Goal: Task Accomplishment & Management: Manage account settings

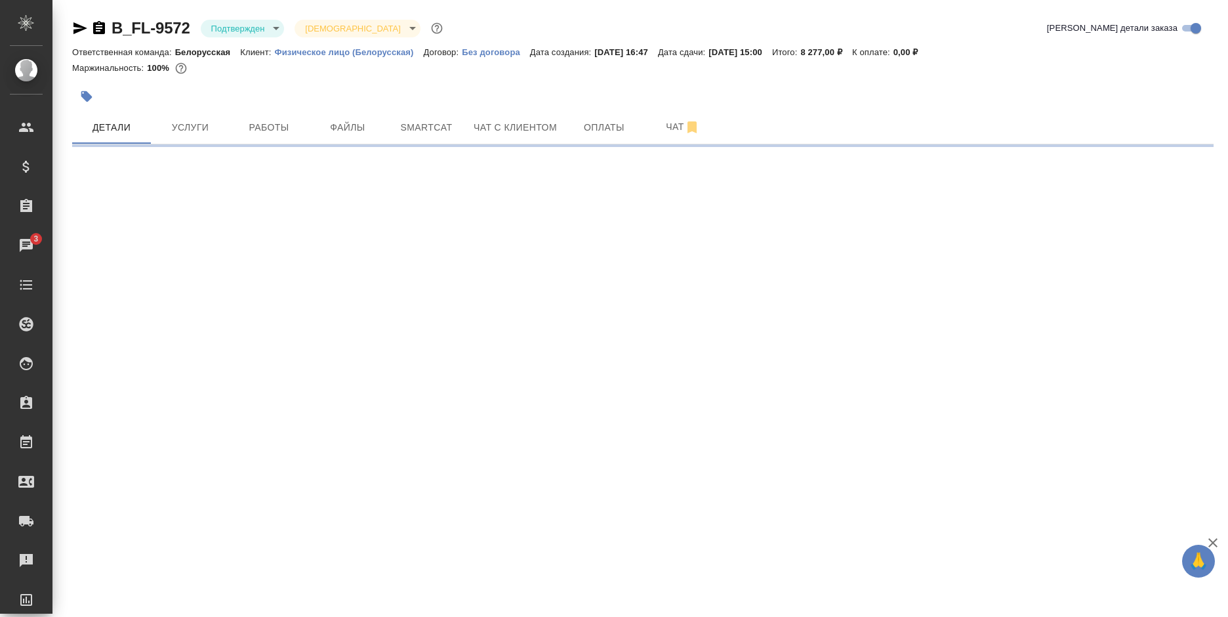
select select "RU"
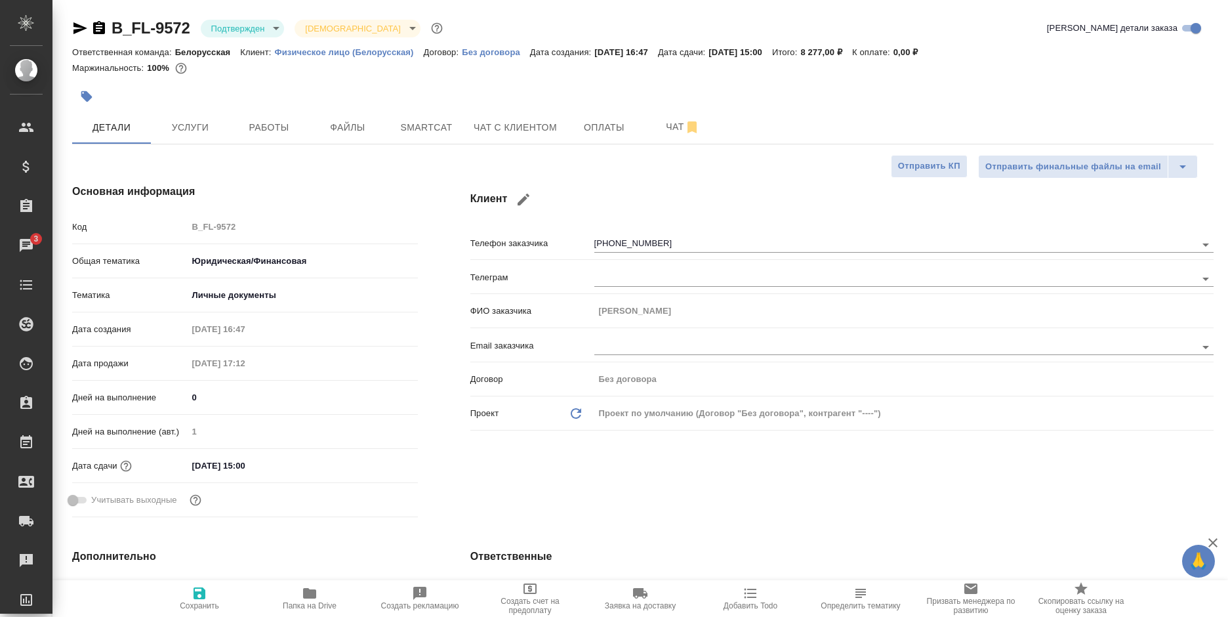
type textarea "x"
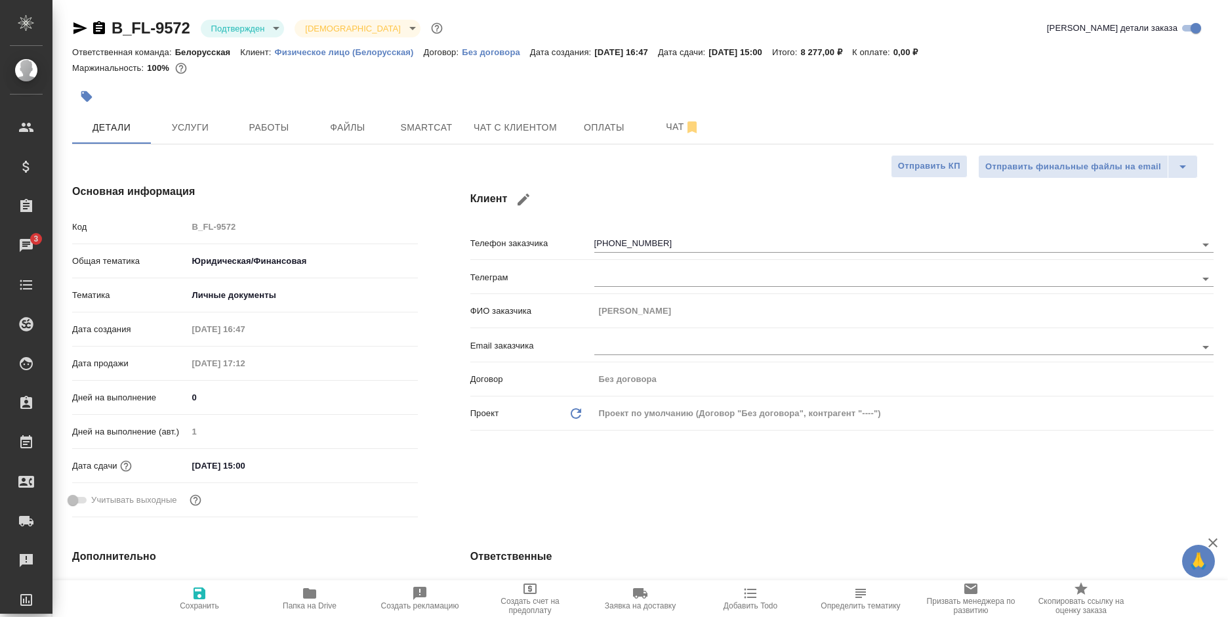
type textarea "x"
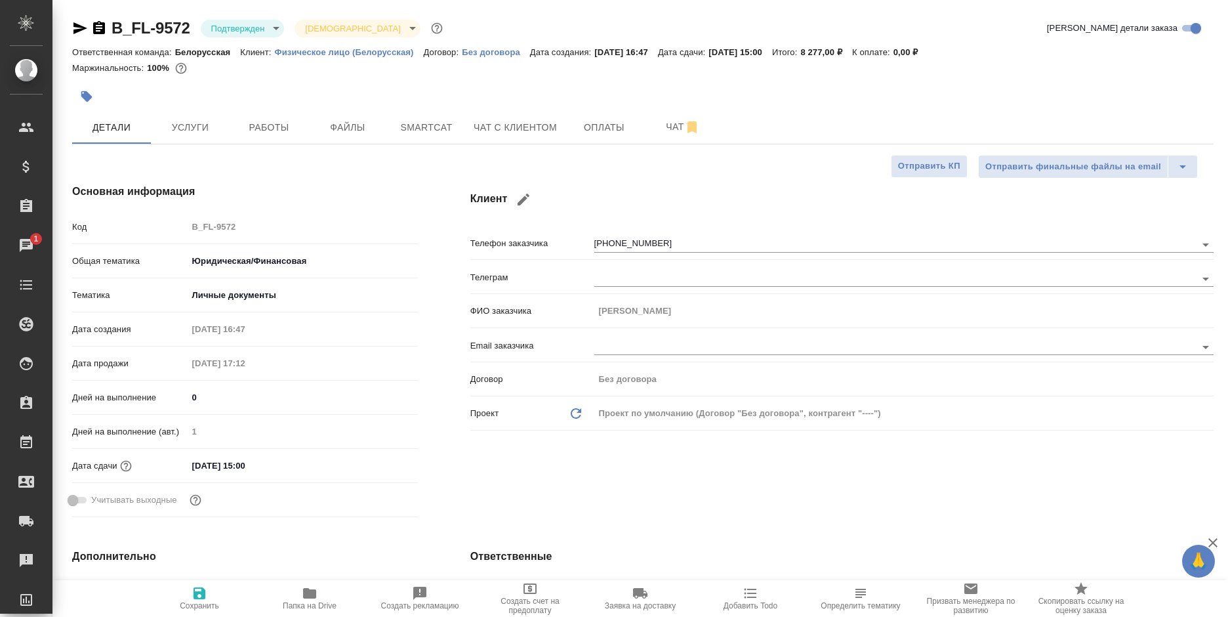
type textarea "x"
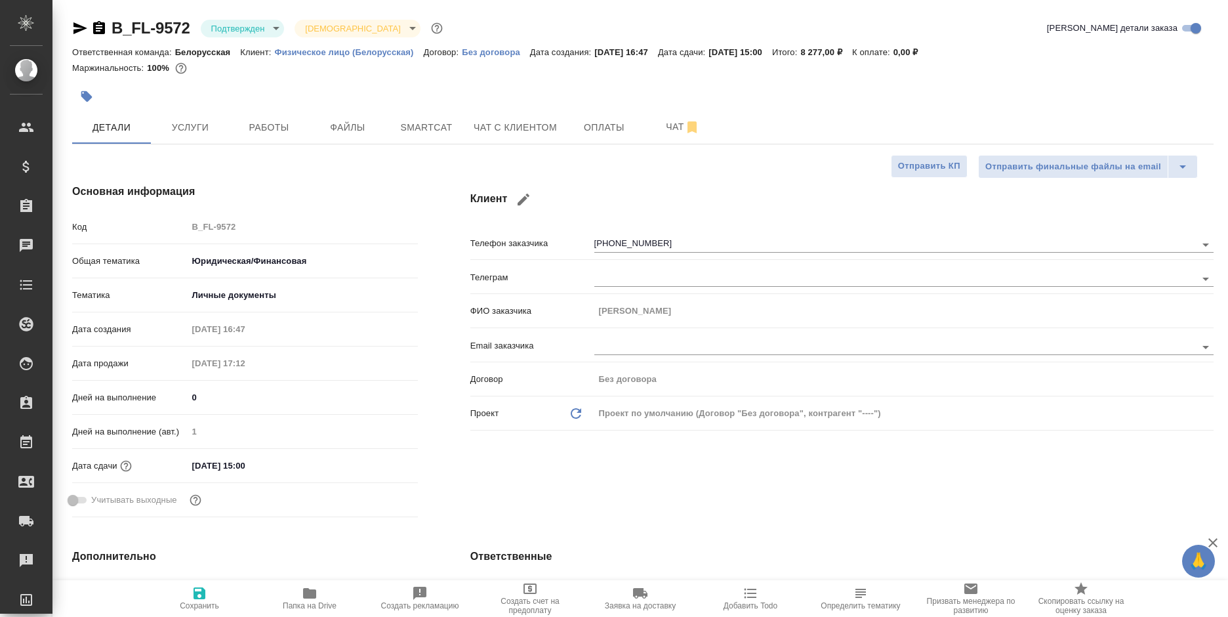
type textarea "x"
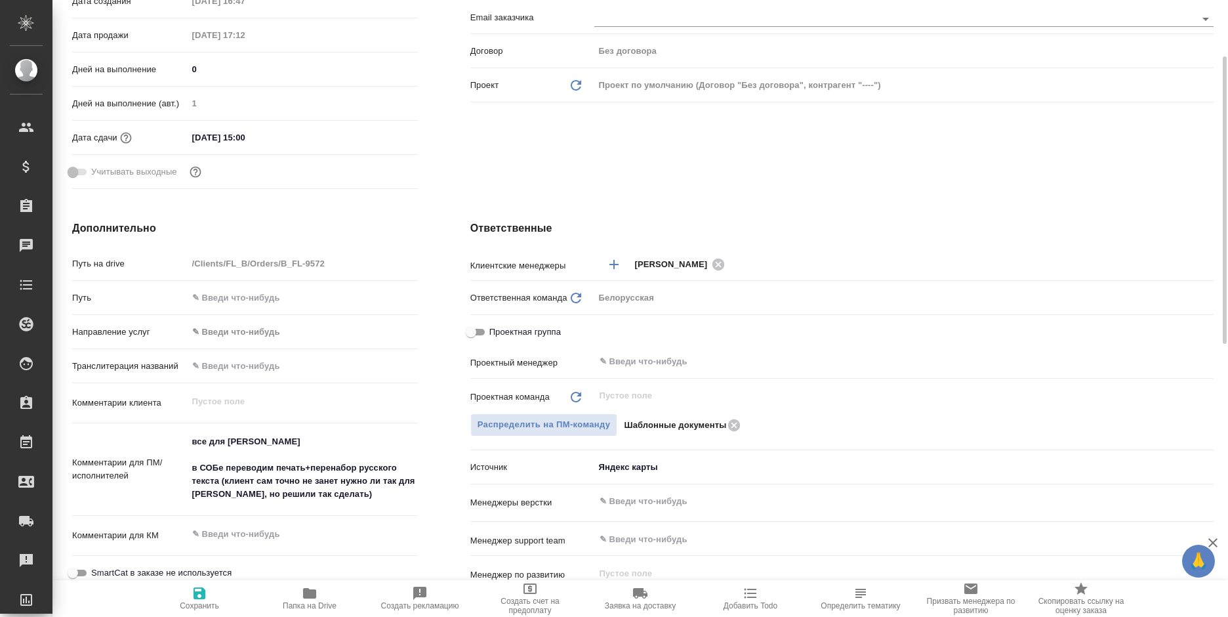
scroll to position [66, 0]
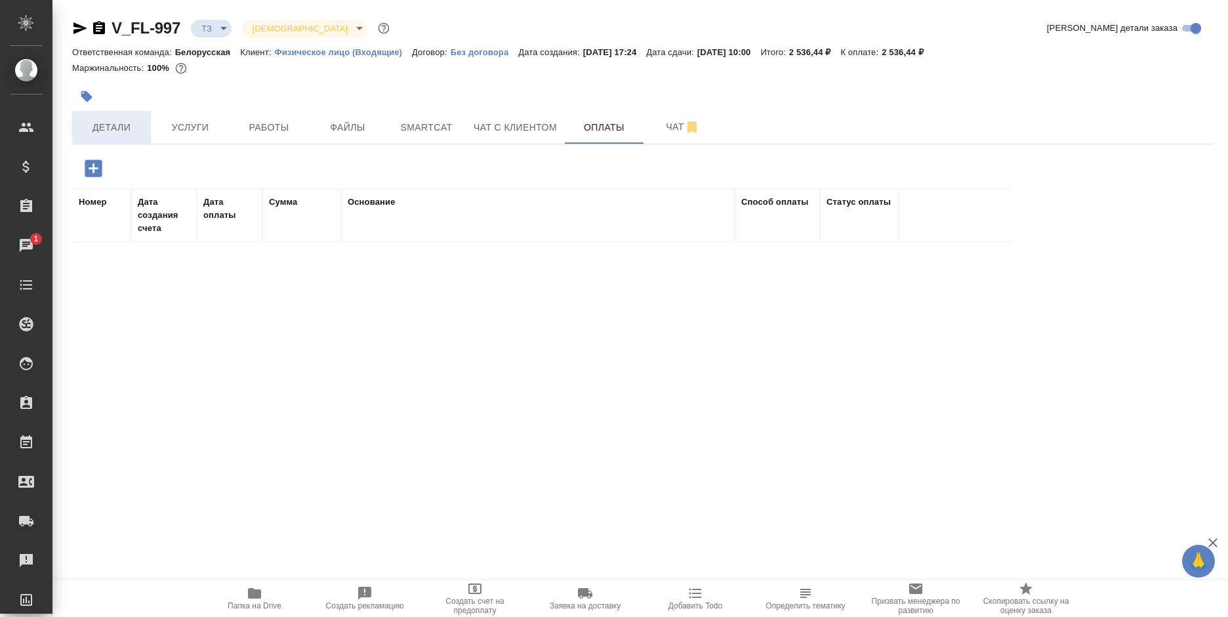
click at [121, 121] on span "Детали" at bounding box center [111, 127] width 63 height 16
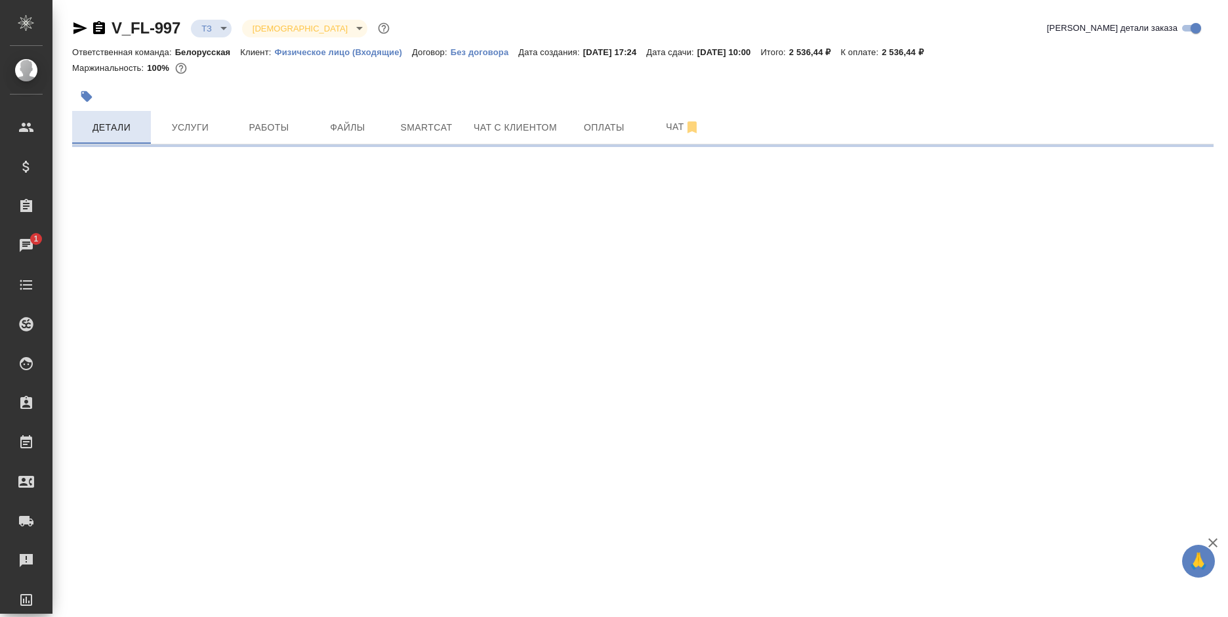
select select "RU"
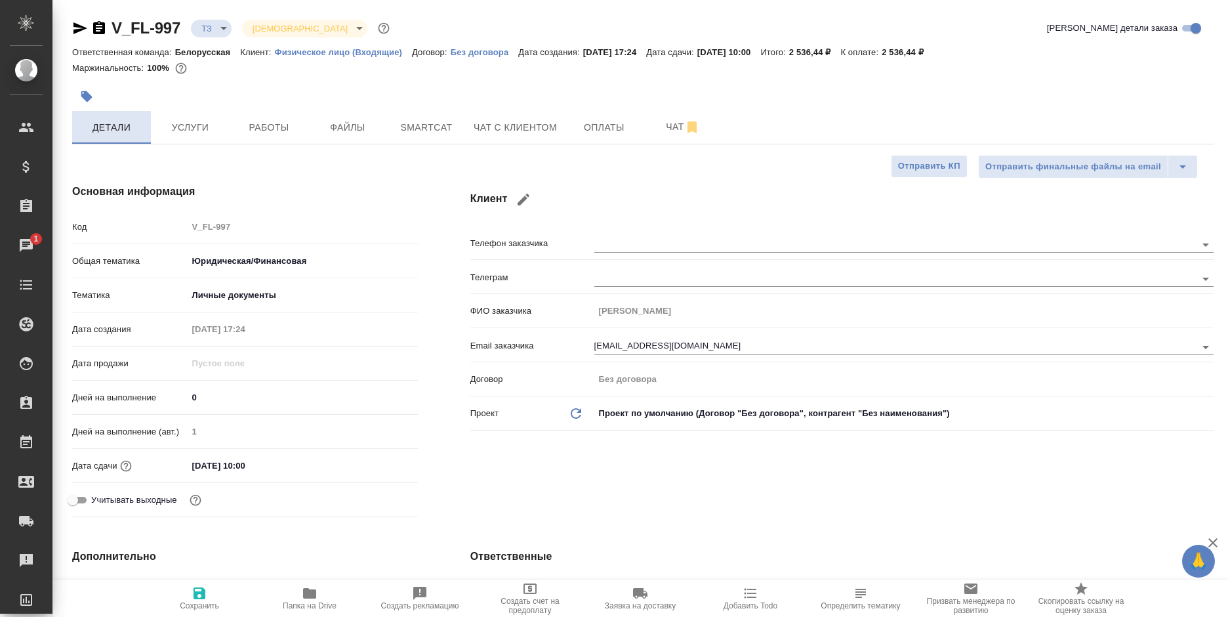
type textarea "x"
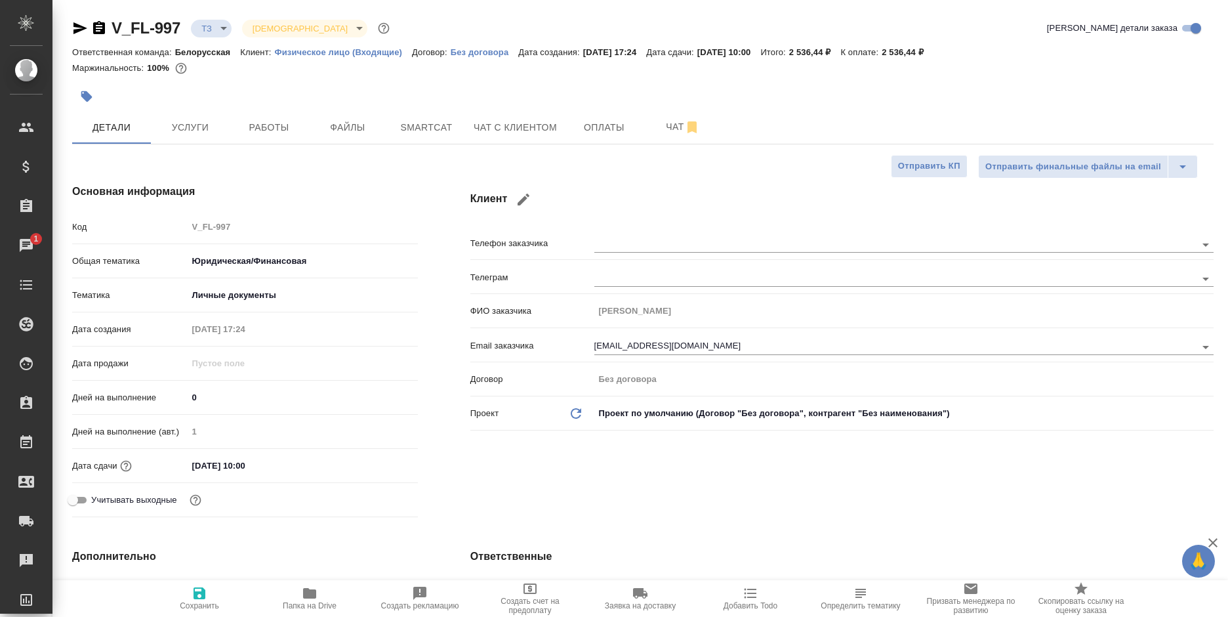
type textarea "x"
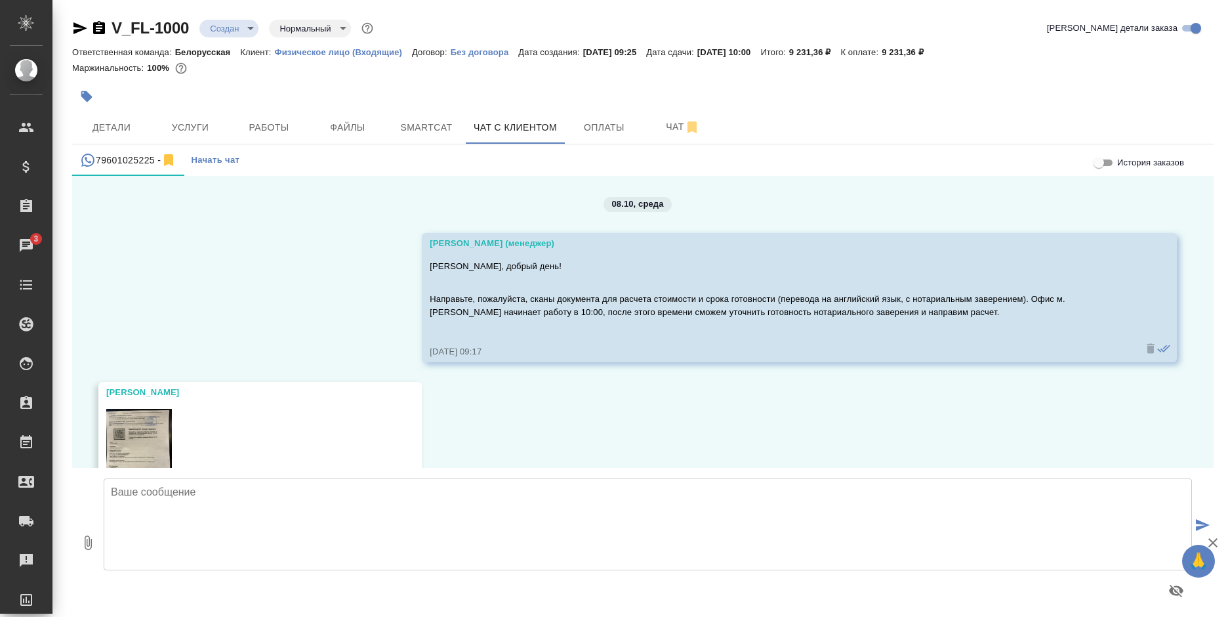
click at [199, 521] on textarea at bounding box center [648, 524] width 1088 height 92
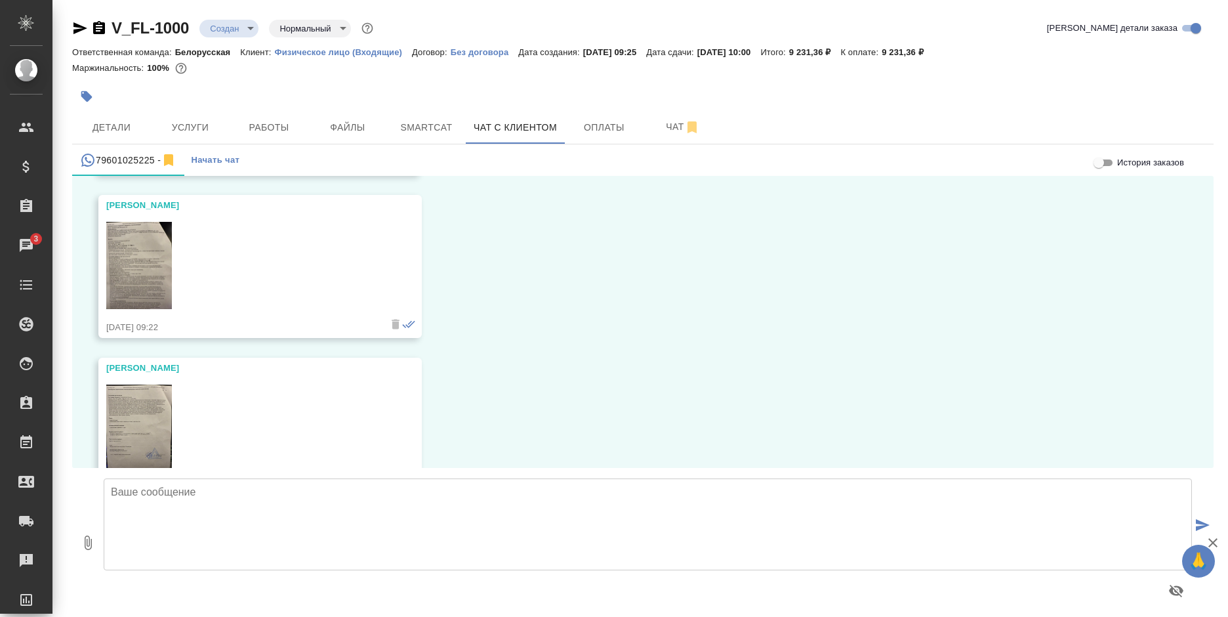
click at [290, 514] on textarea at bounding box center [648, 524] width 1088 height 92
paste textarea "Стоимость заказа составит 9 231,36 рублей, готовность завтра к 11-12 часам при …"
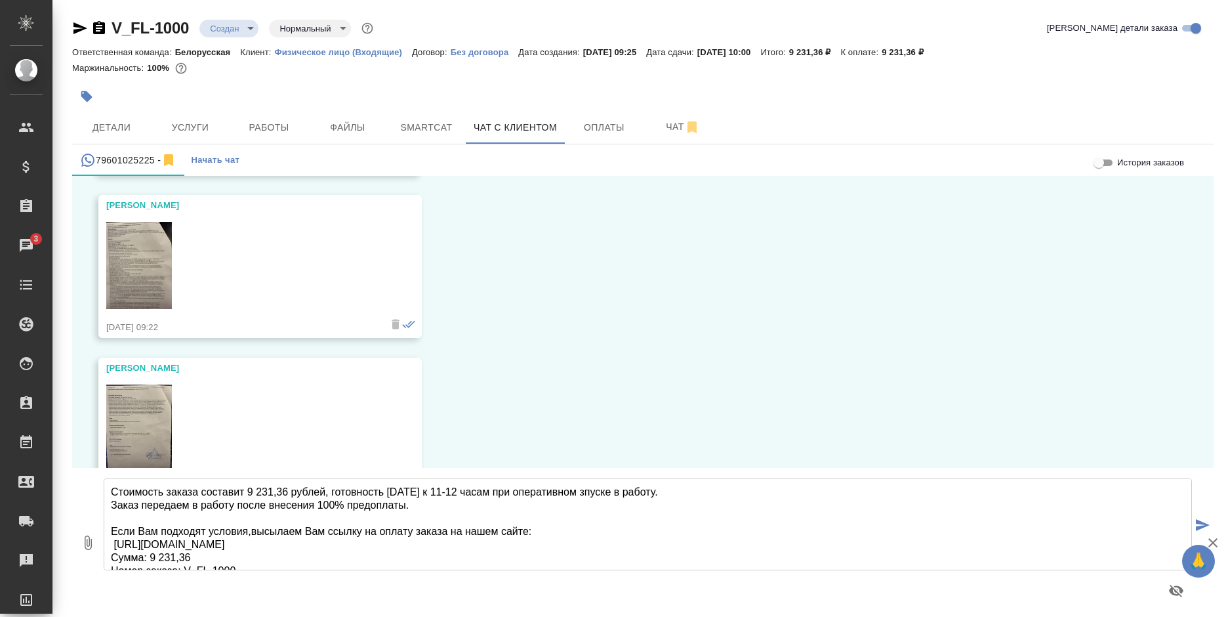
scroll to position [7, 0]
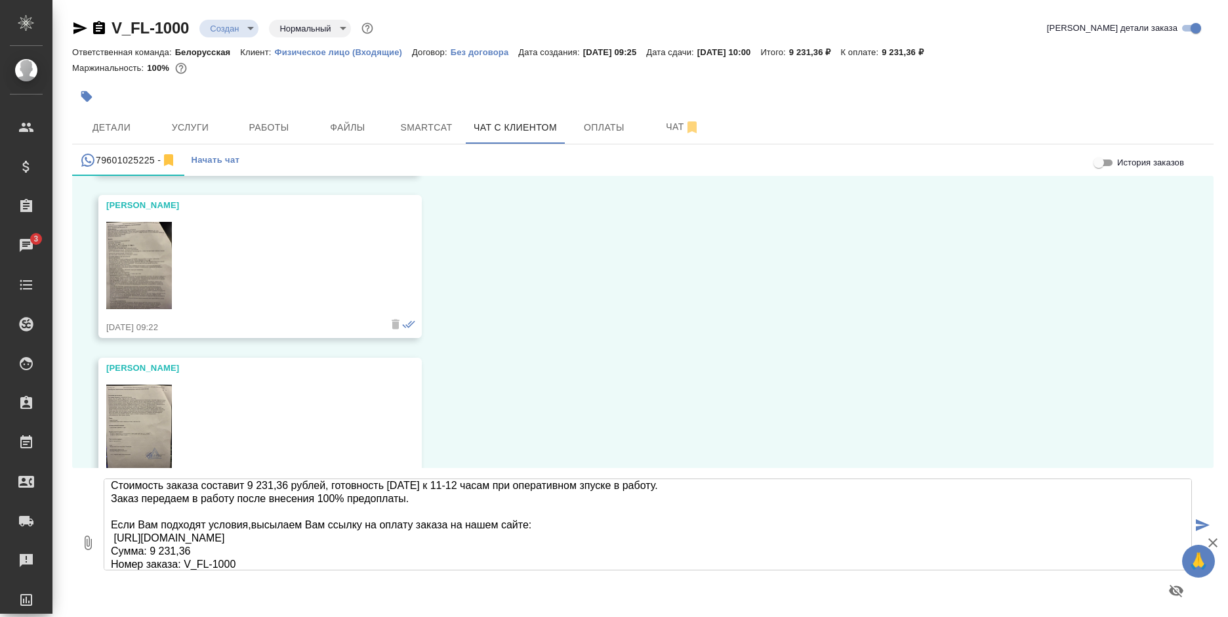
type textarea "Стоимость заказа составит 9 231,36 рублей, готовность завтра к 11-12 часам при …"
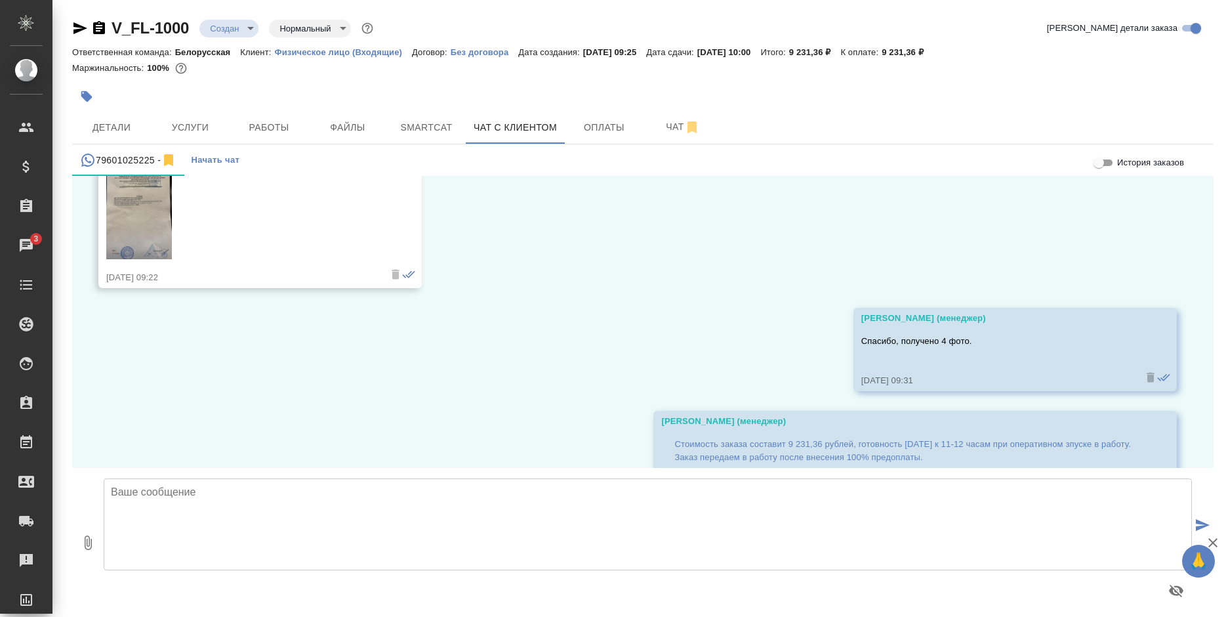
scroll to position [857, 0]
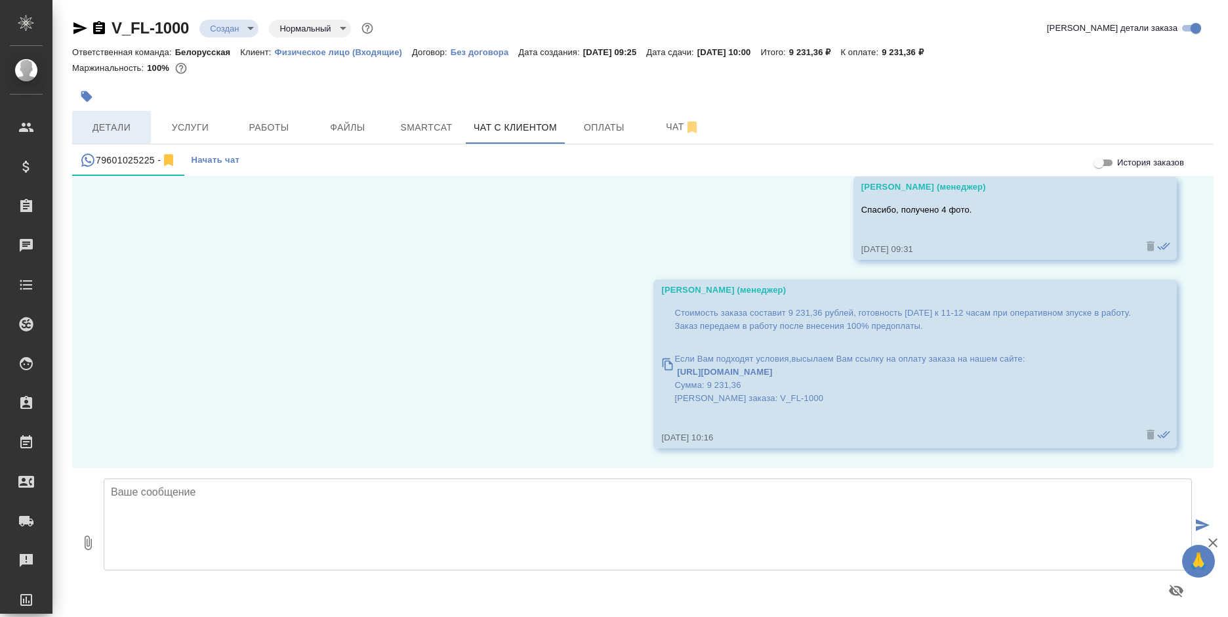
click at [103, 123] on span "Детали" at bounding box center [111, 127] width 63 height 16
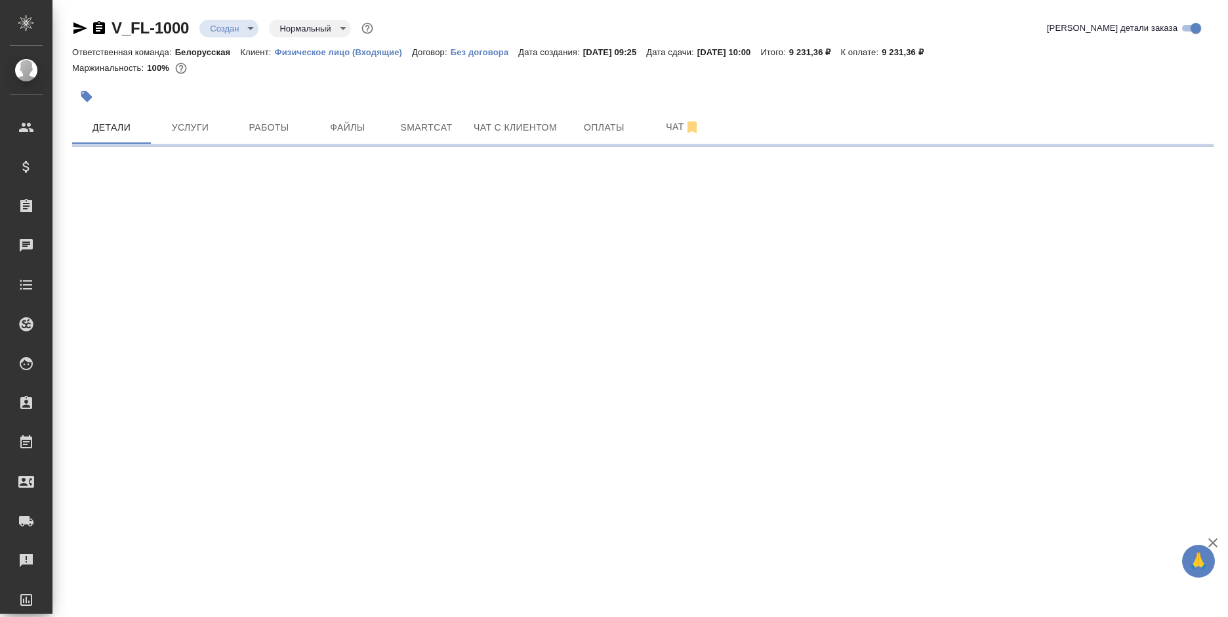
click at [249, 30] on body "🙏 .cls-1 fill:#fff; AWATERA Bogomolova Anastasiya Клиенты Спецификации Заказы 0…" at bounding box center [614, 308] width 1228 height 617
select select "RU"
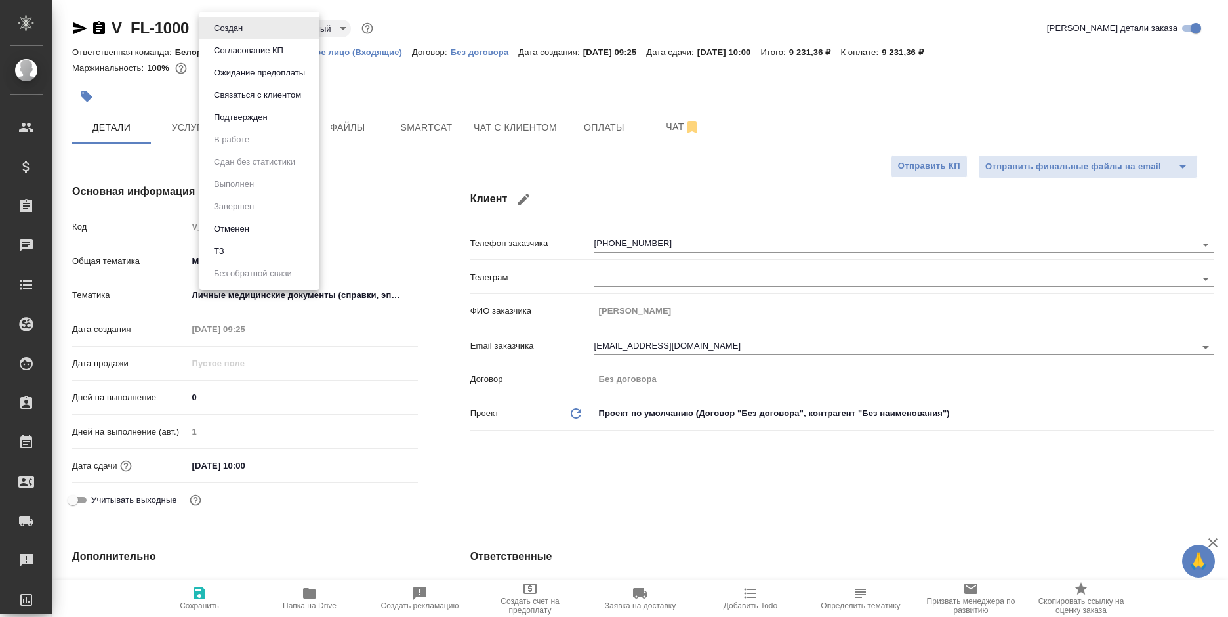
type textarea "x"
click at [279, 54] on button "Согласование КП" at bounding box center [248, 50] width 77 height 14
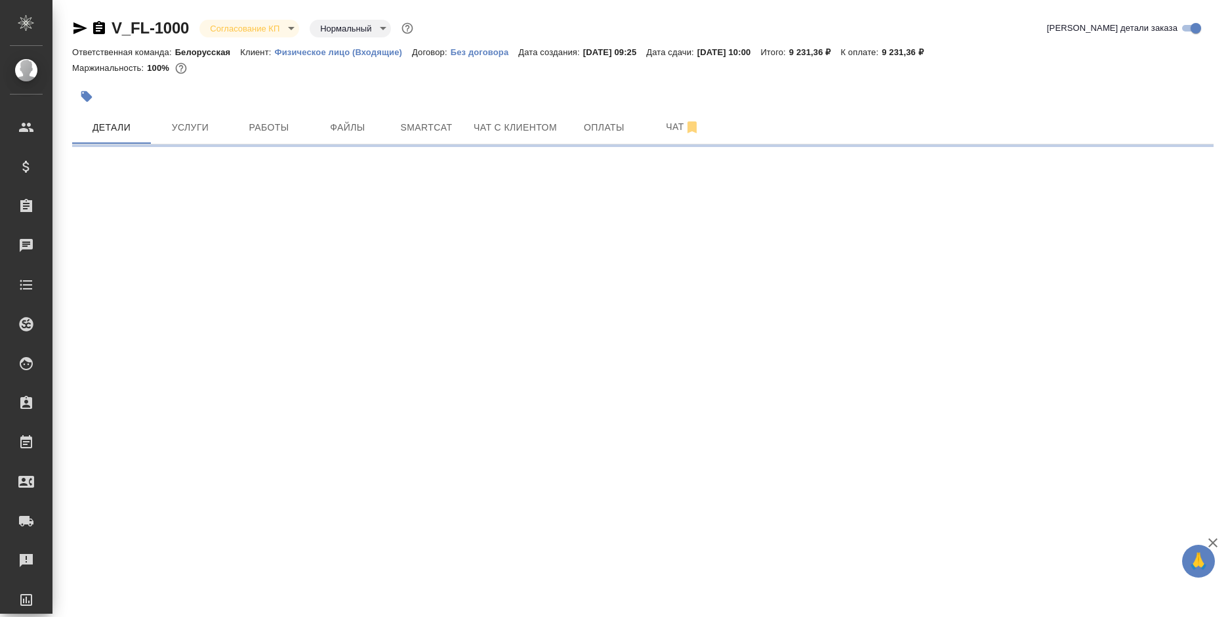
click at [328, 30] on body "🙏 .cls-1 fill:#fff; AWATERA Bogomolova Anastasiya Клиенты Спецификации Заказы 0…" at bounding box center [614, 308] width 1228 height 617
select select "RU"
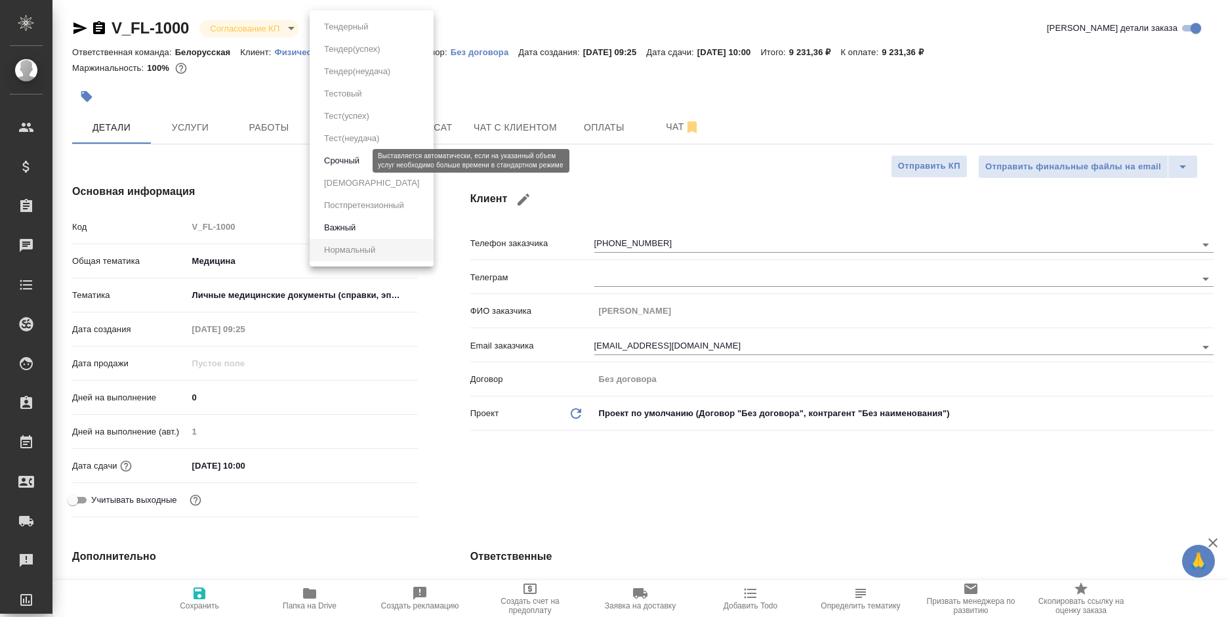
click at [350, 160] on button "Срочный" at bounding box center [341, 160] width 43 height 14
type textarea "x"
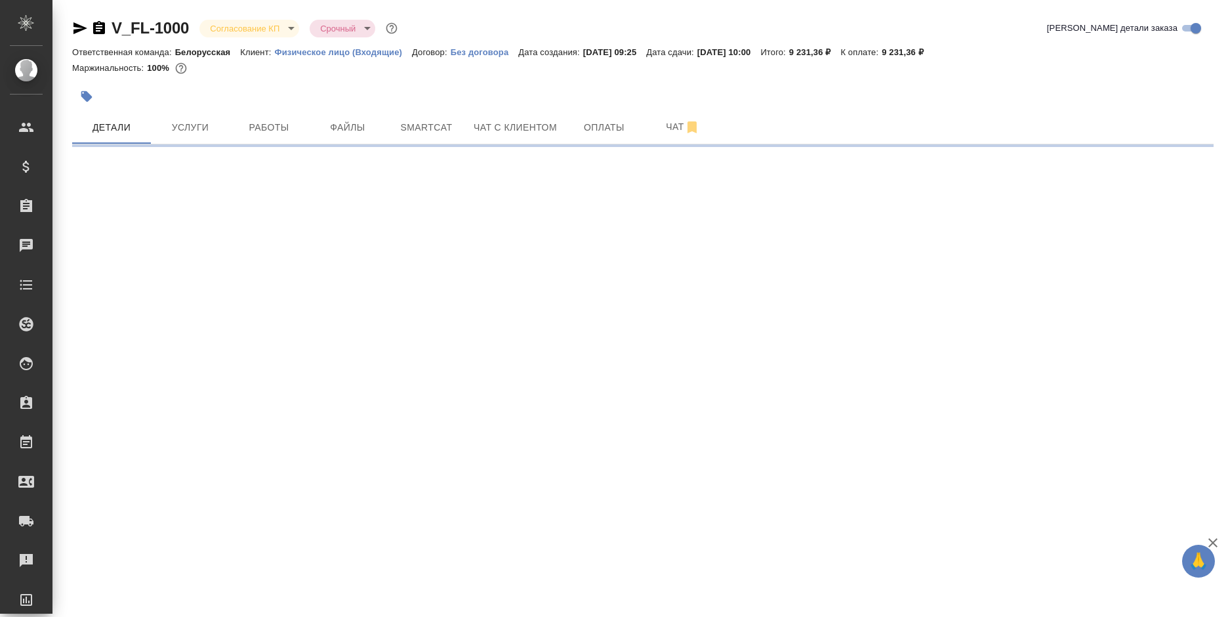
select select "RU"
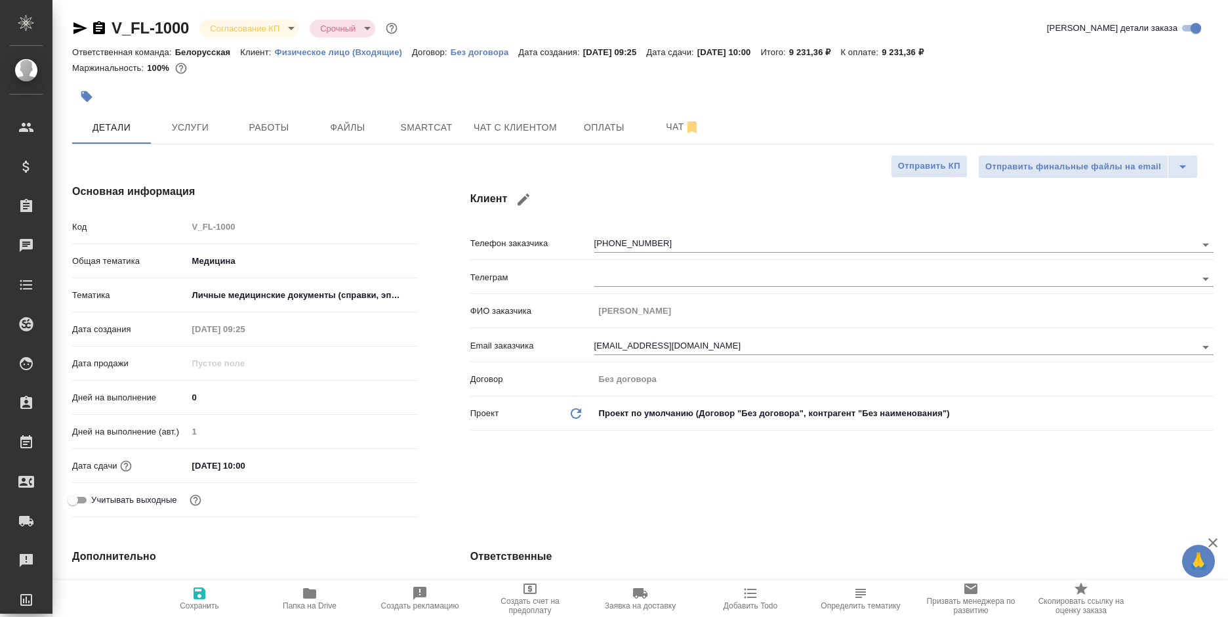
type textarea "x"
click at [79, 32] on icon "button" at bounding box center [80, 28] width 16 height 16
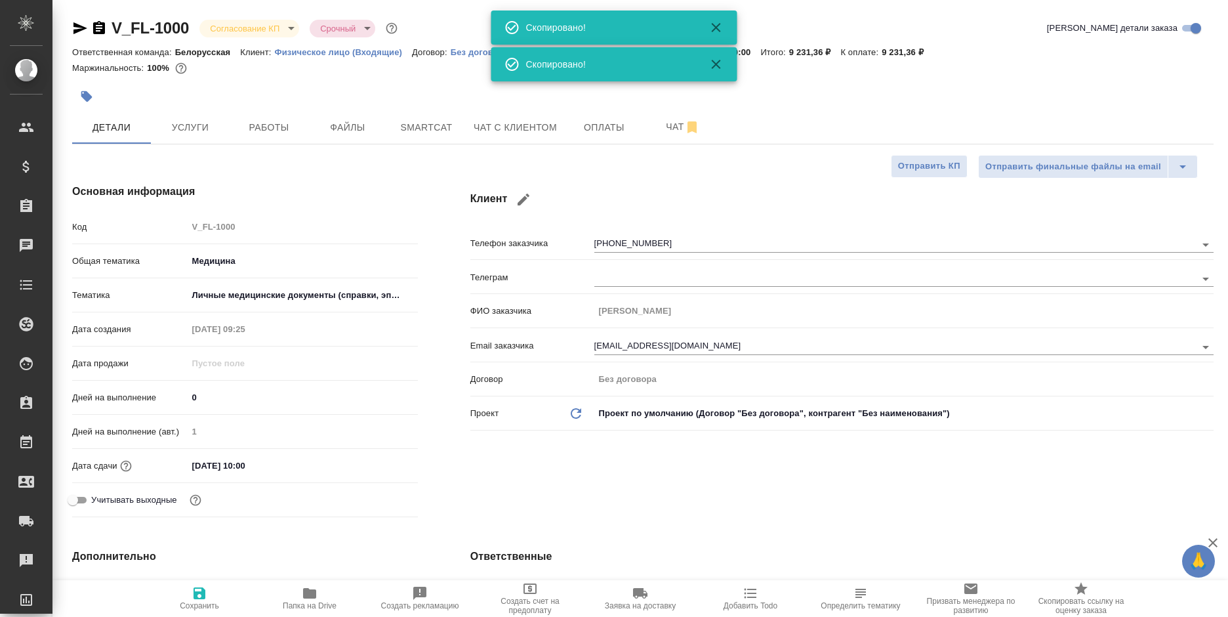
click at [79, 32] on icon "button" at bounding box center [80, 28] width 16 height 16
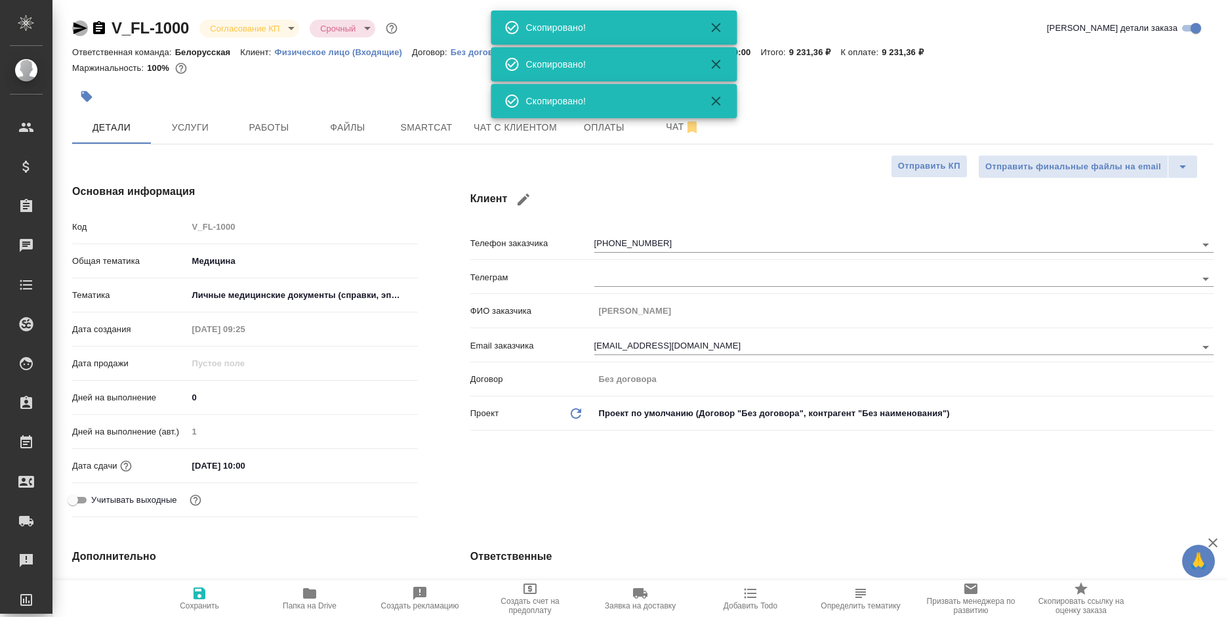
click at [79, 32] on icon "button" at bounding box center [80, 28] width 16 height 16
type textarea "x"
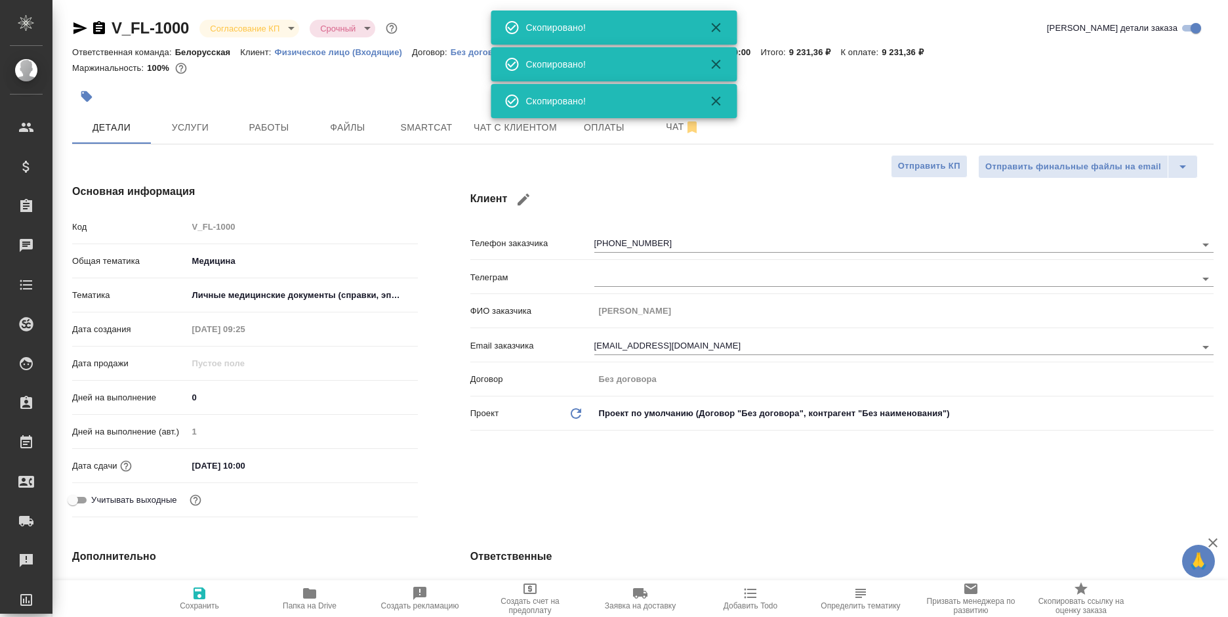
type textarea "x"
click at [506, 129] on span "Чат с клиентом" at bounding box center [515, 127] width 83 height 16
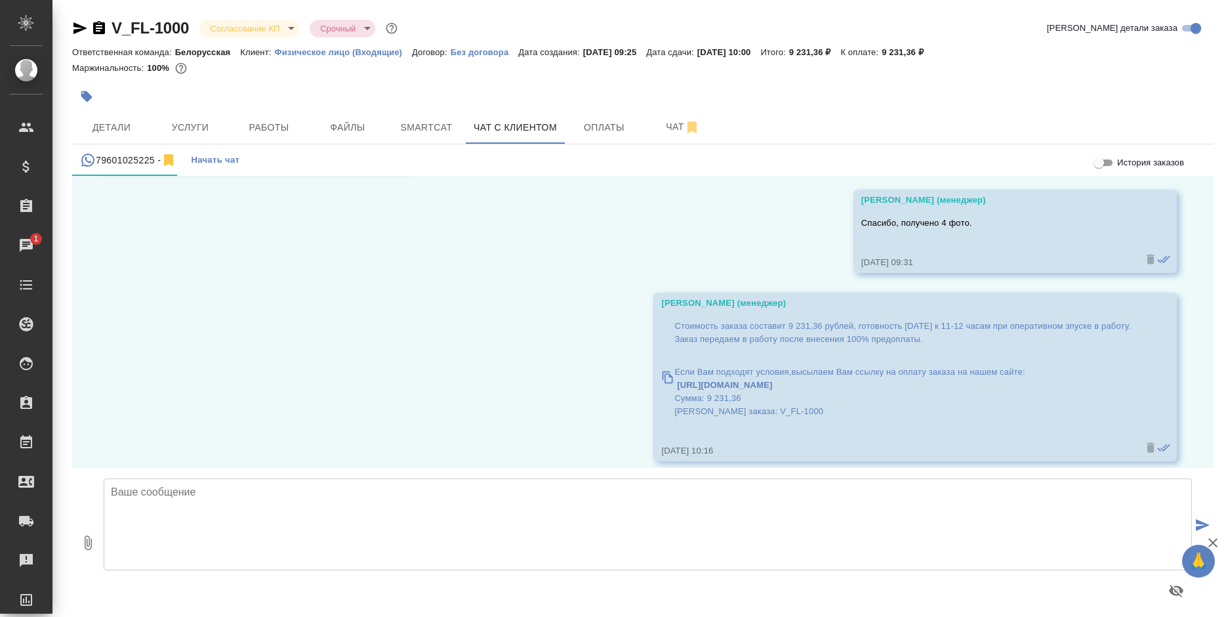
scroll to position [857, 0]
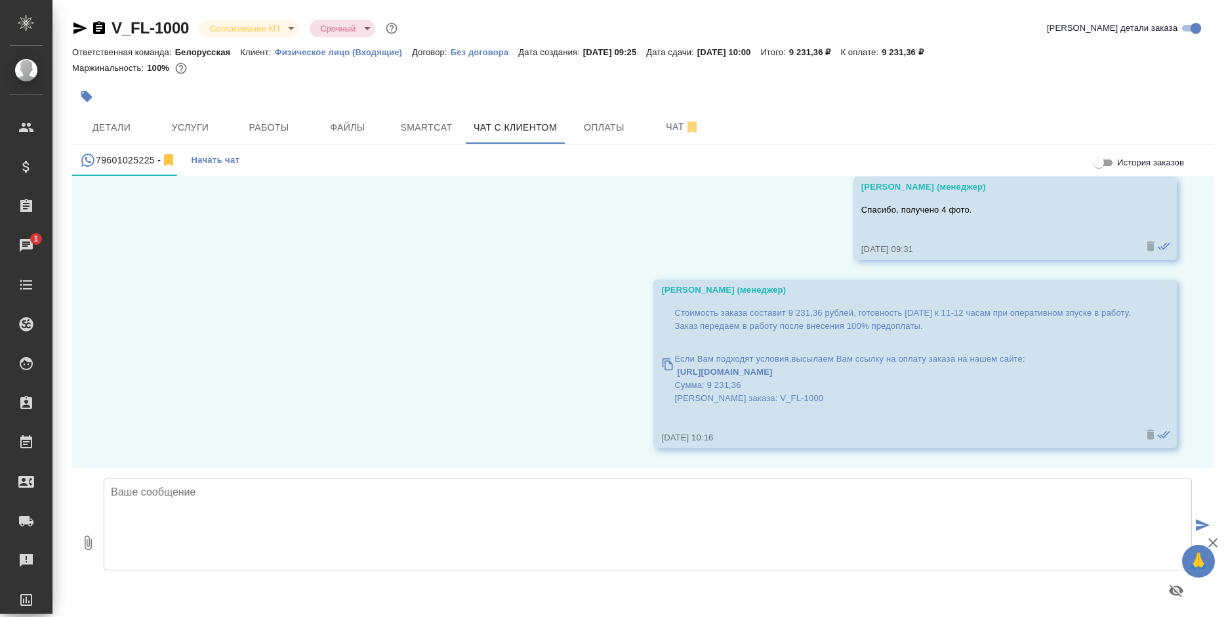
click at [1170, 453] on div "08.10, среда Касаткина Александра (менеджер) Сергей, добрый день! Направьте, по…" at bounding box center [642, 322] width 1141 height 292
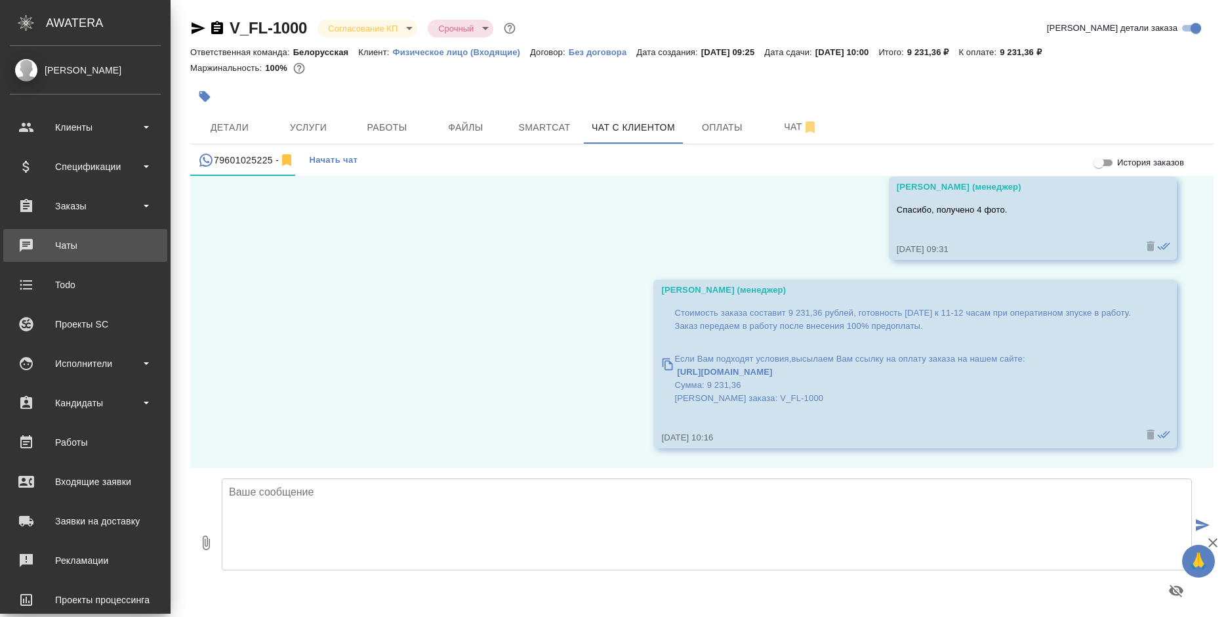
click at [20, 241] on div "Чаты" at bounding box center [85, 245] width 151 height 20
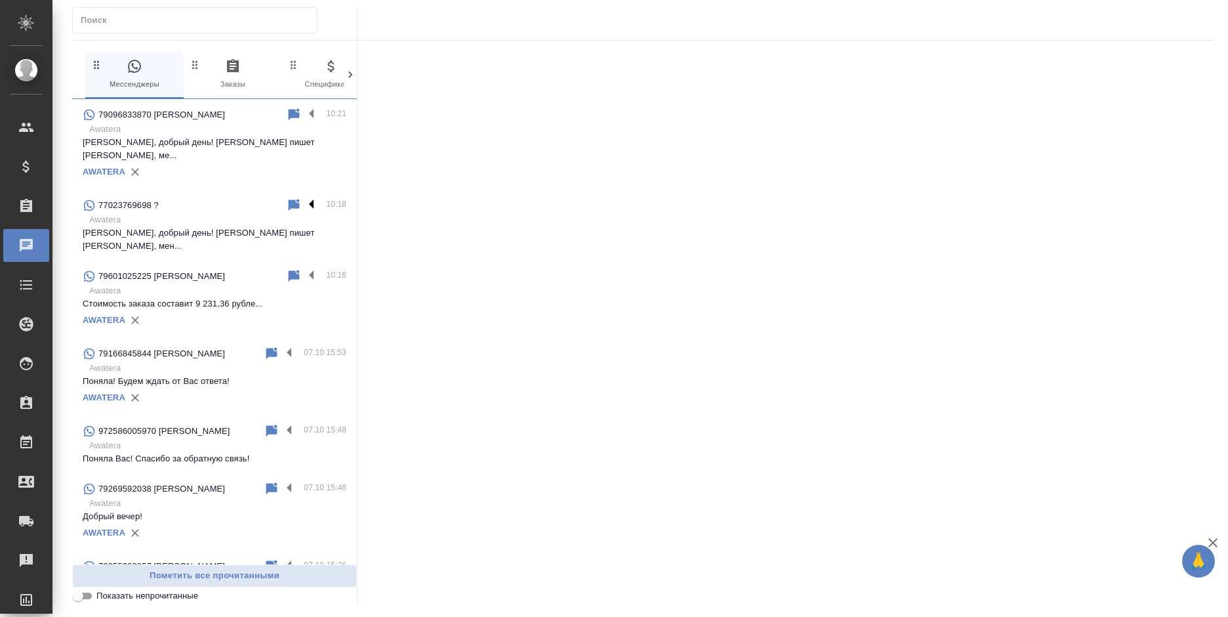
click at [304, 197] on label at bounding box center [315, 204] width 22 height 15
click at [0, 0] on input "checkbox" at bounding box center [0, 0] width 0 height 0
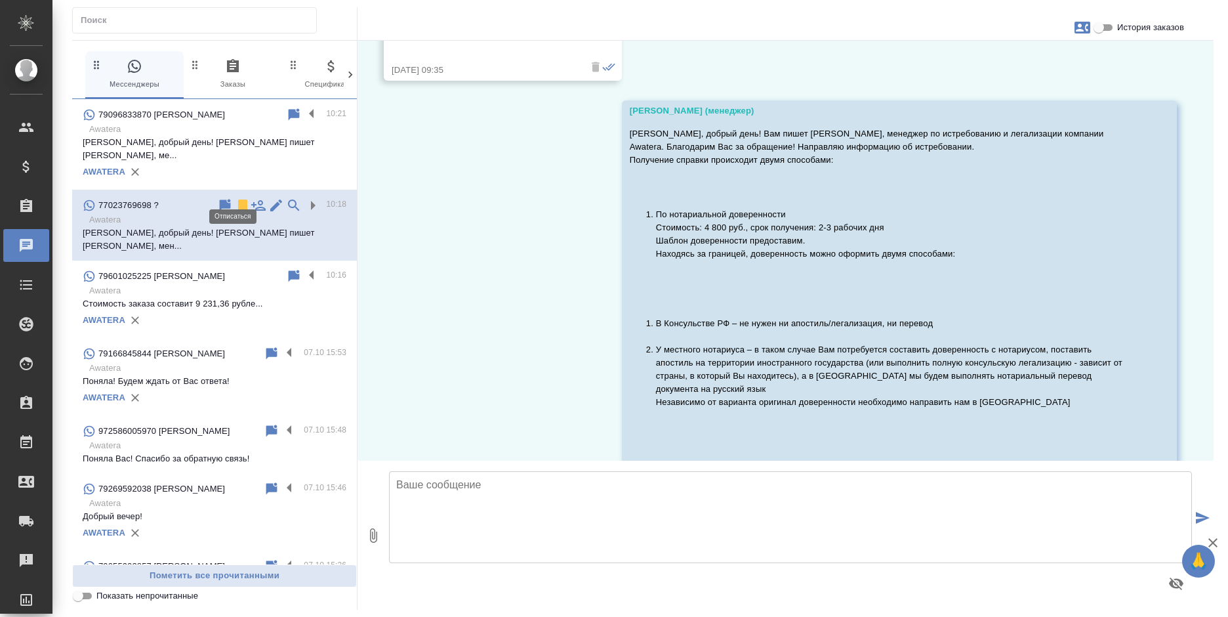
click at [238, 199] on icon at bounding box center [242, 205] width 9 height 12
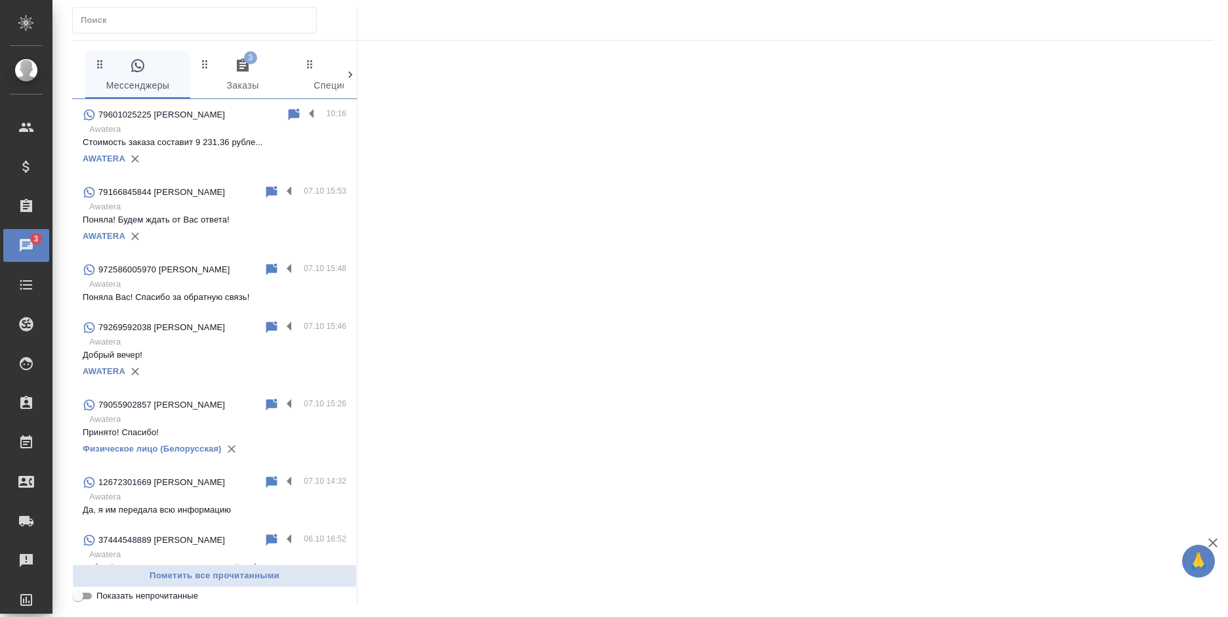
click at [252, 62] on span "3" at bounding box center [250, 57] width 13 height 13
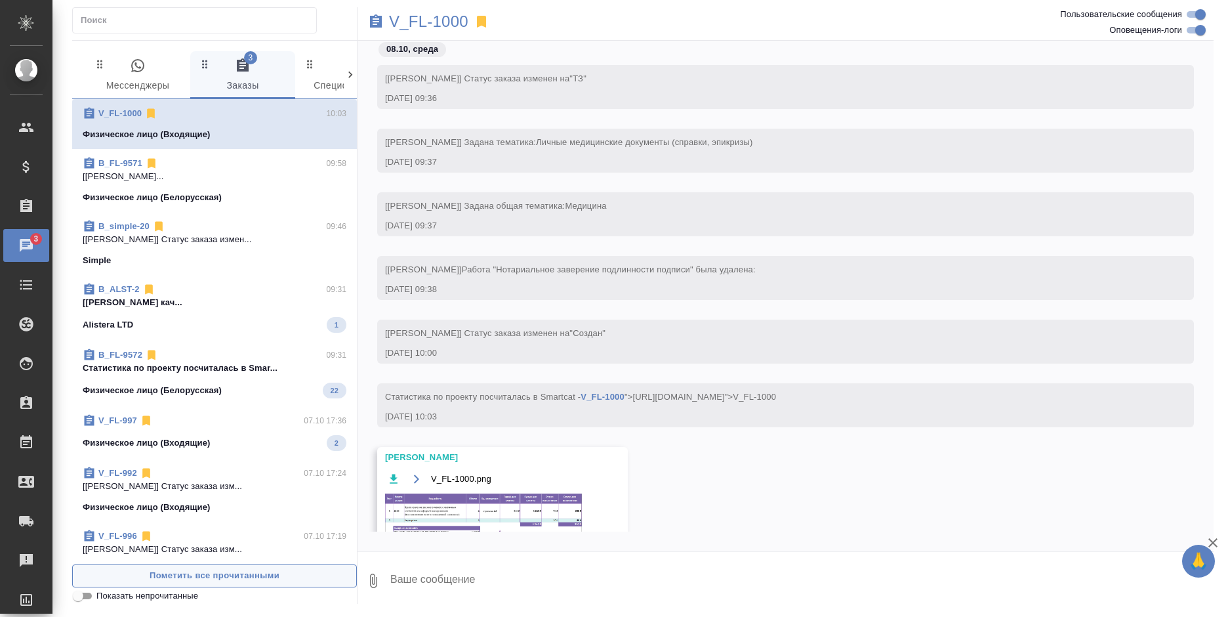
scroll to position [22, 0]
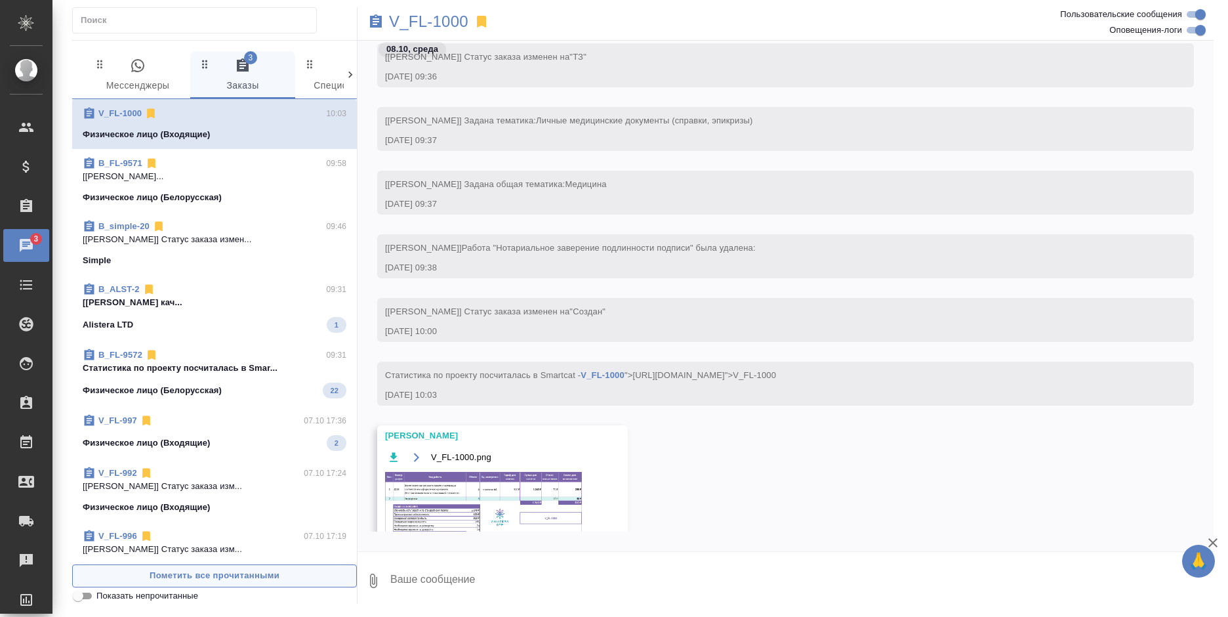
click at [260, 580] on span "Пометить все прочитанными" at bounding box center [214, 575] width 270 height 15
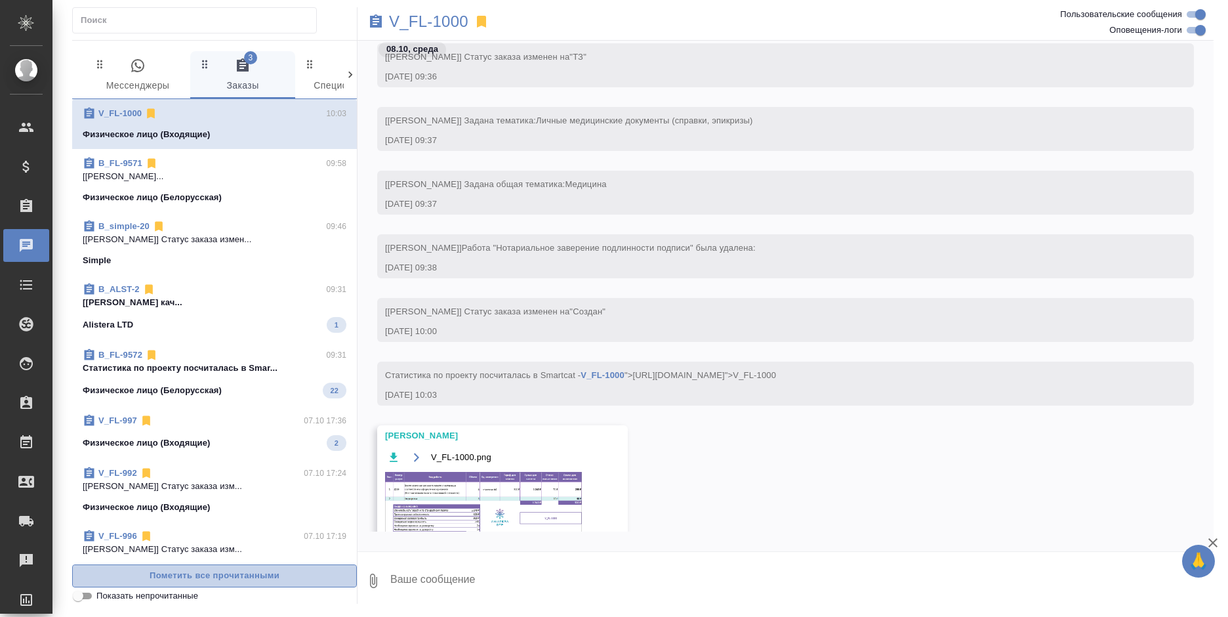
click at [261, 579] on span "Пометить все прочитанными" at bounding box center [214, 575] width 270 height 15
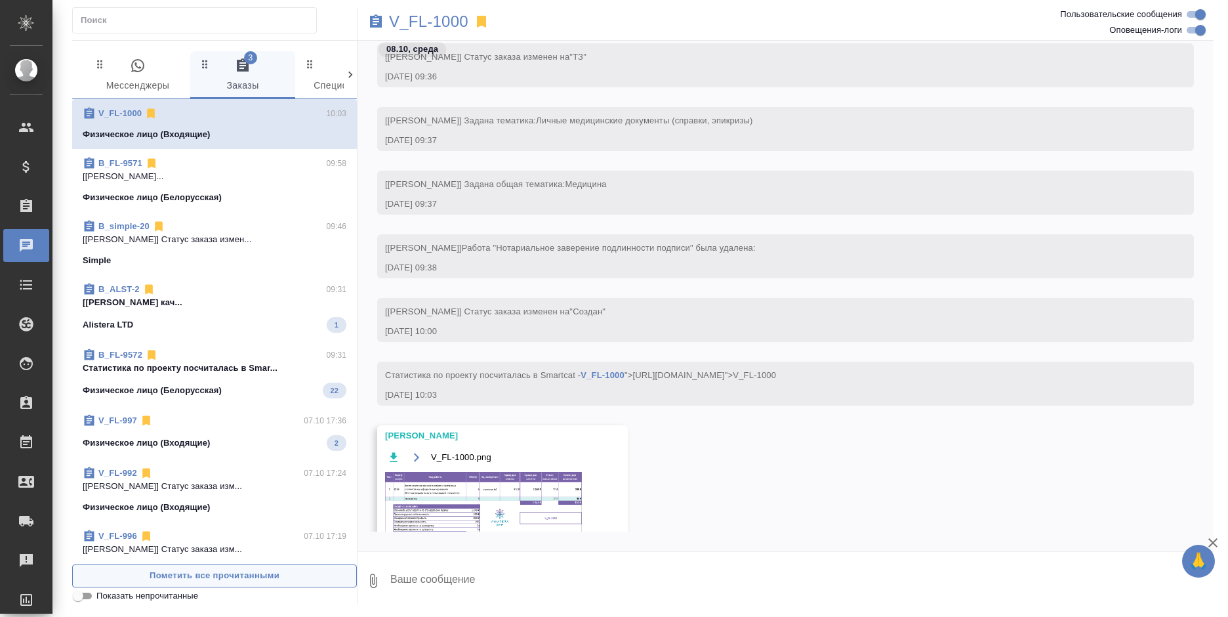
click at [261, 579] on span "Пометить все прочитанными" at bounding box center [214, 575] width 270 height 15
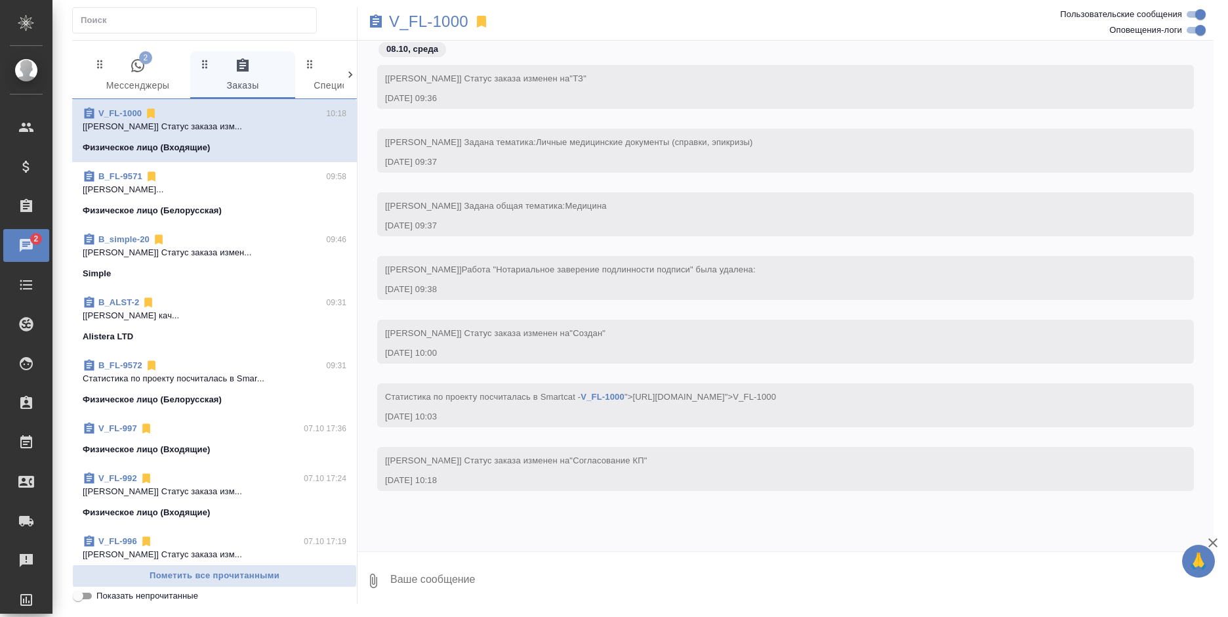
scroll to position [0, 0]
click at [117, 73] on span "2 Мессенджеры" at bounding box center [137, 76] width 89 height 36
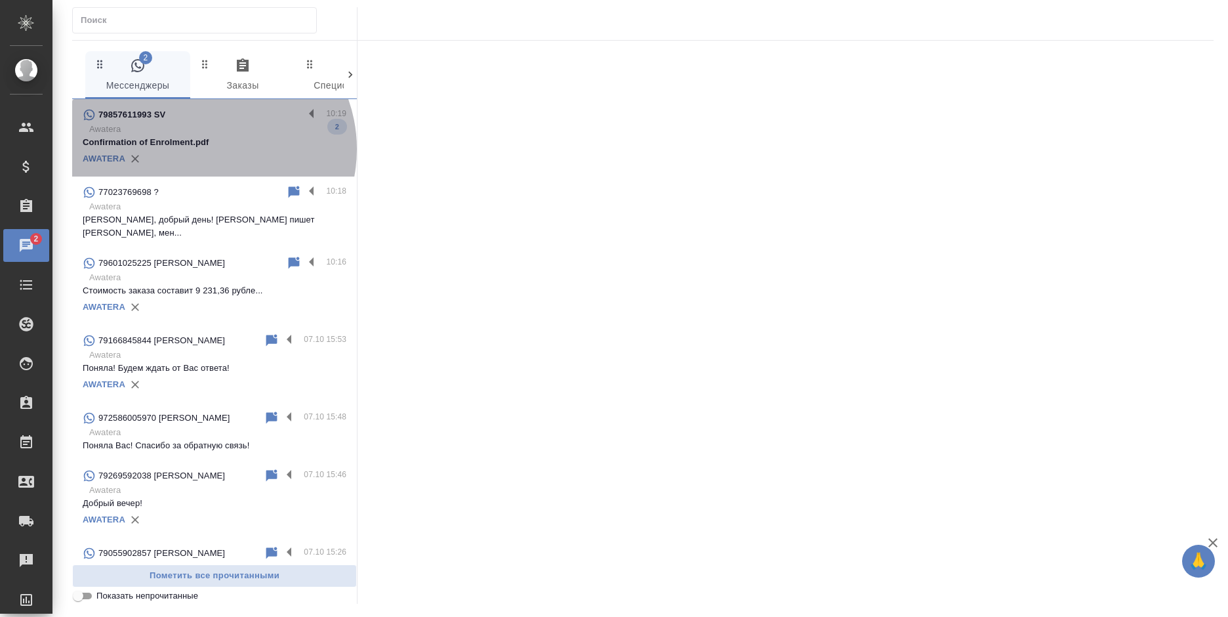
click at [209, 149] on div "AWATERA" at bounding box center [215, 159] width 264 height 20
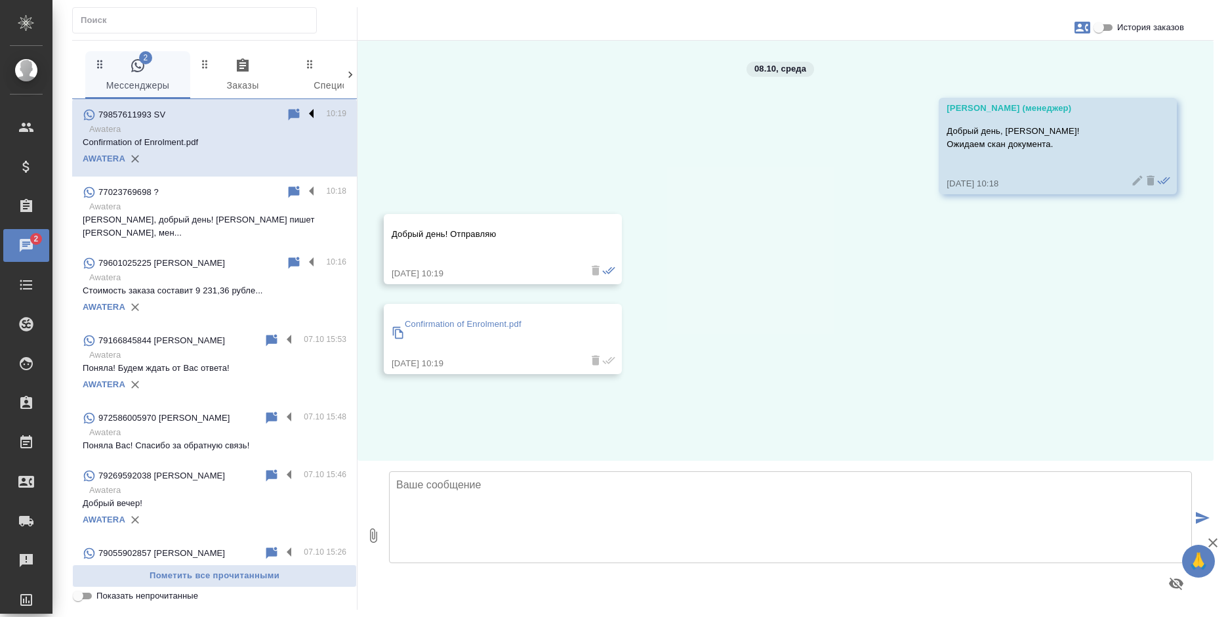
click at [304, 108] on label at bounding box center [315, 114] width 22 height 15
click at [0, 0] on input "checkbox" at bounding box center [0, 0] width 0 height 0
click at [256, 114] on icon at bounding box center [260, 115] width 9 height 12
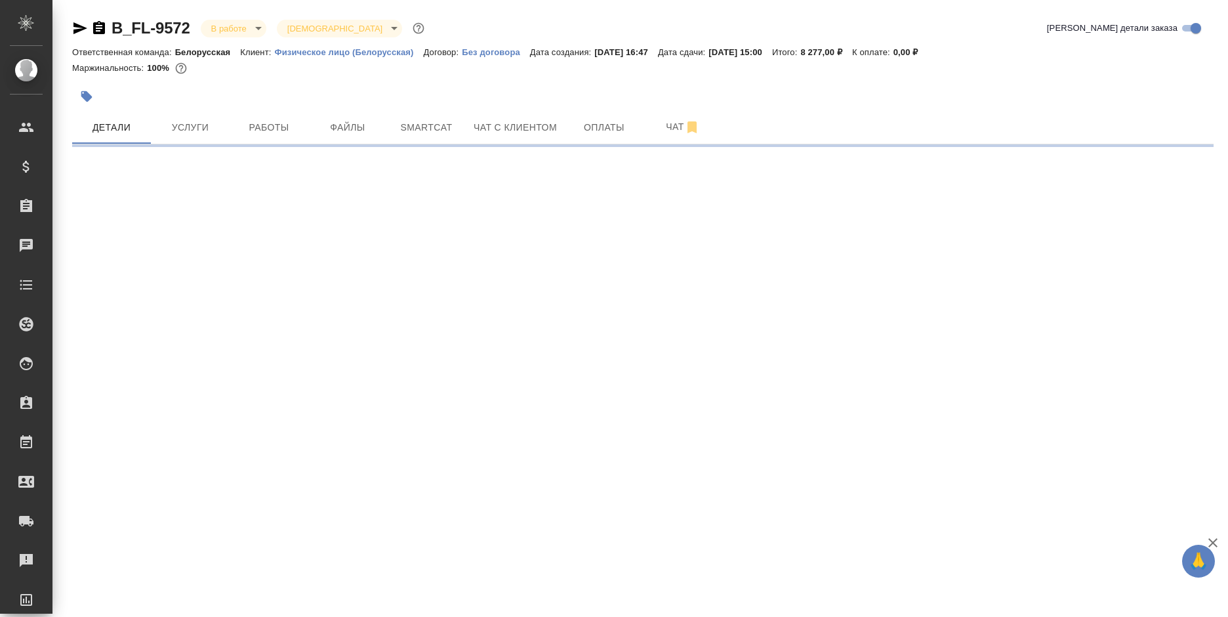
select select "RU"
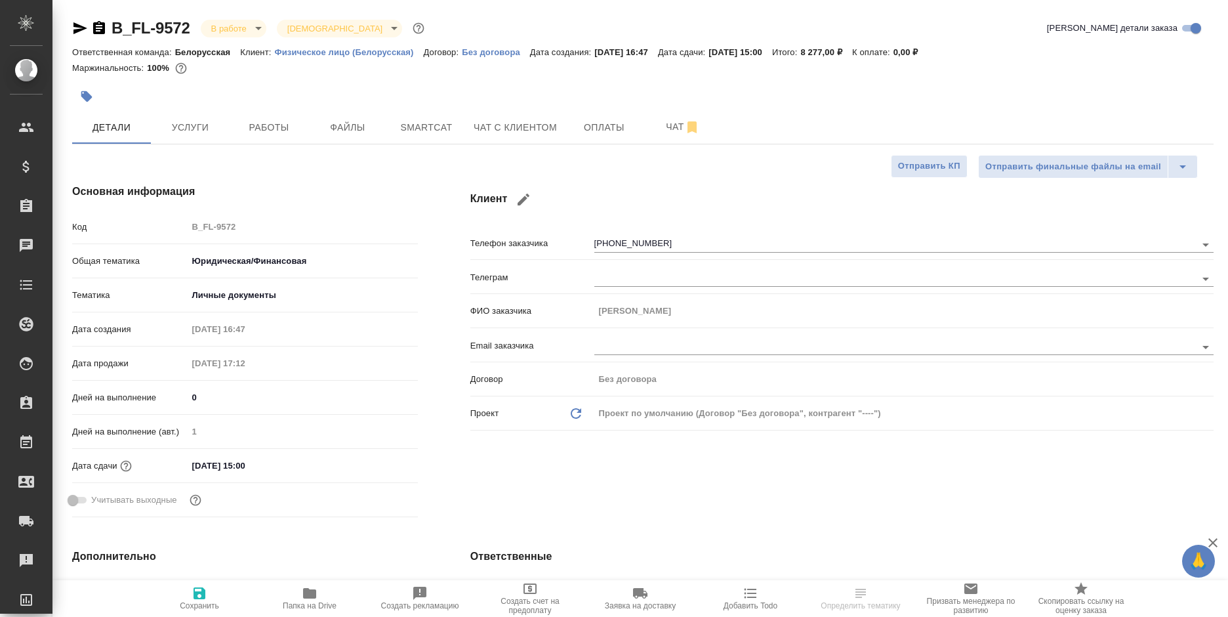
type textarea "x"
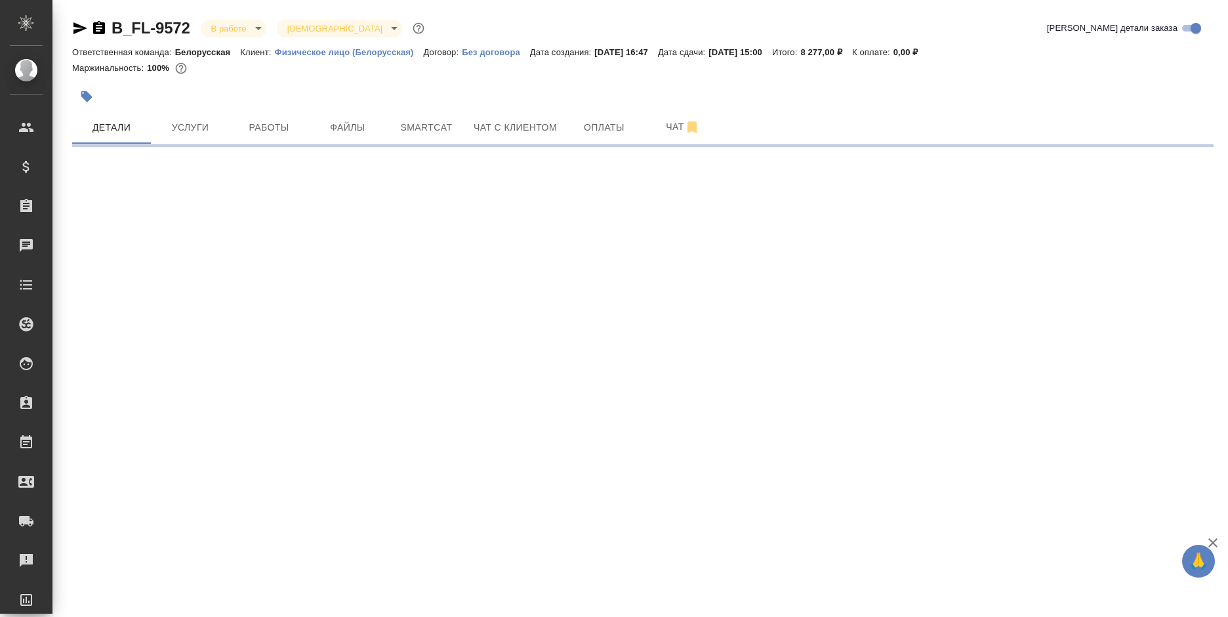
select select "RU"
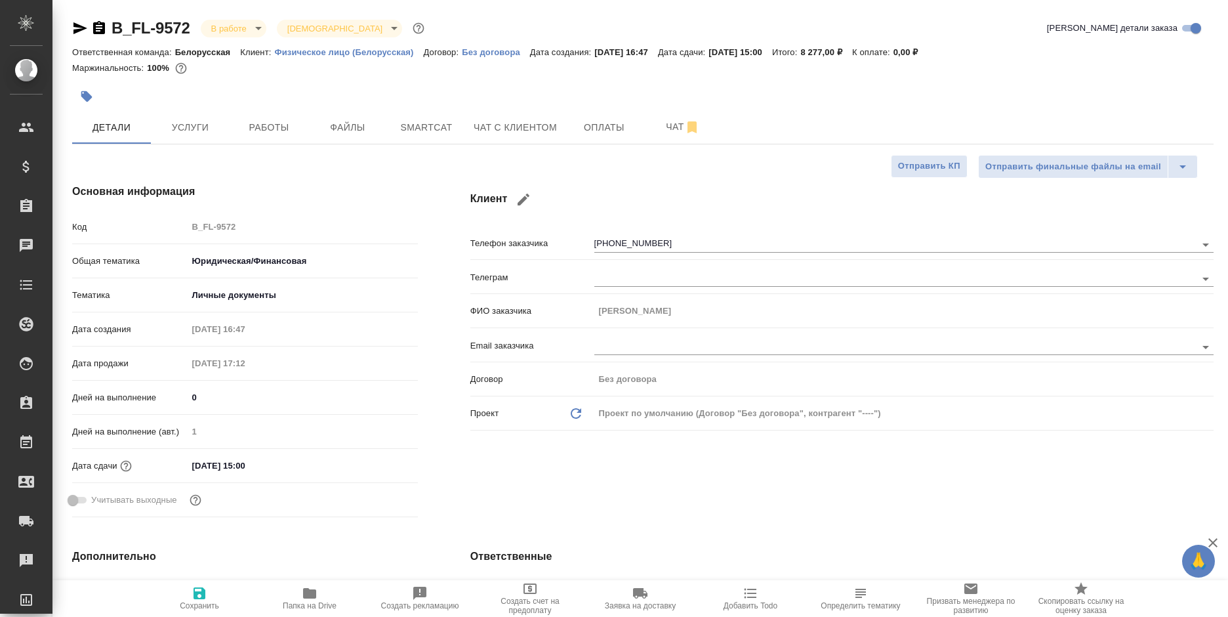
type textarea "x"
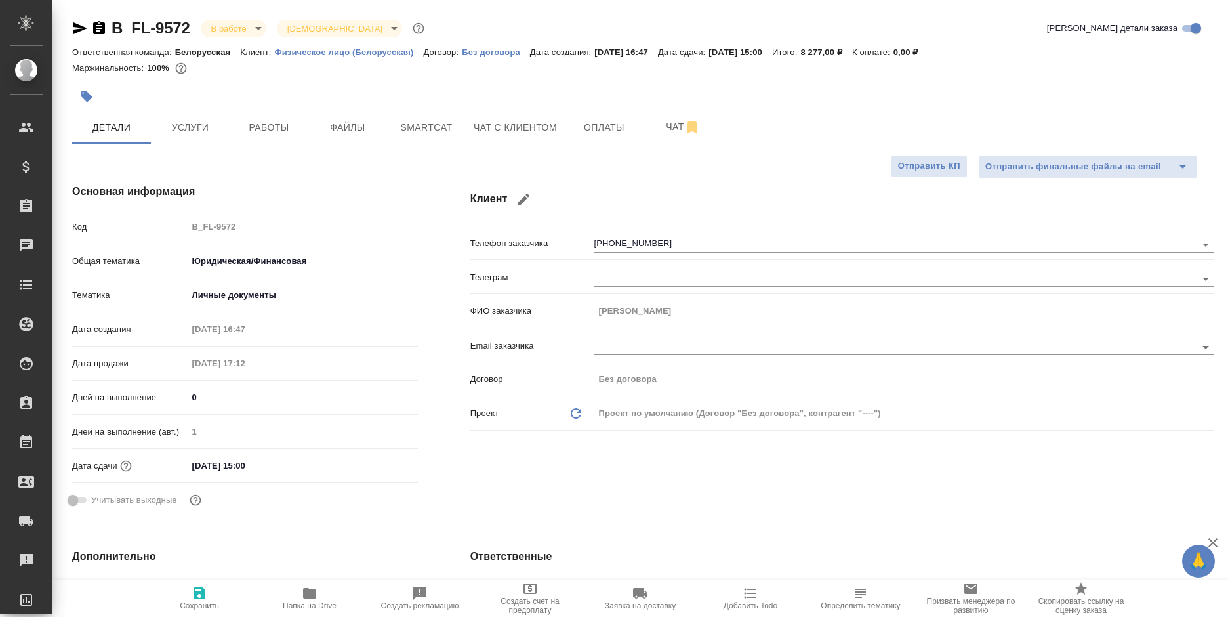
type textarea "x"
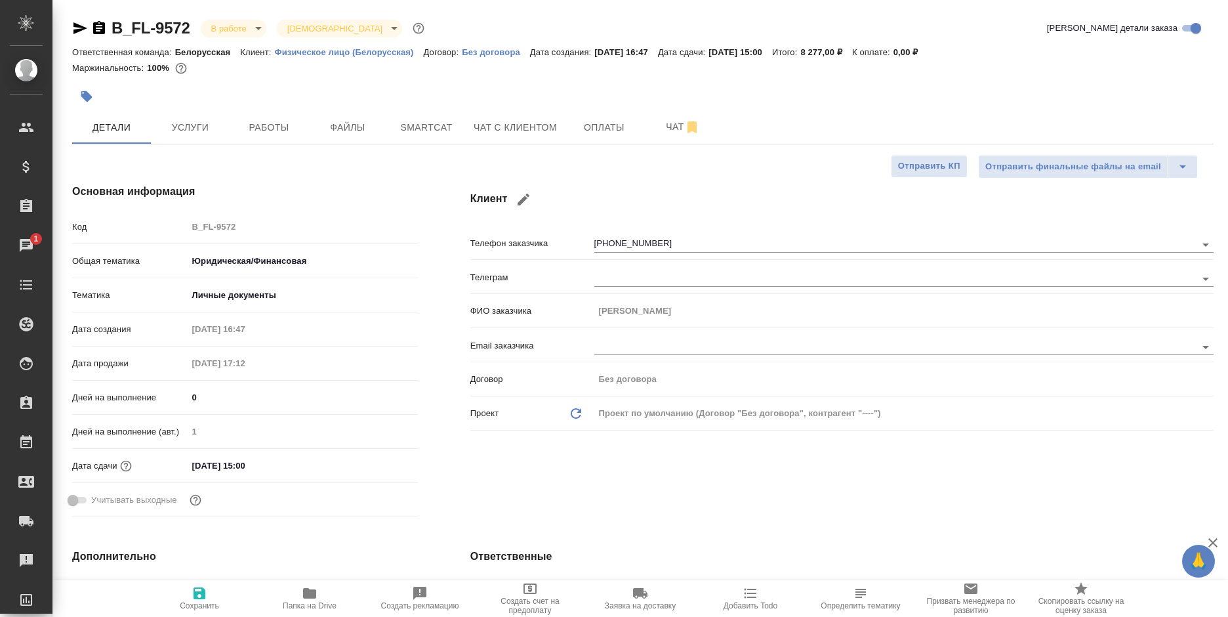
type textarea "x"
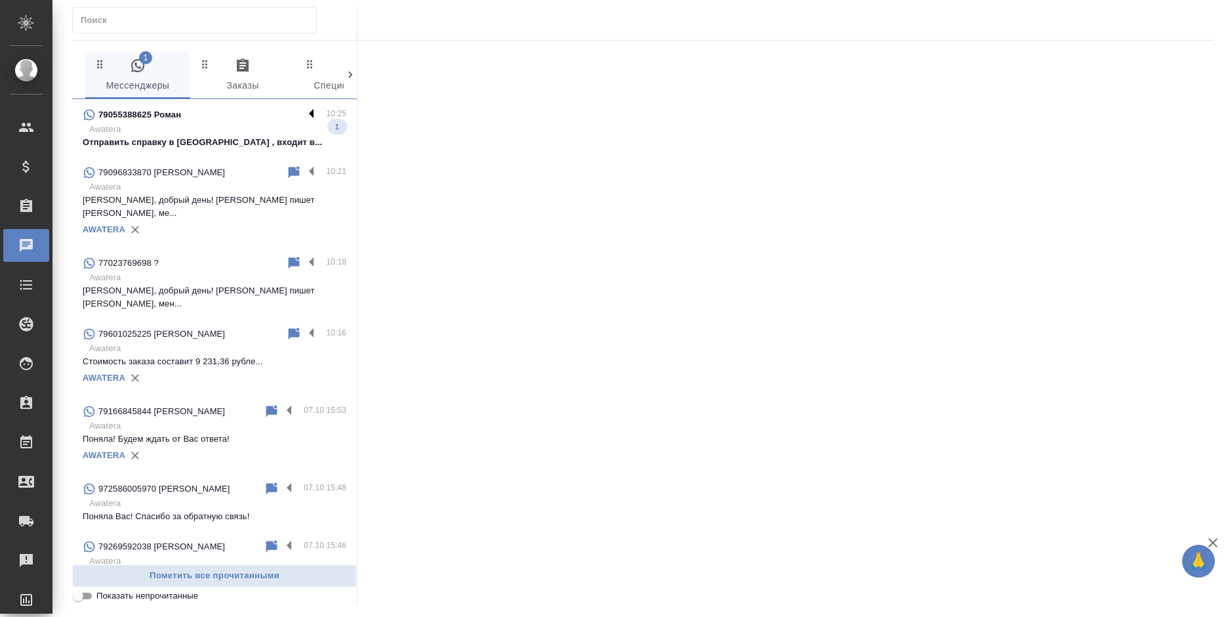
click at [304, 108] on label at bounding box center [315, 114] width 22 height 15
click at [0, 0] on input "checkbox" at bounding box center [0, 0] width 0 height 0
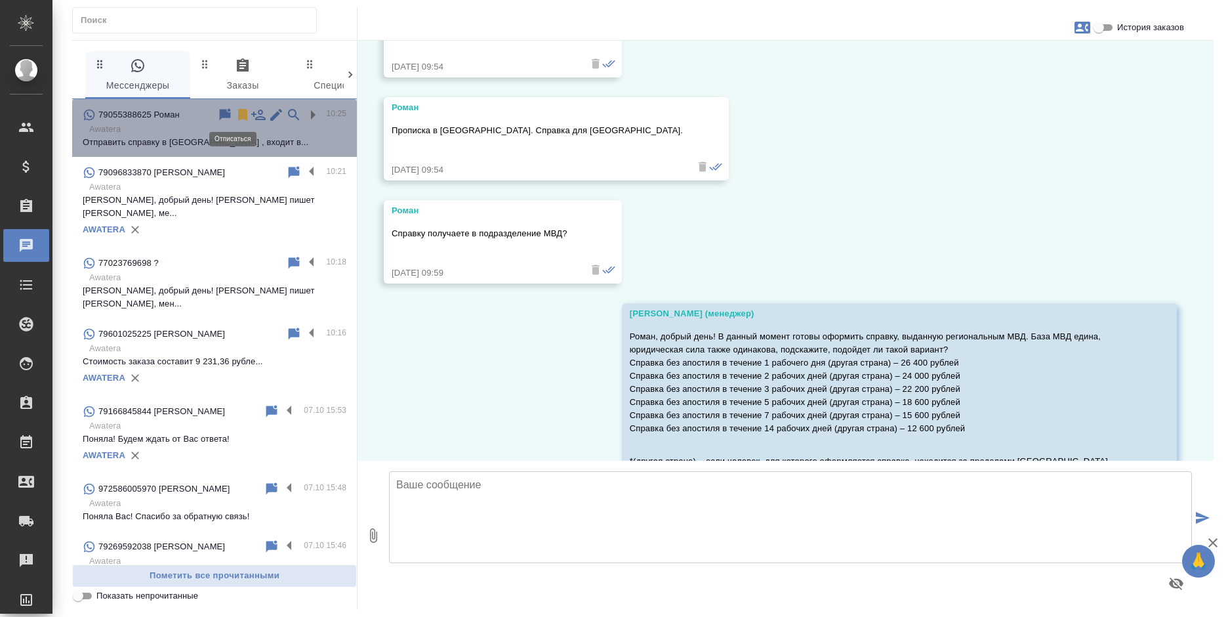
click at [238, 113] on icon at bounding box center [242, 115] width 9 height 12
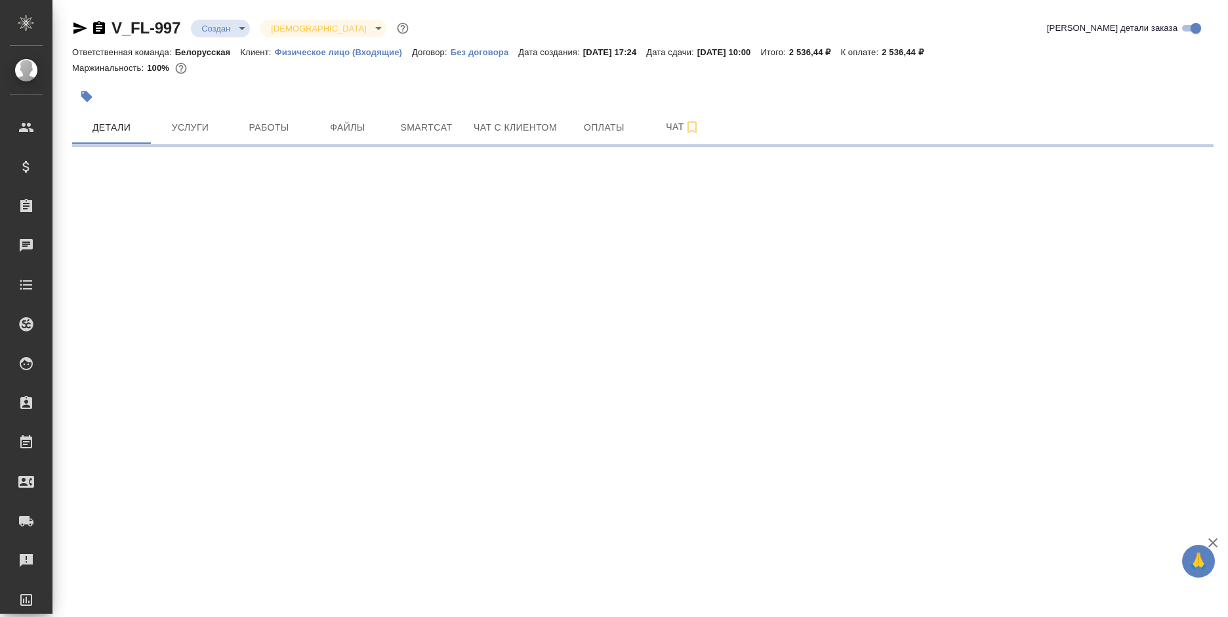
select select "RU"
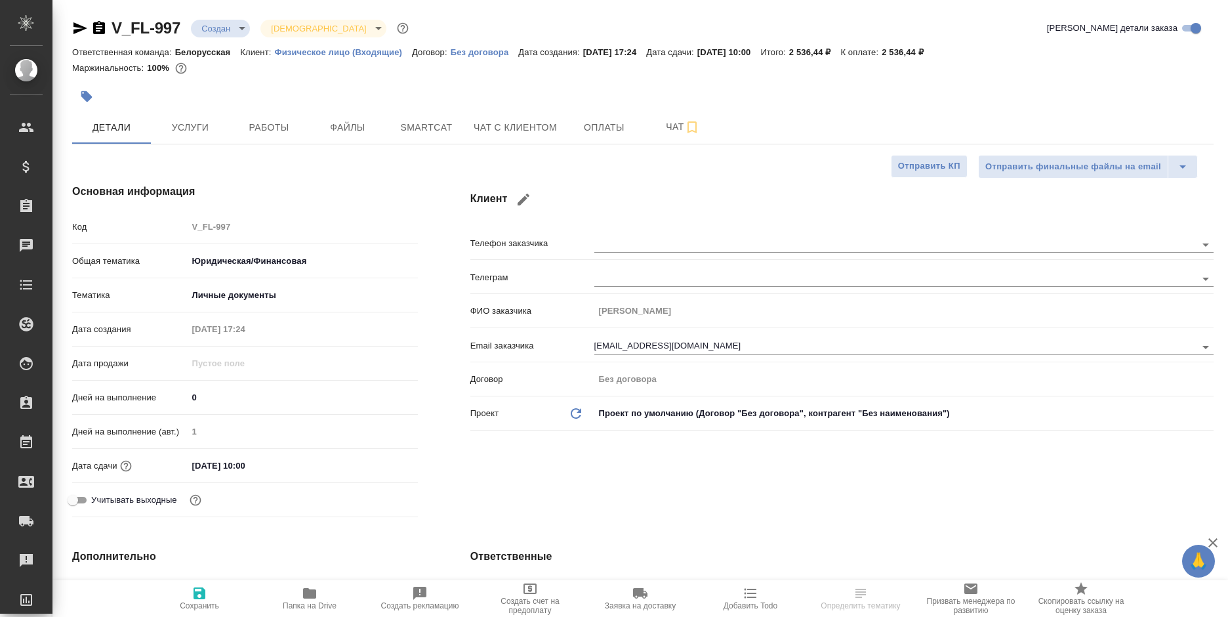
type textarea "x"
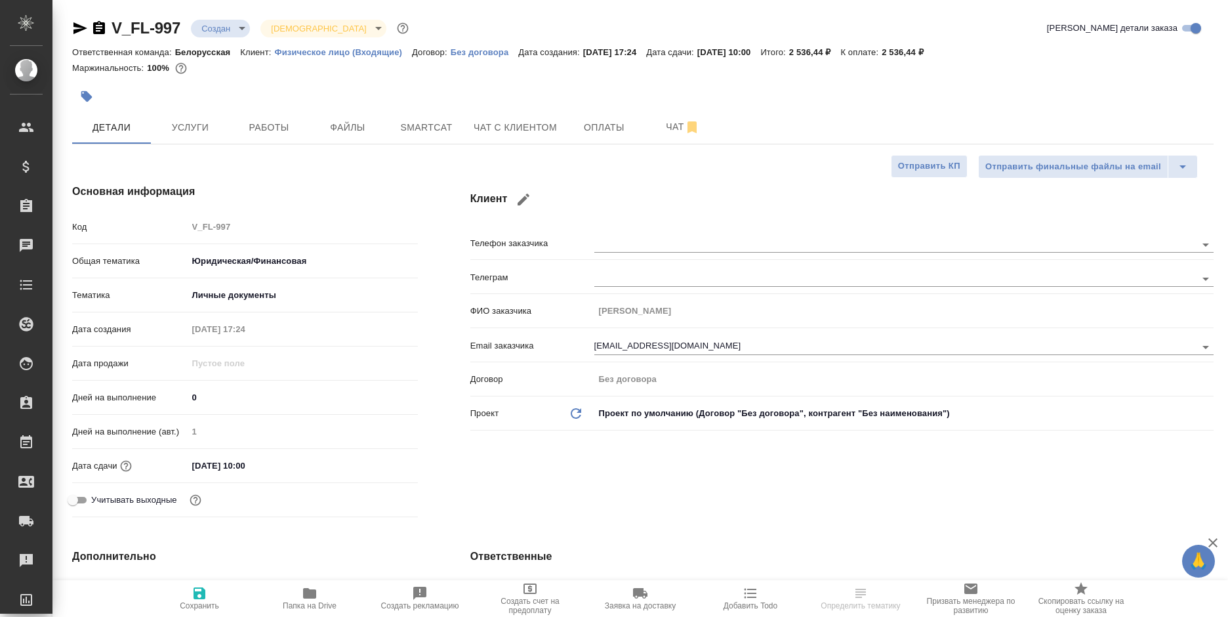
type textarea "x"
click at [219, 29] on body "🙏 .cls-1 fill:#fff; AWATERA Bogomolova Anastasiya Клиенты Спецификации Заказы Ч…" at bounding box center [614, 308] width 1228 height 617
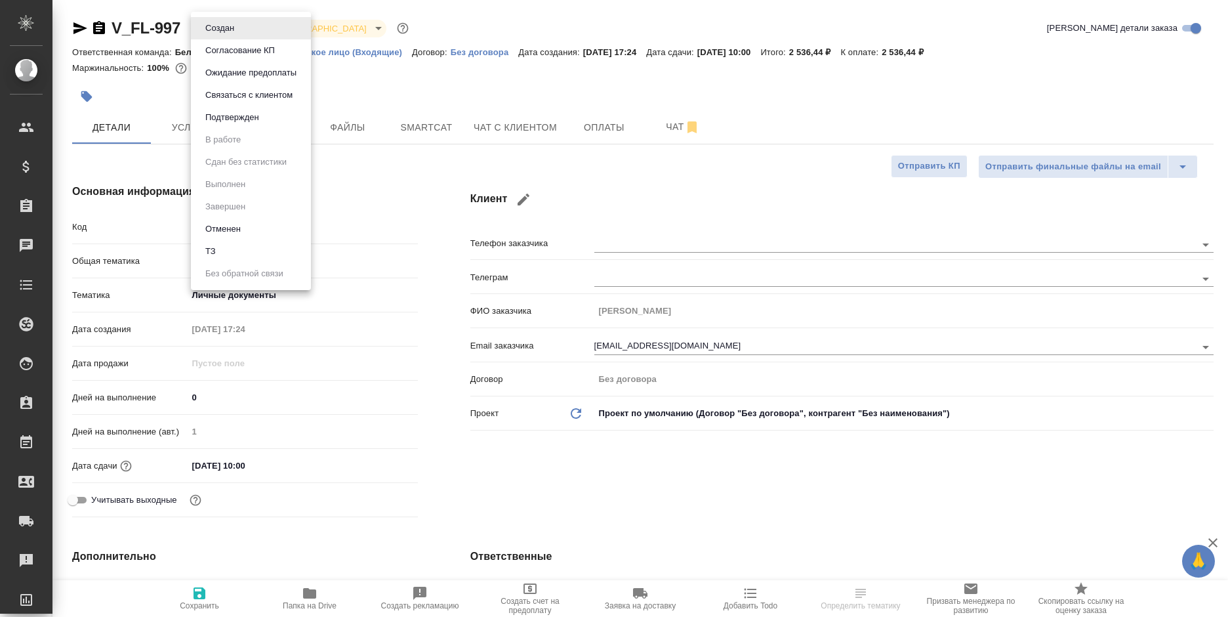
click at [229, 48] on button "Согласование КП" at bounding box center [239, 50] width 77 height 14
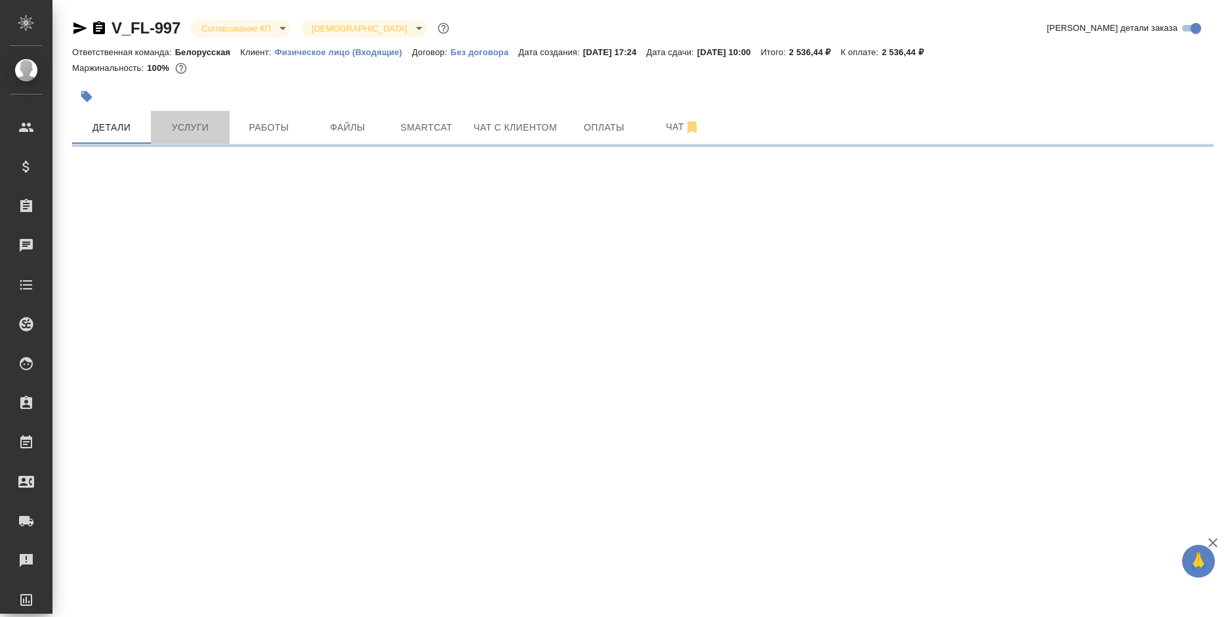
click at [193, 125] on span "Услуги" at bounding box center [190, 127] width 63 height 16
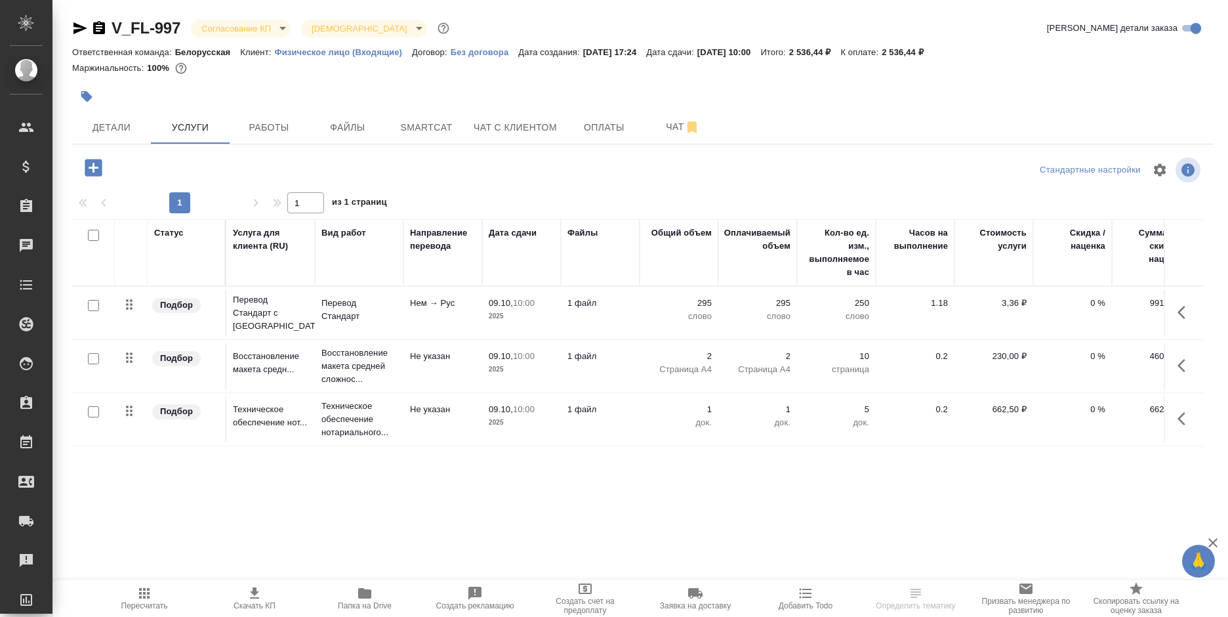
click at [89, 172] on icon "button" at bounding box center [93, 167] width 17 height 17
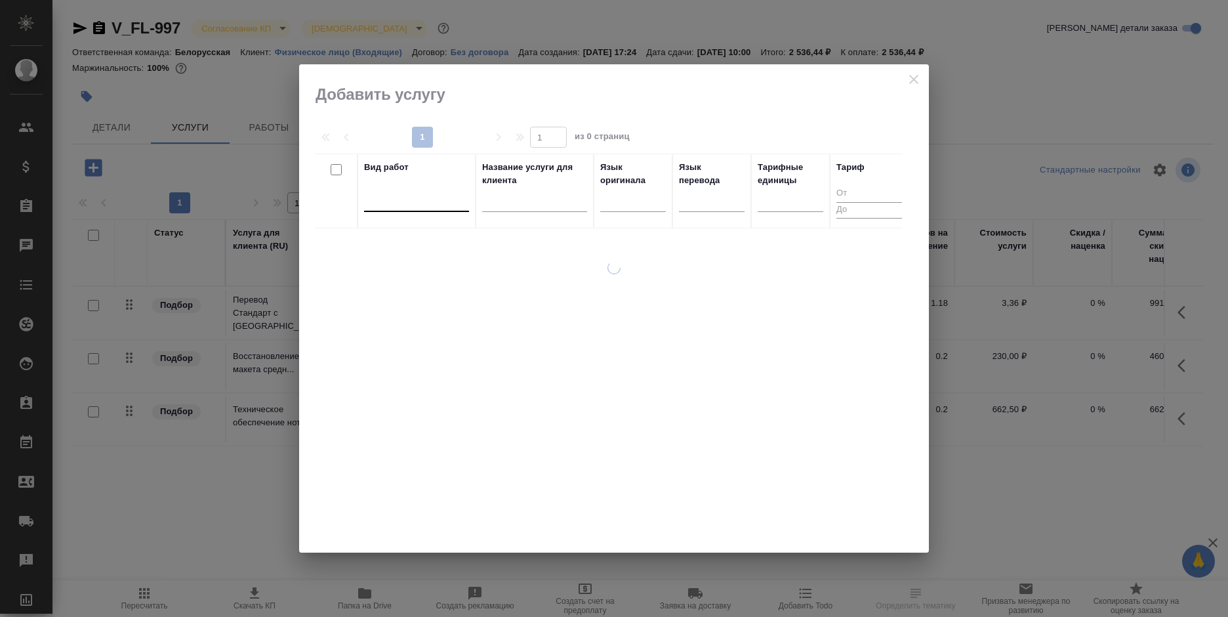
click at [407, 207] on div at bounding box center [416, 198] width 105 height 19
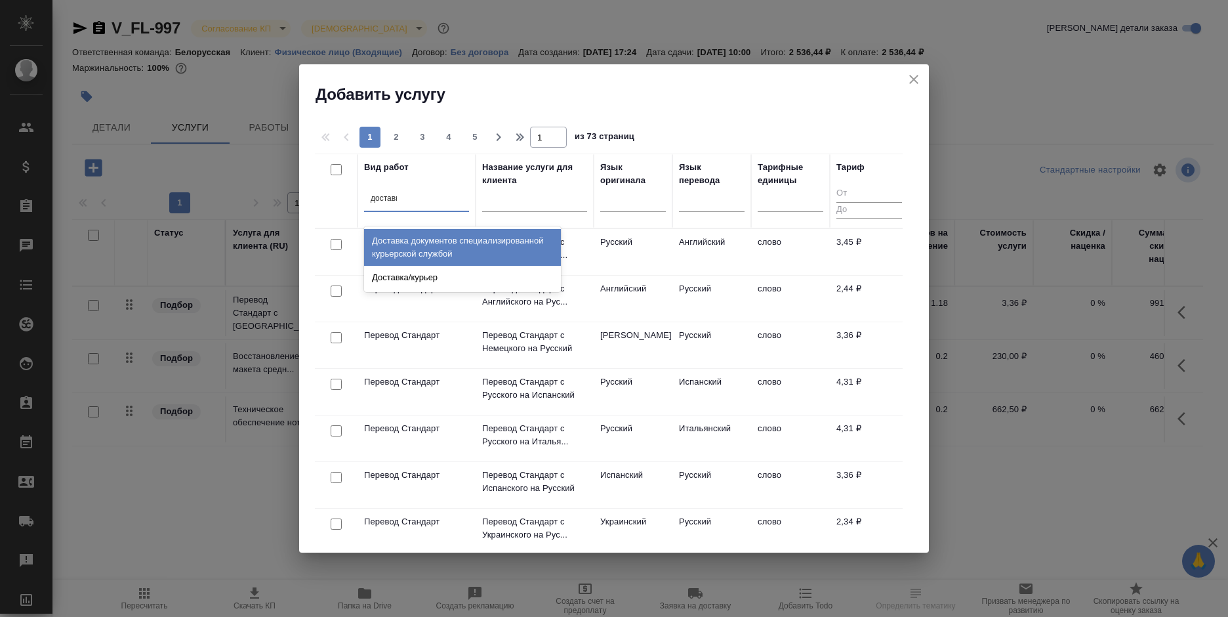
type input "доставка"
click at [455, 254] on div "Доставка документов специализированной курьерской службой" at bounding box center [462, 247] width 197 height 37
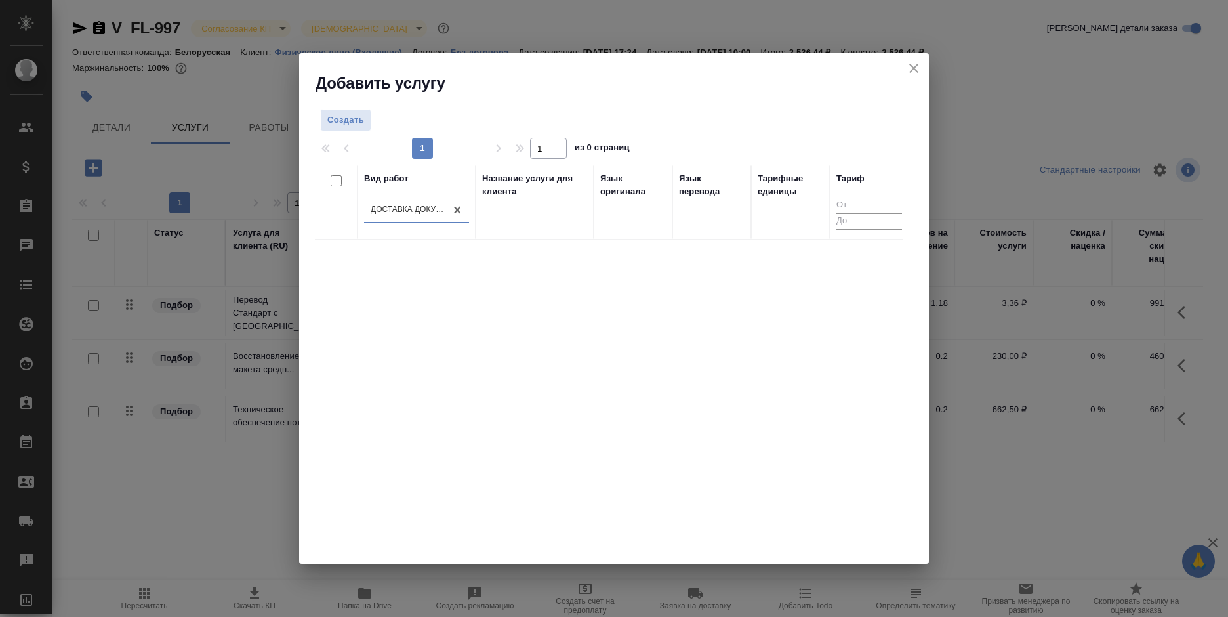
click at [420, 183] on div "Вид работ" at bounding box center [416, 178] width 105 height 13
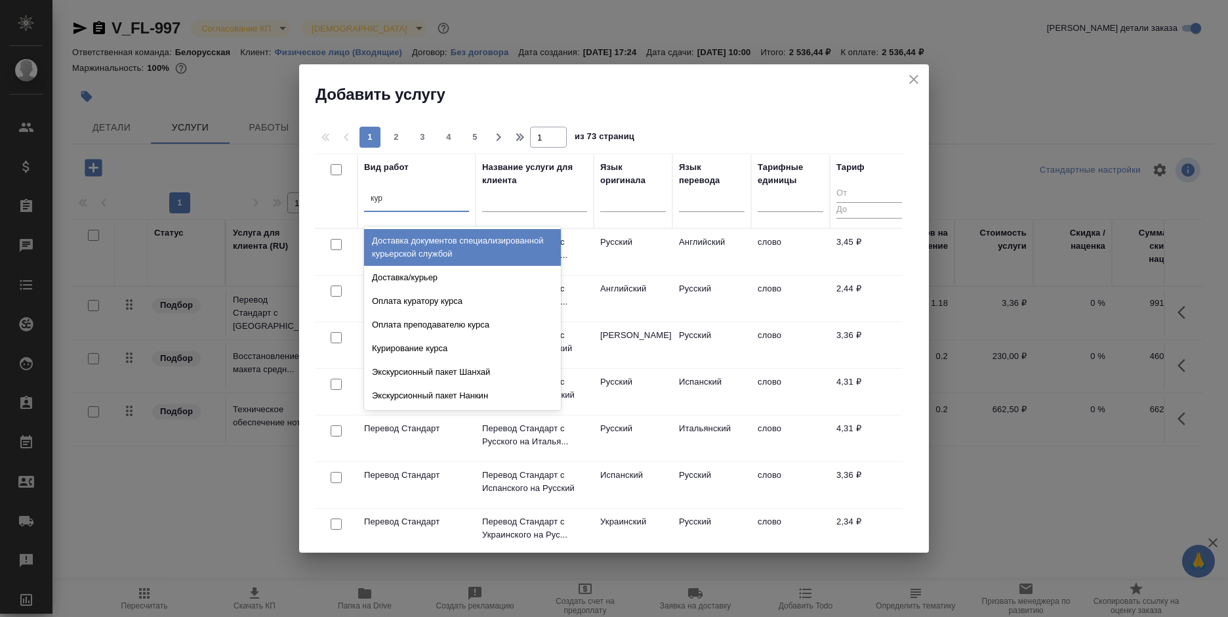
type input "курь"
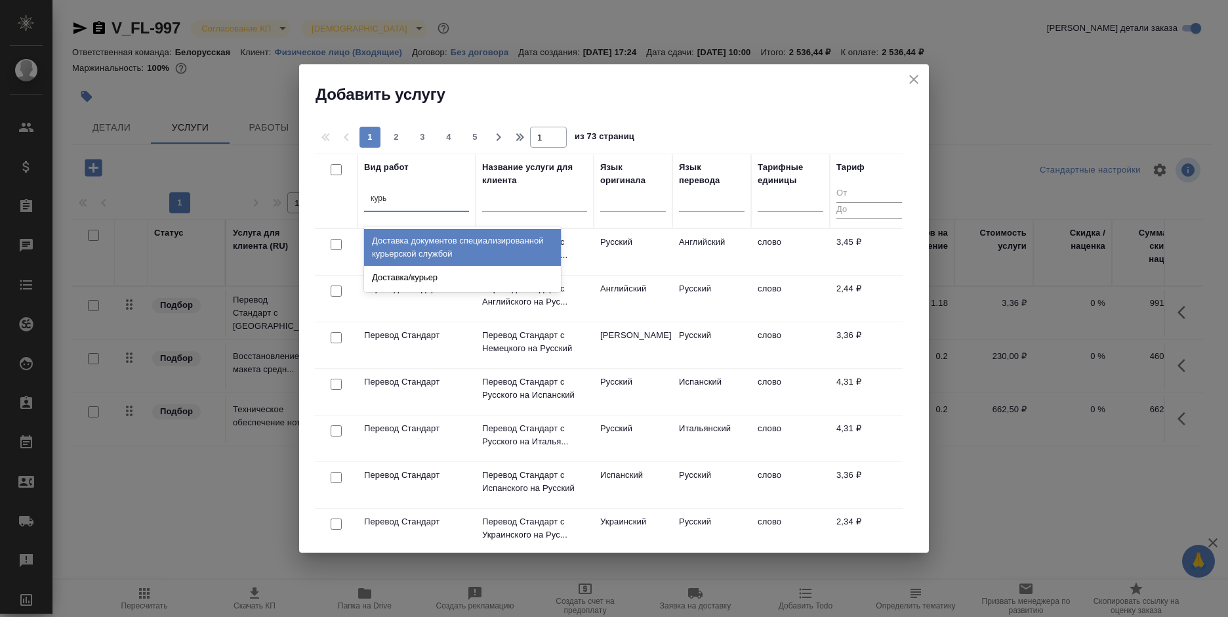
click at [456, 273] on div "Доставка/курьер" at bounding box center [462, 278] width 197 height 24
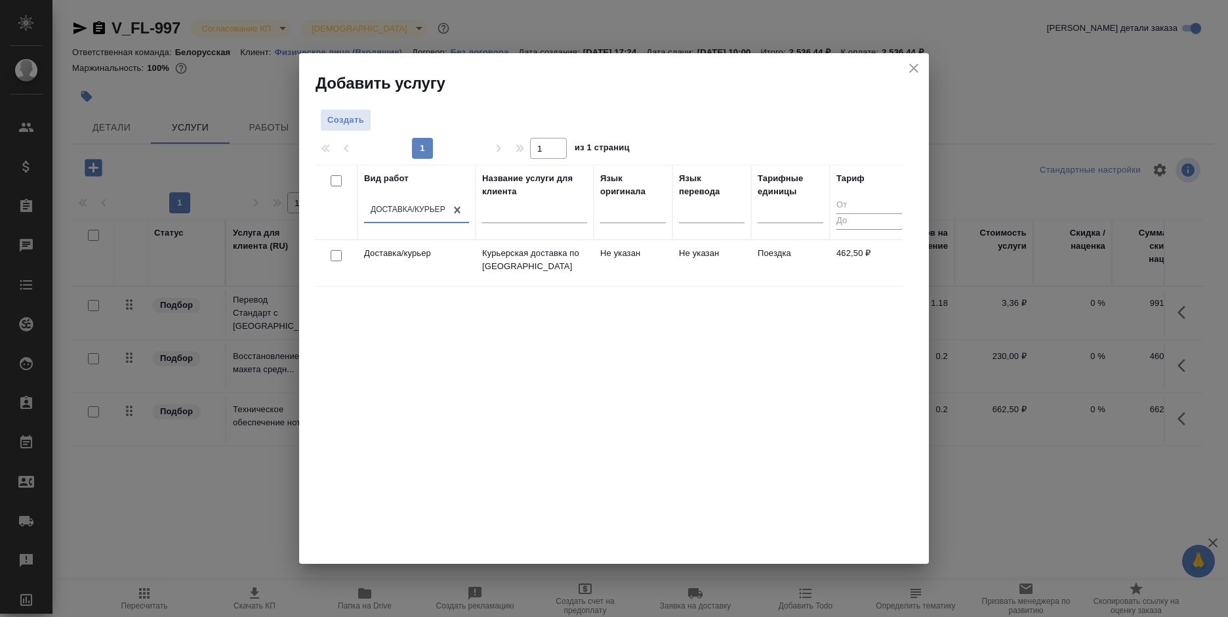
click at [680, 262] on td "Не указан" at bounding box center [711, 263] width 79 height 46
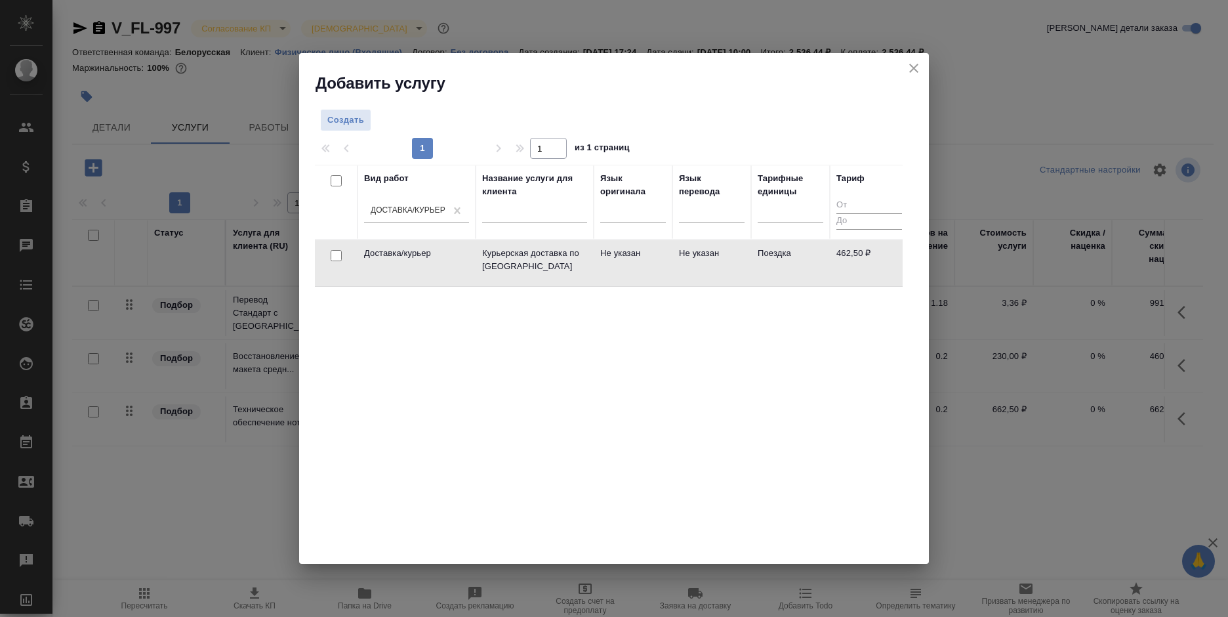
click at [680, 262] on td "Не указан" at bounding box center [711, 263] width 79 height 46
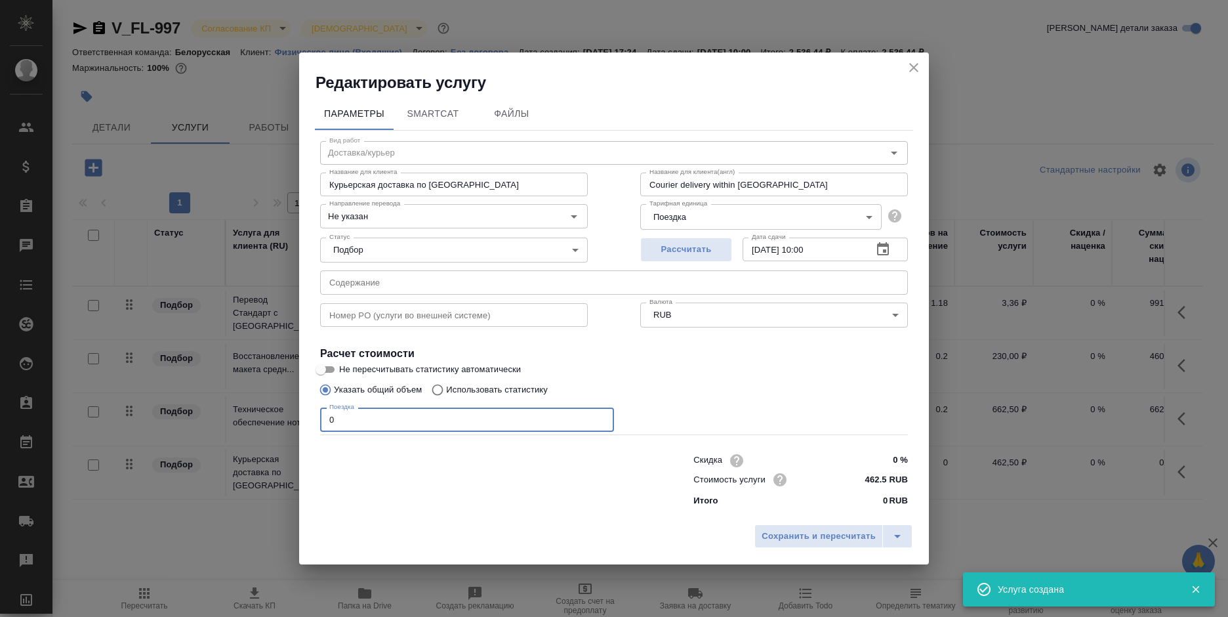
drag, startPoint x: 357, startPoint y: 416, endPoint x: 291, endPoint y: 422, distance: 66.6
click at [291, 422] on div "Редактировать услугу Параметры SmartCat Файлы Вид работ Доставка/курьер Вид раб…" at bounding box center [614, 308] width 1228 height 617
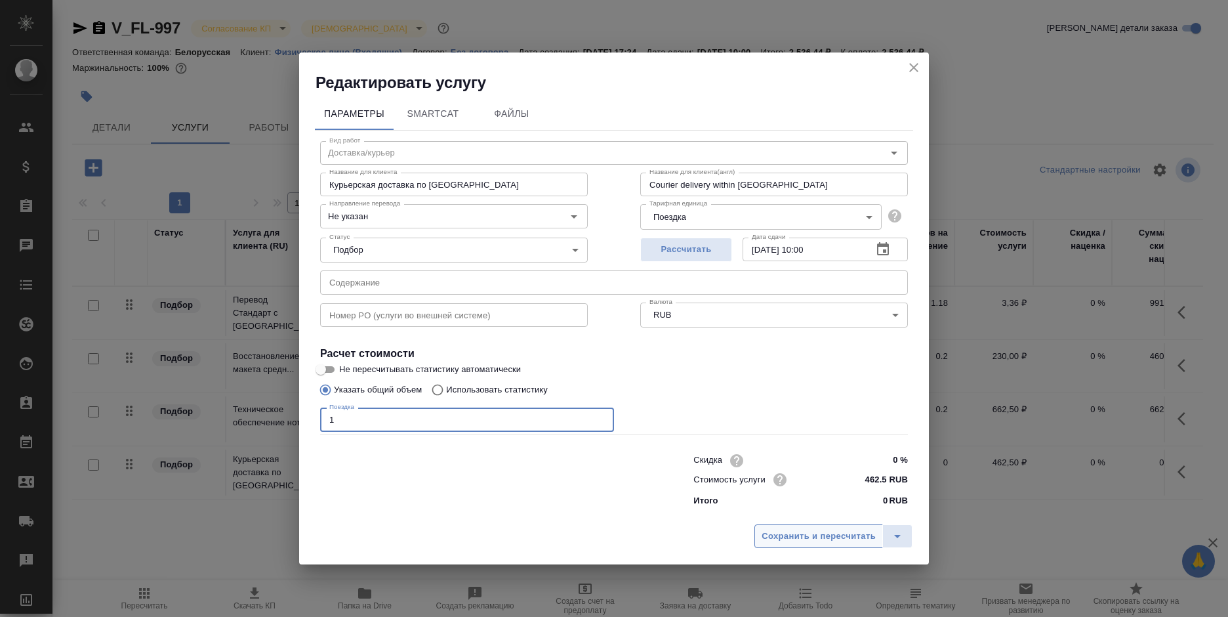
type input "1"
click at [799, 541] on span "Сохранить и пересчитать" at bounding box center [818, 536] width 114 height 15
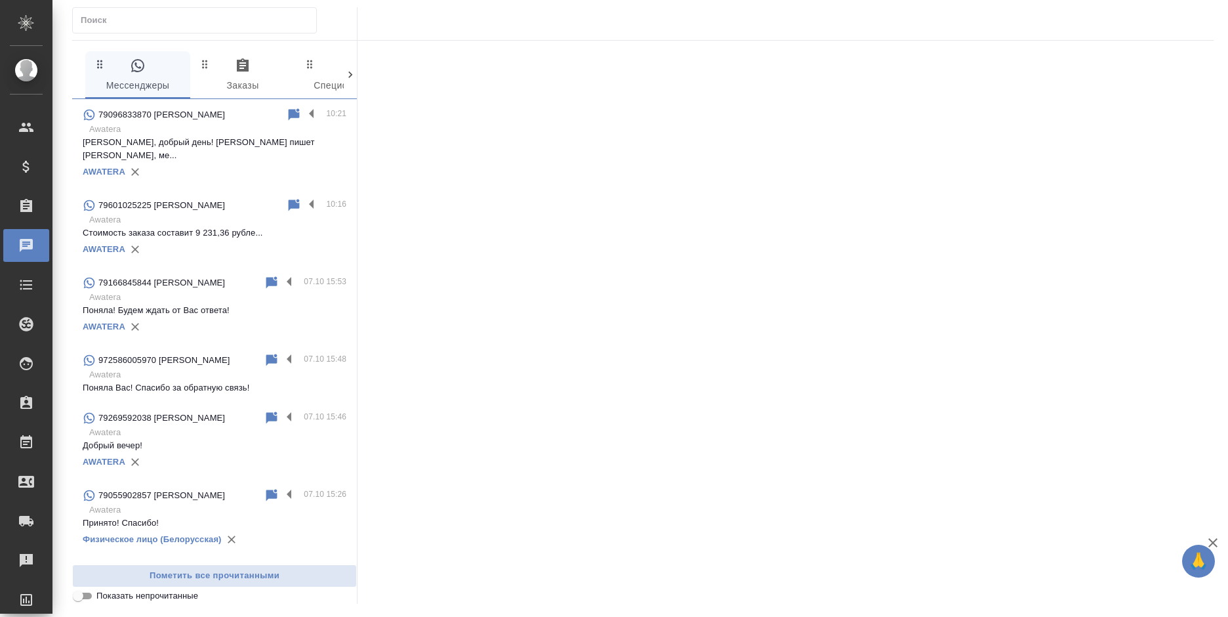
click at [304, 115] on label at bounding box center [315, 114] width 22 height 15
click at [0, 0] on input "checkbox" at bounding box center [0, 0] width 0 height 0
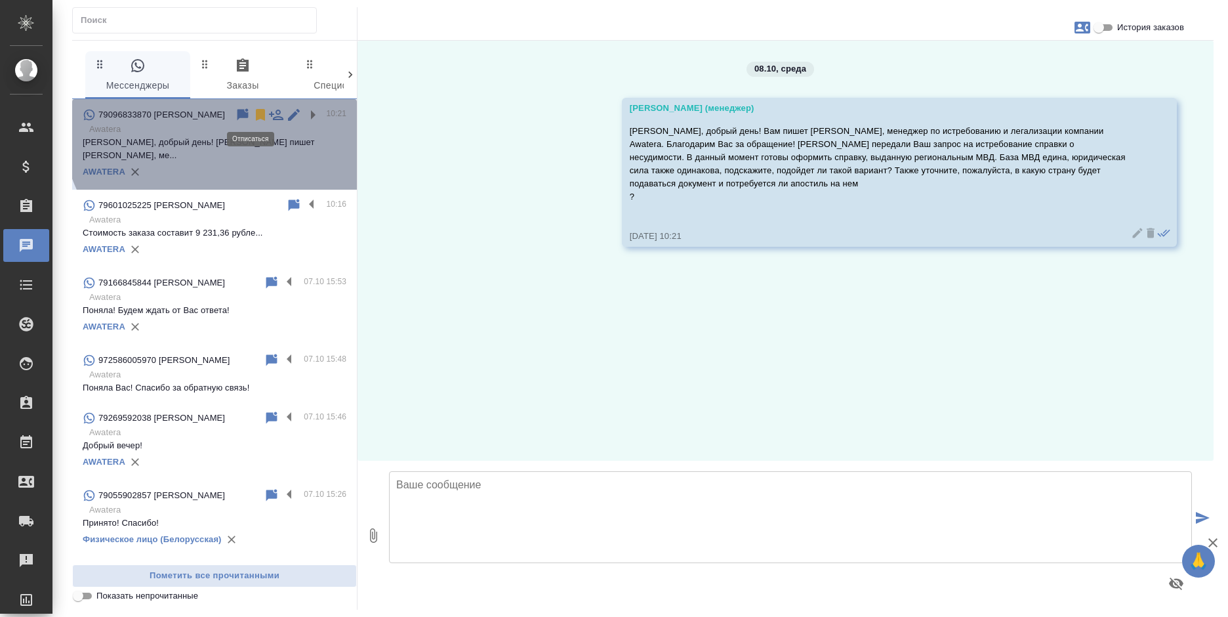
click at [253, 113] on icon at bounding box center [261, 115] width 16 height 16
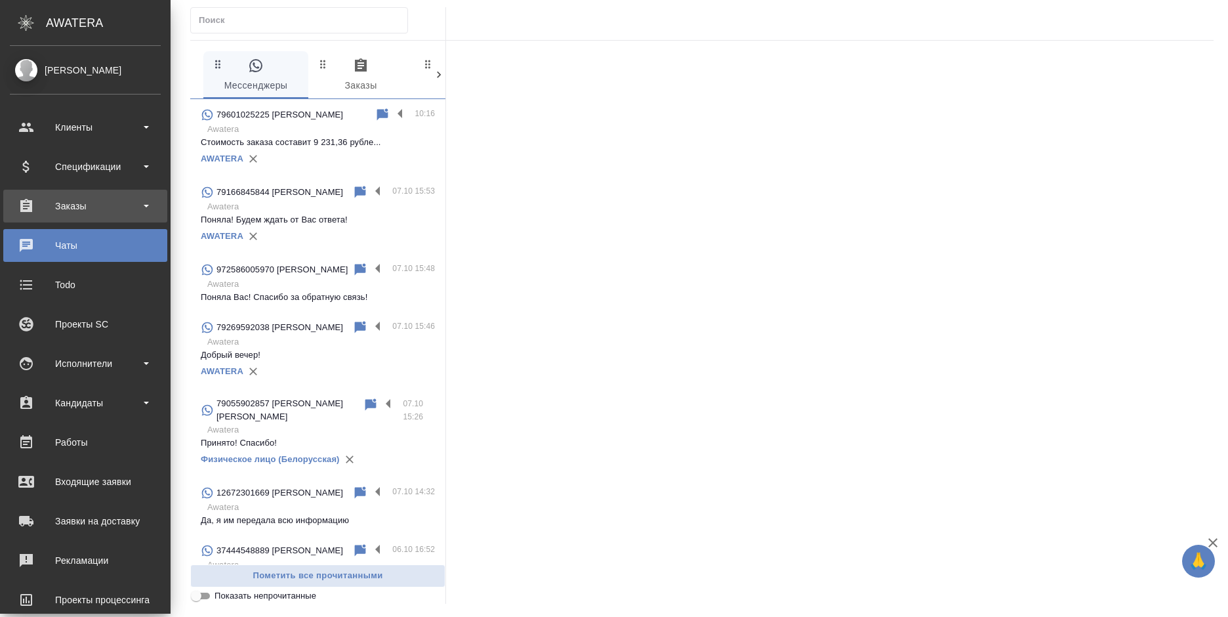
click at [24, 204] on div "Заказы" at bounding box center [85, 206] width 151 height 20
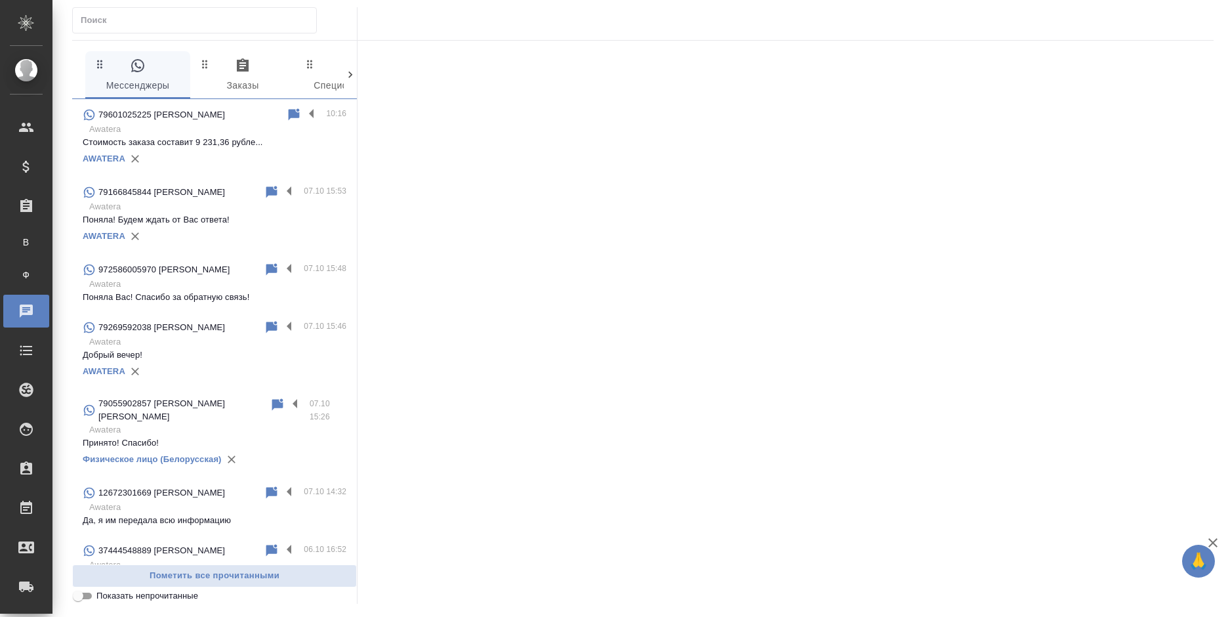
click at [228, 139] on p "Стоимость заказа составит 9 231,36 рубле..." at bounding box center [215, 142] width 264 height 13
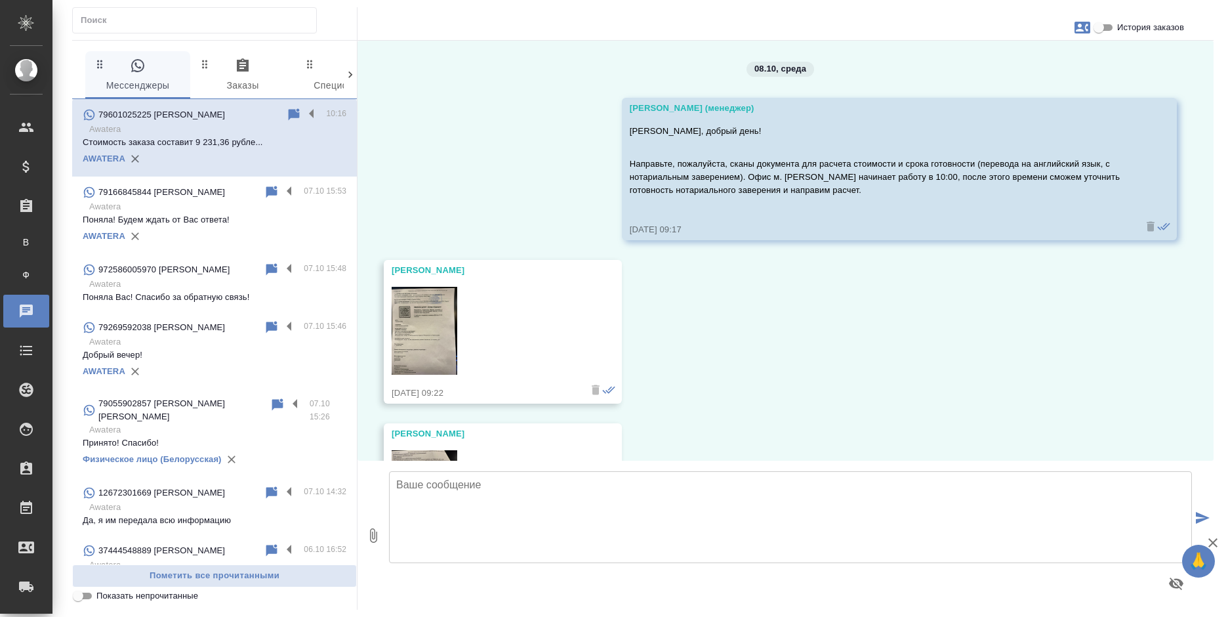
click at [498, 510] on textarea at bounding box center [790, 517] width 803 height 92
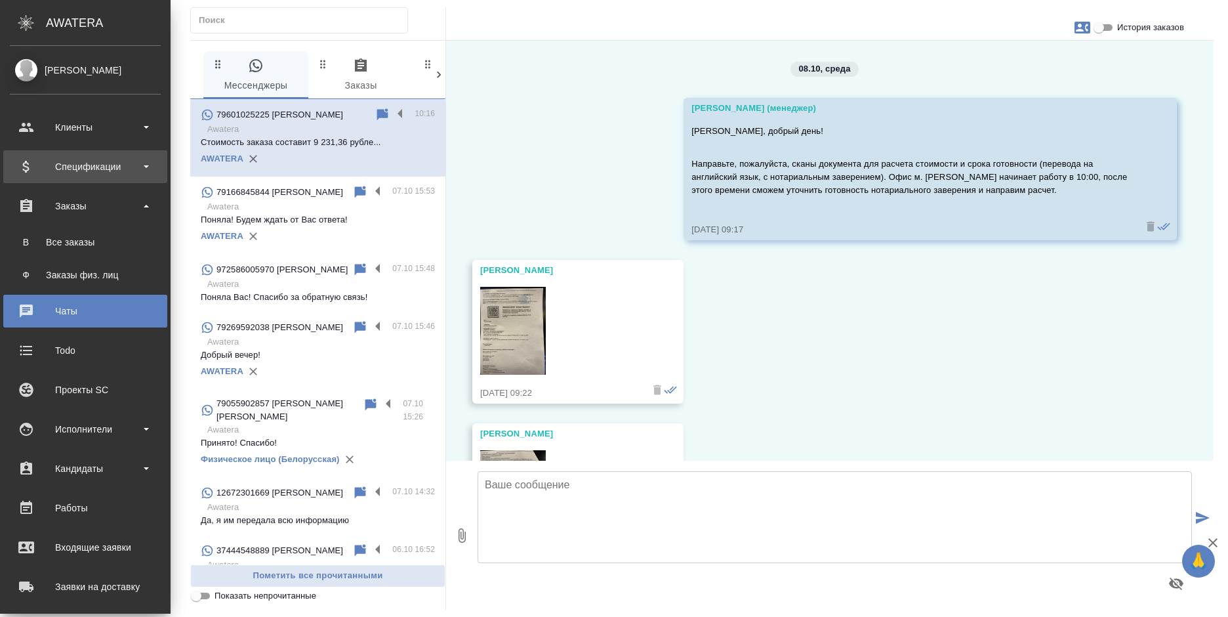
click at [52, 169] on div "Спецификации" at bounding box center [85, 167] width 151 height 20
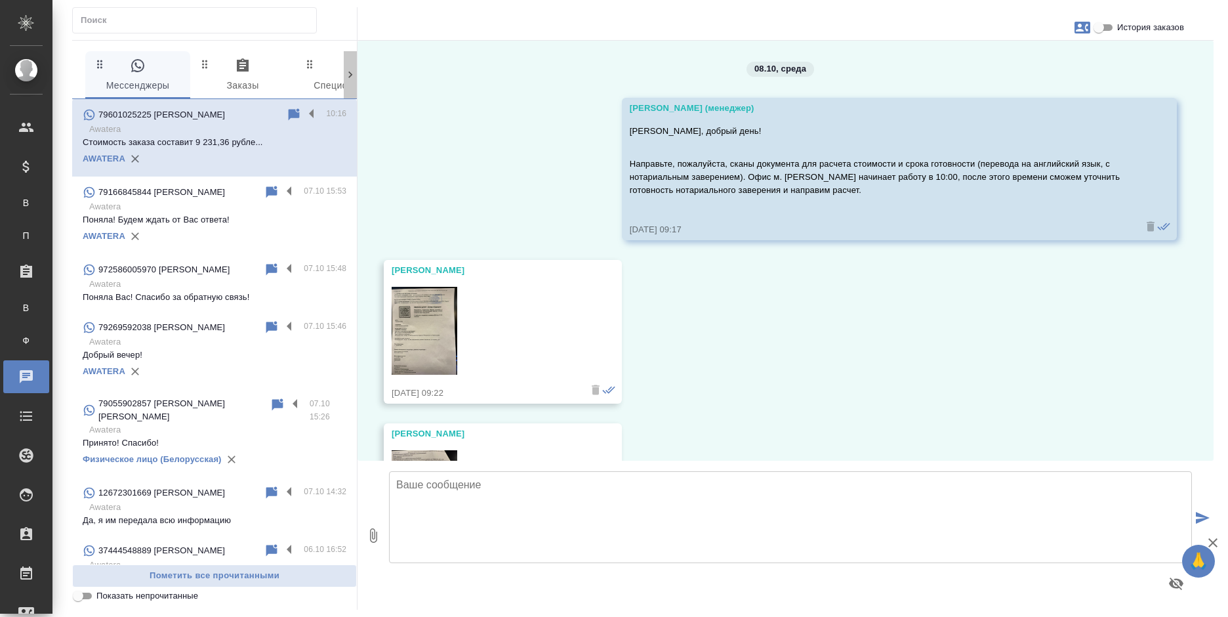
click at [345, 75] on icon at bounding box center [350, 74] width 13 height 13
click at [342, 78] on span "0 Входящие" at bounding box center [298, 76] width 89 height 36
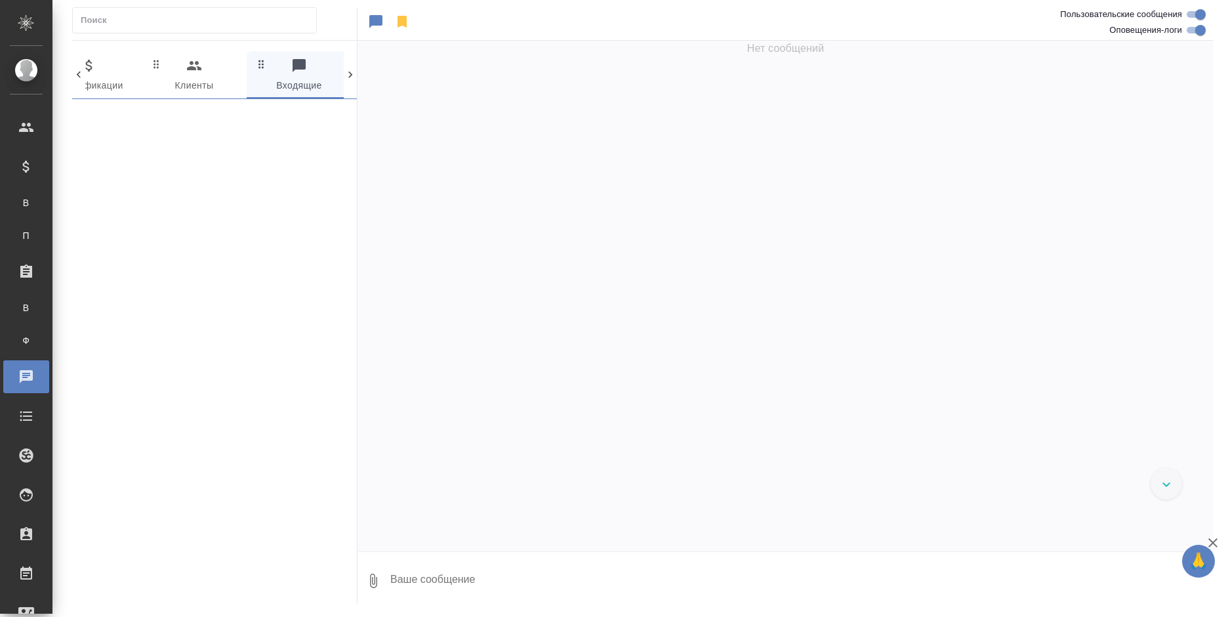
scroll to position [0, 266]
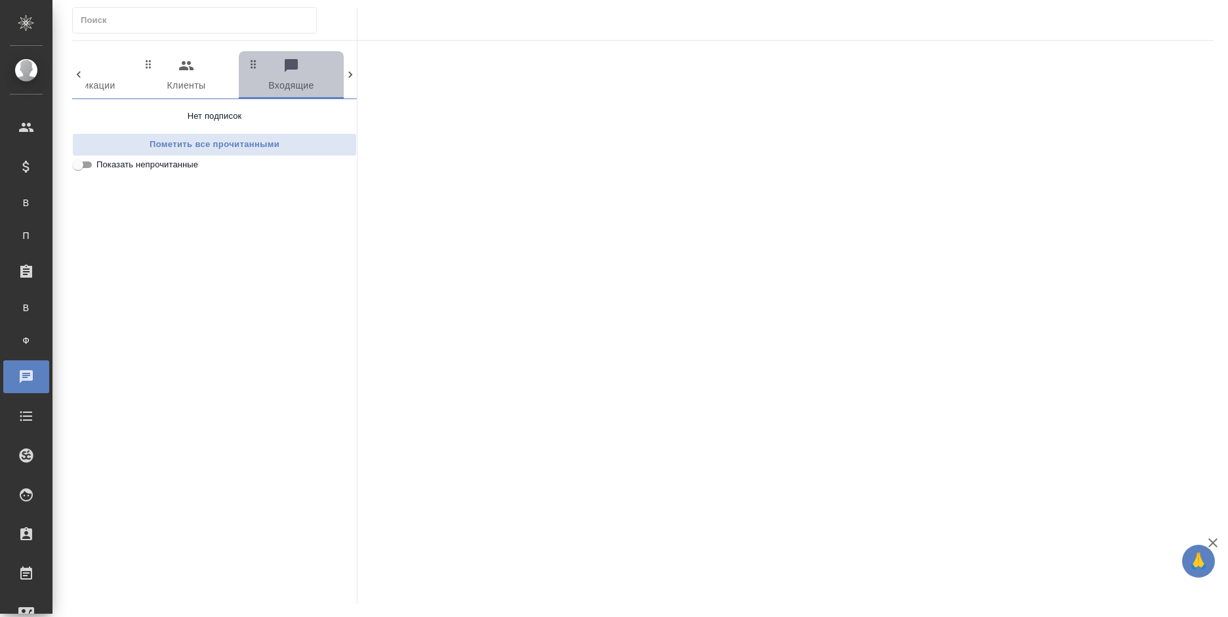
click at [342, 75] on button "0 Входящие" at bounding box center [291, 74] width 105 height 47
click at [348, 74] on icon at bounding box center [350, 74] width 13 height 13
click at [71, 79] on div "0 Мессенджеры 0 Заказы 0 Спецификации 0 Клиенты 0 Входящие 0 Тендеры 0 Исполнит…" at bounding box center [643, 305] width 1156 height 611
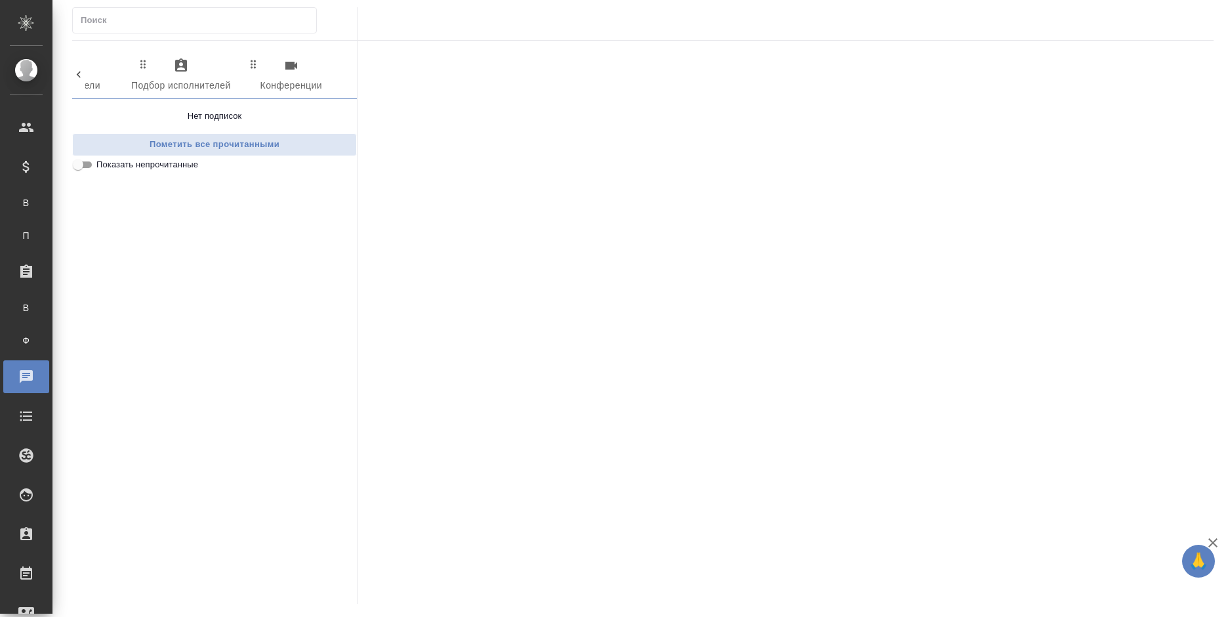
click at [71, 79] on div "0 Мессенджеры 0 Заказы 0 Спецификации 0 Клиенты 0 Входящие 0 Тендеры 0 Исполнит…" at bounding box center [643, 305] width 1156 height 611
click at [71, 71] on div "0 Мессенджеры 0 Заказы 0 Спецификации 0 Клиенты 0 Входящие 0 Тендеры 0 Исполнит…" at bounding box center [643, 305] width 1156 height 611
click at [73, 70] on icon at bounding box center [78, 74] width 13 height 13
click at [77, 70] on icon at bounding box center [78, 74] width 13 height 13
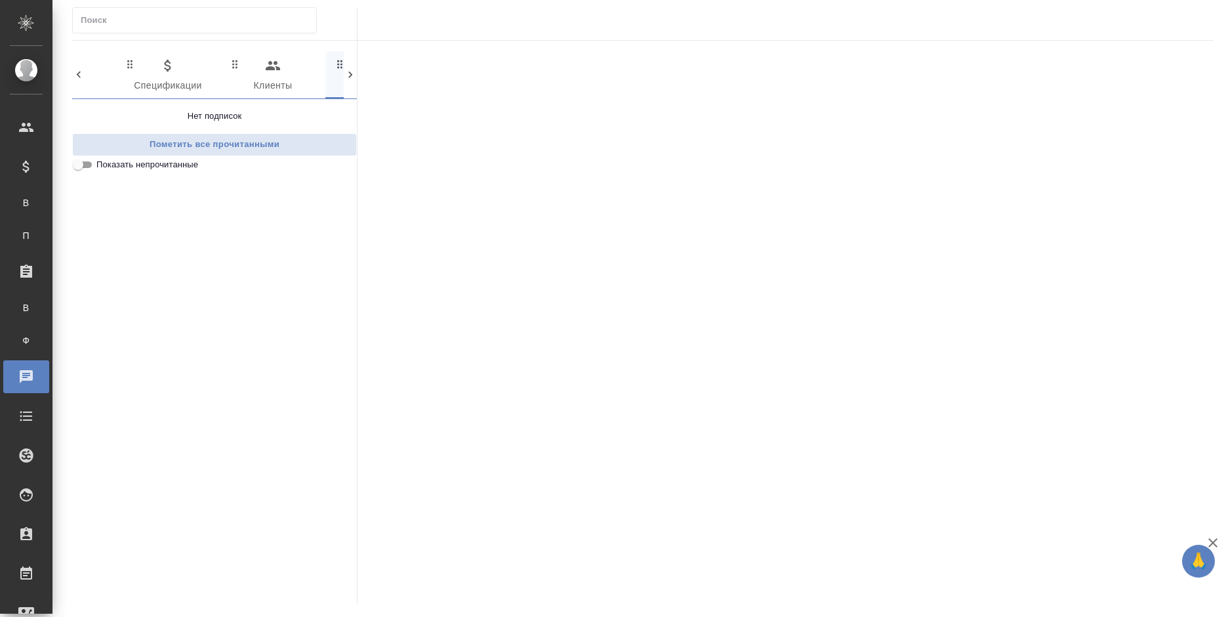
click at [151, 70] on span "0 Спецификации" at bounding box center [167, 76] width 89 height 36
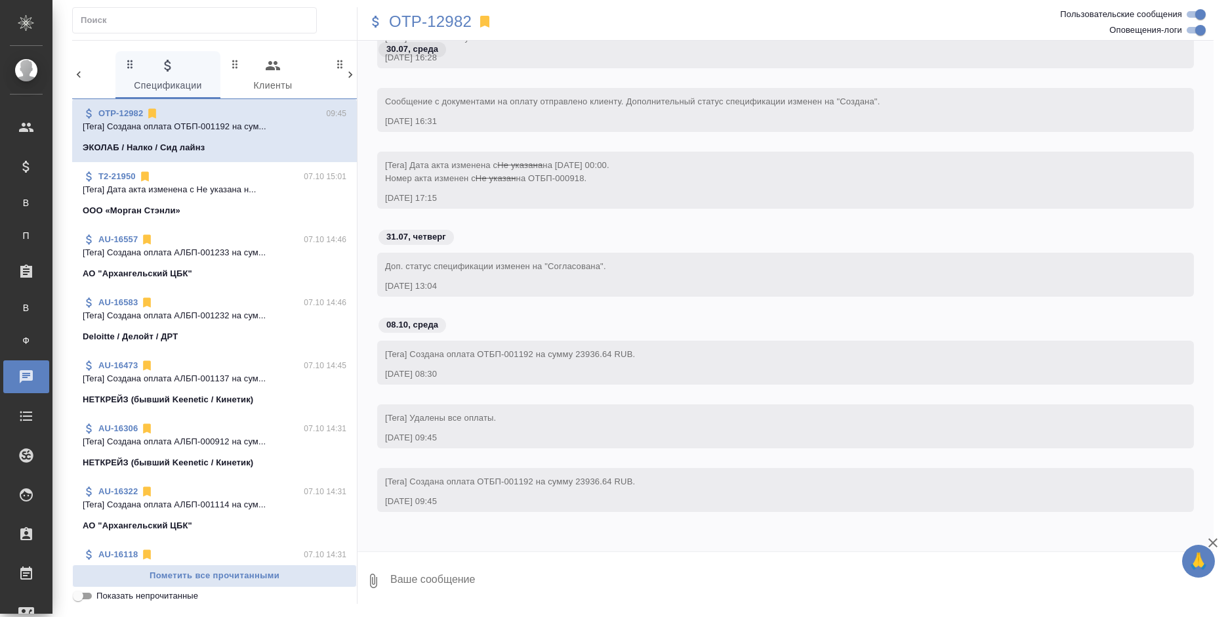
scroll to position [0, 0]
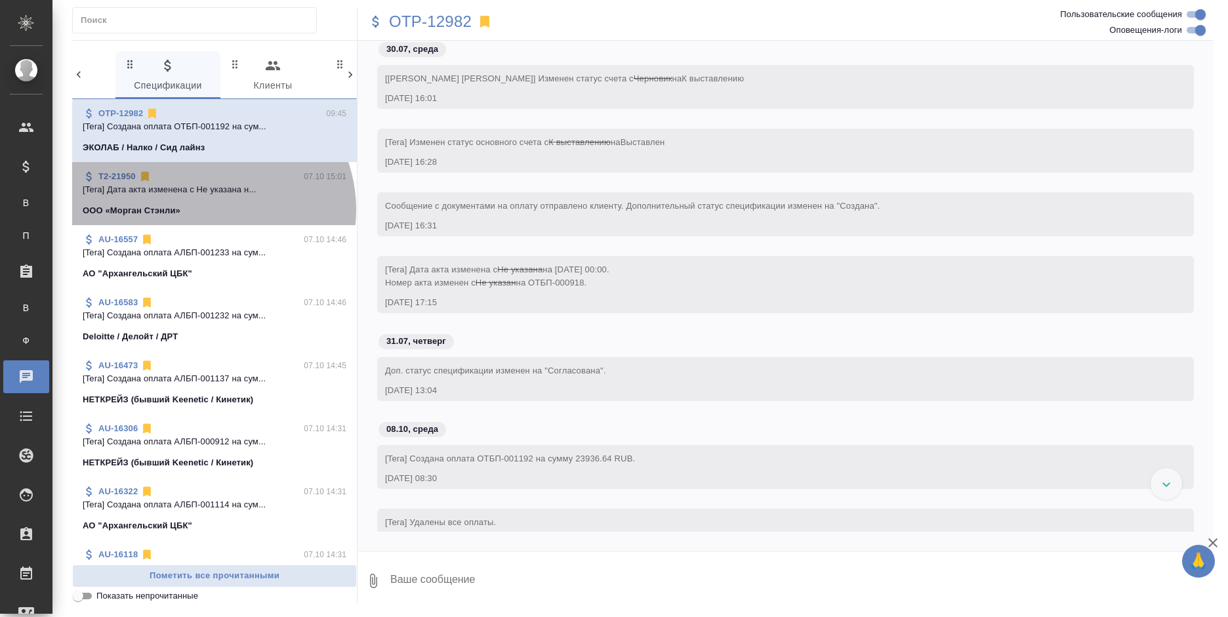
click at [210, 209] on div "ООО «Морган Стэнли»" at bounding box center [215, 210] width 264 height 13
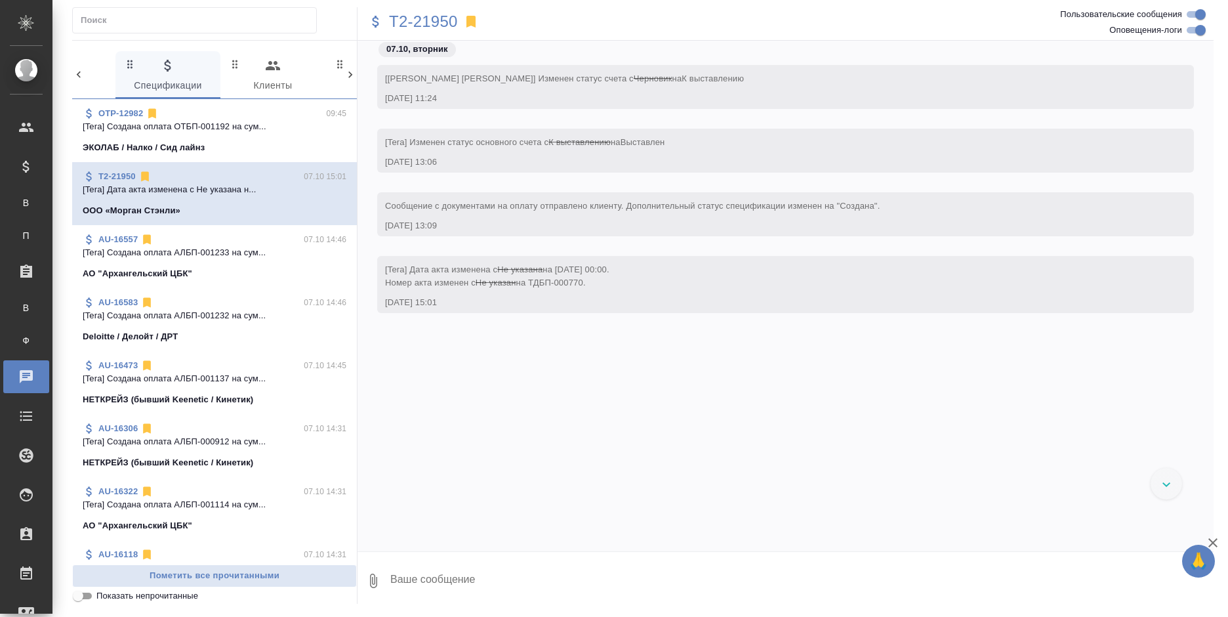
click at [239, 274] on div "АО "Архангельский ЦБК"" at bounding box center [215, 273] width 264 height 13
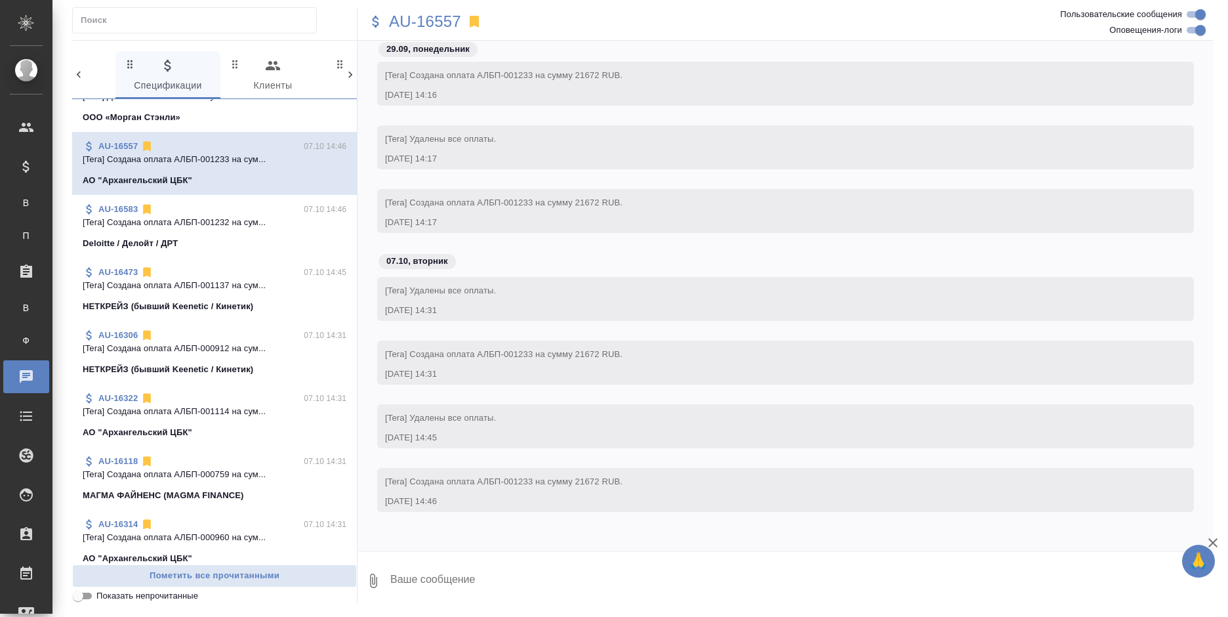
scroll to position [131, 0]
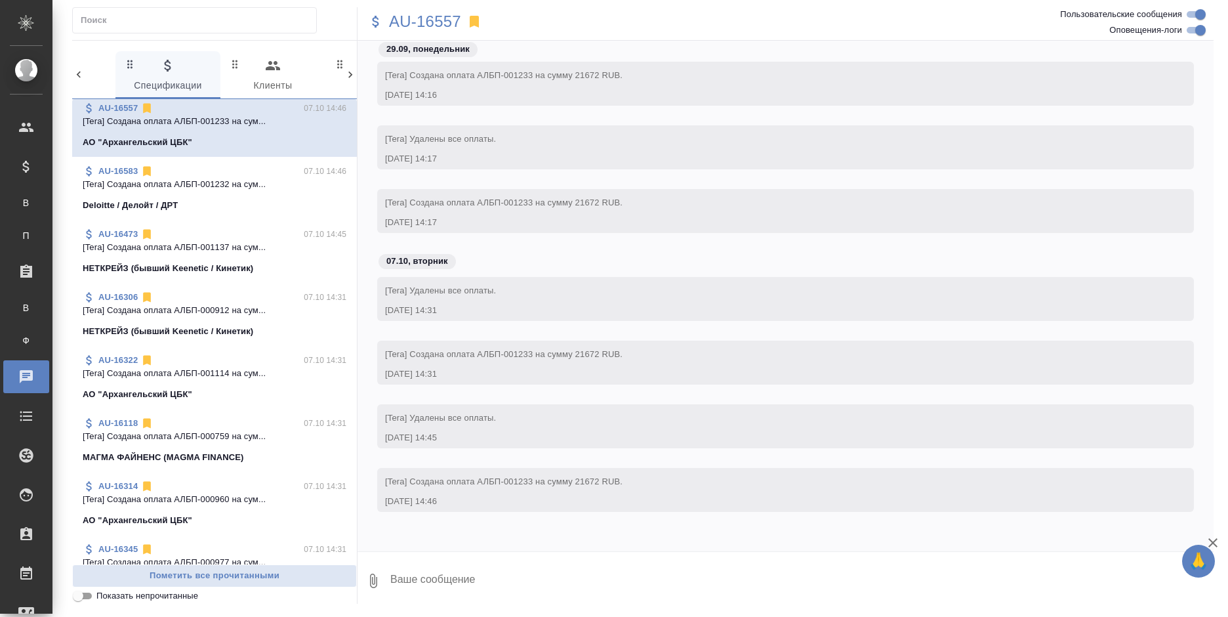
click at [224, 442] on p "[Tera] Создана оплата АЛБП-000759 на сум..." at bounding box center [215, 436] width 264 height 13
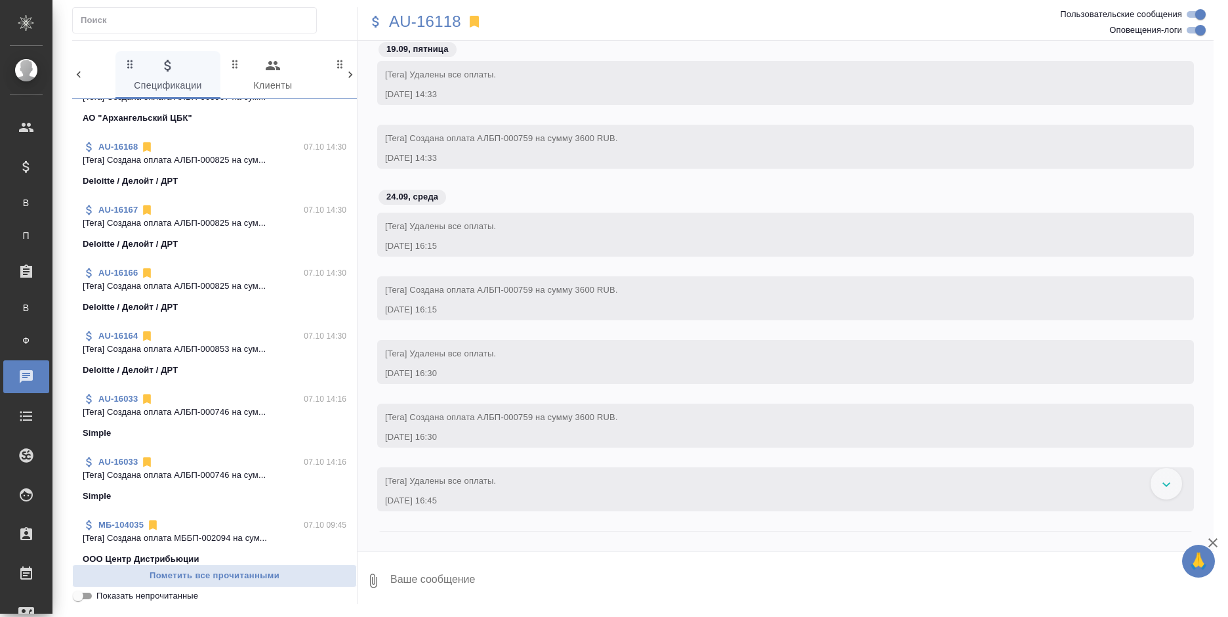
scroll to position [1049, 0]
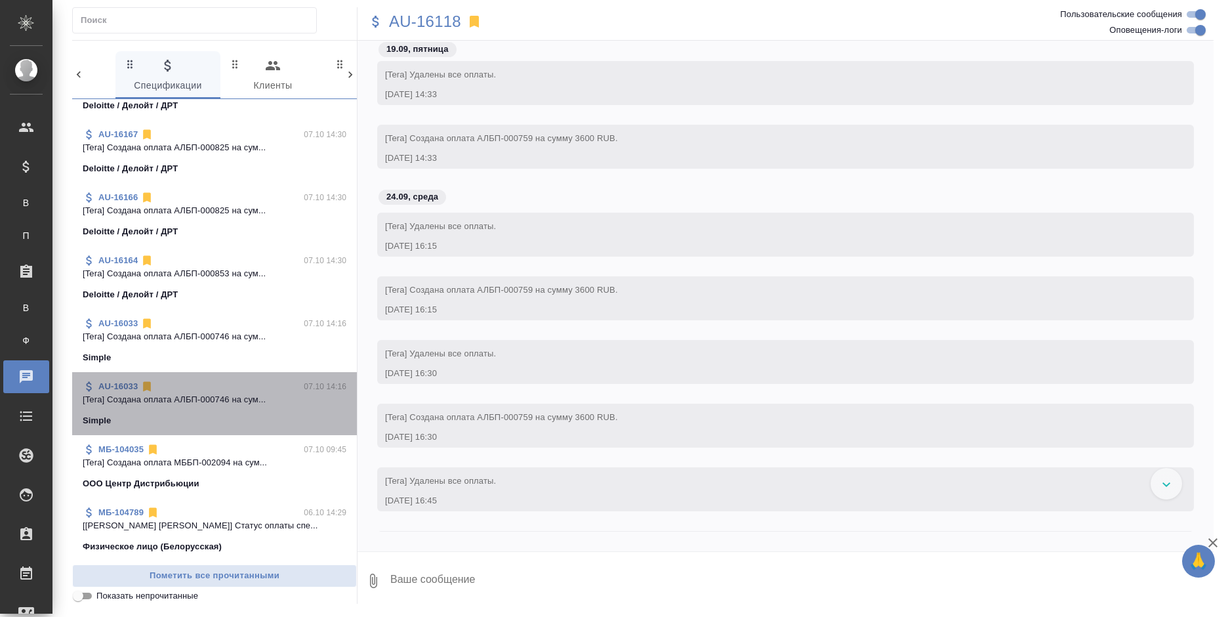
click at [251, 389] on div "AU-16033 07.10 14:16" at bounding box center [215, 386] width 264 height 13
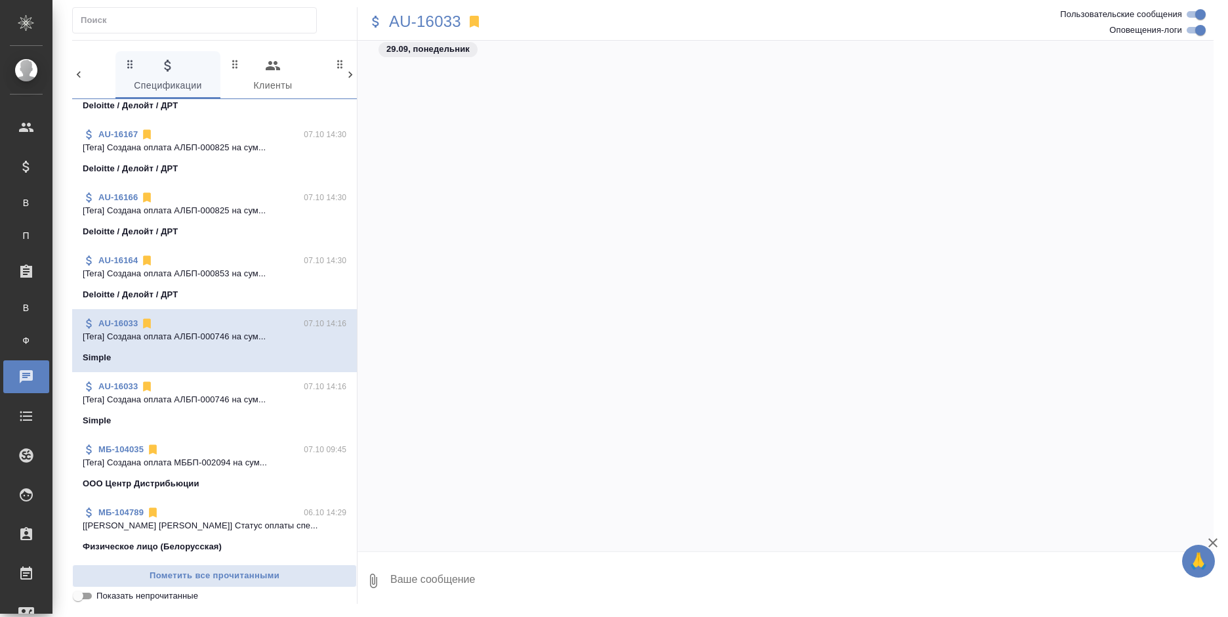
scroll to position [3818, 0]
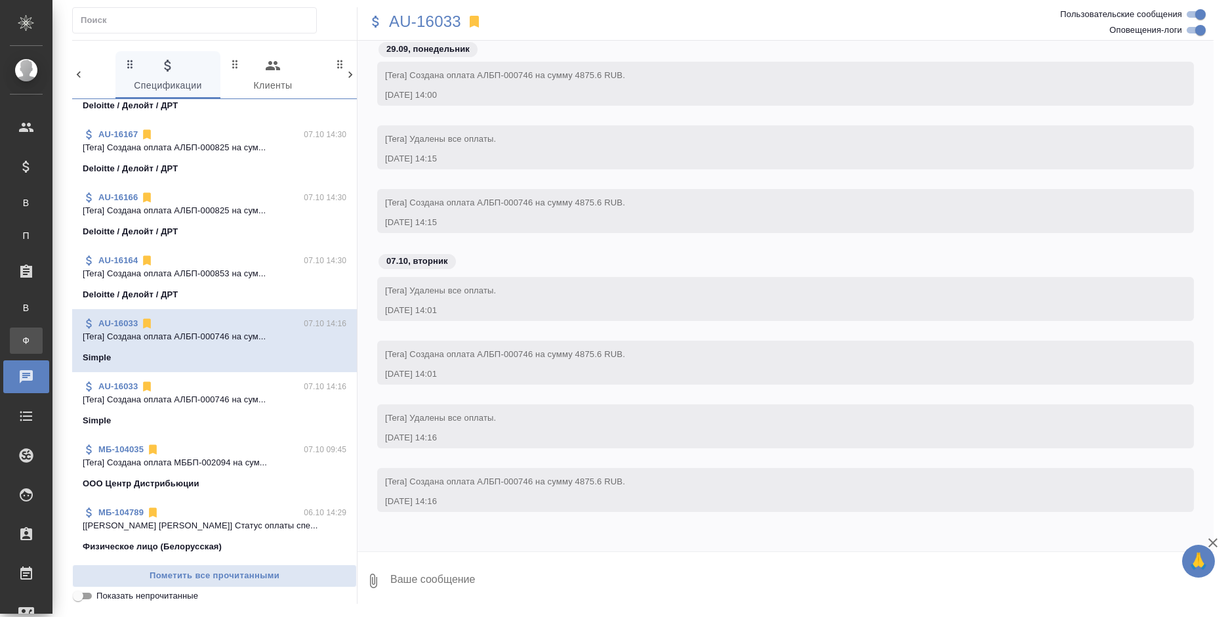
click at [20, 340] on div "Заказы физ. лиц" at bounding box center [10, 340] width 20 height 13
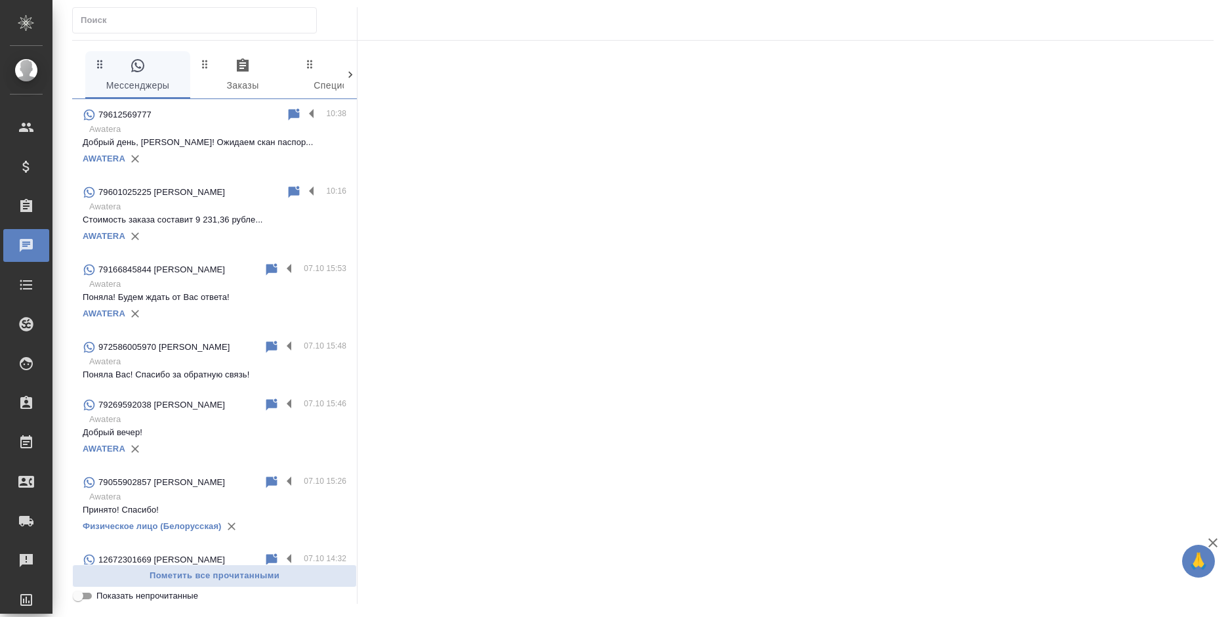
drag, startPoint x: 199, startPoint y: 126, endPoint x: 304, endPoint y: 125, distance: 104.3
click at [201, 126] on p "Awatera" at bounding box center [217, 129] width 257 height 13
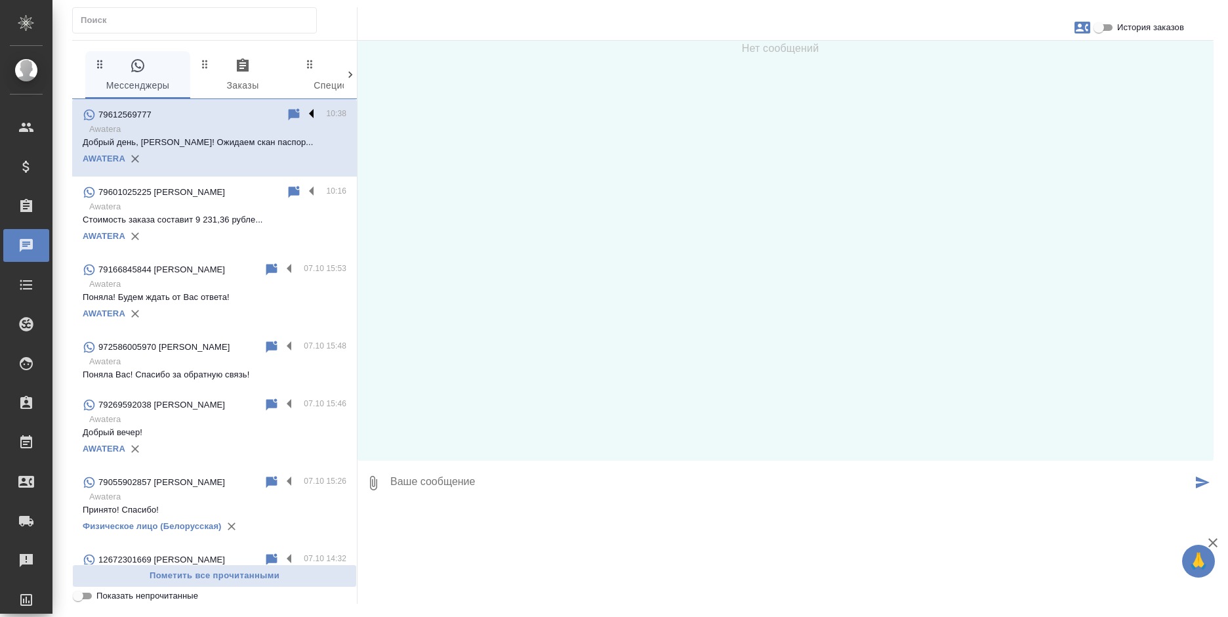
click at [304, 110] on label at bounding box center [315, 114] width 22 height 15
click at [0, 0] on input "checkbox" at bounding box center [0, 0] width 0 height 0
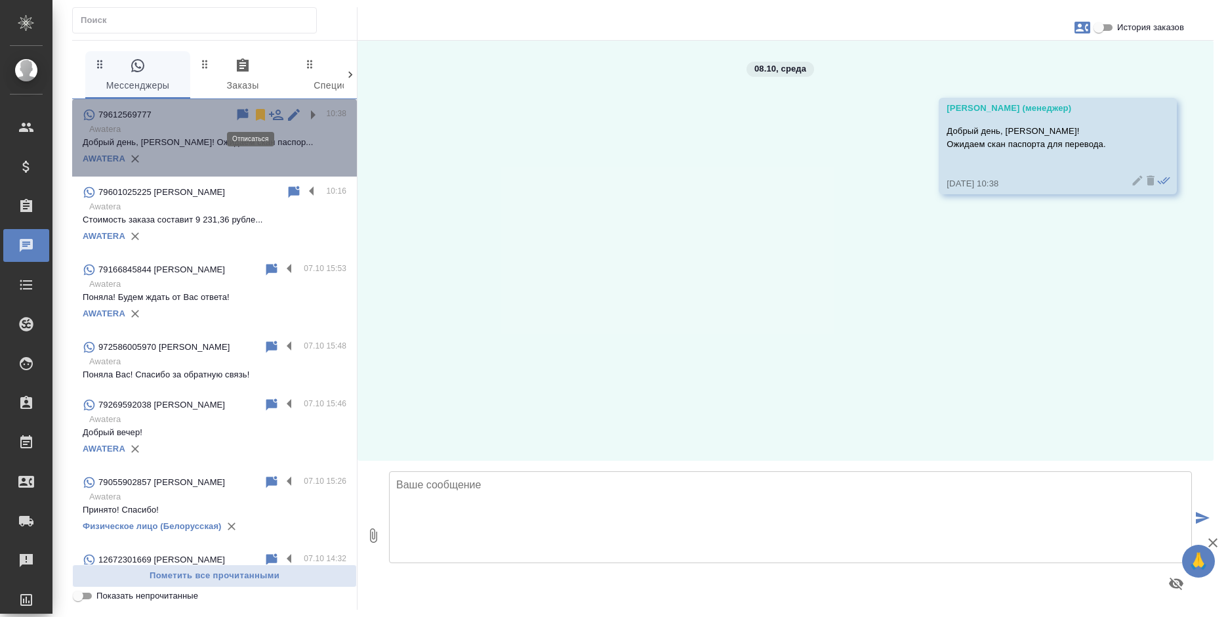
click at [256, 113] on icon at bounding box center [260, 115] width 9 height 12
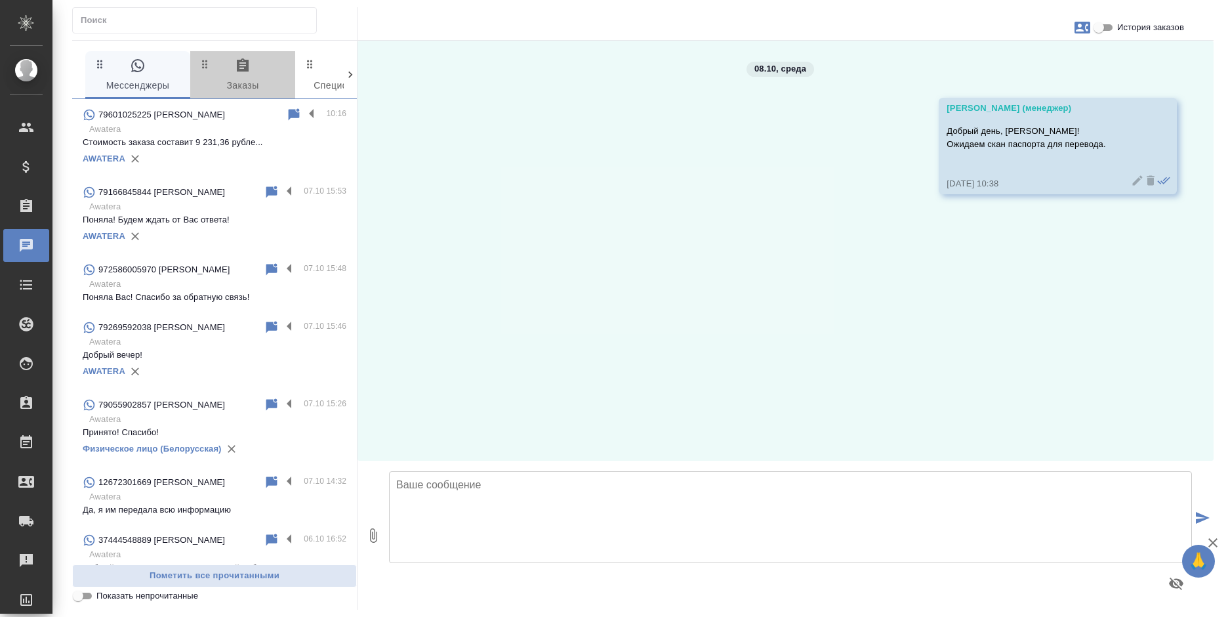
click at [238, 82] on span "0 Заказы" at bounding box center [242, 76] width 89 height 36
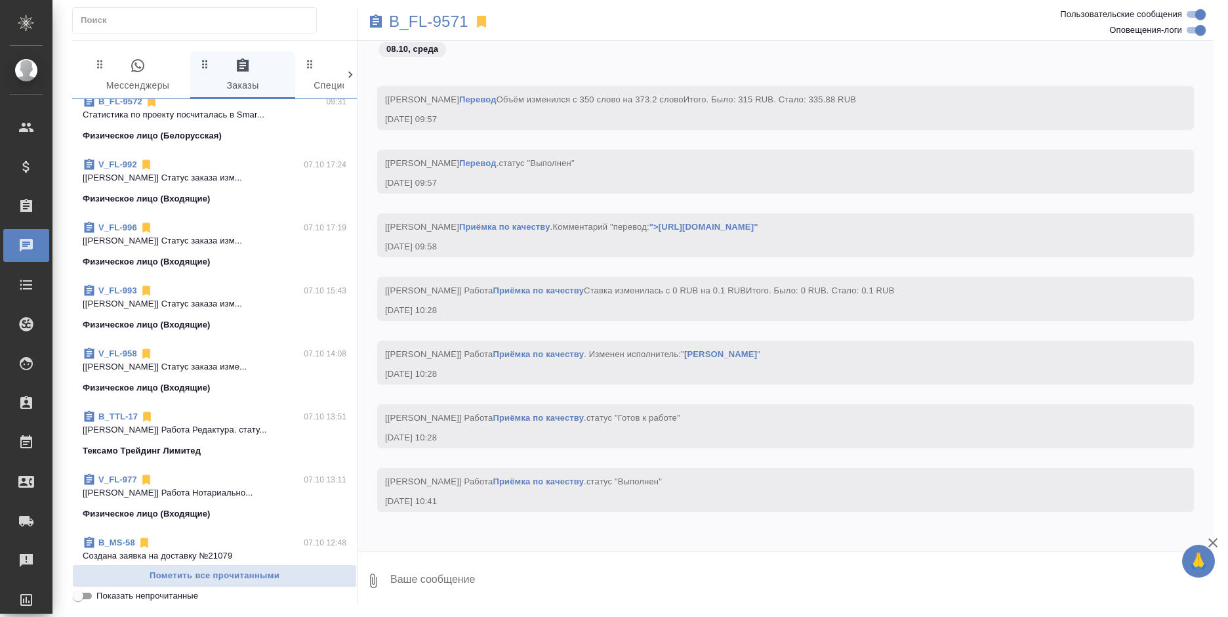
scroll to position [328, 0]
click at [258, 430] on p "[[PERSON_NAME]] Работа Редактура. стату..." at bounding box center [215, 428] width 264 height 13
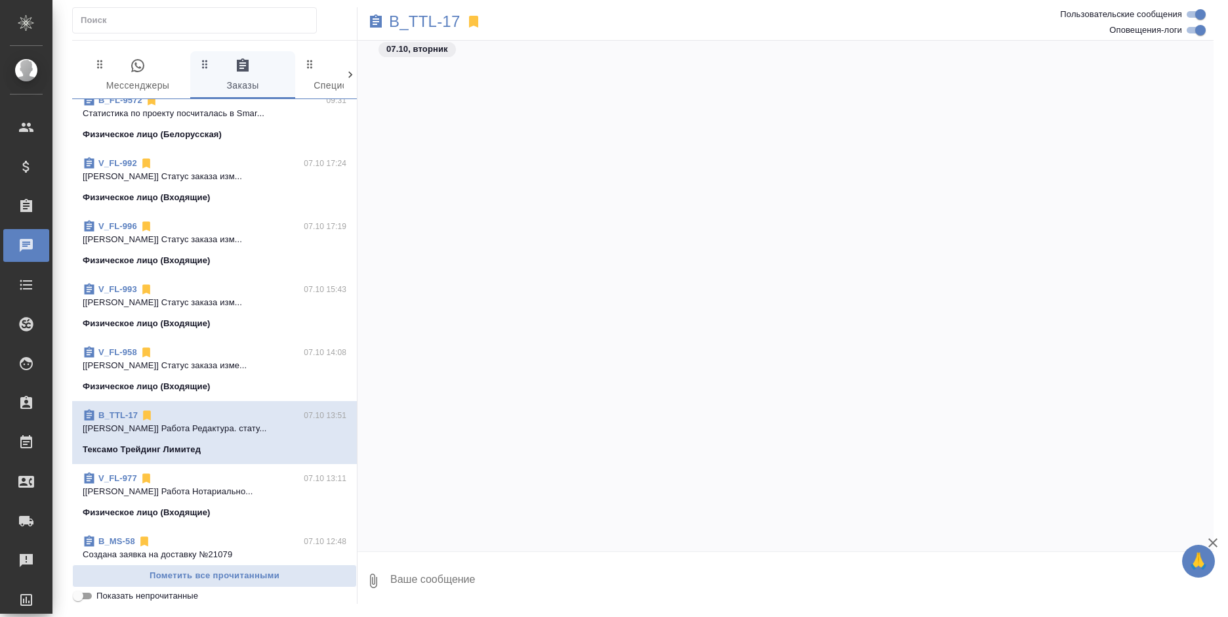
scroll to position [1405, 0]
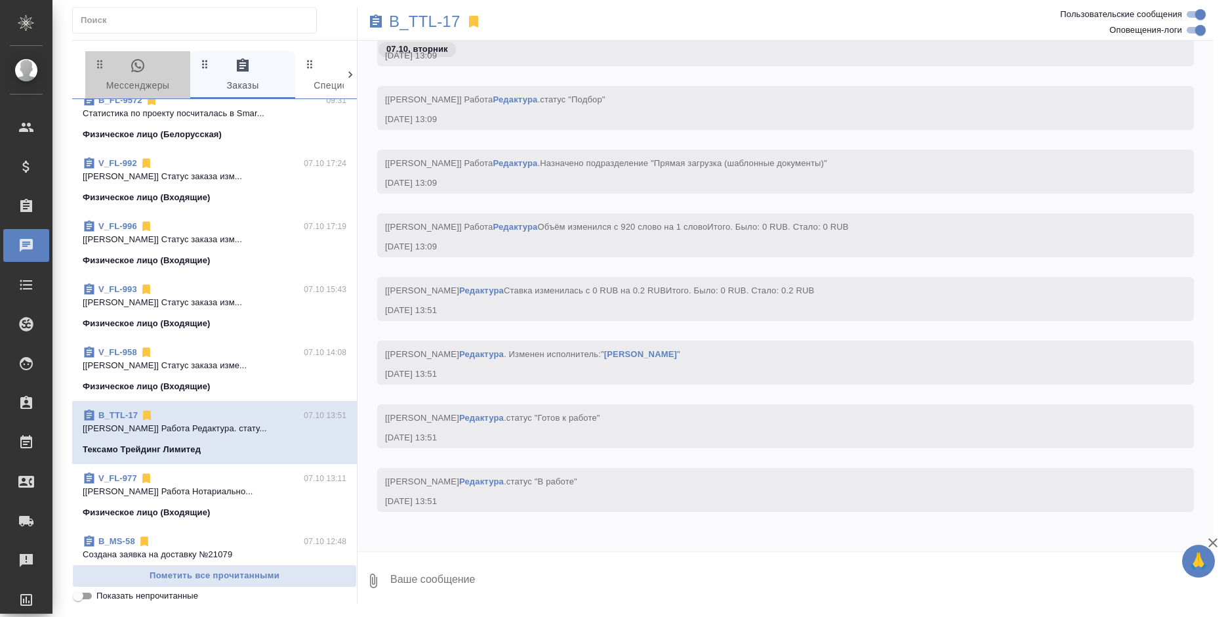
click at [150, 75] on span "0 Мессенджеры" at bounding box center [137, 76] width 89 height 36
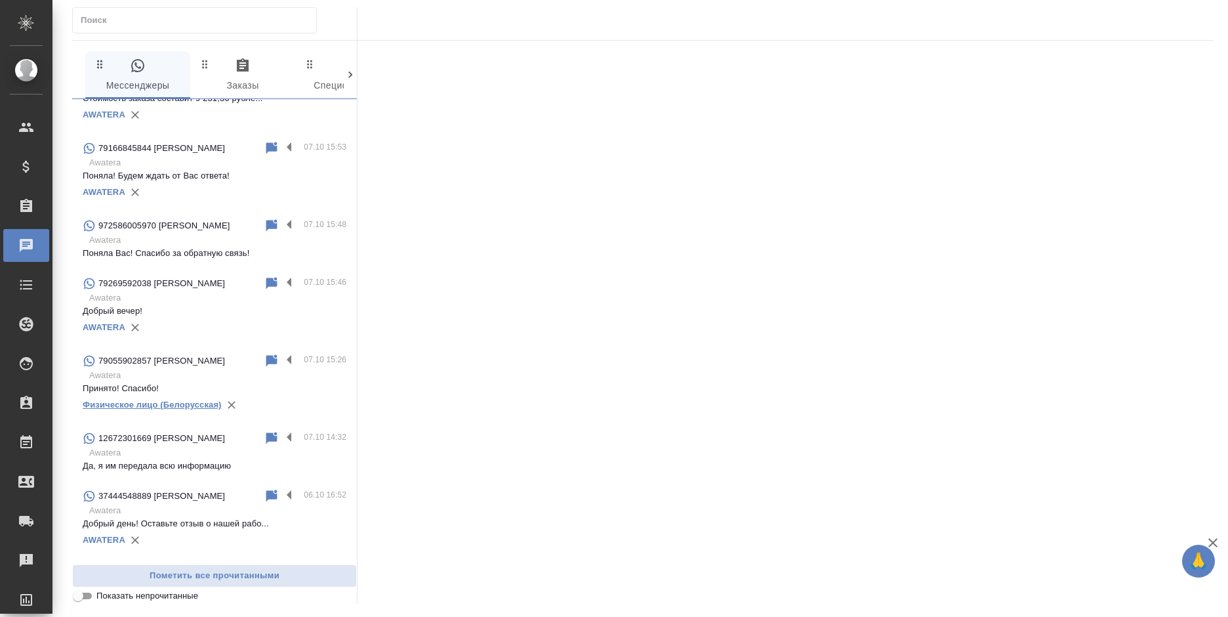
scroll to position [66, 0]
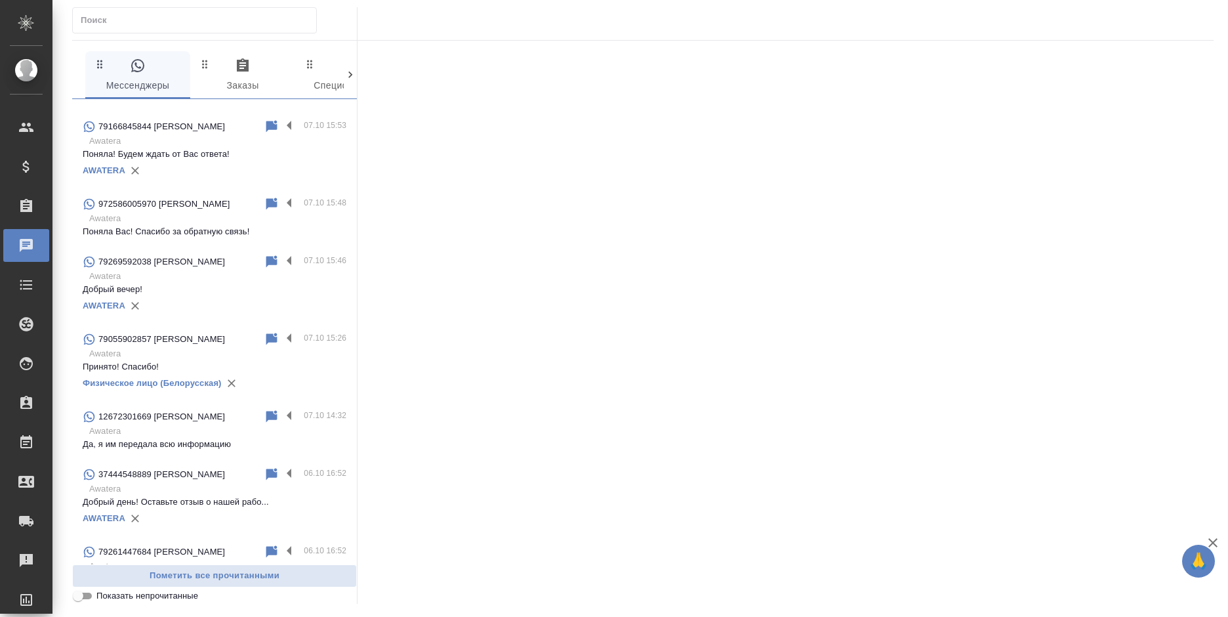
click at [180, 325] on div "79055902857 [PERSON_NAME] 07.10 15:26 Awatera Принято! Спасибо! Физическое лицо…" at bounding box center [214, 361] width 285 height 77
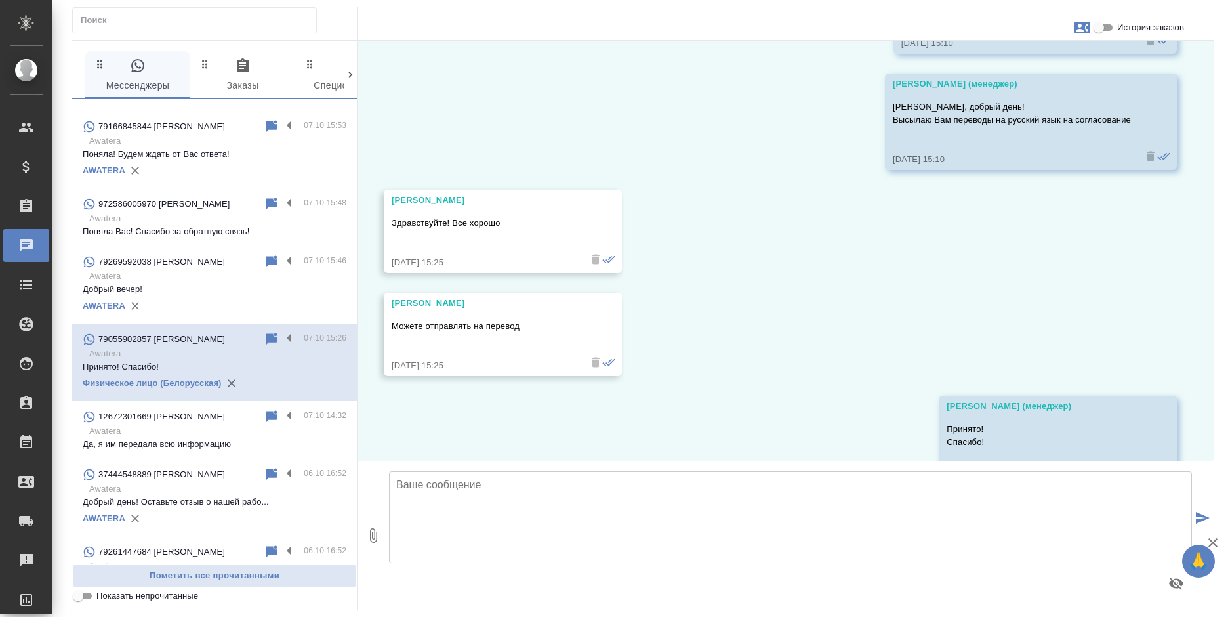
scroll to position [19473, 0]
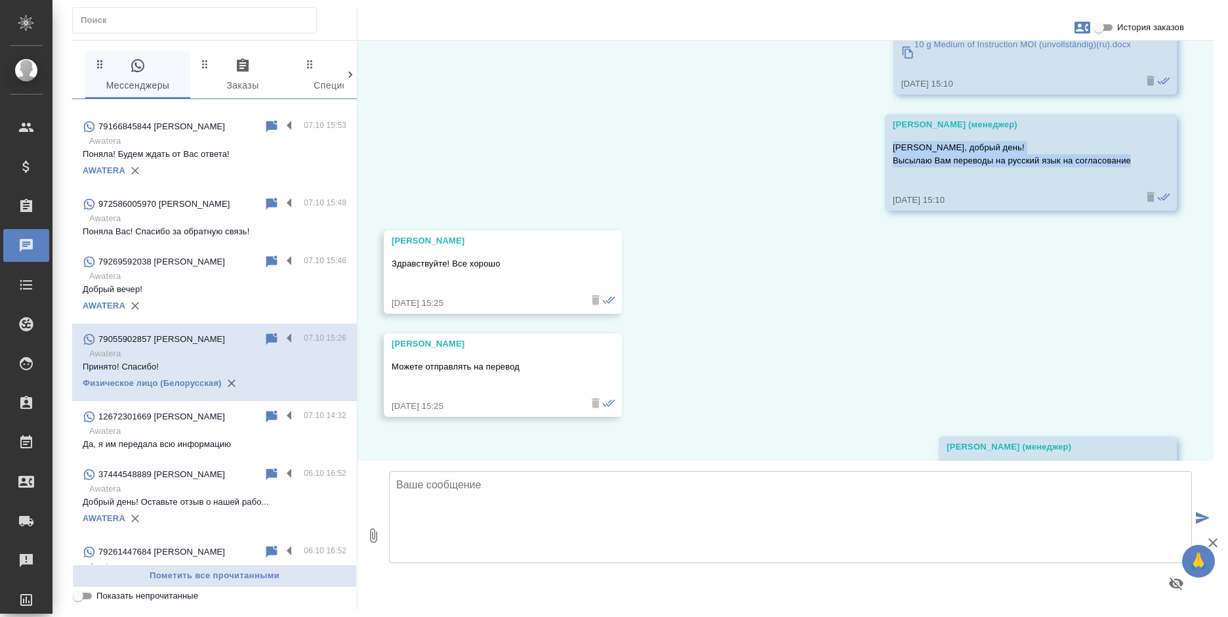
drag, startPoint x: 1126, startPoint y: 201, endPoint x: 866, endPoint y: 189, distance: 260.0
click at [866, 189] on div "01.04, вторник Богомолова Анастасия (менеджер) Добрый день, Екатерина! Вас бесп…" at bounding box center [785, 251] width 856 height 420
copy p "Екатерина, добрый день! Высылаю Вам переводы на русский язык на согласование"
click at [488, 523] on textarea at bounding box center [790, 517] width 803 height 92
paste textarea "Екатерина, добрый день! Высылаю Вам переводы на русский язык на согласование"
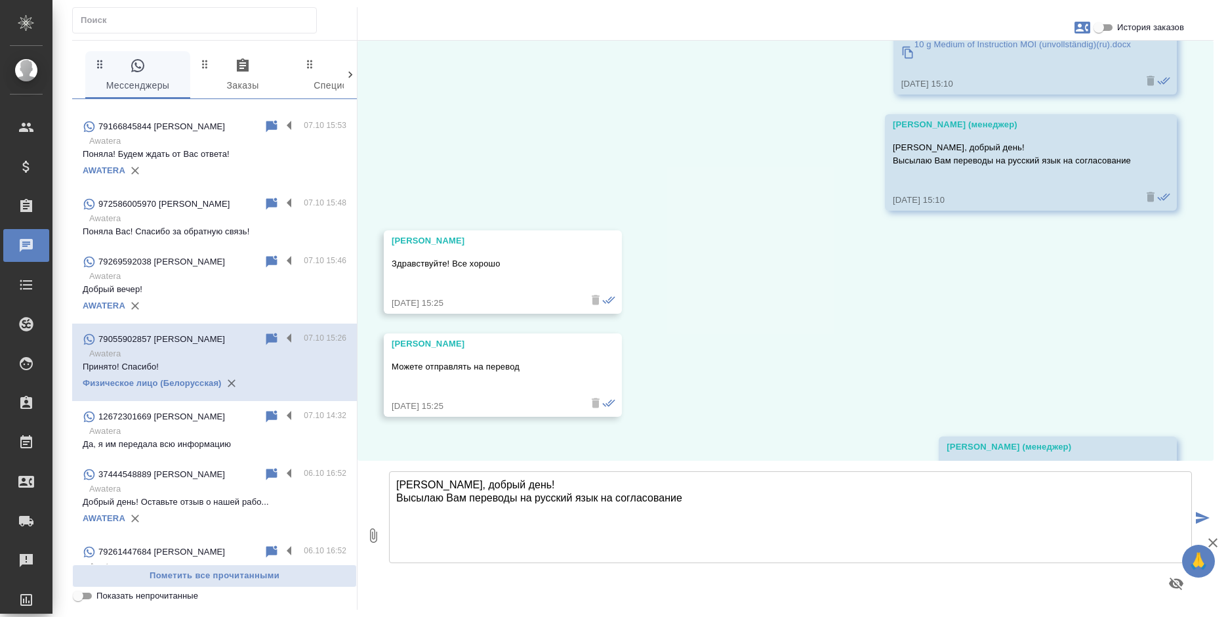
drag, startPoint x: 460, startPoint y: 482, endPoint x: 361, endPoint y: 487, distance: 98.5
click at [361, 487] on div "0 Екатерина, добрый день! Высылаю Вам переводы на русский язык на согласование …" at bounding box center [785, 534] width 856 height 149
click at [561, 496] on textarea "Добрый день! Высылаю Вам переводы на русский язык на согласование" at bounding box center [790, 517] width 803 height 92
click at [879, 502] on textarea "Добрый день! Высылаю Вам переводы на немецкий язык на согласование" at bounding box center [790, 517] width 803 height 92
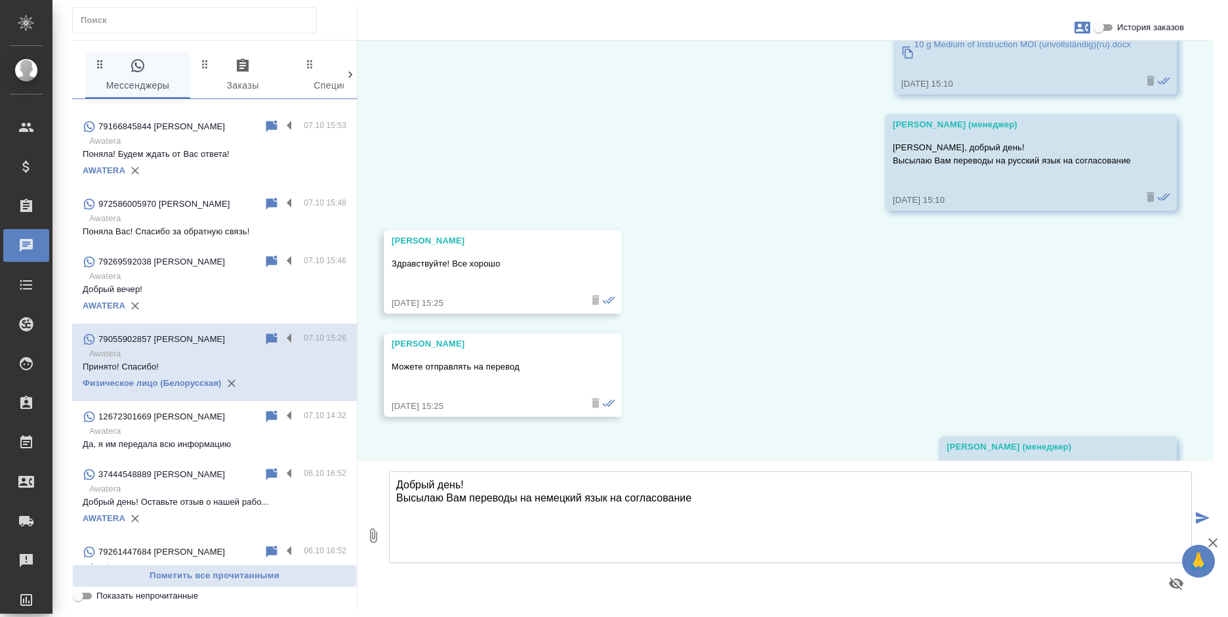
type textarea "Добрый день! Высылаю Вам переводы на немецкий язык на согласование"
click at [371, 540] on icon "button" at bounding box center [373, 535] width 7 height 14
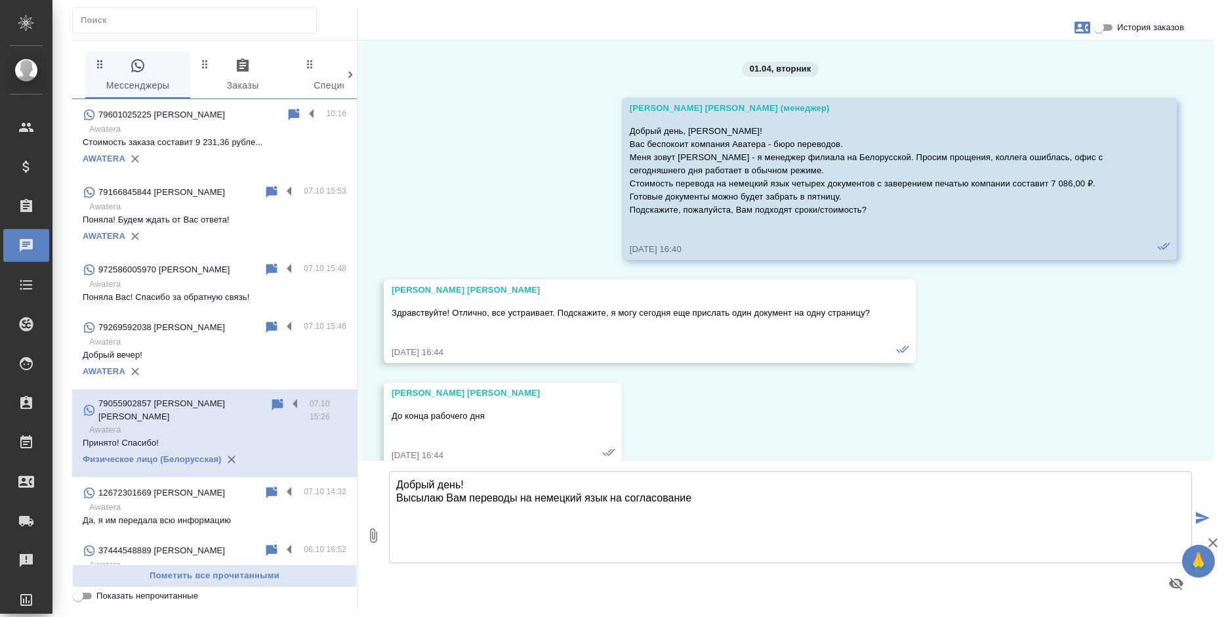
scroll to position [19473, 0]
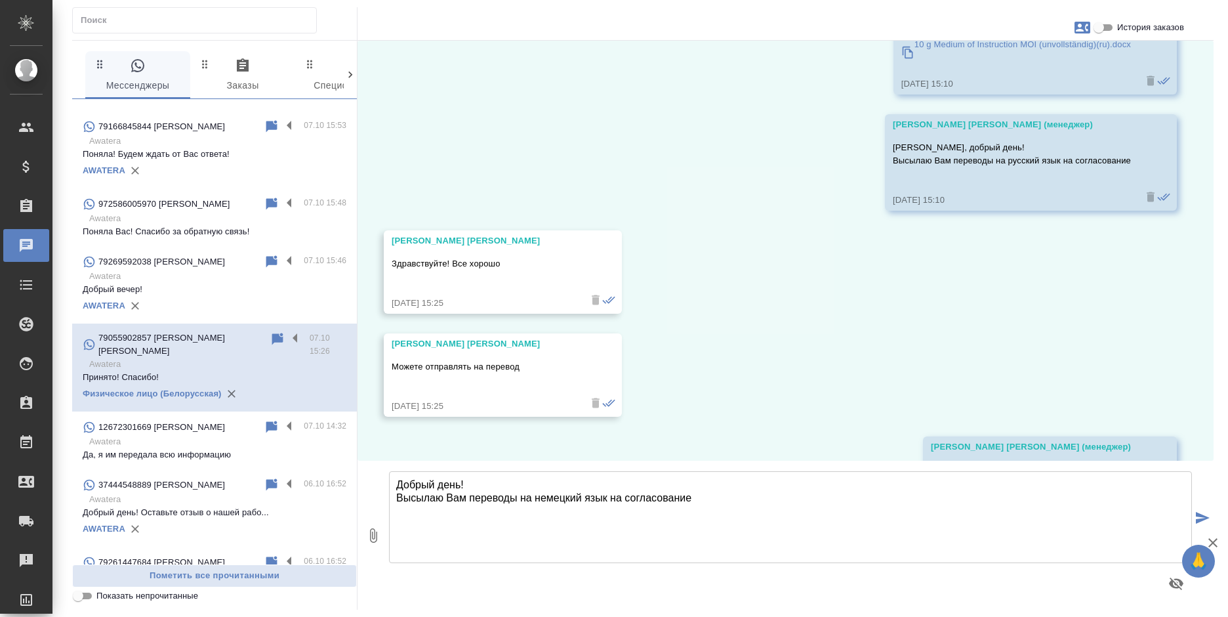
type input "C:\fakepath\10 g Medium of Instruction MOI (unvollständig)(ru)(de).docx"
click at [731, 496] on textarea "Добрый день! Высылаю Вам переводы на немецкий язык на согласование" at bounding box center [790, 517] width 803 height 92
type textarea "Добрый день! Высылаю Вам переводы на немецкий язык на согласование"
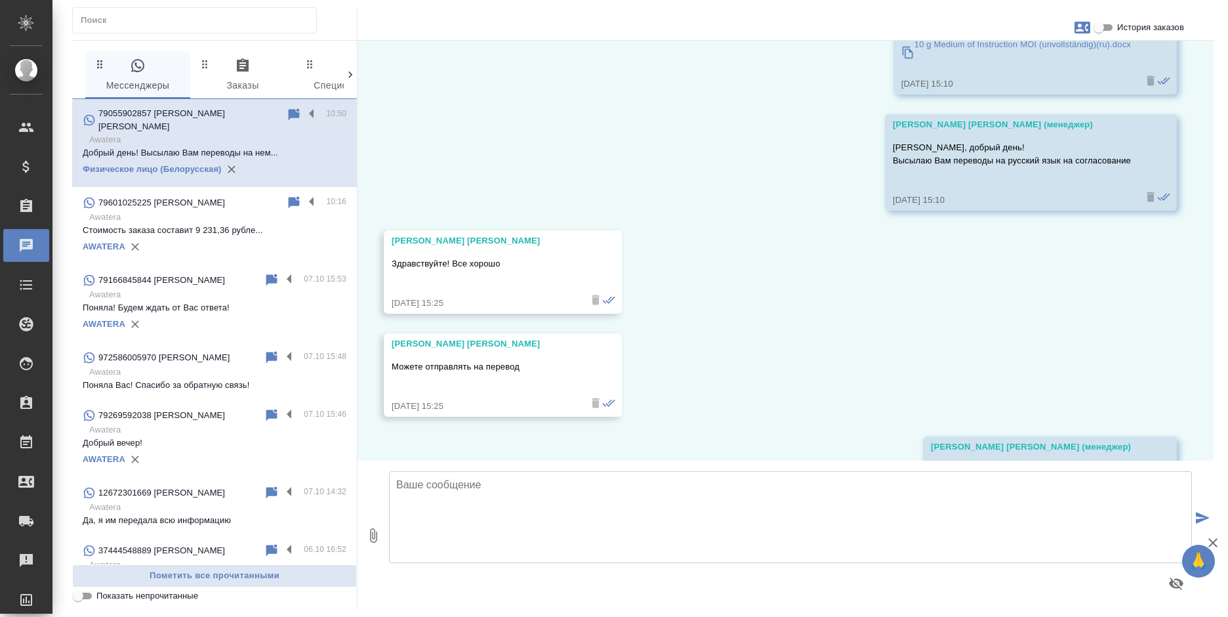
scroll to position [19849, 0]
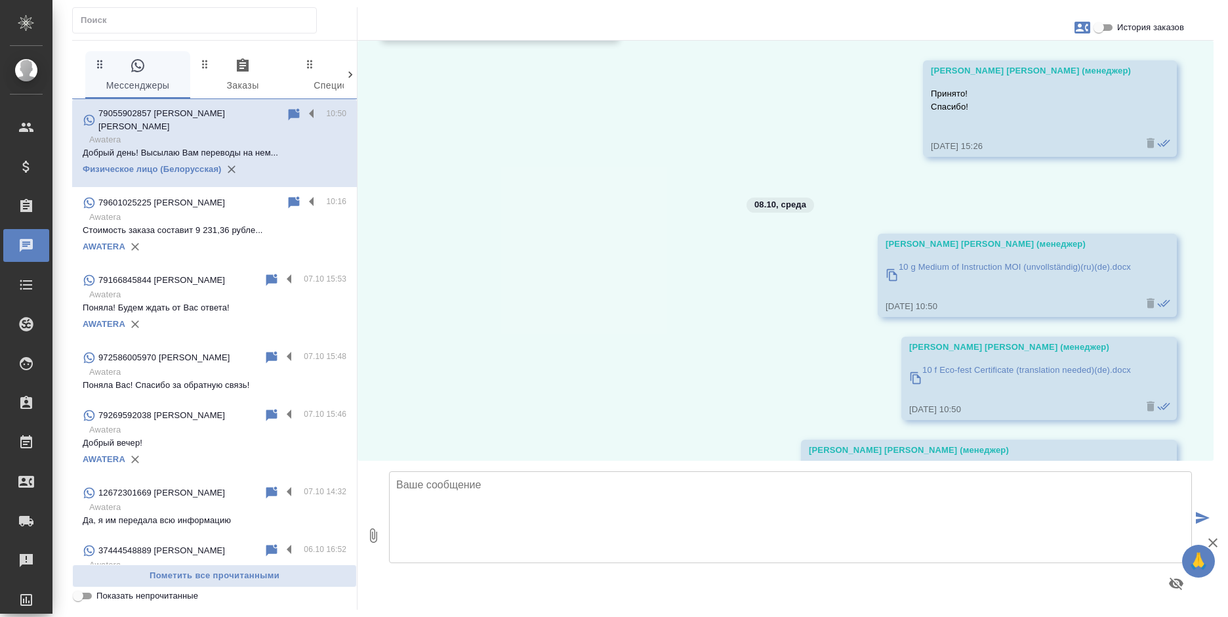
click at [1108, 26] on input "История заказов" at bounding box center [1098, 28] width 47 height 16
checkbox input "true"
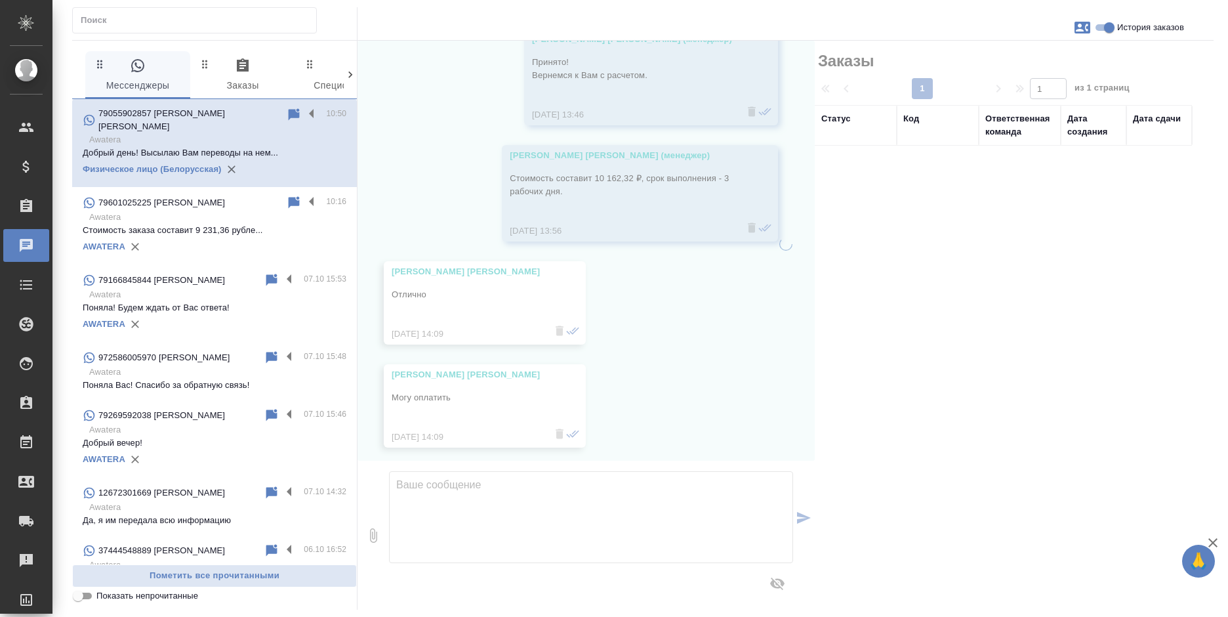
scroll to position [20189, 0]
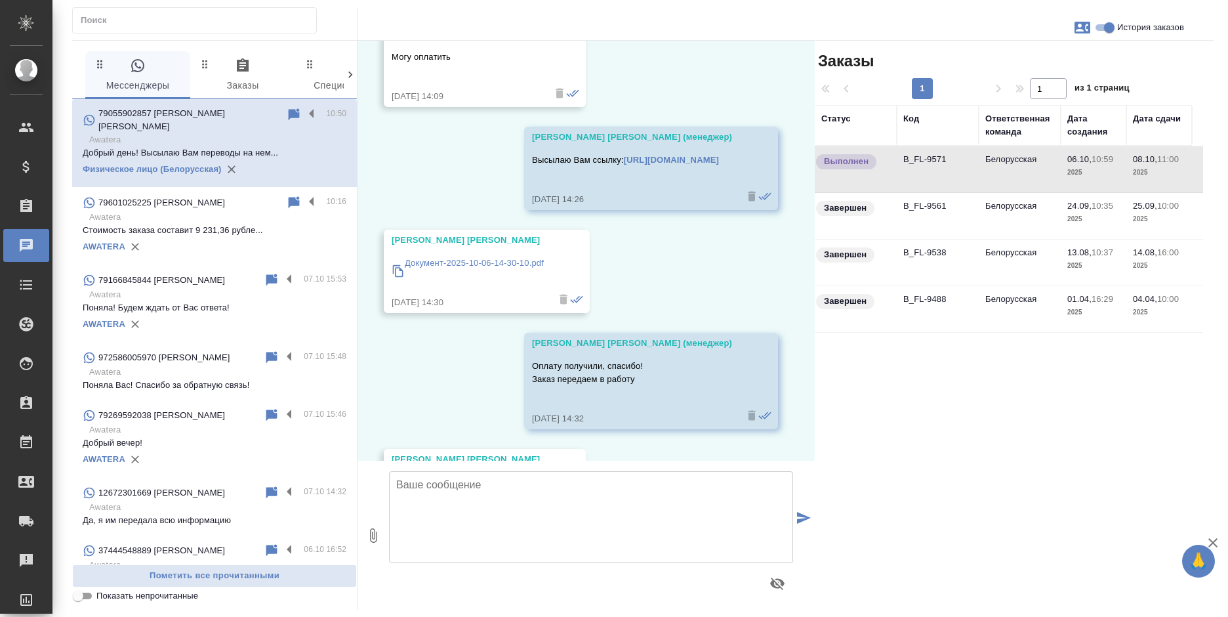
click at [965, 171] on td "B_FL-9571" at bounding box center [938, 169] width 82 height 46
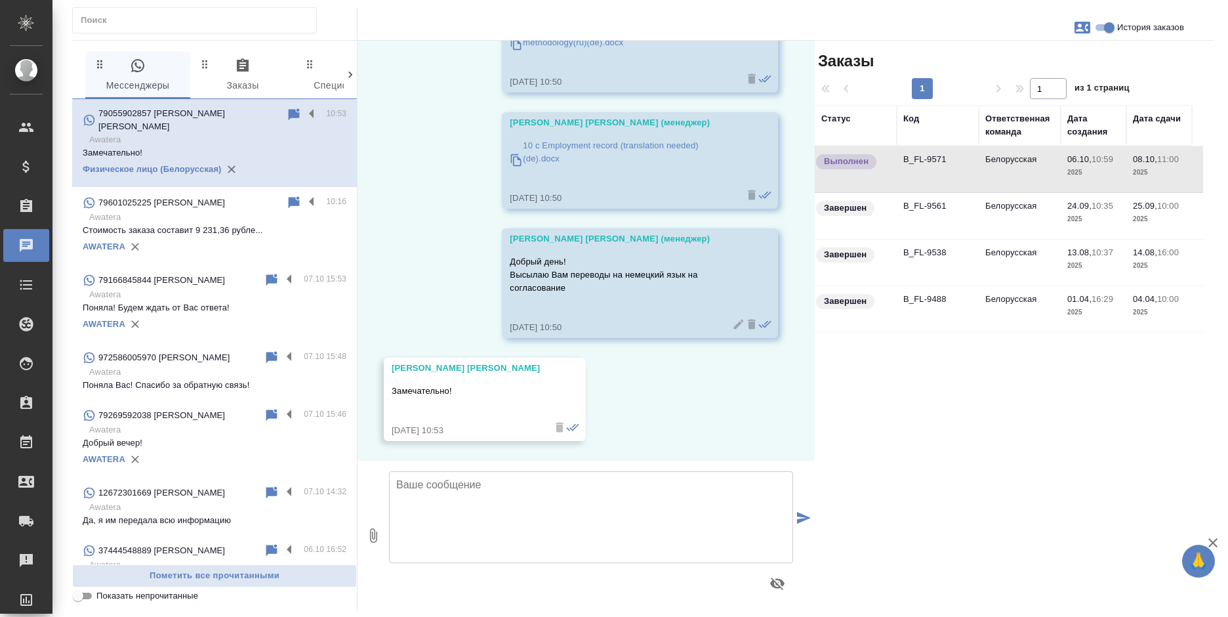
click at [482, 510] on textarea at bounding box center [591, 517] width 404 height 92
click at [434, 513] on textarea at bounding box center [591, 517] width 404 height 92
click at [554, 496] on textarea "Направляю нотариусу на заверение" at bounding box center [591, 517] width 404 height 92
click at [603, 488] on textarea "Направляю нотариусу на заверение" at bounding box center [591, 517] width 404 height 92
click at [645, 486] on textarea "Направляю нотариусу на заверение" at bounding box center [591, 517] width 404 height 92
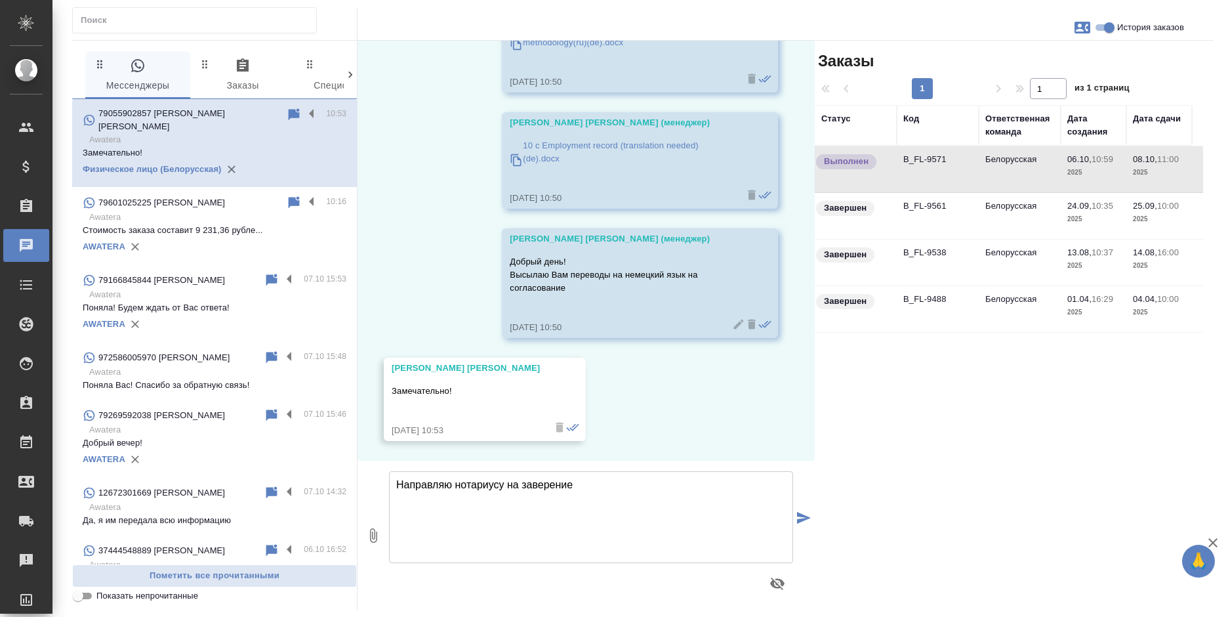
click at [637, 492] on textarea "Направляю нотариусу на заверение" at bounding box center [591, 517] width 404 height 92
type textarea "Направляю нотариусу на заверение, сообще Вам"
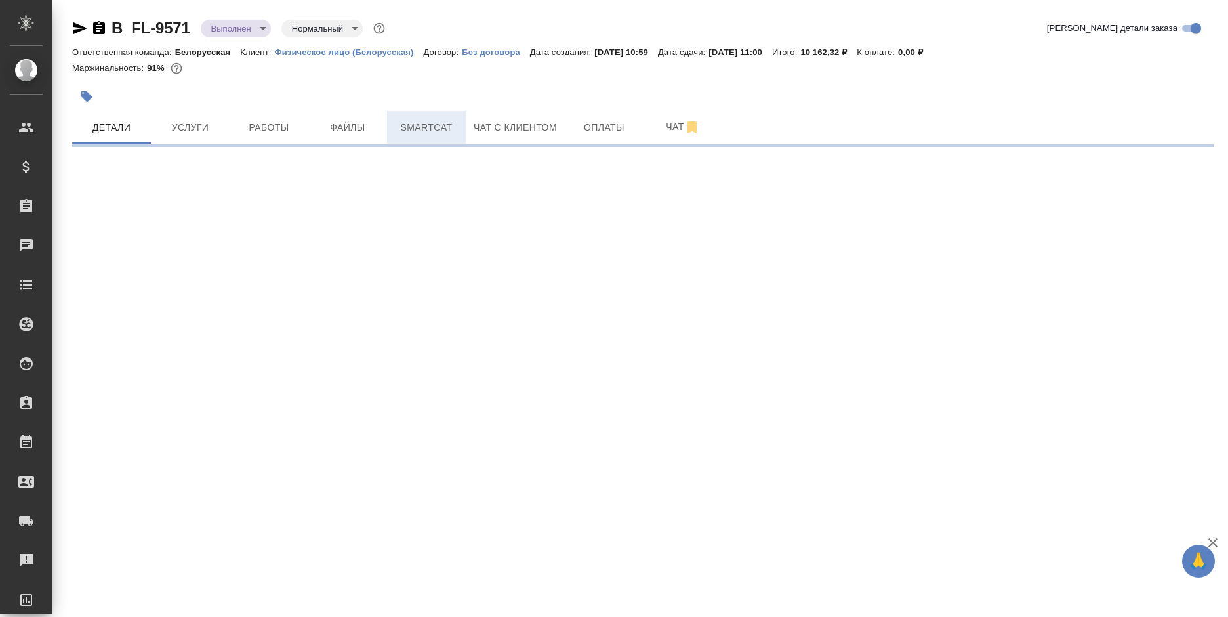
select select "RU"
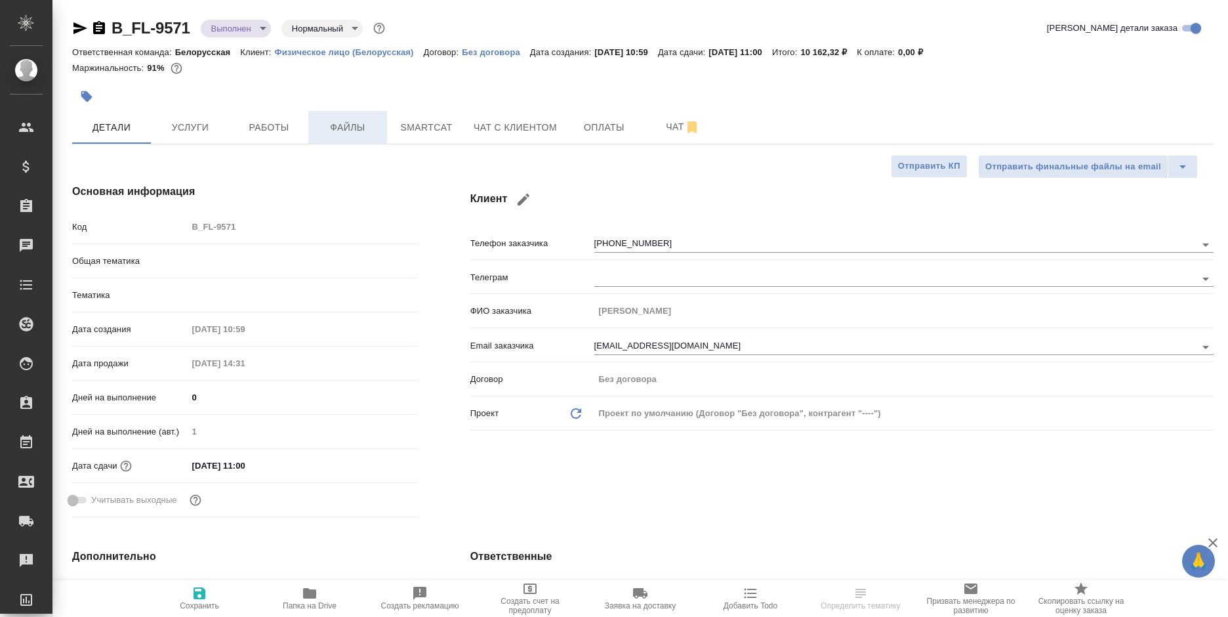
type textarea "x"
click at [365, 130] on span "Файлы" at bounding box center [347, 127] width 63 height 16
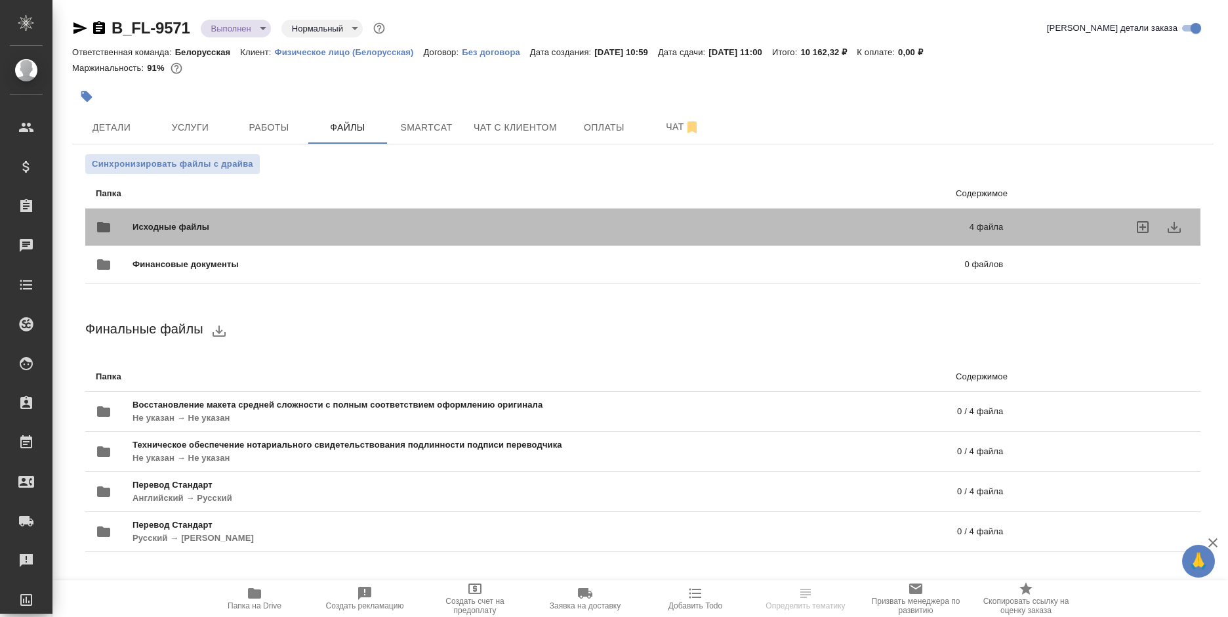
click at [435, 218] on div "Исходные файлы 4 файла" at bounding box center [549, 226] width 907 height 31
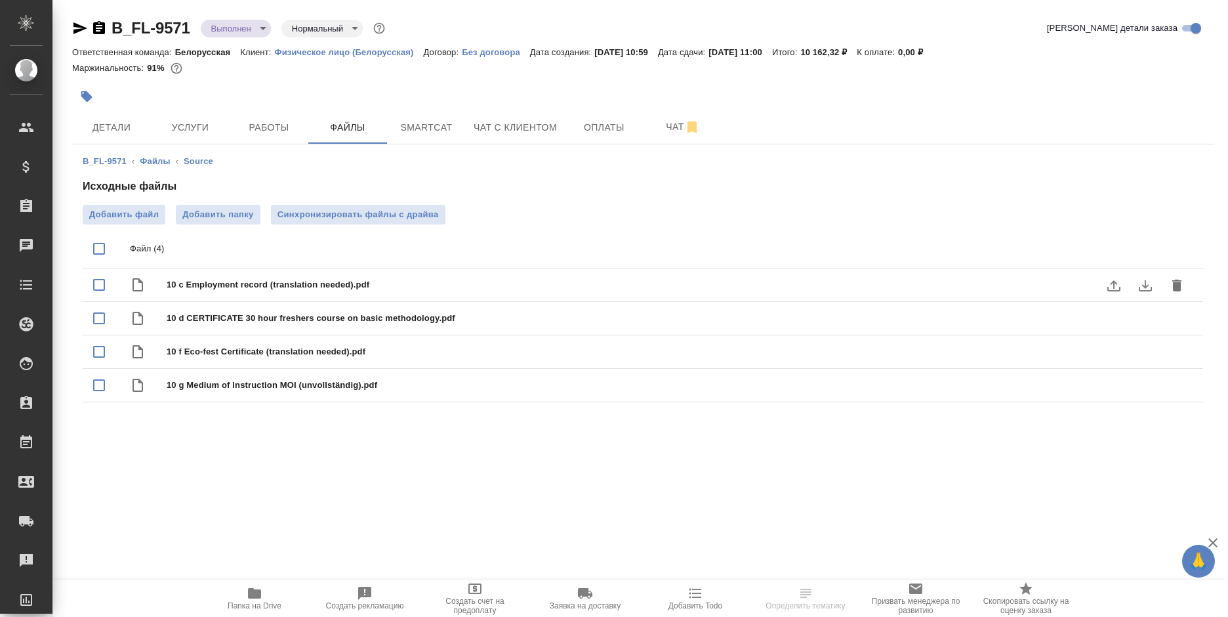
click at [1143, 287] on icon "download" at bounding box center [1145, 285] width 16 height 16
click at [1146, 321] on icon "download" at bounding box center [1145, 319] width 16 height 16
click at [1144, 387] on icon "download" at bounding box center [1145, 385] width 13 height 11
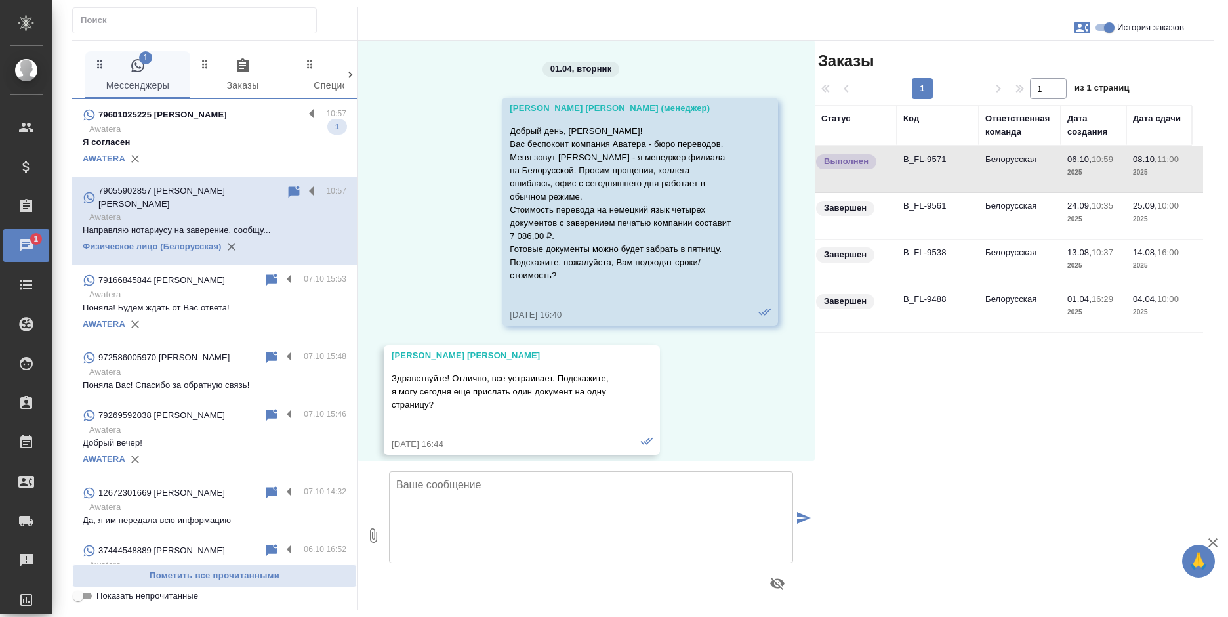
click at [195, 123] on p "Awatera" at bounding box center [217, 129] width 257 height 13
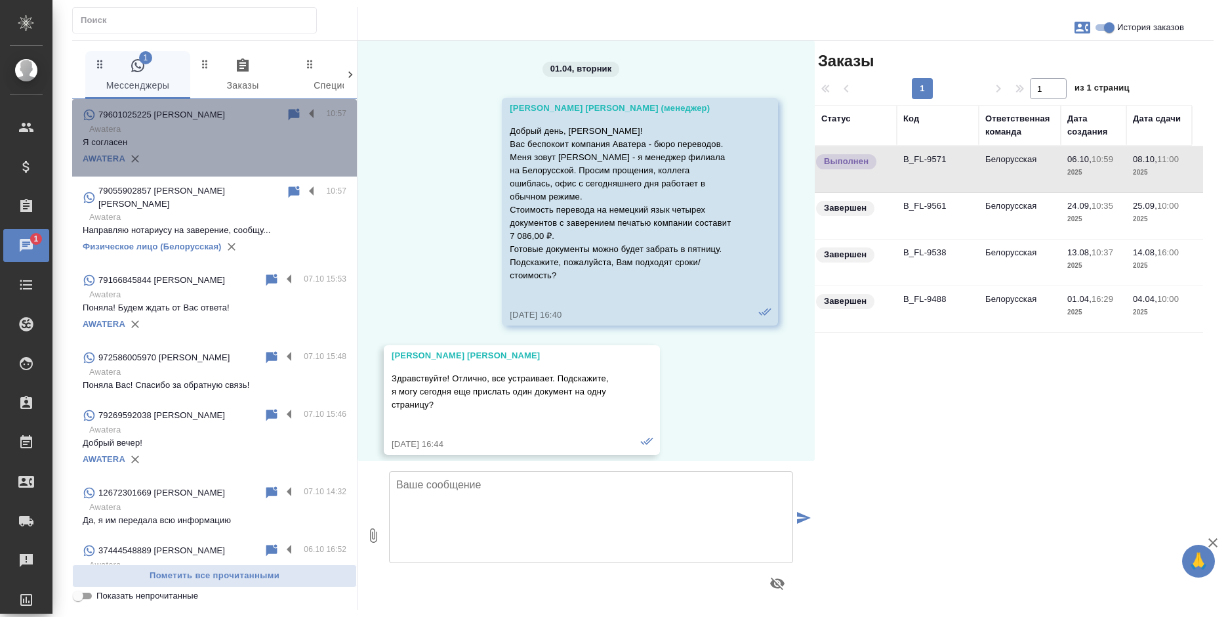
click at [245, 139] on p "Я согласен" at bounding box center [215, 142] width 264 height 13
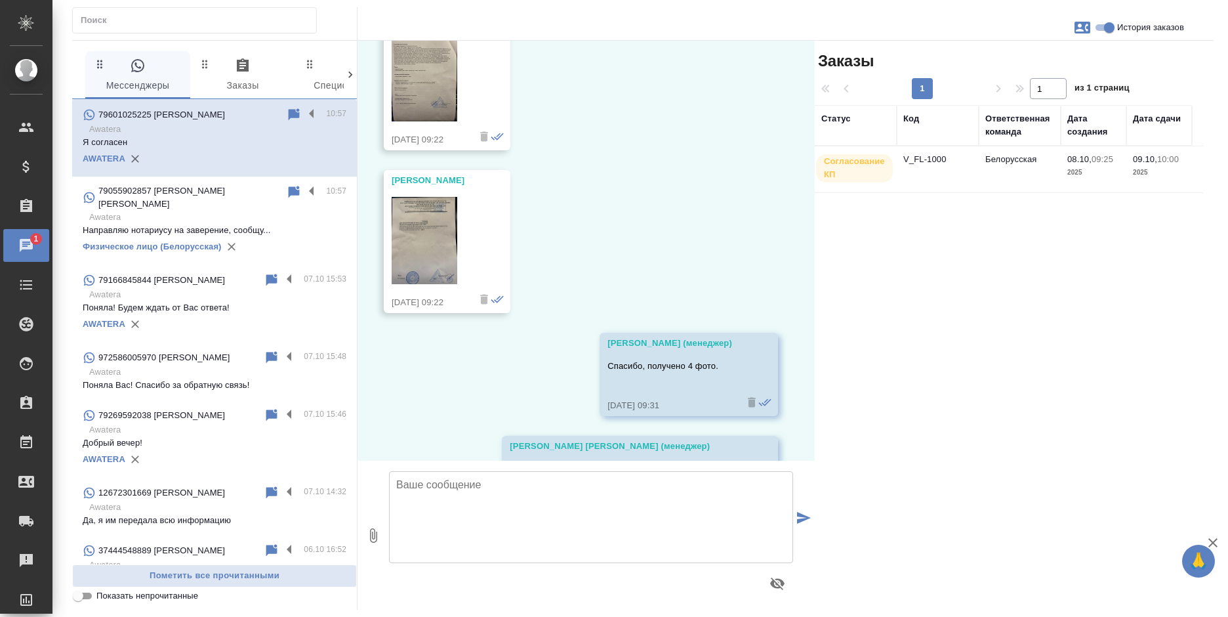
scroll to position [937, 0]
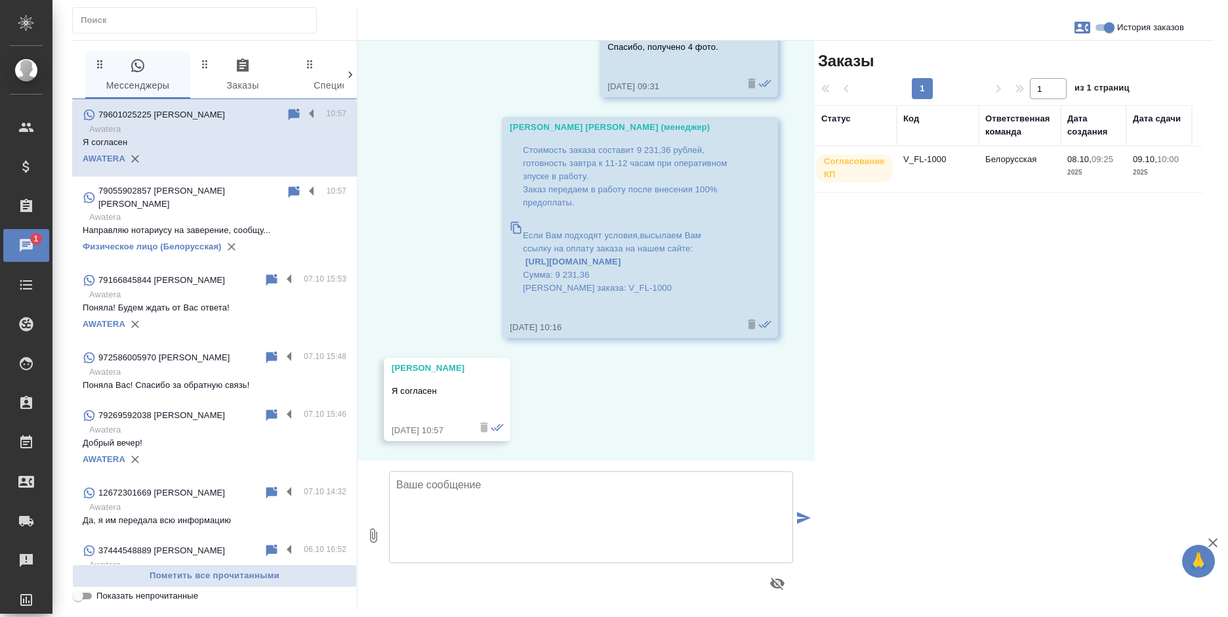
click at [443, 506] on textarea at bounding box center [591, 517] width 404 height 92
type textarea "Ждем от Вас оплату и передаем заказ в работу"
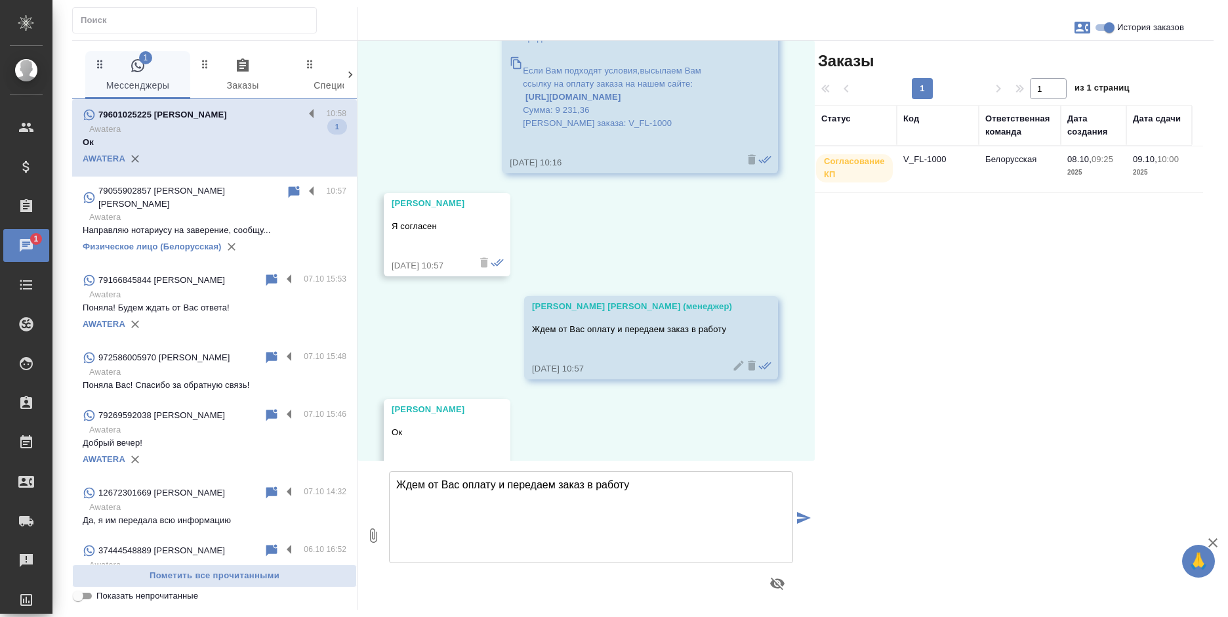
scroll to position [1143, 0]
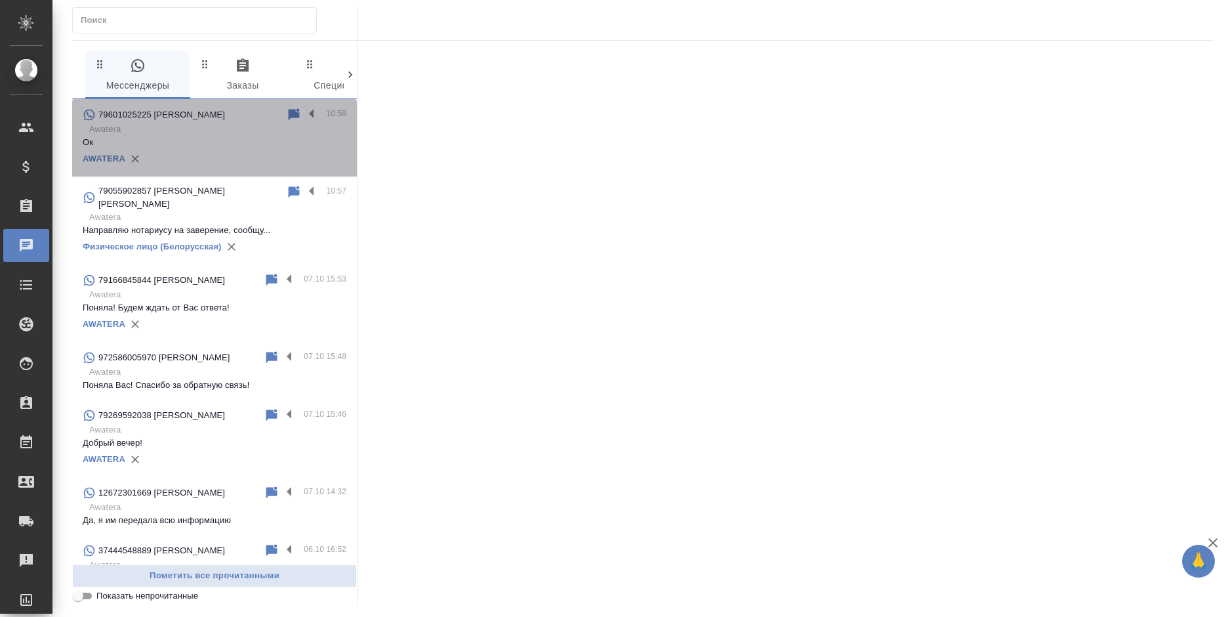
click at [222, 138] on p "Ок" at bounding box center [215, 142] width 264 height 13
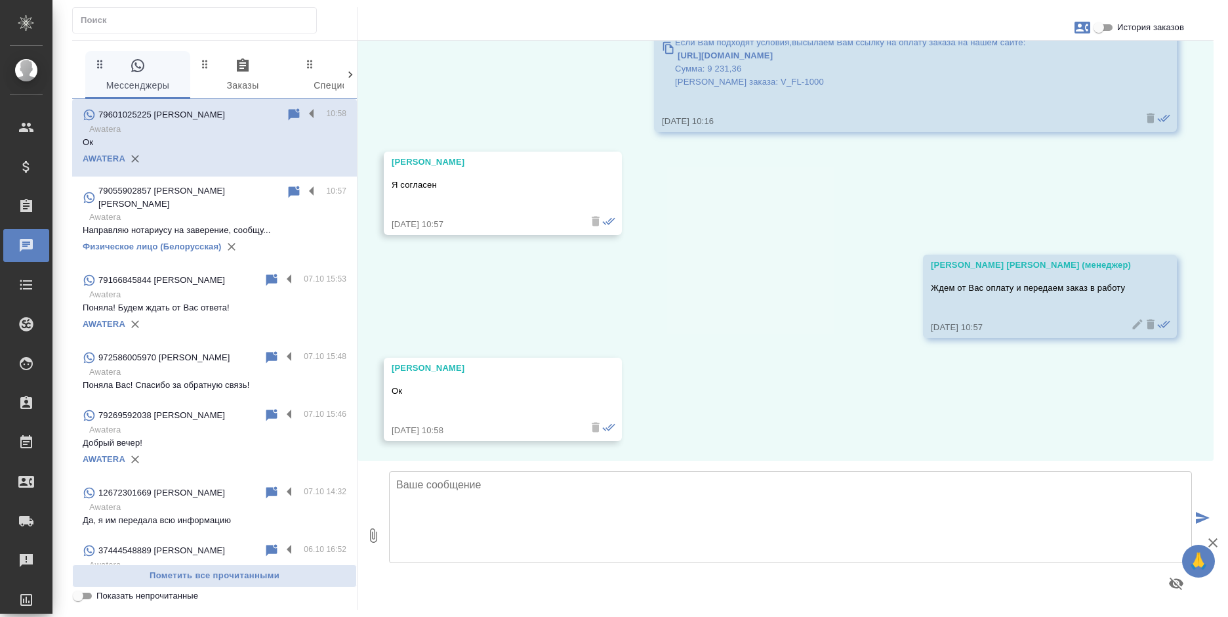
click at [1101, 26] on input "История заказов" at bounding box center [1098, 28] width 47 height 16
checkbox input "true"
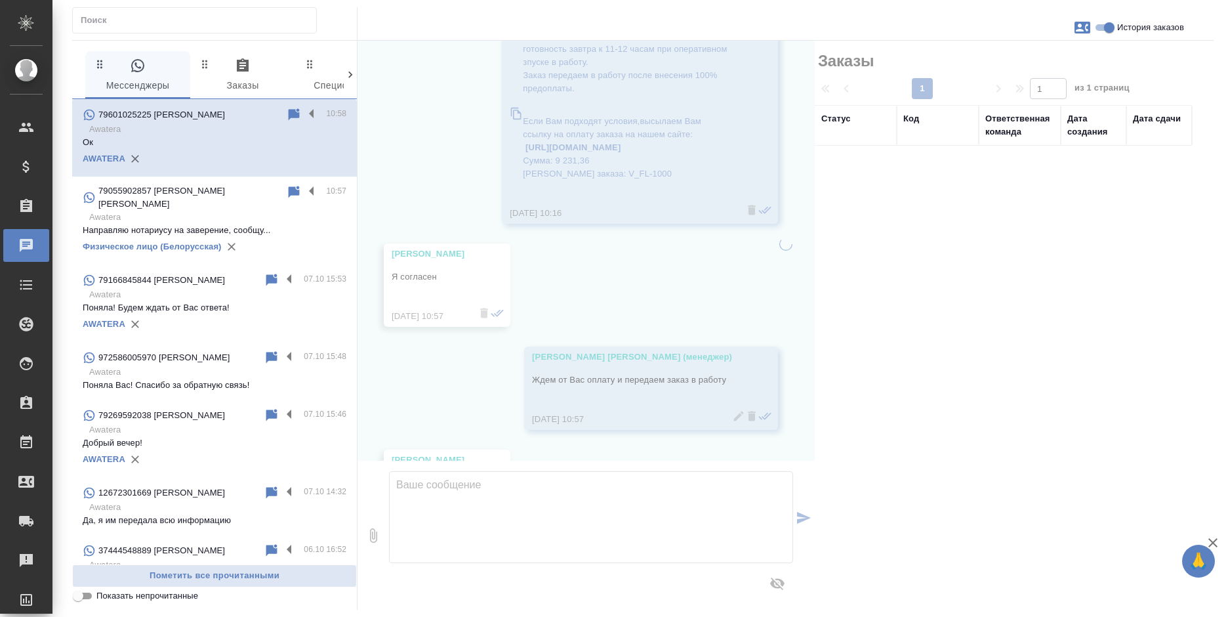
scroll to position [1117, 0]
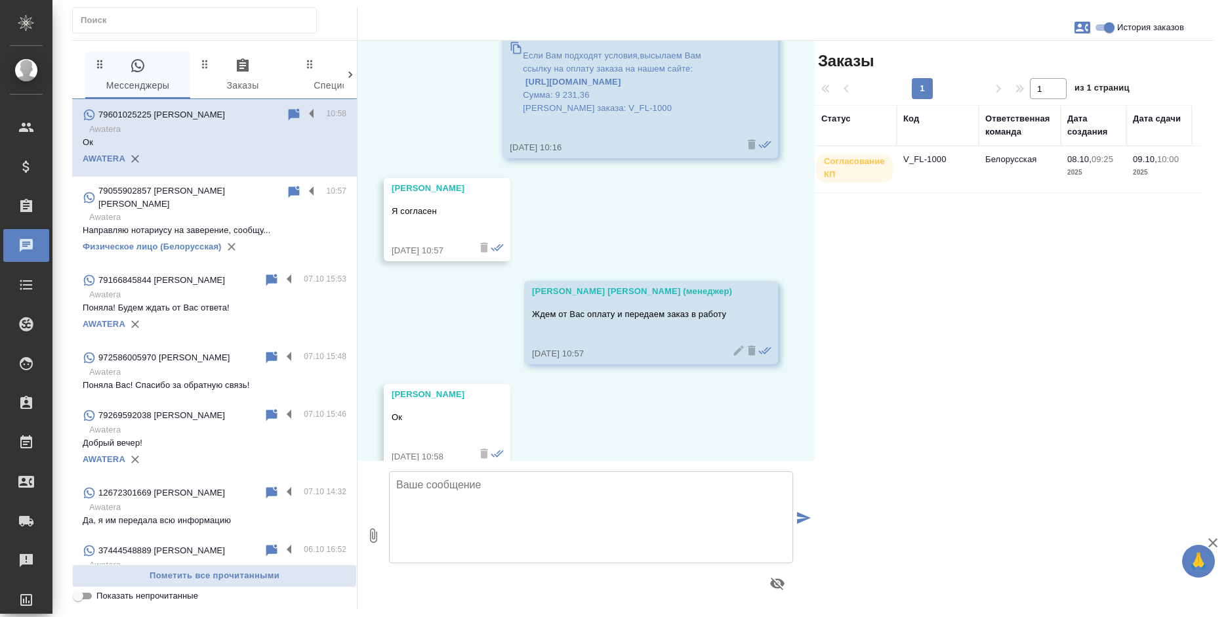
click at [948, 174] on td "V_FL-1000" at bounding box center [938, 169] width 82 height 46
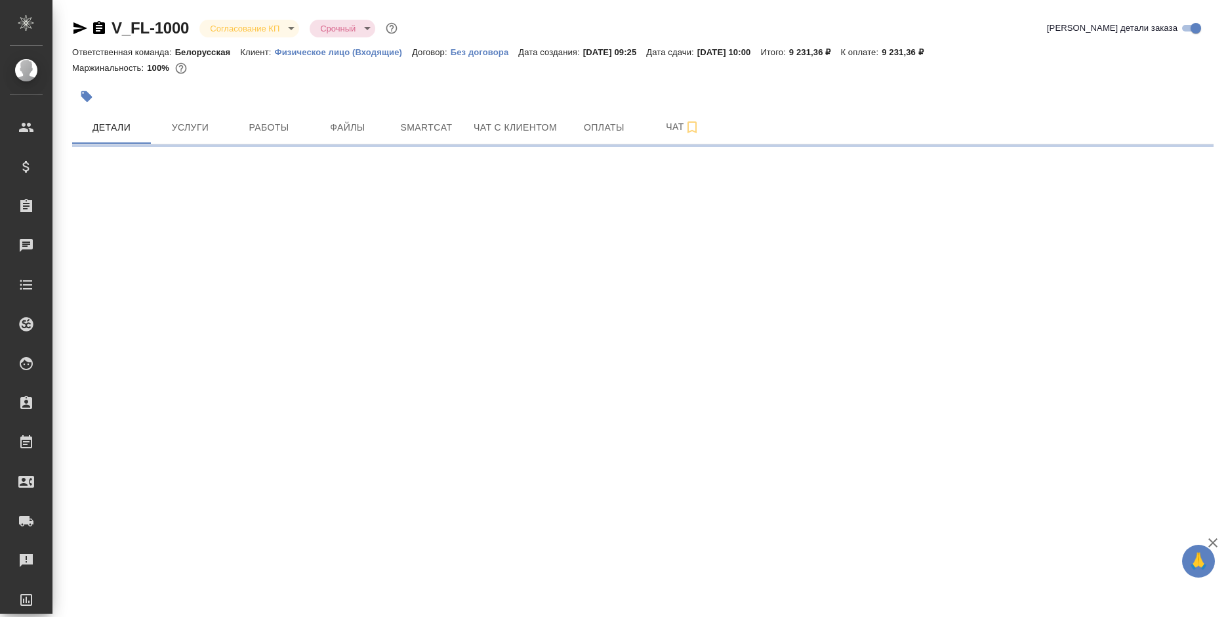
select select "RU"
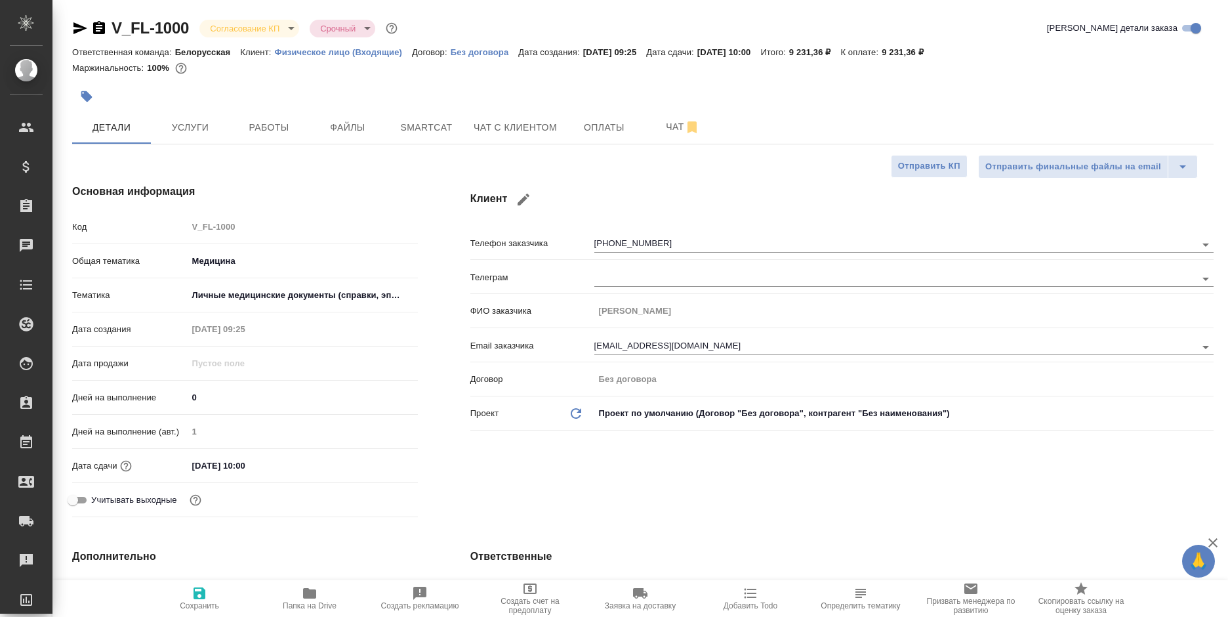
type textarea "x"
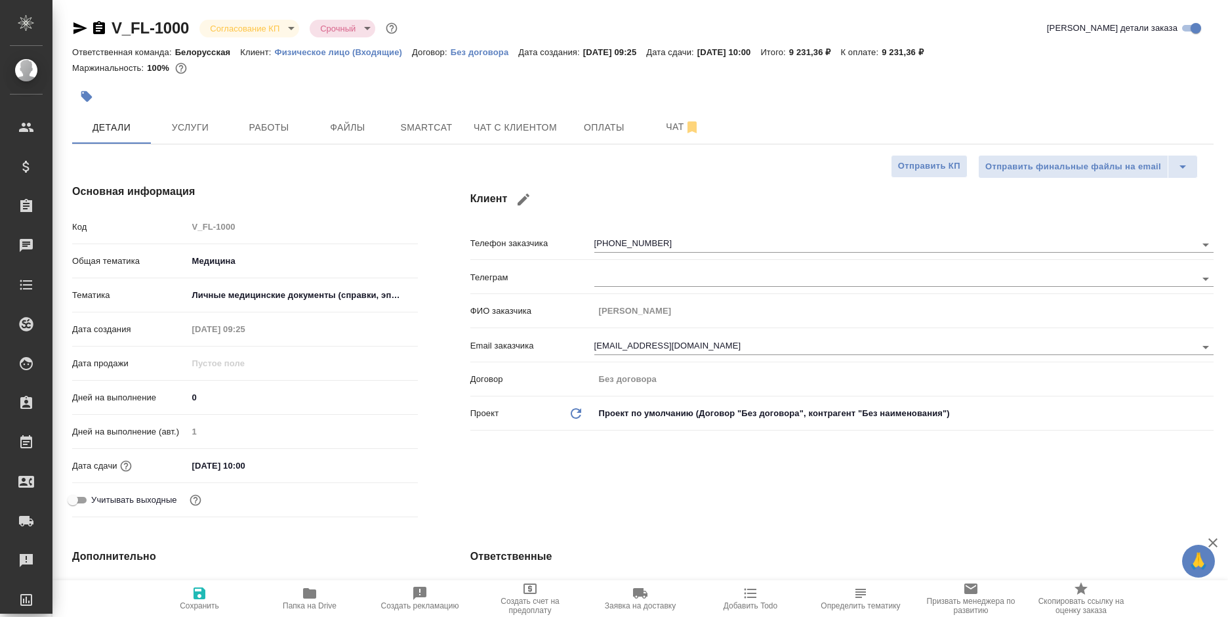
type textarea "x"
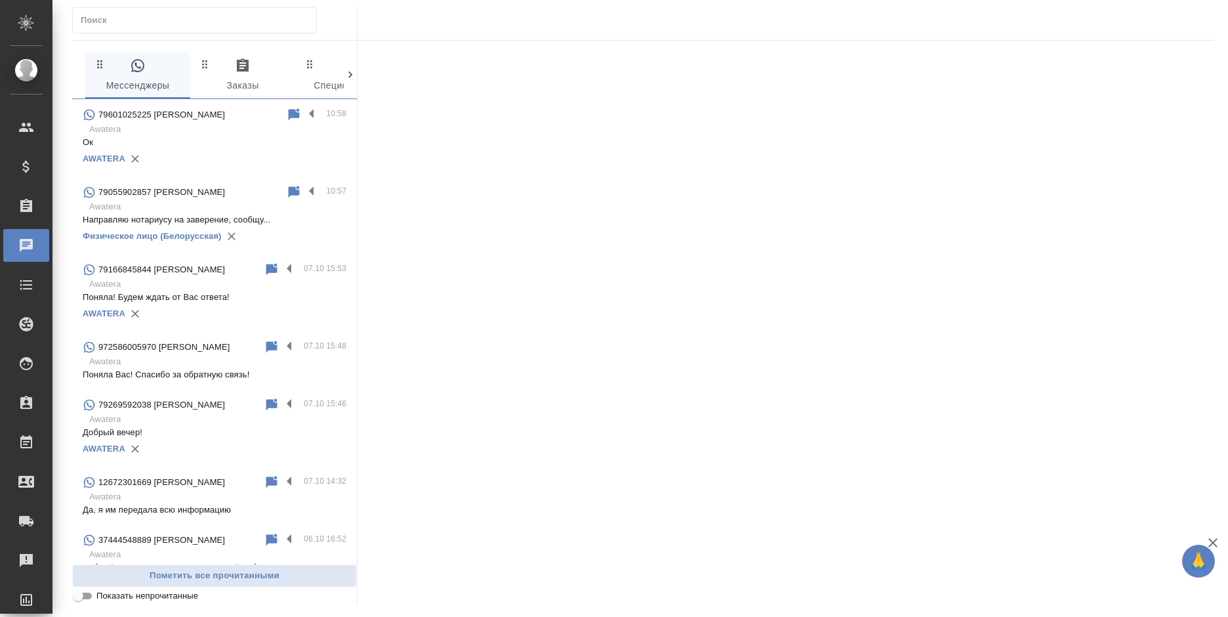
click at [145, 187] on p "79055902857 [PERSON_NAME]" at bounding box center [161, 192] width 127 height 13
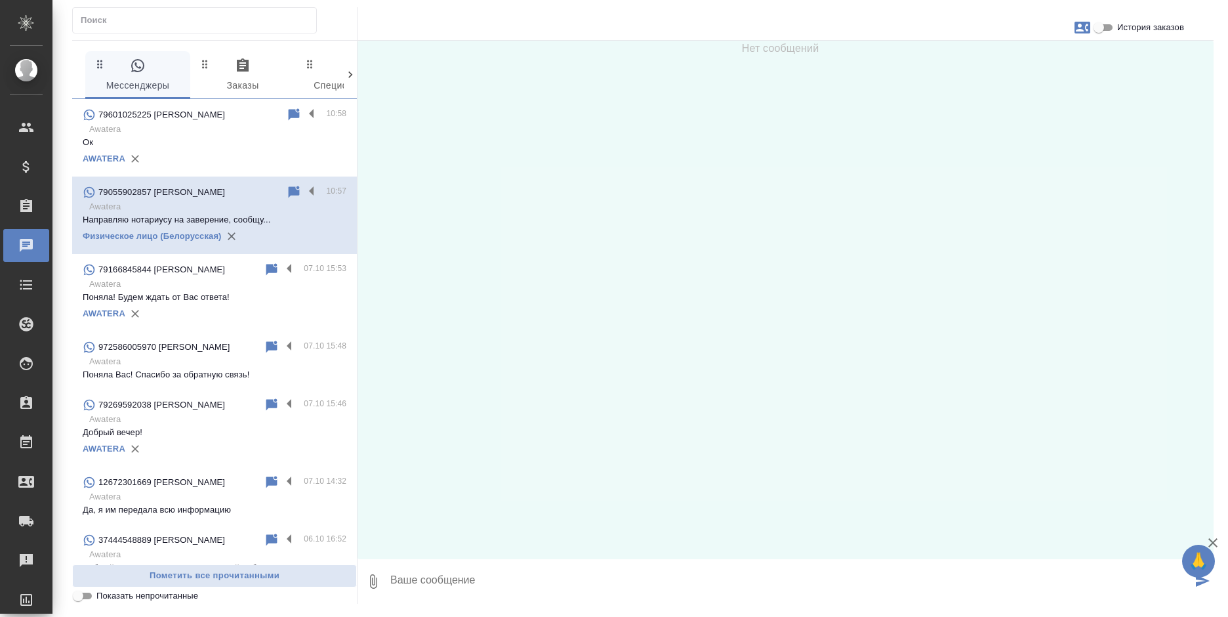
click at [1114, 33] on input "История заказов" at bounding box center [1098, 28] width 47 height 16
checkbox input "true"
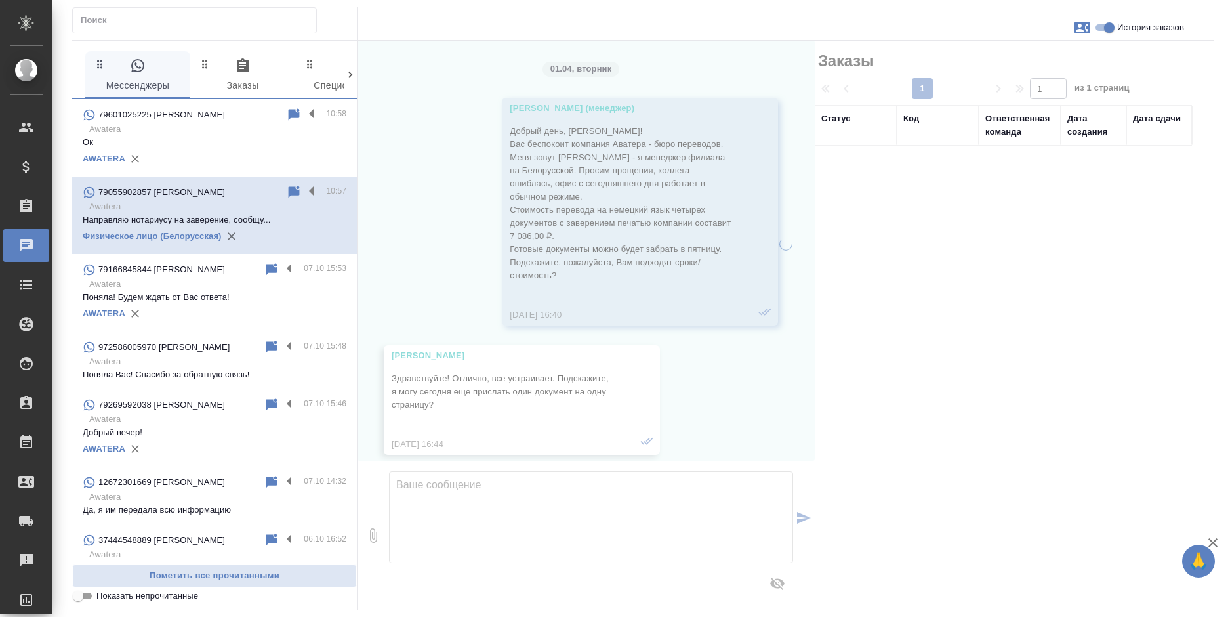
scroll to position [20112, 0]
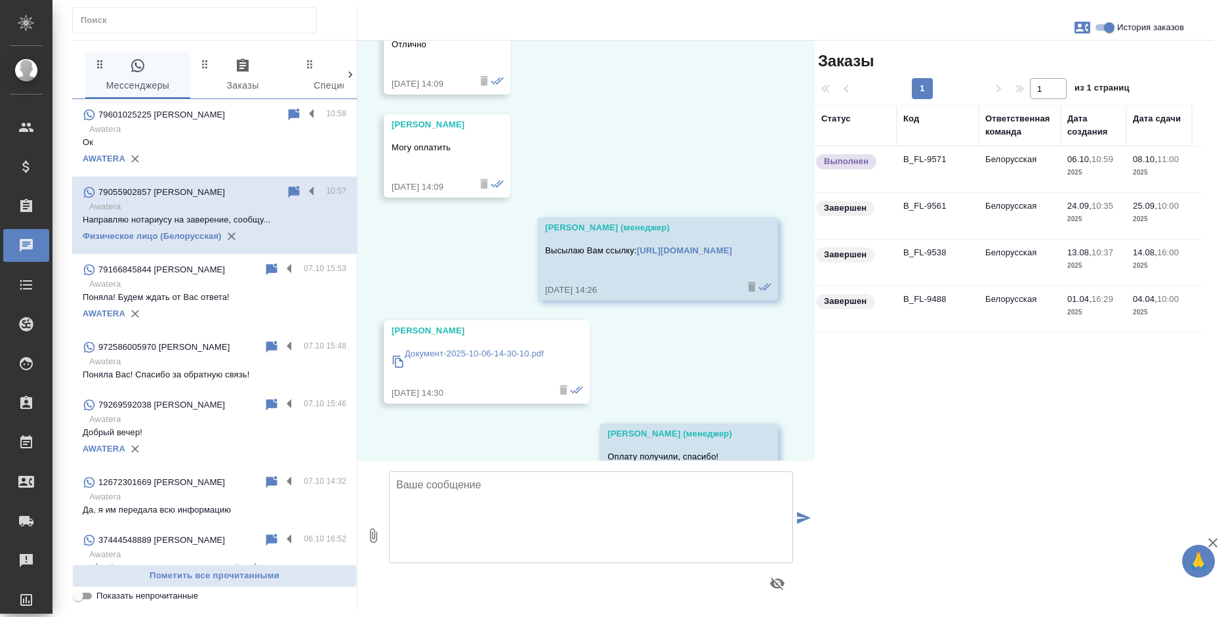
click at [946, 172] on td "B_FL-9571" at bounding box center [938, 169] width 82 height 46
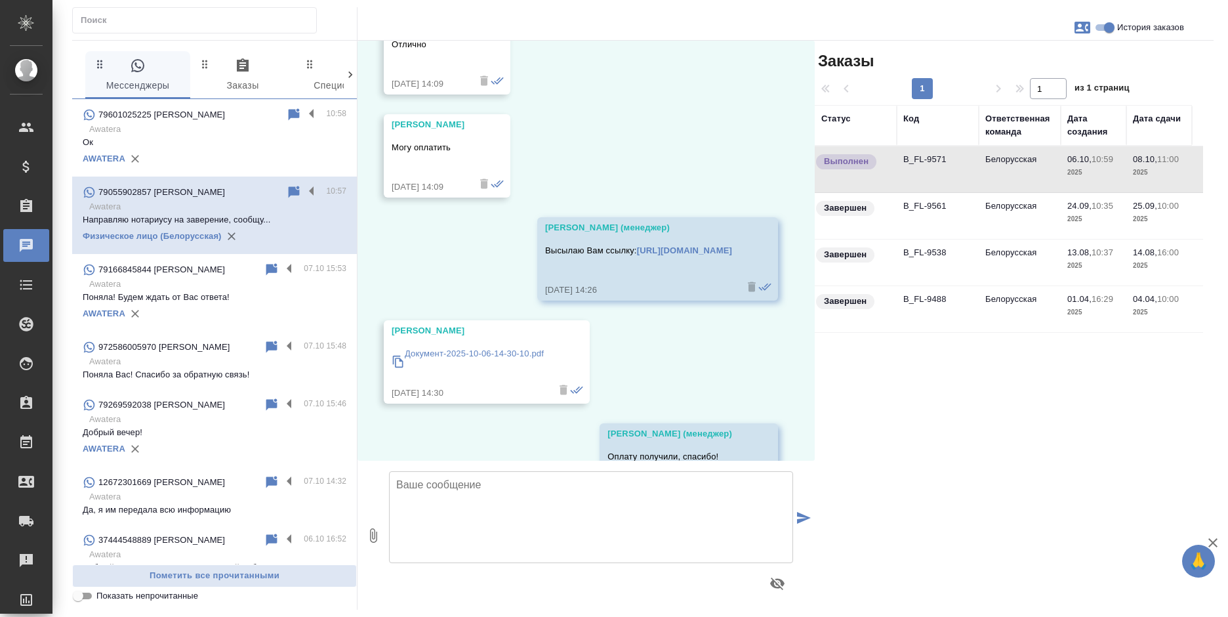
scroll to position [20261, 0]
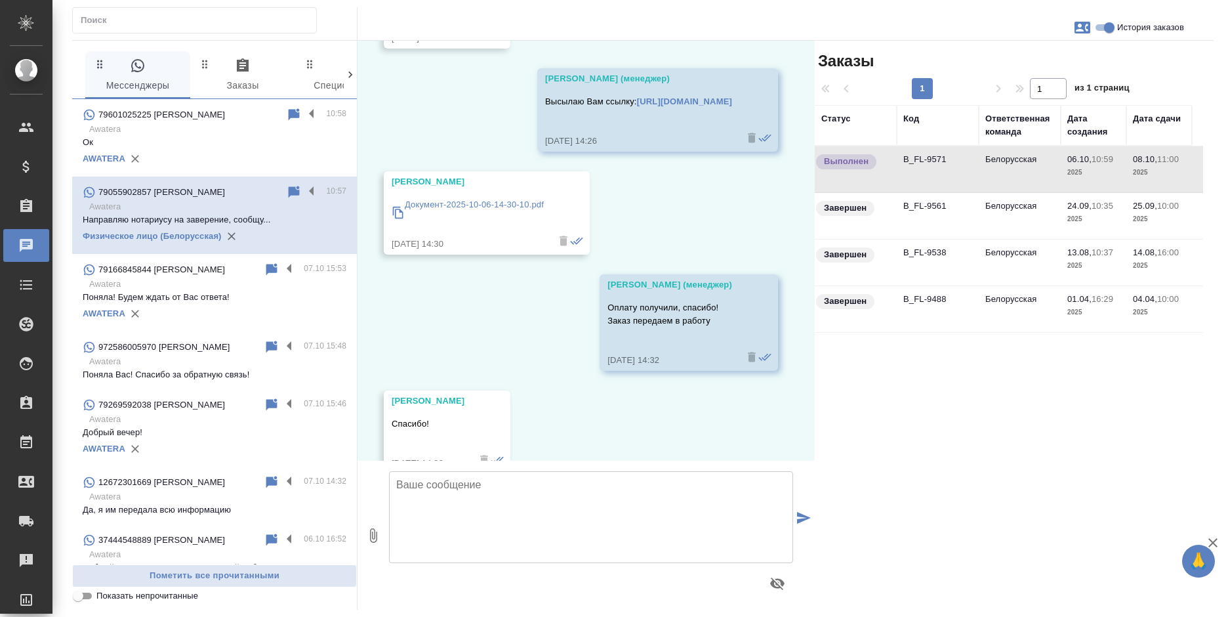
click at [246, 132] on p "Awatera" at bounding box center [217, 129] width 257 height 13
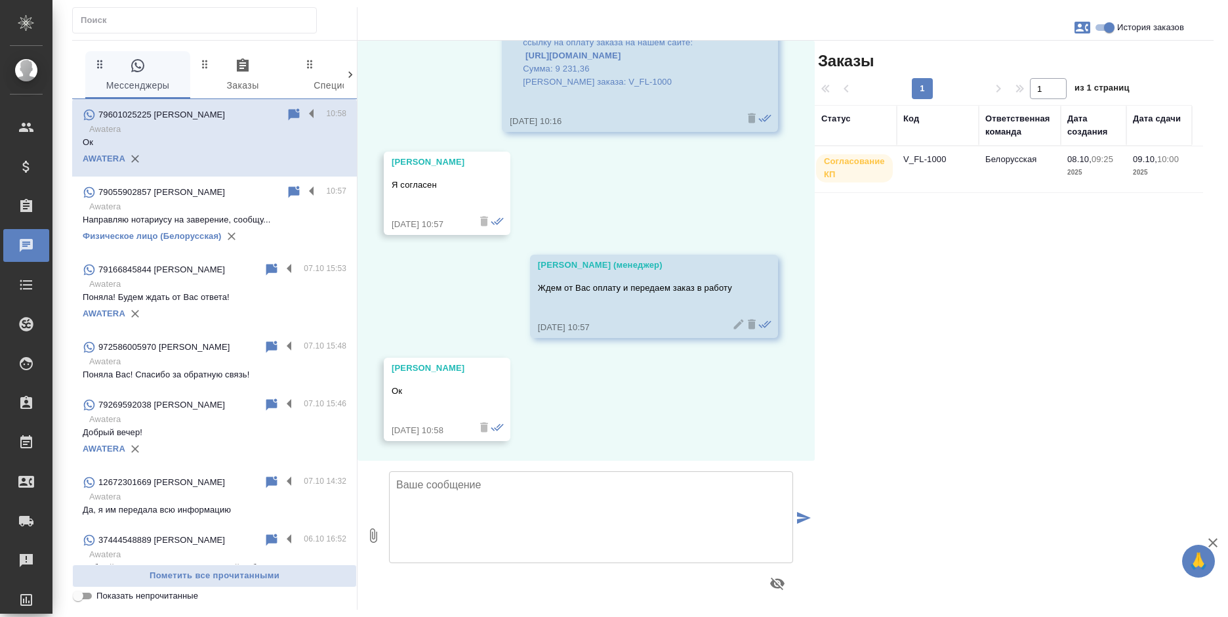
scroll to position [1143, 0]
click at [904, 176] on td "V_FL-1000" at bounding box center [938, 169] width 82 height 46
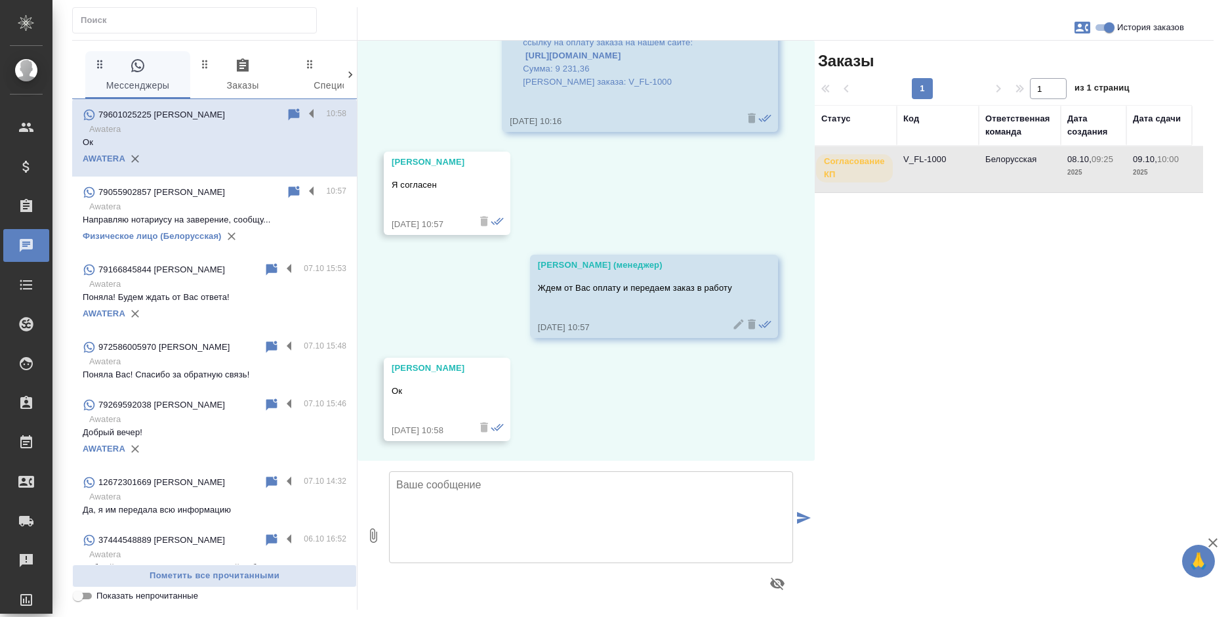
click at [904, 176] on td "V_FL-1000" at bounding box center [938, 169] width 82 height 46
click at [428, 506] on textarea at bounding box center [591, 517] width 404 height 92
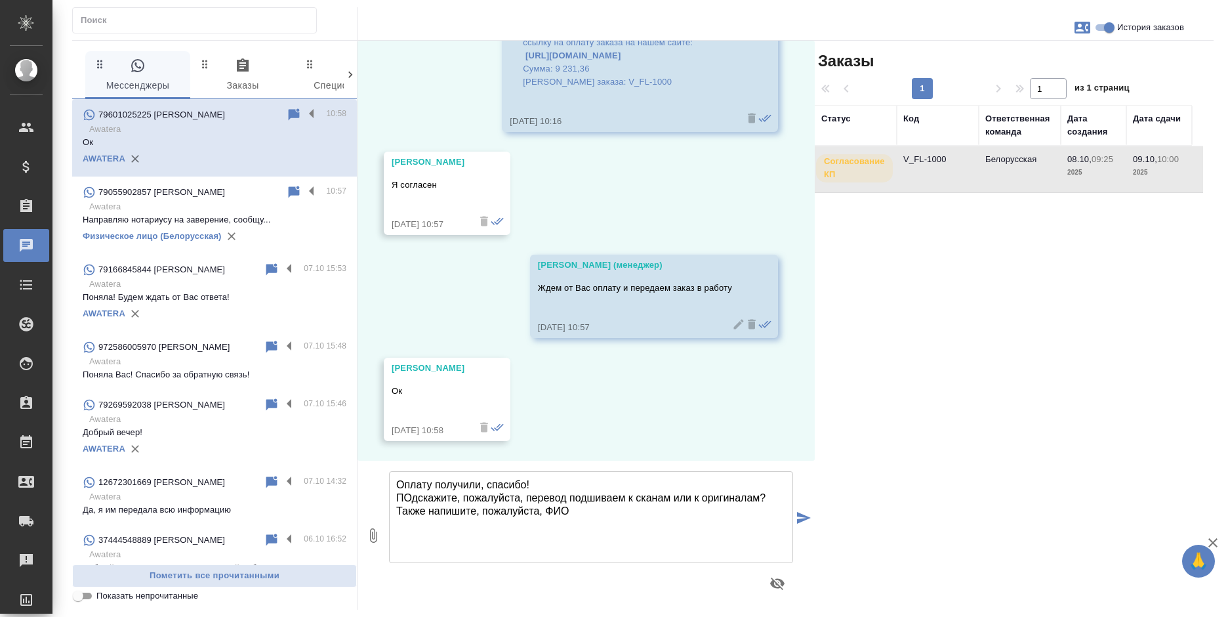
click at [415, 497] on textarea "Оплату получили, спасибо! ПОдскажите, пожалуйста, перевод подшиваем к сканам ил…" at bounding box center [591, 517] width 404 height 92
click at [543, 512] on textarea "Оплату получили, спасибо! Подскажите, пожалуйста, перевод подшиваем к сканам ил…" at bounding box center [591, 517] width 404 height 92
click at [732, 520] on textarea "Оплату получили, спасибо! Подскажите, пожалуйста, перевод подшиваем к сканам ил…" at bounding box center [591, 517] width 404 height 92
click at [560, 484] on textarea "Оплату получили, спасибо! Подскажите, пожалуйста, перевод подшиваем к сканам ил…" at bounding box center [591, 517] width 404 height 92
type textarea "Оплату получили, спасибо! Заказ передан в работу. Подскажите, пожалуйста, перев…"
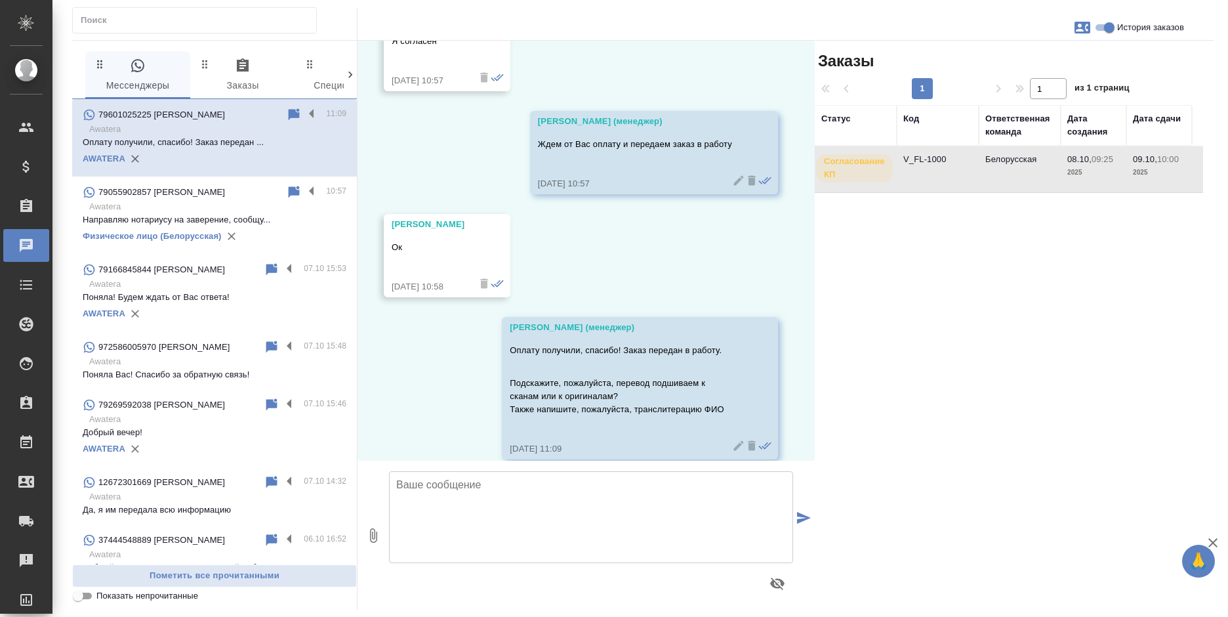
scroll to position [1305, 0]
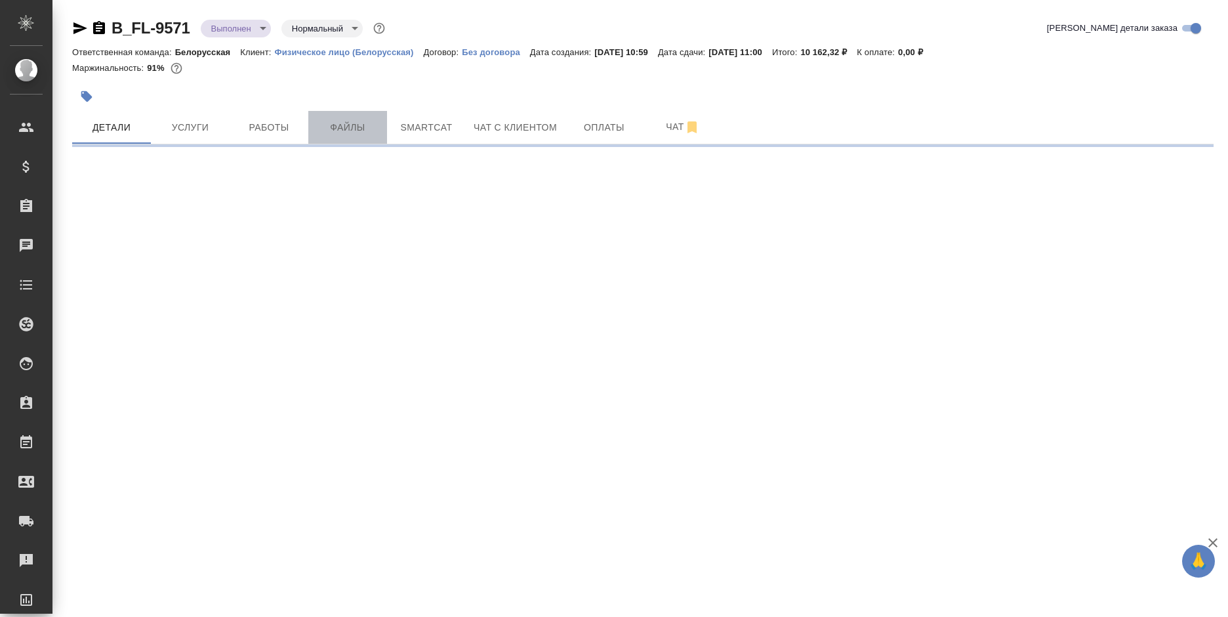
click at [347, 120] on span "Файлы" at bounding box center [347, 127] width 63 height 16
select select "RU"
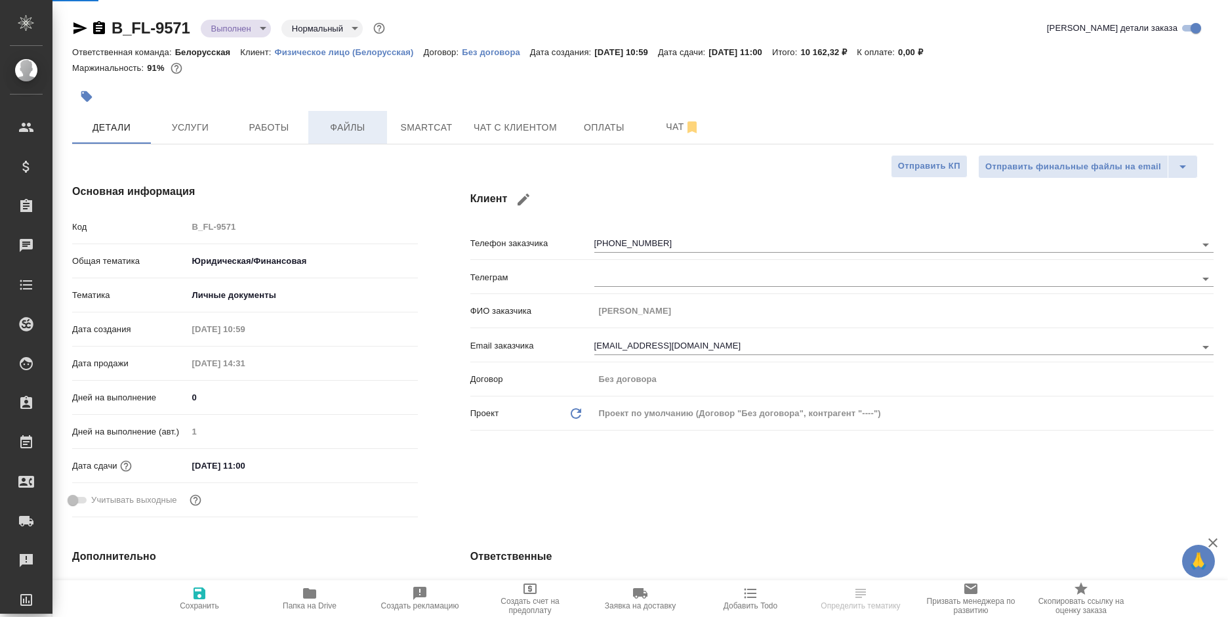
type textarea "x"
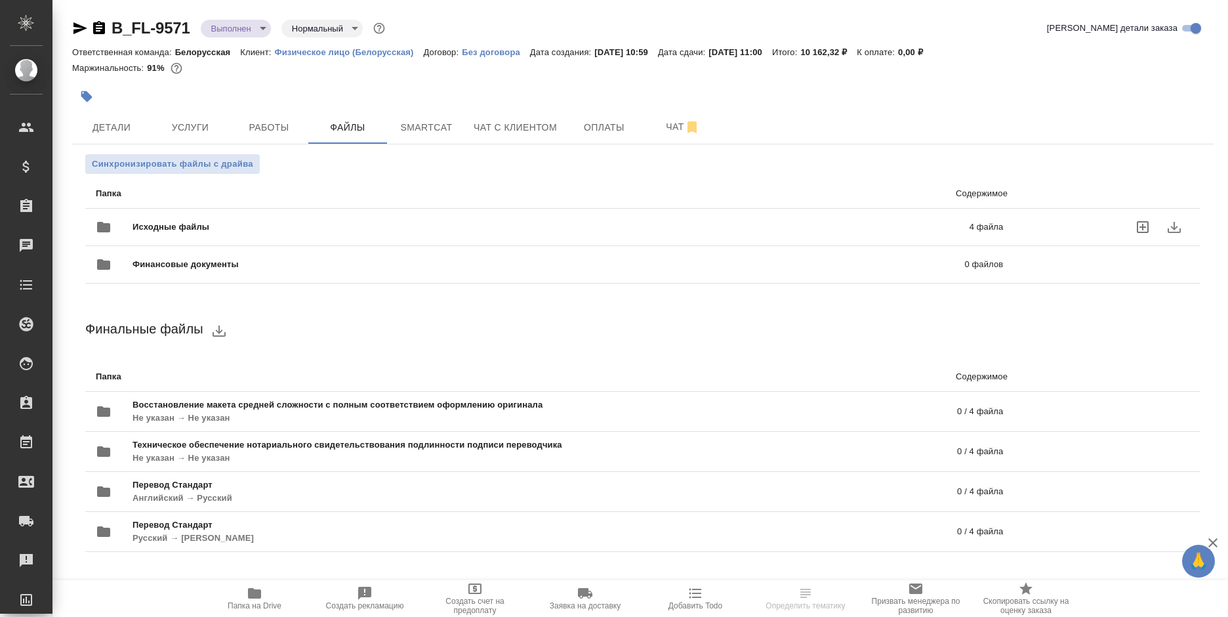
click at [449, 218] on div "Исходные файлы 4 файла" at bounding box center [549, 226] width 907 height 31
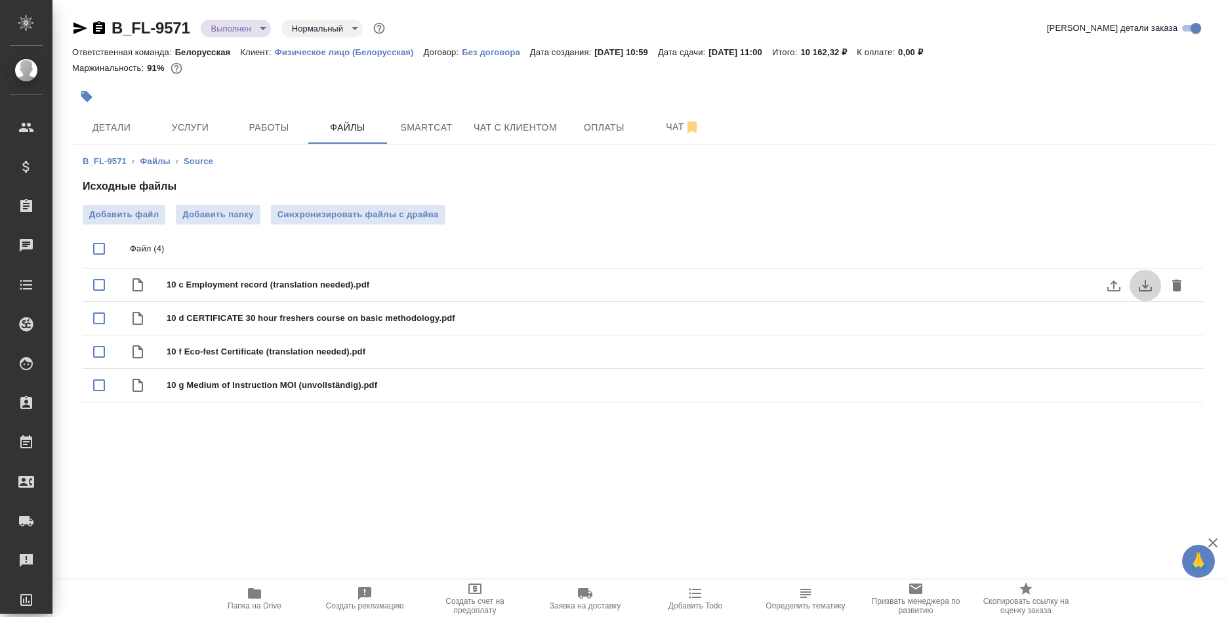
click at [1146, 284] on icon "download" at bounding box center [1145, 285] width 13 height 11
click at [1138, 319] on icon "download" at bounding box center [1145, 319] width 16 height 16
click at [1141, 385] on icon "download" at bounding box center [1145, 386] width 16 height 16
click at [262, 596] on icon "button" at bounding box center [255, 593] width 16 height 16
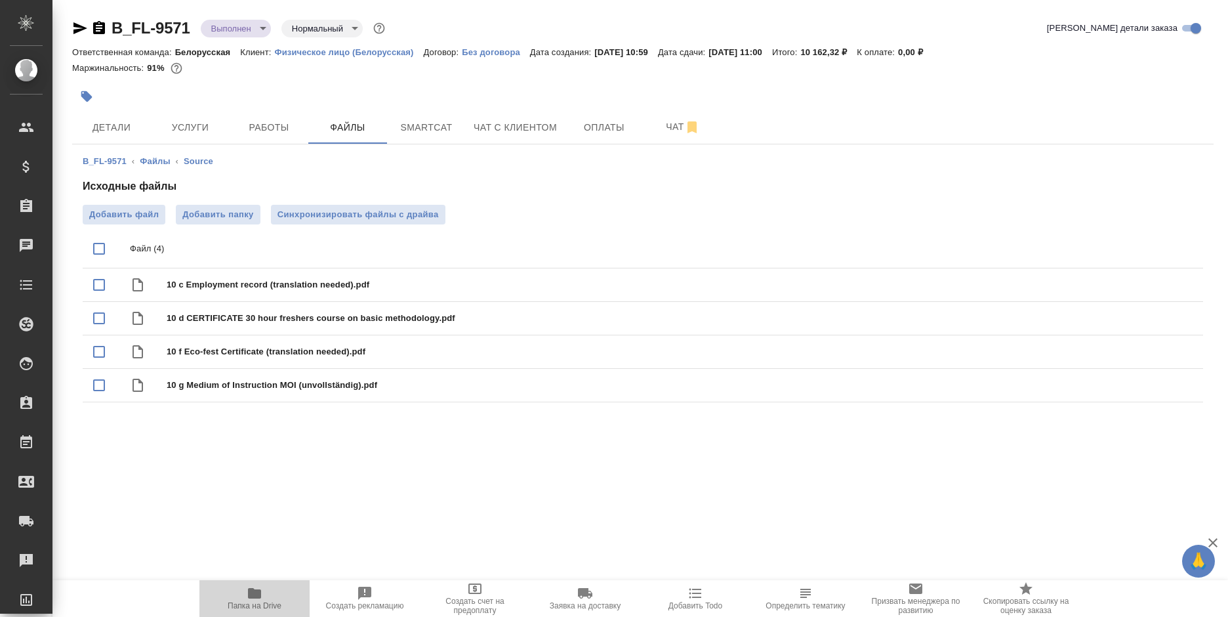
click at [262, 596] on icon "button" at bounding box center [255, 593] width 16 height 16
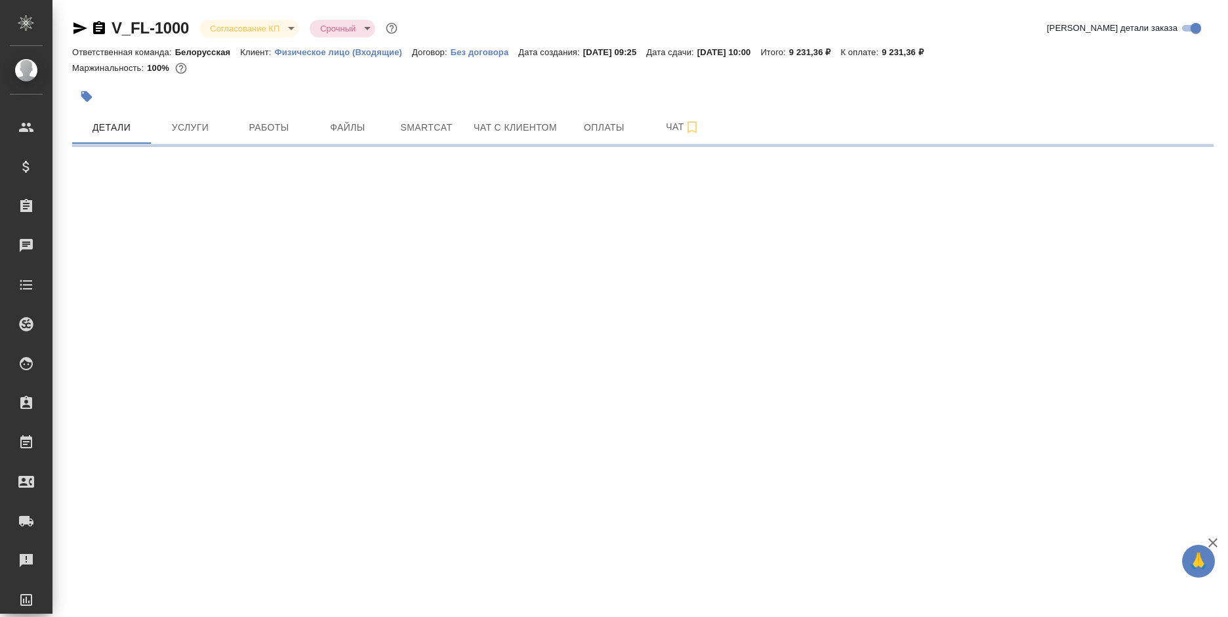
select select "RU"
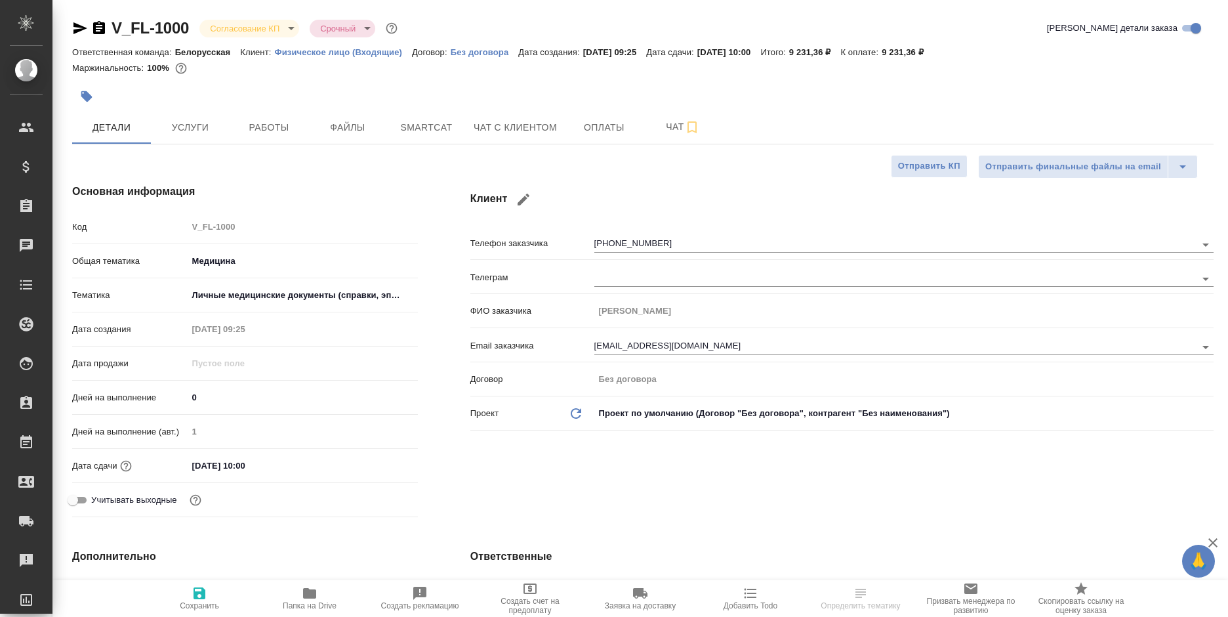
type textarea "x"
click at [584, 119] on span "Оплаты" at bounding box center [604, 127] width 63 height 16
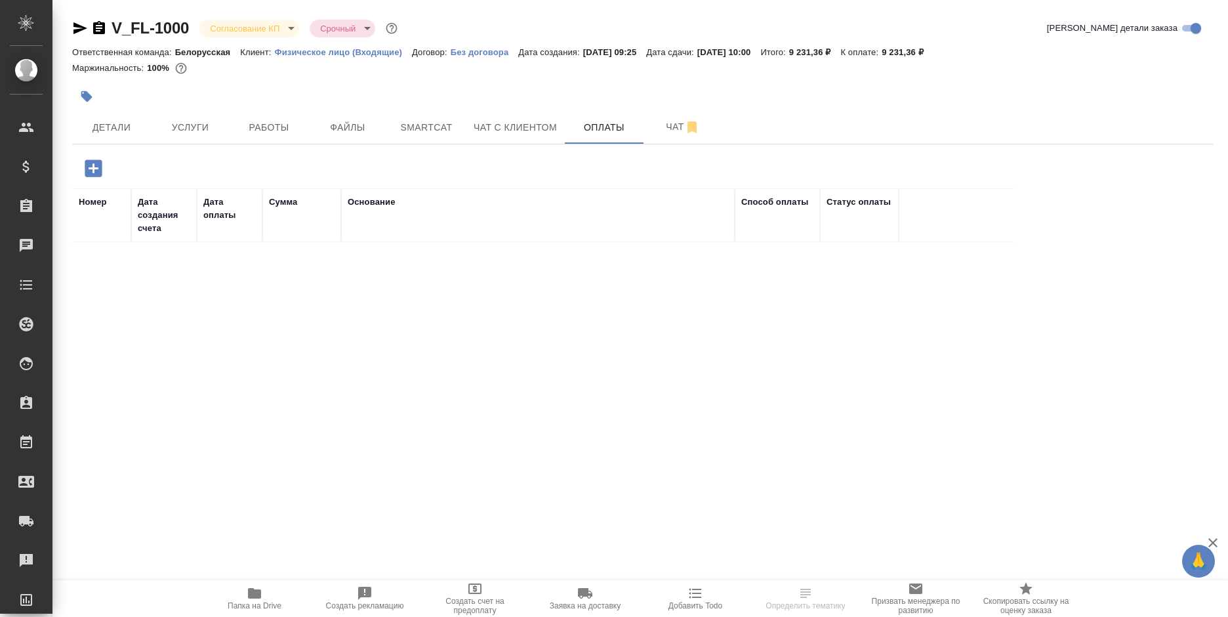
click at [80, 161] on button "button" at bounding box center [93, 168] width 36 height 27
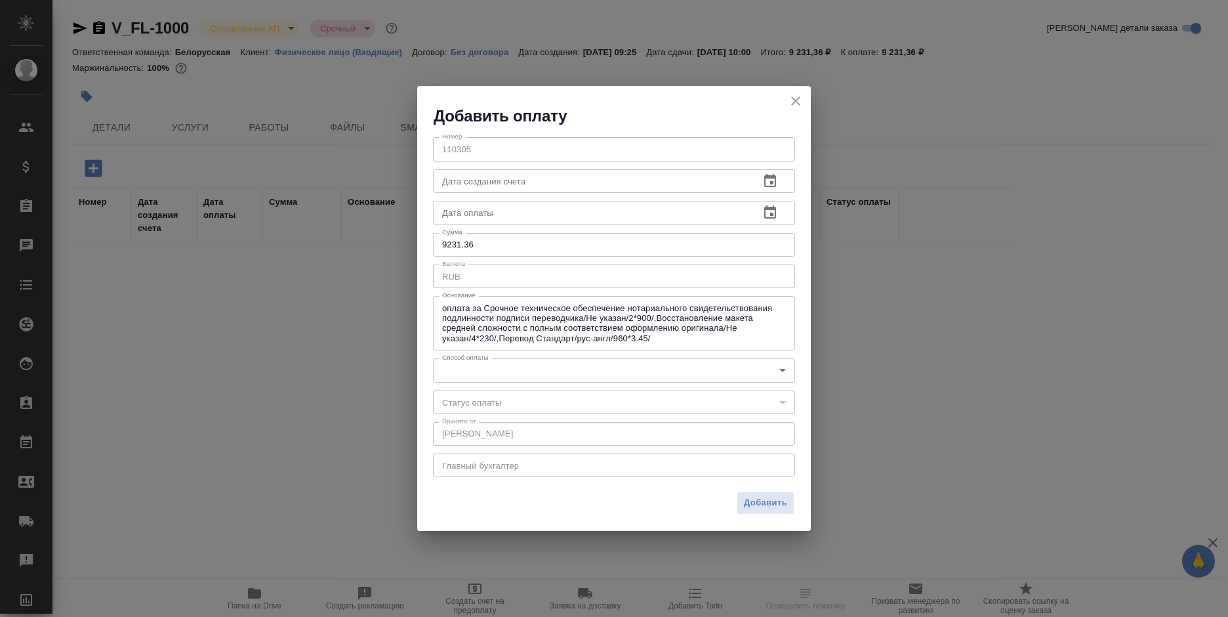
click at [507, 376] on body "🙏 .cls-1 fill:#fff; AWATERA Bogomolova Anastasiya Клиенты Спецификации Заказы 0…" at bounding box center [614, 308] width 1228 height 617
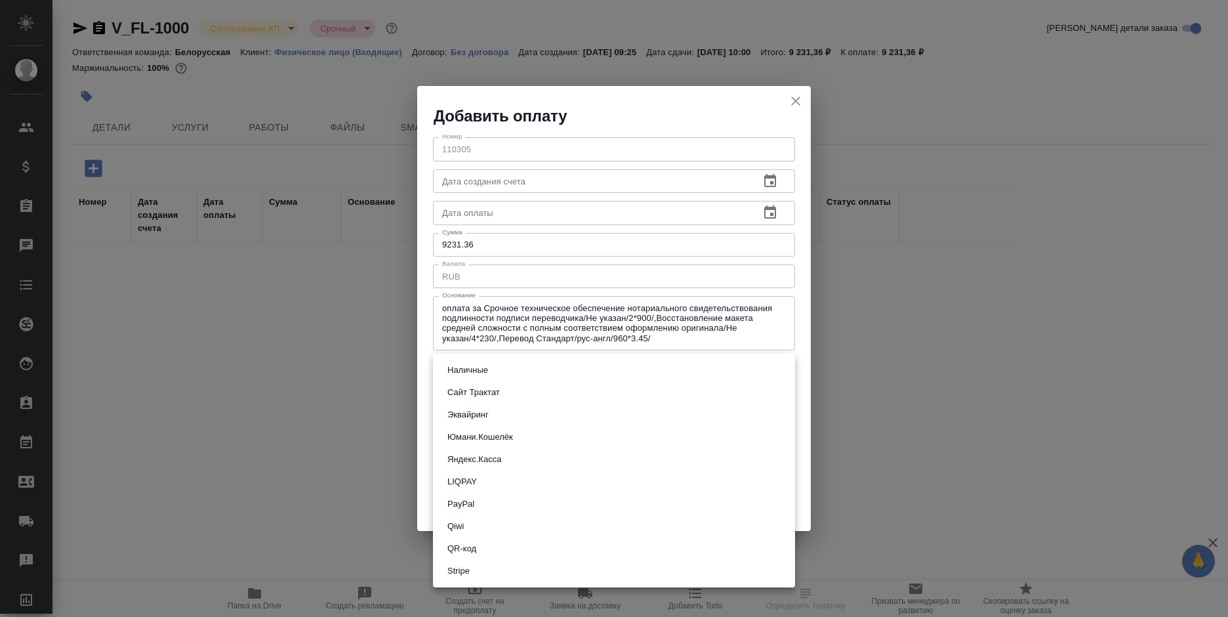
click at [508, 391] on li "Сайт Трактат" at bounding box center [614, 392] width 362 height 22
type input "site-traktat"
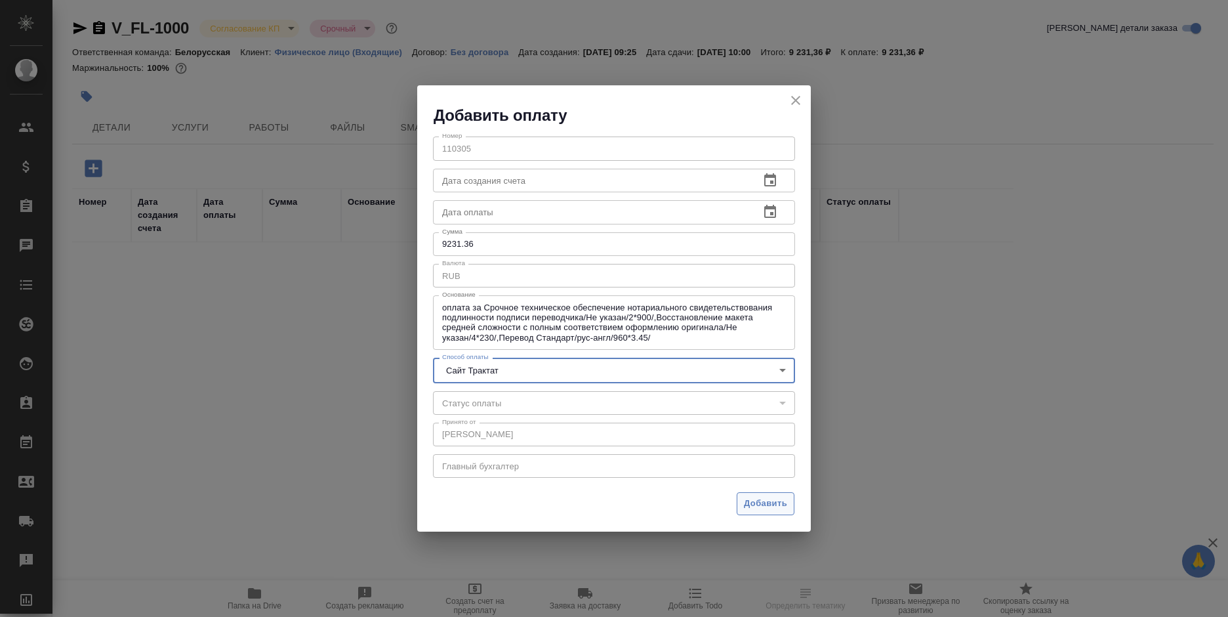
click at [757, 501] on span "Добавить" at bounding box center [765, 503] width 43 height 15
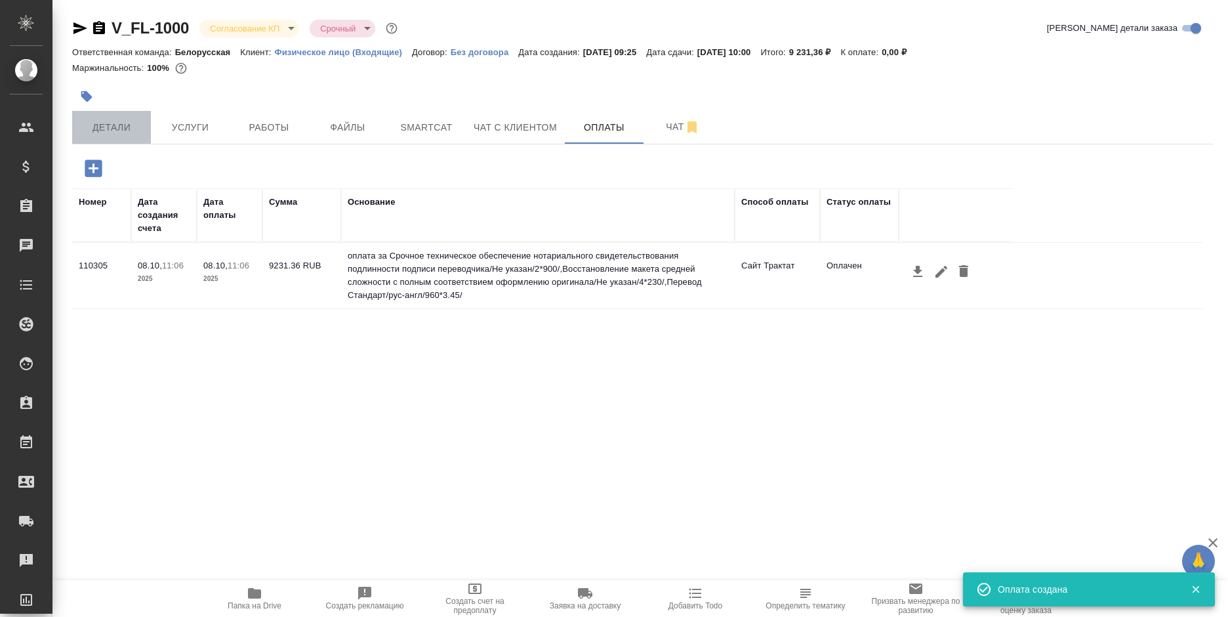
click at [123, 129] on span "Детали" at bounding box center [111, 127] width 63 height 16
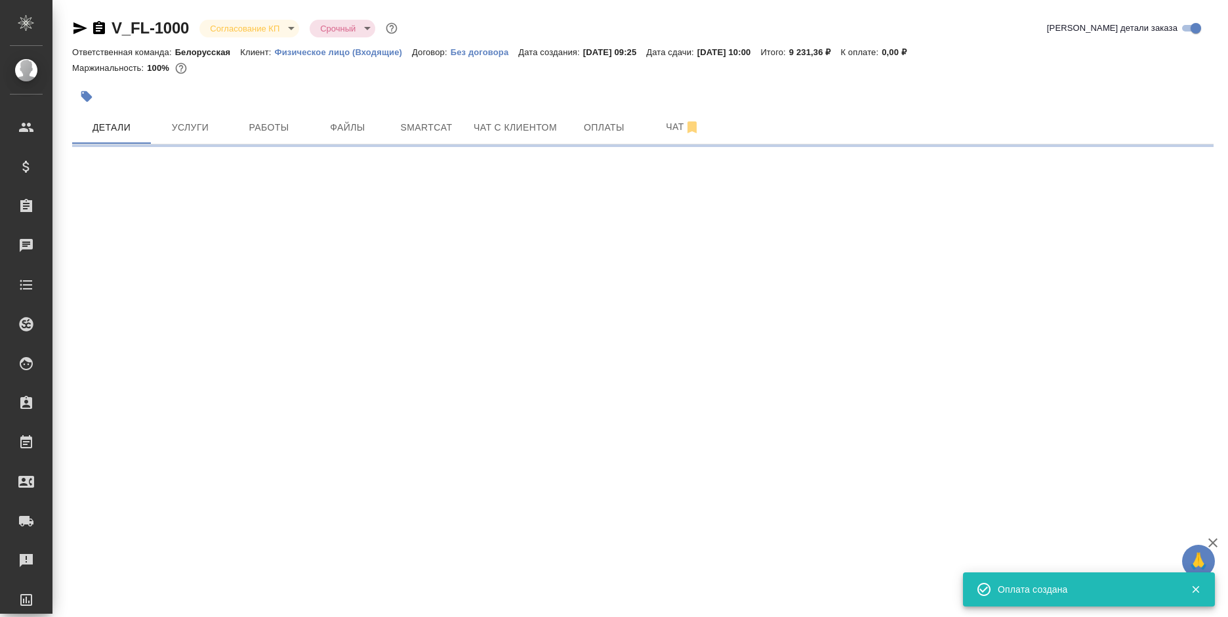
select select "RU"
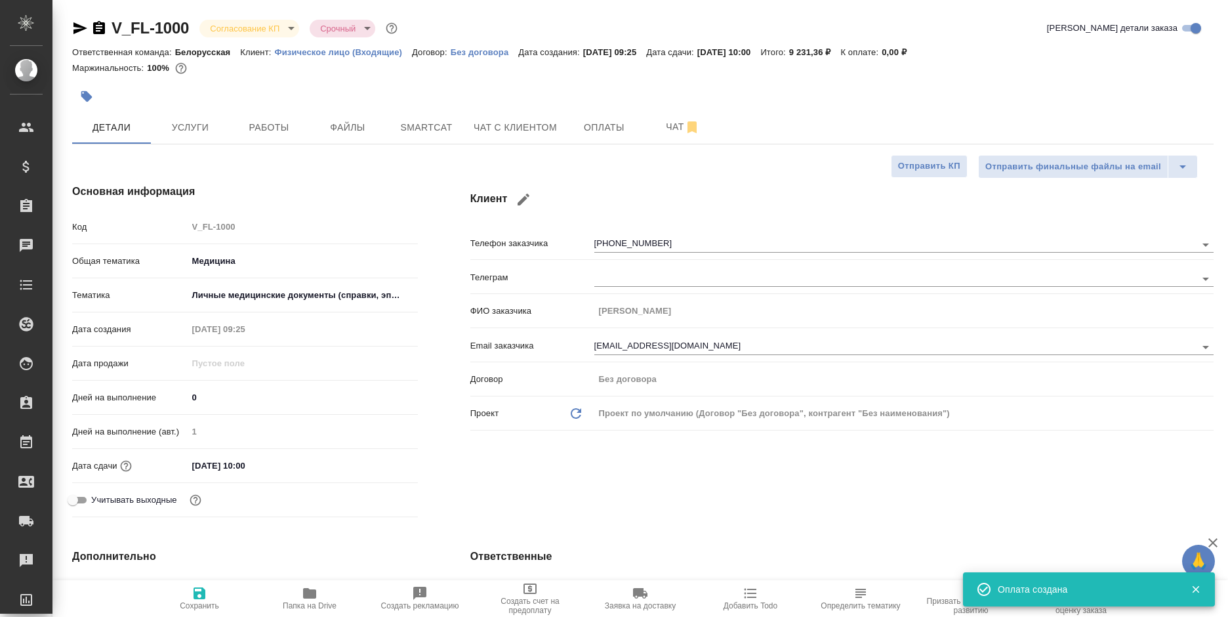
type textarea "x"
click at [256, 464] on input "09.10.2025 10:00" at bounding box center [245, 465] width 115 height 19
click at [372, 464] on icon "button" at bounding box center [380, 464] width 16 height 16
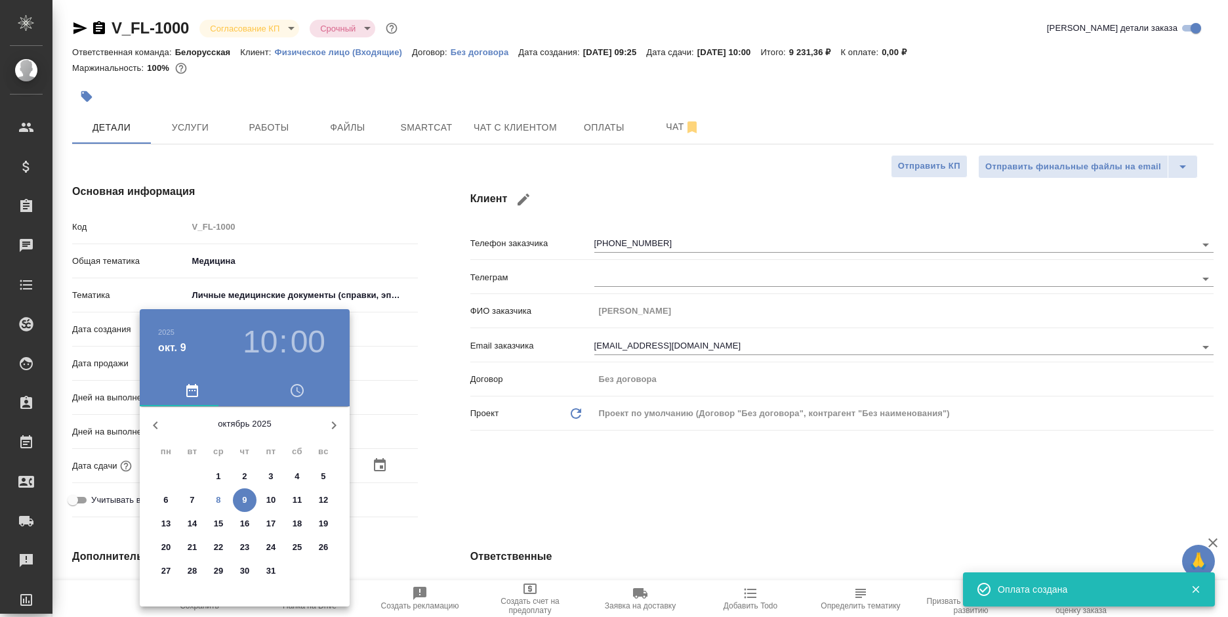
click at [266, 343] on h3 "10" at bounding box center [260, 341] width 35 height 37
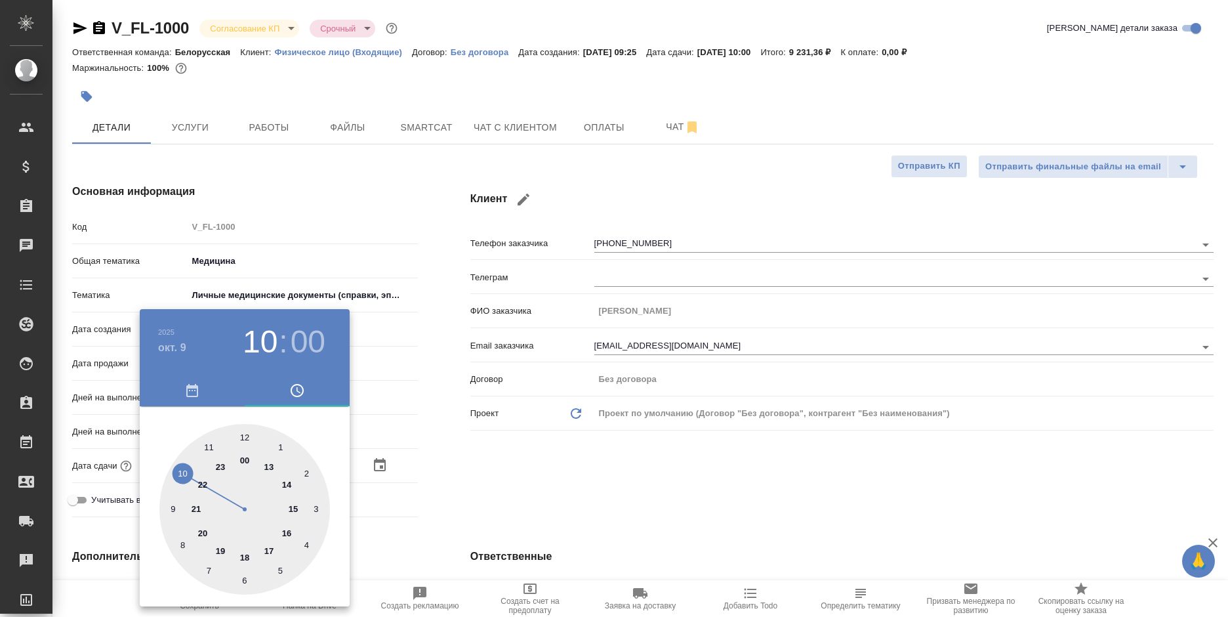
click at [261, 553] on div at bounding box center [244, 509] width 171 height 171
type input "09.10.2025 17:00"
type textarea "x"
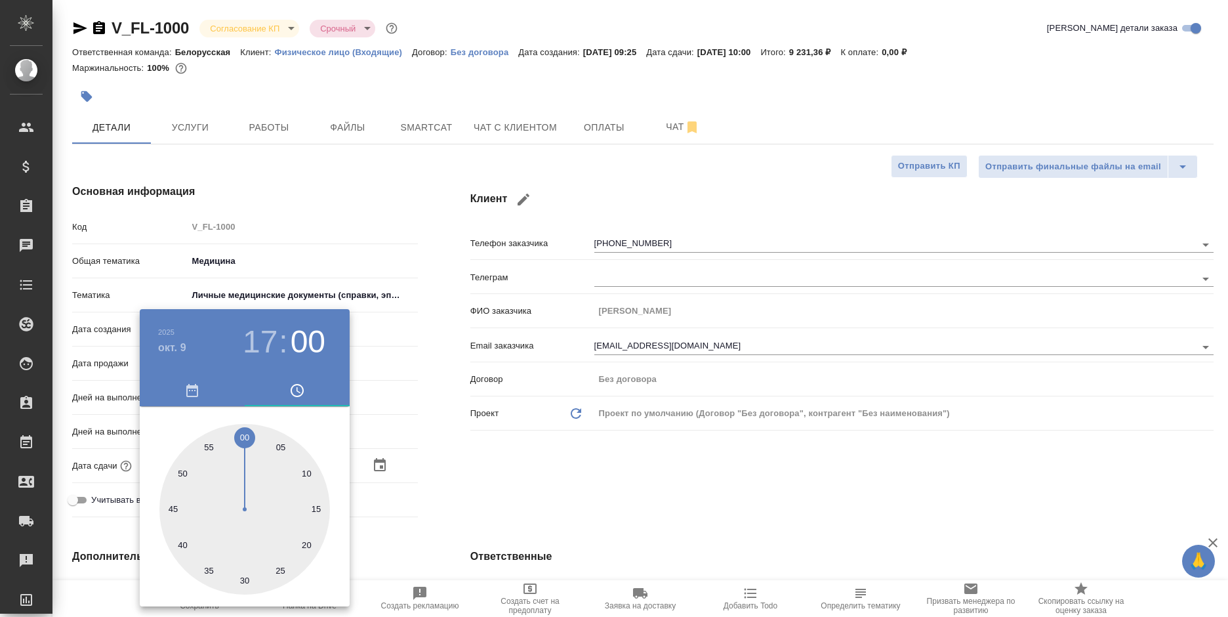
click at [180, 474] on div at bounding box center [244, 509] width 171 height 171
type input "[DATE] 17:50"
type textarea "x"
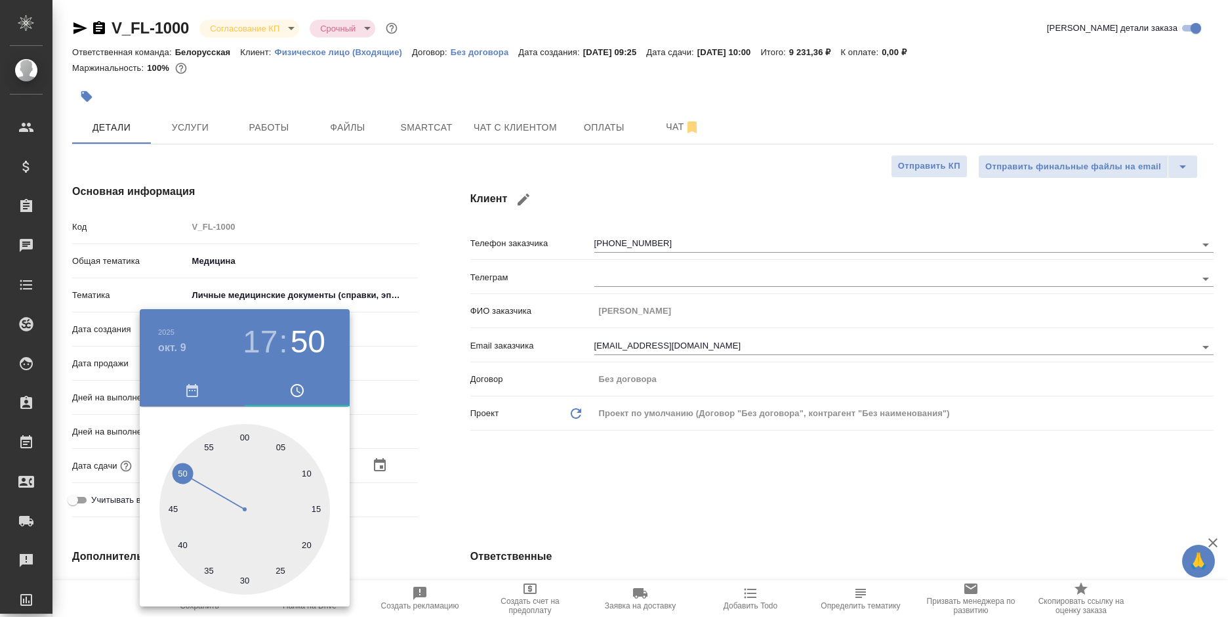
click at [506, 489] on div at bounding box center [614, 308] width 1228 height 617
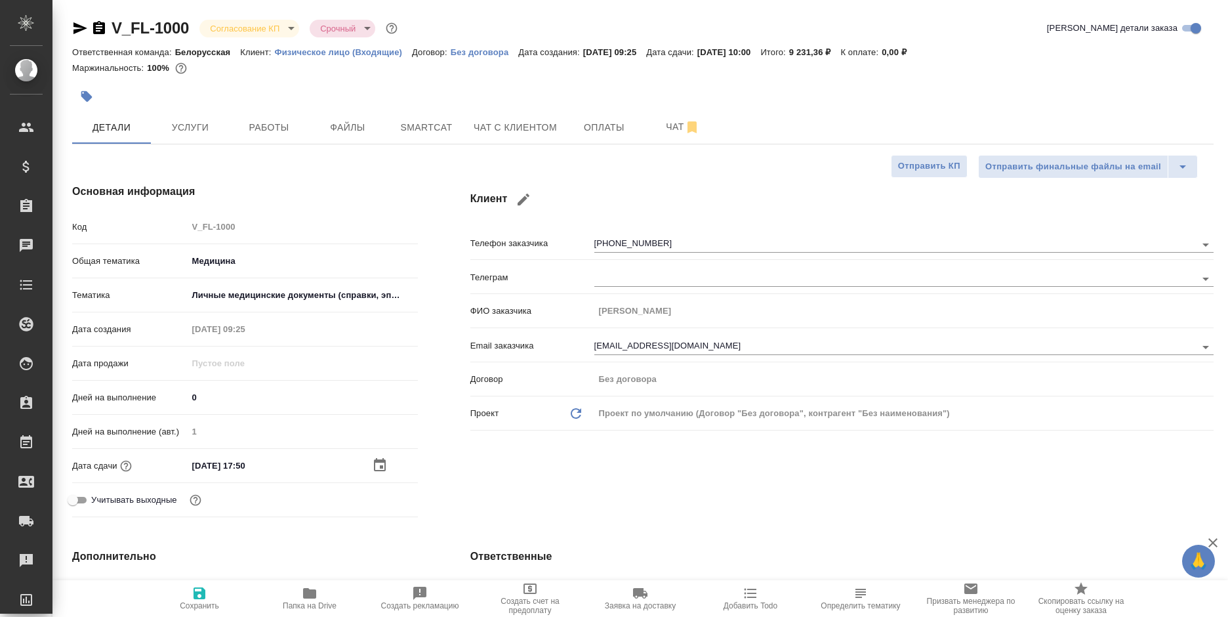
scroll to position [197, 0]
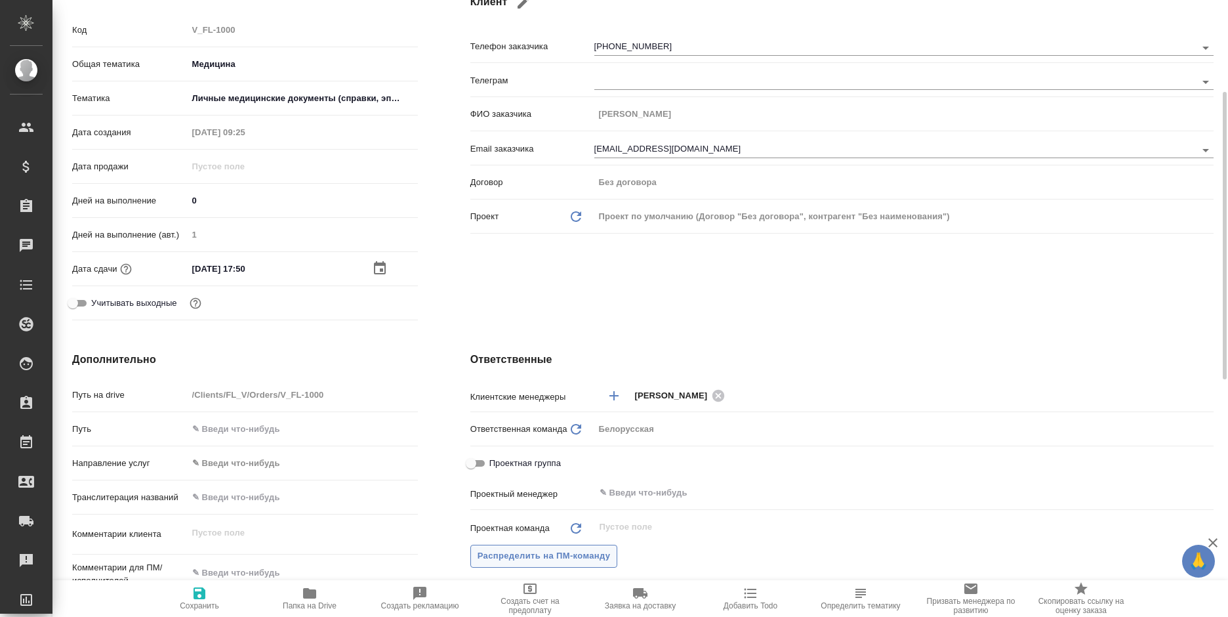
click at [554, 554] on span "Распределить на ПМ-команду" at bounding box center [543, 555] width 133 height 15
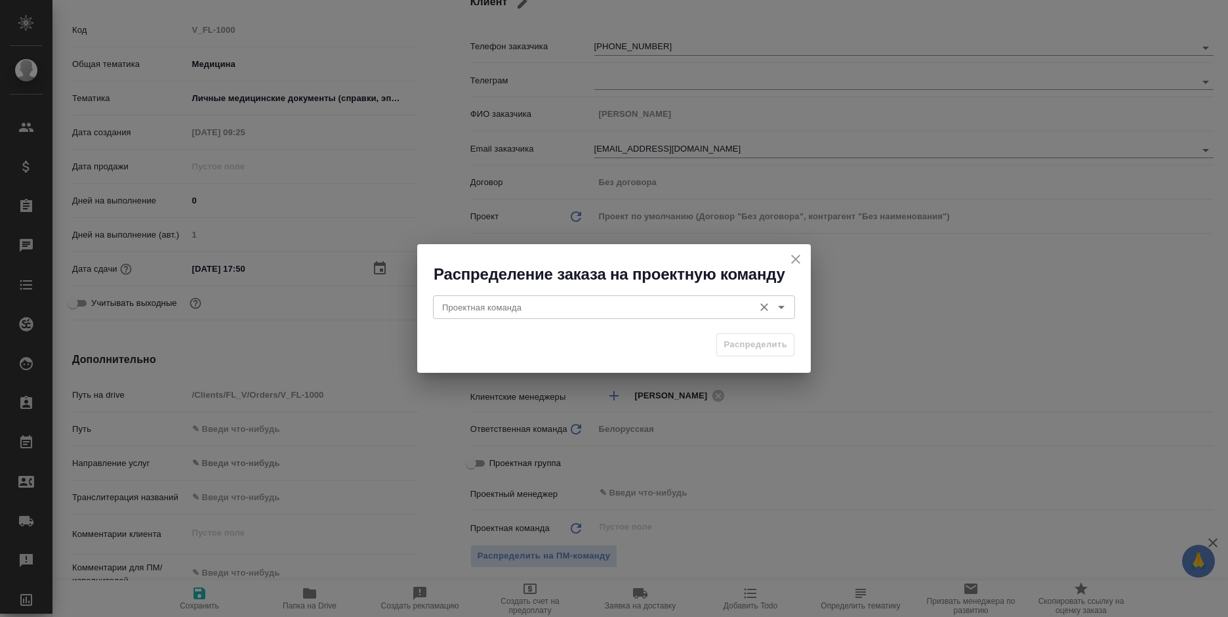
click at [556, 315] on div "Проектная команда" at bounding box center [614, 307] width 362 height 24
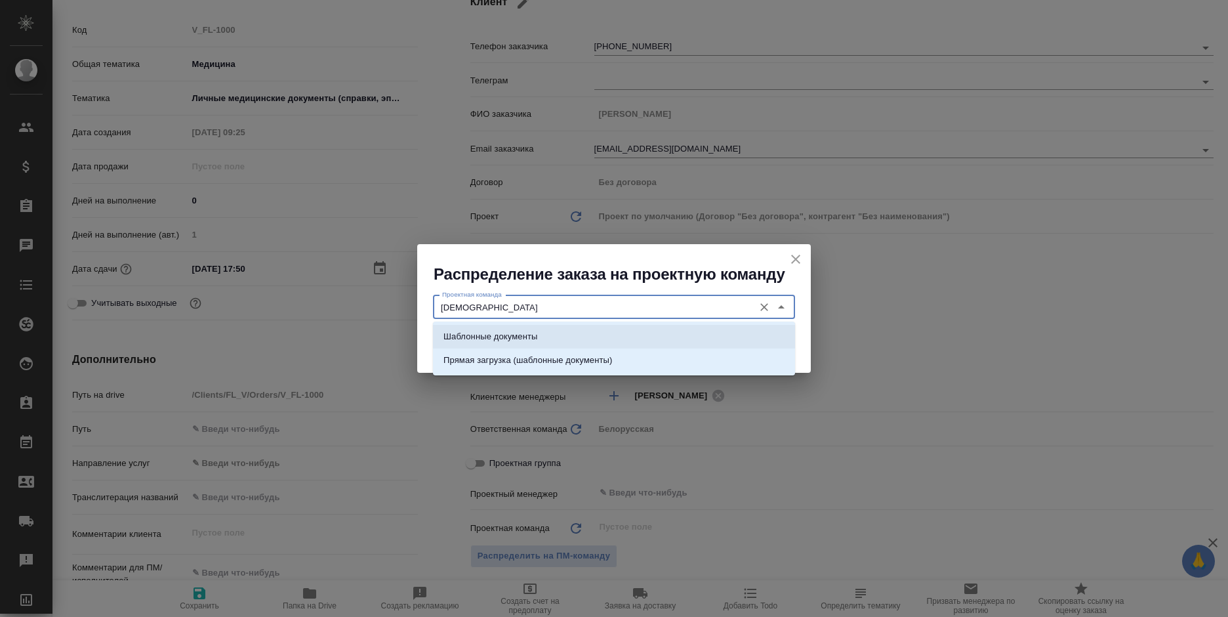
click at [559, 340] on li "Шаблонные документы" at bounding box center [614, 337] width 362 height 24
type input "Шаблонные документы"
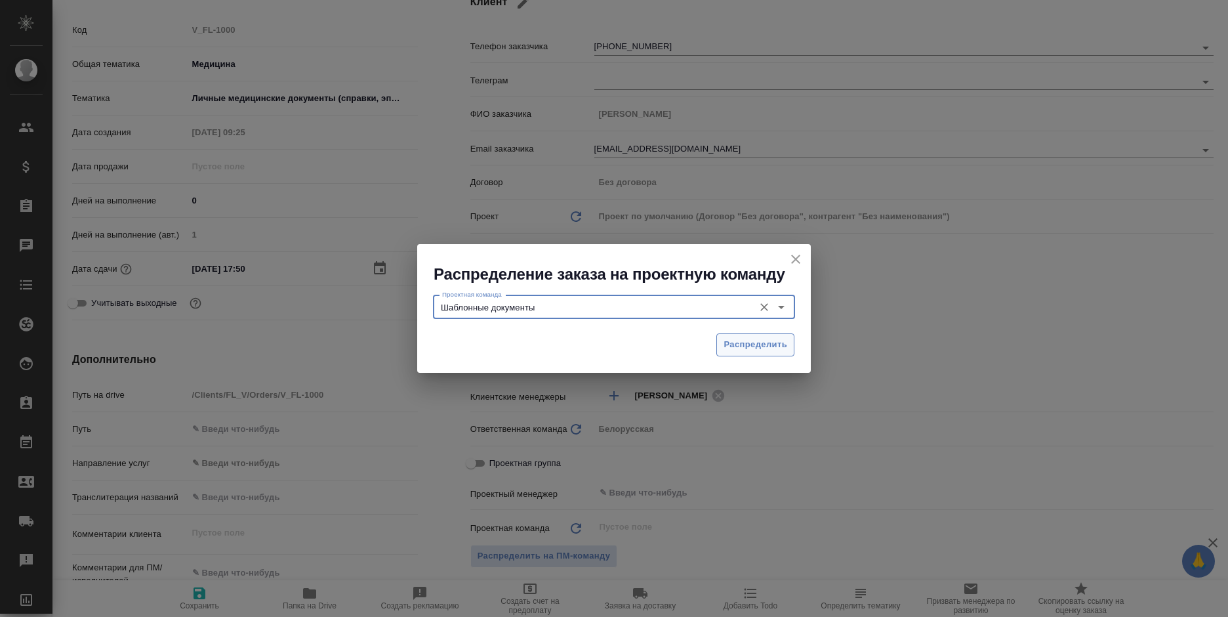
click at [723, 340] on span "Распределить" at bounding box center [755, 344] width 64 height 15
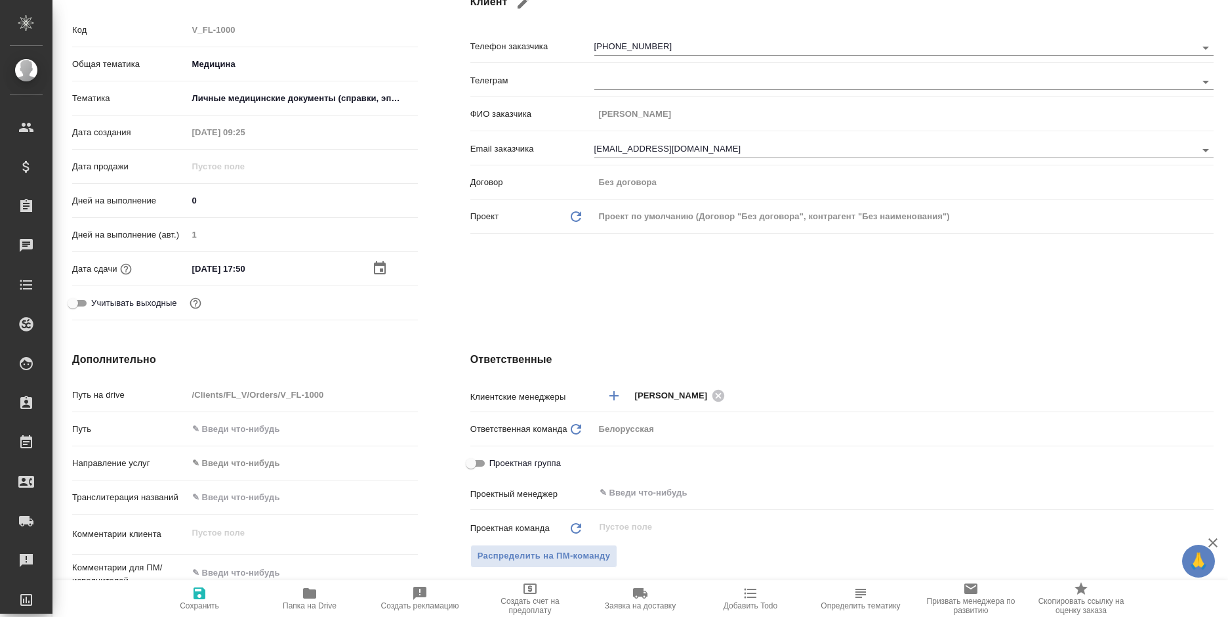
click at [197, 602] on span "Сохранить" at bounding box center [199, 605] width 39 height 9
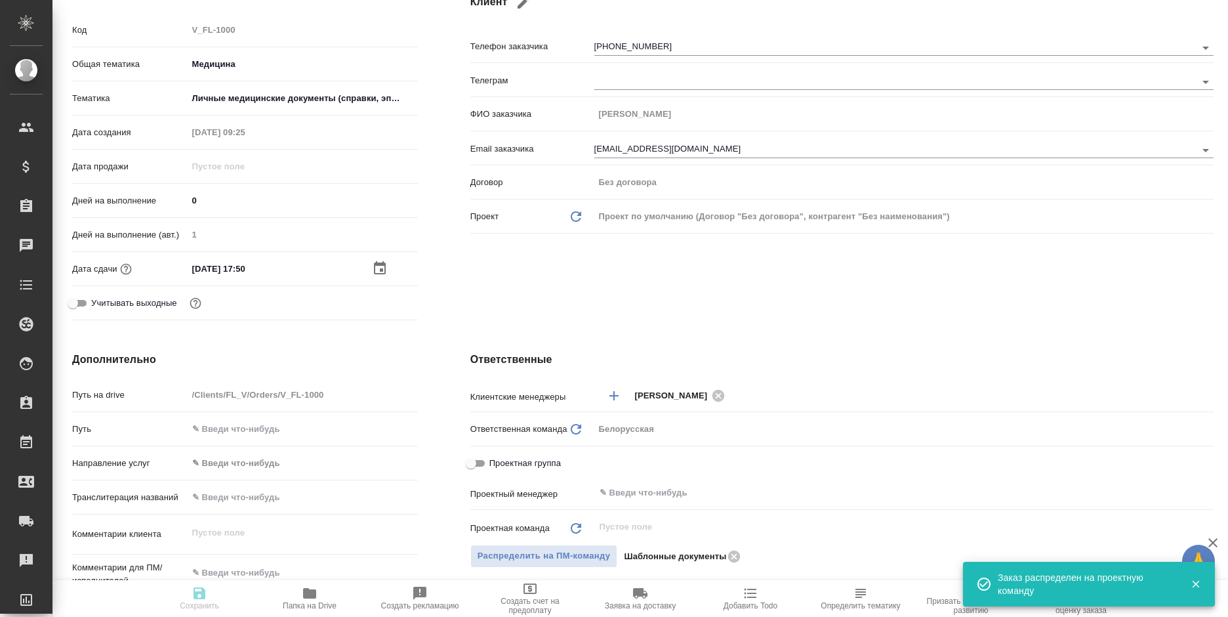
type textarea "x"
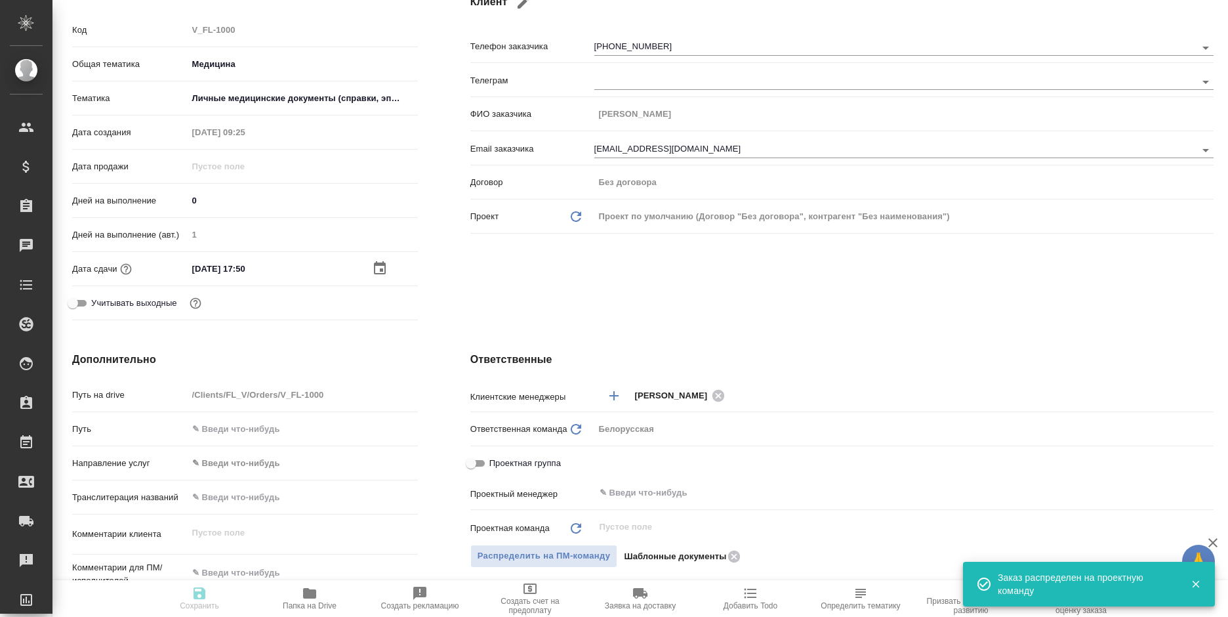
type textarea "x"
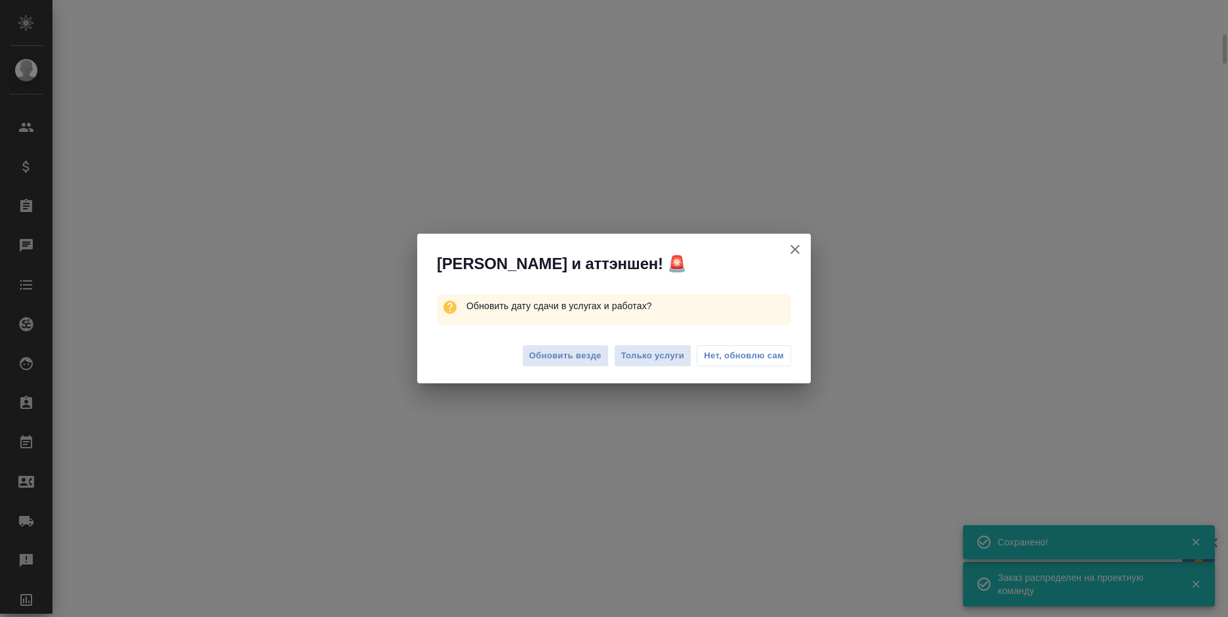
scroll to position [186, 0]
click at [571, 354] on span "Обновить везде" at bounding box center [565, 355] width 72 height 15
select select "RU"
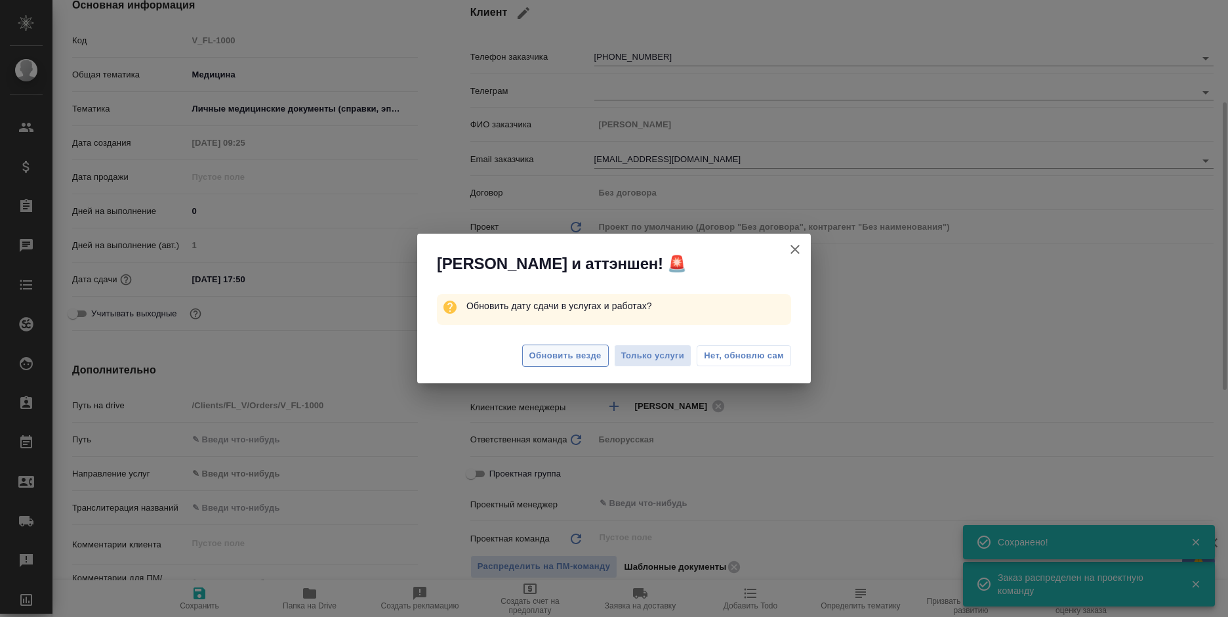
type textarea "x"
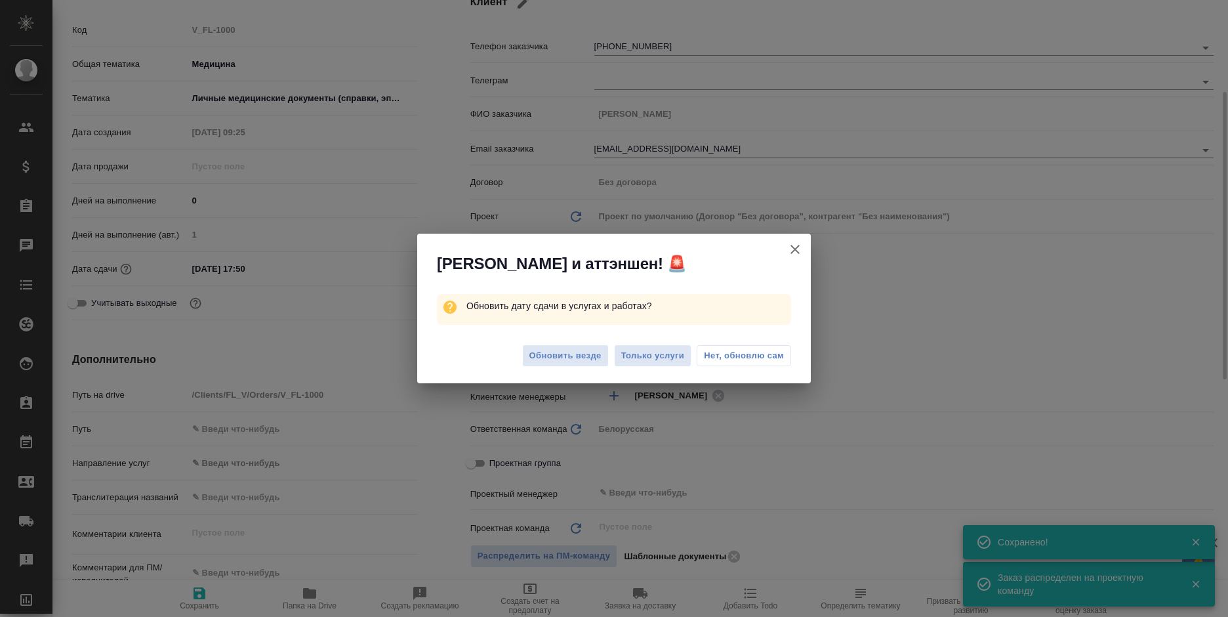
type textarea "x"
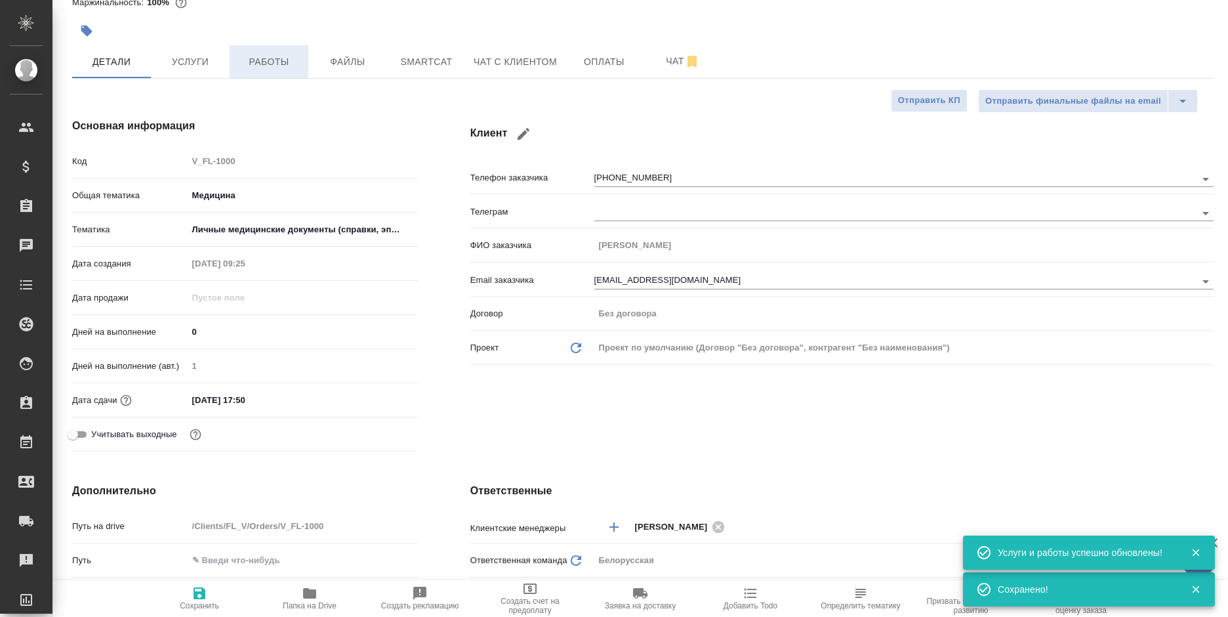
scroll to position [0, 0]
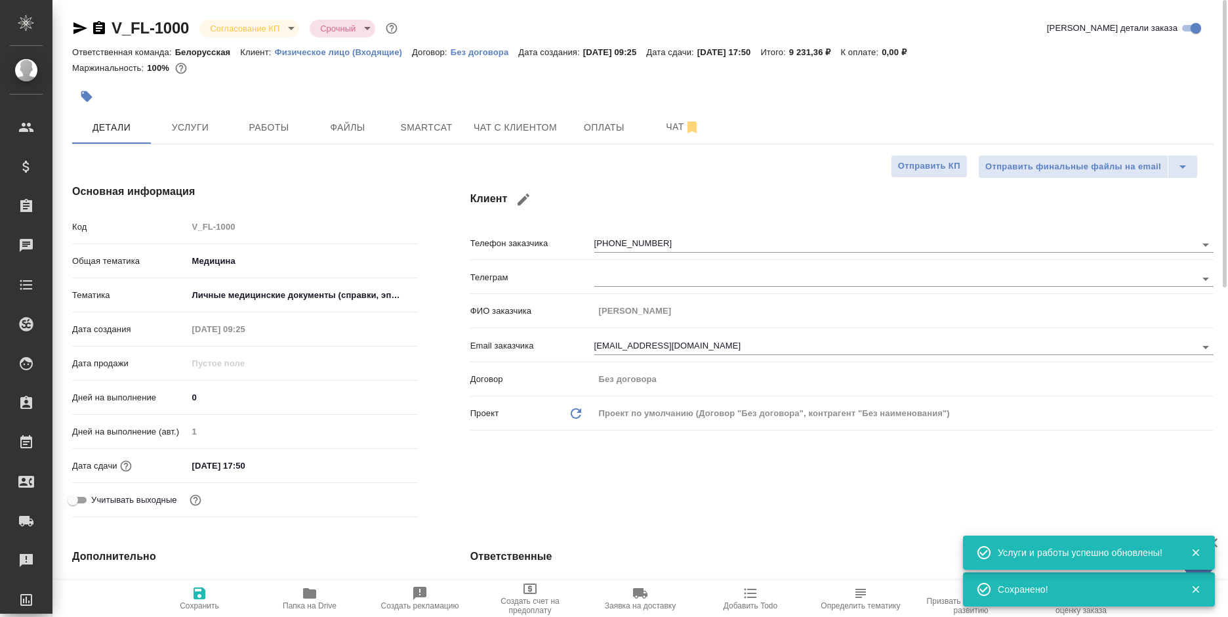
click at [250, 30] on body "🙏 .cls-1 fill:#fff; AWATERA Bogomolova Anastasiya Клиенты Спецификации Заказы 0…" at bounding box center [614, 308] width 1228 height 617
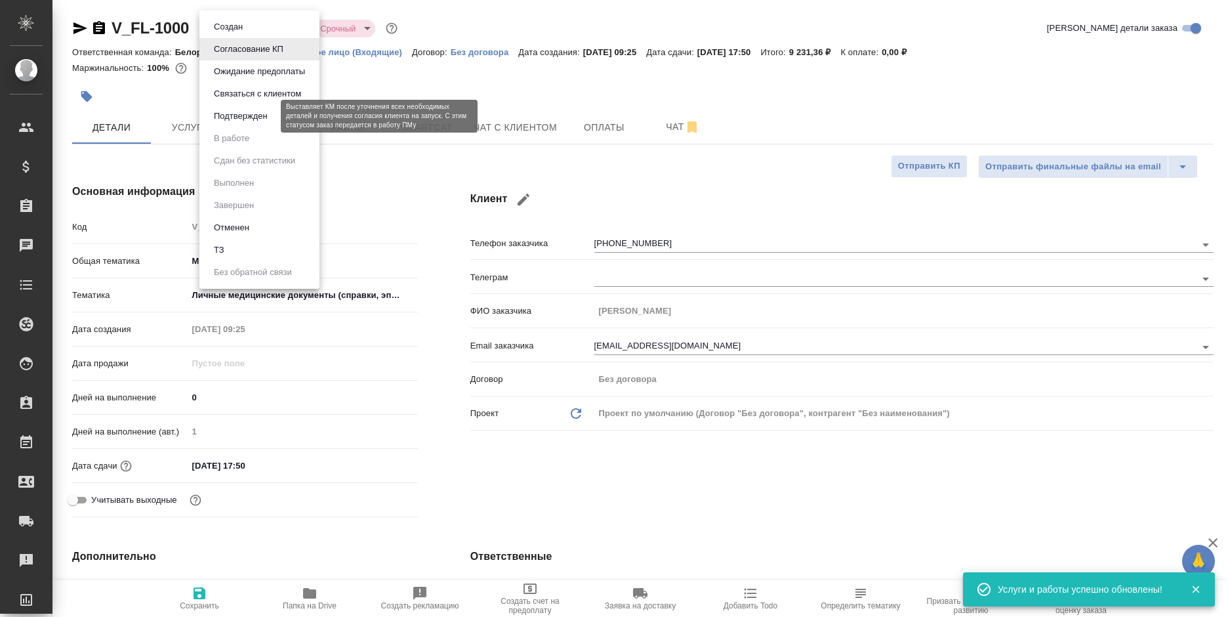
click at [262, 115] on button "Подтвержден" at bounding box center [241, 116] width 62 height 14
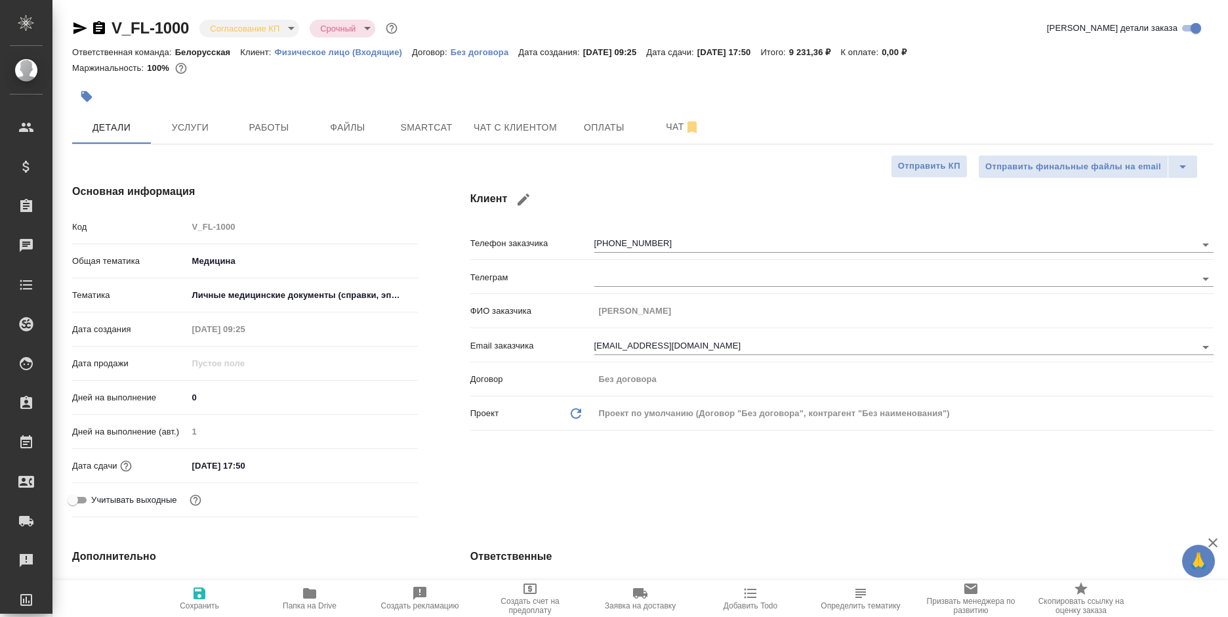
scroll to position [66, 0]
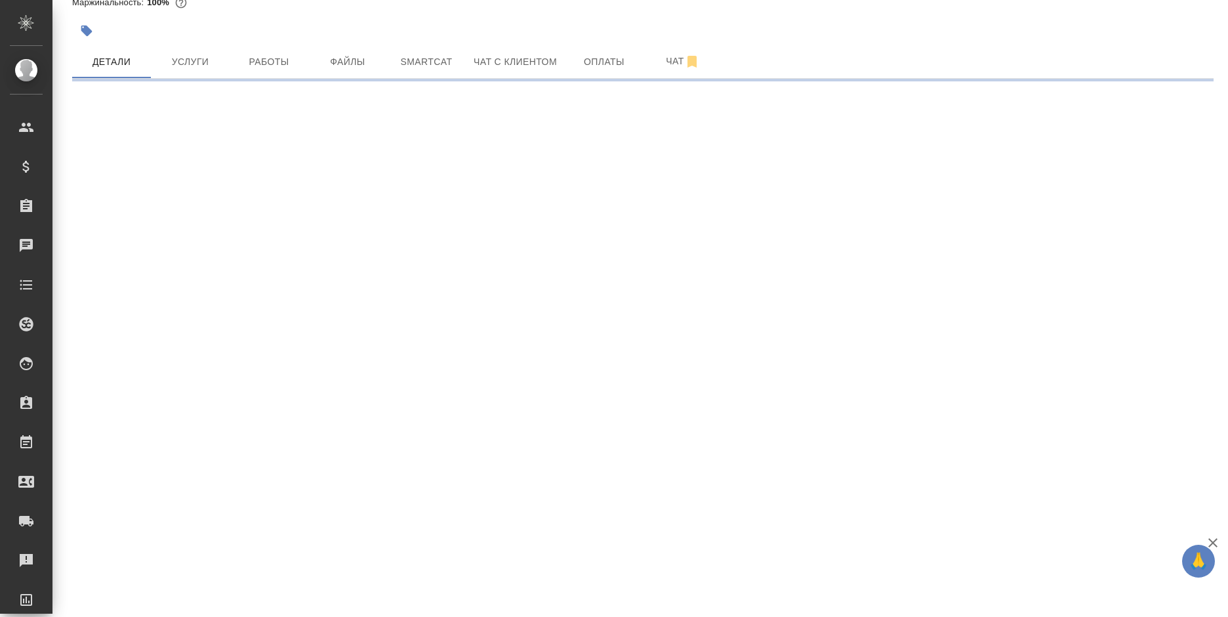
select select "RU"
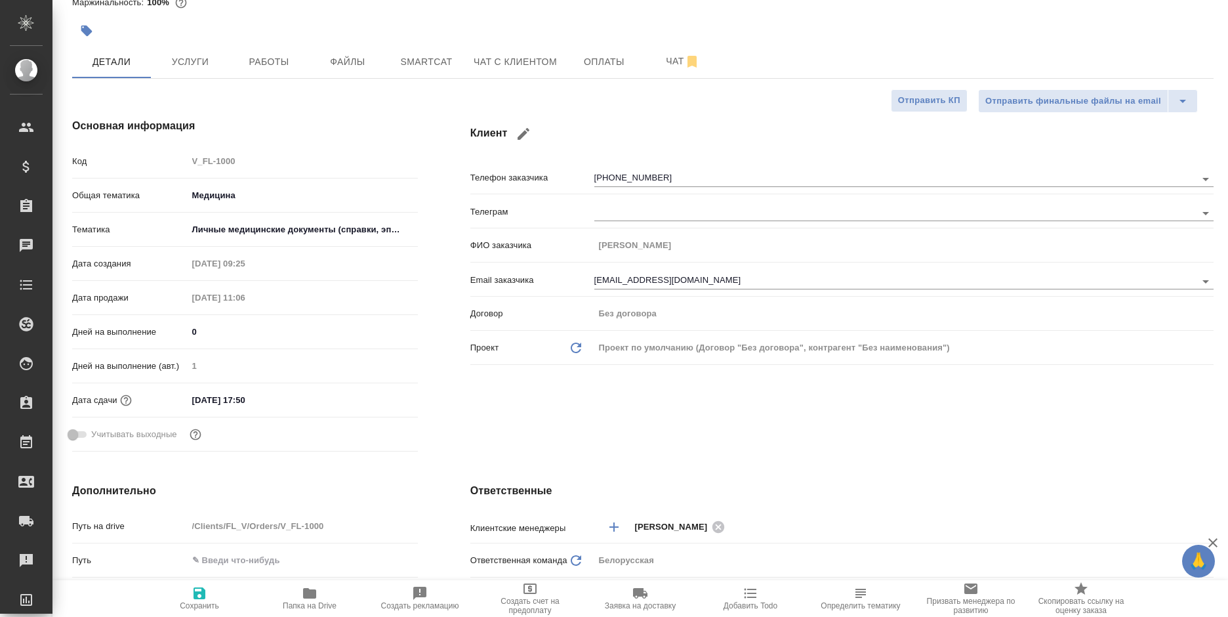
type textarea "x"
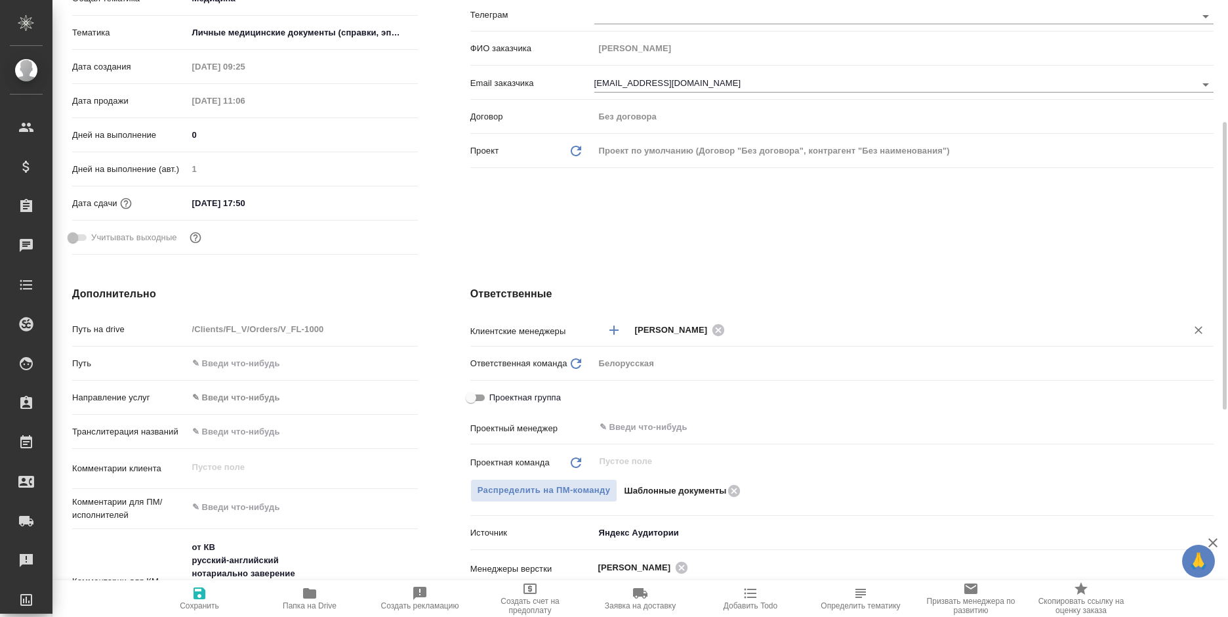
click at [793, 319] on div "Богомолова Анастасия ​" at bounding box center [903, 329] width 619 height 24
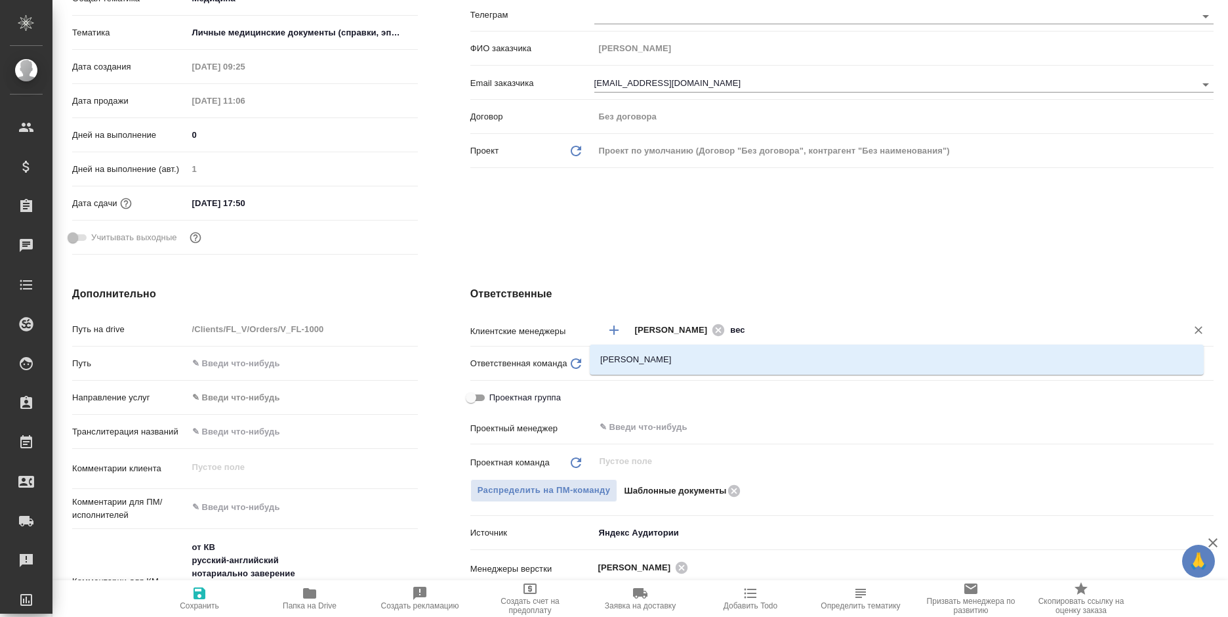
type input "весе"
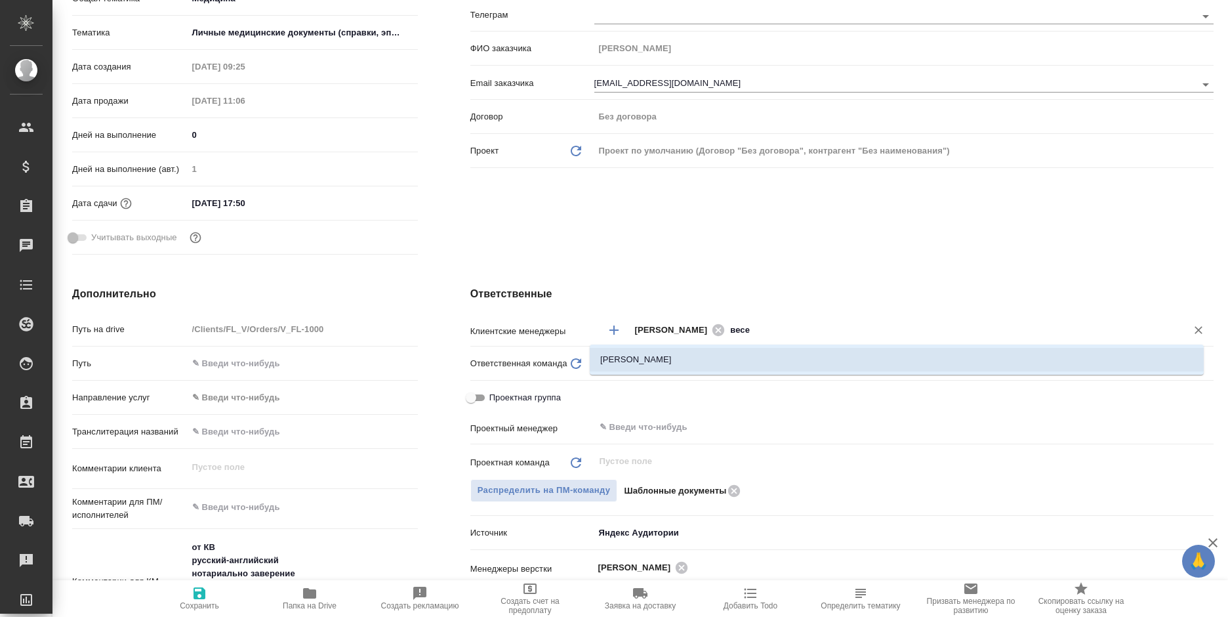
click at [767, 360] on li "Веселова Юлия" at bounding box center [897, 360] width 614 height 24
type textarea "x"
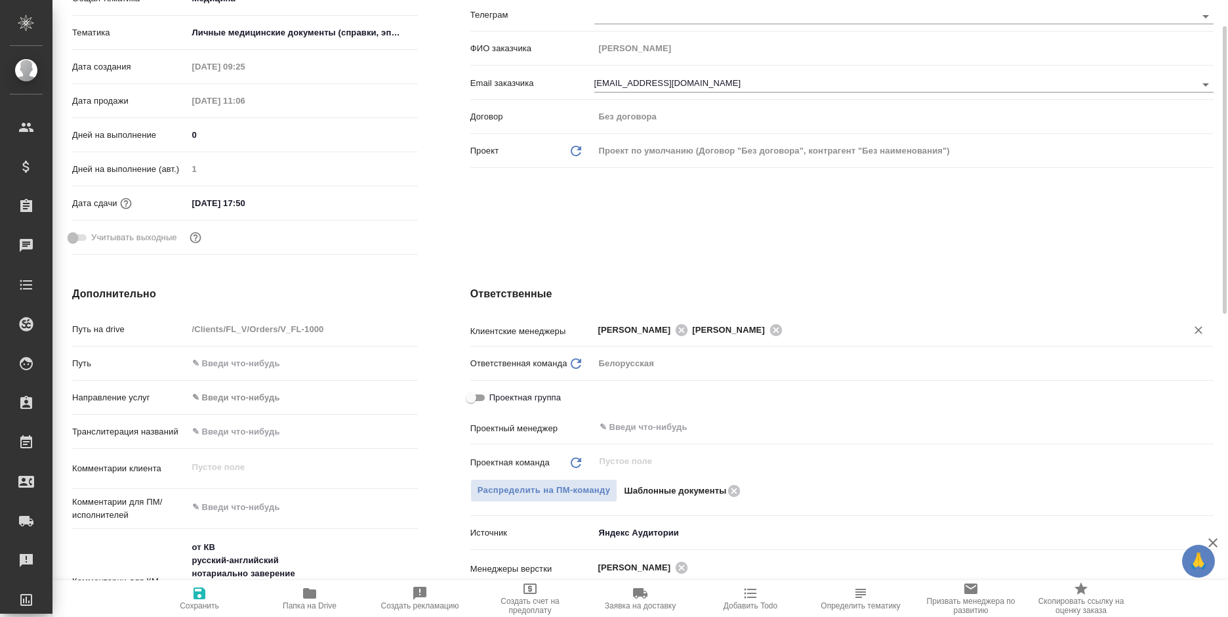
scroll to position [0, 0]
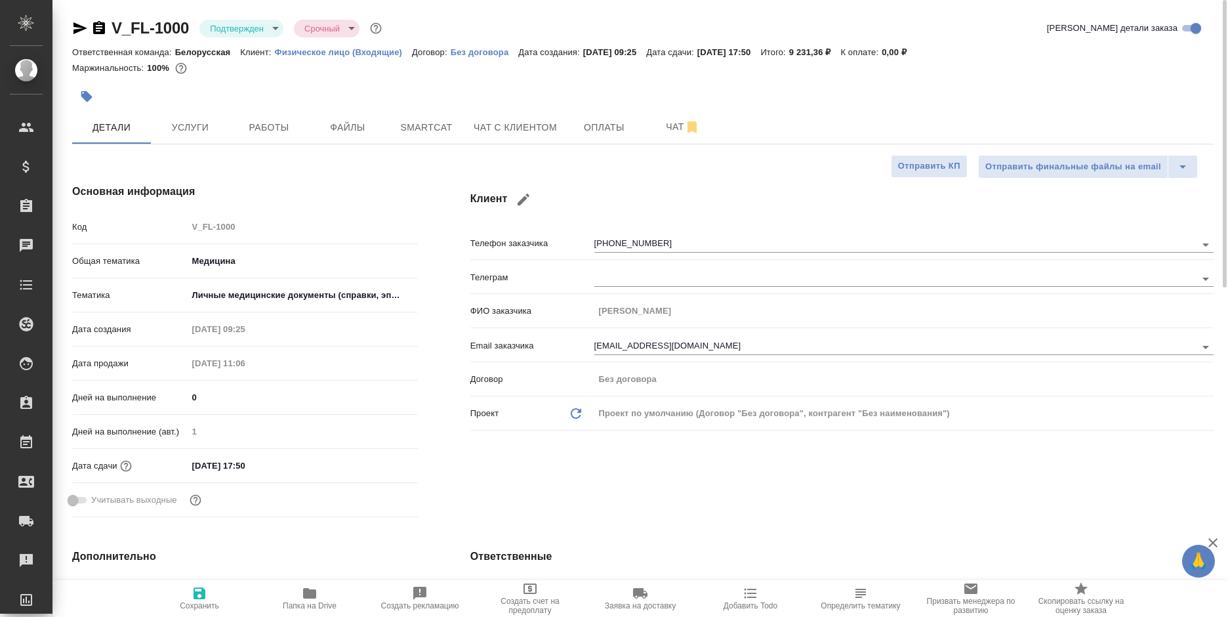
click at [202, 605] on span "Сохранить" at bounding box center [199, 605] width 39 height 9
type textarea "x"
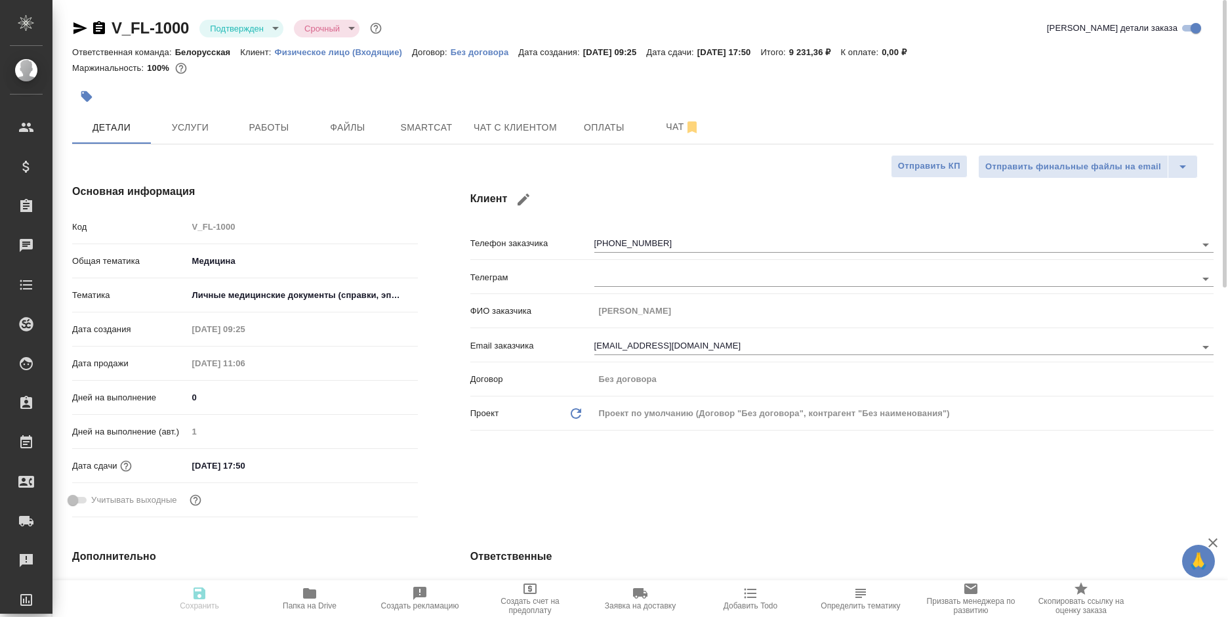
type textarea "x"
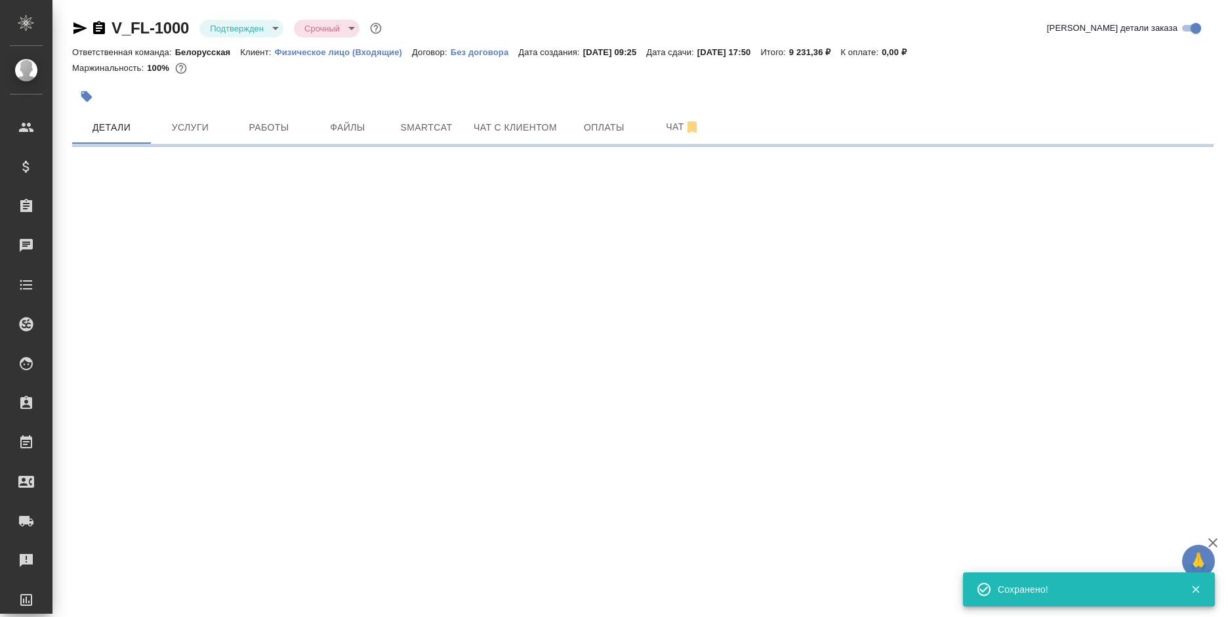
select select "RU"
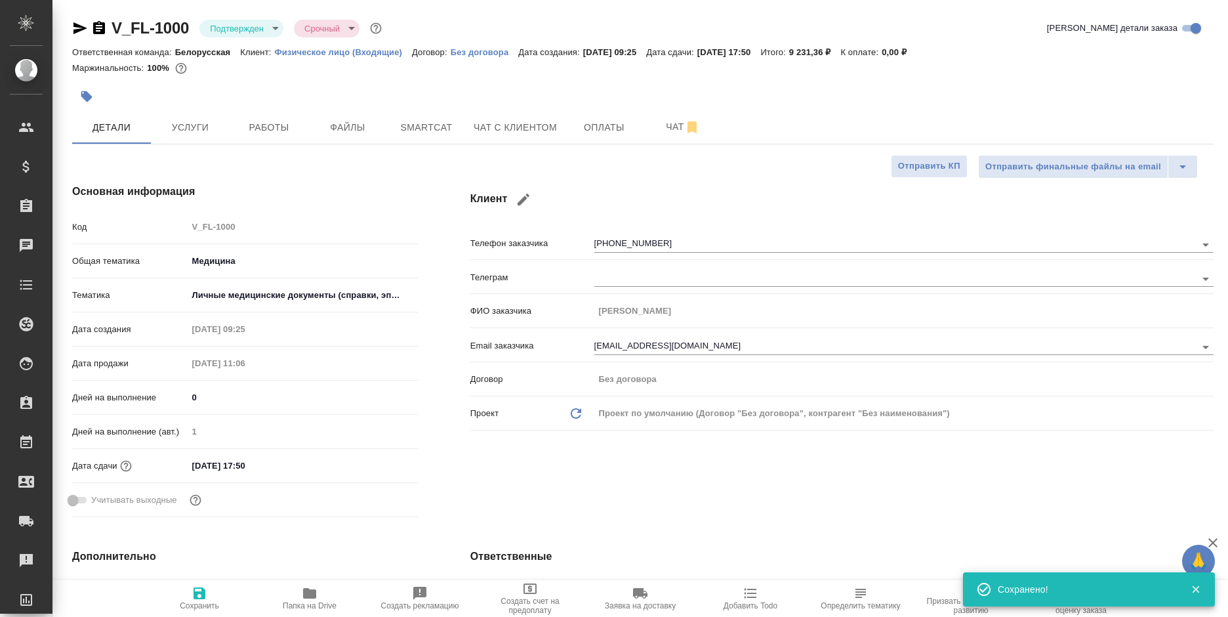
type textarea "x"
click at [87, 94] on icon "button" at bounding box center [86, 96] width 11 height 11
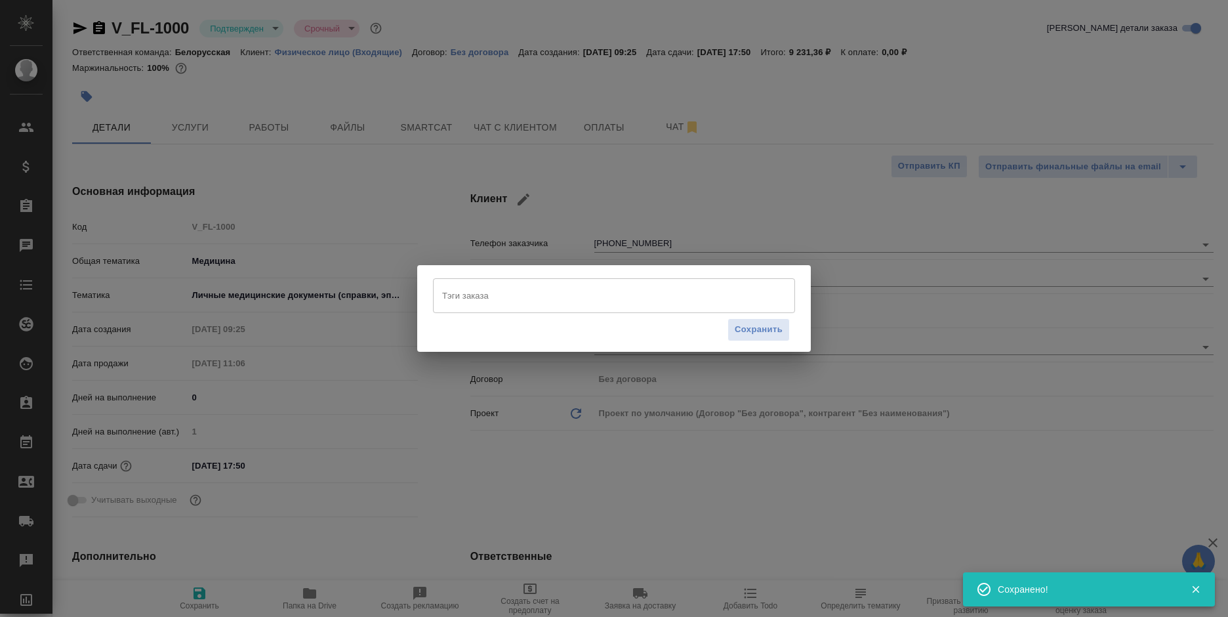
click at [517, 294] on input "Тэги заказа" at bounding box center [601, 295] width 325 height 22
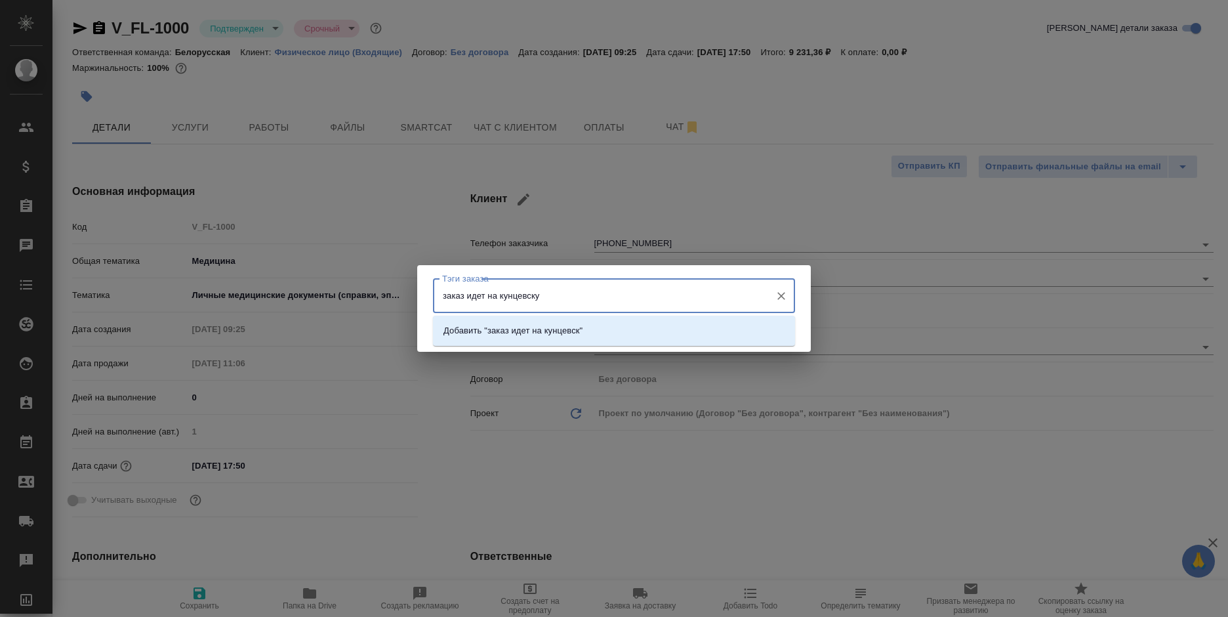
type input "заказ идет на кунцевскую"
click at [597, 333] on li "Добавить "заказ идет на кунцевскую"" at bounding box center [614, 331] width 362 height 24
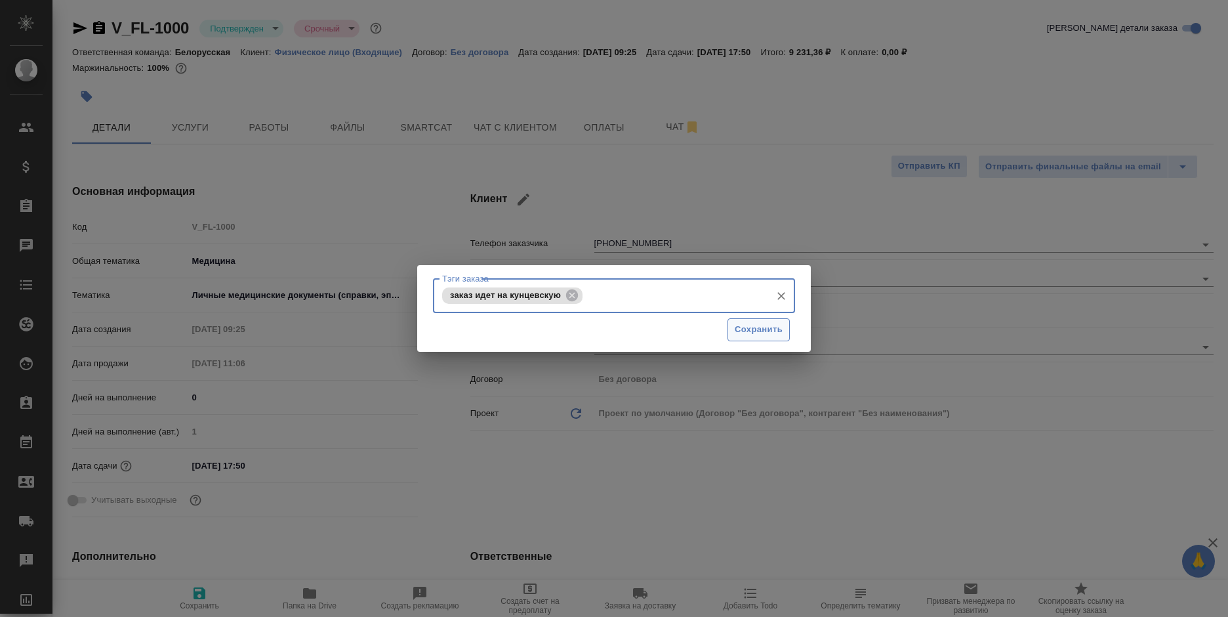
click at [733, 327] on button "Сохранить" at bounding box center [758, 329] width 62 height 23
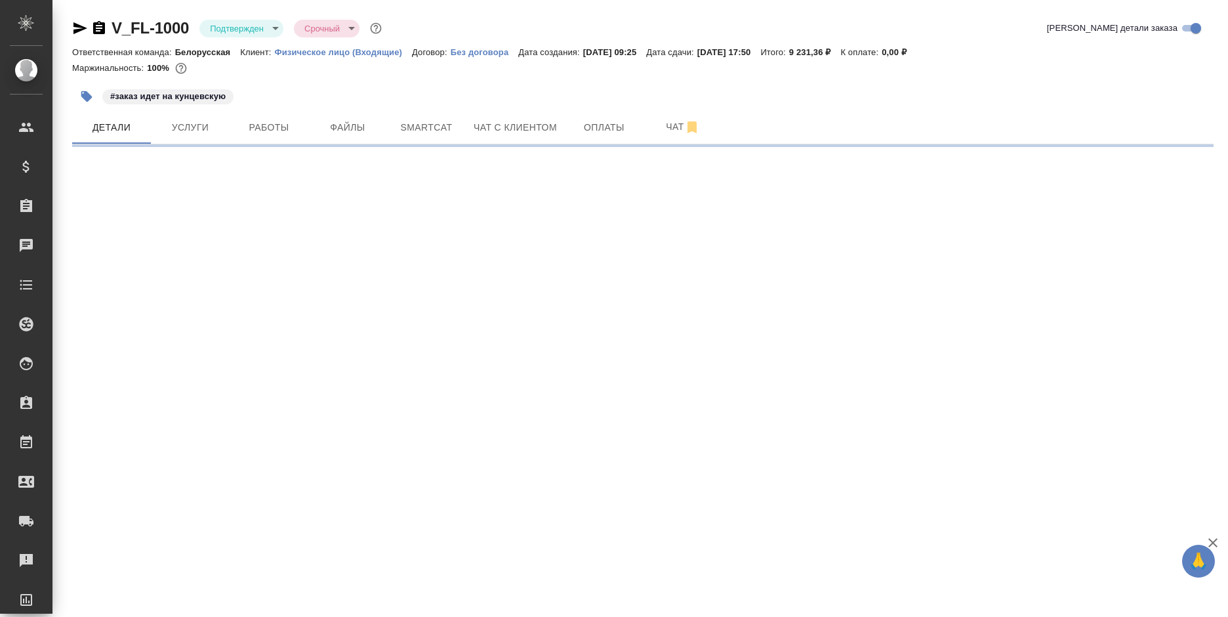
select select "RU"
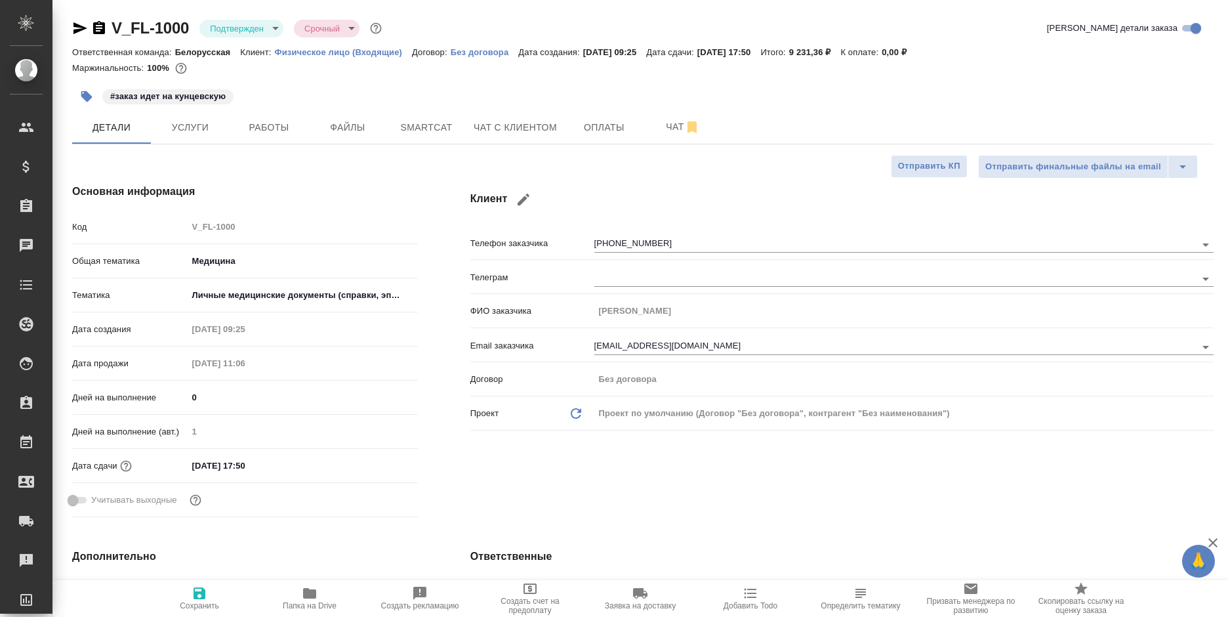
type textarea "x"
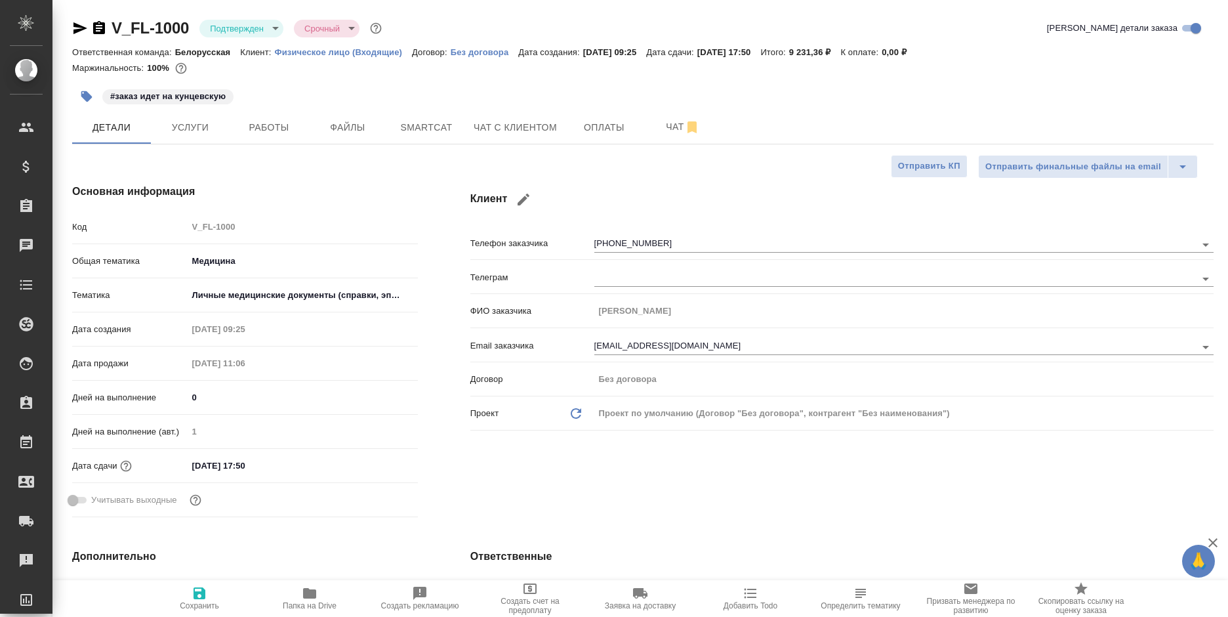
type textarea "x"
click at [100, 31] on icon "button" at bounding box center [99, 28] width 16 height 16
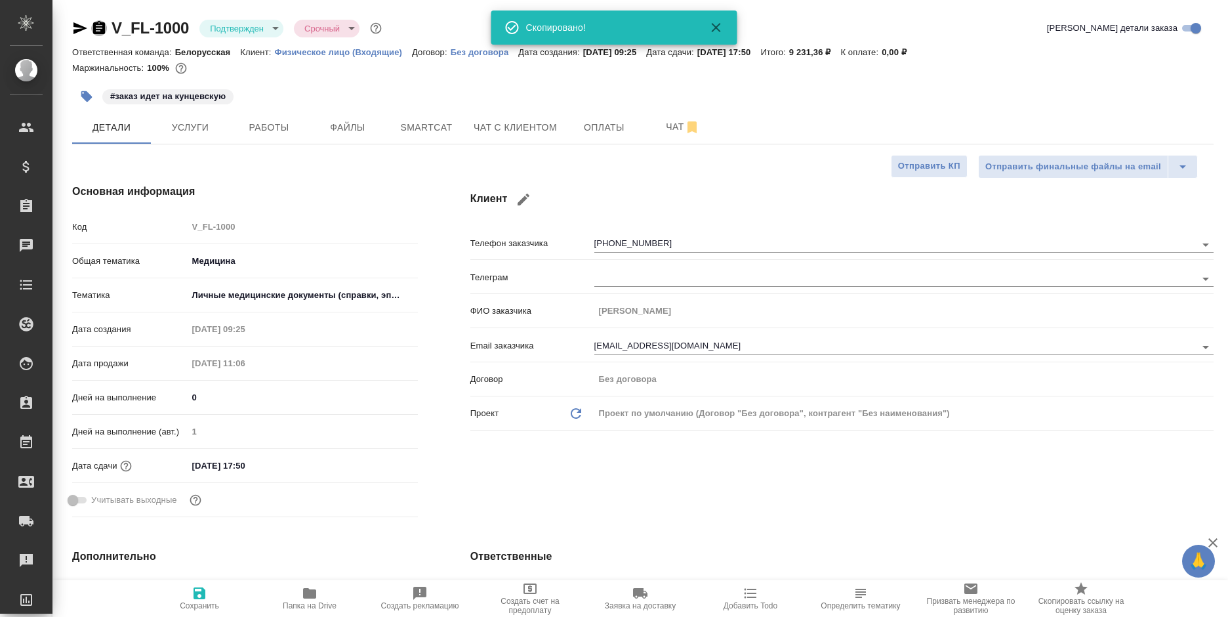
click at [100, 31] on icon "button" at bounding box center [99, 28] width 16 height 16
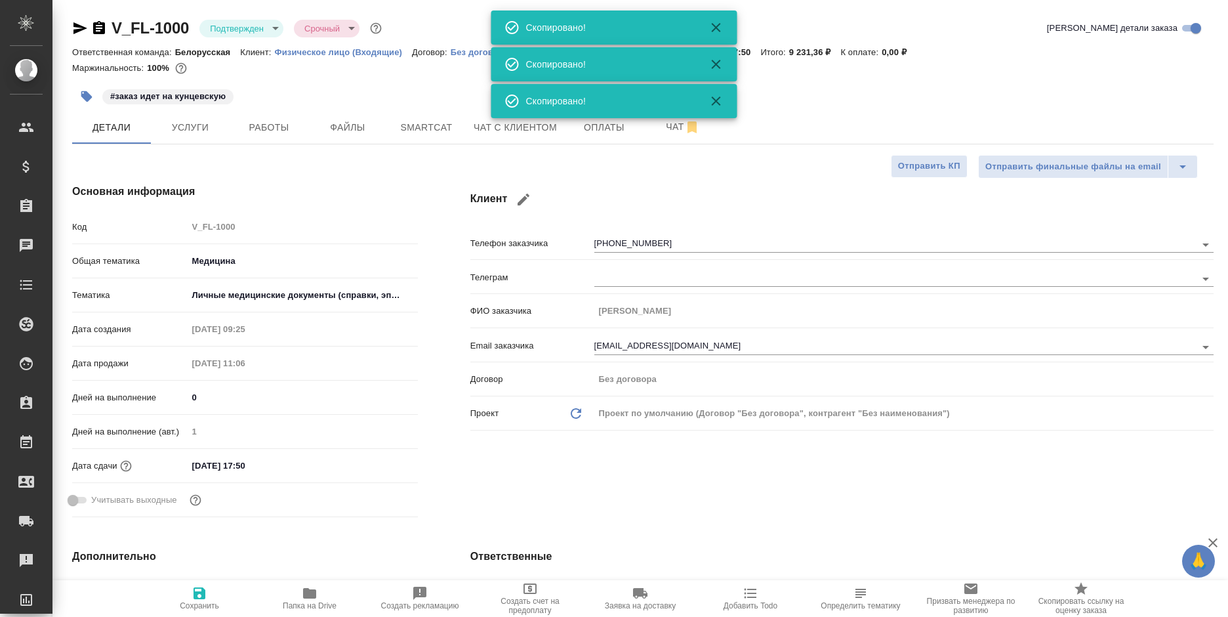
type textarea "x"
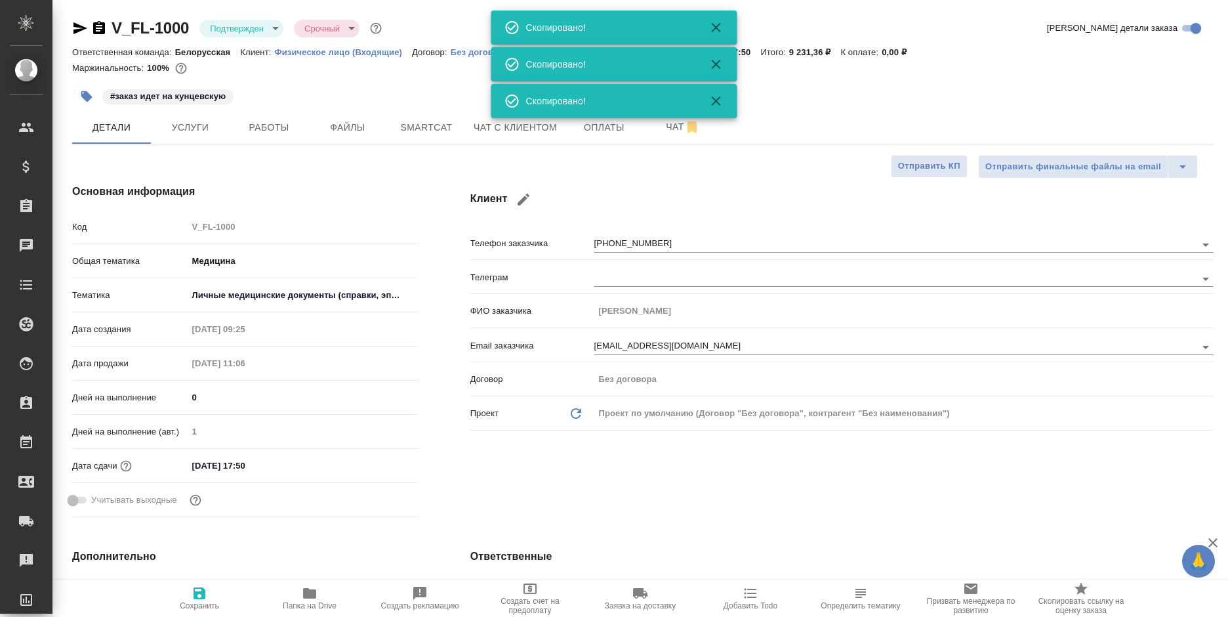
type textarea "x"
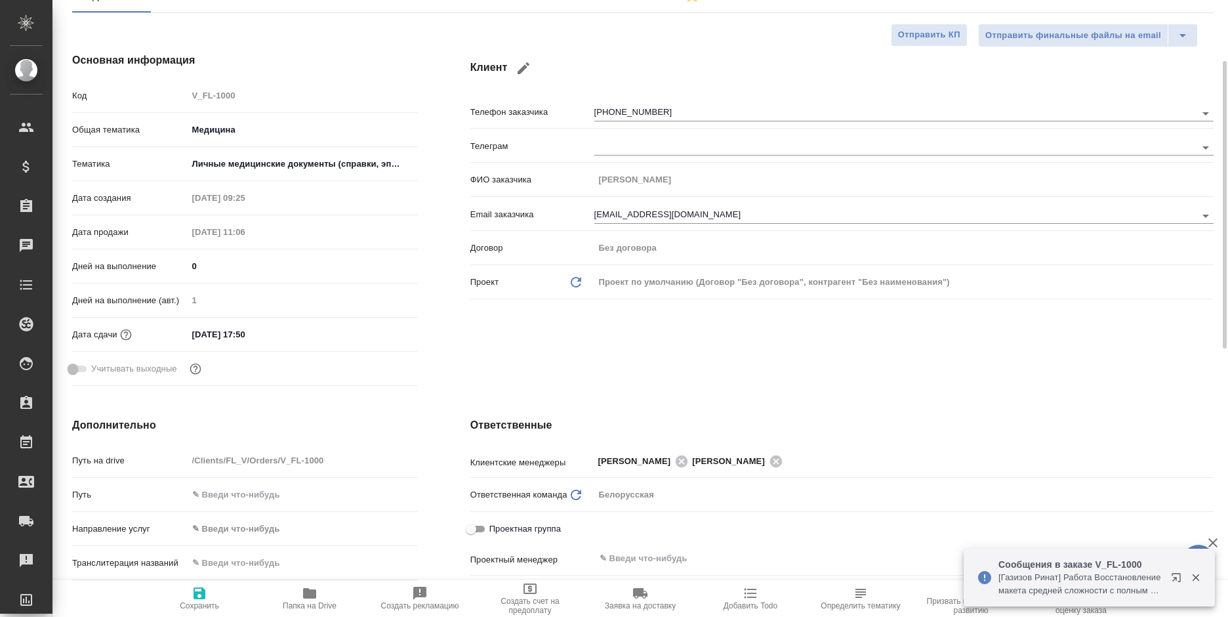
scroll to position [394, 0]
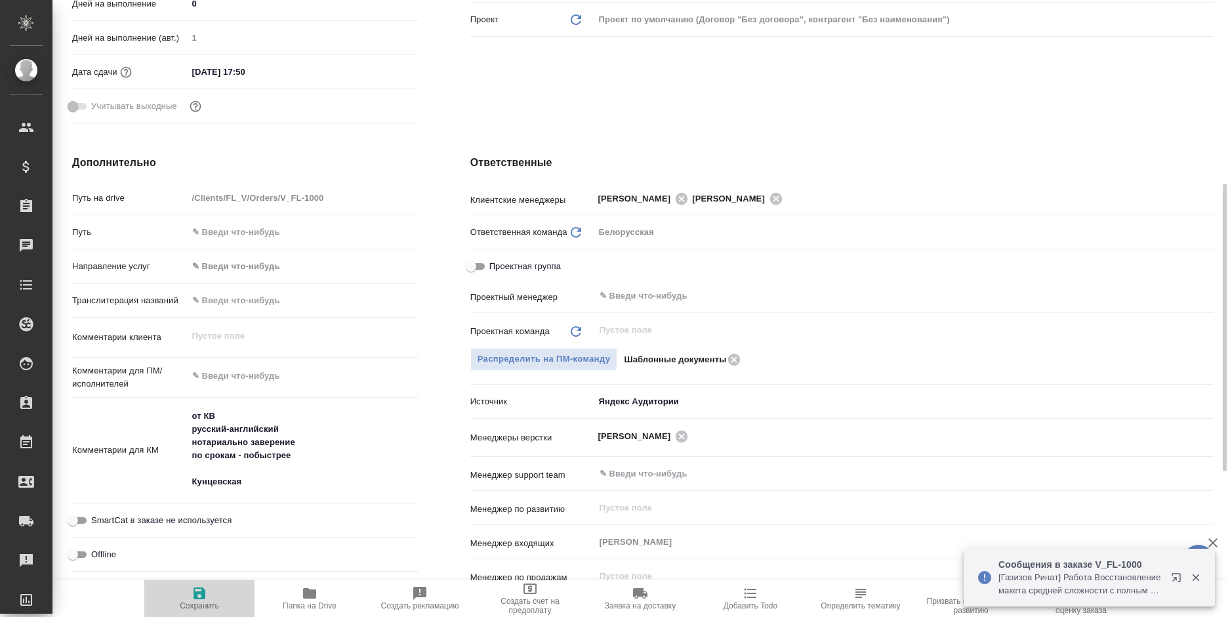
click at [201, 593] on icon "button" at bounding box center [199, 593] width 12 height 12
type textarea "x"
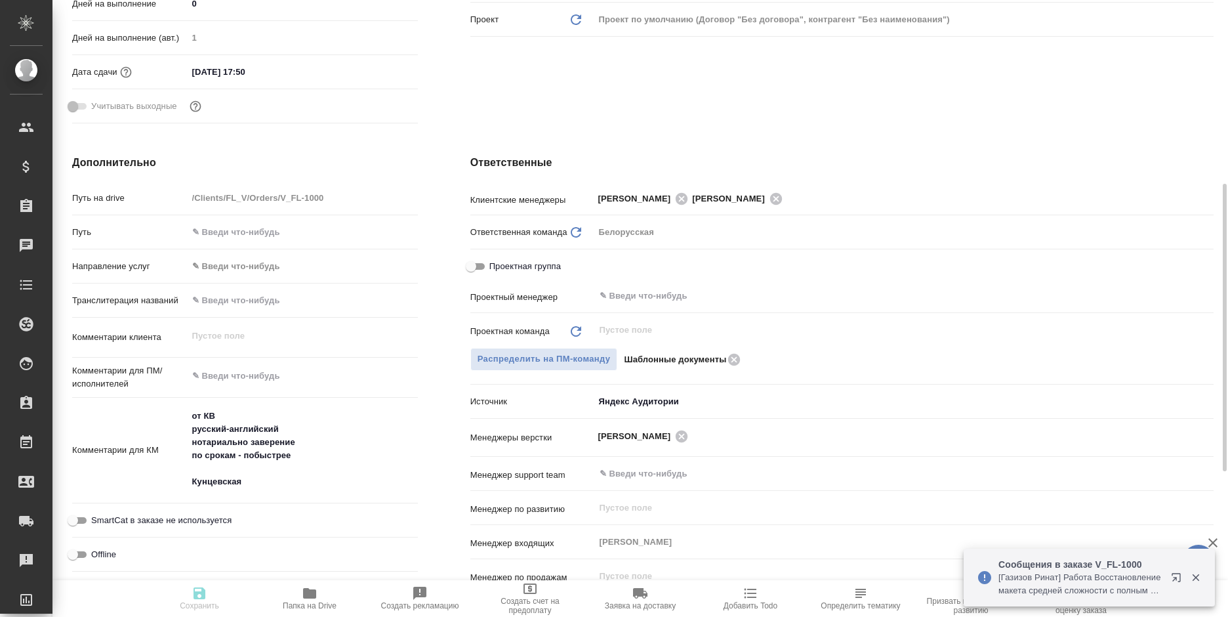
type textarea "x"
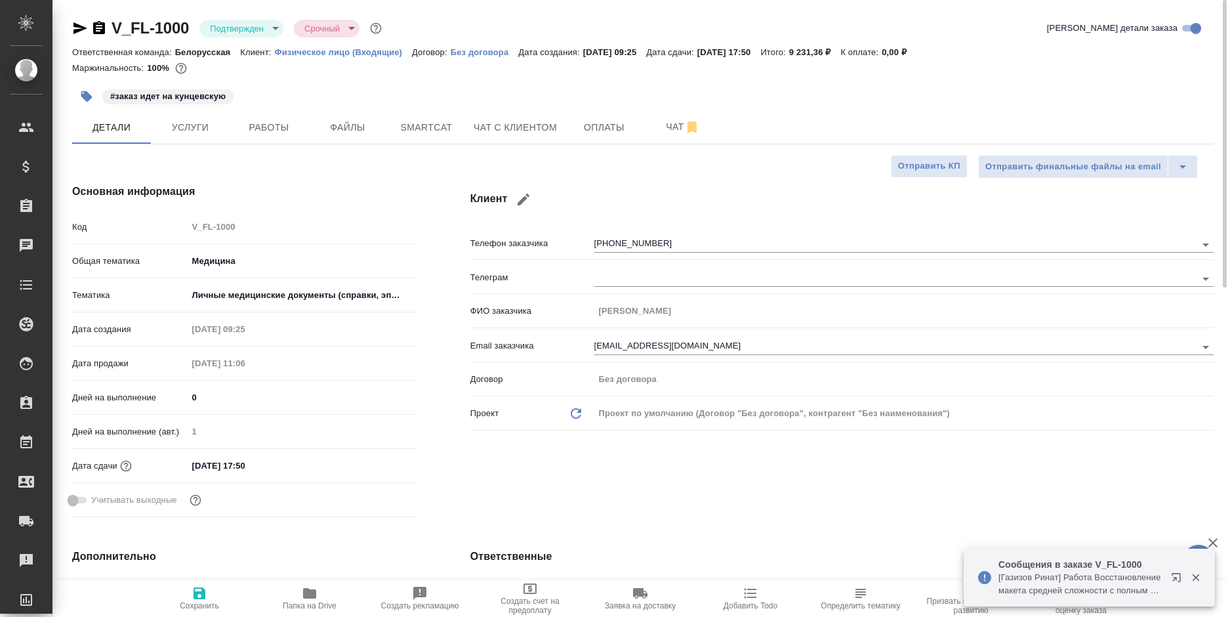
type textarea "x"
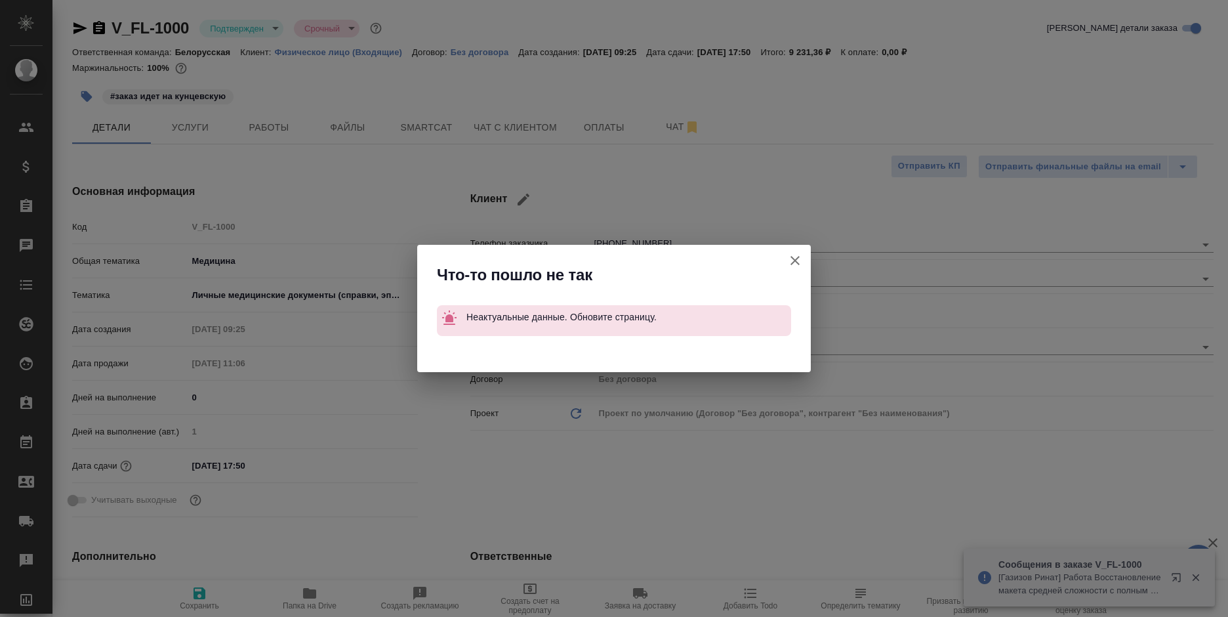
click at [784, 252] on button "Клиент не указал номер" at bounding box center [794, 260] width 31 height 31
type textarea "x"
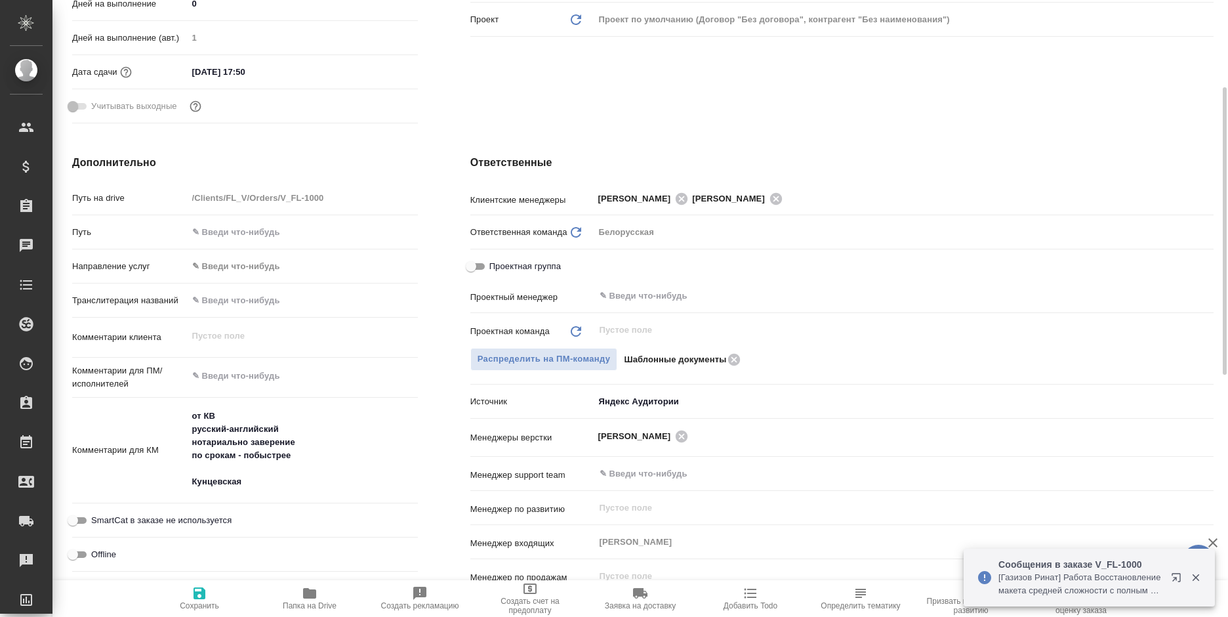
scroll to position [328, 0]
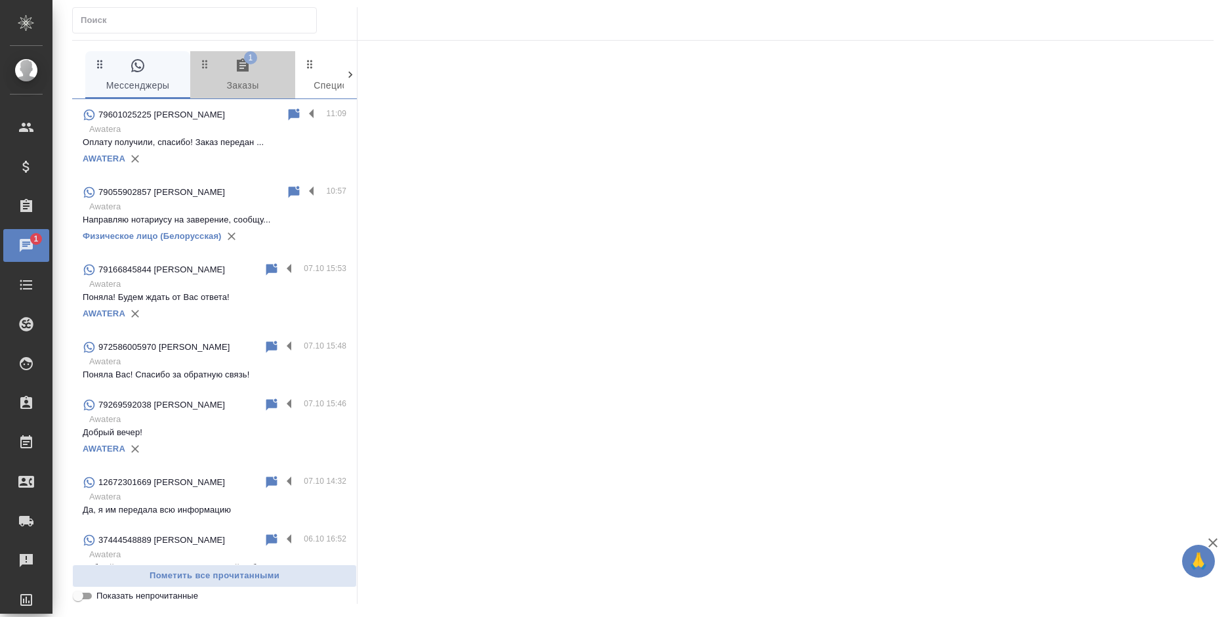
click at [243, 65] on icon "button" at bounding box center [243, 64] width 12 height 13
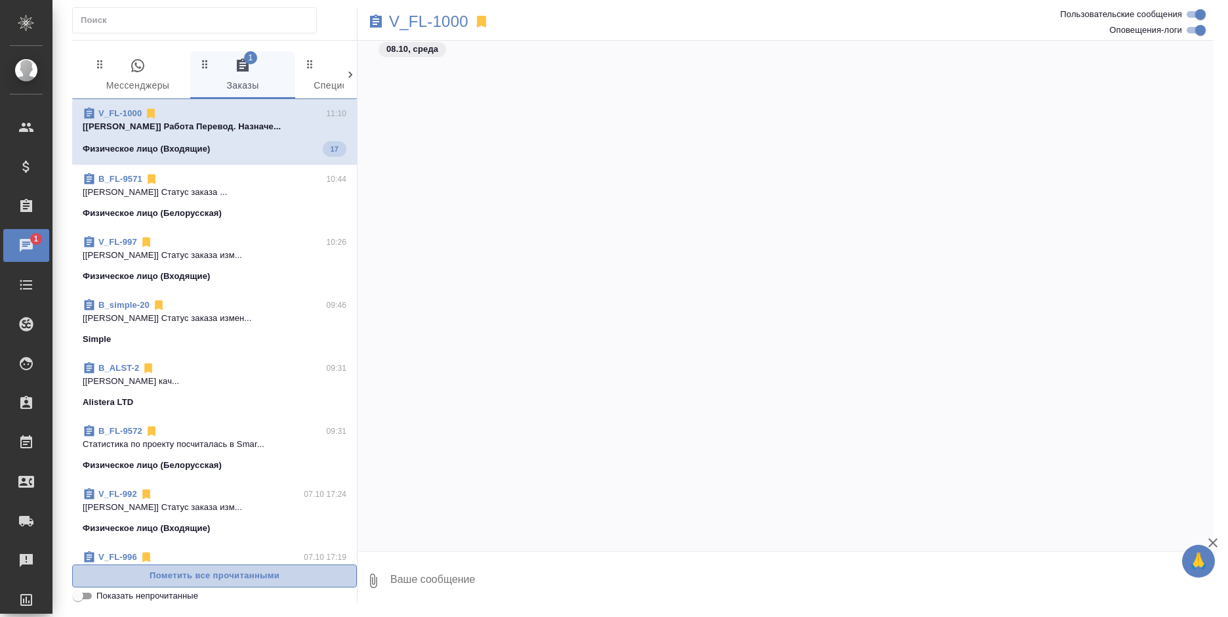
scroll to position [1773, 0]
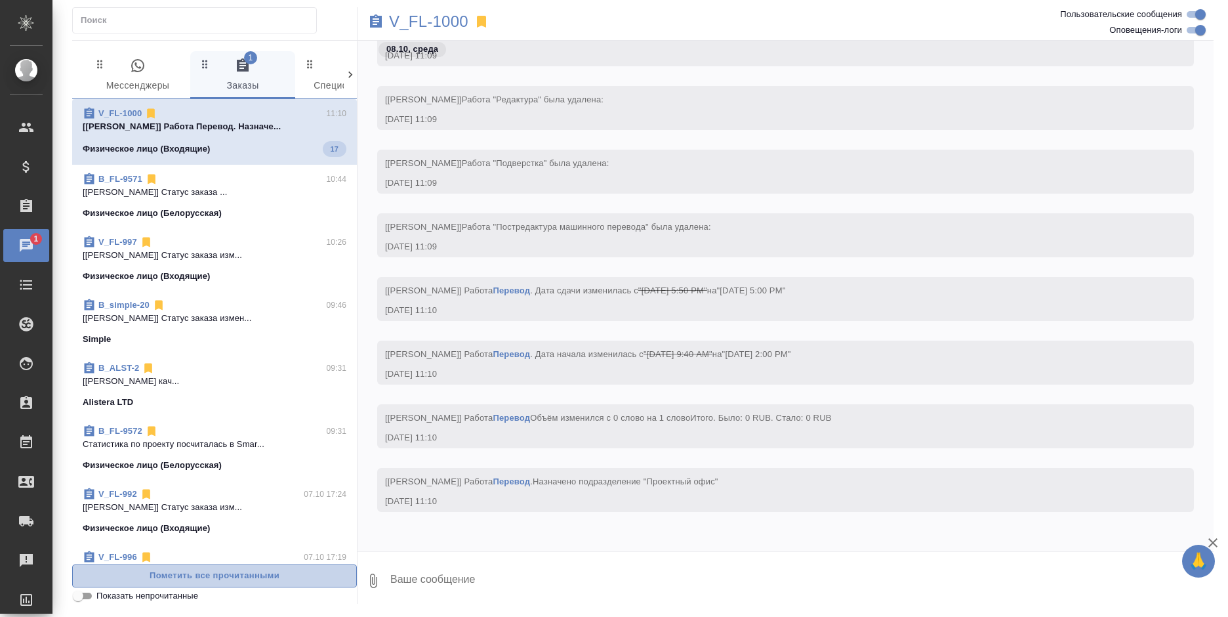
click at [287, 577] on span "Пометить все прочитанными" at bounding box center [214, 575] width 270 height 15
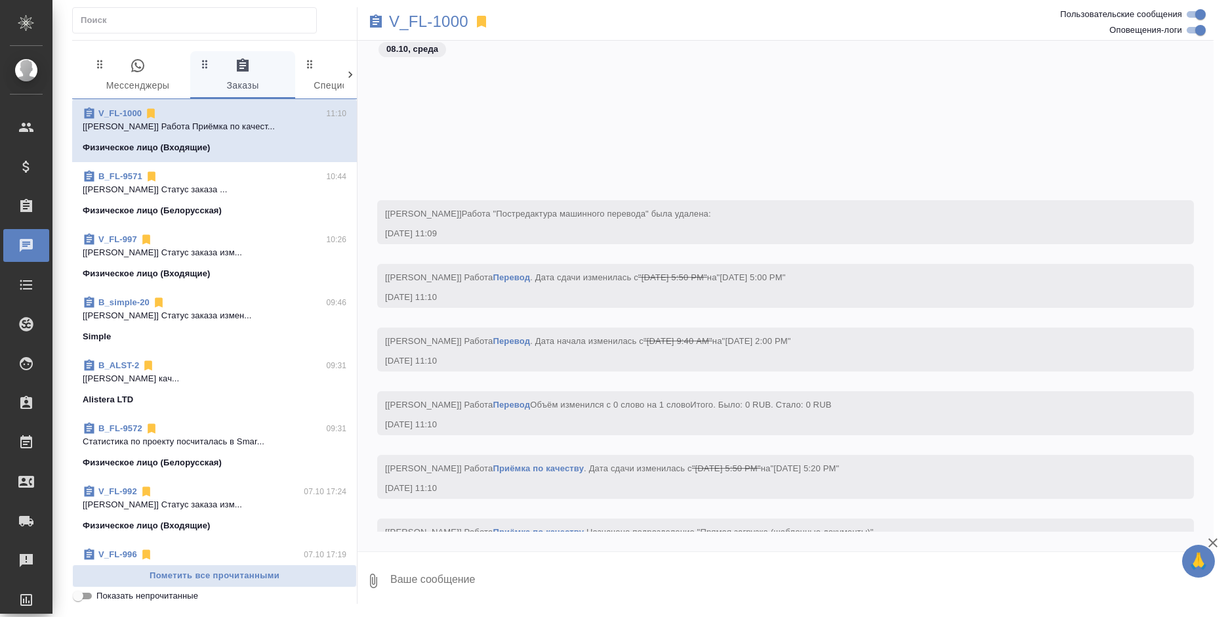
scroll to position [1977, 0]
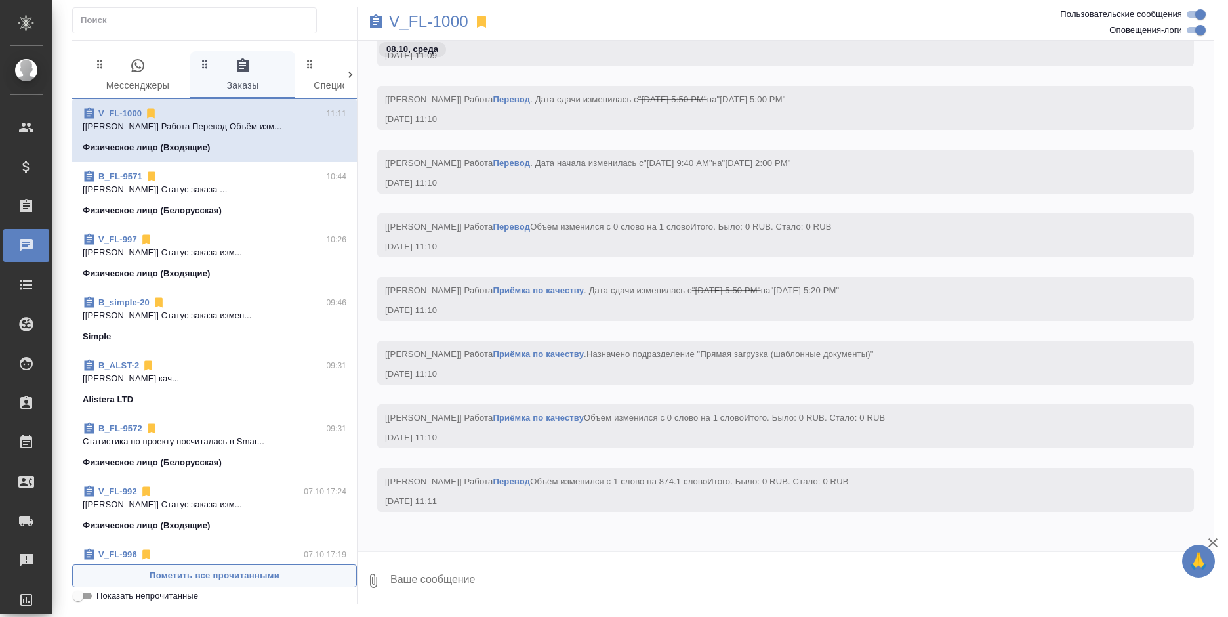
click at [326, 576] on span "Пометить все прочитанными" at bounding box center [214, 575] width 270 height 15
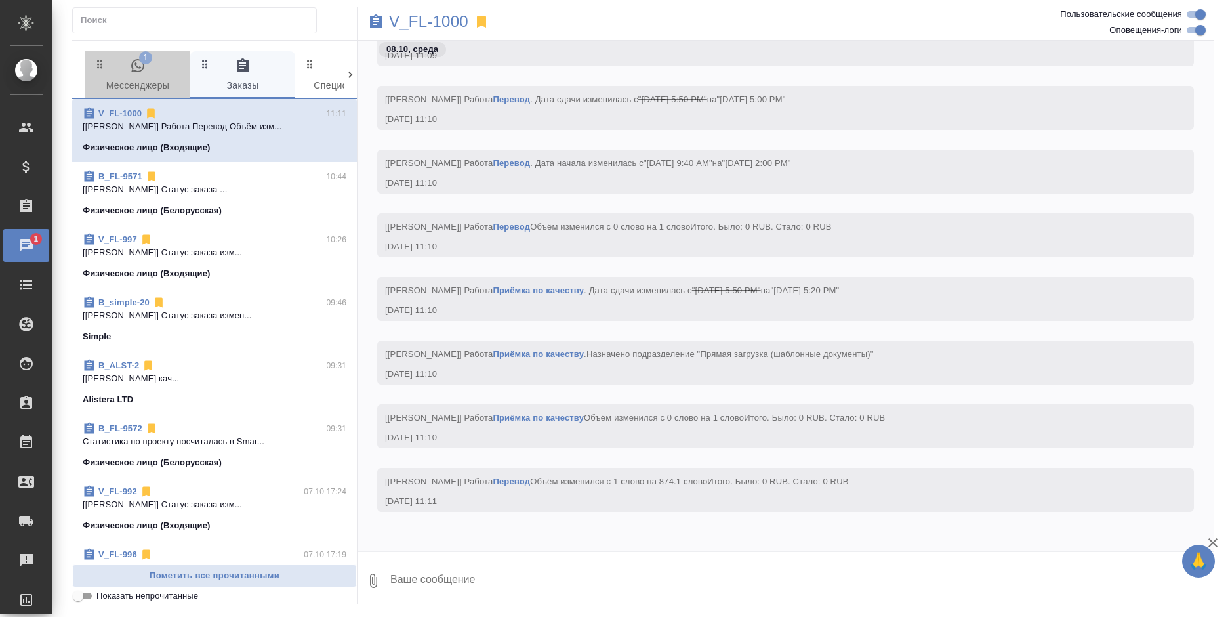
click at [156, 86] on span "1 Мессенджеры" at bounding box center [137, 76] width 89 height 36
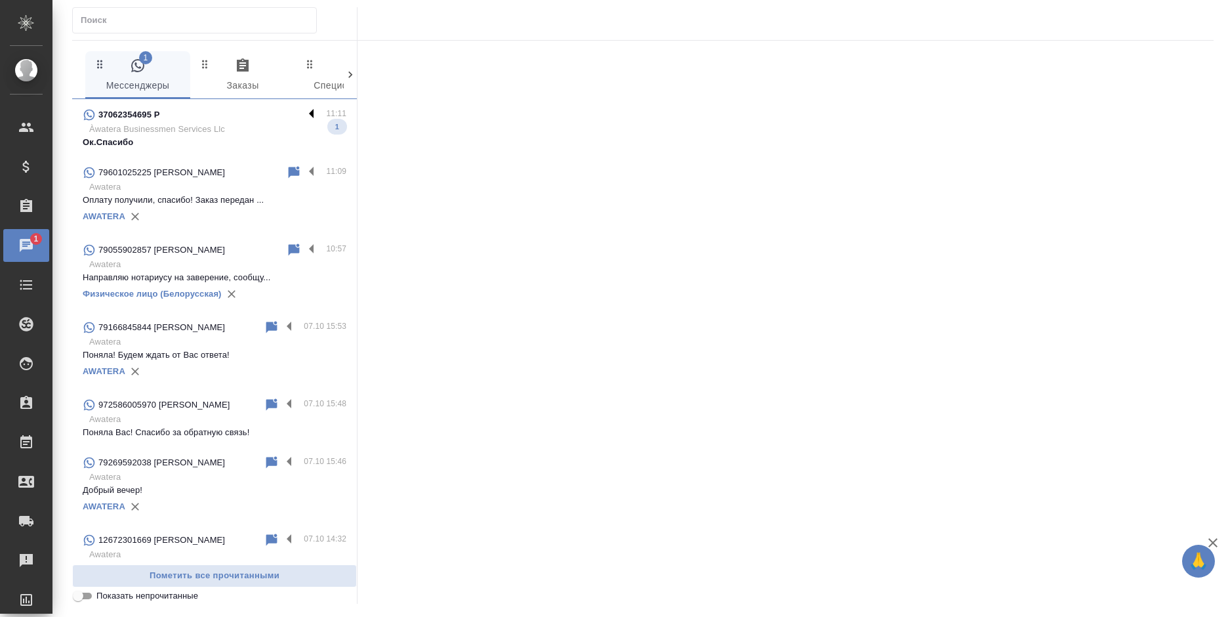
click at [304, 112] on label at bounding box center [315, 114] width 22 height 15
click at [0, 0] on input "checkbox" at bounding box center [0, 0] width 0 height 0
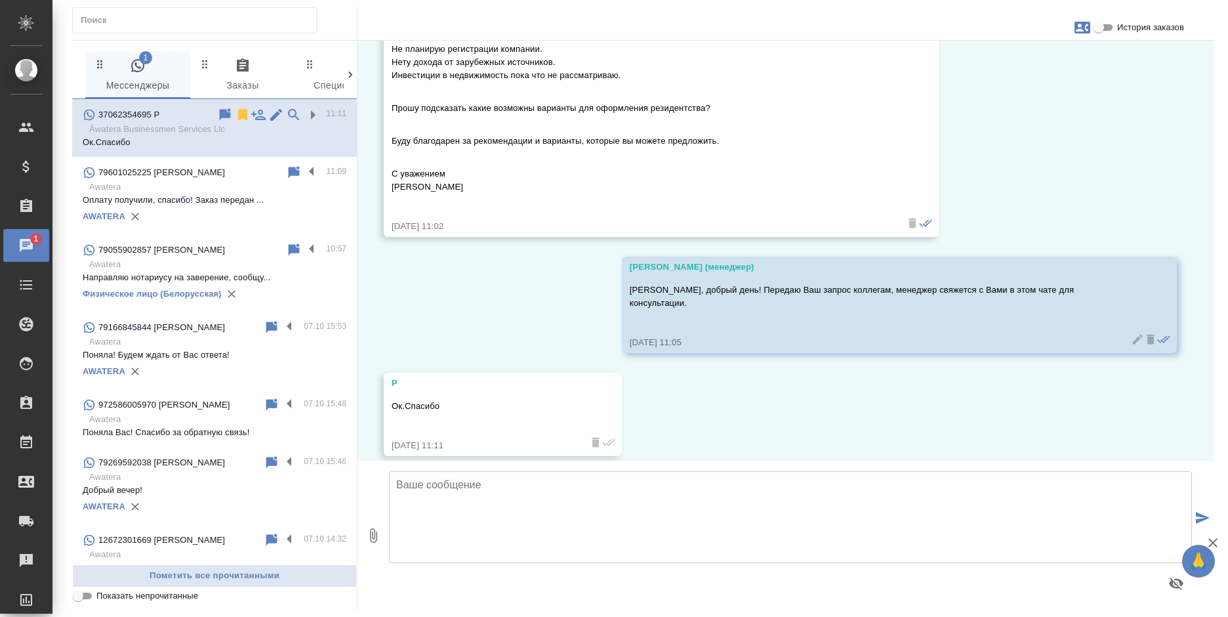
scroll to position [195, 0]
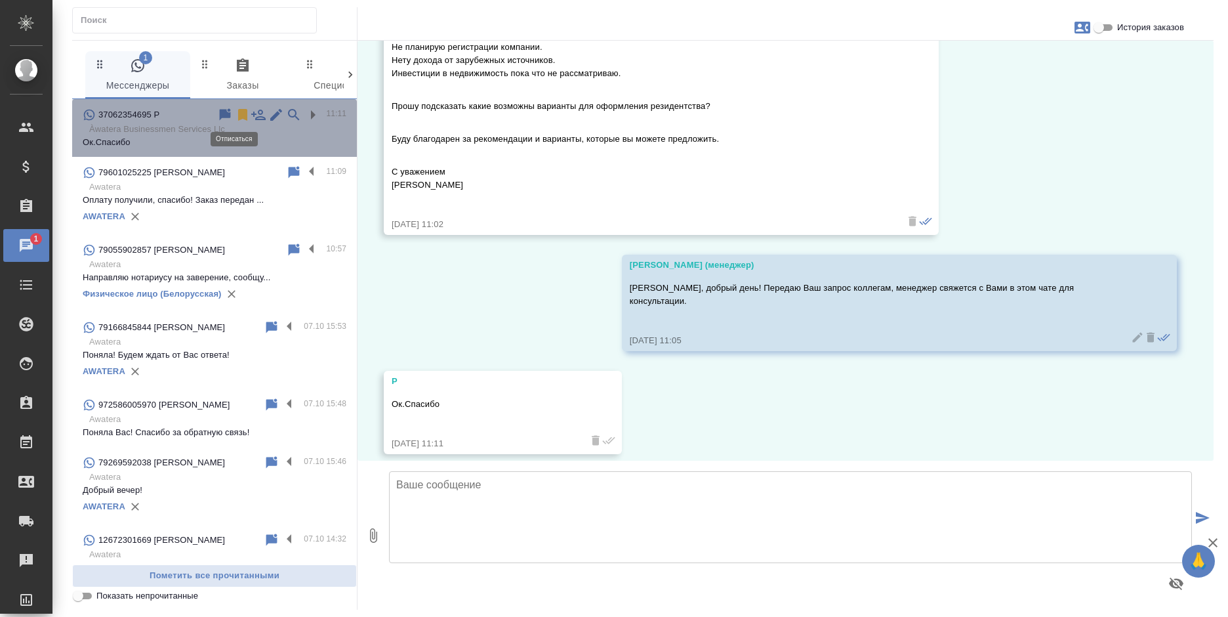
click at [238, 114] on icon at bounding box center [242, 115] width 9 height 12
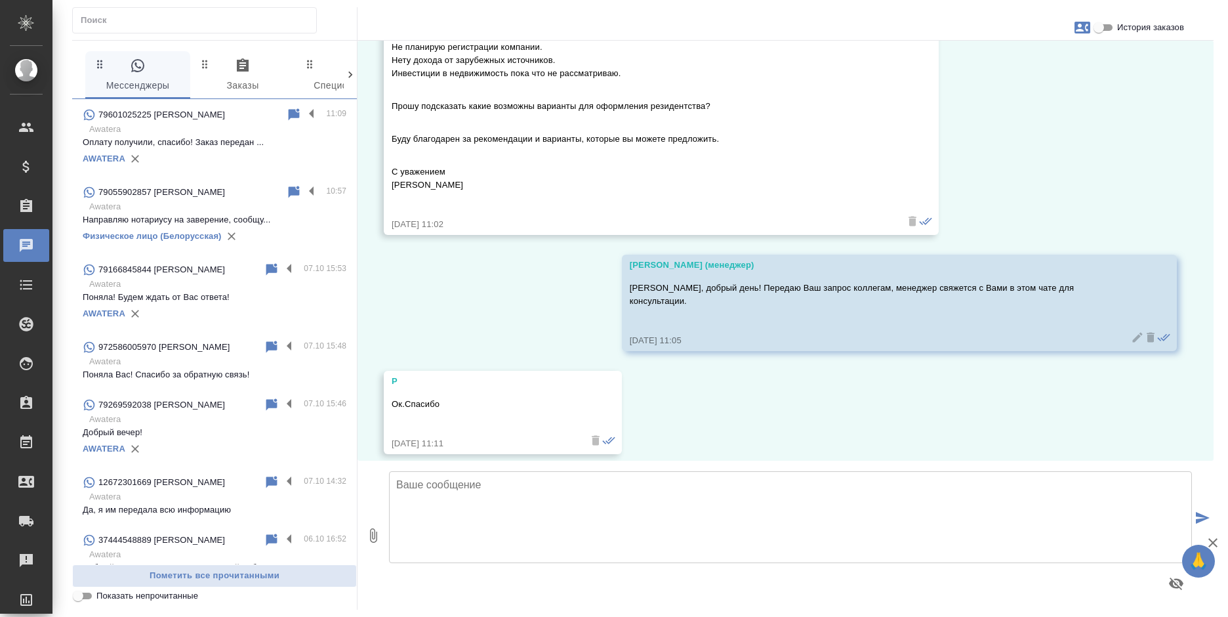
click at [192, 138] on p "Оплату получили, спасибо! Заказ передан ..." at bounding box center [215, 142] width 264 height 13
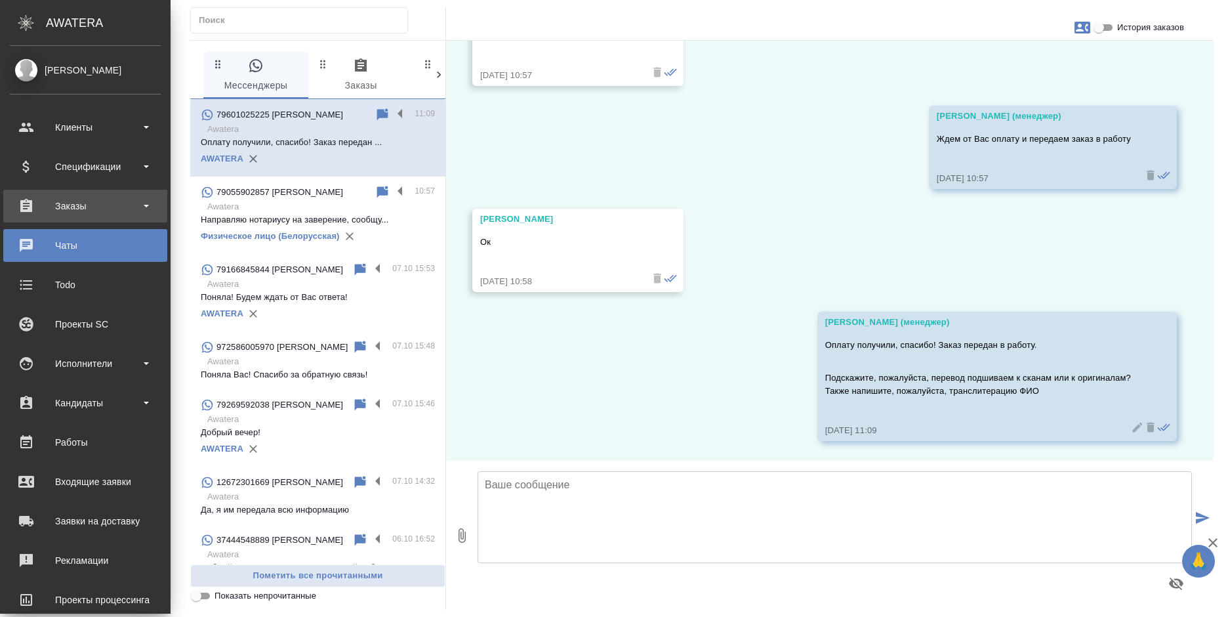
scroll to position [1213, 0]
click at [39, 205] on div "Заказы" at bounding box center [85, 206] width 151 height 20
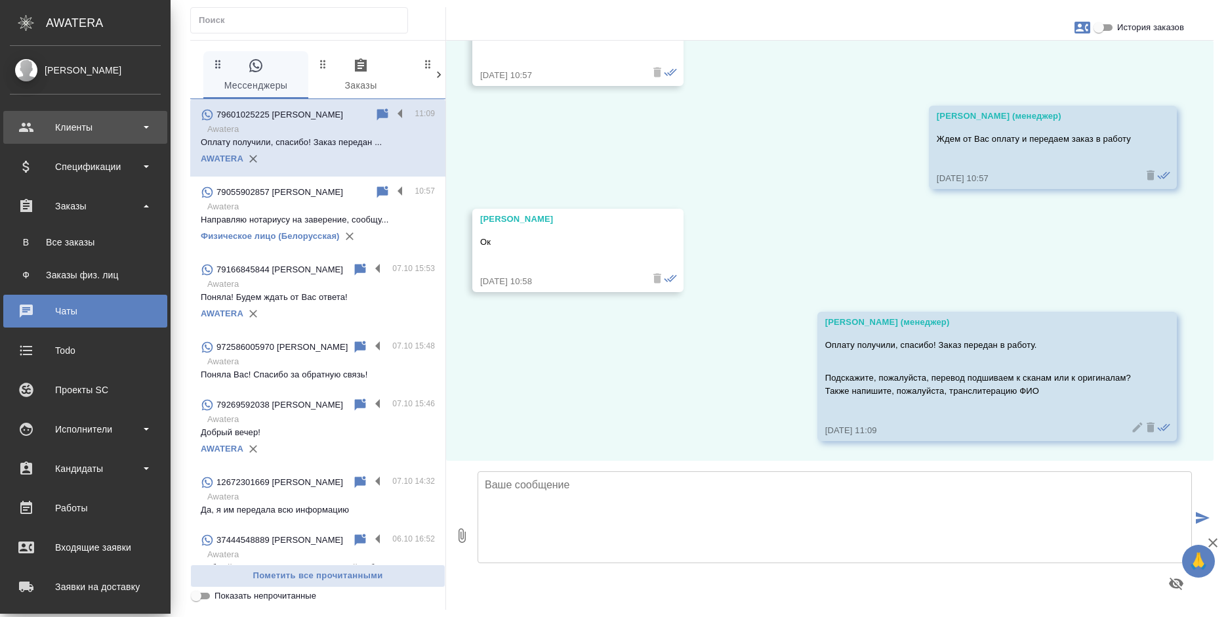
click at [43, 130] on div "Клиенты" at bounding box center [85, 127] width 151 height 20
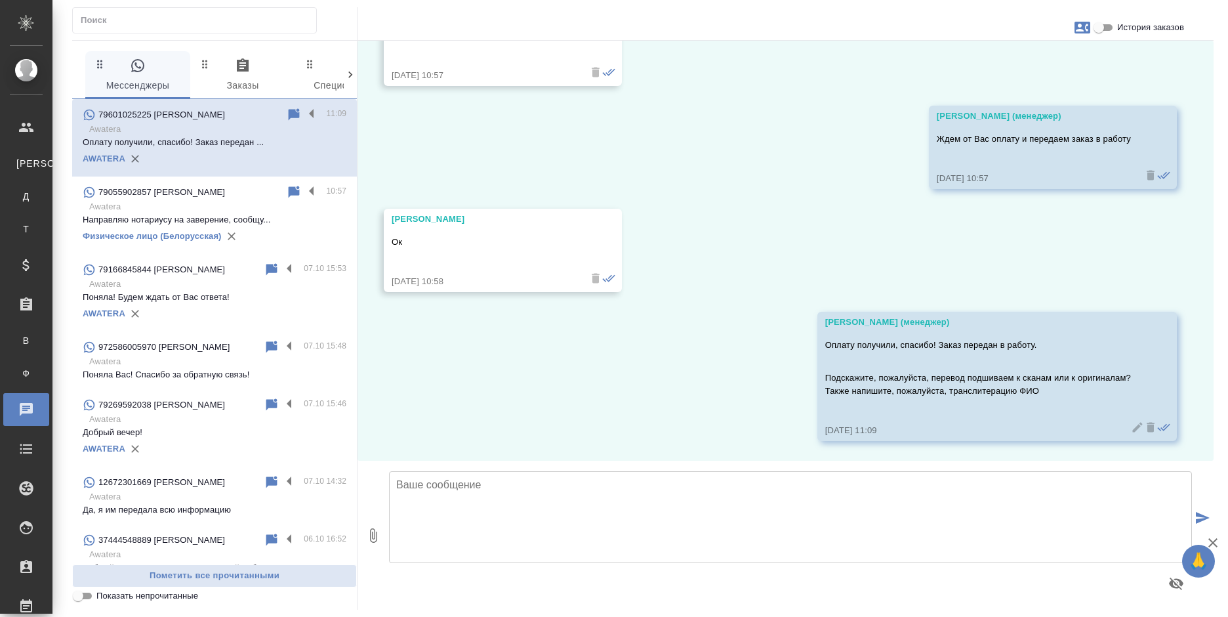
scroll to position [1200, 0]
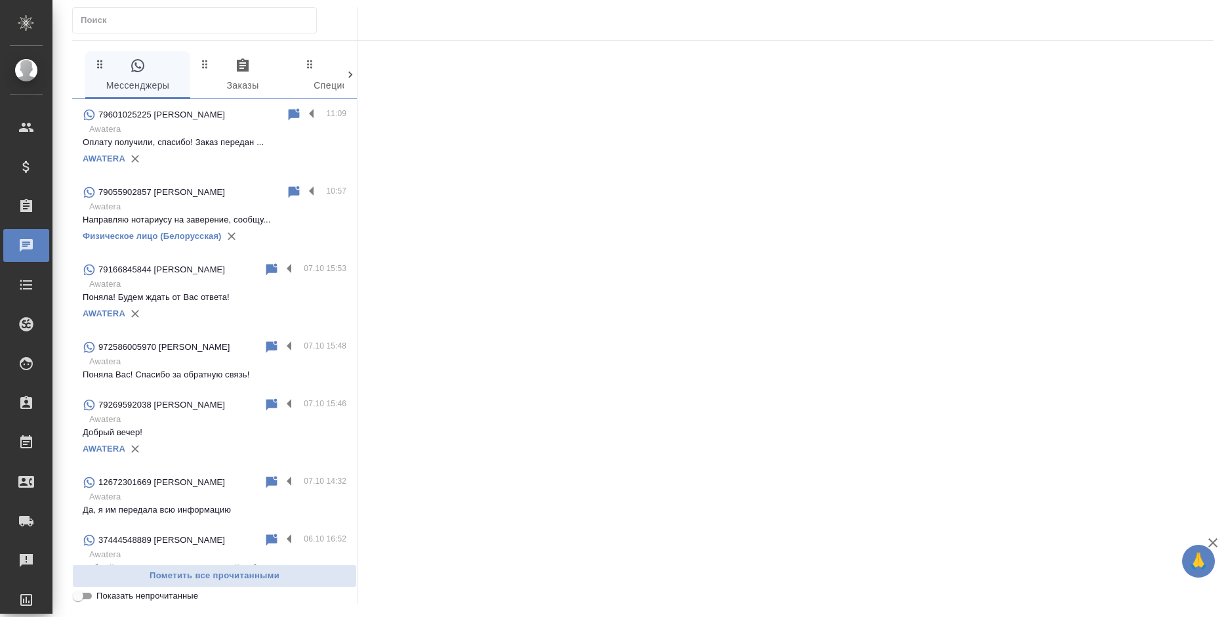
click at [207, 127] on p "Awatera" at bounding box center [217, 129] width 257 height 13
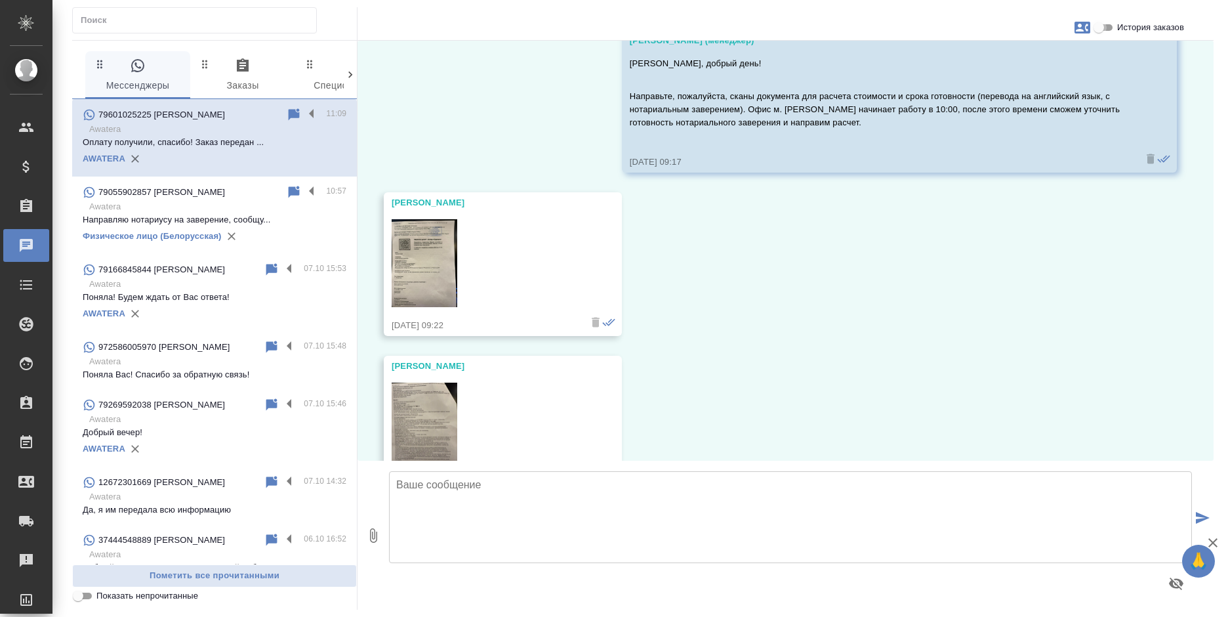
click at [1108, 22] on input "История заказов" at bounding box center [1098, 28] width 47 height 16
checkbox input "true"
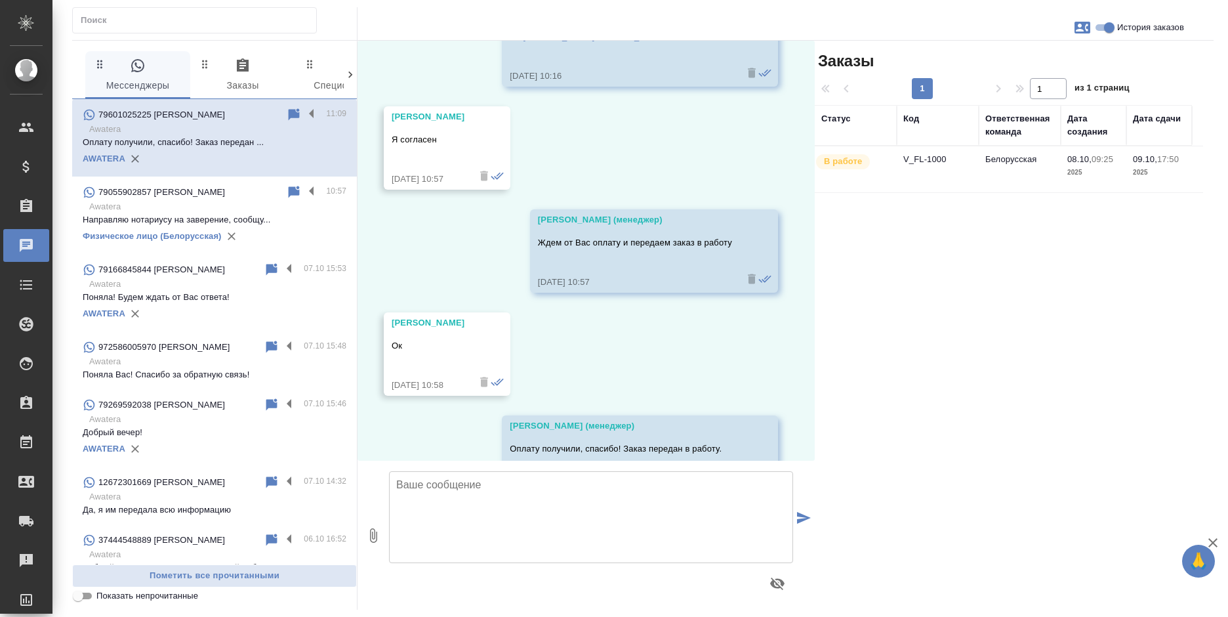
scroll to position [1200, 0]
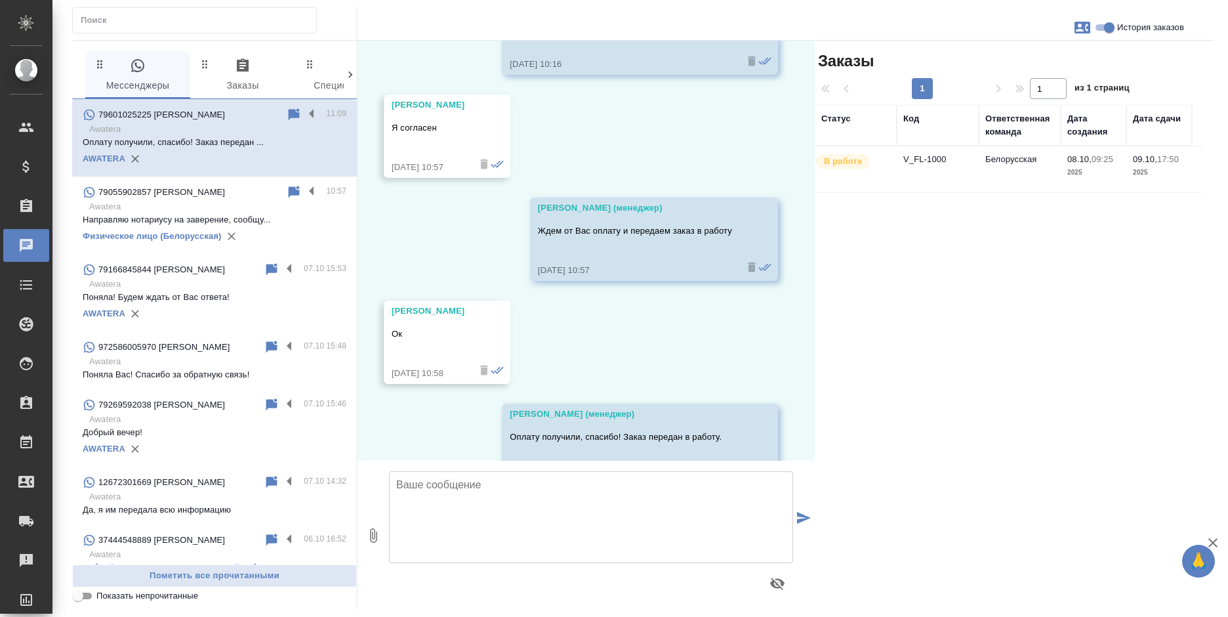
click at [996, 175] on td "Белорусская" at bounding box center [1020, 169] width 82 height 46
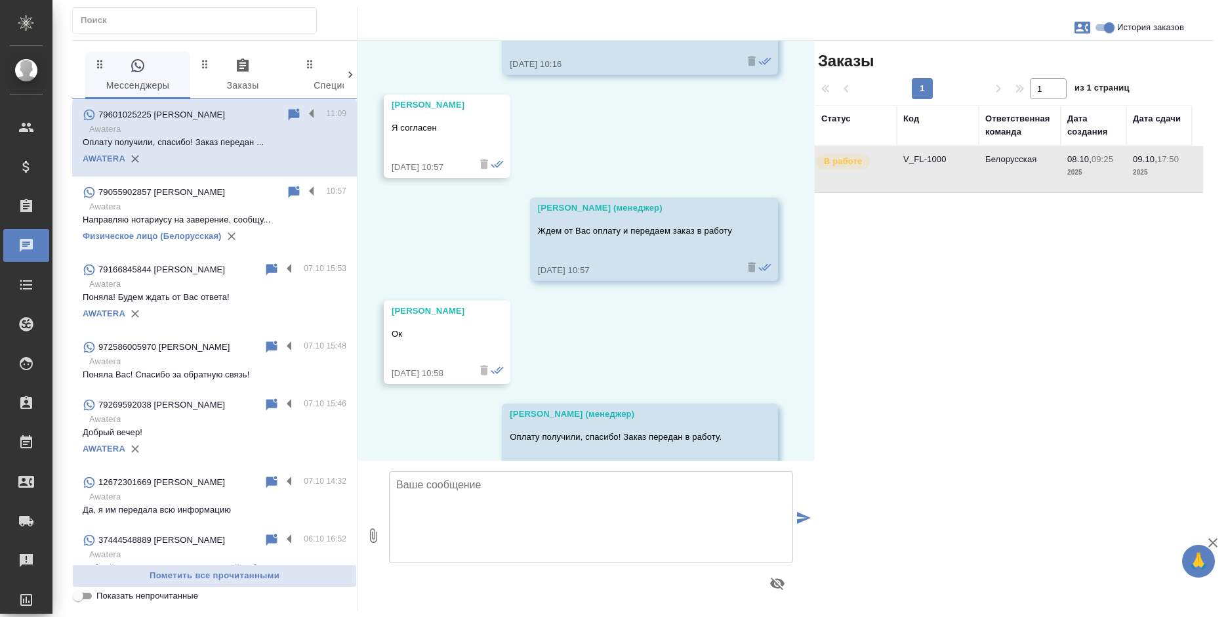
click at [996, 175] on td "Белорусская" at bounding box center [1020, 169] width 82 height 46
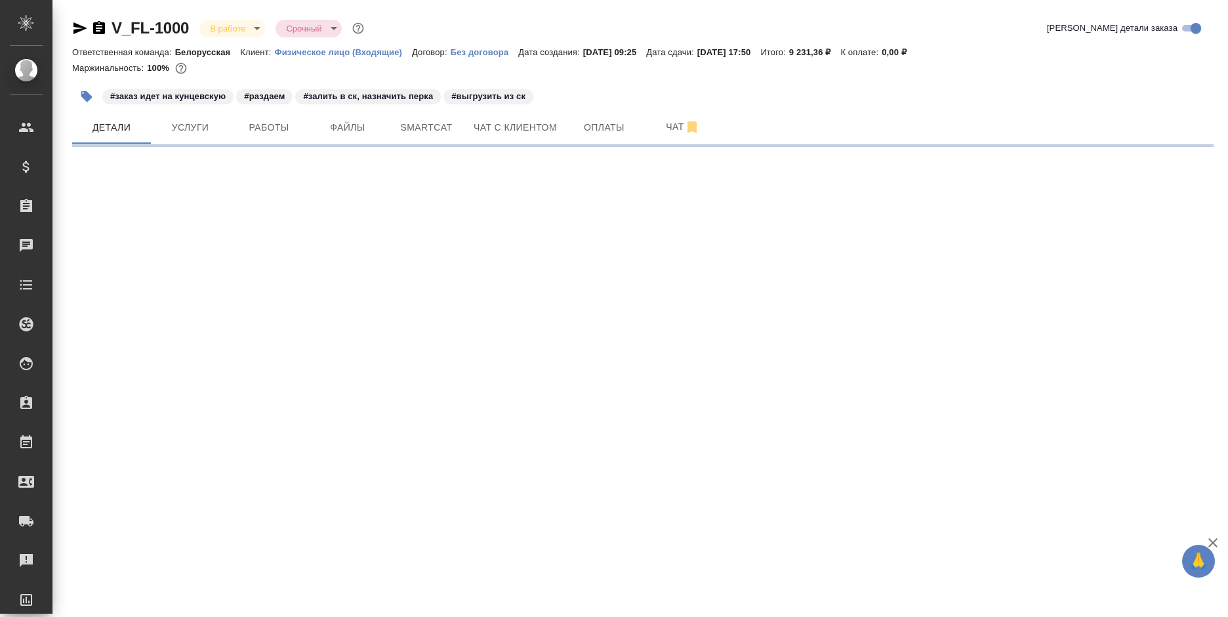
select select "RU"
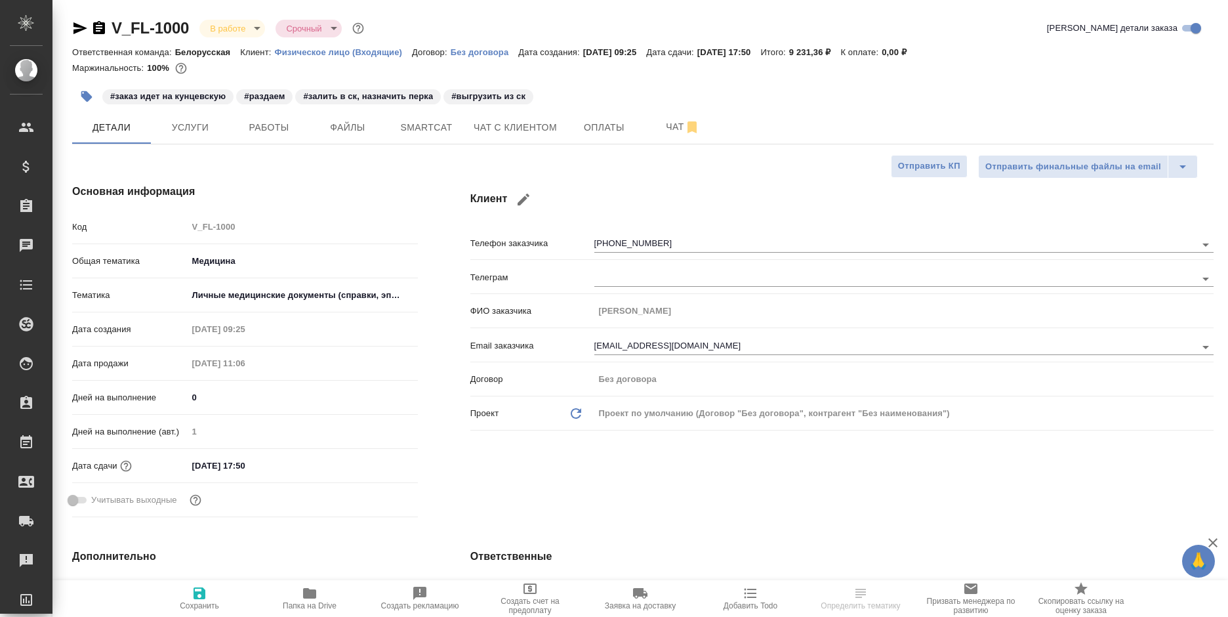
type textarea "x"
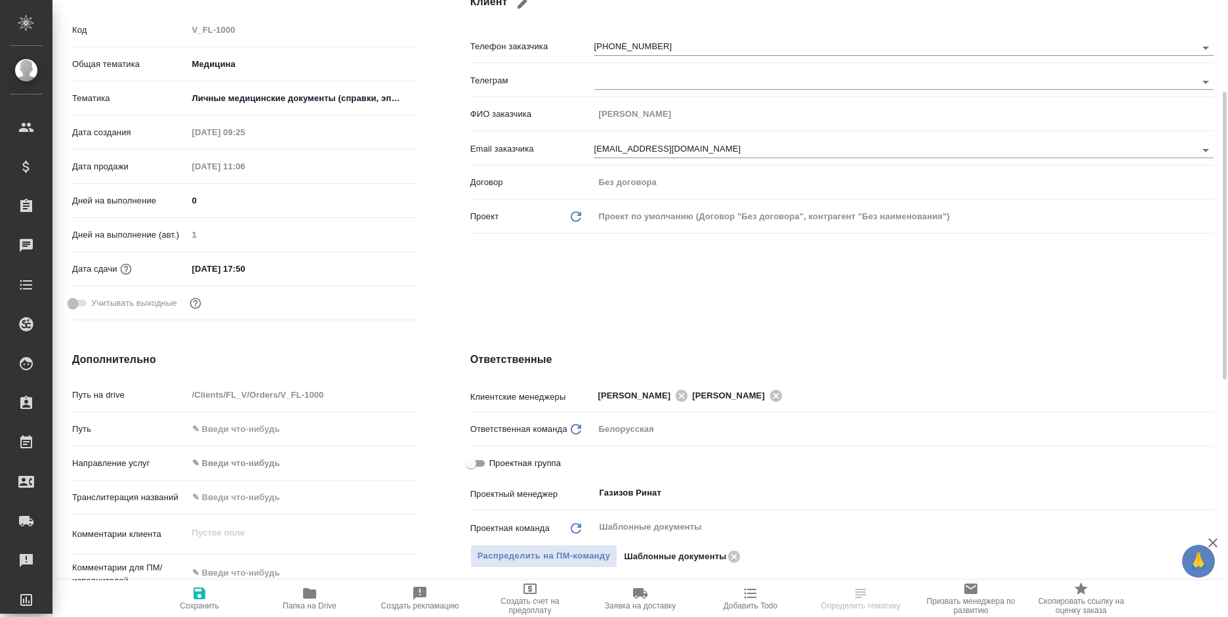
scroll to position [459, 0]
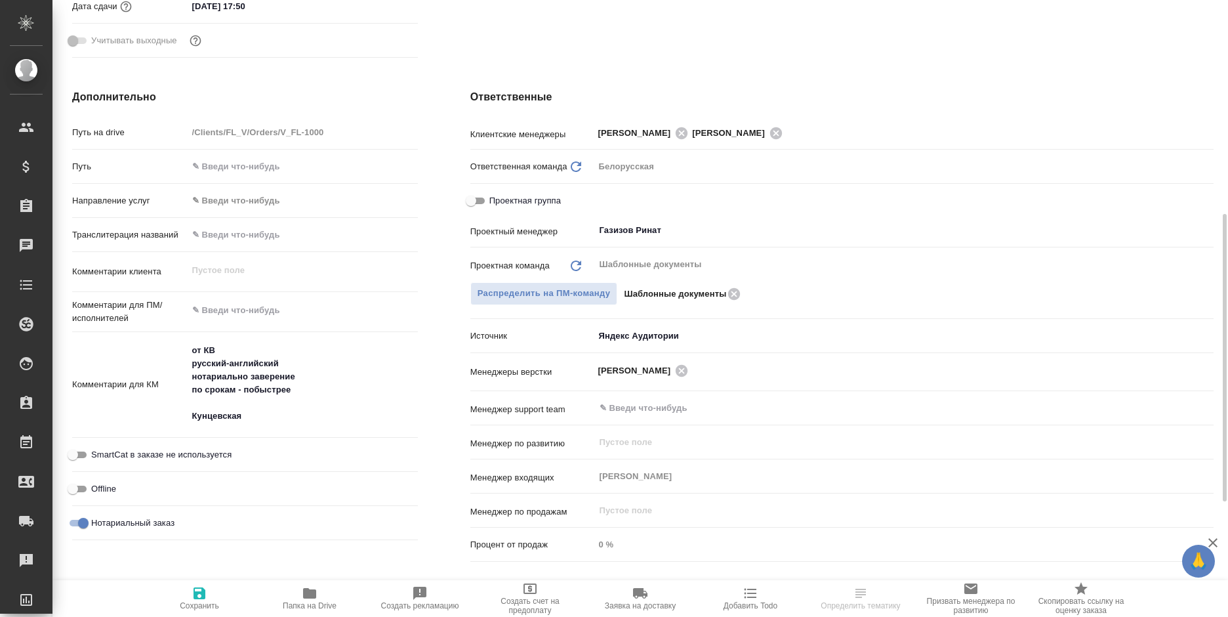
type textarea "x"
click at [262, 312] on textarea at bounding box center [303, 310] width 230 height 22
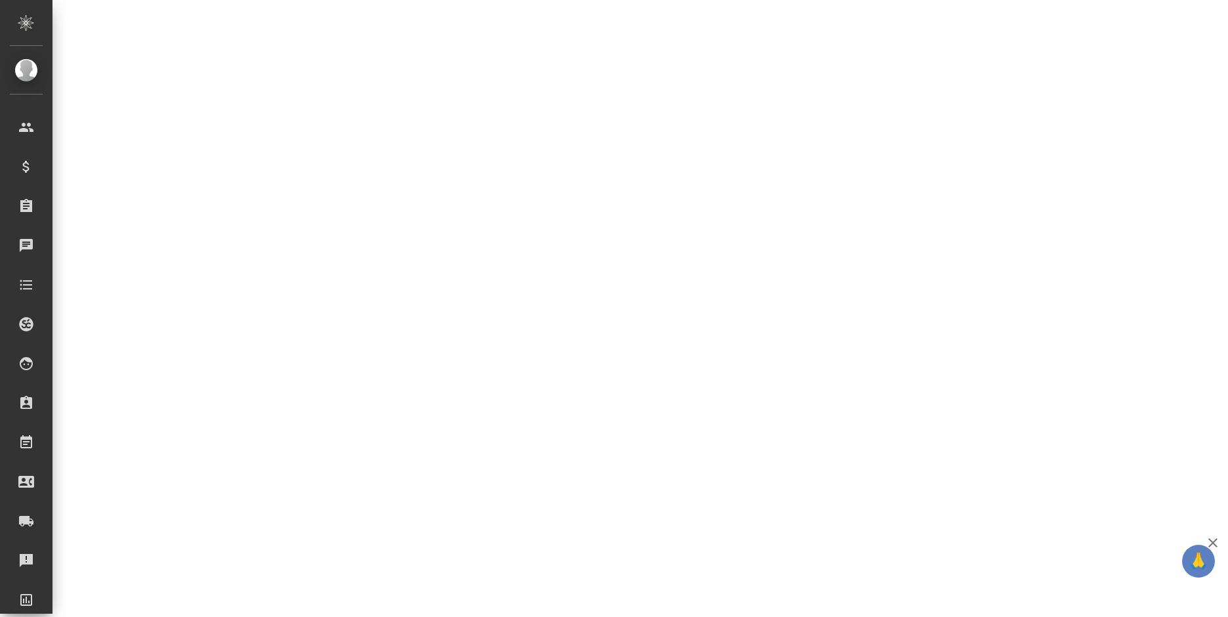
select select "RU"
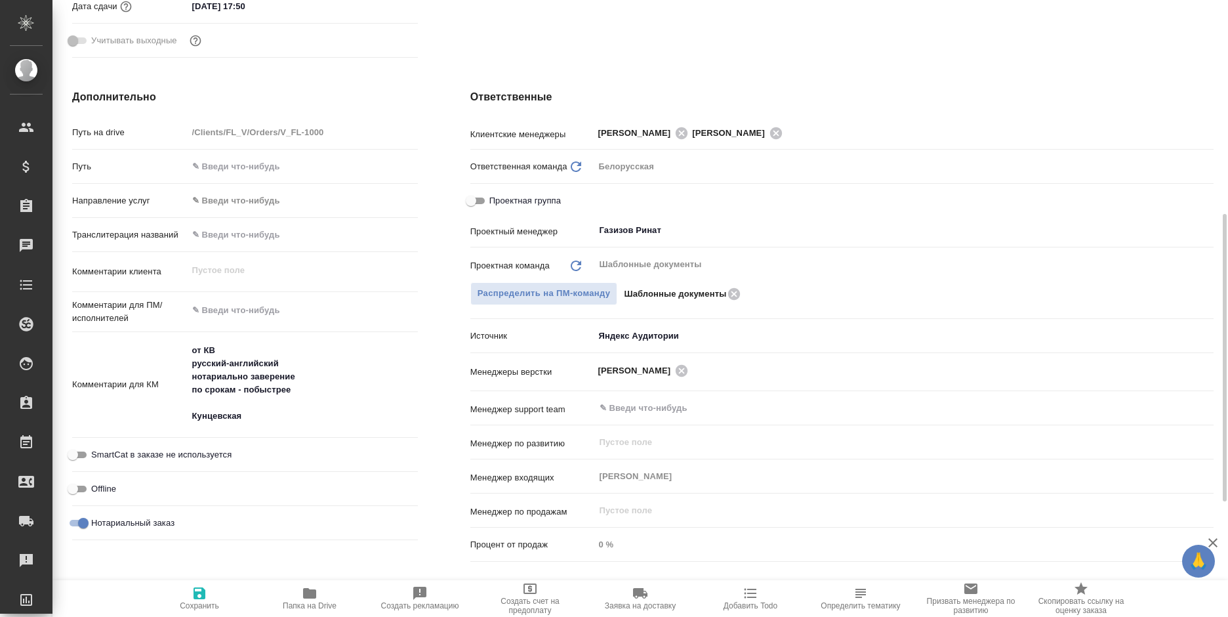
type textarea "x"
click at [262, 312] on textarea at bounding box center [303, 310] width 230 height 22
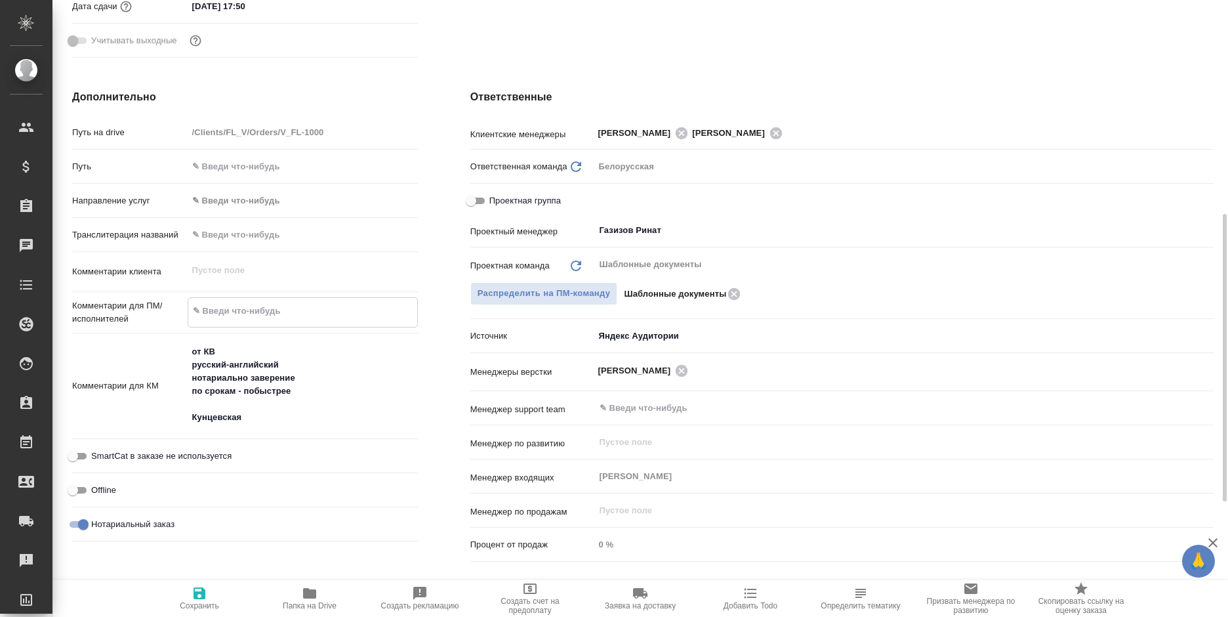
type textarea "с"
type textarea "x"
type textarea "сд"
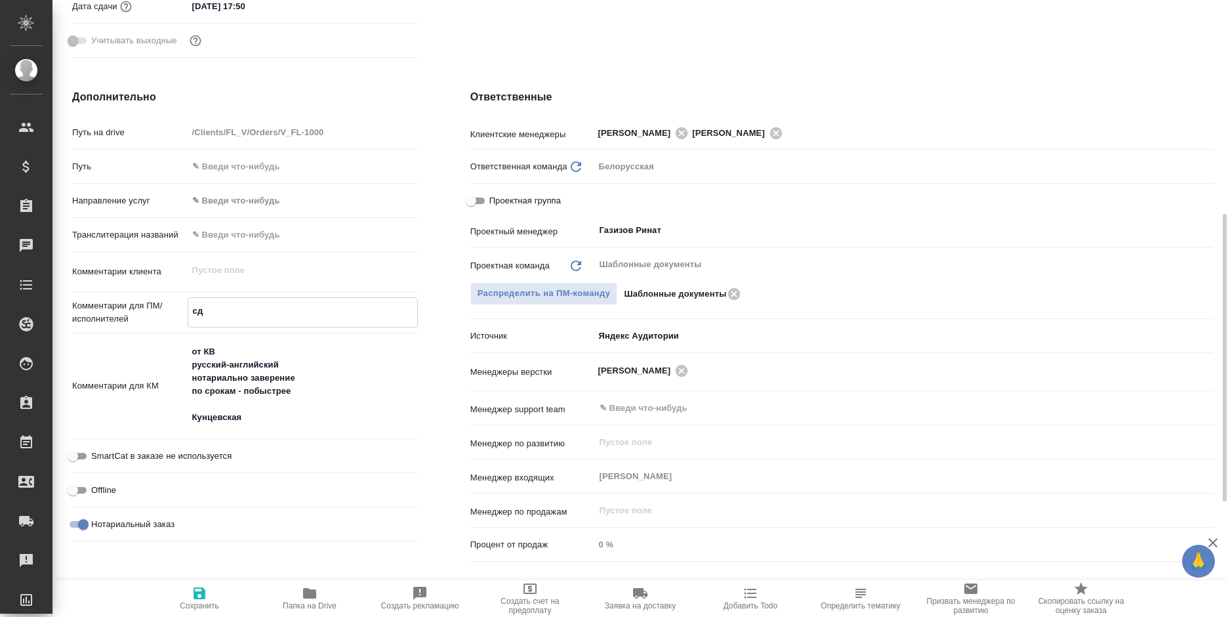
type textarea "x"
type textarea "сда"
type textarea "x"
type textarea "сдат"
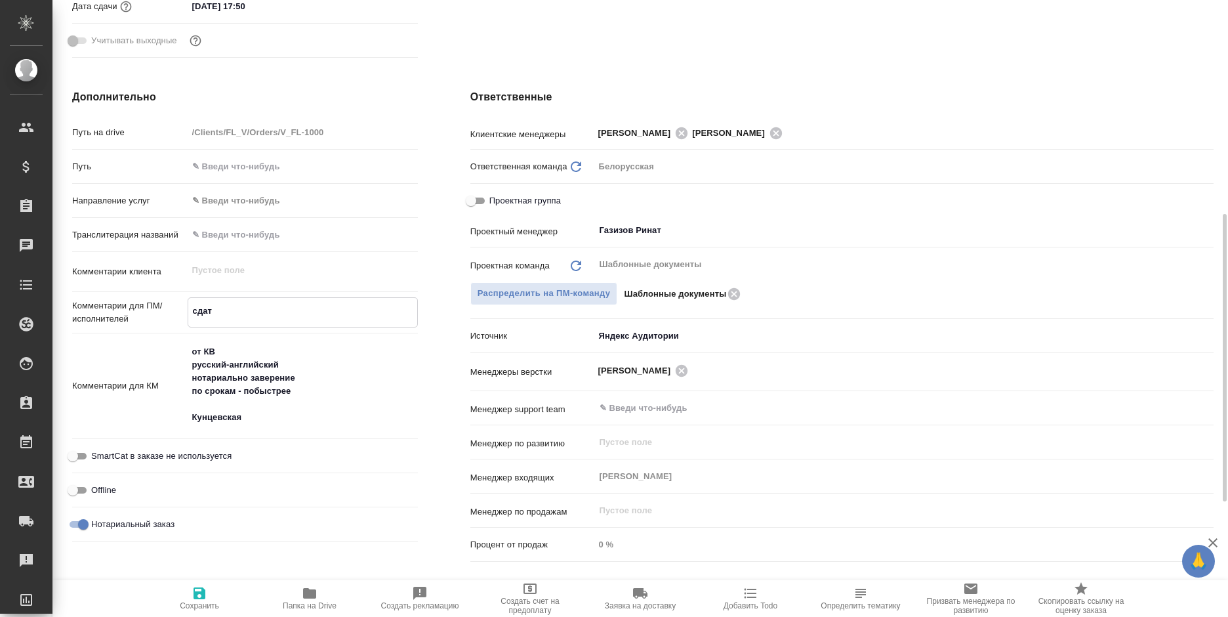
type textarea "x"
type textarea "сдать"
type textarea "x"
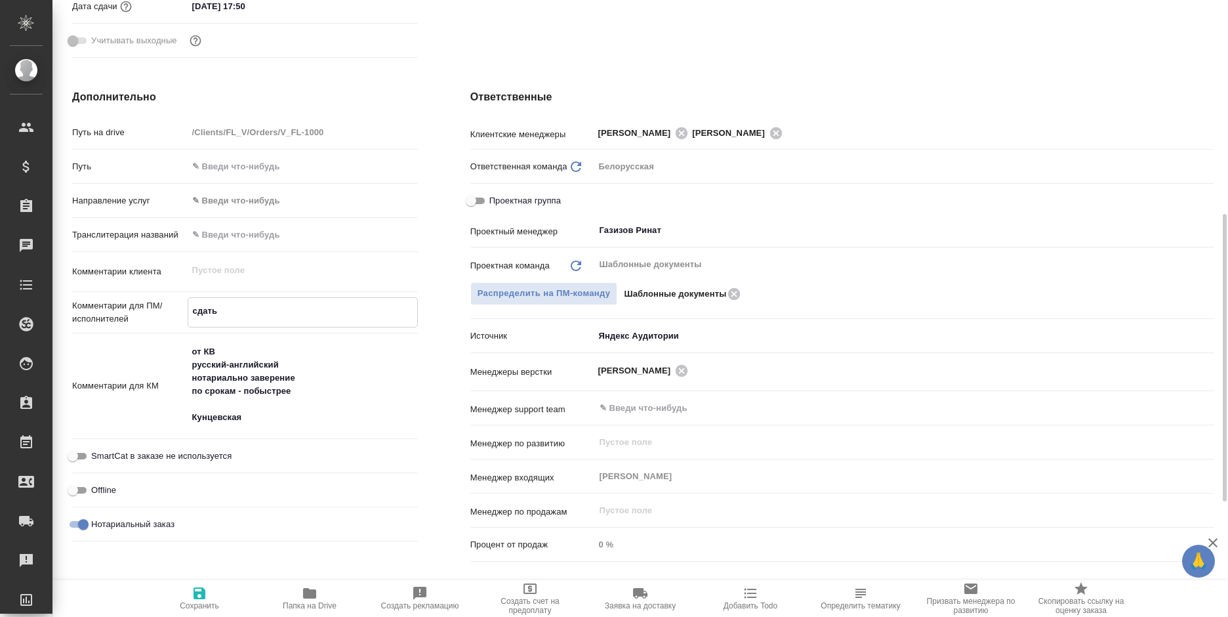
type textarea "x"
type textarea "сдать [PERSON_NAME]"
type textarea "x"
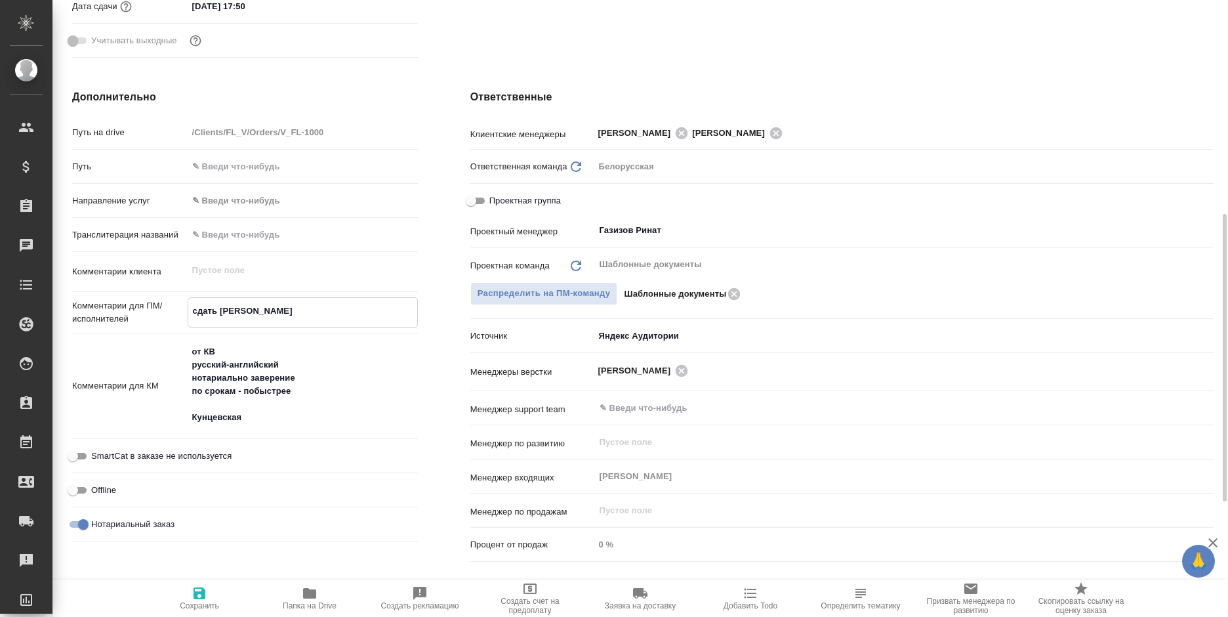
type textarea "x"
type textarea "сдать Ве"
type textarea "x"
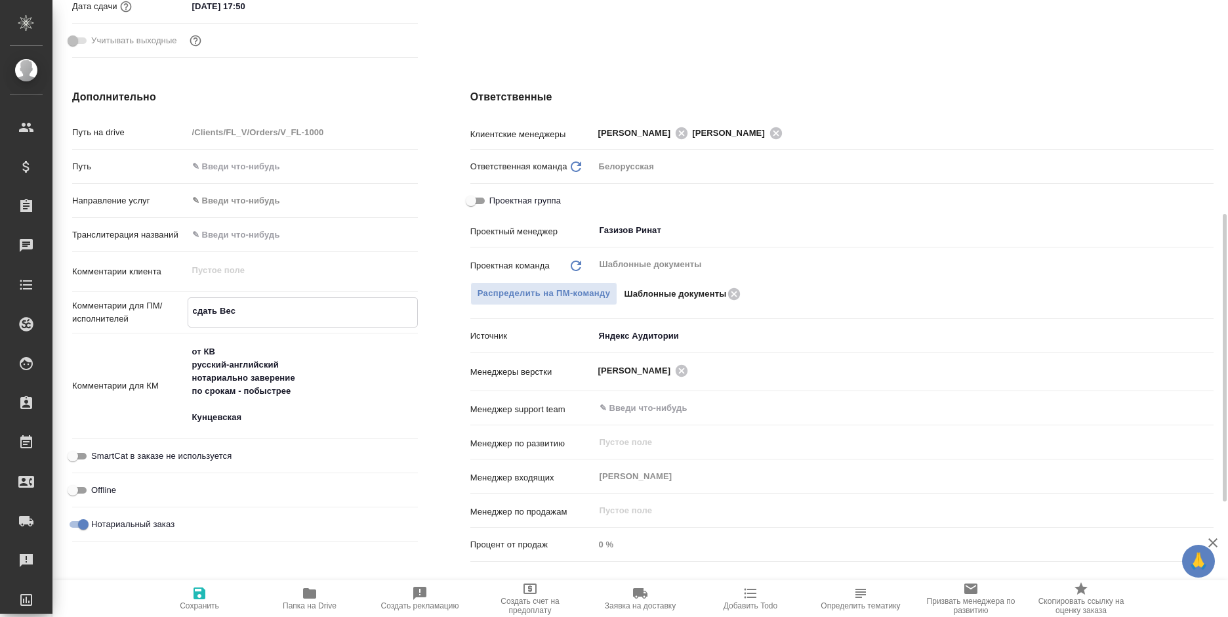
type textarea "сдать Весе"
type textarea "x"
type textarea "сдать Весел"
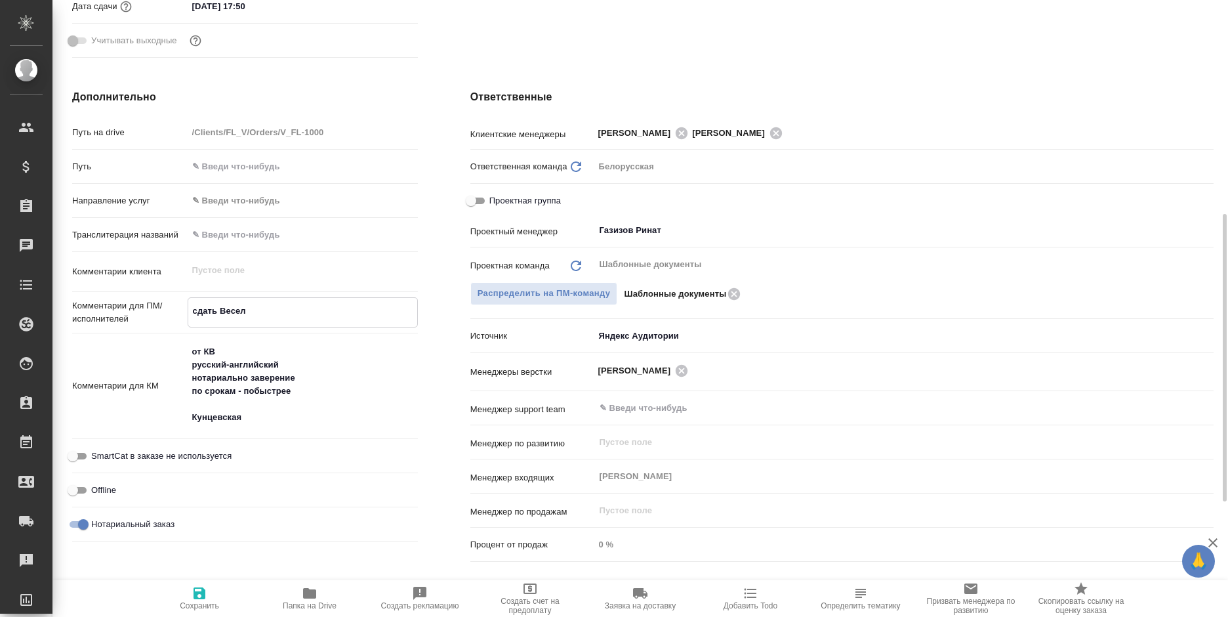
type textarea "x"
type textarea "сдать Весело"
type textarea "x"
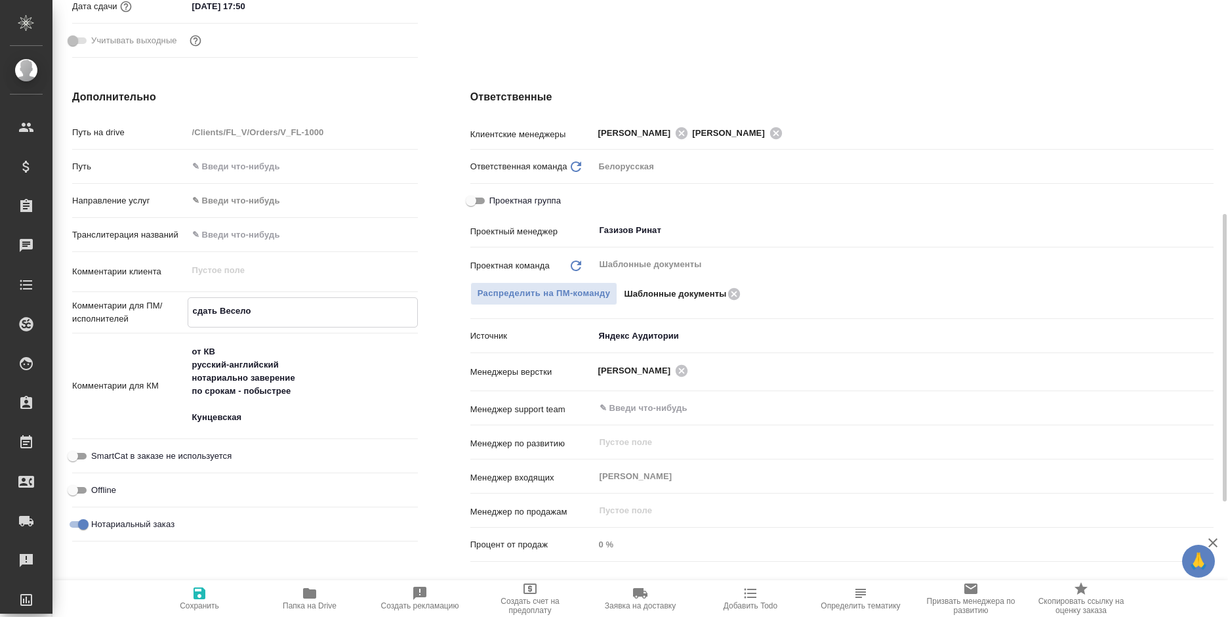
type textarea "сдать [PERSON_NAME]"
type textarea "x"
type textarea "сдать [PERSON_NAME]"
type textarea "x"
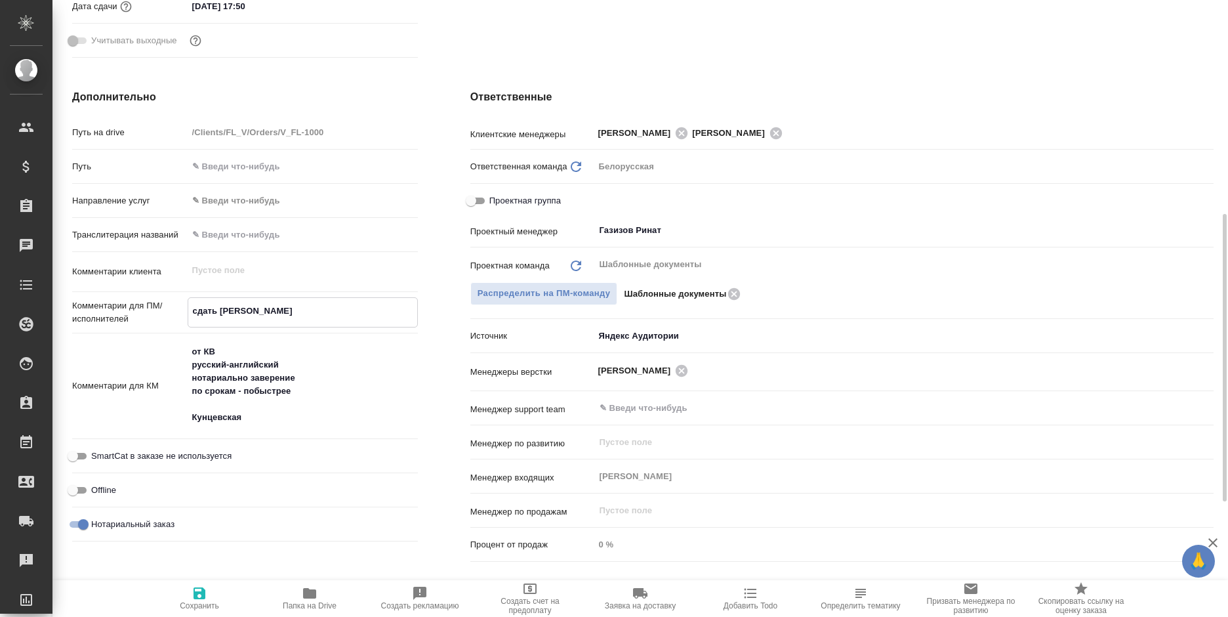
type textarea "x"
type textarea "сдать [PERSON_NAME] [PERSON_NAME]"
type textarea "x"
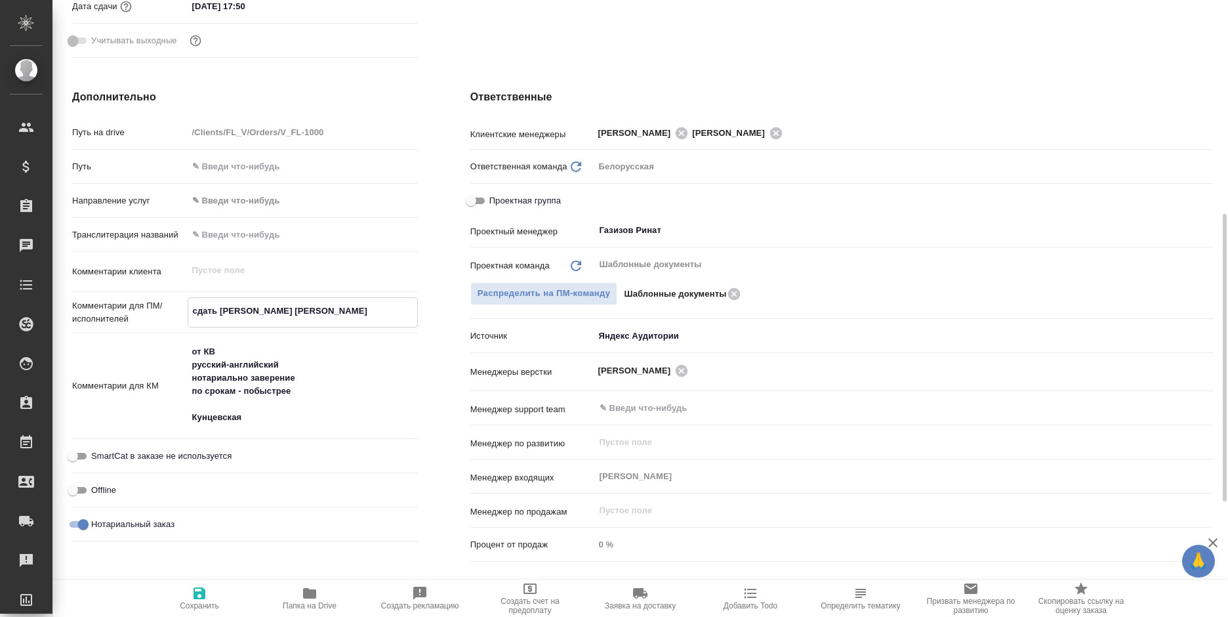
type textarea "x"
type textarea "сдать [PERSON_NAME] ЮЛ"
type textarea "x"
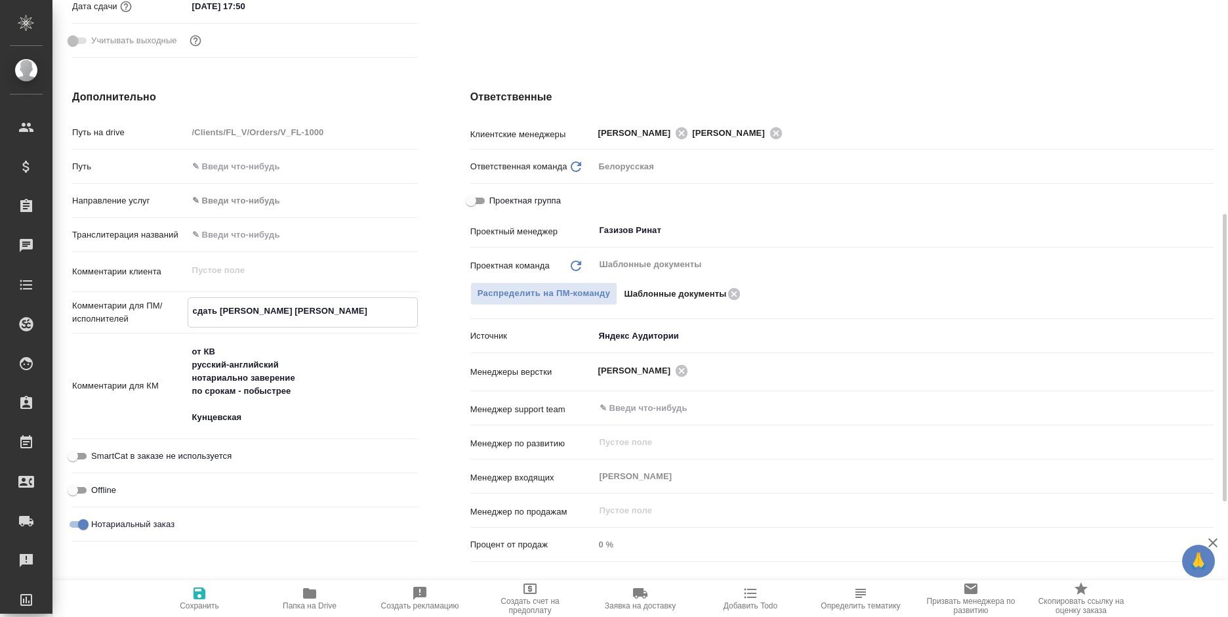
type textarea "сдать [PERSON_NAME]"
type textarea "x"
type textarea "сдать [PERSON_NAME] [PERSON_NAME]"
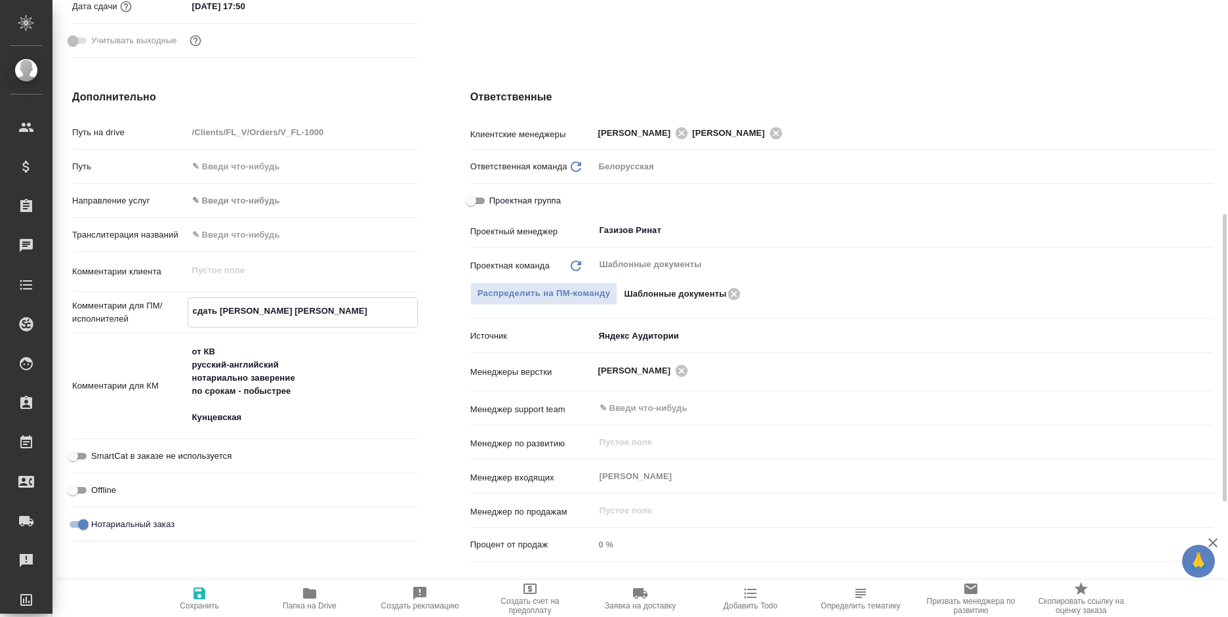
type textarea "x"
type textarea "сдать [PERSON_NAME] ЮЛ"
type textarea "x"
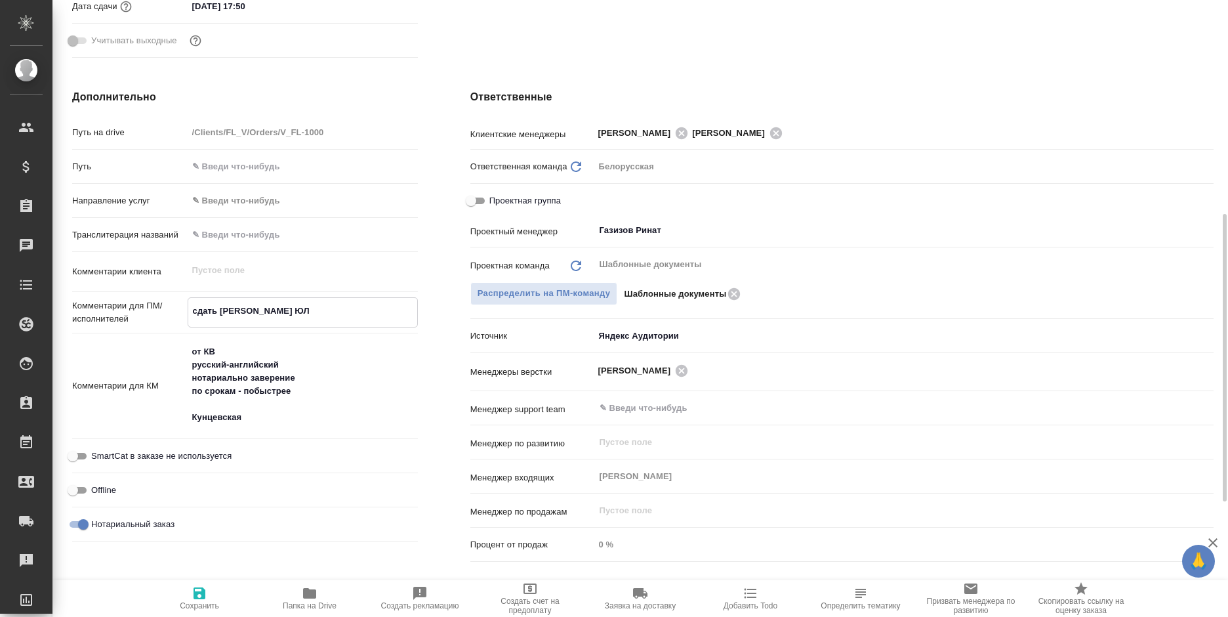
type textarea "x"
type textarea "сдать [PERSON_NAME] [PERSON_NAME]"
type textarea "x"
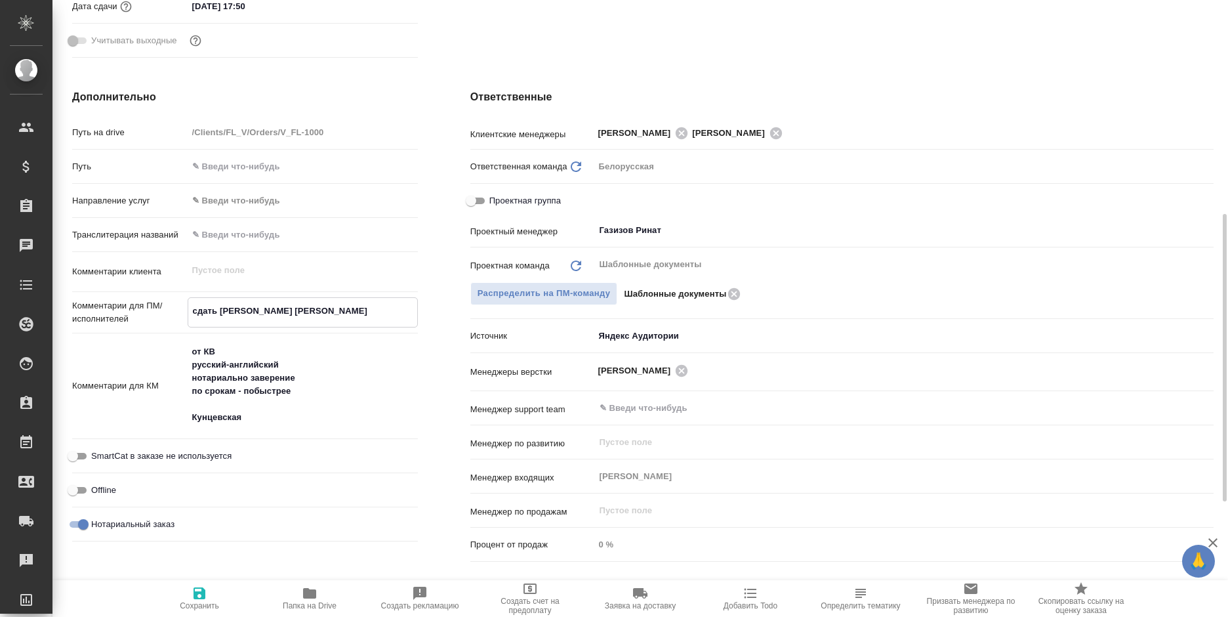
type textarea "x"
type textarea "сдать [PERSON_NAME] Юл"
type textarea "x"
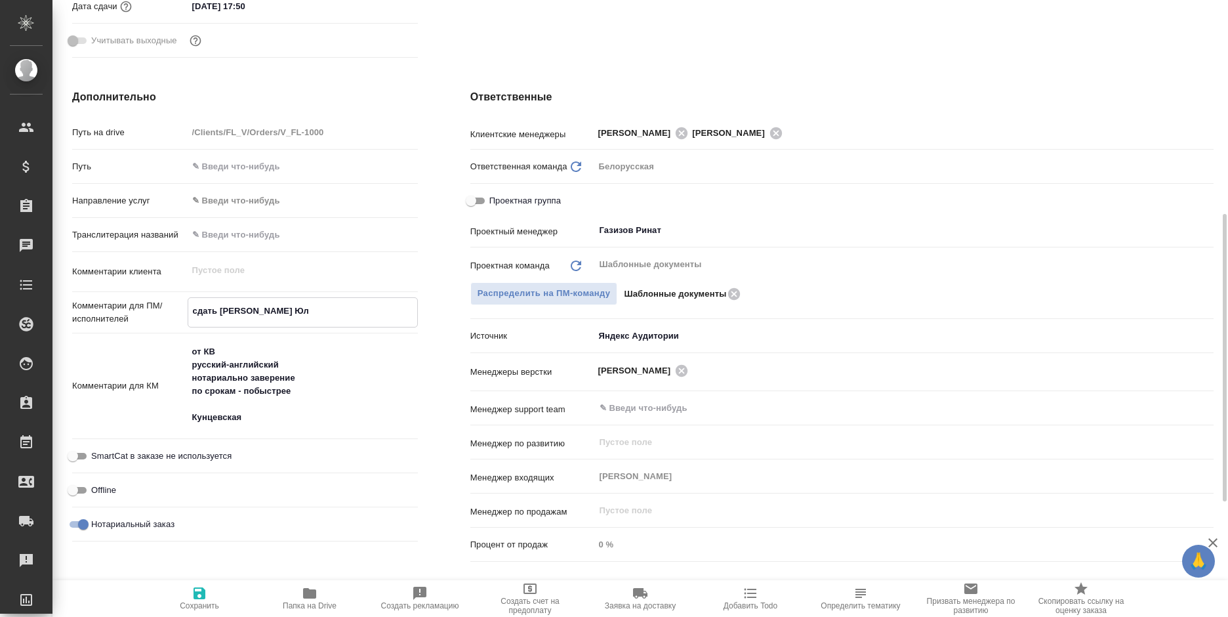
type textarea "сдать [PERSON_NAME]"
type textarea "x"
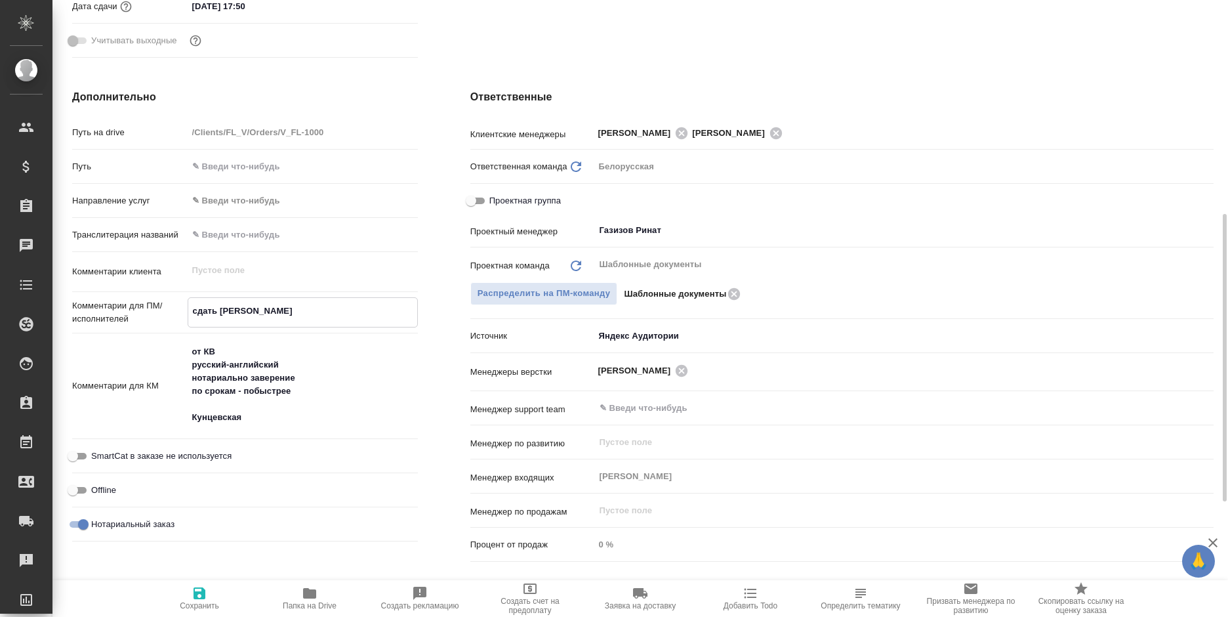
type textarea "сдать Веселовой Юле!"
type textarea "x"
type textarea "сдать Веселовой Юле!"
type textarea "x"
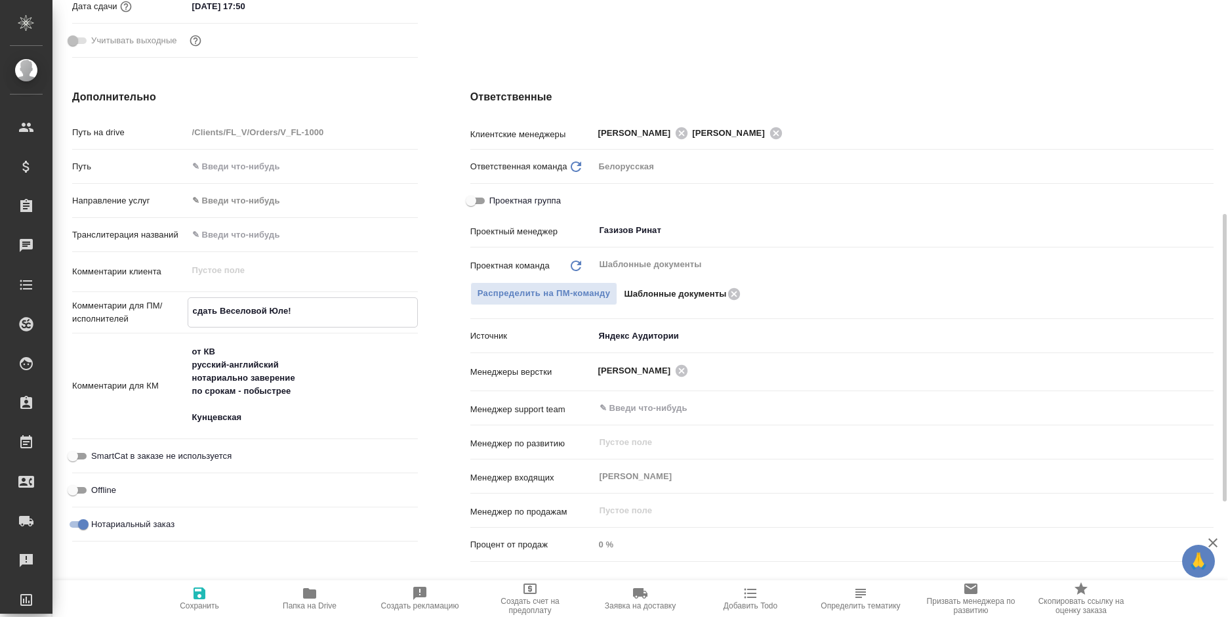
click at [205, 594] on icon "button" at bounding box center [199, 593] width 12 height 12
type textarea "x"
click at [205, 594] on icon "button" at bounding box center [199, 593] width 12 height 12
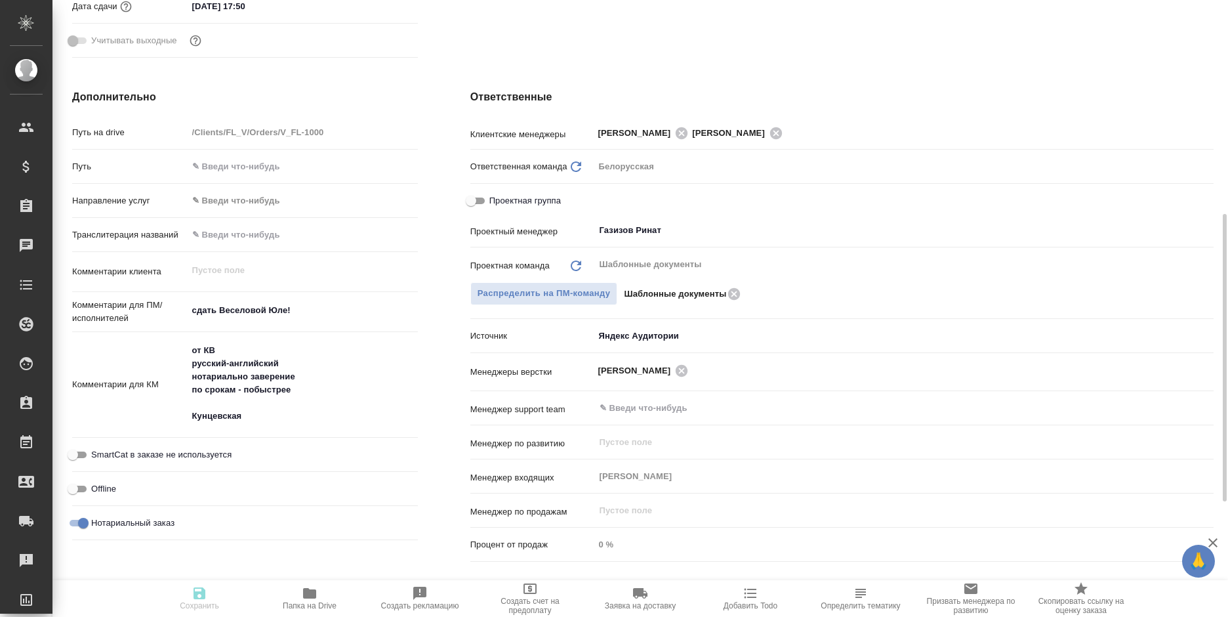
type textarea "x"
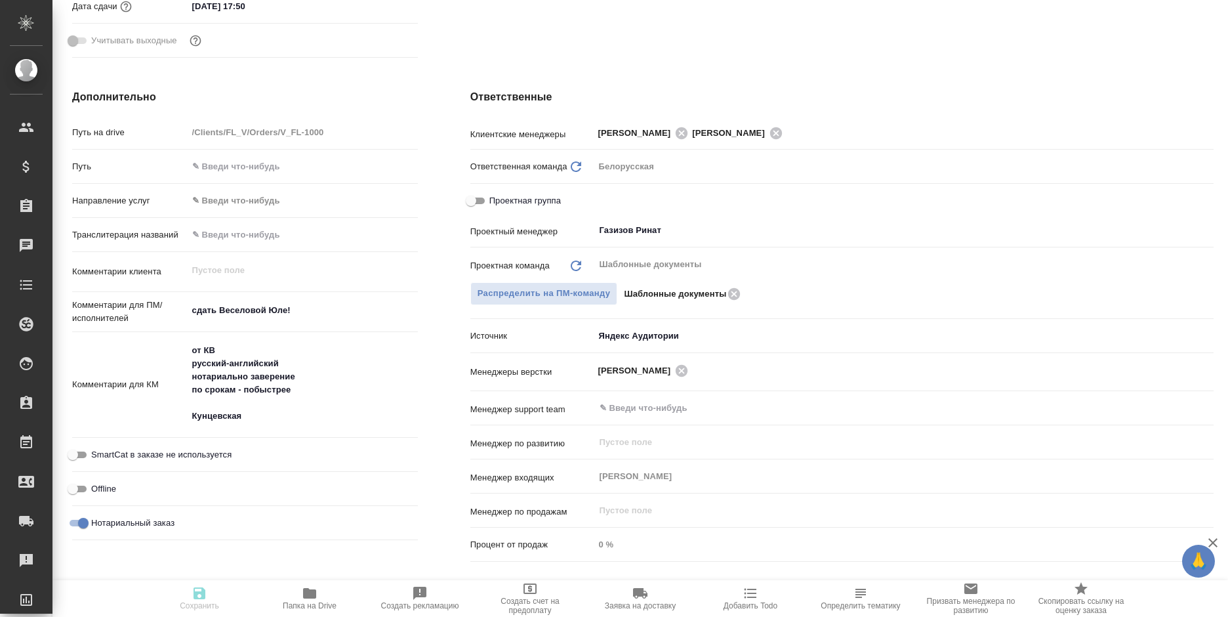
type textarea "x"
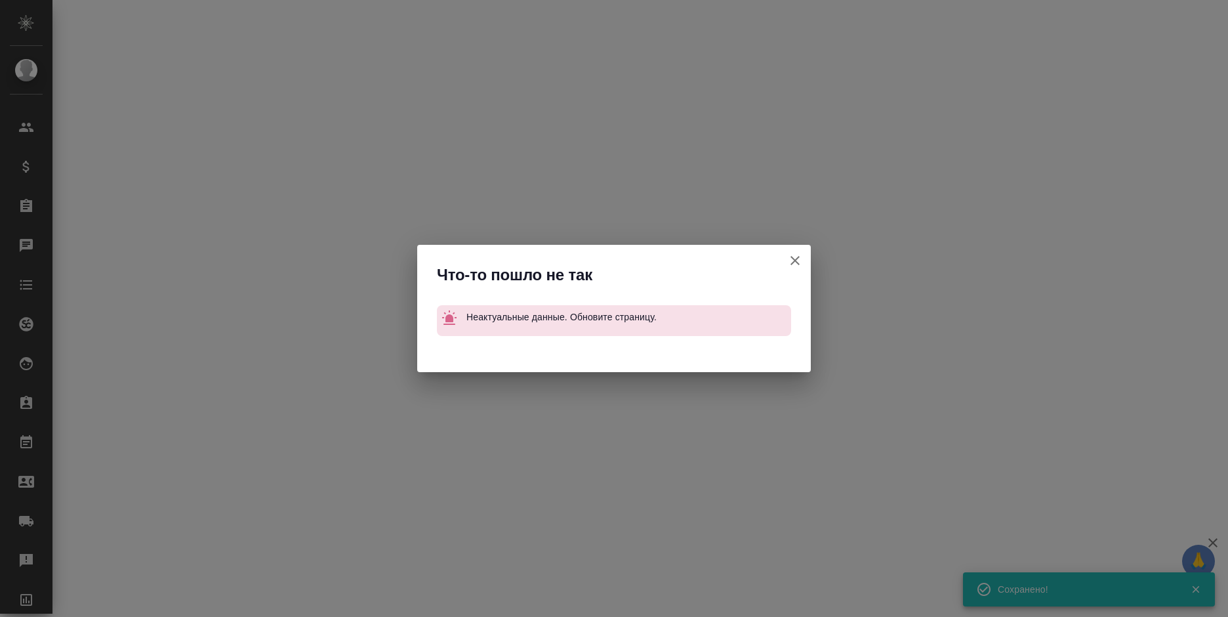
select select "RU"
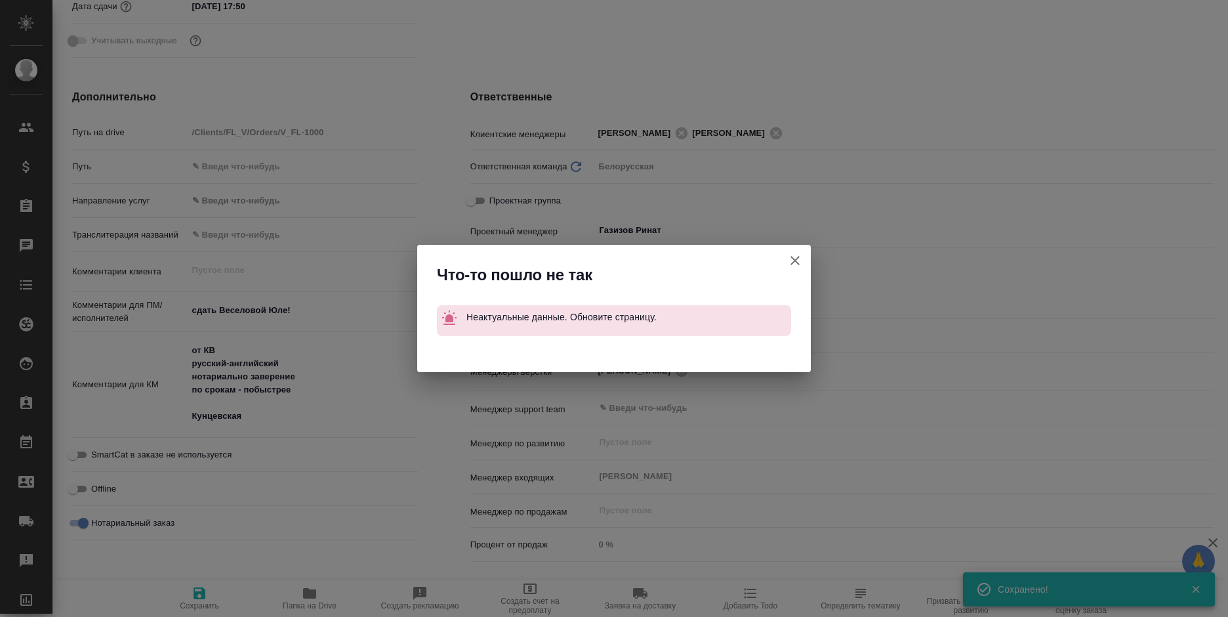
type textarea "x"
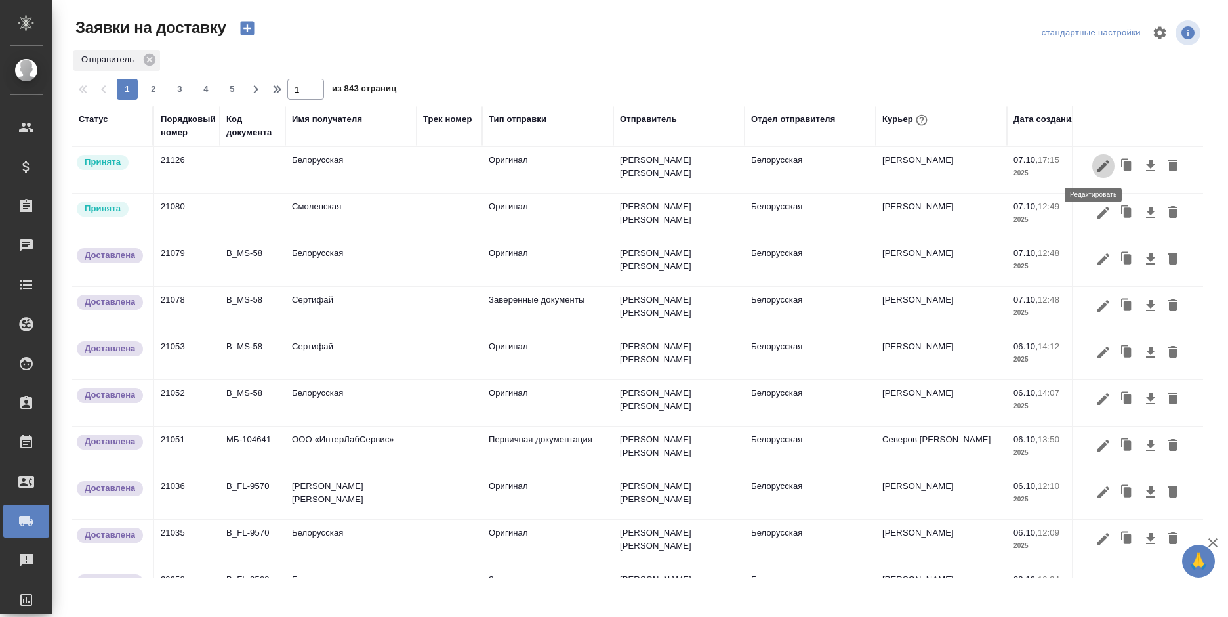
click at [1097, 167] on icon "button" at bounding box center [1103, 166] width 12 height 12
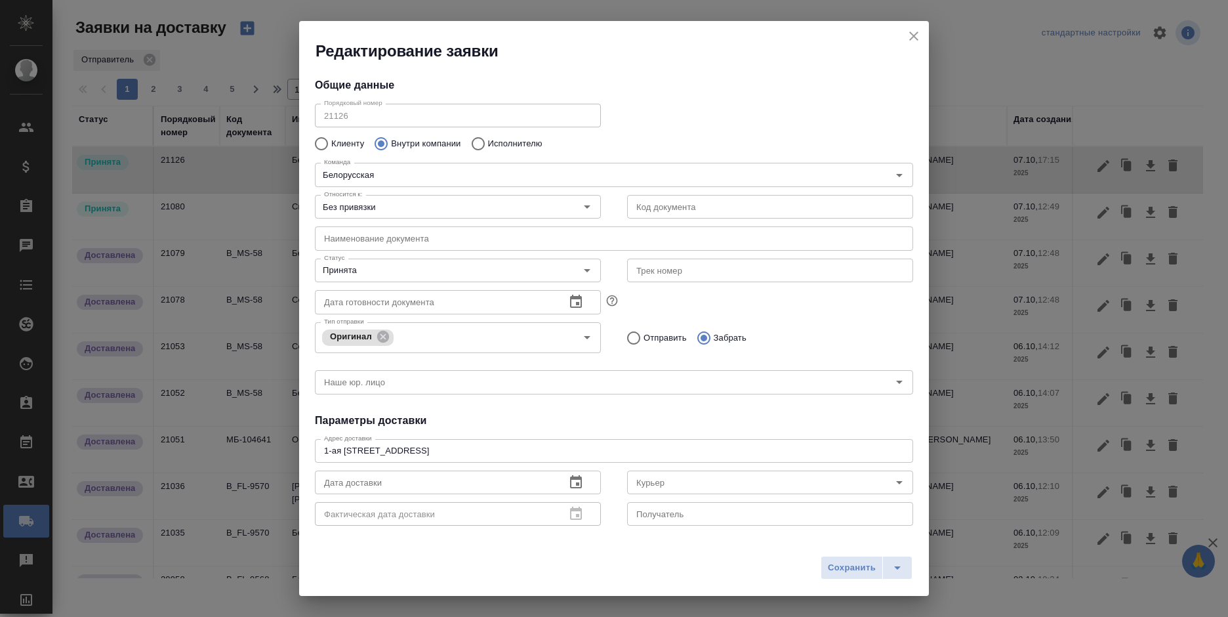
type input "[PERSON_NAME]"
click at [503, 207] on input "Без привязки" at bounding box center [436, 207] width 234 height 16
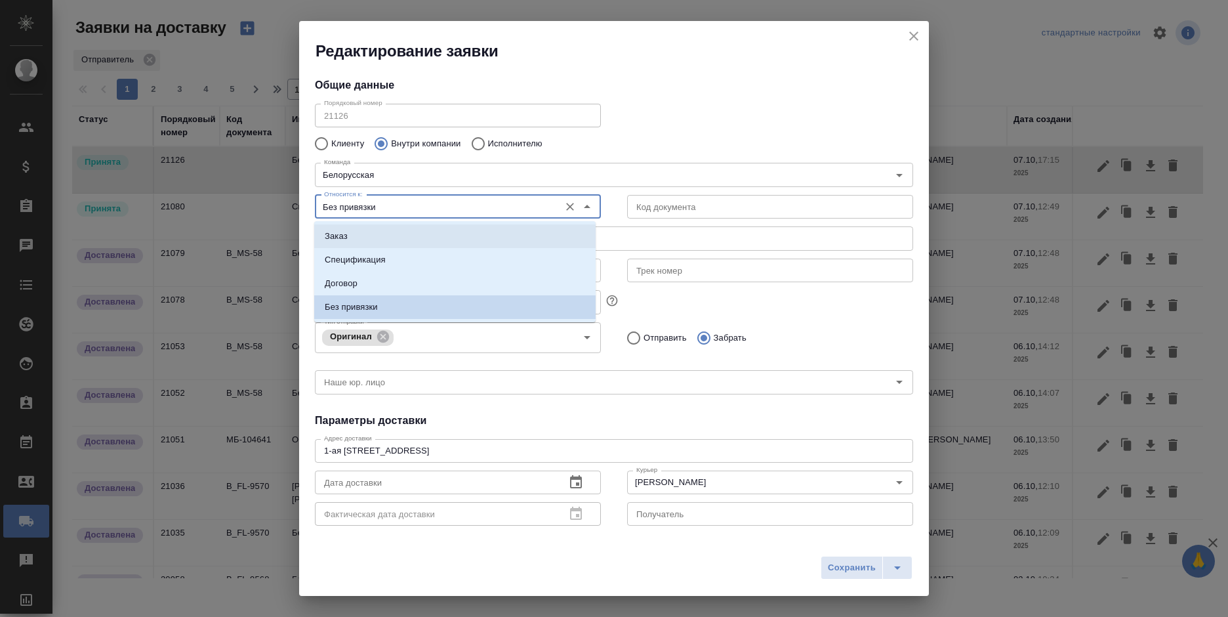
click at [458, 232] on li "Заказ" at bounding box center [454, 236] width 281 height 24
type input "Заказ"
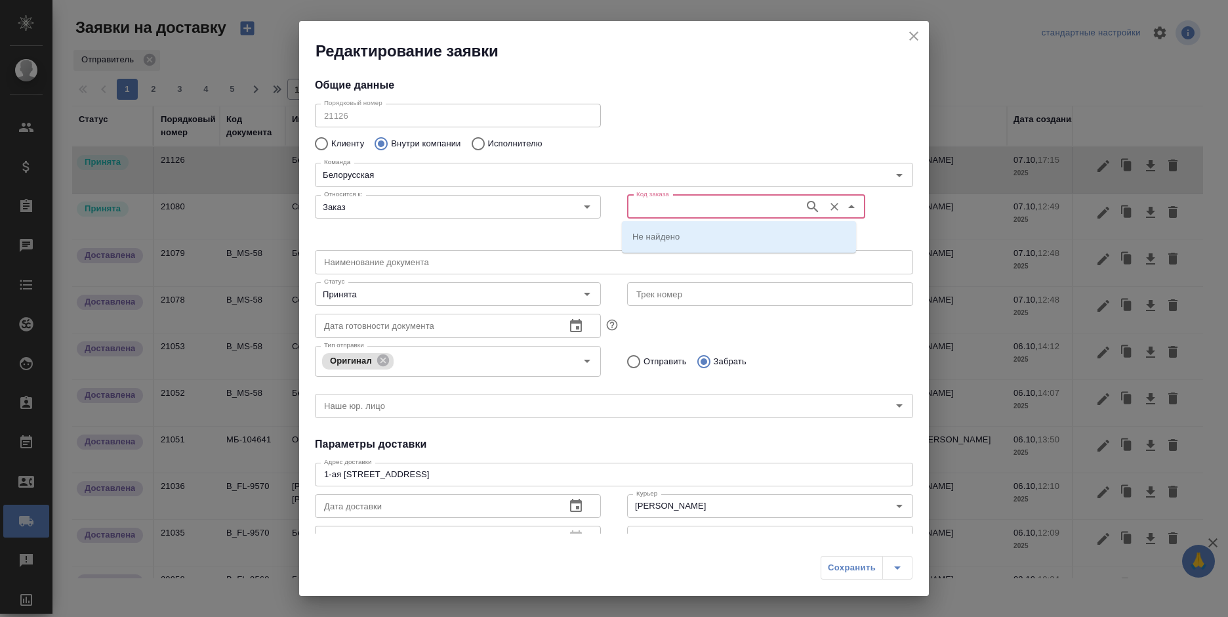
click at [656, 211] on input "Код заказа" at bounding box center [714, 207] width 167 height 16
paste input "B_FL-9570"
type input "B_FL-9570"
drag, startPoint x: 700, startPoint y: 267, endPoint x: 823, endPoint y: 249, distance: 124.0
click at [700, 267] on li "B_FL-9570" at bounding box center [739, 260] width 234 height 24
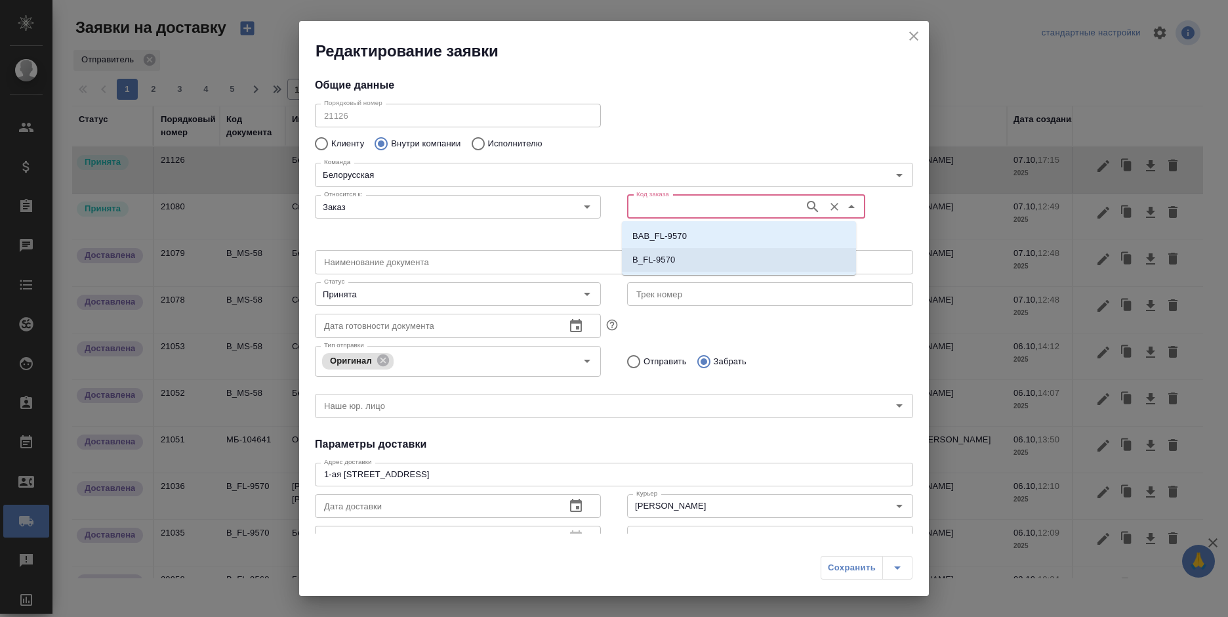
type input "(МБ) ООО "Монблан""
type input "B_FL-9570"
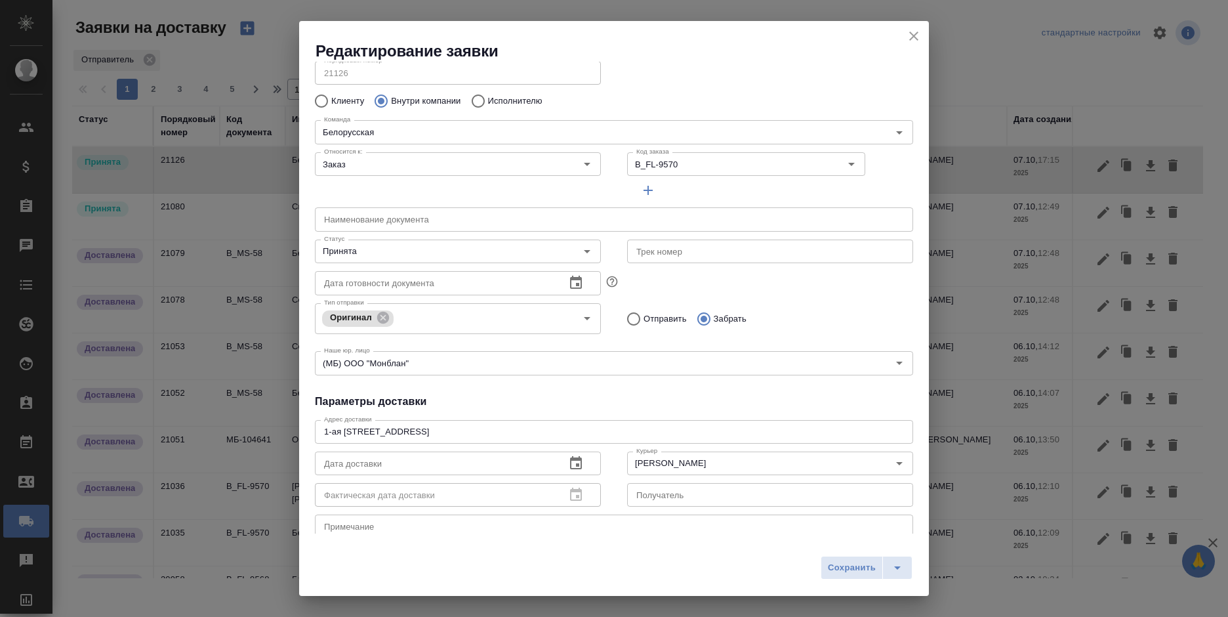
scroll to position [66, 0]
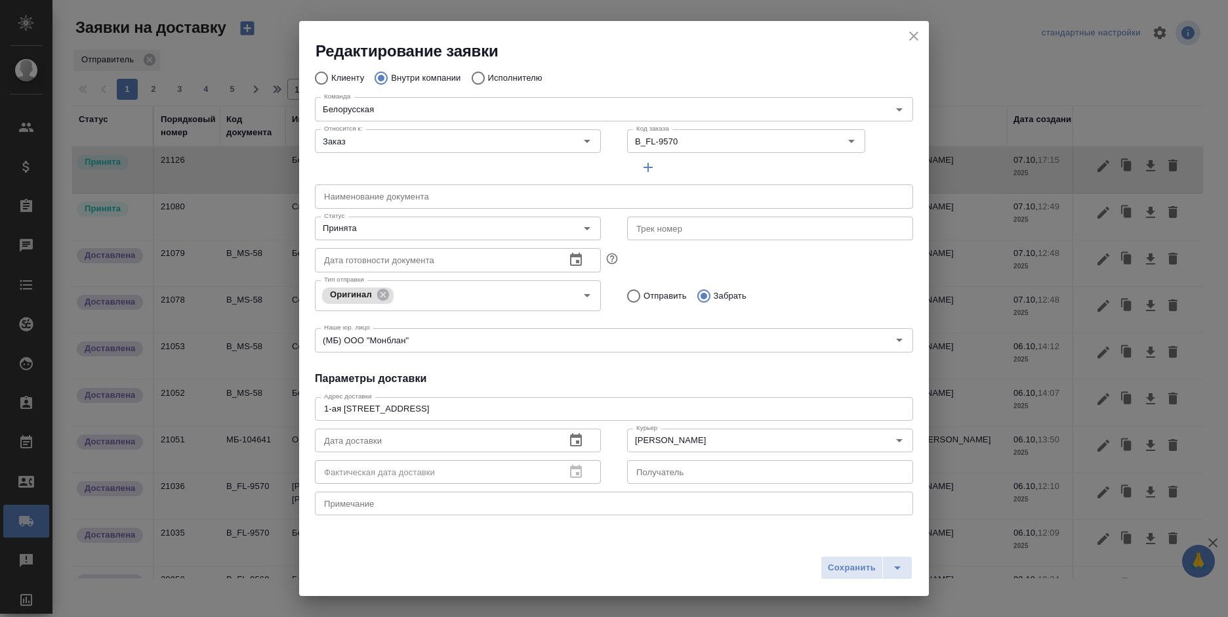
click at [443, 500] on textarea at bounding box center [614, 503] width 580 height 10
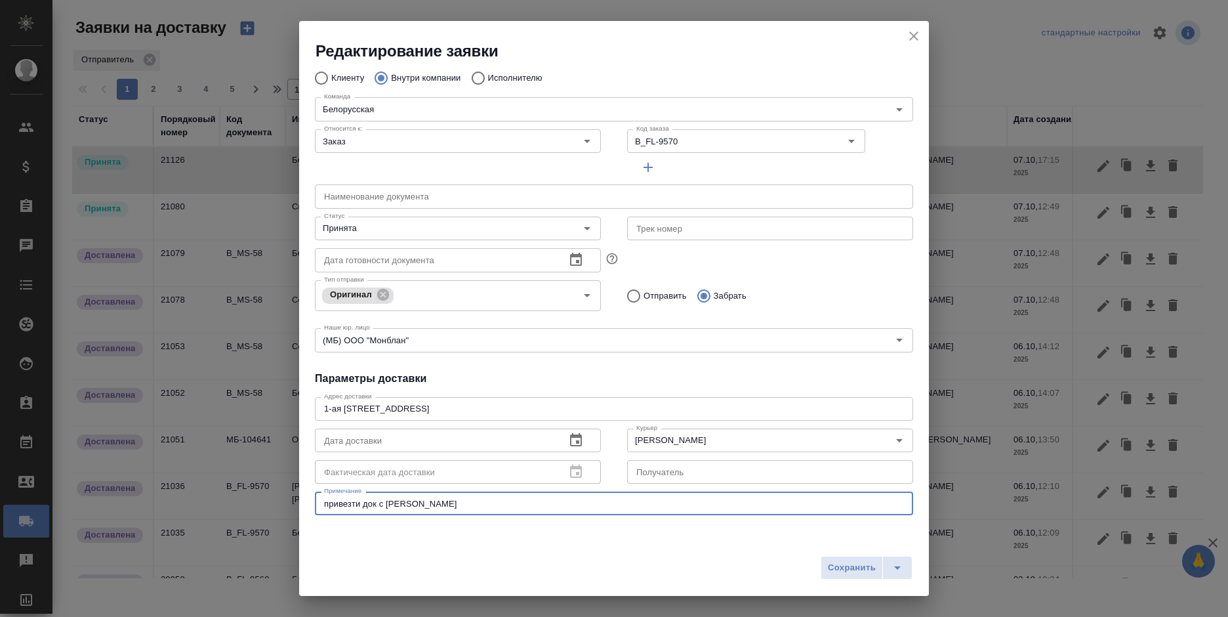
type textarea "привезти док с павелецкой"
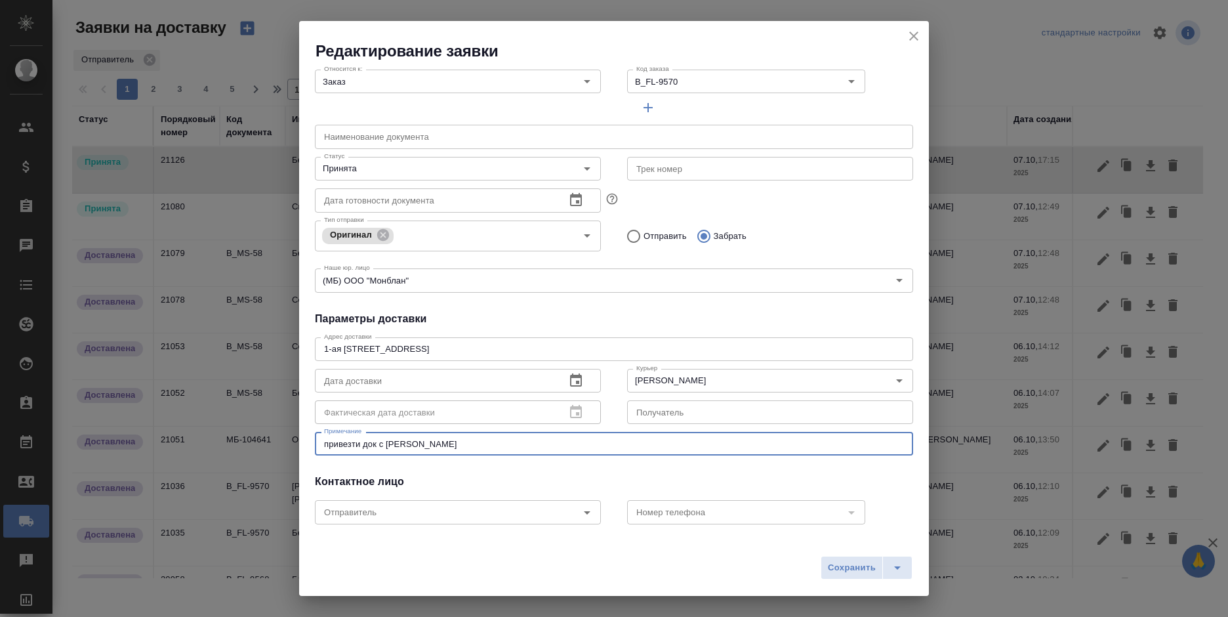
scroll to position [0, 0]
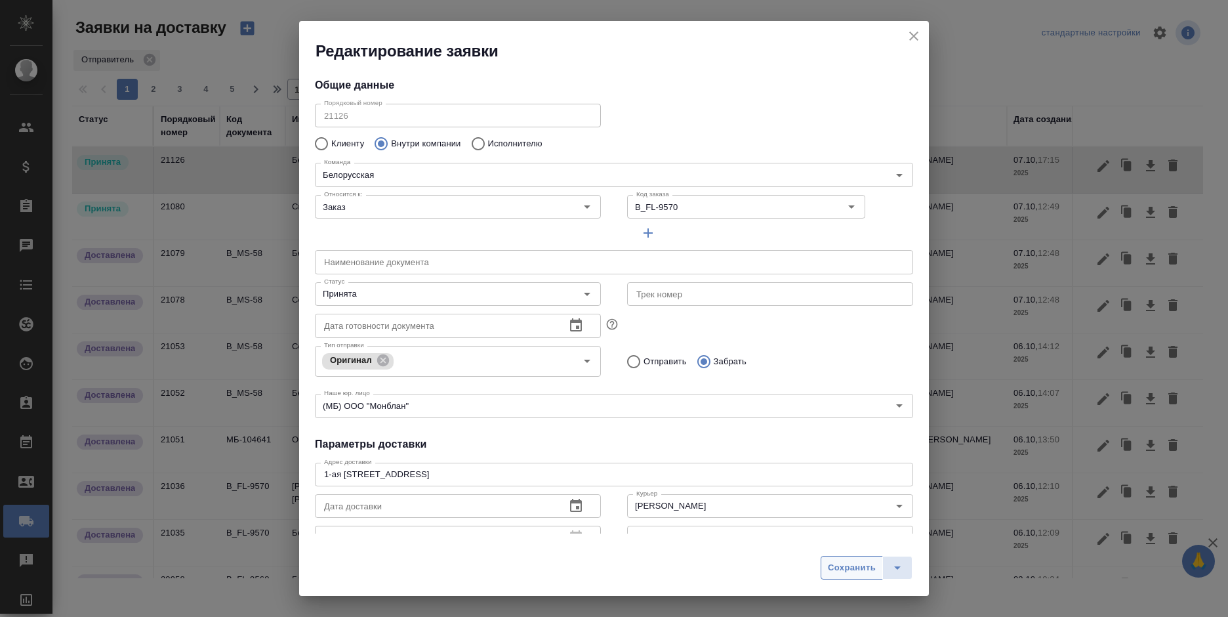
click at [828, 565] on span "Сохранить" at bounding box center [852, 567] width 48 height 15
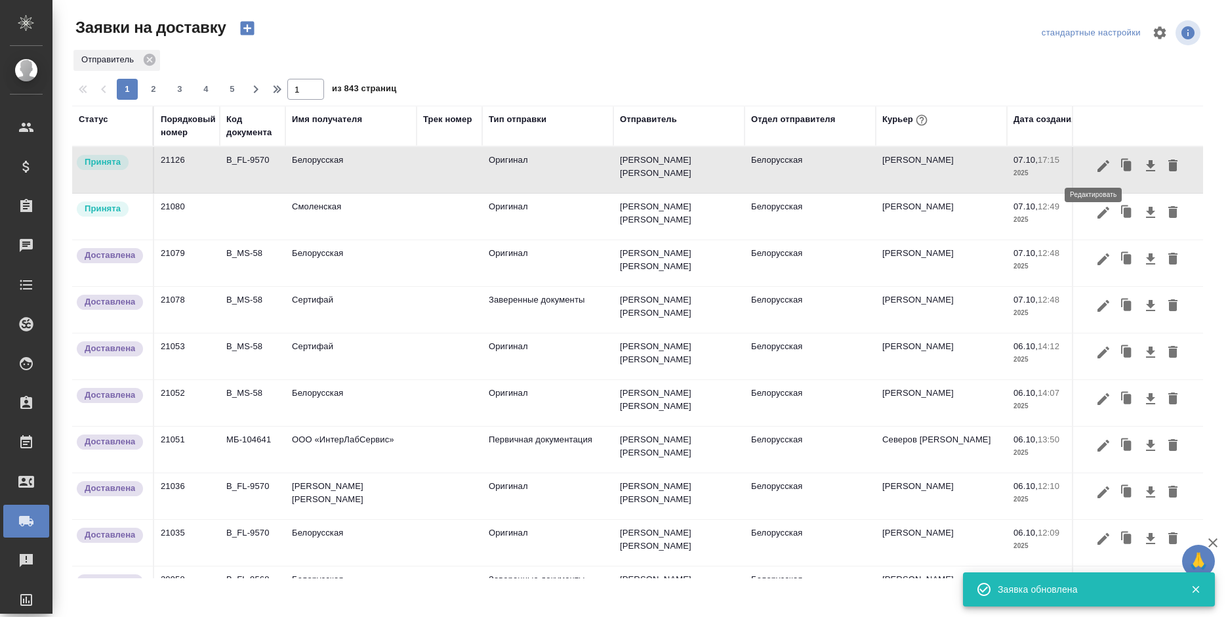
click at [1092, 171] on button "button" at bounding box center [1103, 165] width 22 height 25
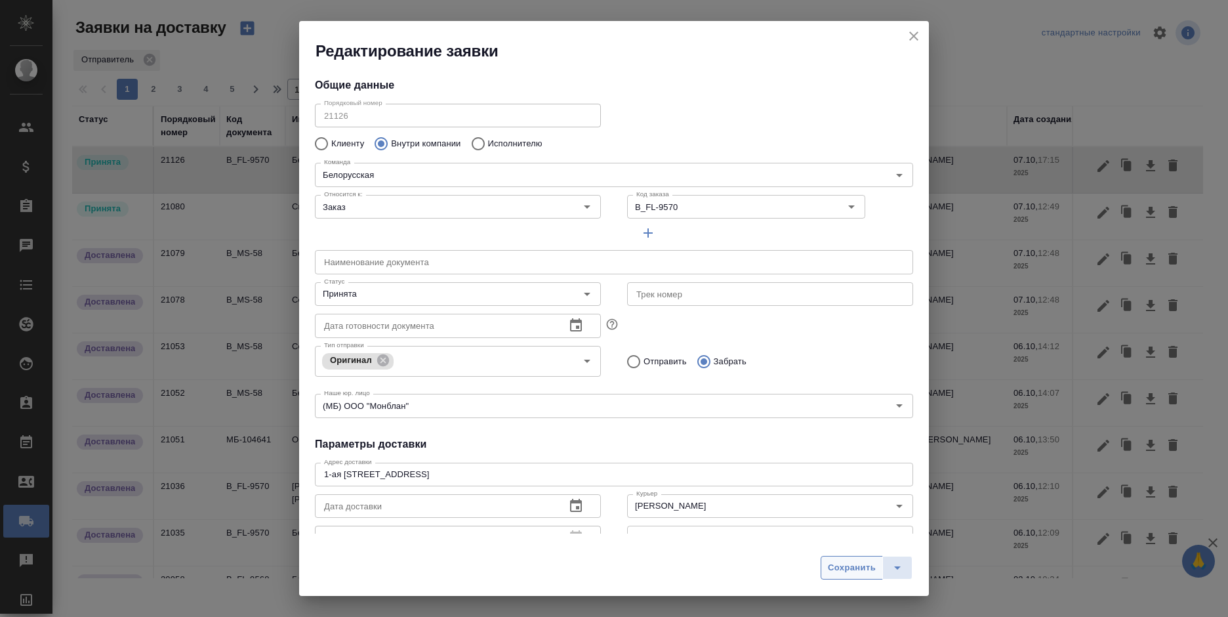
click at [844, 565] on span "Сохранить" at bounding box center [852, 567] width 48 height 15
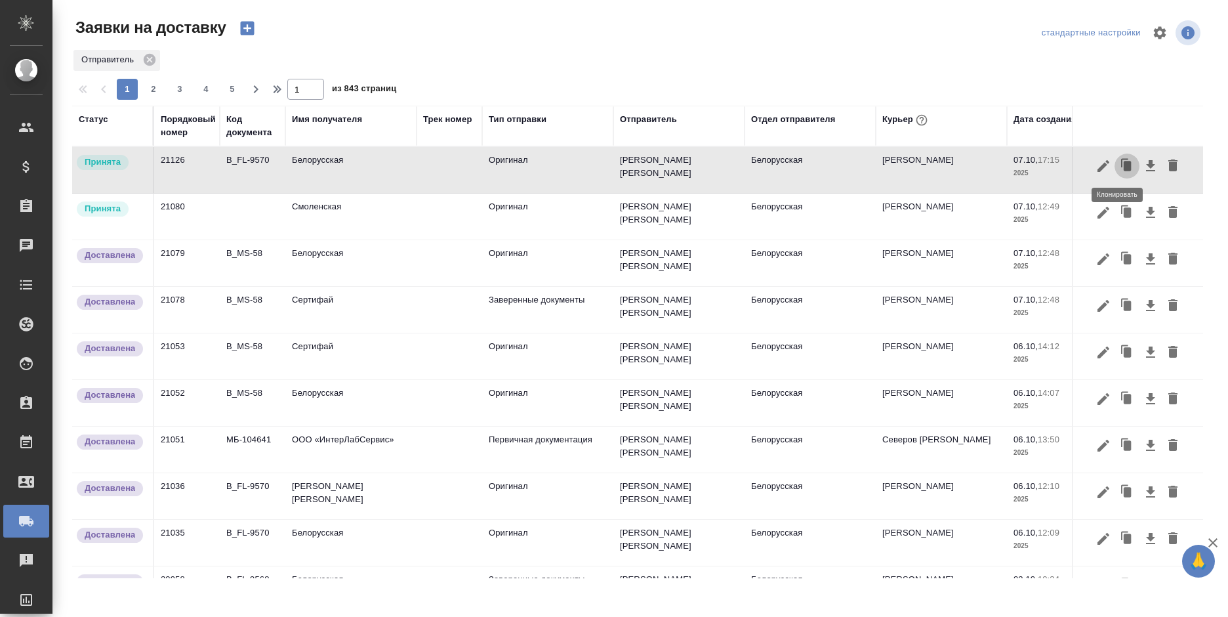
click at [1118, 166] on icon "button" at bounding box center [1127, 166] width 18 height 18
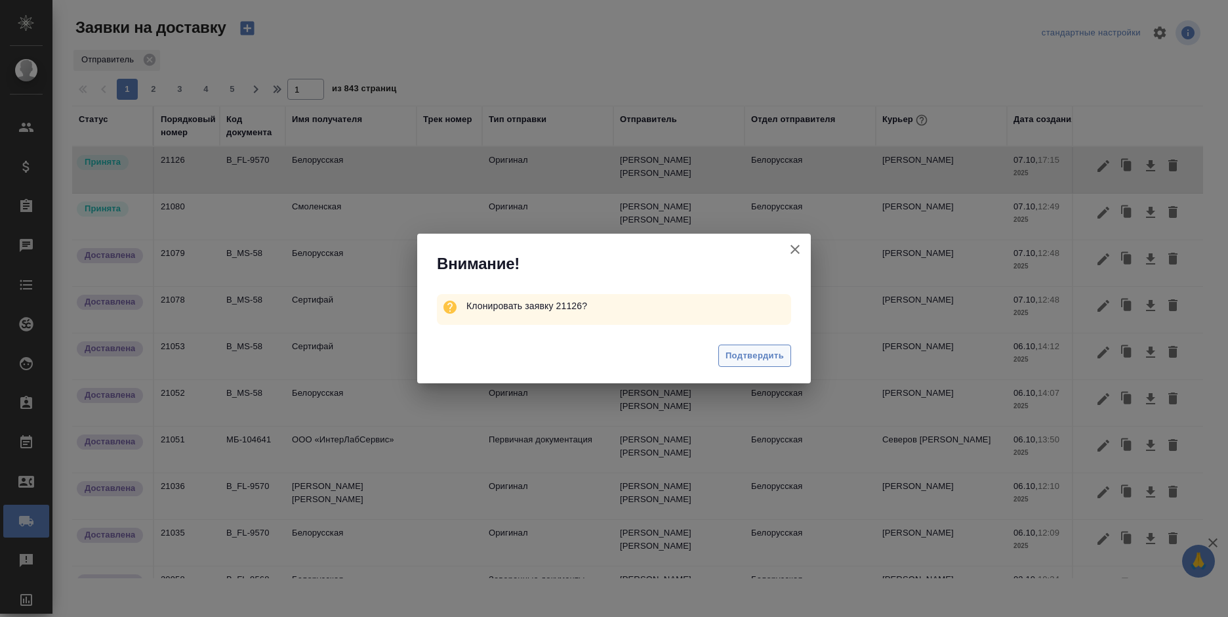
click at [742, 358] on span "Подтвердить" at bounding box center [754, 355] width 58 height 15
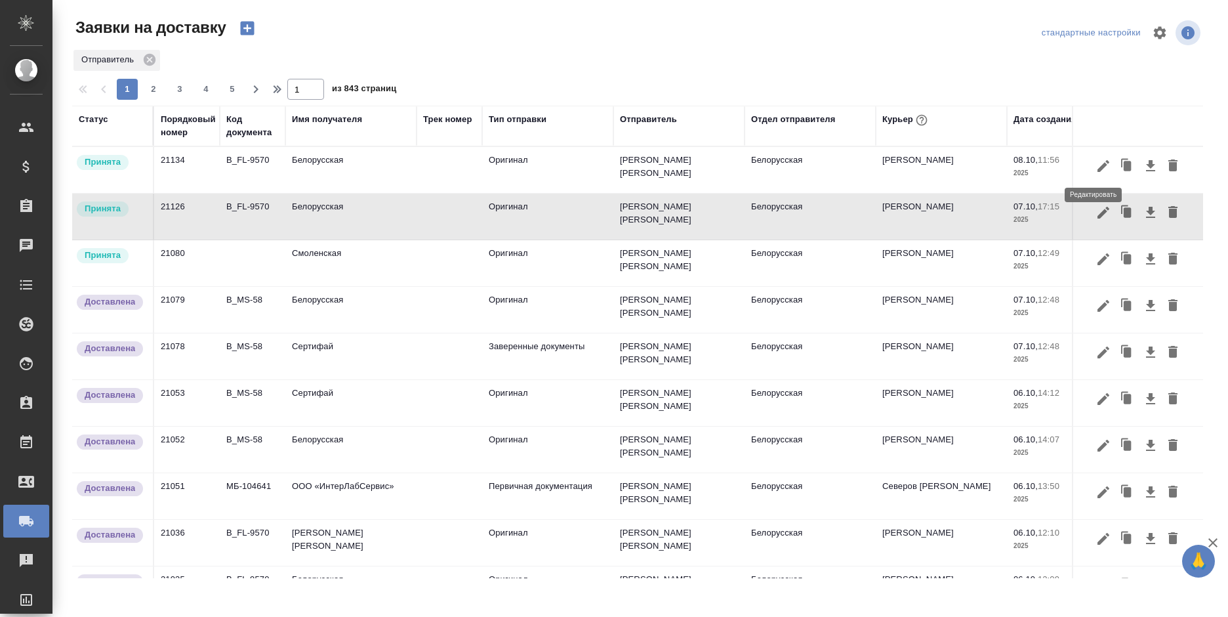
click at [1092, 163] on button "button" at bounding box center [1103, 165] width 22 height 25
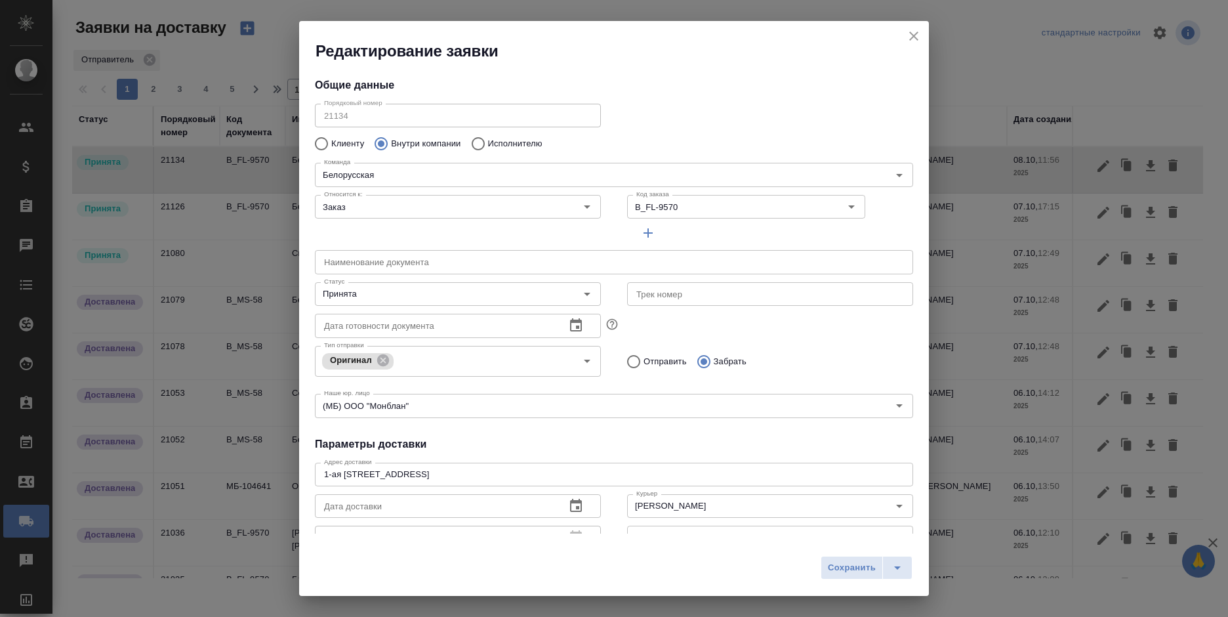
click at [493, 138] on p "Исполнителю" at bounding box center [515, 143] width 54 height 13
click at [488, 138] on input "Исполнителю" at bounding box center [476, 144] width 24 height 28
radio input "true"
click at [484, 172] on input "Исполнитель" at bounding box center [582, 175] width 527 height 16
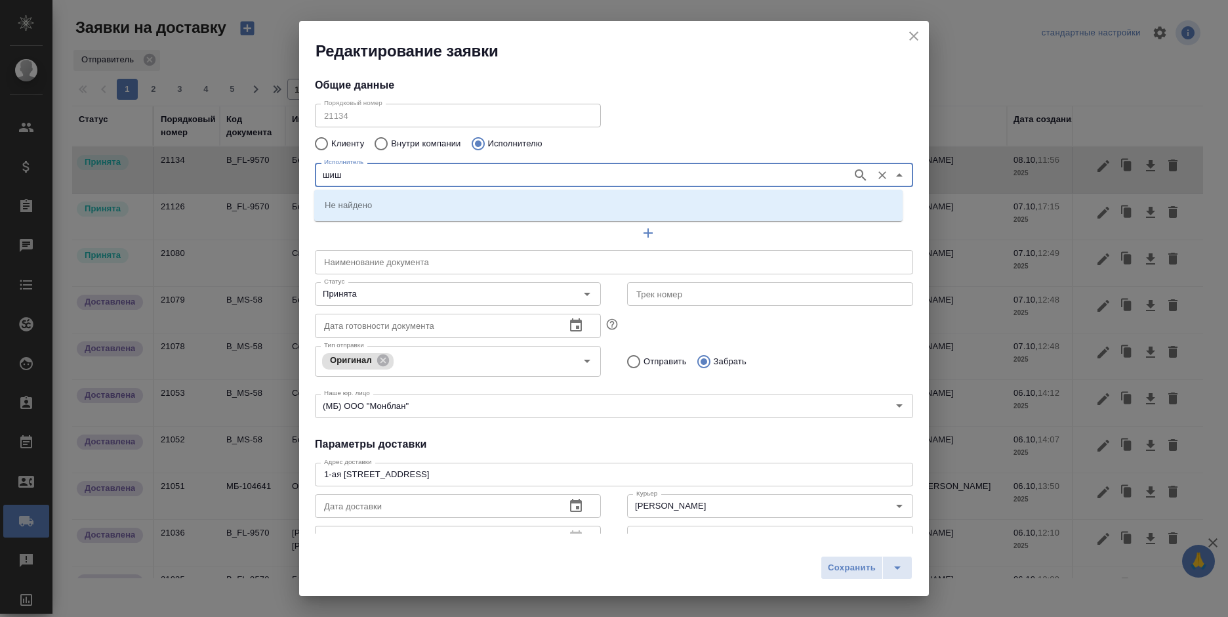
type input "шиш"
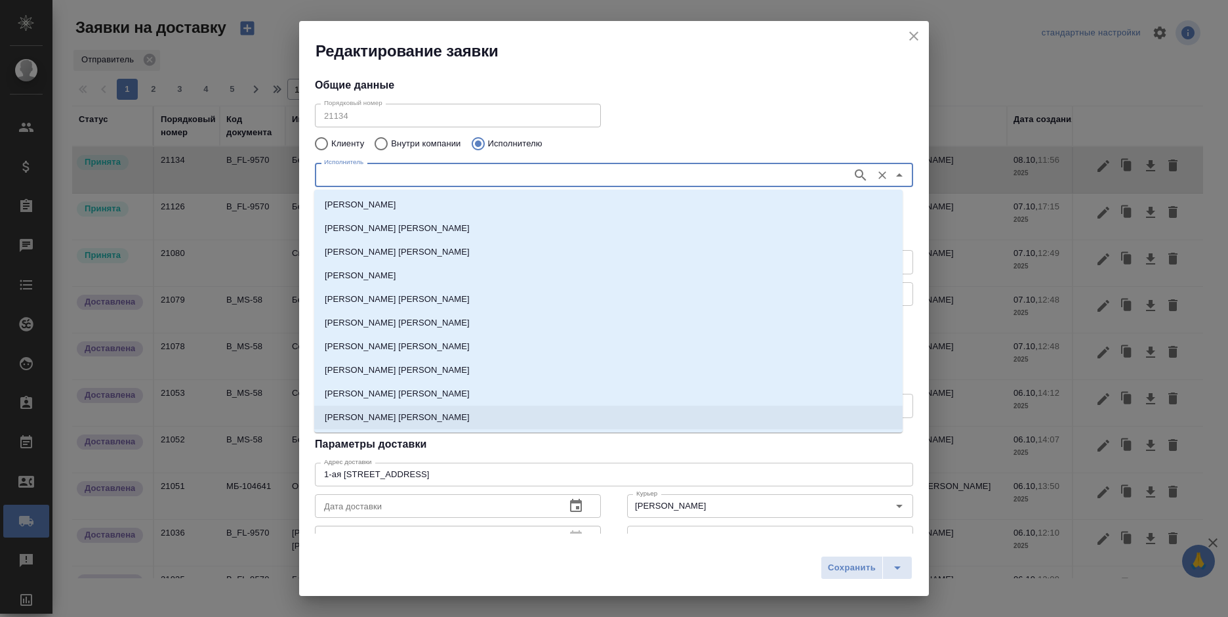
click at [455, 416] on p "НОТАРИУС Шишенков Леонид Васильевич" at bounding box center [397, 417] width 145 height 13
type input "НОТАРИУС Шишенков Леонид Васильевич"
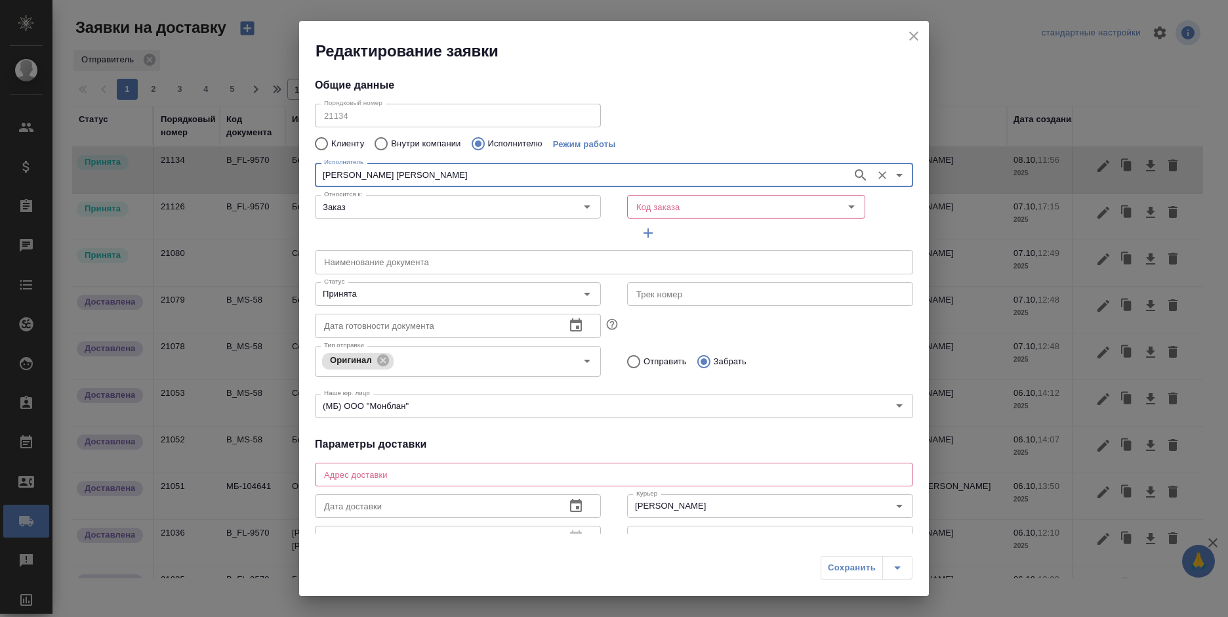
type input "НОТАРИУС Шишенков Леонид Васильевич"
click at [653, 212] on input "Код заказа" at bounding box center [714, 207] width 167 height 16
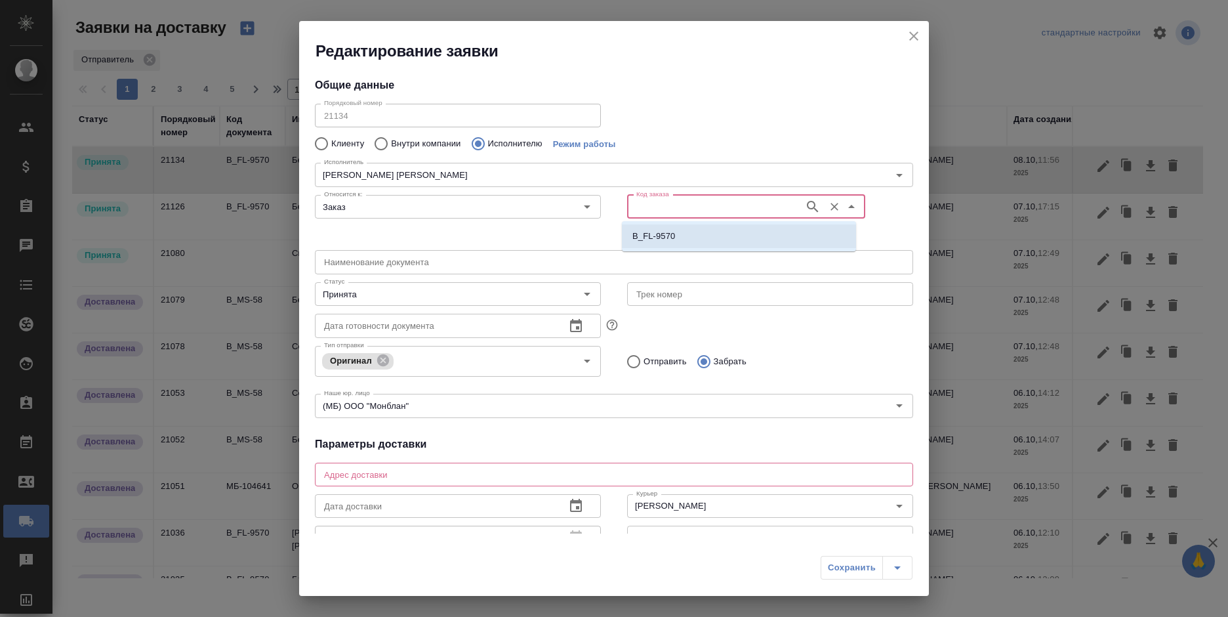
click at [657, 236] on p "B_FL-9570" at bounding box center [653, 236] width 43 height 13
type input "B_FL-9570"
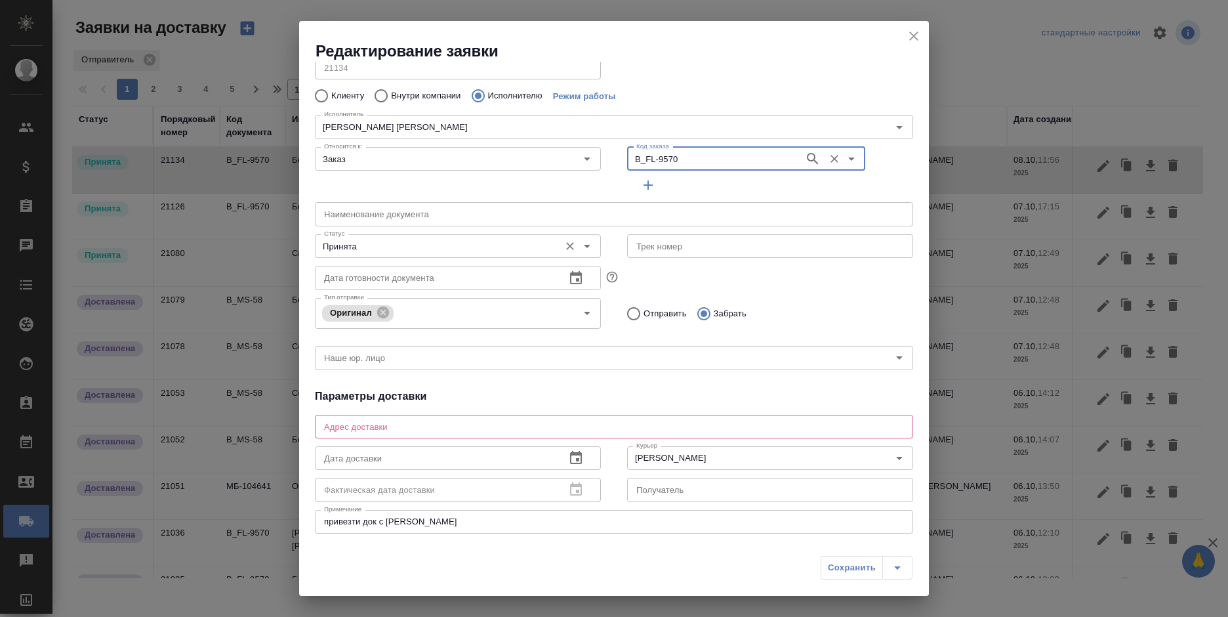
scroll to position [66, 0]
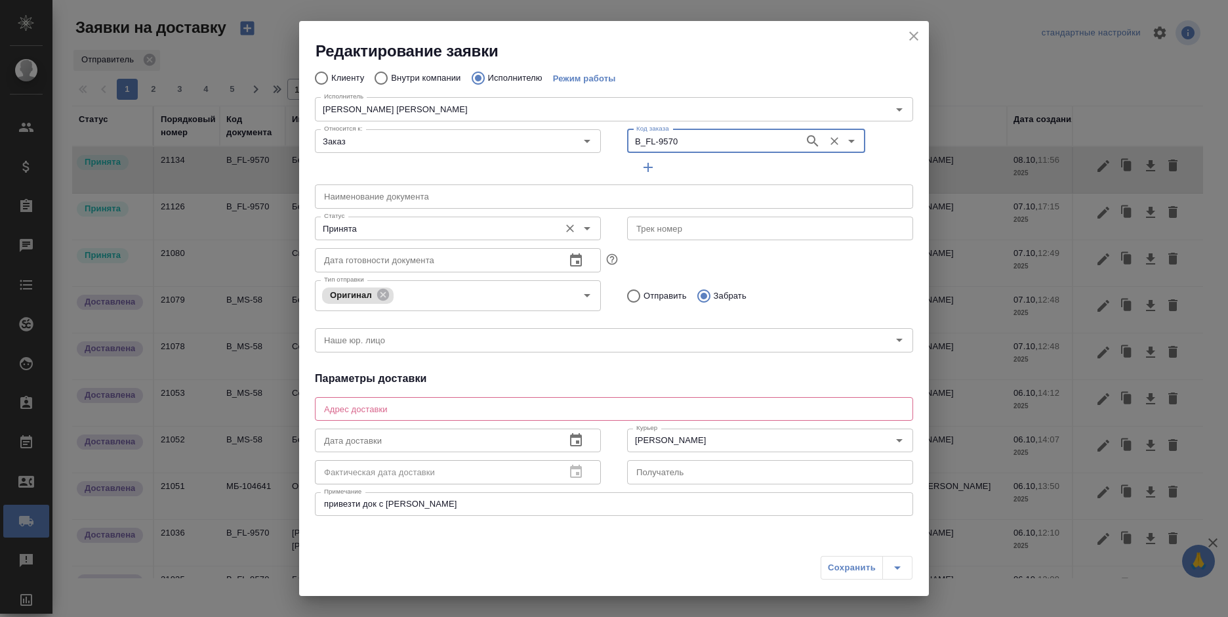
click at [413, 232] on input "Принята" at bounding box center [436, 228] width 234 height 16
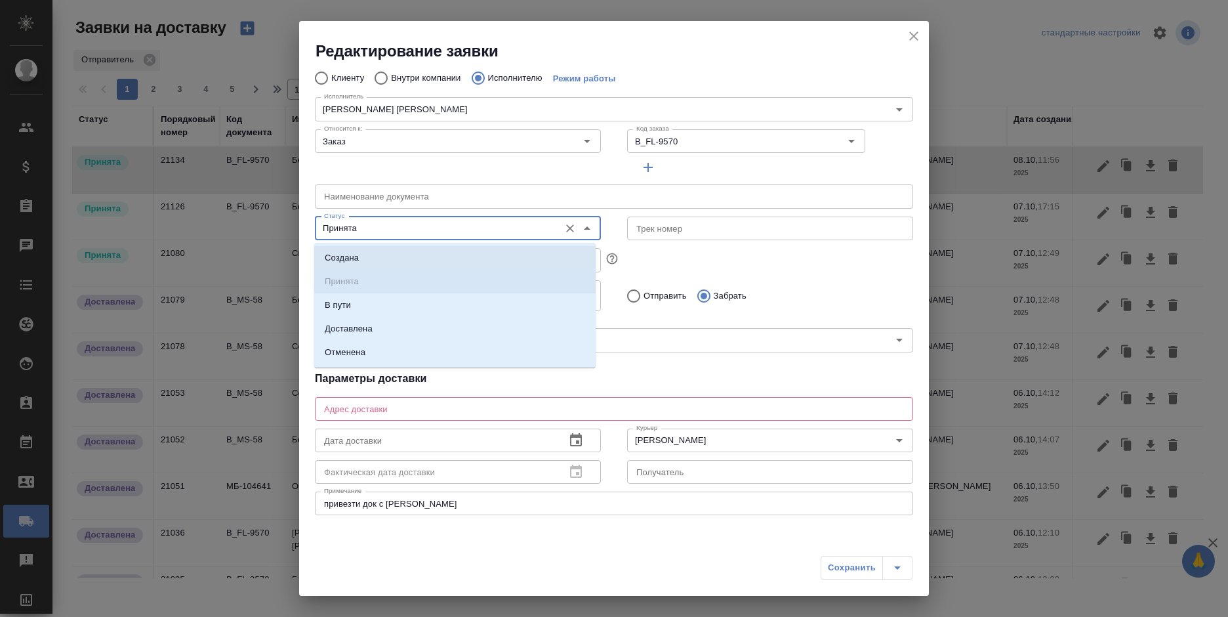
click at [411, 264] on li "Создана" at bounding box center [454, 258] width 281 height 24
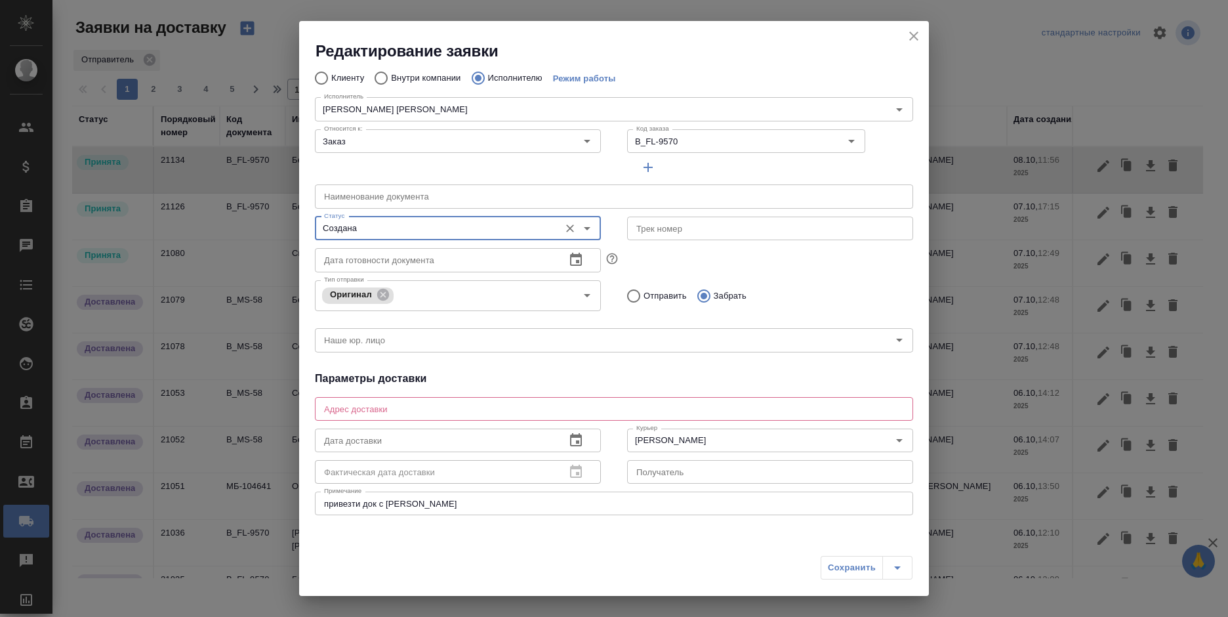
click at [402, 225] on input "Создана" at bounding box center [436, 228] width 234 height 16
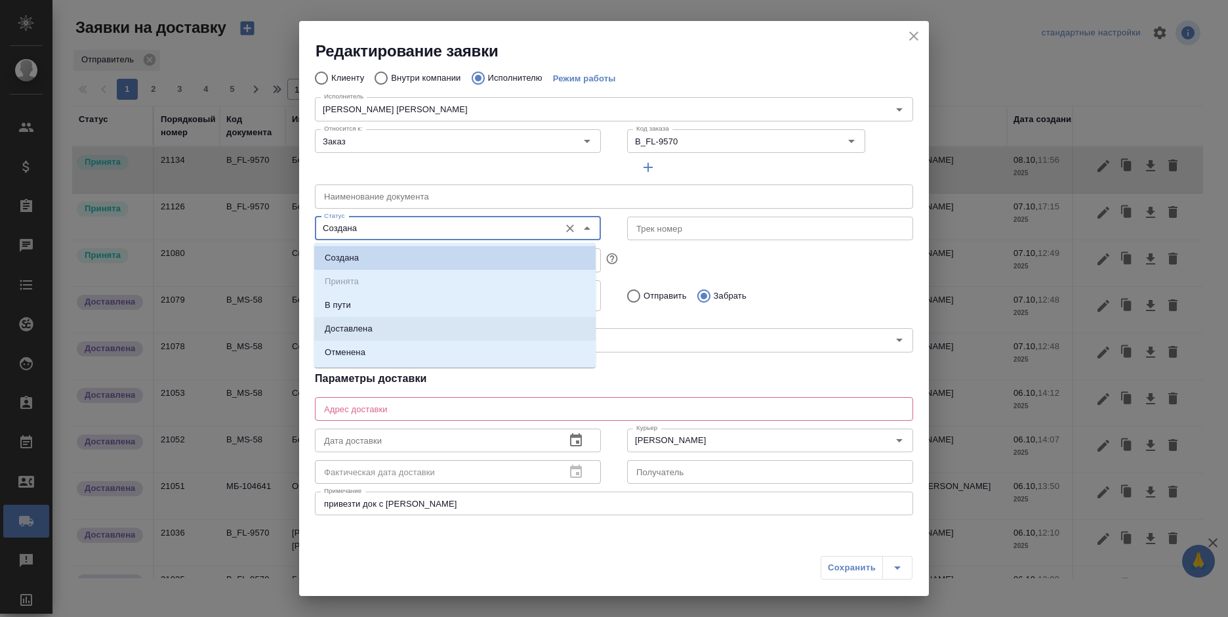
click at [390, 323] on li "Доставлена" at bounding box center [454, 329] width 281 height 24
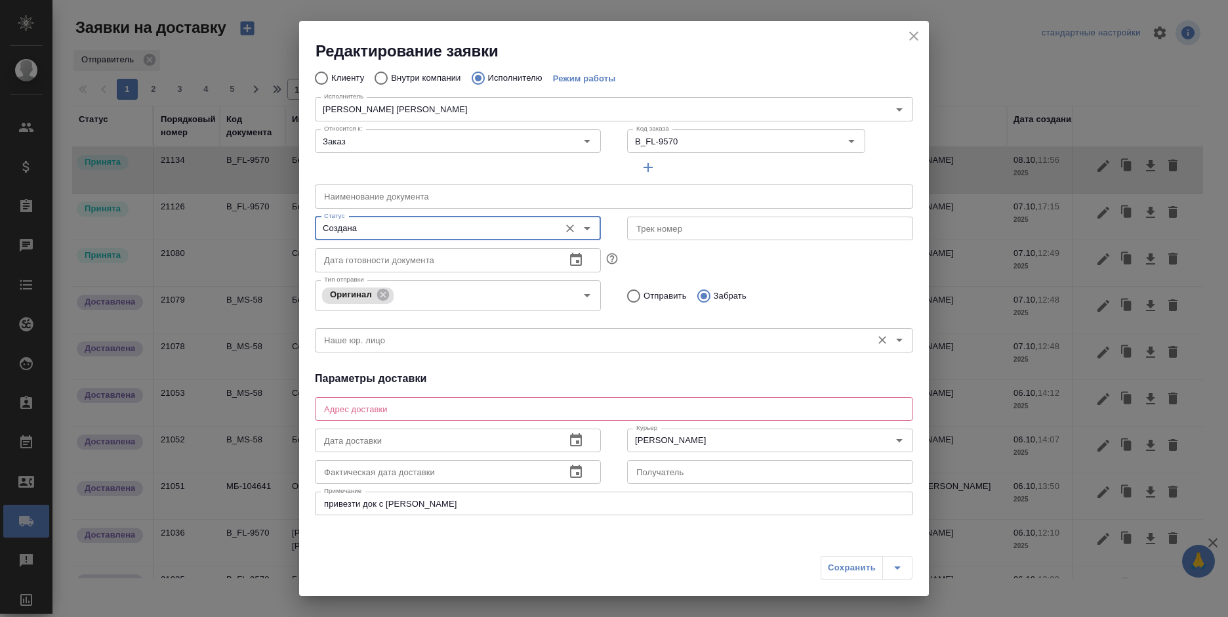
type input "Доставлена"
click at [424, 410] on textarea at bounding box center [614, 408] width 580 height 10
type textarea "Новокузнецкая, 44/2, железная дверь возле 4-го подъезда"
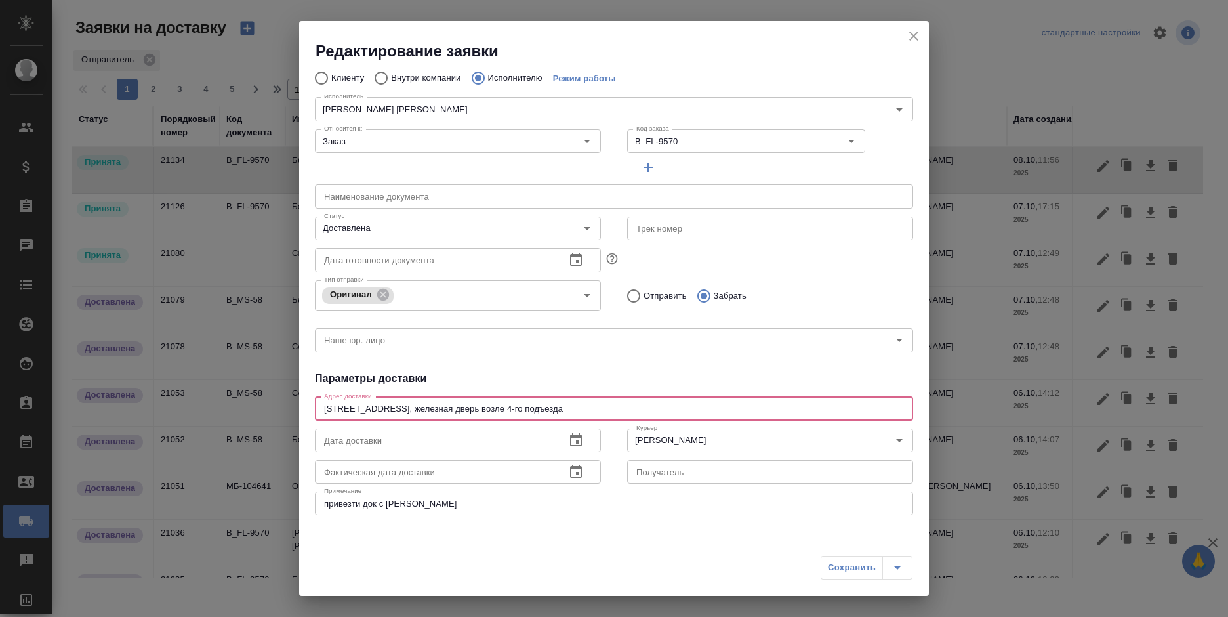
type input "9250216062"
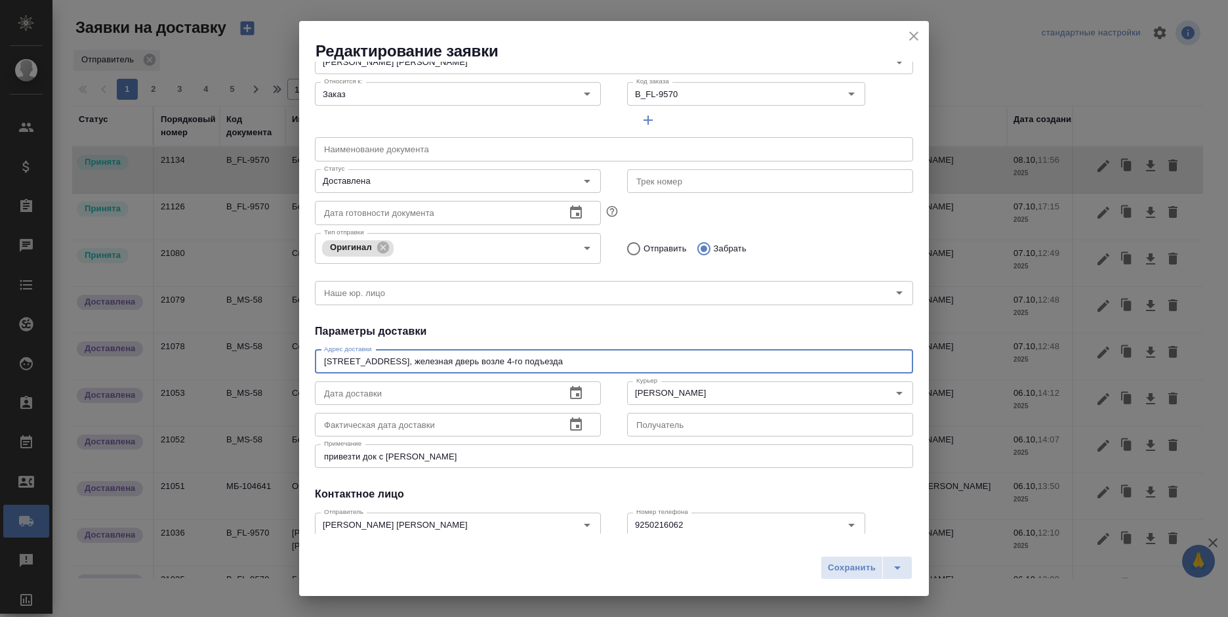
scroll to position [131, 0]
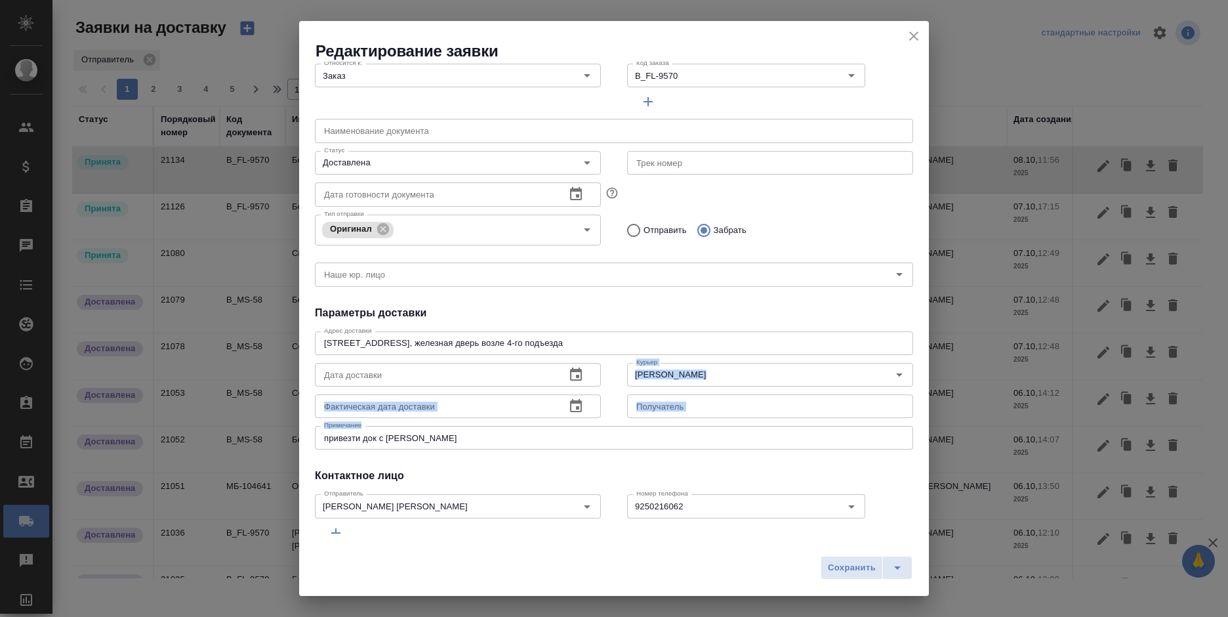
drag, startPoint x: 447, startPoint y: 442, endPoint x: 225, endPoint y: 441, distance: 222.3
click at [225, 441] on div "Редактирование заявки Общие данные Порядковый номер 21134 Порядковый номер Клие…" at bounding box center [614, 308] width 1228 height 617
click at [493, 435] on textarea "привезти док с павелецкой" at bounding box center [614, 438] width 580 height 10
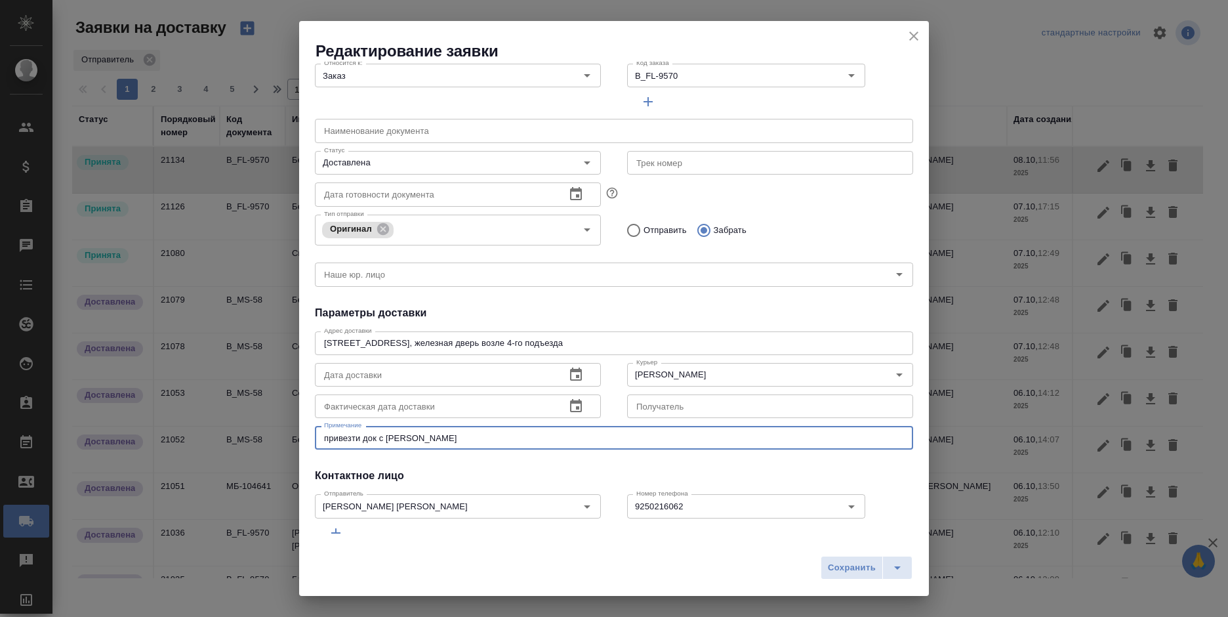
drag, startPoint x: 493, startPoint y: 435, endPoint x: 233, endPoint y: 435, distance: 260.4
click at [233, 435] on div "Редактирование заявки Общие данные Порядковый номер 21134 Порядковый номер Клие…" at bounding box center [614, 308] width 1228 height 617
type textarea "з"
click at [455, 238] on div "Оригинал Тип отправки" at bounding box center [458, 229] width 286 height 31
type textarea "забрать документ"
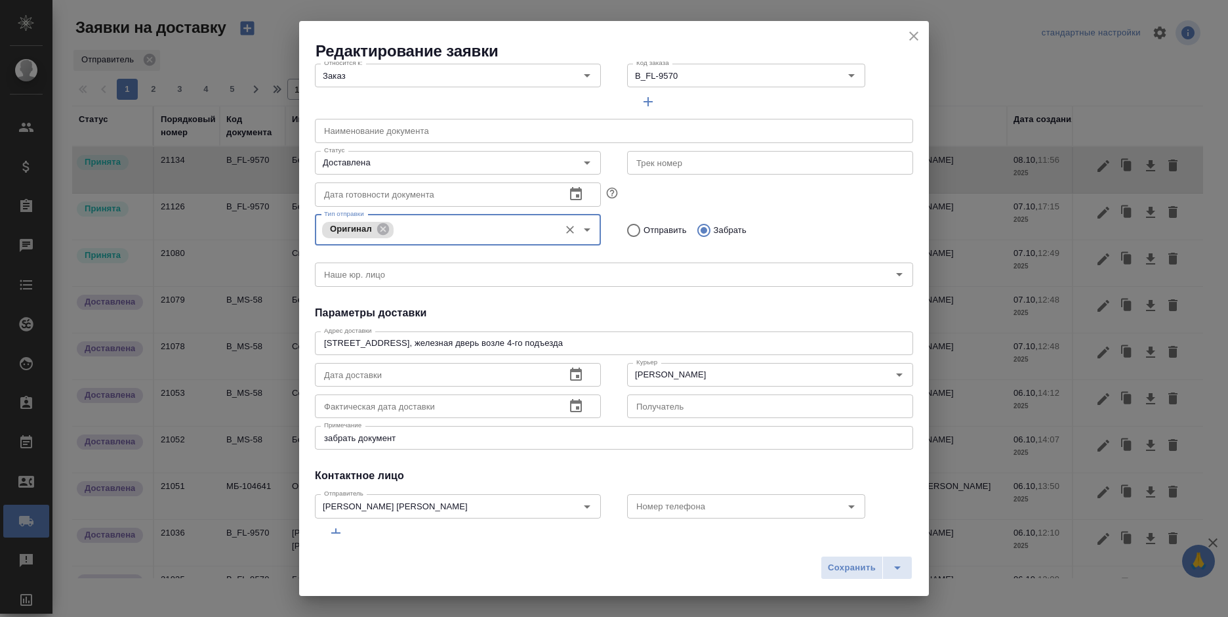
click at [441, 237] on input "Тип отправки" at bounding box center [475, 230] width 156 height 16
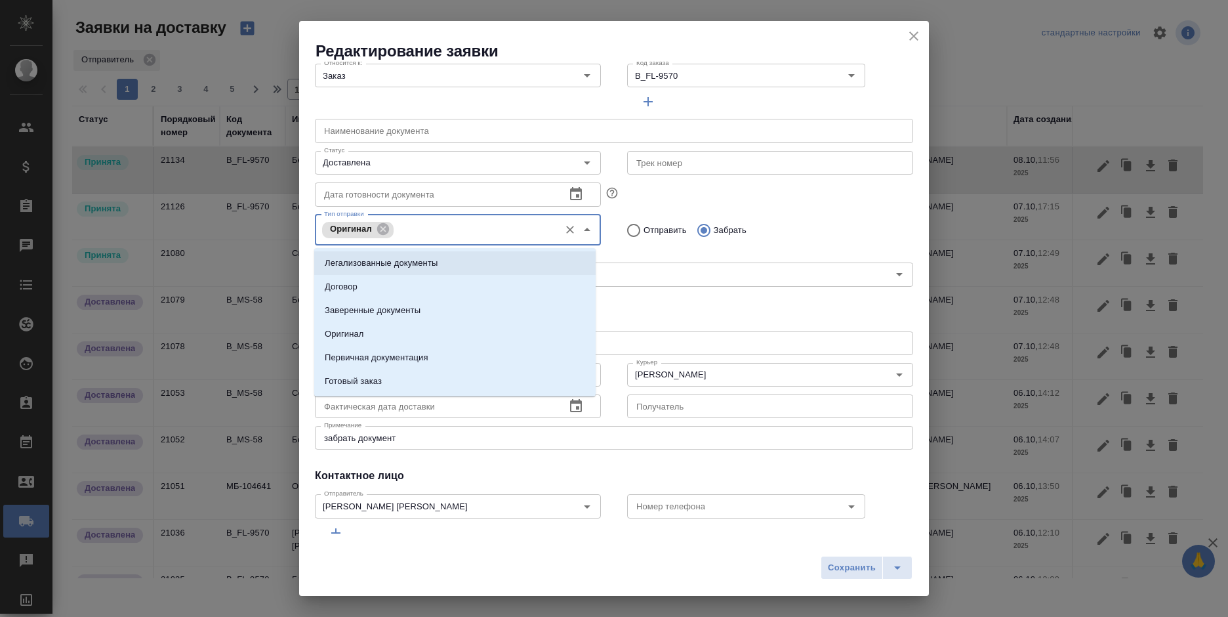
click at [432, 267] on p "Легализованные документы" at bounding box center [381, 262] width 113 height 13
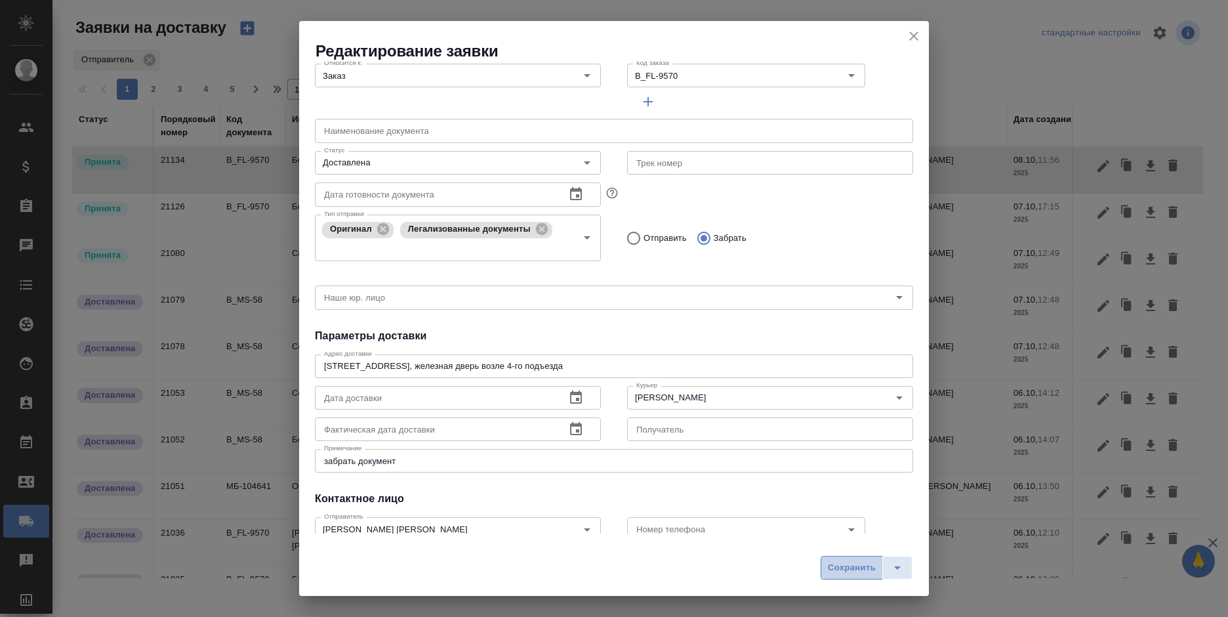
click at [839, 567] on span "Сохранить" at bounding box center [852, 567] width 48 height 15
radio input "true"
type input "Принята"
type input "(МБ) ООО "Монблан""
type textarea "1-ая Тверская-Ямская, д. 29 стр. 1, этаж 2, офис 17"
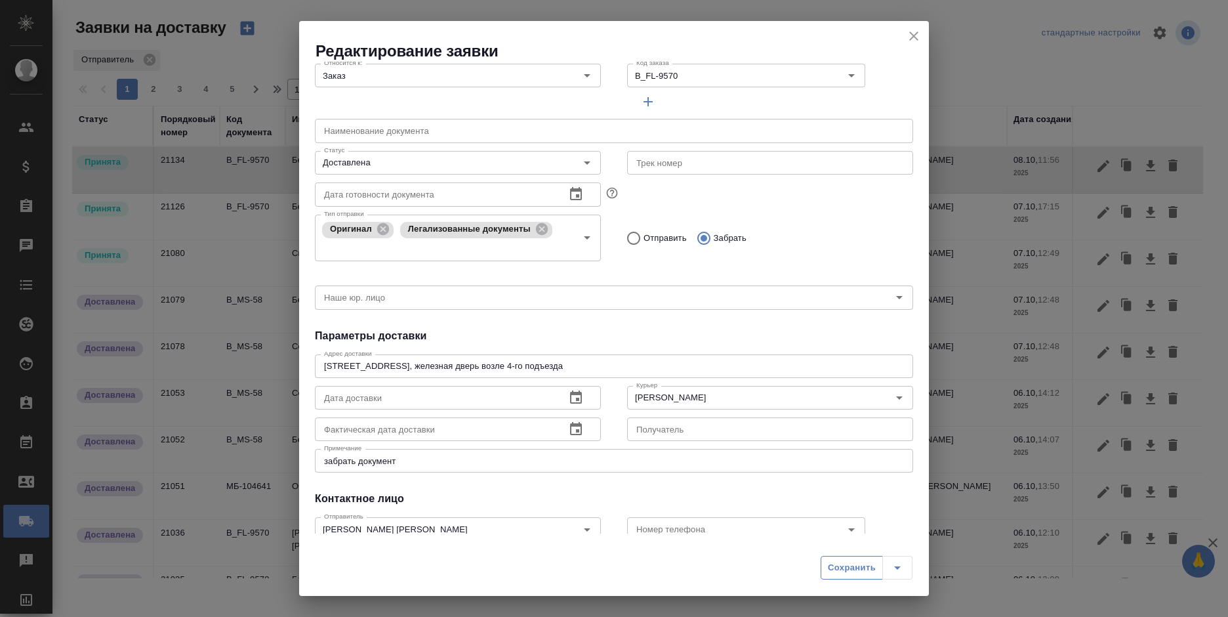
type textarea "привезти док с павелецкой"
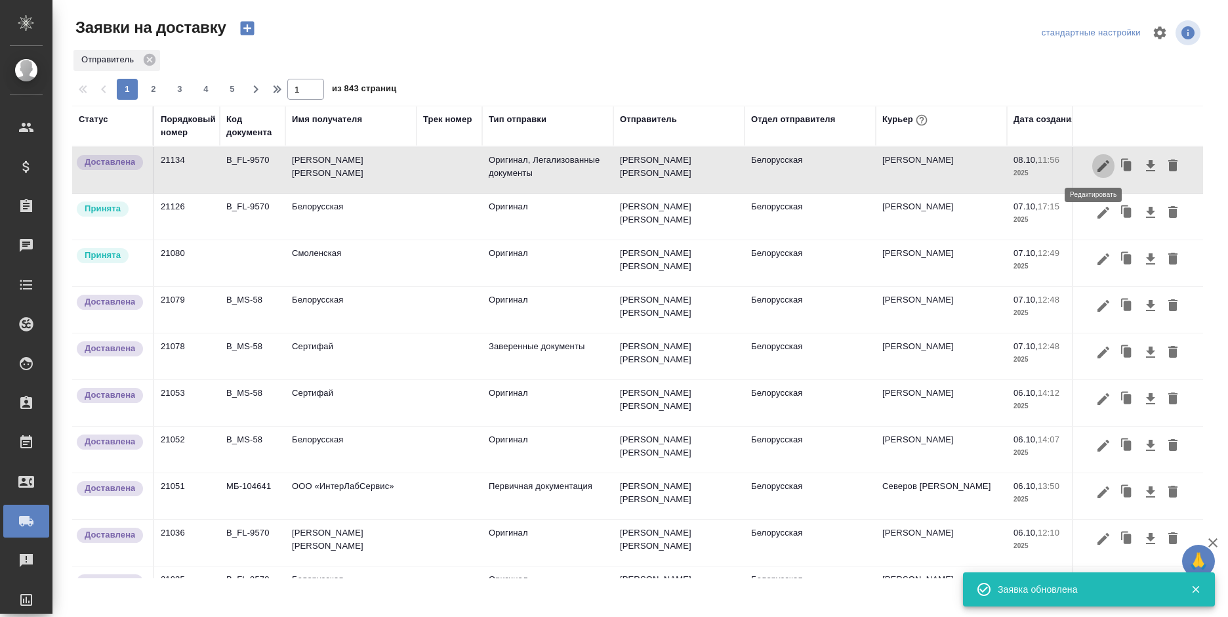
click at [1097, 167] on icon "button" at bounding box center [1103, 166] width 12 height 12
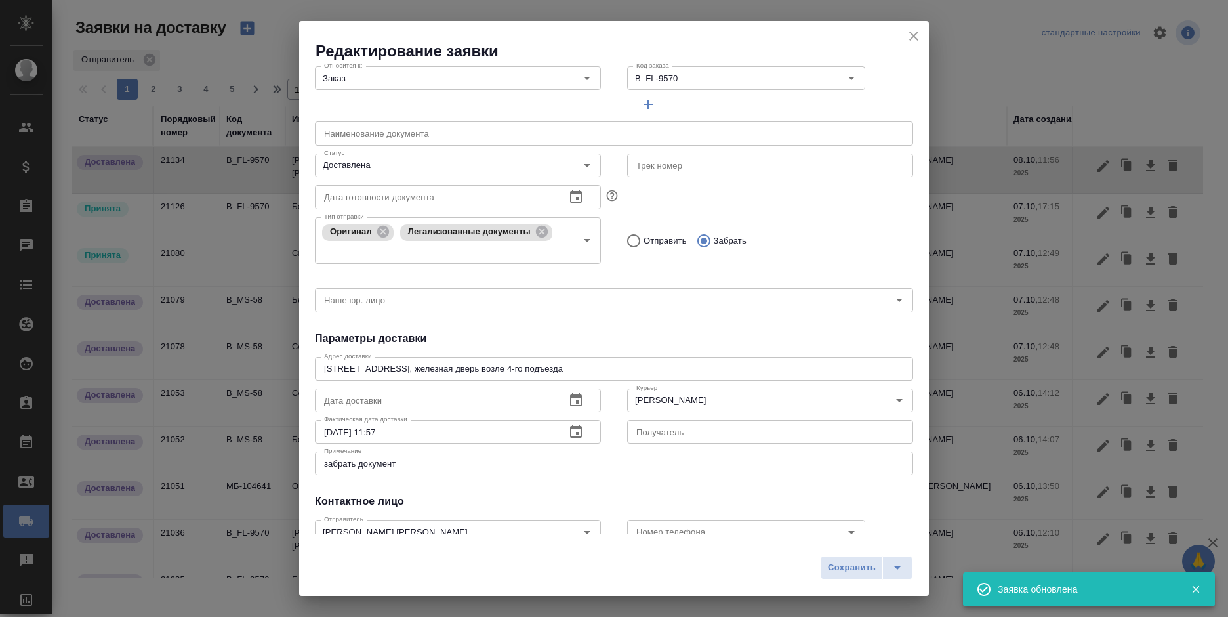
scroll to position [197, 0]
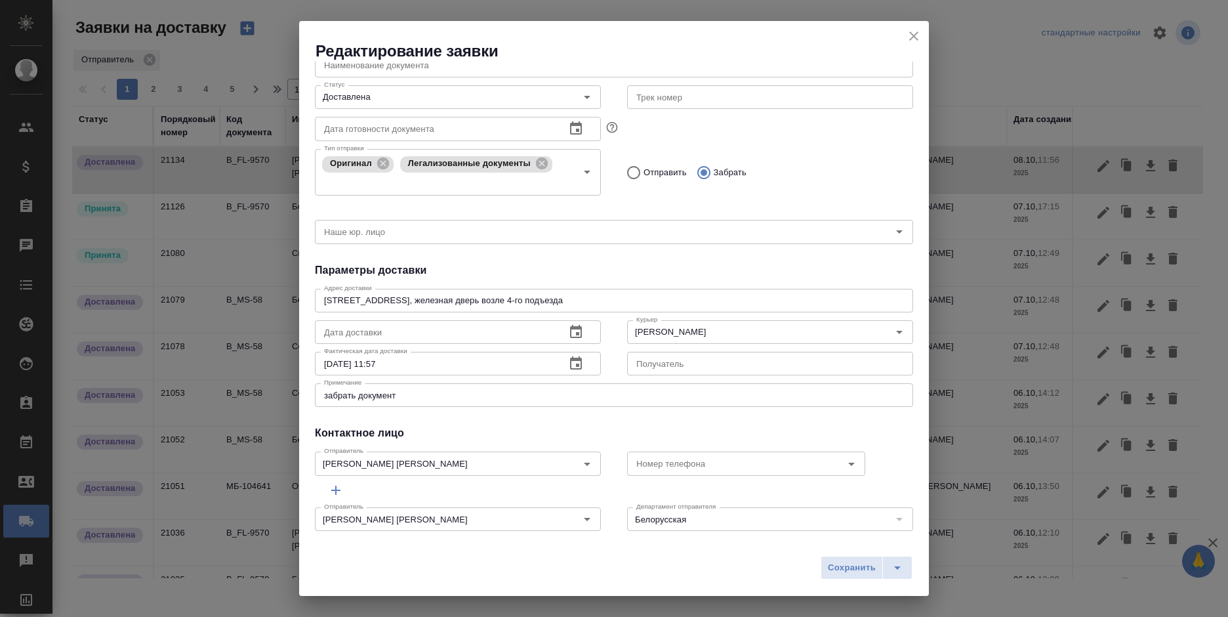
click at [903, 33] on div "Редактирование заявки" at bounding box center [614, 41] width 630 height 41
click at [908, 33] on icon "close" at bounding box center [914, 36] width 16 height 16
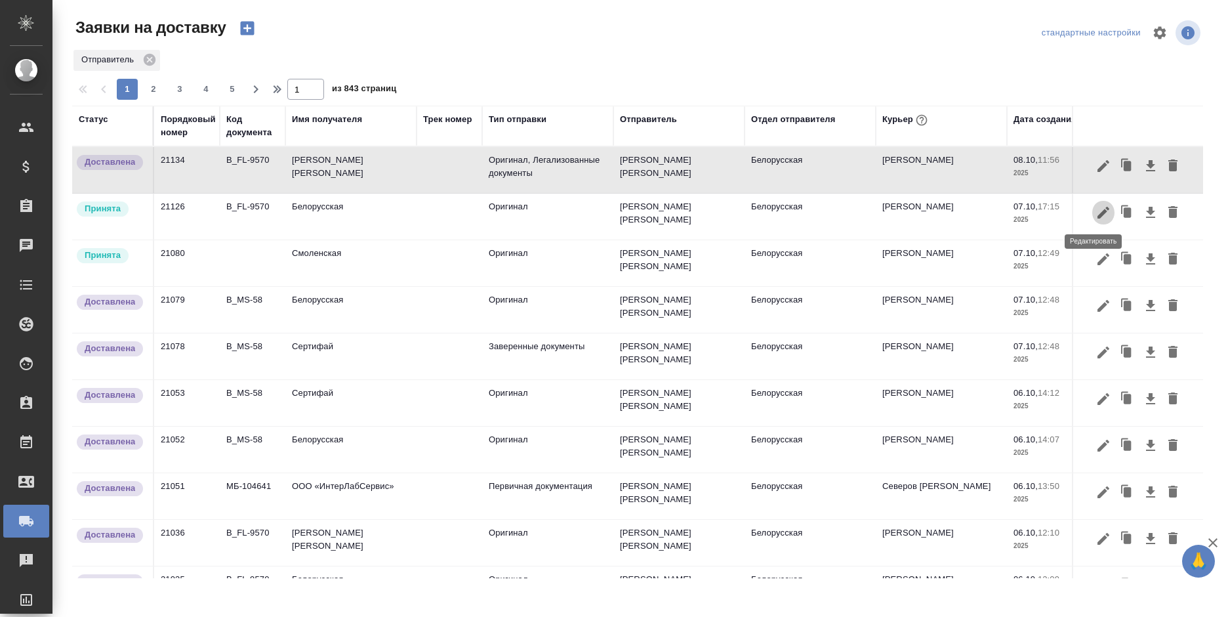
click at [1095, 212] on icon "button" at bounding box center [1103, 213] width 16 height 16
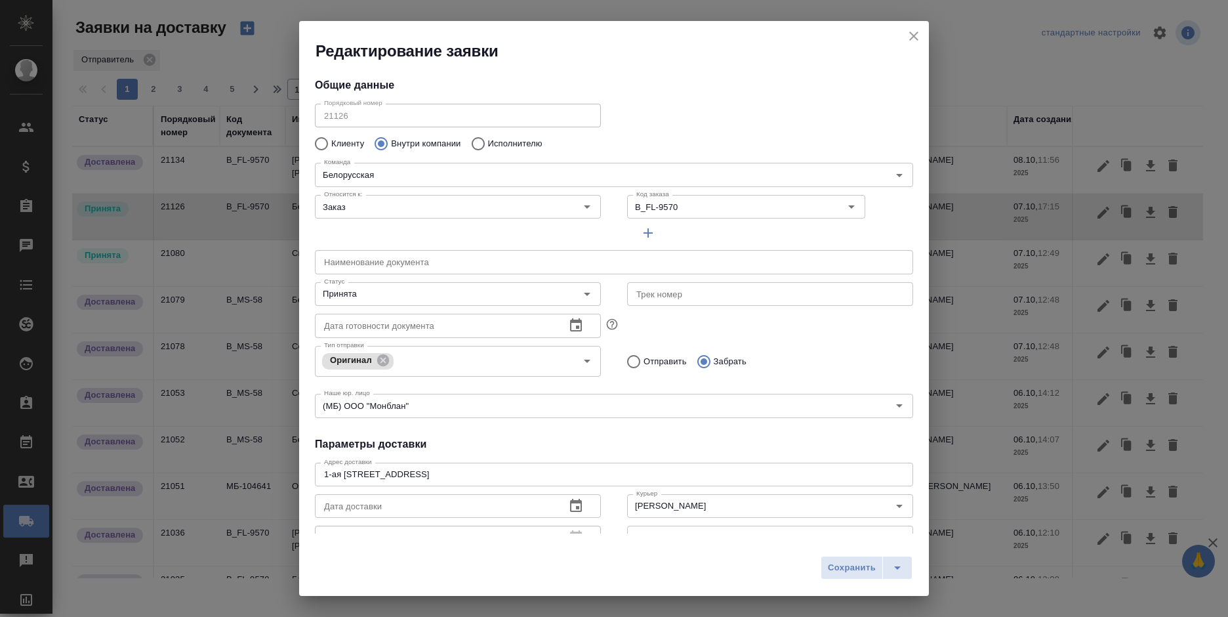
click at [648, 363] on p "Отправить" at bounding box center [664, 361] width 43 height 13
click at [643, 363] on input "Отправить" at bounding box center [632, 362] width 24 height 28
radio input "true"
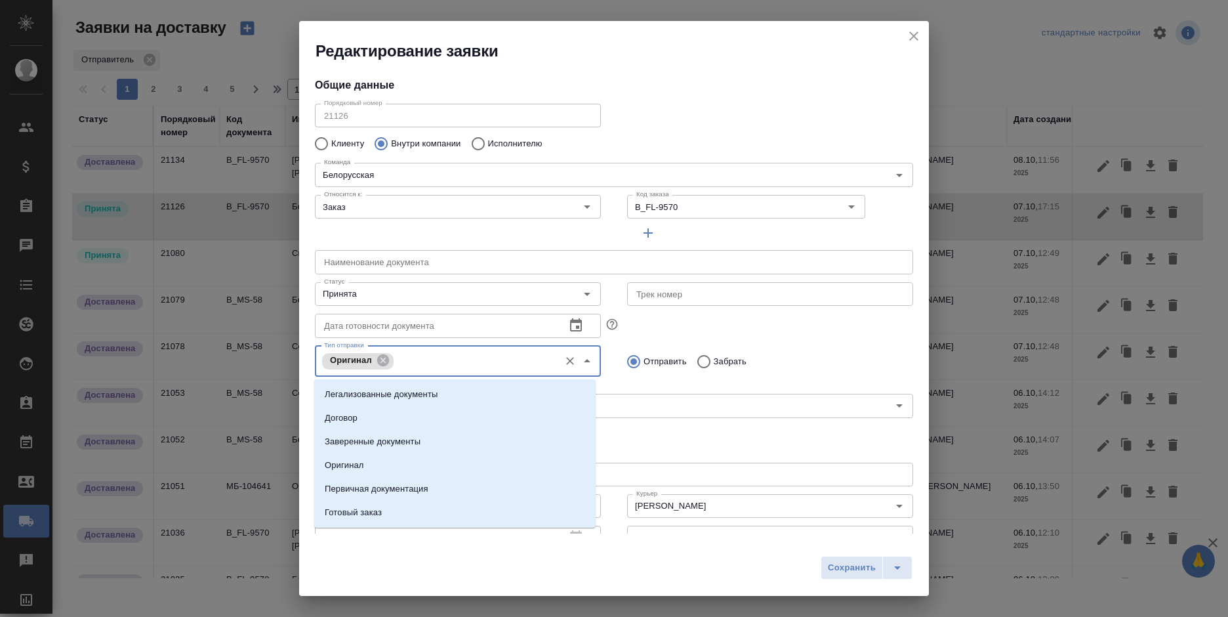
click at [475, 368] on input "Тип отправки" at bounding box center [475, 361] width 156 height 16
click at [464, 393] on li "Легализованные документы" at bounding box center [454, 394] width 281 height 24
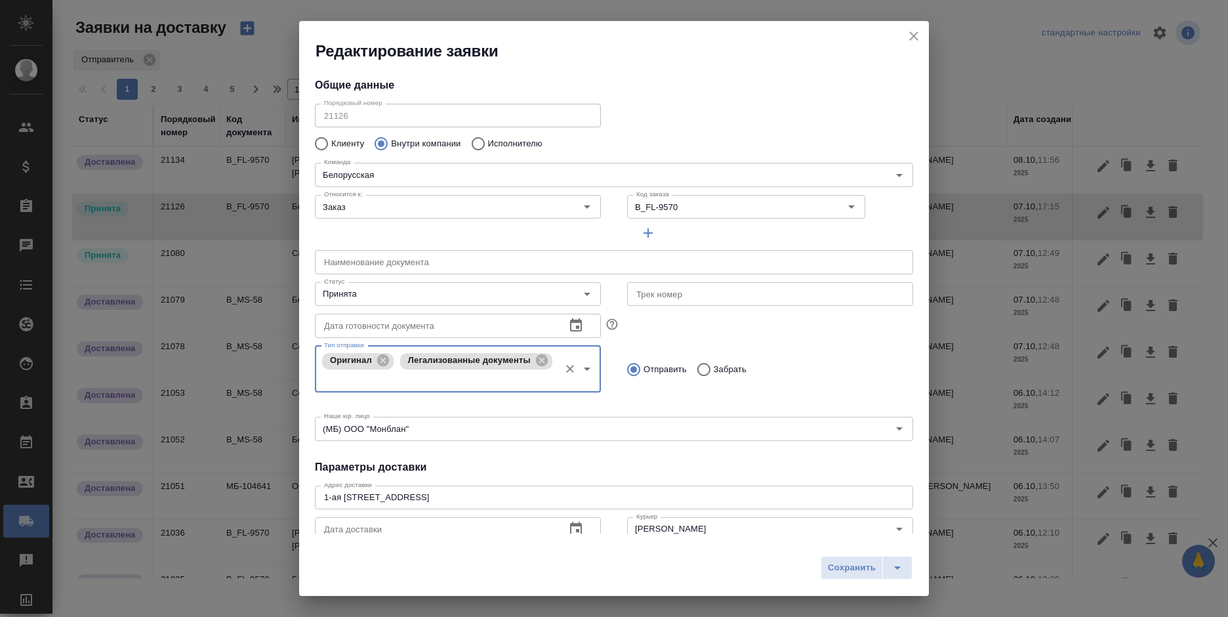
click at [640, 228] on icon "button" at bounding box center [648, 233] width 16 height 16
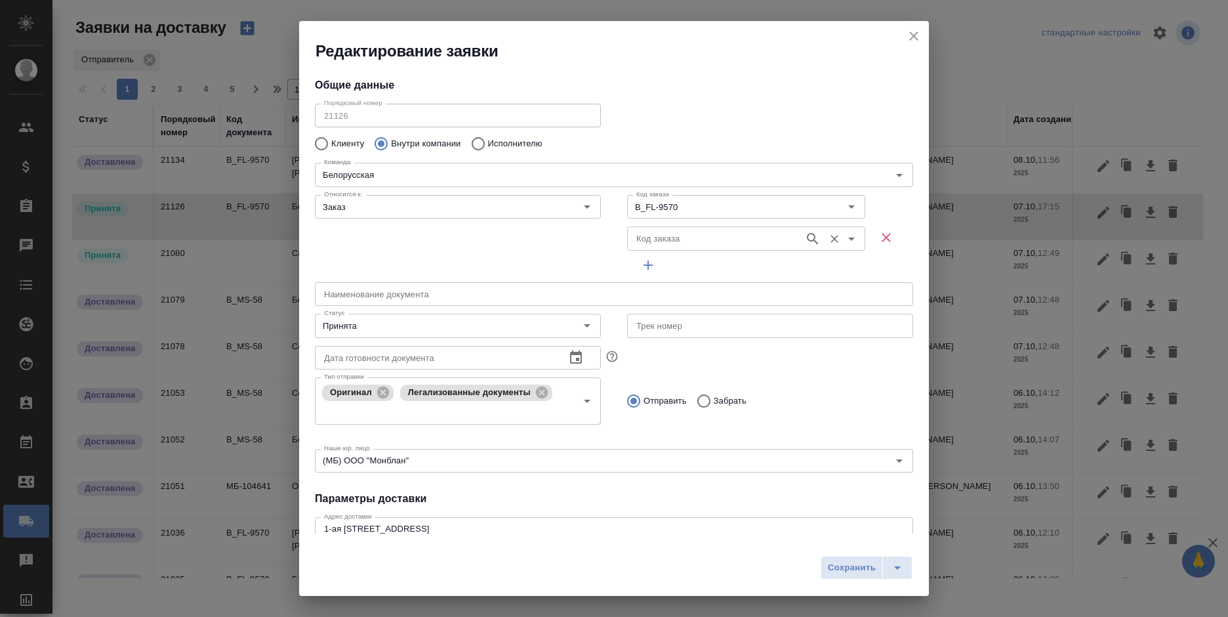
click at [662, 228] on div "Код заказа" at bounding box center [746, 238] width 238 height 24
click at [665, 235] on input "Код заказа" at bounding box center [714, 238] width 167 height 16
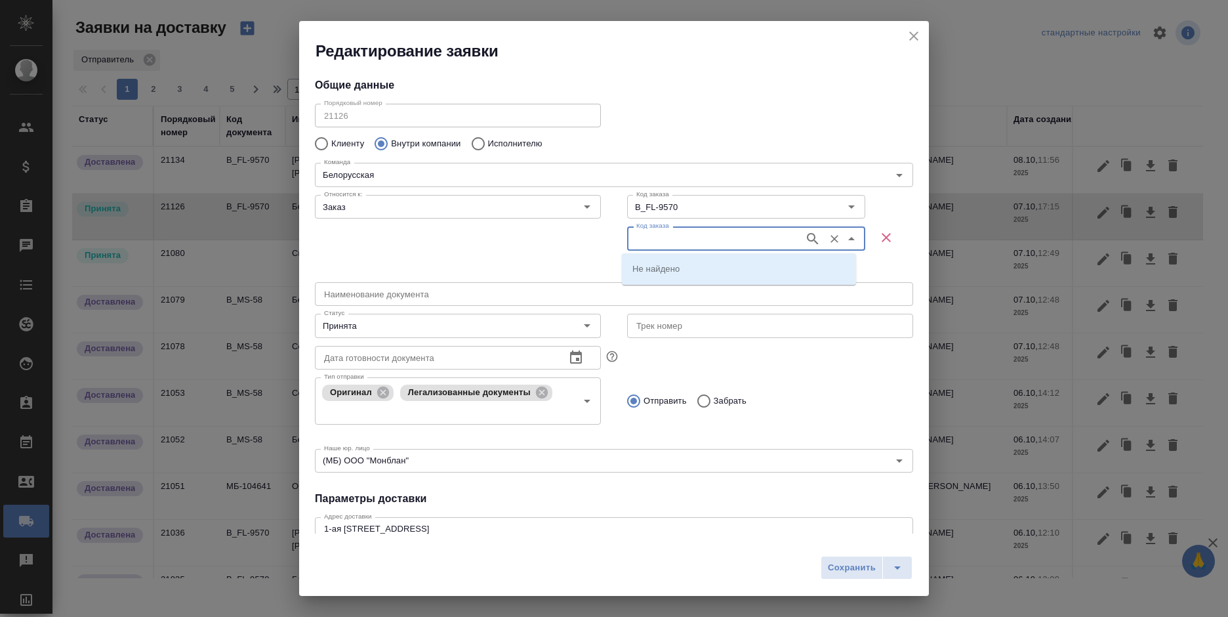
paste input "B_TTL-17"
type input "B_TTL-17"
click at [663, 266] on p "B_TTL-17" at bounding box center [651, 268] width 39 height 13
type input "B_TTL-17"
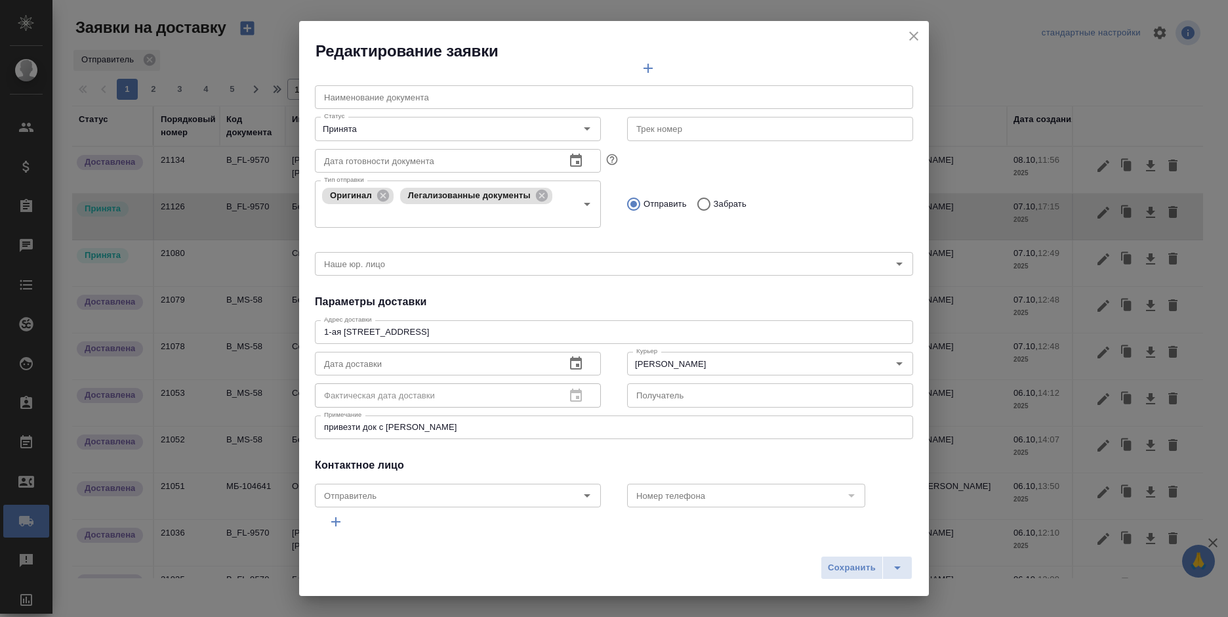
click at [458, 423] on textarea "привезти док с павелецкой" at bounding box center [614, 427] width 580 height 10
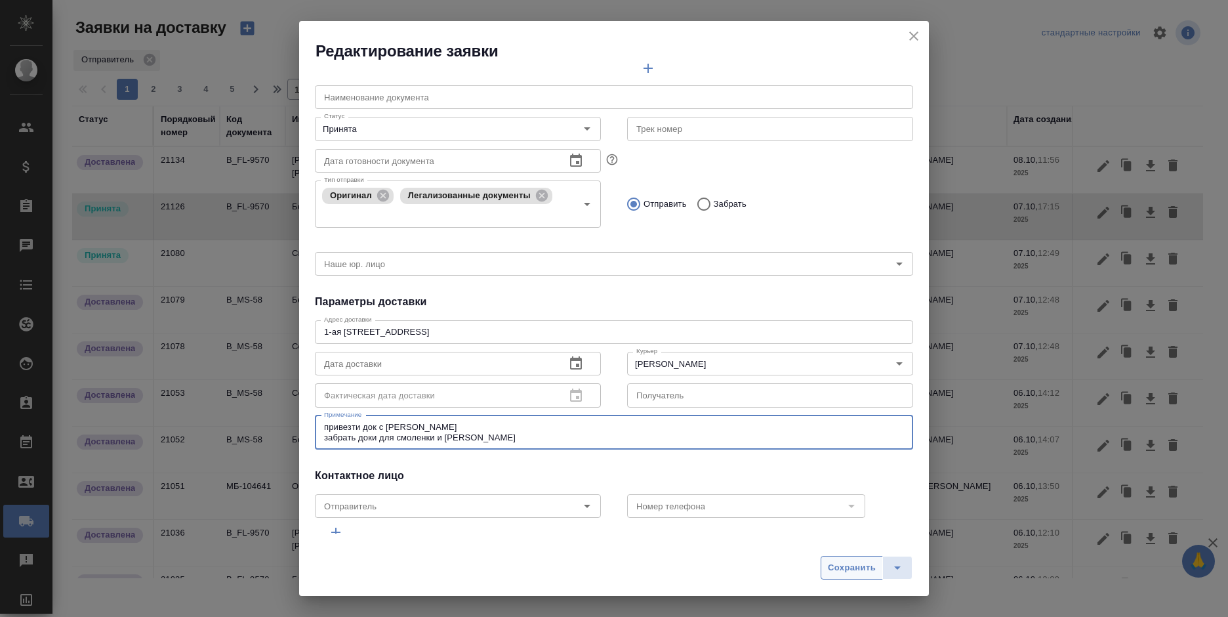
type textarea "привезти док с павелецкой забрать доки для смоленки и сертифая"
click at [839, 564] on span "Сохранить" at bounding box center [852, 567] width 48 height 15
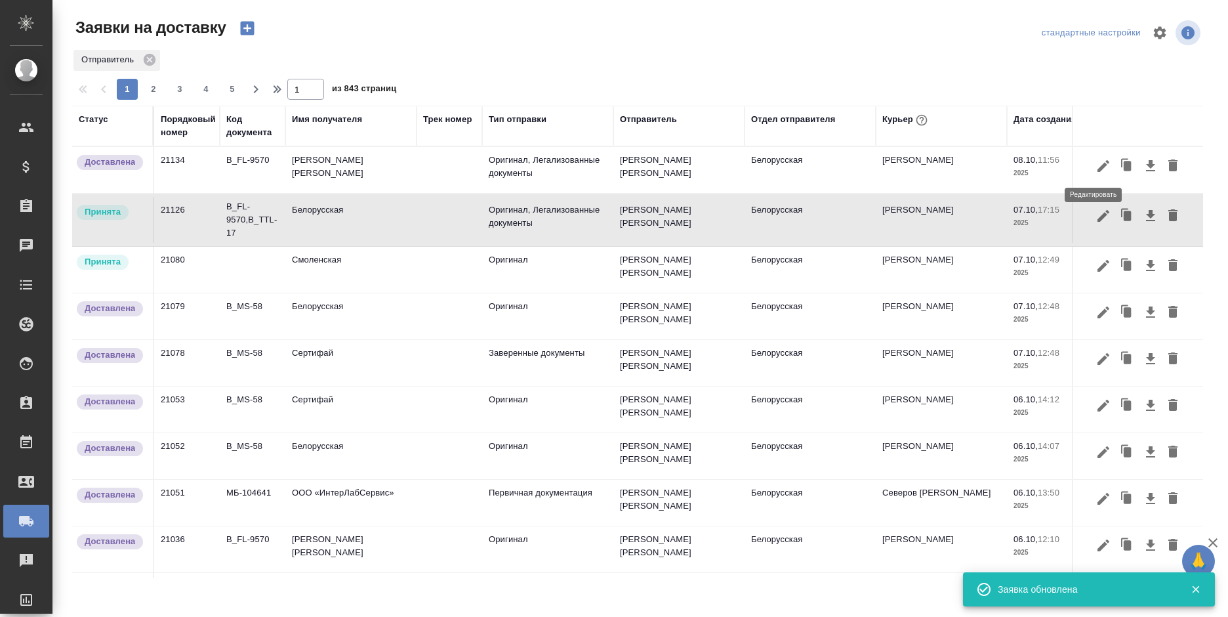
click at [1097, 171] on icon "button" at bounding box center [1103, 166] width 16 height 16
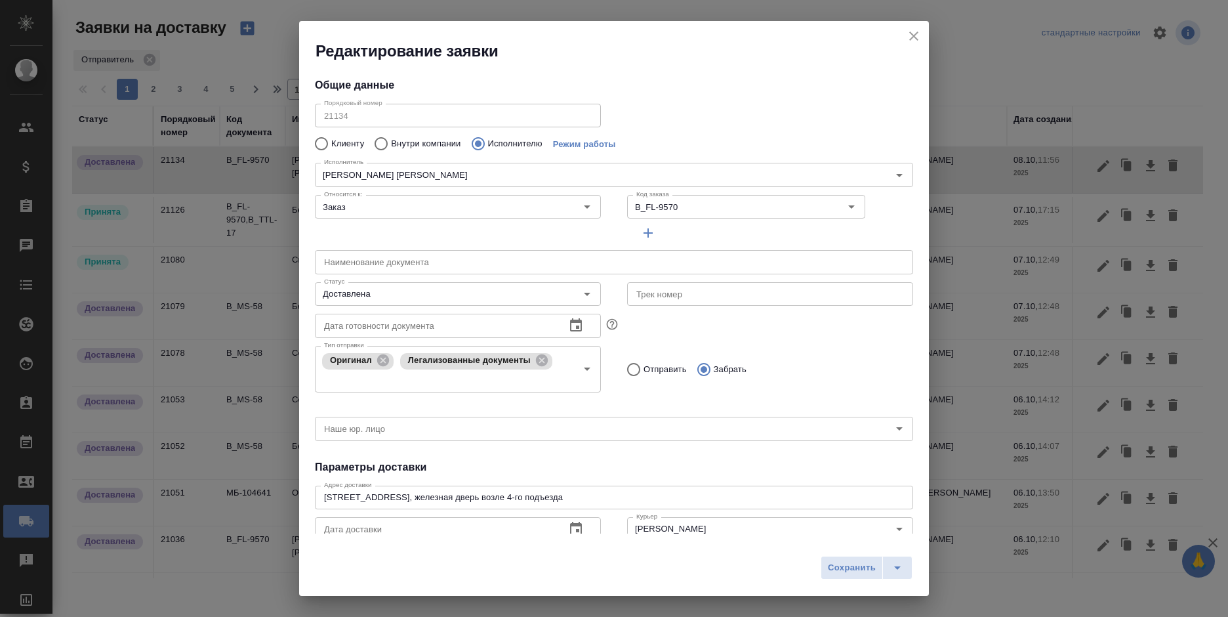
click at [906, 38] on icon "close" at bounding box center [914, 36] width 16 height 16
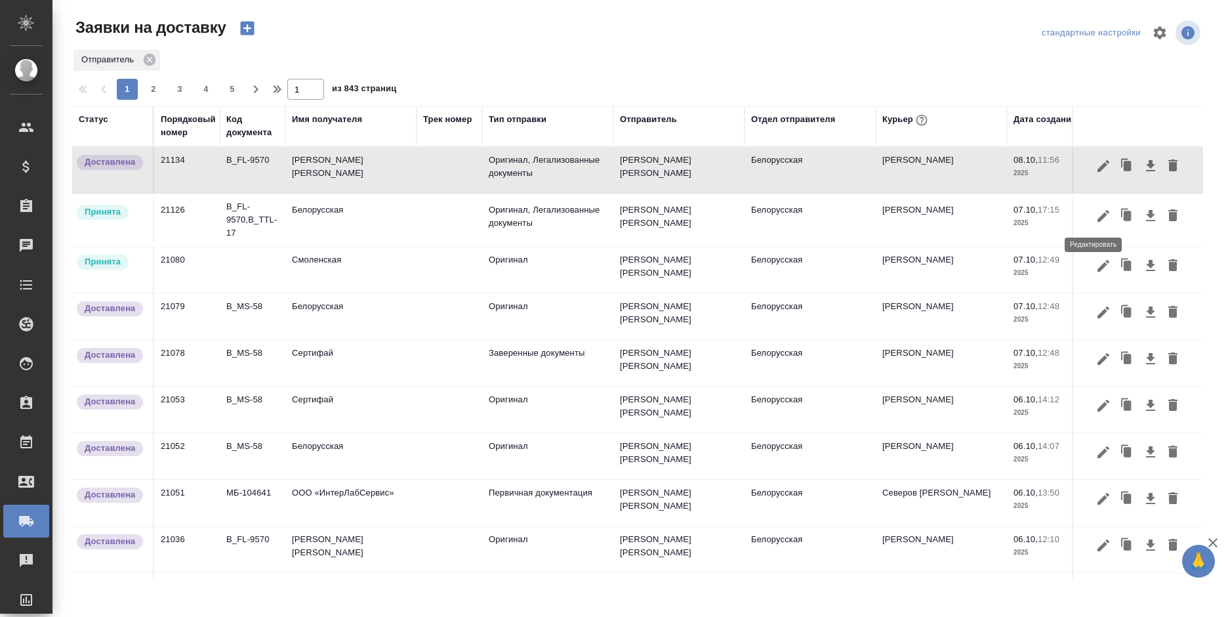
click at [1095, 220] on icon "button" at bounding box center [1103, 216] width 16 height 16
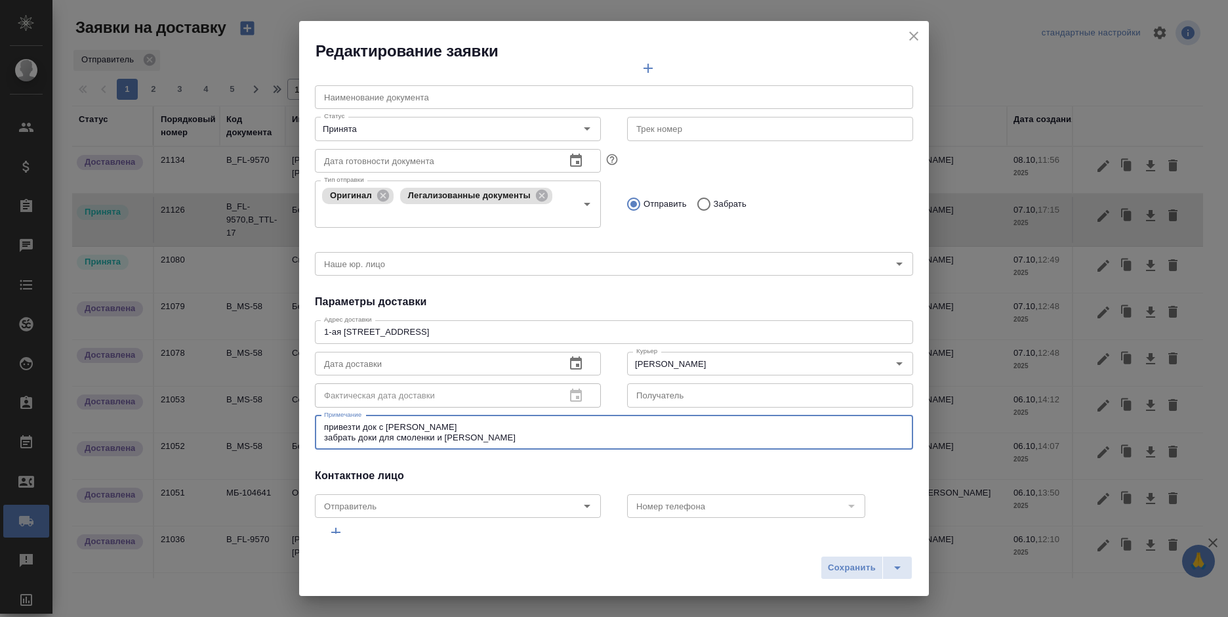
click at [458, 426] on textarea "привезти док с павелецкой забрать доки для смоленки и сертифая" at bounding box center [614, 432] width 580 height 20
type textarea "привезти док с павелецкой и сертифая забрать доки для смоленки и сертифая"
click at [857, 569] on span "Сохранить" at bounding box center [852, 567] width 48 height 15
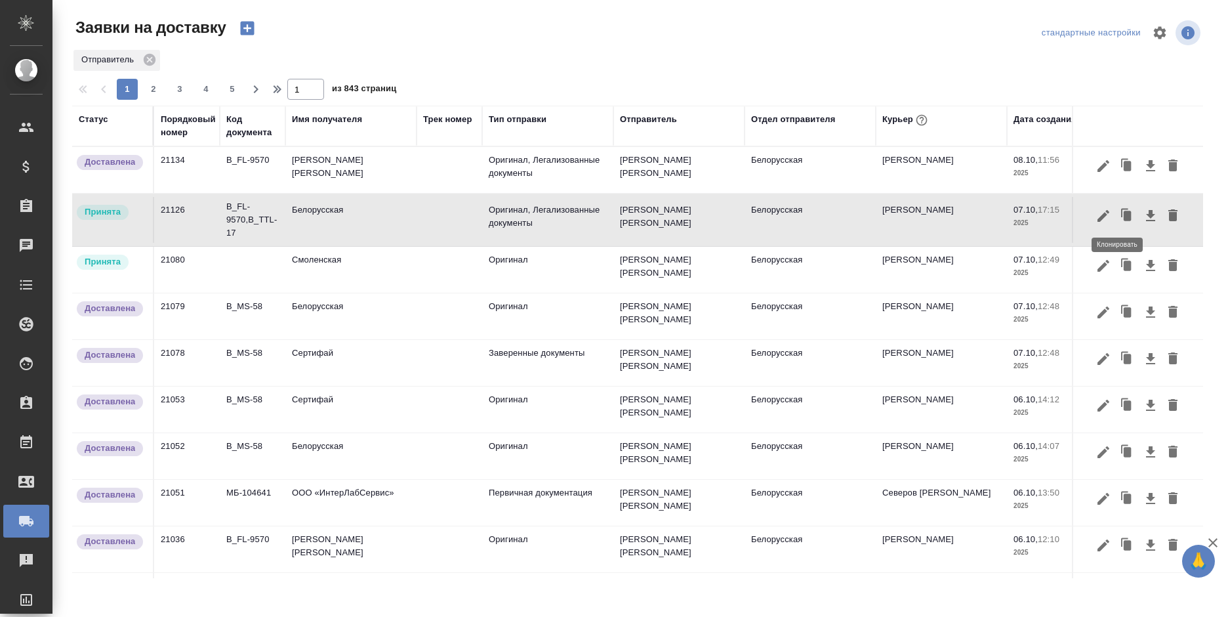
click at [1118, 212] on icon "button" at bounding box center [1127, 216] width 18 height 18
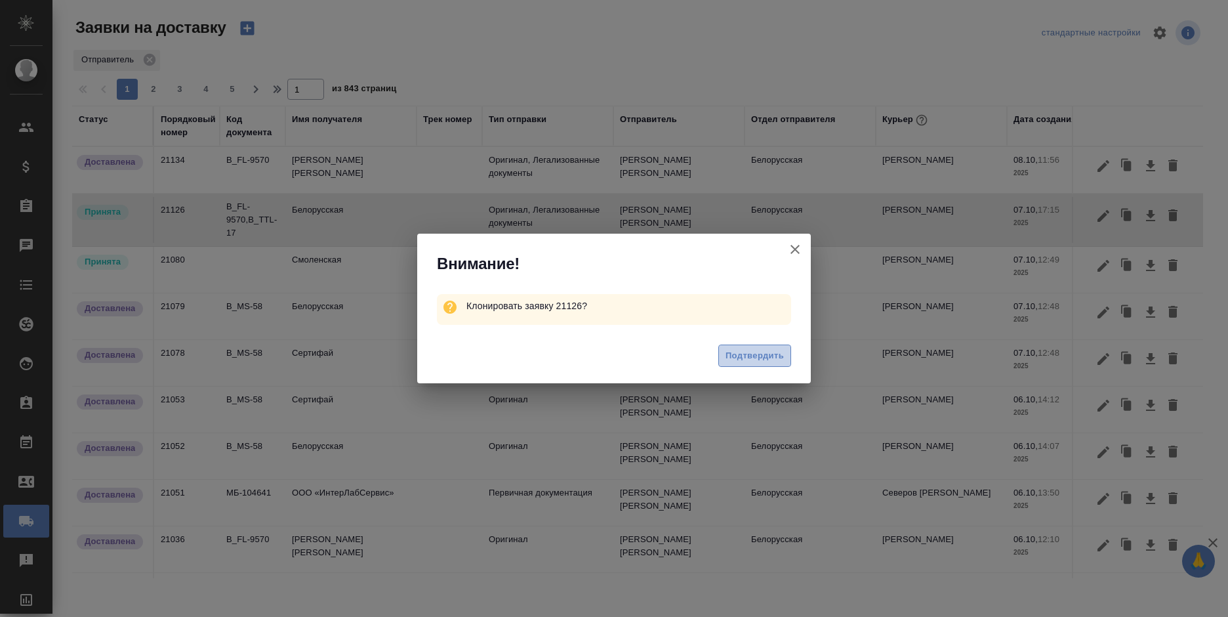
click at [758, 367] on button "Подтвердить" at bounding box center [754, 355] width 73 height 23
click at [761, 355] on div "Подтвердить" at bounding box center [614, 357] width 394 height 52
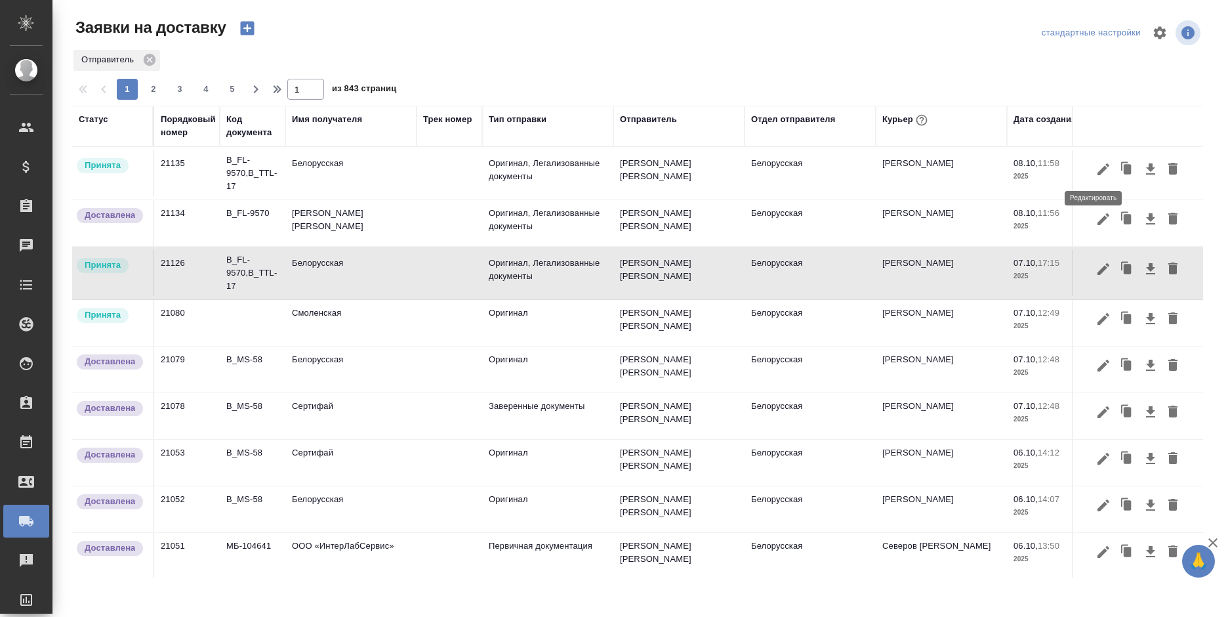
click at [1092, 170] on button "button" at bounding box center [1103, 169] width 22 height 25
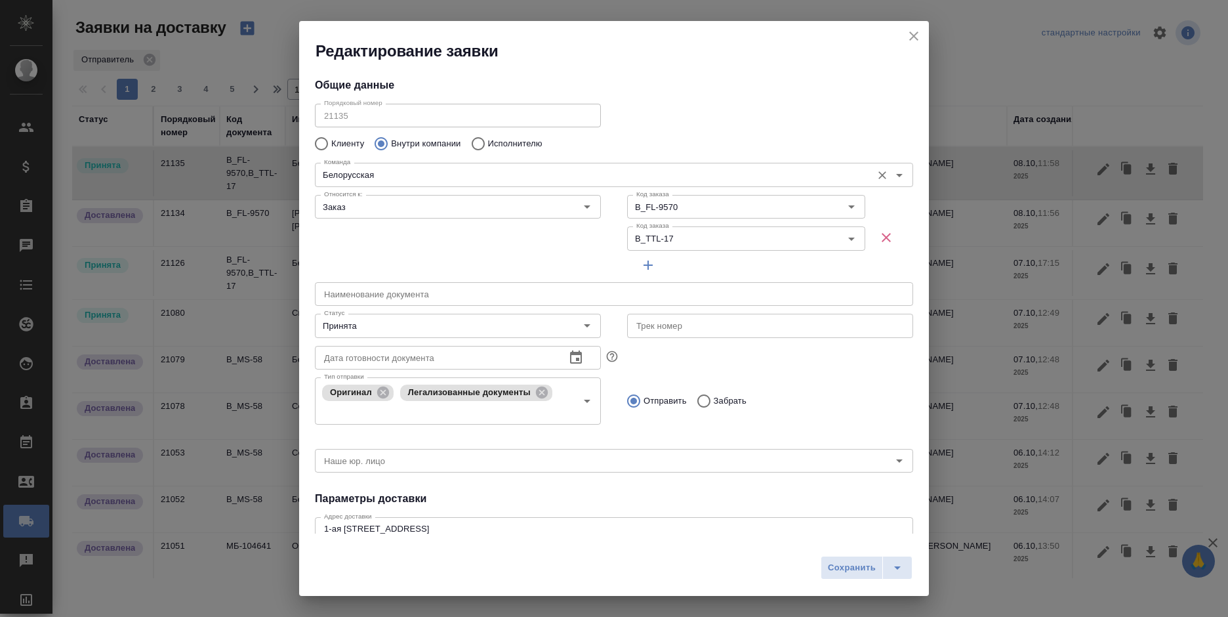
click at [403, 172] on input "Белорусская" at bounding box center [592, 175] width 546 height 16
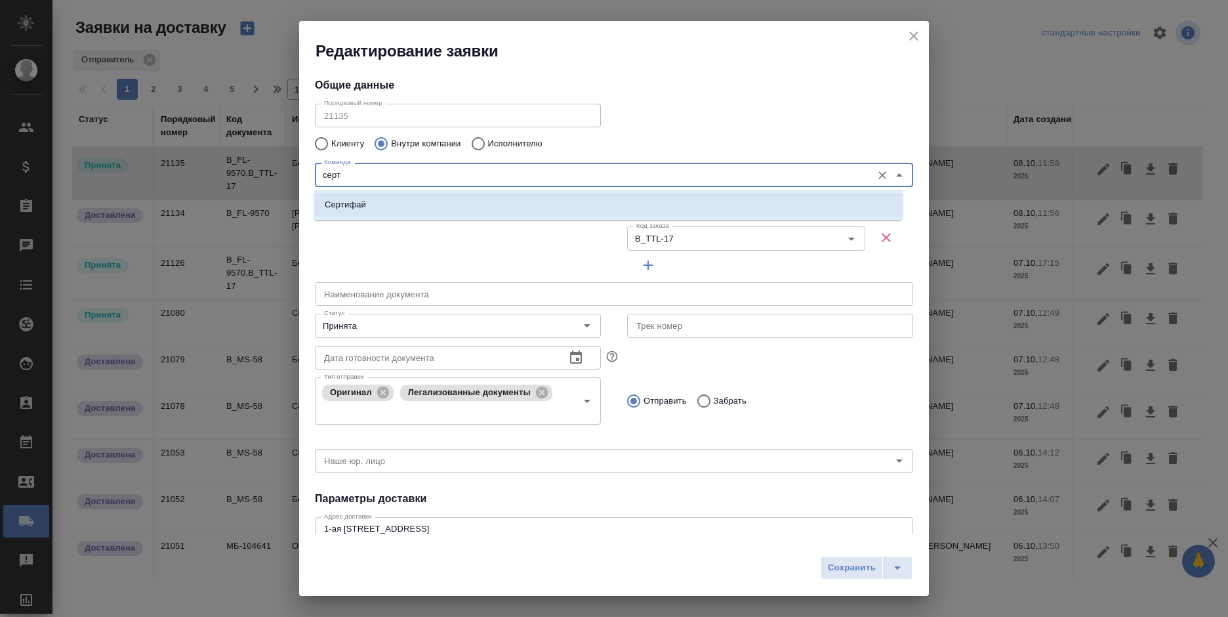
click at [404, 206] on li "Сертифай" at bounding box center [608, 205] width 588 height 24
type input "Сертифай"
type textarea "Кузнецкий мост, д.7"
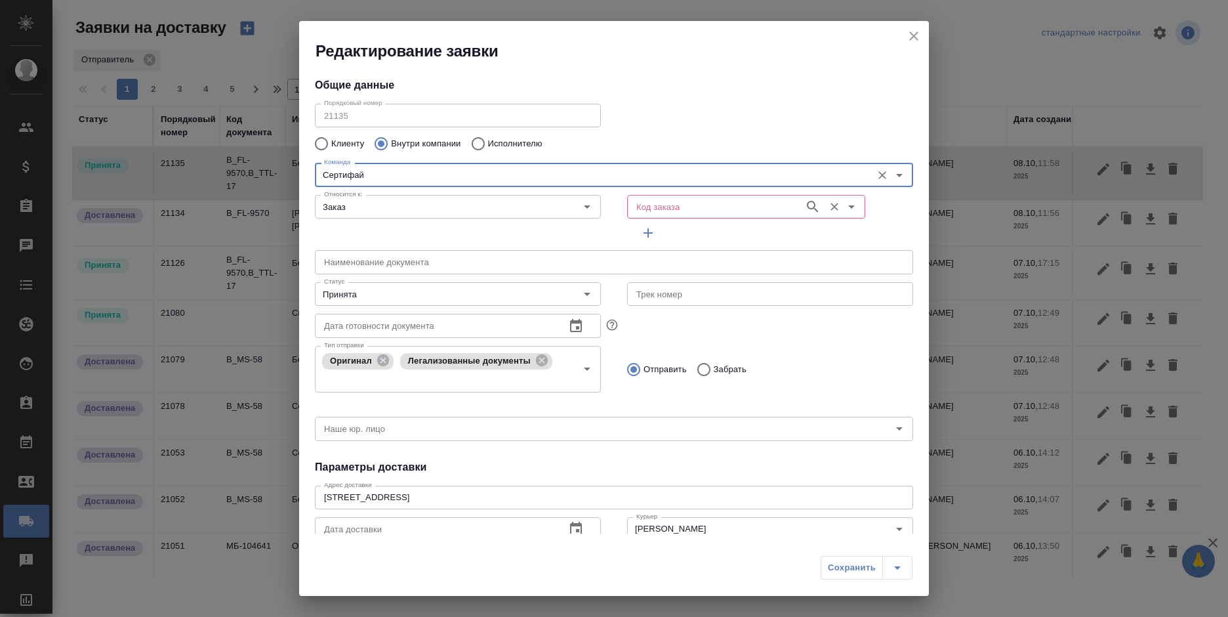
type input "Сертифай"
click at [647, 212] on input "Код заказа" at bounding box center [714, 207] width 167 height 16
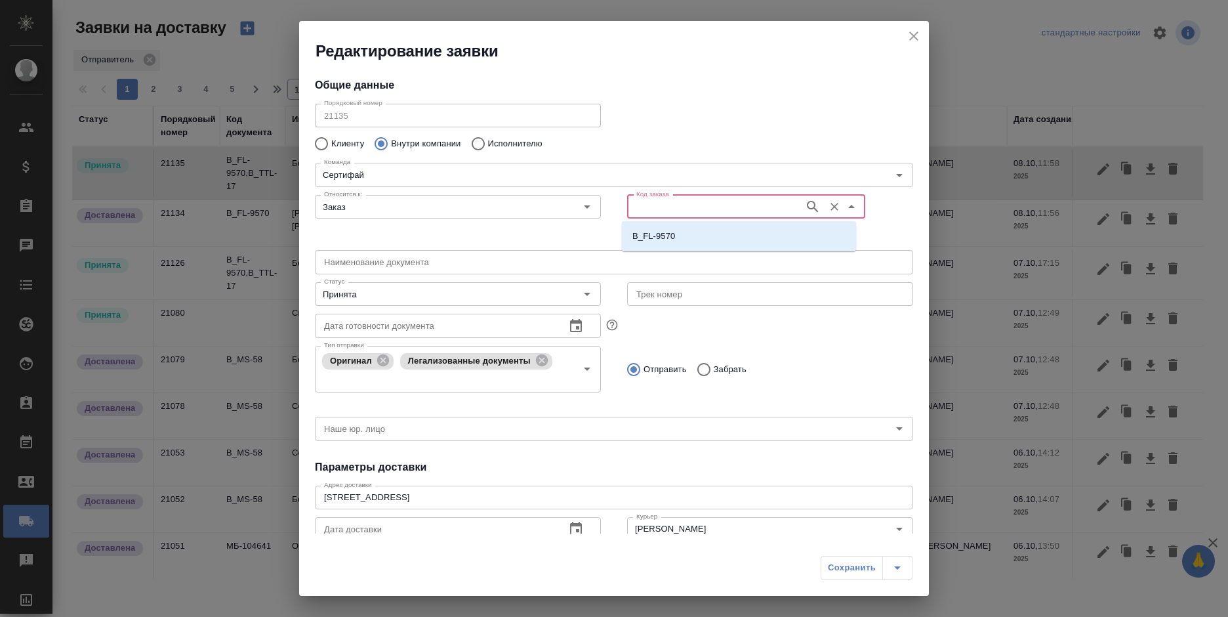
paste input "B_TTL-17"
type input "B_TTL-17"
click at [655, 237] on p "B_TTL-17" at bounding box center [651, 236] width 39 height 13
type input "B_TTL-17"
type input "(МБ) ООО "Монблан""
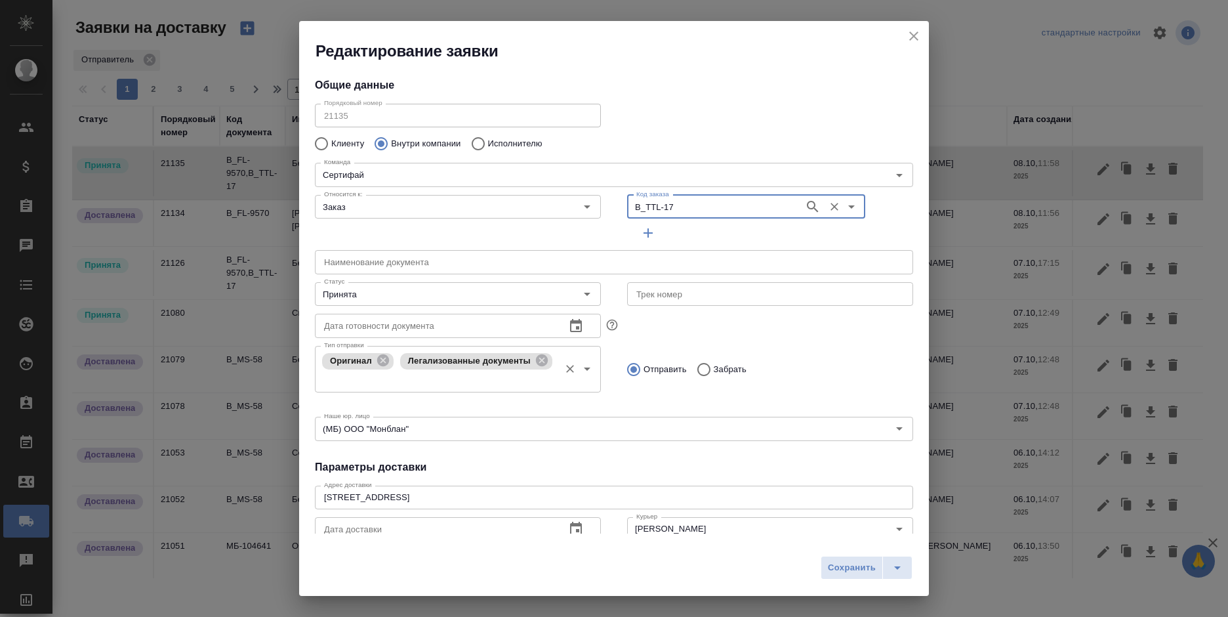
click at [566, 371] on icon "Очистить" at bounding box center [570, 369] width 8 height 8
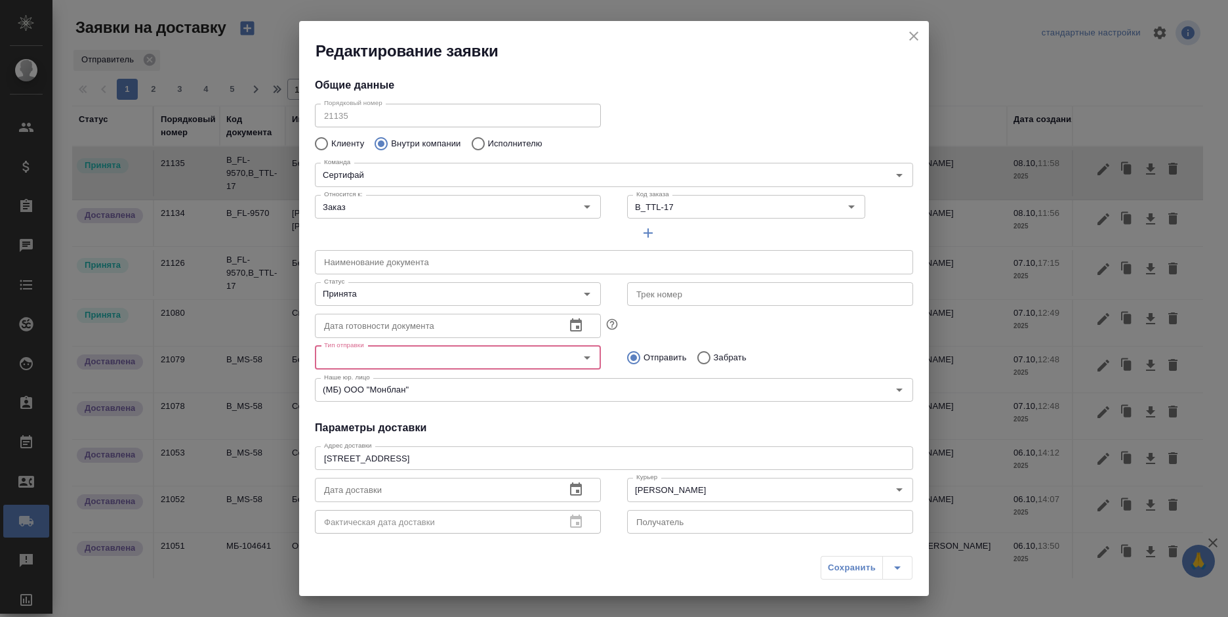
click at [502, 359] on input "Тип отправки" at bounding box center [436, 358] width 234 height 16
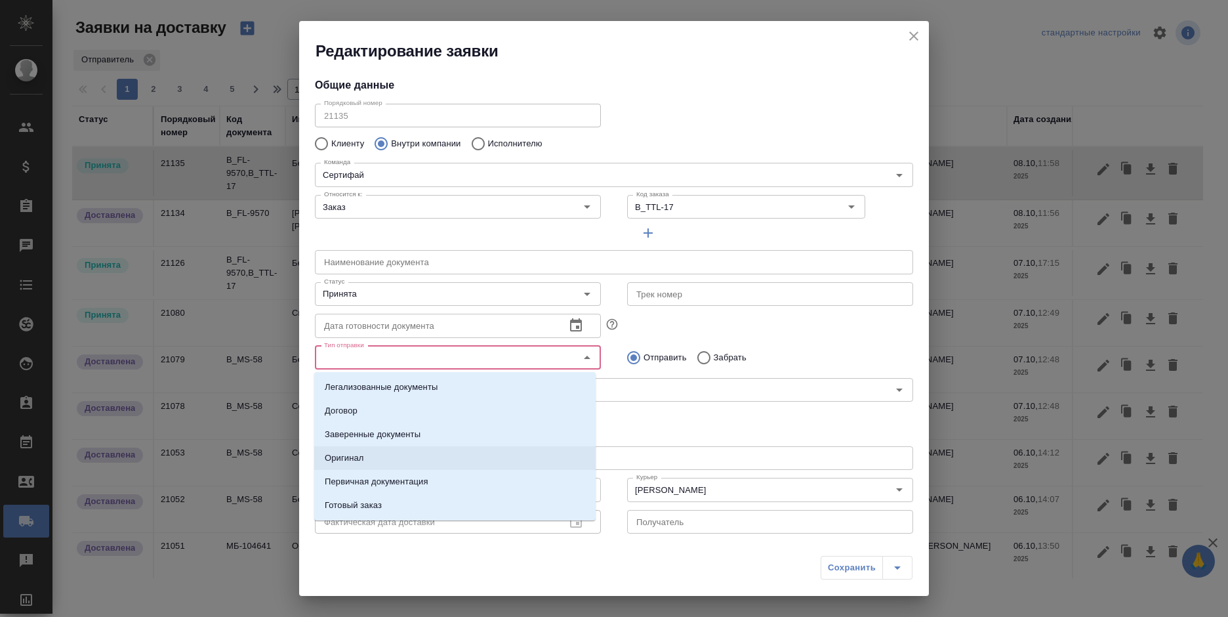
click at [382, 454] on li "Оригинал" at bounding box center [454, 458] width 281 height 24
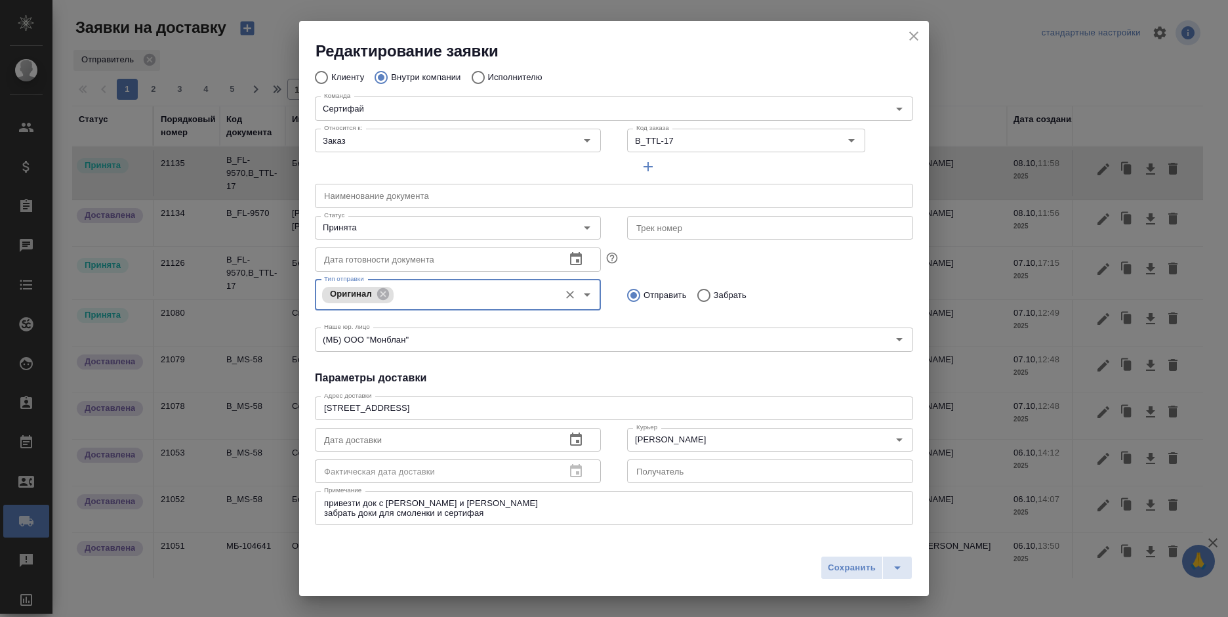
scroll to position [131, 0]
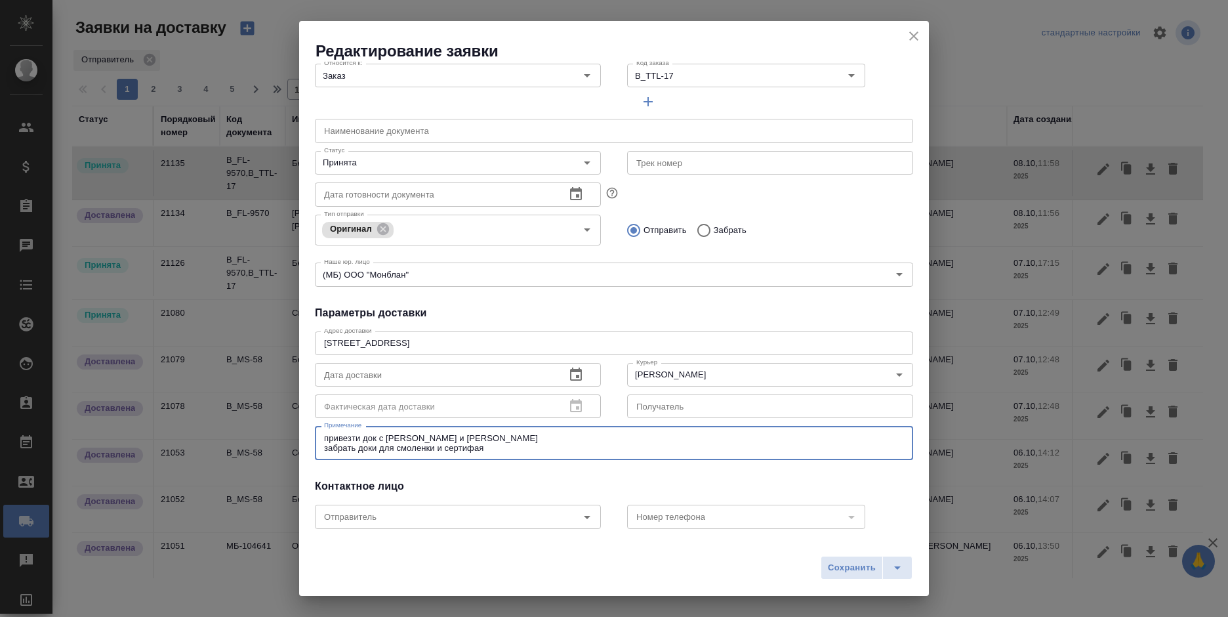
drag, startPoint x: 500, startPoint y: 452, endPoint x: 268, endPoint y: 439, distance: 232.5
click at [268, 439] on div "Редактирование заявки Общие данные Порядковый номер 21135 Порядковый номер Клие…" at bounding box center [614, 308] width 1228 height 617
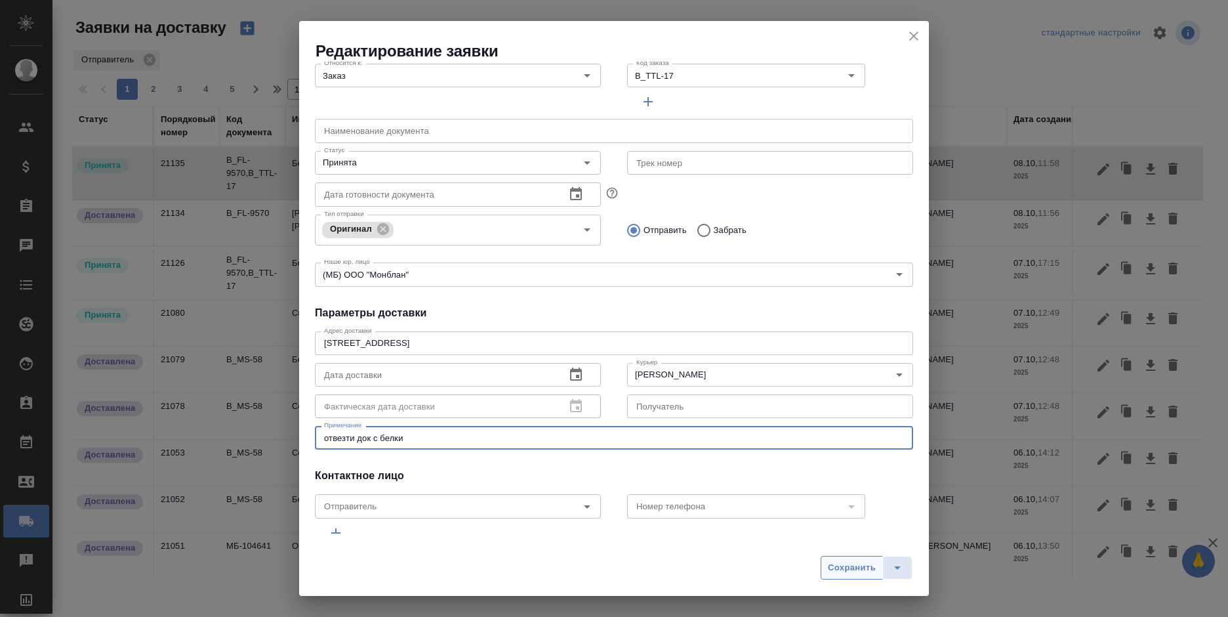
type textarea "отвезти док с белки"
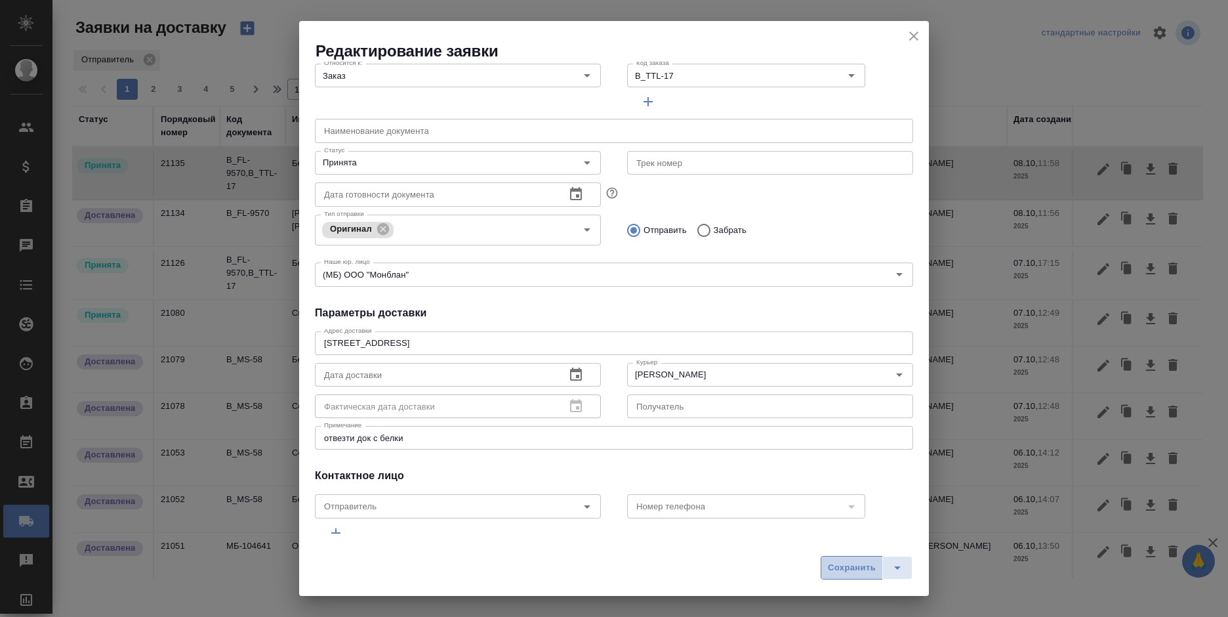
click at [836, 569] on span "Сохранить" at bounding box center [852, 567] width 48 height 15
type input "Белорусская"
type textarea "1-ая Тверская-Ямская, д. 29 стр. 1, этаж 2, офис 17"
type textarea "привезти док с павелецкой и сертифая забрать доки для смоленки и сертифая"
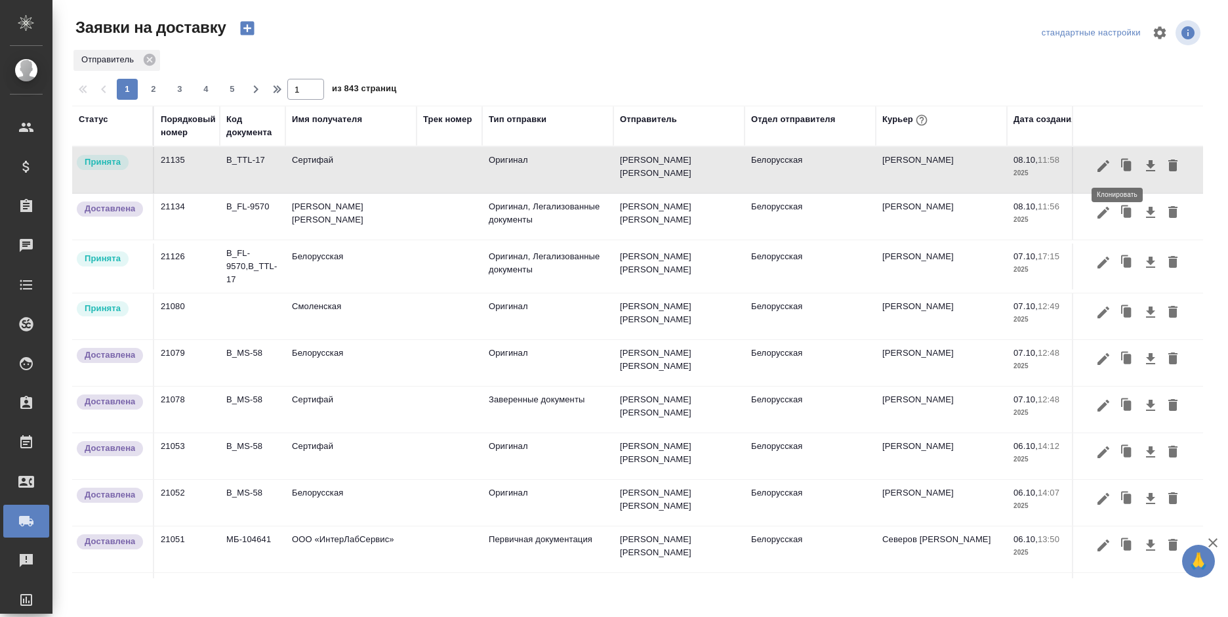
click at [1118, 164] on icon "button" at bounding box center [1127, 166] width 18 height 18
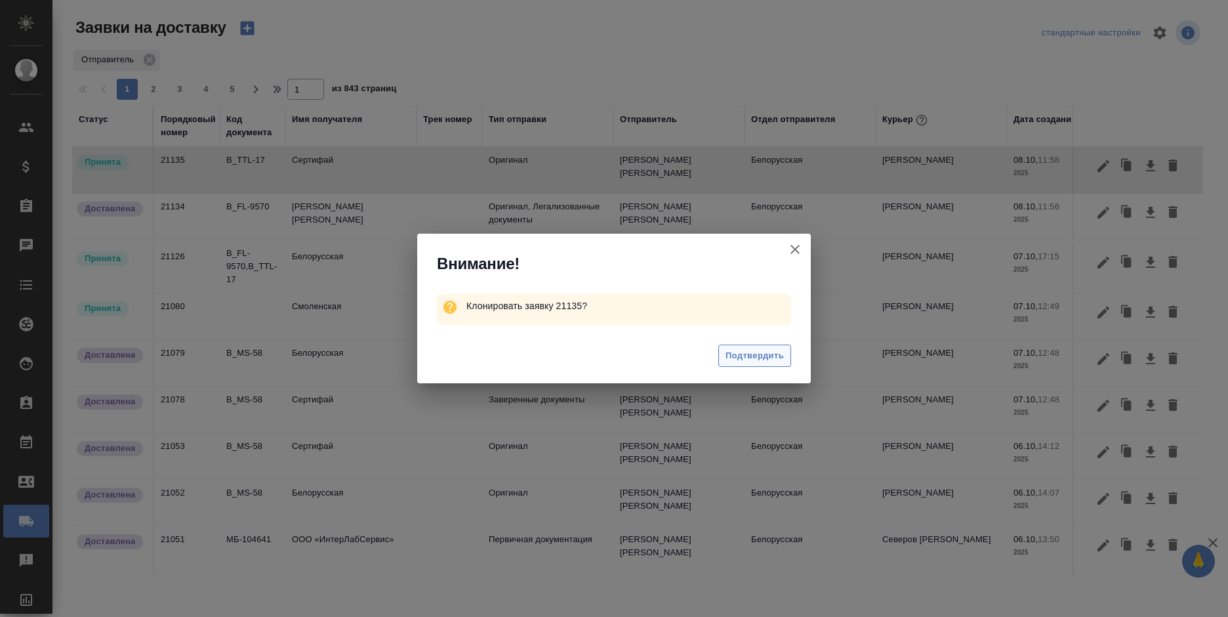
click at [761, 364] on button "Подтвердить" at bounding box center [754, 355] width 73 height 23
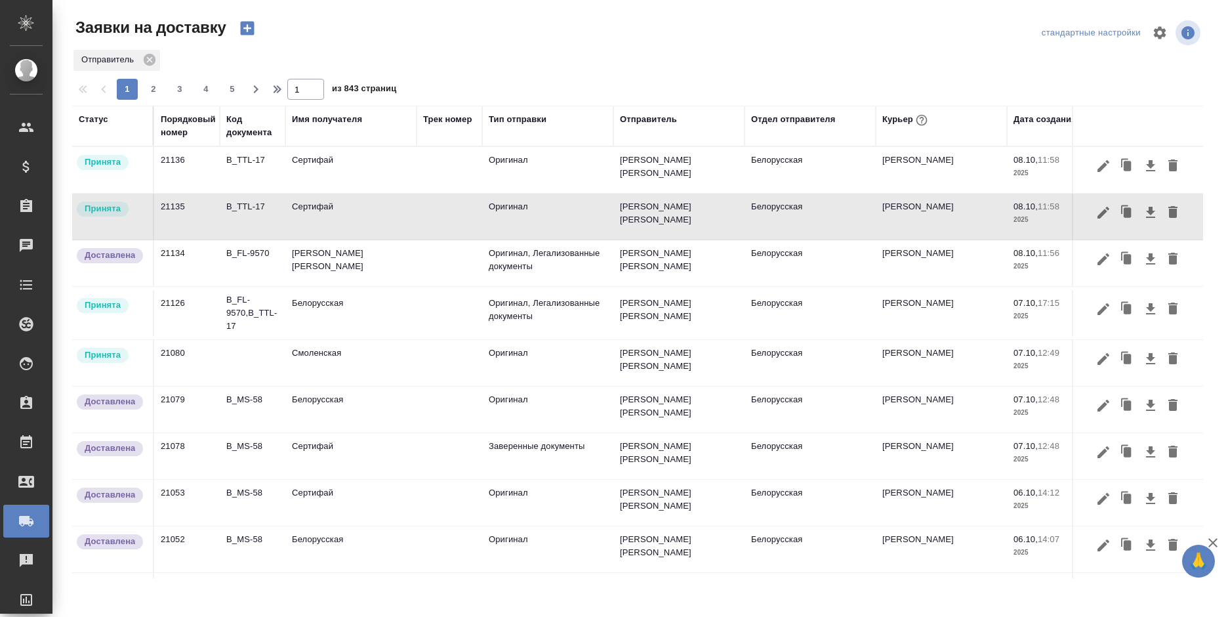
click at [1095, 163] on icon "button" at bounding box center [1103, 166] width 16 height 16
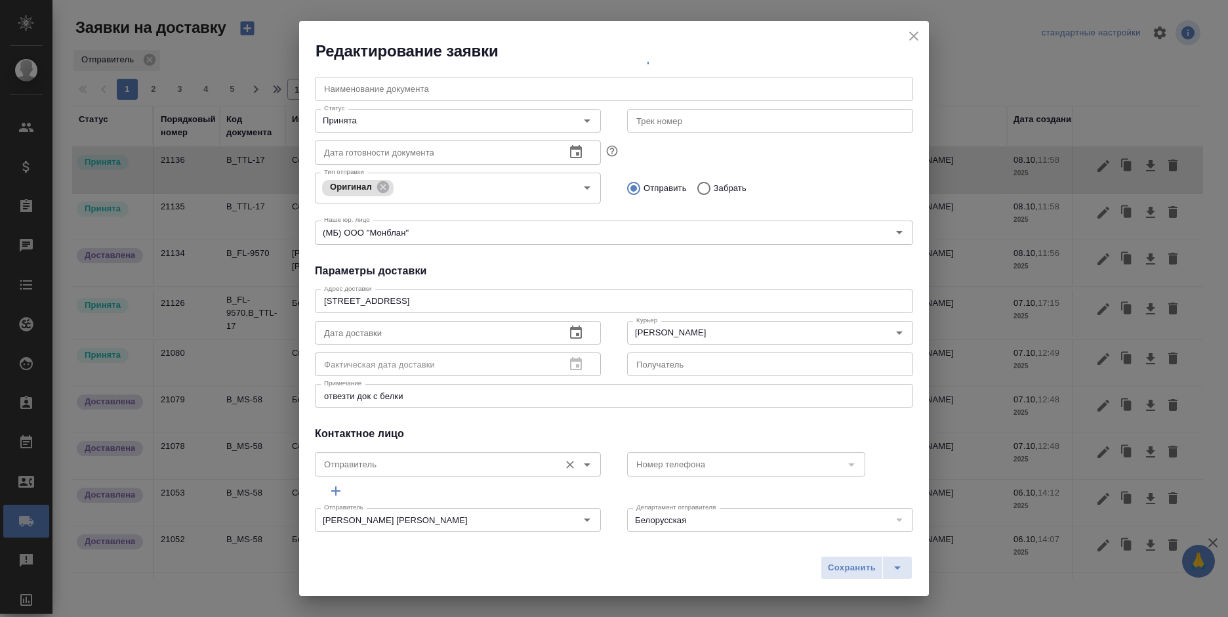
scroll to position [187, 0]
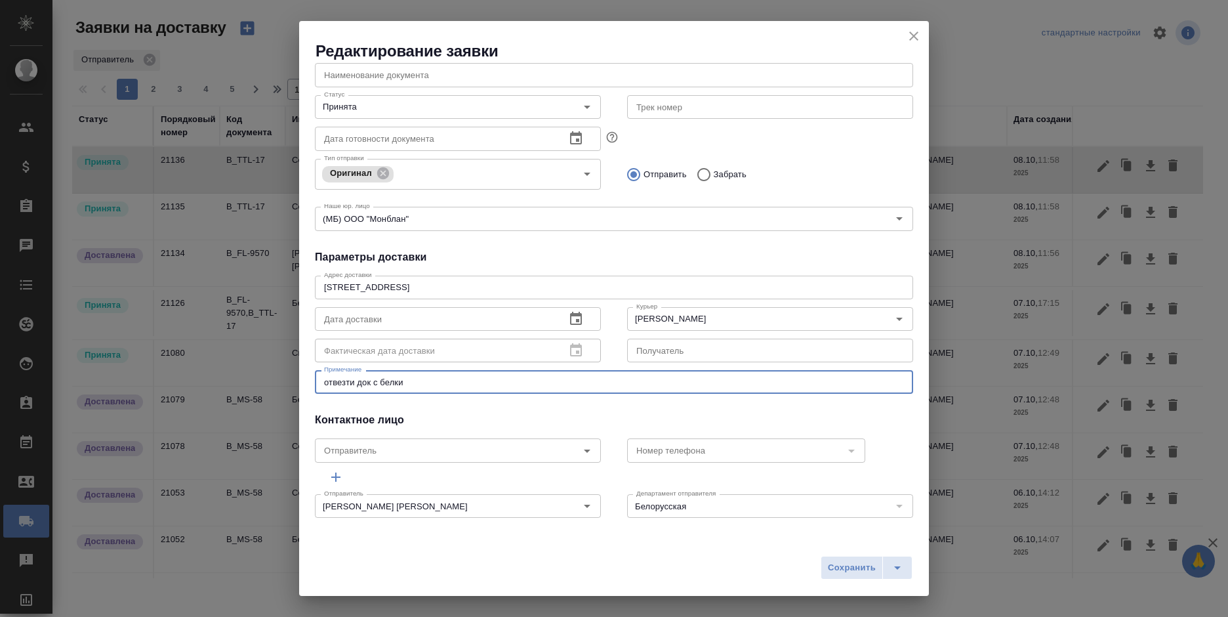
drag, startPoint x: 442, startPoint y: 386, endPoint x: 283, endPoint y: 382, distance: 159.4
click at [283, 382] on div "Редактирование заявки Общие данные Порядковый номер 21136 Порядковый номер Клие…" at bounding box center [614, 308] width 1228 height 617
type textarea "забрать для белки доки"
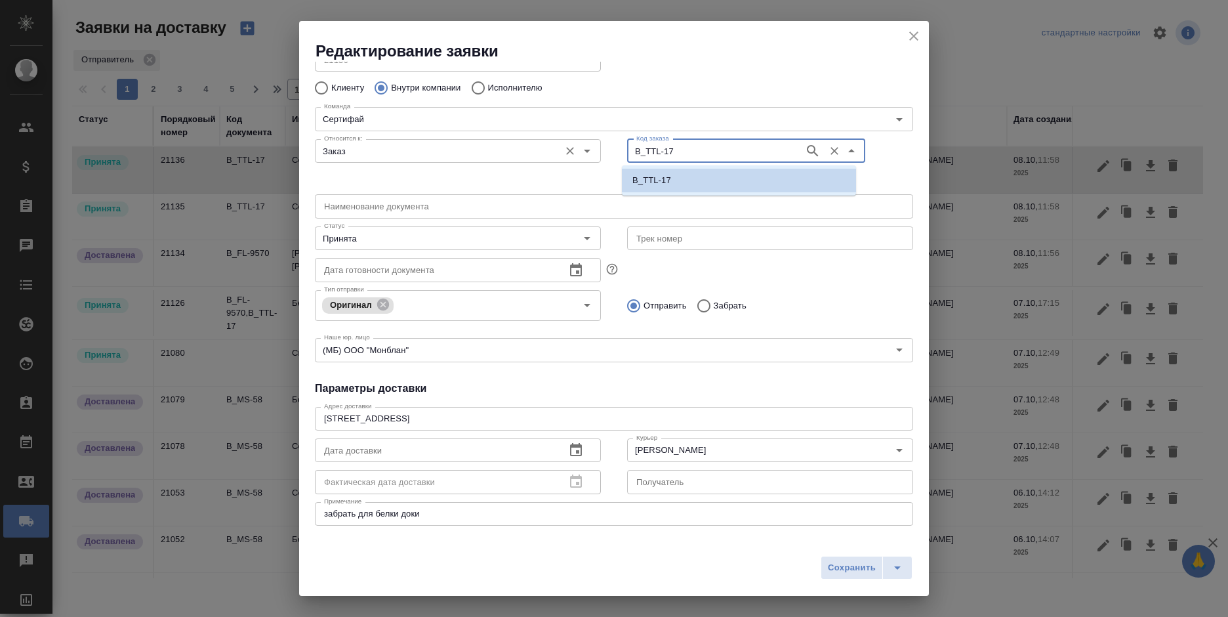
drag, startPoint x: 672, startPoint y: 148, endPoint x: 568, endPoint y: 148, distance: 104.3
click at [568, 148] on div "Относится к: Заказ Относится к: Код заказа B_TTL-17 Код заказа" at bounding box center [614, 161] width 624 height 81
paste input "FL-9571"
type input "B_FL-9571"
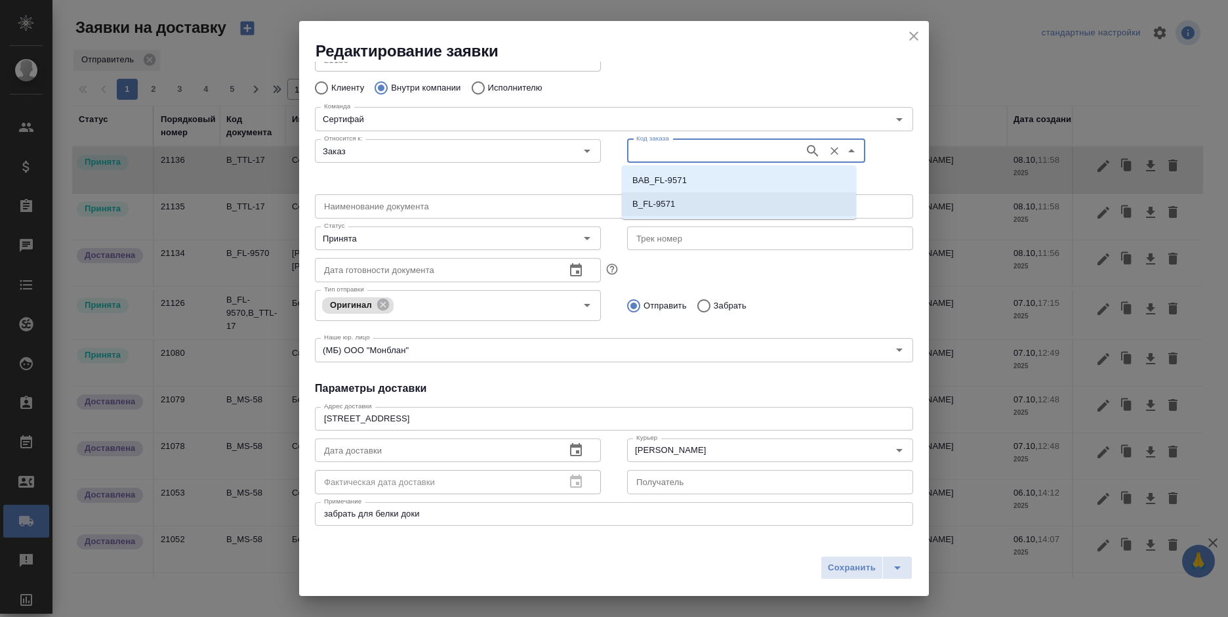
click at [752, 207] on li "B_FL-9571" at bounding box center [739, 204] width 234 height 24
type input "B_FL-9571"
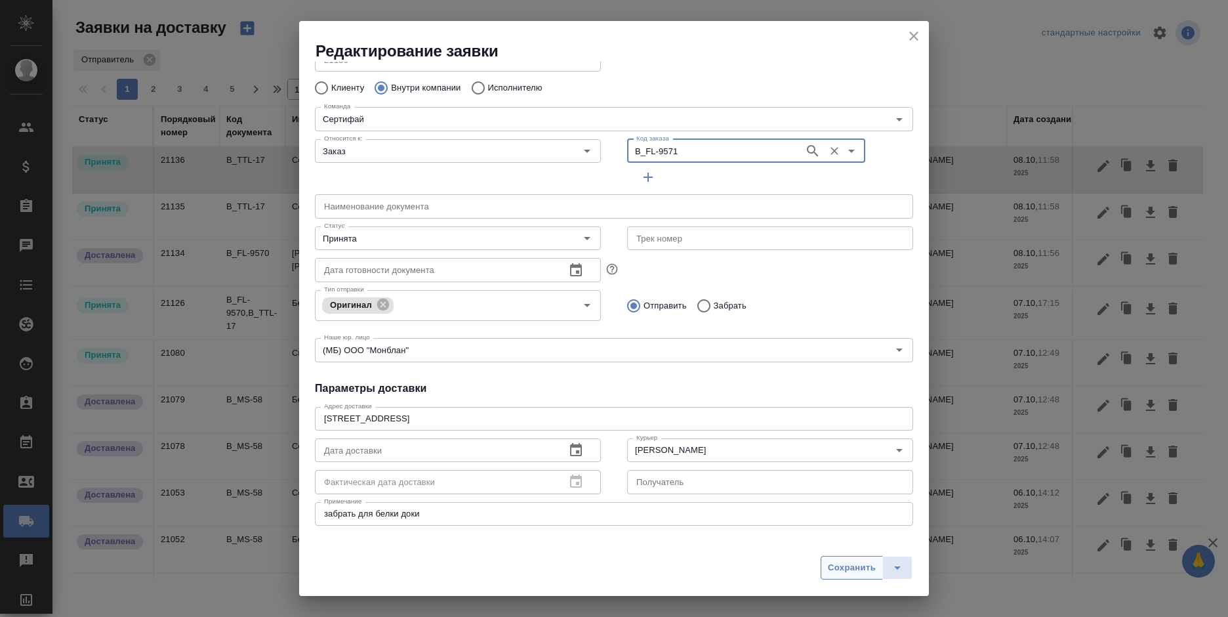
click at [850, 568] on span "Сохранить" at bounding box center [852, 567] width 48 height 15
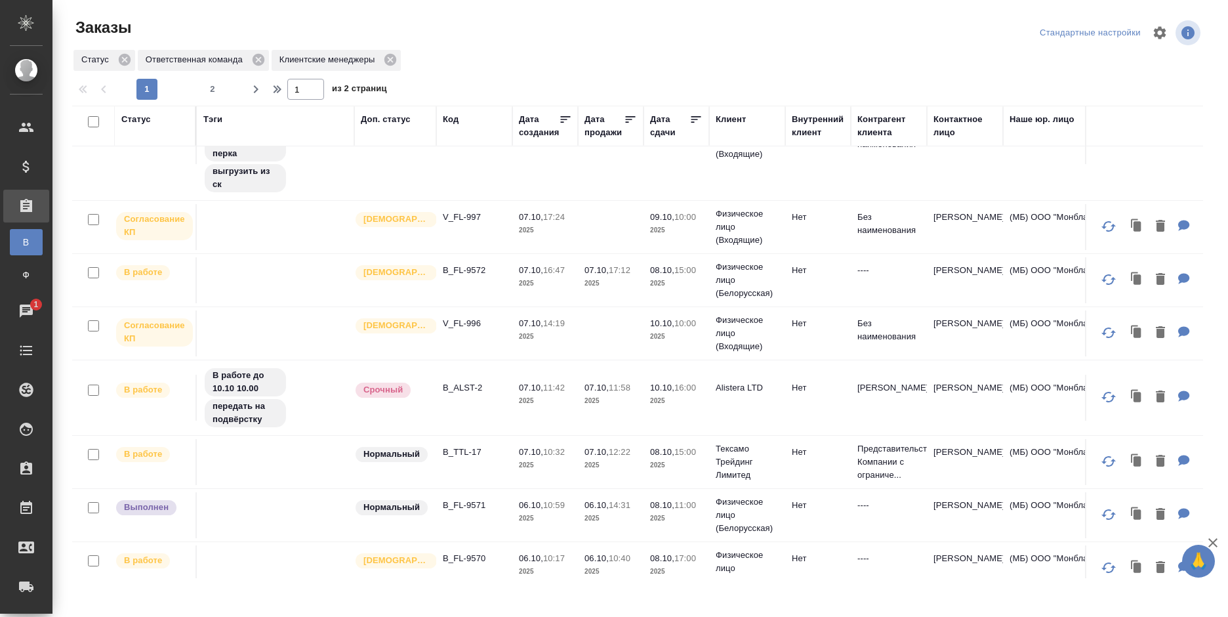
scroll to position [131, 0]
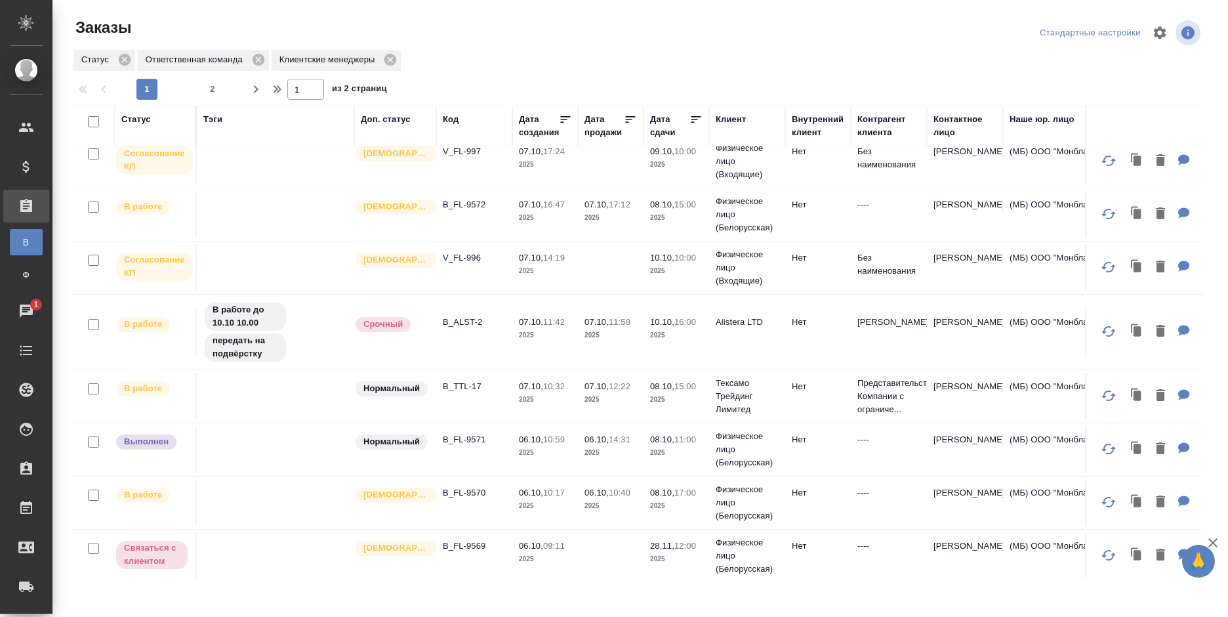
click at [765, 495] on p "Физическое лицо (Белорусская)" at bounding box center [747, 502] width 63 height 39
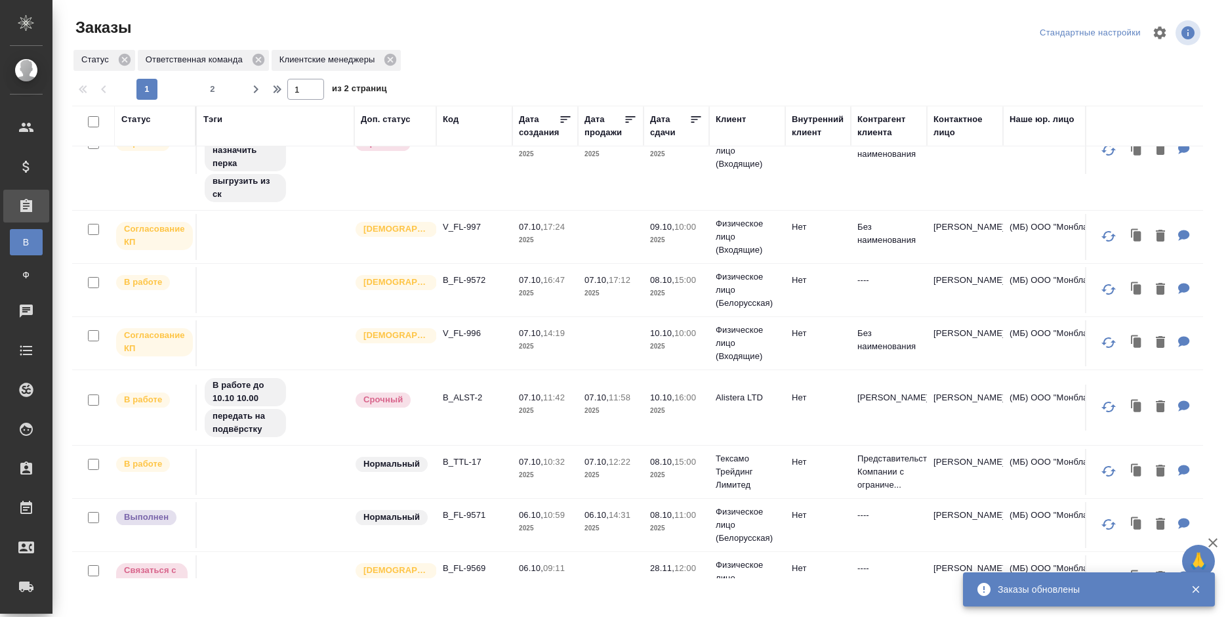
scroll to position [66, 0]
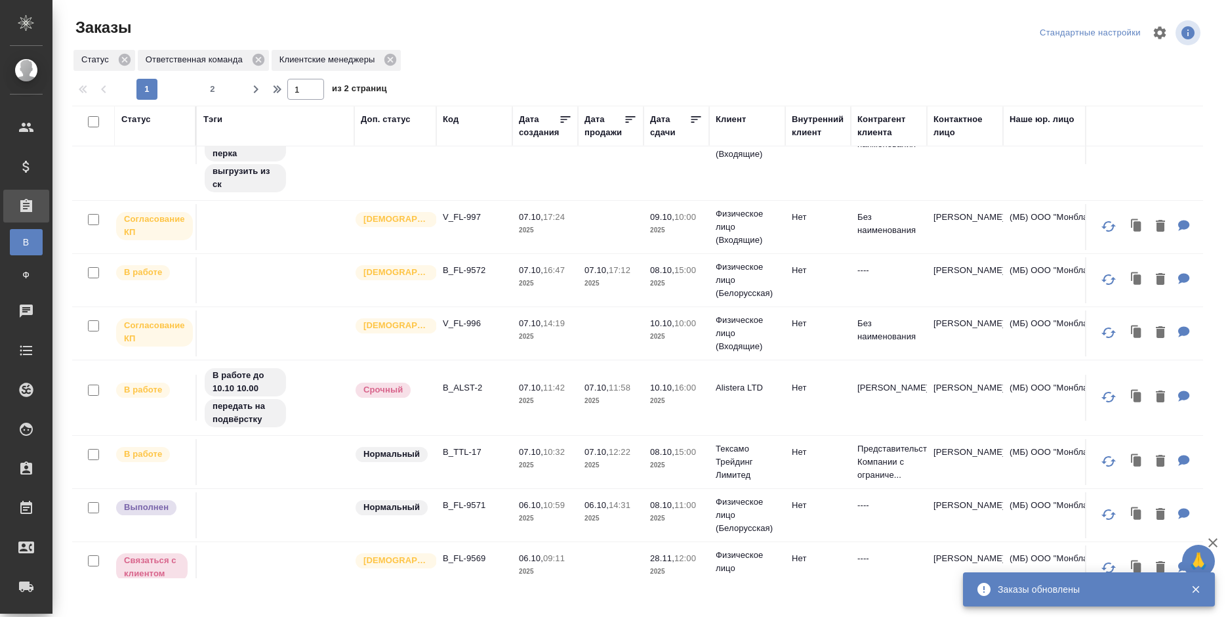
click at [948, 504] on td "[PERSON_NAME]" at bounding box center [965, 515] width 76 height 46
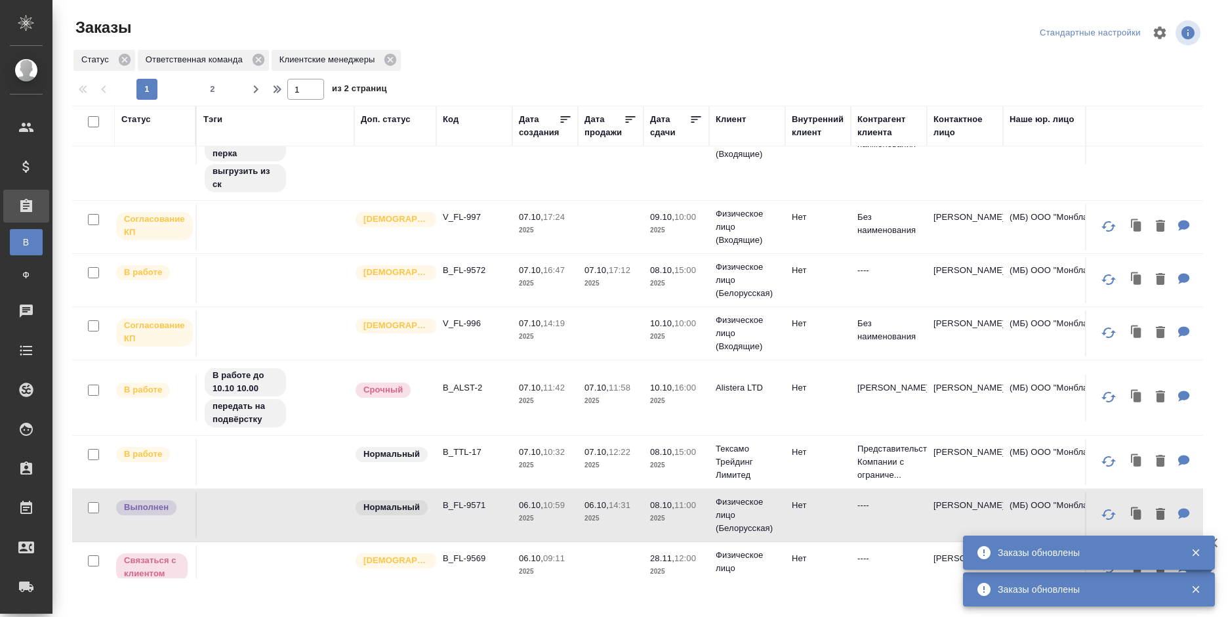
scroll to position [0, 0]
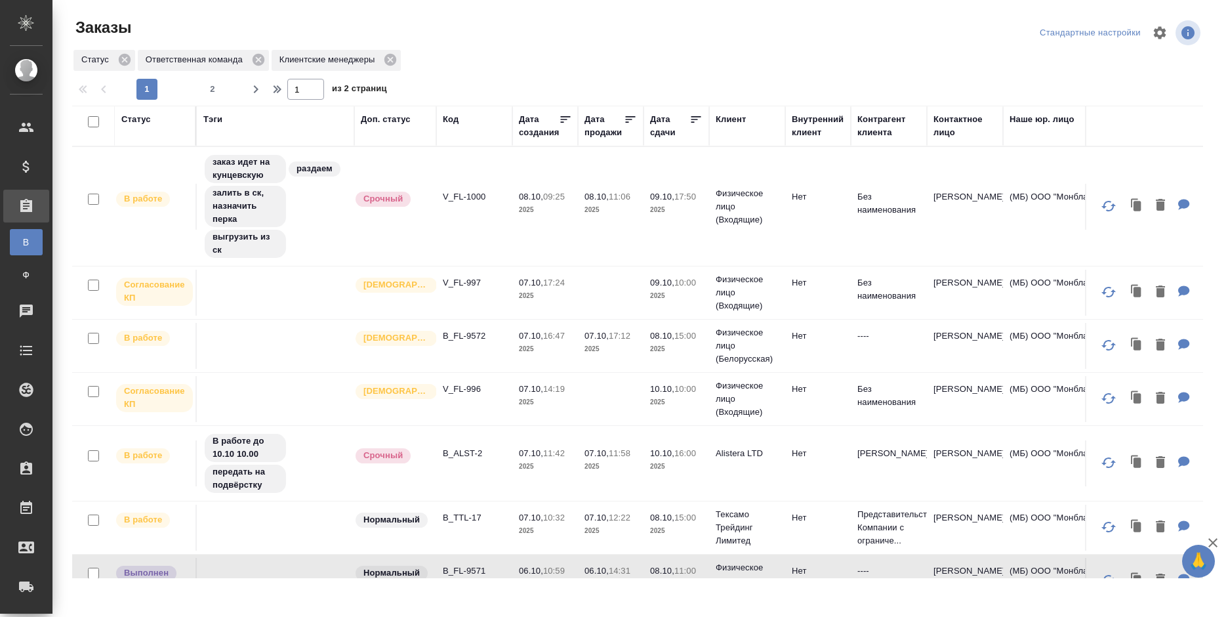
click at [558, 203] on p "2025" at bounding box center [545, 209] width 52 height 13
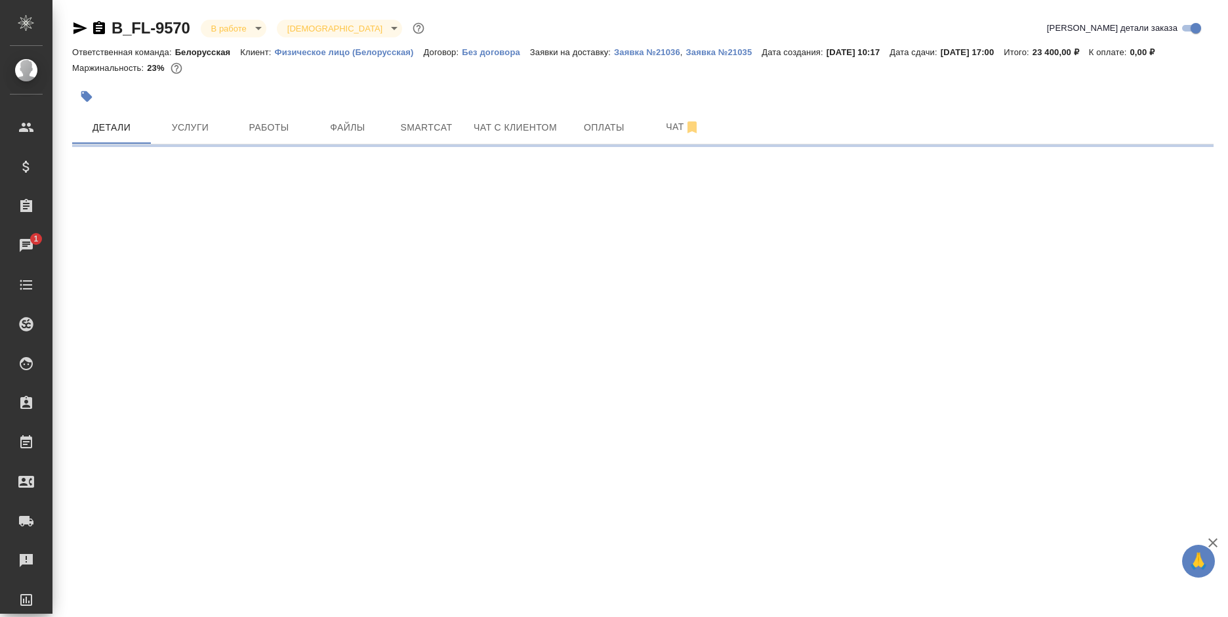
click at [228, 28] on body "🙏 .cls-1 fill:#fff; AWATERA [PERSON_NAME] Спецификации Заказы 1 Чаты Todo Проек…" at bounding box center [614, 308] width 1228 height 617
select select "RU"
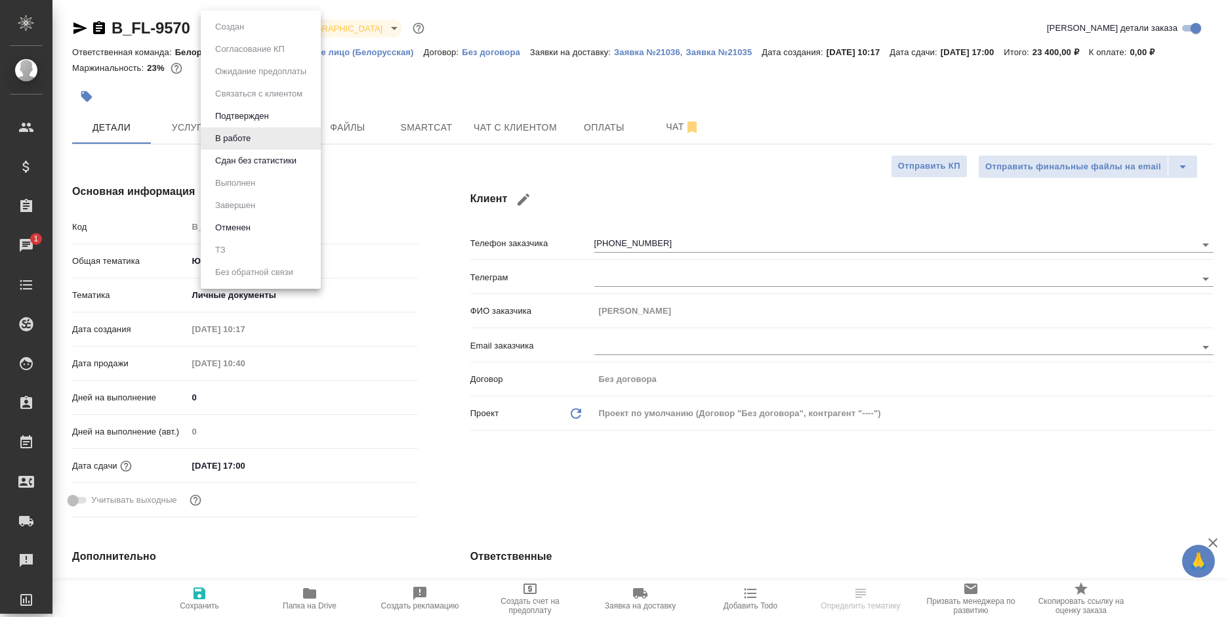
type textarea "x"
click at [243, 157] on button "Сдан без статистики" at bounding box center [255, 160] width 89 height 14
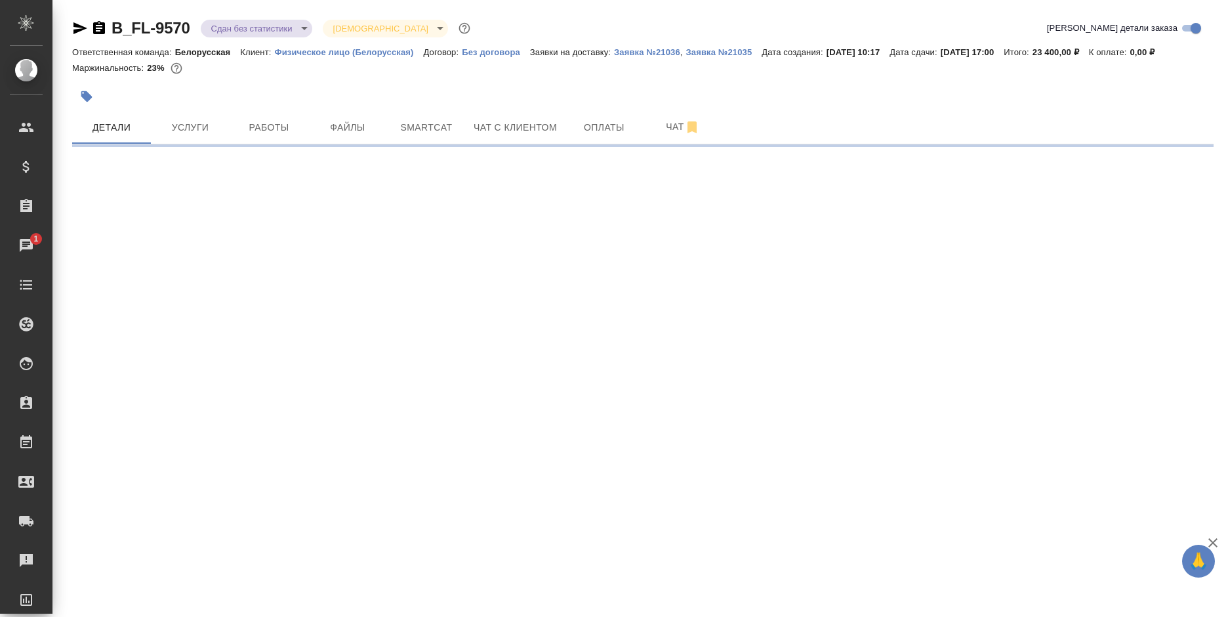
click at [281, 133] on span "Работы" at bounding box center [268, 127] width 63 height 16
click at [270, 28] on body "🙏 .cls-1 fill:#fff; AWATERA [PERSON_NAME] Спецификации Заказы 1 Чаты Todo Проек…" at bounding box center [614, 308] width 1228 height 617
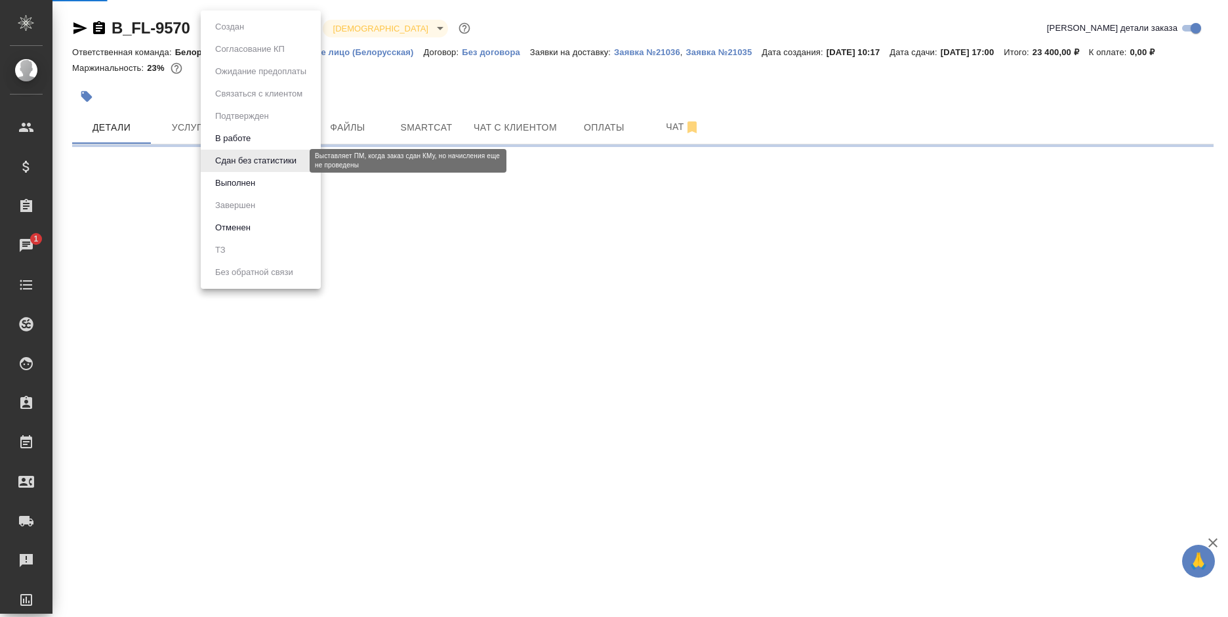
click at [254, 186] on button "Выполнен" at bounding box center [235, 183] width 48 height 14
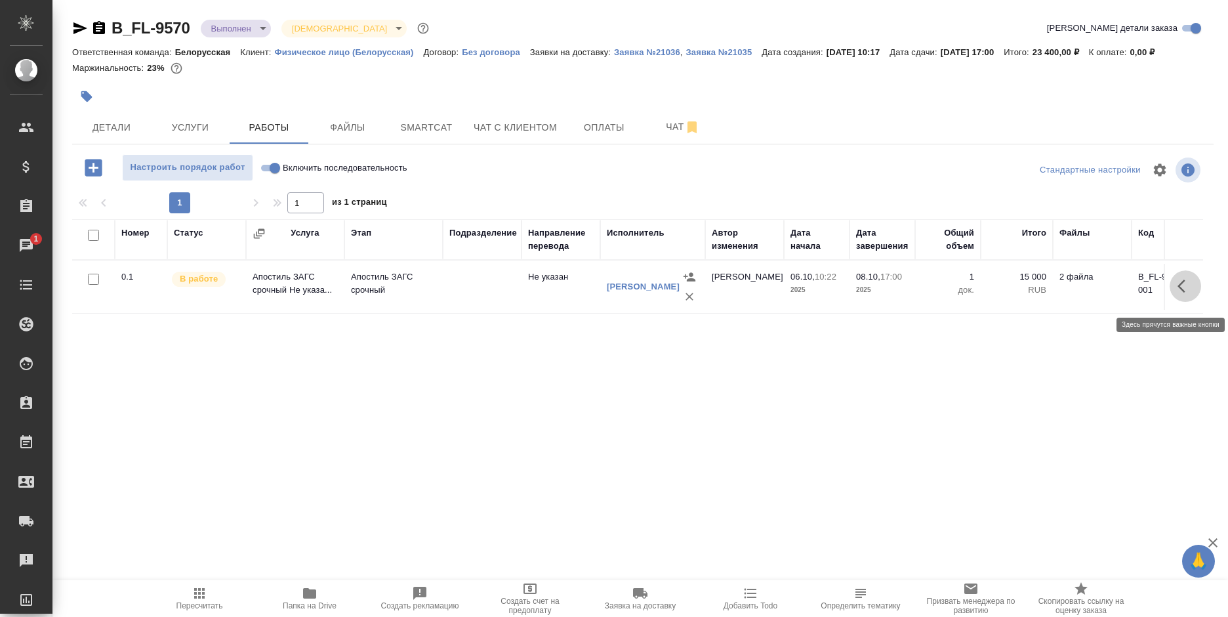
click at [1170, 289] on button "button" at bounding box center [1184, 285] width 31 height 31
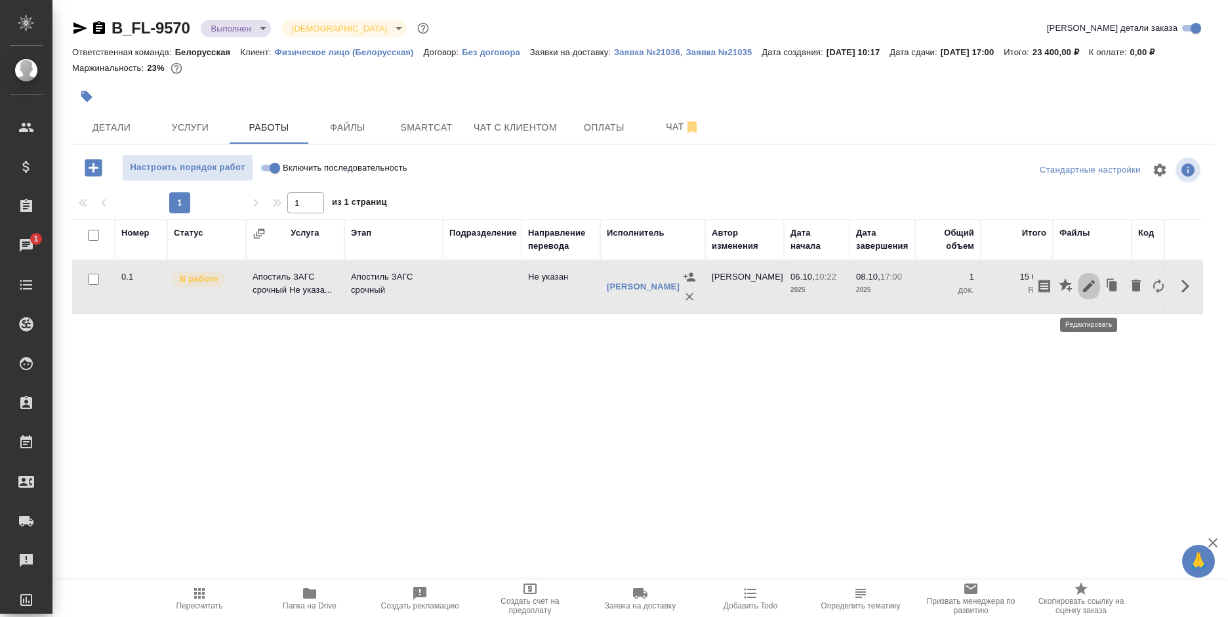
click at [1087, 292] on icon "button" at bounding box center [1089, 286] width 12 height 12
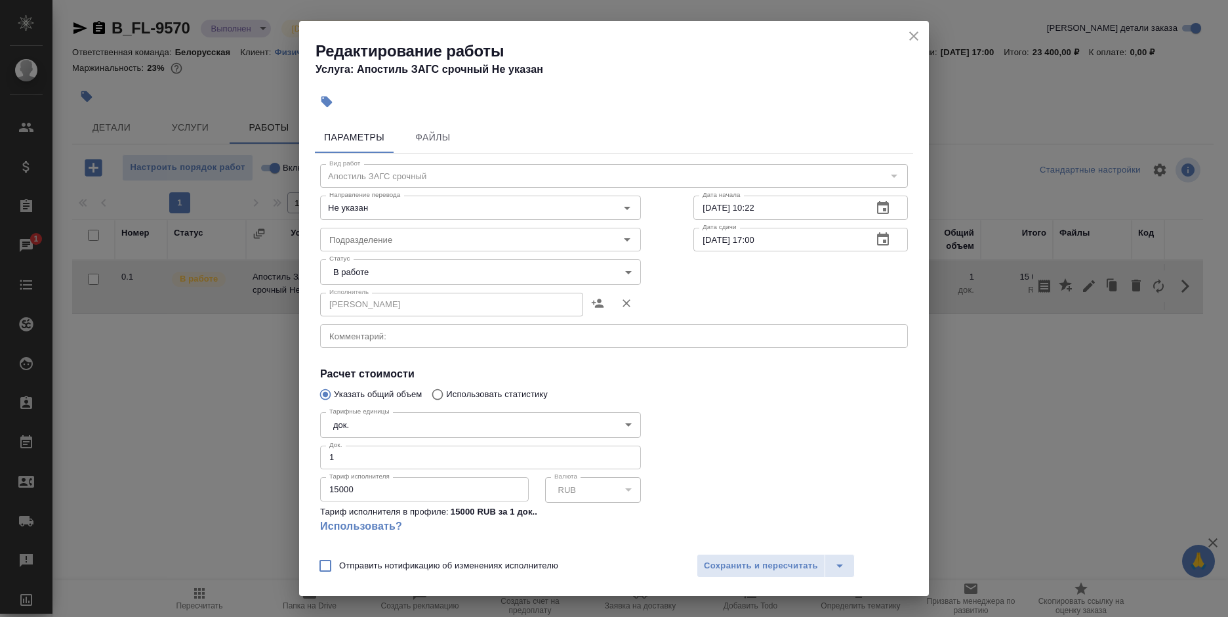
click at [462, 276] on body "🙏 .cls-1 fill:#fff; AWATERA [PERSON_NAME] Спецификации Заказы 1 Чаты Todo Проек…" at bounding box center [614, 308] width 1228 height 617
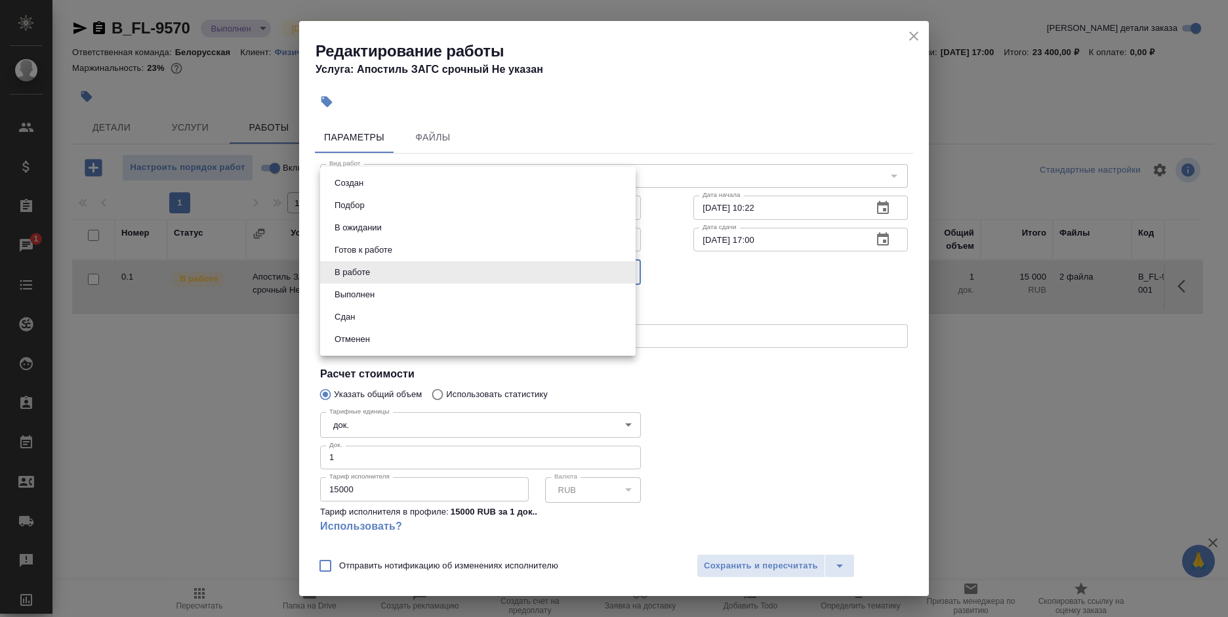
click at [422, 320] on li "Сдан" at bounding box center [477, 317] width 315 height 22
type input "closed"
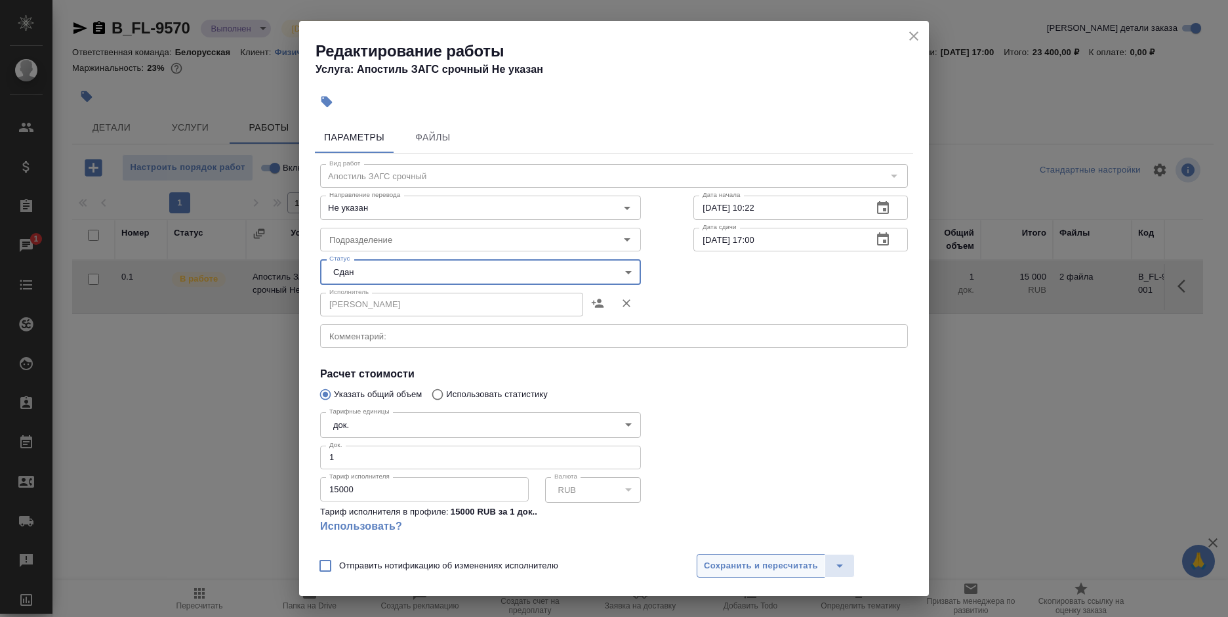
click at [784, 565] on span "Сохранить и пересчитать" at bounding box center [761, 565] width 114 height 15
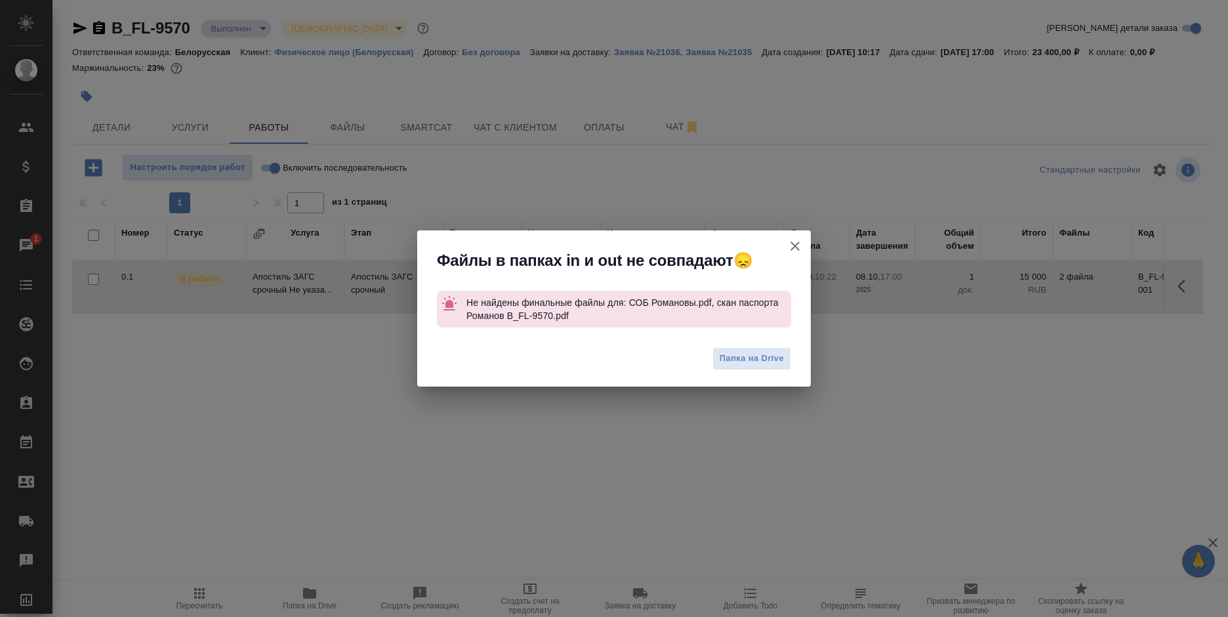
click at [794, 246] on icon "button" at bounding box center [794, 245] width 9 height 9
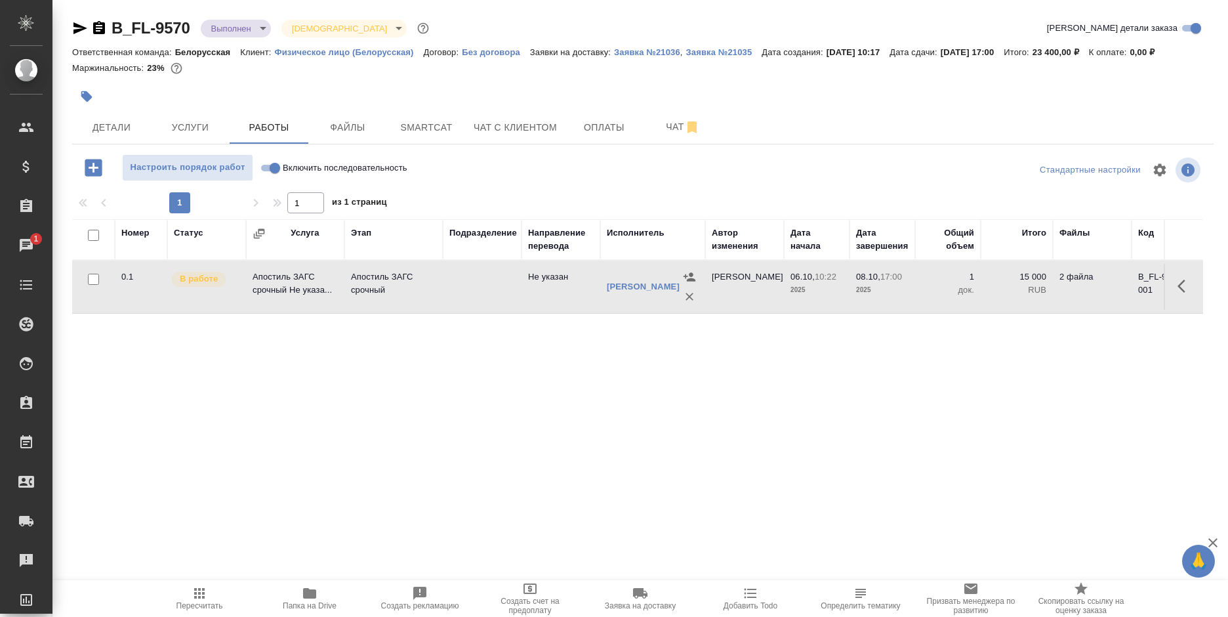
click at [272, 165] on input "Включить последовательность" at bounding box center [274, 168] width 47 height 16
checkbox input "true"
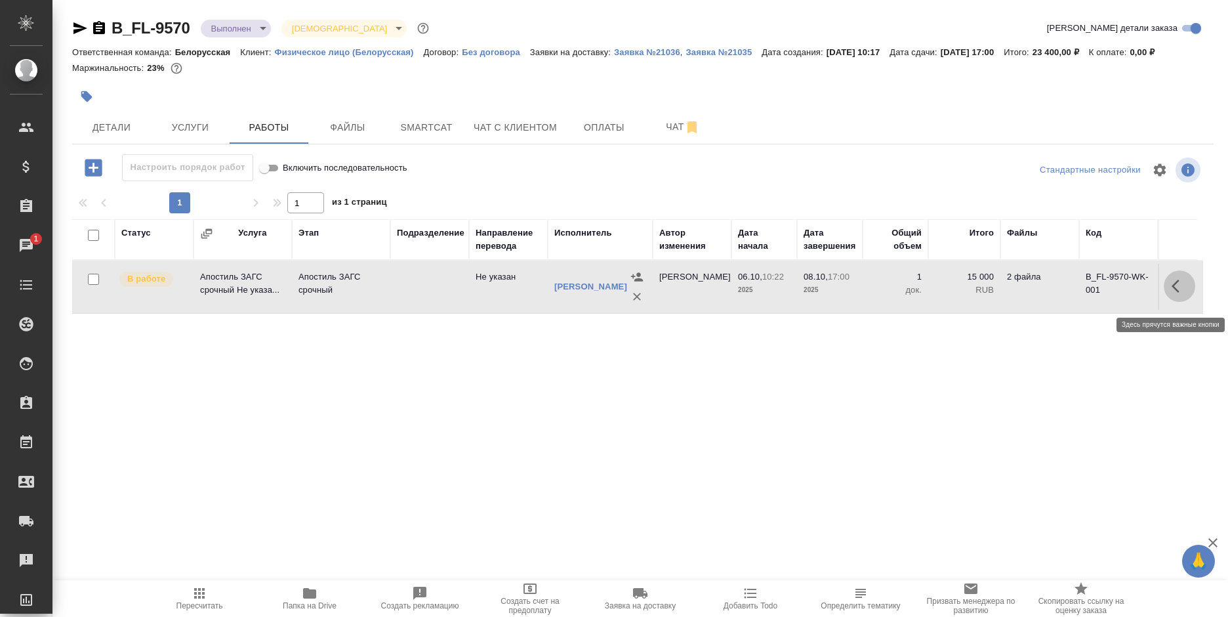
click at [1177, 288] on icon "button" at bounding box center [1175, 285] width 8 height 13
click at [1073, 295] on button "button" at bounding box center [1083, 285] width 22 height 31
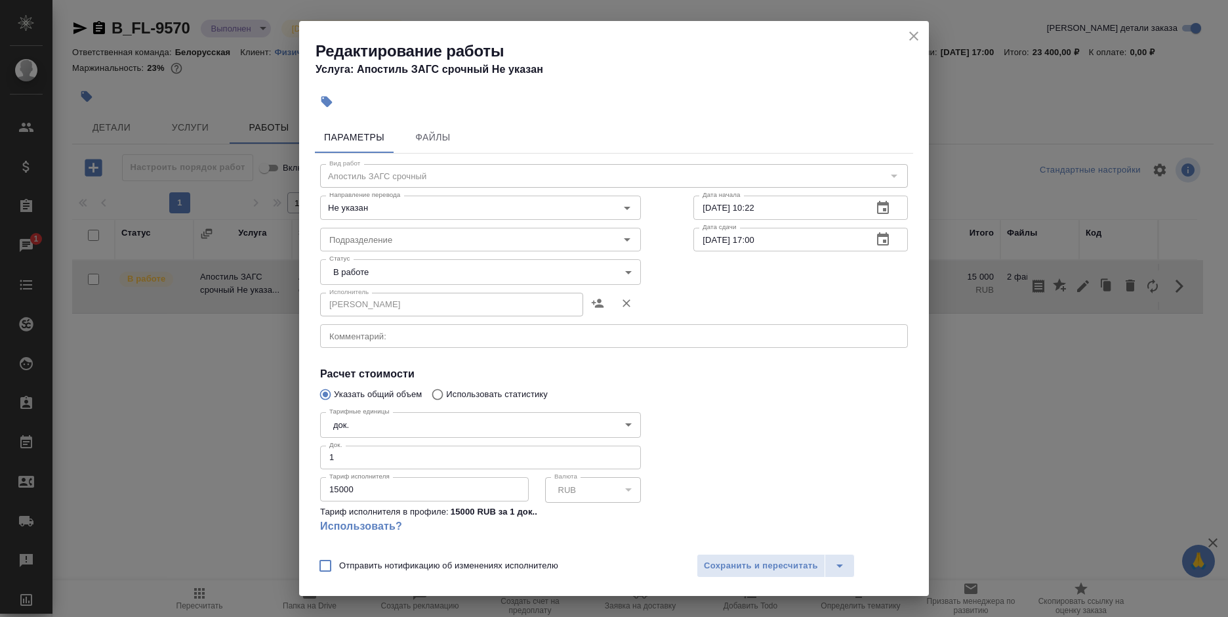
click at [385, 266] on body "🙏 .cls-1 fill:#fff; AWATERA [PERSON_NAME] Спецификации Заказы 1 Чаты Todo Проек…" at bounding box center [614, 308] width 1228 height 617
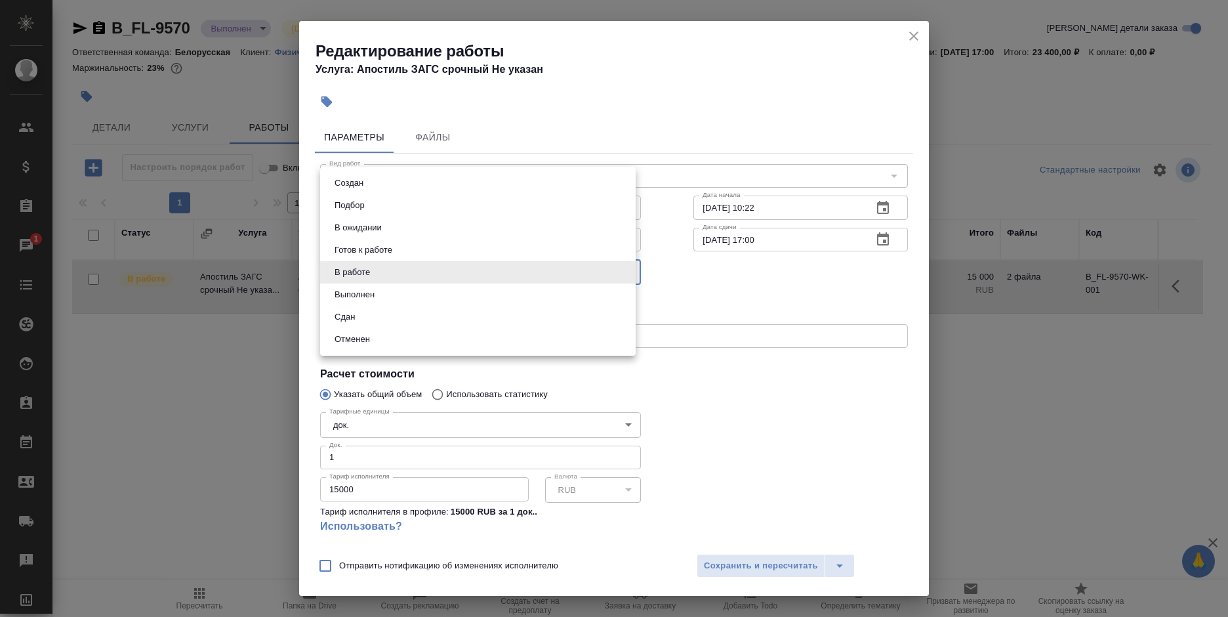
click at [388, 317] on li "Сдан" at bounding box center [477, 317] width 315 height 22
type input "closed"
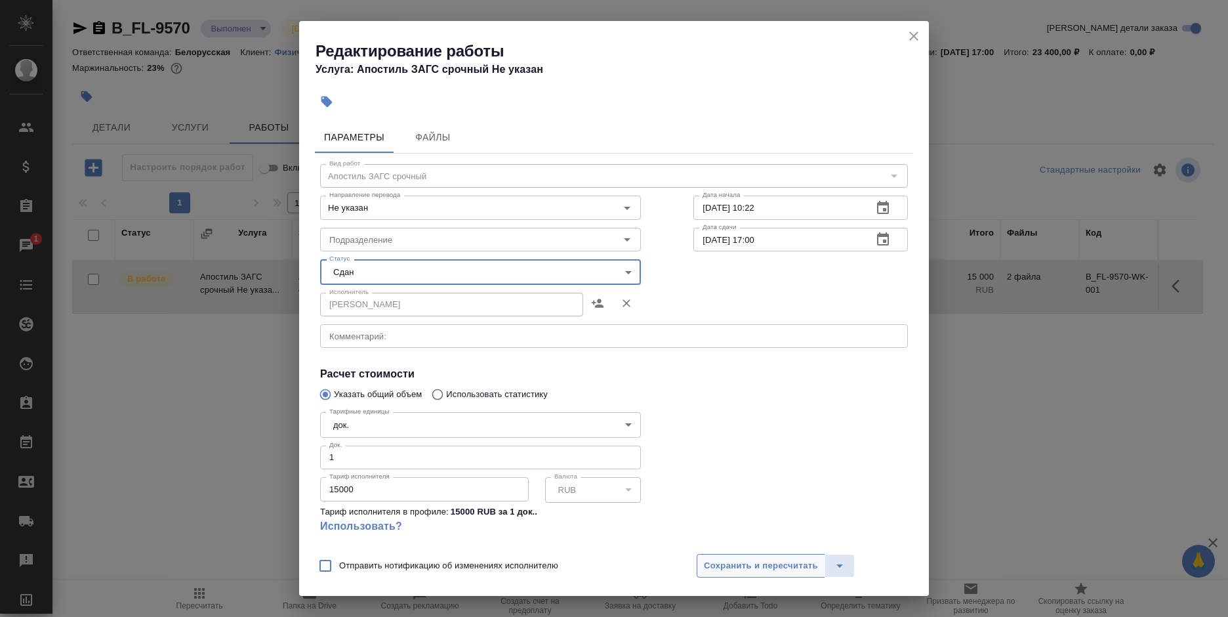
click at [775, 571] on span "Сохранить и пересчитать" at bounding box center [761, 565] width 114 height 15
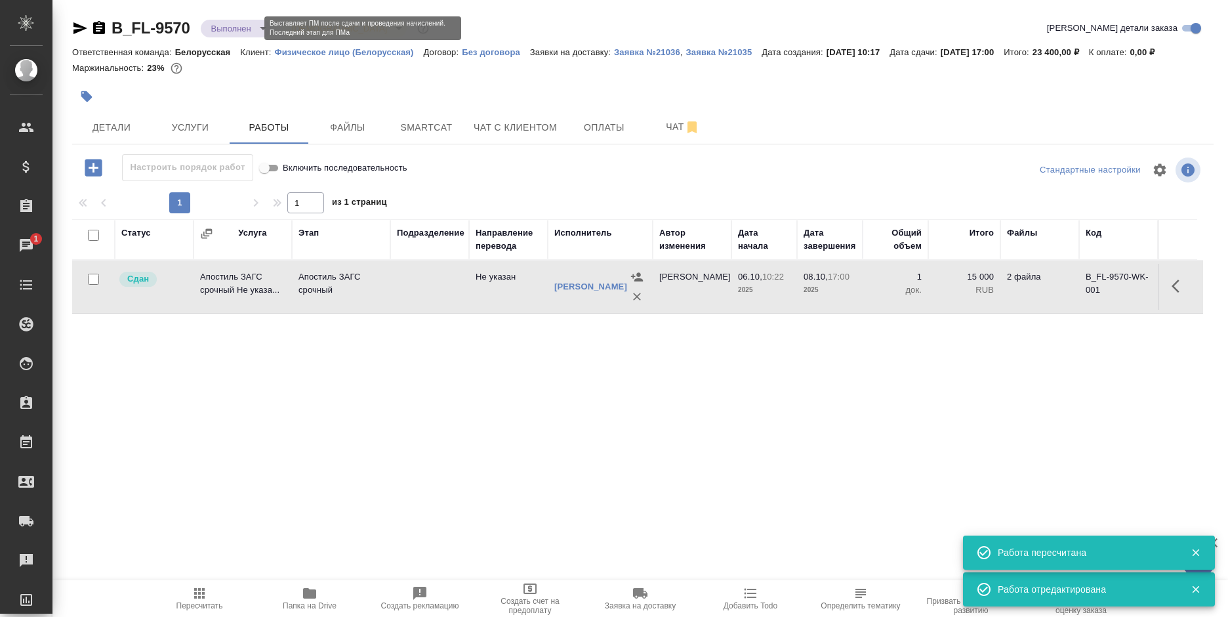
click at [245, 32] on body "🙏 .cls-1 fill:#fff; AWATERA [PERSON_NAME] Спецификации Заказы 1 Чаты Todo Проек…" at bounding box center [614, 308] width 1228 height 617
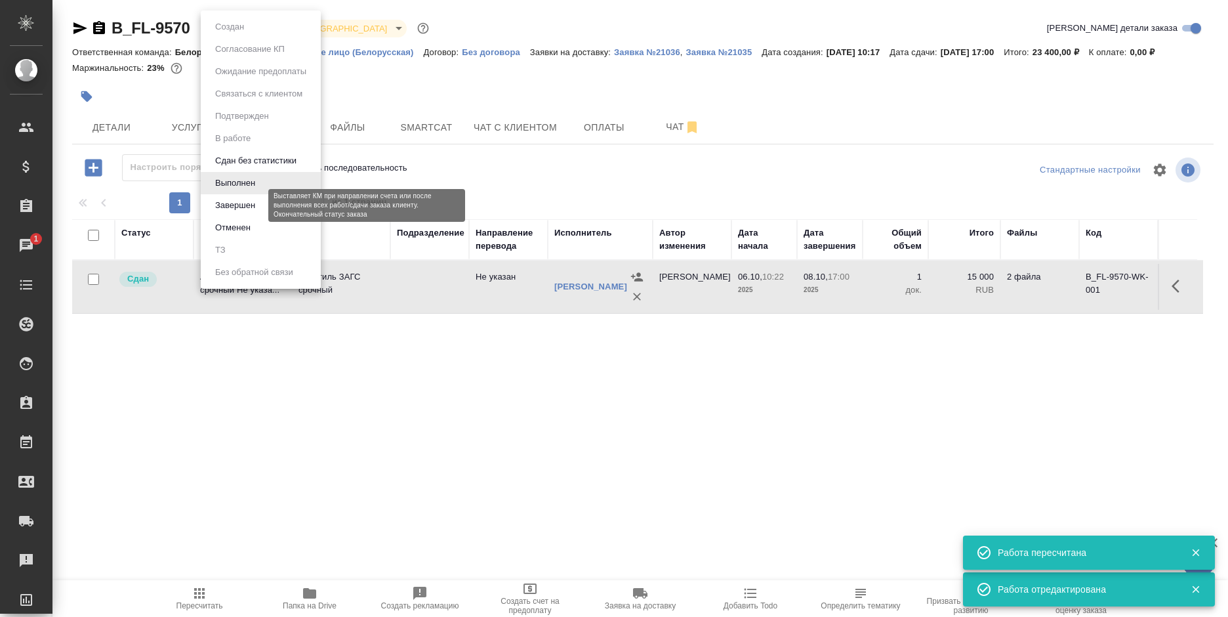
click at [260, 201] on li "Завершен" at bounding box center [261, 205] width 120 height 22
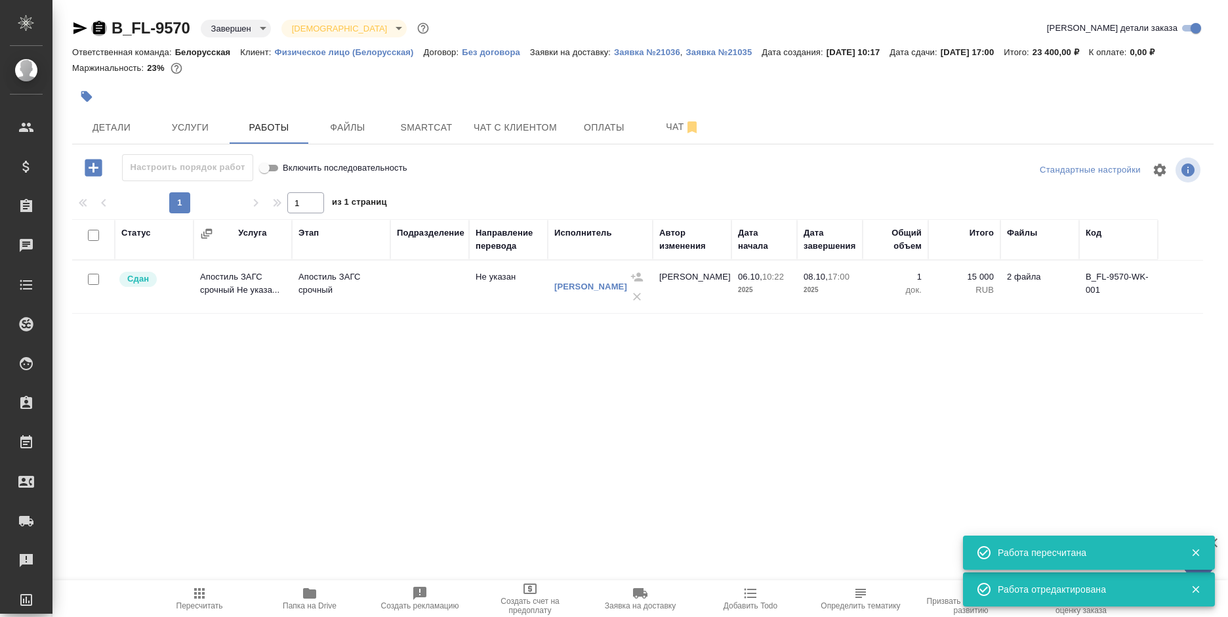
click at [96, 26] on icon "button" at bounding box center [99, 28] width 16 height 16
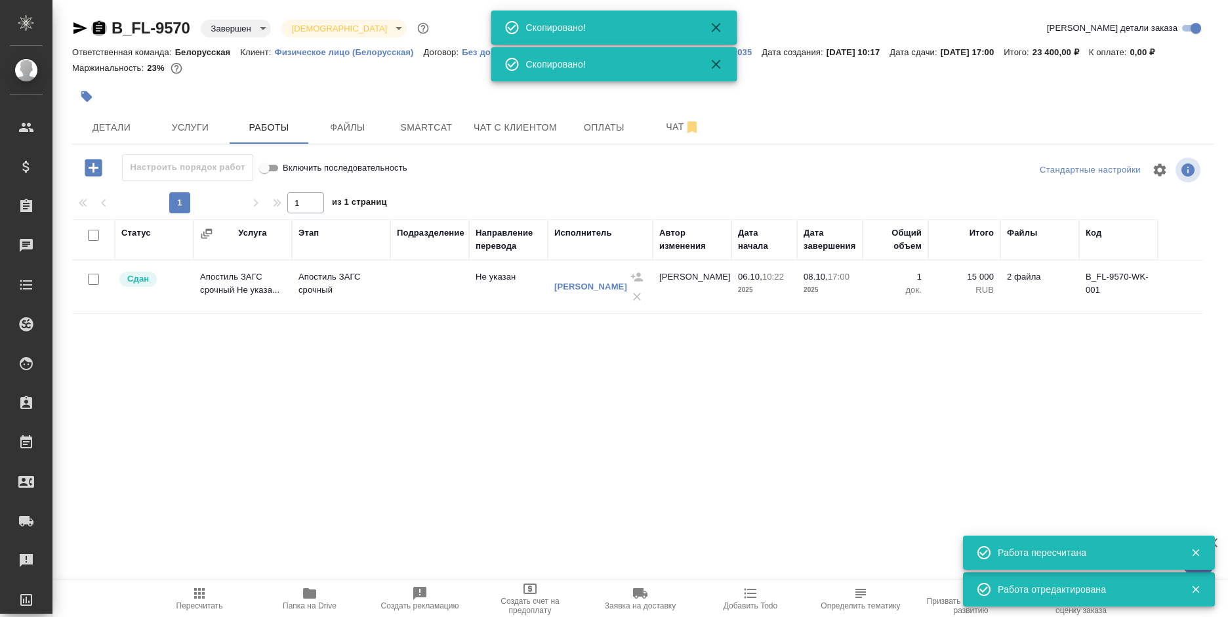
click at [96, 26] on icon "button" at bounding box center [99, 28] width 16 height 16
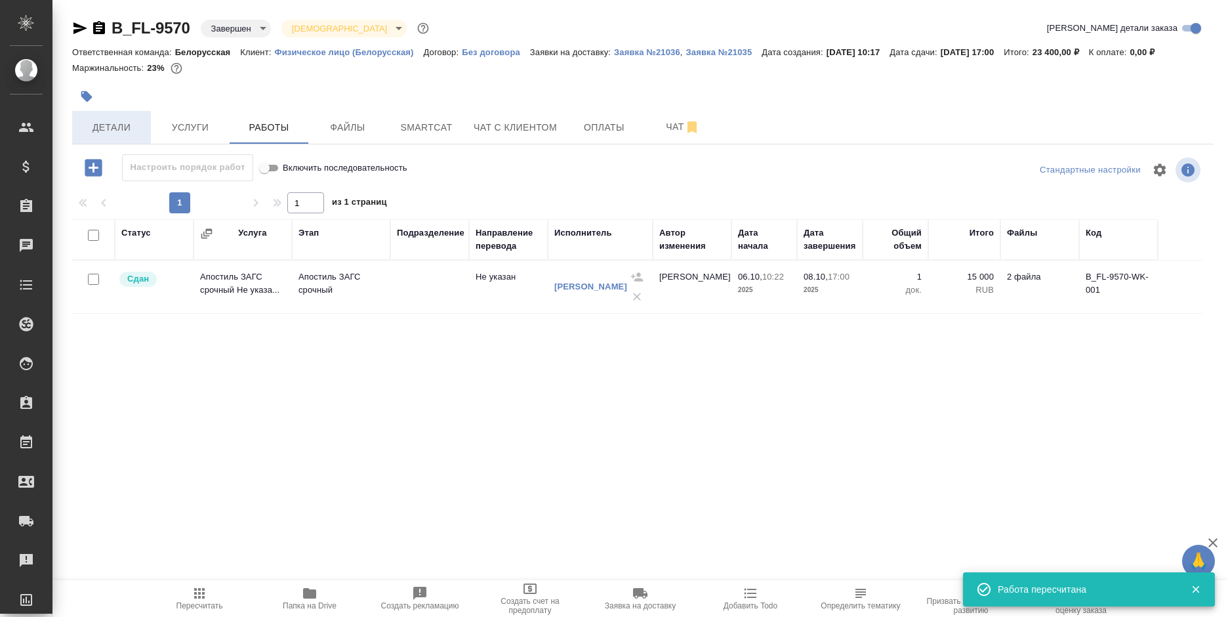
click at [126, 123] on span "Детали" at bounding box center [111, 127] width 63 height 16
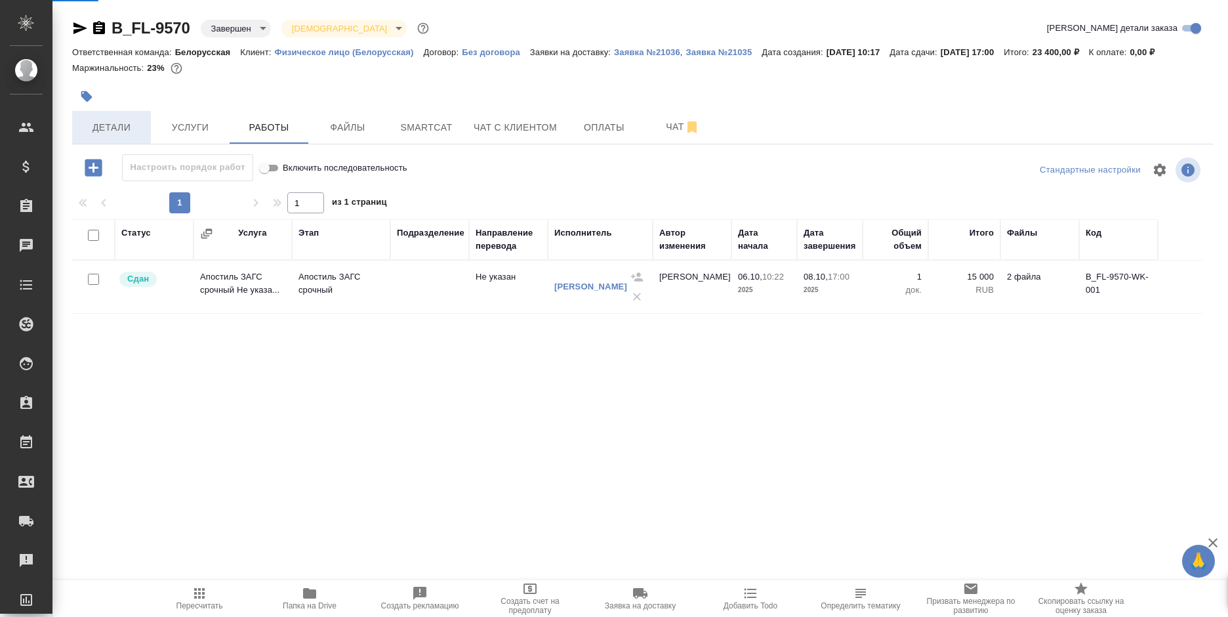
click at [126, 123] on span "Детали" at bounding box center [111, 127] width 63 height 16
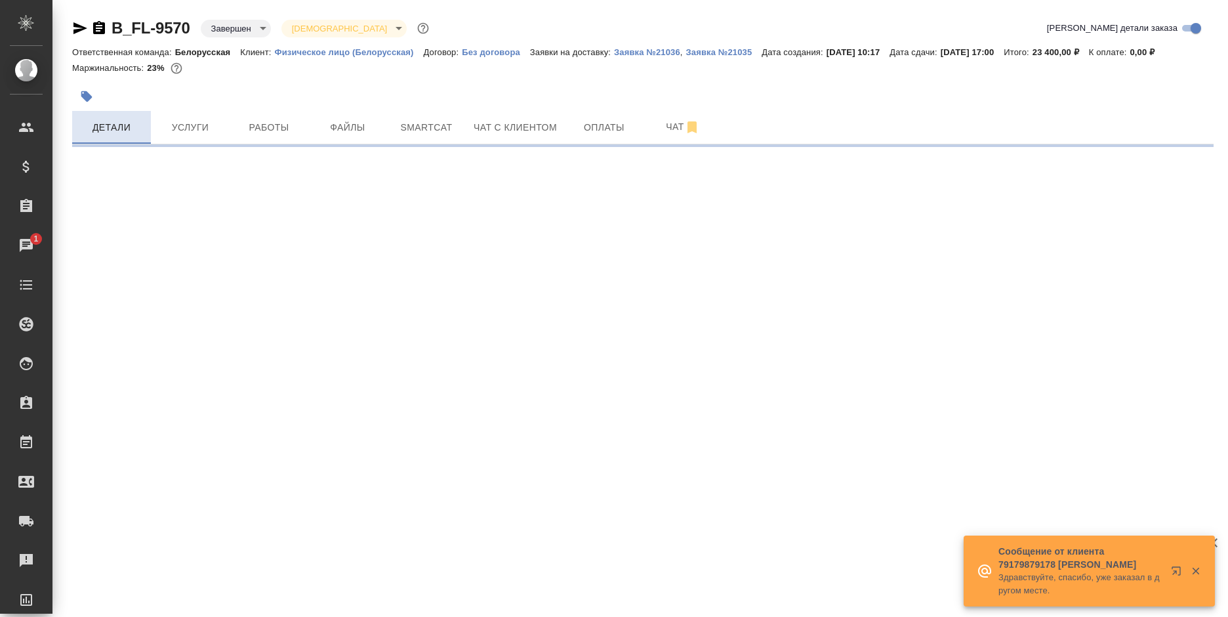
select select "RU"
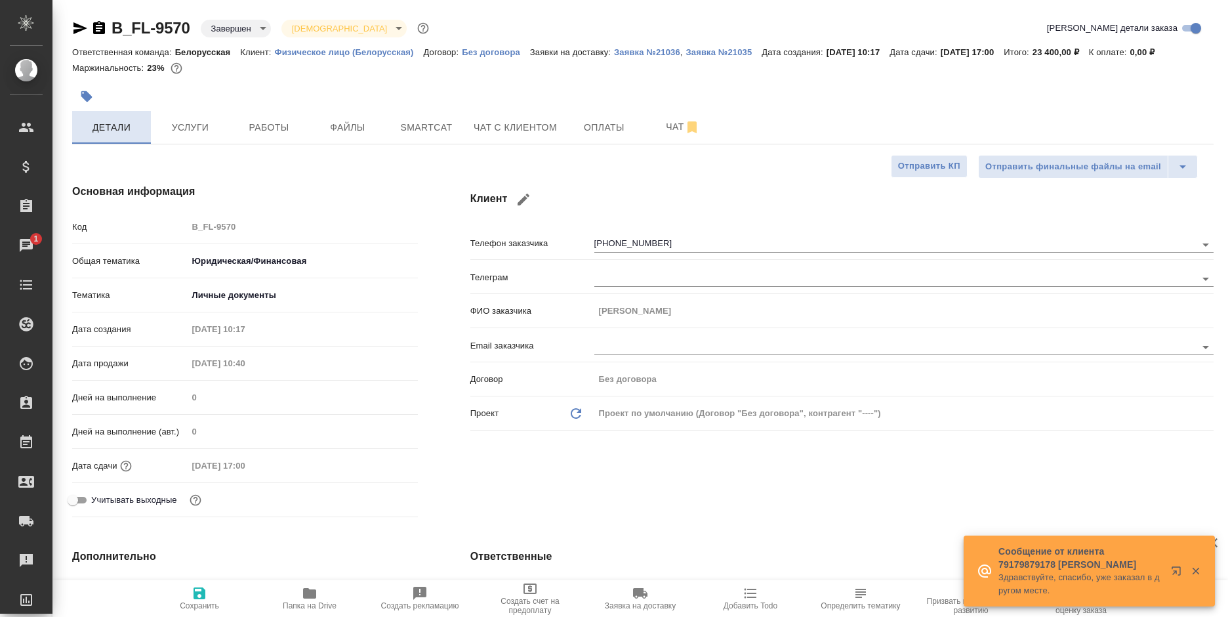
type textarea "x"
click at [1056, 579] on p "Здравствуйте, спасибо, уже заказал в другом месте." at bounding box center [1080, 584] width 164 height 26
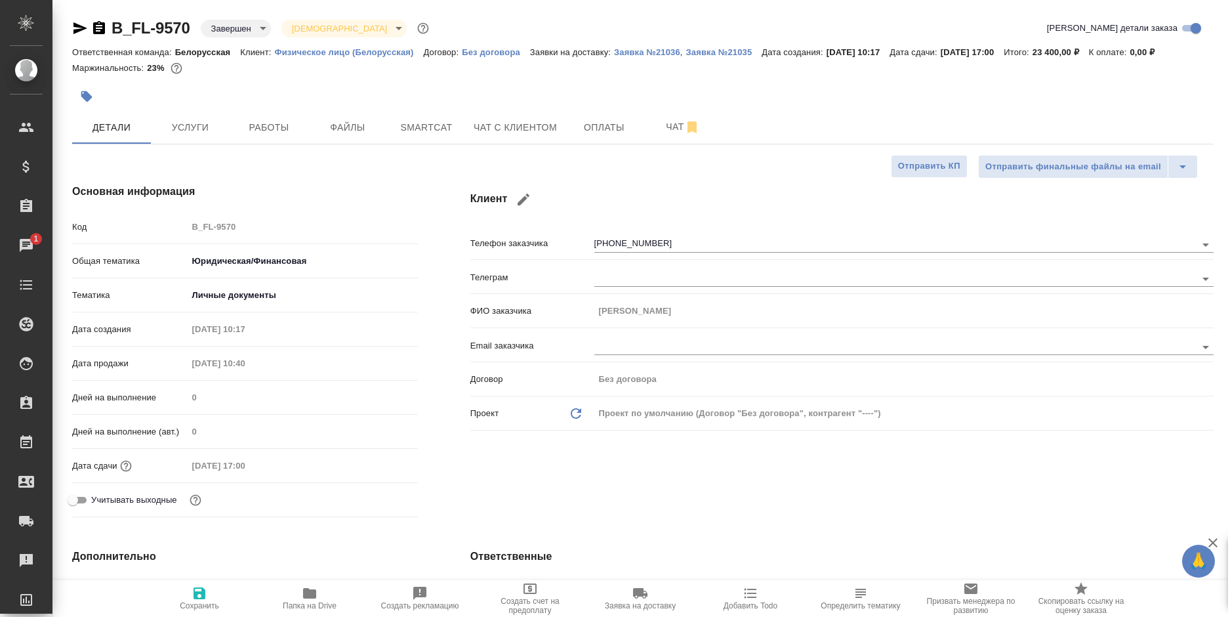
type textarea "x"
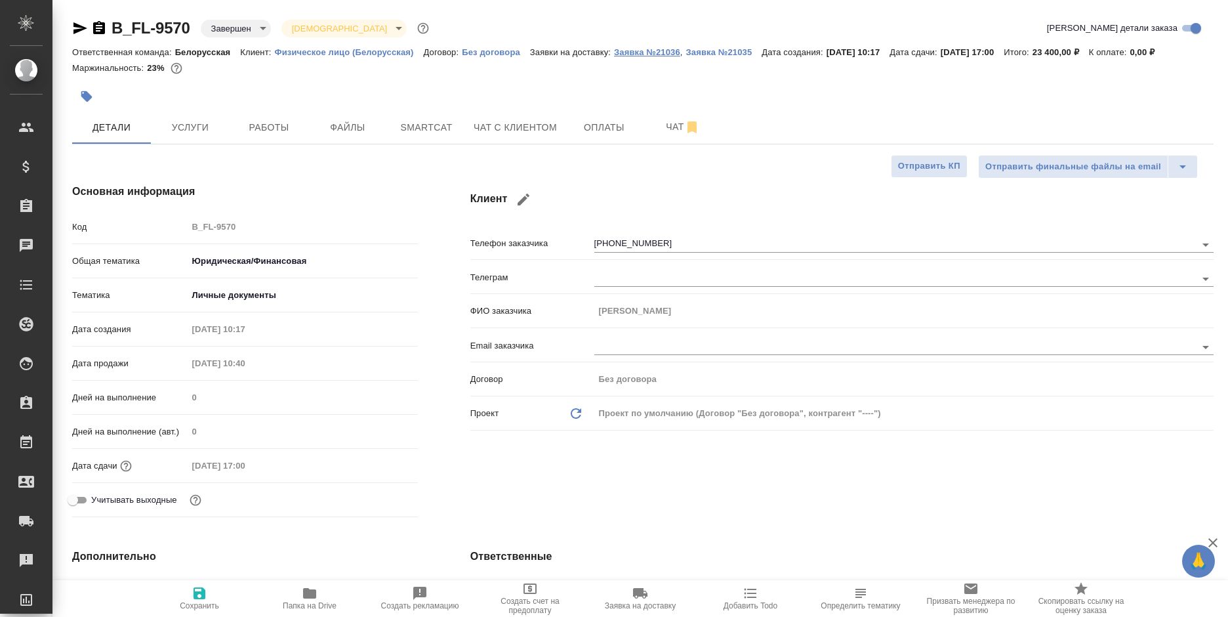
type textarea "x"
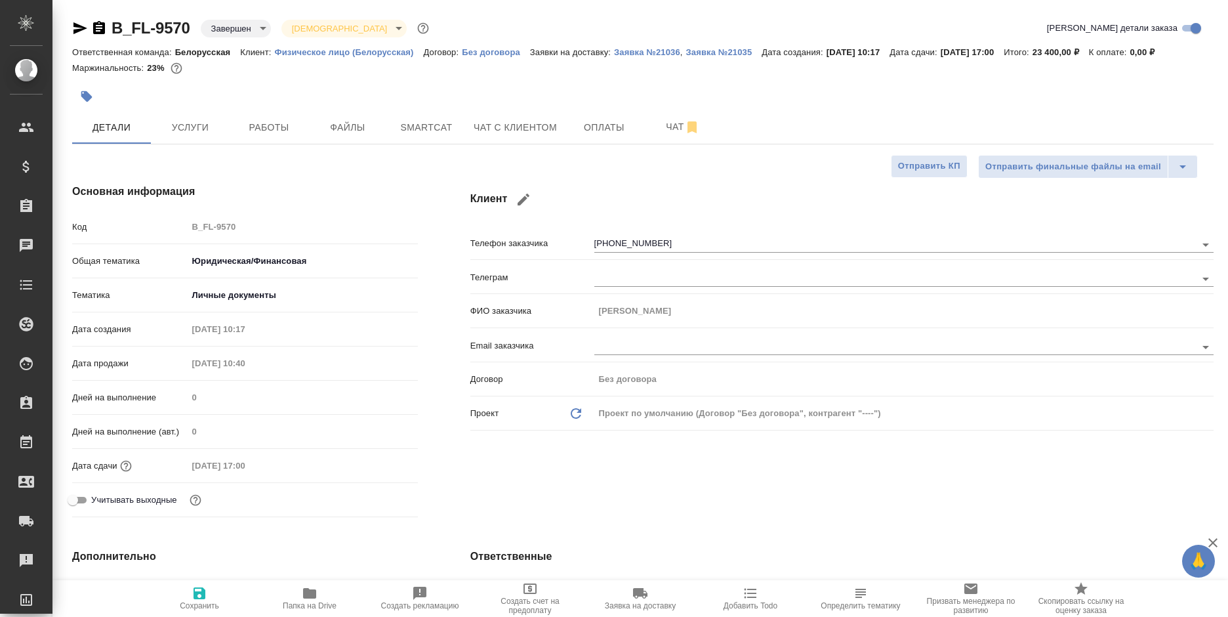
type textarea "x"
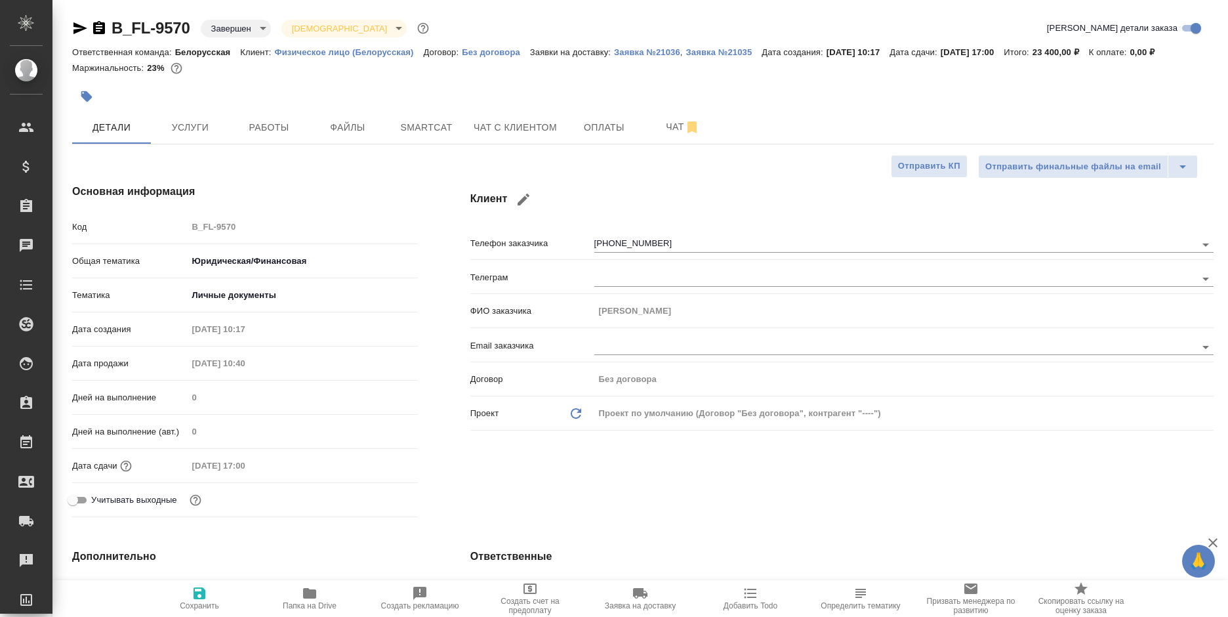
type textarea "x"
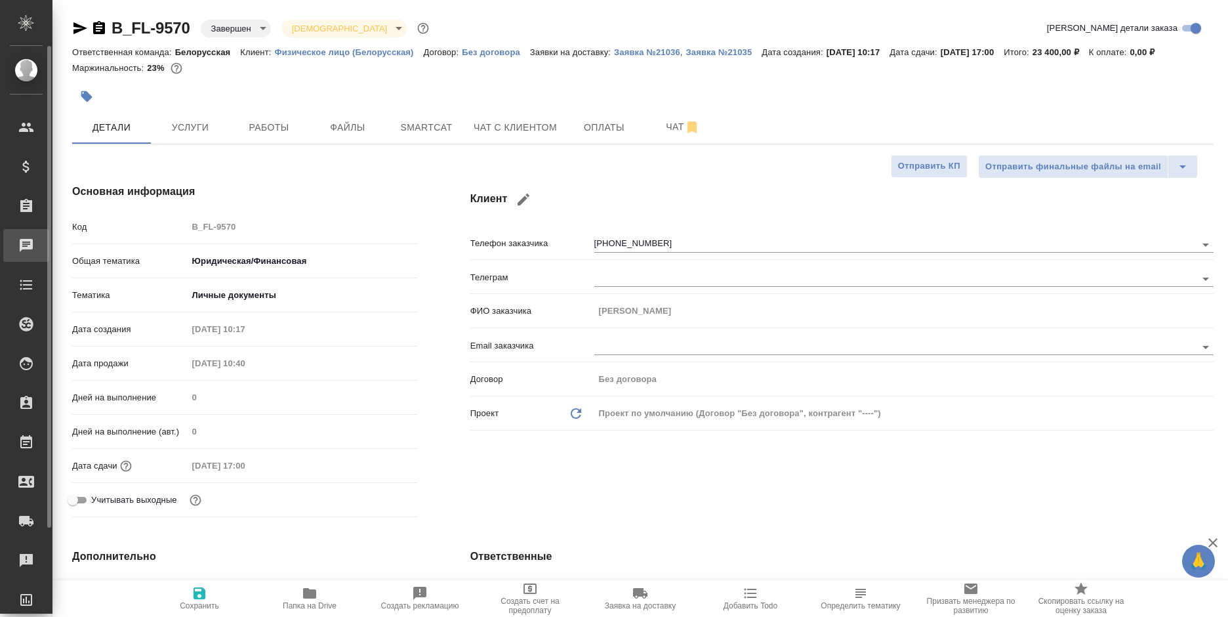
type textarea "x"
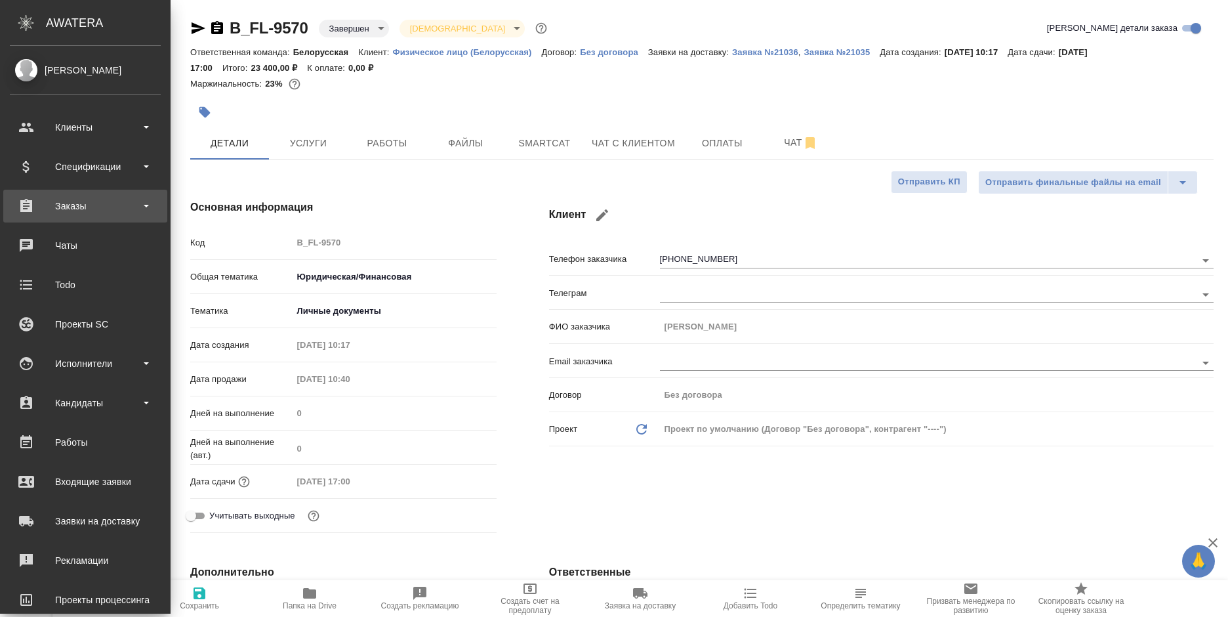
click at [81, 211] on div "Заказы" at bounding box center [85, 206] width 151 height 20
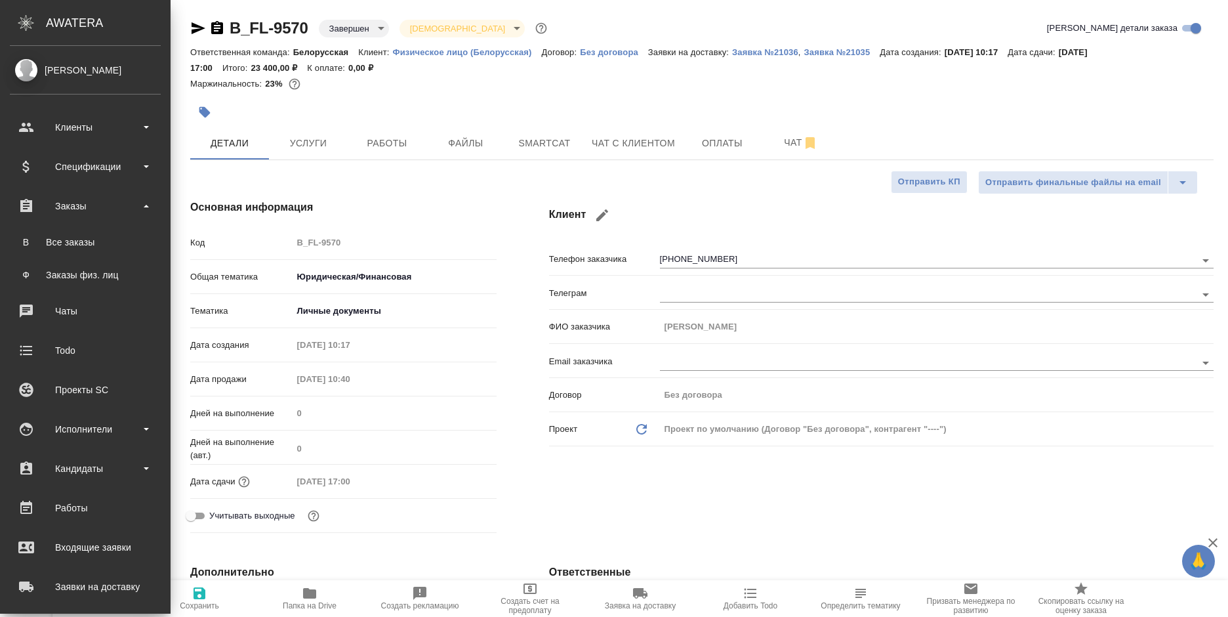
type textarea "x"
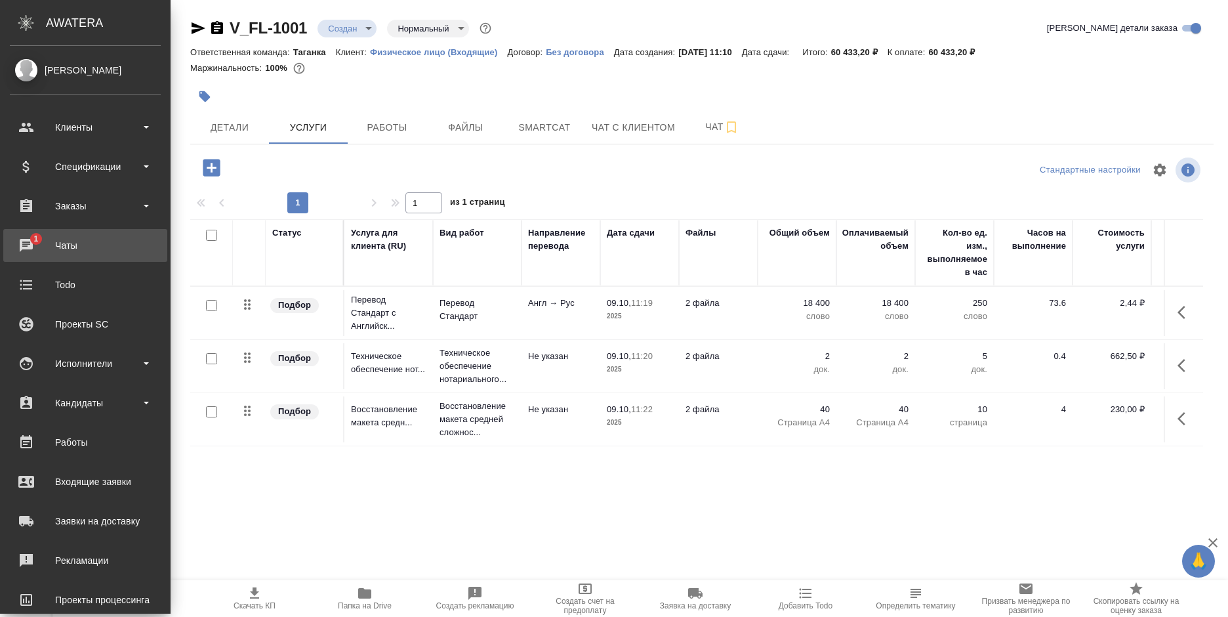
click at [24, 247] on div "Чаты" at bounding box center [85, 245] width 151 height 20
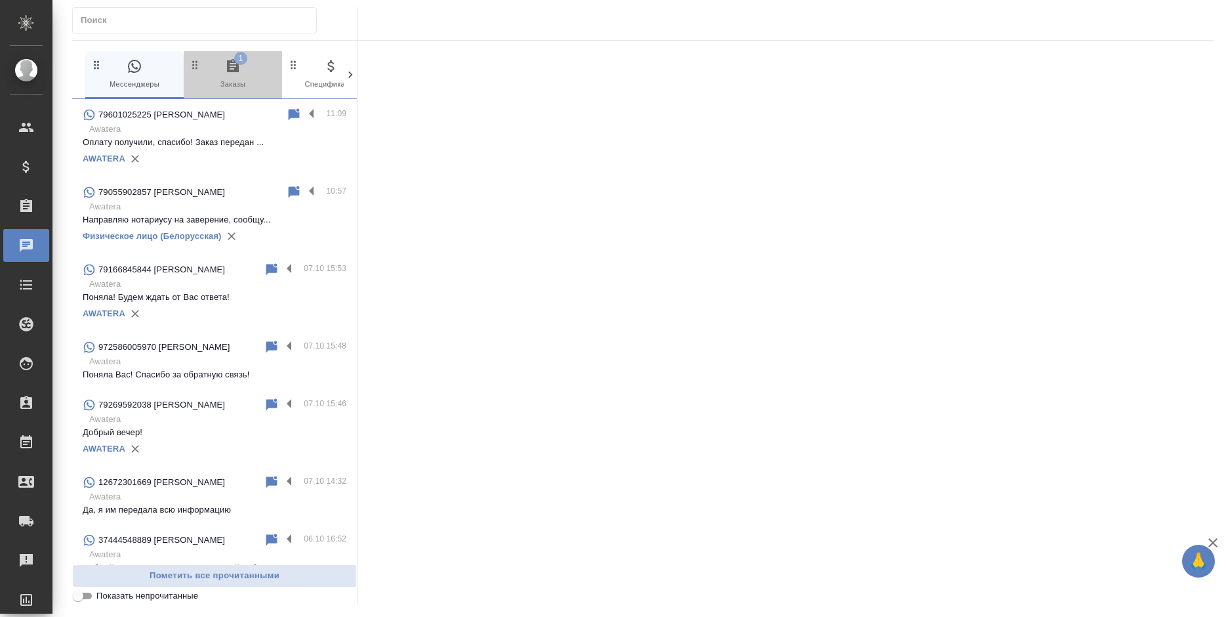
click at [237, 65] on icon "button" at bounding box center [233, 65] width 12 height 13
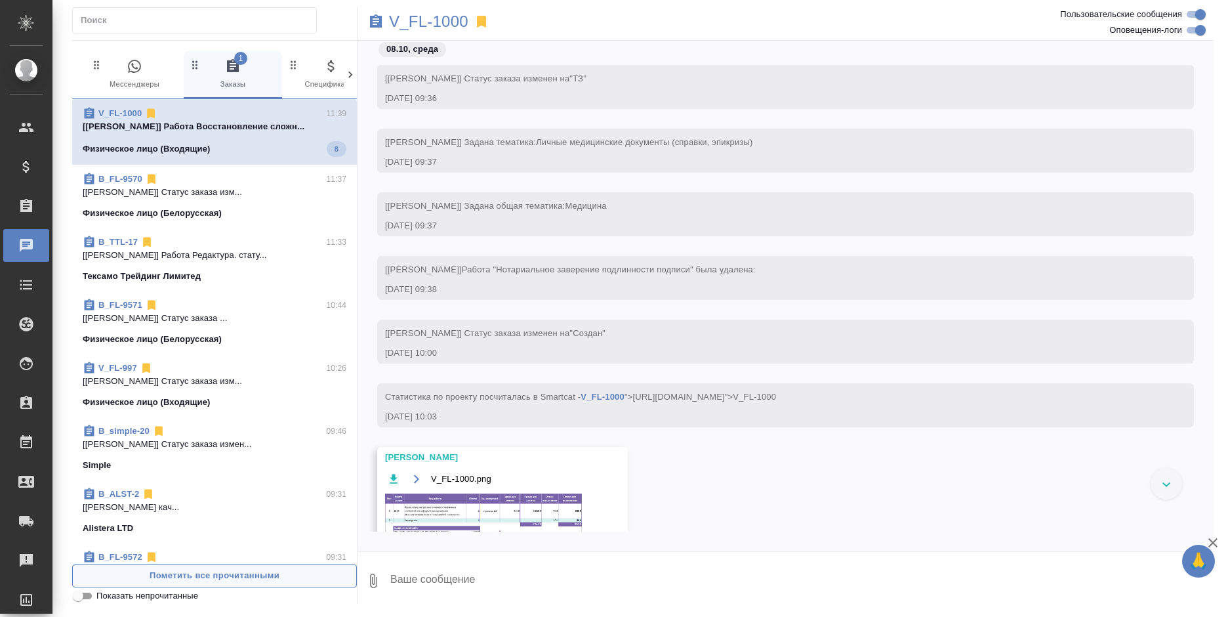
scroll to position [2894, 0]
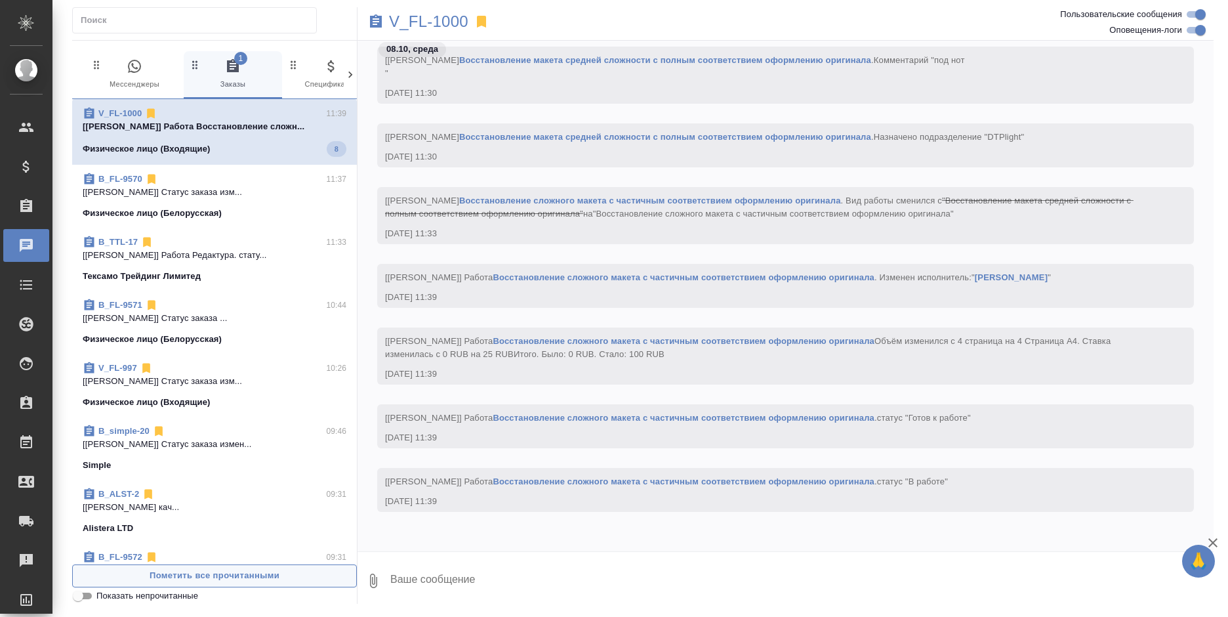
click at [277, 583] on button "Пометить все прочитанными" at bounding box center [214, 575] width 285 height 23
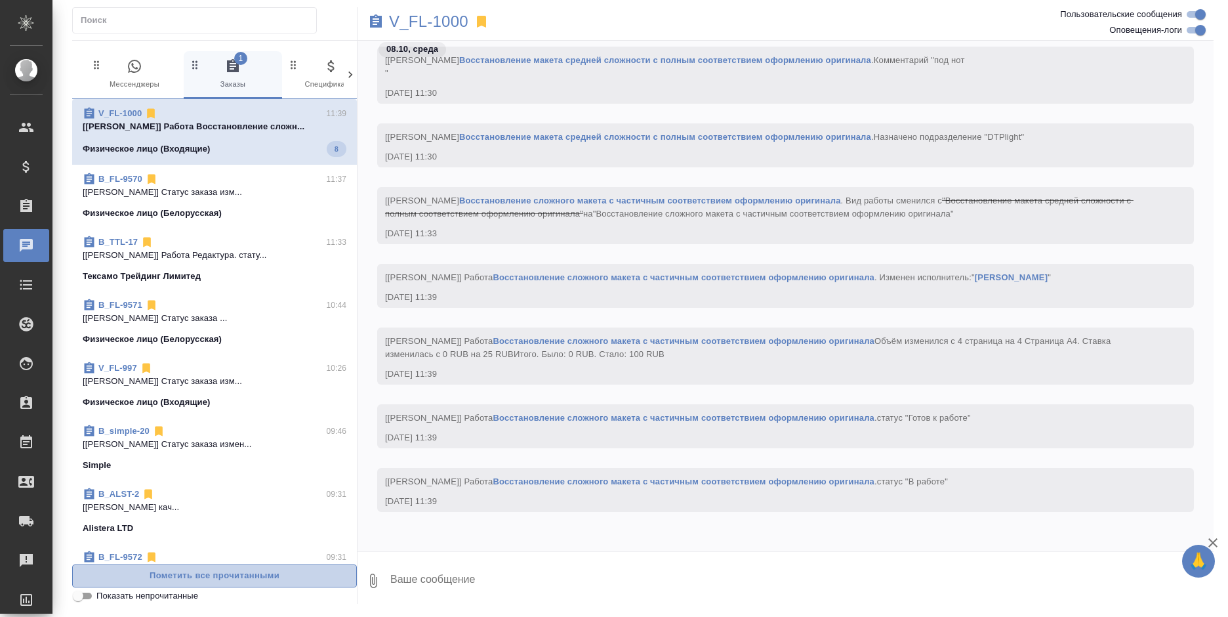
click at [277, 583] on button "Пометить все прочитанными" at bounding box center [214, 575] width 285 height 23
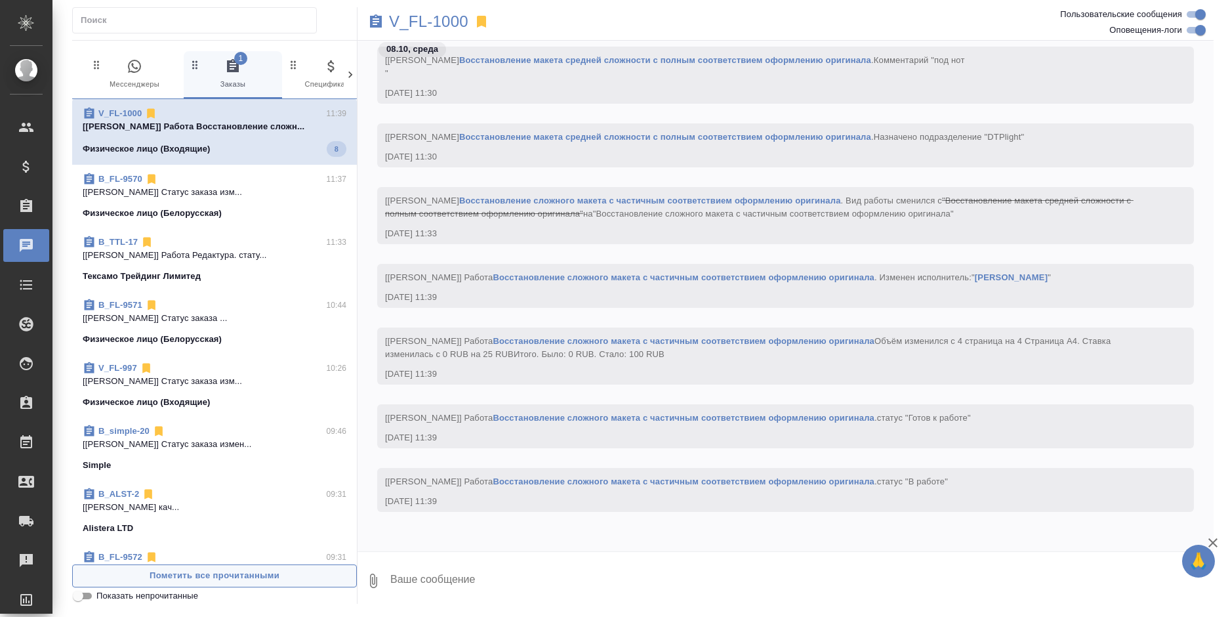
click at [277, 583] on button "Пометить все прочитанными" at bounding box center [214, 575] width 285 height 23
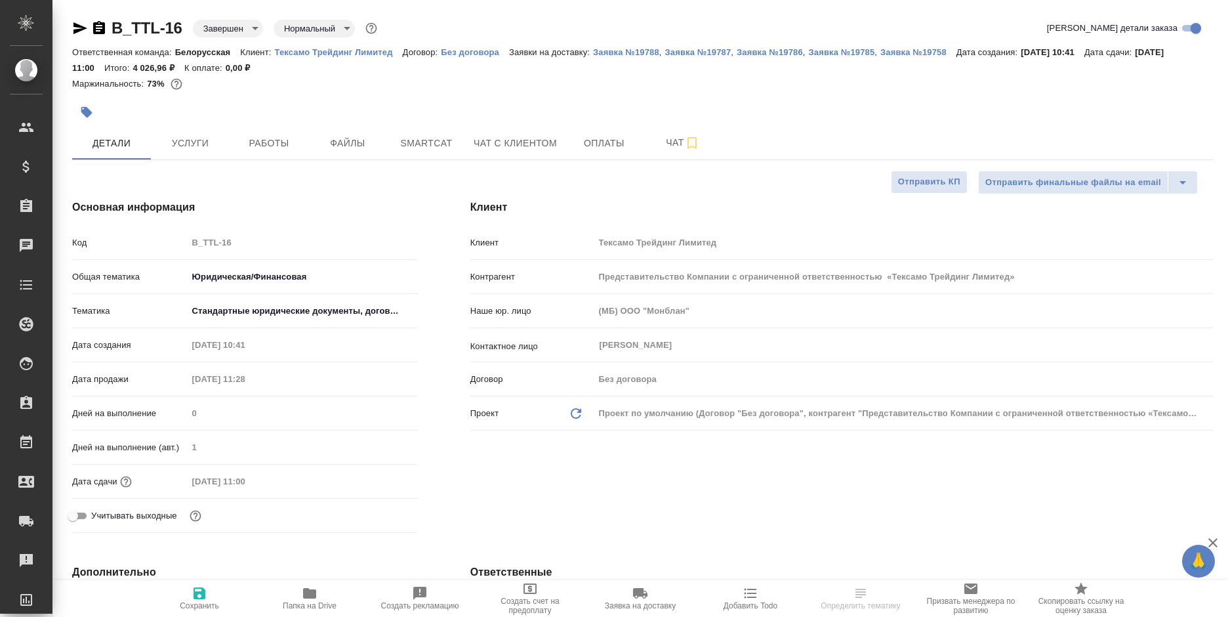
select select "RU"
click at [374, 47] on p "Тексамо Трейдинг Лимитед" at bounding box center [338, 52] width 128 height 10
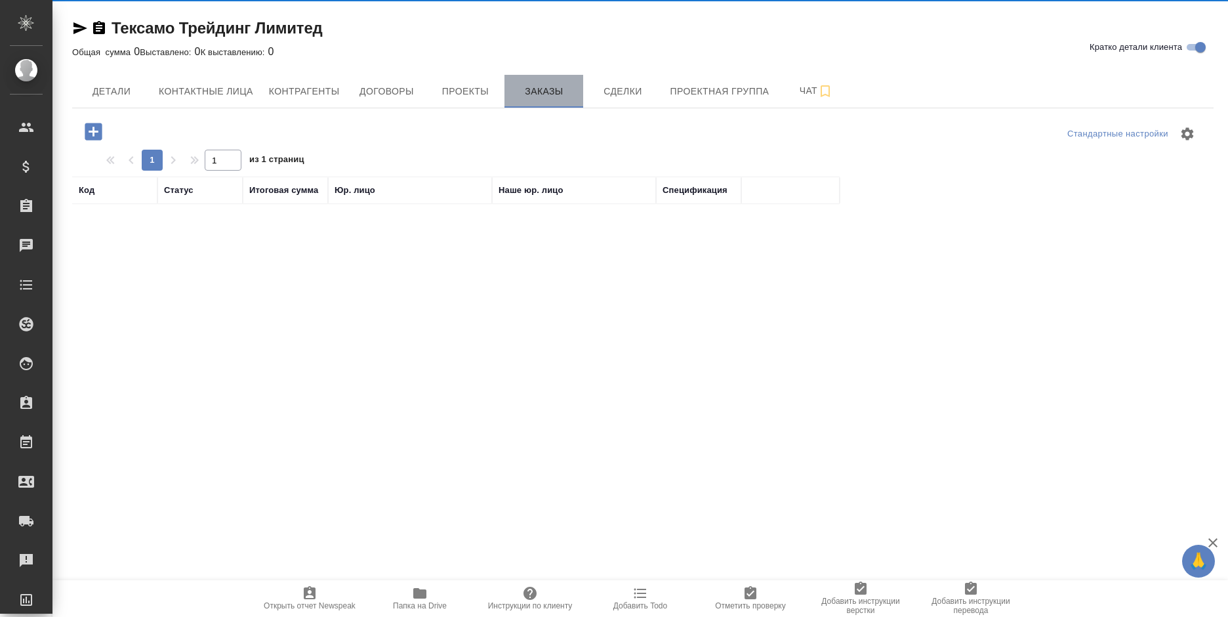
click at [536, 92] on div "Тексамо Трейдинг Лимитед Кратко детали клиента Общая сумма 0 Выставлено: 0 К вы…" at bounding box center [643, 364] width 1156 height 728
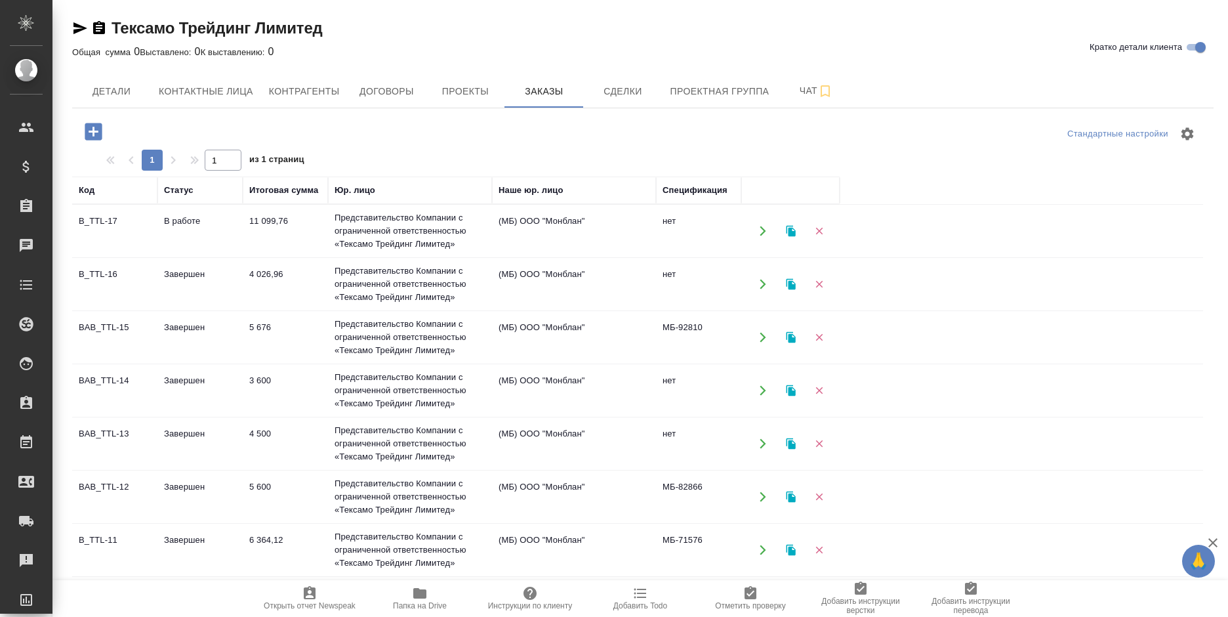
click at [392, 207] on td "Представительство Компании с ограниченной ответственностью «Тексамо Трейдинг Ли…" at bounding box center [410, 231] width 164 height 52
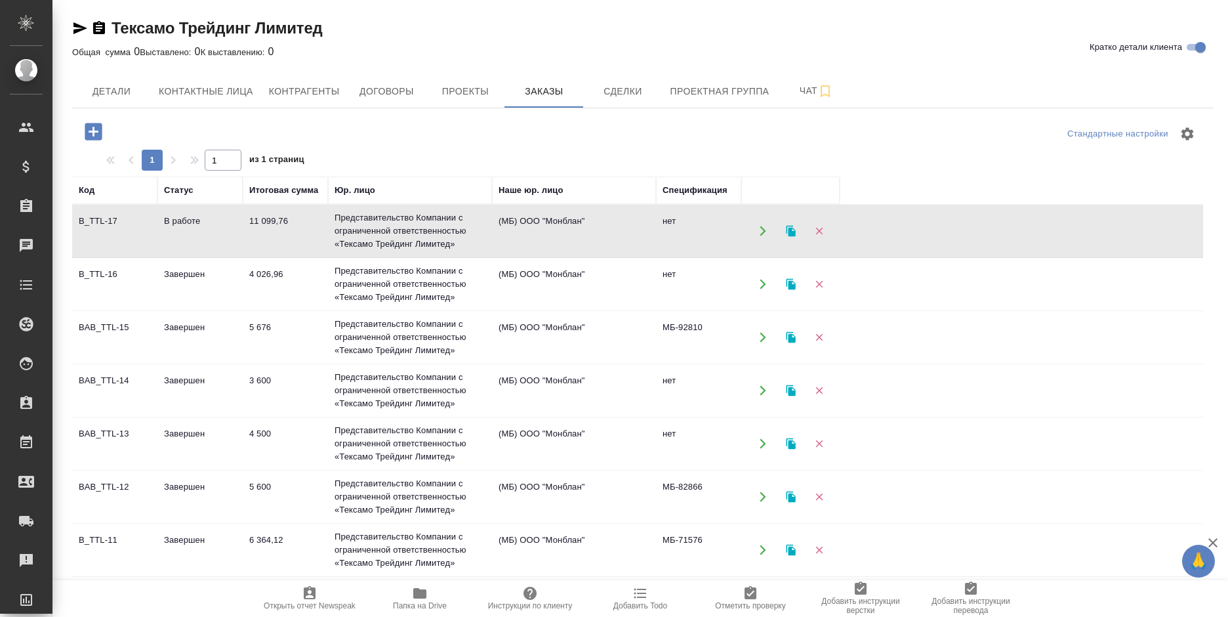
click at [392, 207] on td "Представительство Компании с ограниченной ответственностью «Тексамо Трейдинг Ли…" at bounding box center [410, 231] width 164 height 52
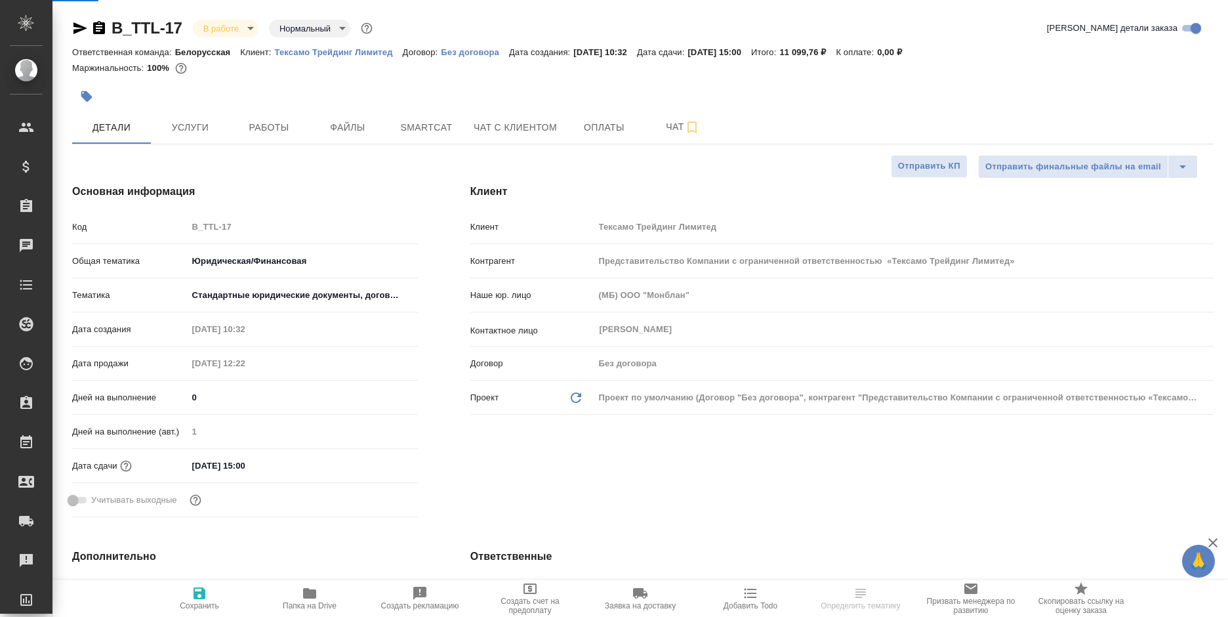
select select "RU"
click at [279, 136] on button "Работы" at bounding box center [269, 127] width 79 height 33
click at [279, 134] on span "Работы" at bounding box center [268, 127] width 63 height 16
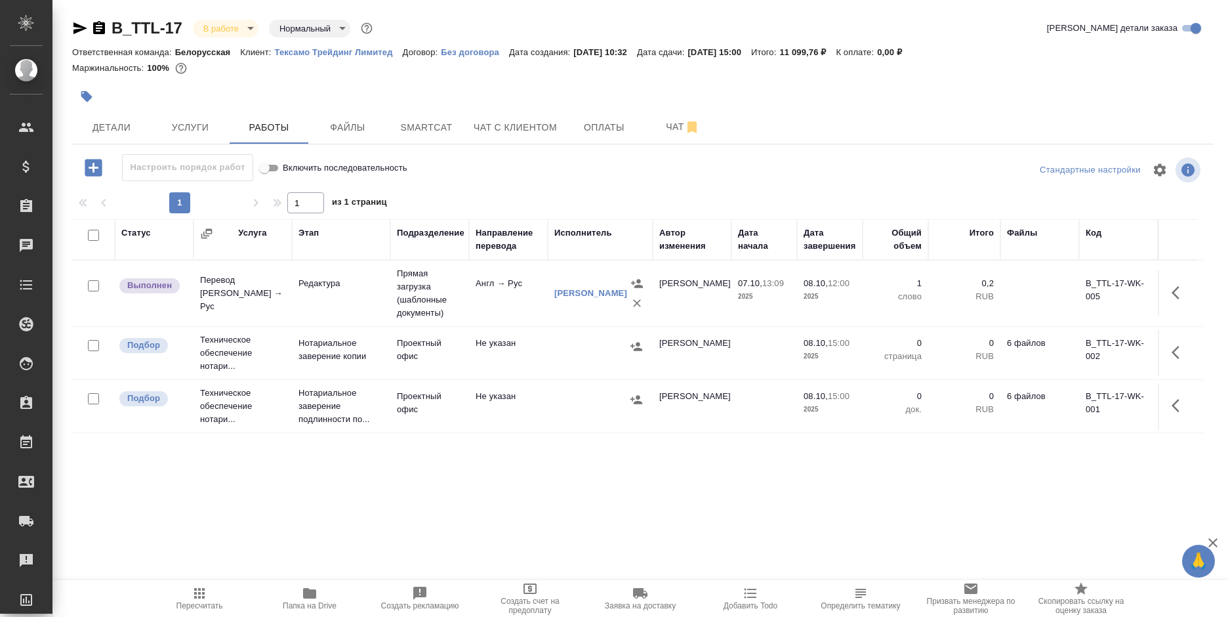
click at [100, 30] on icon "button" at bounding box center [99, 27] width 12 height 13
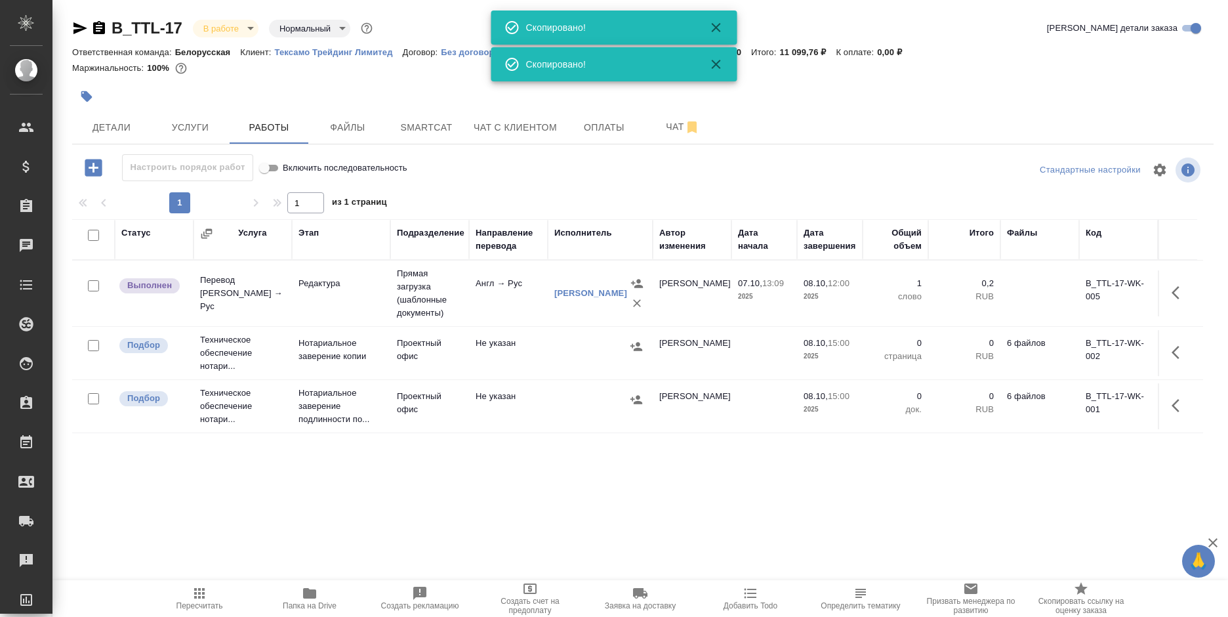
click at [100, 30] on icon "button" at bounding box center [99, 27] width 12 height 13
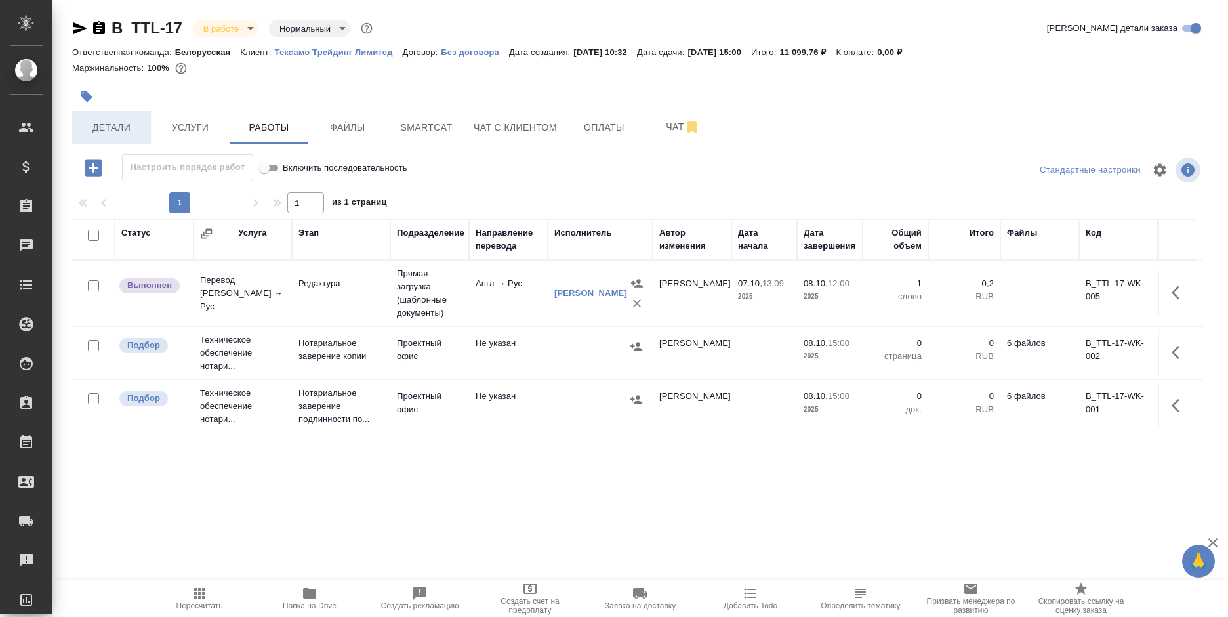
click at [117, 113] on button "Детали" at bounding box center [111, 127] width 79 height 33
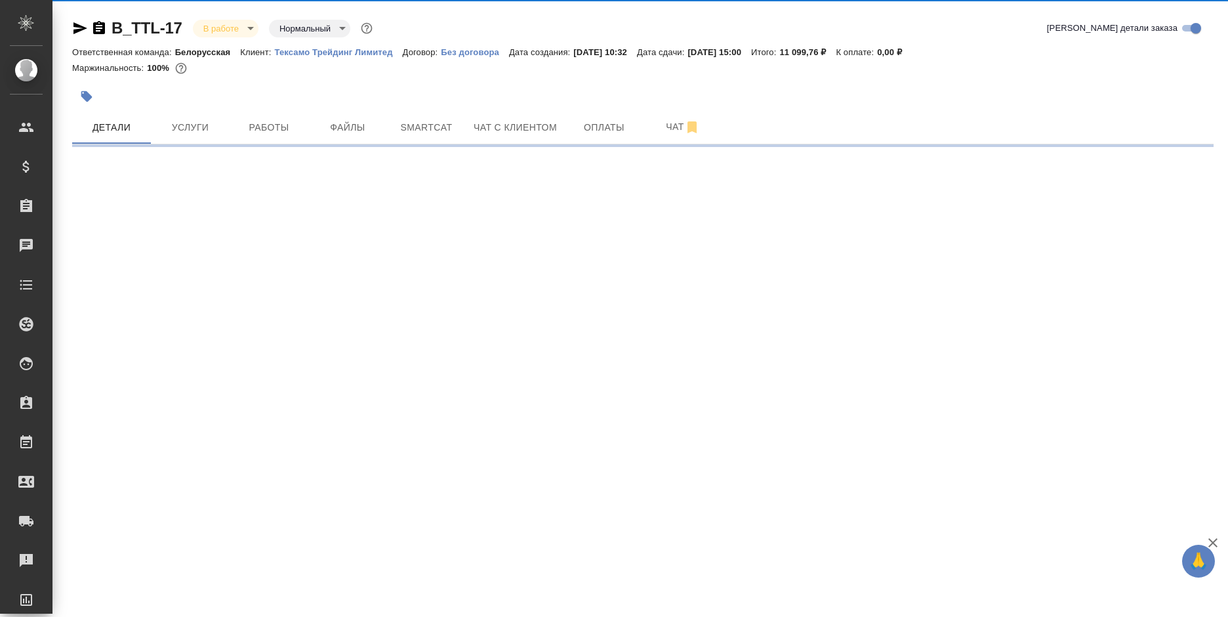
select select "RU"
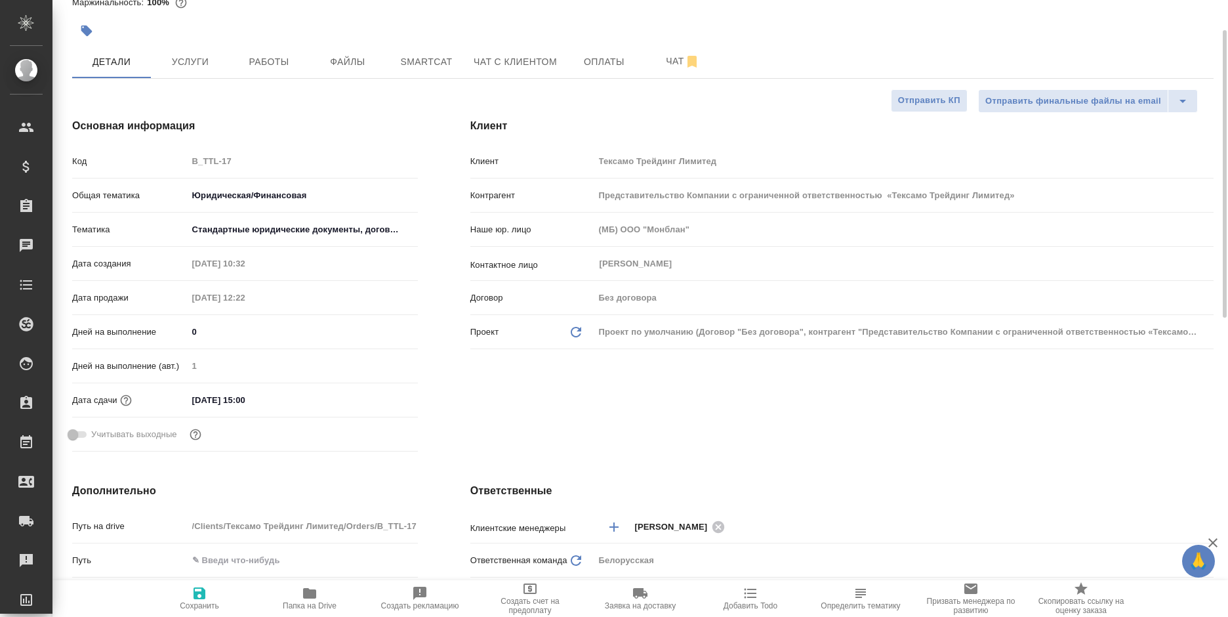
type textarea "x"
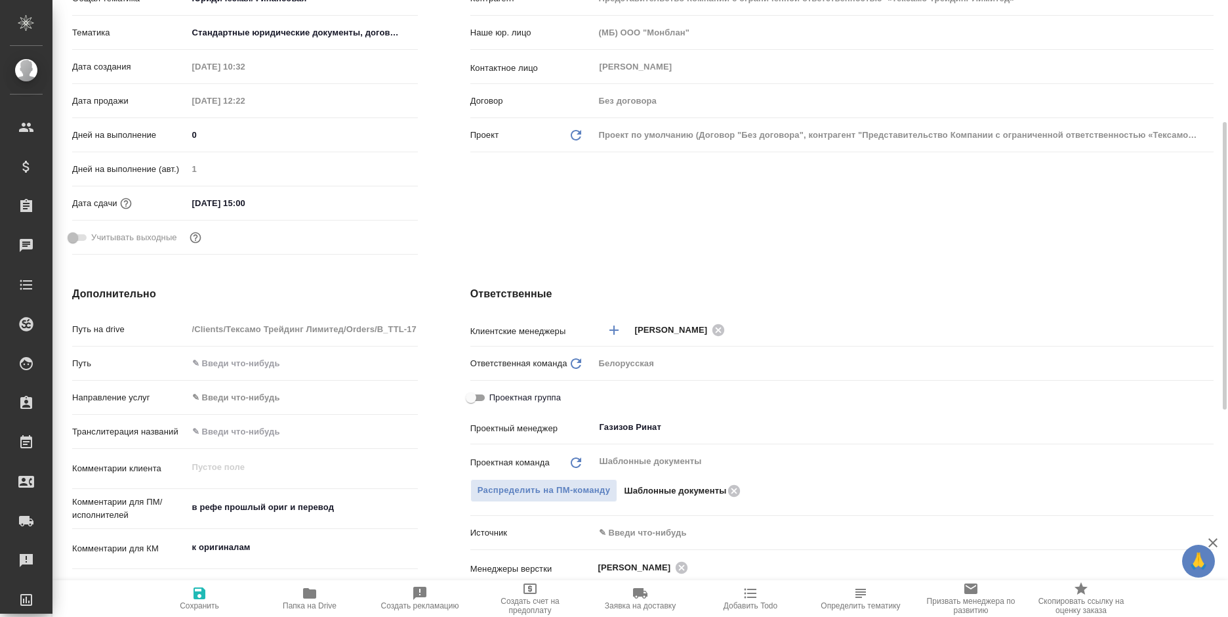
scroll to position [394, 0]
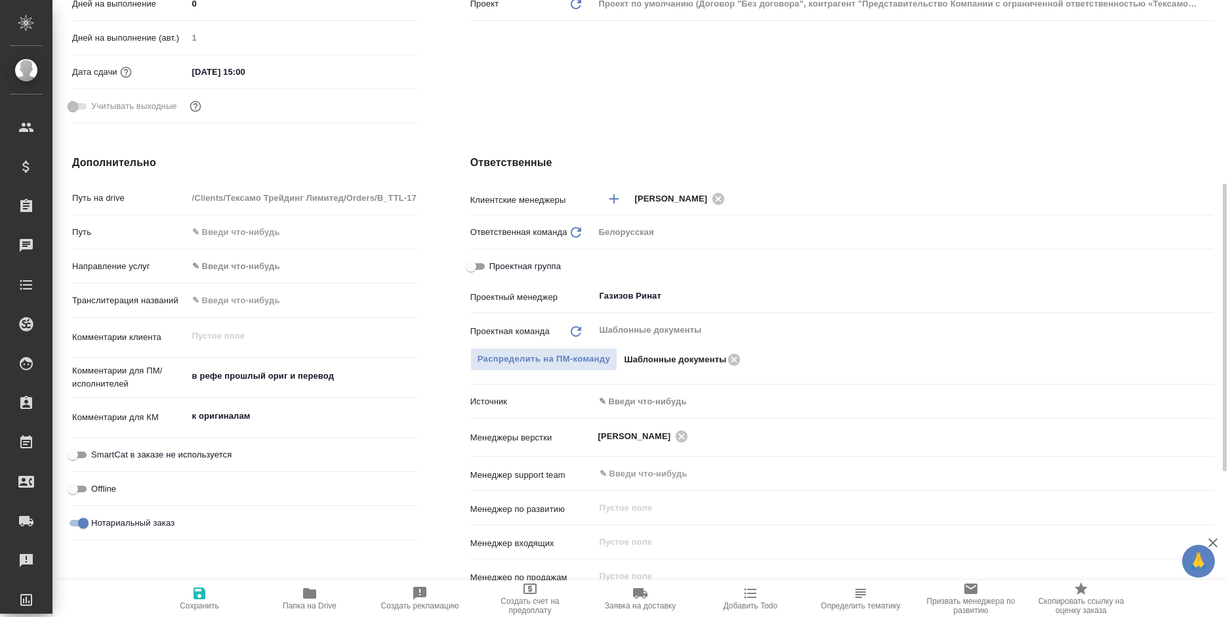
click at [639, 398] on body "🙏 .cls-1 fill:#fff; AWATERA Bogomolova Anastasiya Клиенты Спецификации Заказы 0…" at bounding box center [614, 308] width 1228 height 617
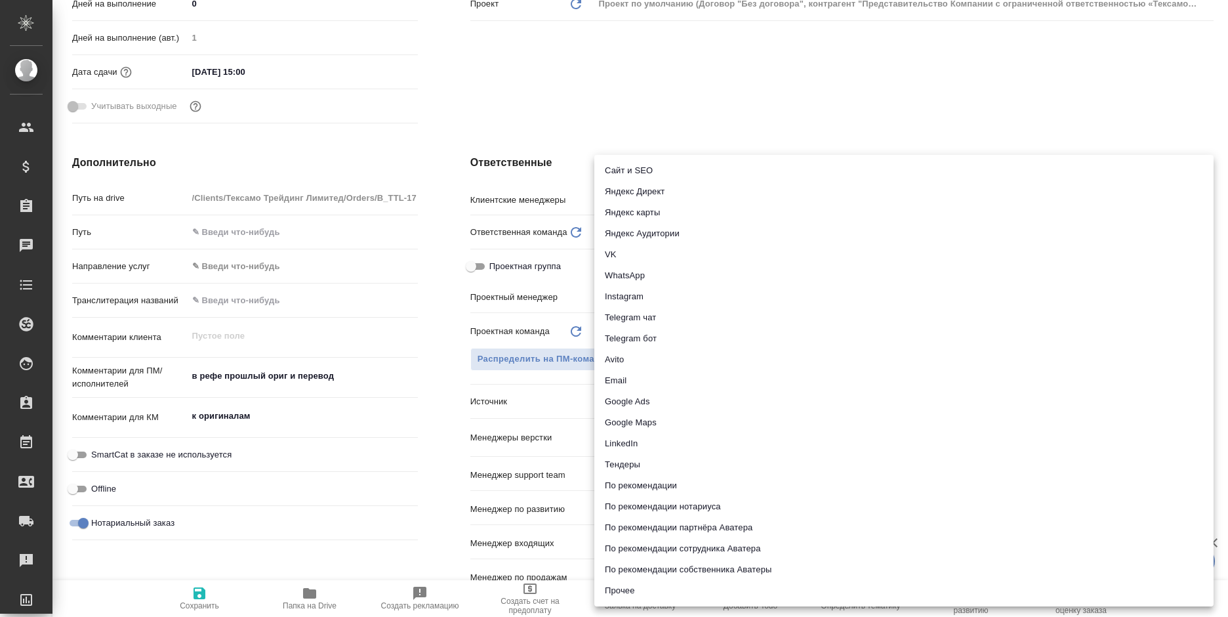
drag, startPoint x: 624, startPoint y: 377, endPoint x: 335, endPoint y: 568, distance: 346.5
click at [625, 377] on li "Email" at bounding box center [903, 380] width 619 height 21
type textarea "x"
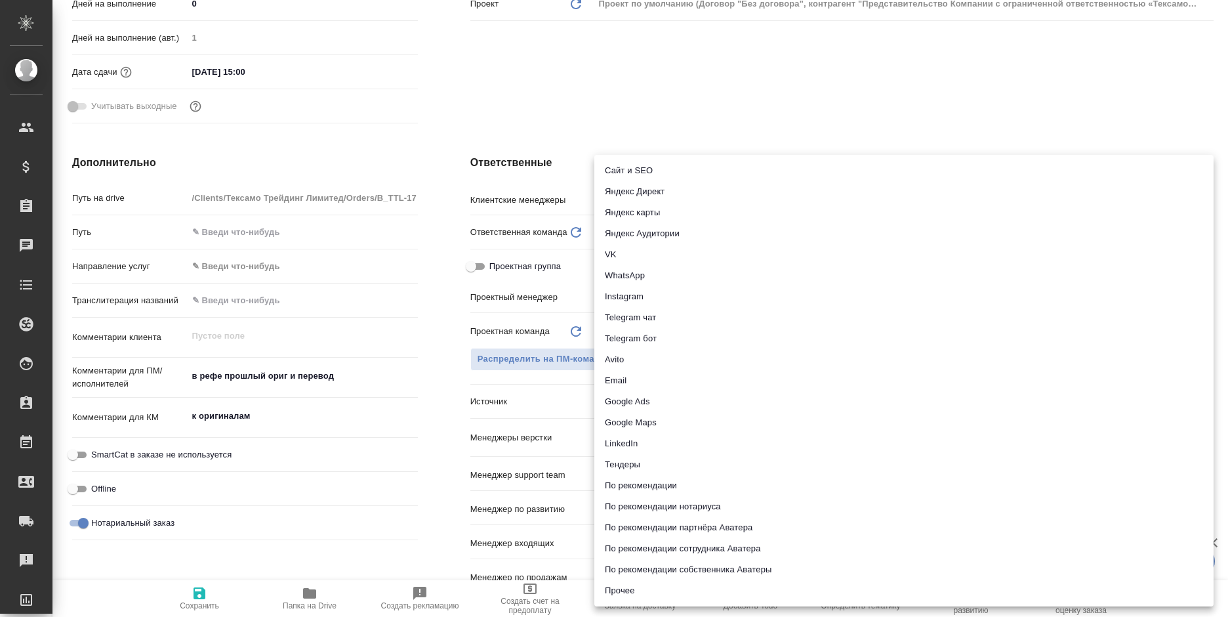
type input "emailAds"
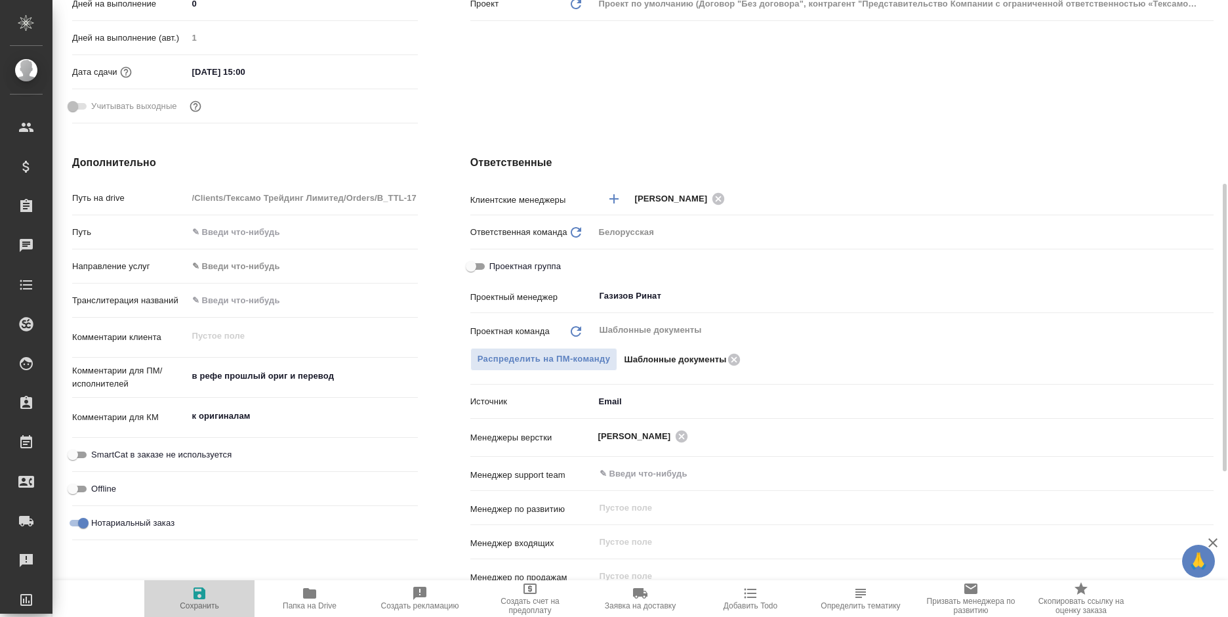
click at [197, 590] on icon "button" at bounding box center [200, 593] width 16 height 16
type textarea "x"
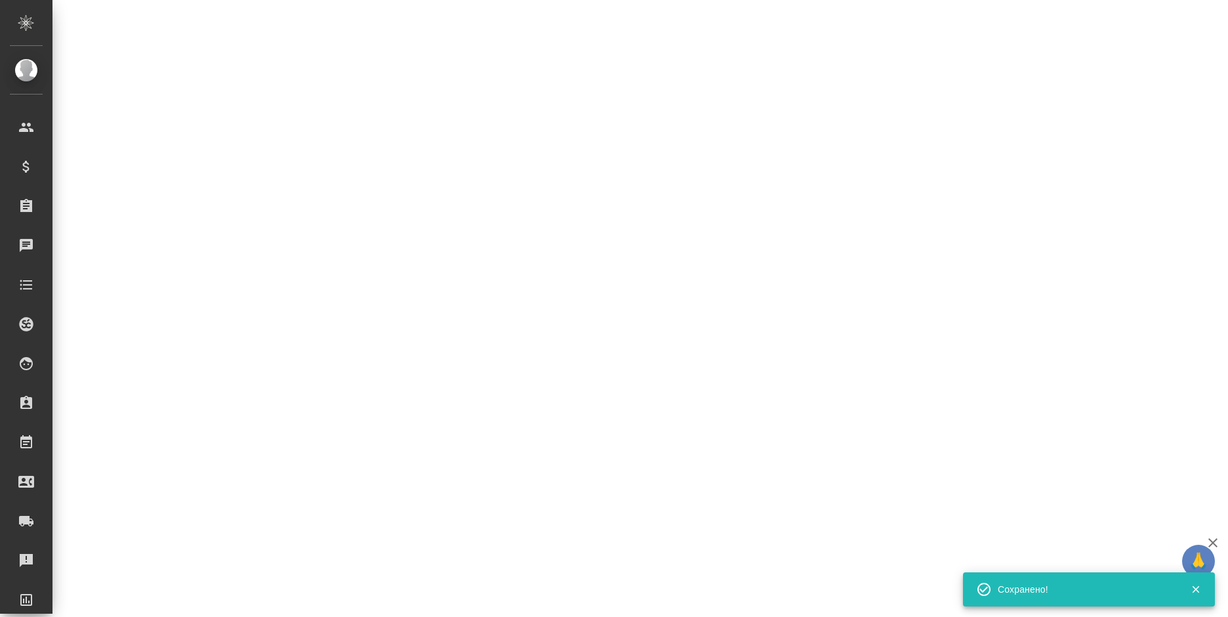
select select "RU"
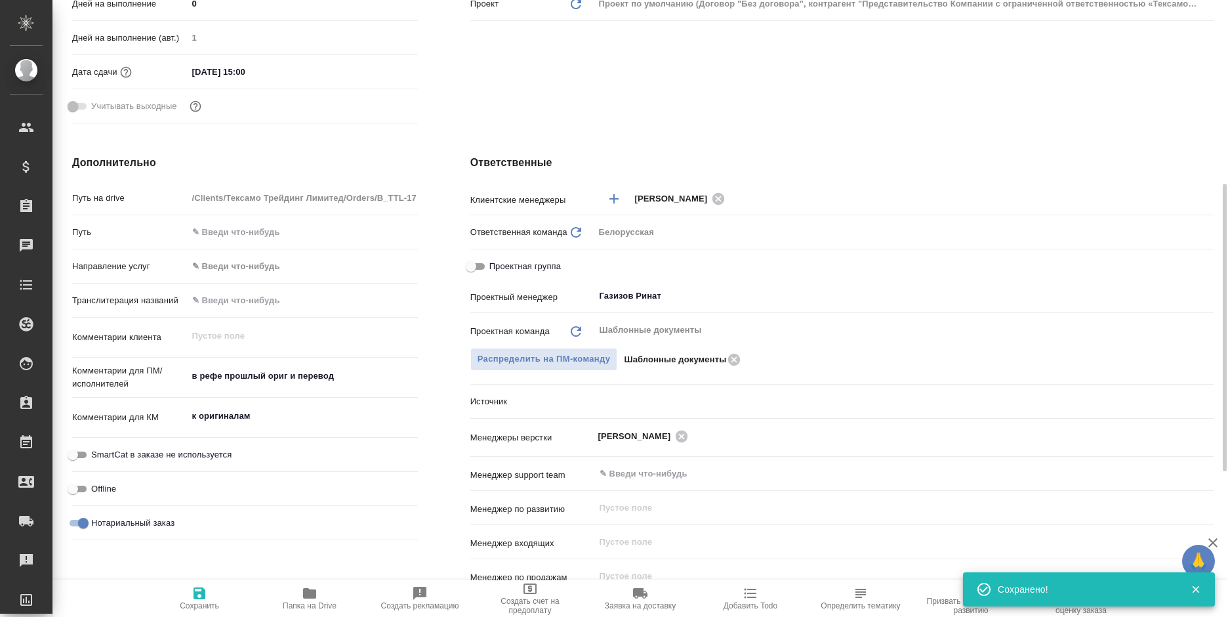
type textarea "x"
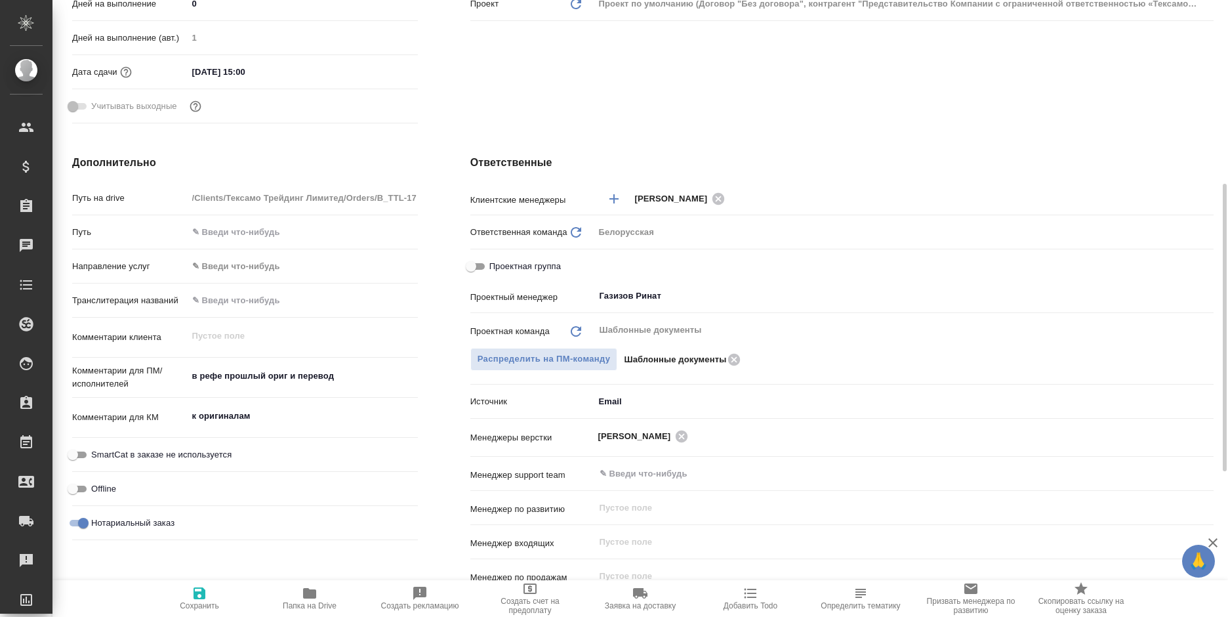
type textarea "x"
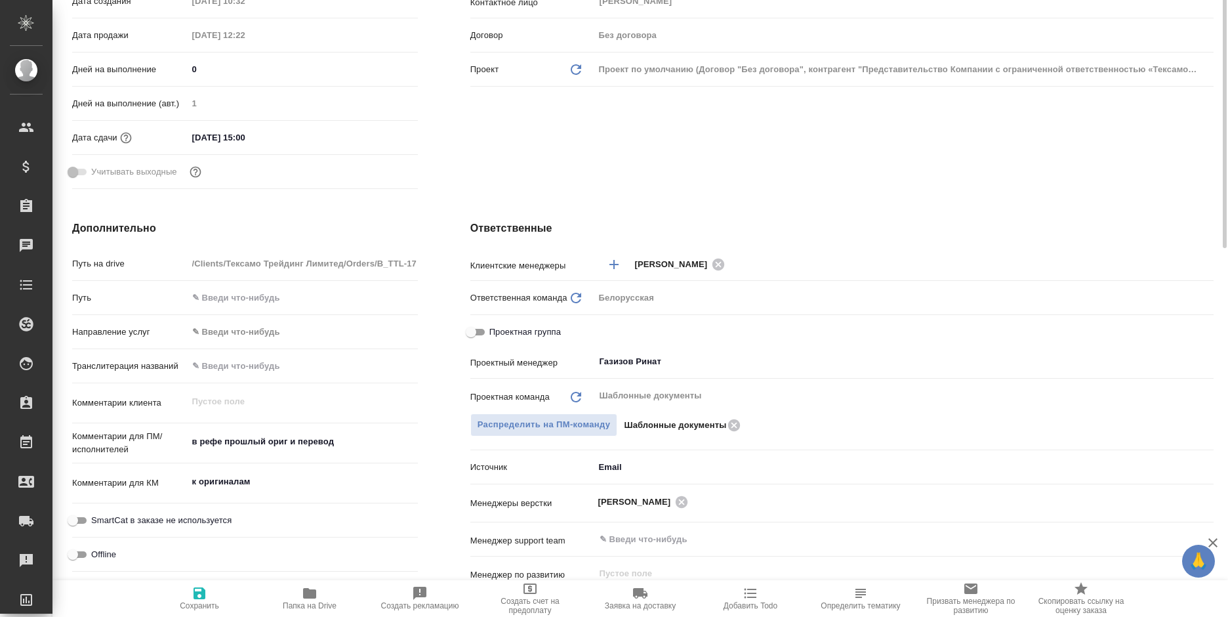
scroll to position [0, 0]
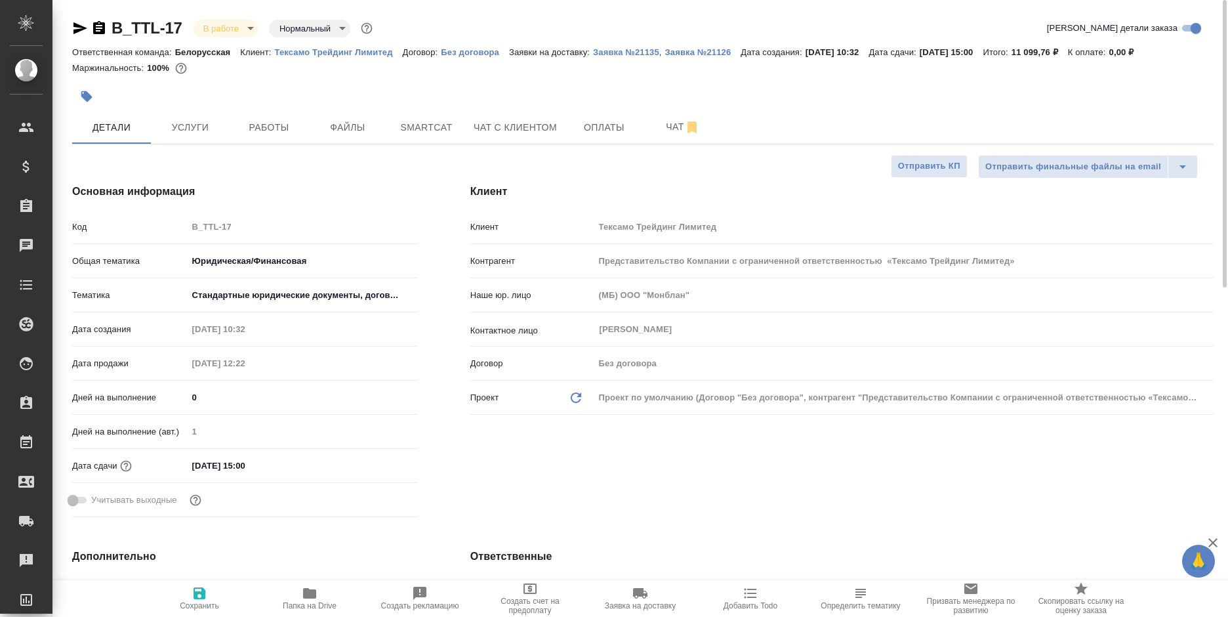
type textarea "x"
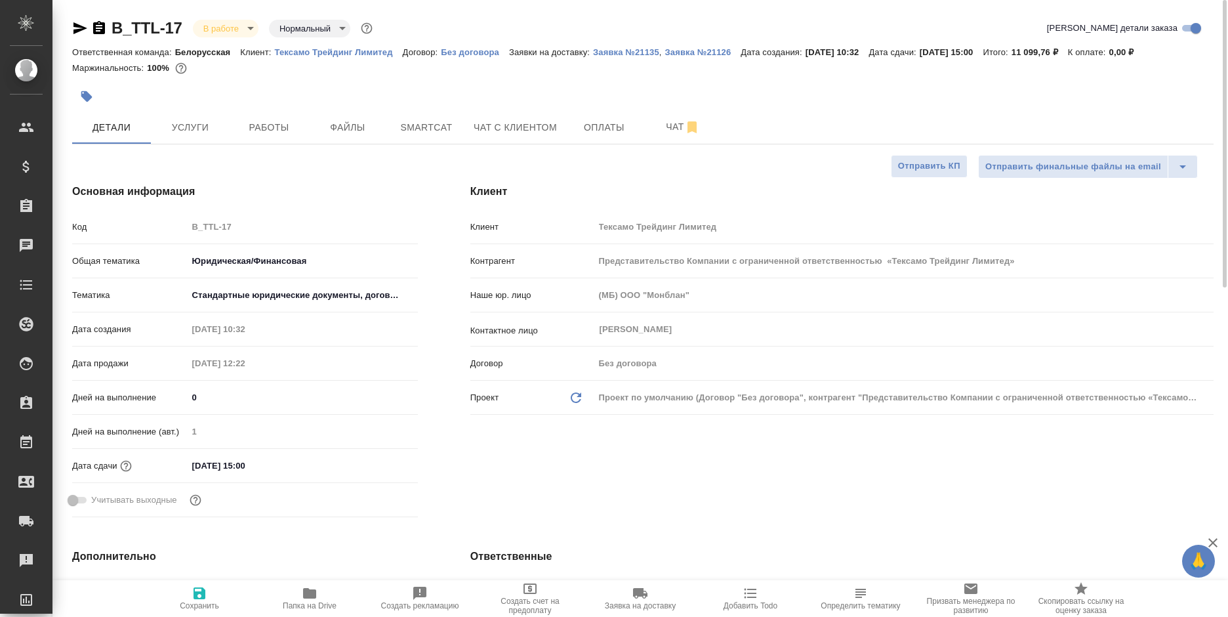
type textarea "x"
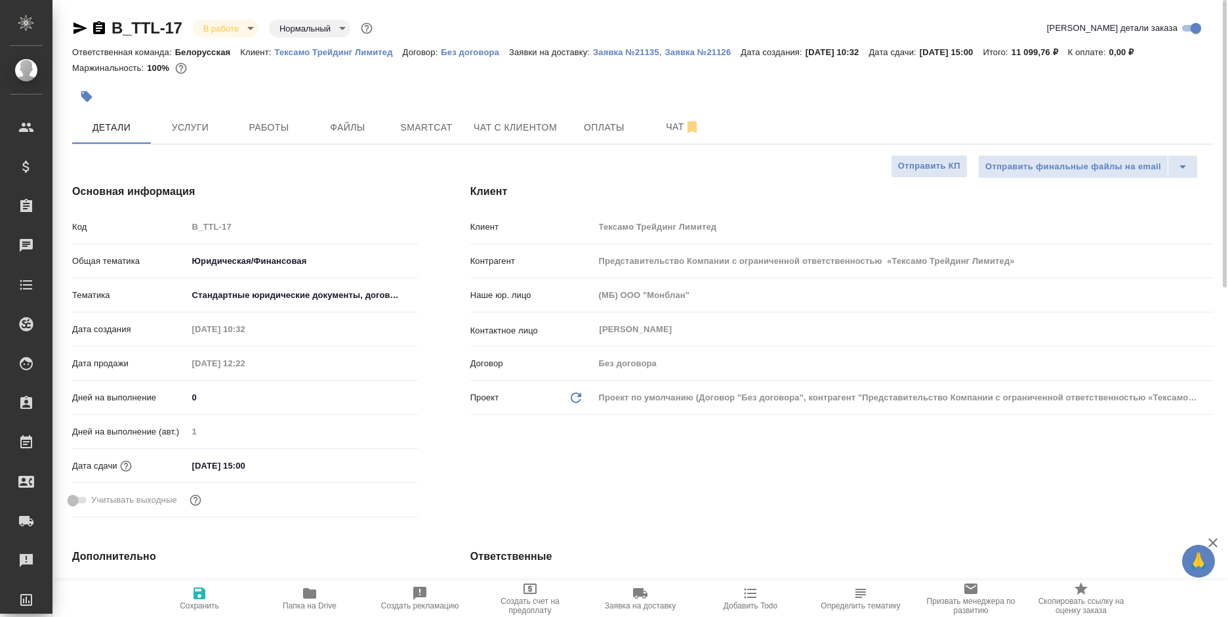
type textarea "x"
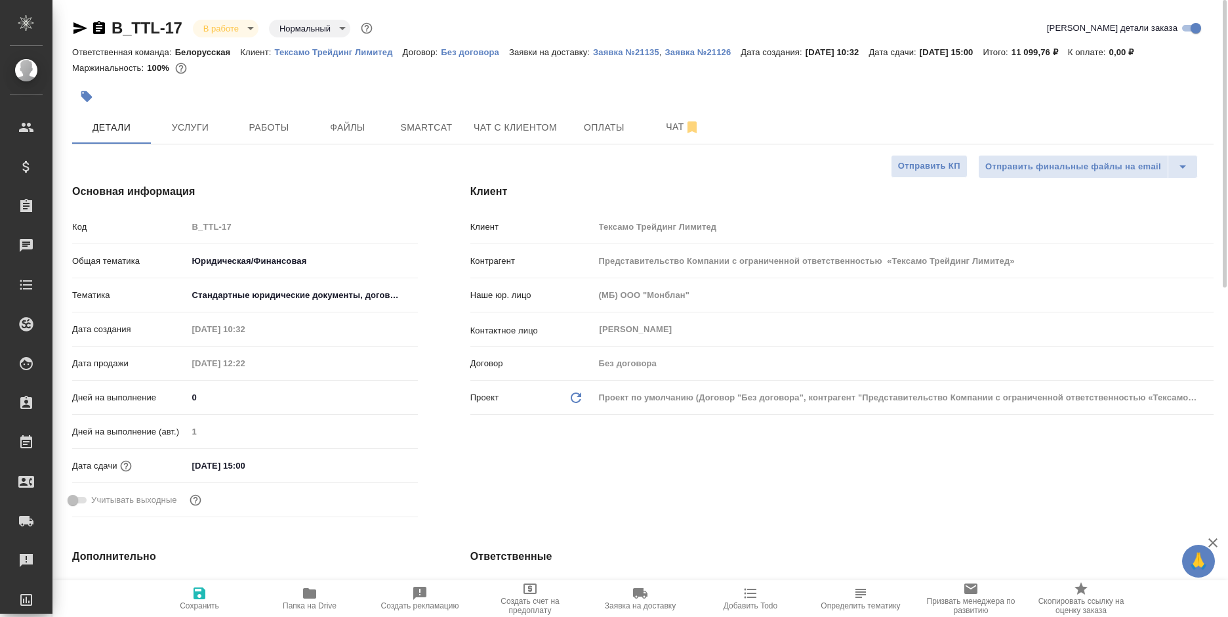
type textarea "x"
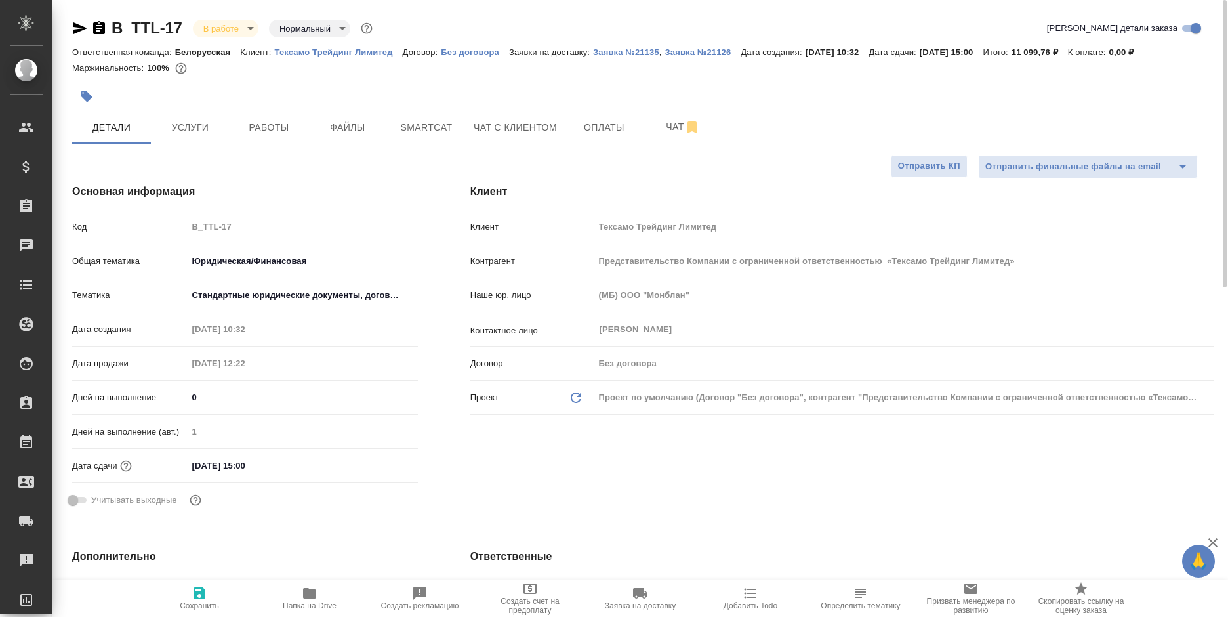
type textarea "x"
click at [293, 130] on span "Работы" at bounding box center [268, 127] width 63 height 16
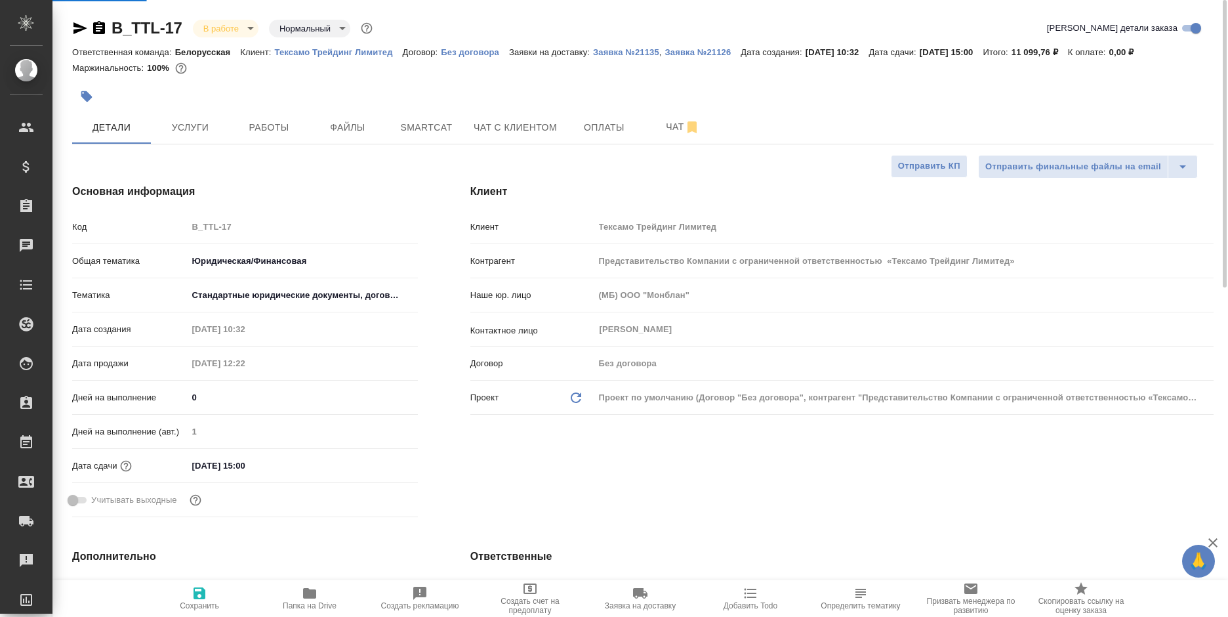
type textarea "x"
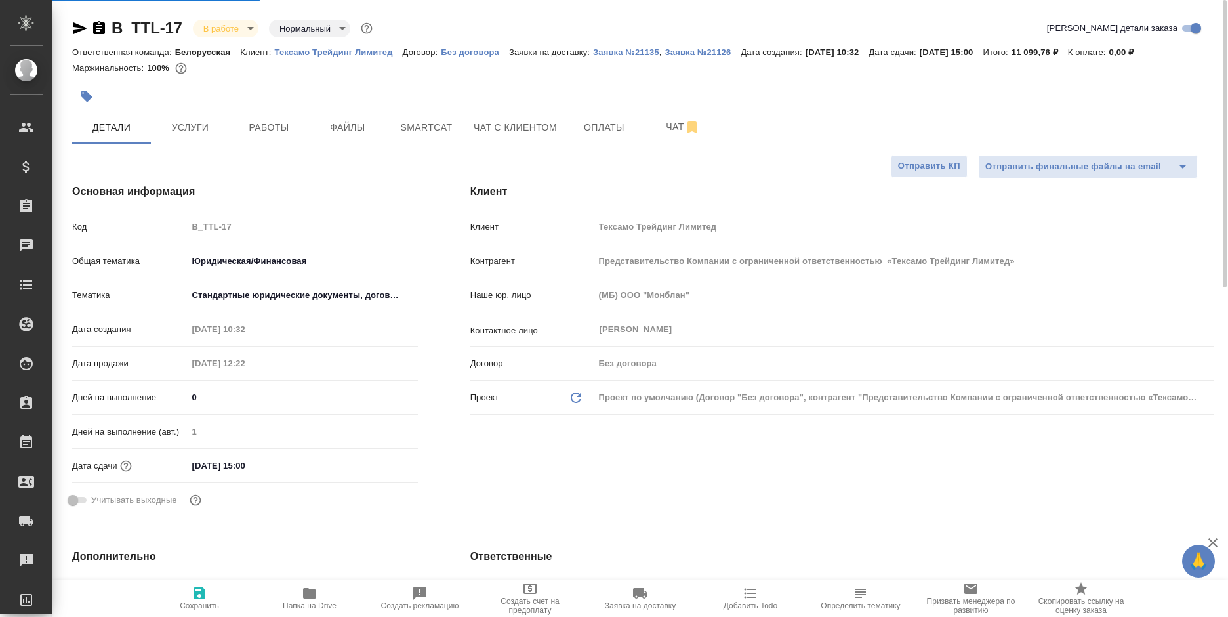
type textarea "x"
click at [266, 140] on button "Работы" at bounding box center [269, 127] width 79 height 33
type textarea "x"
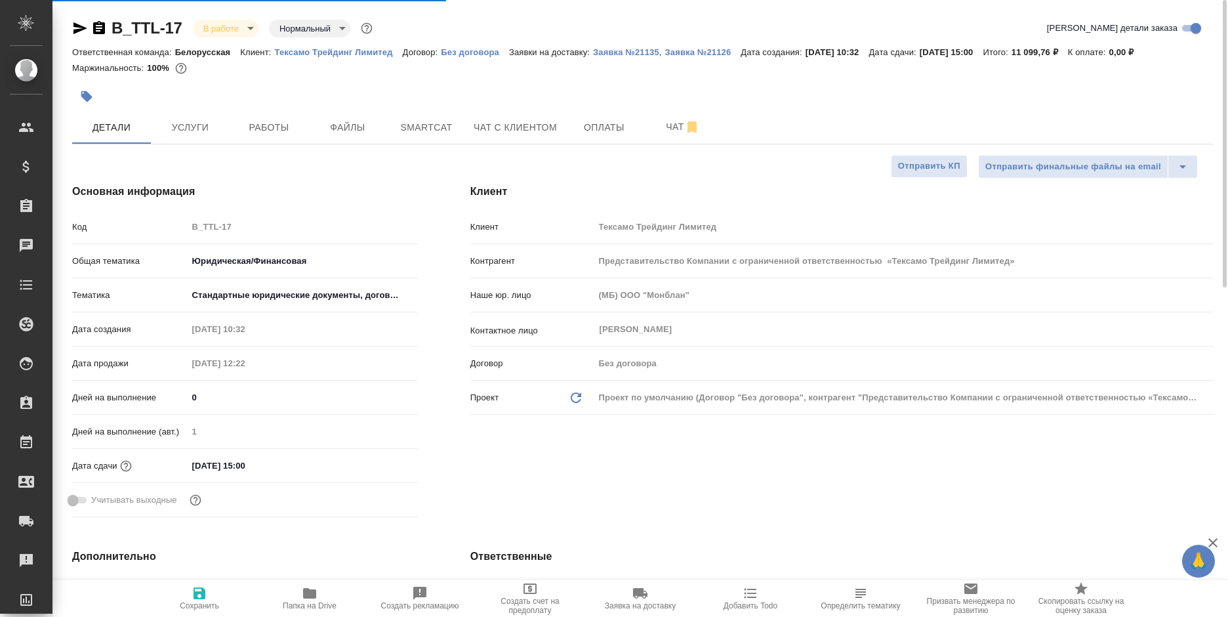
type textarea "x"
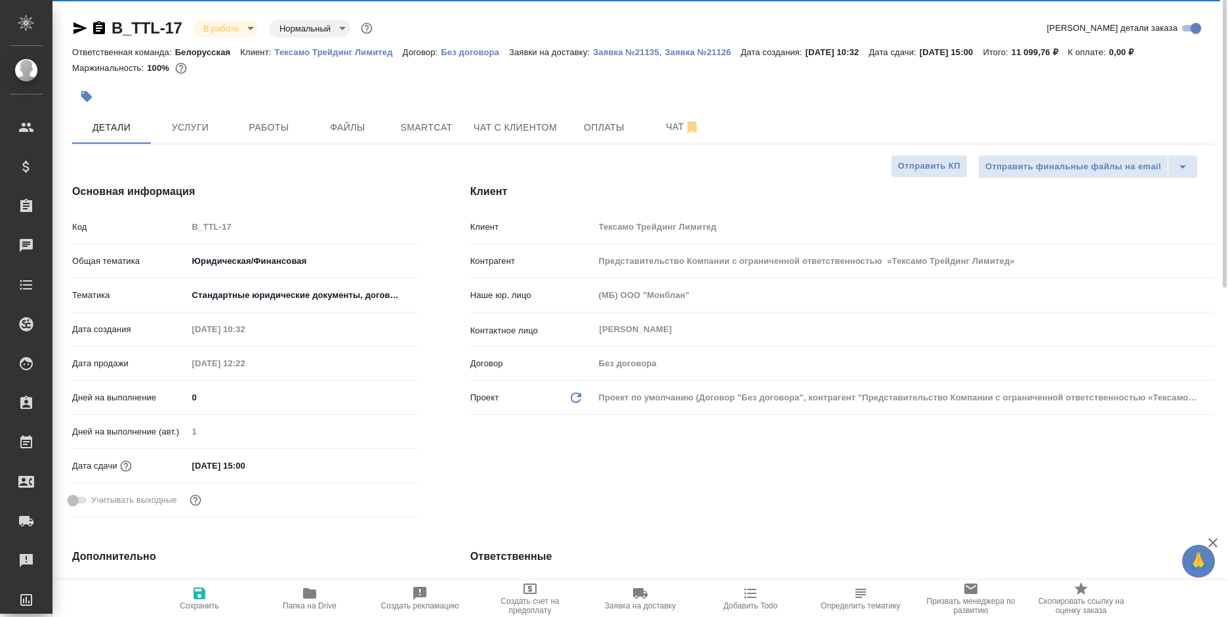
type textarea "x"
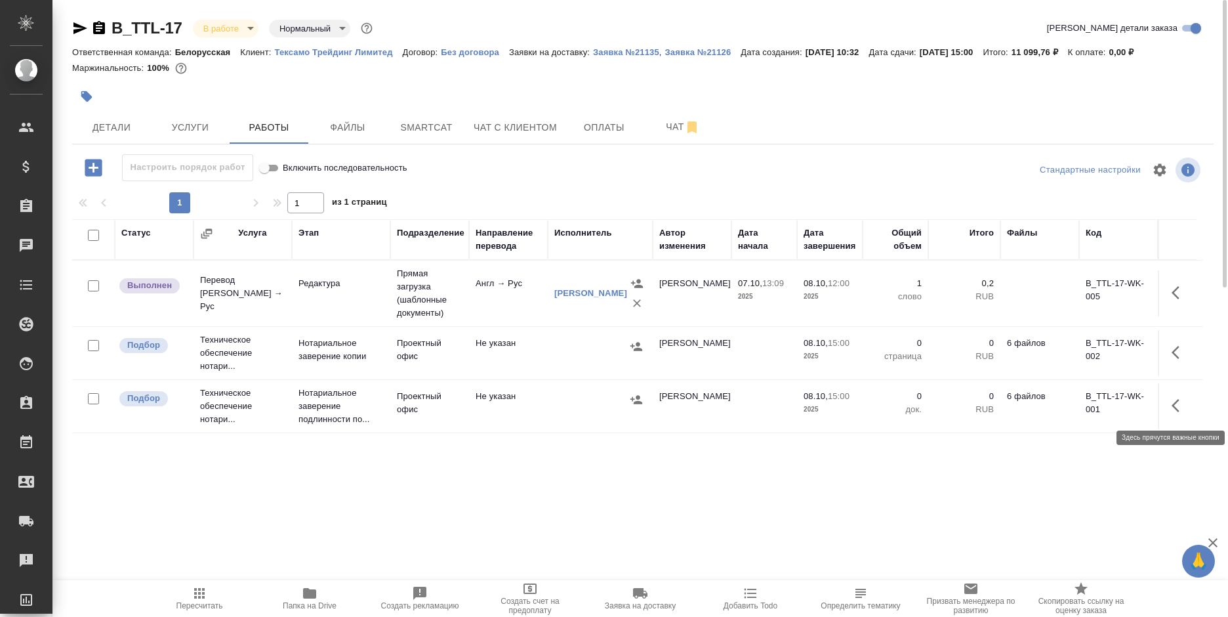
click at [1173, 401] on icon "button" at bounding box center [1179, 405] width 16 height 16
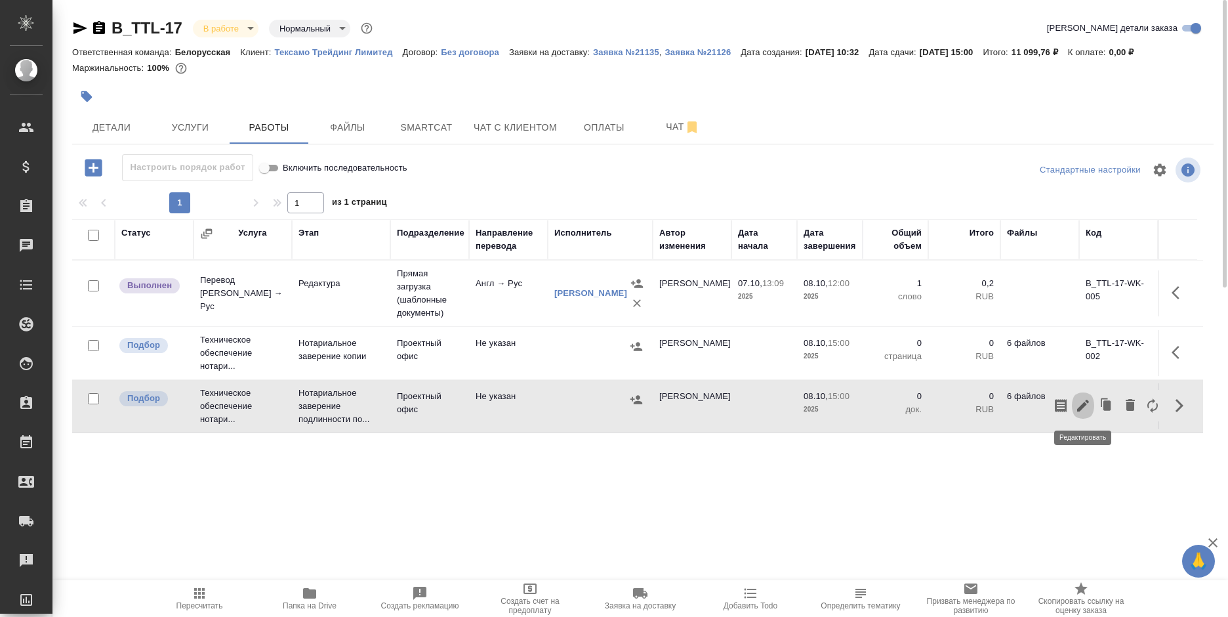
click at [1090, 406] on icon "button" at bounding box center [1083, 405] width 16 height 16
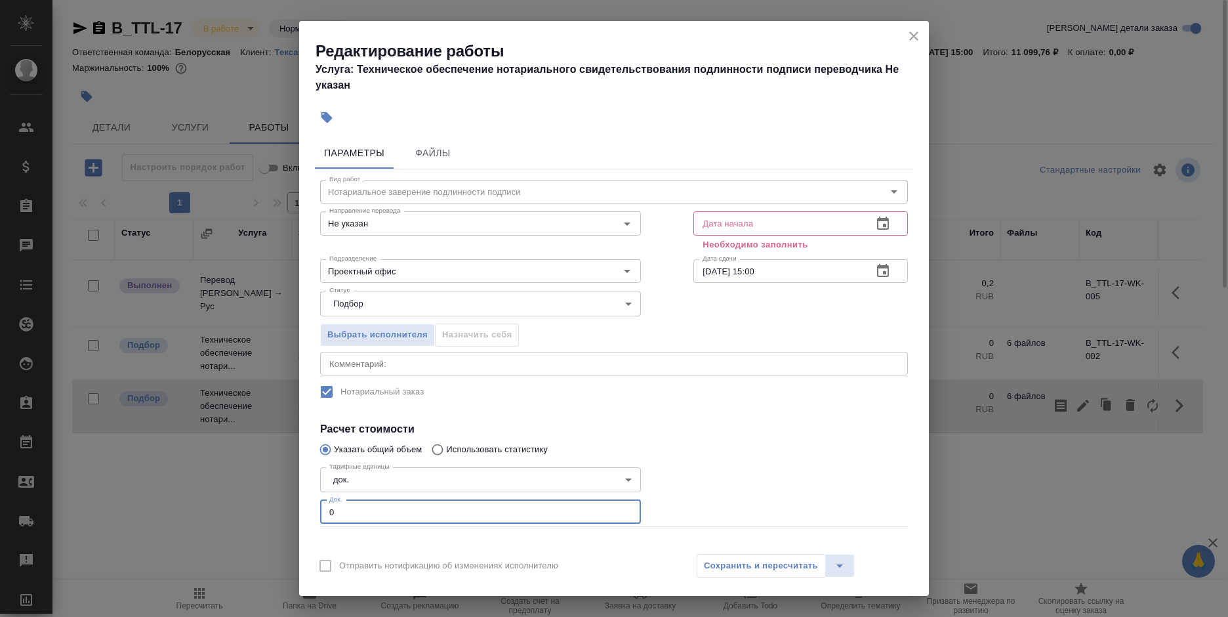
drag, startPoint x: 357, startPoint y: 509, endPoint x: 311, endPoint y: 510, distance: 46.6
click at [311, 510] on div "Параметры Файлы Вид работ Нотариальное заверение подлинности подписи Вид работ …" at bounding box center [614, 338] width 630 height 413
type input "3"
click at [883, 222] on button "button" at bounding box center [882, 223] width 31 height 31
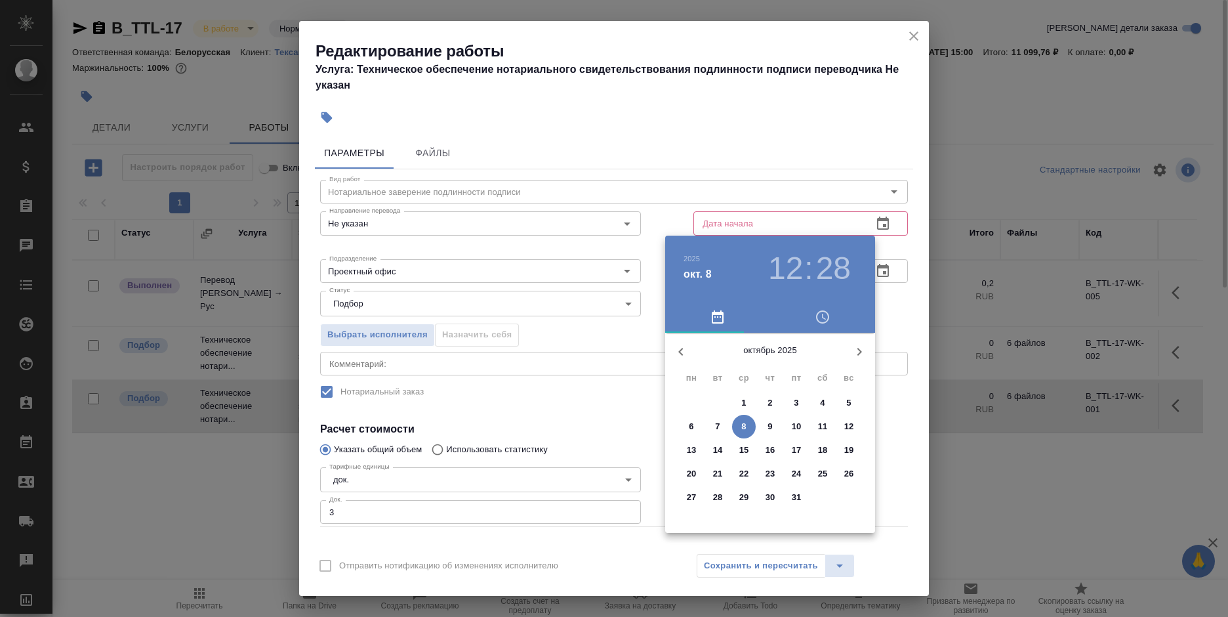
click at [738, 424] on span "8" at bounding box center [744, 426] width 24 height 13
type input "08.10.2025 12:28"
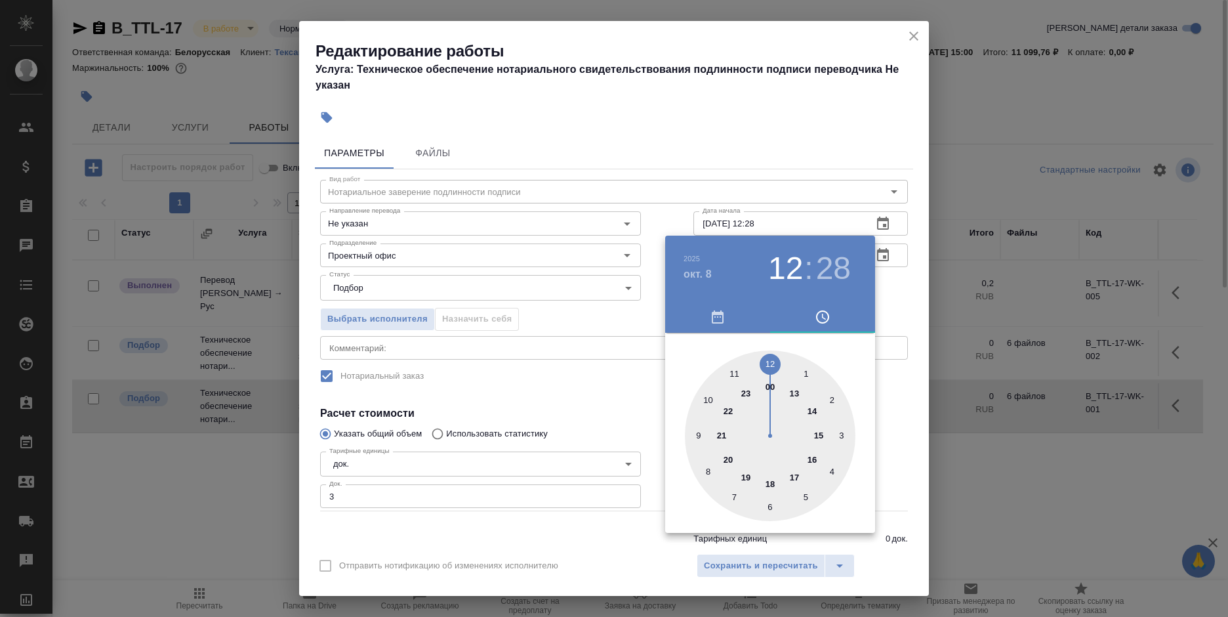
click at [759, 138] on div at bounding box center [614, 308] width 1228 height 617
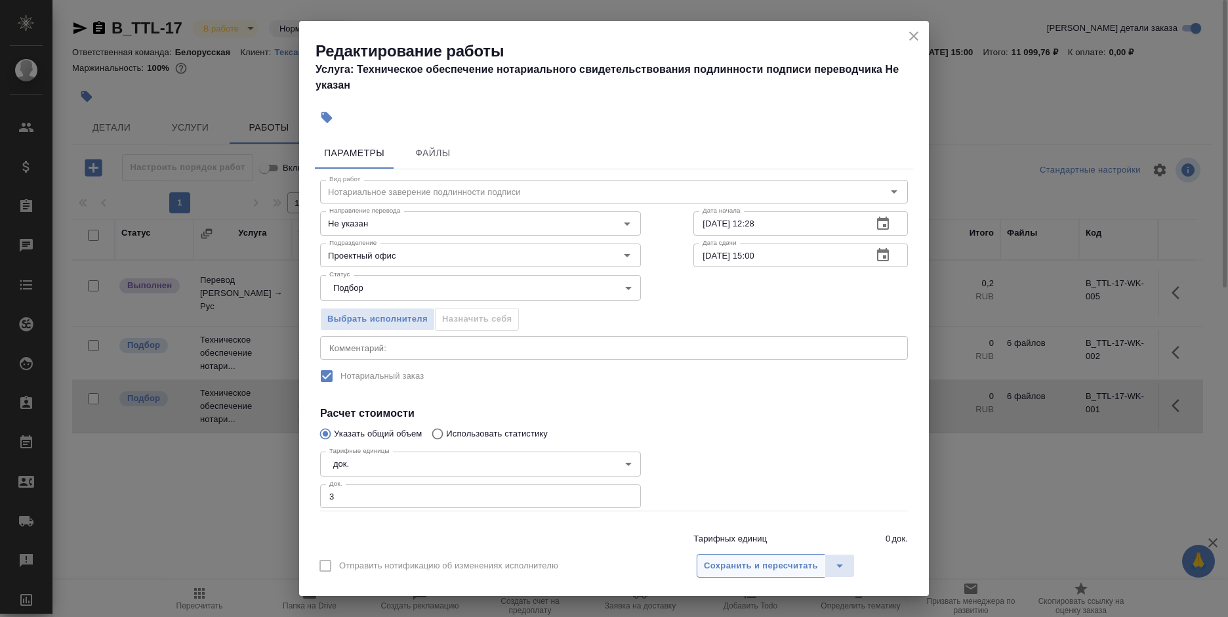
click at [750, 562] on span "Сохранить и пересчитать" at bounding box center [761, 565] width 114 height 15
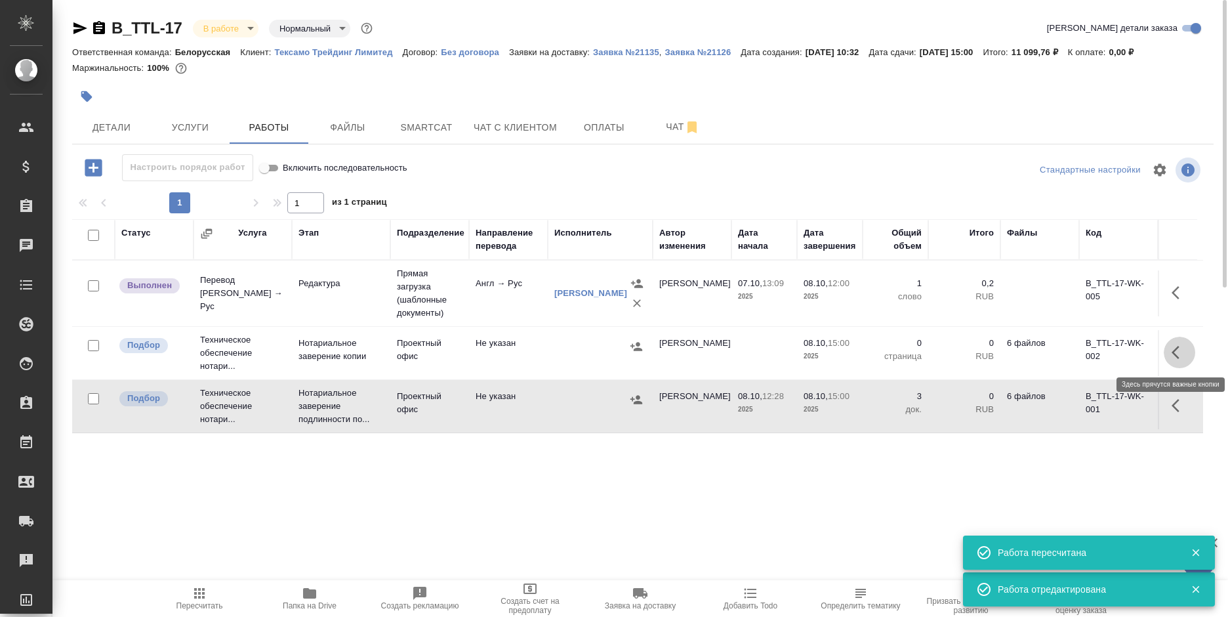
click at [1169, 349] on button "button" at bounding box center [1178, 351] width 31 height 31
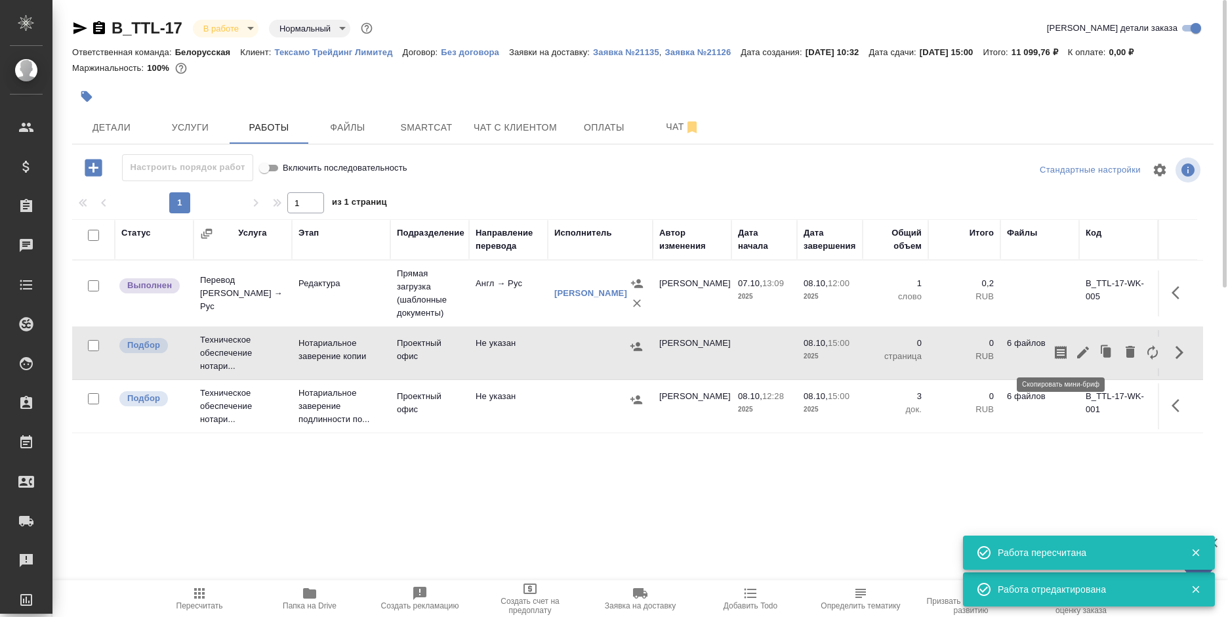
click at [1069, 352] on button "button" at bounding box center [1060, 351] width 22 height 31
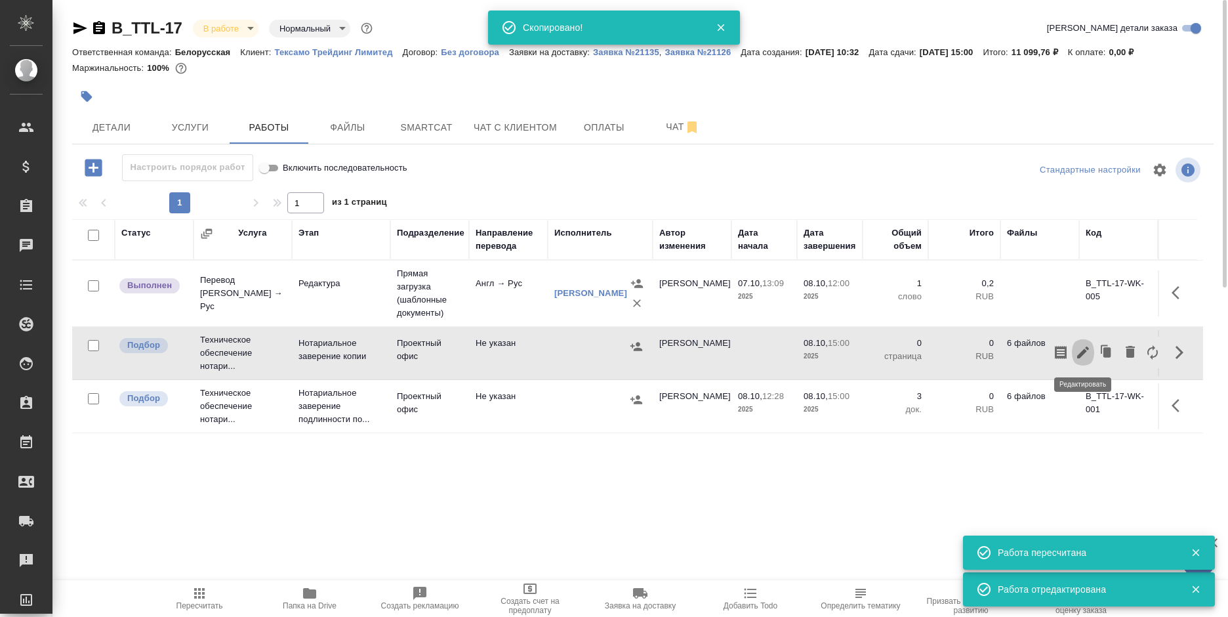
click at [1080, 352] on icon "button" at bounding box center [1083, 352] width 16 height 16
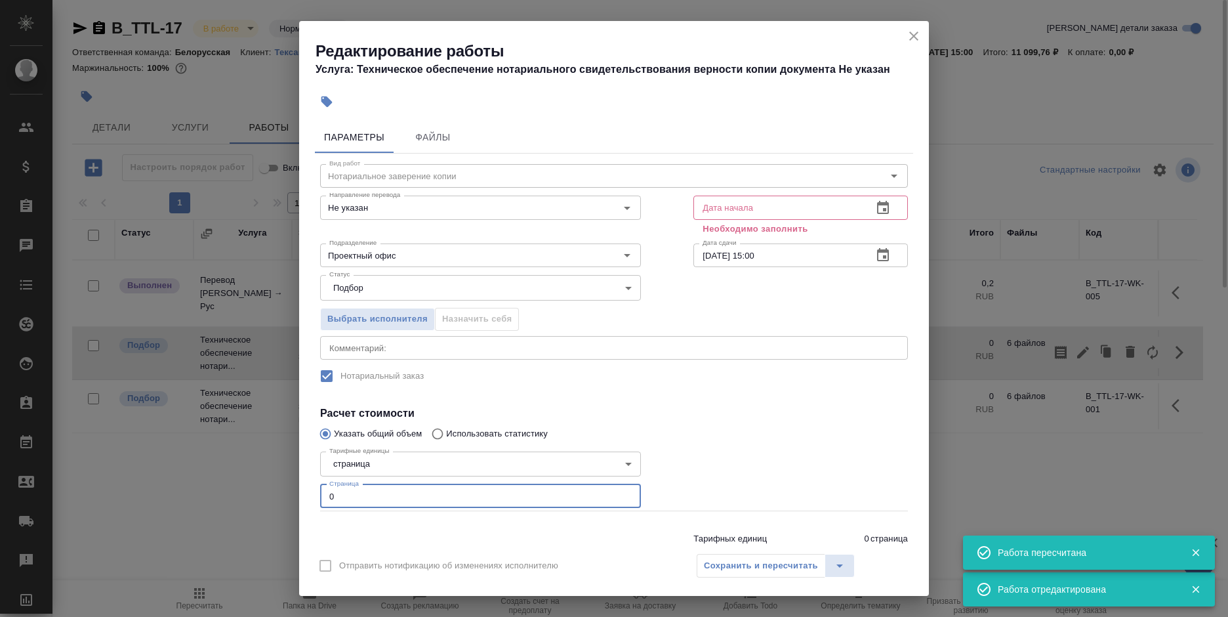
click at [299, 503] on div "Параметры Файлы Вид работ Нотариальное заверение копии Вид работ Направление пе…" at bounding box center [614, 330] width 630 height 429
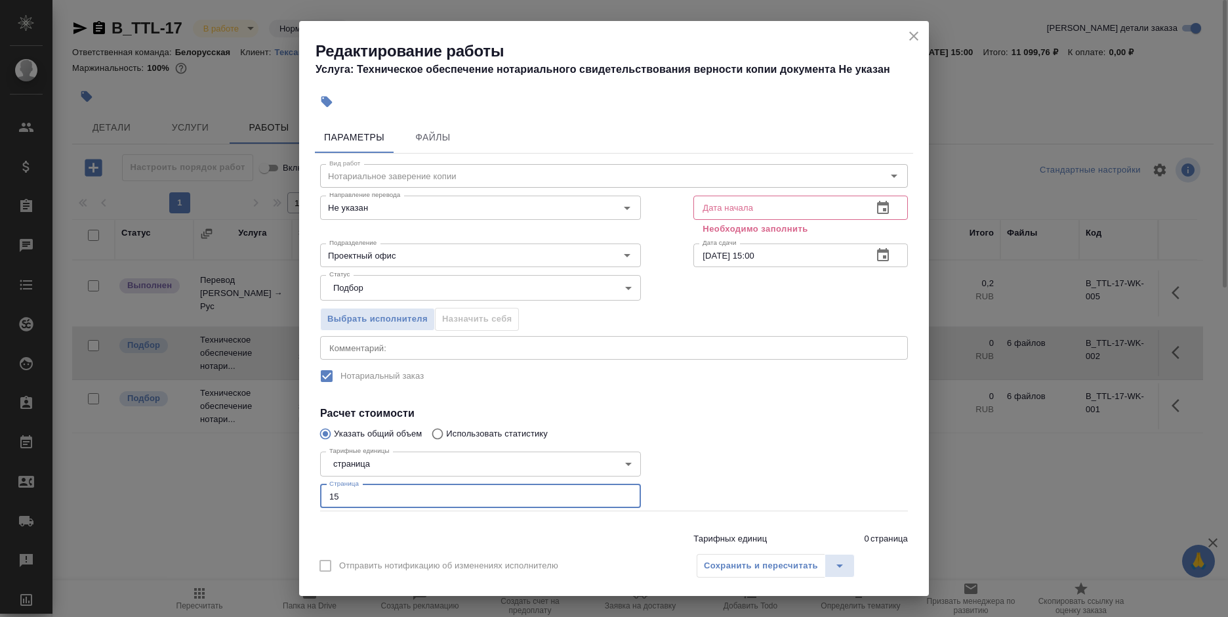
type input "15"
click at [877, 208] on icon "button" at bounding box center [883, 207] width 12 height 13
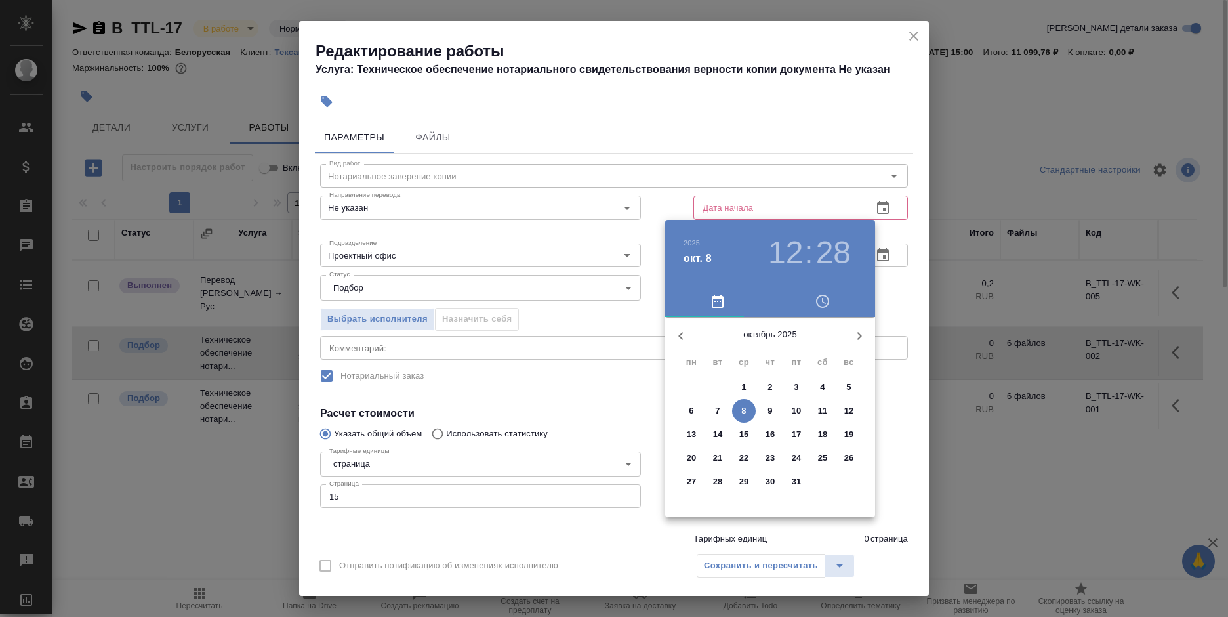
click at [742, 403] on button "8" at bounding box center [744, 411] width 24 height 24
type input "08.10.2025 12:28"
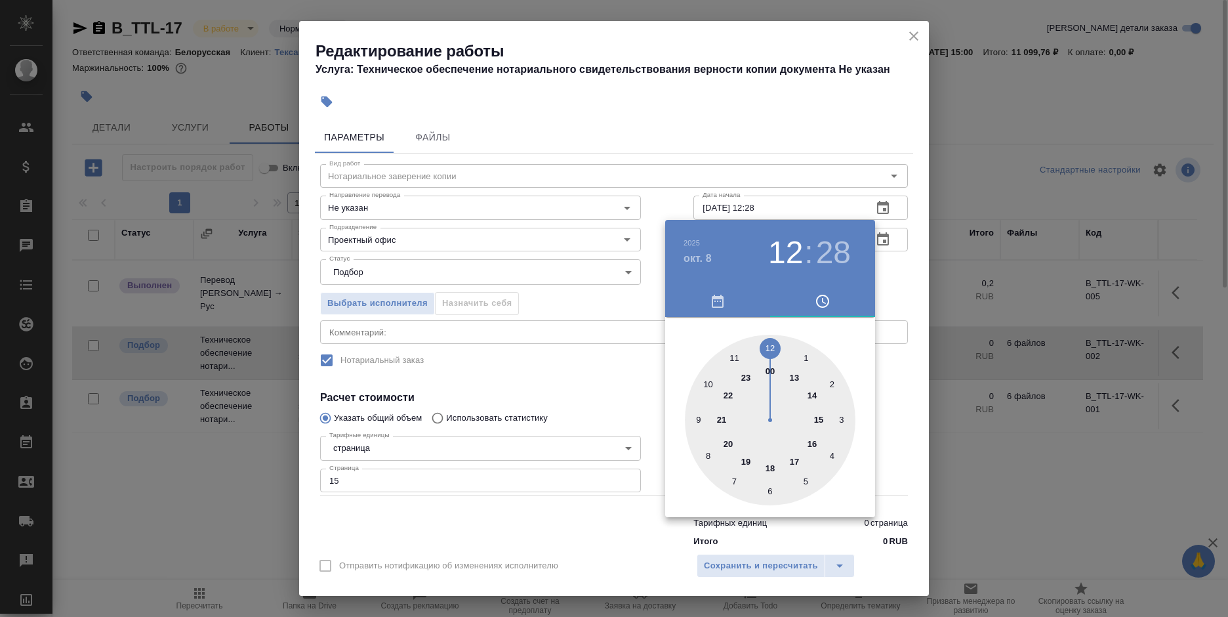
click at [628, 365] on div at bounding box center [614, 308] width 1228 height 617
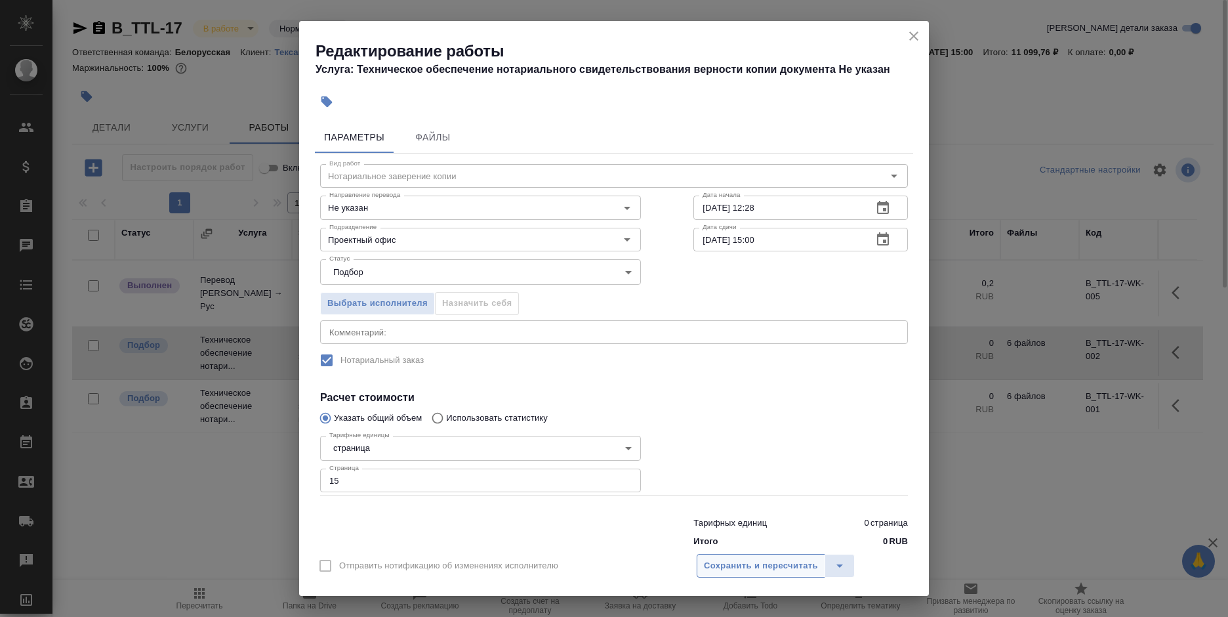
click at [729, 567] on span "Сохранить и пересчитать" at bounding box center [761, 565] width 114 height 15
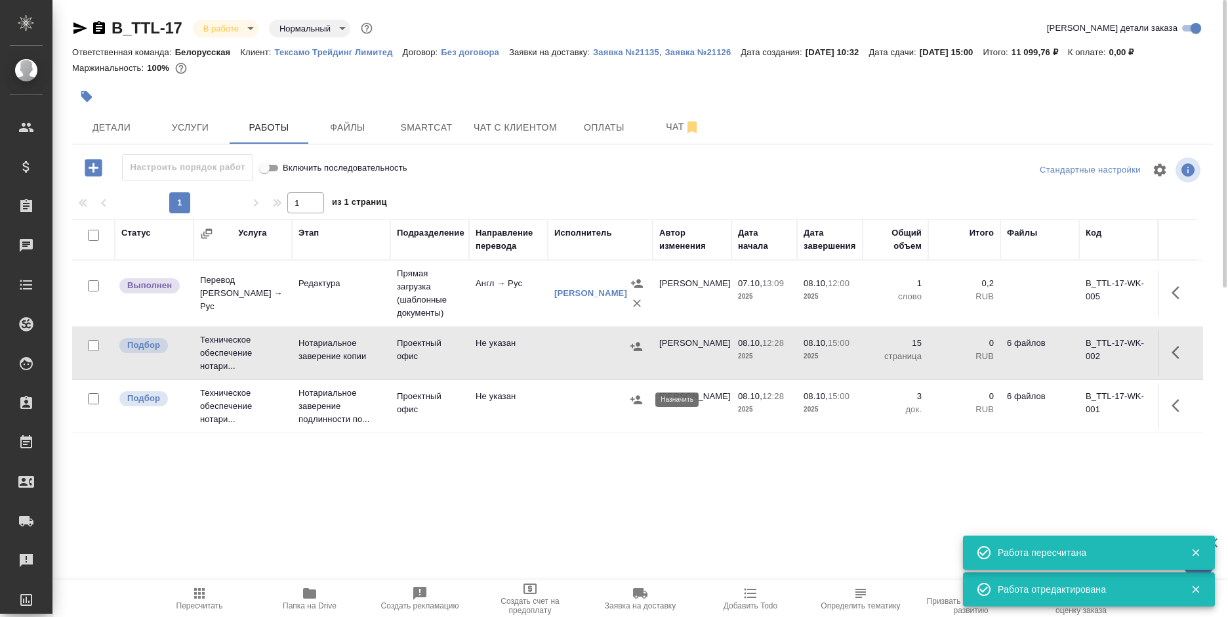
click at [630, 395] on button "button" at bounding box center [636, 400] width 20 height 20
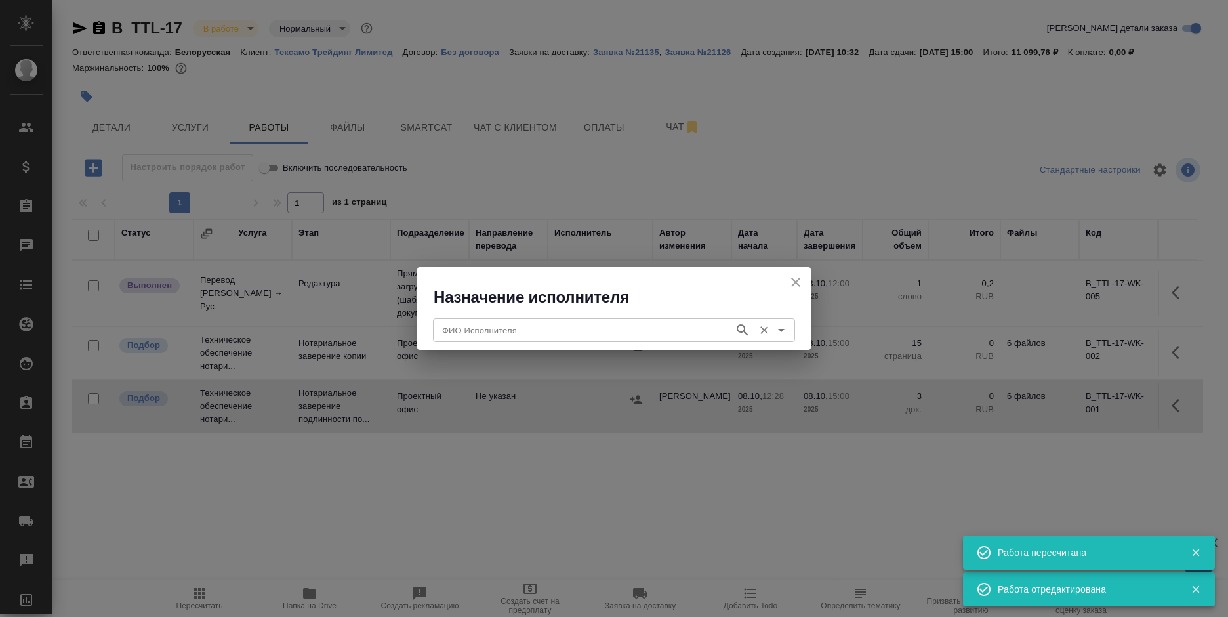
click at [603, 335] on input "ФИО Исполнителя" at bounding box center [582, 330] width 291 height 16
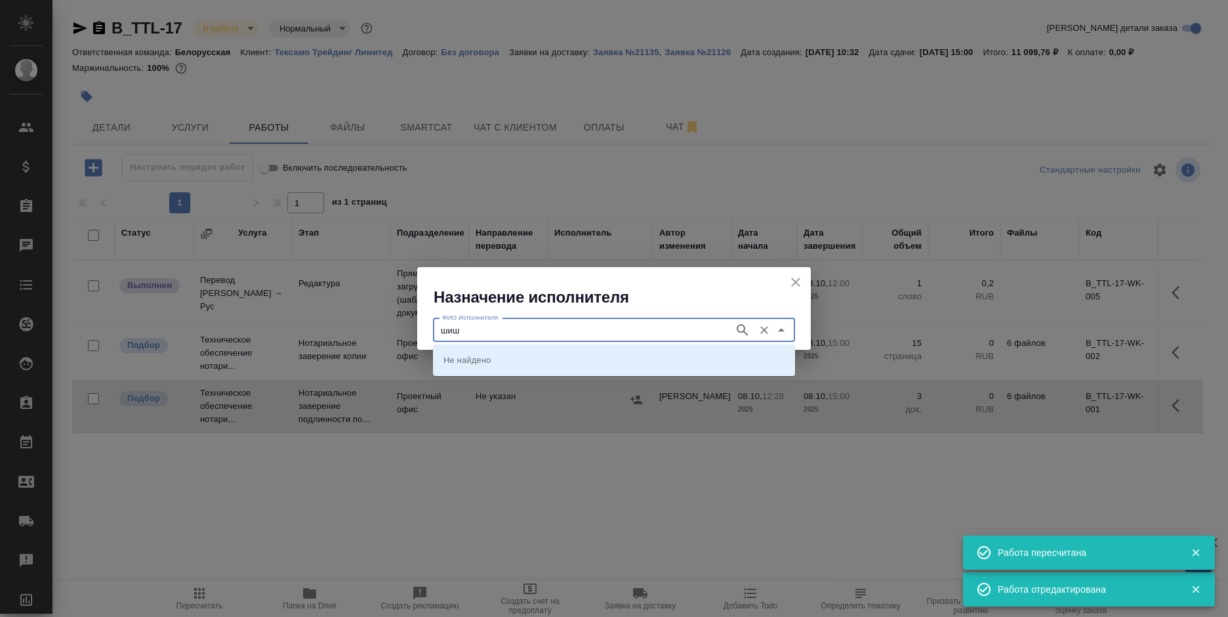
type input "шиш"
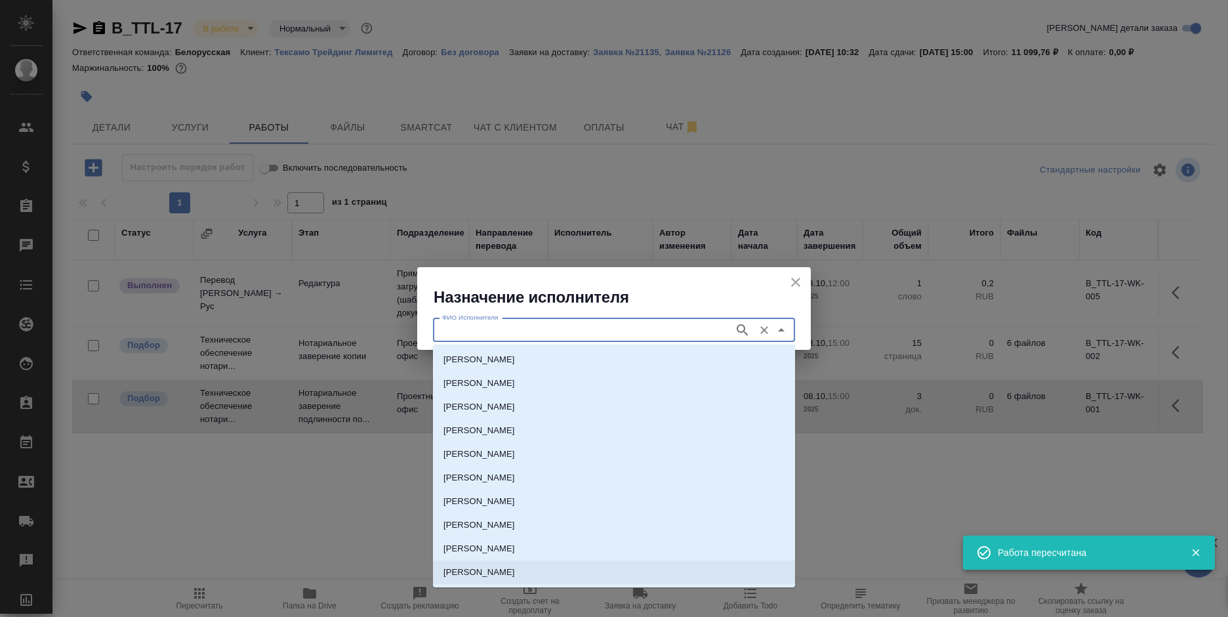
click at [515, 575] on p "[PERSON_NAME]" at bounding box center [478, 571] width 71 height 13
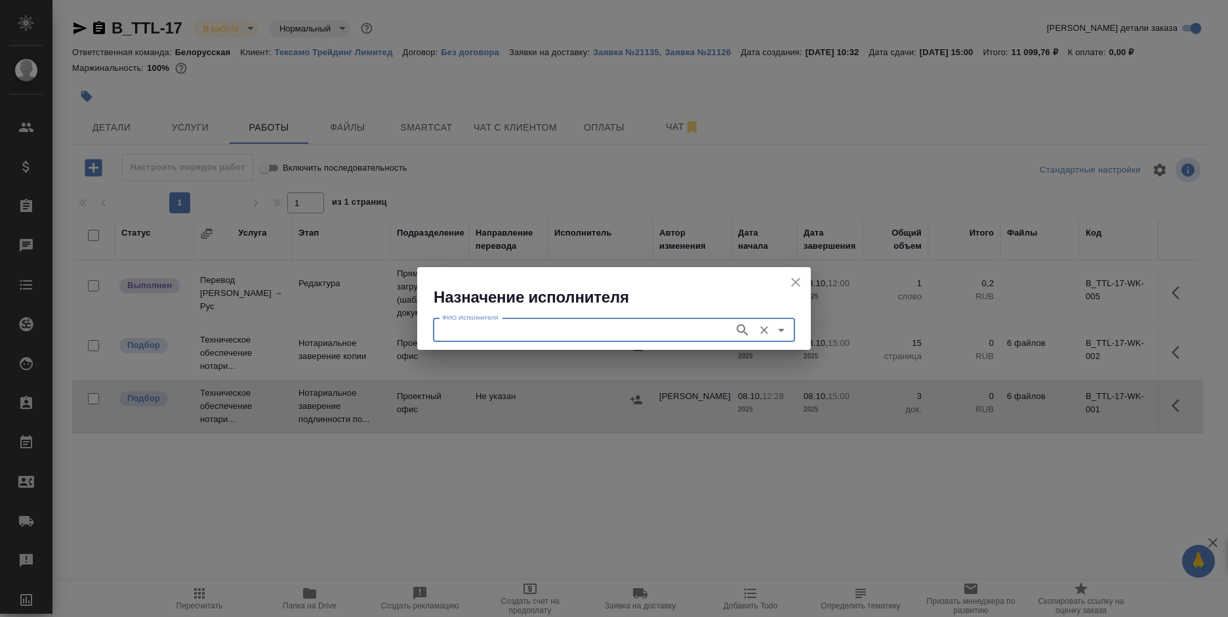
type input "[PERSON_NAME]"
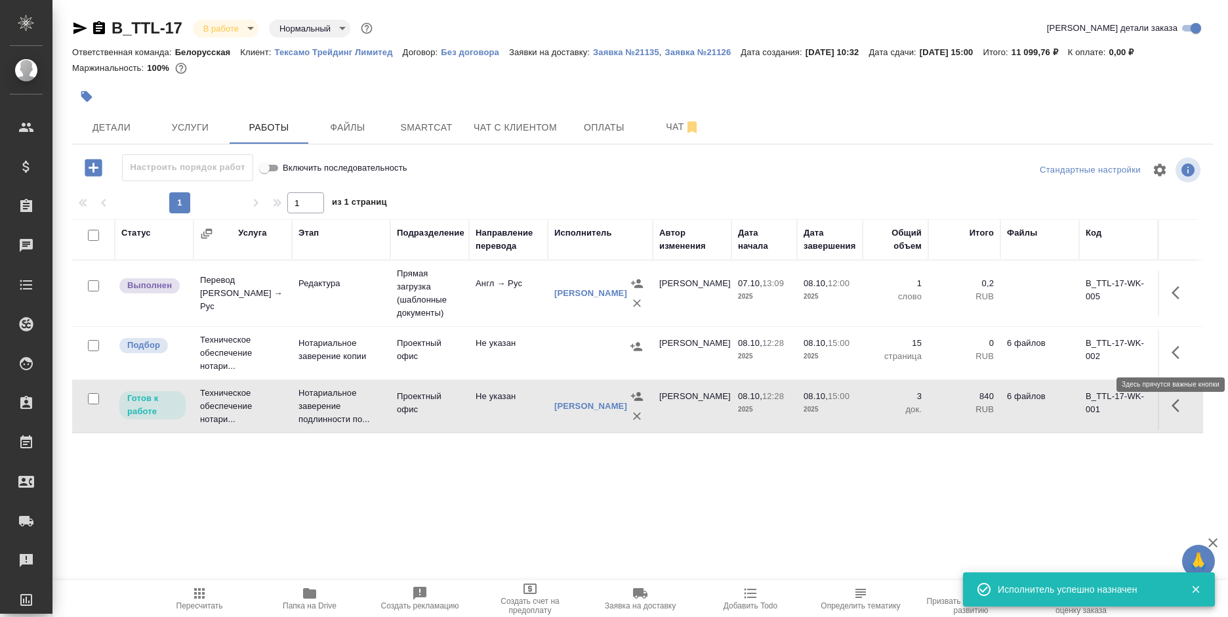
click at [1169, 351] on button "button" at bounding box center [1178, 351] width 31 height 31
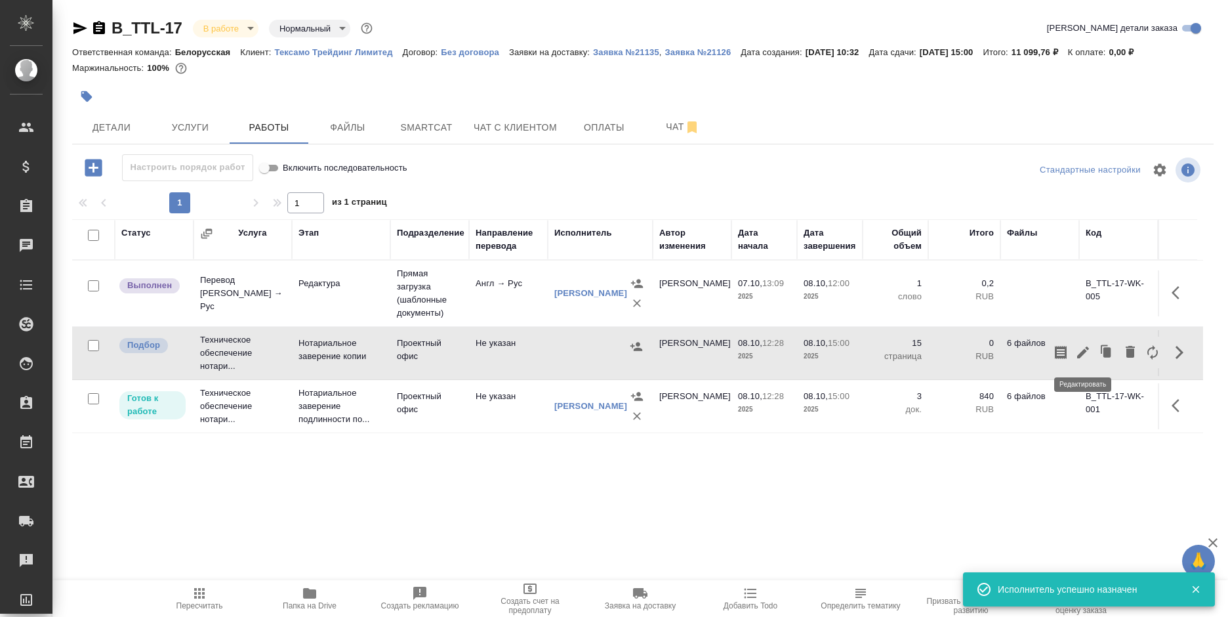
click at [1080, 352] on icon "button" at bounding box center [1083, 352] width 16 height 16
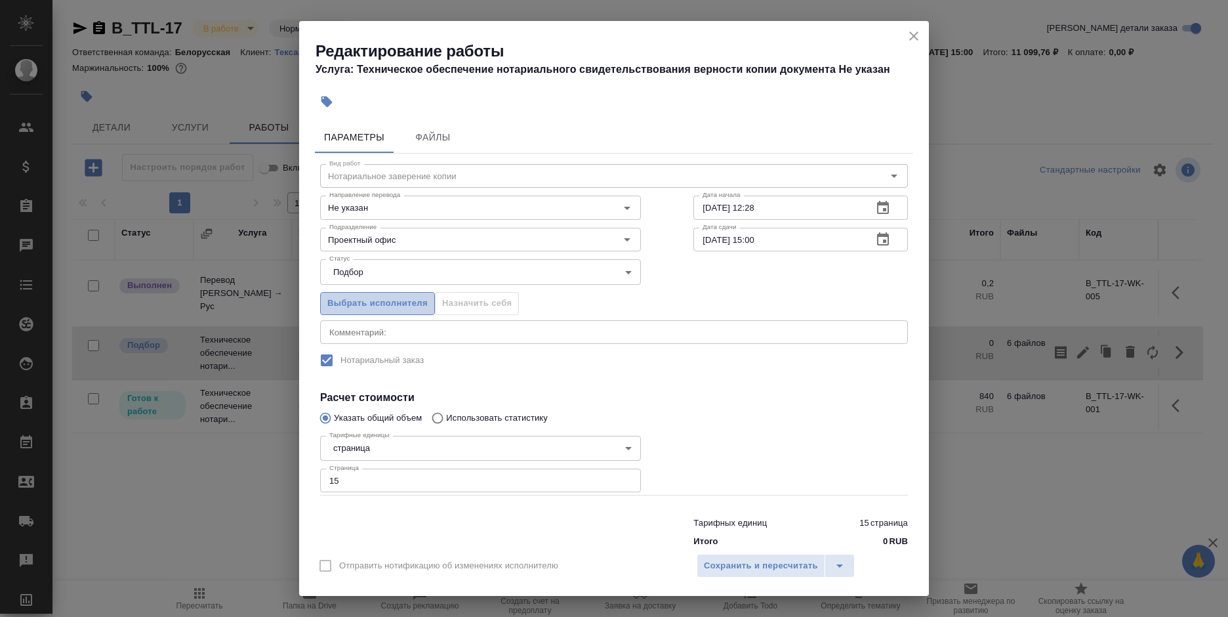
click at [375, 303] on span "Выбрать исполнителя" at bounding box center [377, 303] width 100 height 15
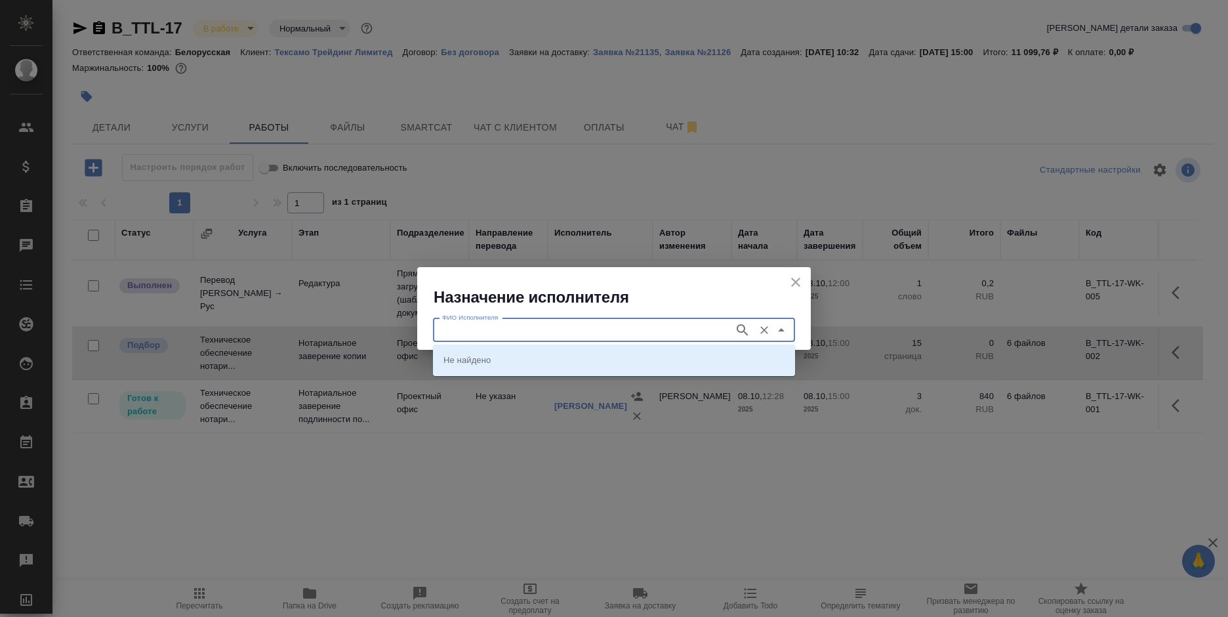
click at [523, 327] on input "ФИО Исполнителя" at bounding box center [582, 330] width 291 height 16
type input "шиш"
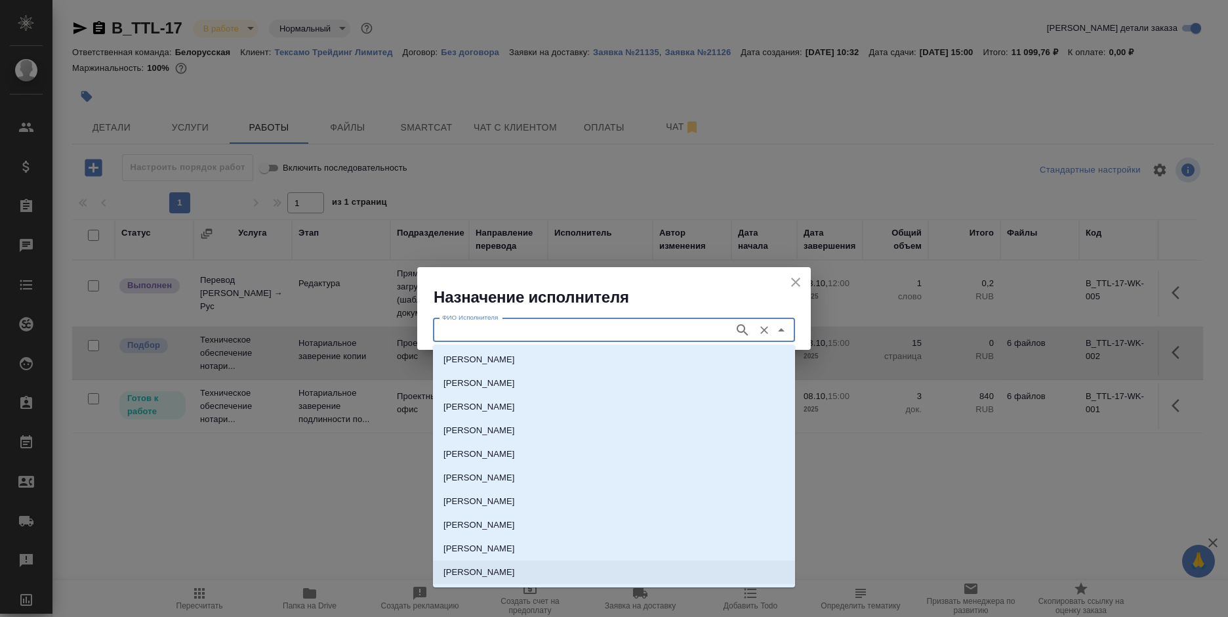
click at [554, 563] on li "НОТАРИУС Шишенков Леонид Васильевич" at bounding box center [614, 572] width 362 height 24
type input "НОТАРИУС Шишенков Леонид Васильевич"
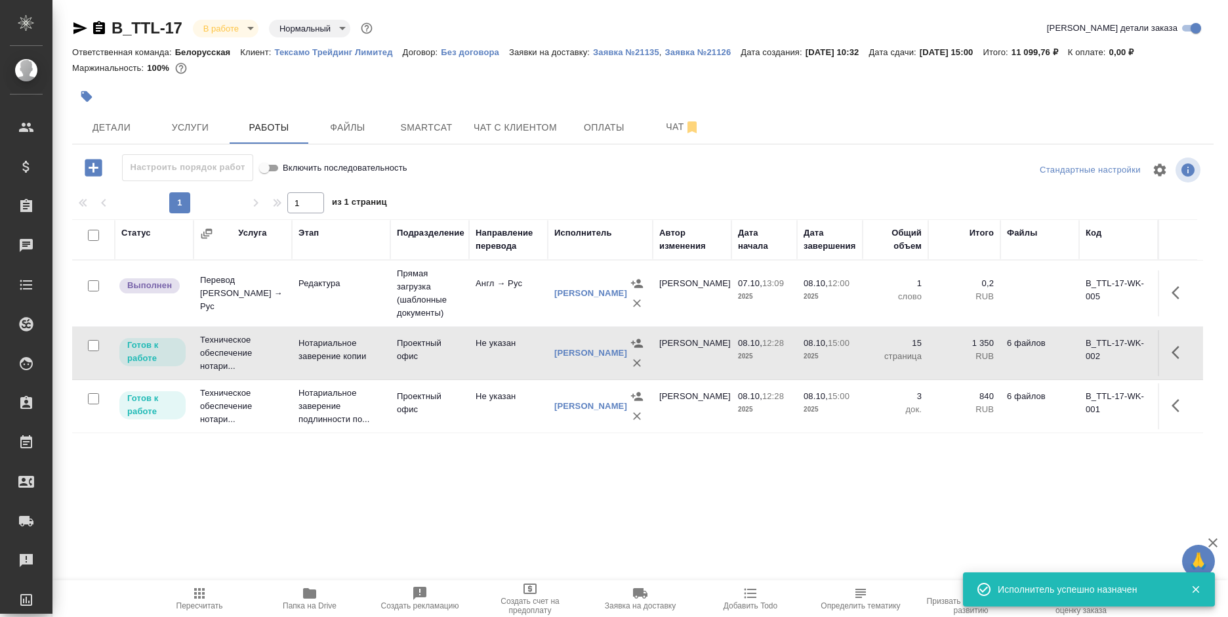
click at [1171, 421] on button "button" at bounding box center [1178, 405] width 31 height 31
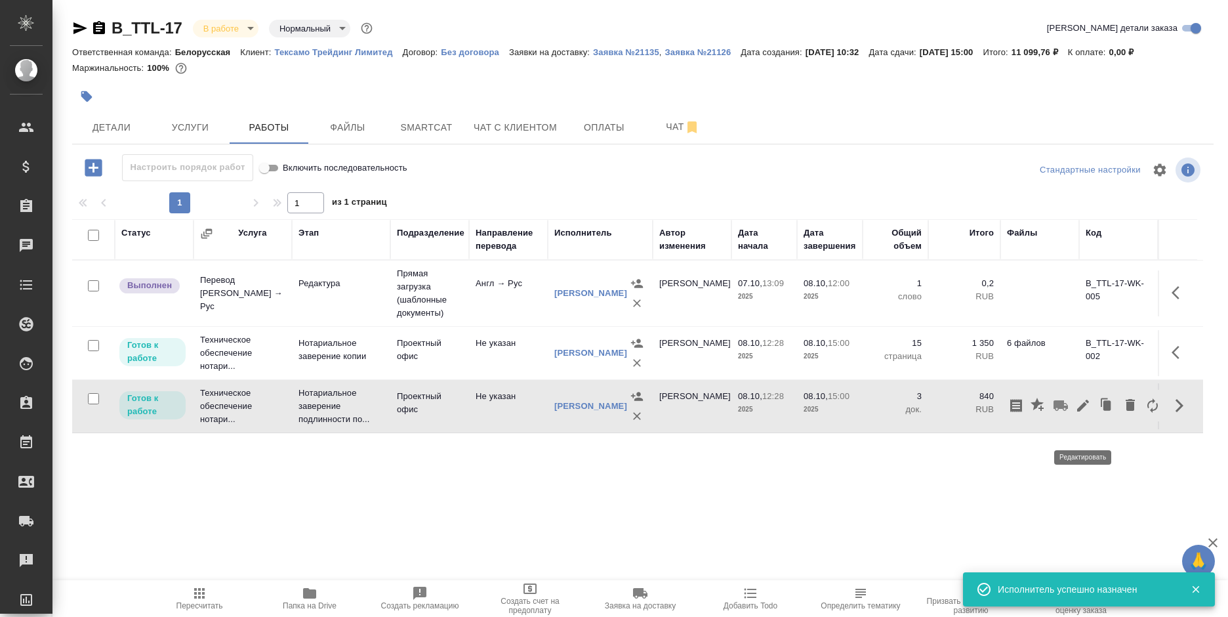
click at [1080, 413] on icon "button" at bounding box center [1083, 405] width 16 height 16
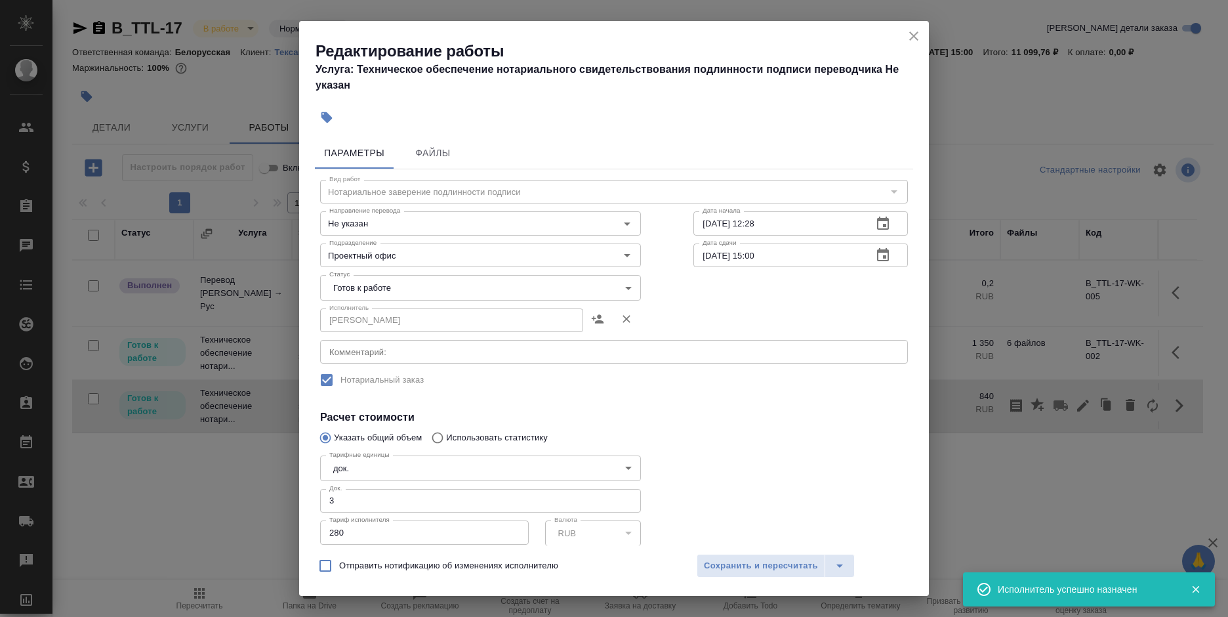
click at [418, 291] on body "🙏 .cls-1 fill:#fff; AWATERA Bogomolova Anastasiya Клиенты Спецификации Заказы 0…" at bounding box center [614, 308] width 1228 height 617
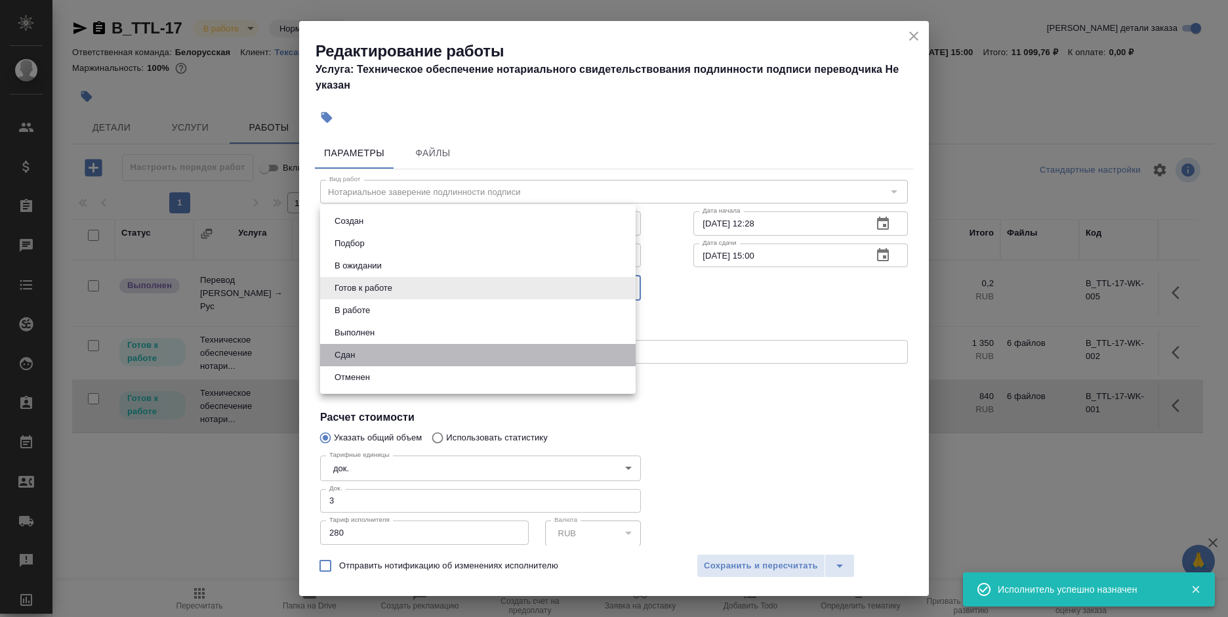
click at [409, 359] on li "Сдан" at bounding box center [477, 355] width 315 height 22
type input "closed"
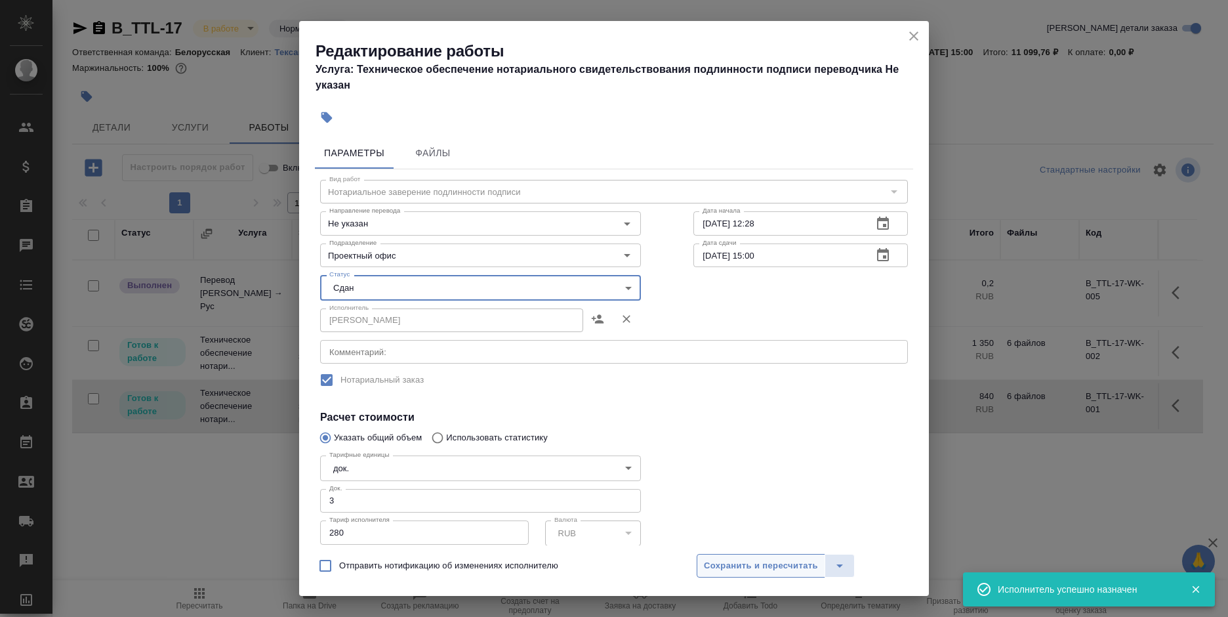
click at [726, 556] on button "Сохранить и пересчитать" at bounding box center [761, 566] width 129 height 24
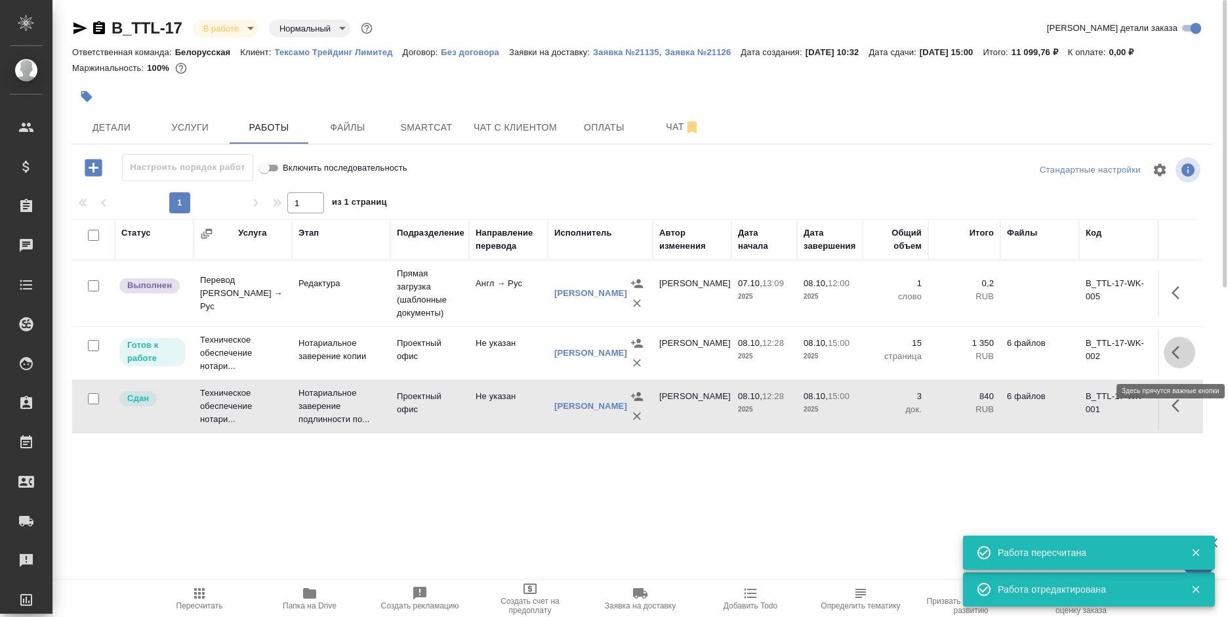
click at [1179, 353] on icon "button" at bounding box center [1179, 352] width 16 height 16
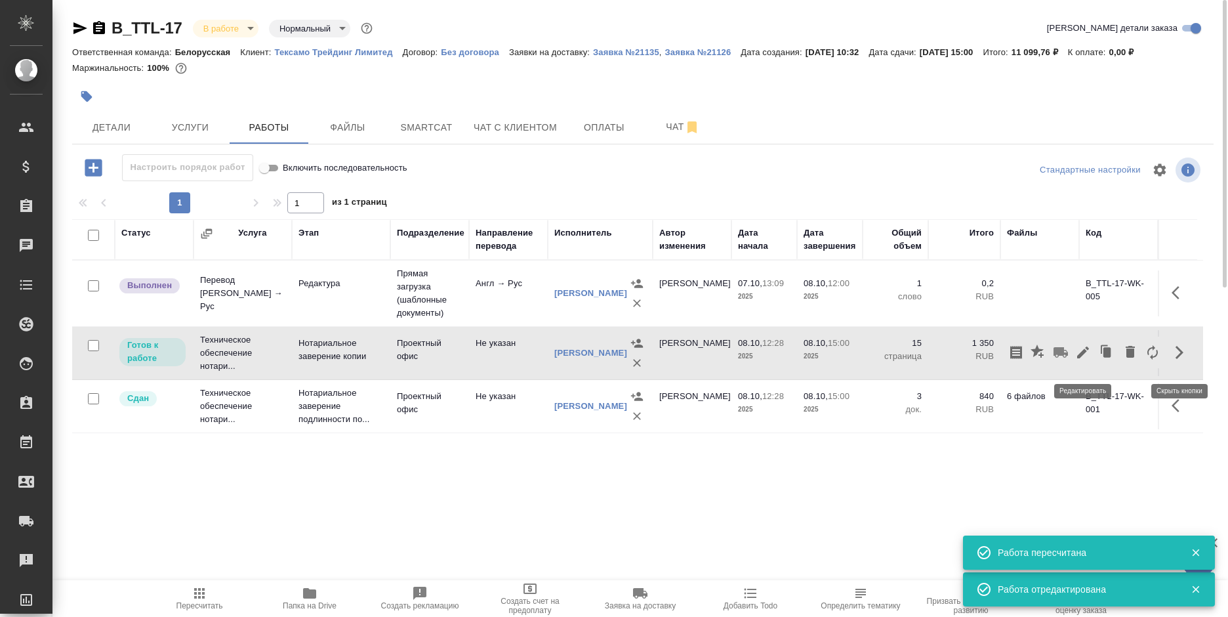
click at [1076, 354] on icon "button" at bounding box center [1083, 352] width 16 height 16
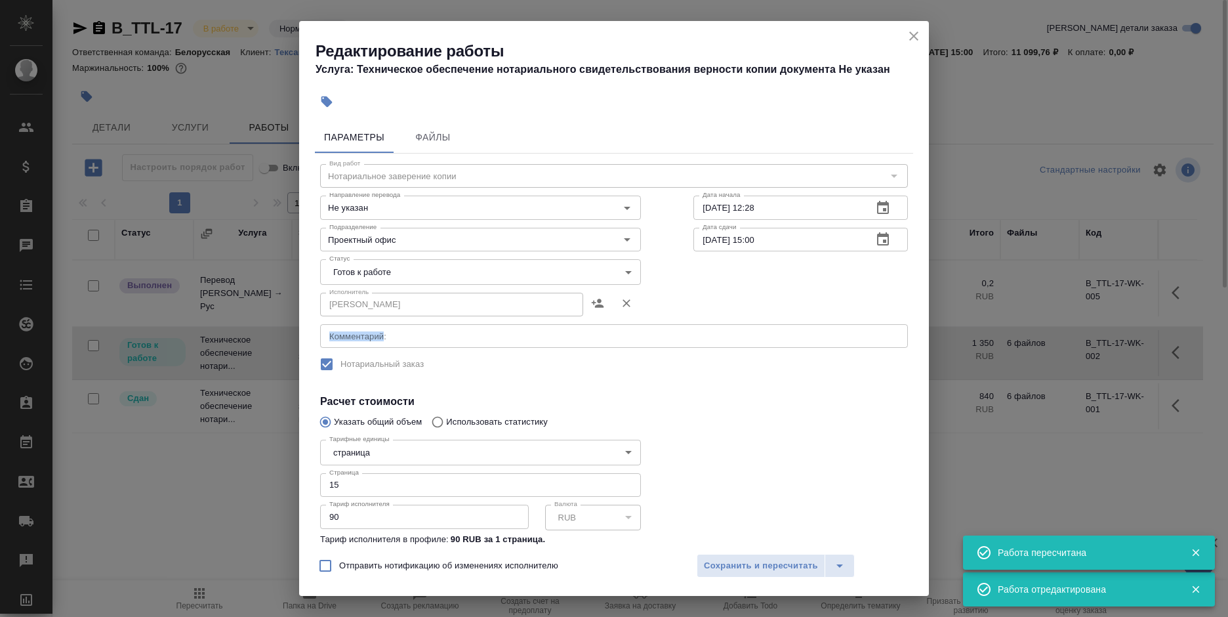
click at [463, 273] on body "🙏 .cls-1 fill:#fff; AWATERA Bogomolova Anastasiya Клиенты Спецификации Заказы 0…" at bounding box center [614, 308] width 1228 height 617
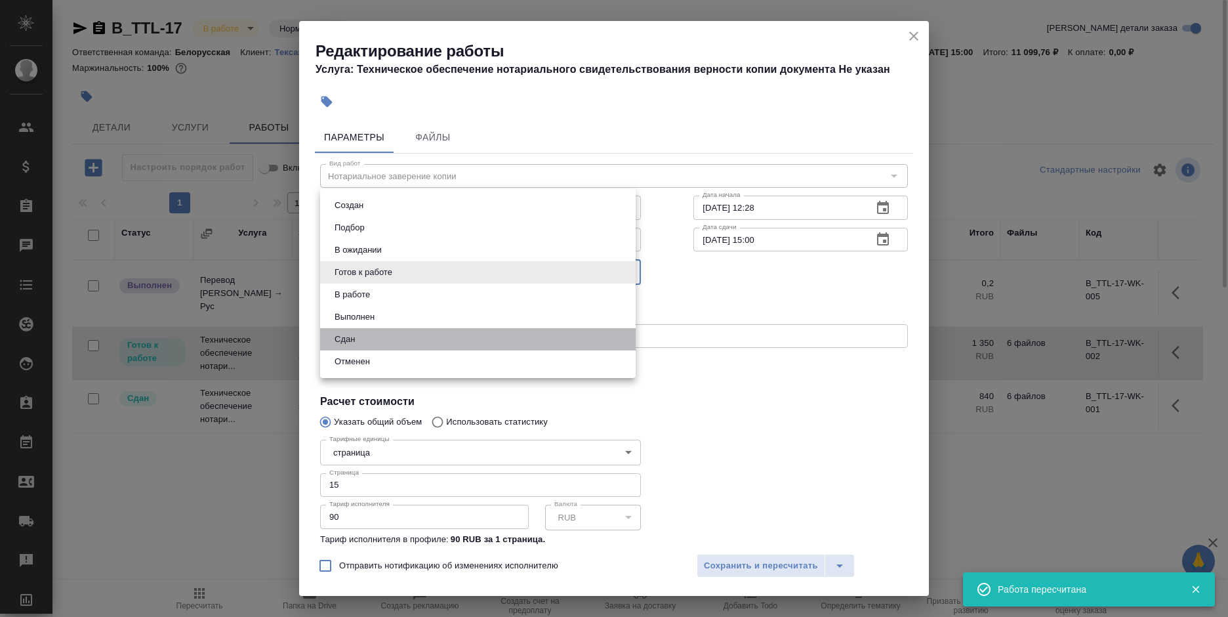
click at [449, 343] on li "Сдан" at bounding box center [477, 339] width 315 height 22
type input "closed"
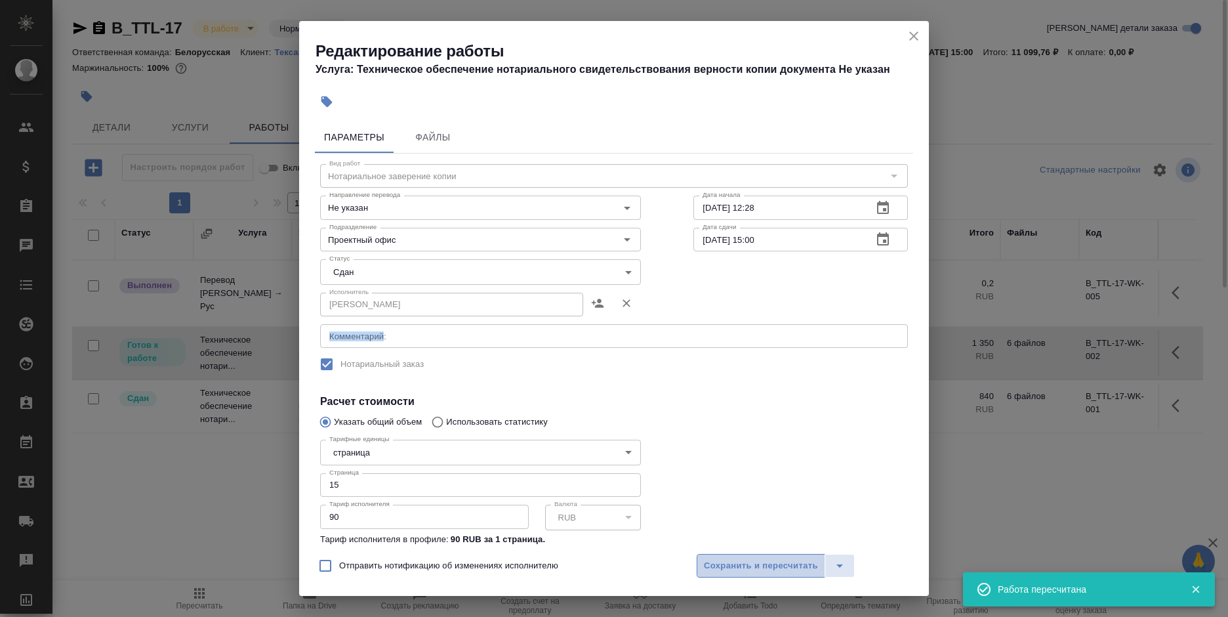
click at [748, 568] on span "Сохранить и пересчитать" at bounding box center [761, 565] width 114 height 15
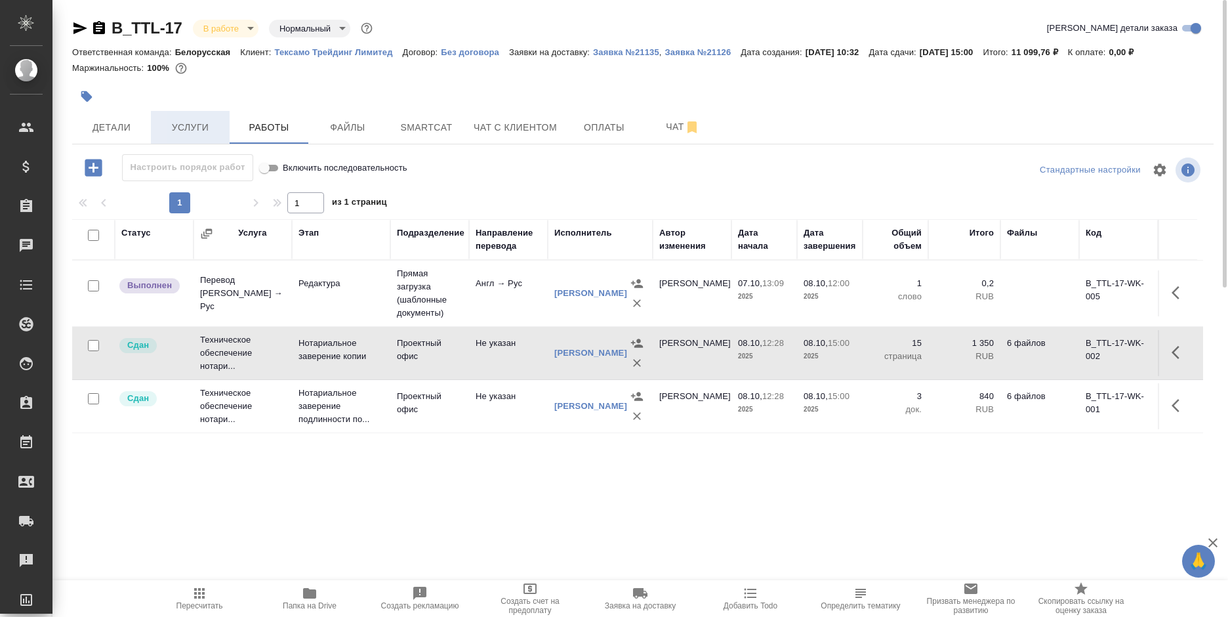
click at [167, 130] on span "Услуги" at bounding box center [190, 127] width 63 height 16
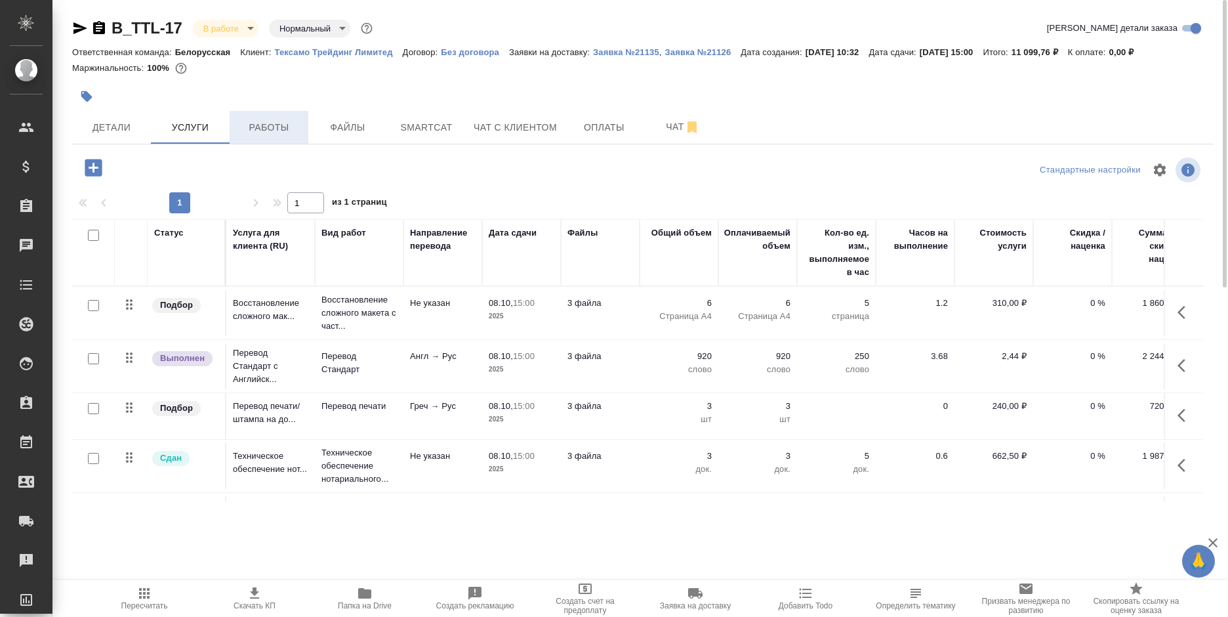
click at [270, 126] on span "Работы" at bounding box center [268, 127] width 63 height 16
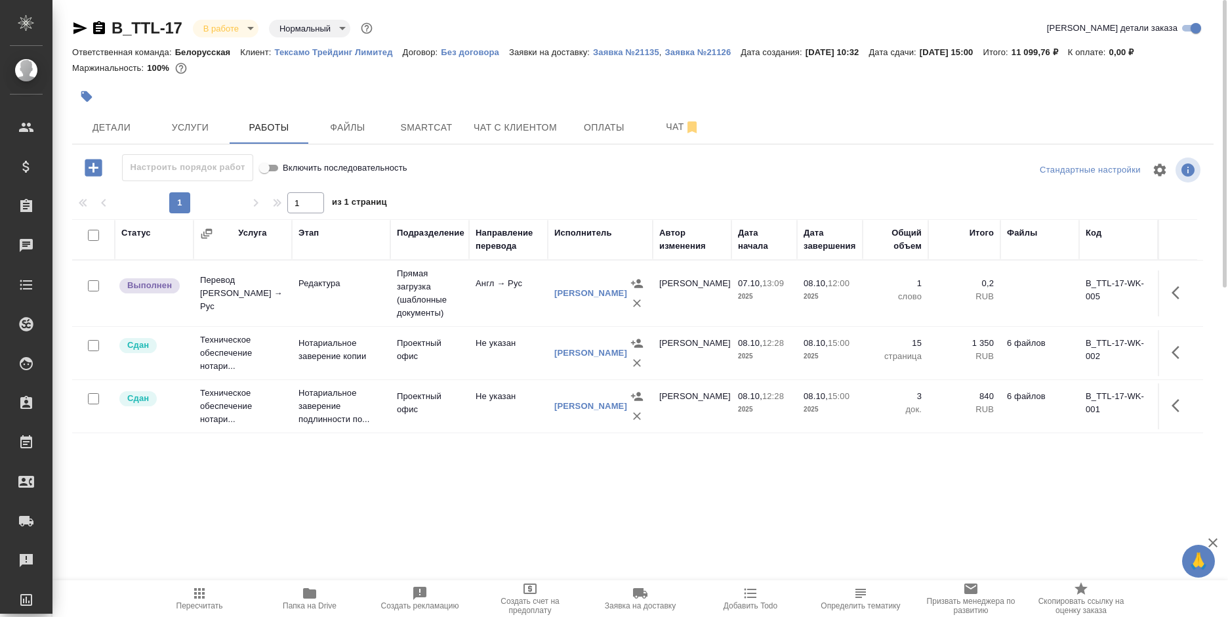
click at [399, 291] on td "Прямая загрузка (шаблонные документы)" at bounding box center [429, 293] width 79 height 66
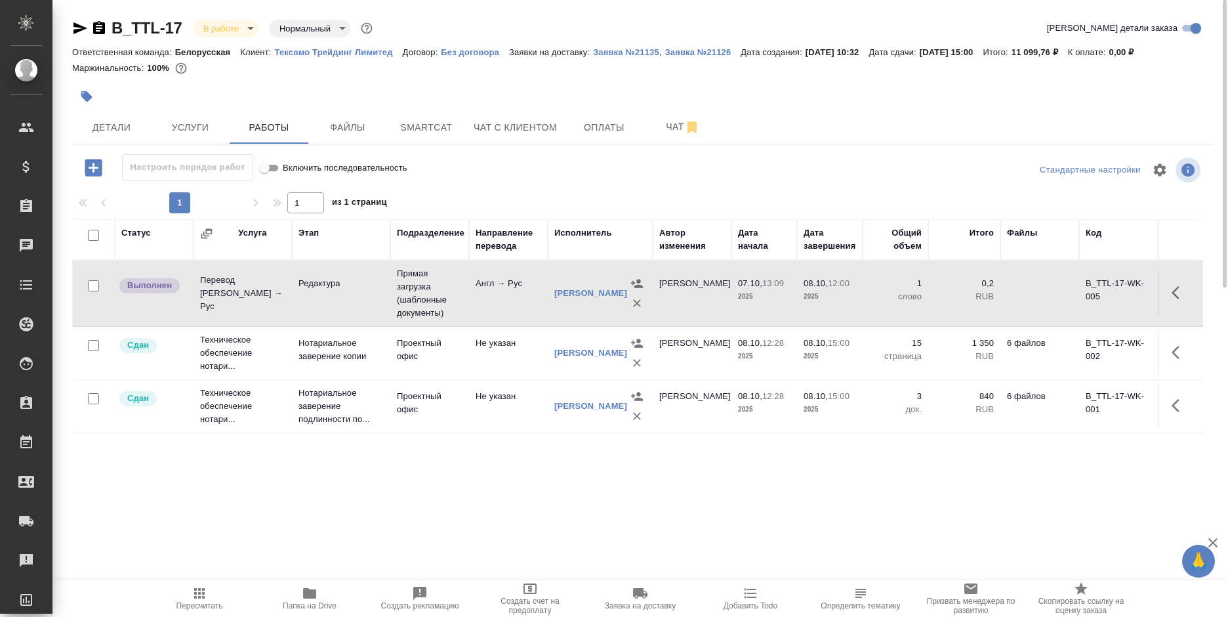
click at [399, 291] on td "Прямая загрузка (шаблонные документы)" at bounding box center [429, 293] width 79 height 66
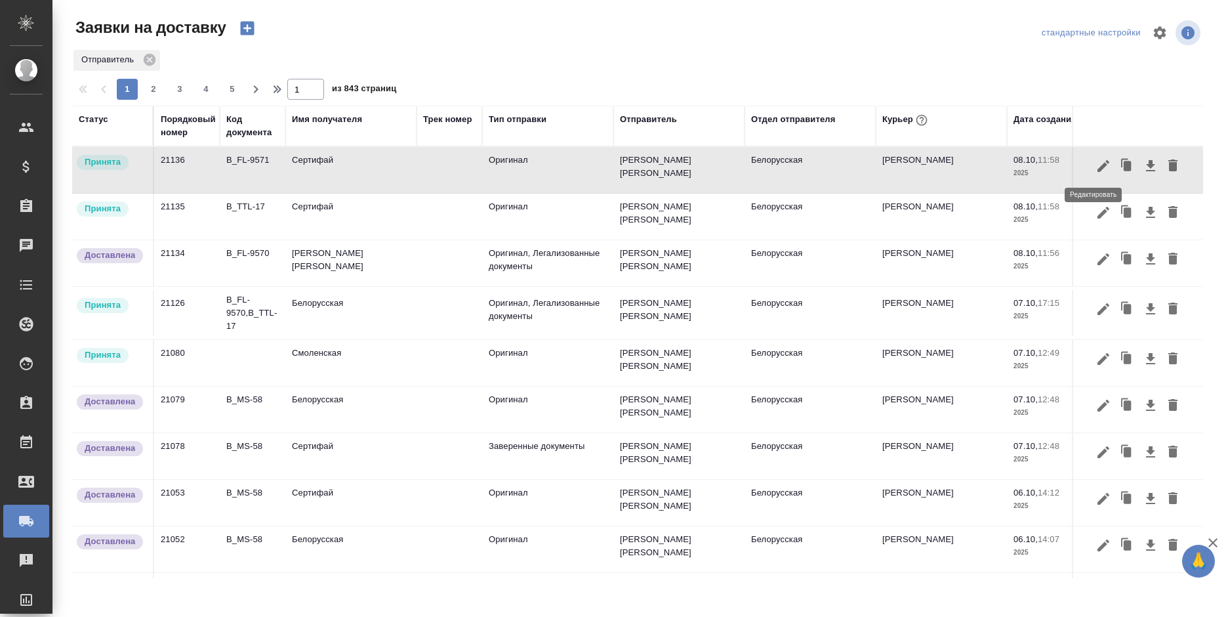
click at [1095, 163] on icon "button" at bounding box center [1103, 166] width 16 height 16
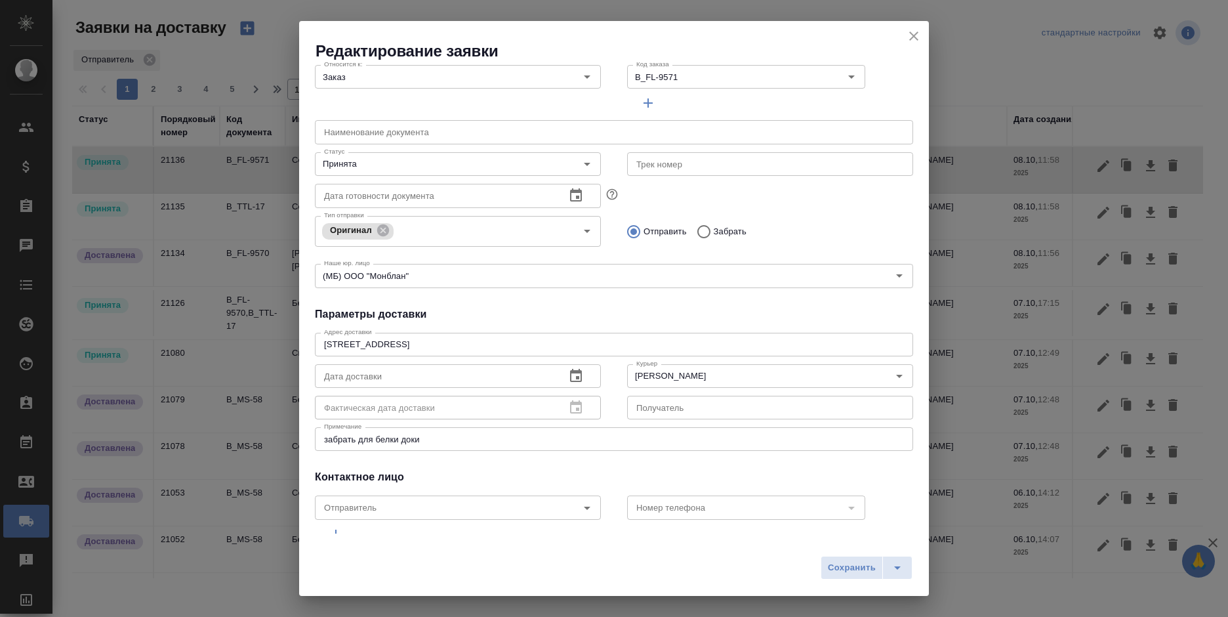
scroll to position [131, 0]
click at [400, 165] on input "Принята" at bounding box center [436, 163] width 234 height 16
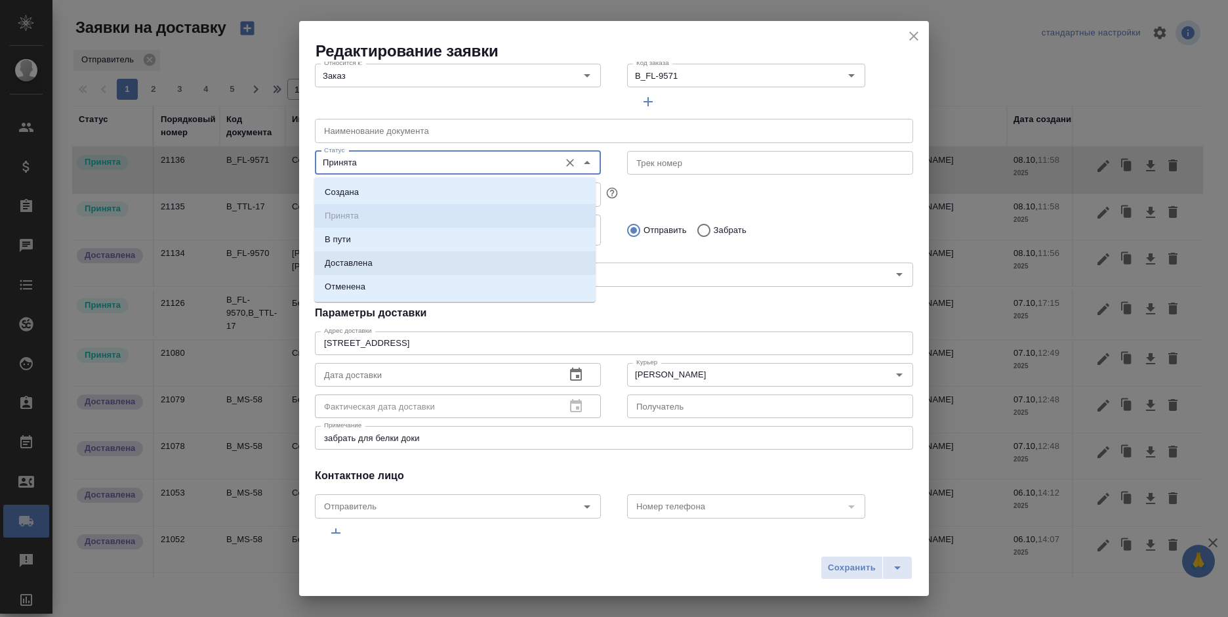
click at [397, 260] on li "Доставлена" at bounding box center [454, 263] width 281 height 24
type input "Доставлена"
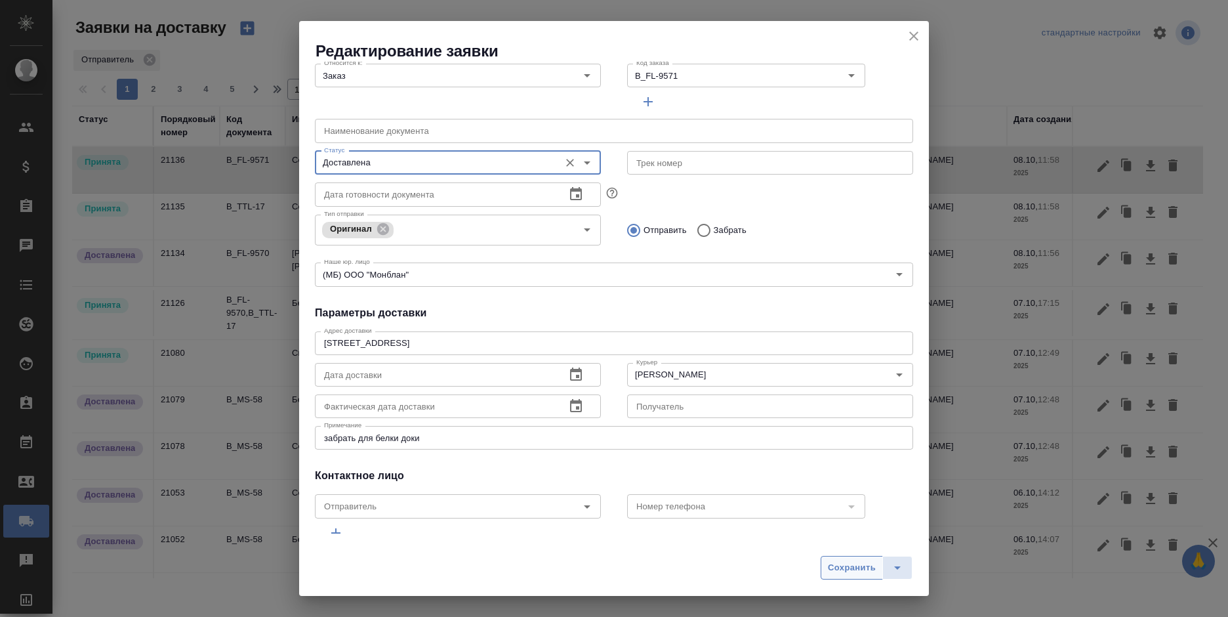
click at [841, 572] on span "Сохранить" at bounding box center [852, 567] width 48 height 15
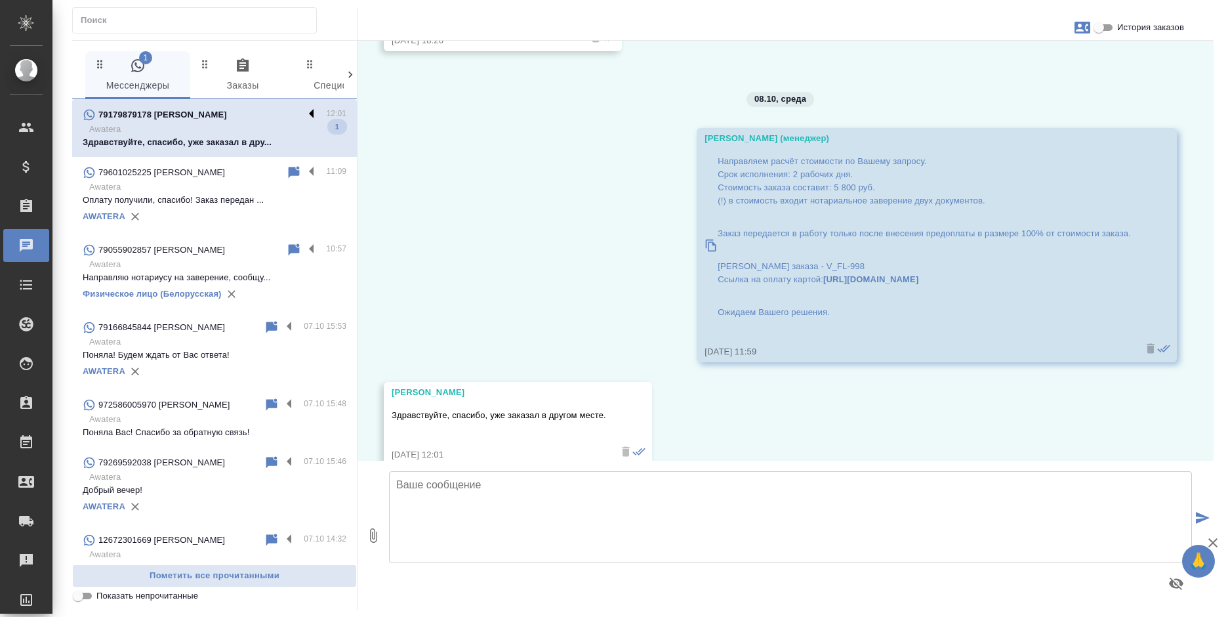
scroll to position [1120, 0]
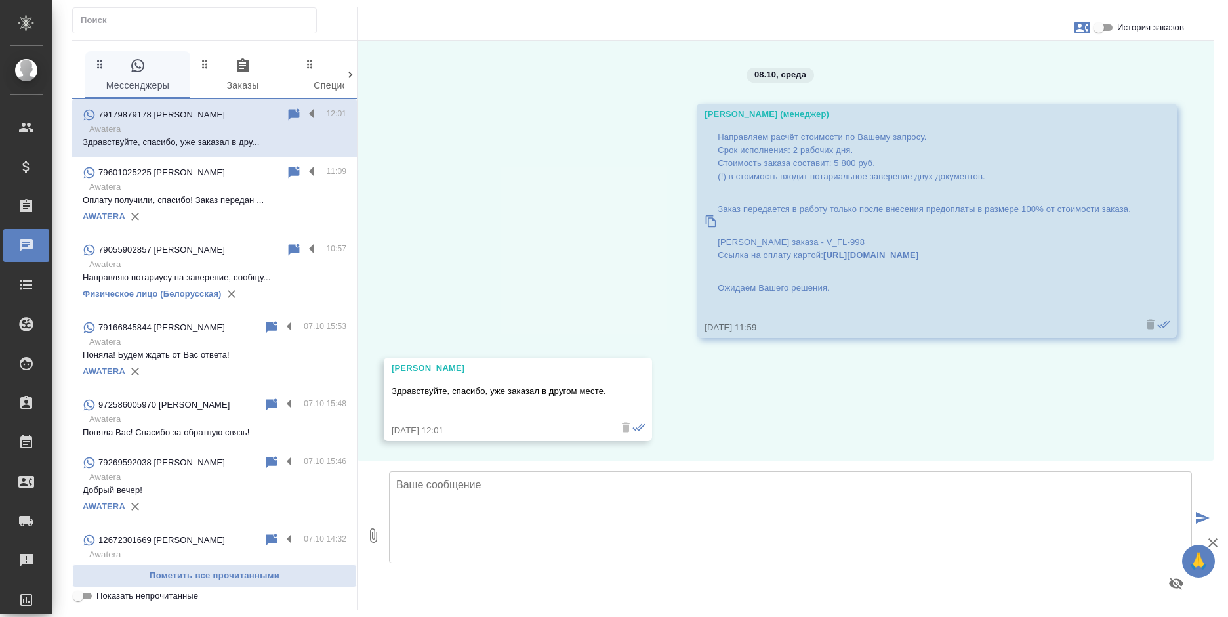
click at [304, 114] on label at bounding box center [315, 114] width 22 height 15
click at [0, 0] on input "checkbox" at bounding box center [0, 0] width 0 height 0
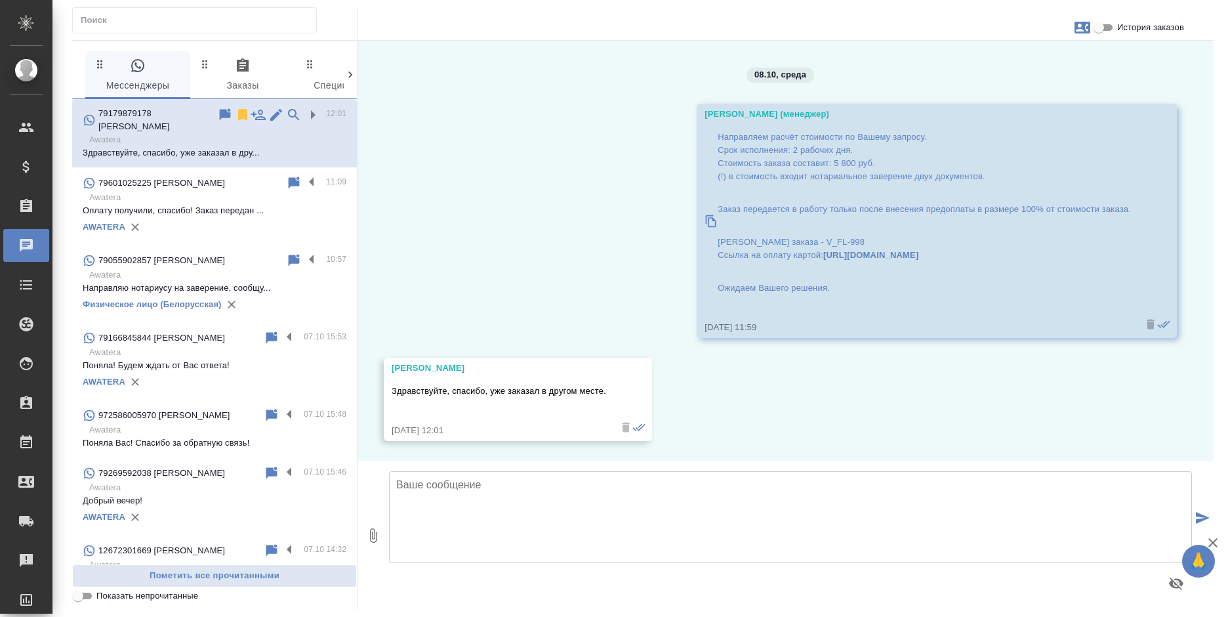
click at [238, 112] on icon at bounding box center [242, 115] width 9 height 12
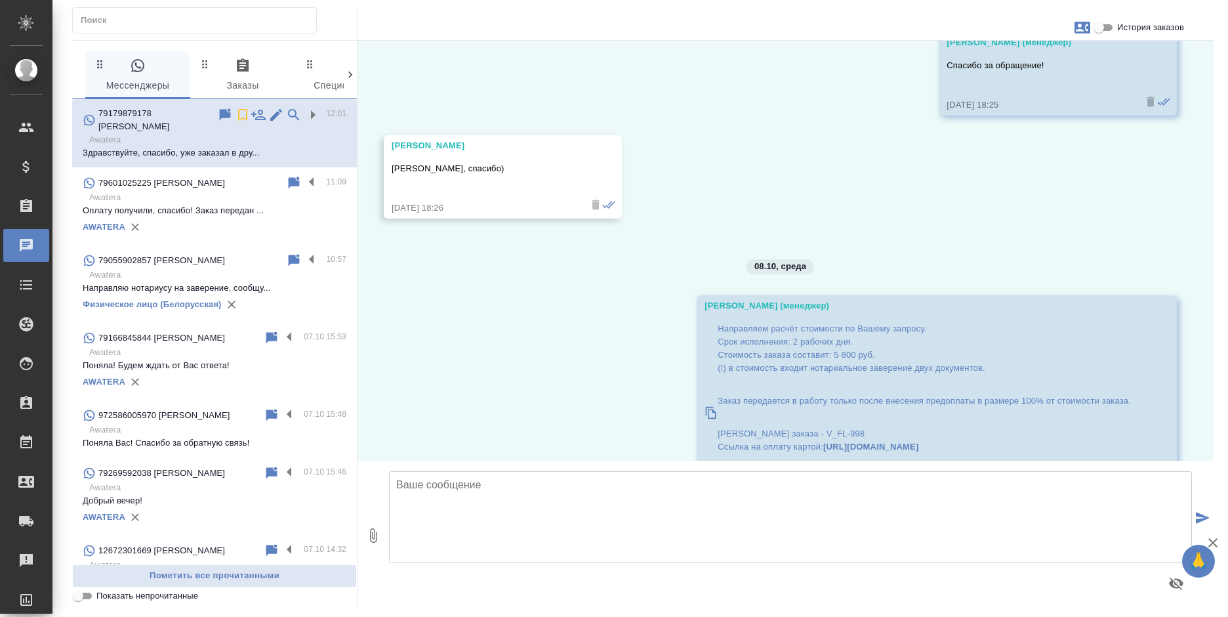
scroll to position [923, 0]
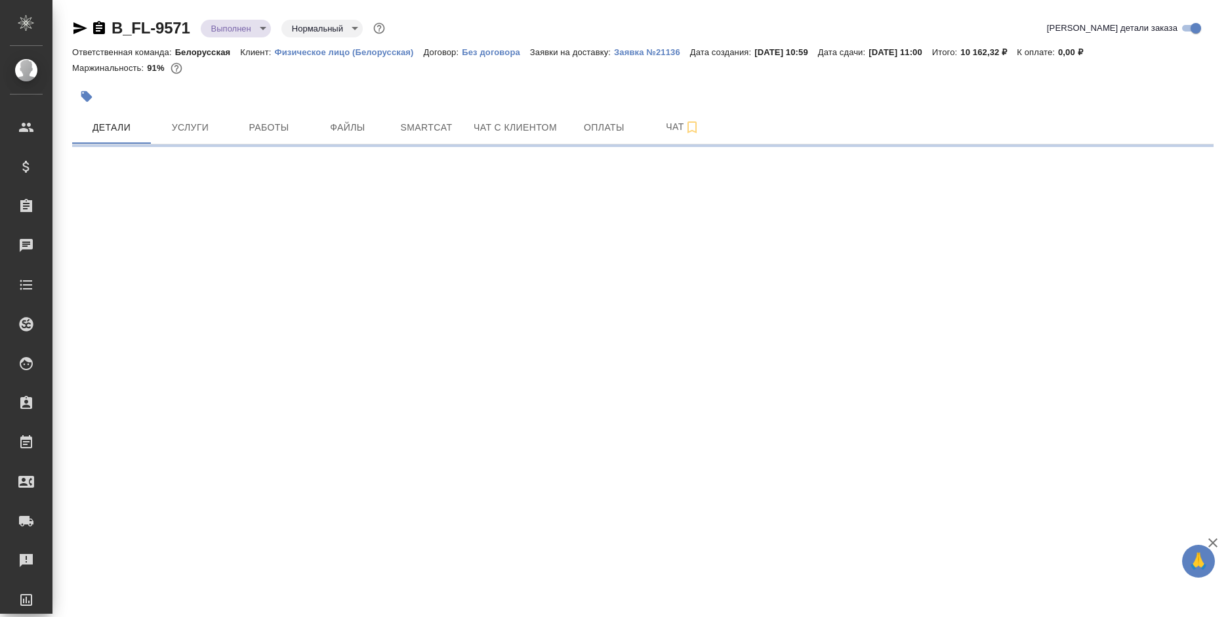
select select "RU"
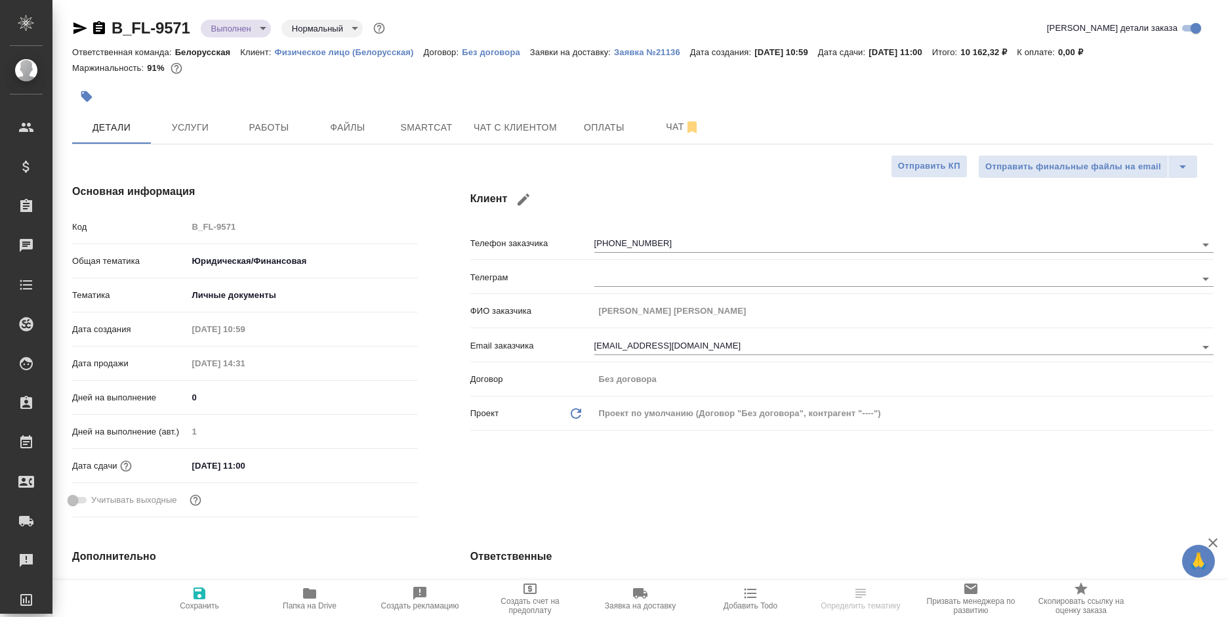
type textarea "x"
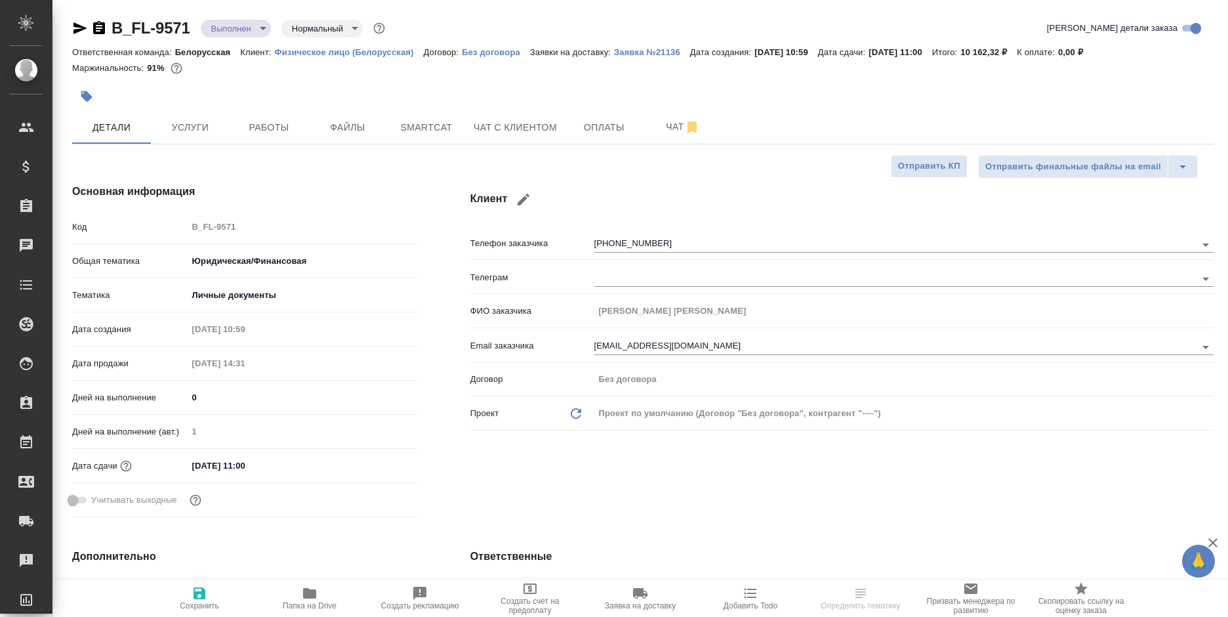
type textarea "x"
click at [260, 125] on span "Работы" at bounding box center [268, 127] width 63 height 16
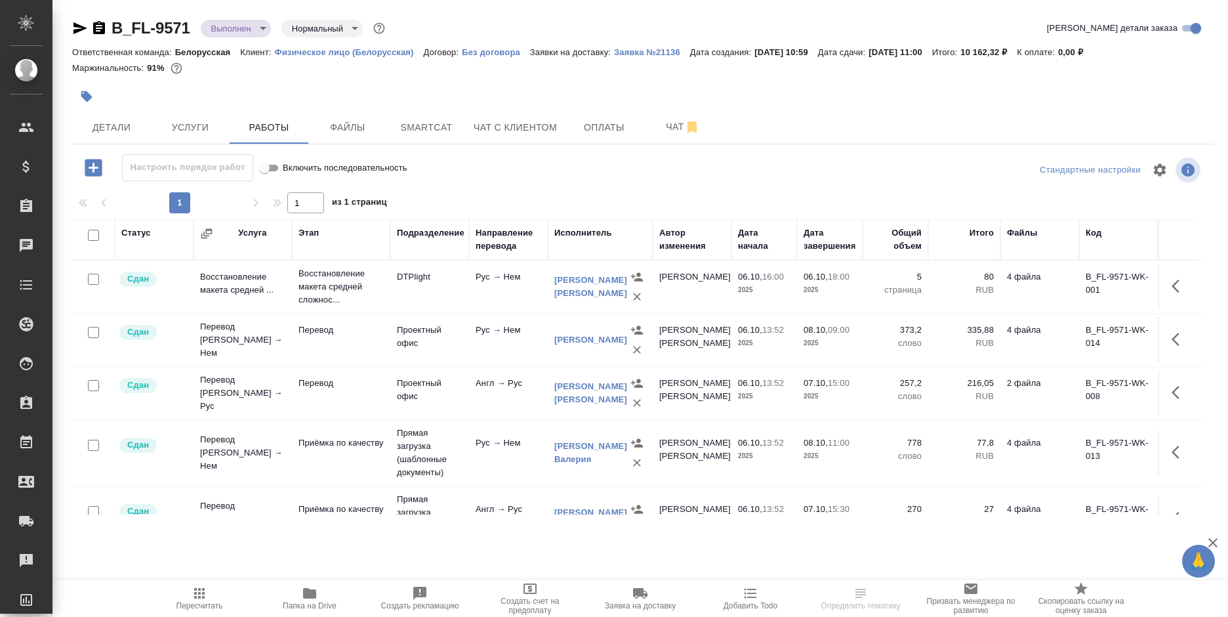
scroll to position [101, 0]
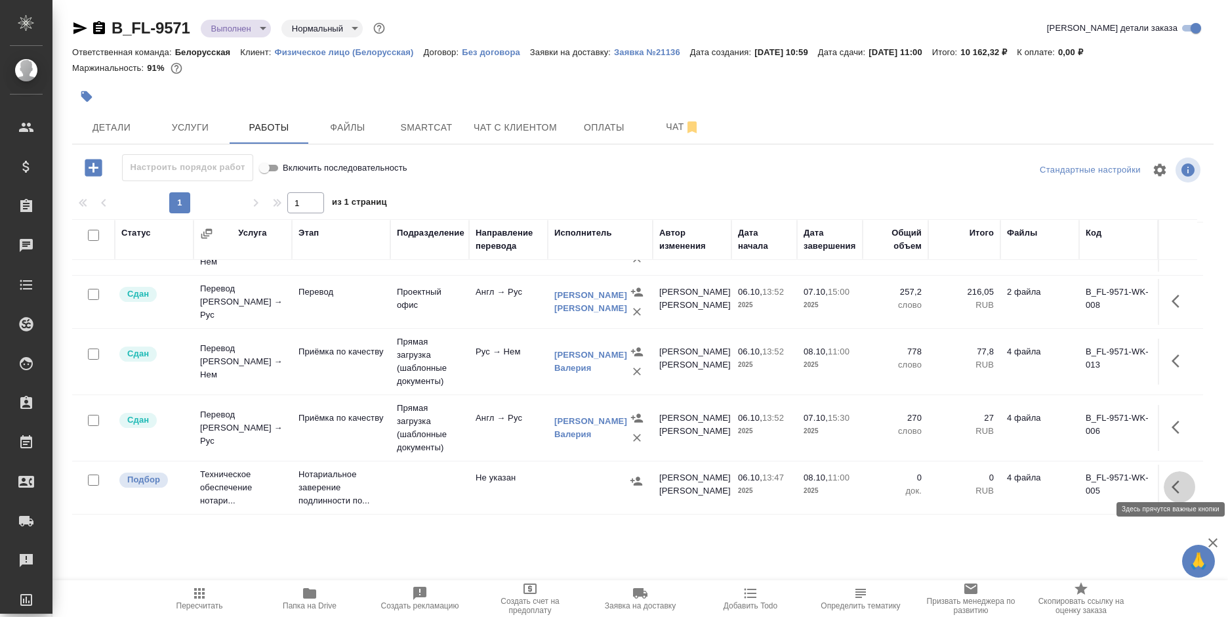
click at [1163, 476] on button "button" at bounding box center [1178, 486] width 31 height 31
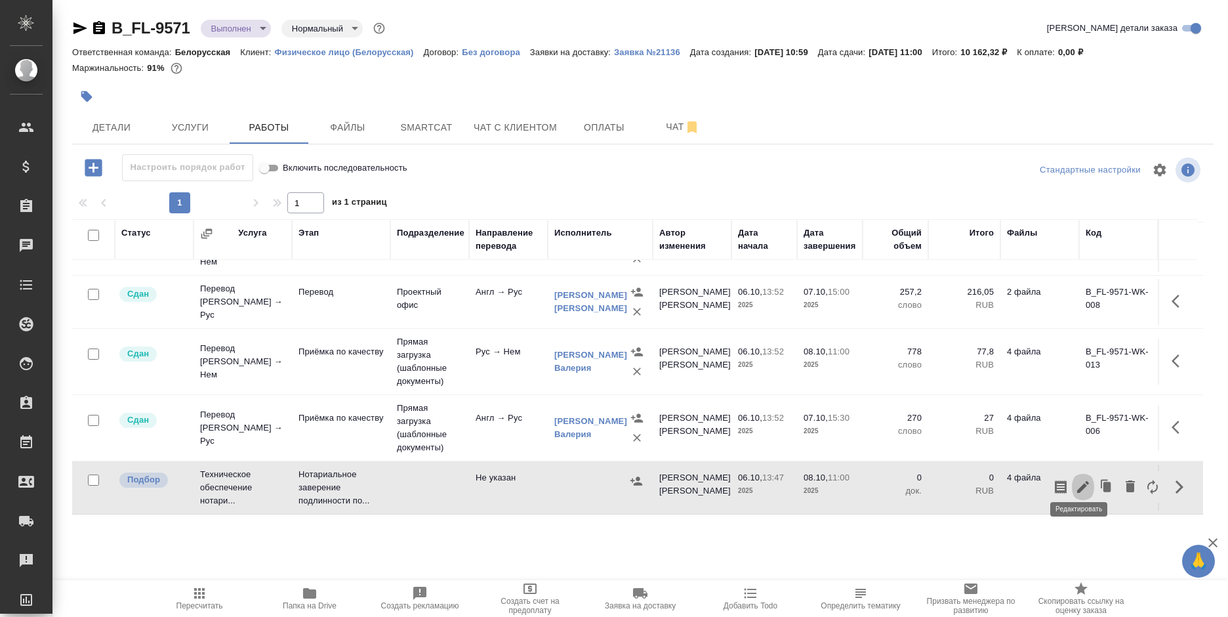
click at [1076, 479] on icon "button" at bounding box center [1083, 487] width 16 height 16
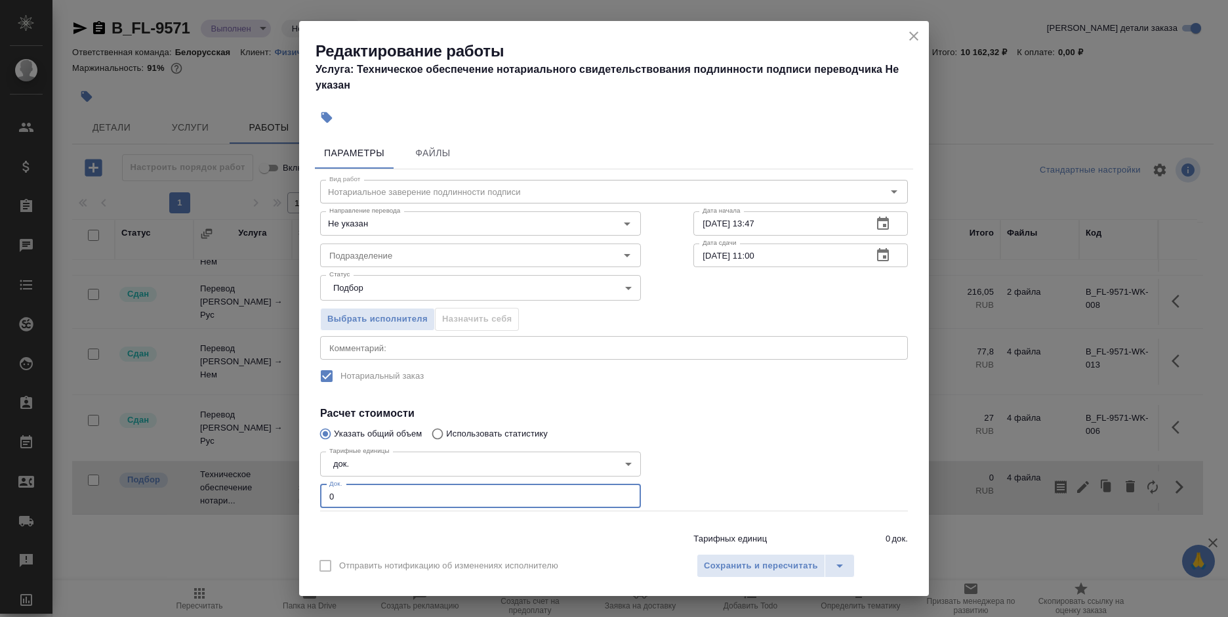
click at [313, 498] on div "Параметры Файлы Вид работ Нотариальное заверение подлинности подписи Вид работ …" at bounding box center [614, 338] width 630 height 413
type input "6"
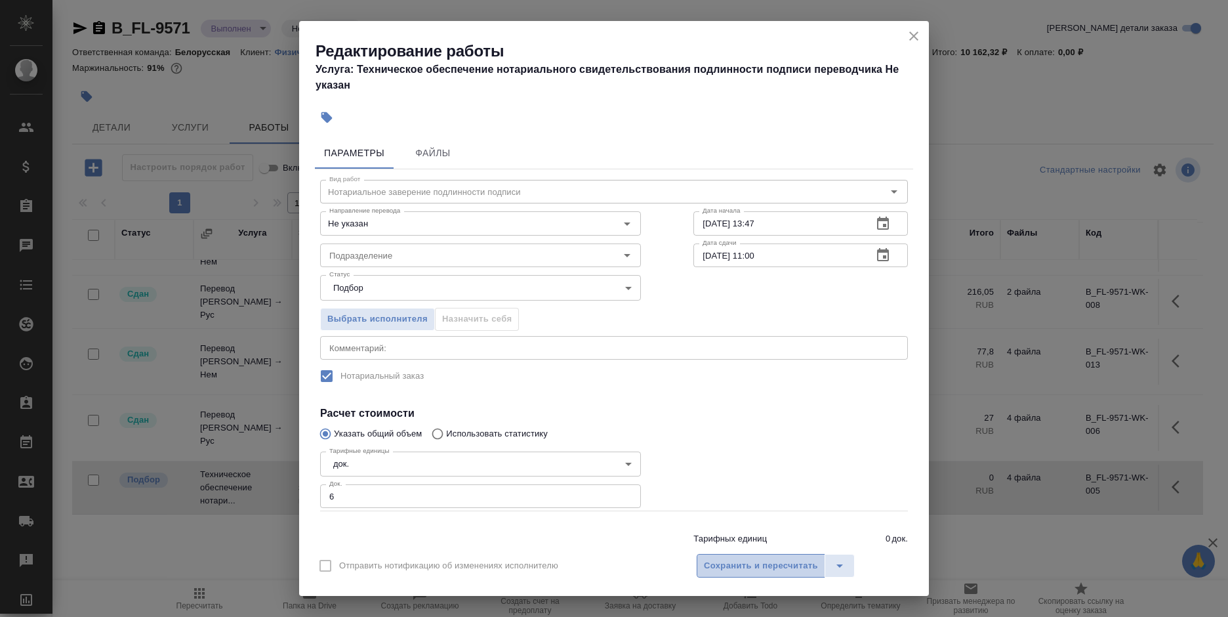
click at [714, 568] on span "Сохранить и пересчитать" at bounding box center [761, 565] width 114 height 15
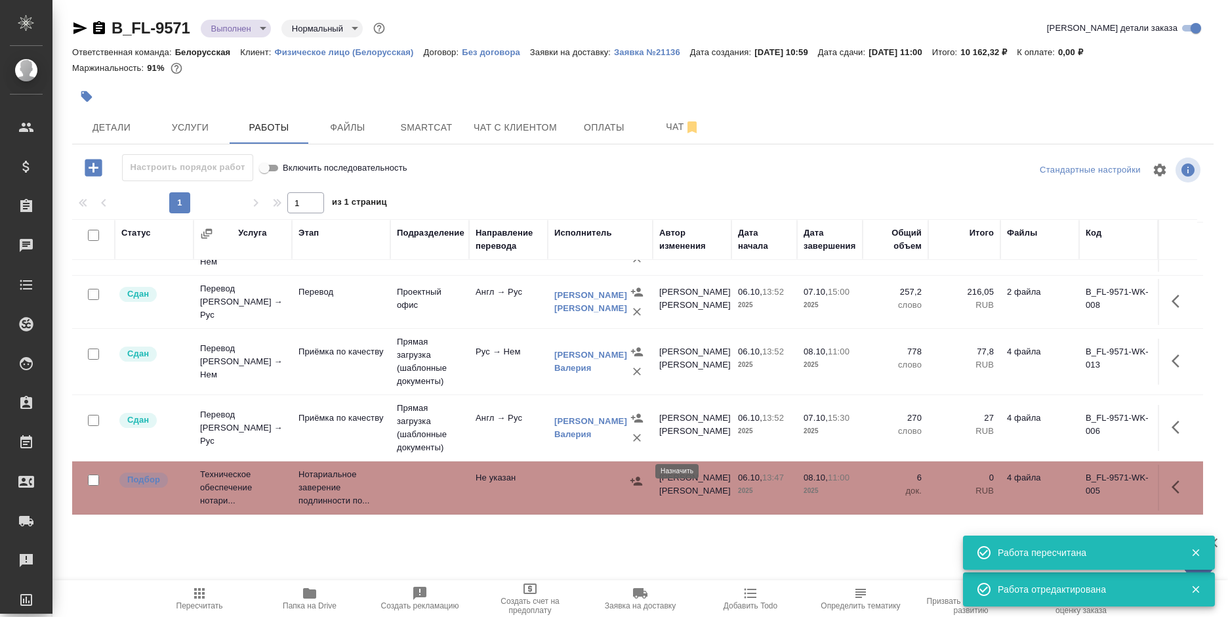
click at [636, 476] on icon "button" at bounding box center [636, 480] width 12 height 9
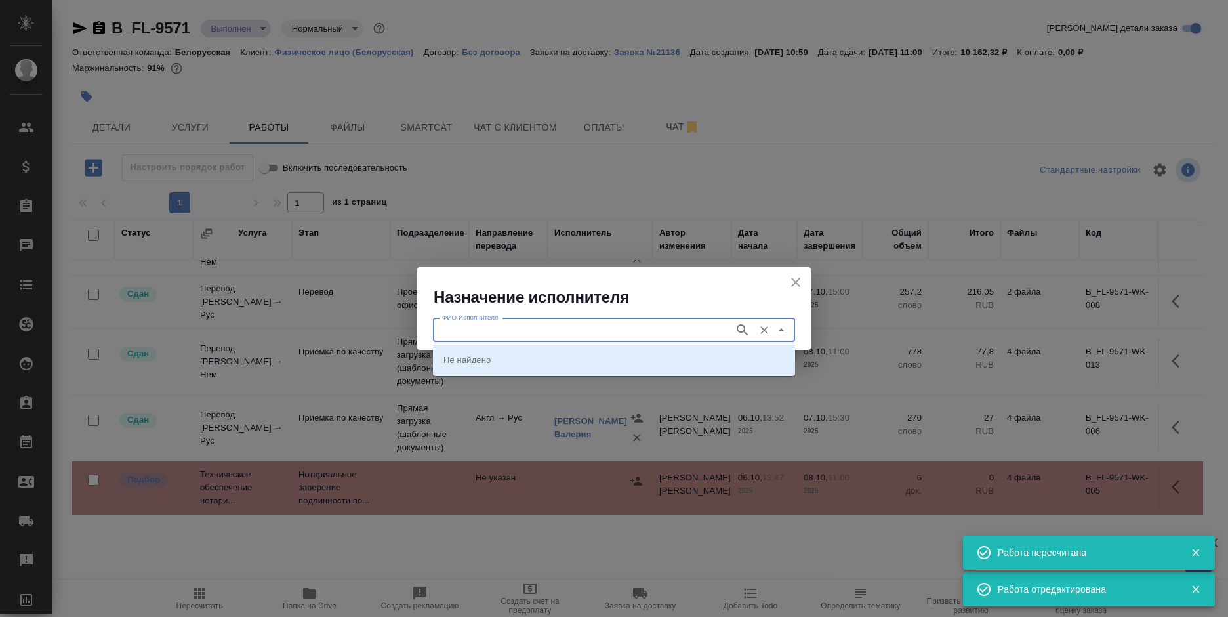
click at [620, 330] on input "ФИО Исполнителя" at bounding box center [582, 330] width 291 height 16
type input "шиш"
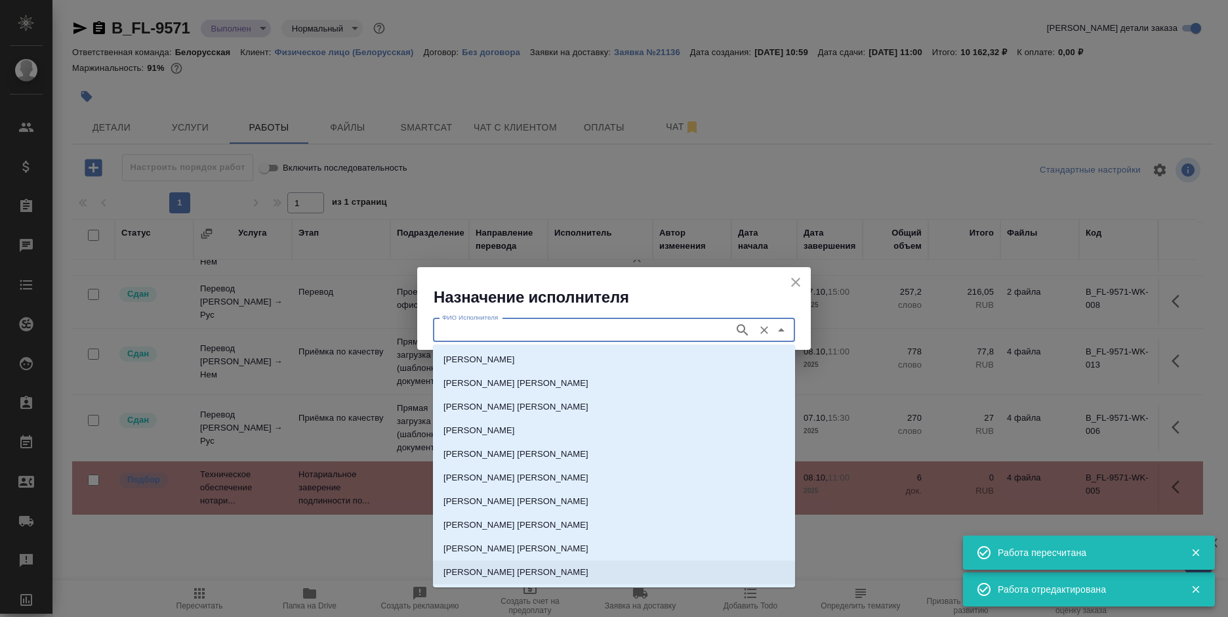
click at [548, 575] on p "НОТАРИУС Шишенков Леонид Васильевич" at bounding box center [515, 571] width 145 height 13
type input "[PERSON_NAME]"
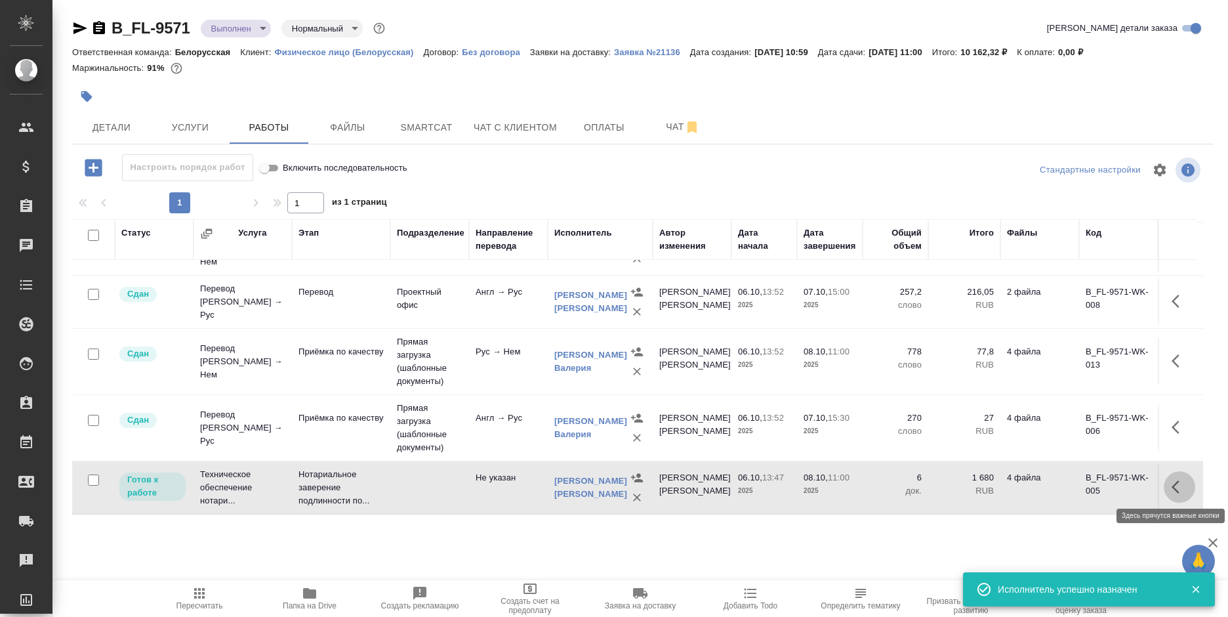
click at [1171, 479] on icon "button" at bounding box center [1179, 487] width 16 height 16
click at [1075, 479] on icon "button" at bounding box center [1083, 487] width 16 height 16
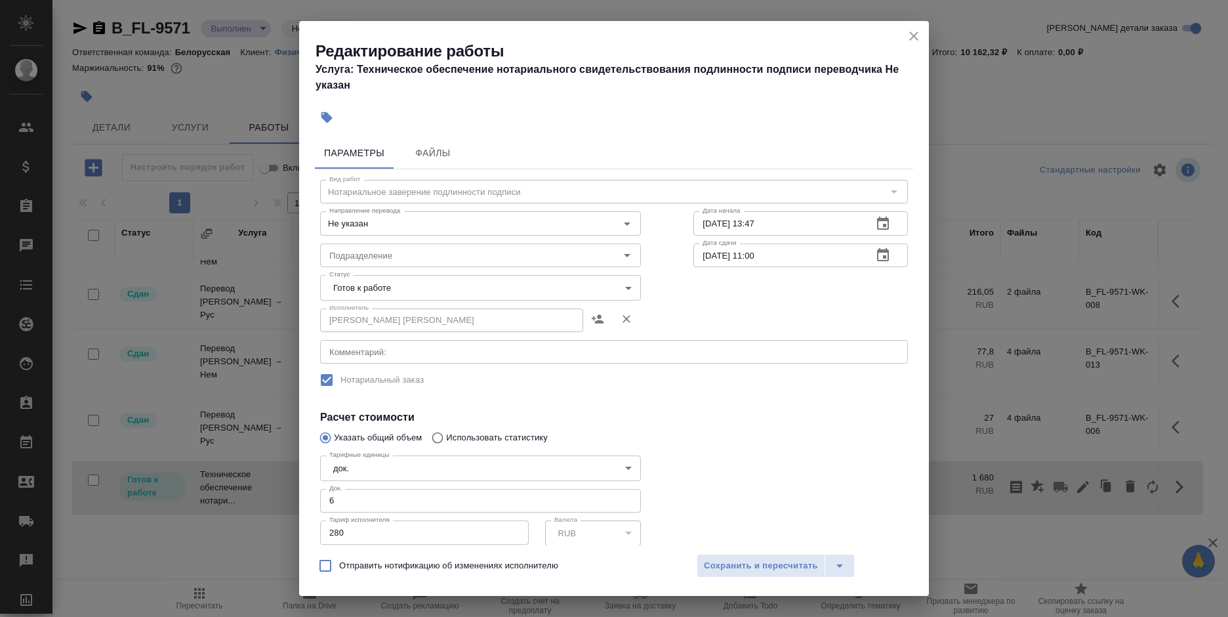
click at [428, 291] on body "🙏 .cls-1 fill:#fff; AWATERA Bogomolova Anastasiya Клиенты Спецификации Заказы 0…" at bounding box center [614, 308] width 1228 height 617
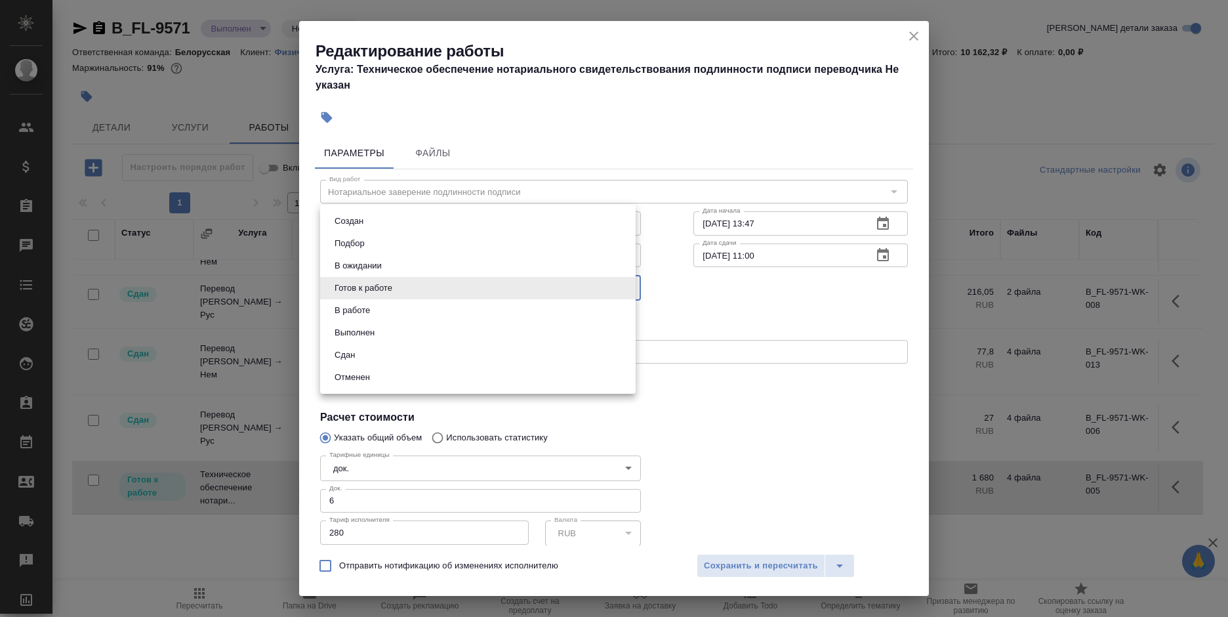
click at [411, 349] on li "Сдан" at bounding box center [477, 355] width 315 height 22
type input "closed"
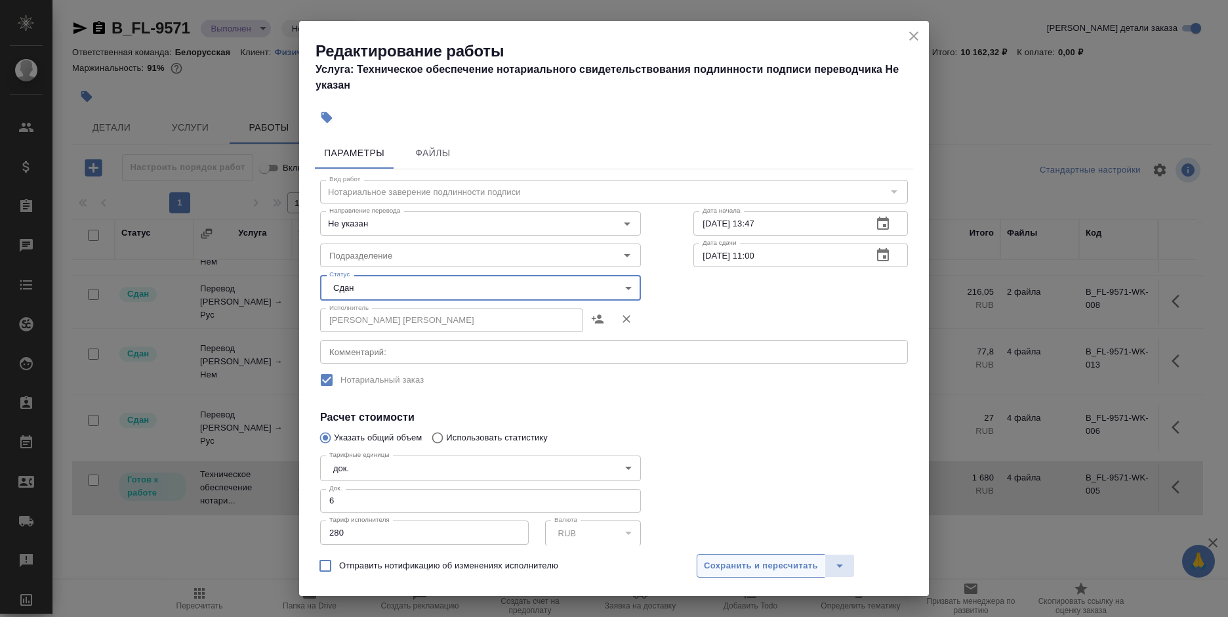
click at [780, 563] on span "Сохранить и пересчитать" at bounding box center [761, 565] width 114 height 15
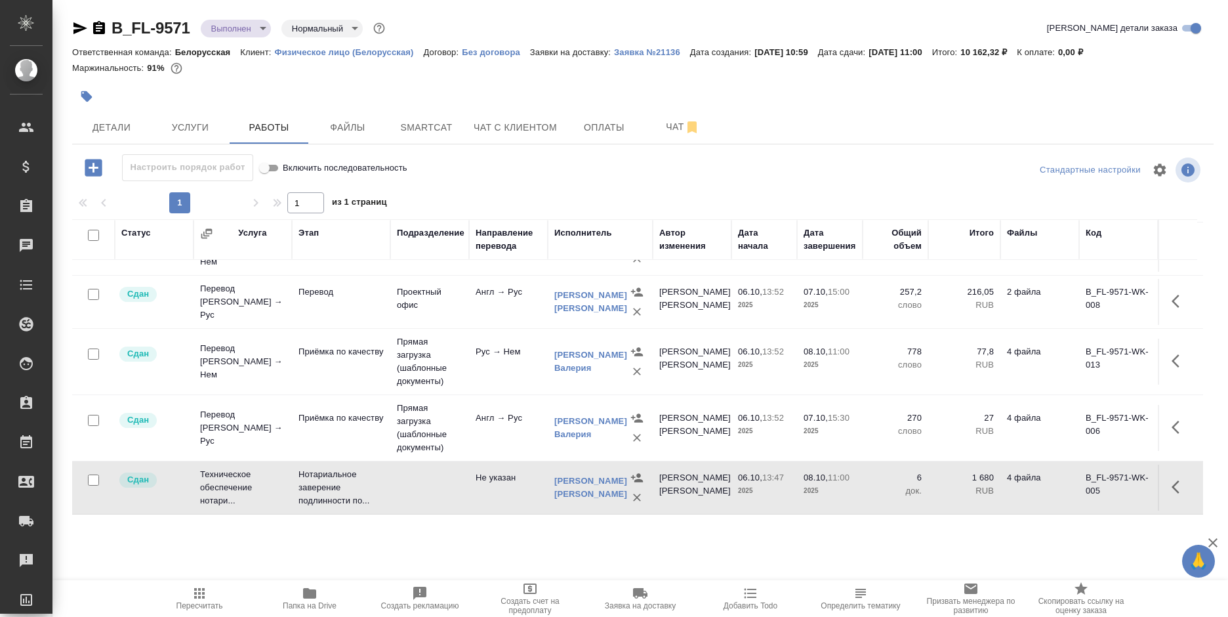
click at [192, 131] on span "Услуги" at bounding box center [190, 127] width 63 height 16
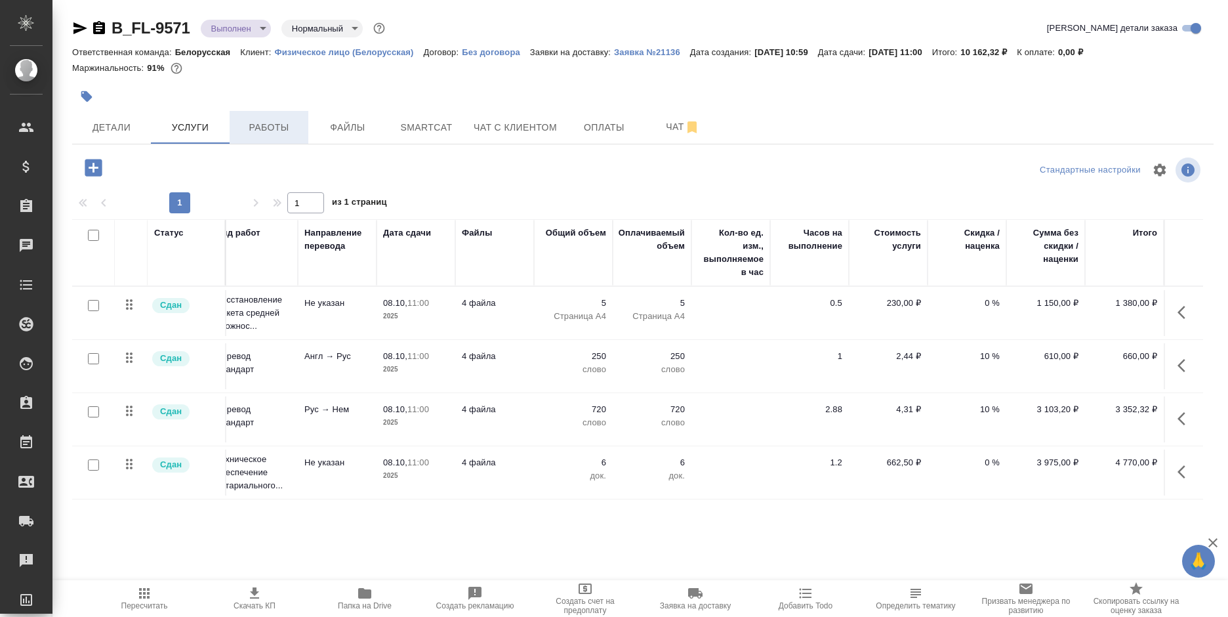
scroll to position [0, 115]
click at [274, 130] on span "Работы" at bounding box center [268, 127] width 63 height 16
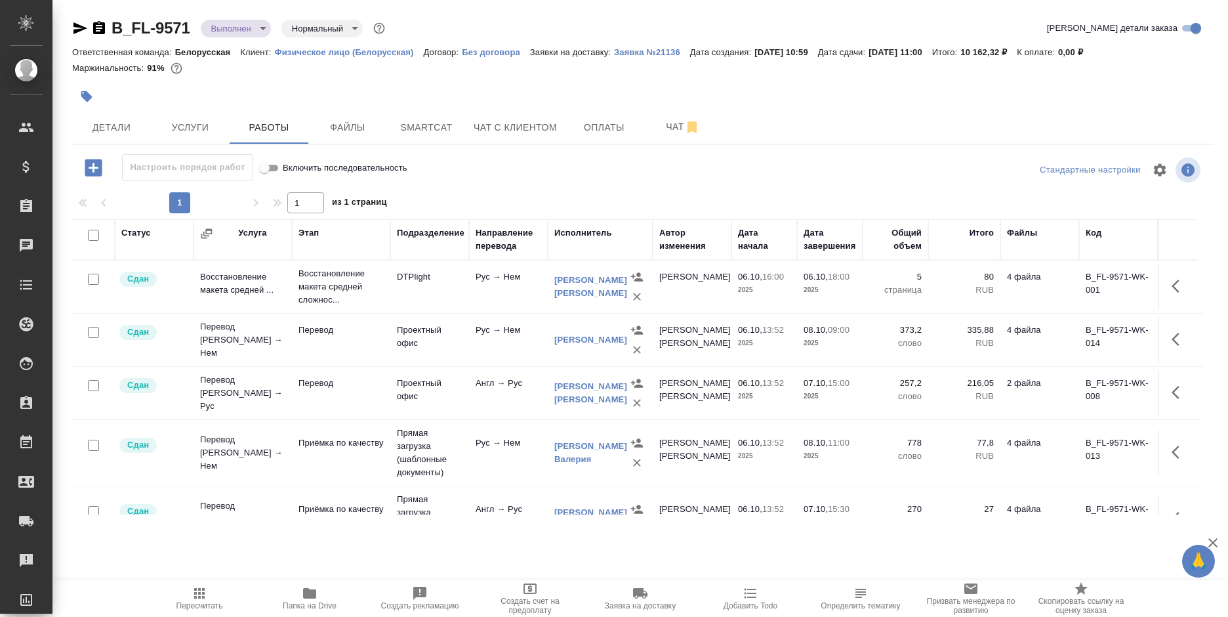
scroll to position [114, 0]
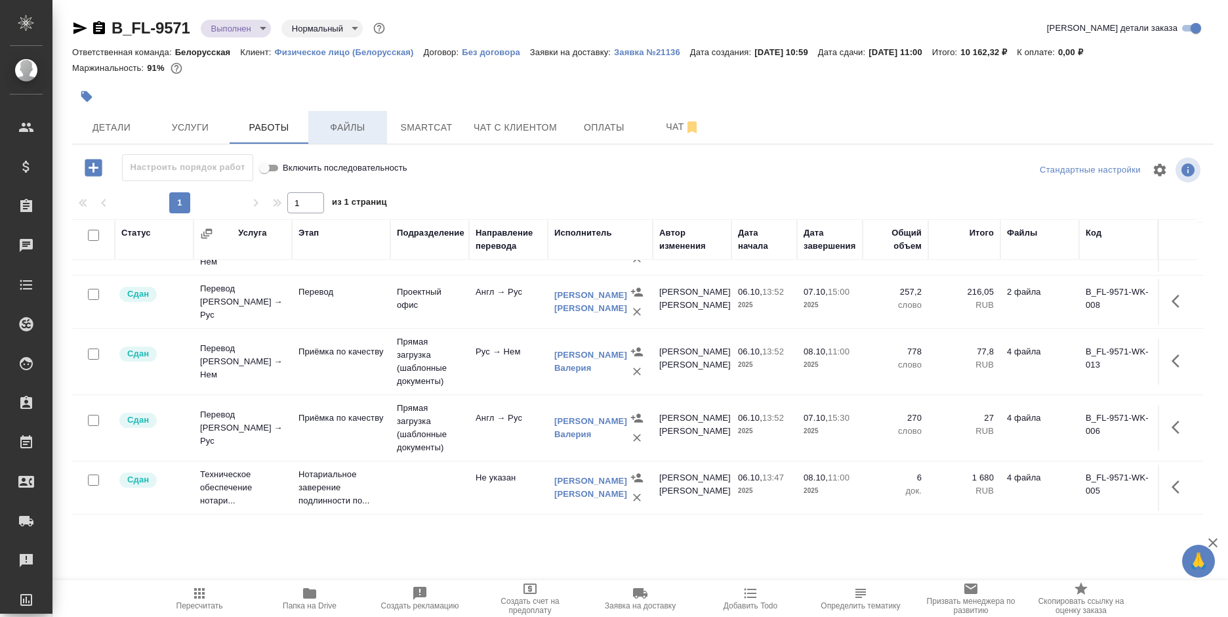
click at [329, 132] on span "Файлы" at bounding box center [347, 127] width 63 height 16
click at [498, 127] on span "Чат с клиентом" at bounding box center [515, 127] width 83 height 16
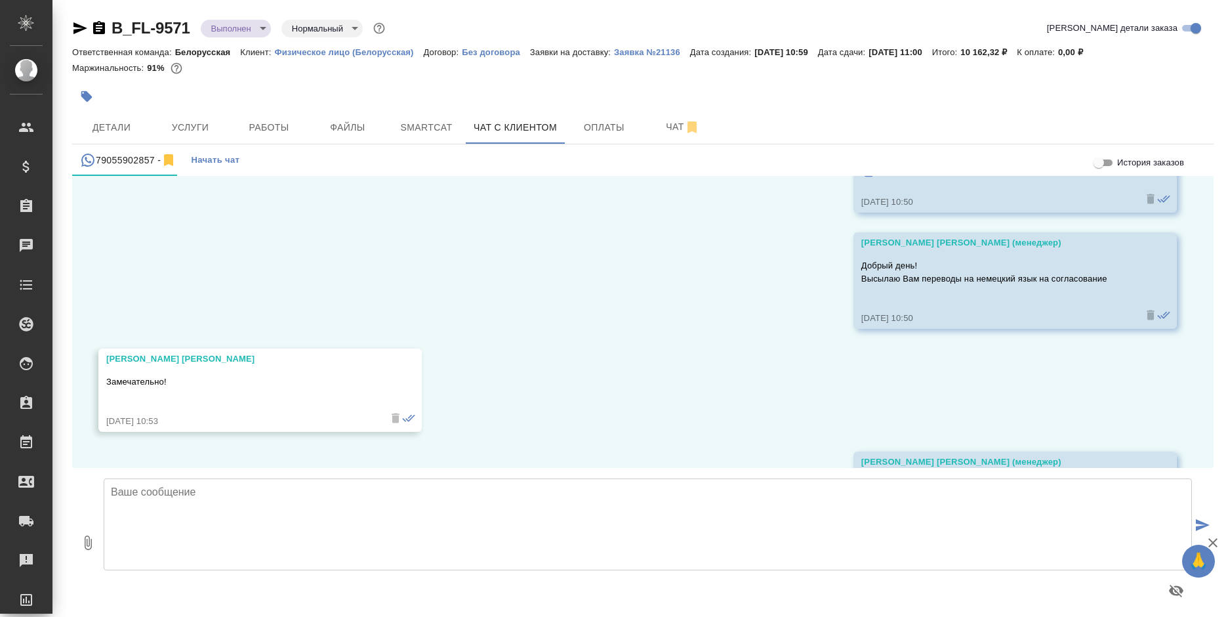
scroll to position [20339, 0]
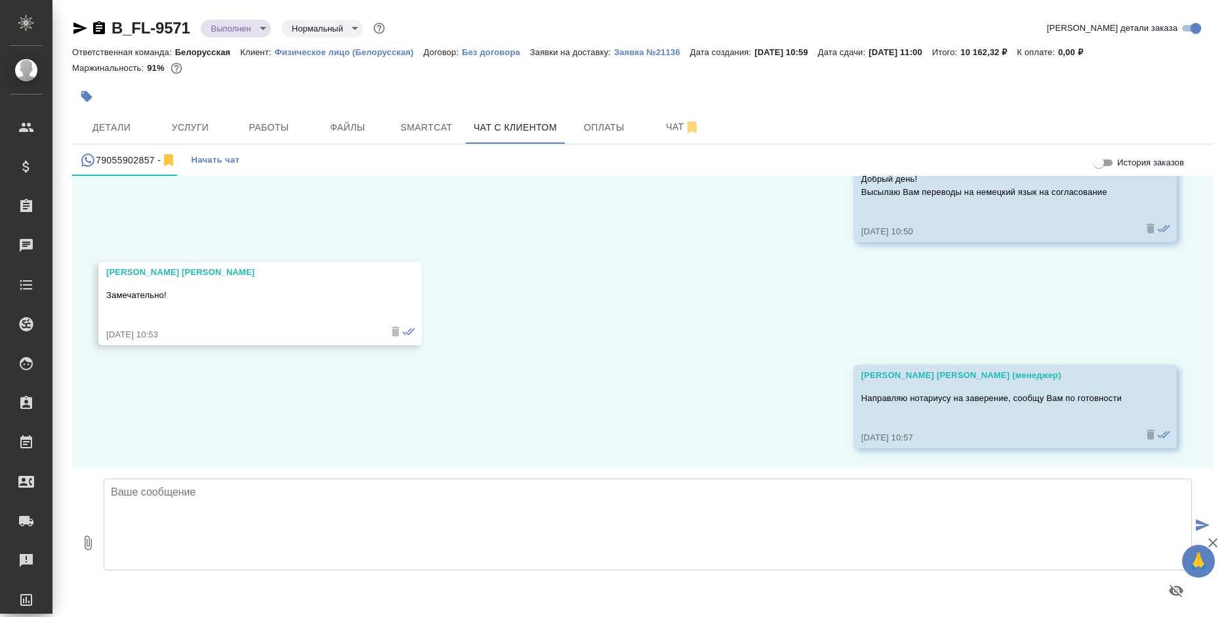
click at [346, 526] on textarea at bounding box center [648, 524] width 1088 height 92
type textarea "Д"
drag, startPoint x: 485, startPoint y: 479, endPoint x: 103, endPoint y: 483, distance: 381.7
click at [103, 483] on div "Документы будут готовы после 13 часов. Можете подойти за ниими" at bounding box center [647, 542] width 1099 height 138
paste textarea "к 13 часам. Сегодня подойдете за ними?"
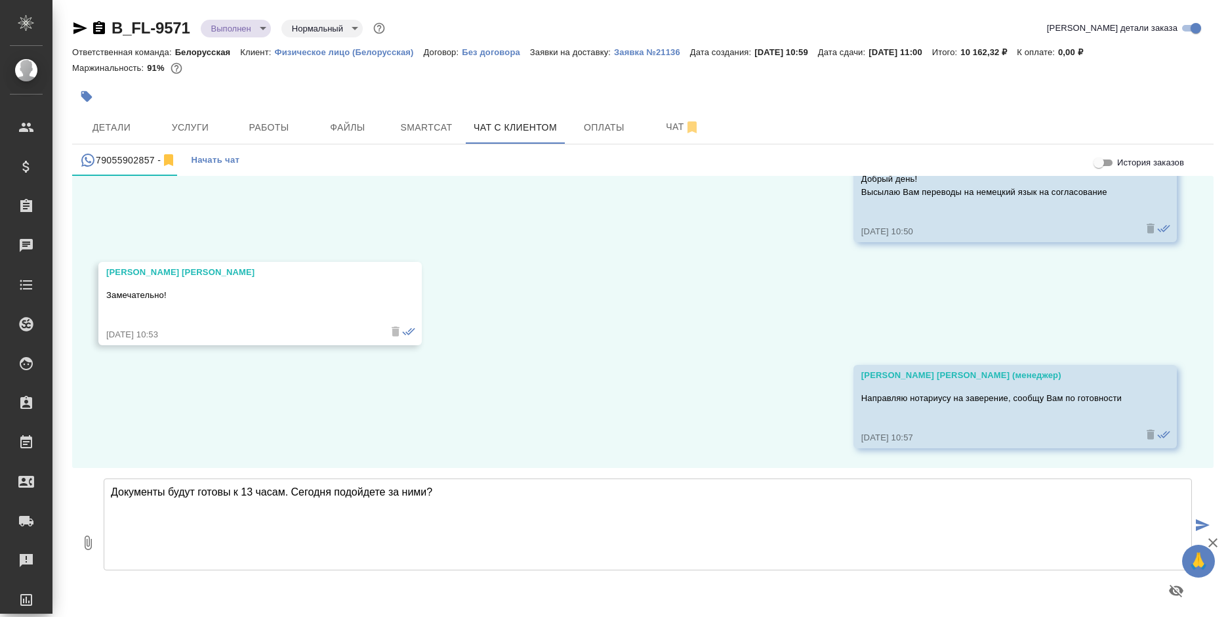
type textarea "Документы будут готовы к 13 часам. Сегодня подойдете за ними?"
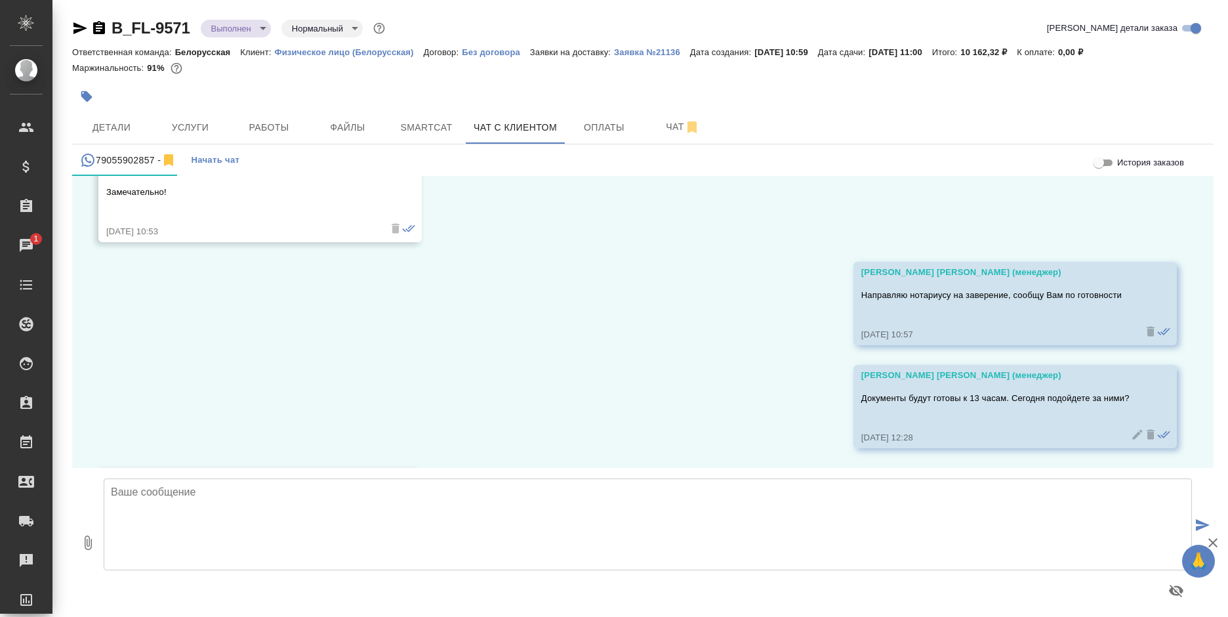
scroll to position [20545, 0]
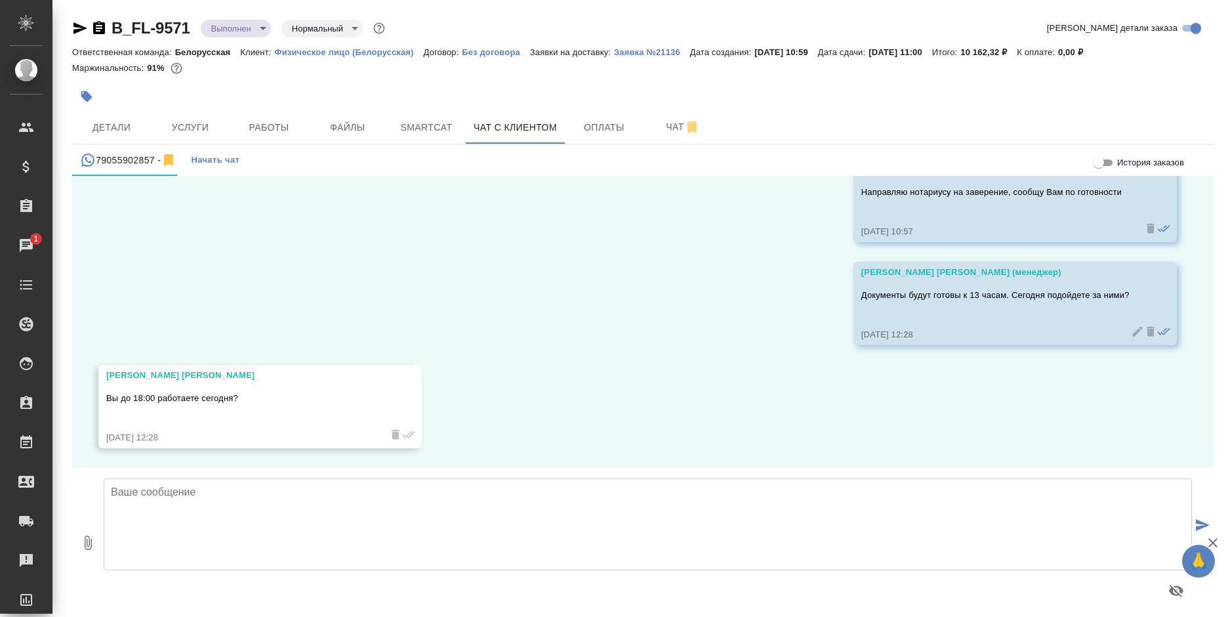
click at [352, 531] on textarea at bounding box center [648, 524] width 1088 height 92
type textarea "Ж"
type textarea "Да"
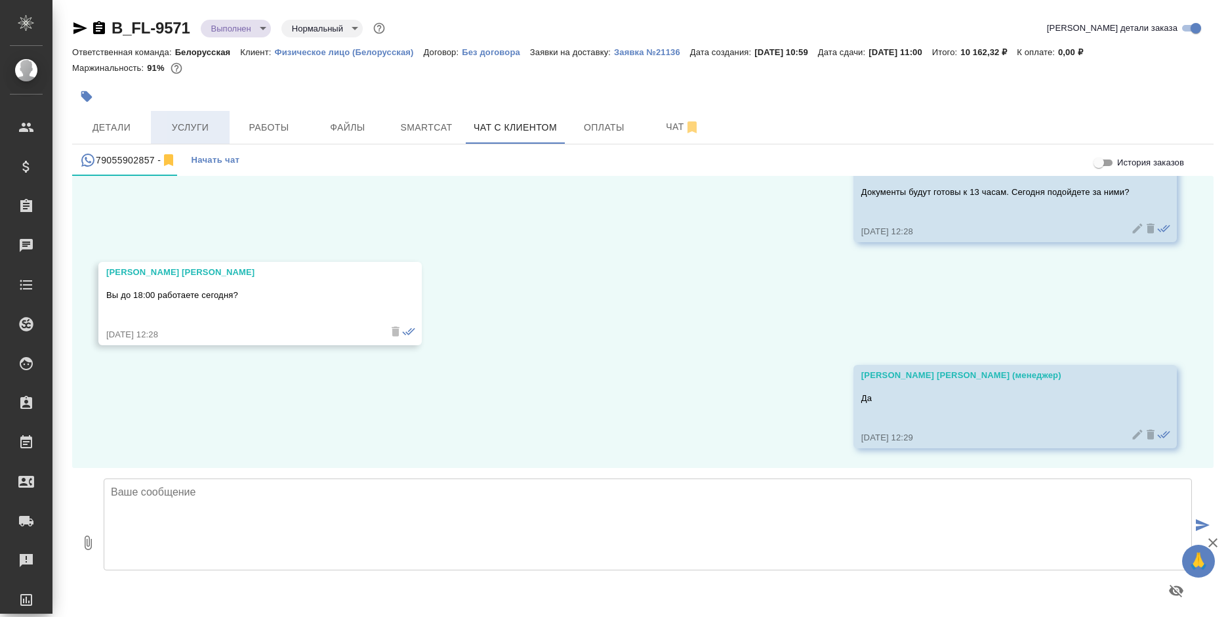
click at [192, 131] on span "Услуги" at bounding box center [190, 127] width 63 height 16
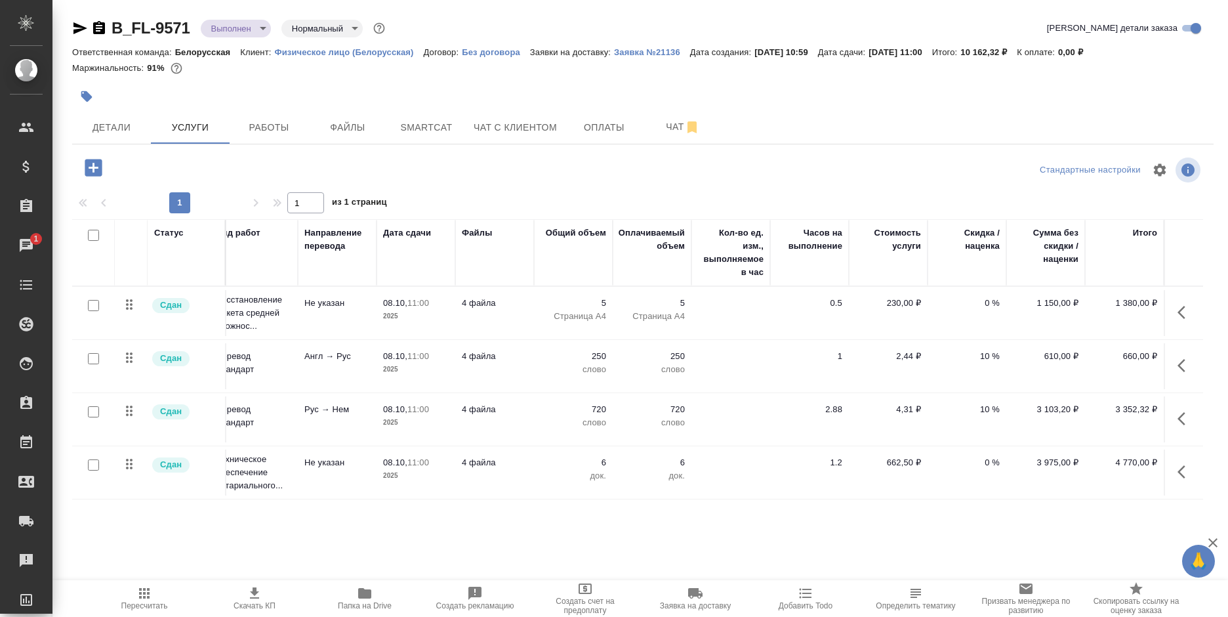
scroll to position [8, 115]
click at [104, 119] on span "Детали" at bounding box center [111, 127] width 63 height 16
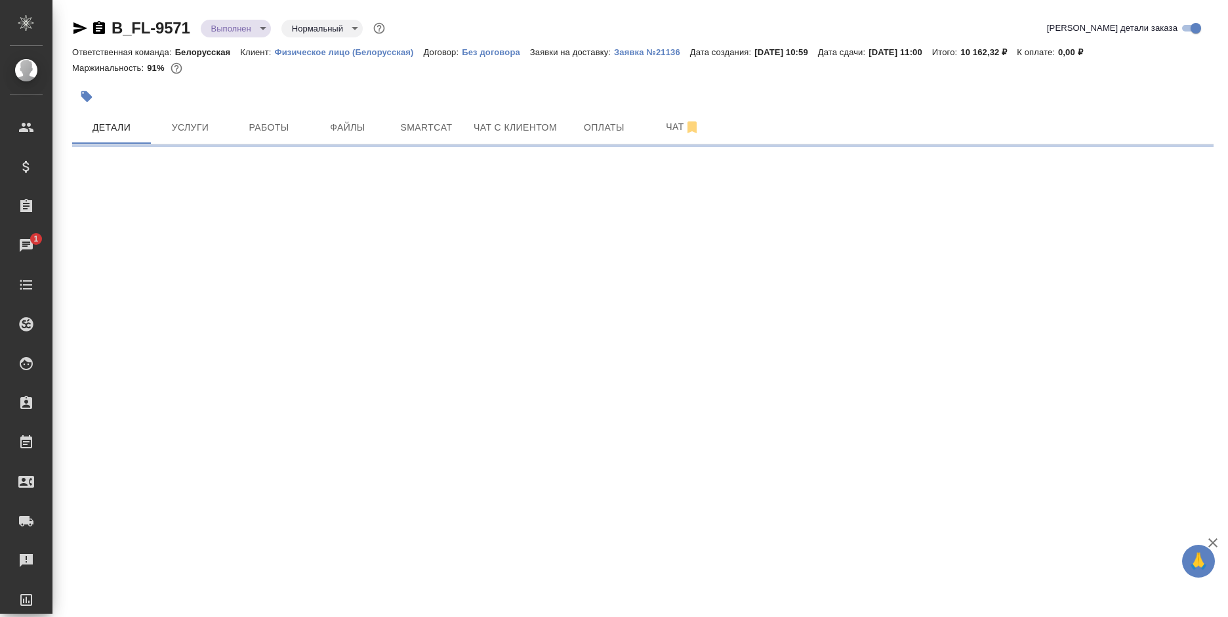
select select "RU"
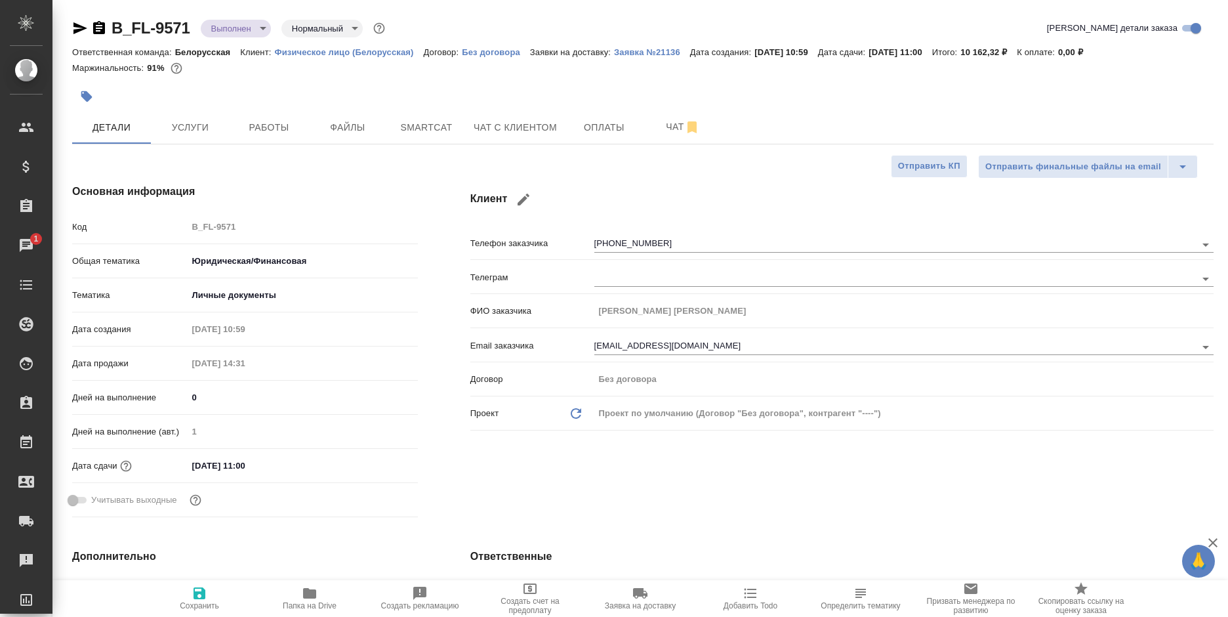
type textarea "x"
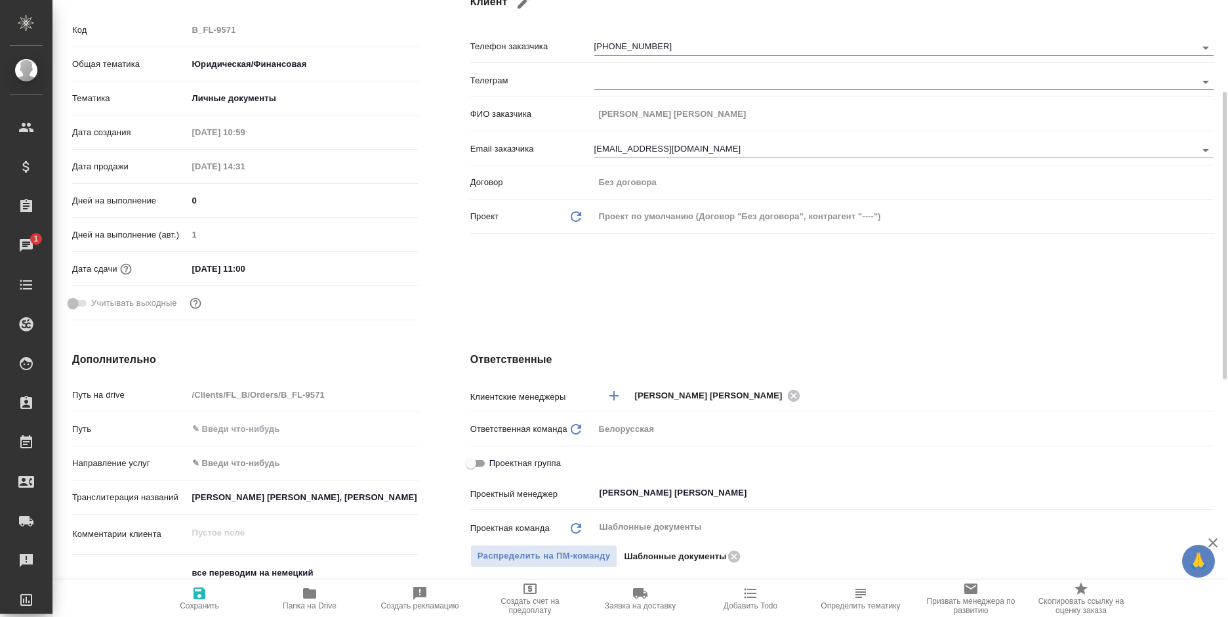
click at [485, 461] on input "Проектная группа" at bounding box center [470, 463] width 47 height 16
checkbox input "true"
type textarea "x"
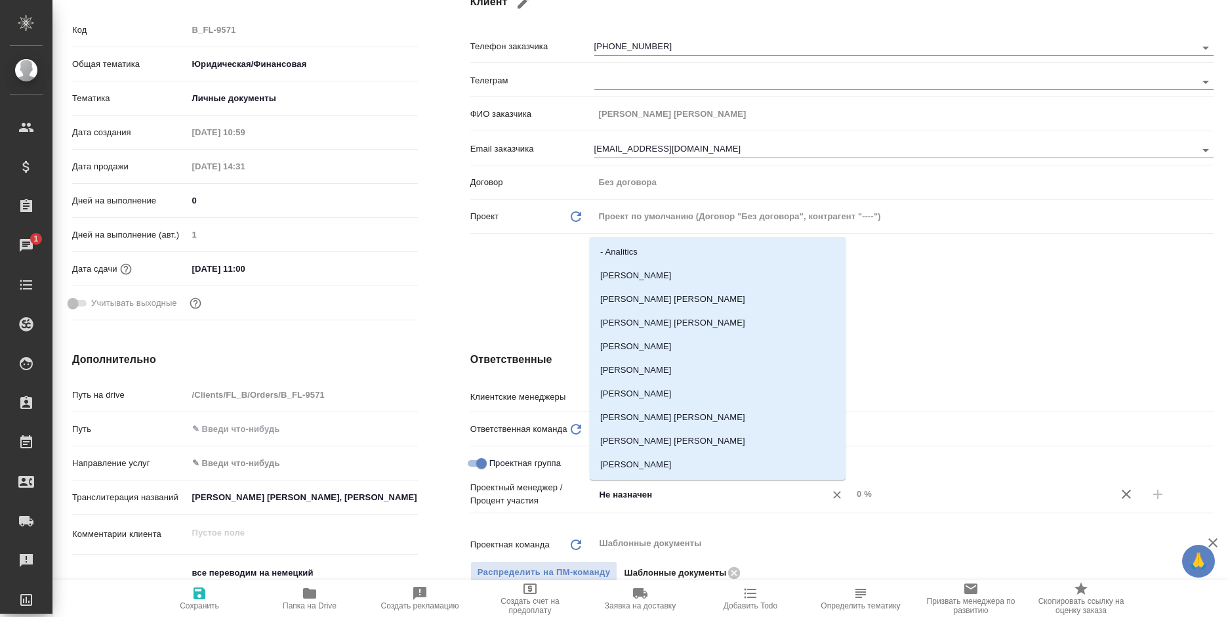
click at [629, 491] on input "Не назначен" at bounding box center [701, 494] width 207 height 16
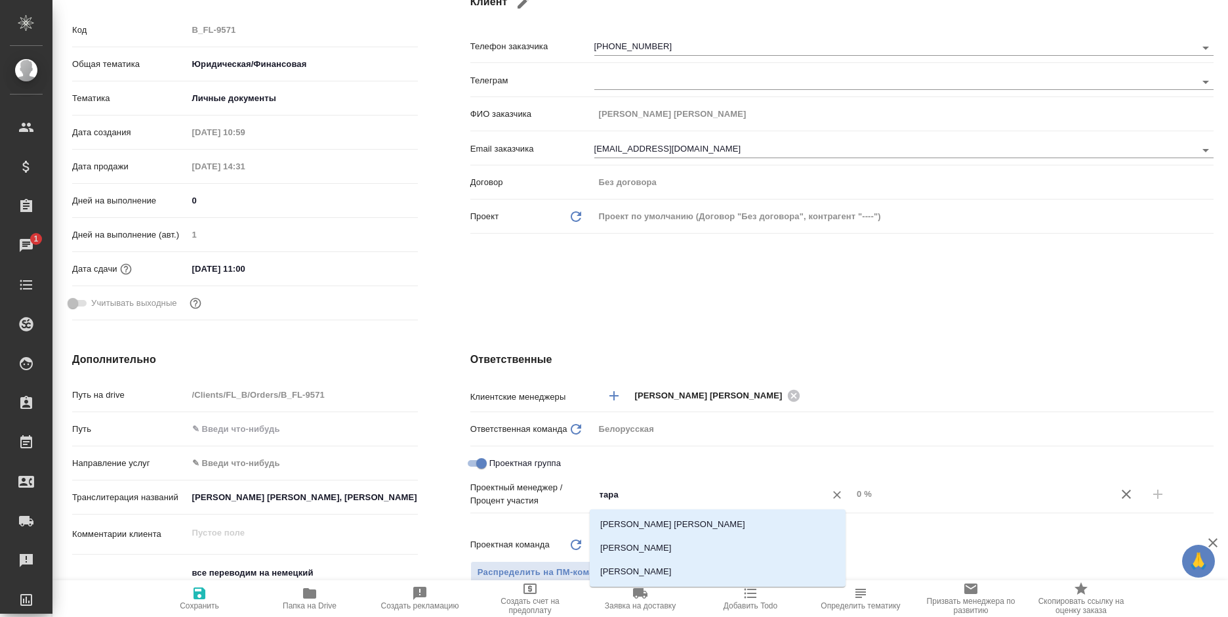
type input "тараб"
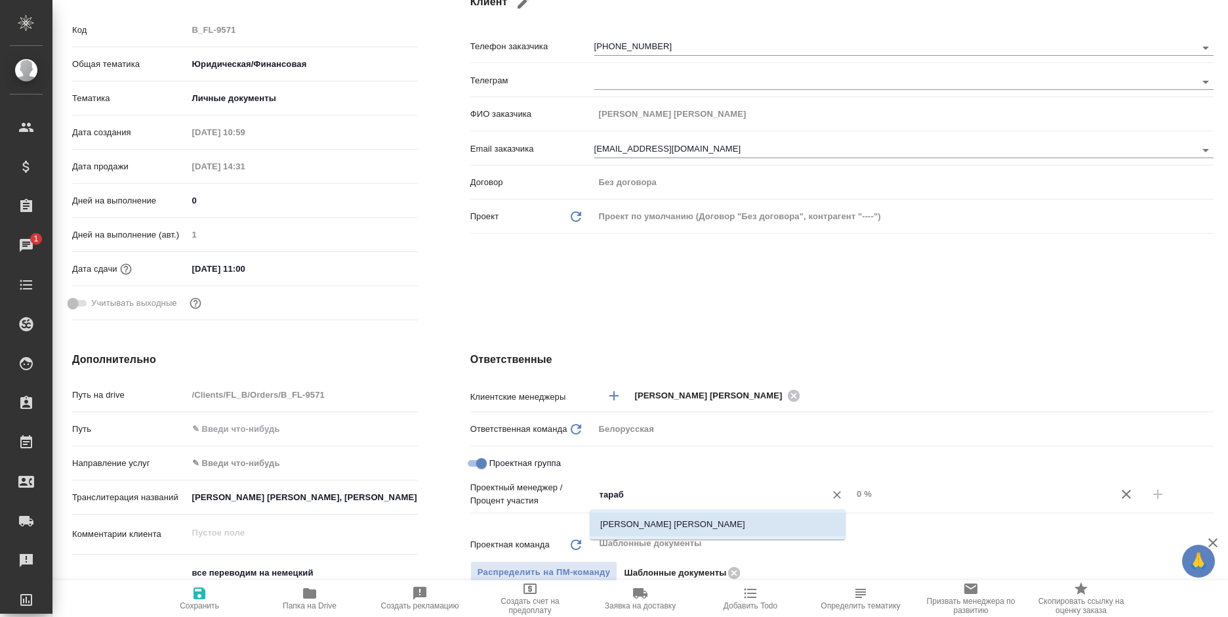
click at [665, 523] on li "Тарабановская Анастасия" at bounding box center [718, 524] width 256 height 24
type textarea "x"
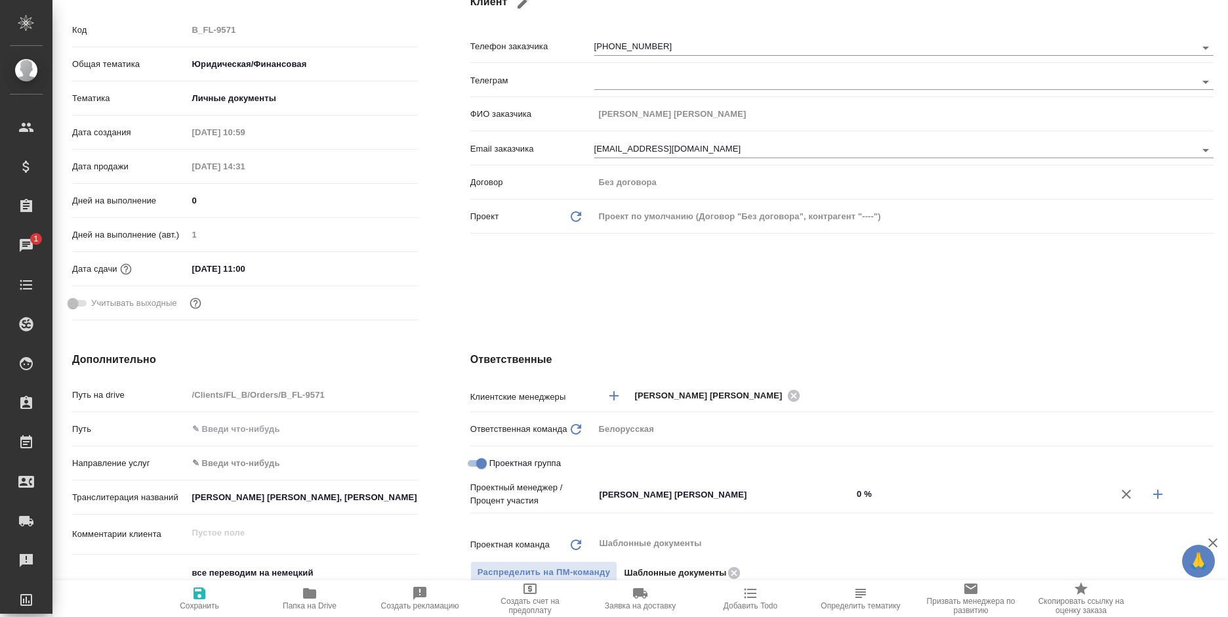
click at [1150, 492] on icon "button" at bounding box center [1158, 494] width 16 height 16
type textarea "x"
click at [678, 520] on input "Не назначен" at bounding box center [701, 516] width 207 height 16
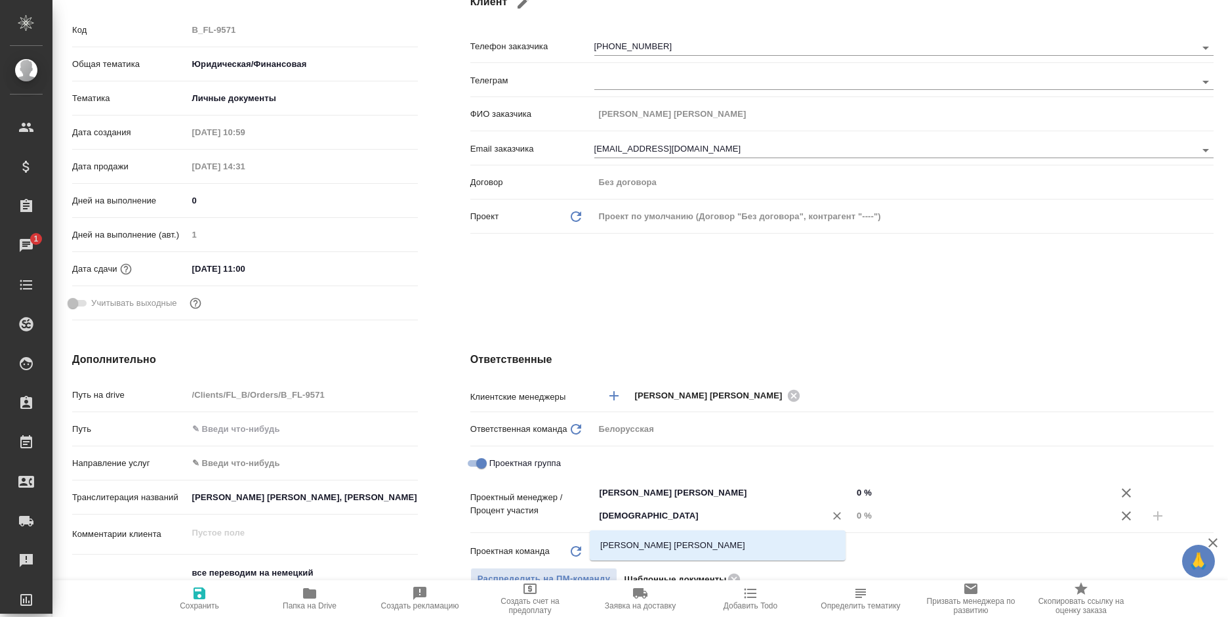
type input "бого"
click at [685, 537] on li "Богомолова Анастасия" at bounding box center [718, 545] width 256 height 24
type textarea "x"
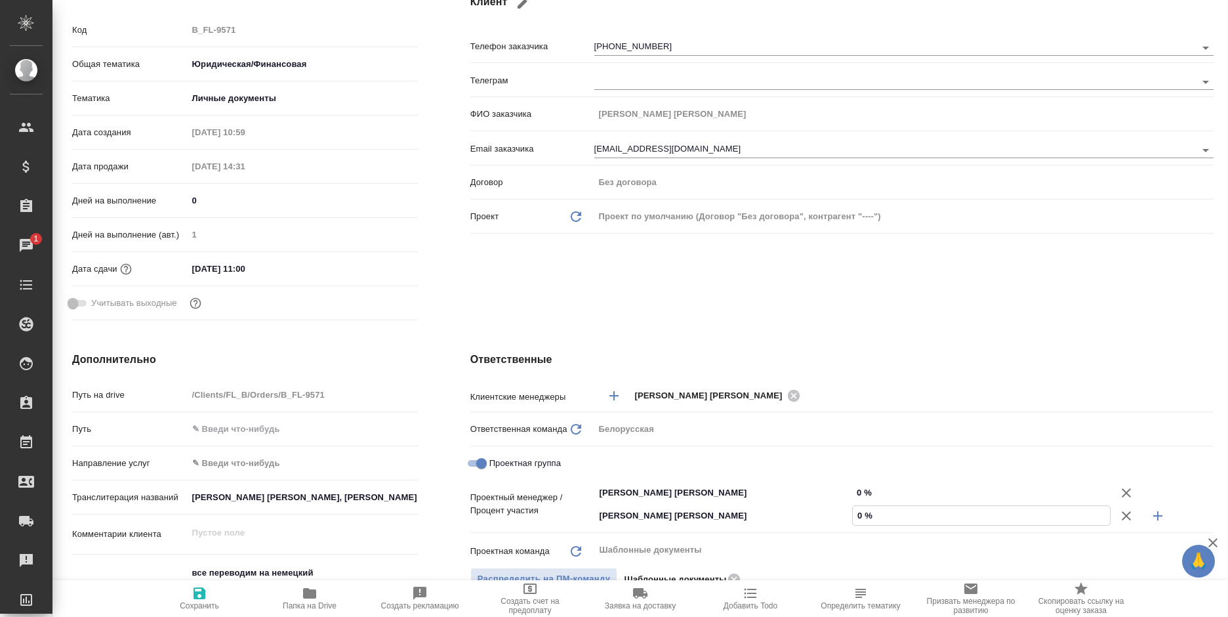
drag, startPoint x: 853, startPoint y: 512, endPoint x: 868, endPoint y: 512, distance: 15.7
click at [868, 512] on input "0 %" at bounding box center [981, 515] width 257 height 19
type input "4 %"
type textarea "x"
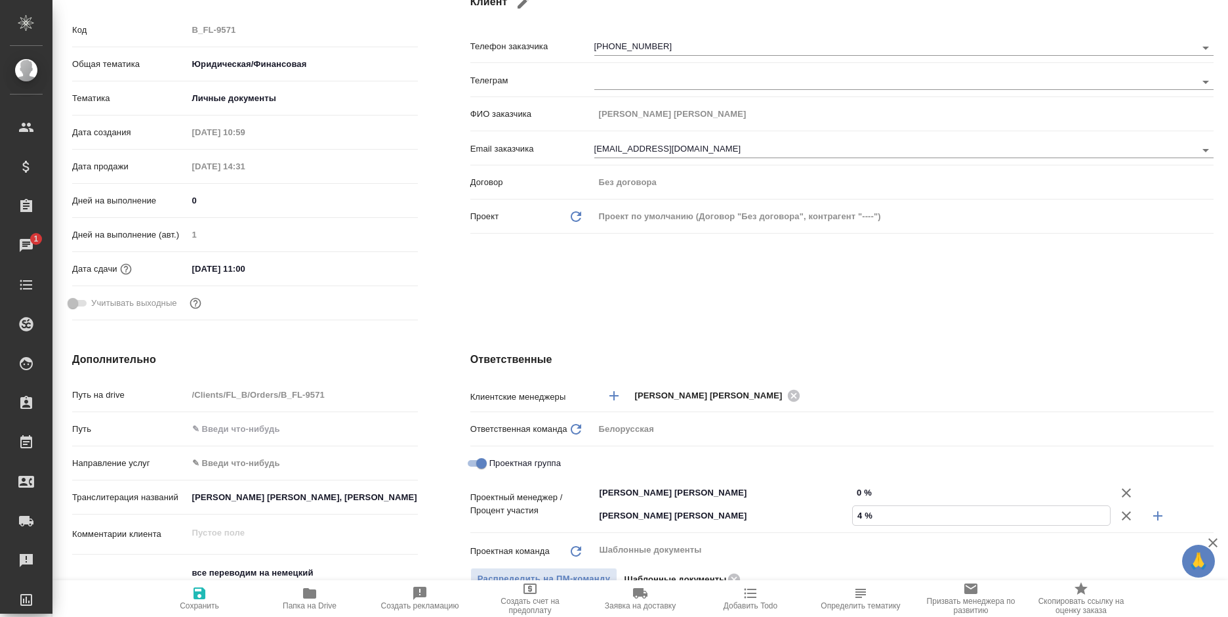
type textarea "x"
type input "46 %"
type textarea "x"
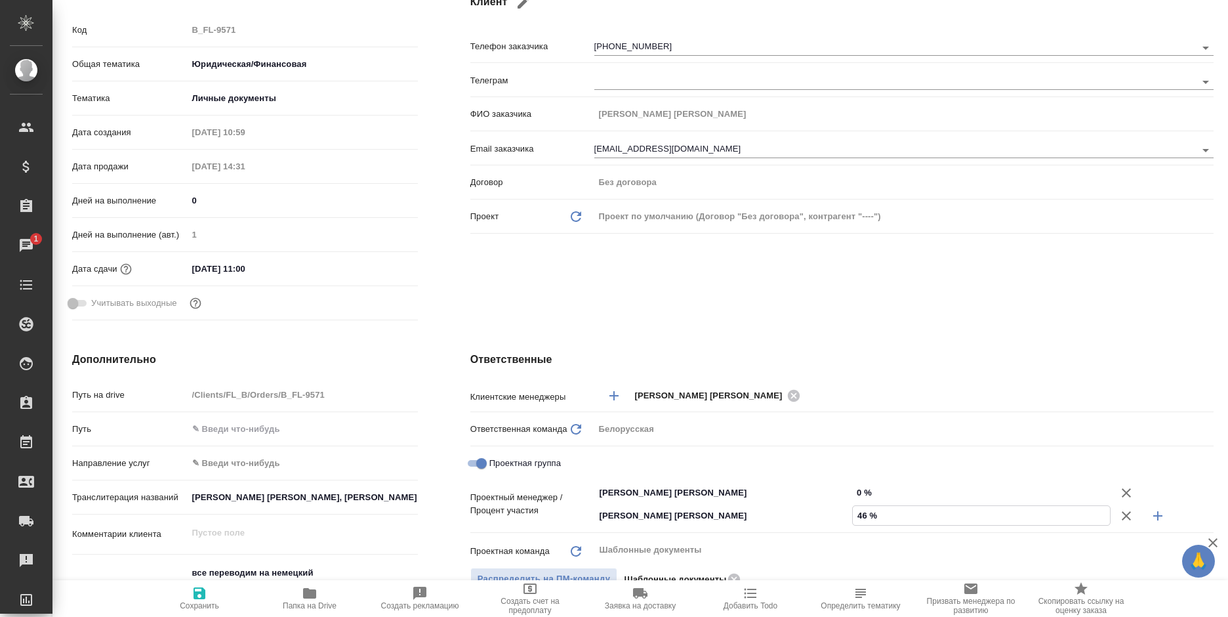
type input "46 %"
drag, startPoint x: 849, startPoint y: 496, endPoint x: 873, endPoint y: 491, distance: 24.1
click at [873, 491] on input "0 %" at bounding box center [981, 492] width 257 height 19
type input "5 %"
type textarea "x"
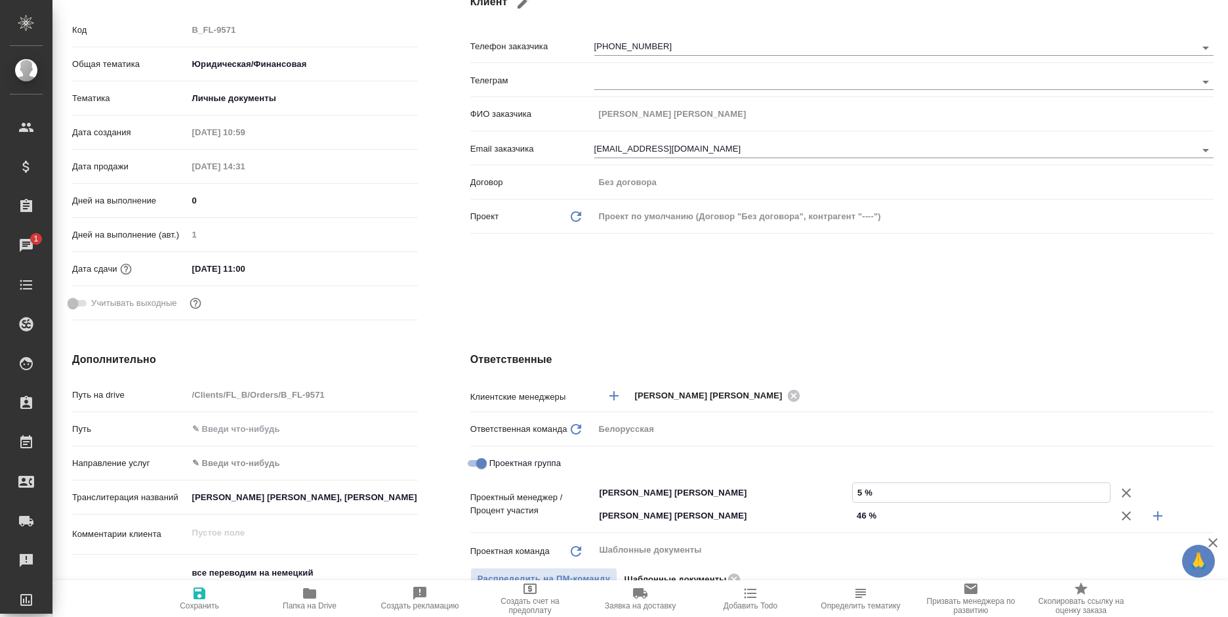
type textarea "x"
type input "54 %"
type textarea "x"
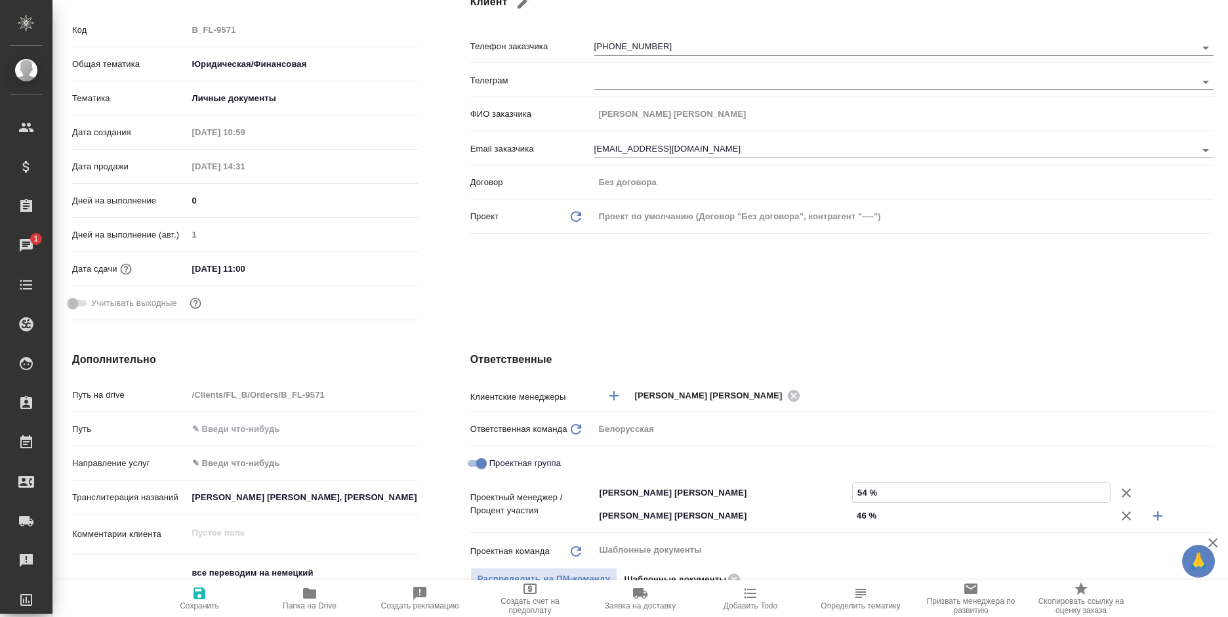
type textarea "x"
type input "54 %"
click at [197, 607] on span "Сохранить" at bounding box center [199, 605] width 39 height 9
type textarea "x"
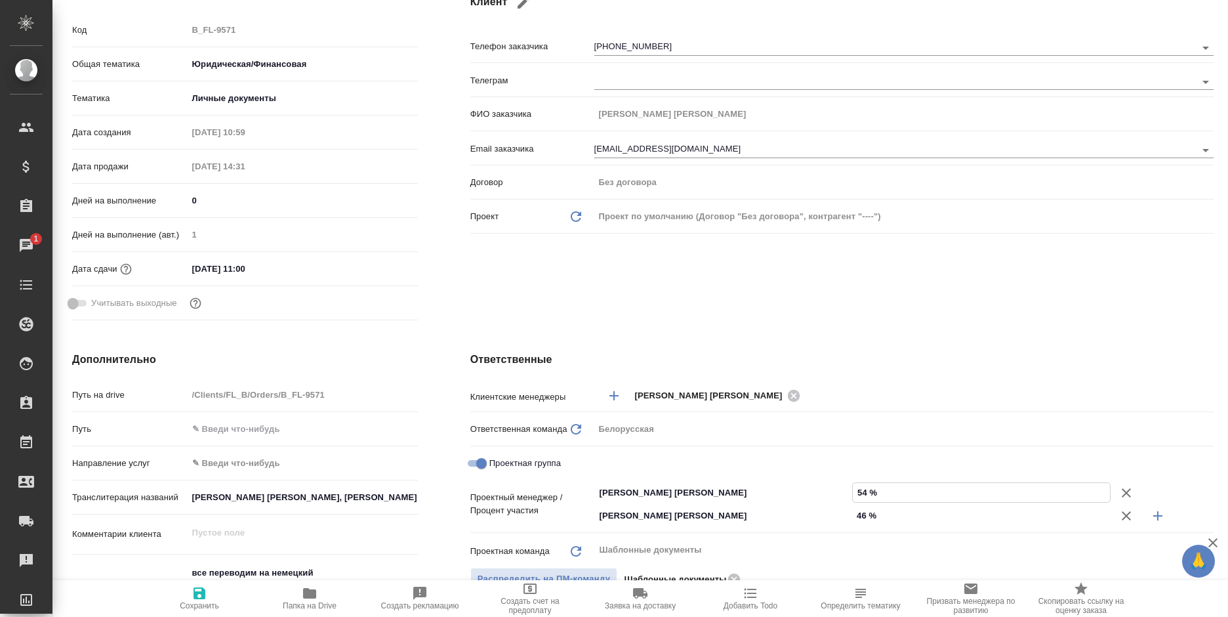
type textarea "x"
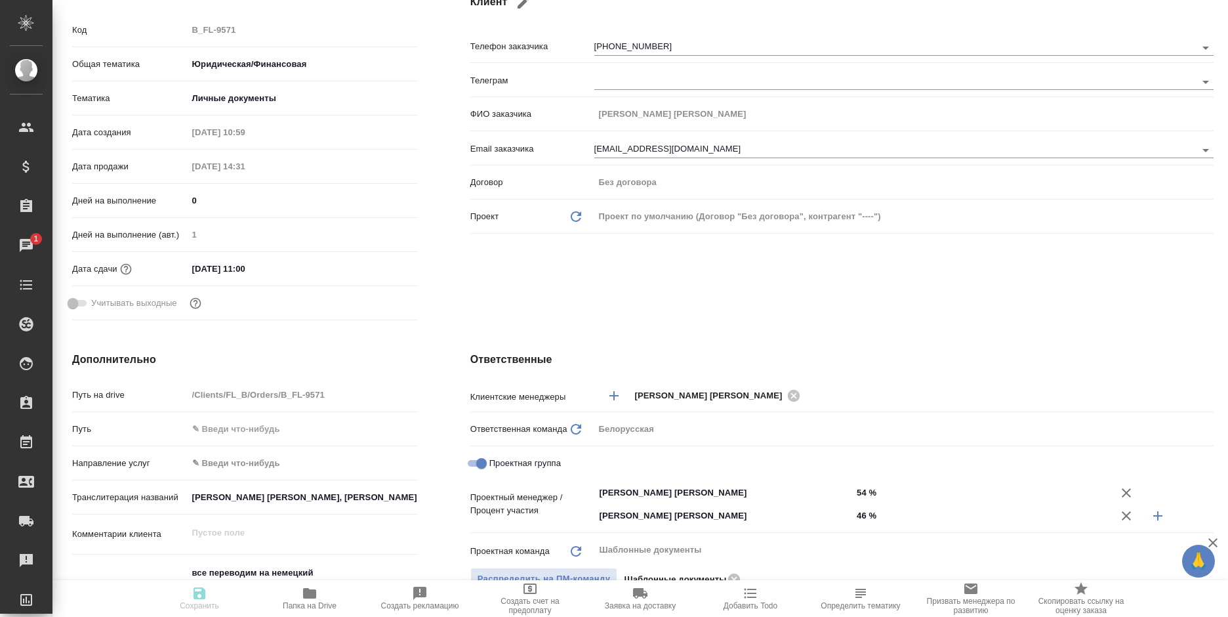
type textarea "x"
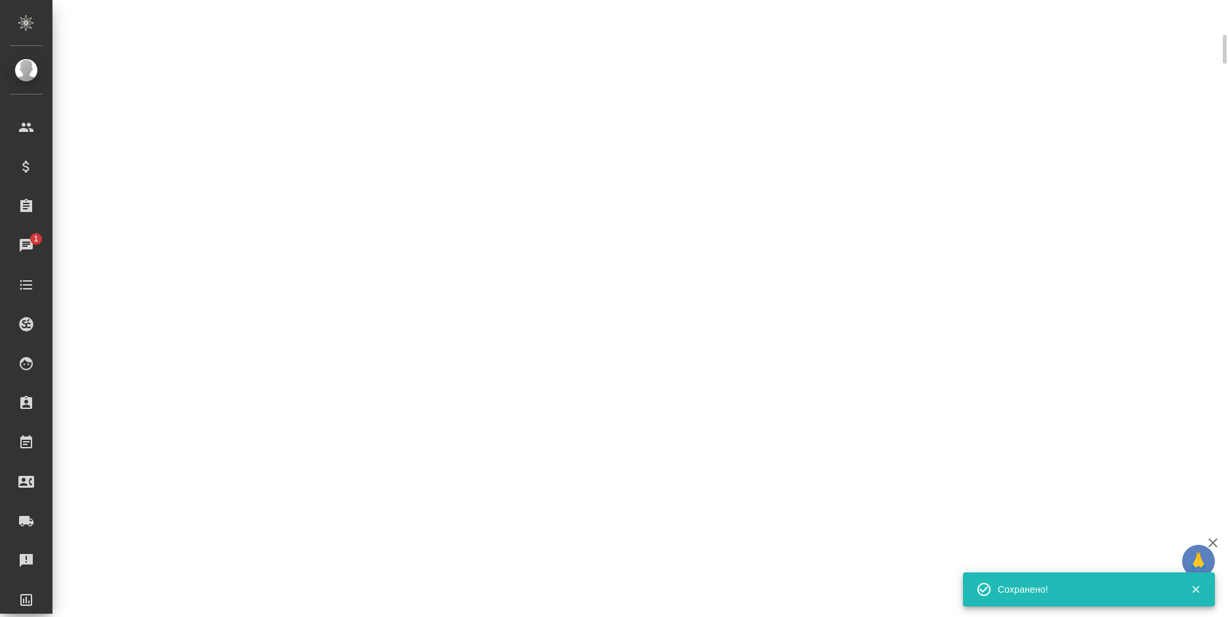
scroll to position [186, 0]
select select "RU"
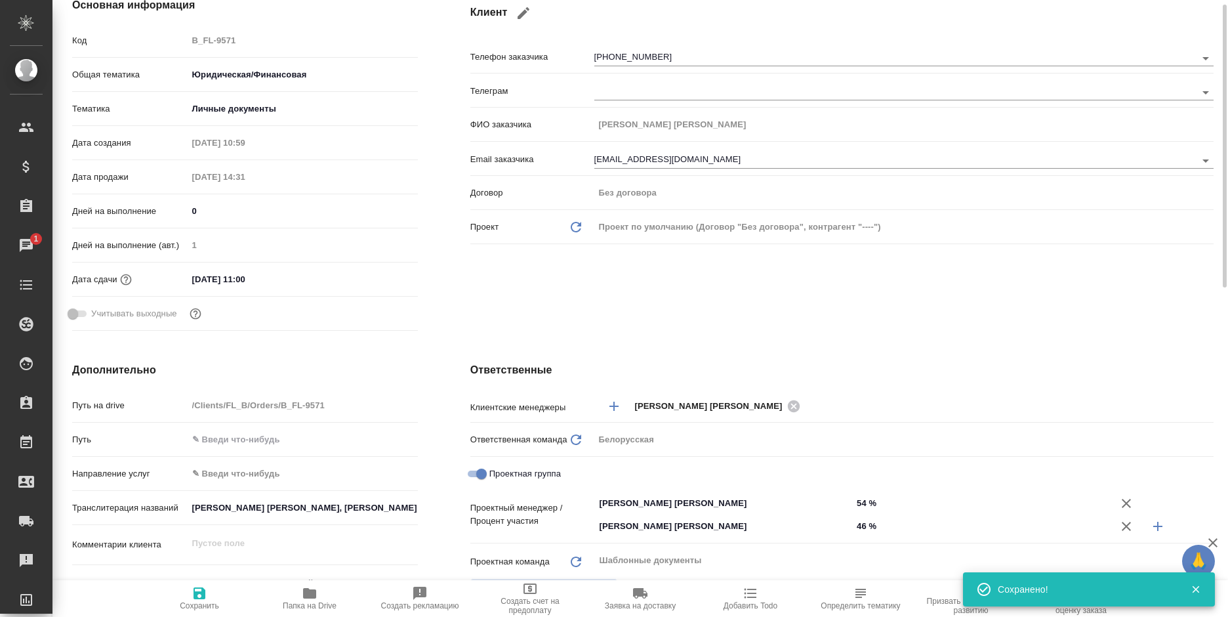
type textarea "x"
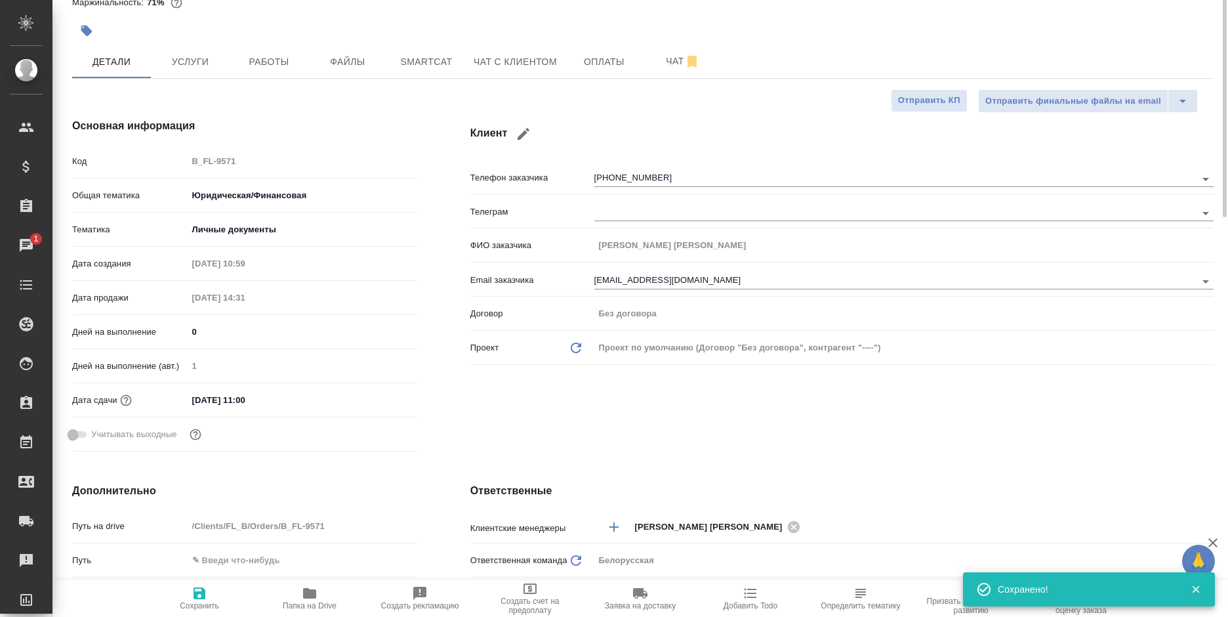
scroll to position [0, 0]
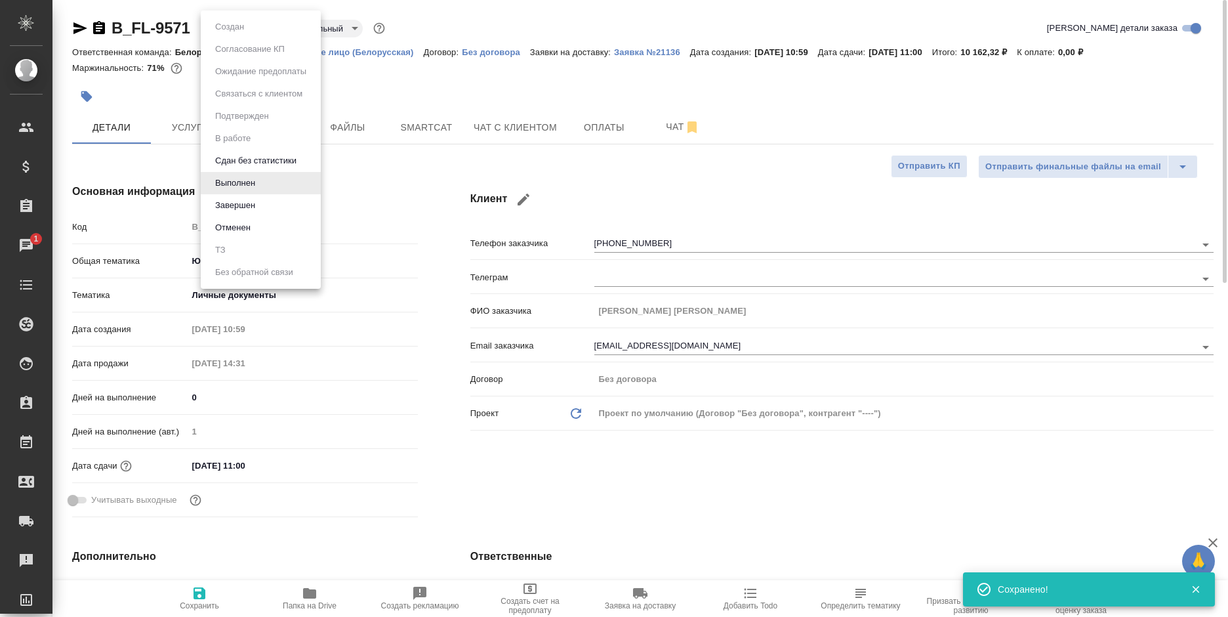
click at [230, 30] on body "🙏 .cls-1 fill:#fff; AWATERA Bogomolova Anastasiya Клиенты Спецификации Заказы 1…" at bounding box center [614, 308] width 1228 height 617
click at [268, 201] on li "Завершен" at bounding box center [261, 205] width 120 height 22
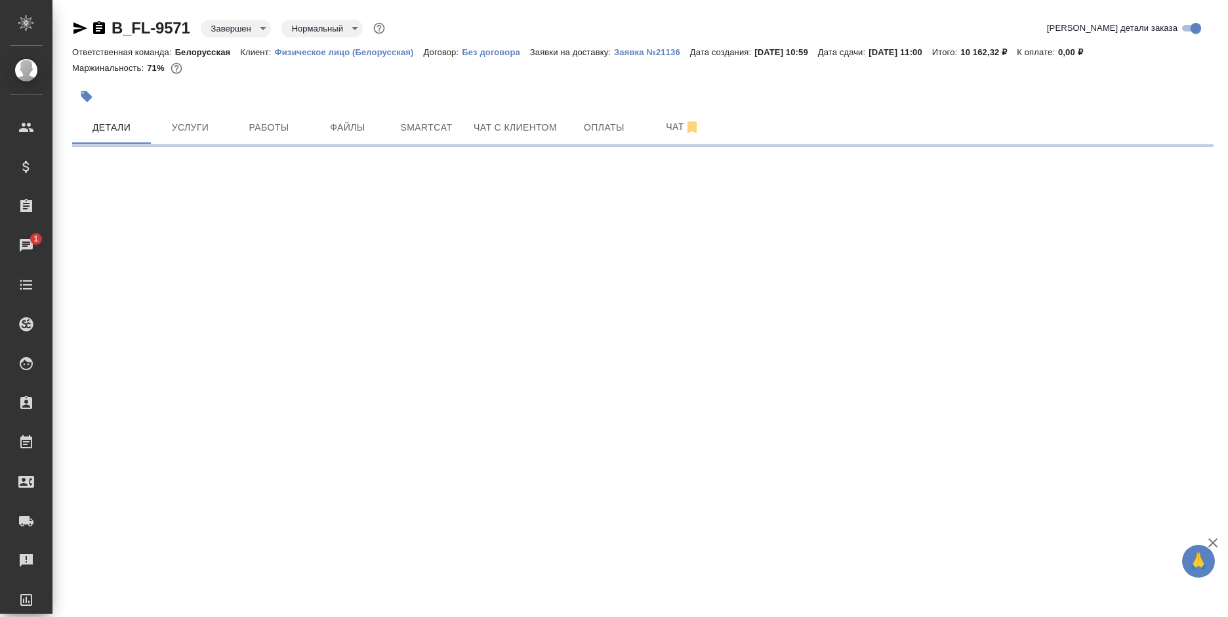
select select "RU"
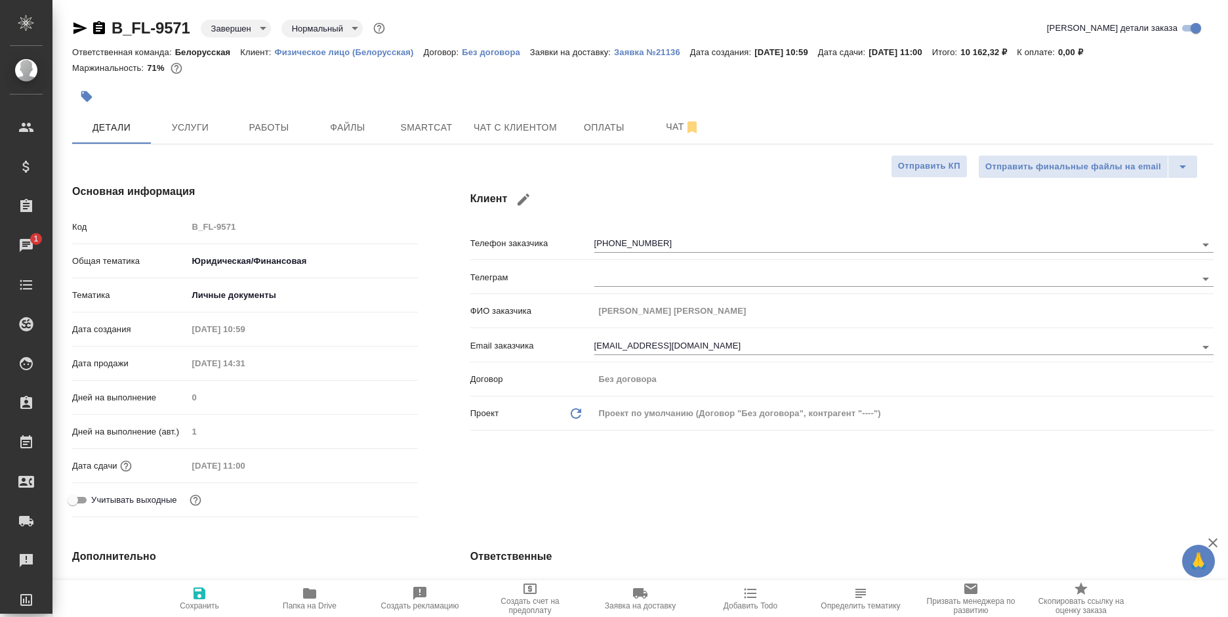
type textarea "x"
click at [519, 126] on span "Чат с клиентом" at bounding box center [515, 127] width 83 height 16
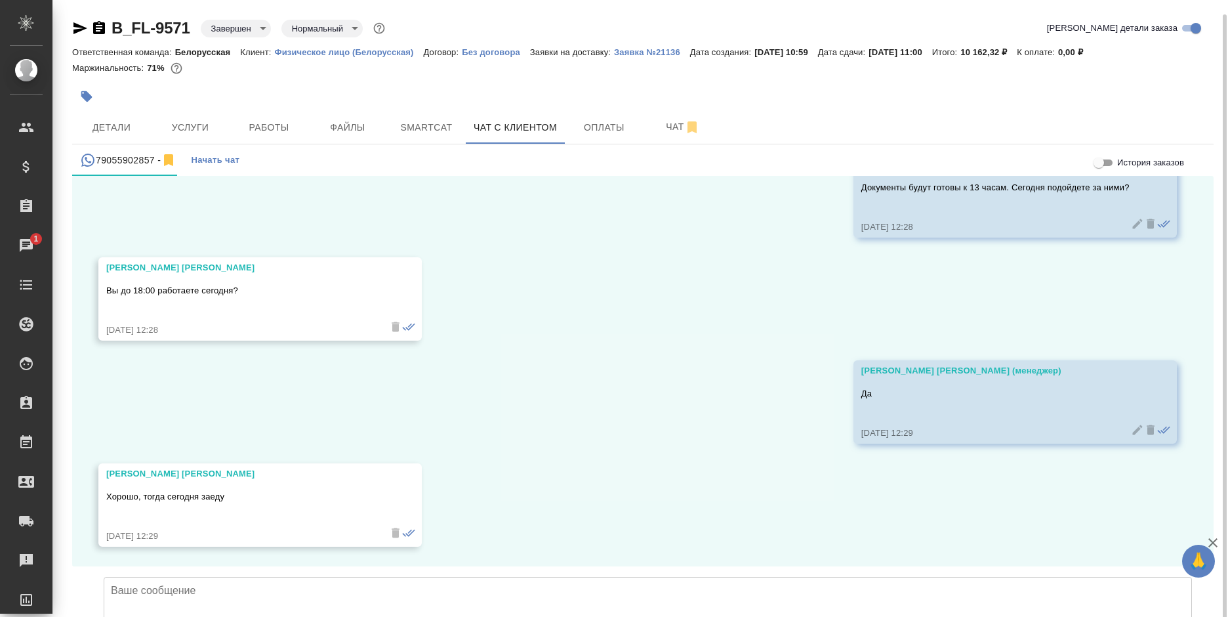
scroll to position [7, 0]
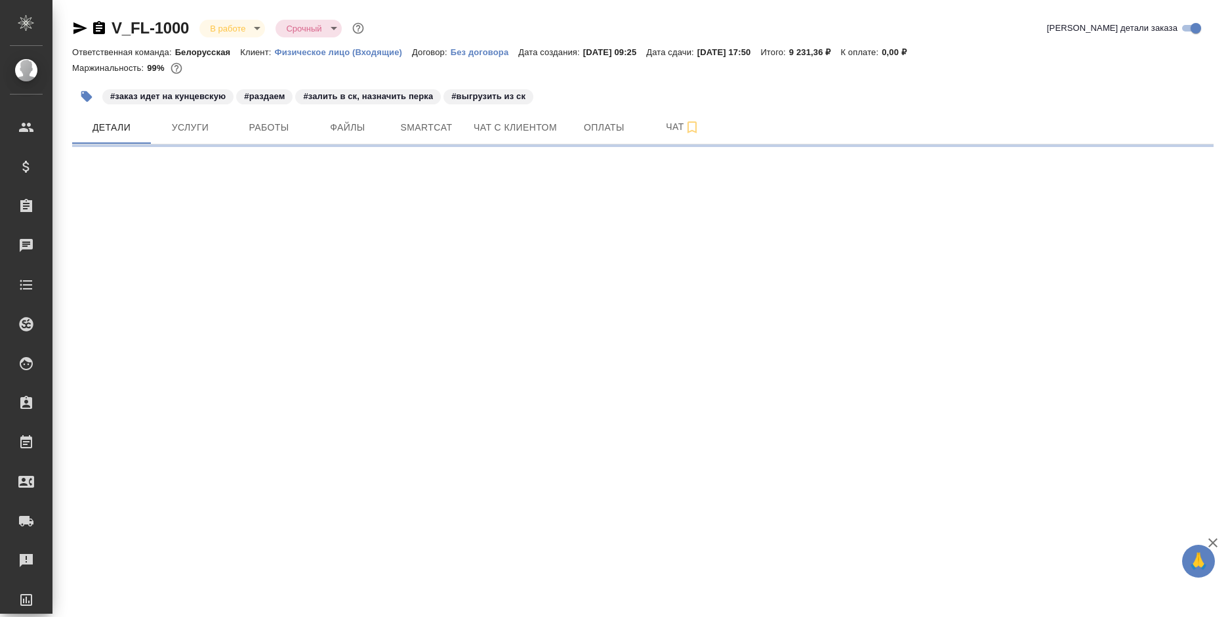
select select "RU"
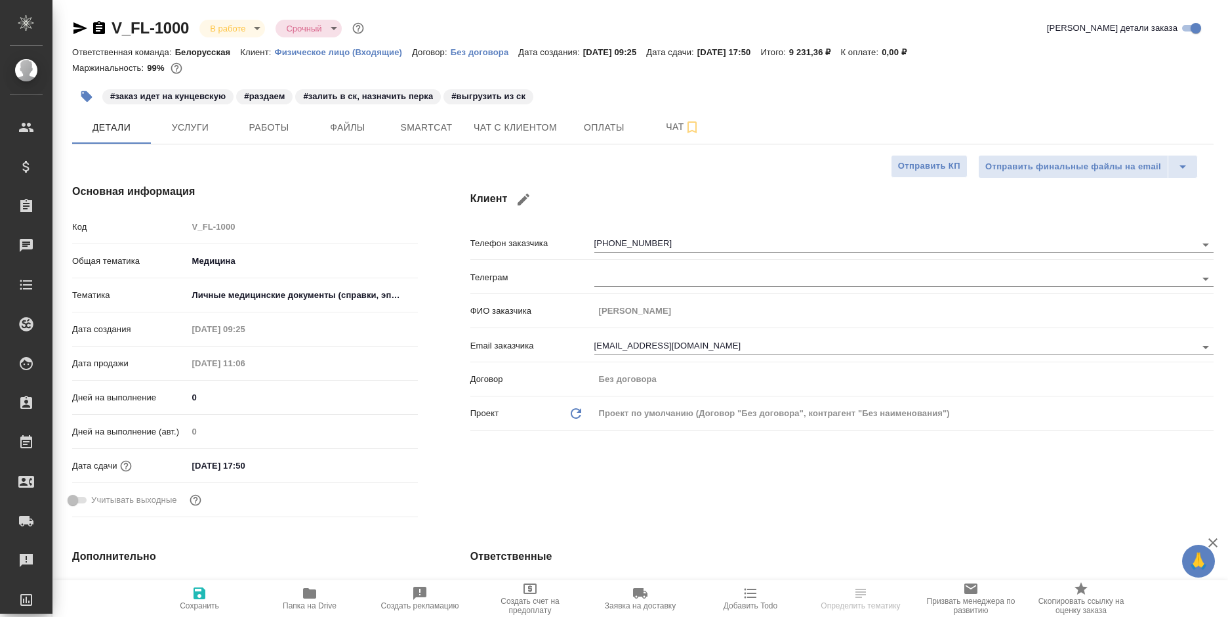
type textarea "x"
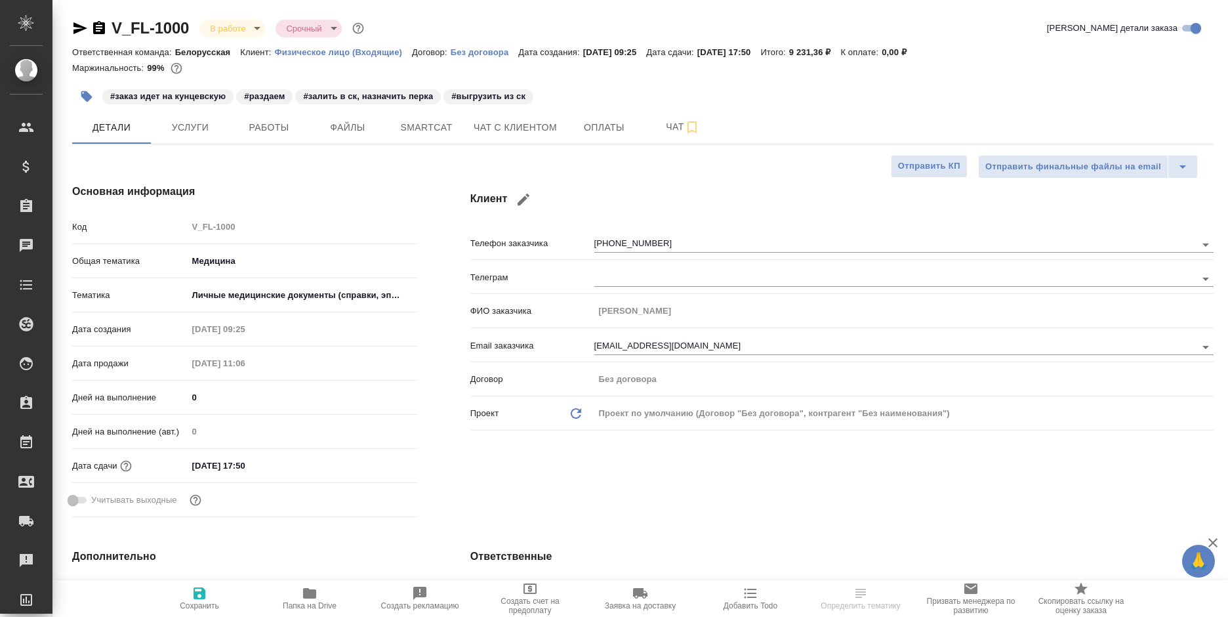
type textarea "x"
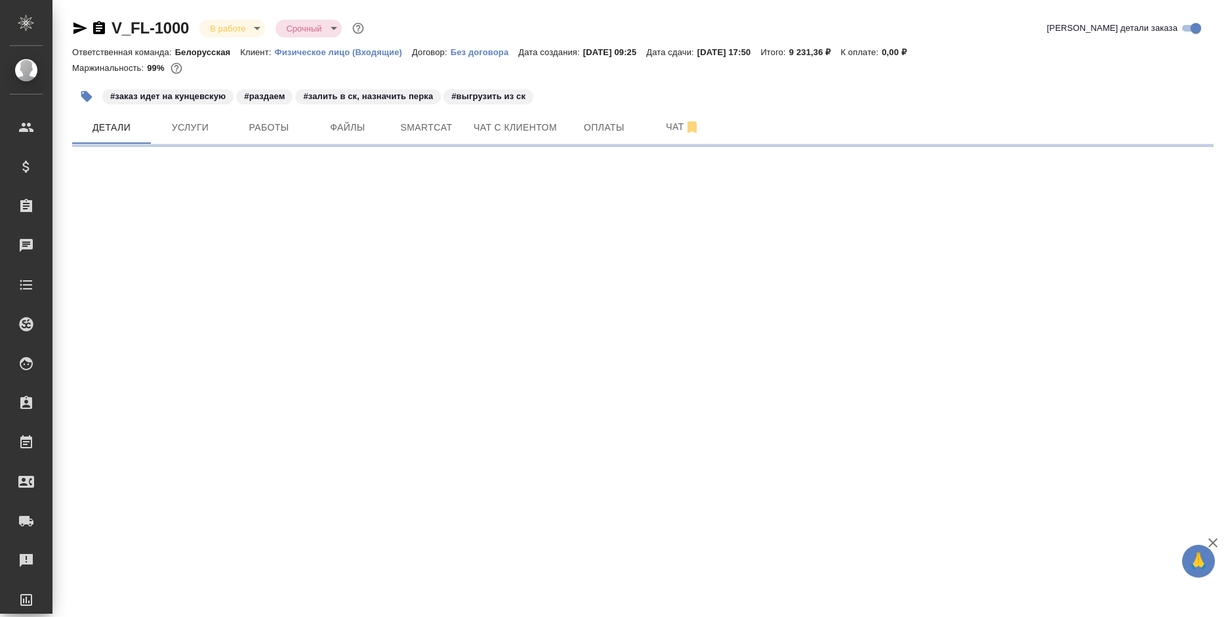
select select "RU"
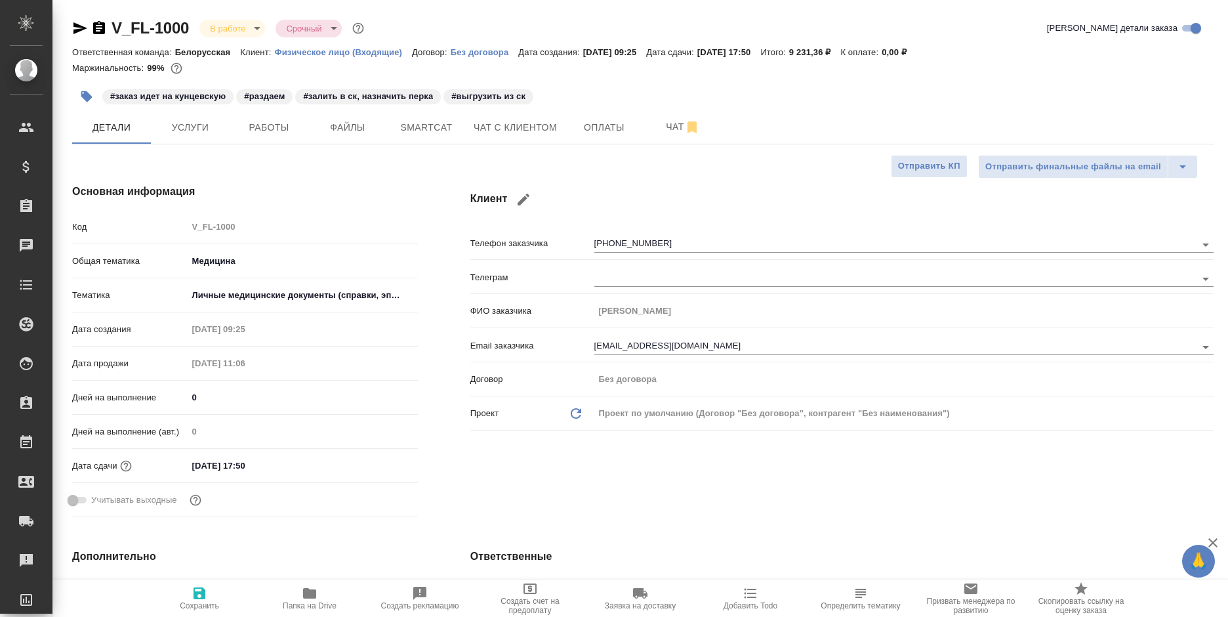
type textarea "x"
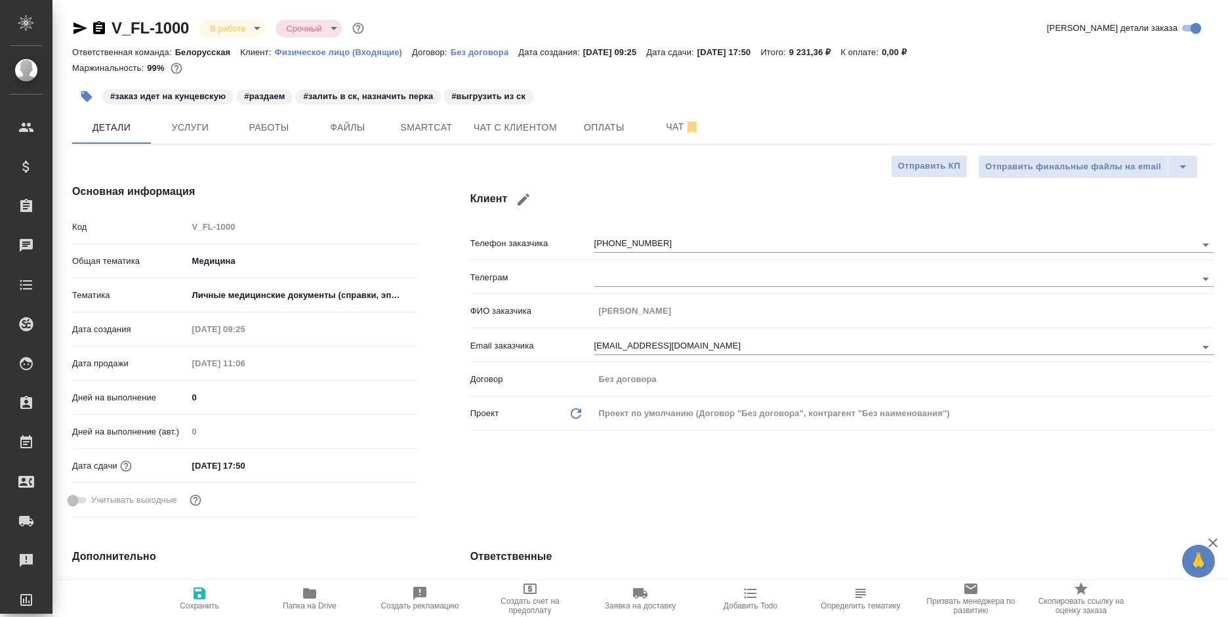
type textarea "x"
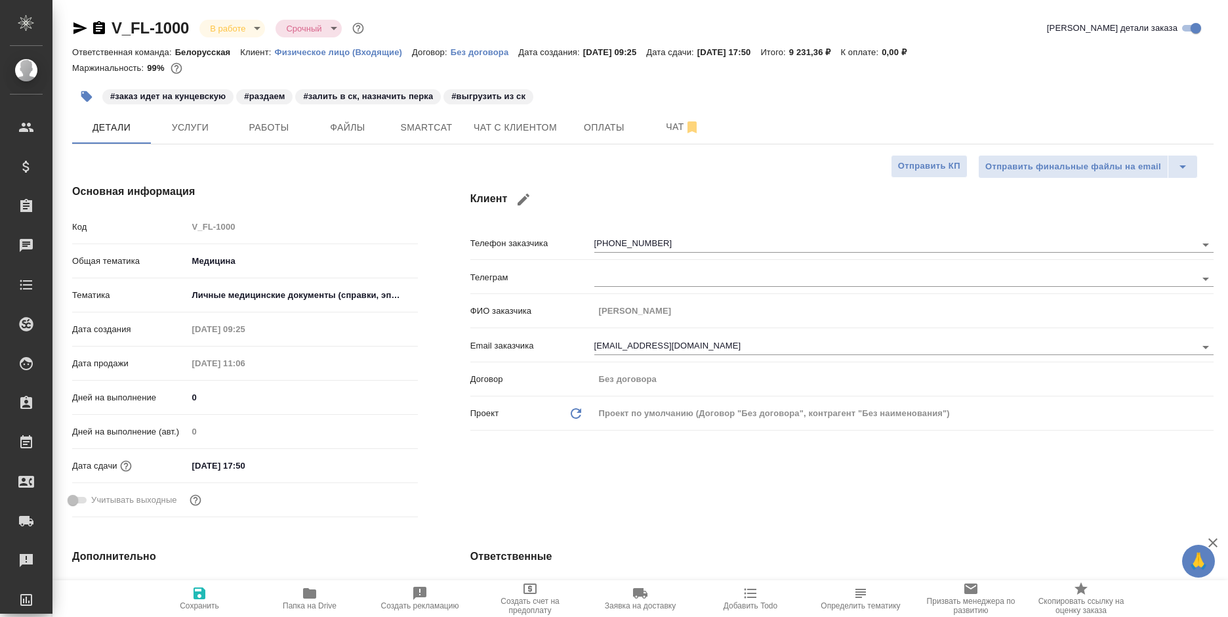
type textarea "x"
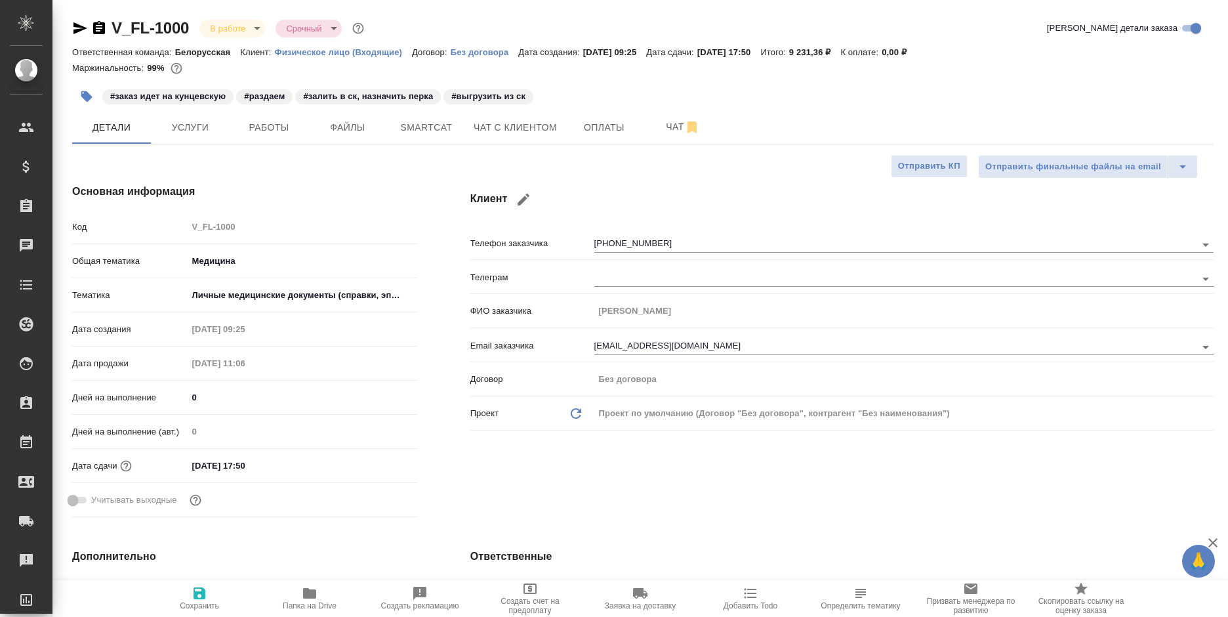
type textarea "x"
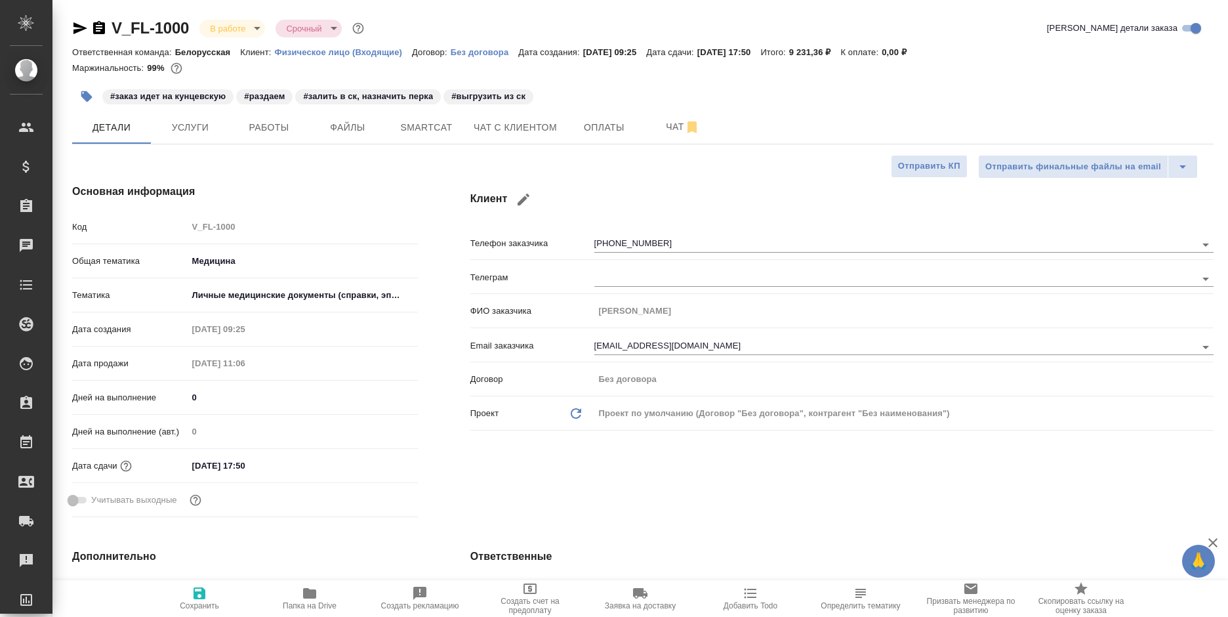
type textarea "x"
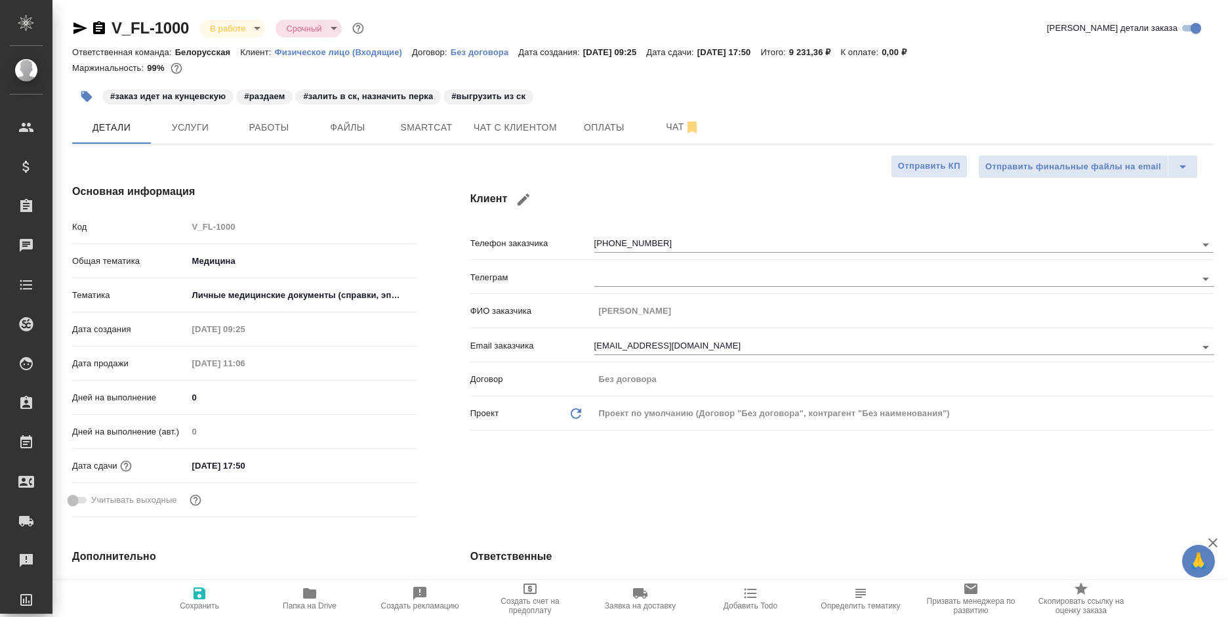
type textarea "x"
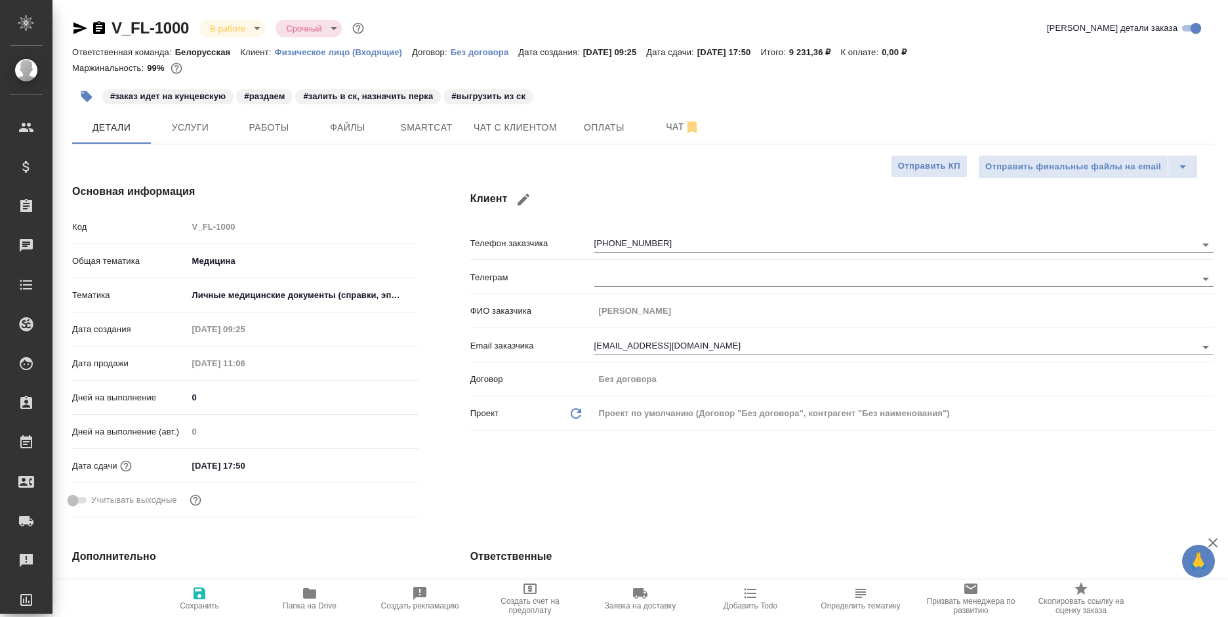
type textarea "x"
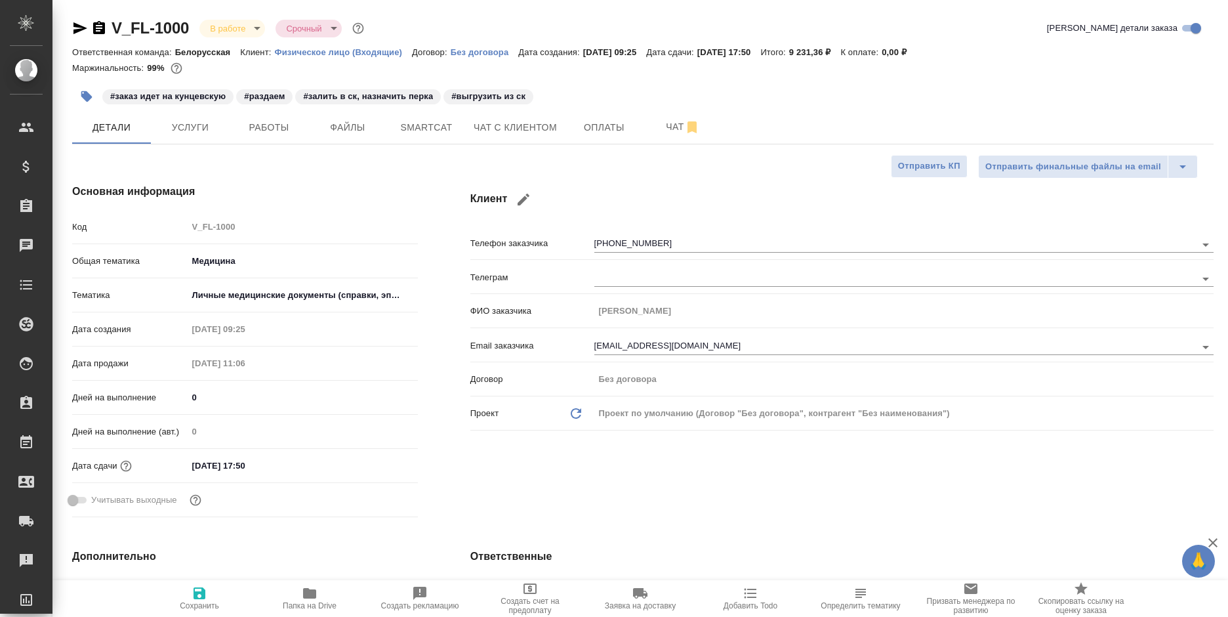
type textarea "x"
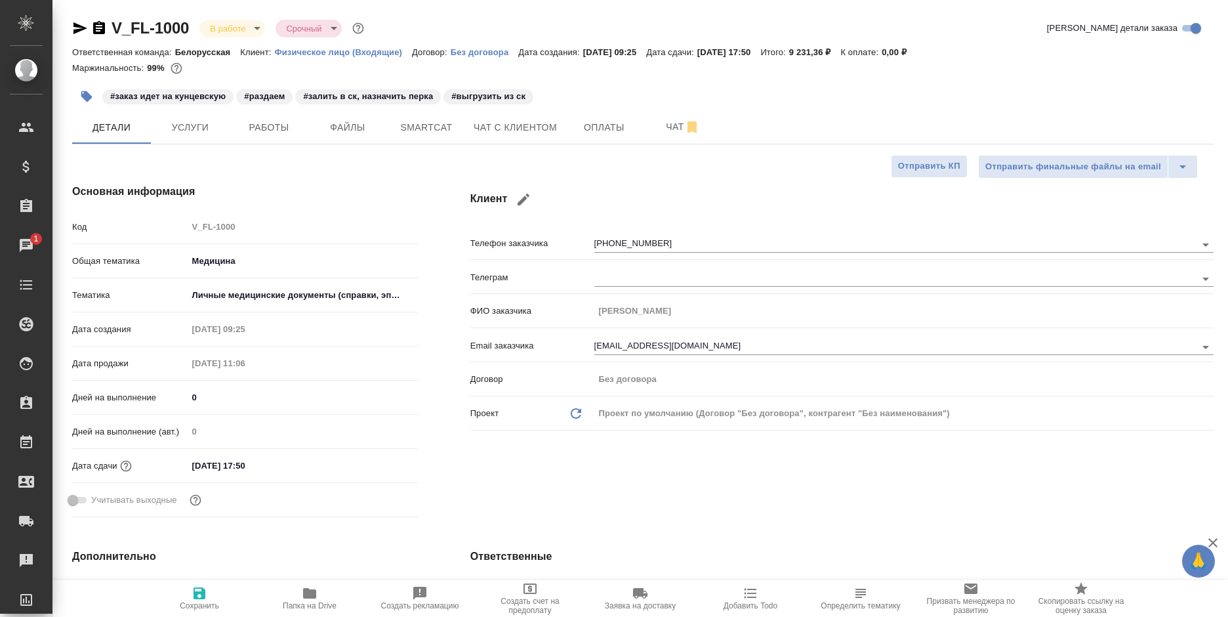
type textarea "x"
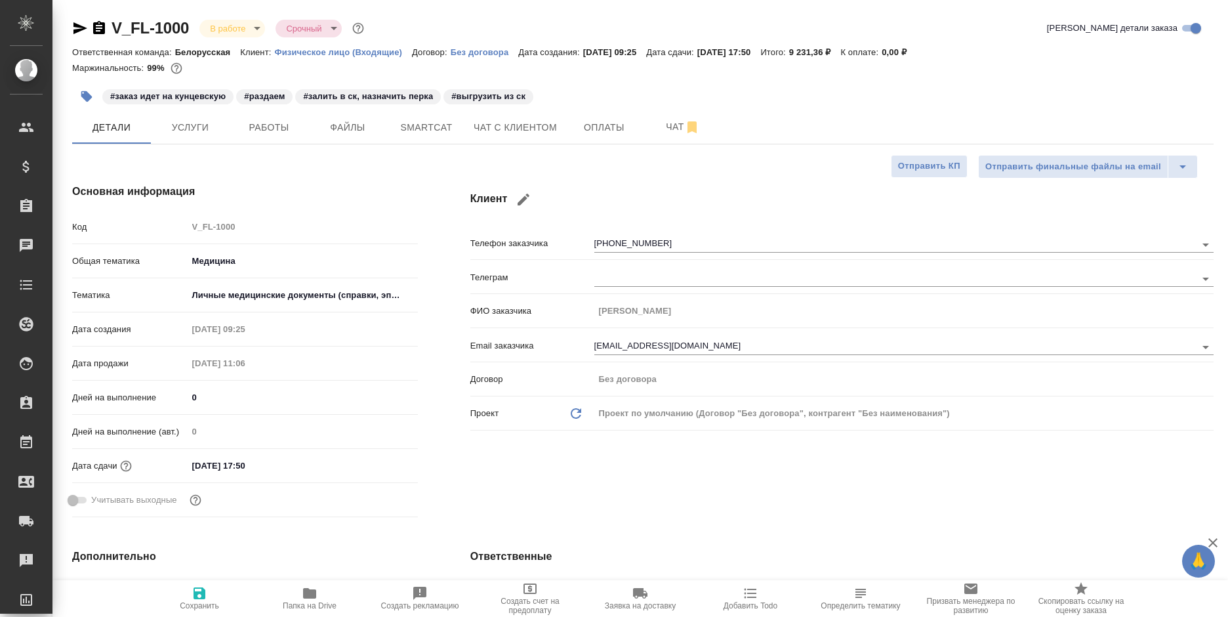
type textarea "x"
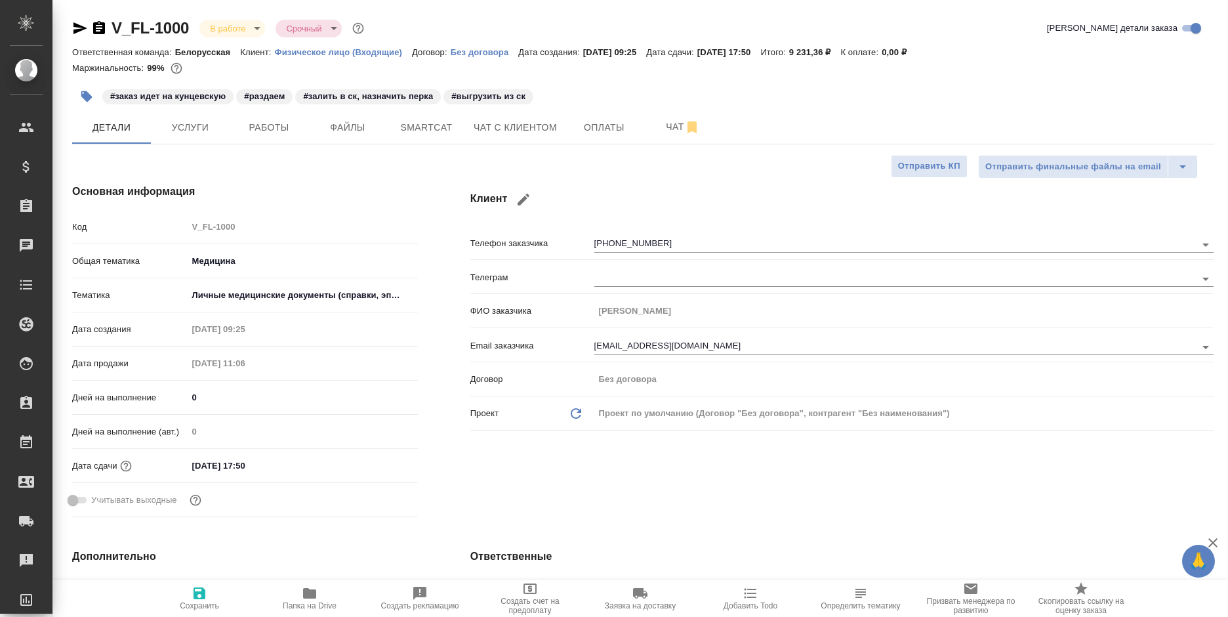
type textarea "x"
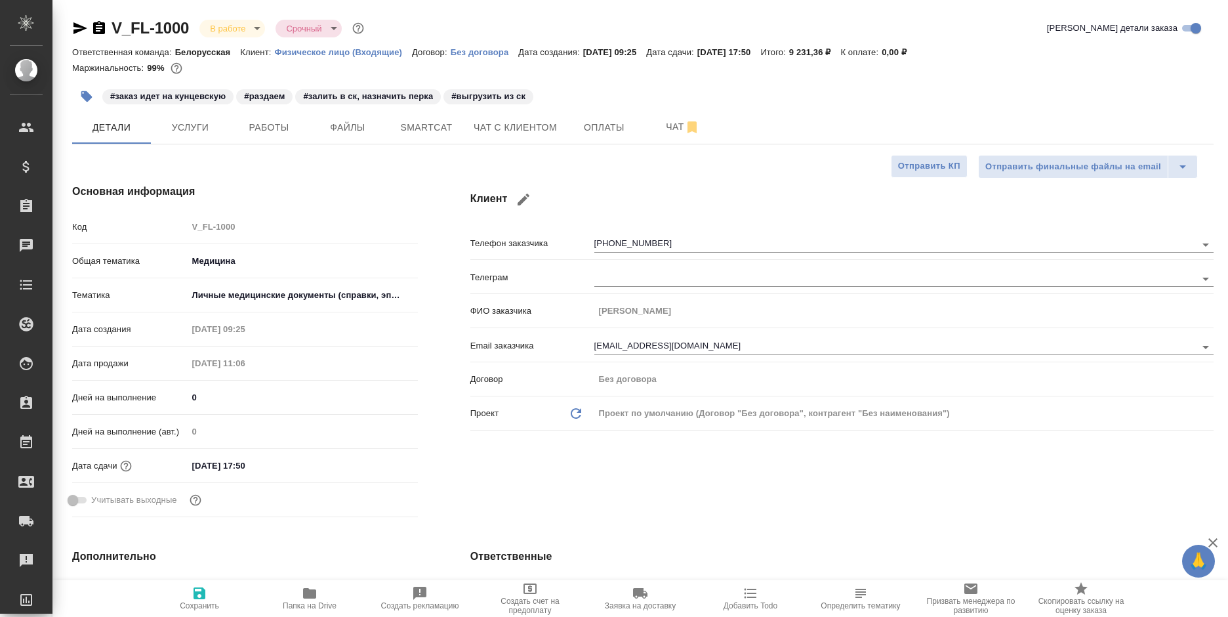
type textarea "x"
click at [102, 31] on icon "button" at bounding box center [99, 27] width 12 height 13
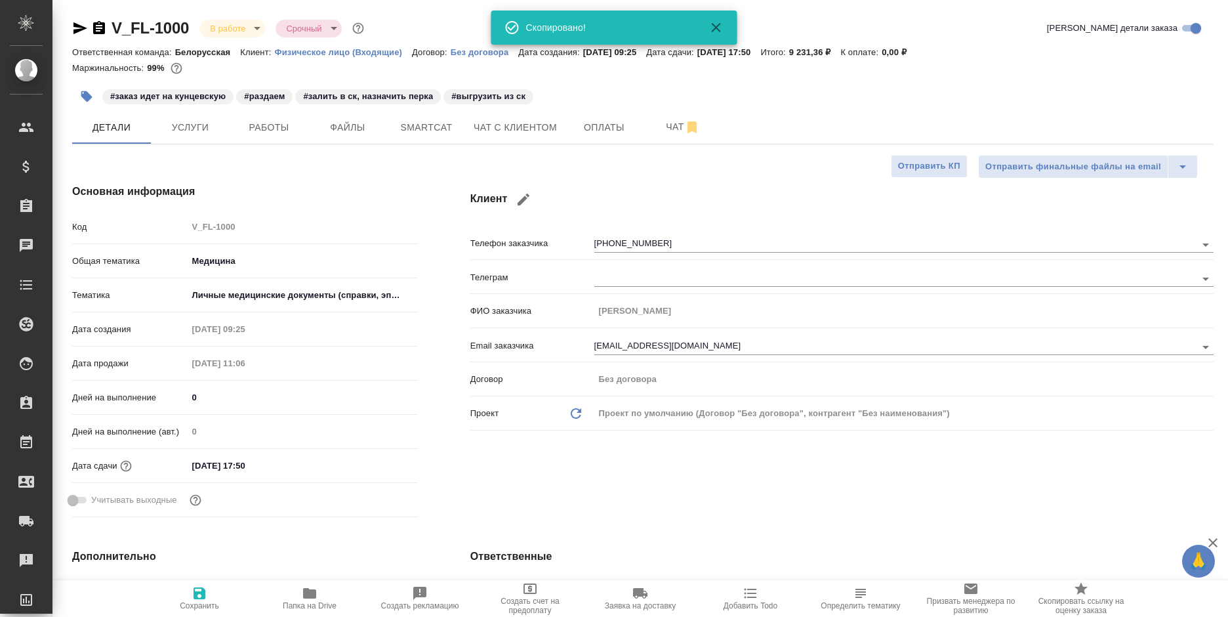
click at [102, 31] on icon "button" at bounding box center [99, 27] width 12 height 13
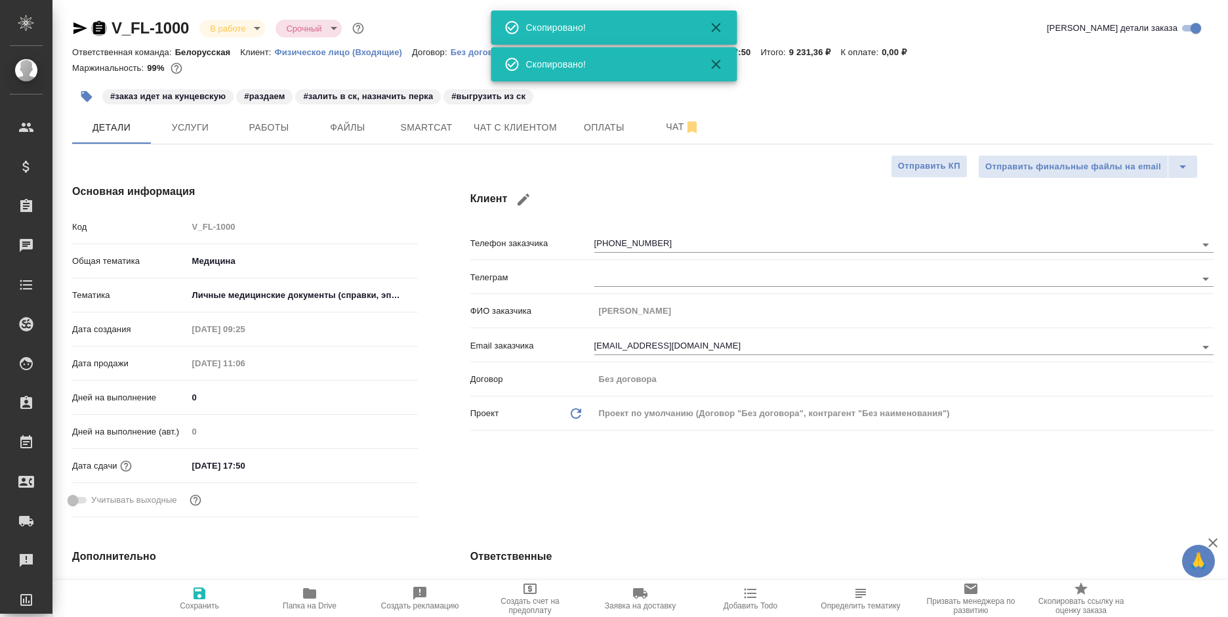
click at [102, 31] on icon "button" at bounding box center [99, 27] width 12 height 13
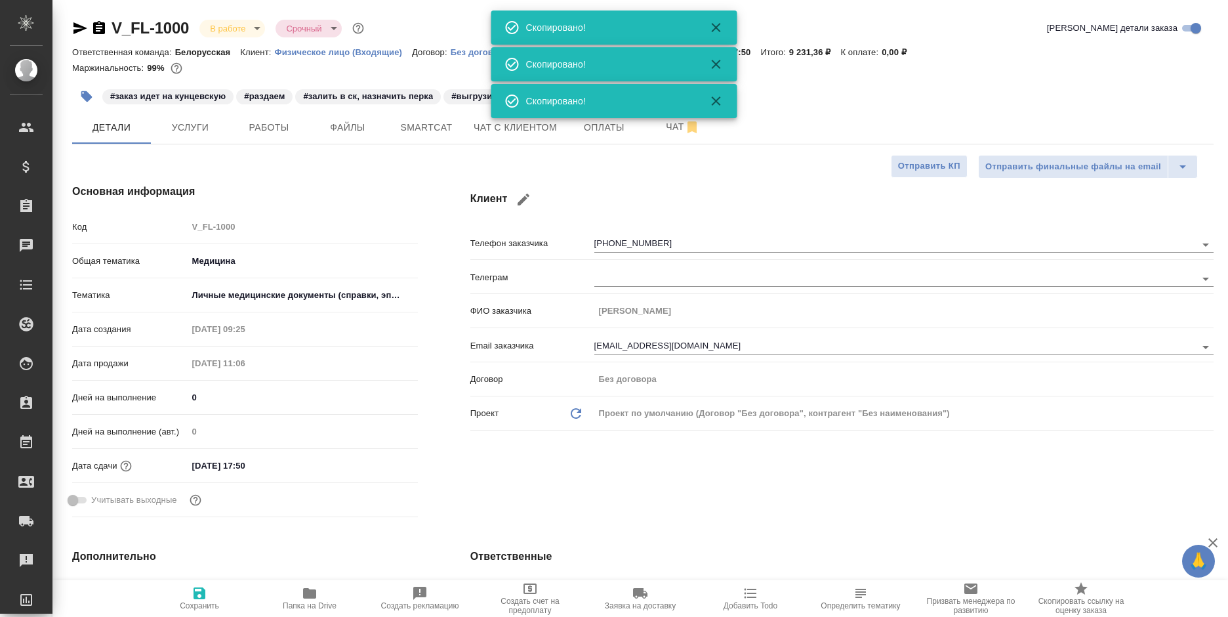
click at [781, 45] on div "Ответственная команда: Белорусская Клиент: Физическое лицо (Входящие) Договор: …" at bounding box center [642, 52] width 1141 height 16
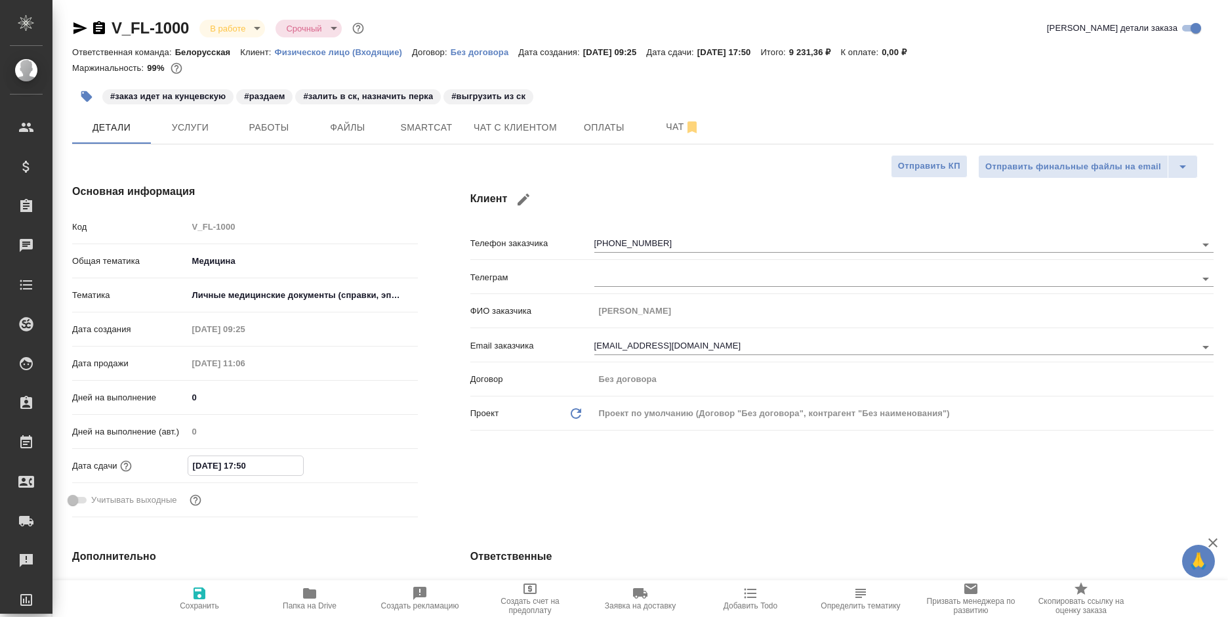
drag, startPoint x: 289, startPoint y: 463, endPoint x: 172, endPoint y: 464, distance: 116.1
click at [172, 464] on div "Дата сдачи [DATE] 17:50" at bounding box center [245, 465] width 346 height 23
type textarea "x"
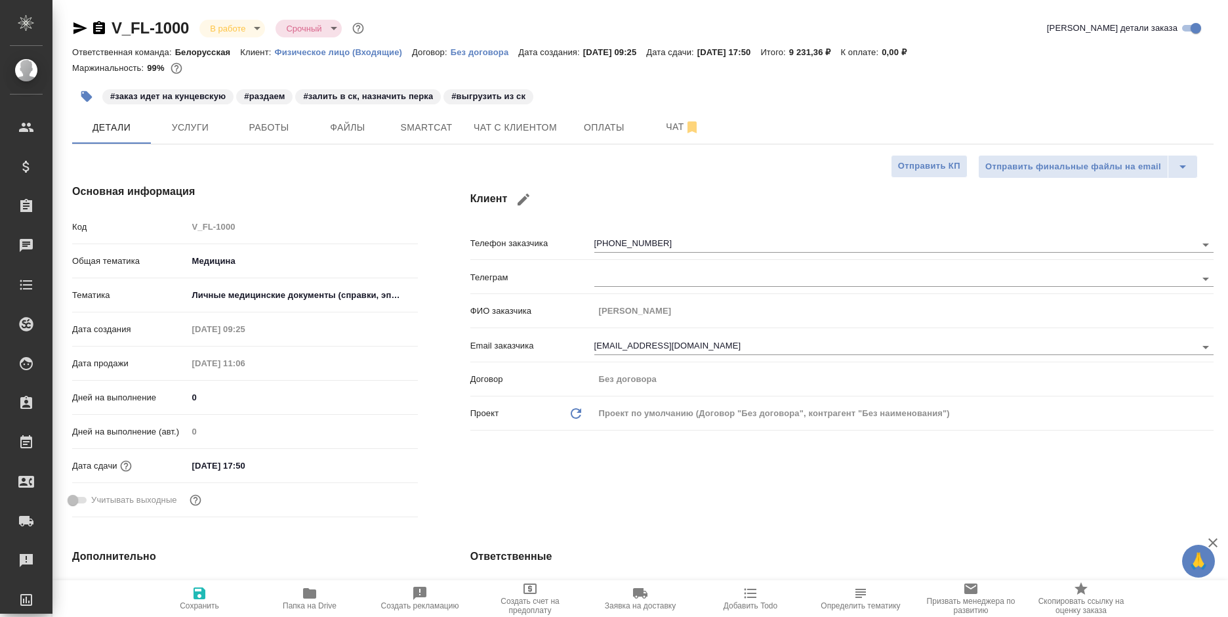
type textarea "x"
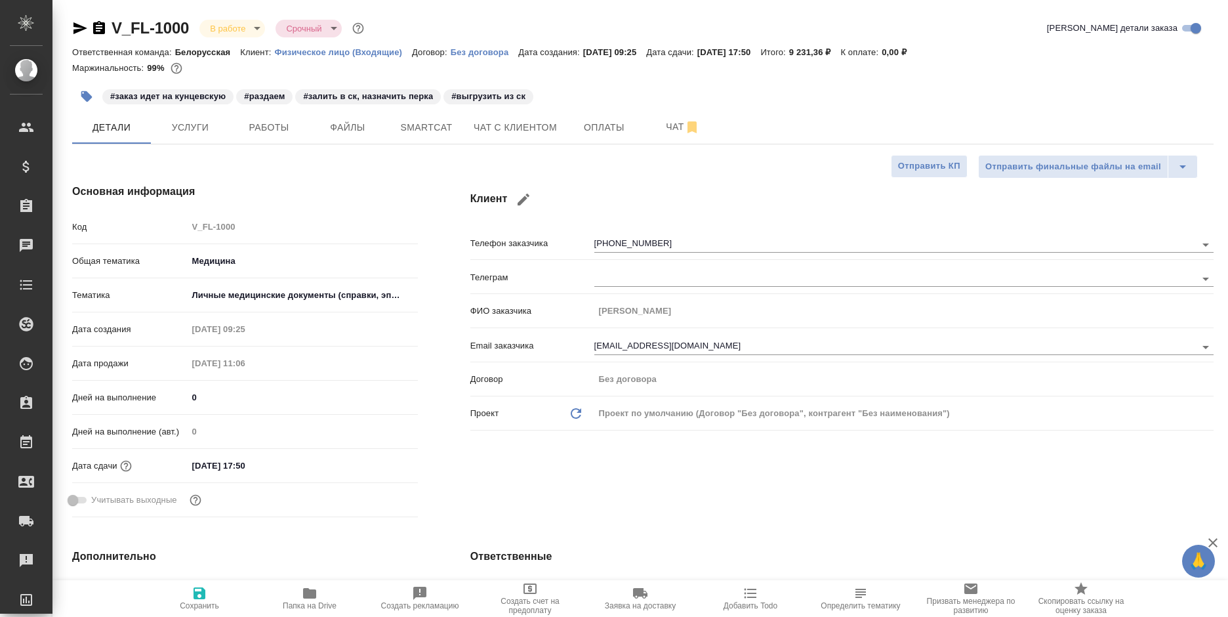
type textarea "x"
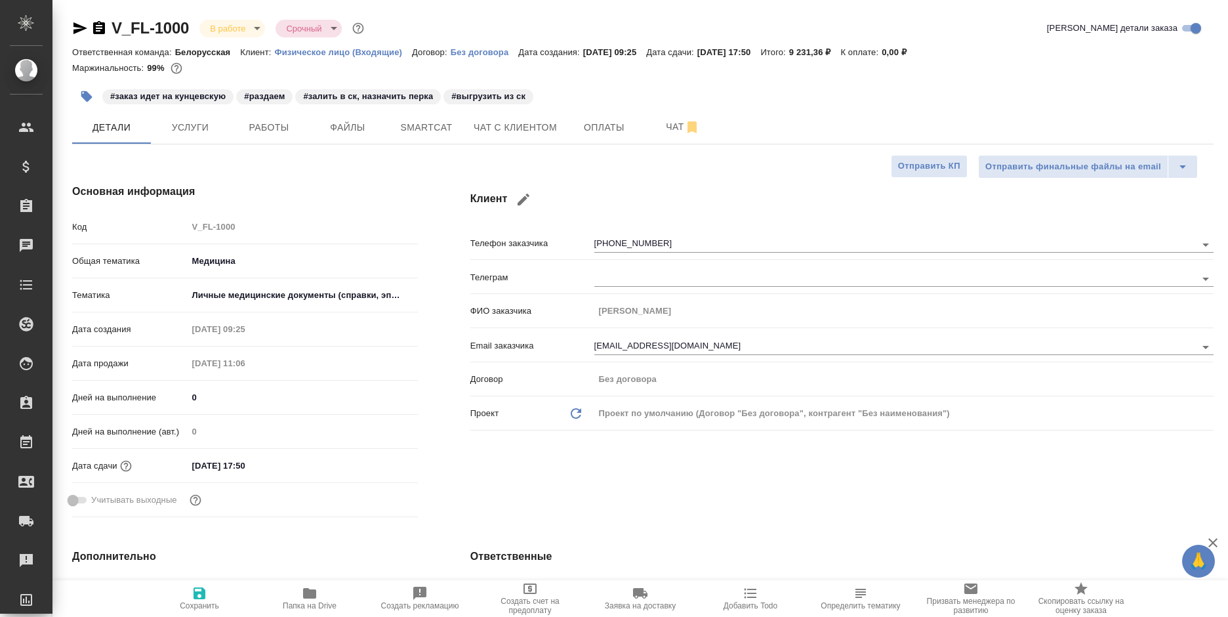
type textarea "x"
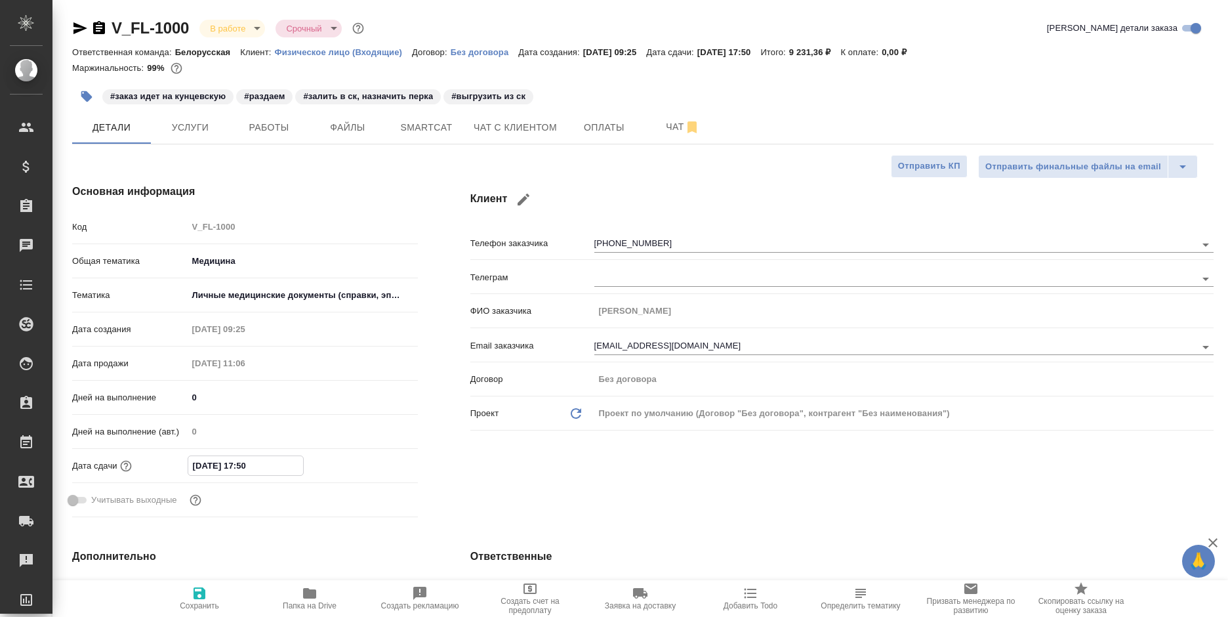
click at [522, 453] on div "Клиент Телефон заказчика [PHONE_NUMBER] Телеграм ФИО заказчика [PERSON_NAME] Em…" at bounding box center [842, 352] width 796 height 391
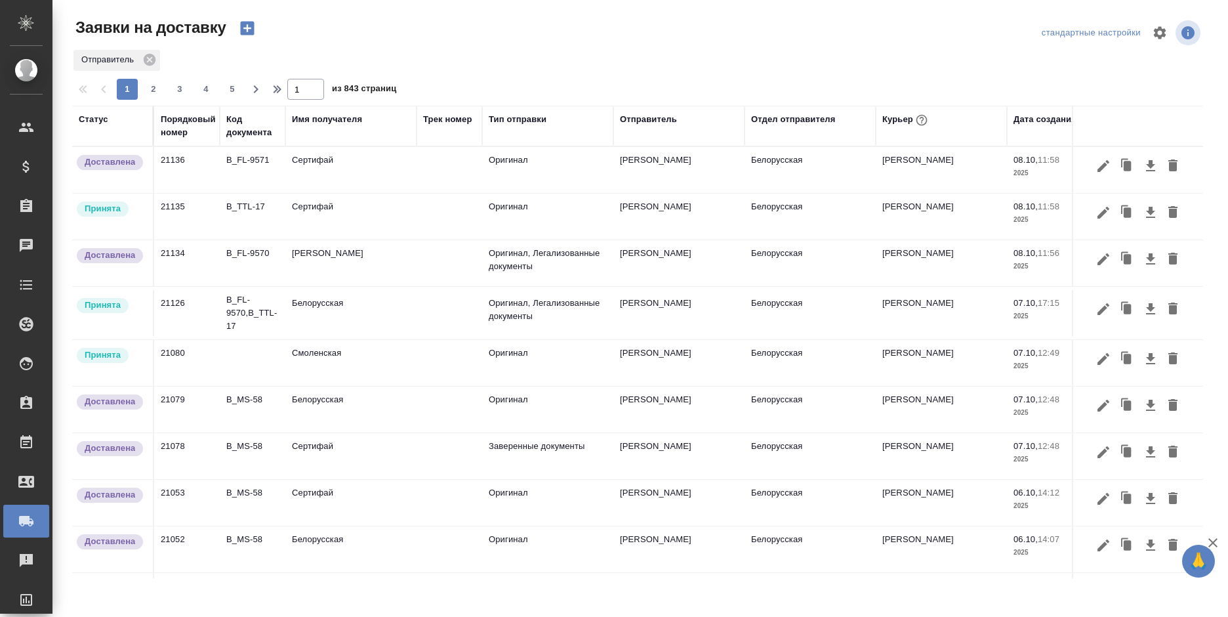
click at [885, 117] on div "Курьер" at bounding box center [906, 119] width 48 height 17
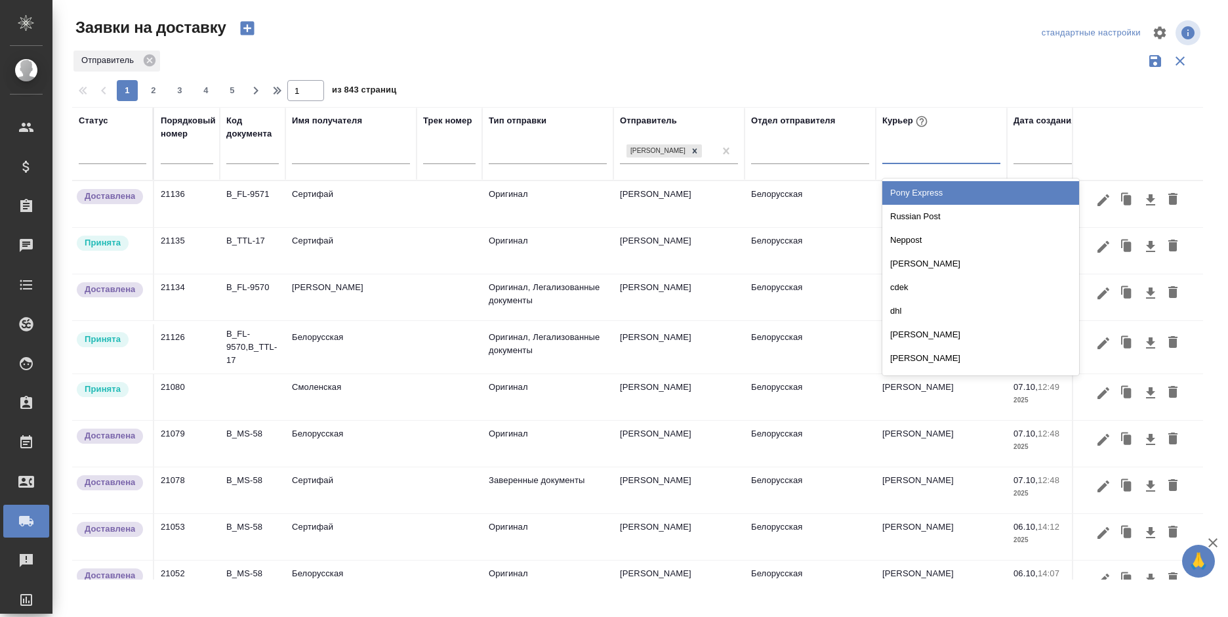
click at [911, 160] on div at bounding box center [941, 150] width 118 height 19
type input "уша"
click at [929, 187] on div "[PERSON_NAME]" at bounding box center [980, 193] width 197 height 24
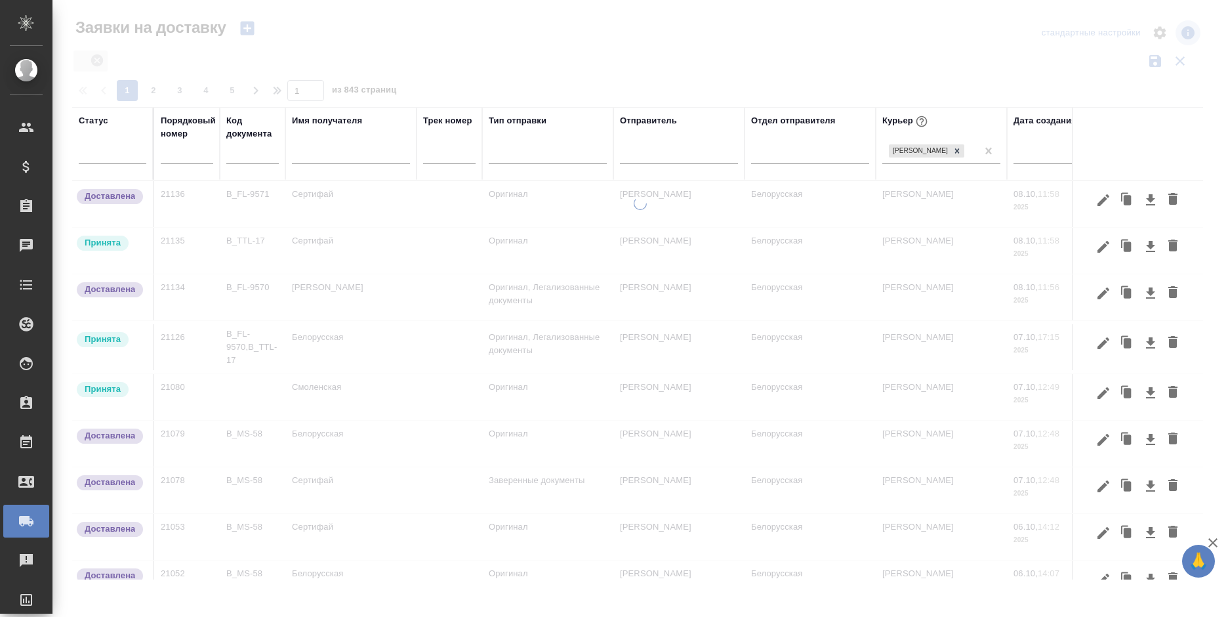
click at [765, 49] on div at bounding box center [639, 293] width 1175 height 586
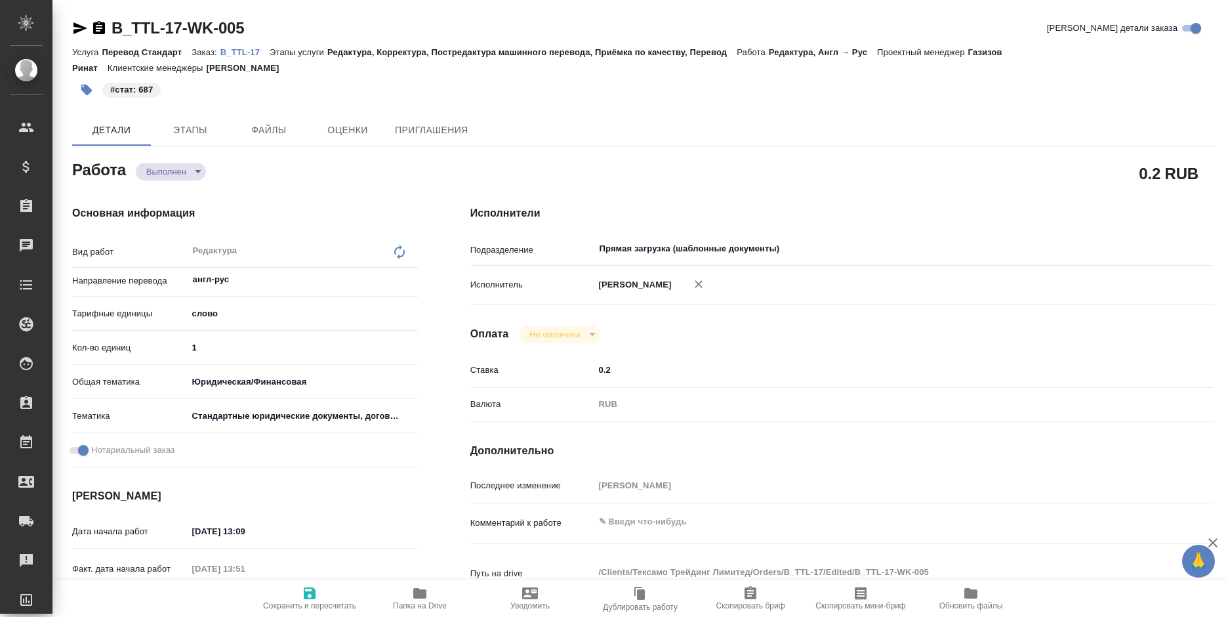
type textarea "x"
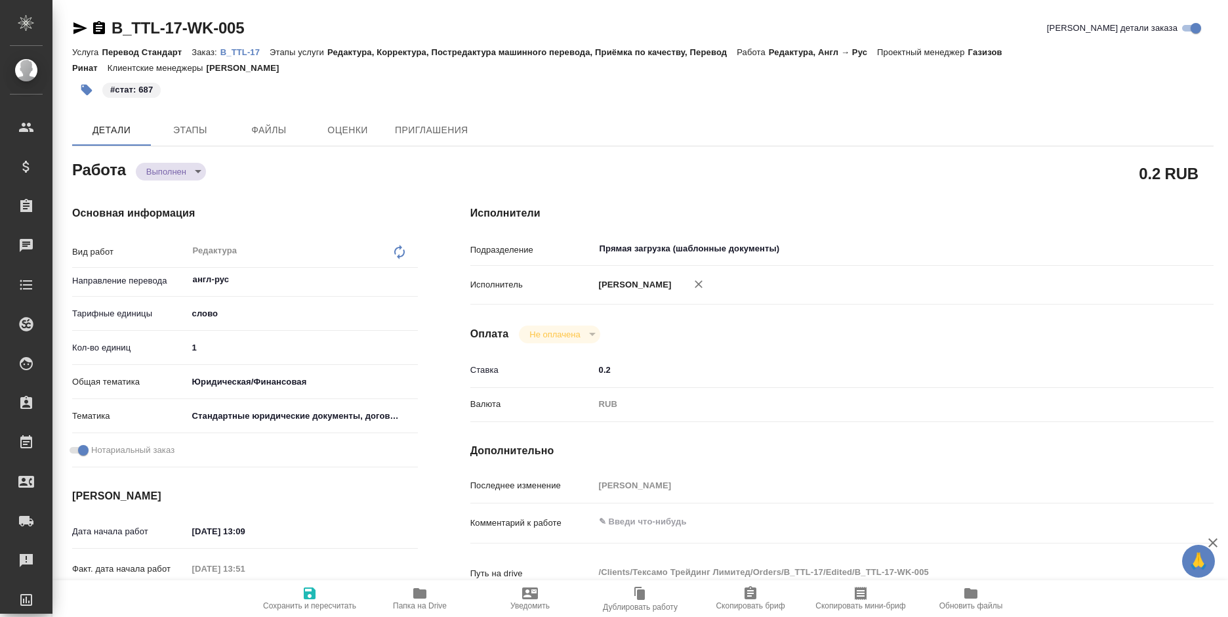
type textarea "x"
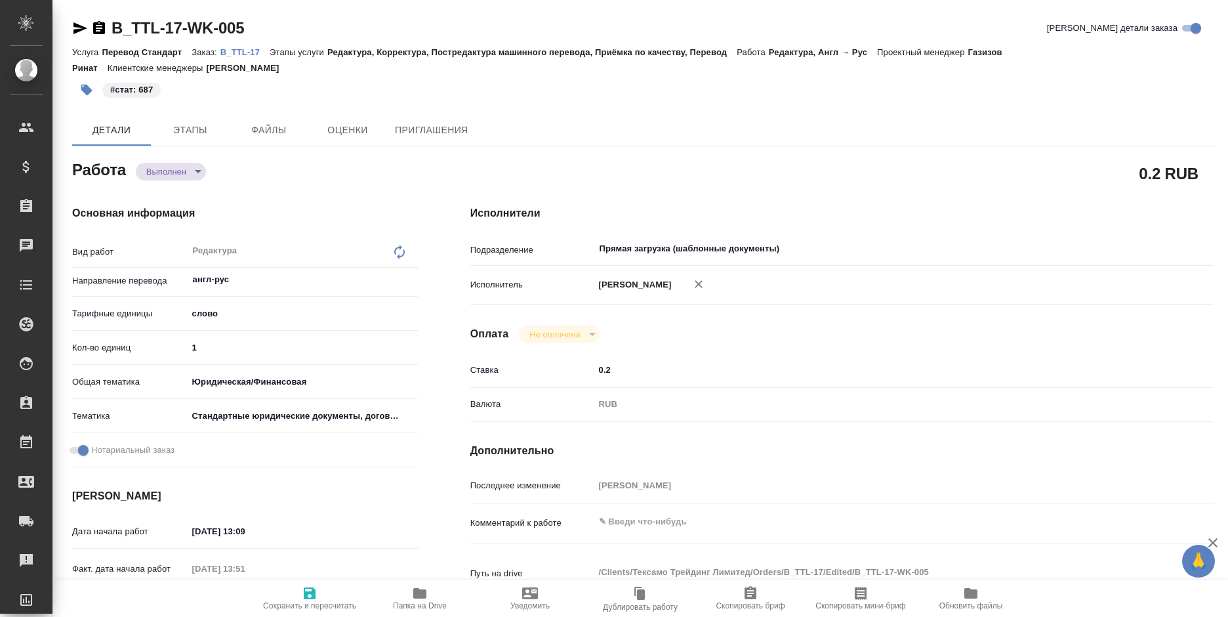
type textarea "x"
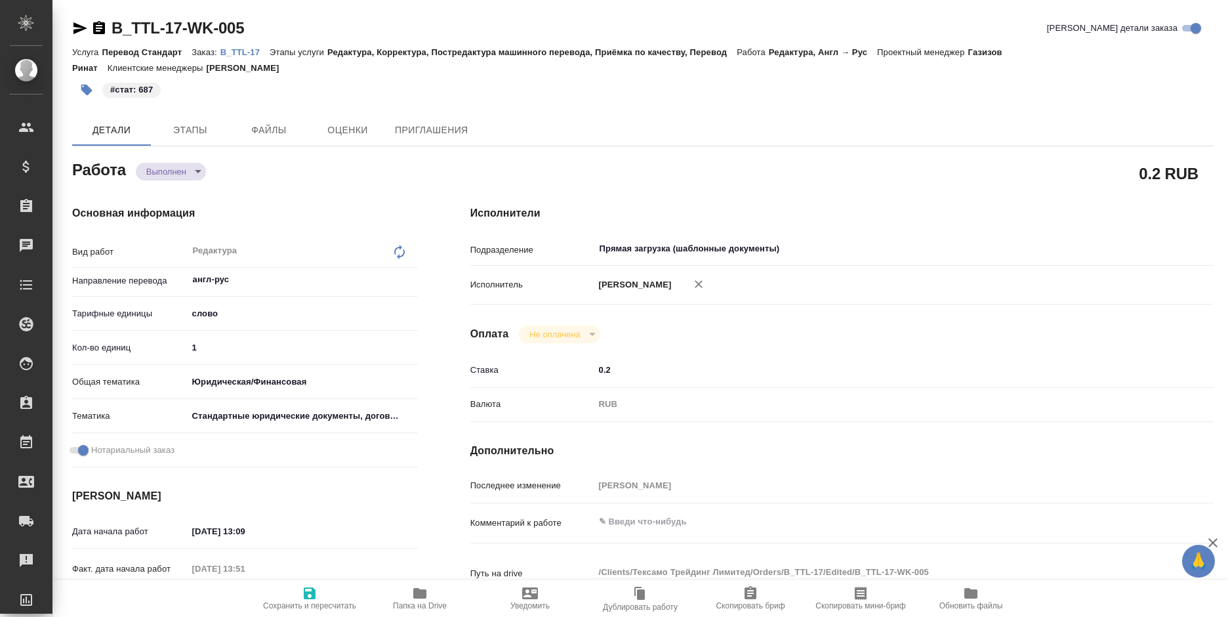
type textarea "x"
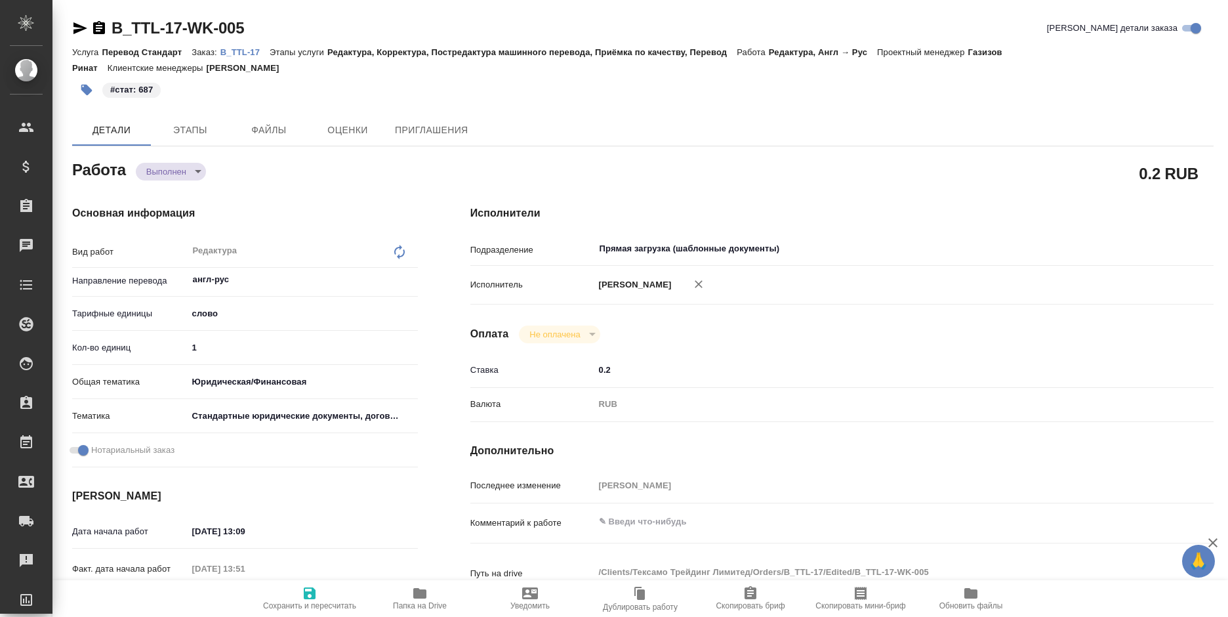
type textarea "x"
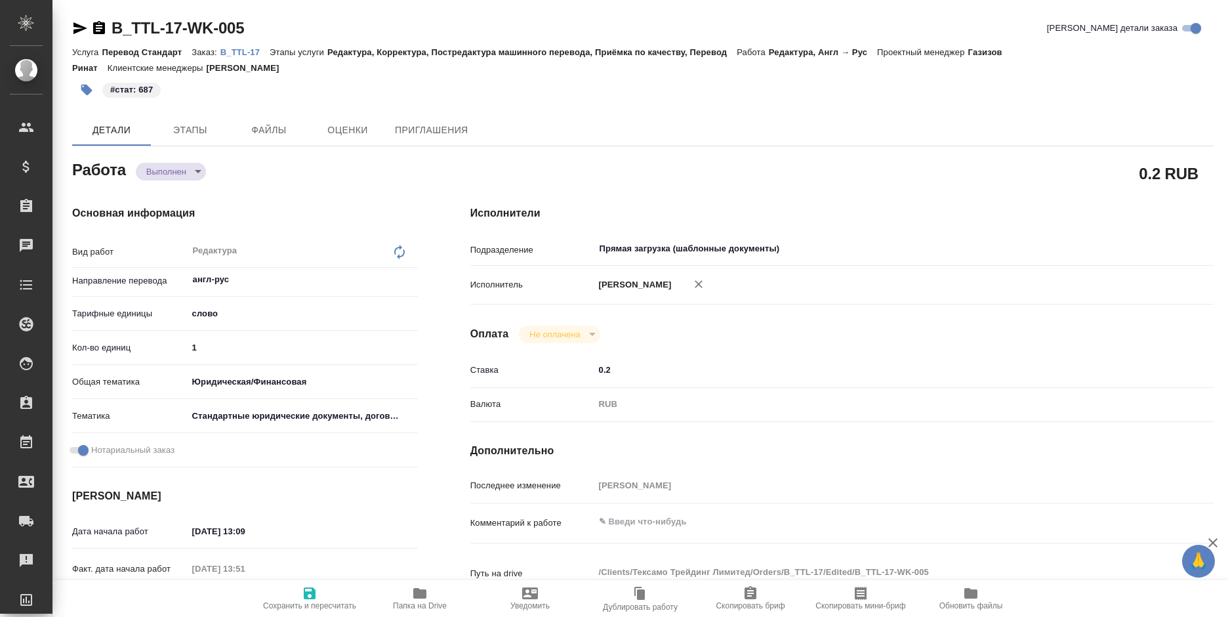
type textarea "x"
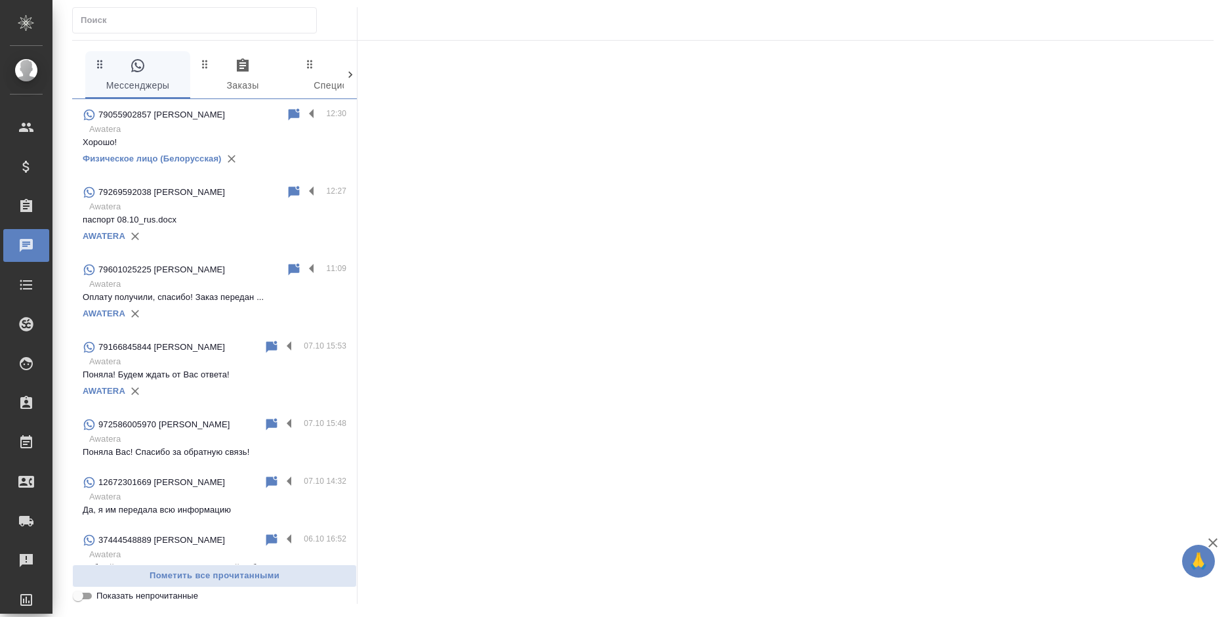
click at [214, 213] on p "Awatera" at bounding box center [217, 206] width 257 height 13
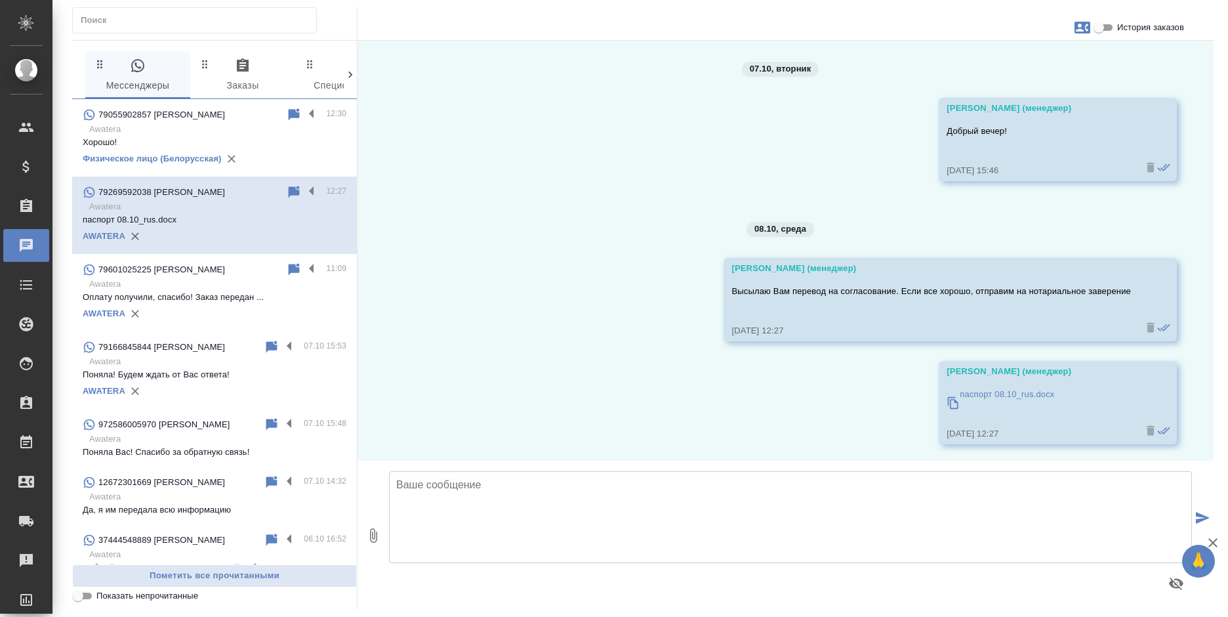
scroll to position [3, 0]
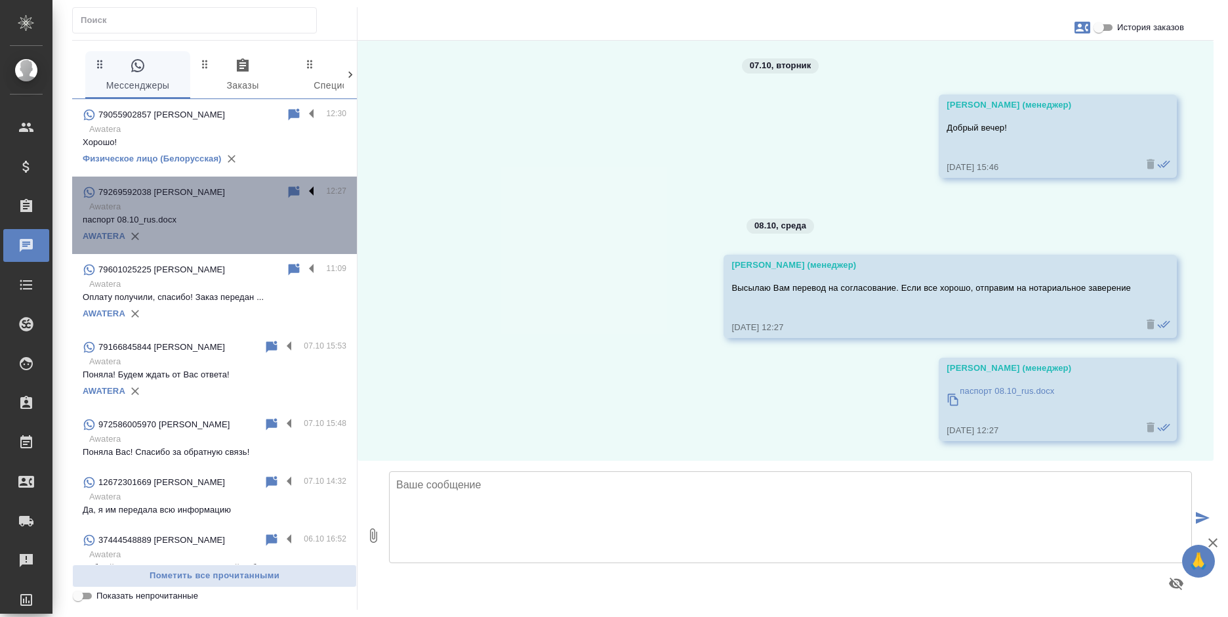
click at [304, 199] on label at bounding box center [315, 191] width 22 height 15
click at [0, 0] on input "checkbox" at bounding box center [0, 0] width 0 height 0
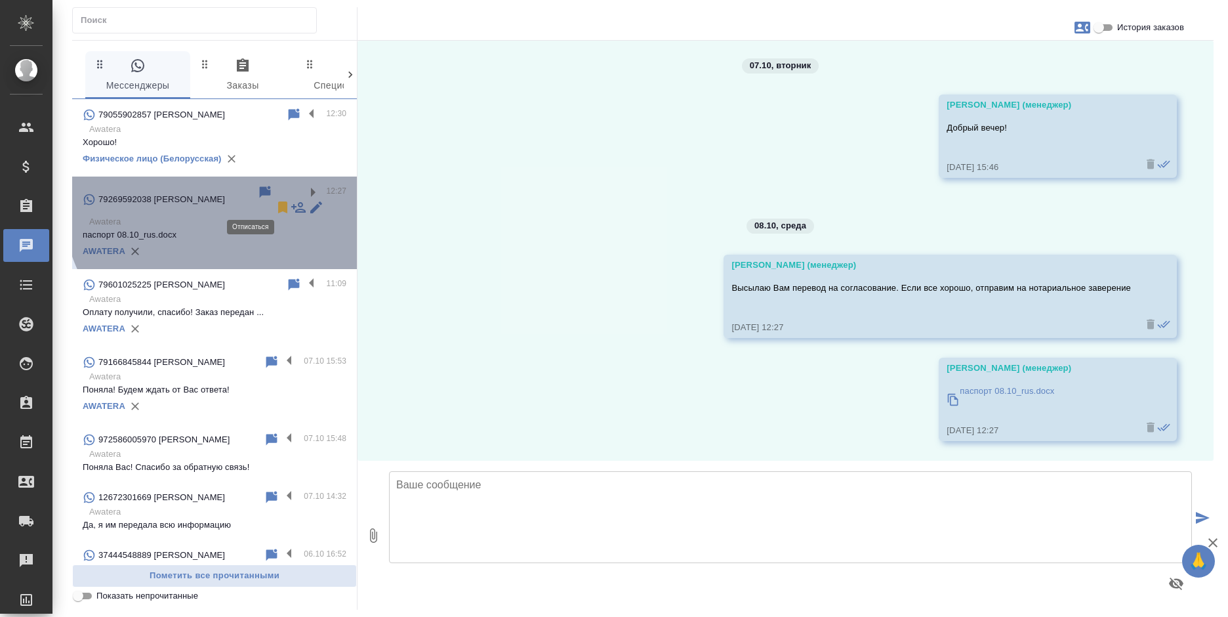
click at [278, 203] on icon at bounding box center [282, 207] width 9 height 12
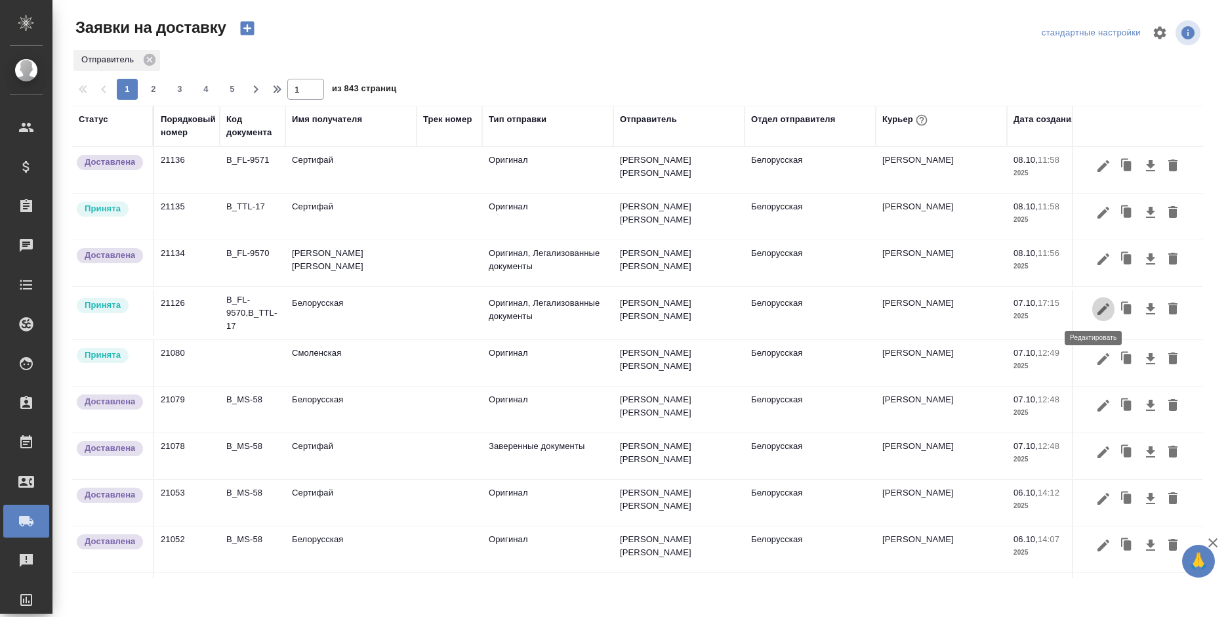
click at [1095, 313] on icon "button" at bounding box center [1103, 309] width 16 height 16
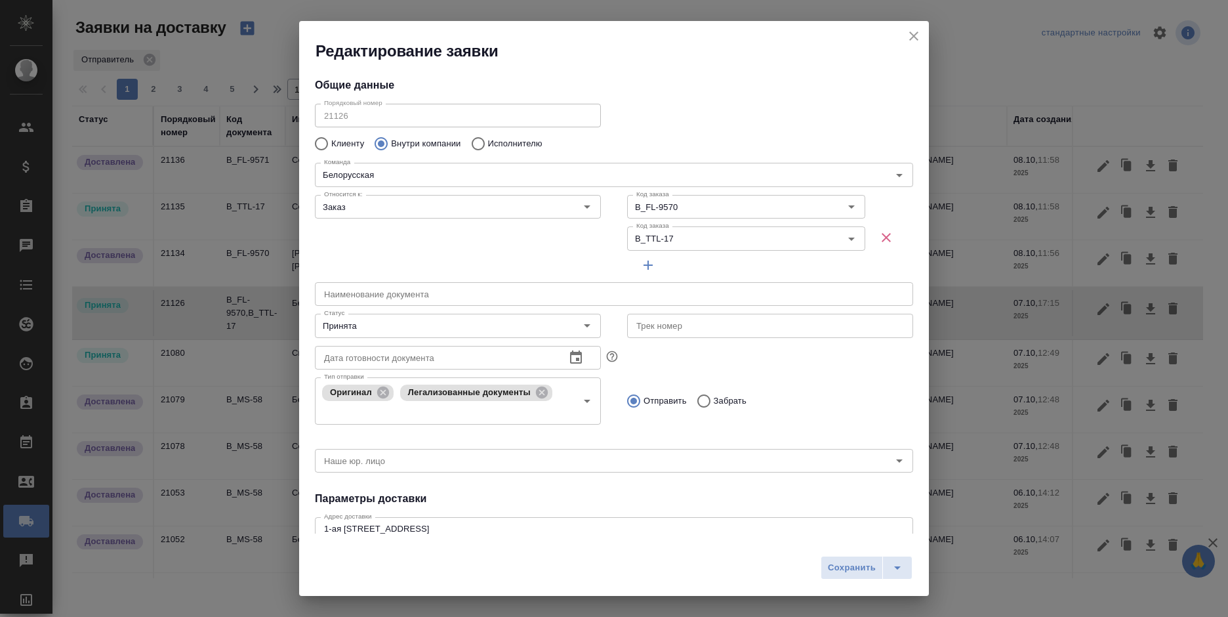
type input "[PERSON_NAME]"
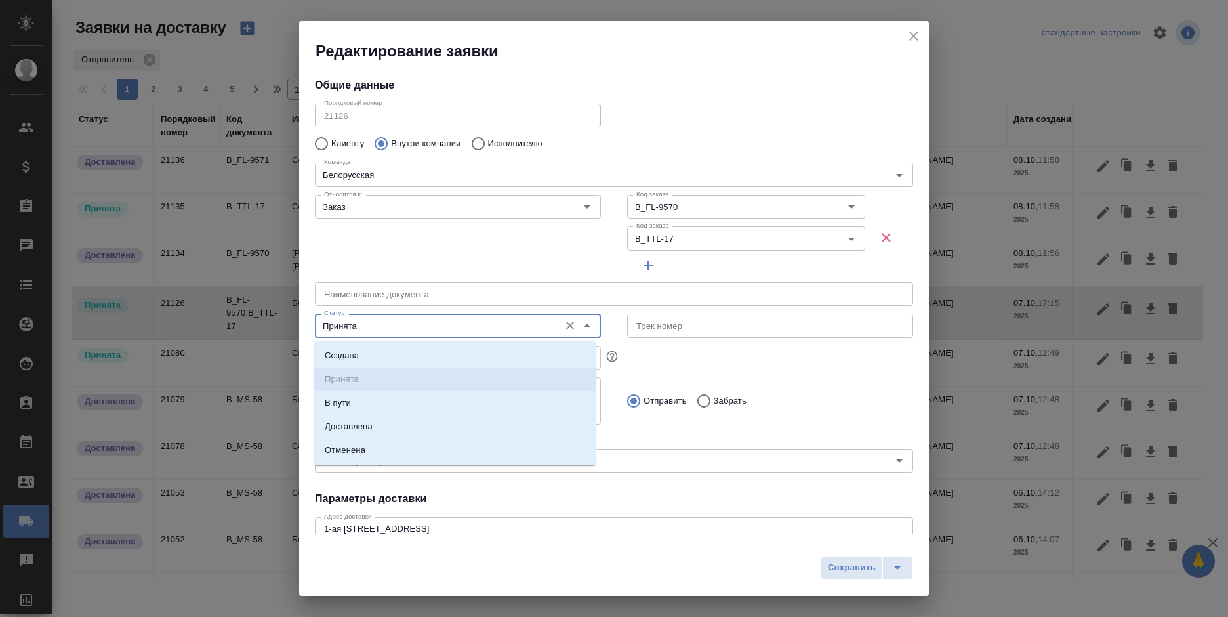
click at [413, 325] on input "Принята" at bounding box center [436, 325] width 234 height 16
click at [425, 420] on li "Доставлена" at bounding box center [454, 427] width 281 height 24
type input "Доставлена"
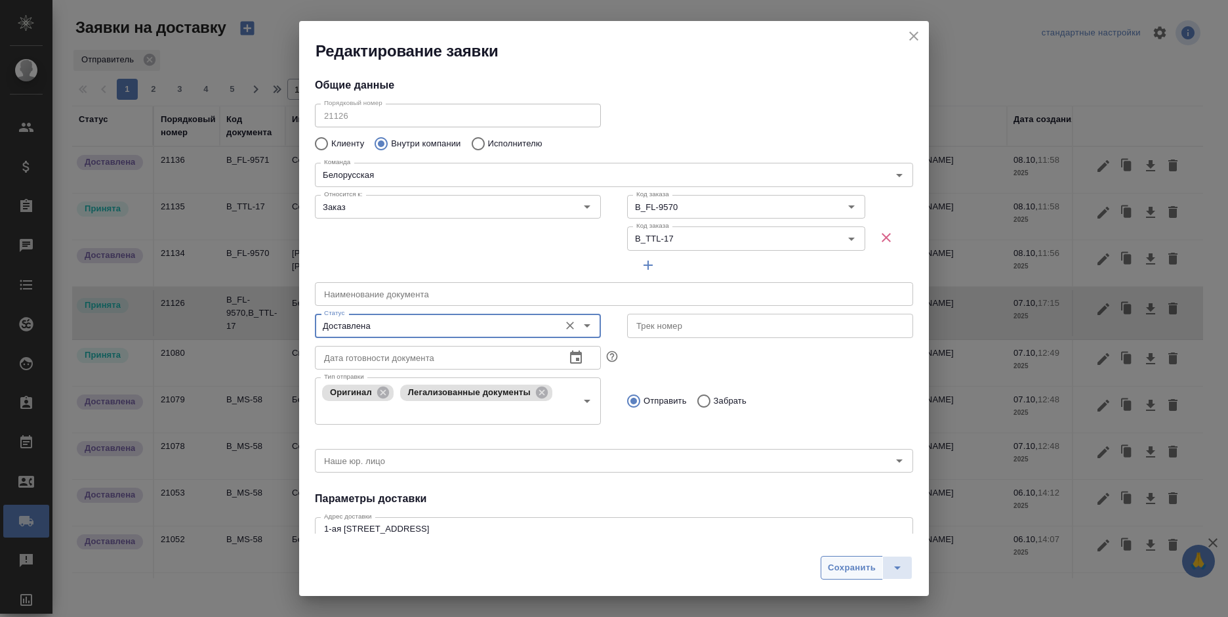
click at [849, 566] on span "Сохранить" at bounding box center [852, 567] width 48 height 15
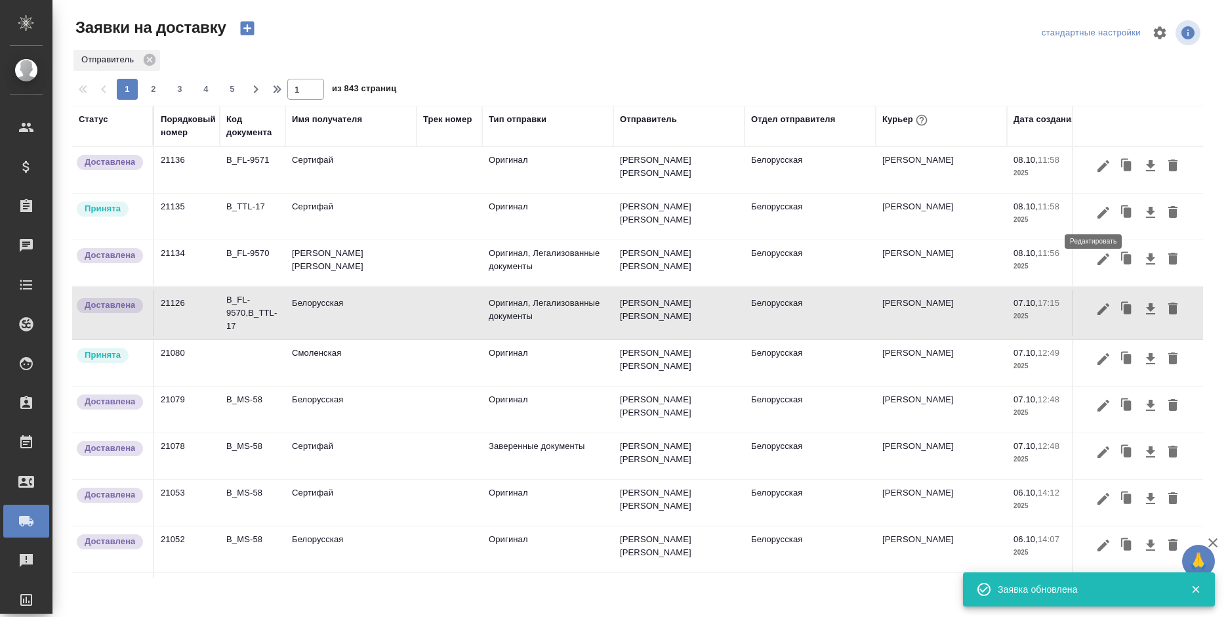
click at [1095, 210] on icon "button" at bounding box center [1103, 213] width 16 height 16
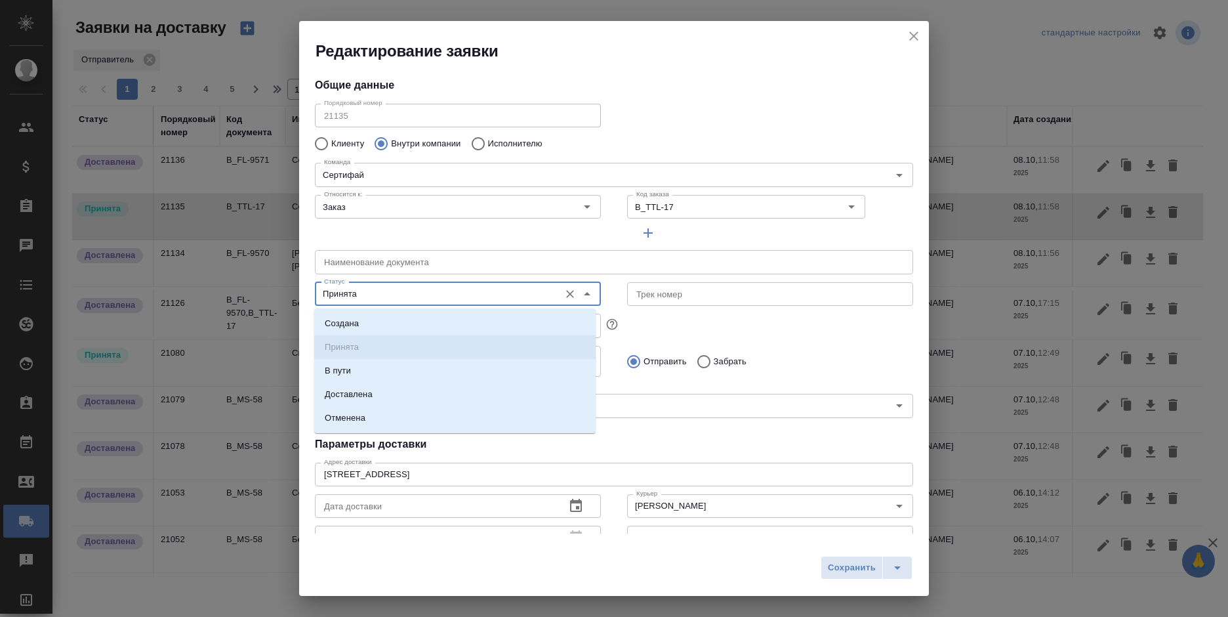
click at [401, 294] on input "Принята" at bounding box center [436, 294] width 234 height 16
click at [403, 391] on li "Доставлена" at bounding box center [454, 394] width 281 height 24
type input "Доставлена"
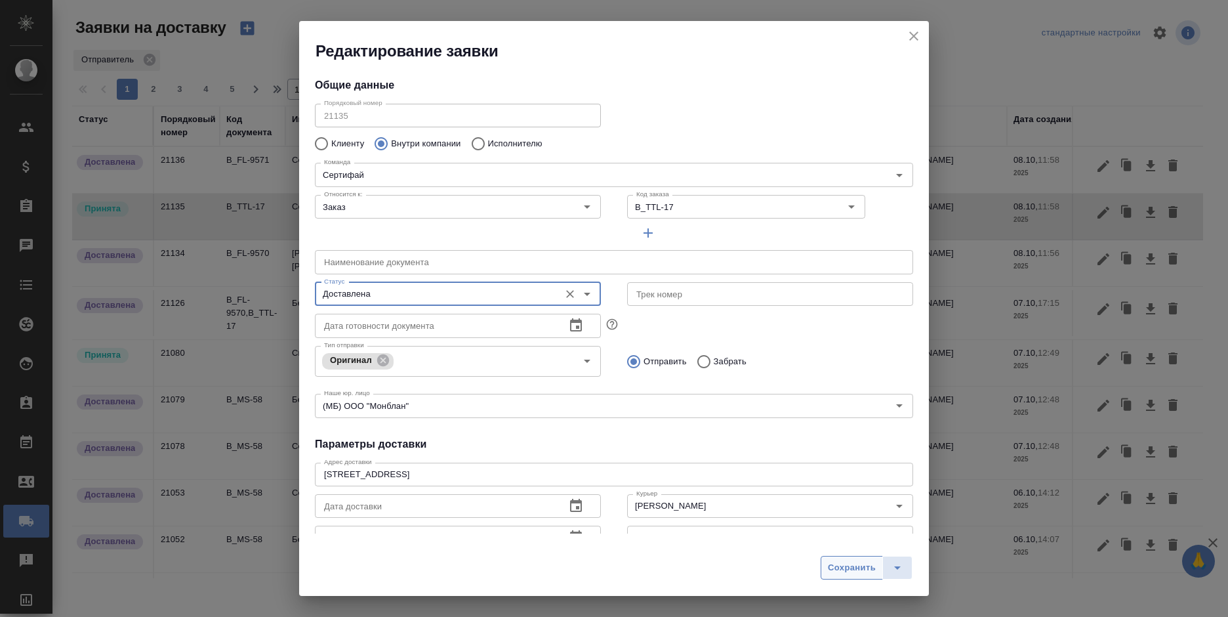
click at [846, 578] on button "Сохранить" at bounding box center [851, 568] width 62 height 24
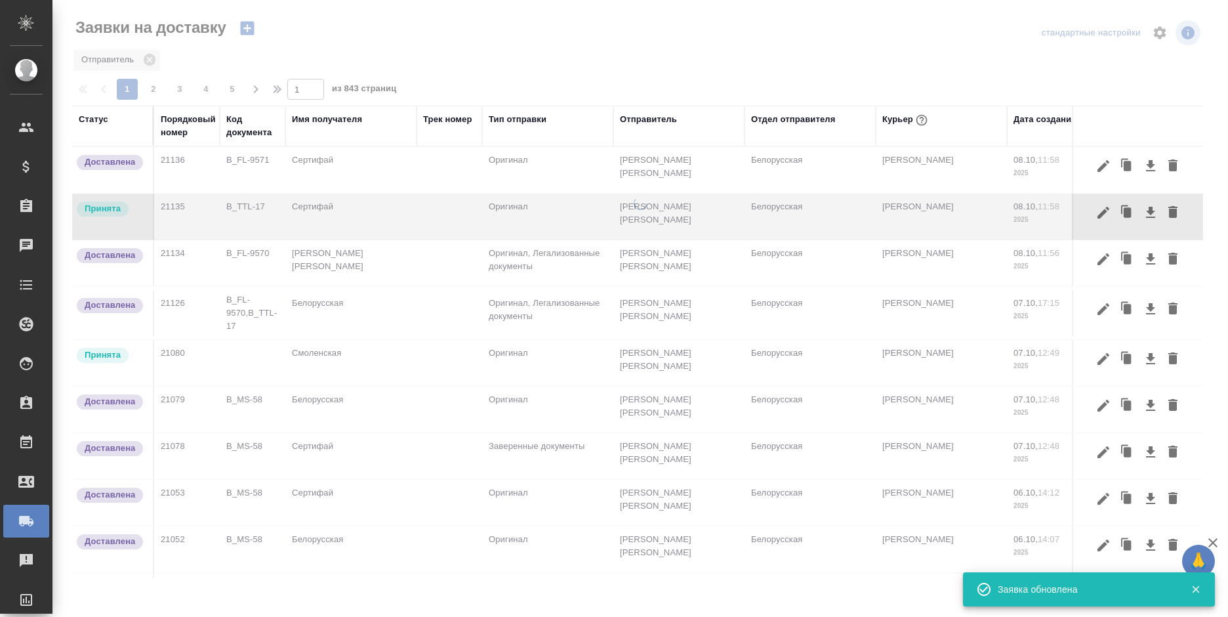
click at [1095, 355] on icon "button" at bounding box center [1103, 359] width 16 height 16
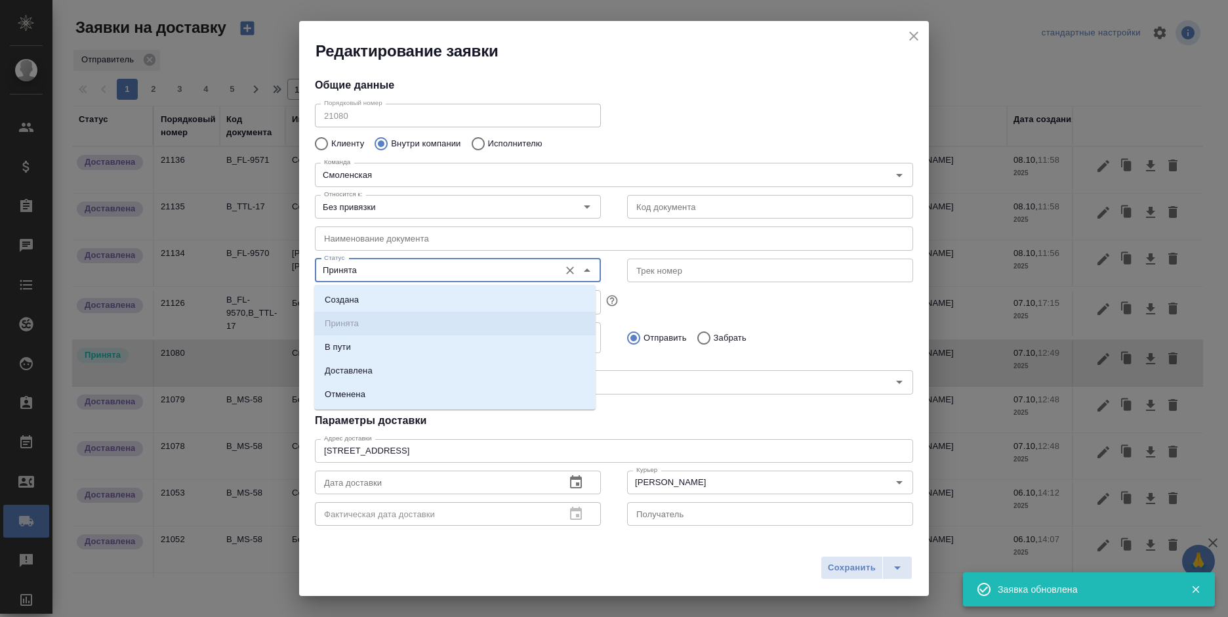
click at [499, 265] on input "Принята" at bounding box center [436, 270] width 234 height 16
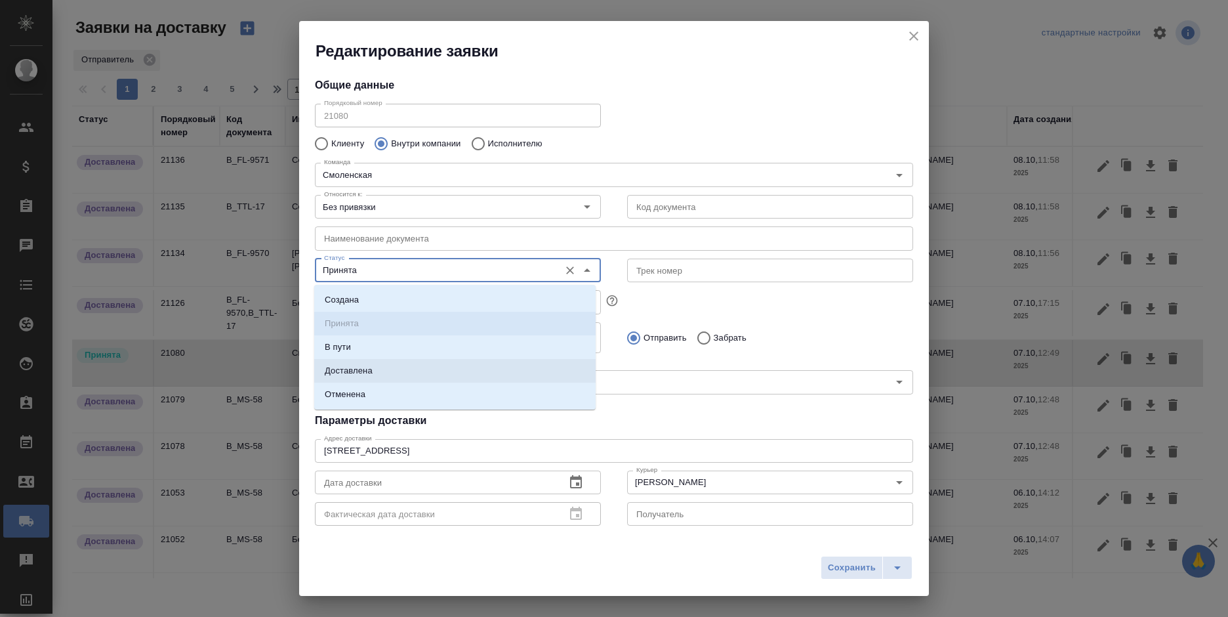
click at [465, 375] on li "Доставлена" at bounding box center [454, 371] width 281 height 24
type input "Доставлена"
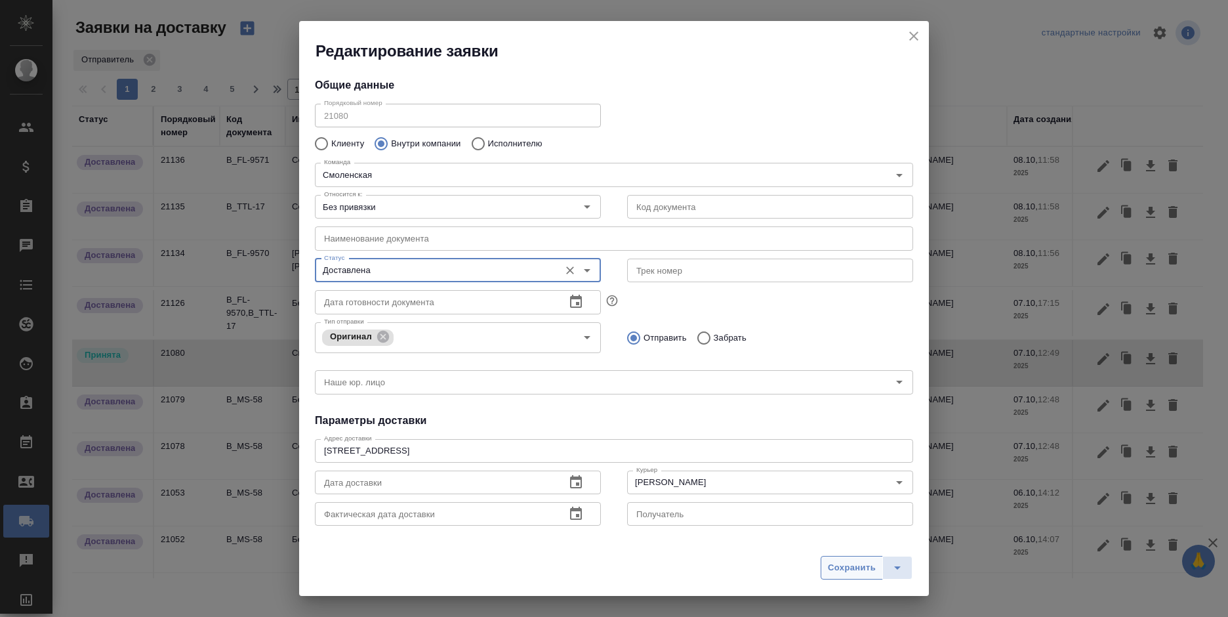
click at [851, 569] on span "Сохранить" at bounding box center [852, 567] width 48 height 15
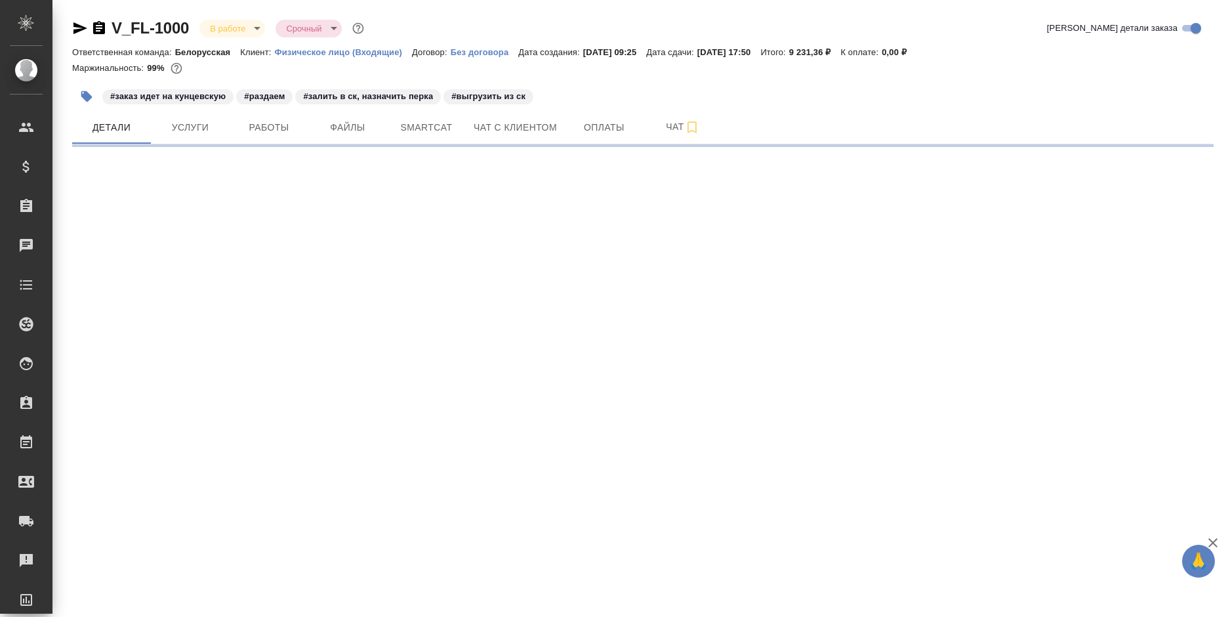
select select "RU"
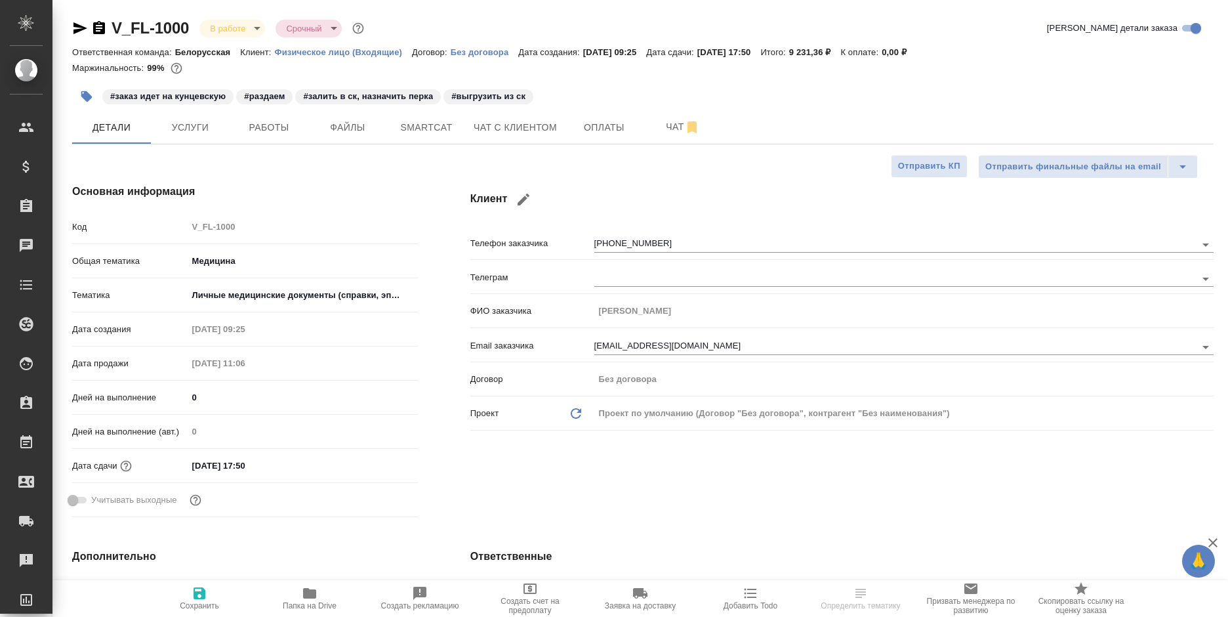
type textarea "x"
click at [273, 125] on span "Работы" at bounding box center [268, 127] width 63 height 16
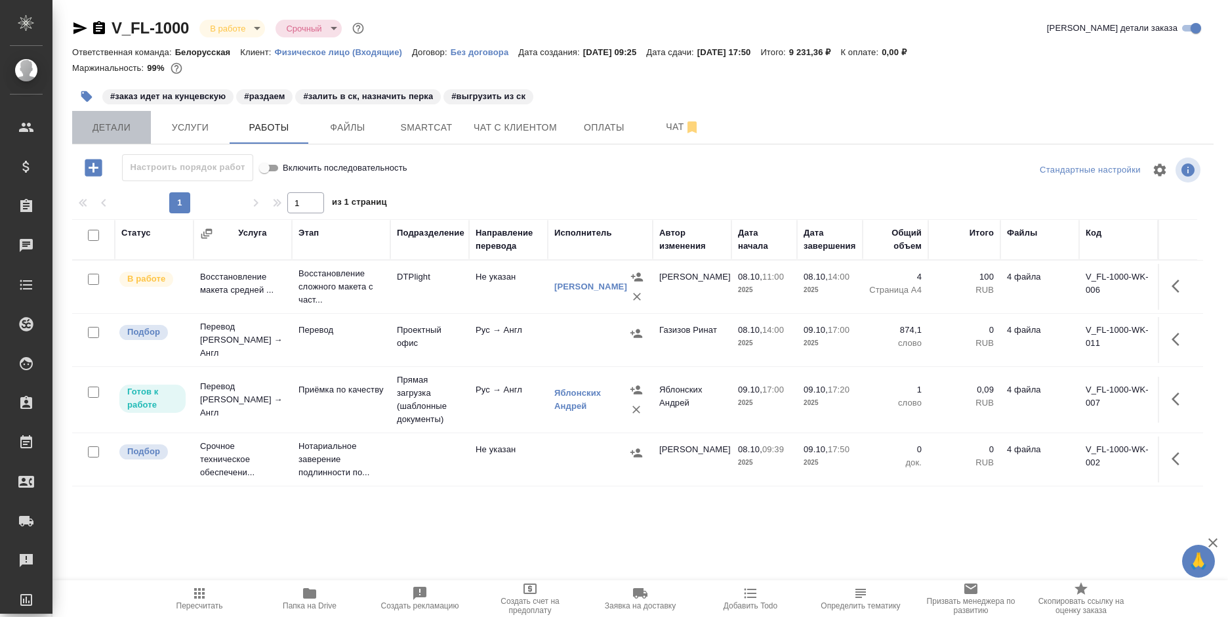
click at [102, 130] on span "Детали" at bounding box center [111, 127] width 63 height 16
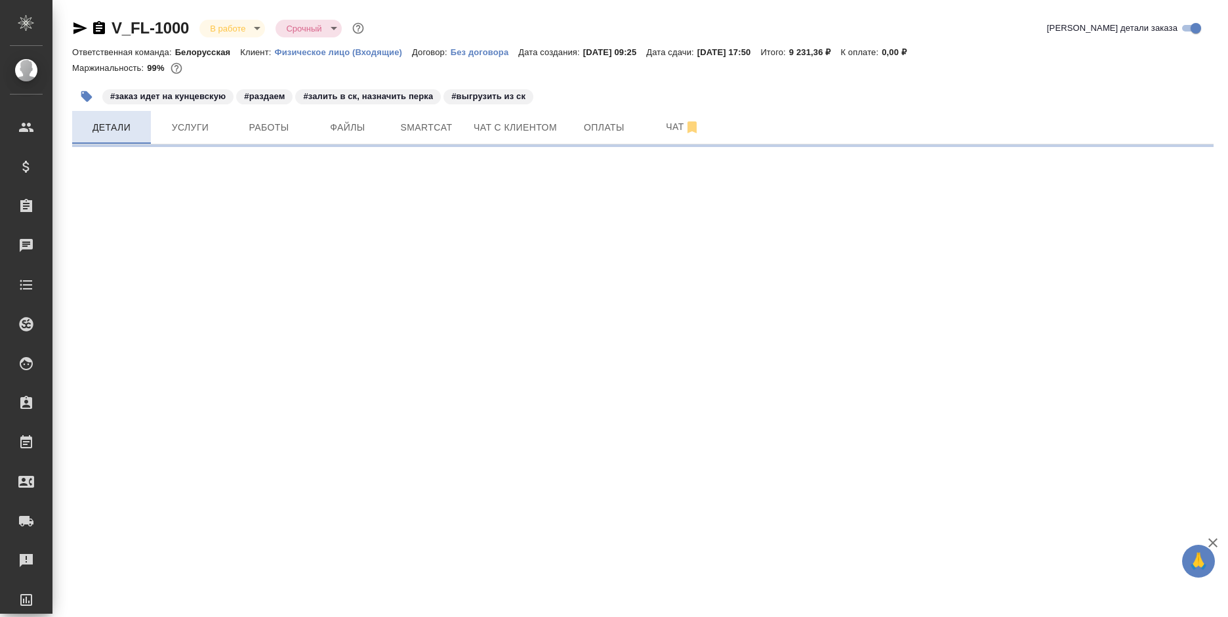
select select "RU"
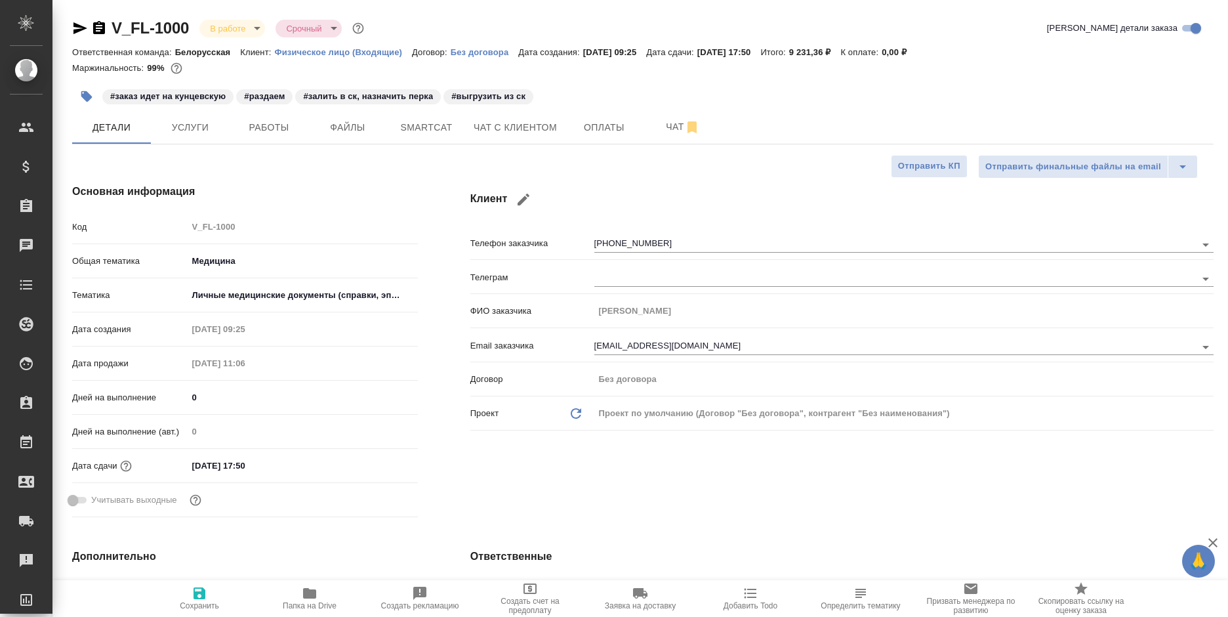
type textarea "x"
click at [262, 132] on span "Работы" at bounding box center [268, 127] width 63 height 16
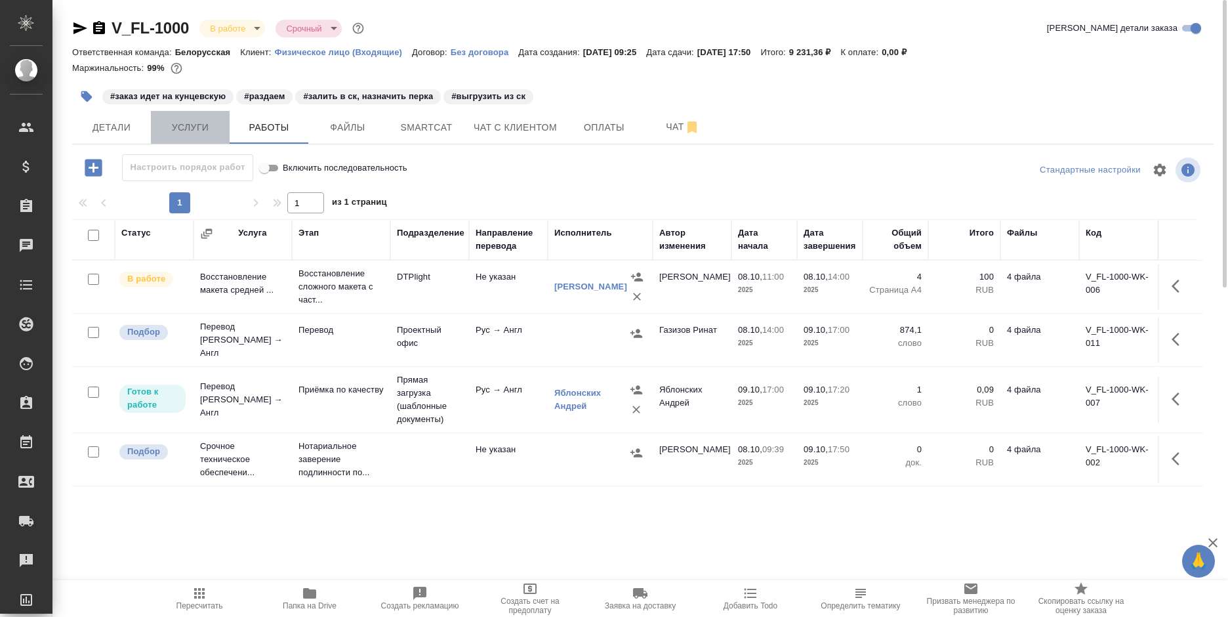
click at [165, 134] on span "Услуги" at bounding box center [190, 127] width 63 height 16
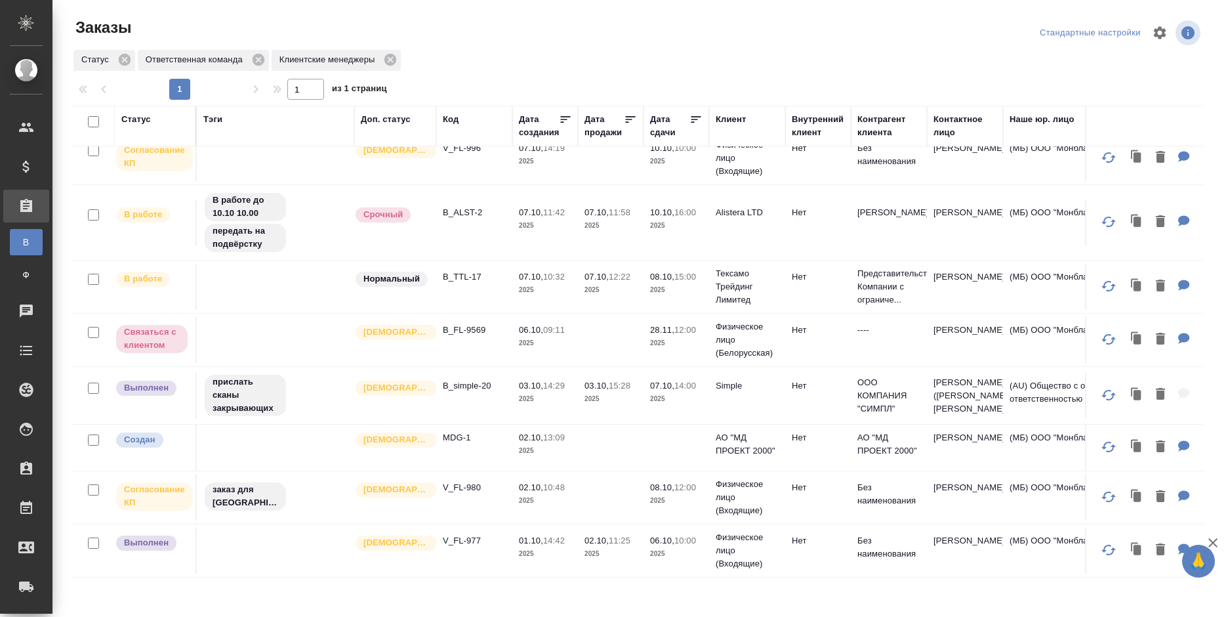
scroll to position [262, 0]
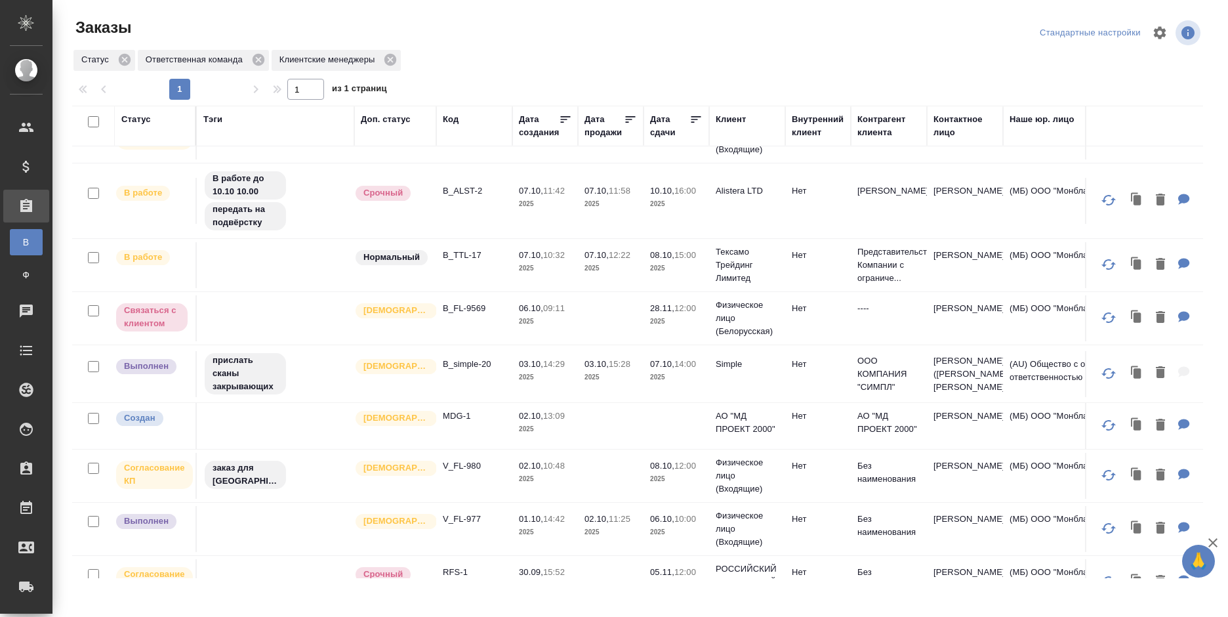
click at [636, 380] on p "2025" at bounding box center [610, 377] width 52 height 13
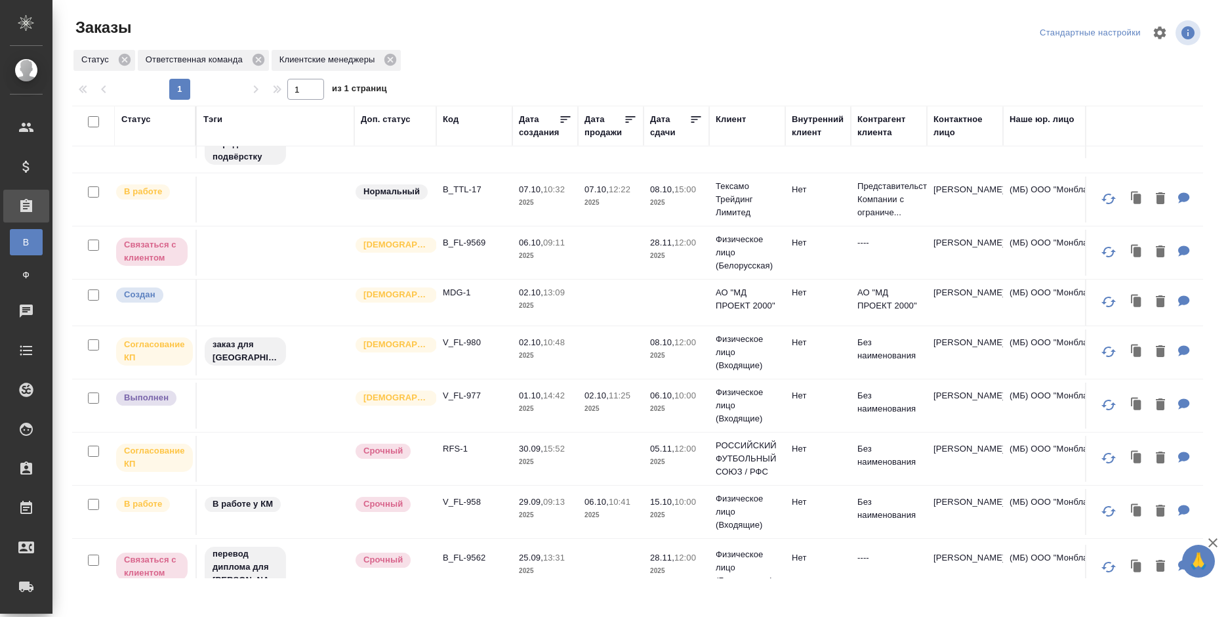
scroll to position [394, 0]
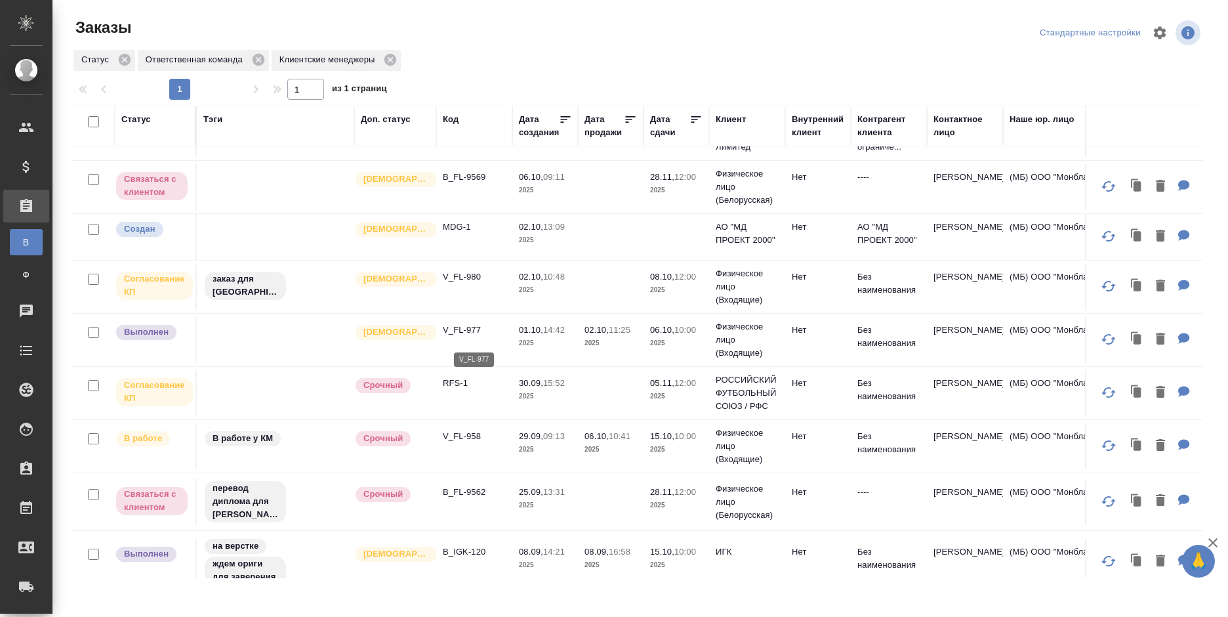
click at [500, 336] on p "V_FL-977" at bounding box center [474, 329] width 63 height 13
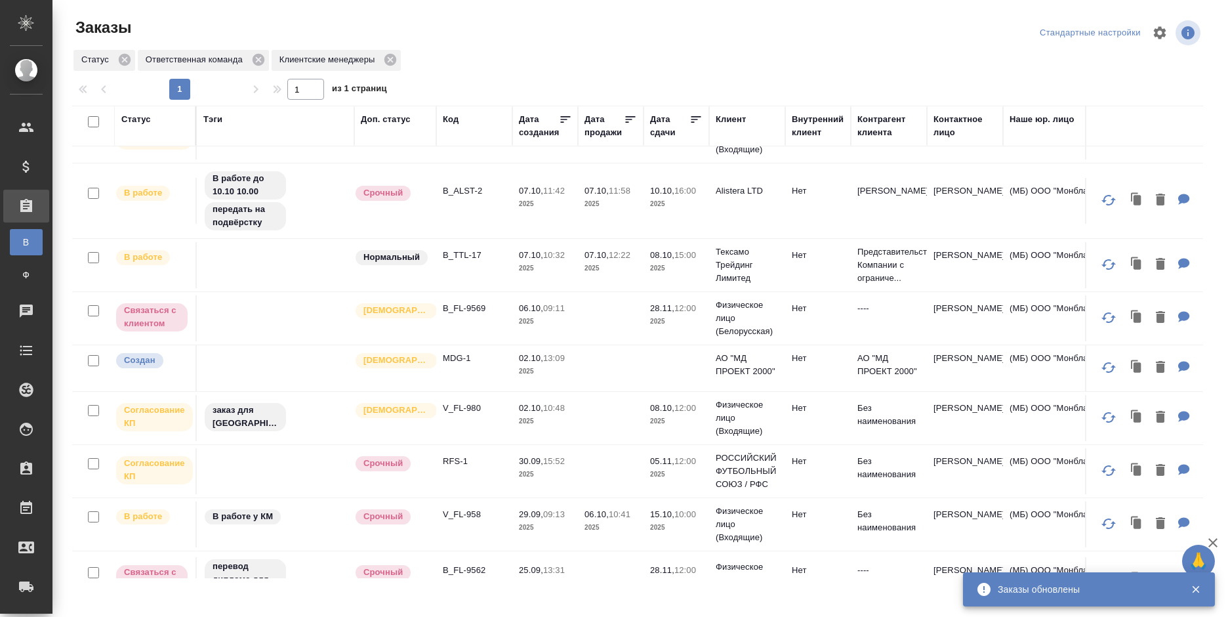
scroll to position [0, 0]
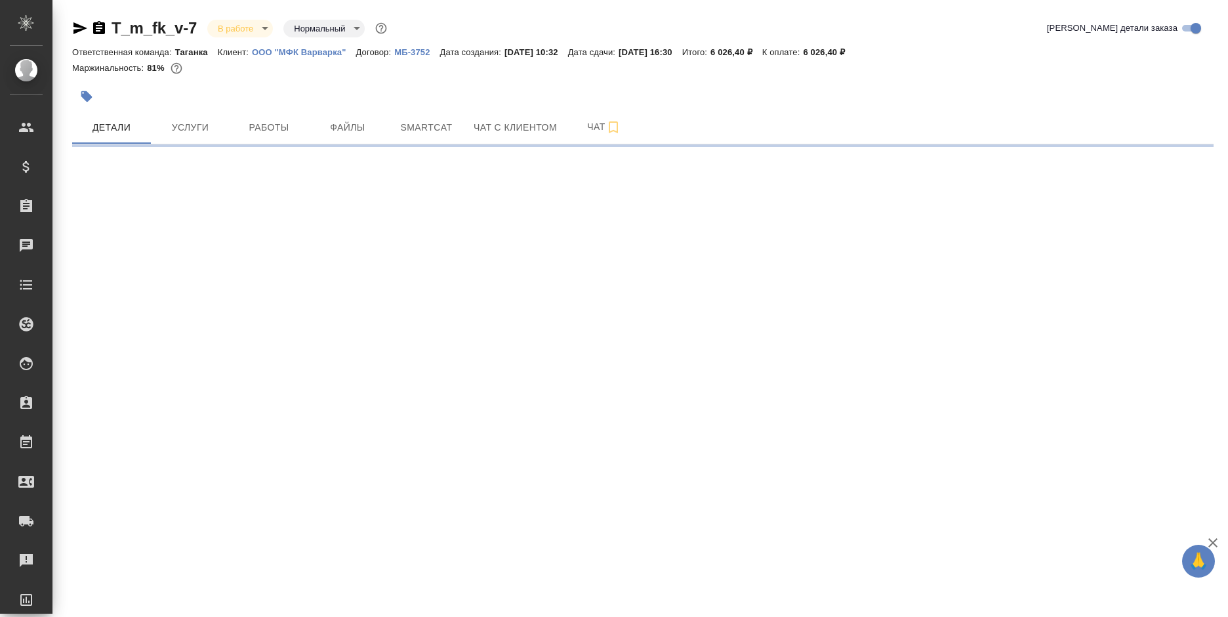
select select "RU"
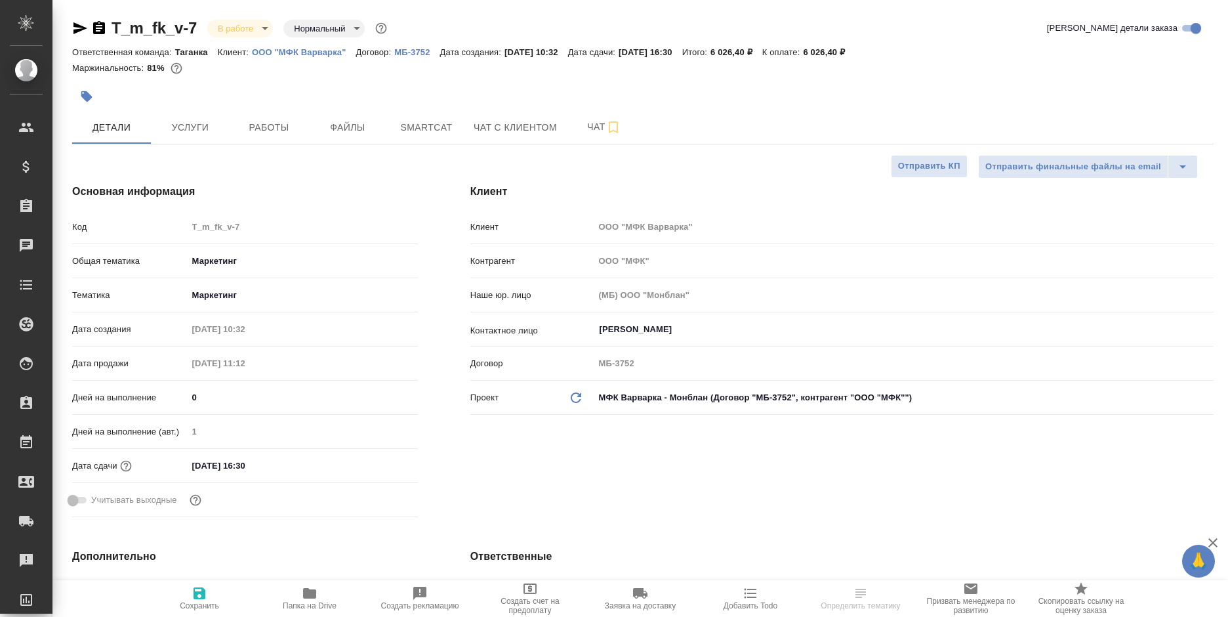
type textarea "x"
click at [342, 134] on span "Файлы" at bounding box center [347, 127] width 63 height 16
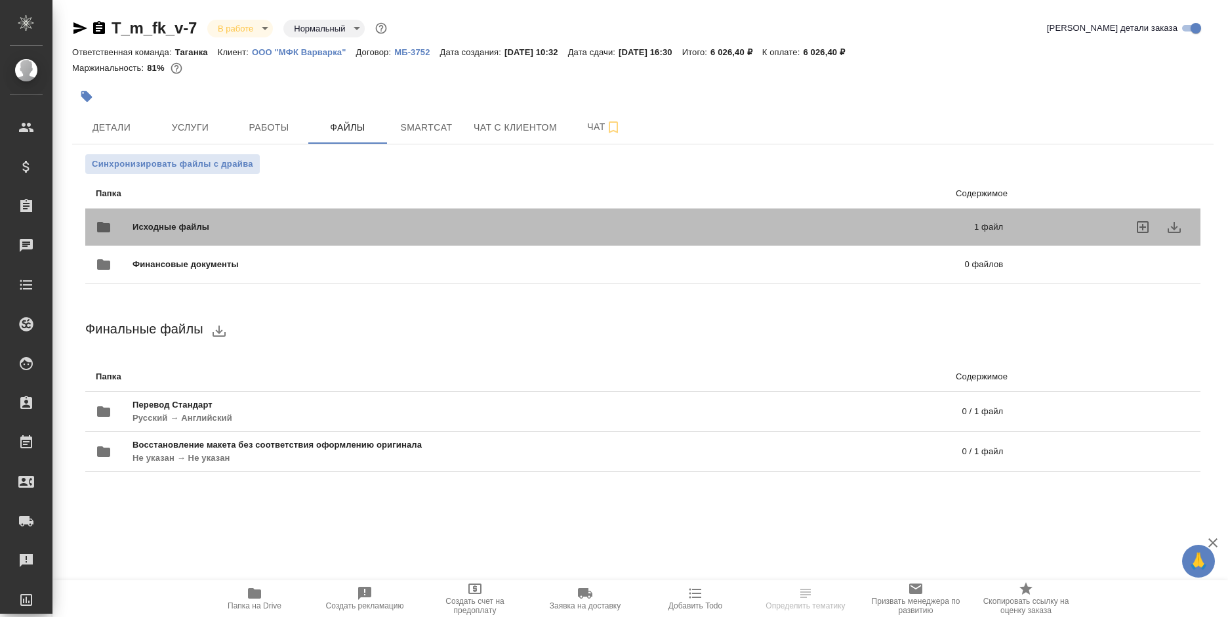
click at [465, 211] on div "Исходные файлы 1 файл" at bounding box center [549, 226] width 907 height 31
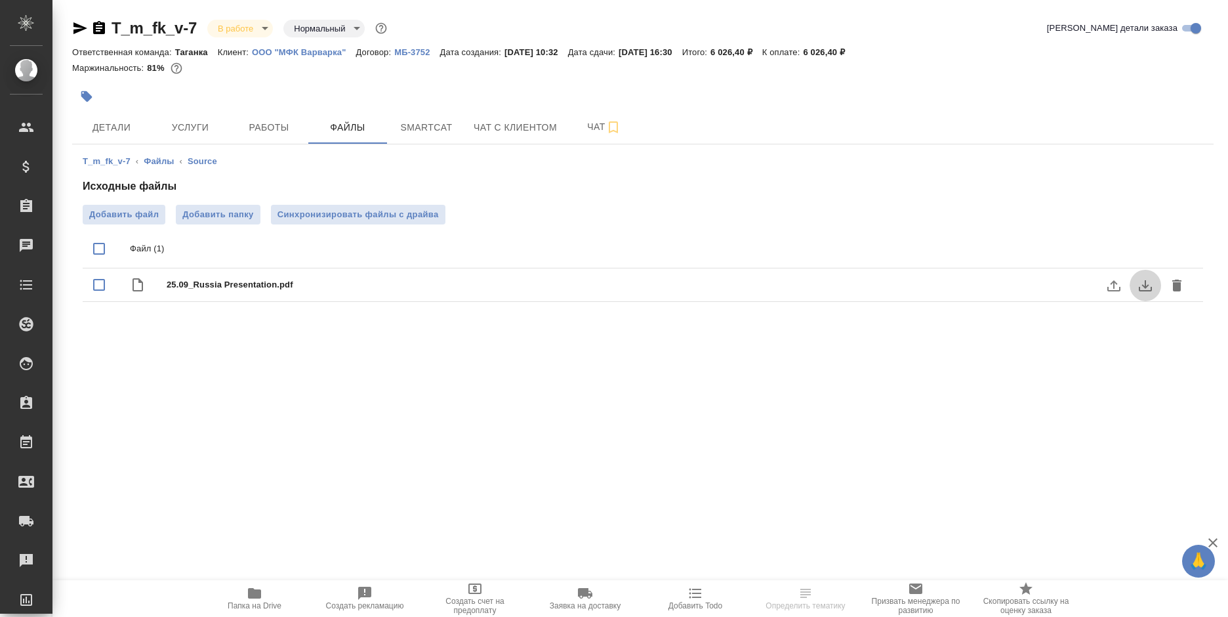
click at [1153, 285] on button "download" at bounding box center [1144, 285] width 31 height 31
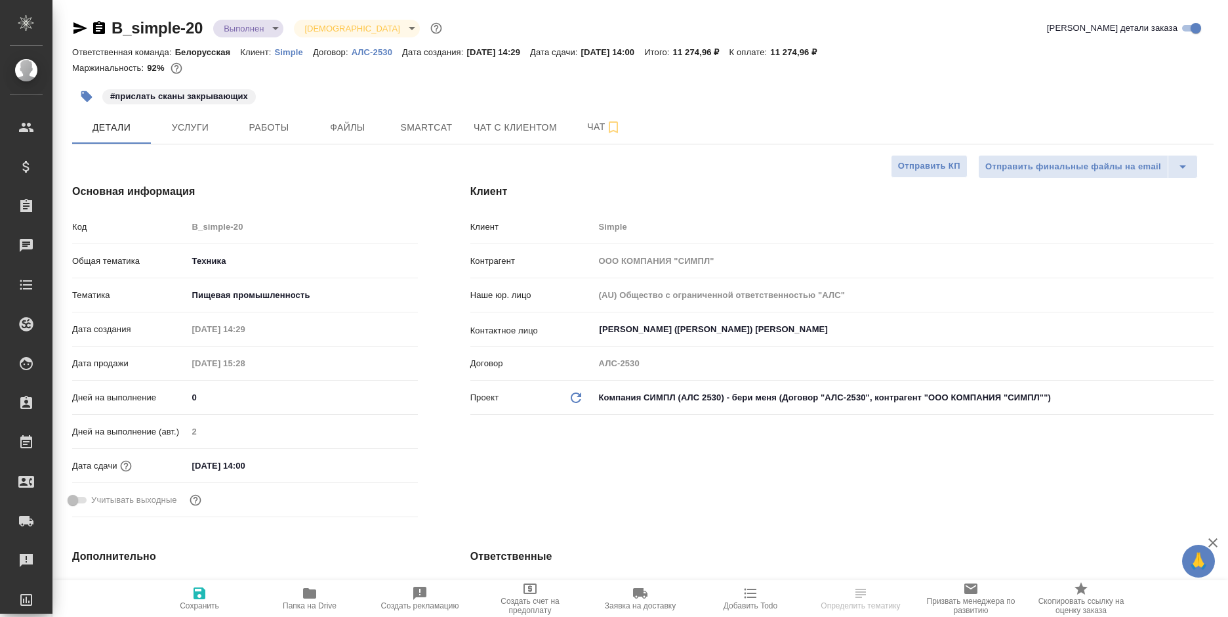
select select "RU"
click at [253, 31] on body "🙏 .cls-1 fill:#fff; AWATERA [PERSON_NAME] Спецификации Заказы 0 Чаты Todo Проек…" at bounding box center [614, 308] width 1228 height 617
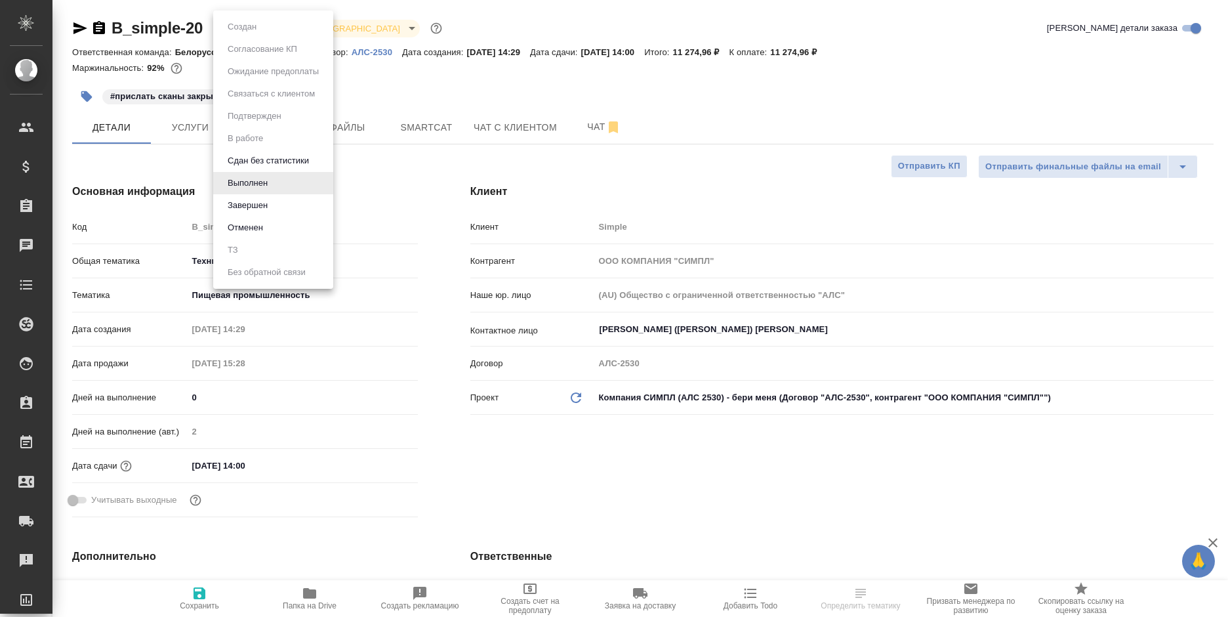
click at [253, 216] on li "Завершен" at bounding box center [273, 205] width 120 height 22
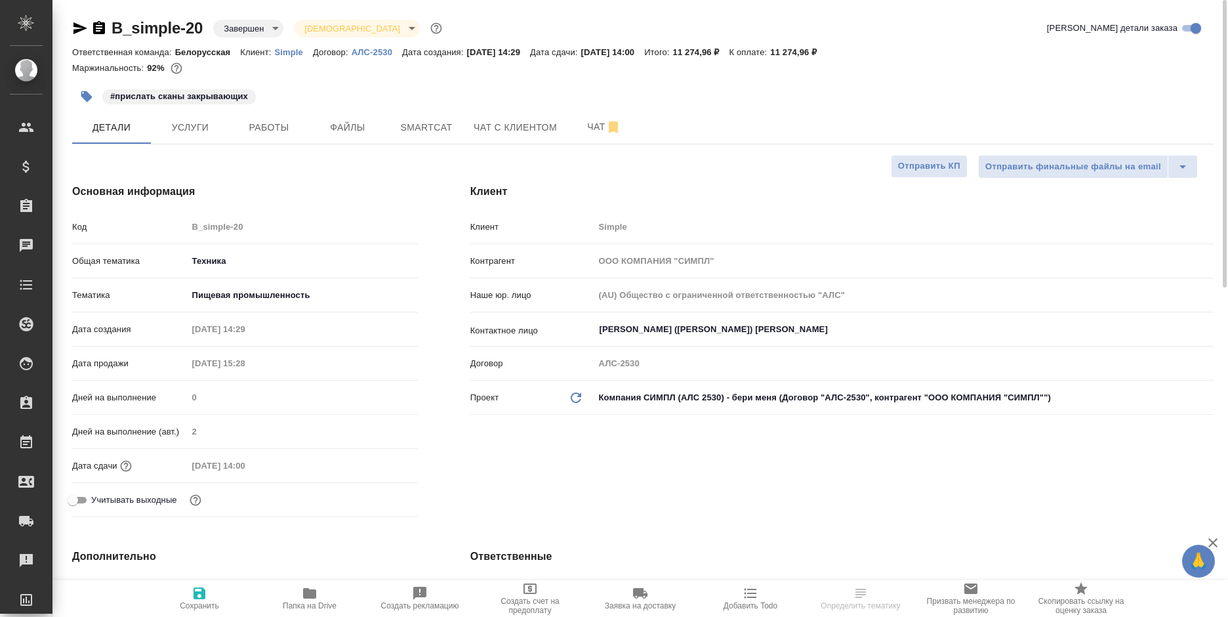
click at [93, 28] on icon "button" at bounding box center [99, 27] width 12 height 13
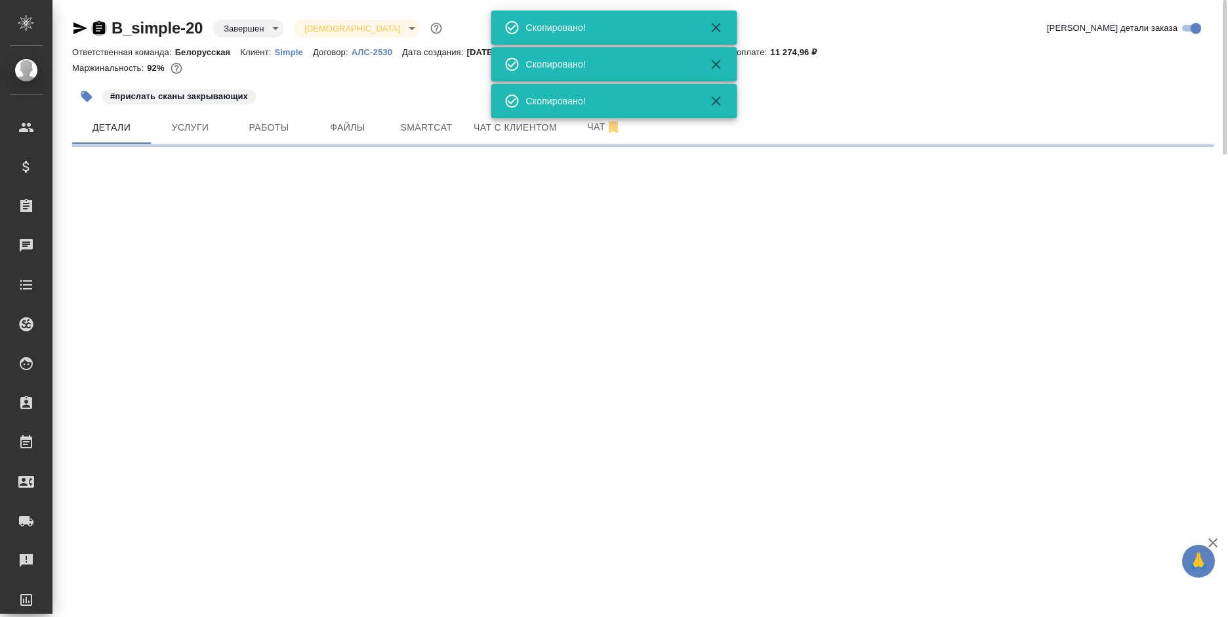
click at [93, 28] on icon "button" at bounding box center [99, 27] width 12 height 13
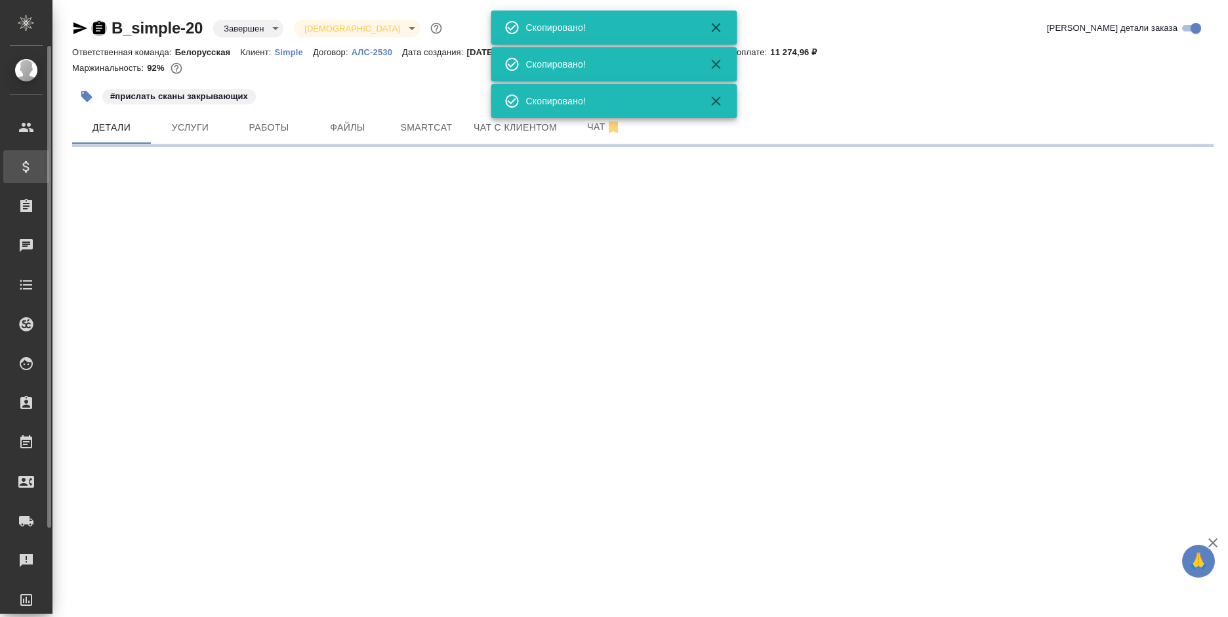
select select "RU"
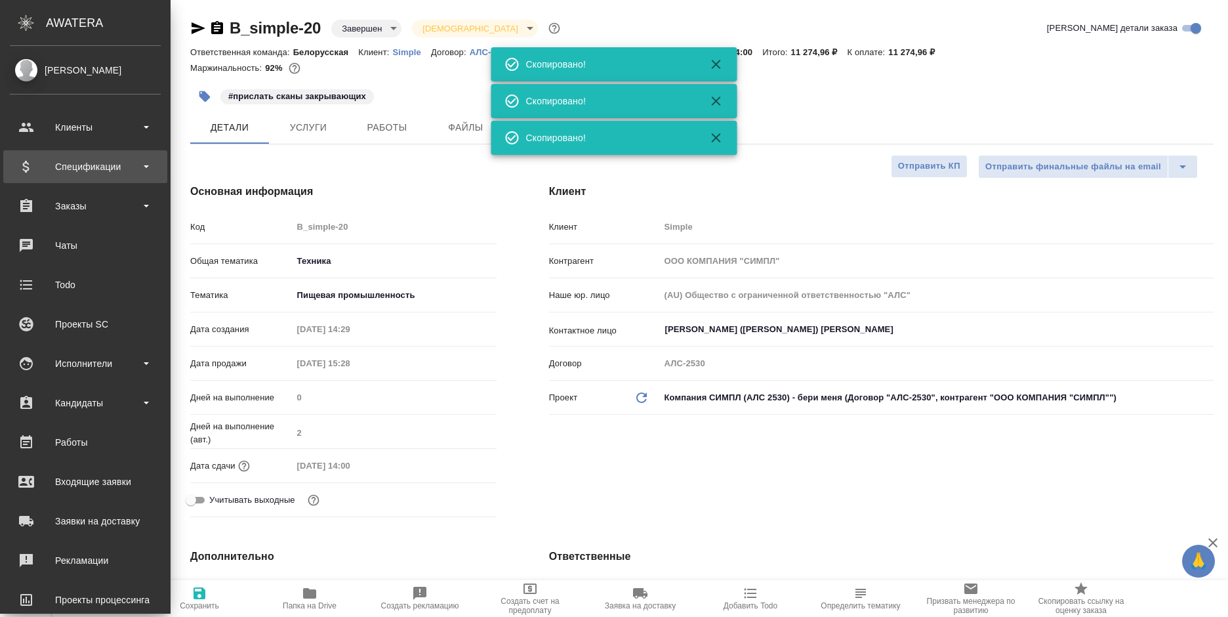
type textarea "x"
click at [27, 162] on div "Спецификации" at bounding box center [85, 167] width 151 height 20
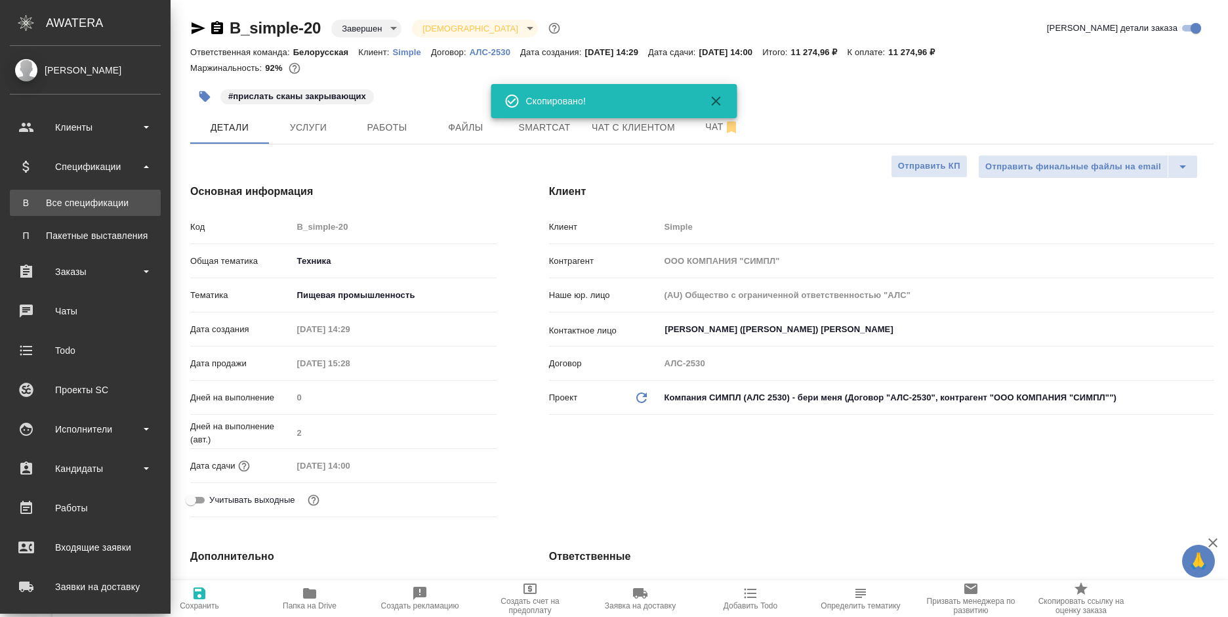
click at [50, 197] on div "Все спецификации" at bounding box center [85, 202] width 138 height 13
type textarea "x"
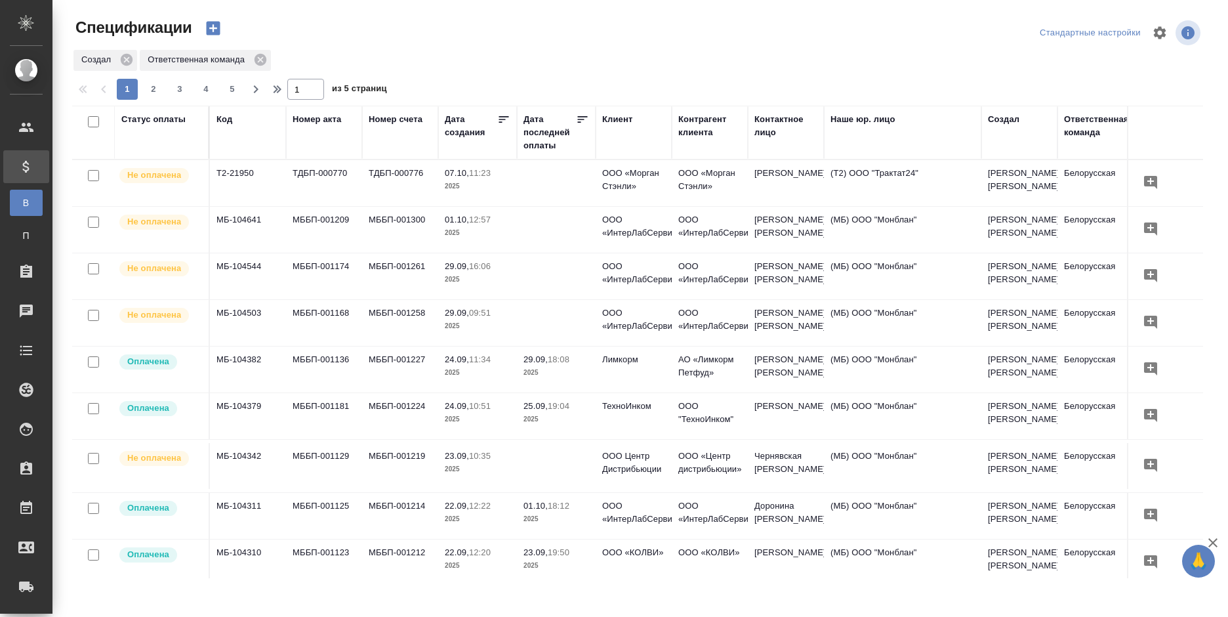
click at [211, 31] on icon "button" at bounding box center [213, 29] width 14 height 14
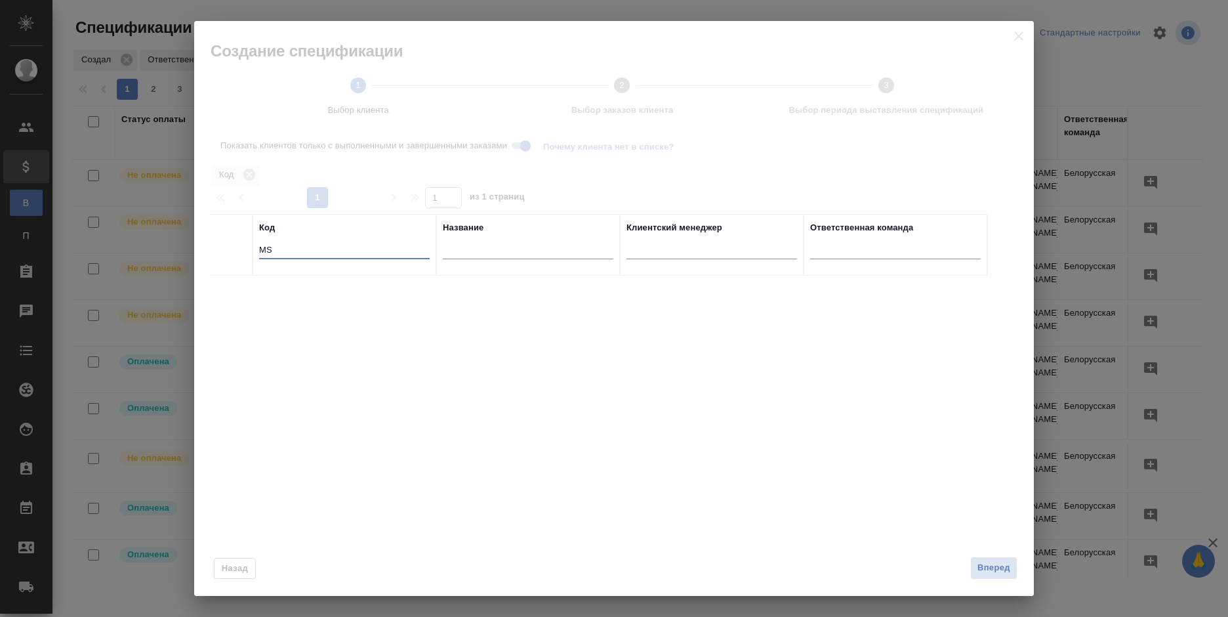
click at [295, 248] on input "MS" at bounding box center [344, 251] width 171 height 16
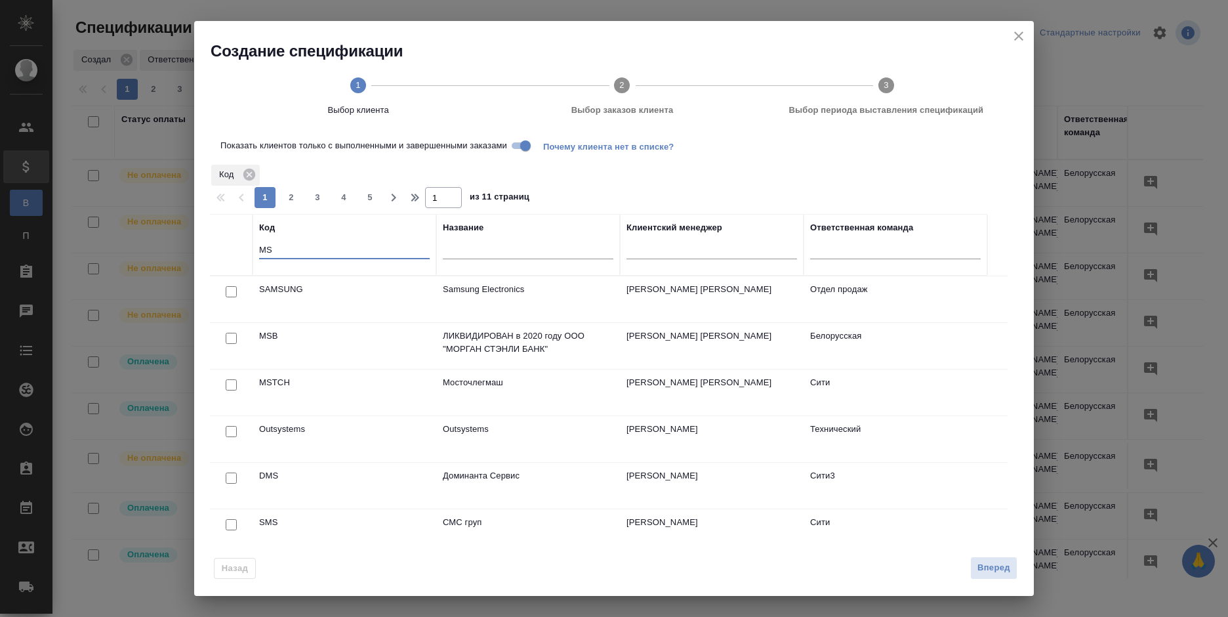
type input "M"
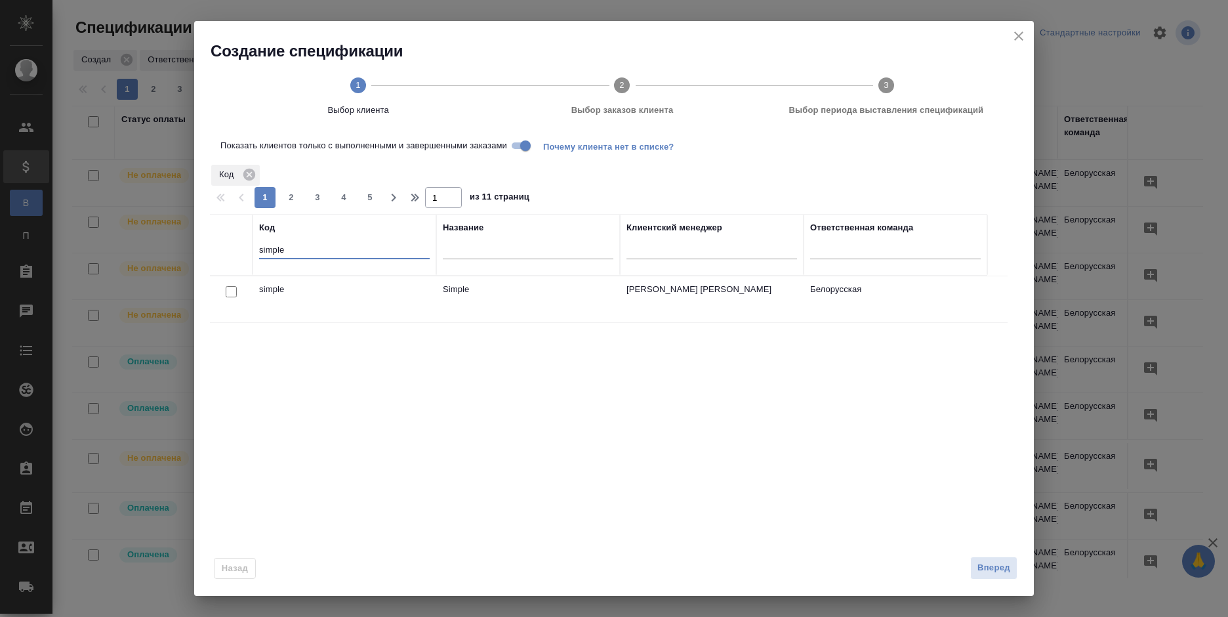
type input "simple"
click at [229, 295] on input "checkbox" at bounding box center [231, 291] width 11 height 11
checkbox input "true"
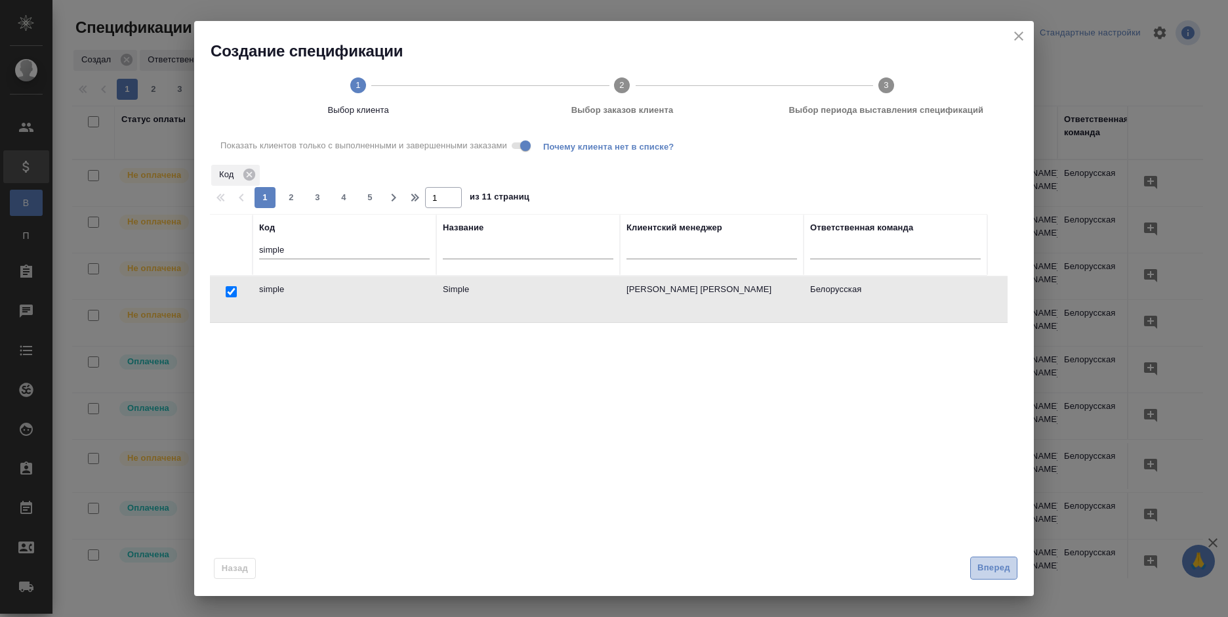
click at [998, 574] on span "Вперед" at bounding box center [993, 567] width 33 height 15
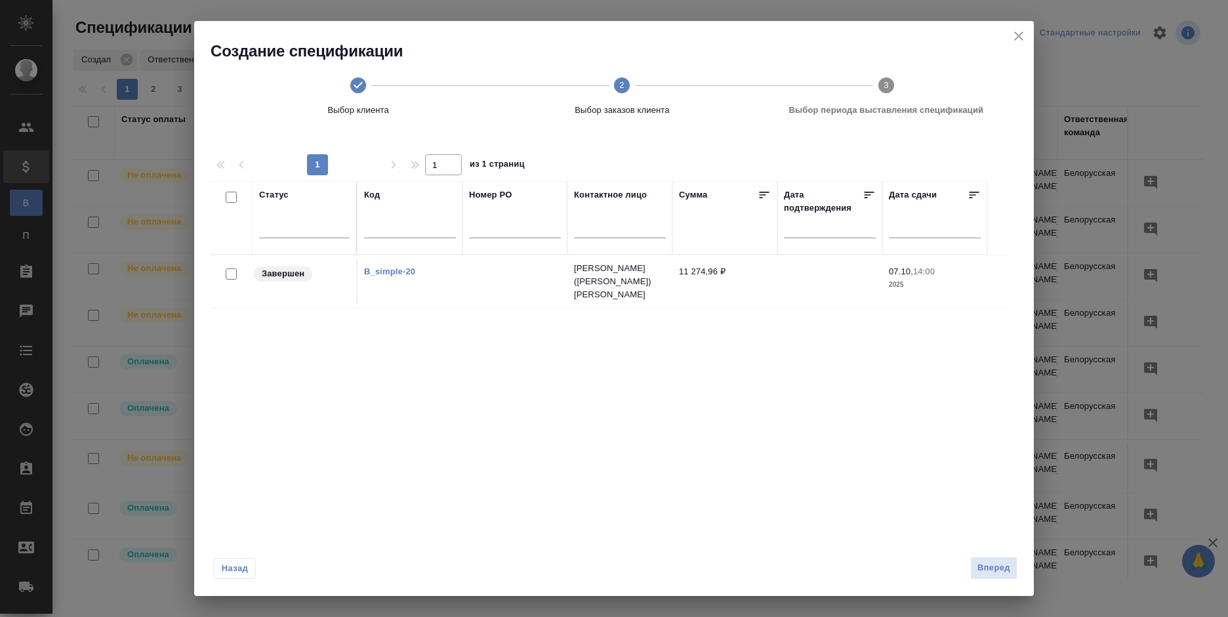
click at [226, 274] on input "checkbox" at bounding box center [231, 273] width 11 height 11
checkbox input "true"
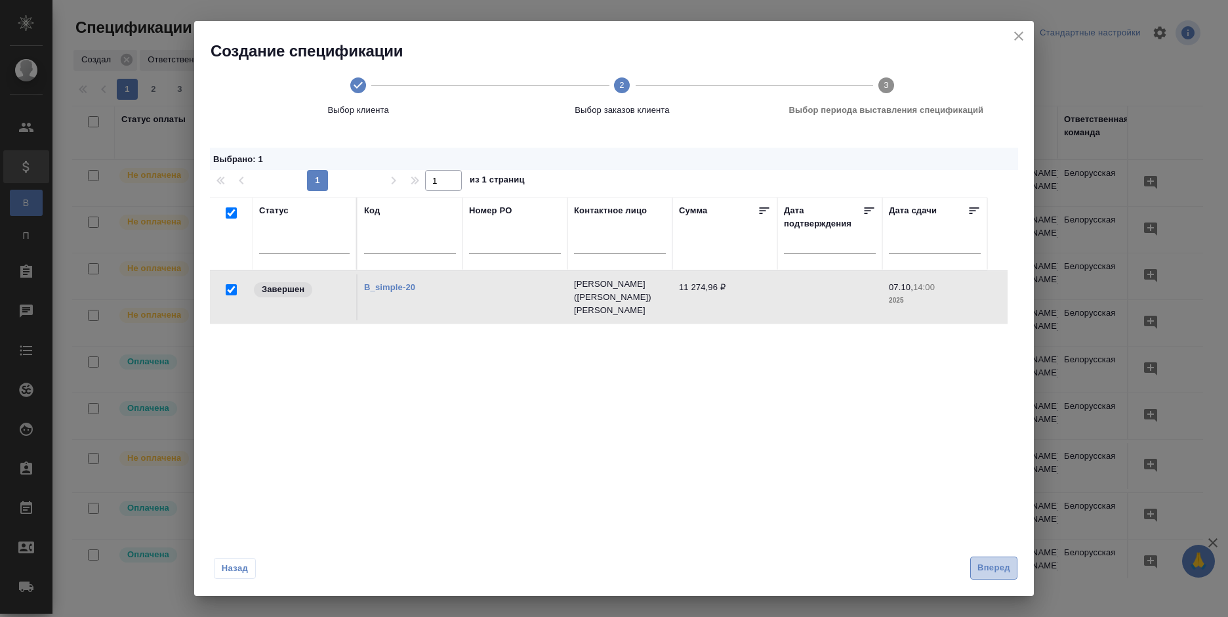
click at [998, 575] on span "Вперед" at bounding box center [993, 567] width 33 height 15
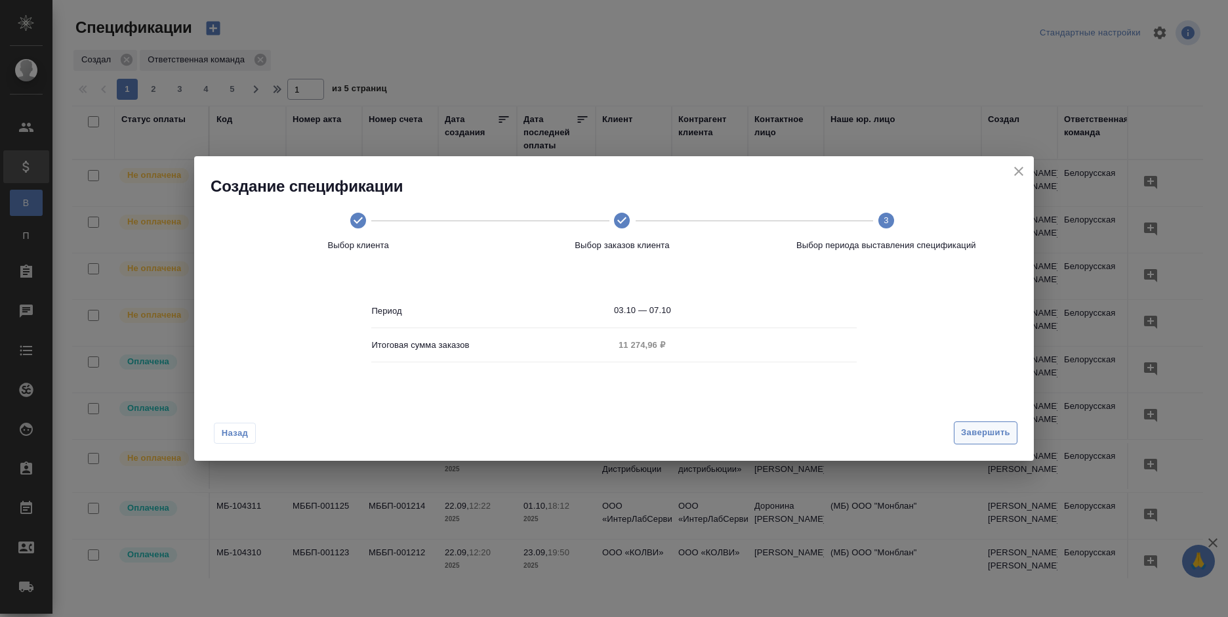
click at [987, 436] on span "Завершить" at bounding box center [985, 432] width 49 height 15
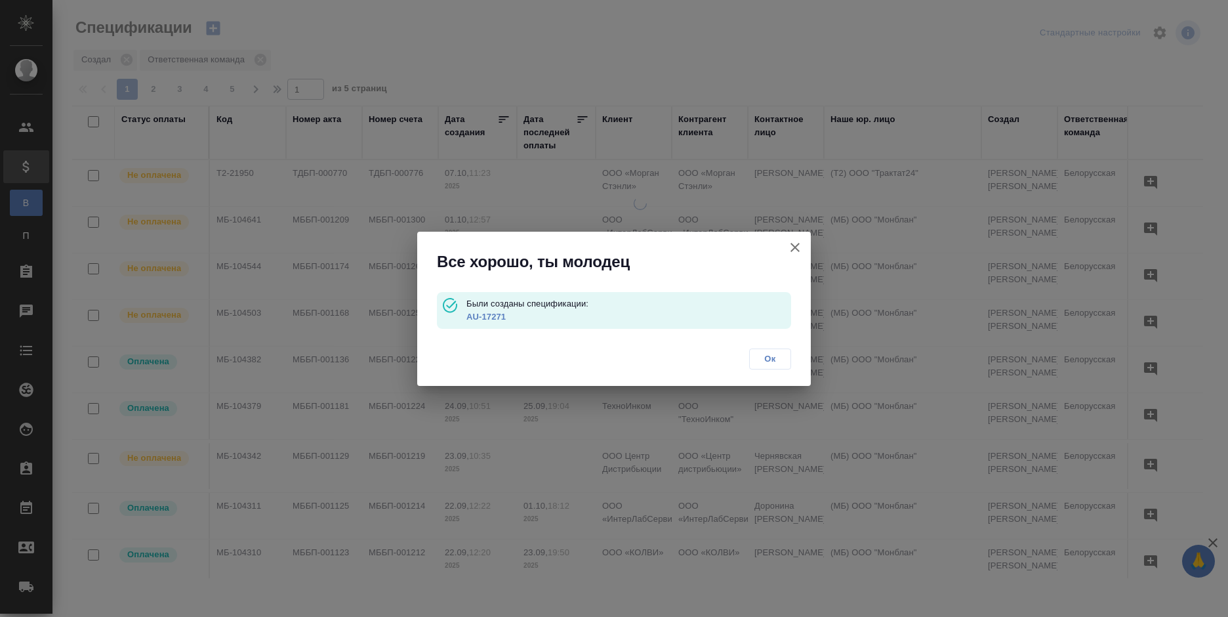
click at [487, 315] on link "AU-17271" at bounding box center [485, 317] width 39 height 10
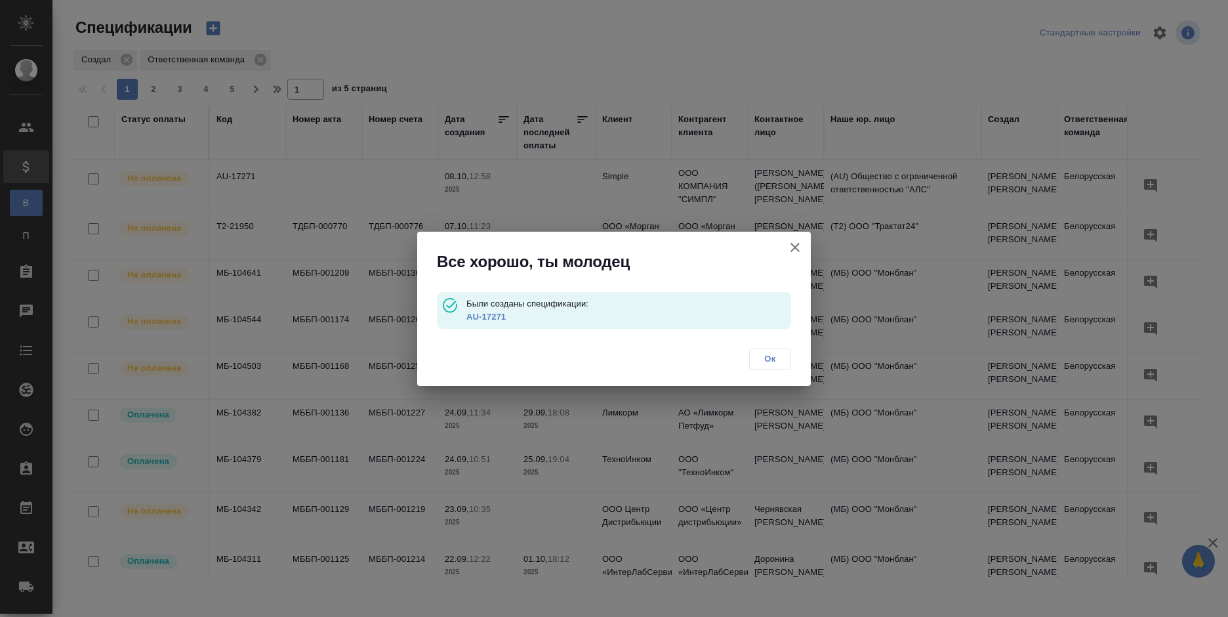
click at [487, 318] on link "AU-17271" at bounding box center [485, 317] width 39 height 10
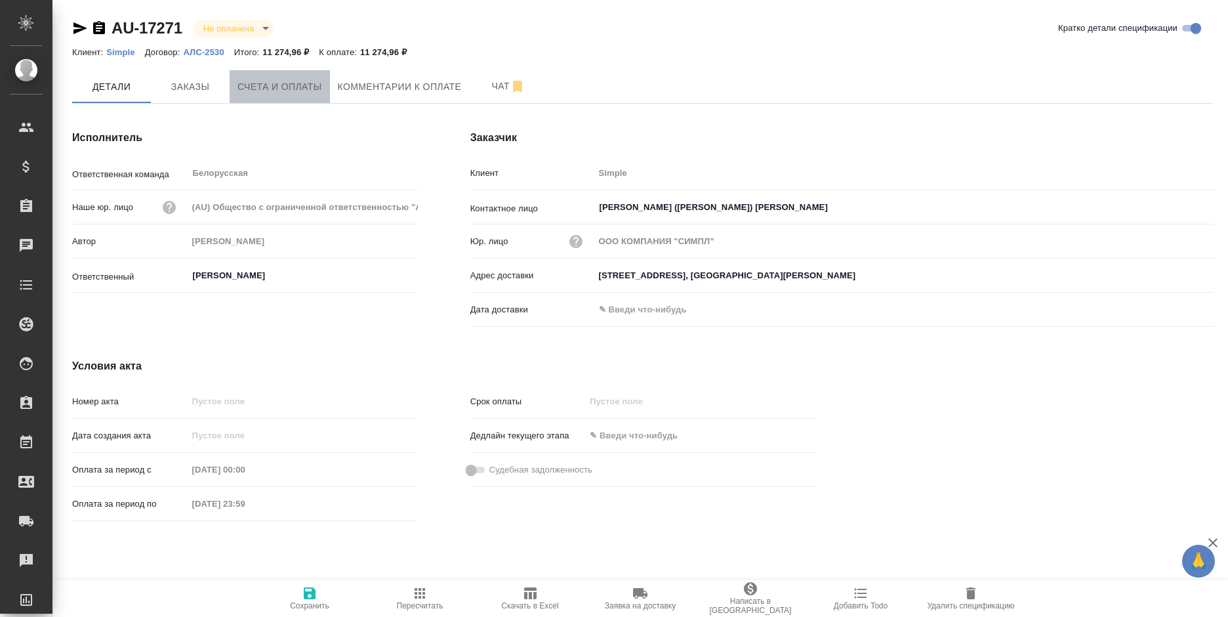
click at [280, 85] on span "Счета и оплаты" at bounding box center [279, 87] width 85 height 16
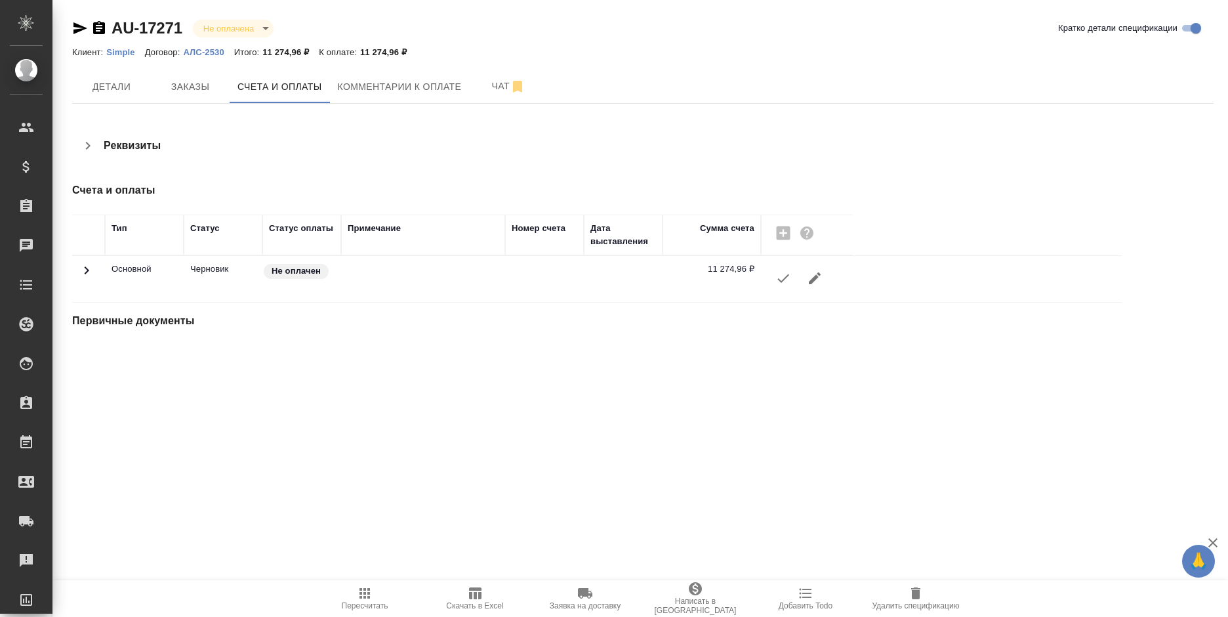
click at [779, 278] on icon "button" at bounding box center [783, 278] width 16 height 16
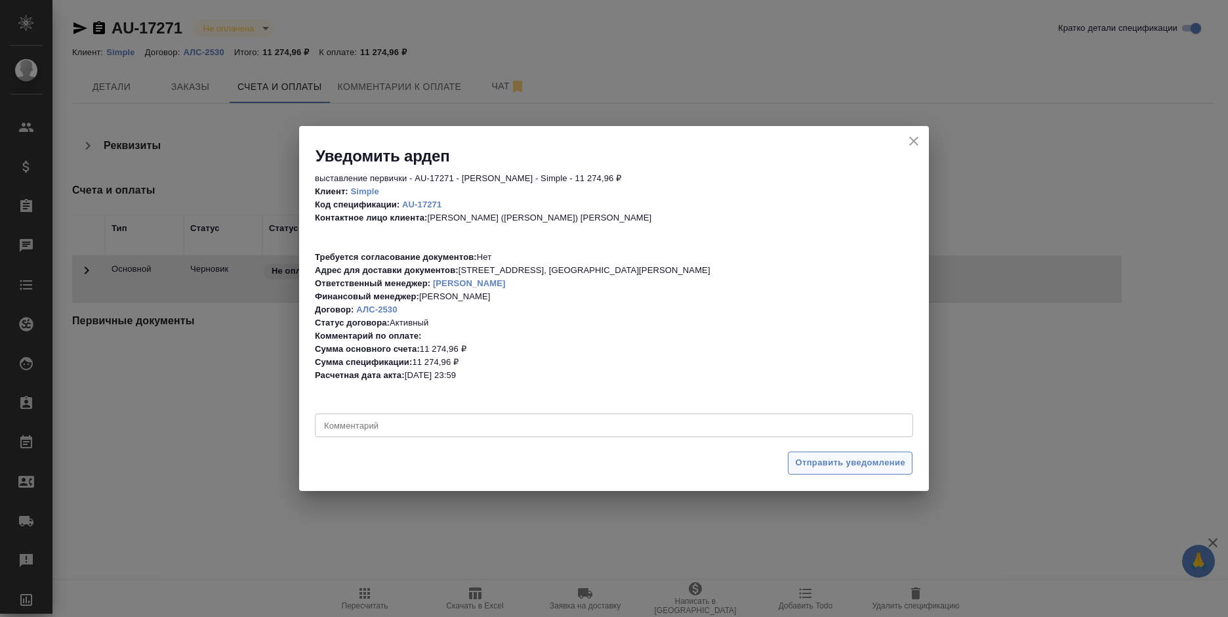
click at [814, 474] on button "Отправить уведомление" at bounding box center [850, 462] width 125 height 23
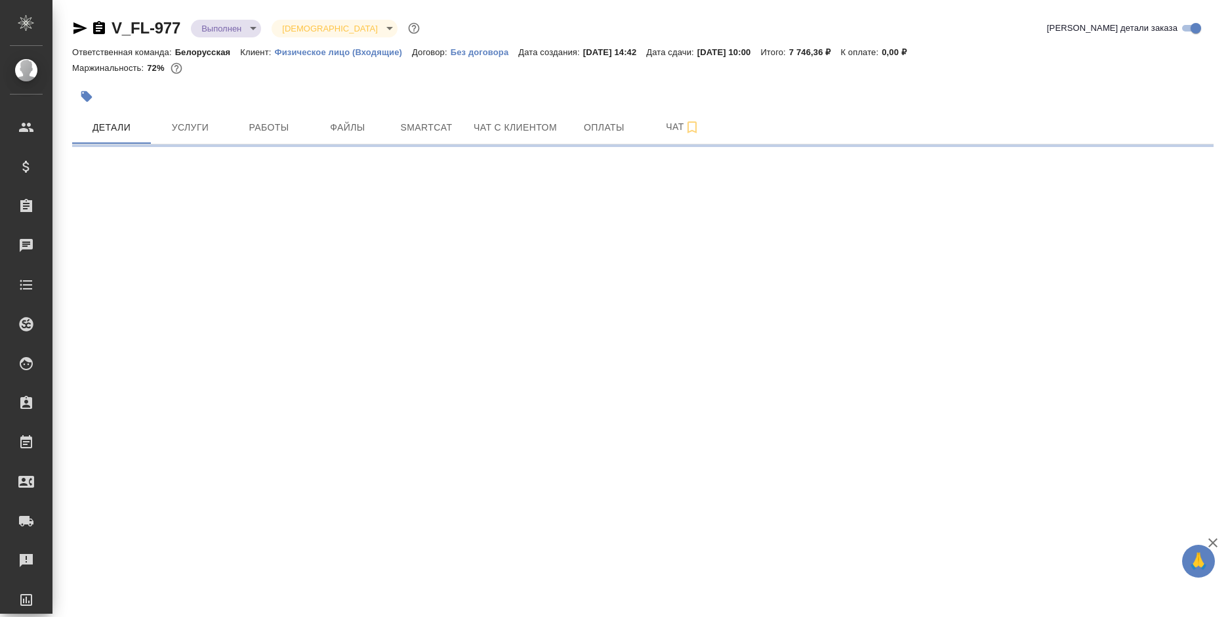
click at [100, 28] on icon "button" at bounding box center [99, 27] width 12 height 13
select select "RU"
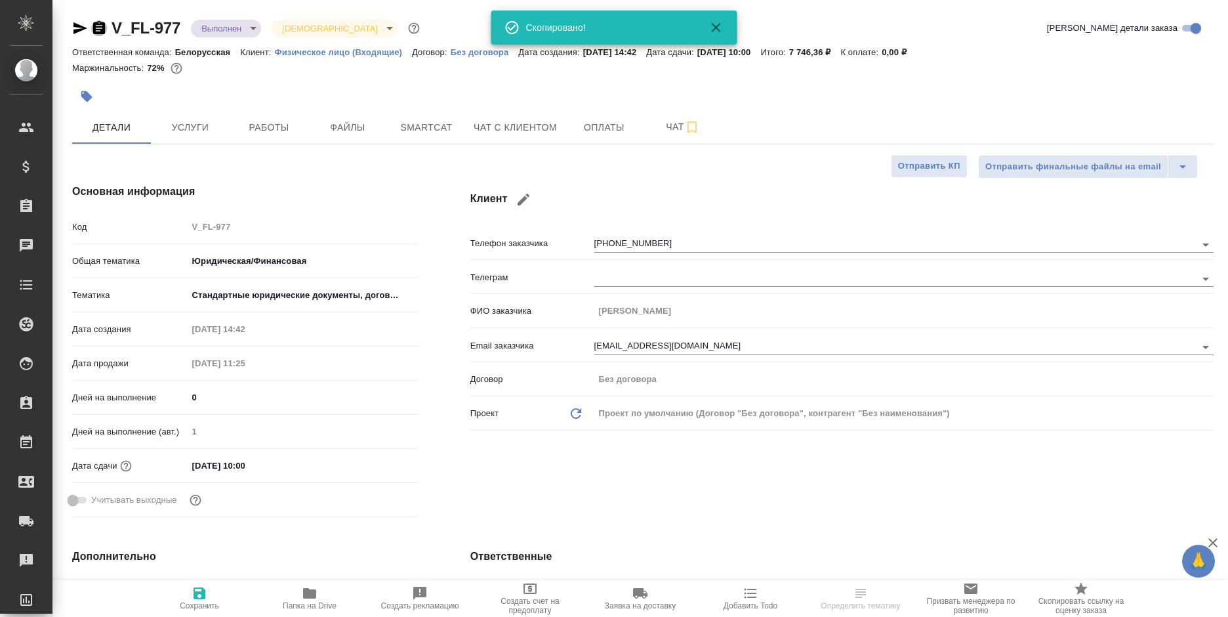
click at [100, 28] on icon "button" at bounding box center [99, 27] width 12 height 13
type textarea "x"
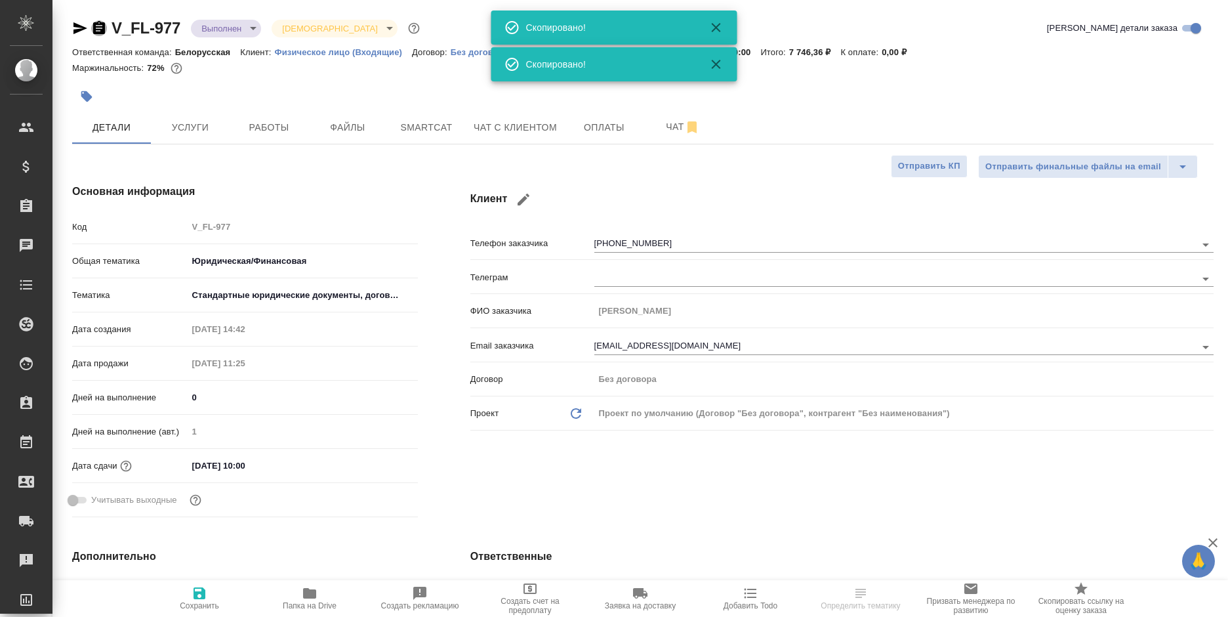
click at [100, 28] on icon "button" at bounding box center [99, 27] width 12 height 13
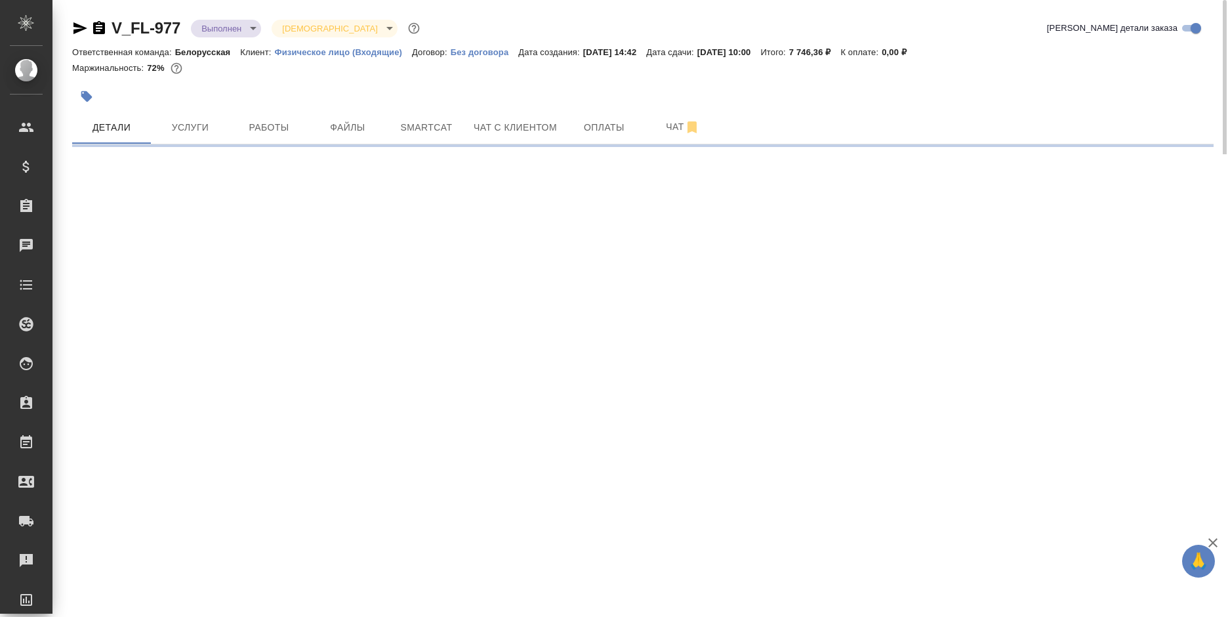
select select "RU"
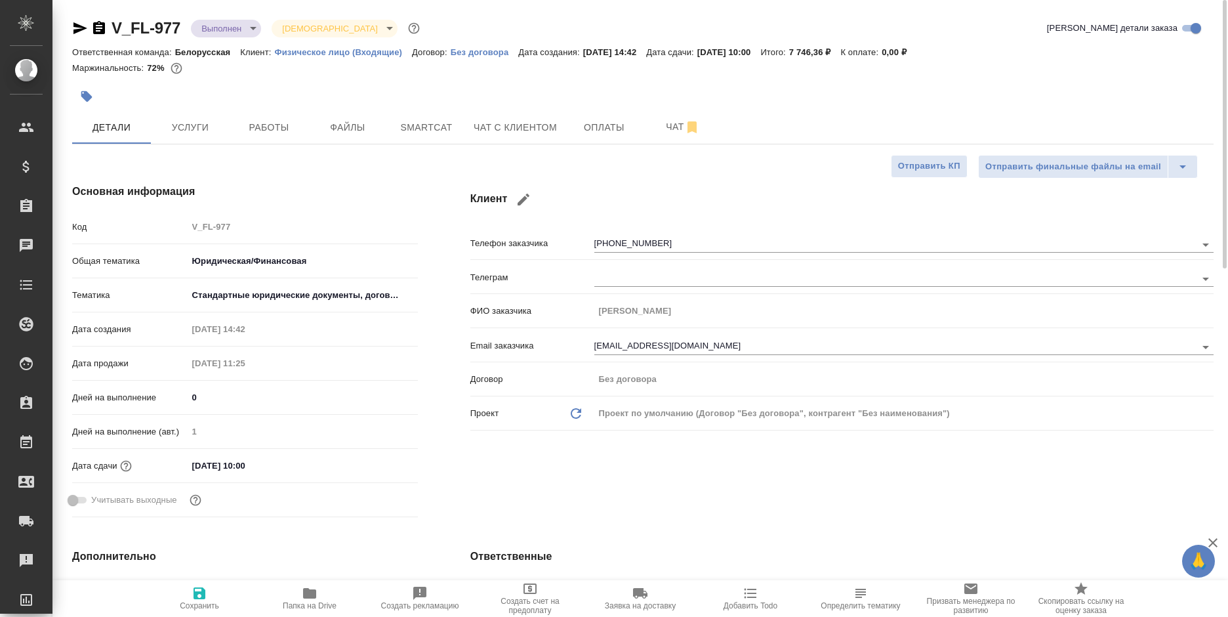
type textarea "x"
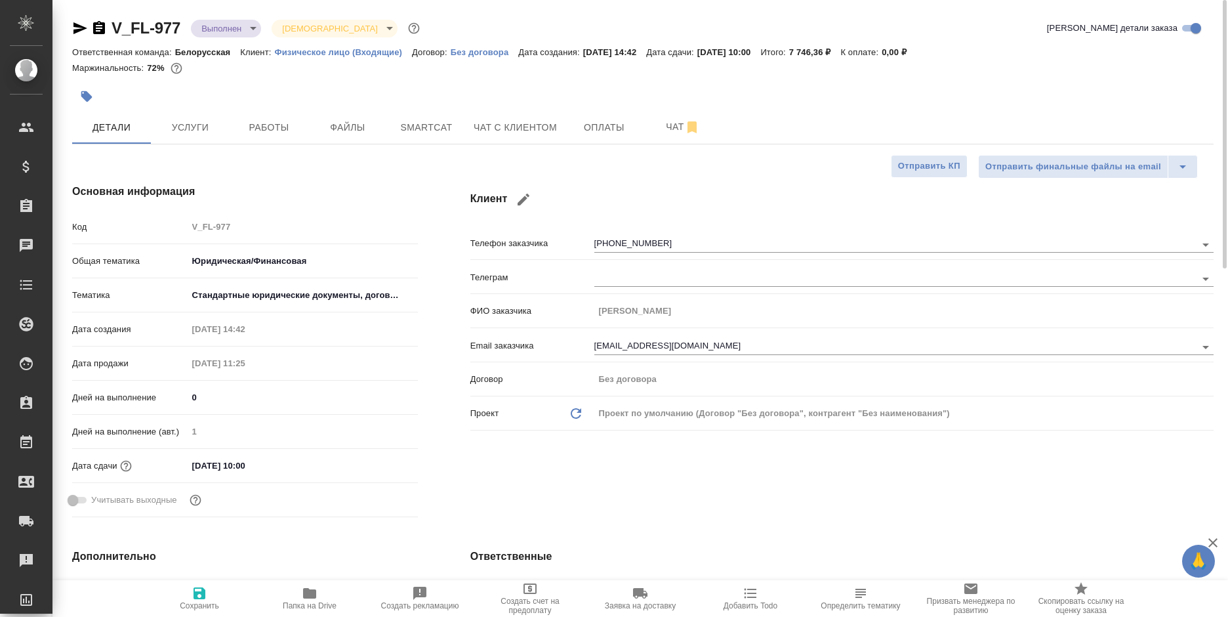
type textarea "x"
click at [96, 28] on icon "button" at bounding box center [99, 27] width 12 height 13
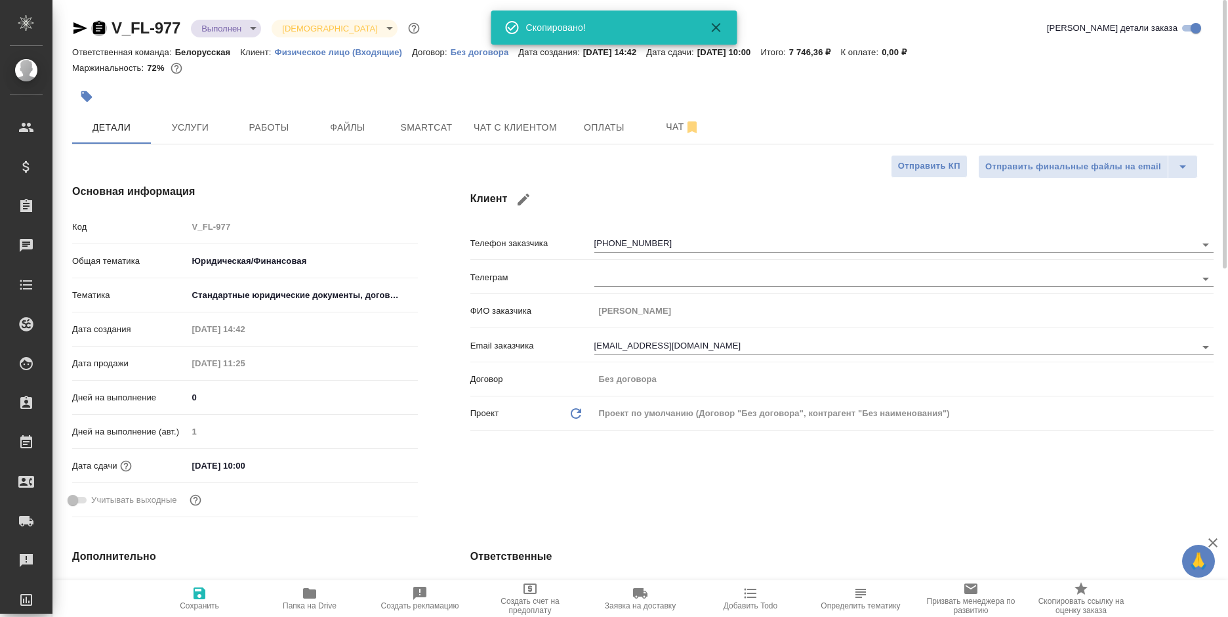
click at [96, 28] on icon "button" at bounding box center [99, 27] width 12 height 13
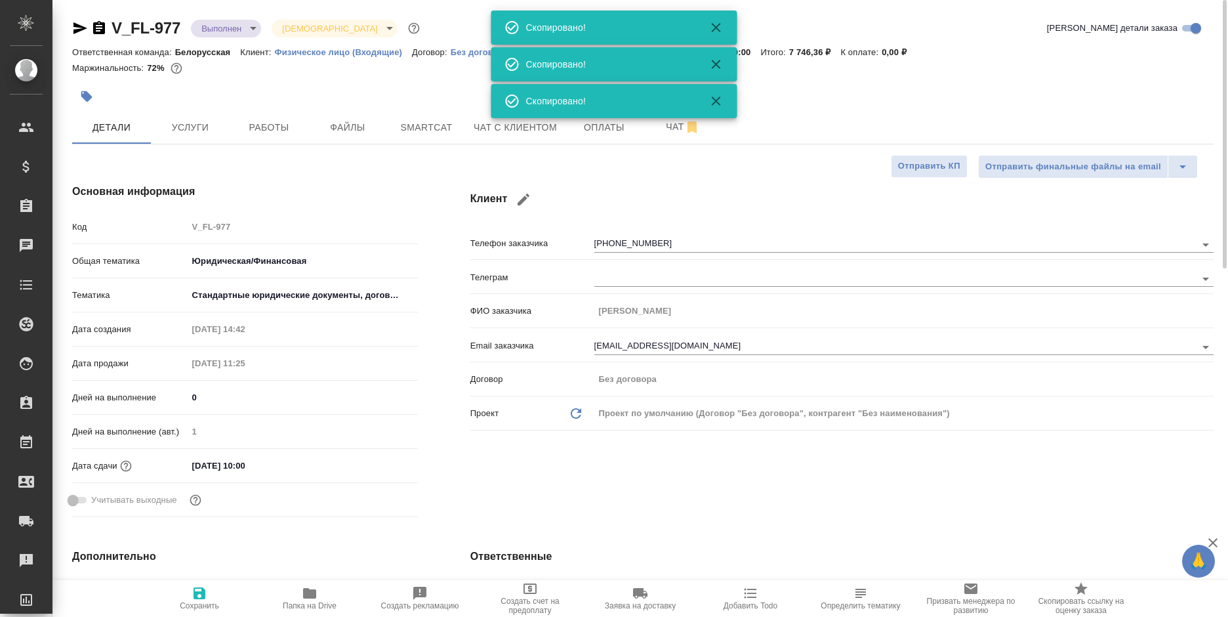
type textarea "x"
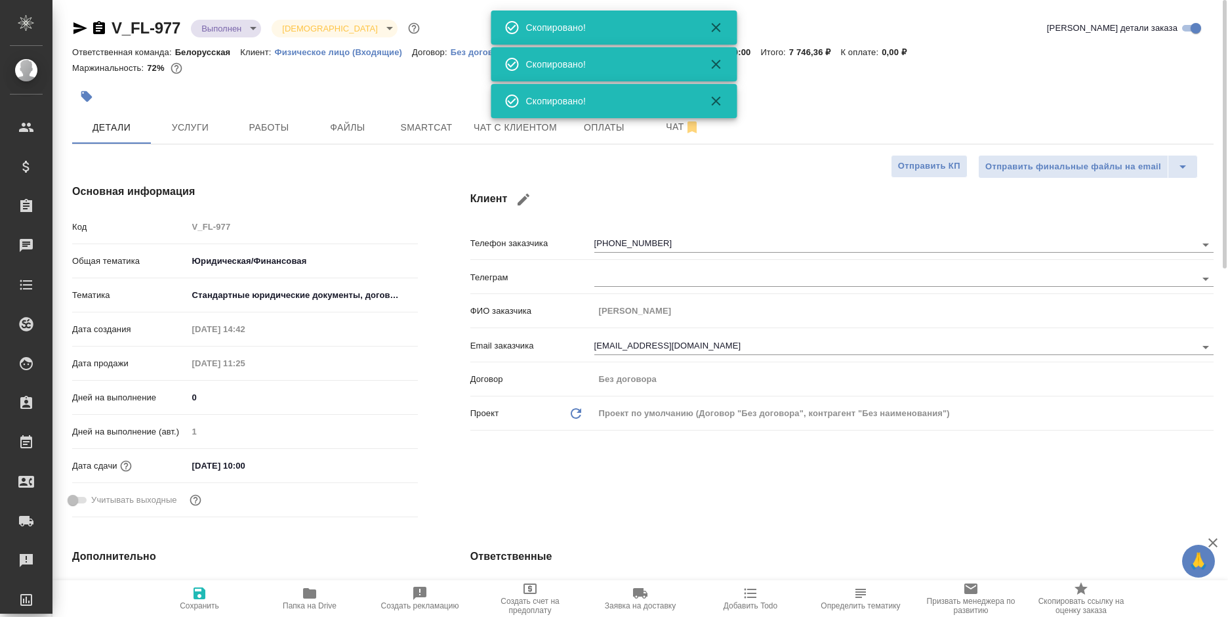
type textarea "x"
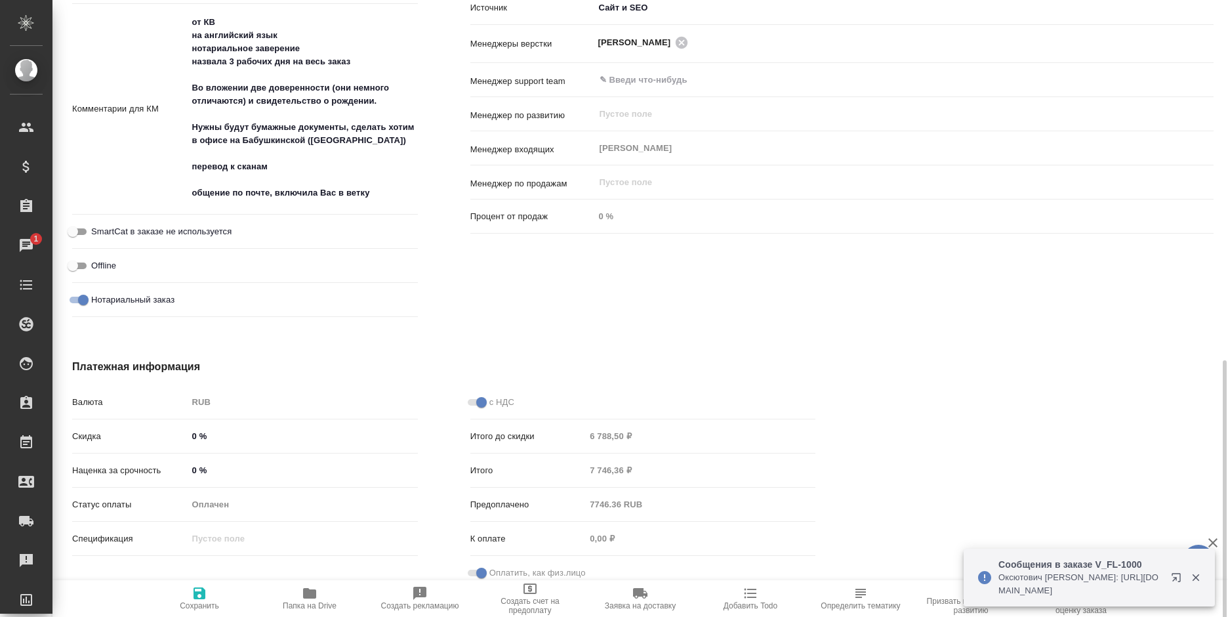
scroll to position [799, 0]
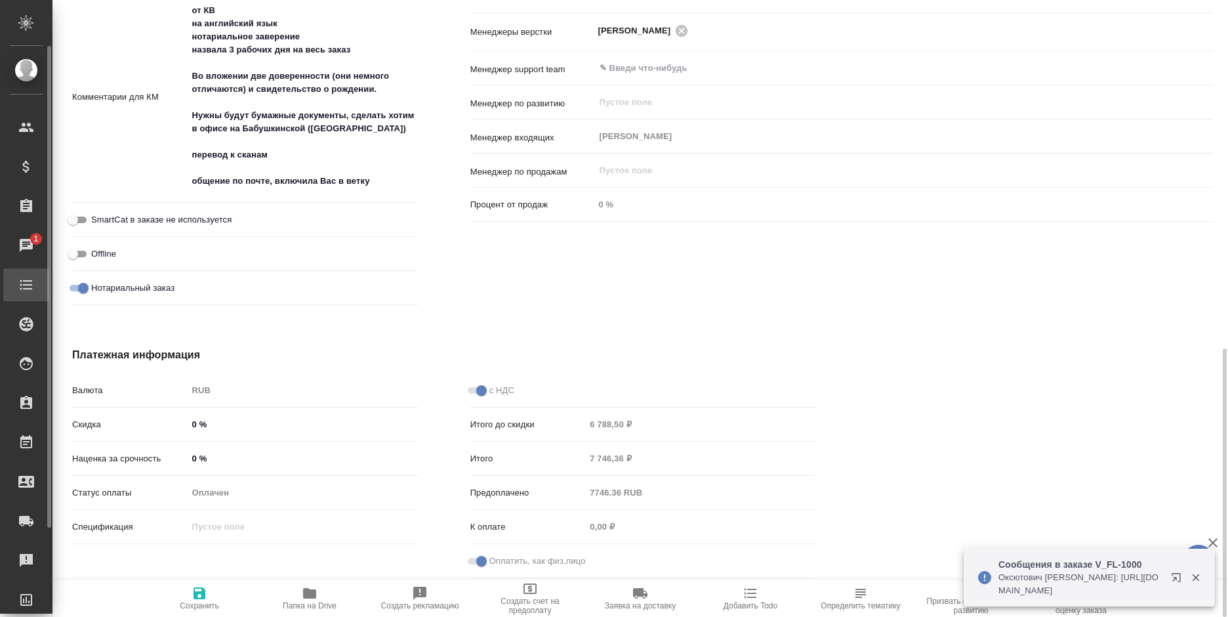
type textarea "x"
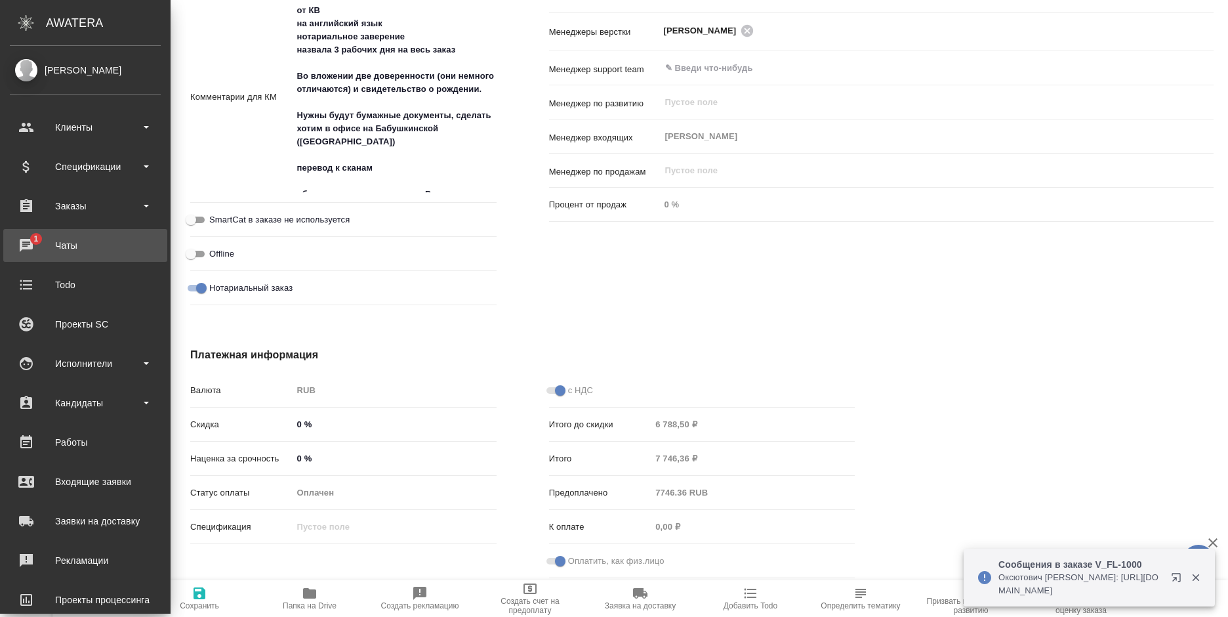
click at [28, 241] on div "Чаты" at bounding box center [85, 245] width 151 height 20
type textarea "x"
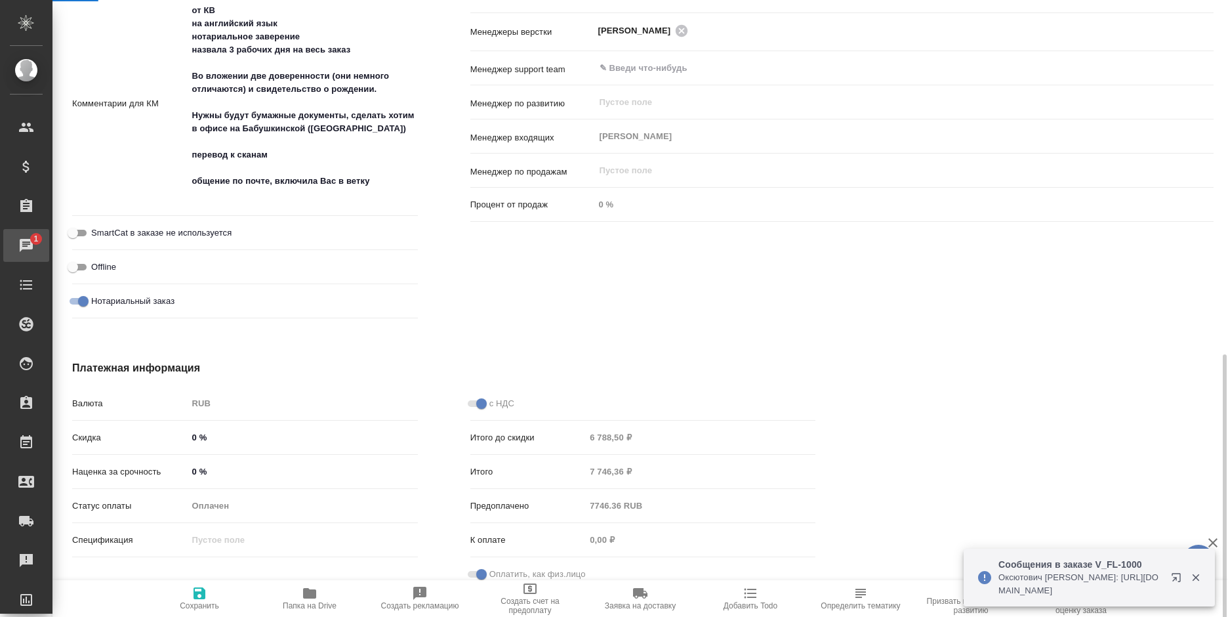
scroll to position [805, 0]
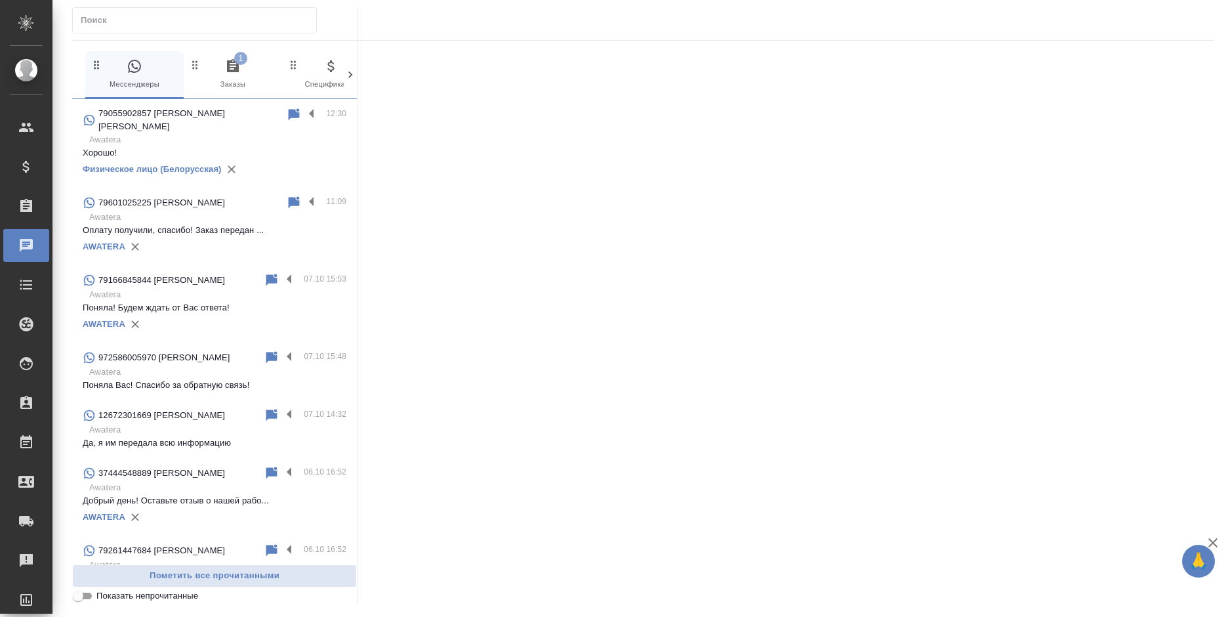
click at [237, 79] on span "1 Заказы" at bounding box center [233, 74] width 88 height 32
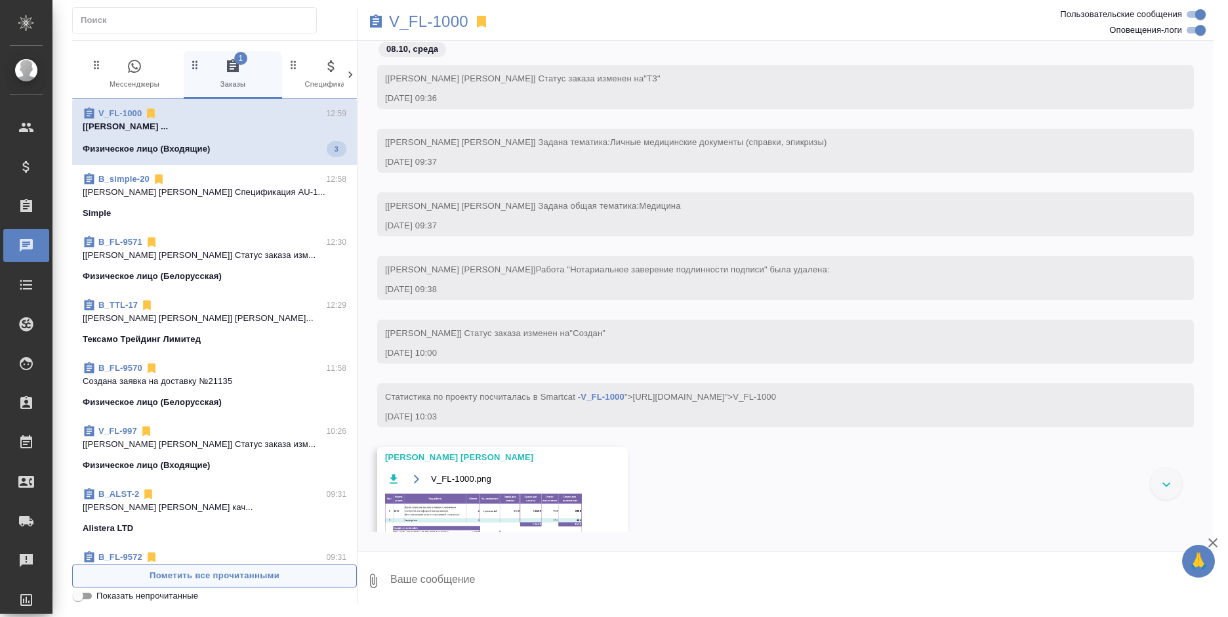
scroll to position [3088, 0]
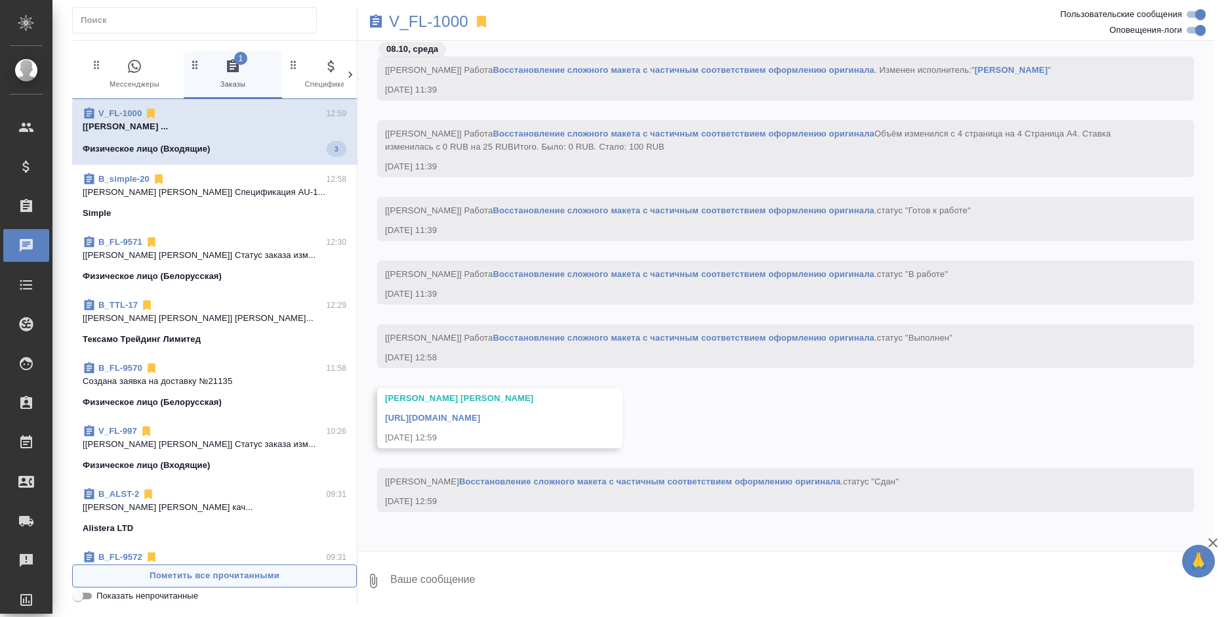
click at [235, 576] on span "Пометить все прочитанными" at bounding box center [214, 575] width 270 height 15
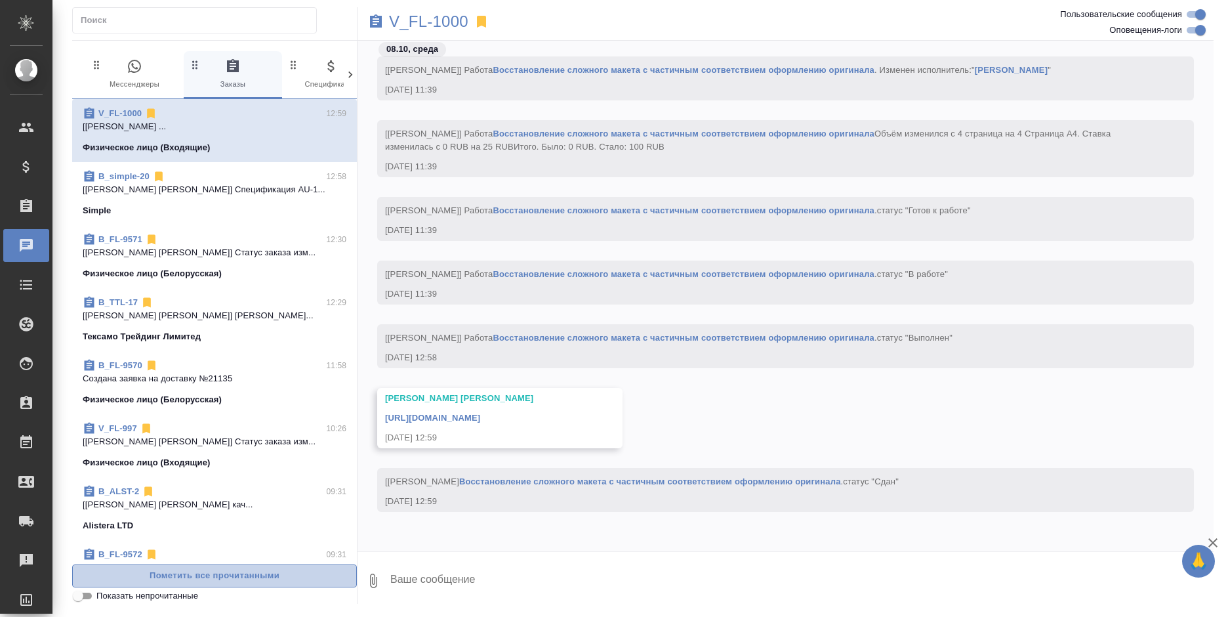
click at [235, 576] on span "Пометить все прочитанными" at bounding box center [214, 575] width 270 height 15
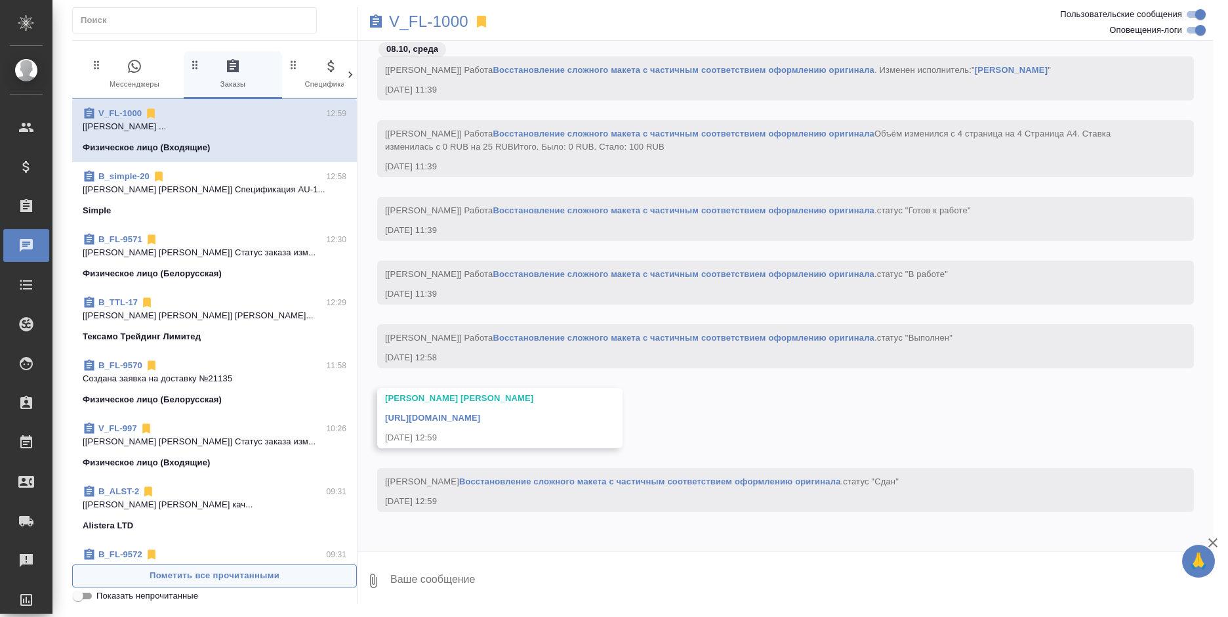
click at [235, 576] on span "Пометить все прочитанными" at bounding box center [214, 575] width 270 height 15
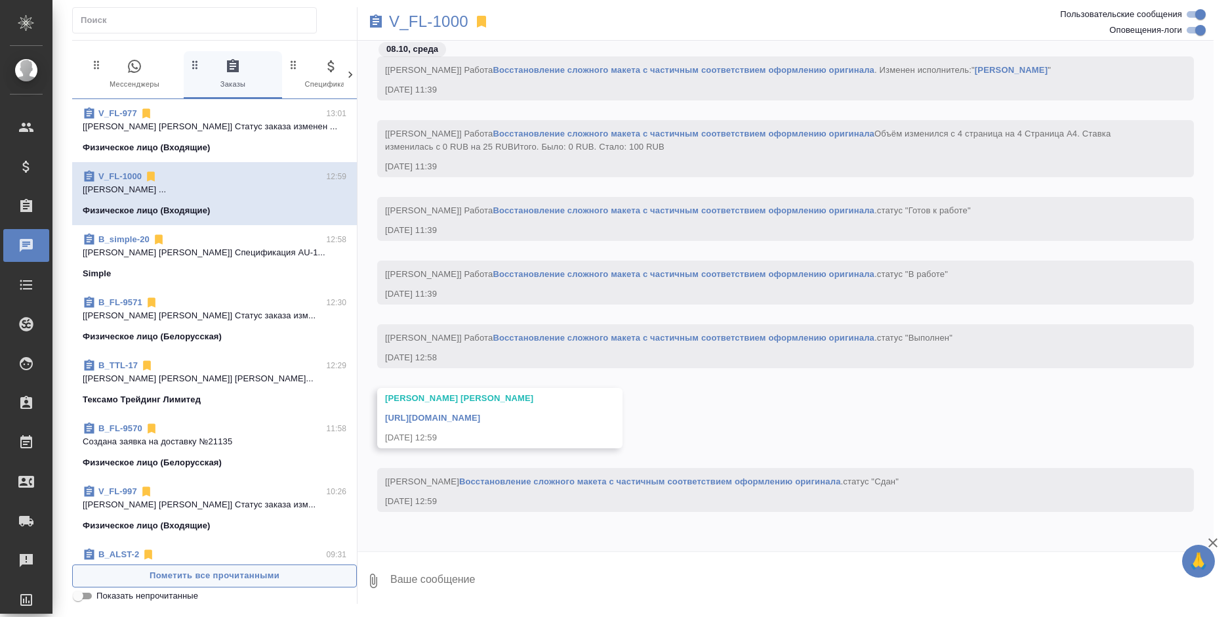
click at [207, 581] on span "Пометить все прочитанными" at bounding box center [214, 575] width 270 height 15
click at [121, 51] on div "0 Мессенджеры 0 Заказы 0 Спецификации 0 Клиенты 0 Входящие 0 Тендеры 0 Исполнит…" at bounding box center [214, 322] width 285 height 563
click at [136, 66] on icon "button" at bounding box center [135, 66] width 16 height 16
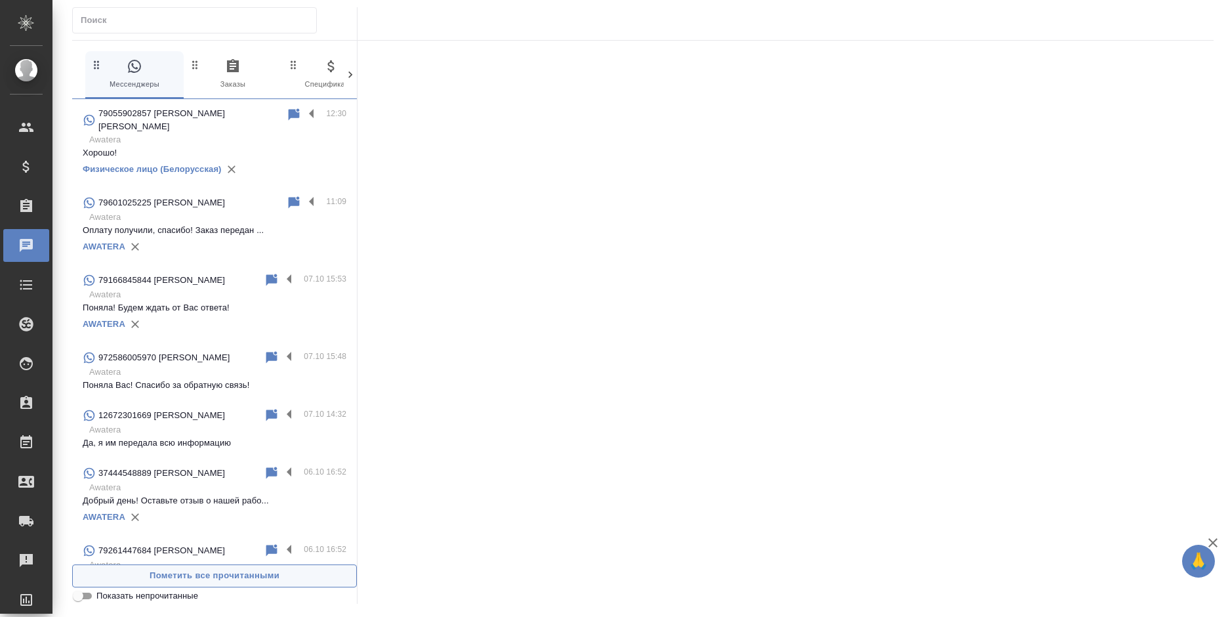
click at [275, 584] on button "Пометить все прочитанными" at bounding box center [214, 575] width 285 height 23
click at [214, 69] on span "1 Заказы" at bounding box center [233, 74] width 88 height 32
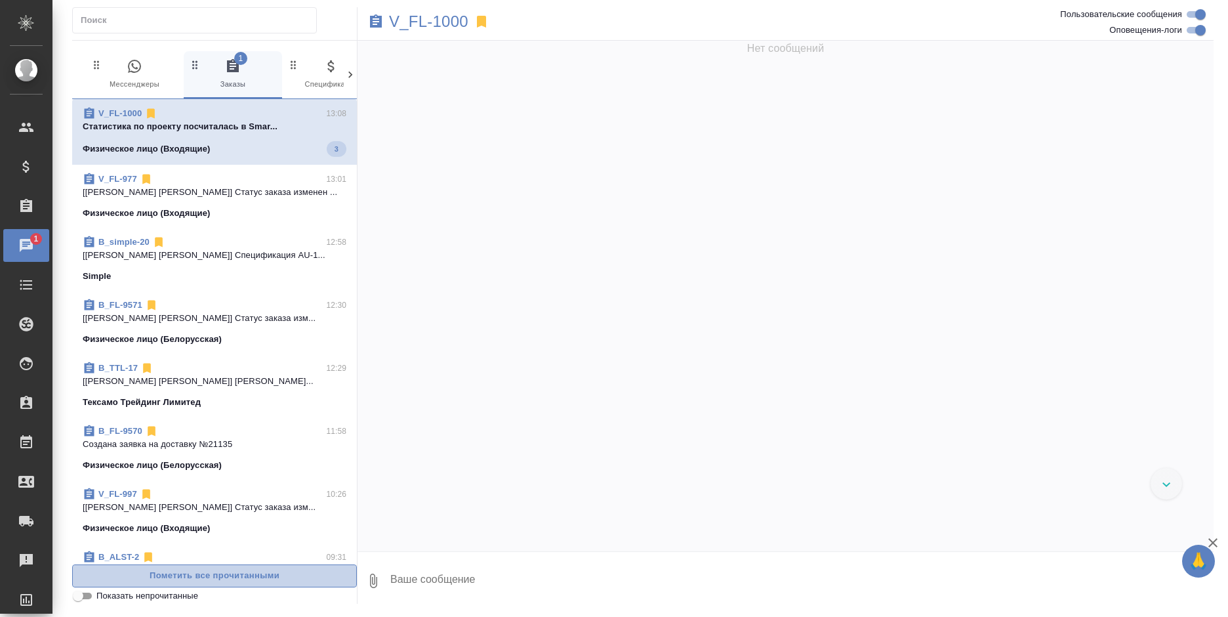
click at [273, 578] on span "Пометить все прочитанными" at bounding box center [214, 575] width 270 height 15
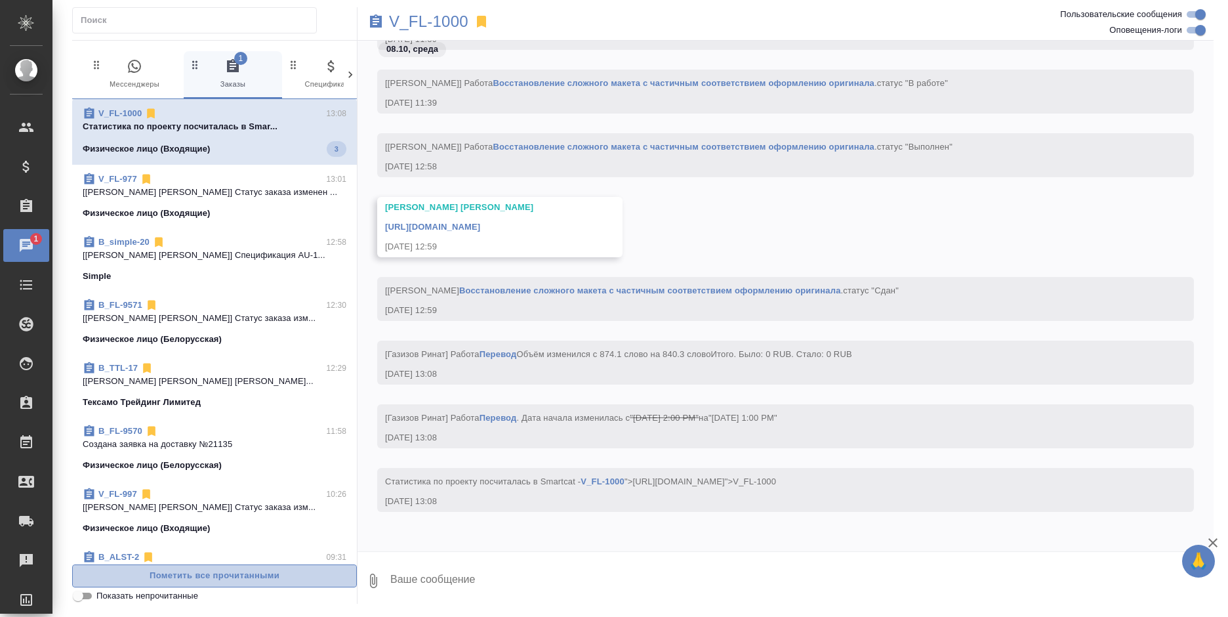
click at [273, 578] on span "Пометить все прочитанными" at bounding box center [214, 575] width 270 height 15
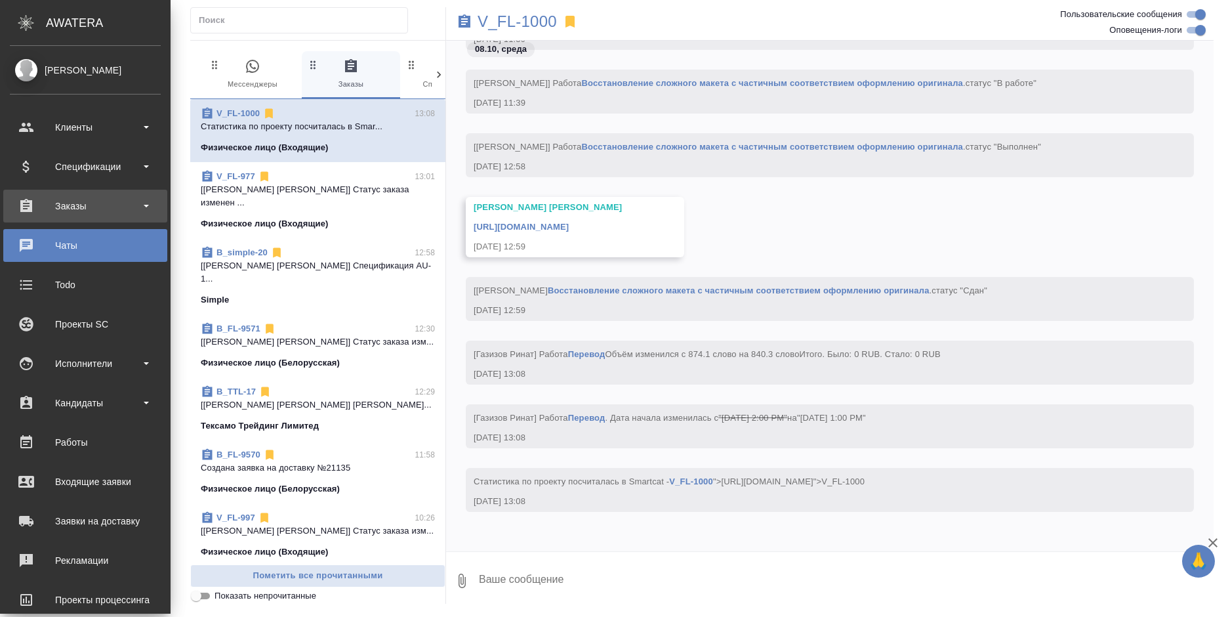
click at [32, 203] on div "Заказы" at bounding box center [85, 206] width 151 height 20
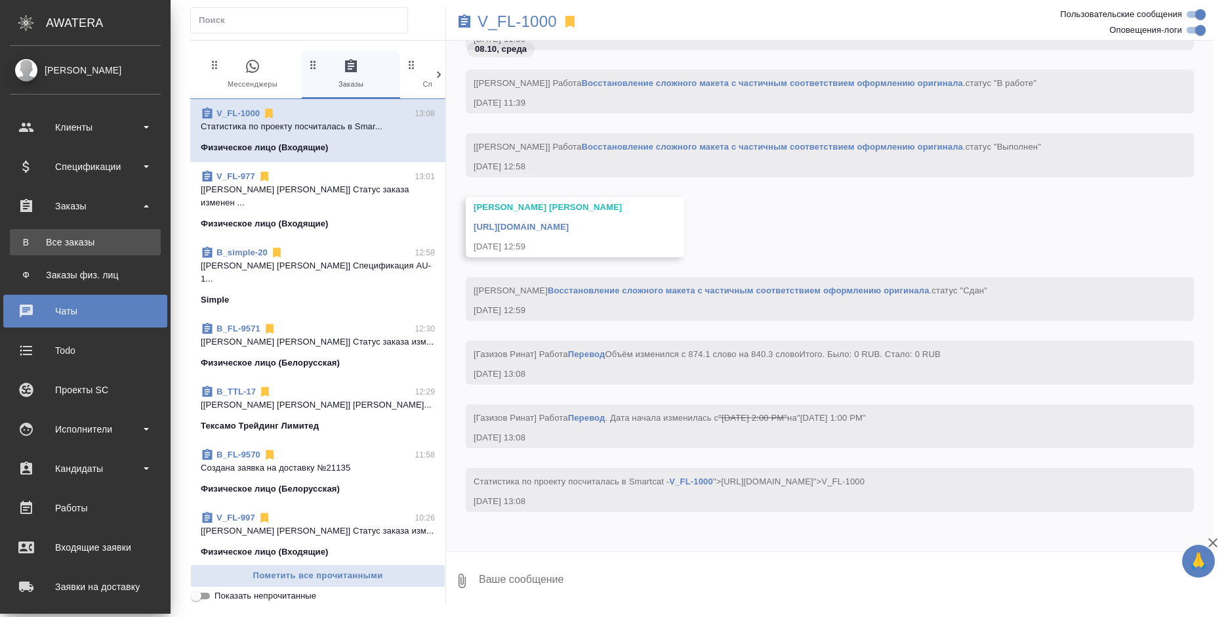
click at [68, 235] on link "В Все заказы" at bounding box center [85, 242] width 151 height 26
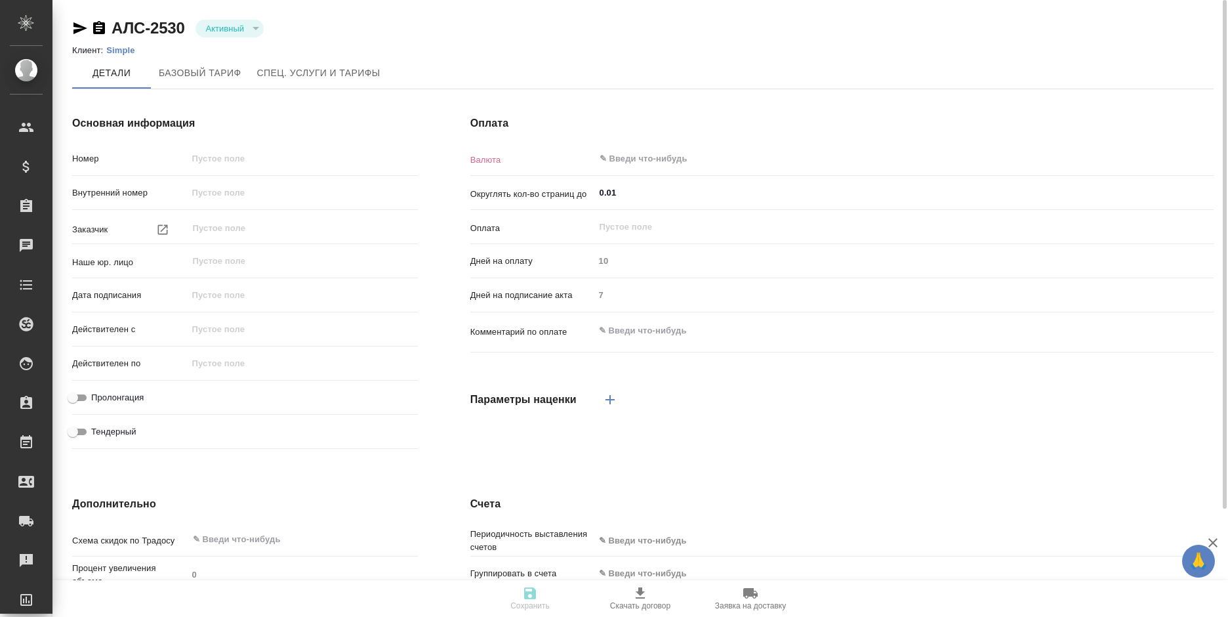
type input "АЛС-2530"
type input "ООО КОМПАНИЯ "СИМПЛ""
type input "(AU) Общество с ограниченной ответственностью "АЛС""
type input "16.02.2024 00:00"
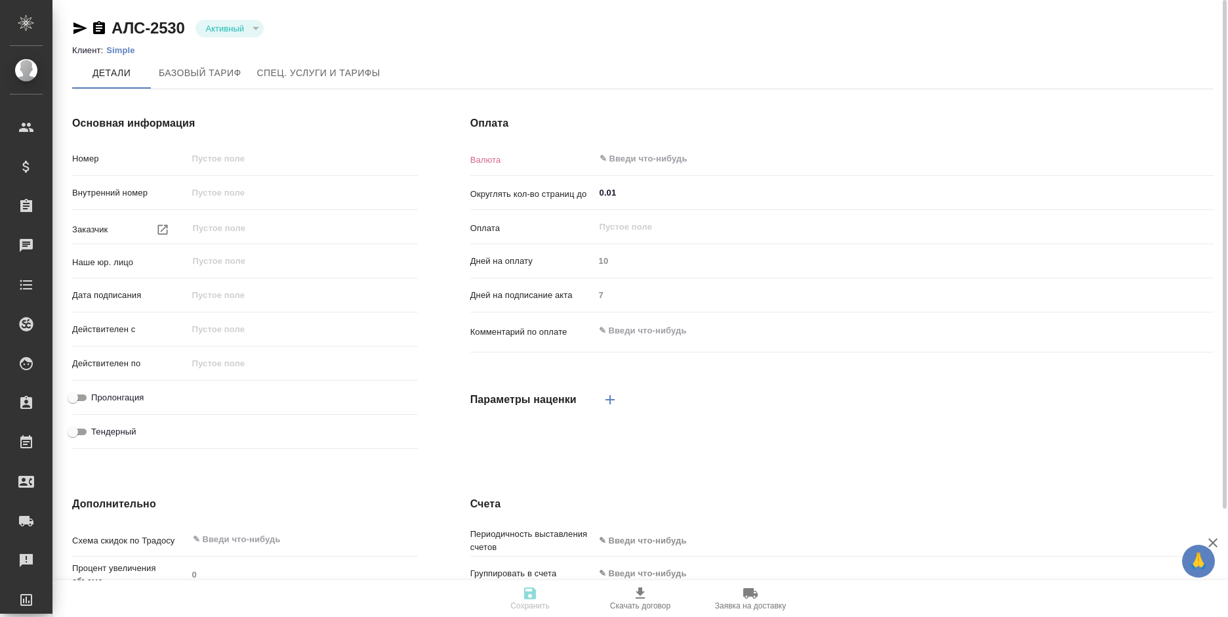
type input "16.02.2025 00:00"
checkbox input "true"
type input "RUB"
type input "С даты подписания акта"
type input "Стандартный шаблон - 30-70-100 - ВЫБЕРИ МЕНЯ!"
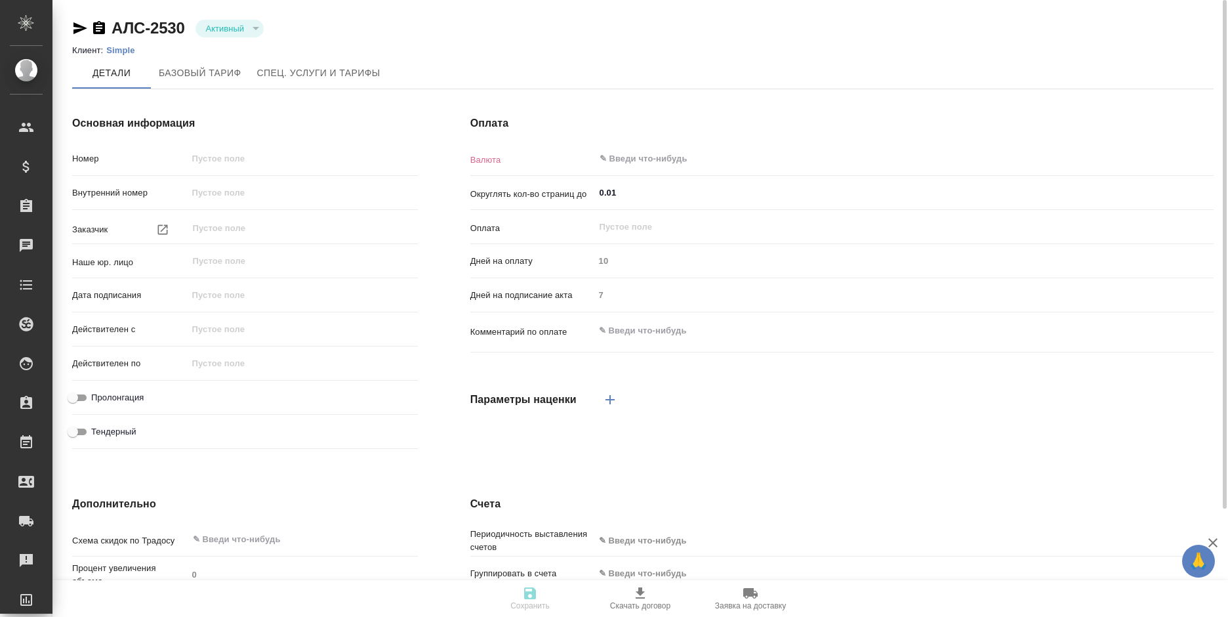
type input "russian2"
type input "basic"
type input "manual"
type input "client"
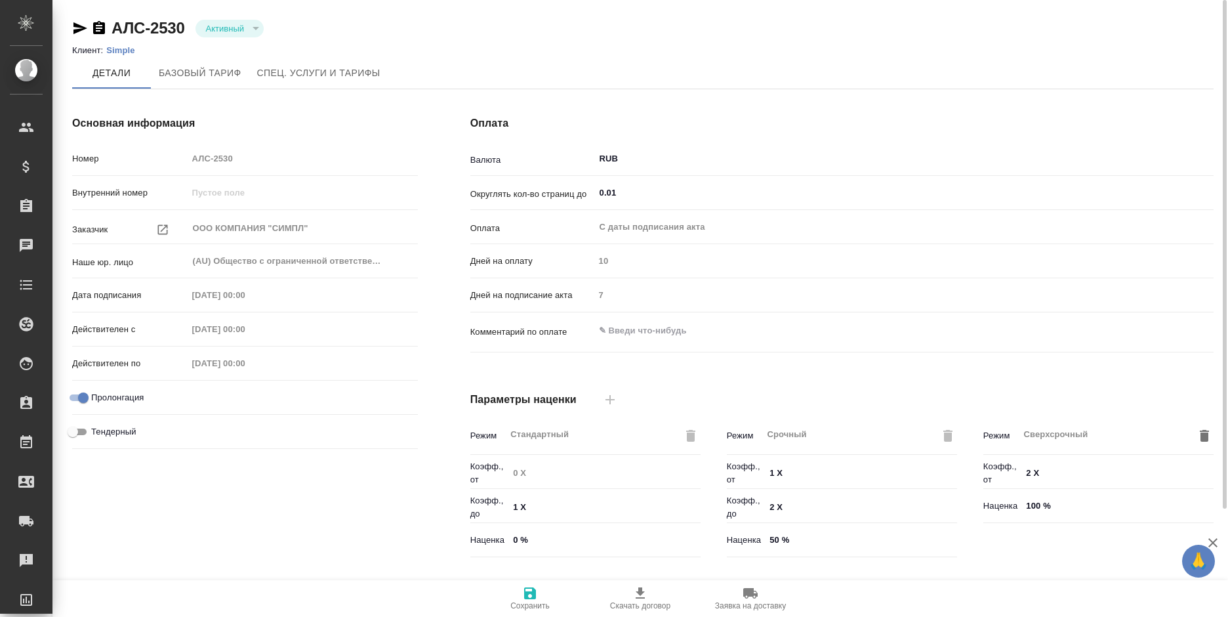
click at [110, 50] on p "Simple" at bounding box center [125, 50] width 38 height 10
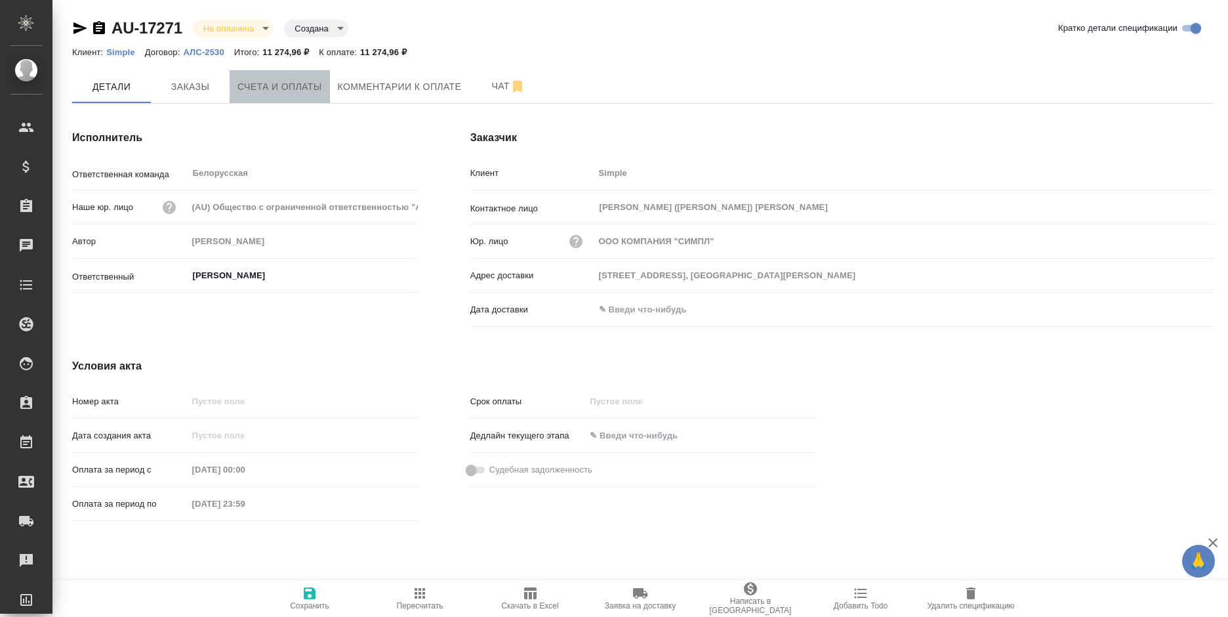
click at [270, 97] on button "Счета и оплаты" at bounding box center [280, 86] width 100 height 33
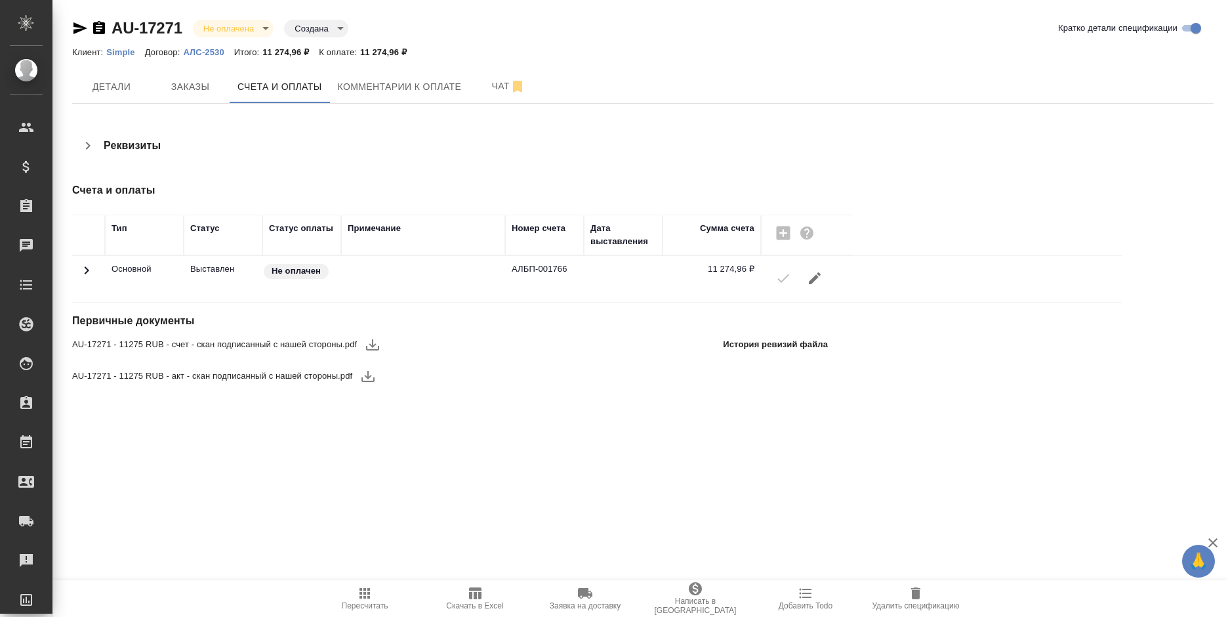
click at [365, 341] on icon "button" at bounding box center [373, 344] width 16 height 16
click at [363, 373] on icon "button" at bounding box center [368, 376] width 16 height 16
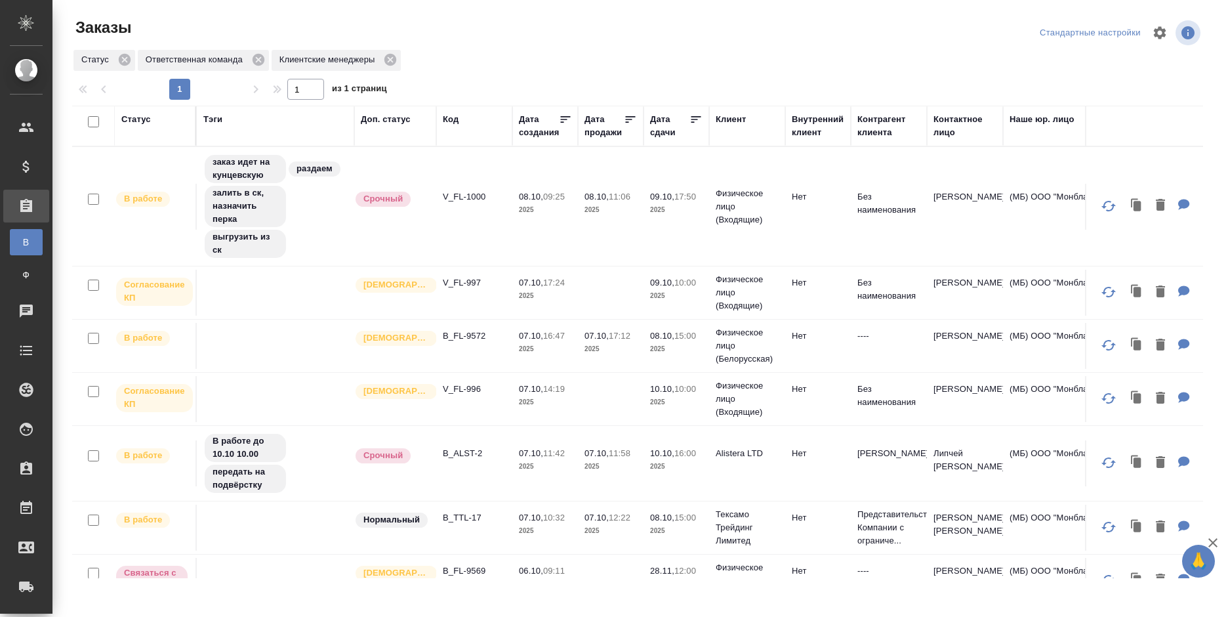
click at [452, 115] on div "Код" at bounding box center [451, 119] width 16 height 13
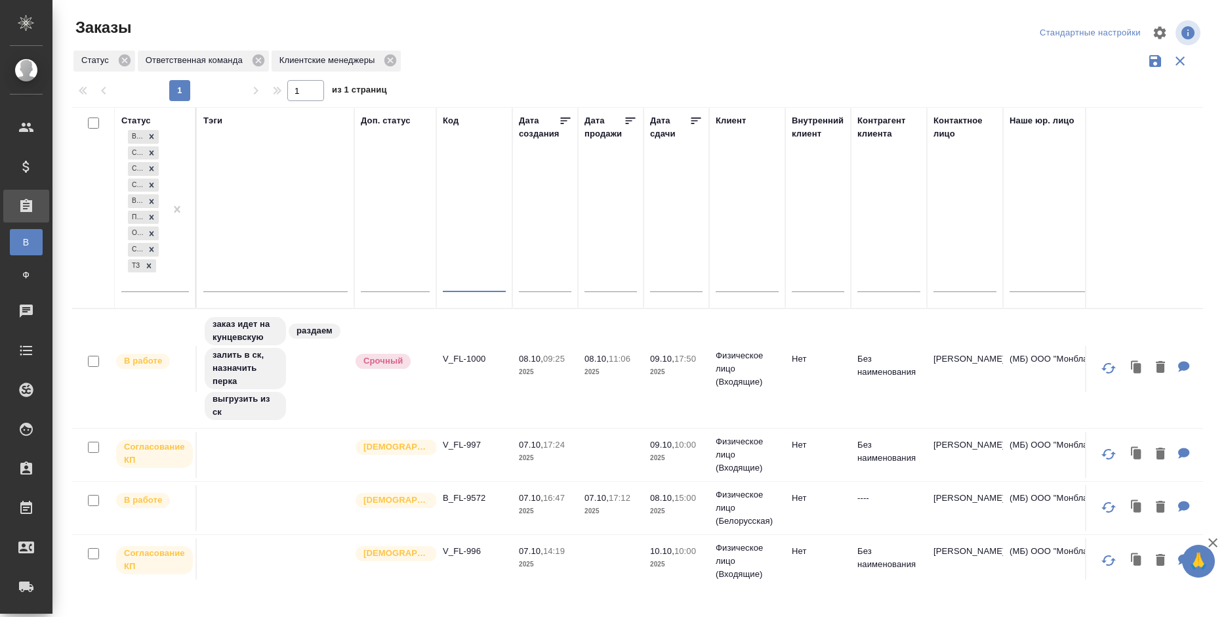
click at [468, 281] on input "text" at bounding box center [474, 283] width 63 height 16
paste input "[EMAIL_ADDRESS][DOMAIN_NAME]"
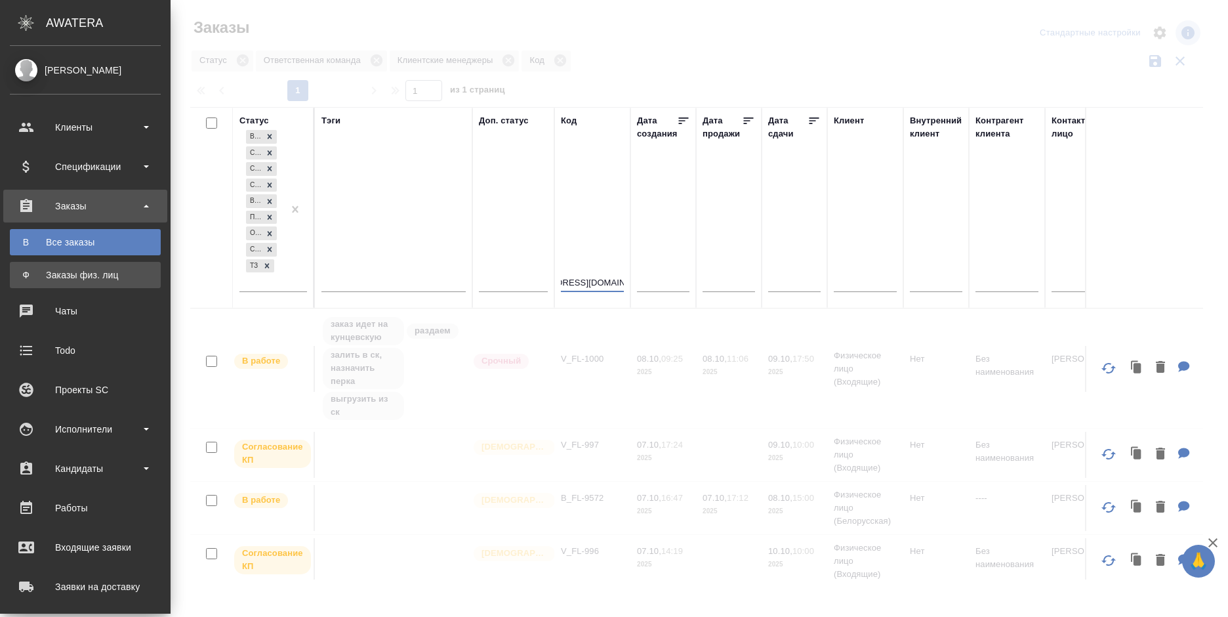
type input "[EMAIL_ADDRESS][DOMAIN_NAME]"
click at [22, 272] on div "Заказы физ. лиц" at bounding box center [85, 274] width 138 height 13
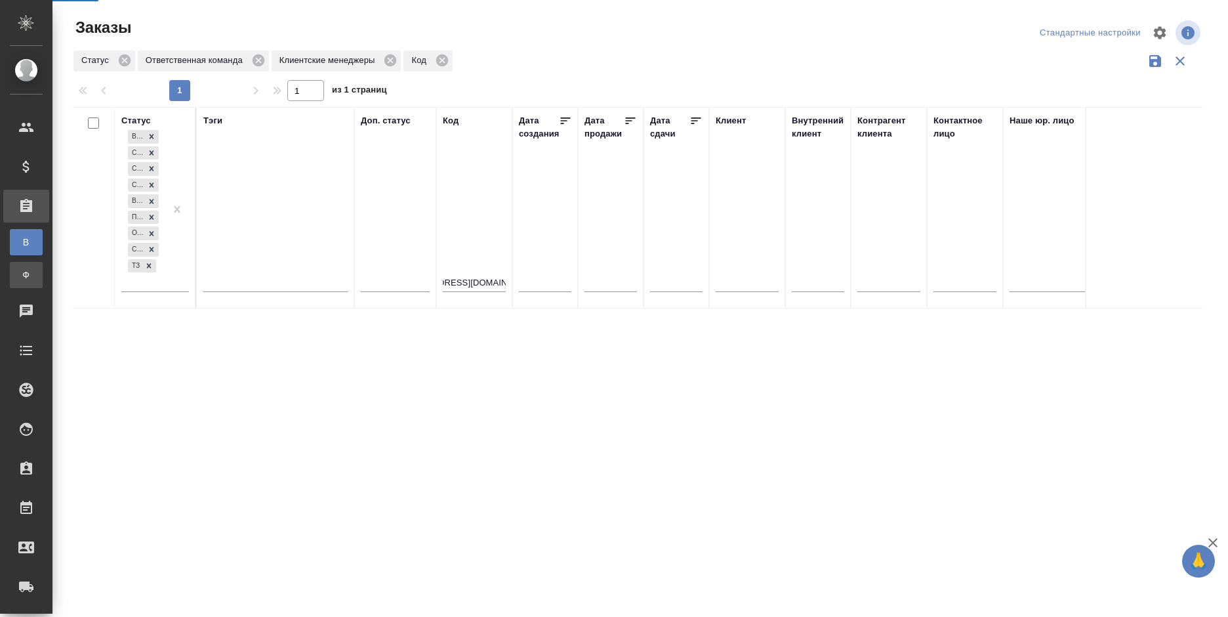
scroll to position [0, 0]
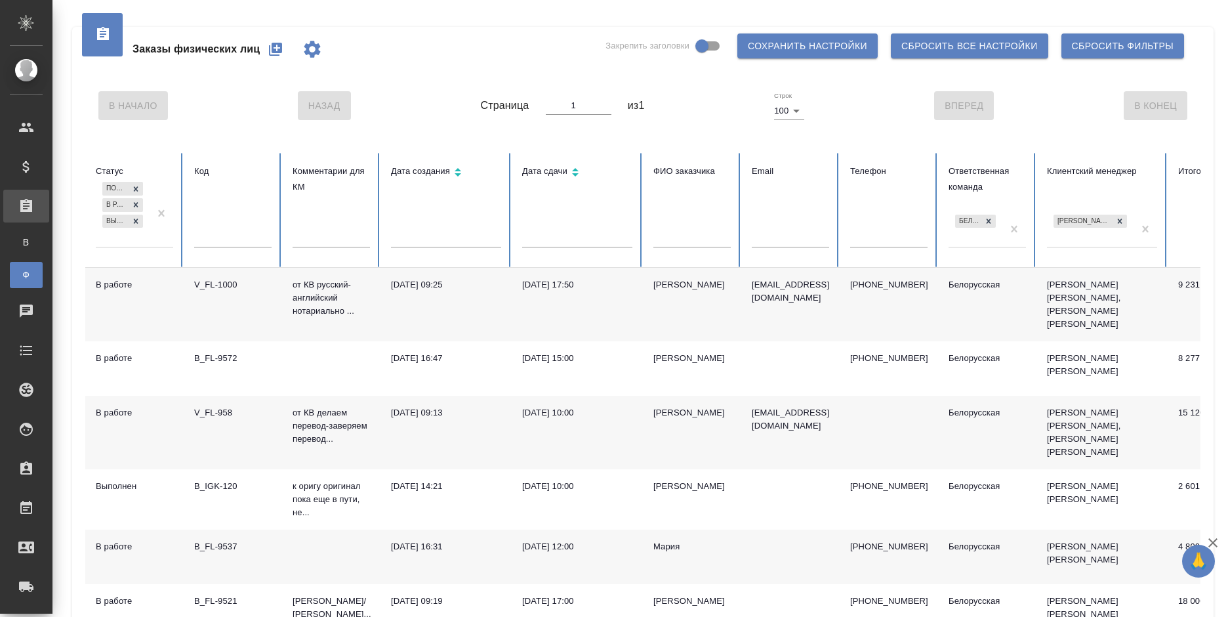
click at [776, 243] on input "text" at bounding box center [790, 238] width 77 height 18
paste input "[EMAIL_ADDRESS][DOMAIN_NAME]"
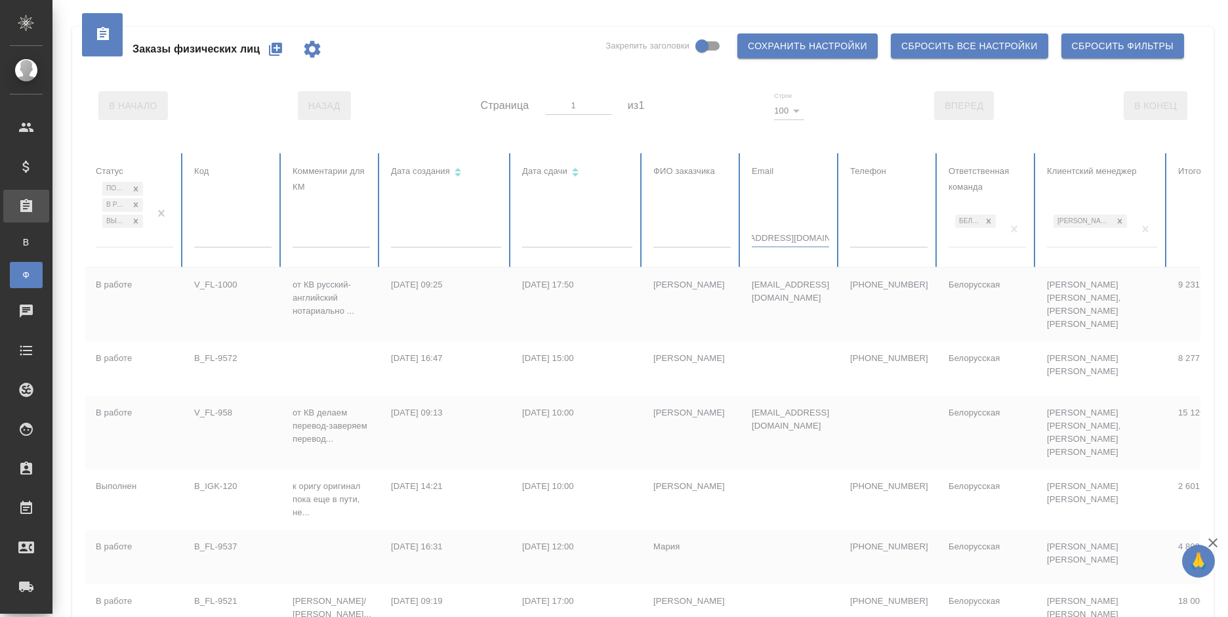
type input "[EMAIL_ADDRESS][DOMAIN_NAME]"
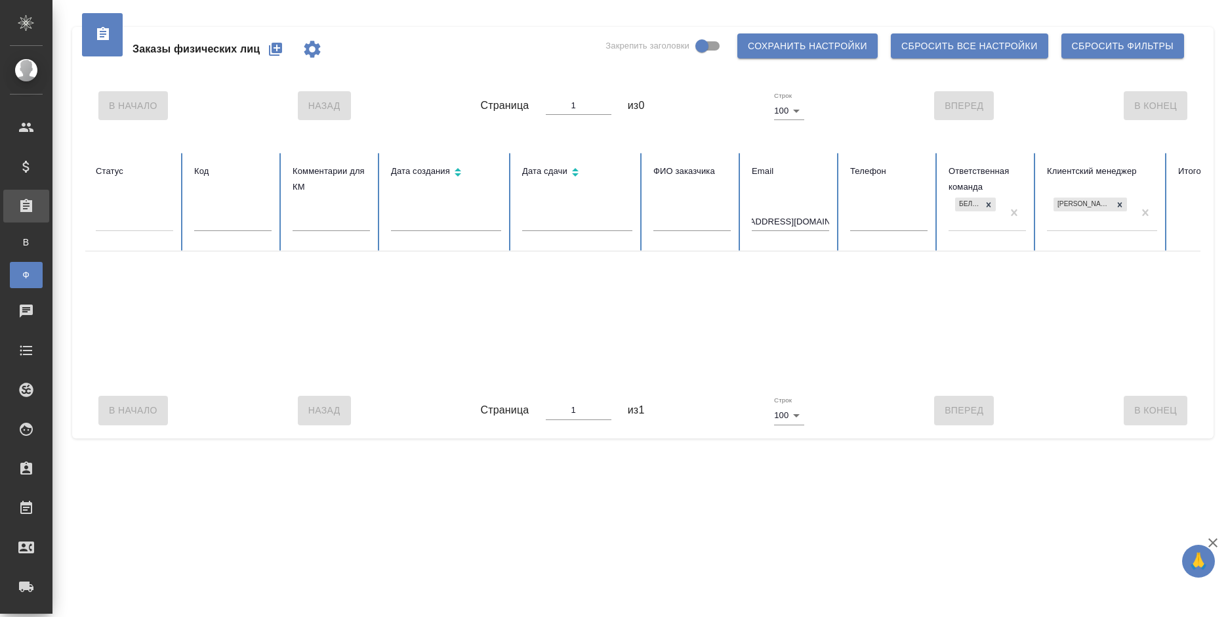
scroll to position [0, 0]
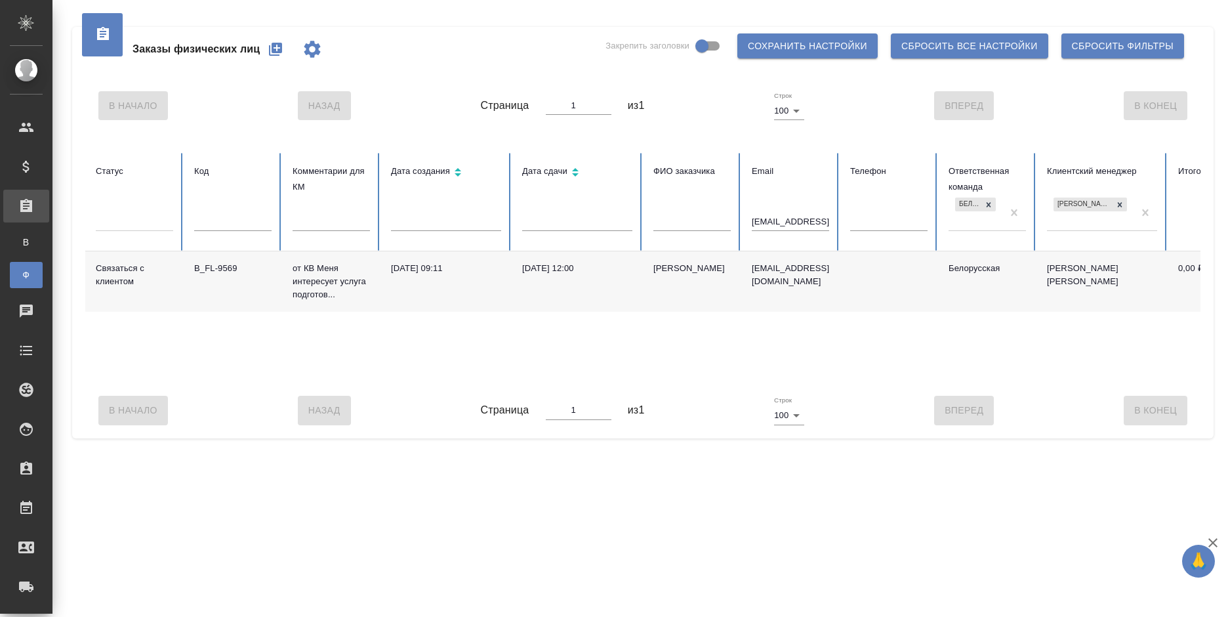
click at [516, 283] on td "[DATE] 12:00" at bounding box center [577, 281] width 131 height 60
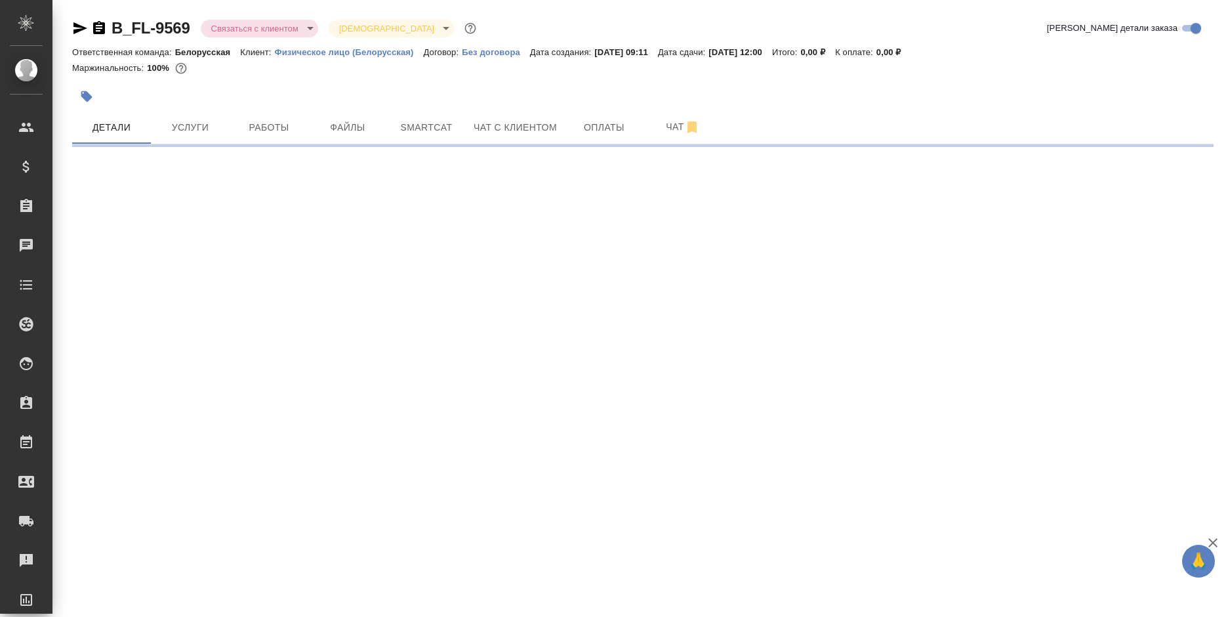
select select "RU"
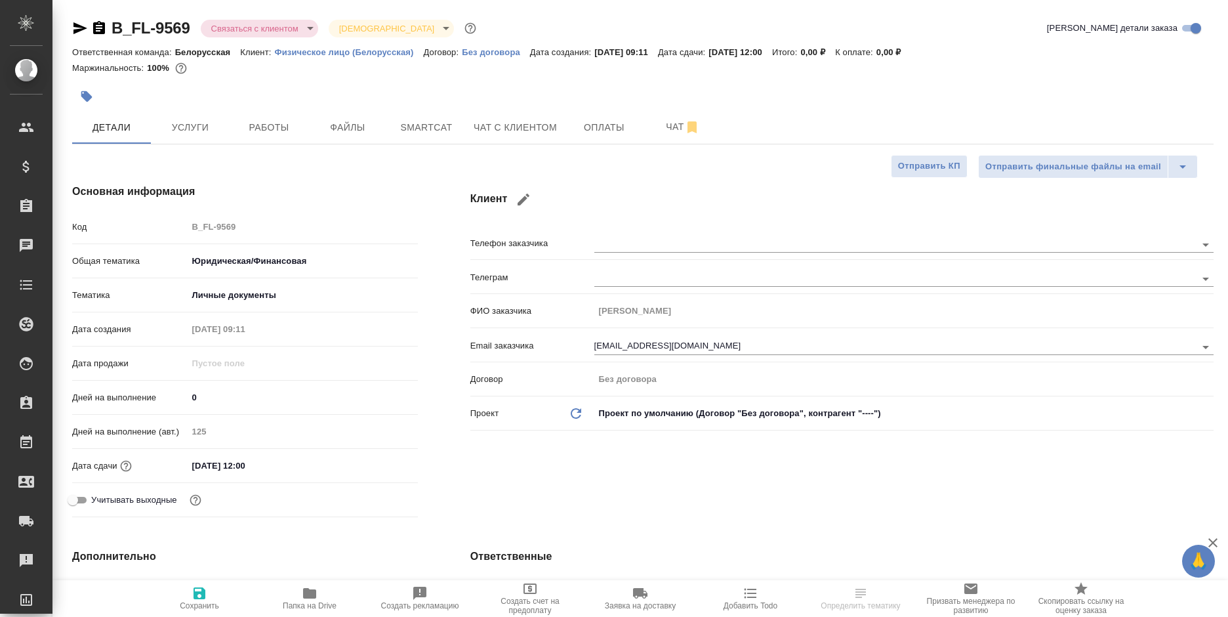
type textarea "x"
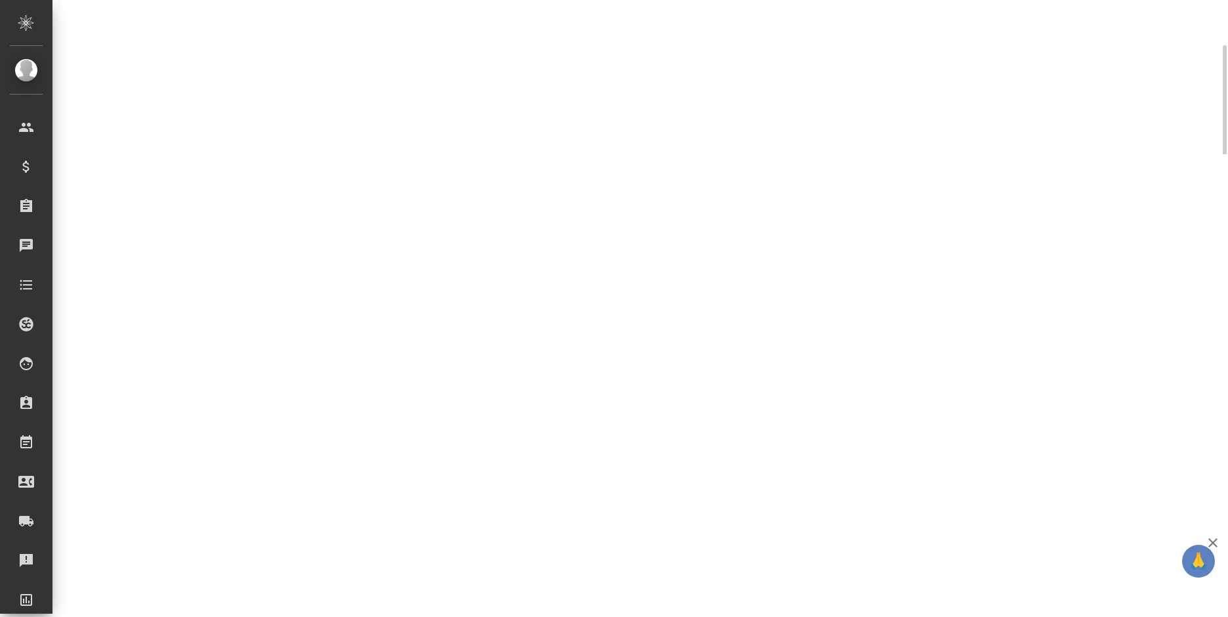
scroll to position [262, 0]
select select "RU"
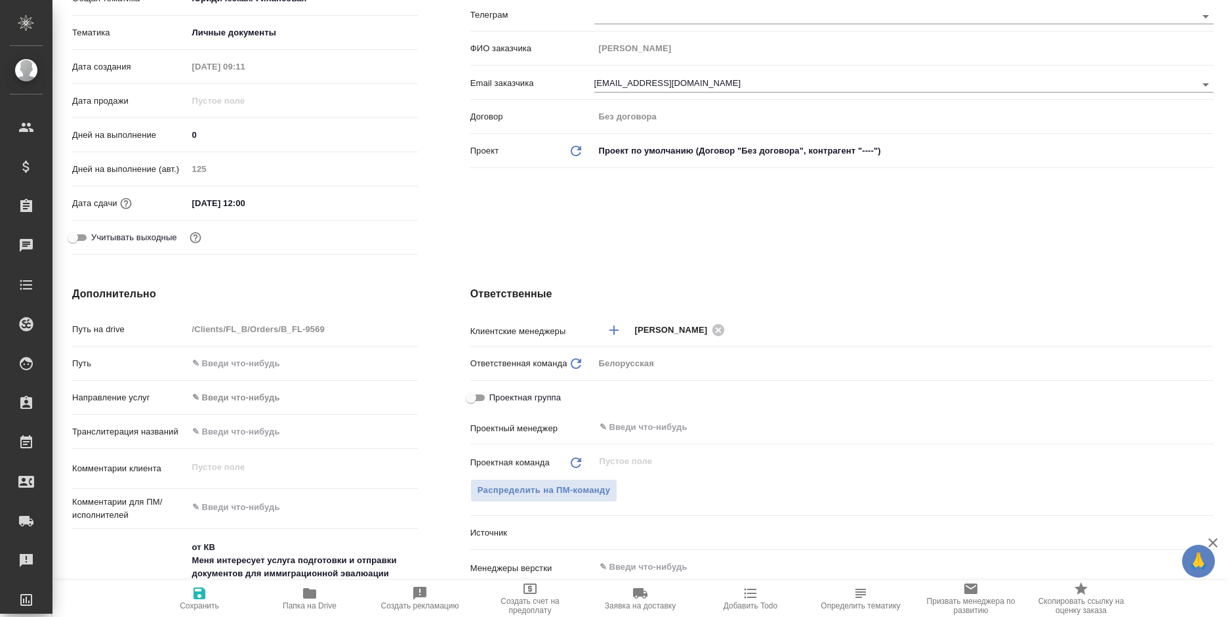
type textarea "x"
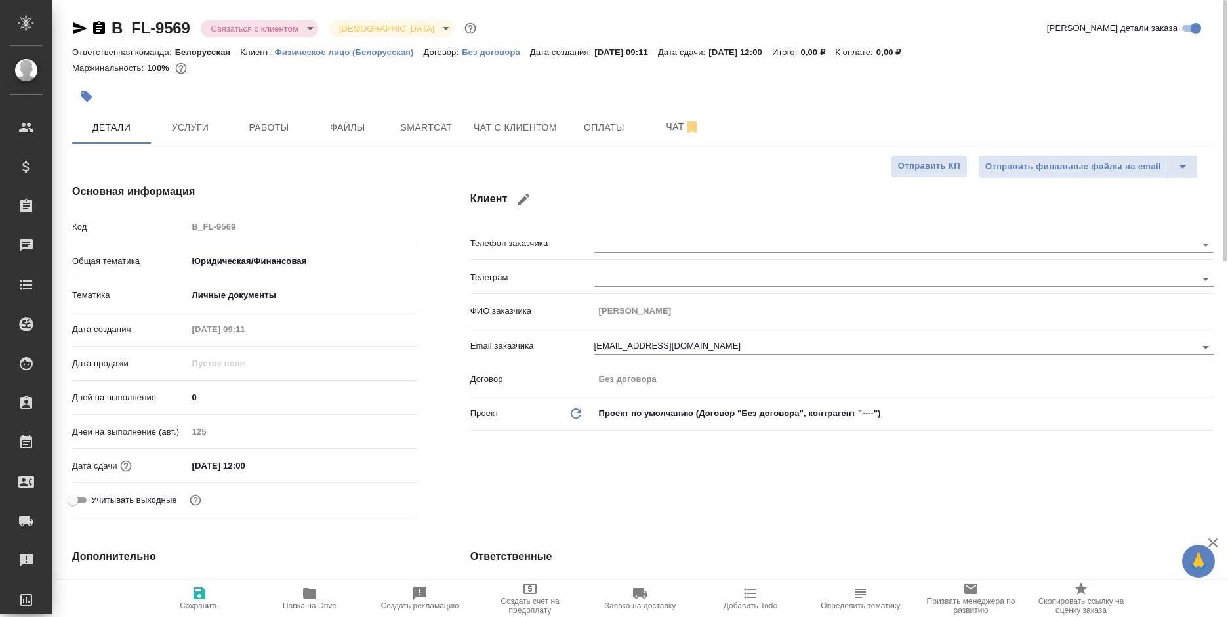
click at [203, 122] on span "Услуги" at bounding box center [190, 127] width 63 height 16
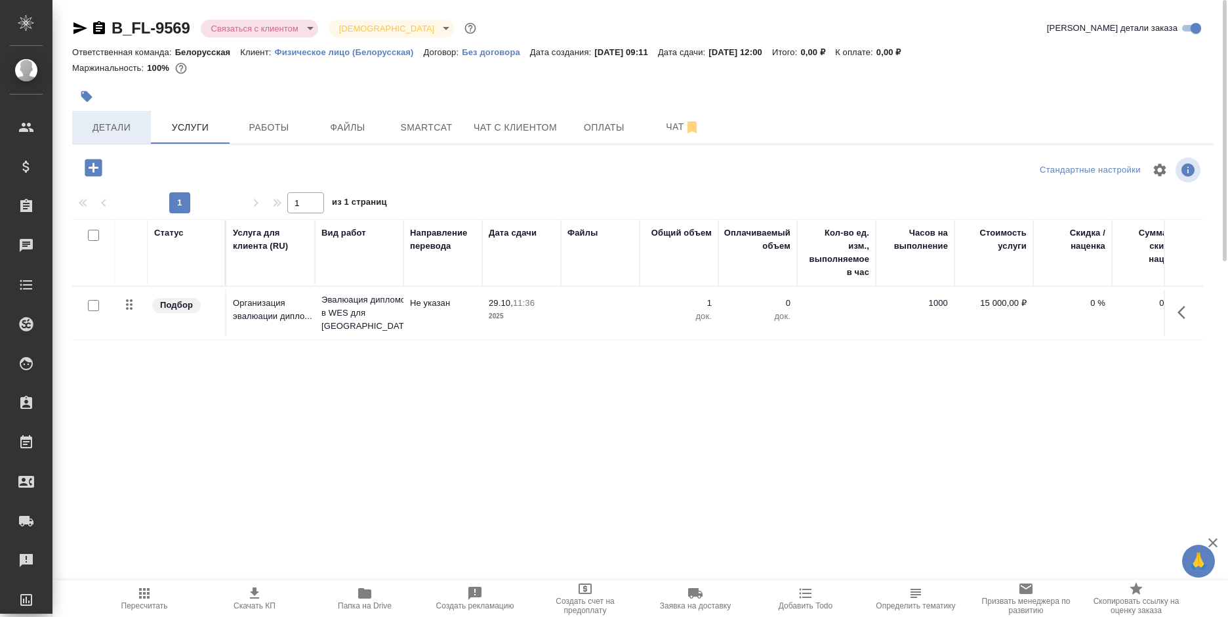
click at [138, 134] on span "Детали" at bounding box center [111, 127] width 63 height 16
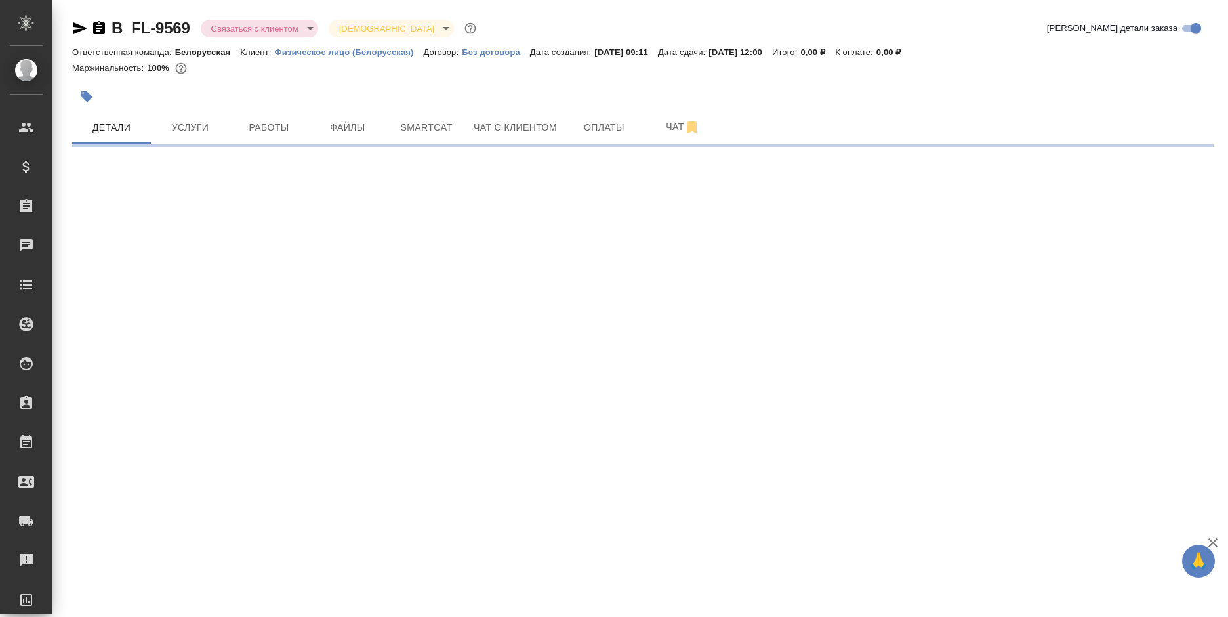
select select "RU"
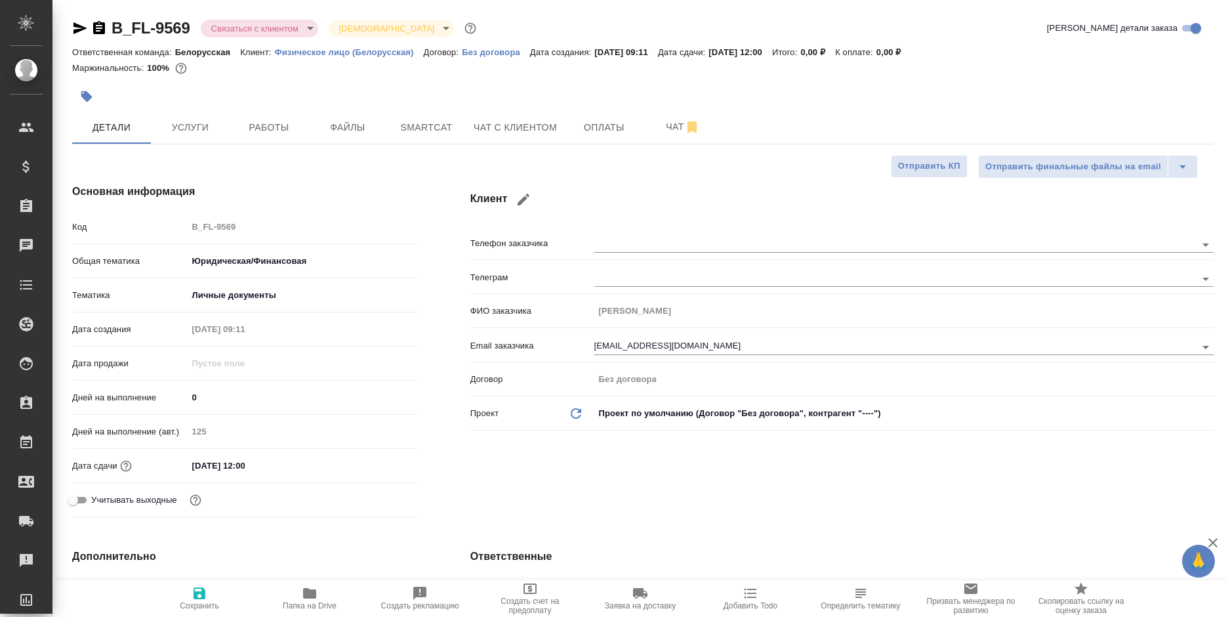
type textarea "x"
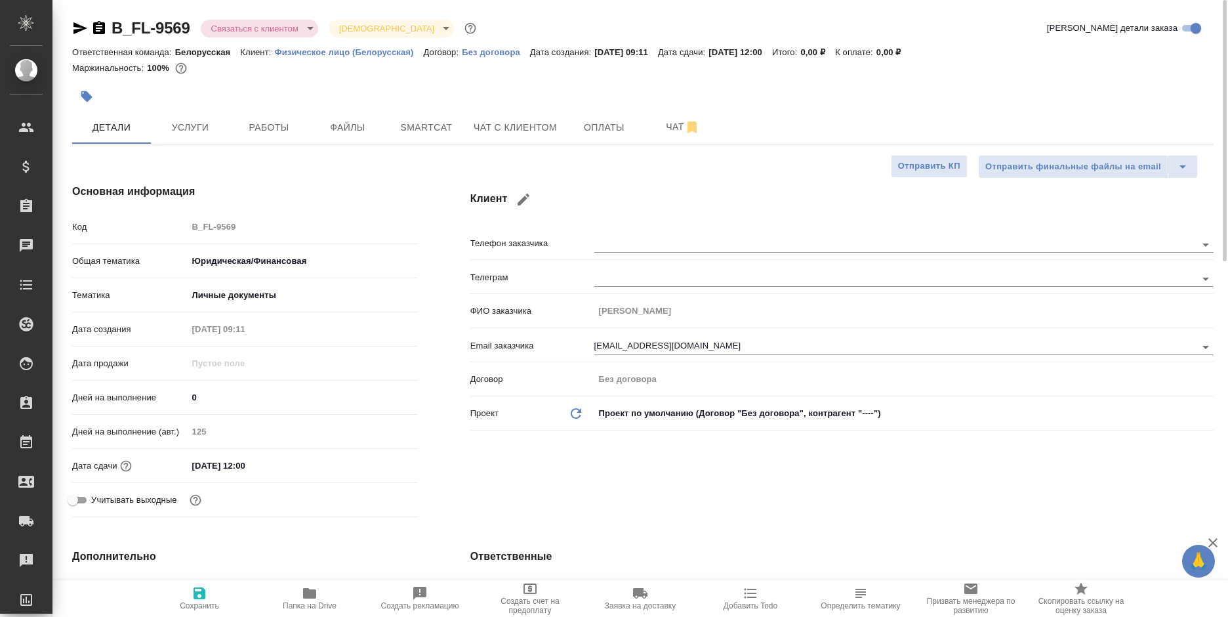
type textarea "x"
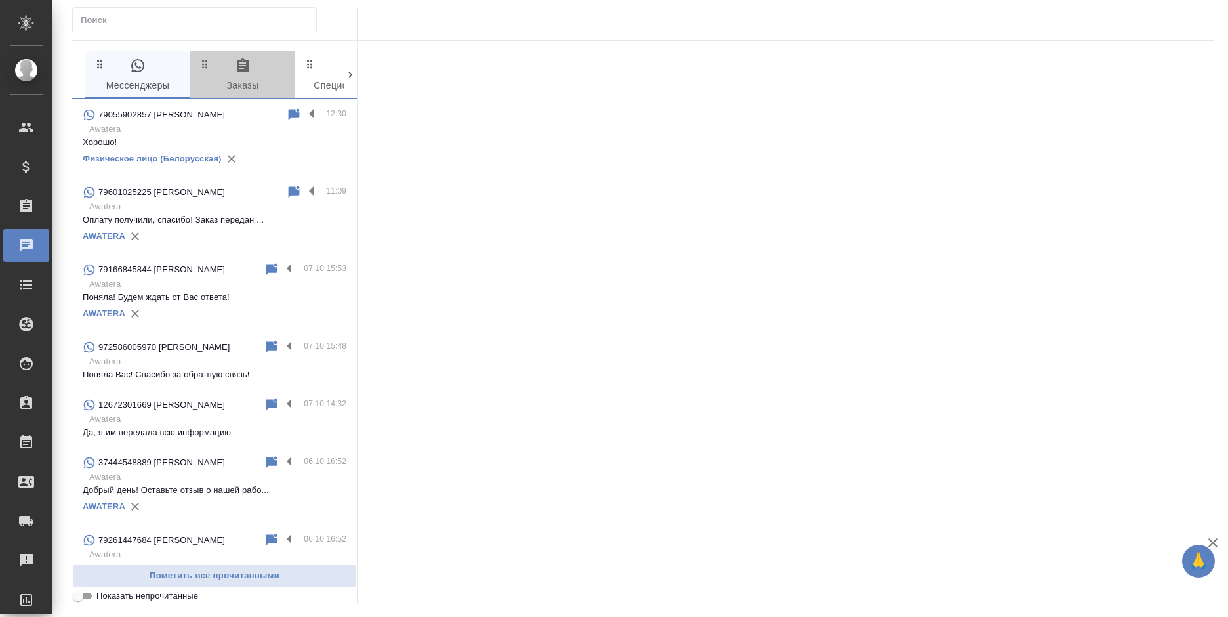
click at [251, 62] on span "0 Заказы" at bounding box center [242, 76] width 89 height 36
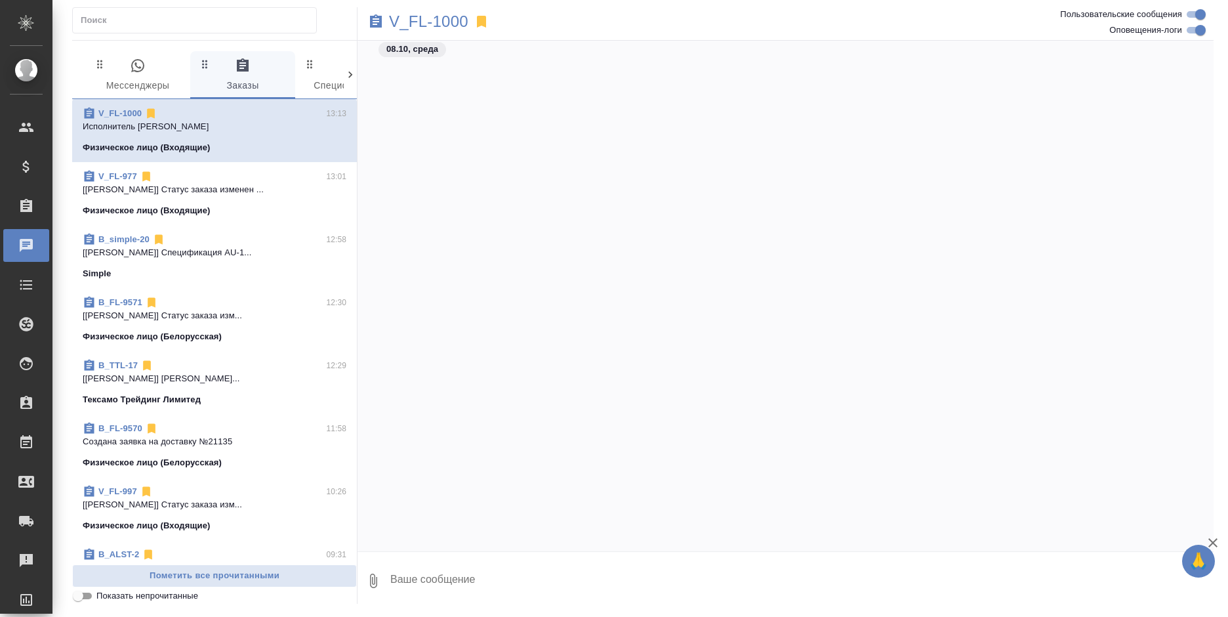
scroll to position [3317, 0]
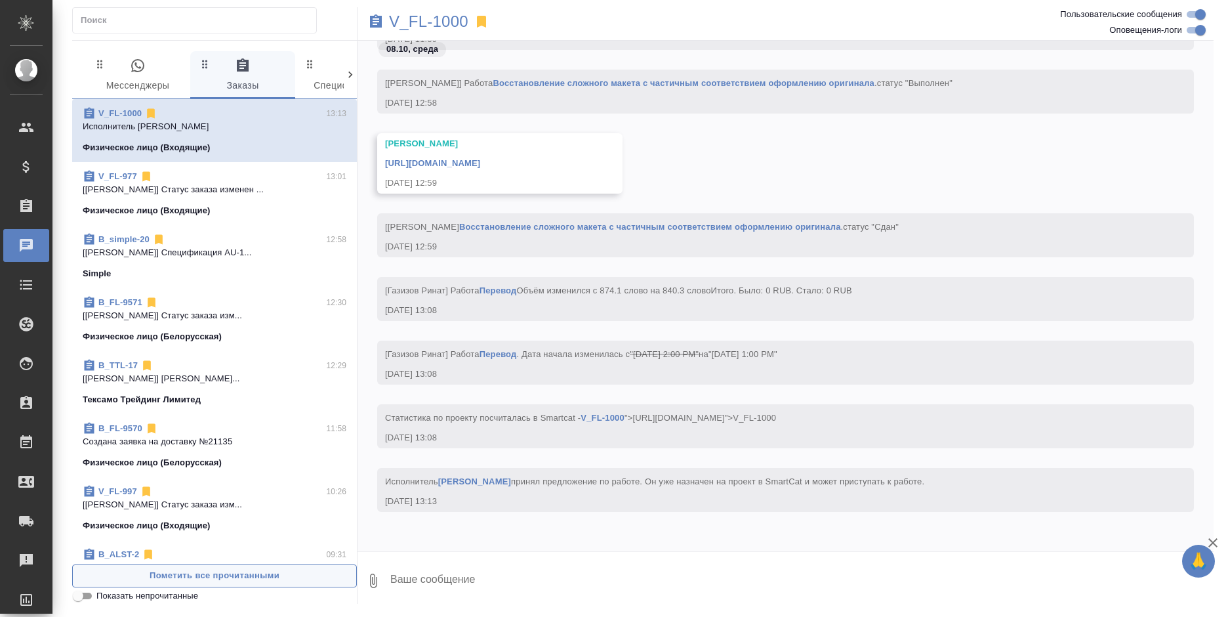
click at [283, 578] on span "Пометить все прочитанными" at bounding box center [214, 575] width 270 height 15
click at [403, 24] on p "V_FL-1000" at bounding box center [428, 21] width 79 height 13
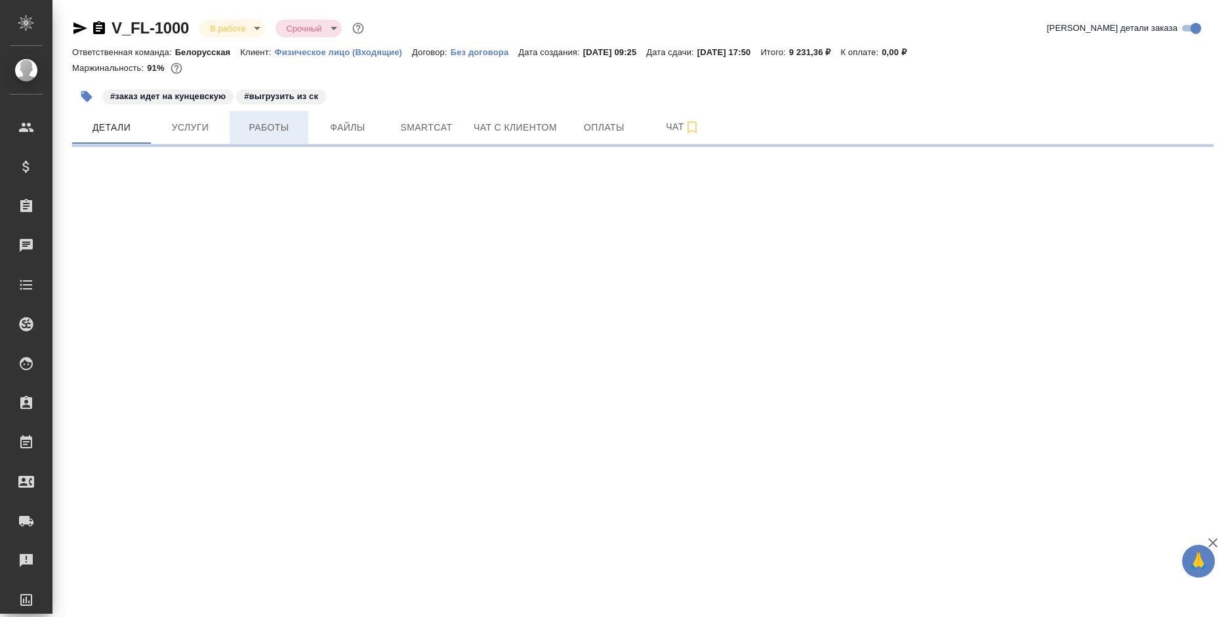
select select "RU"
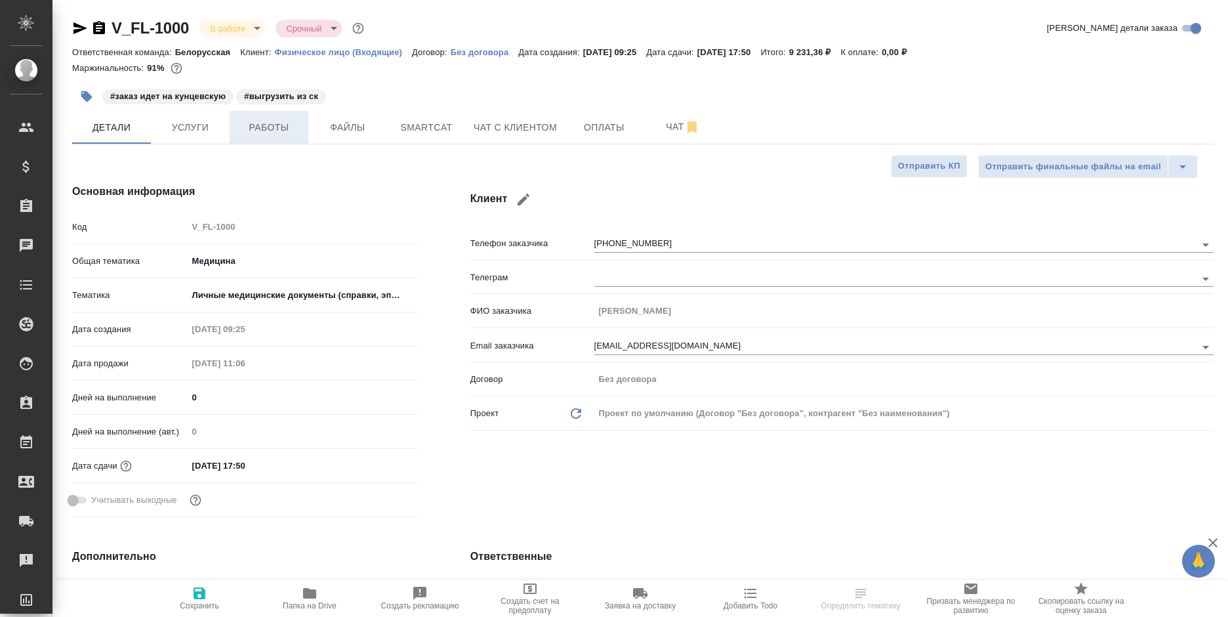
type textarea "x"
click at [268, 129] on span "Работы" at bounding box center [268, 127] width 63 height 16
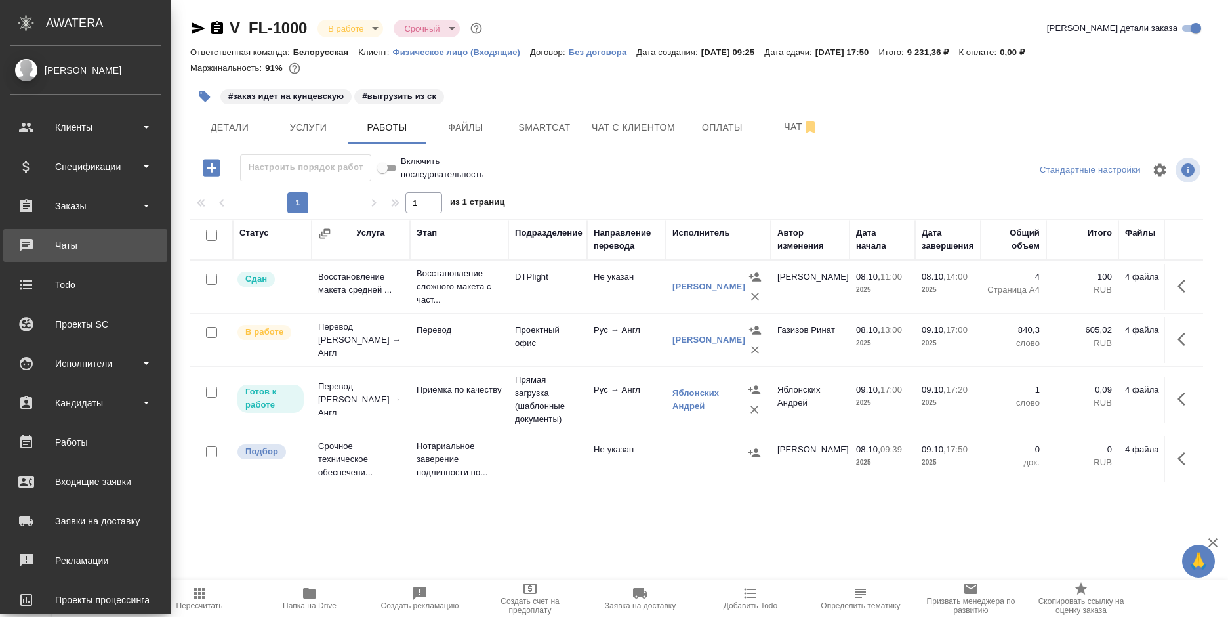
click at [21, 244] on div "Чаты" at bounding box center [85, 245] width 151 height 20
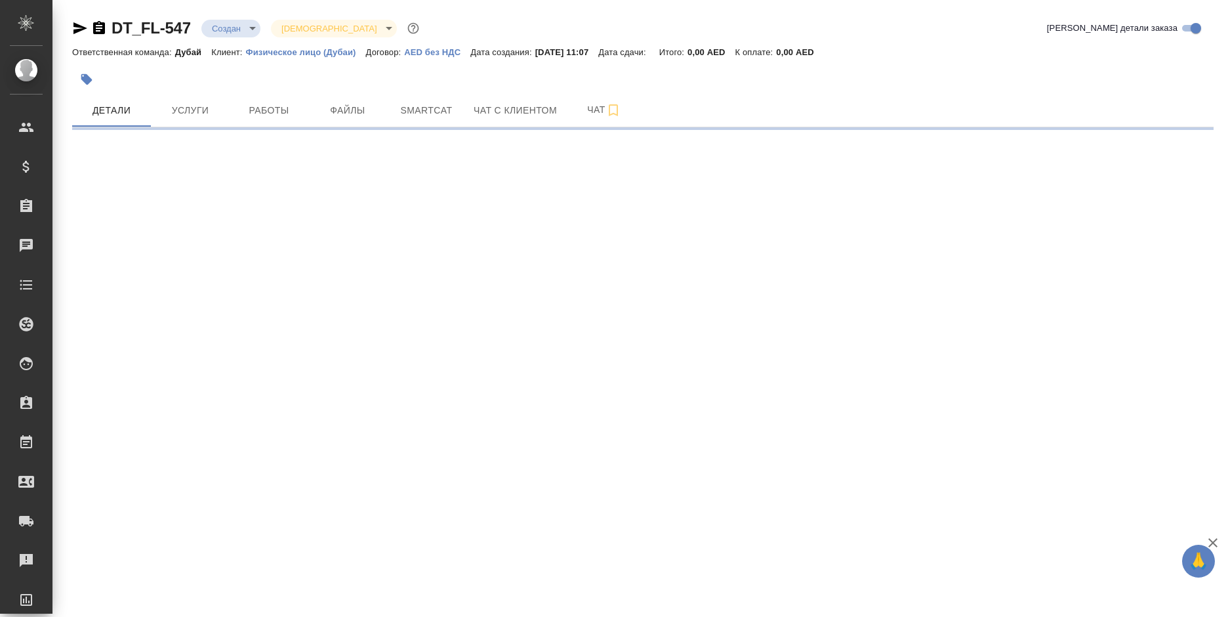
select select "RU"
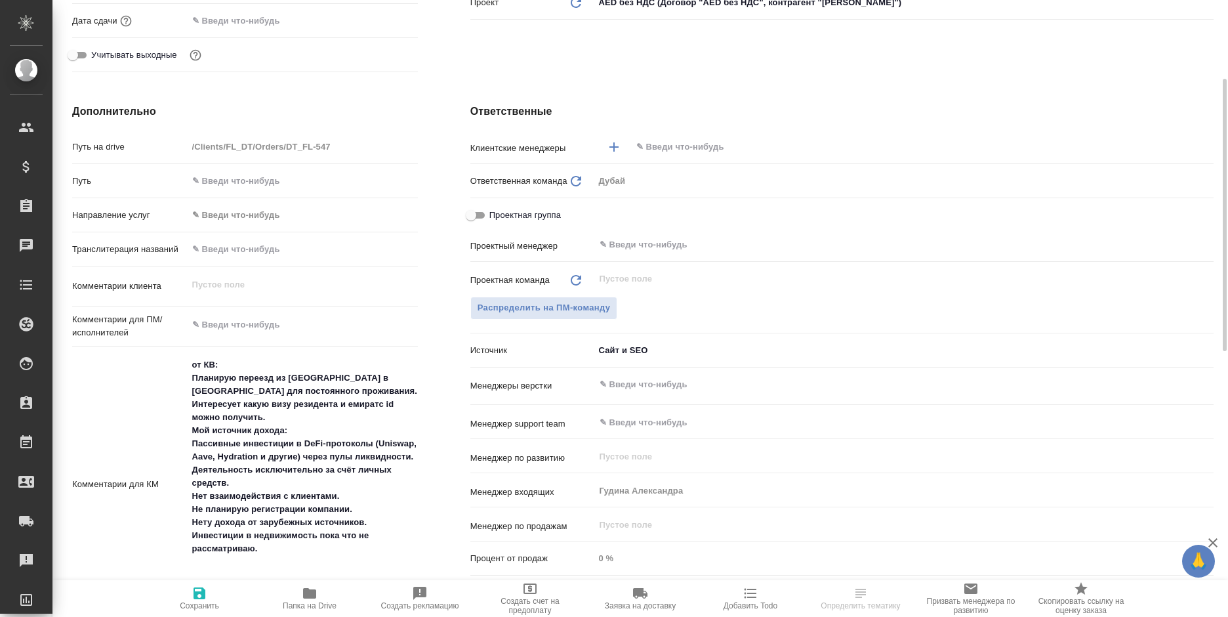
scroll to position [459, 0]
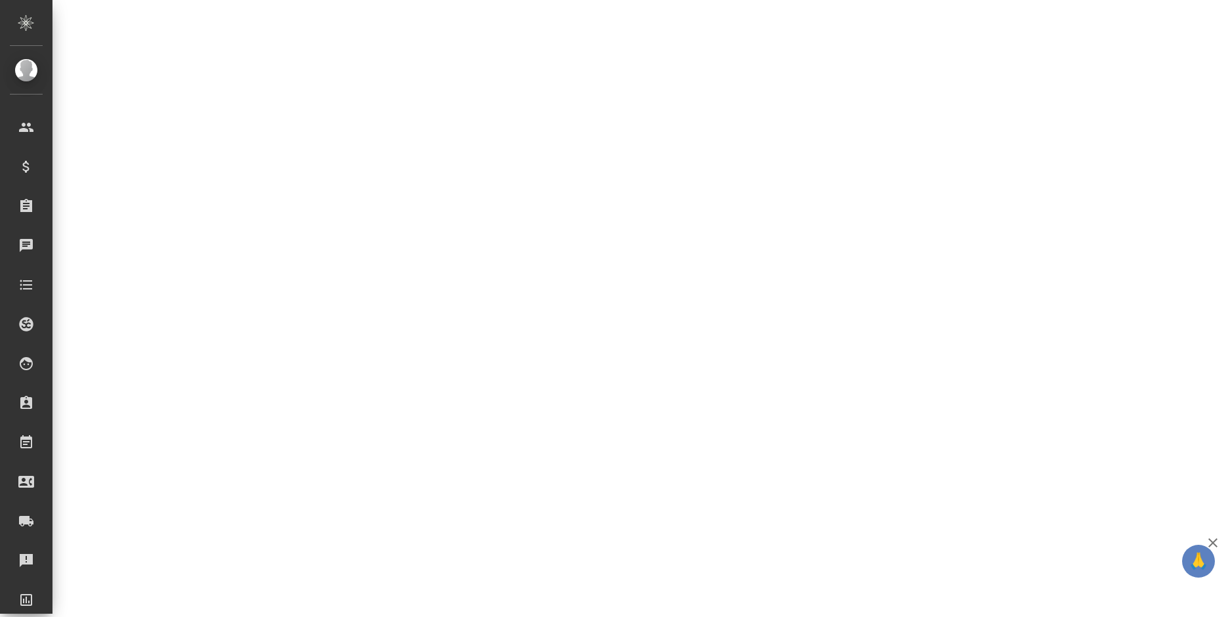
select select "RU"
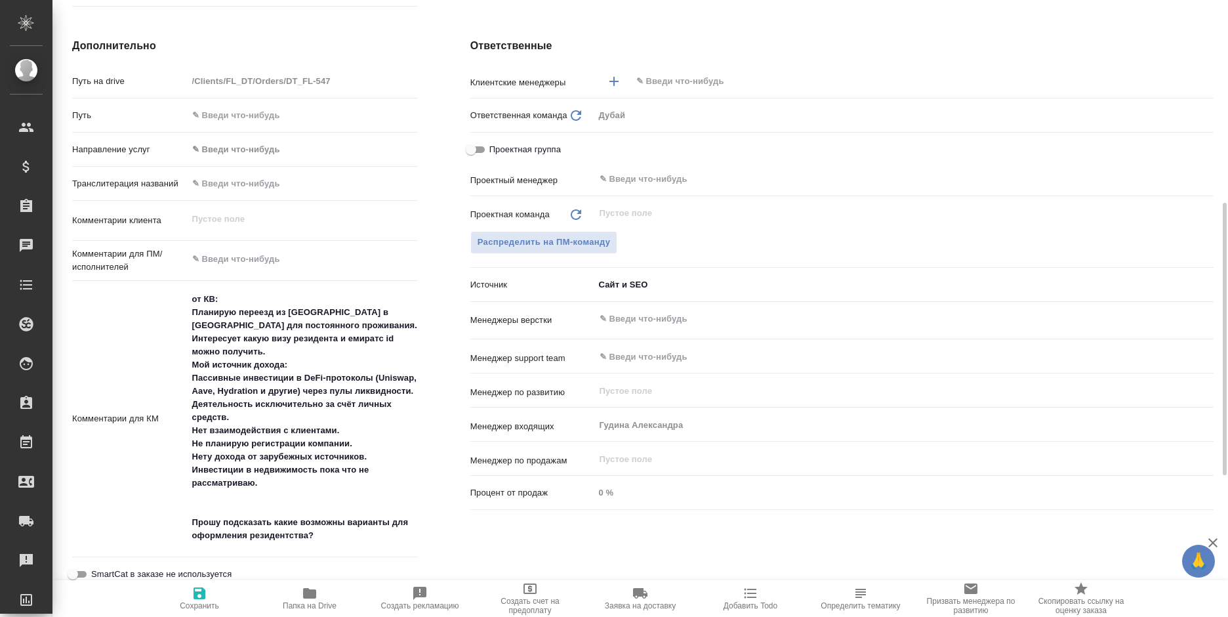
type textarea "x"
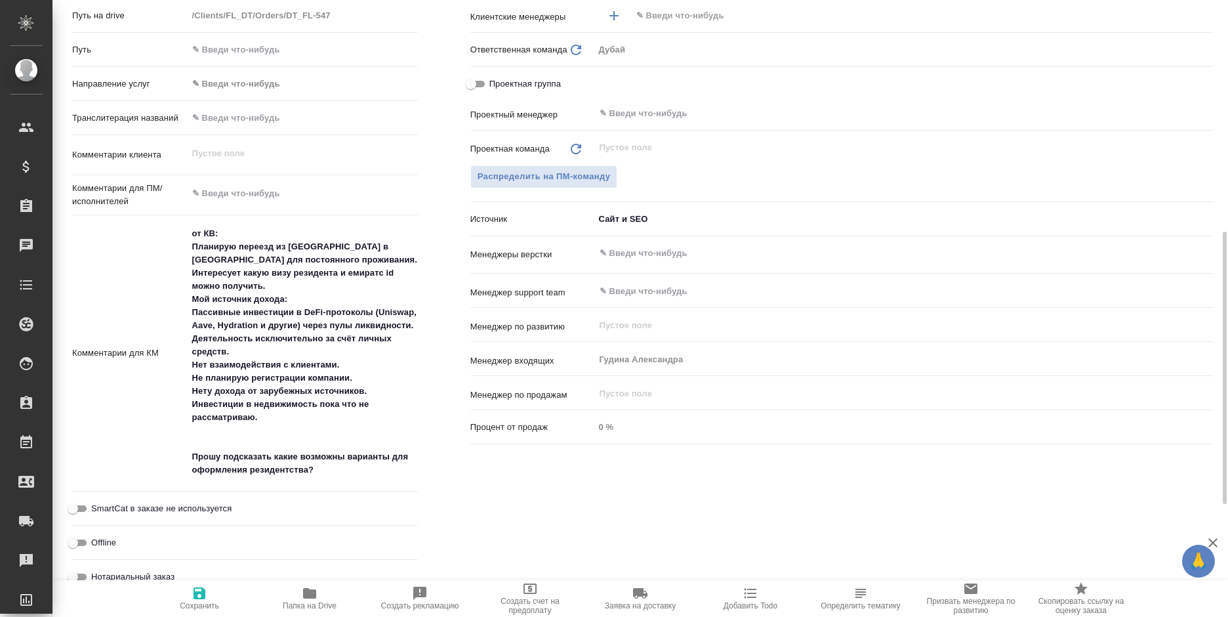
type textarea "x"
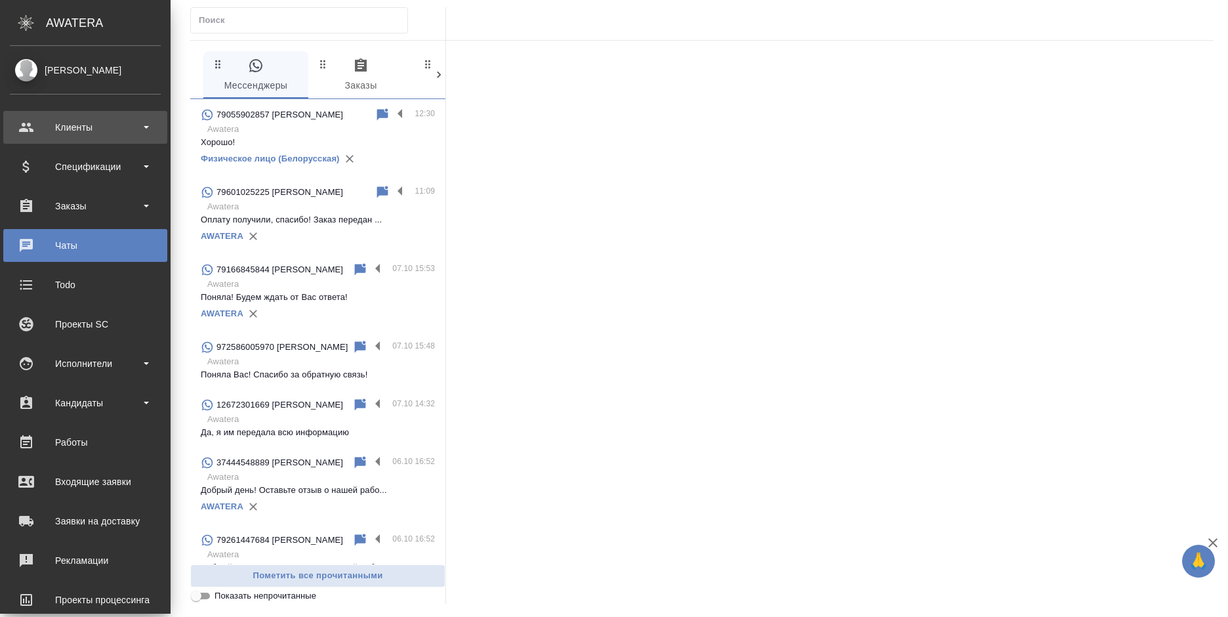
click at [44, 130] on div "Клиенты" at bounding box center [85, 127] width 151 height 20
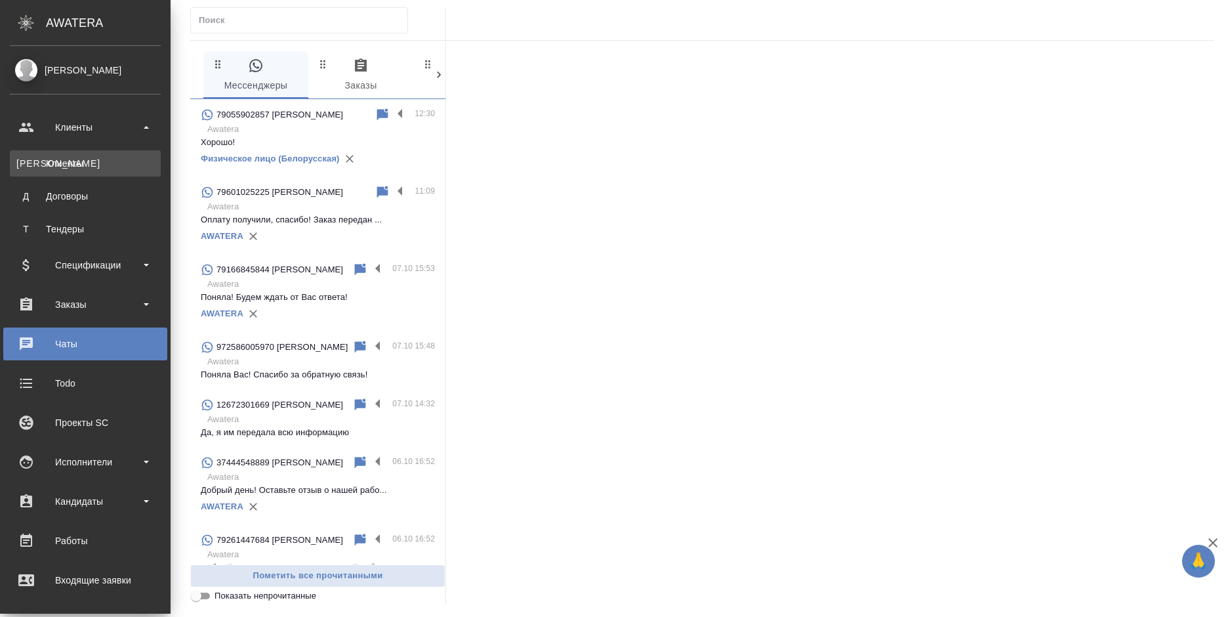
click at [55, 161] on div "Клиенты" at bounding box center [85, 163] width 138 height 13
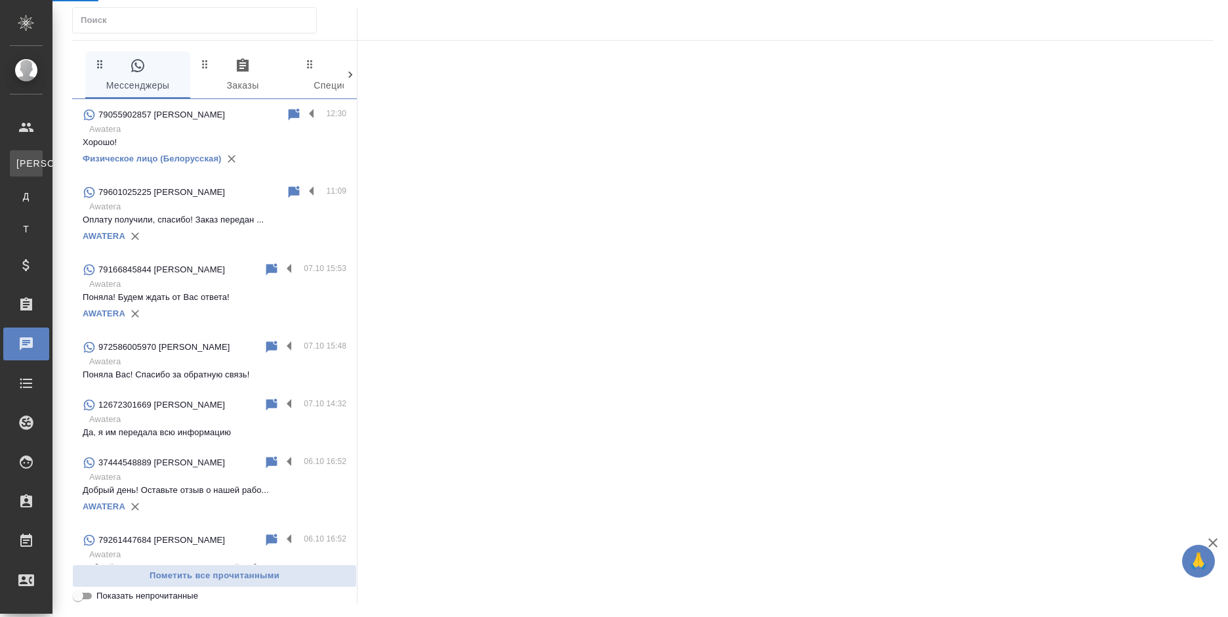
select select "RU"
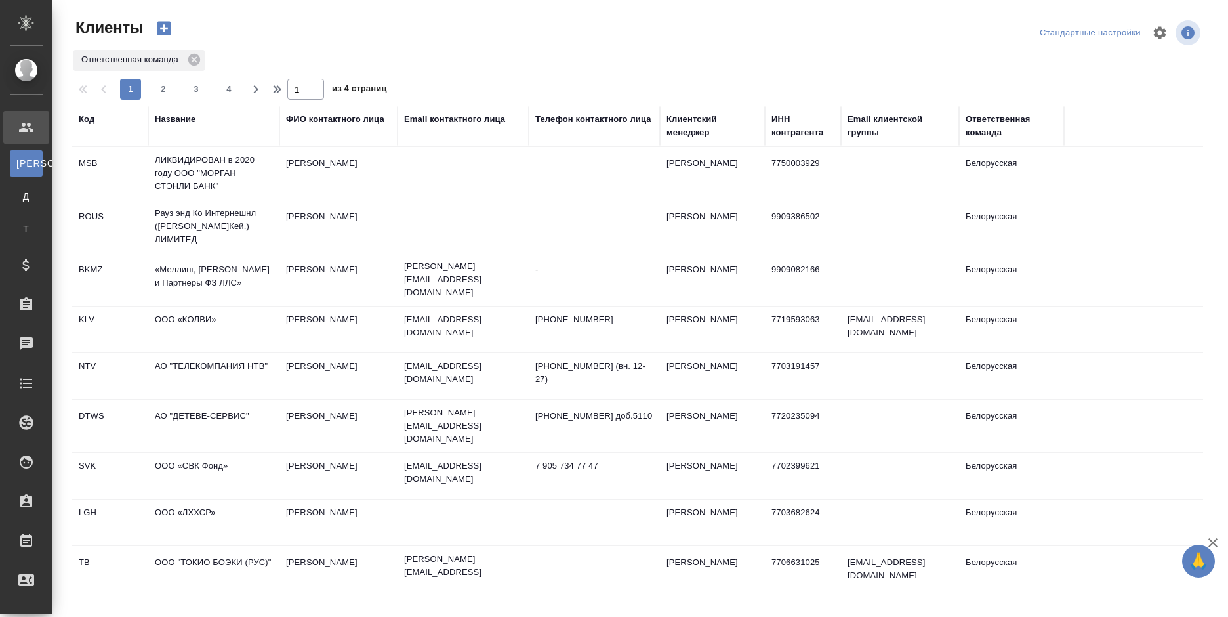
click at [434, 119] on div "Email контактного лица" at bounding box center [454, 119] width 101 height 13
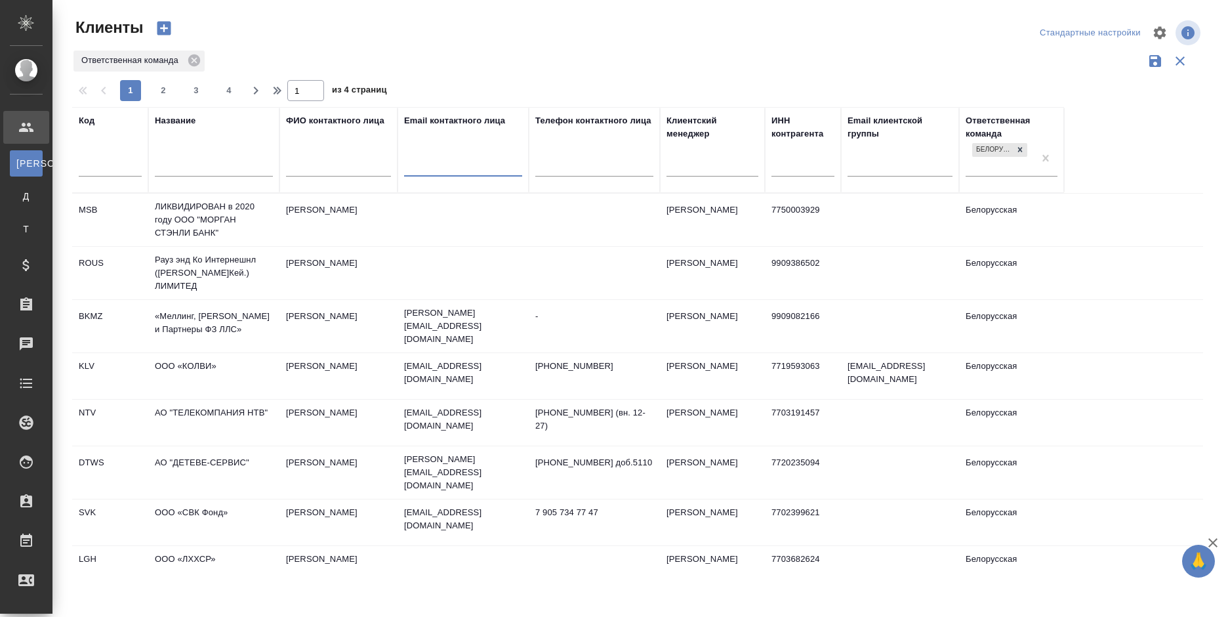
paste input "[EMAIL_ADDRESS][DOMAIN_NAME]"
type input "[EMAIL_ADDRESS][DOMAIN_NAME]"
click at [556, 41] on div at bounding box center [643, 32] width 380 height 31
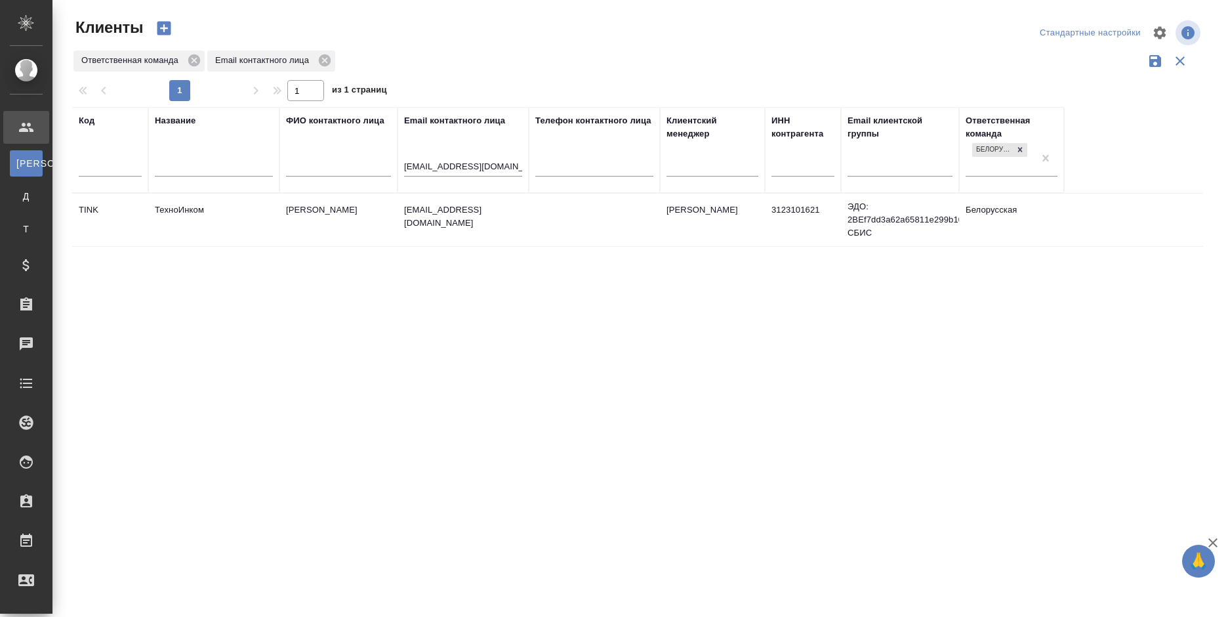
click at [599, 223] on td at bounding box center [594, 220] width 131 height 46
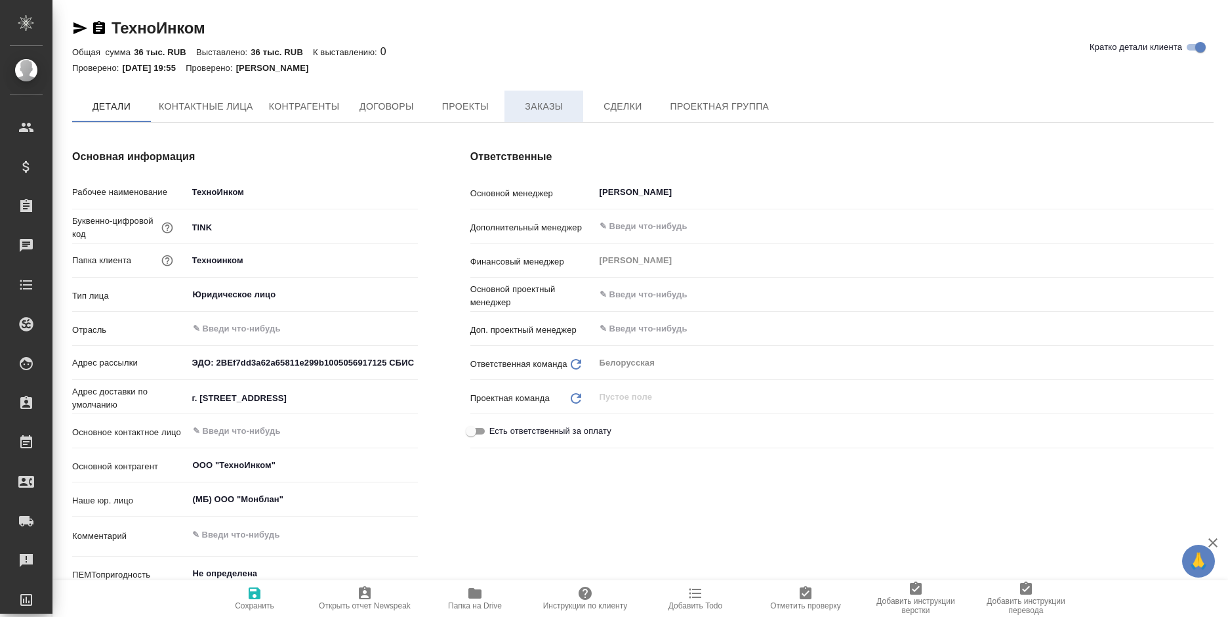
click at [548, 109] on span "Заказы" at bounding box center [543, 106] width 63 height 16
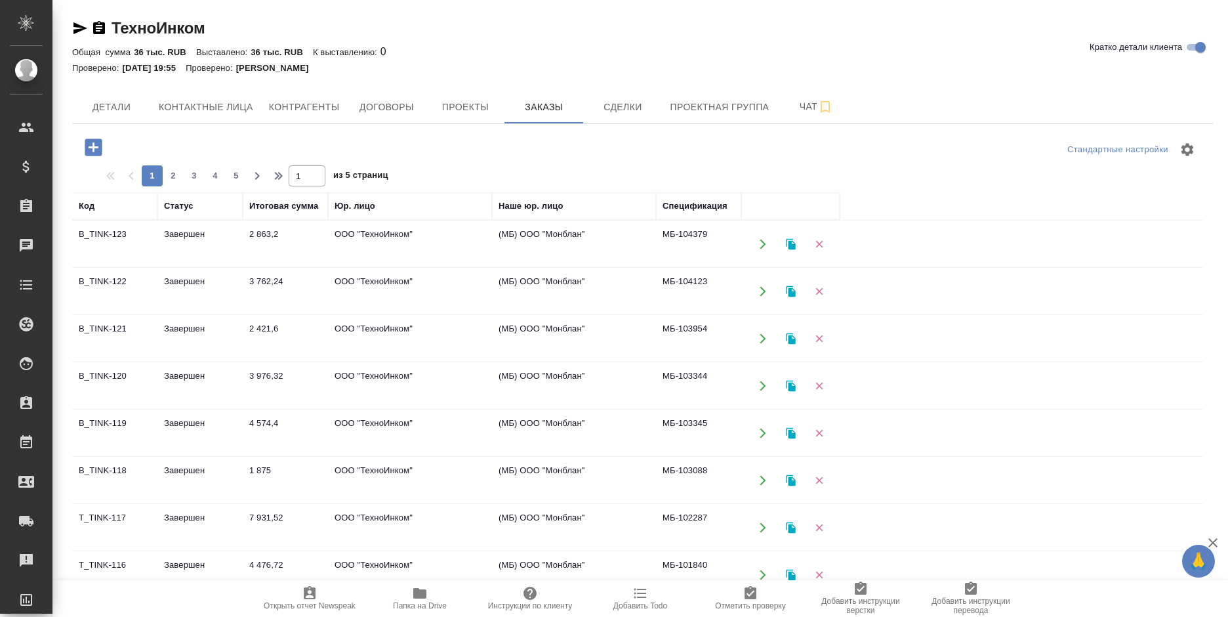
click at [92, 150] on icon "button" at bounding box center [93, 146] width 17 height 17
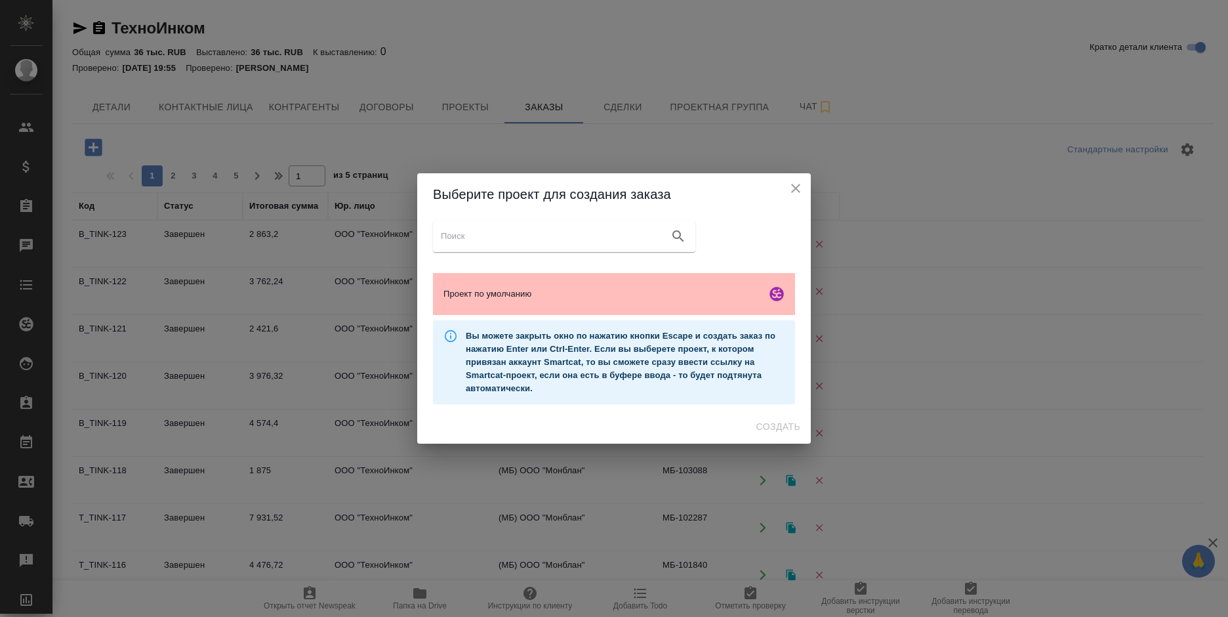
click at [549, 297] on span "Проект по умолчанию" at bounding box center [601, 293] width 317 height 13
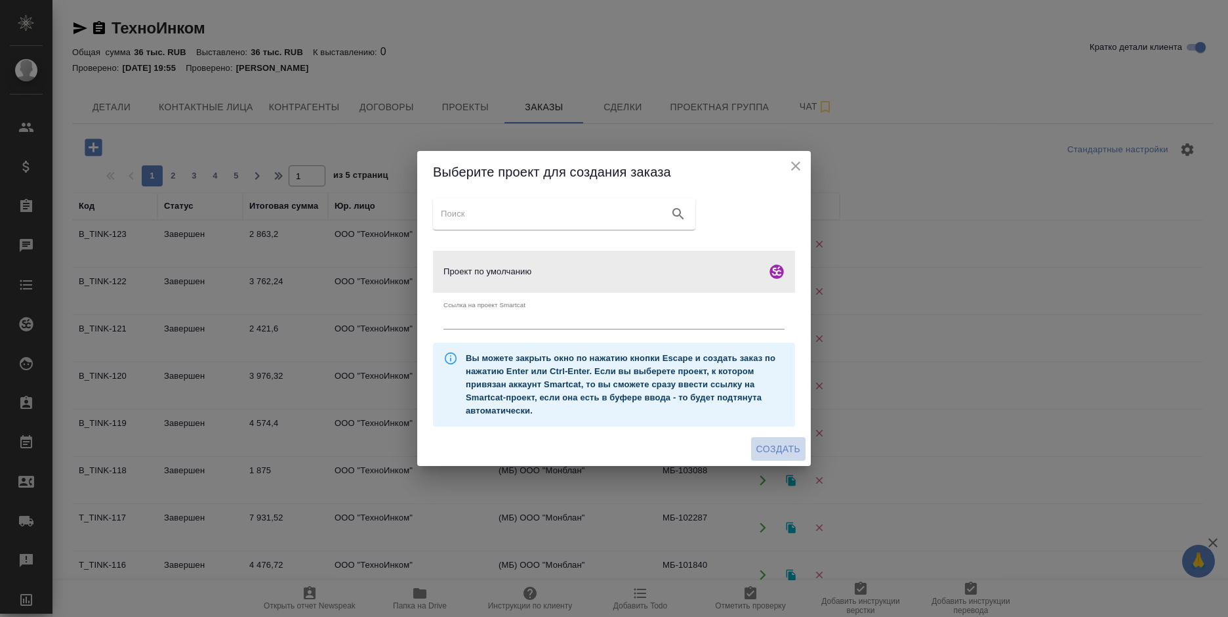
click at [765, 447] on span "Создать" at bounding box center [778, 449] width 44 height 16
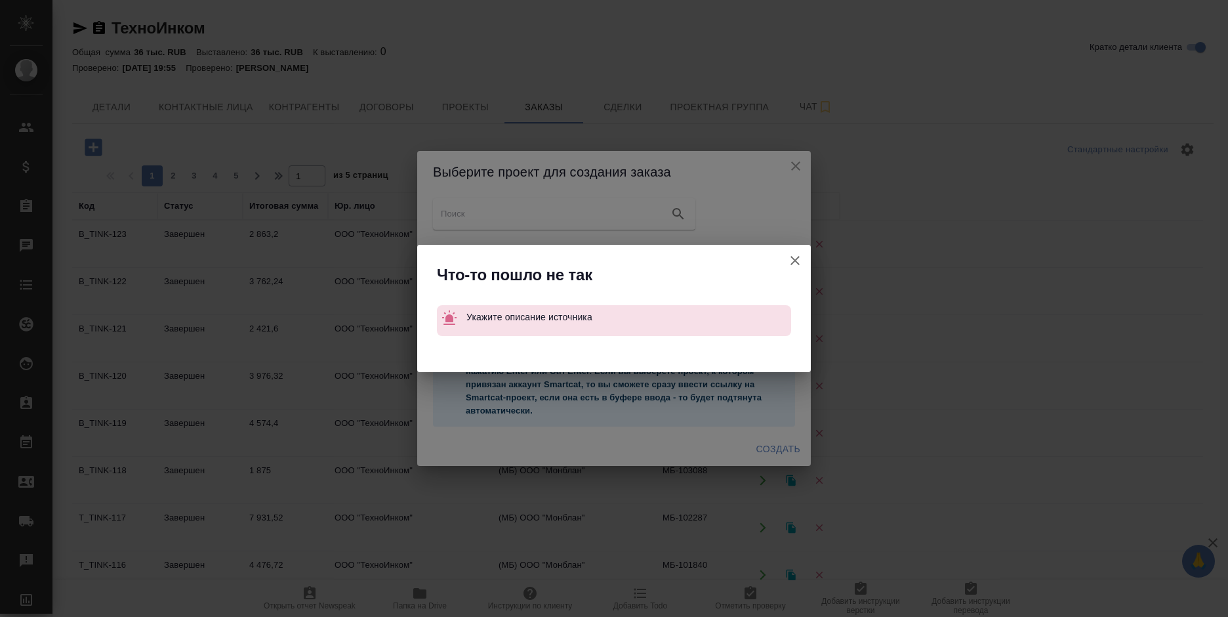
click at [790, 258] on icon "button" at bounding box center [795, 261] width 16 height 16
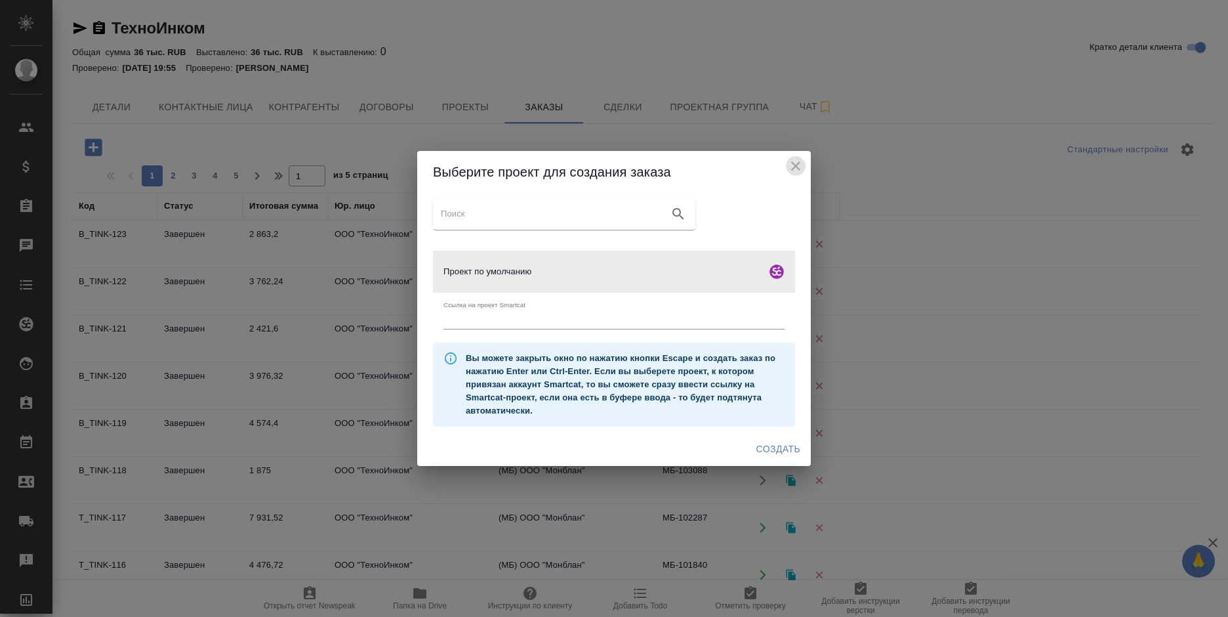
click at [787, 171] on button "close" at bounding box center [796, 166] width 20 height 20
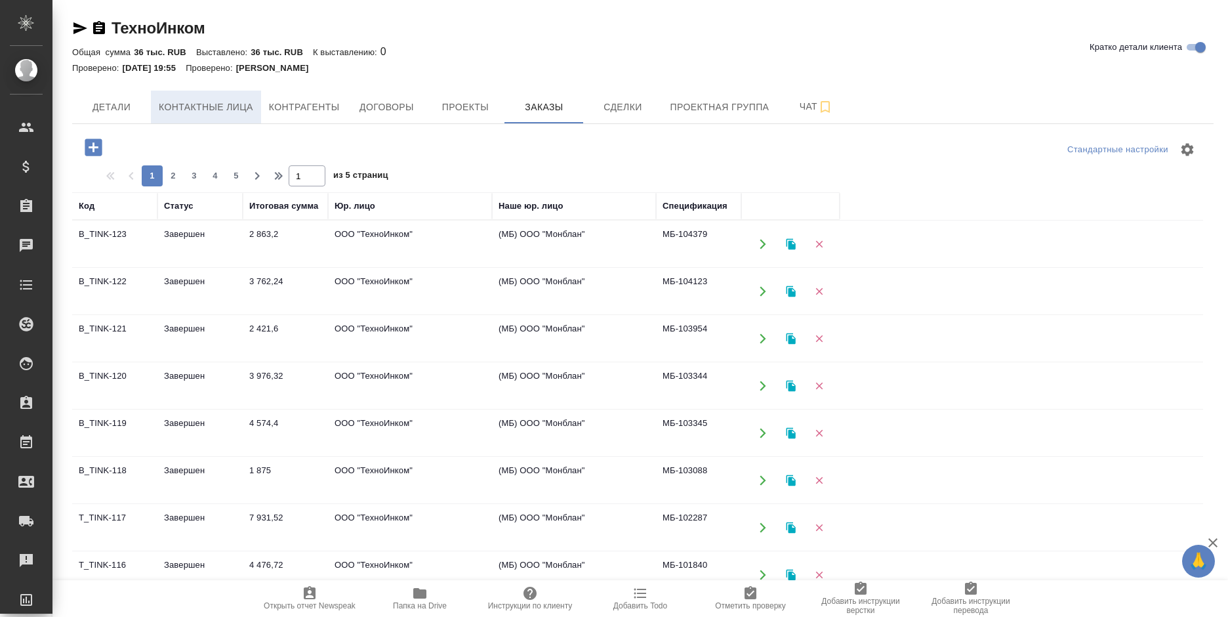
click at [211, 111] on span "Контактные лица" at bounding box center [206, 107] width 94 height 16
select select "RU"
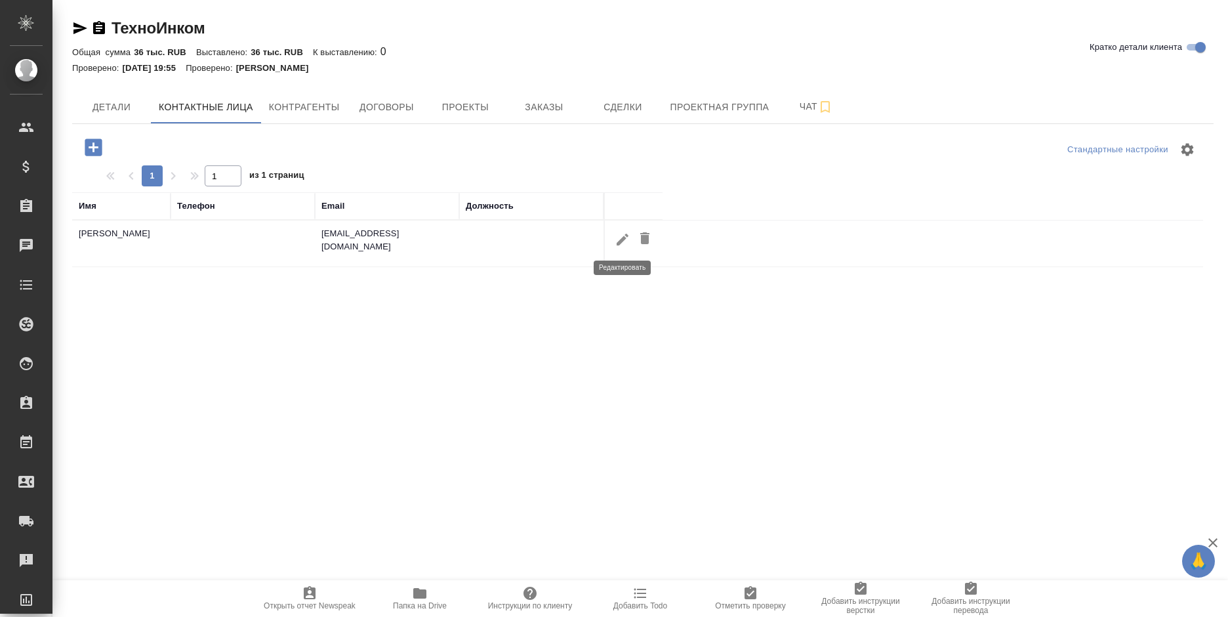
click at [622, 242] on icon "button" at bounding box center [623, 240] width 16 height 16
type input "Руслан"
type input "Ингишев"
type textarea "г. [STREET_ADDRESS]"
type input "Пользователь"
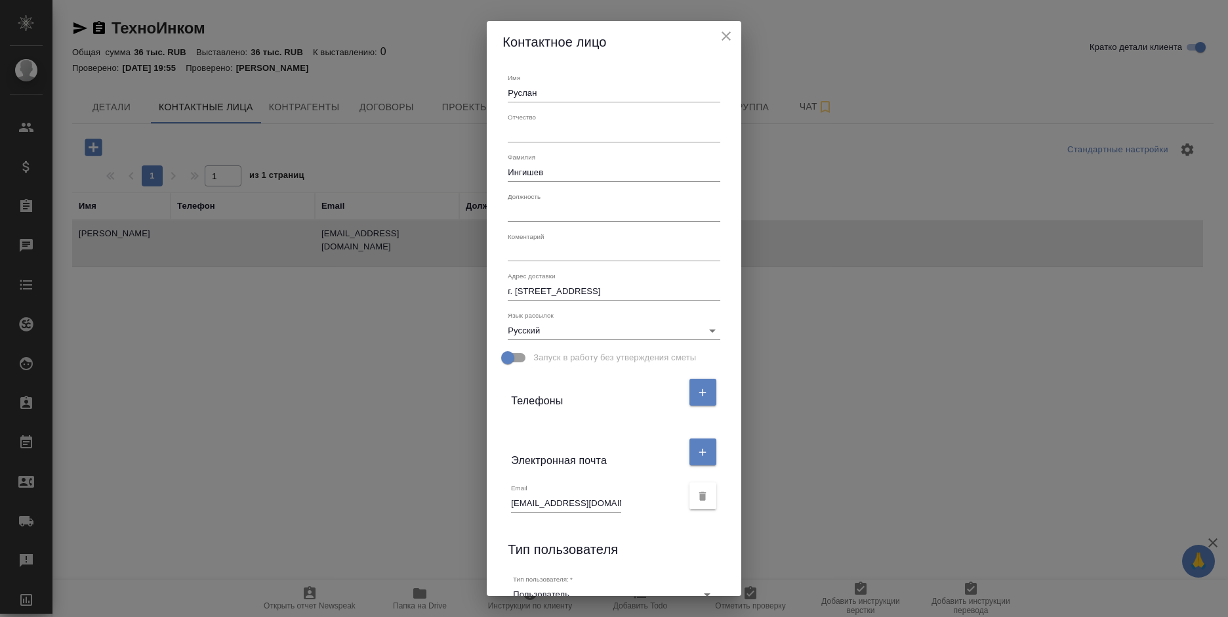
click at [731, 37] on icon "close" at bounding box center [725, 35] width 9 height 9
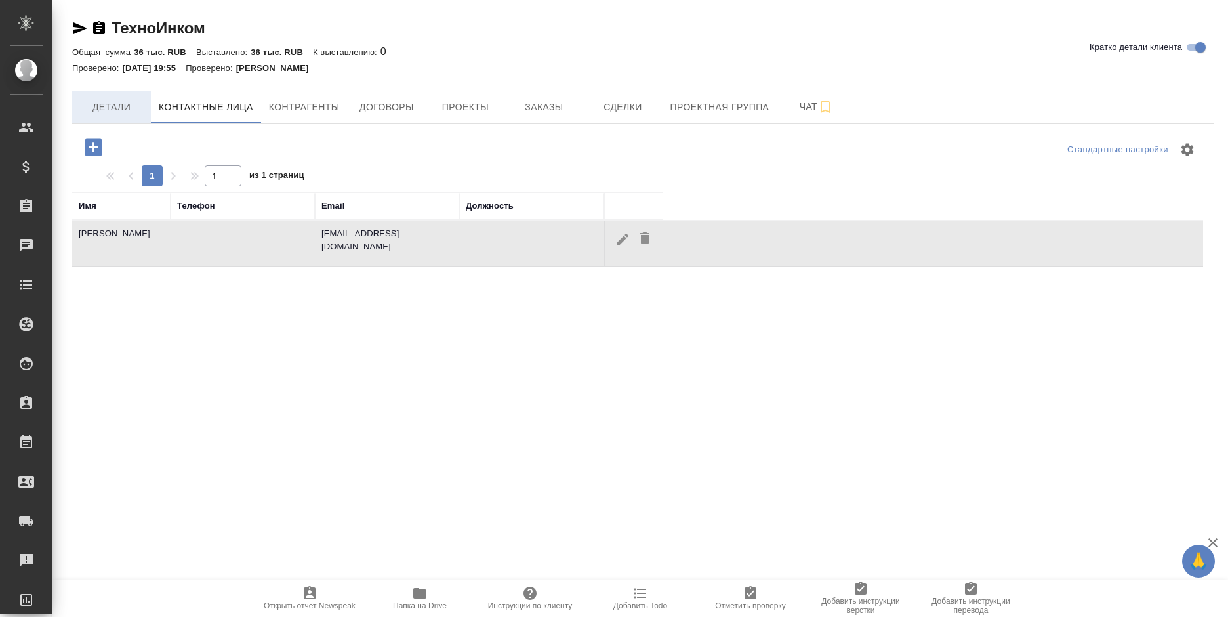
click at [135, 115] on span "Детали" at bounding box center [111, 107] width 63 height 16
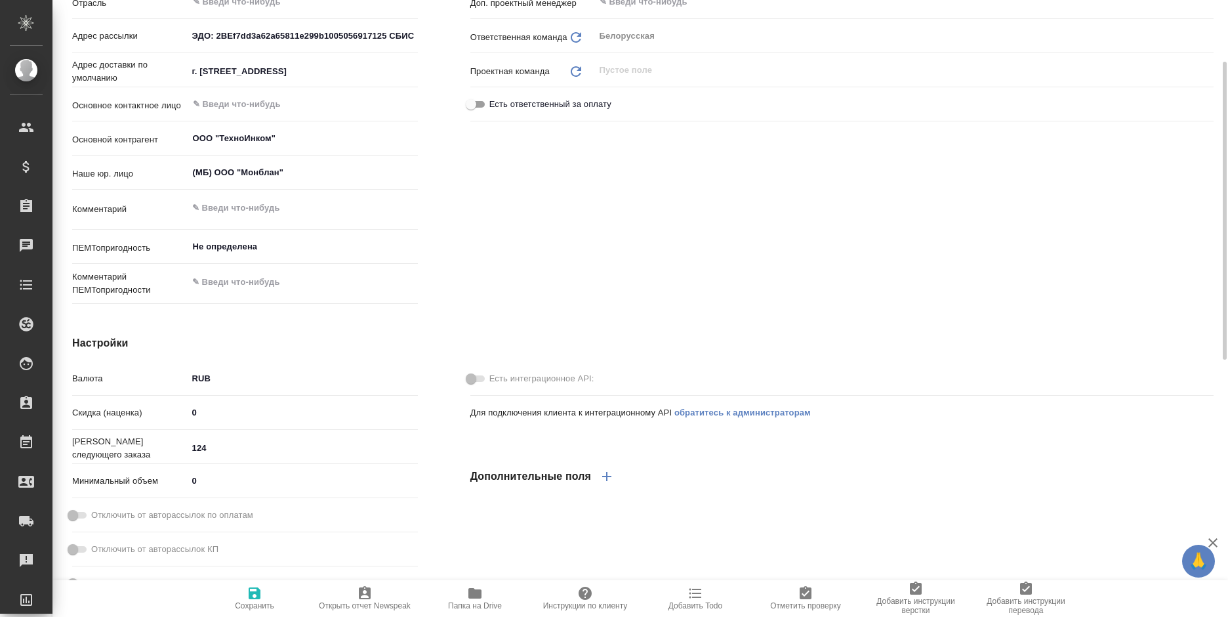
type textarea "x"
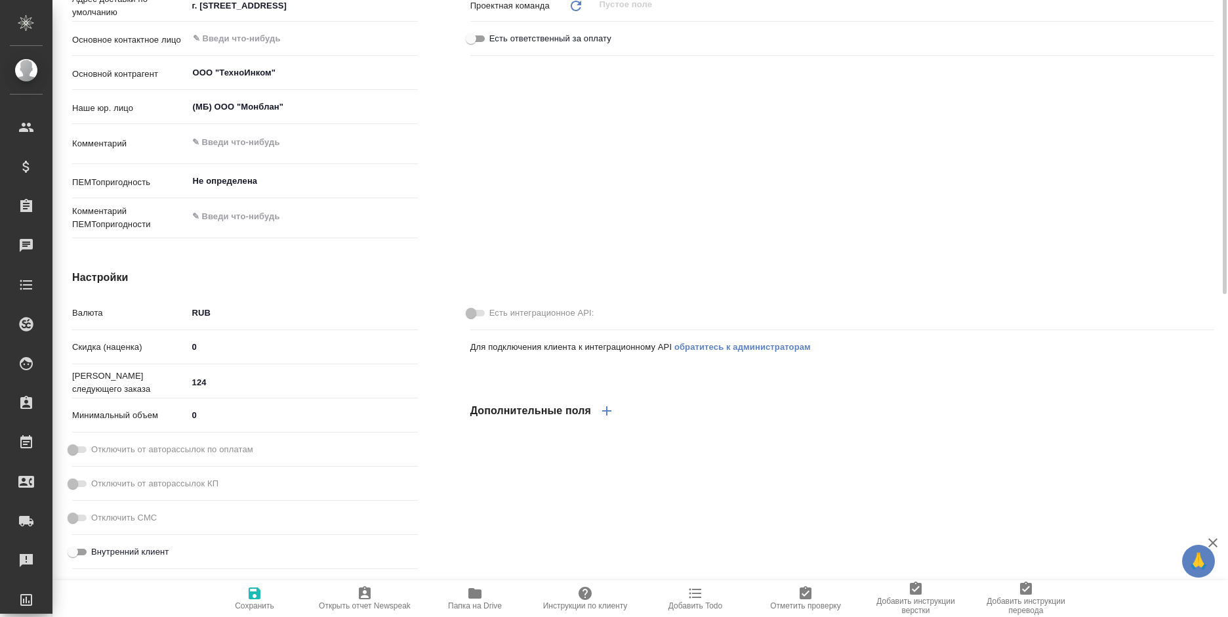
type textarea "x"
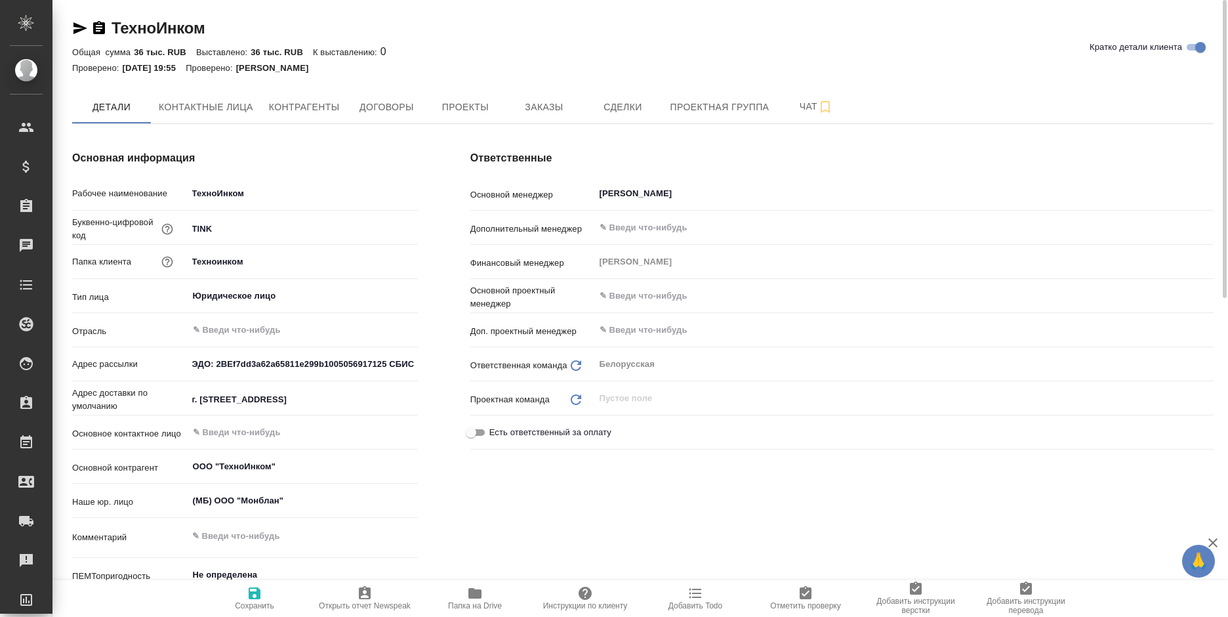
scroll to position [66, 0]
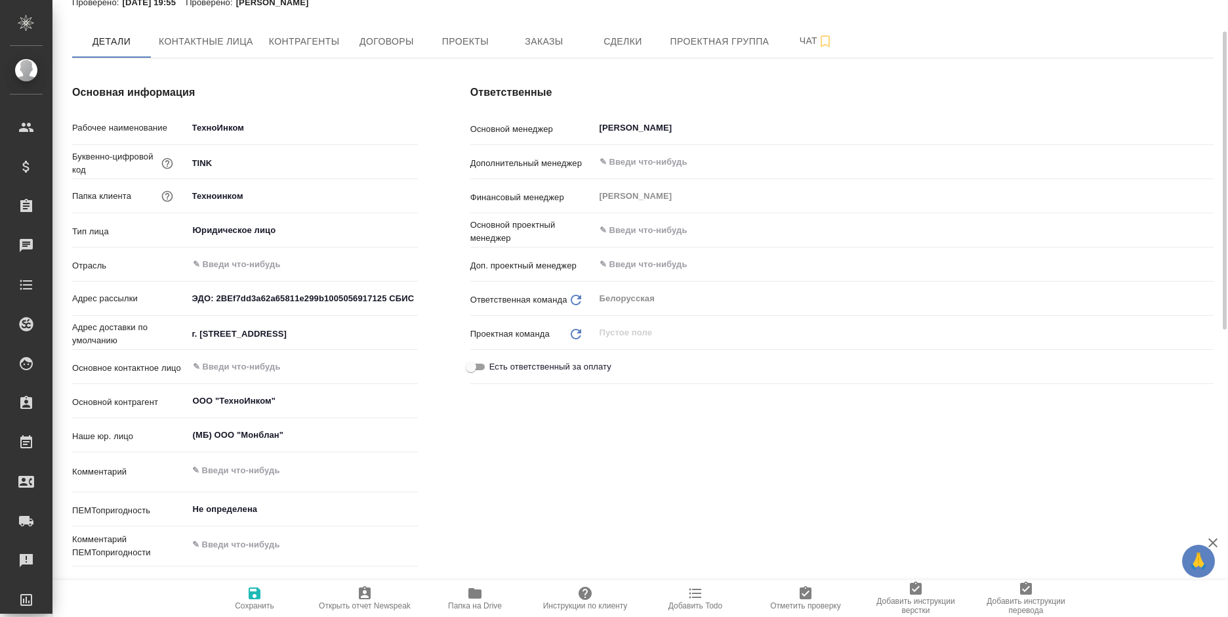
click at [543, 58] on hr at bounding box center [642, 58] width 1141 height 1
click at [543, 45] on span "Заказы" at bounding box center [543, 41] width 63 height 16
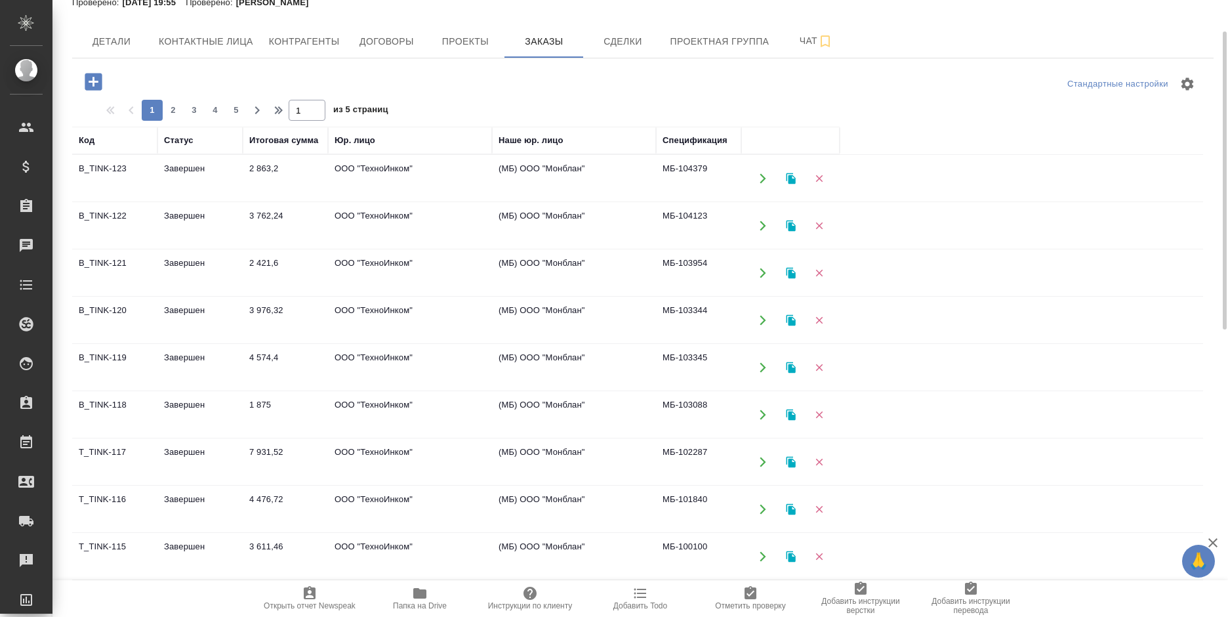
click at [786, 181] on icon "button" at bounding box center [791, 178] width 12 height 12
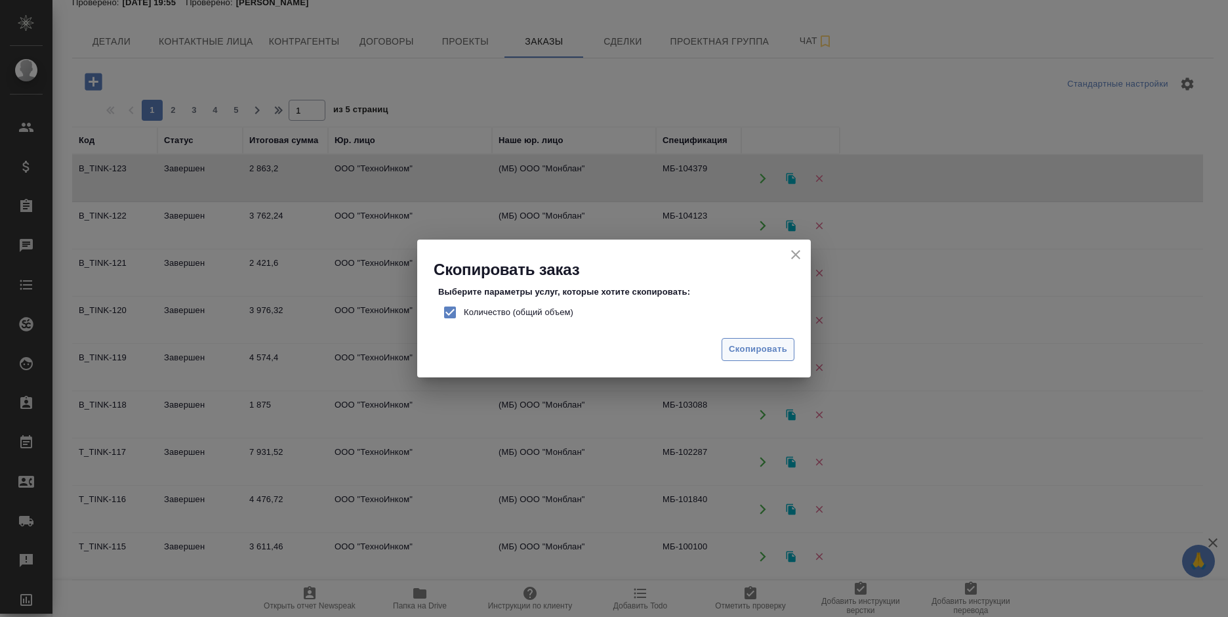
click at [748, 353] on span "Скопировать" at bounding box center [758, 349] width 58 height 15
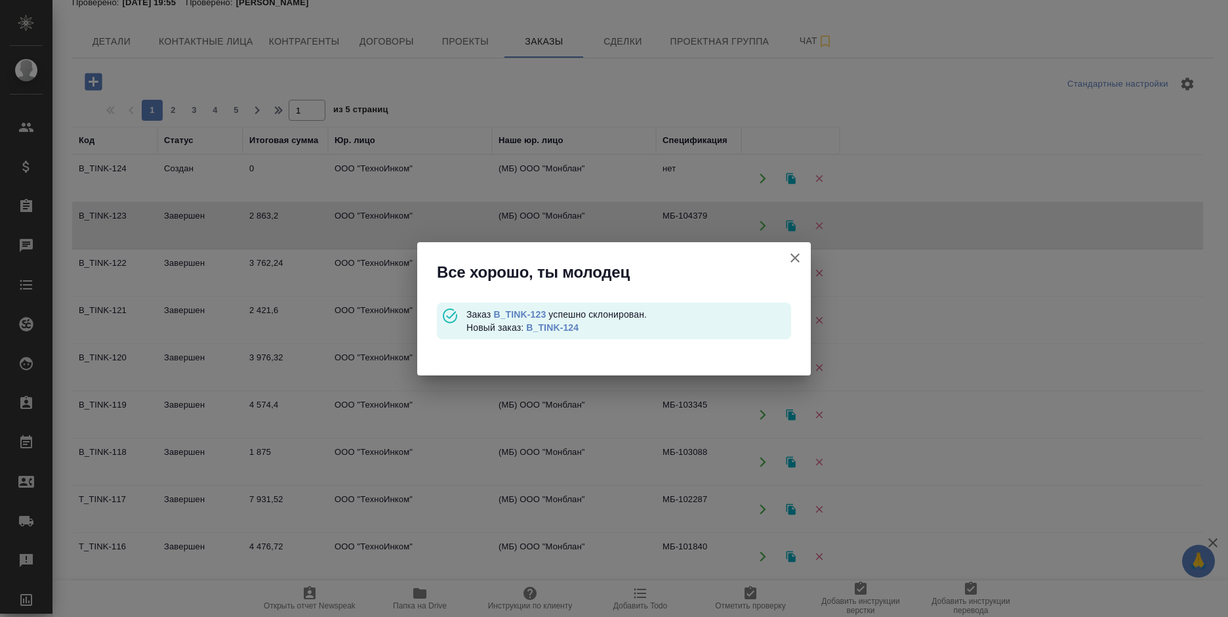
click at [560, 325] on link "B_TINK-124" at bounding box center [552, 327] width 52 height 10
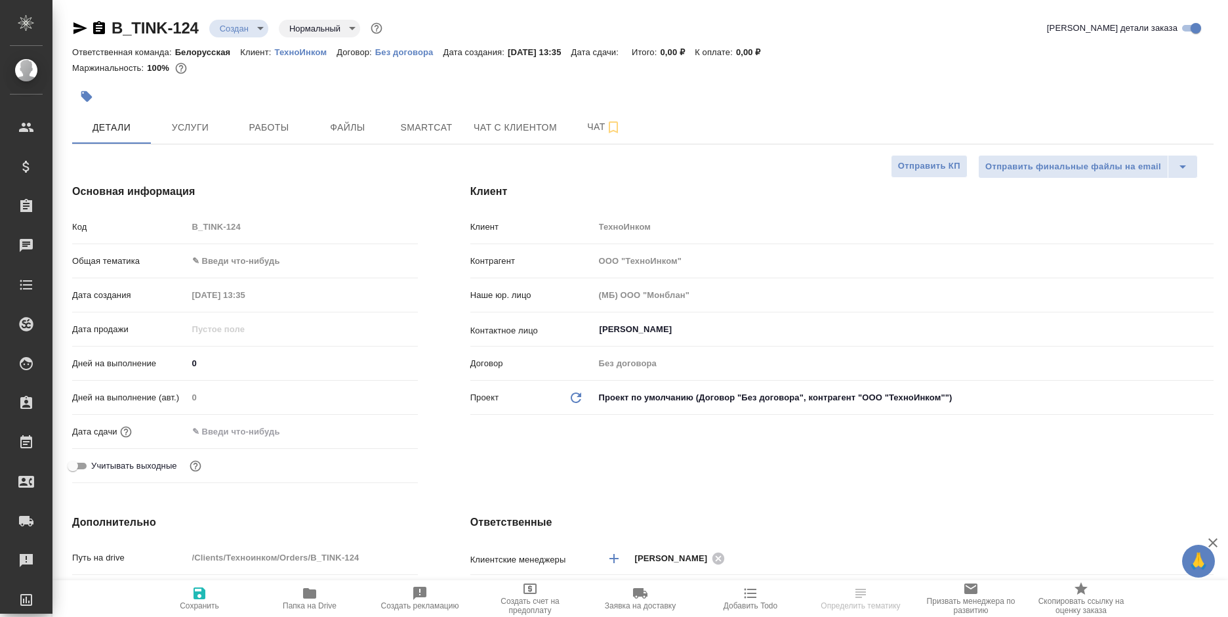
select select "RU"
click at [358, 134] on span "Файлы" at bounding box center [347, 127] width 63 height 16
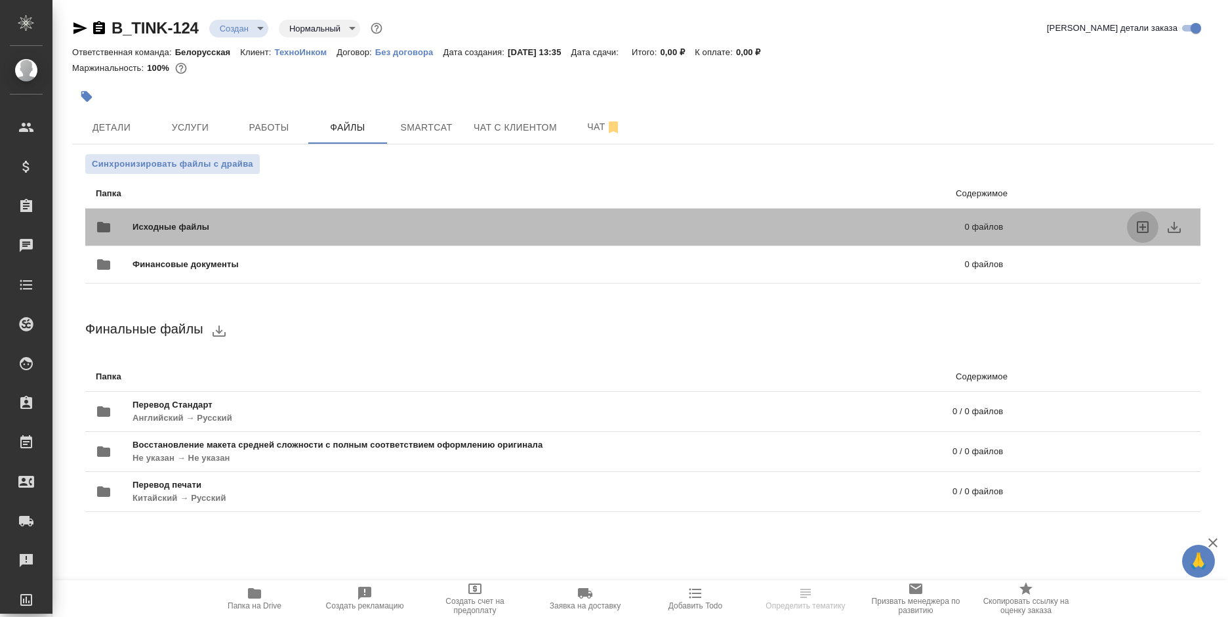
click at [1138, 226] on icon "uploadFiles" at bounding box center [1143, 227] width 16 height 16
click at [0, 0] on input "uploadFiles" at bounding box center [0, 0] width 0 height 0
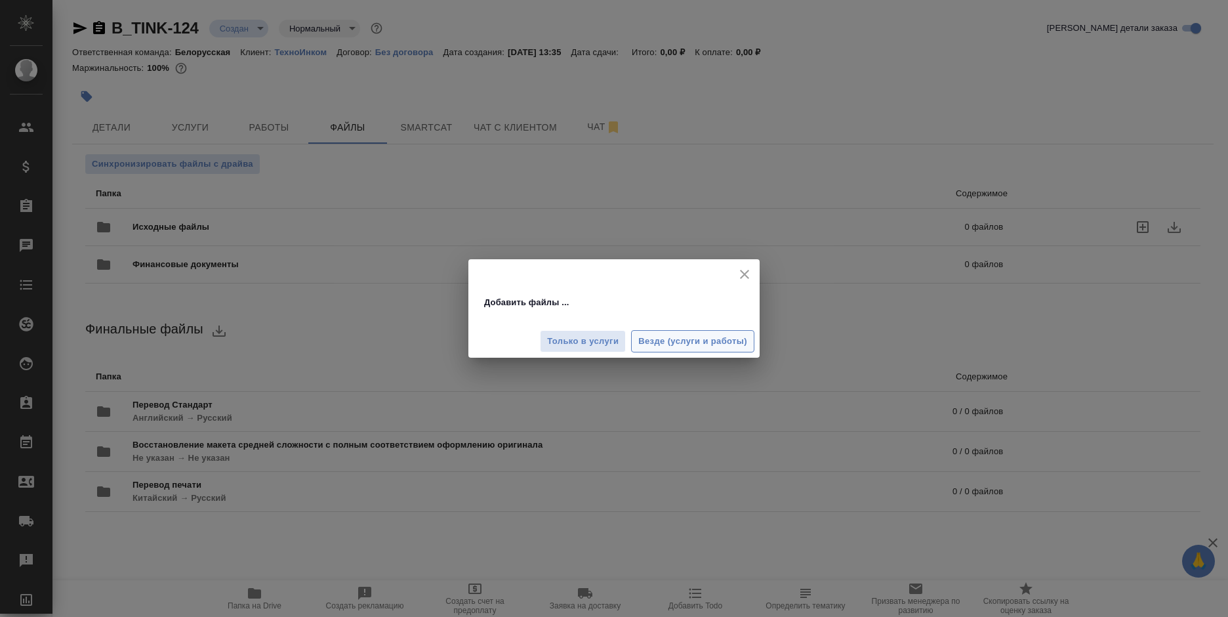
click at [655, 337] on span "Везде (услуги и работы)" at bounding box center [692, 341] width 109 height 15
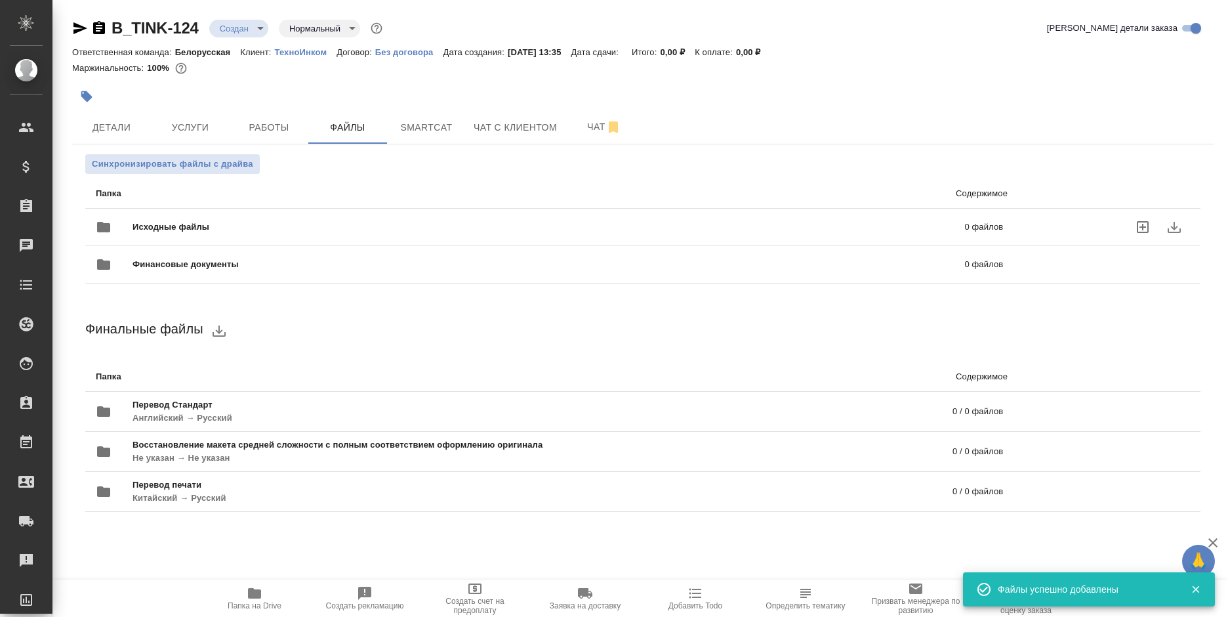
click at [246, 28] on body "🙏 .cls-1 fill:#fff; AWATERA Bogomolova Anastasiya Клиенты Спецификации Заказы 0…" at bounding box center [614, 308] width 1228 height 617
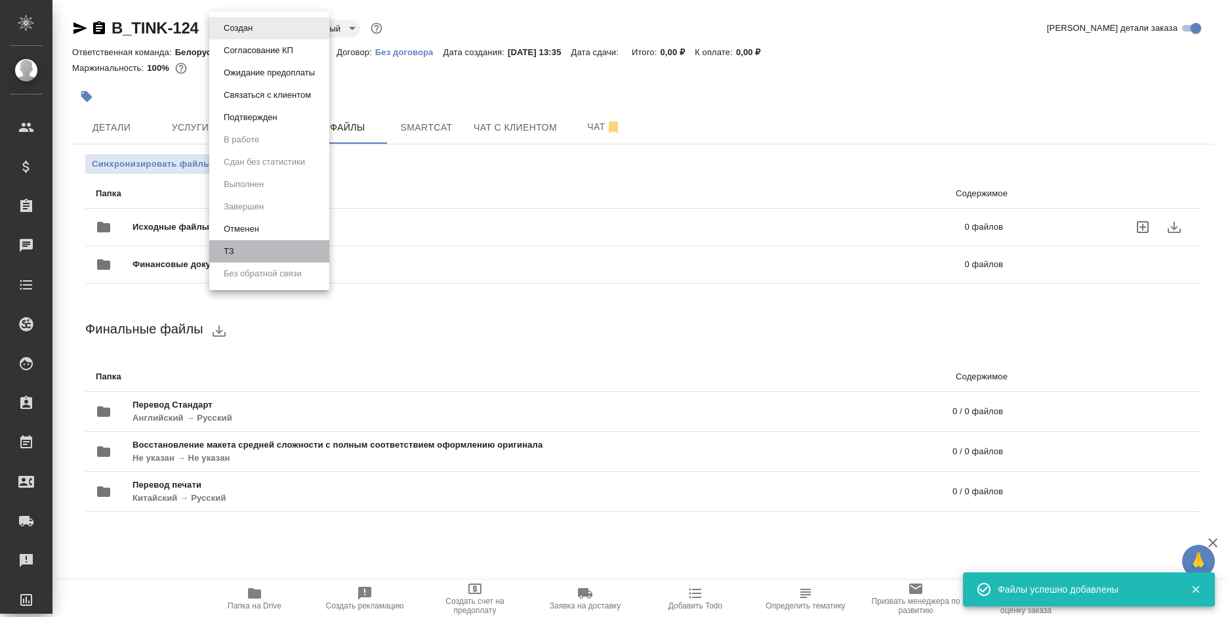
click at [262, 256] on li "ТЗ" at bounding box center [269, 251] width 120 height 22
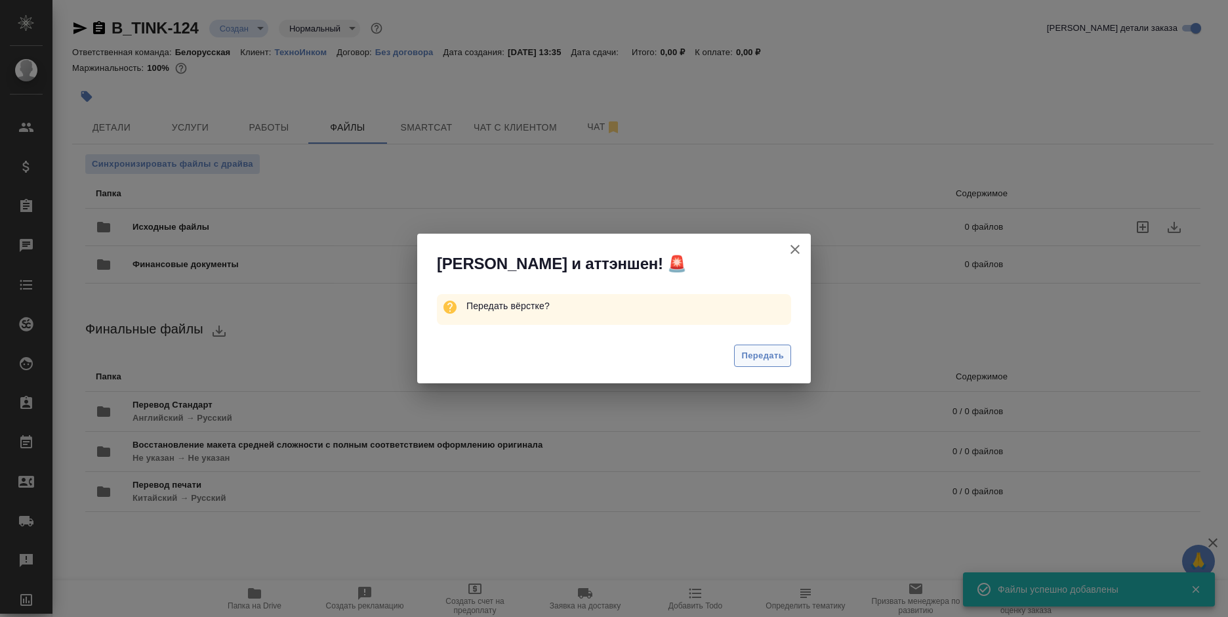
click at [750, 359] on span "Передать" at bounding box center [762, 355] width 43 height 15
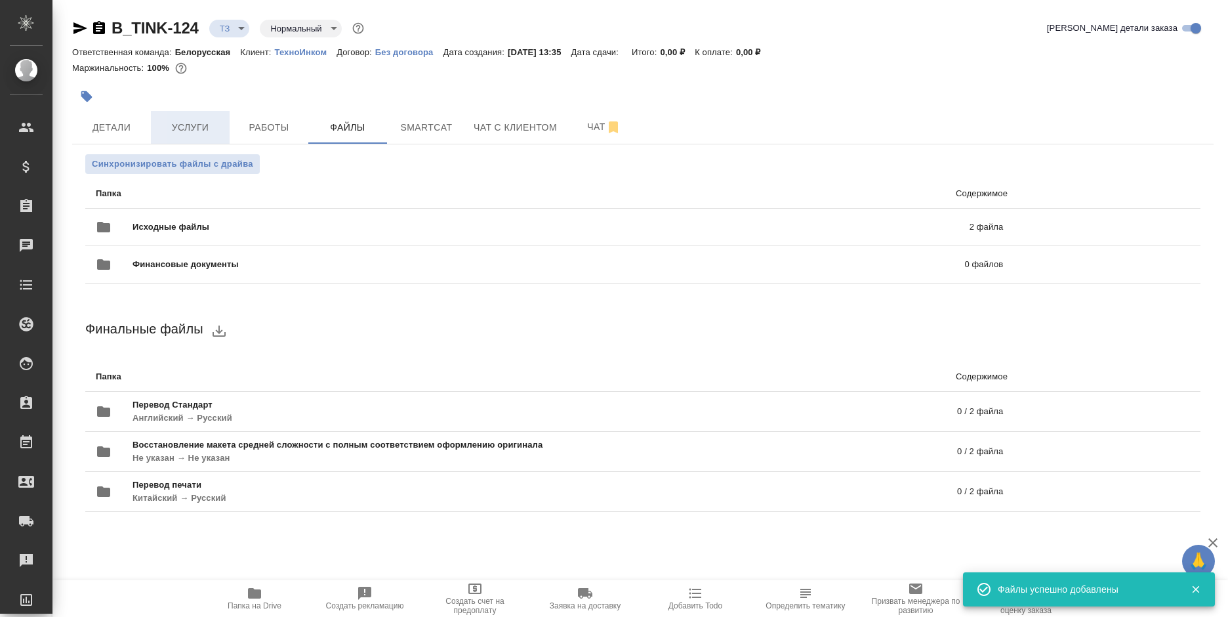
click at [175, 119] on span "Услуги" at bounding box center [190, 127] width 63 height 16
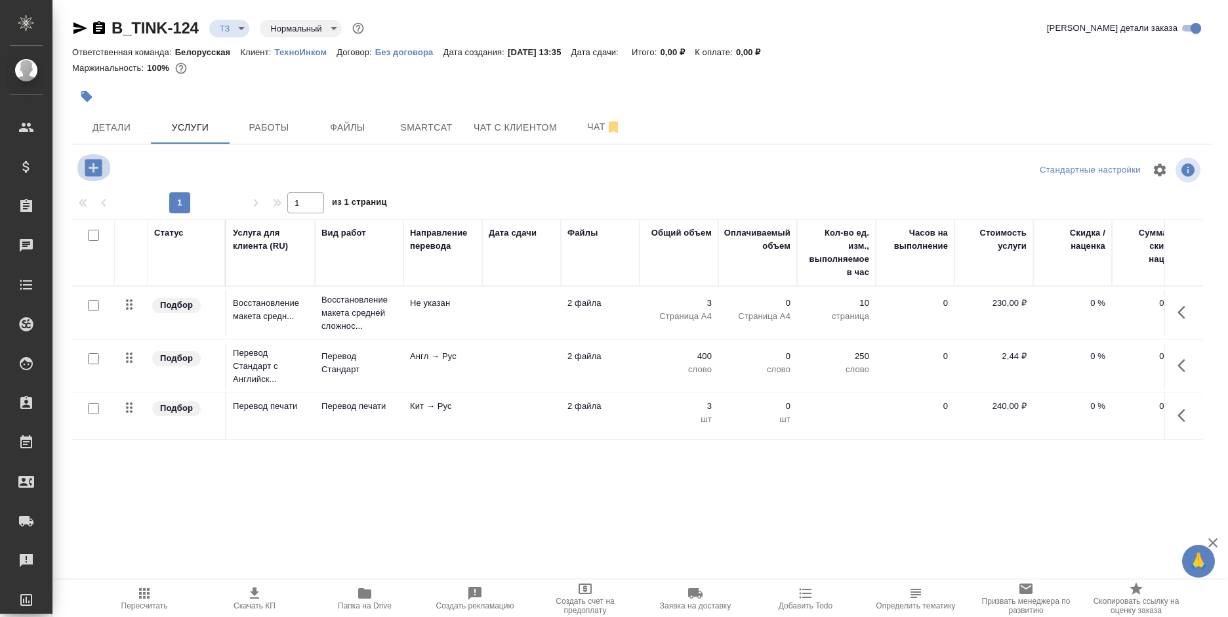
click at [91, 171] on icon "button" at bounding box center [93, 167] width 17 height 17
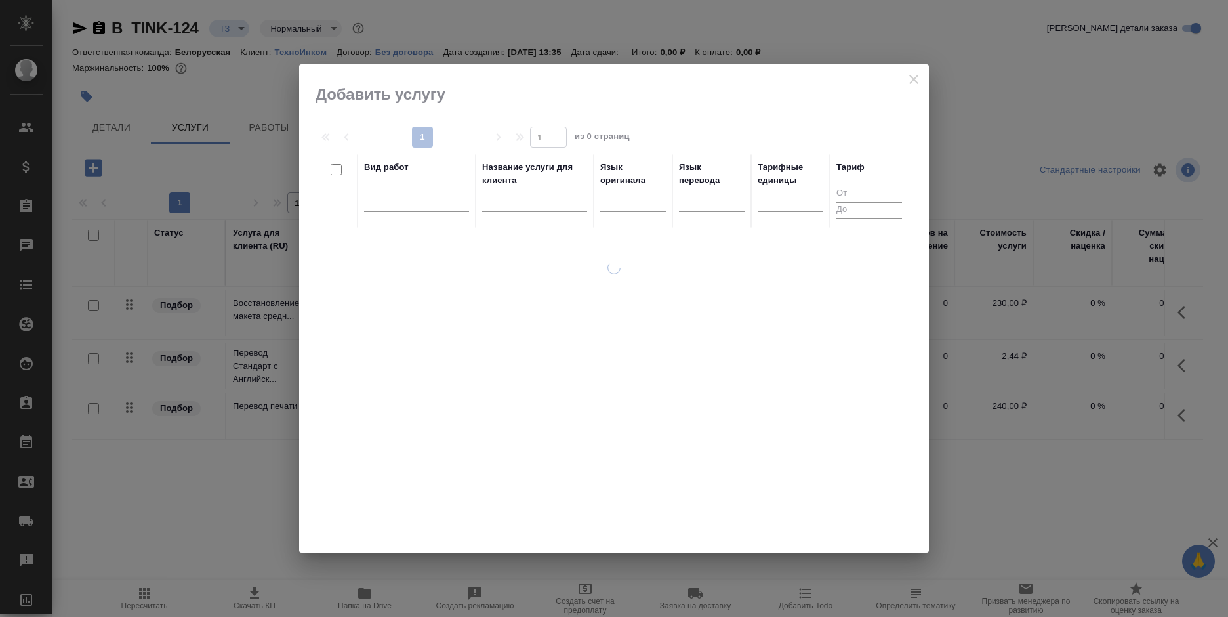
click at [904, 75] on div at bounding box center [614, 308] width 630 height 488
click at [906, 78] on div at bounding box center [614, 308] width 630 height 488
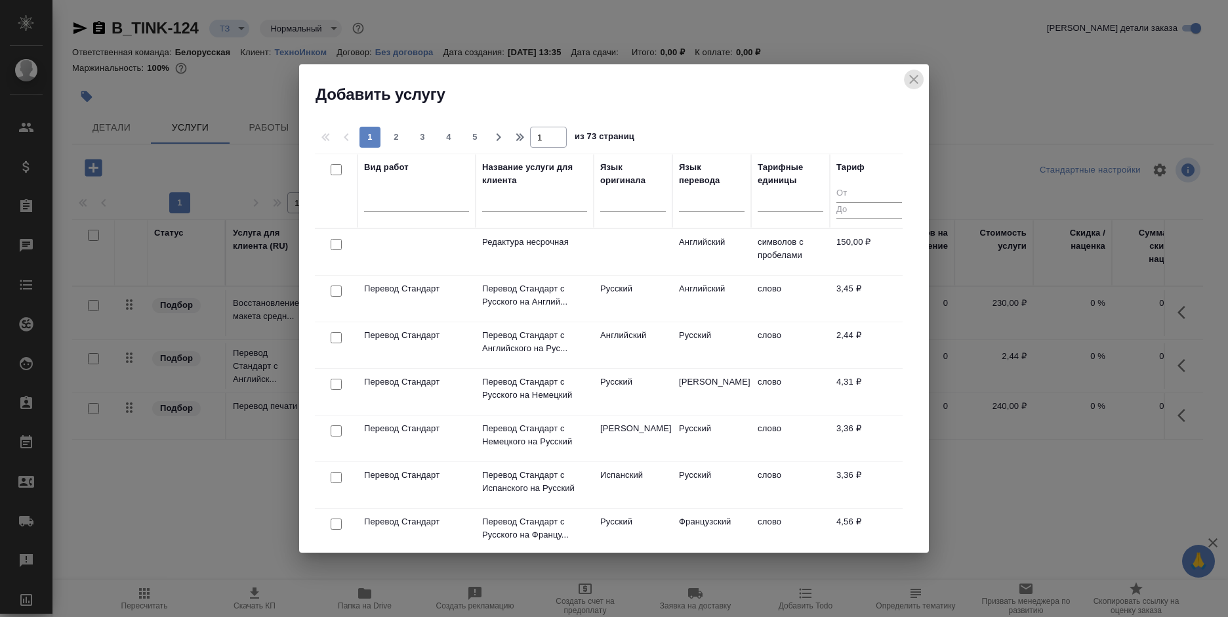
click at [910, 80] on icon "close" at bounding box center [914, 79] width 16 height 16
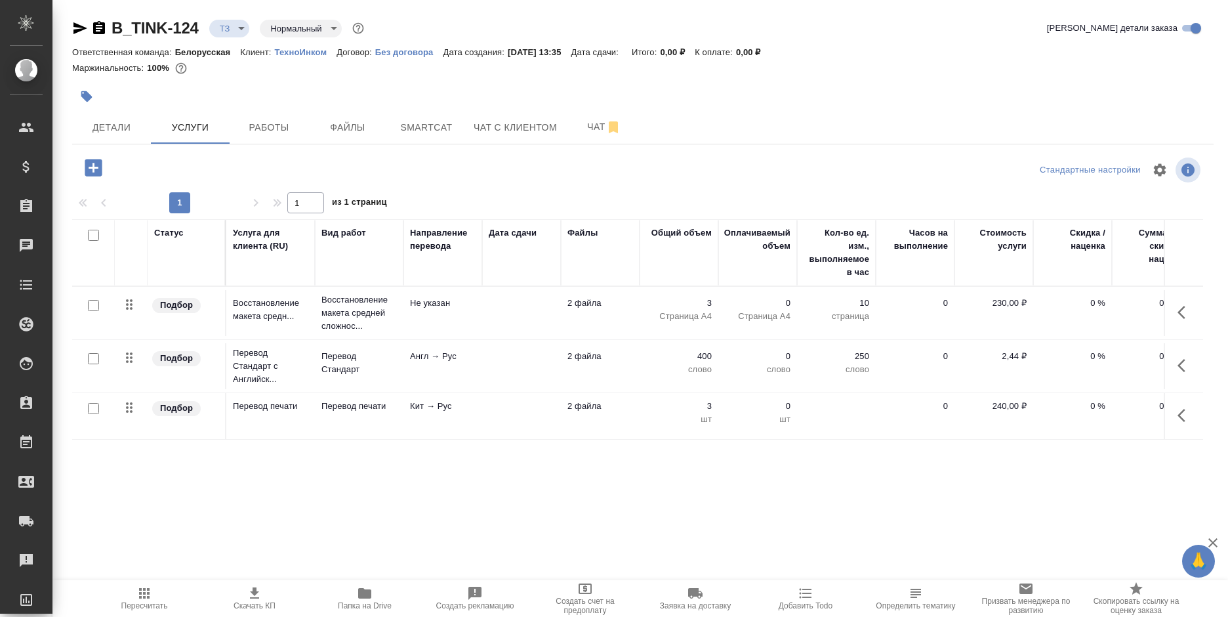
click at [1183, 407] on button "button" at bounding box center [1184, 414] width 31 height 31
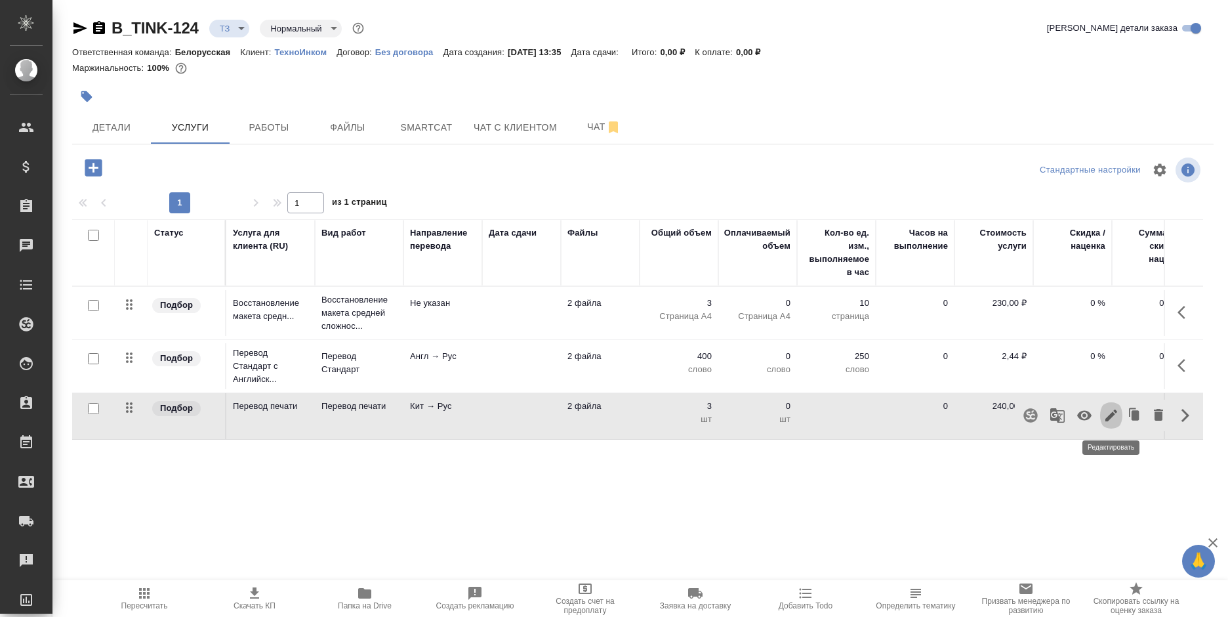
click at [1108, 415] on icon "button" at bounding box center [1111, 415] width 16 height 16
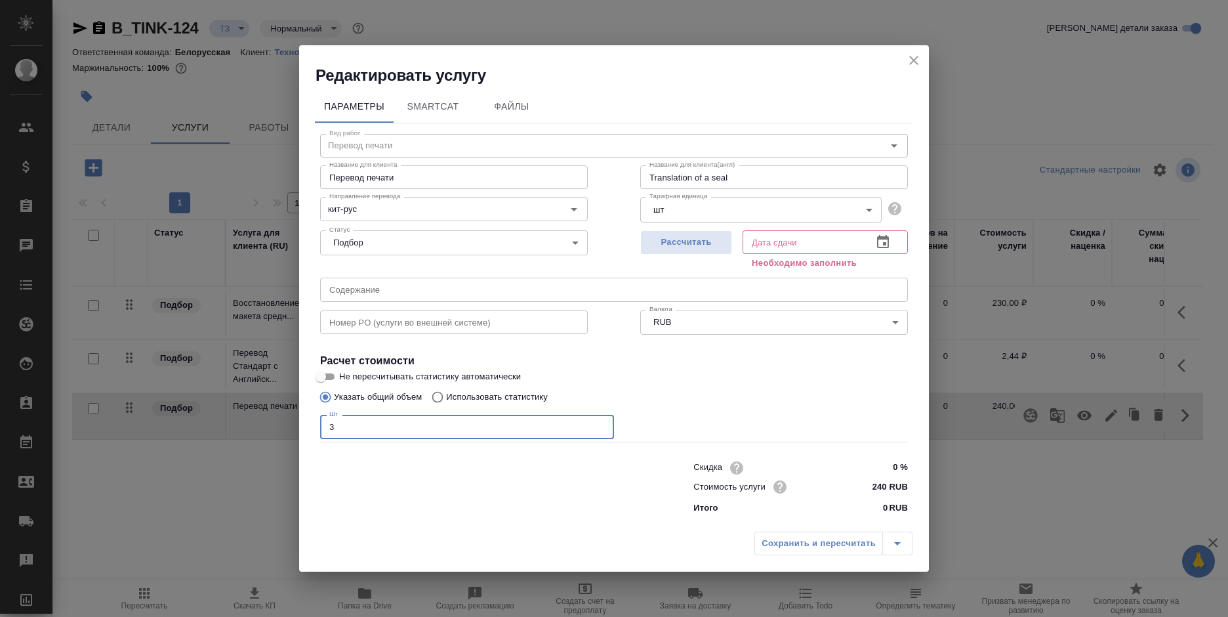
drag, startPoint x: 339, startPoint y: 425, endPoint x: 305, endPoint y: 428, distance: 34.2
click at [305, 428] on div "Параметры SmartCat Файлы Вид работ Перевод печати Вид работ Название для клиент…" at bounding box center [614, 305] width 630 height 439
type input "2"
click at [877, 246] on icon "button" at bounding box center [883, 242] width 16 height 16
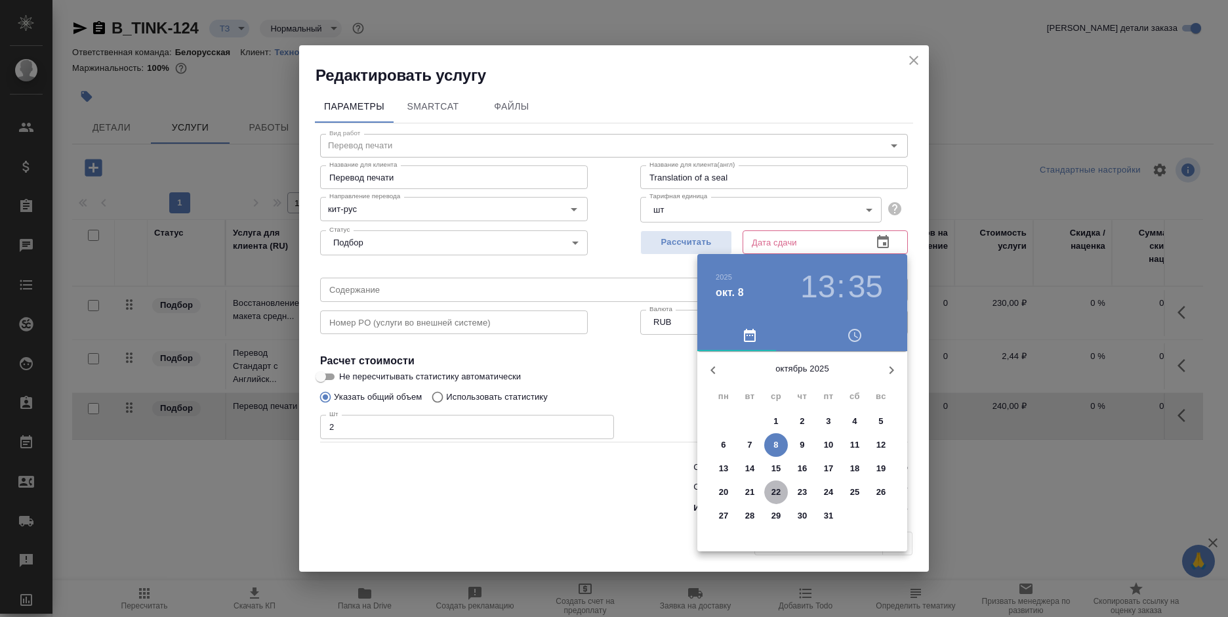
click at [776, 490] on p "22" at bounding box center [776, 491] width 10 height 13
type input "22.10.2025 13:35"
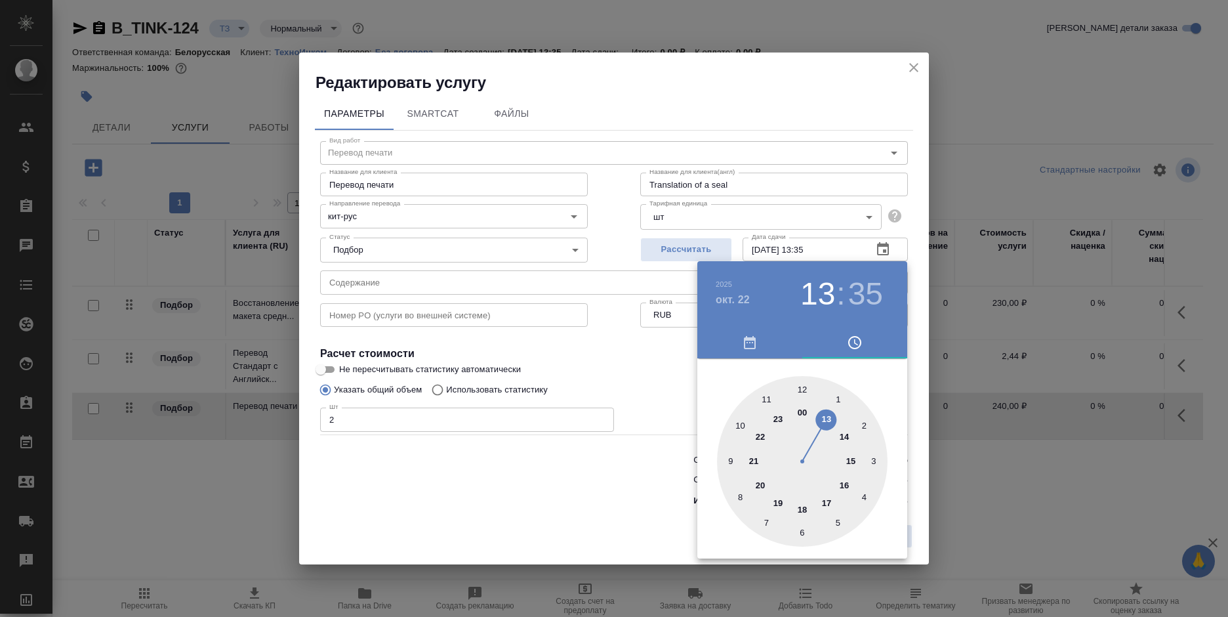
click at [581, 503] on div at bounding box center [614, 308] width 1228 height 617
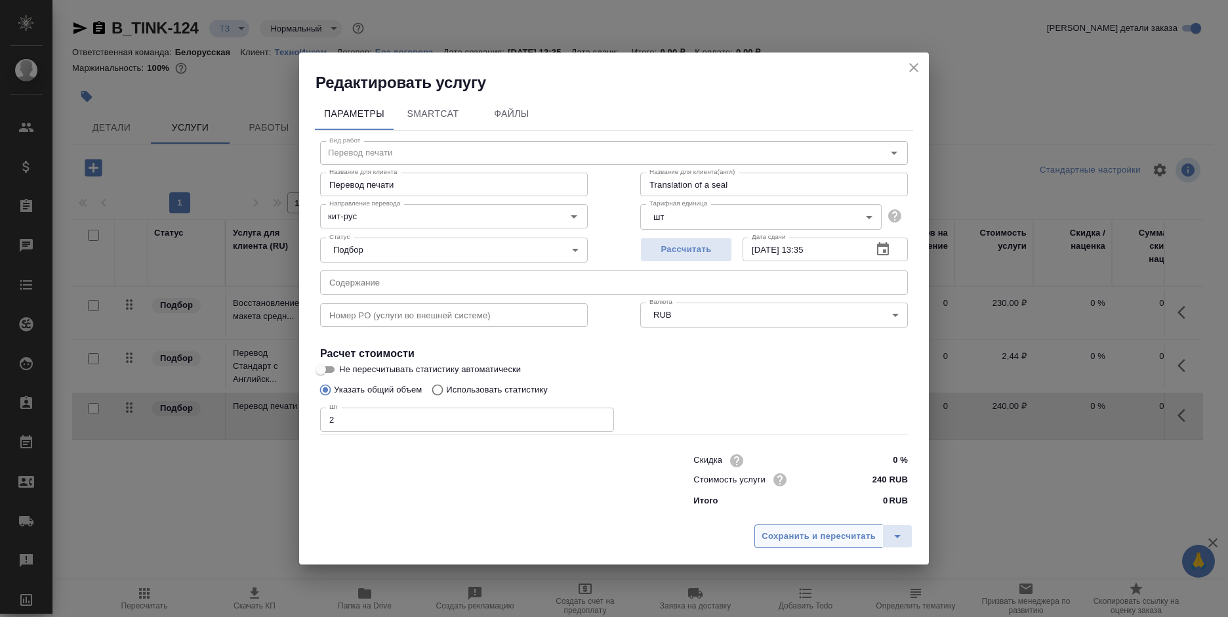
click at [818, 534] on span "Сохранить и пересчитать" at bounding box center [818, 536] width 114 height 15
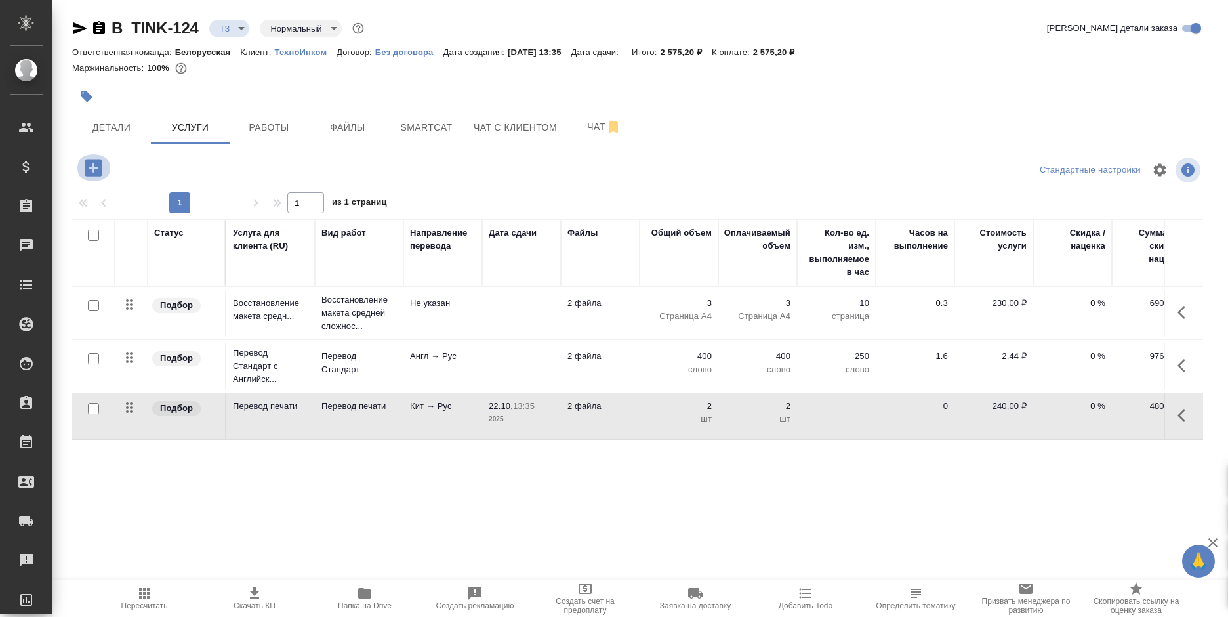
click at [94, 164] on icon "button" at bounding box center [93, 167] width 23 height 23
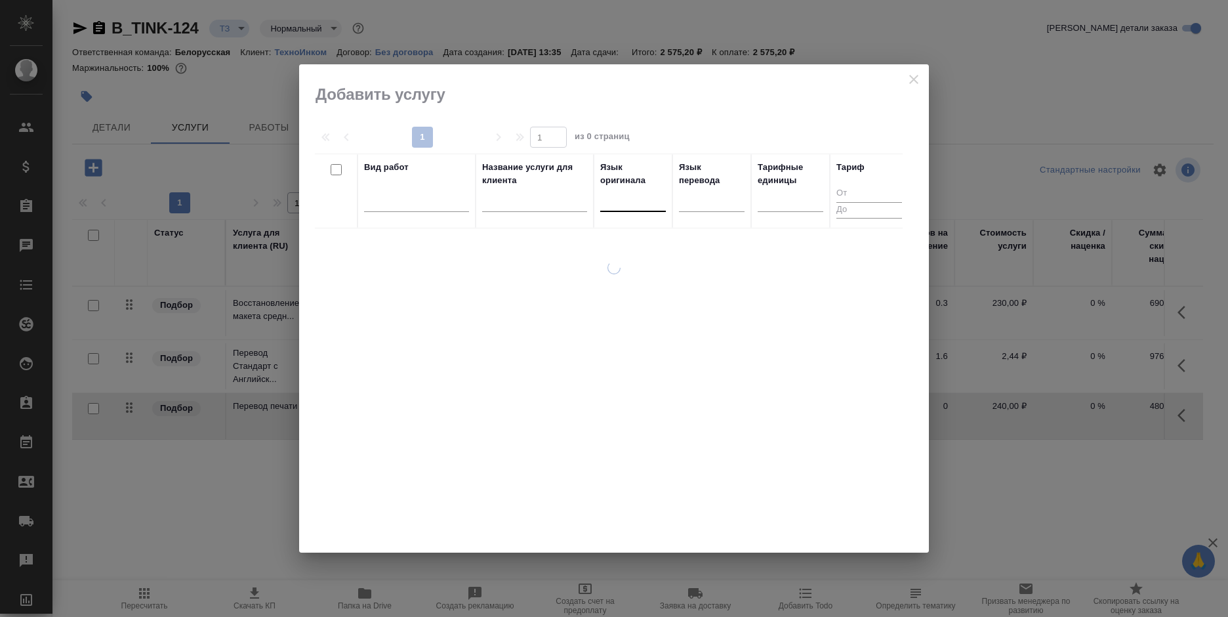
click at [623, 203] on div at bounding box center [633, 198] width 66 height 19
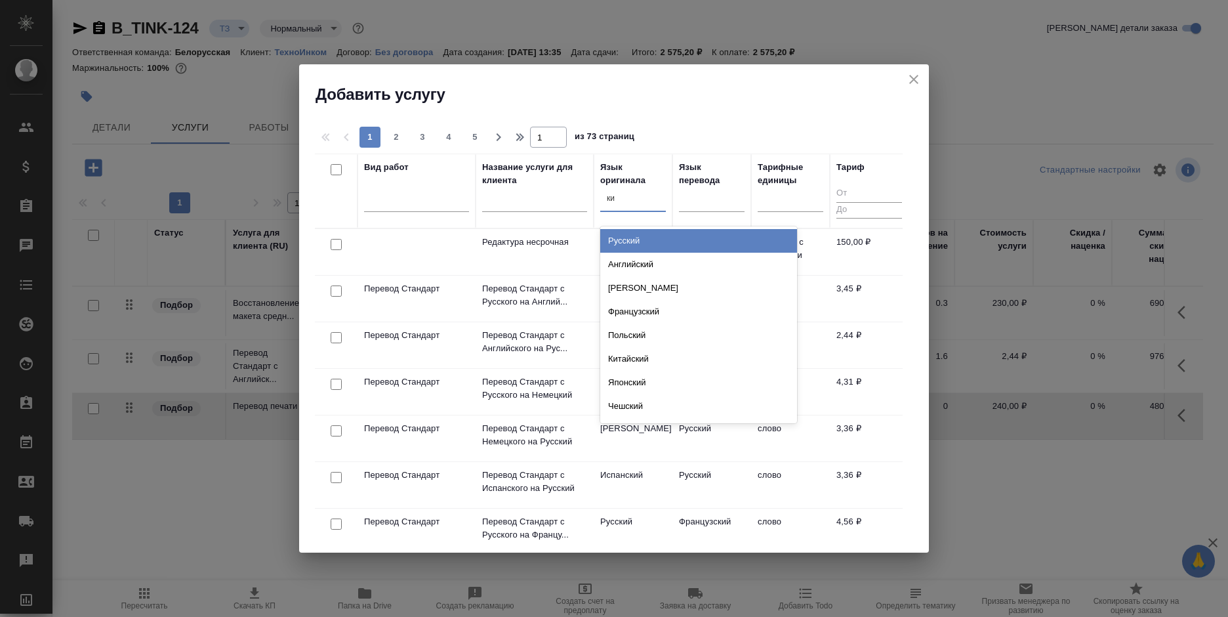
type input "кит"
click at [664, 242] on div "Китайский" at bounding box center [698, 241] width 197 height 24
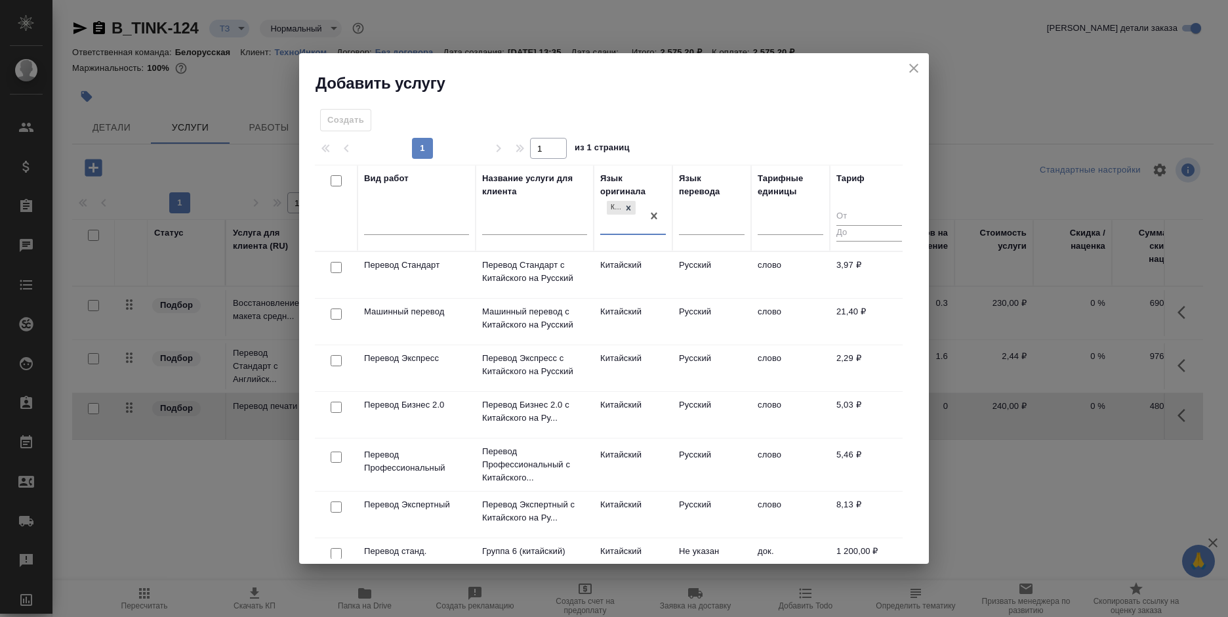
click at [704, 262] on td "Русский" at bounding box center [711, 275] width 79 height 46
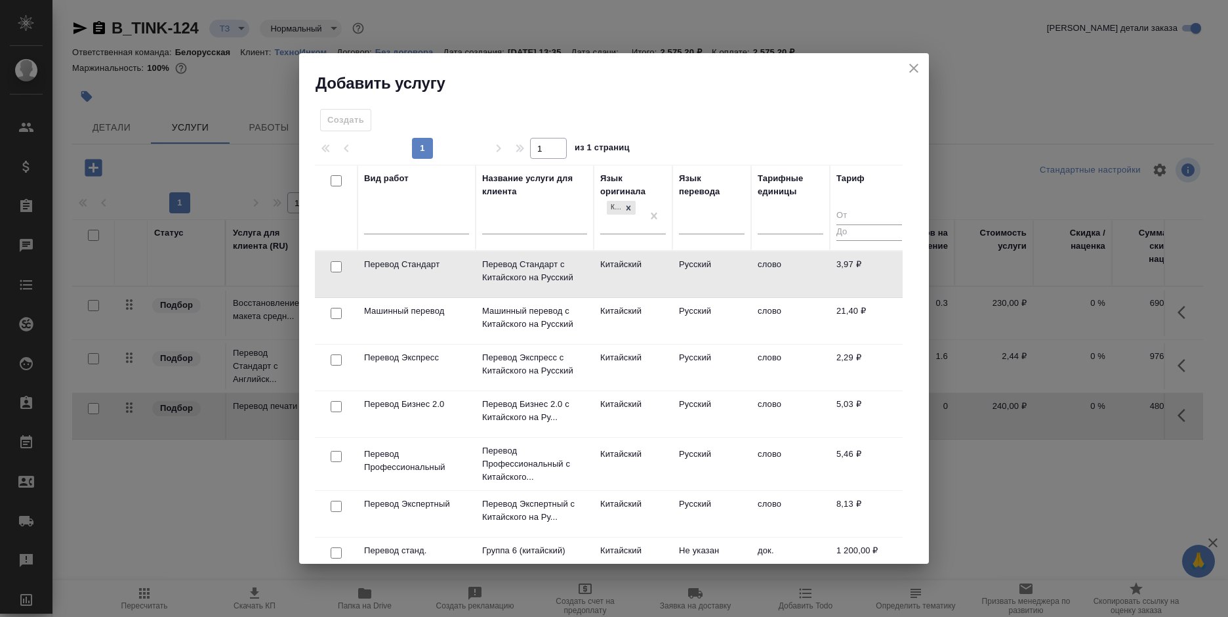
click at [704, 262] on td "Русский" at bounding box center [711, 274] width 79 height 46
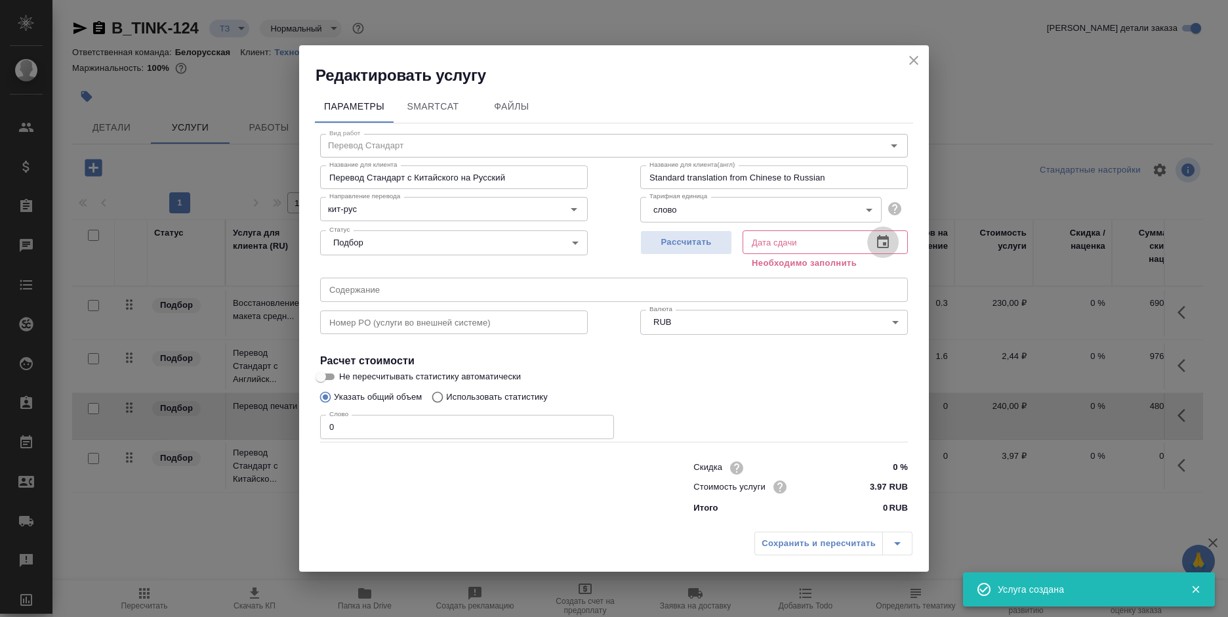
click at [876, 249] on icon "button" at bounding box center [883, 242] width 16 height 16
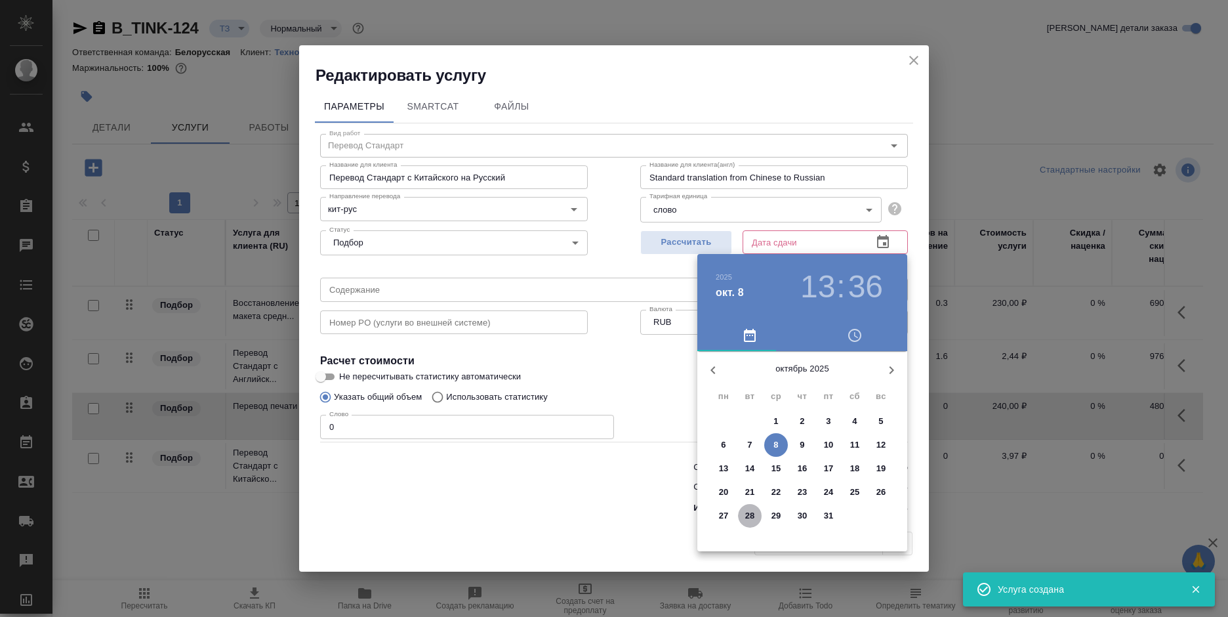
click at [747, 511] on p "28" at bounding box center [750, 515] width 10 height 13
type input "28.10.2025 13:36"
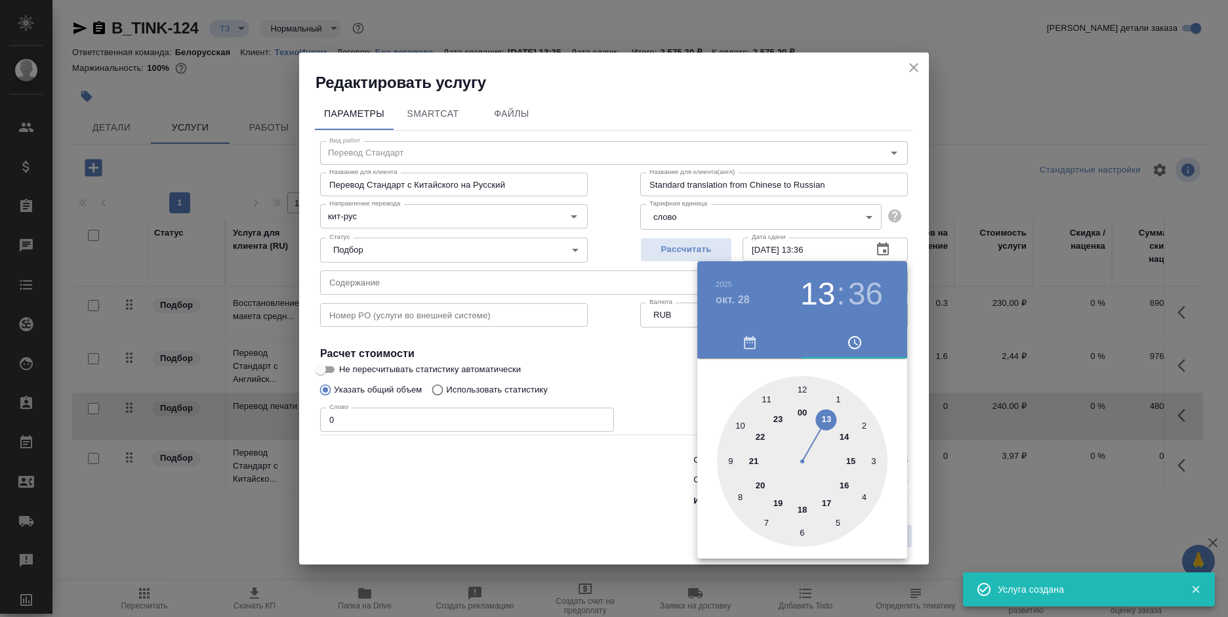
click at [604, 507] on div at bounding box center [614, 308] width 1228 height 617
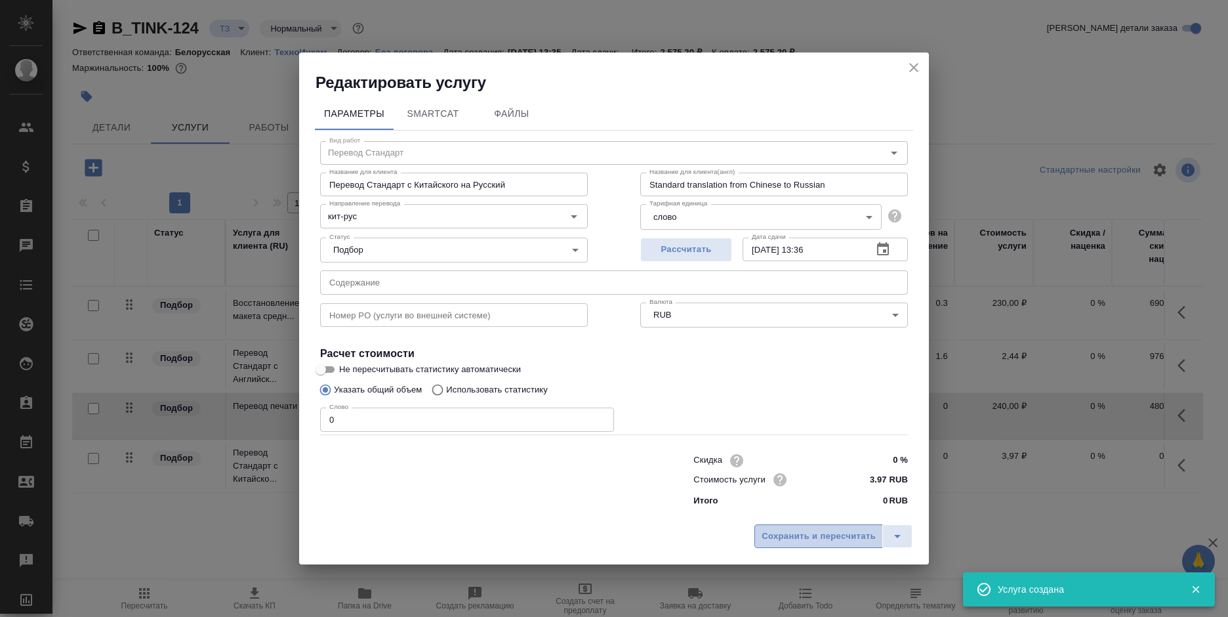
click at [801, 534] on span "Сохранить и пересчитать" at bounding box center [818, 536] width 114 height 15
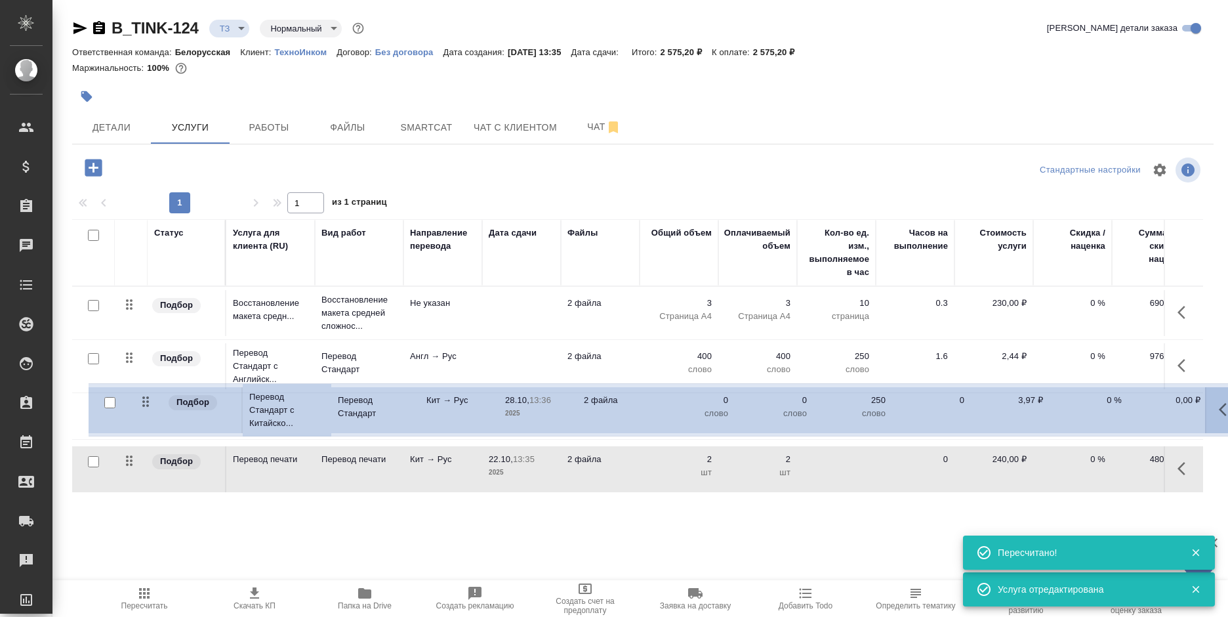
drag, startPoint x: 125, startPoint y: 463, endPoint x: 143, endPoint y: 403, distance: 62.4
click at [143, 403] on table "Статус Услуга для клиента (RU) Вид работ Направление перевода Дата сдачи Файлы …" at bounding box center [690, 355] width 1236 height 273
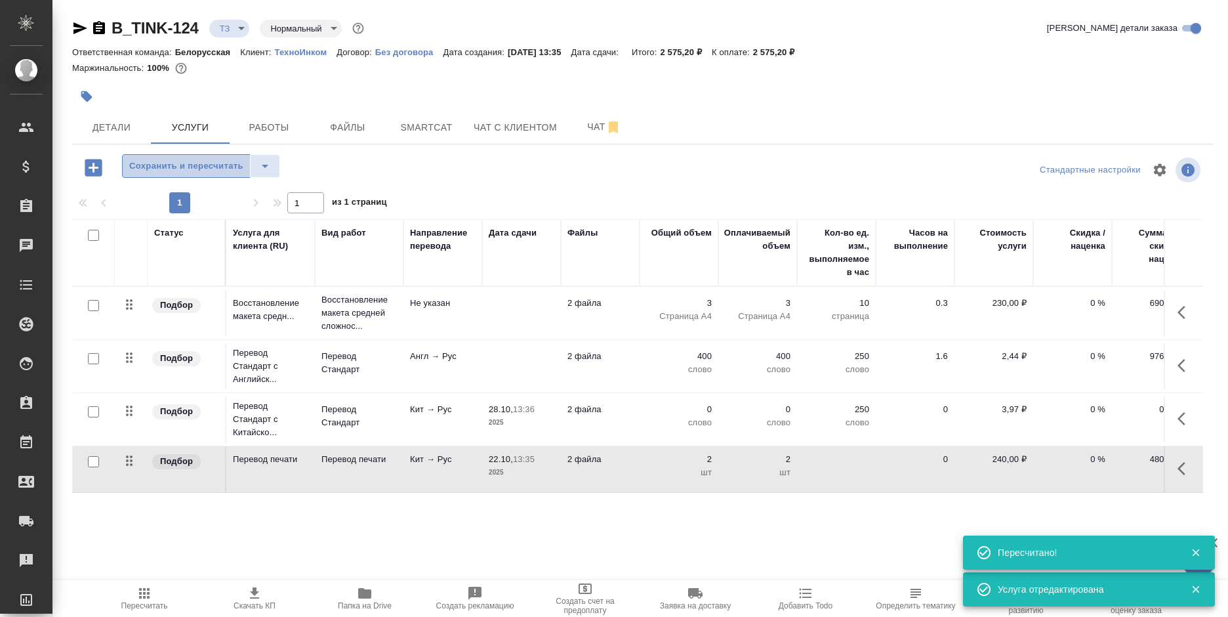
click at [212, 160] on span "Сохранить и пересчитать" at bounding box center [186, 166] width 114 height 15
click at [1177, 309] on icon "button" at bounding box center [1185, 312] width 16 height 16
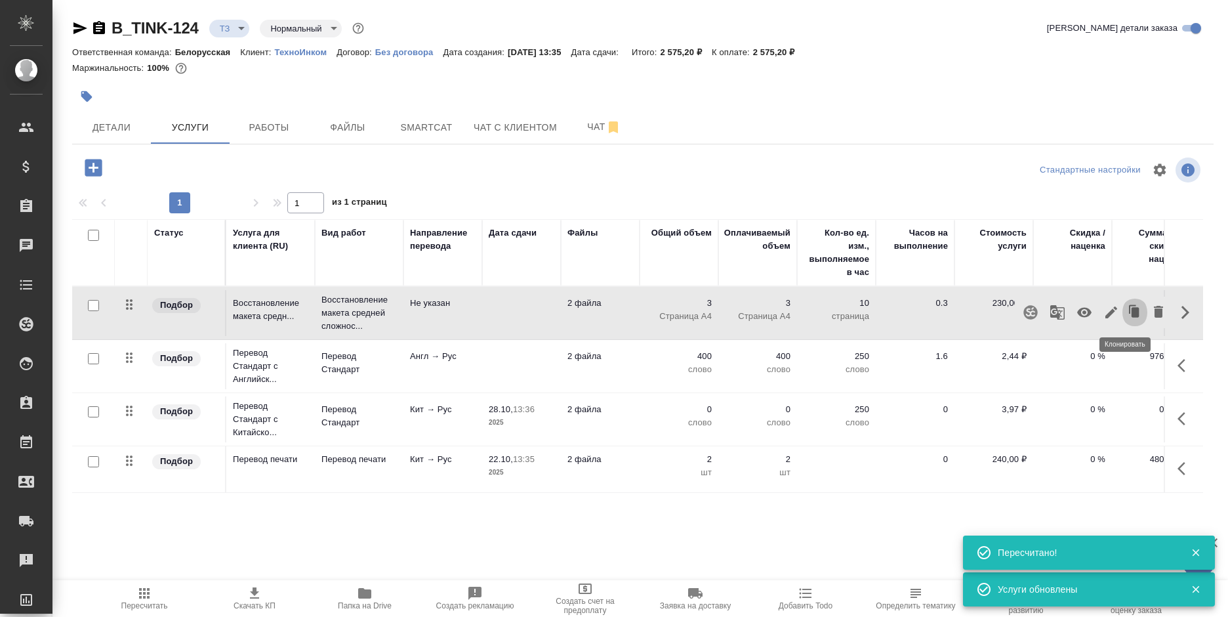
click at [1135, 313] on button "button" at bounding box center [1134, 311] width 25 height 31
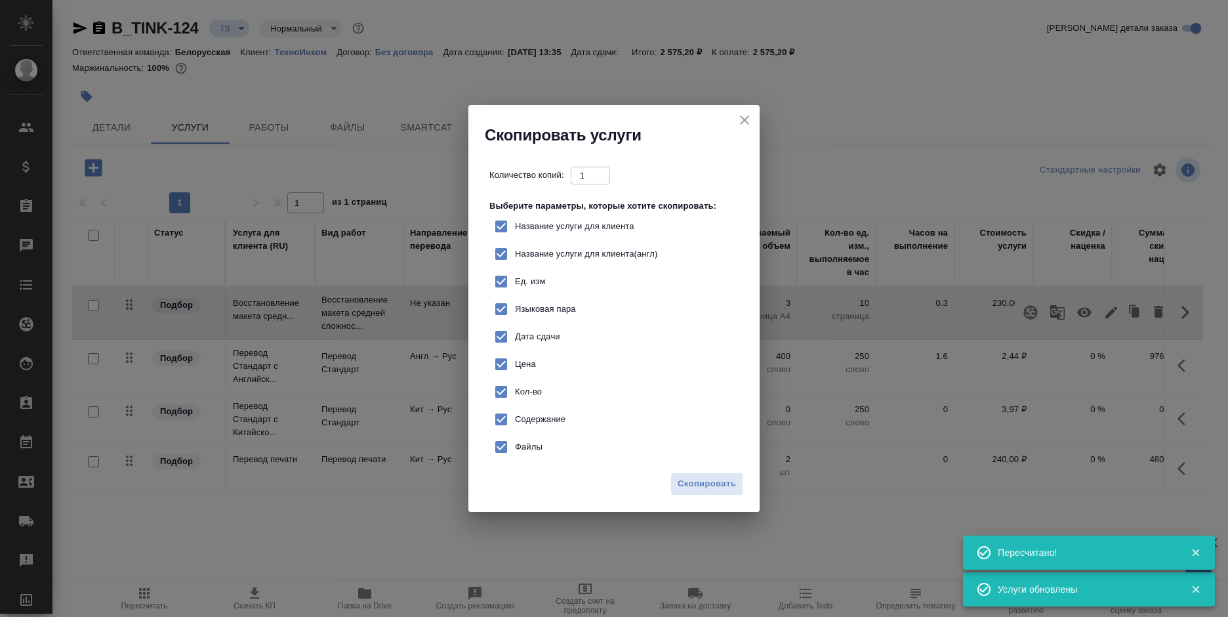
click at [737, 121] on icon "close" at bounding box center [745, 120] width 16 height 16
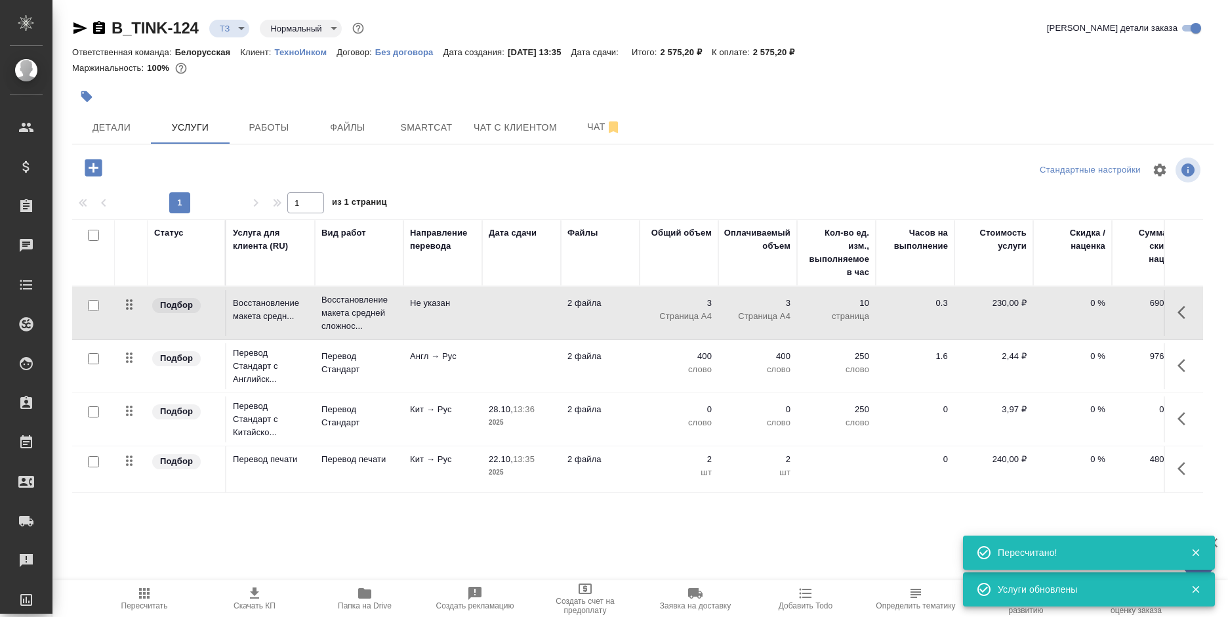
click at [1169, 307] on button "button" at bounding box center [1184, 311] width 31 height 31
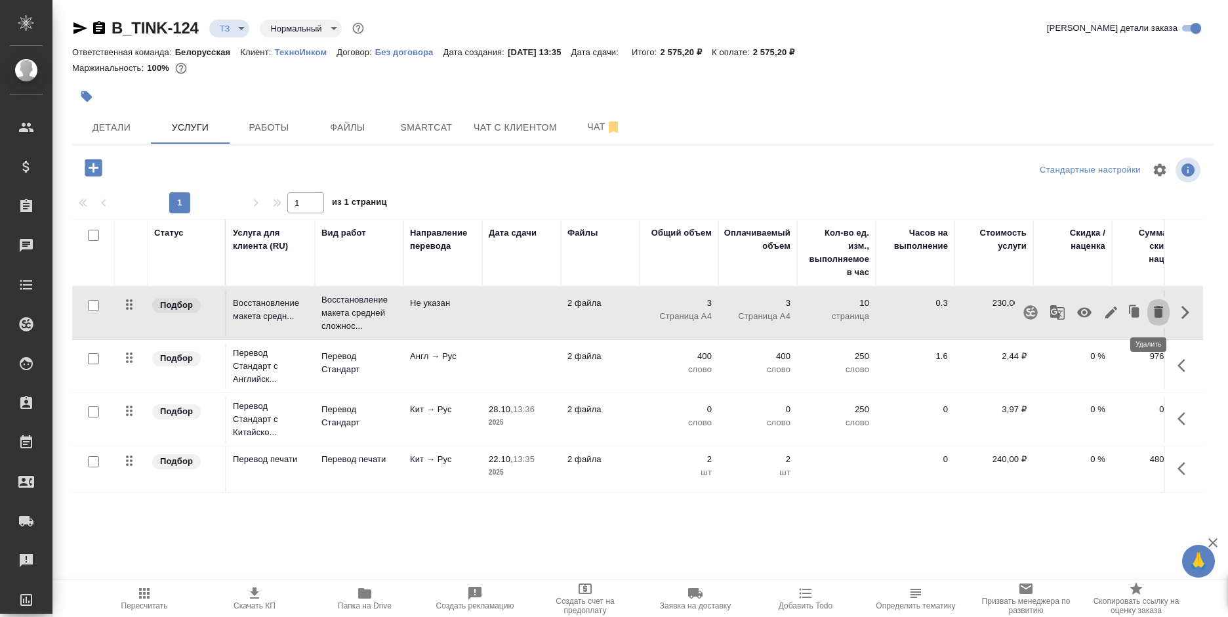
click at [1147, 309] on button "button" at bounding box center [1158, 311] width 22 height 31
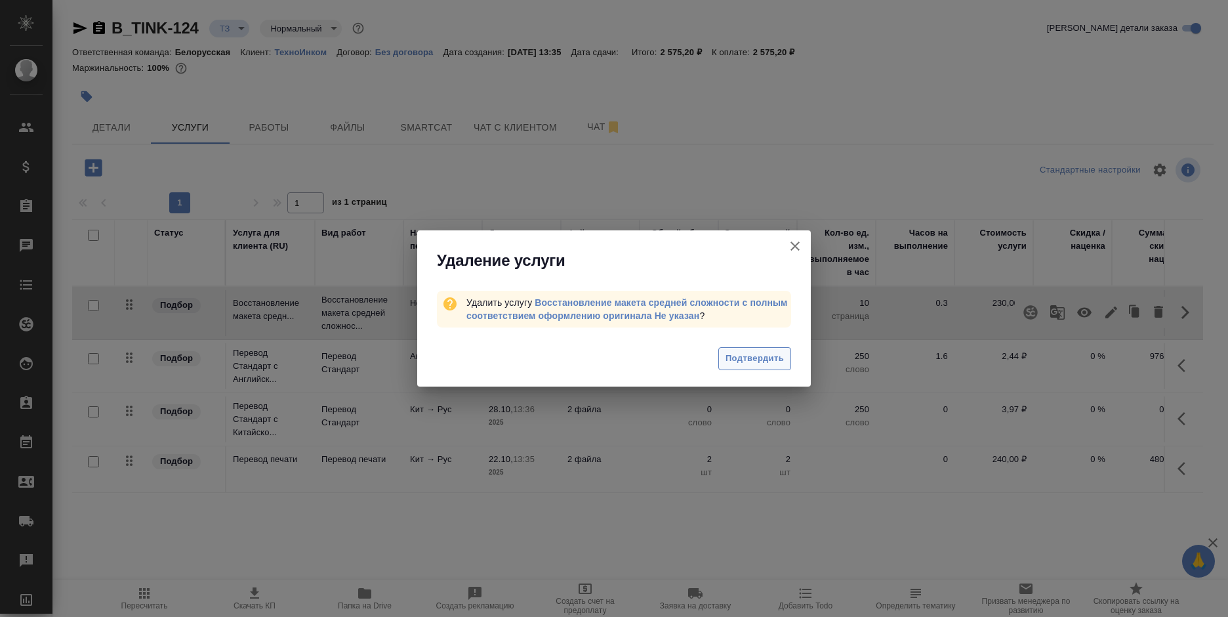
click at [754, 354] on span "Подтвердить" at bounding box center [754, 358] width 58 height 15
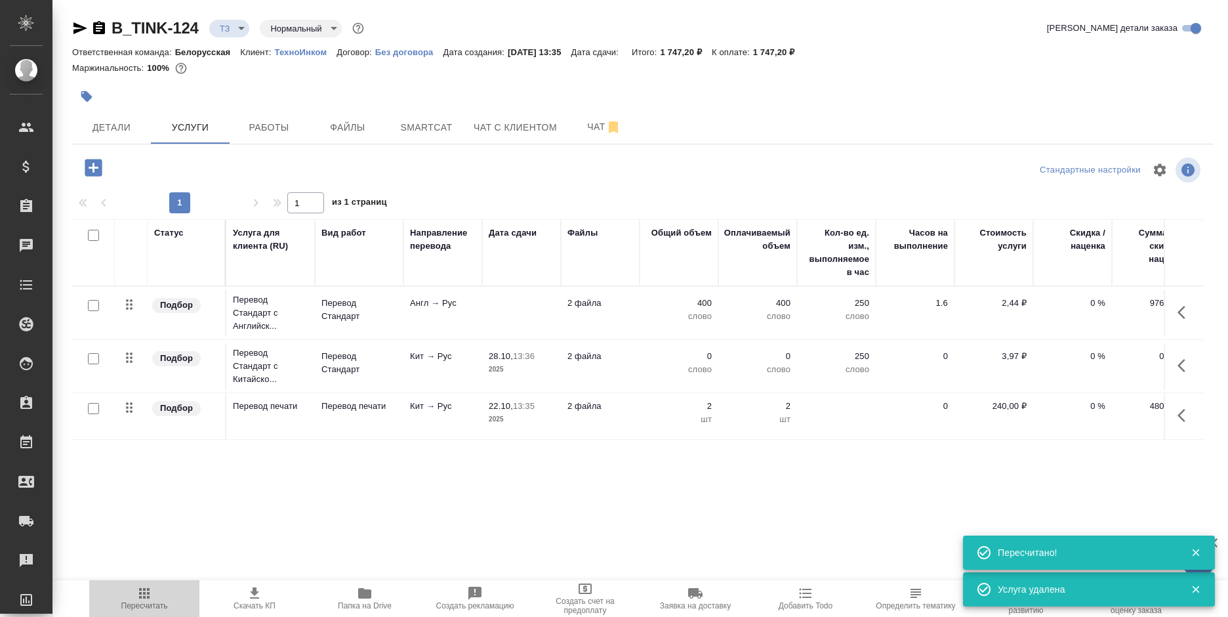
click at [143, 612] on button "Пересчитать" at bounding box center [144, 598] width 110 height 37
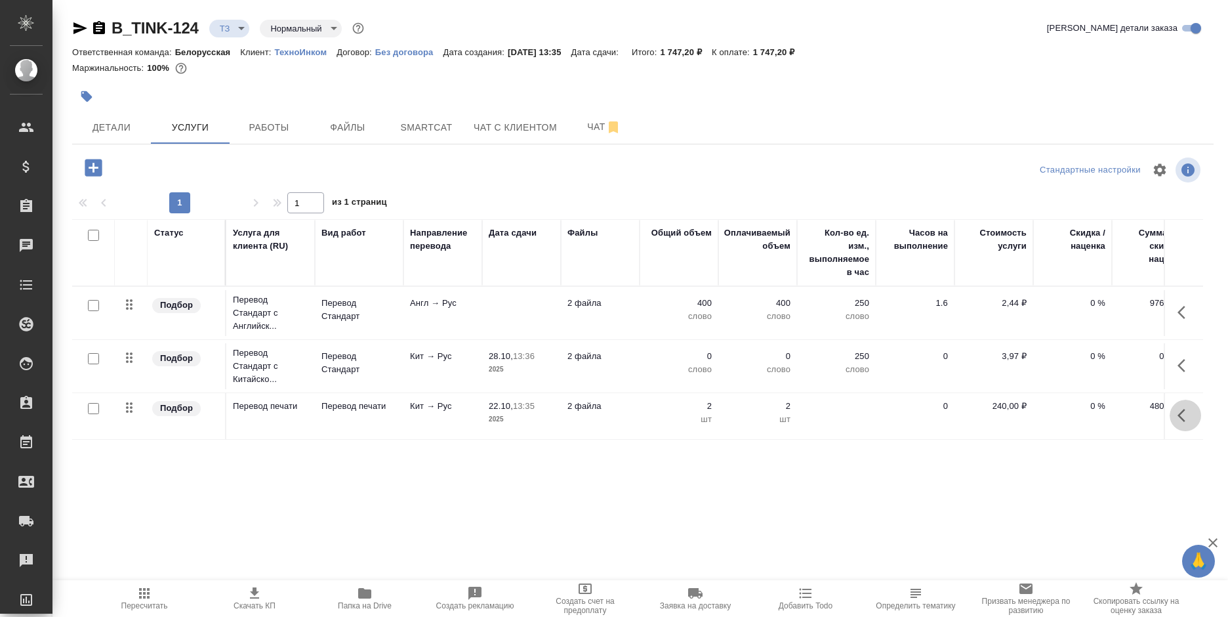
click at [1187, 420] on icon "button" at bounding box center [1185, 415] width 16 height 16
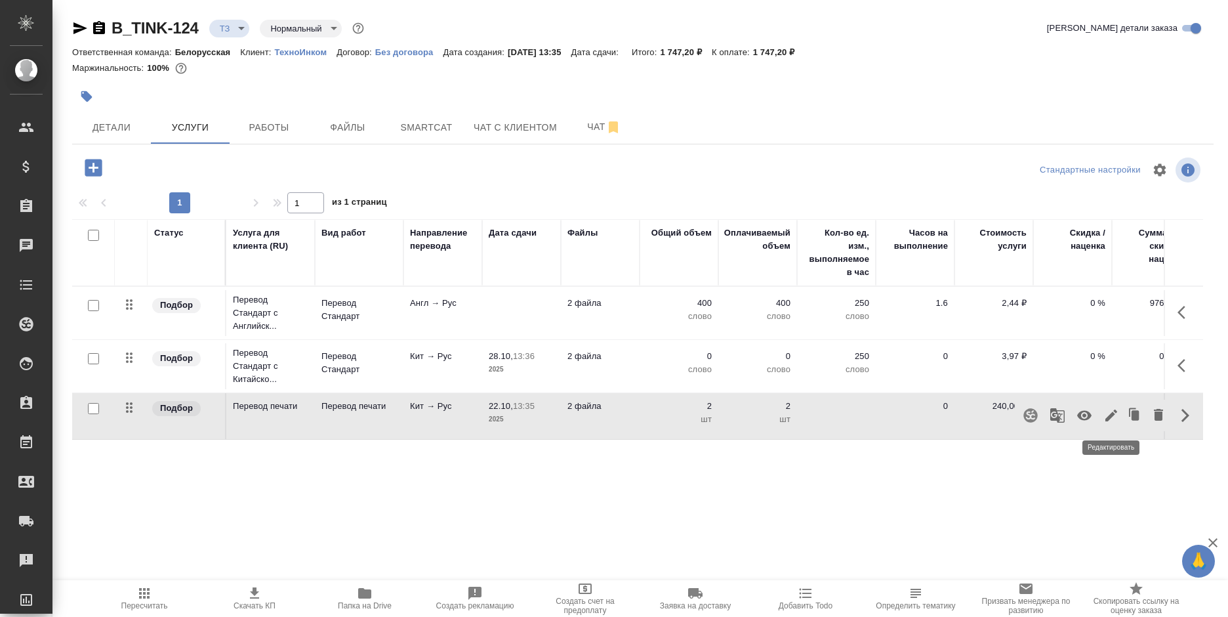
click at [1112, 417] on icon "button" at bounding box center [1111, 415] width 16 height 16
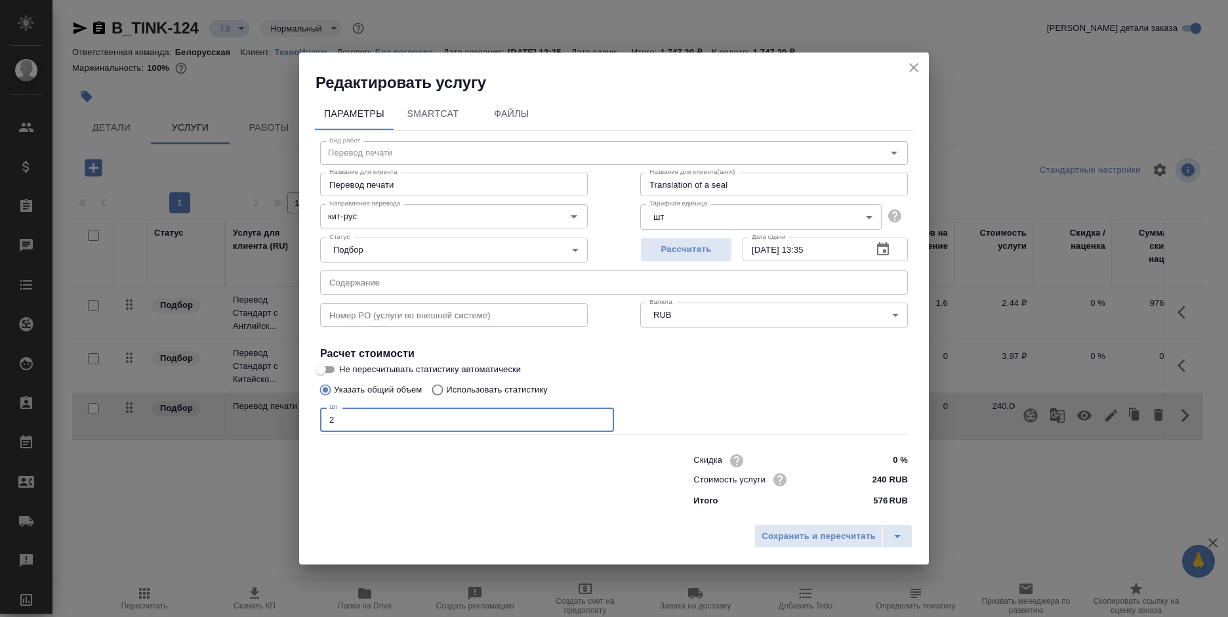
drag, startPoint x: 333, startPoint y: 422, endPoint x: 296, endPoint y: 428, distance: 36.6
click at [296, 428] on div "Редактировать услугу Параметры SmartCat Файлы Вид работ Перевод печати Вид рабо…" at bounding box center [614, 308] width 1228 height 617
type input "3"
click at [826, 552] on div "Сохранить и пересчитать" at bounding box center [614, 540] width 630 height 47
click at [830, 535] on span "Сохранить и пересчитать" at bounding box center [818, 536] width 114 height 15
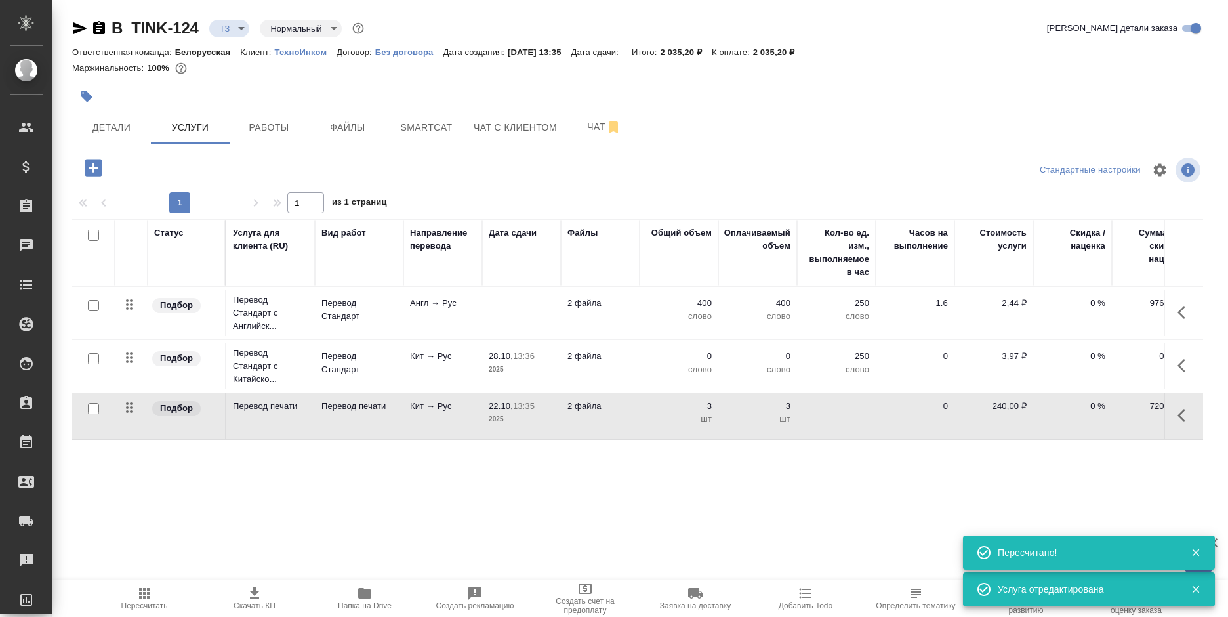
click at [91, 359] on input "checkbox" at bounding box center [93, 358] width 11 height 11
checkbox input "true"
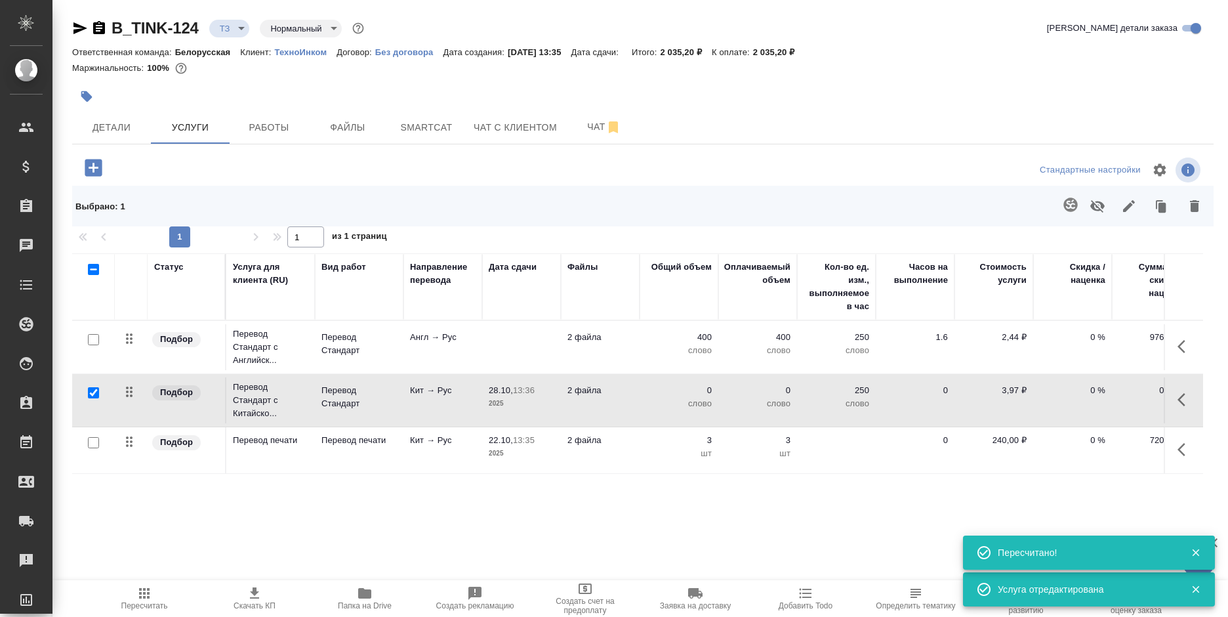
click at [1069, 201] on icon "button" at bounding box center [1070, 205] width 16 height 16
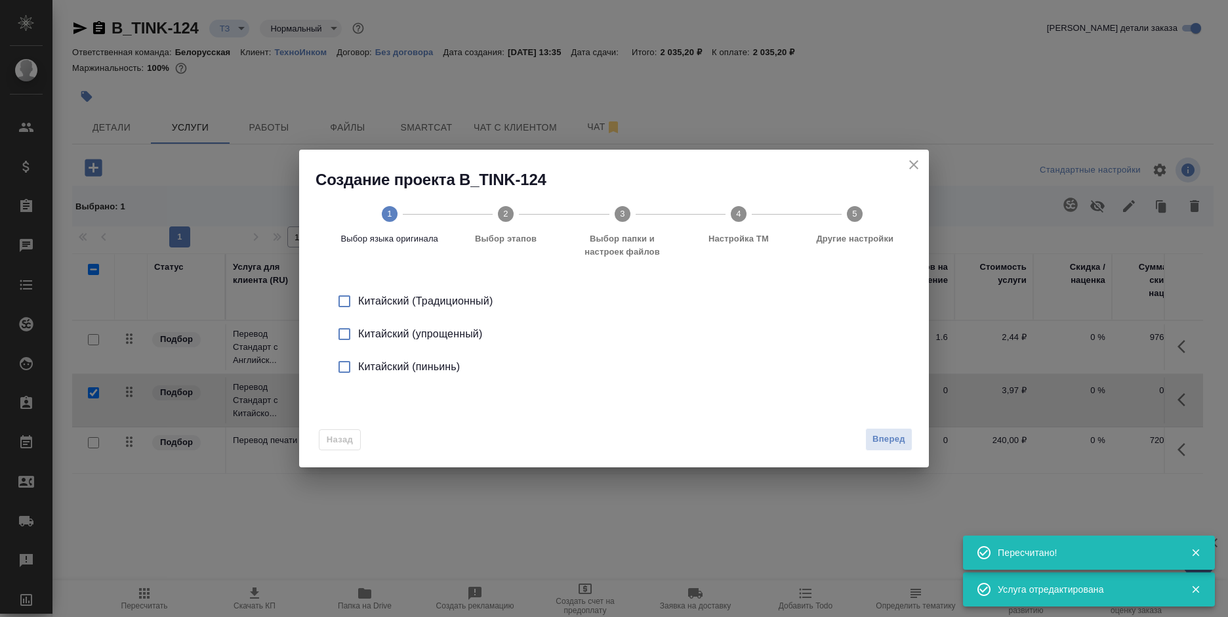
click at [447, 334] on div "Китайский (упрощенный)" at bounding box center [627, 334] width 539 height 16
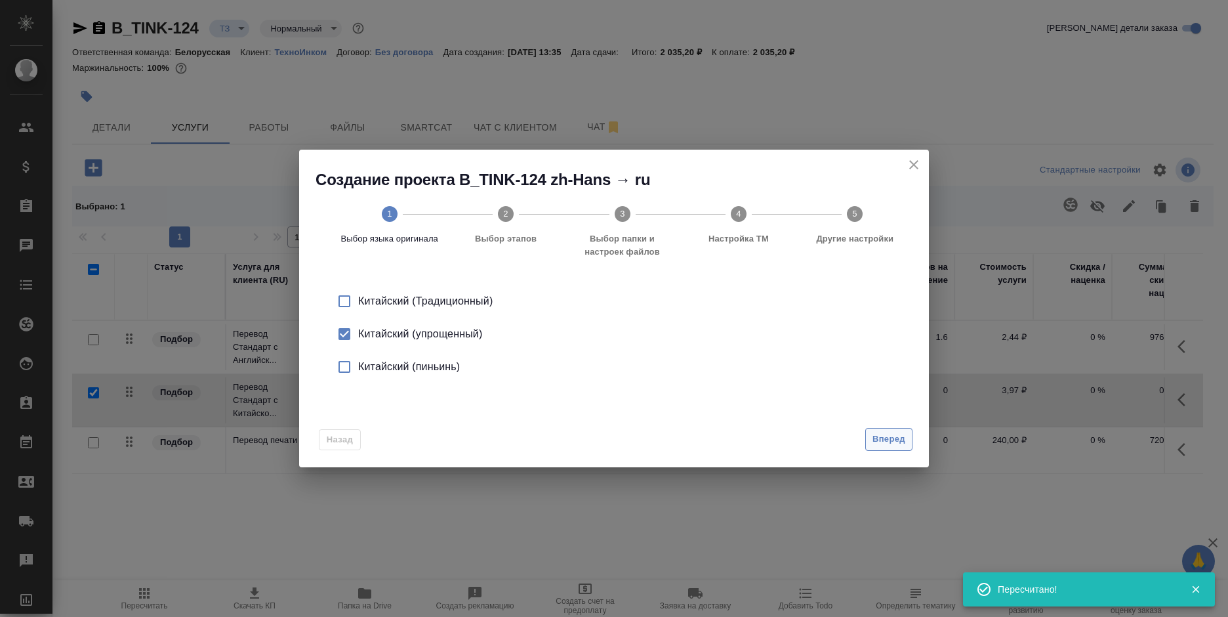
click at [881, 437] on span "Вперед" at bounding box center [888, 439] width 33 height 15
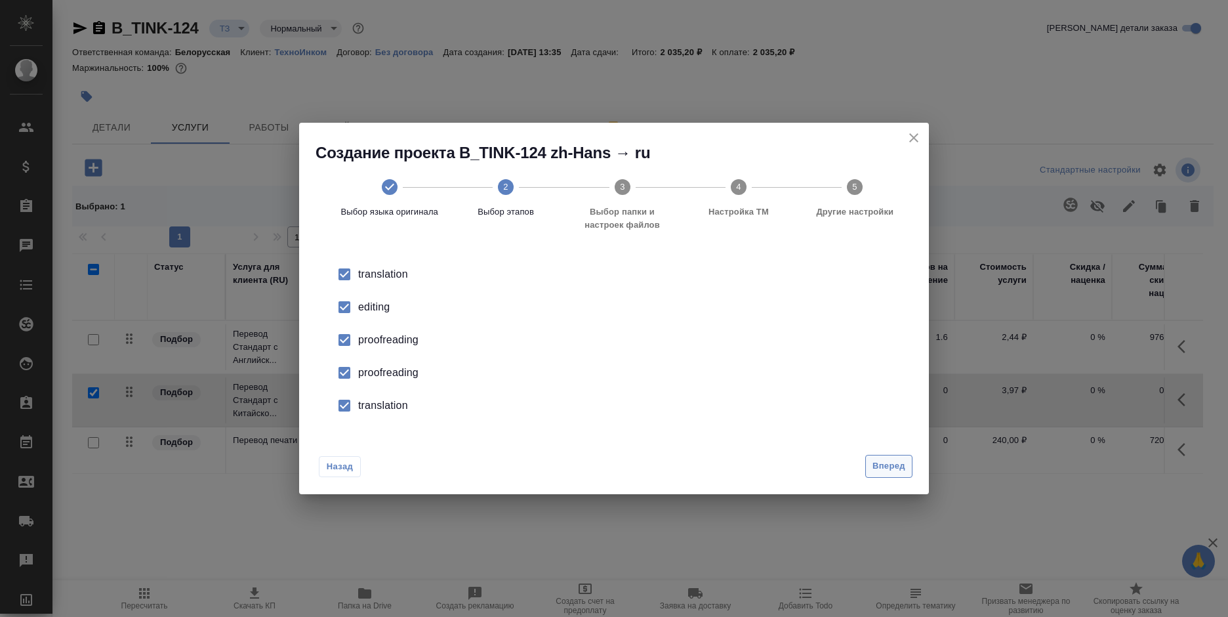
click at [880, 455] on button "Вперед" at bounding box center [888, 466] width 47 height 23
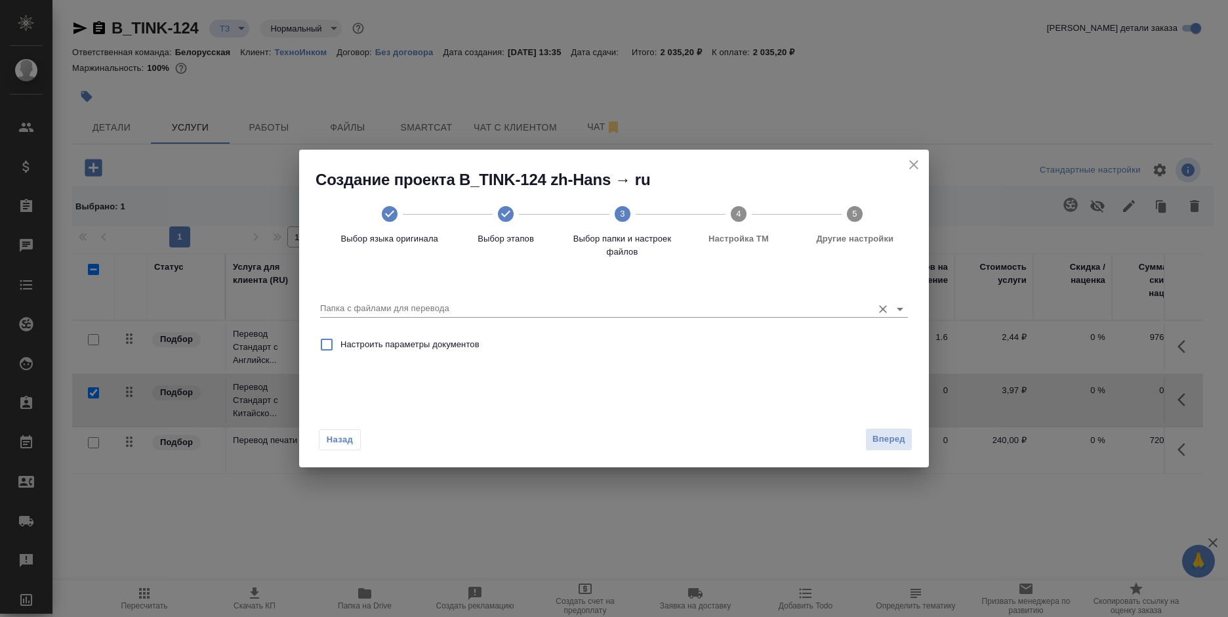
click at [657, 311] on input "Папка с файлами для перевода" at bounding box center [593, 308] width 546 height 16
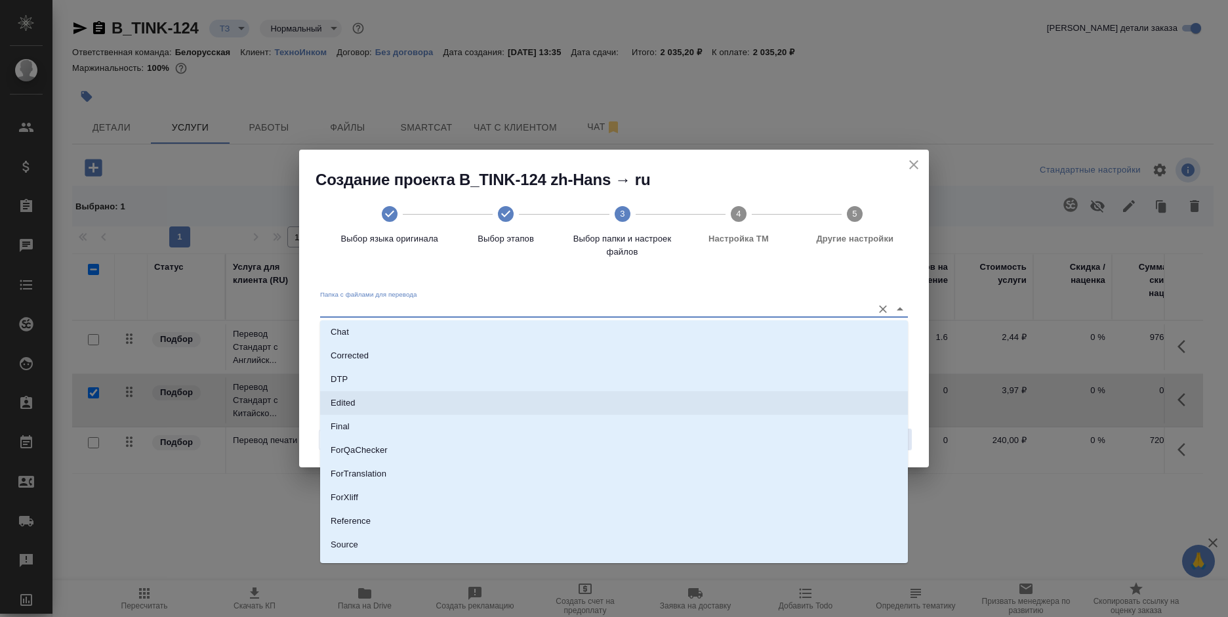
scroll to position [92, 0]
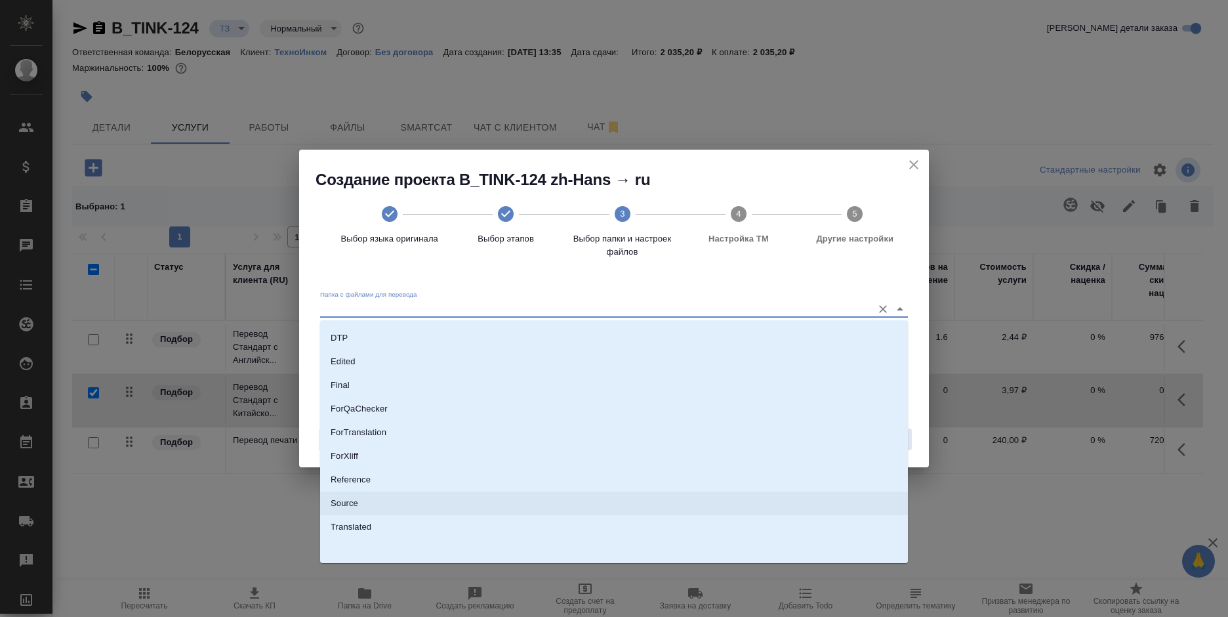
click at [381, 498] on li "Source" at bounding box center [614, 503] width 588 height 24
type input "Source"
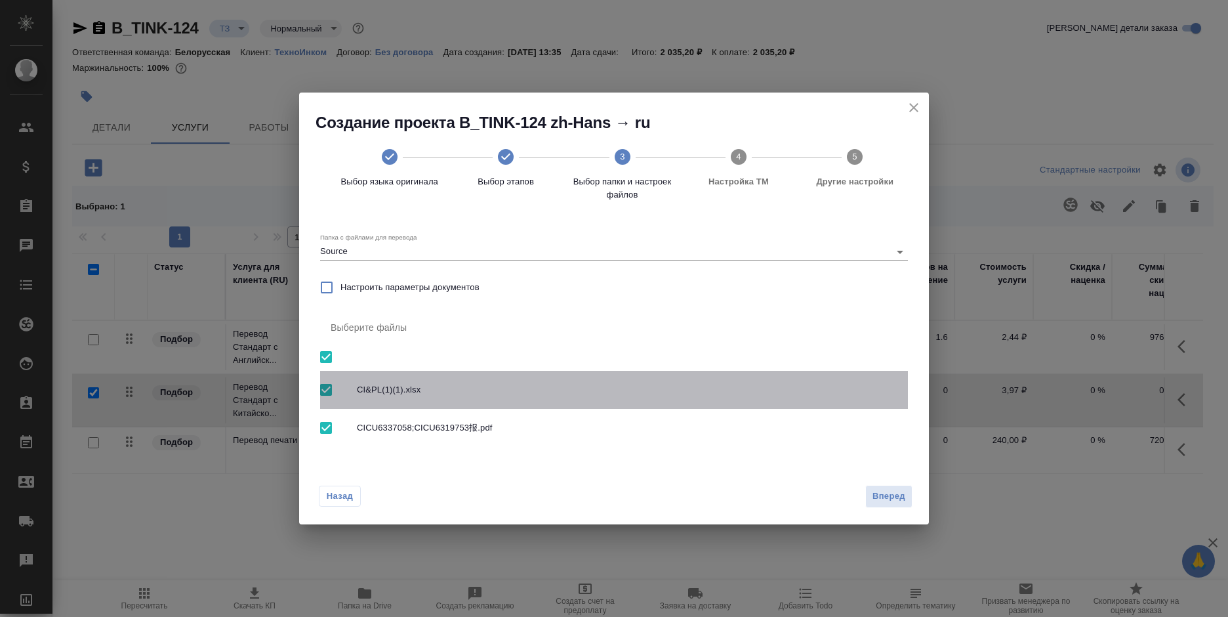
click at [426, 387] on span "CI&PL(1)(1).xlsx" at bounding box center [627, 389] width 540 height 13
checkbox input "false"
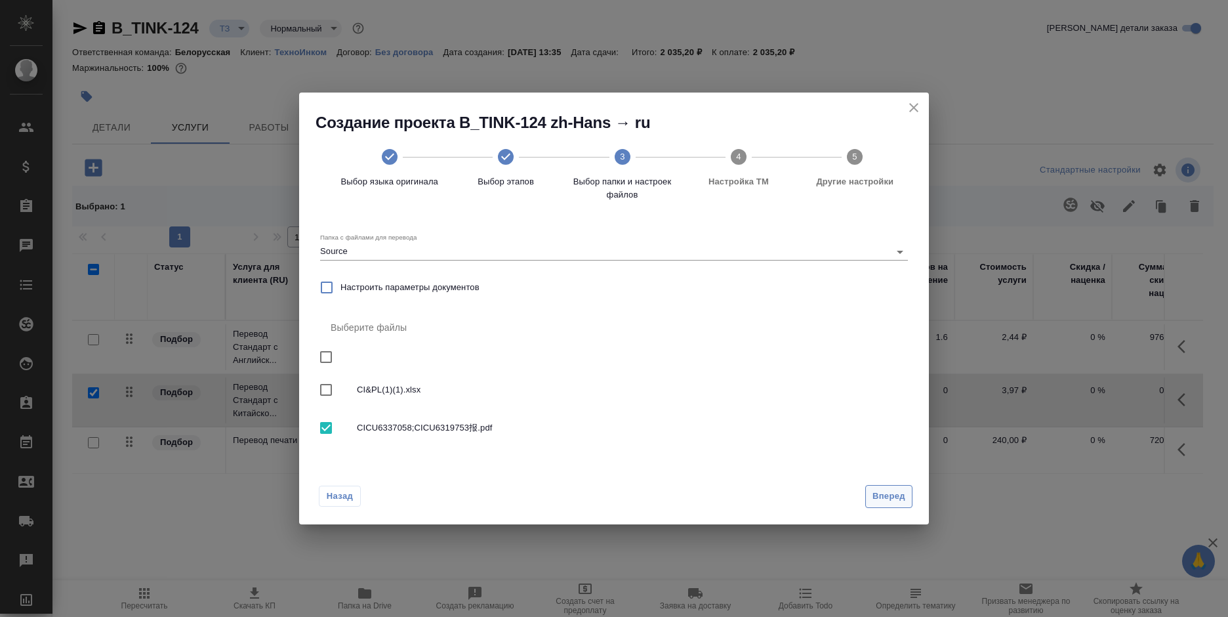
click at [874, 502] on span "Вперед" at bounding box center [888, 496] width 33 height 15
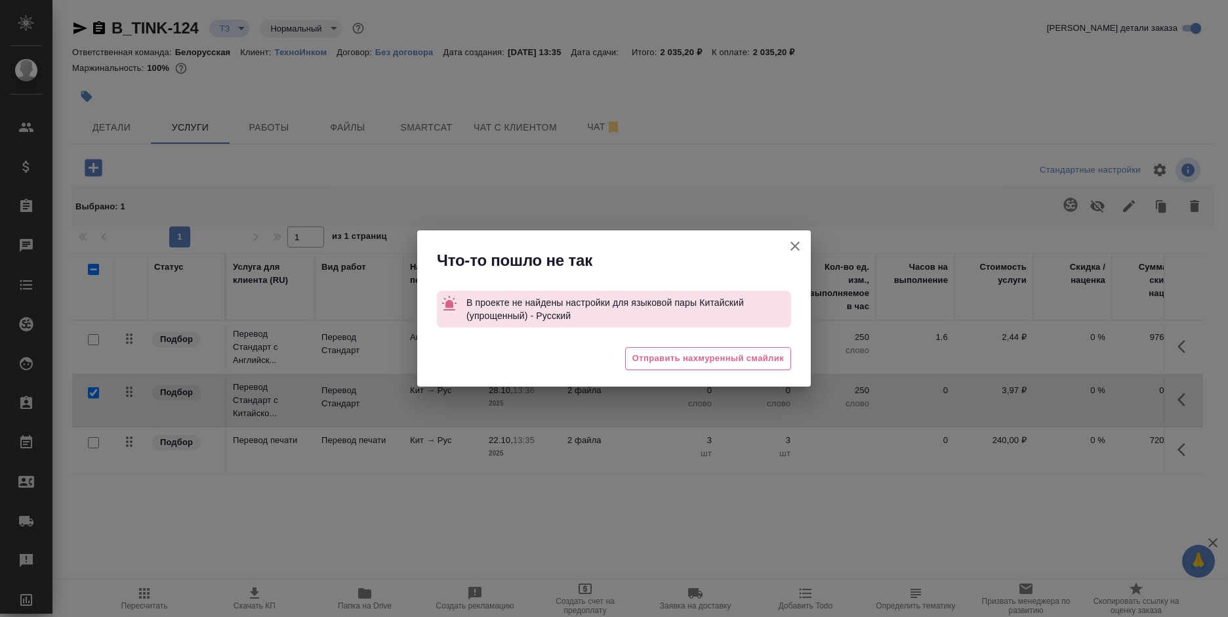
click at [790, 244] on icon "button" at bounding box center [795, 246] width 16 height 16
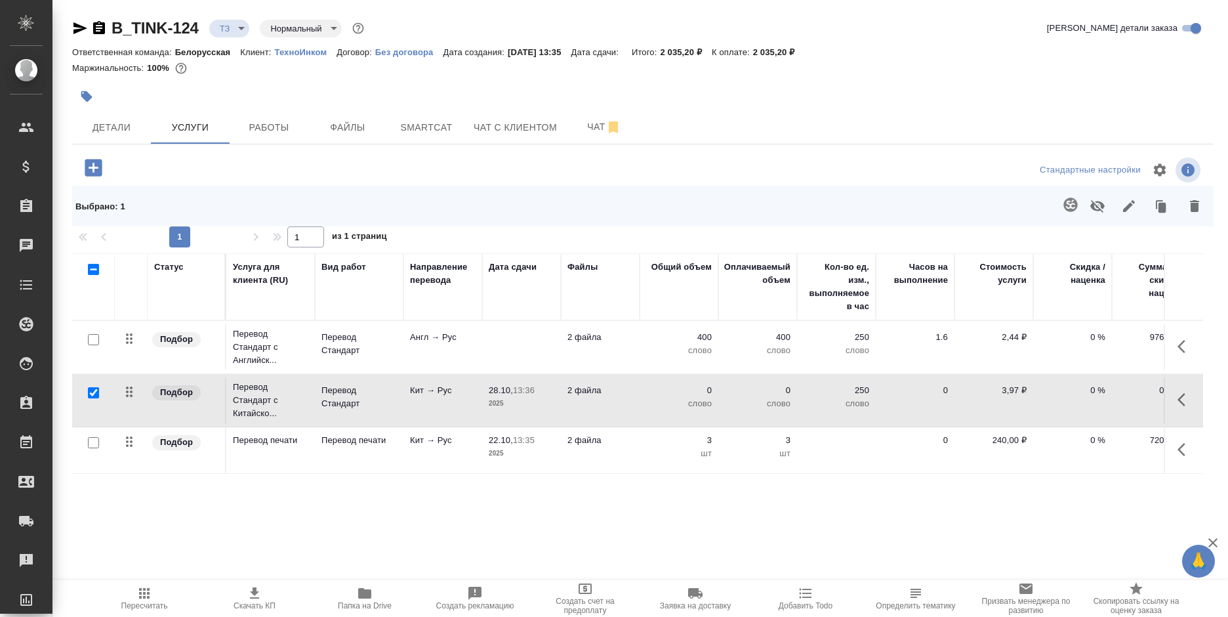
click at [89, 396] on input "checkbox" at bounding box center [93, 392] width 11 height 11
checkbox input "false"
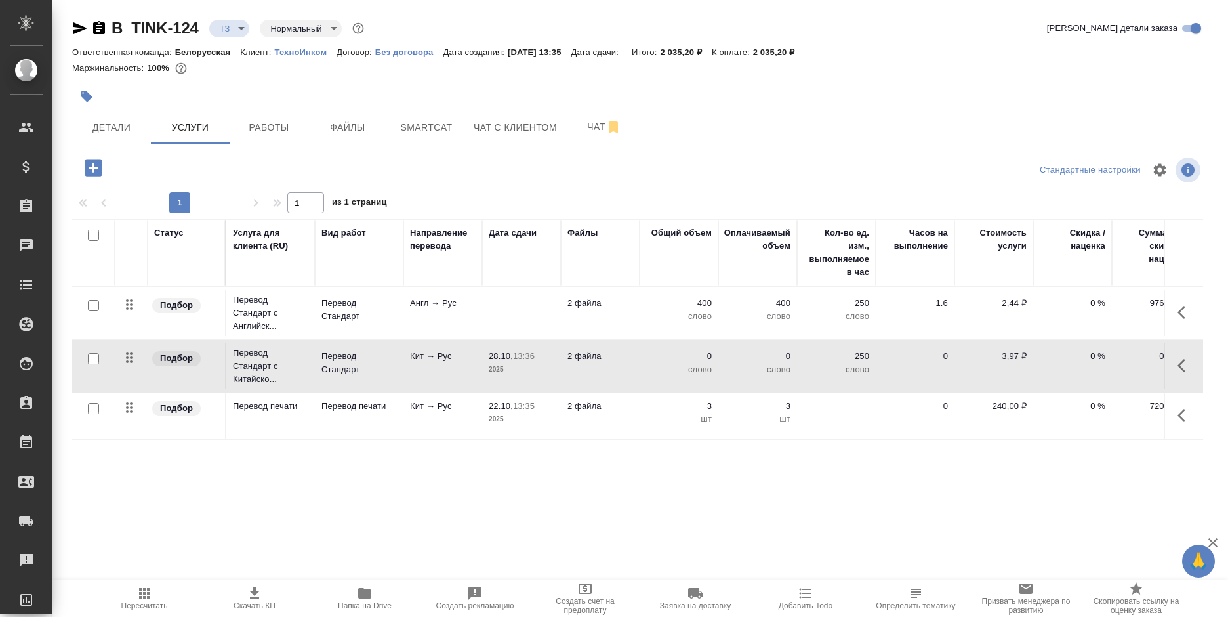
click at [91, 310] on input "checkbox" at bounding box center [93, 305] width 11 height 11
checkbox input "true"
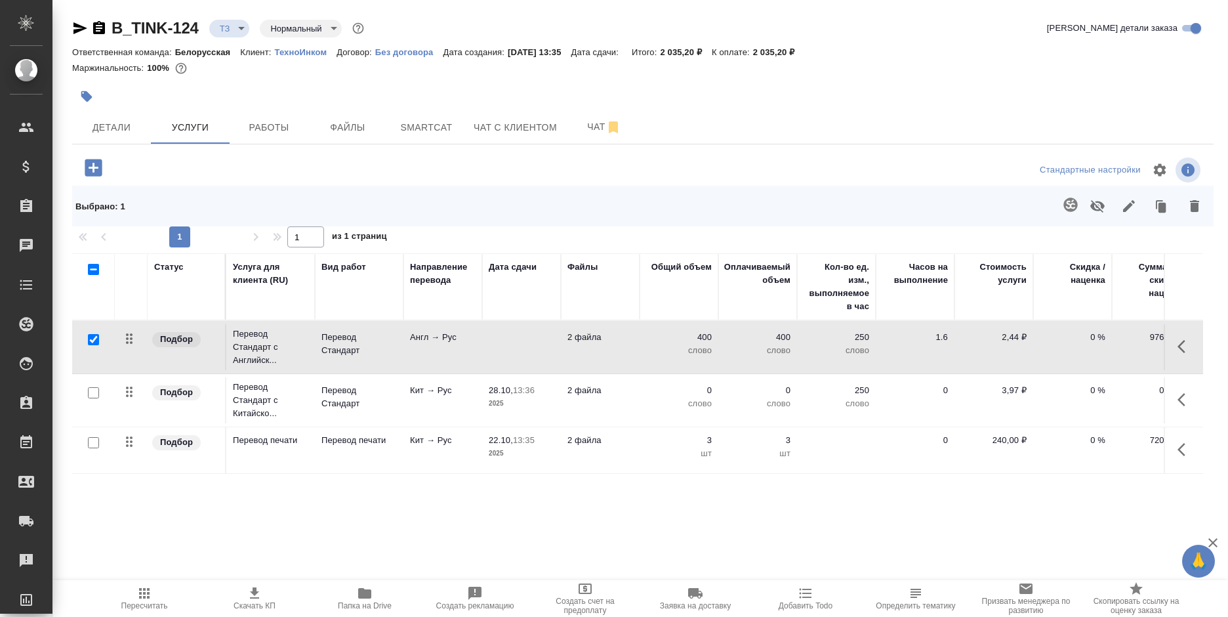
click at [1064, 207] on icon "button" at bounding box center [1070, 204] width 14 height 14
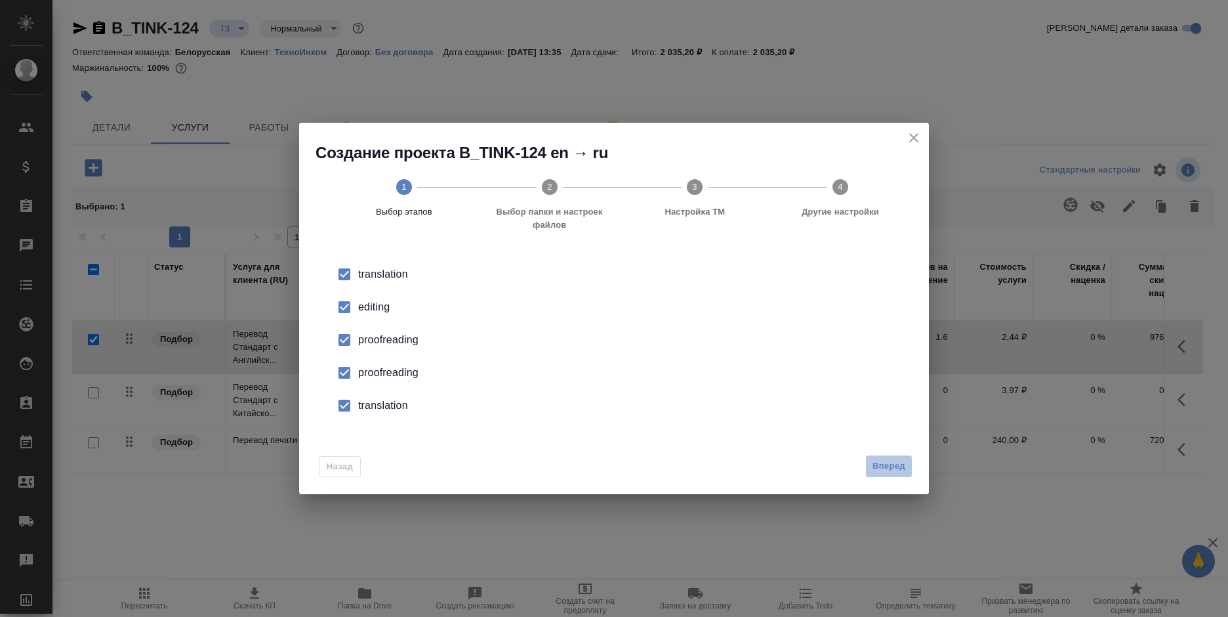
click at [889, 468] on span "Вперед" at bounding box center [888, 465] width 33 height 15
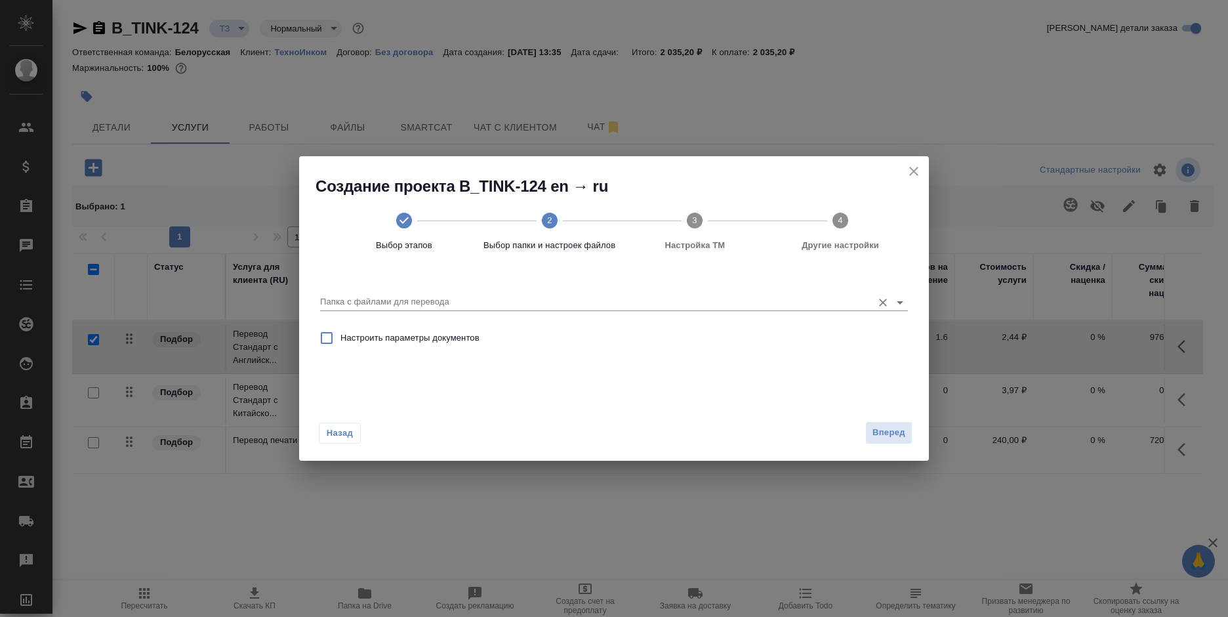
click at [572, 300] on input "Папка с файлами для перевода" at bounding box center [593, 302] width 546 height 16
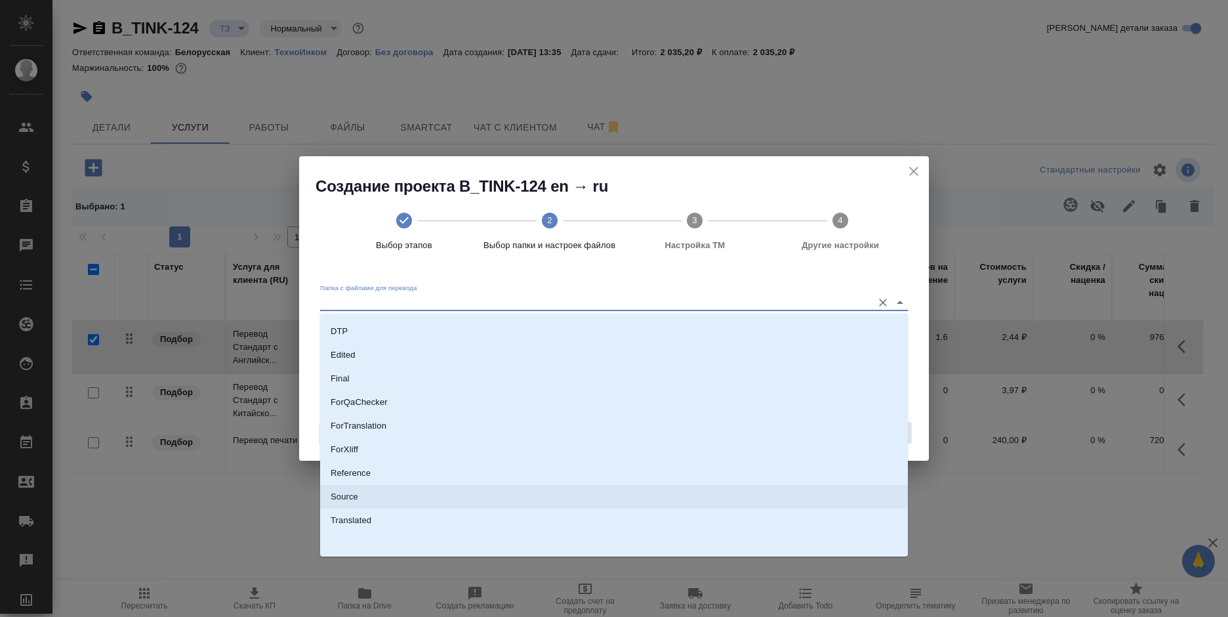
click at [395, 502] on li "Source" at bounding box center [614, 497] width 588 height 24
type input "Source"
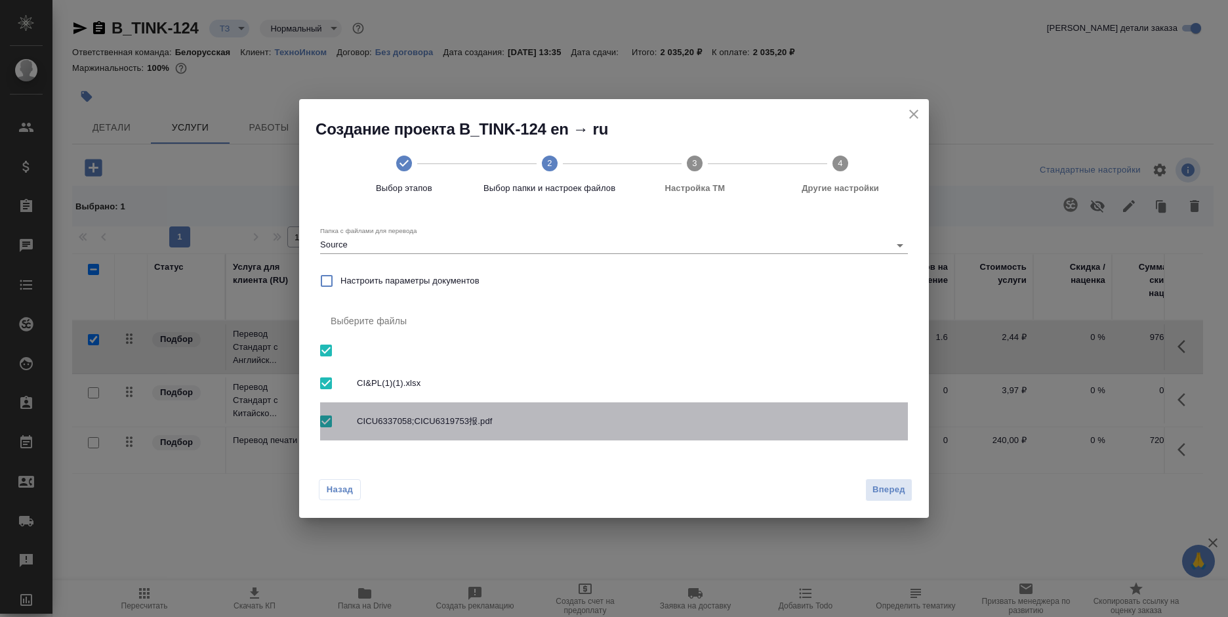
click at [395, 421] on span "CICU6337058;CICU6319753报.pdf" at bounding box center [627, 421] width 540 height 13
checkbox input "false"
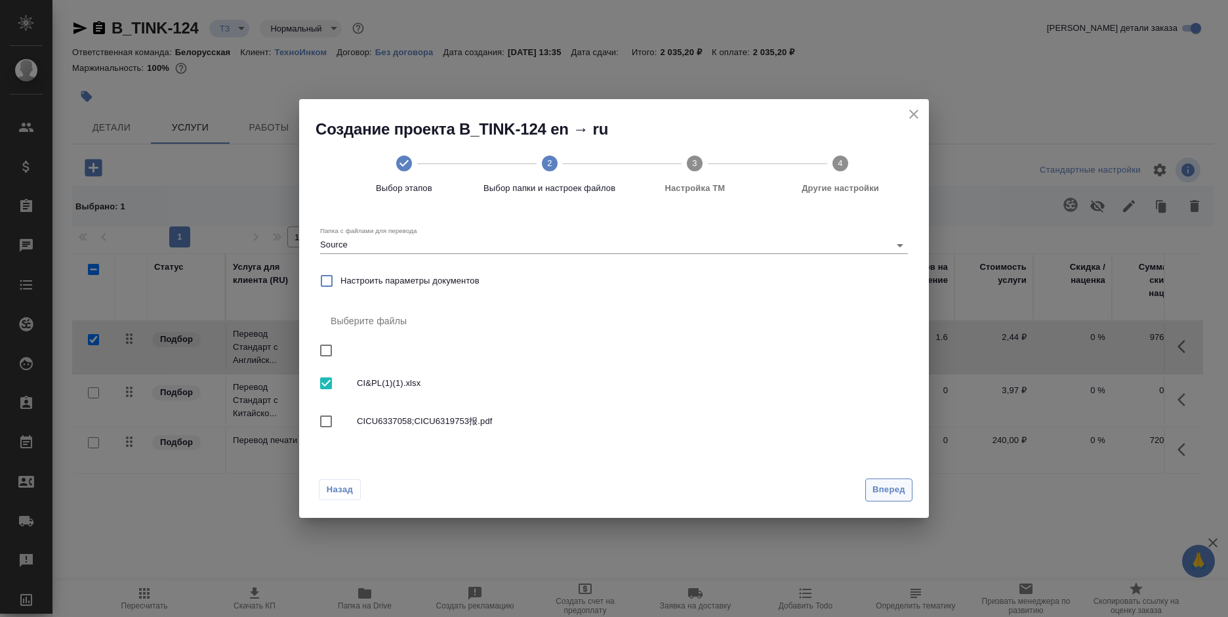
click at [886, 489] on span "Вперед" at bounding box center [888, 489] width 33 height 15
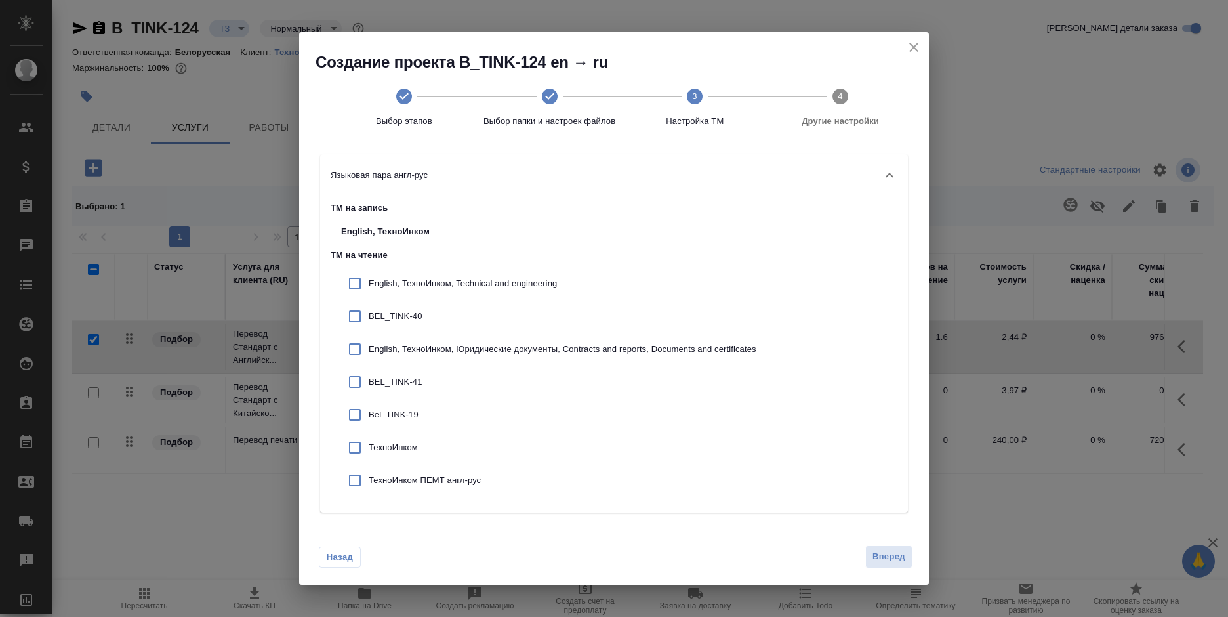
click at [367, 289] on input "checkbox" at bounding box center [355, 284] width 28 height 28
checkbox input "true"
click at [373, 317] on p "BEL_TINK-40" at bounding box center [563, 316] width 388 height 13
checkbox input "true"
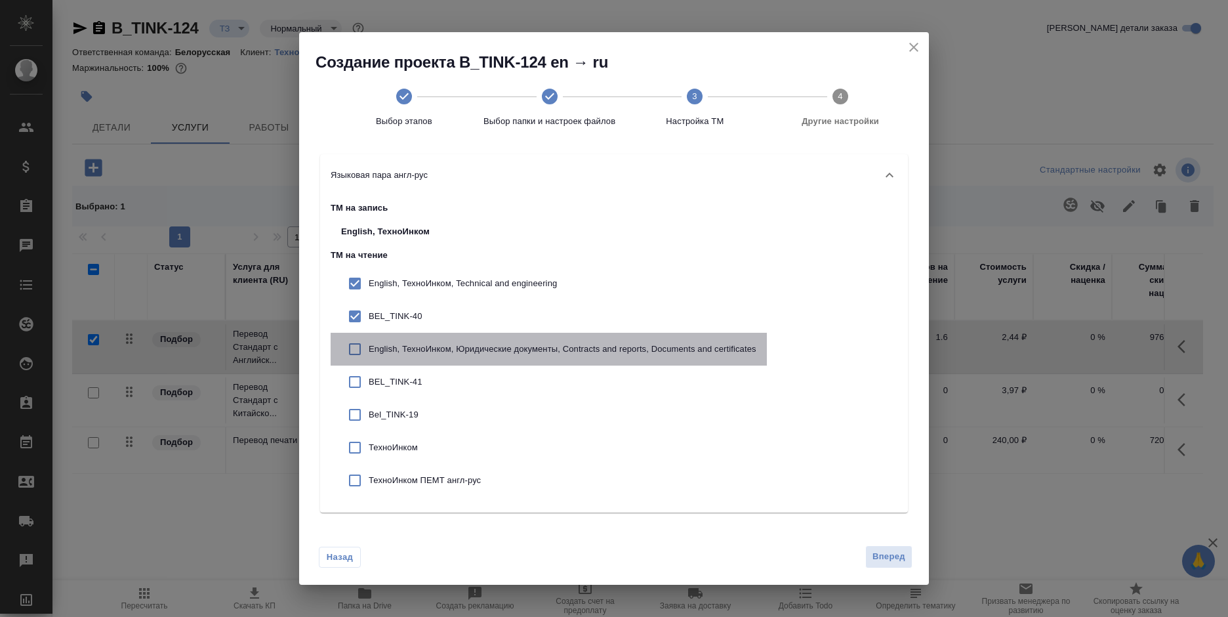
click at [377, 348] on p "English, ТехноИнком, Юридические документы, Contracts and reports, Documents an…" at bounding box center [563, 348] width 388 height 13
checkbox input "true"
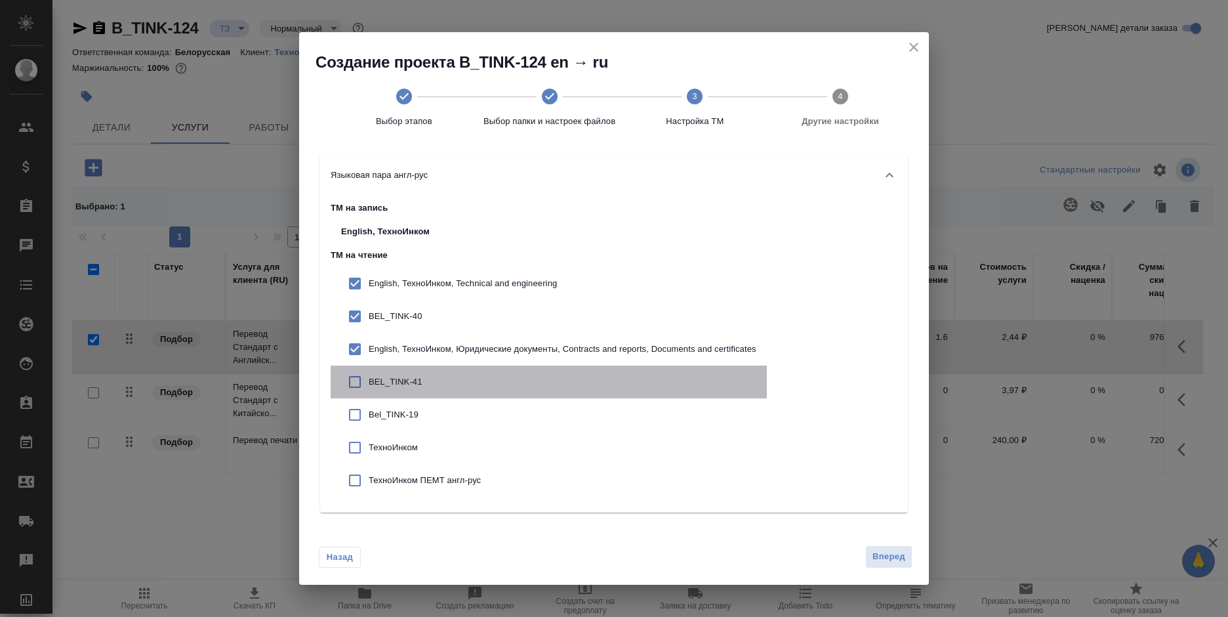
click at [379, 376] on p "BEL_TINK-41" at bounding box center [563, 381] width 388 height 13
checkbox input "true"
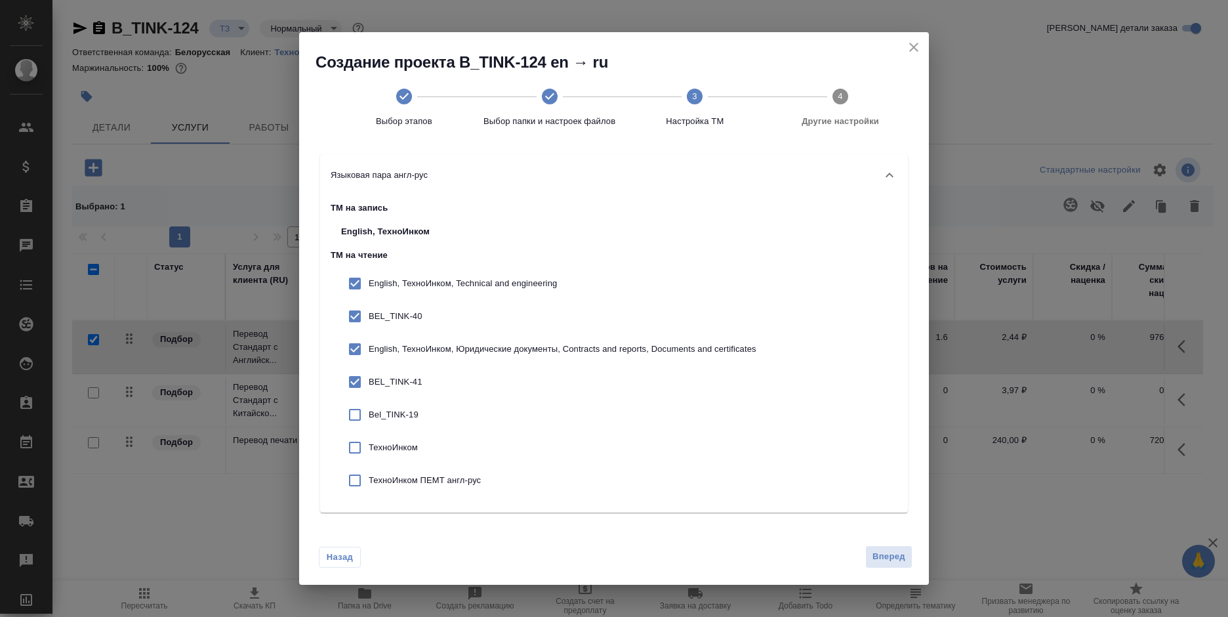
click at [378, 412] on p "Bel_TINK-19" at bounding box center [563, 414] width 388 height 13
checkbox input "true"
click at [384, 449] on p "ТехноИнком" at bounding box center [563, 447] width 388 height 13
checkbox input "true"
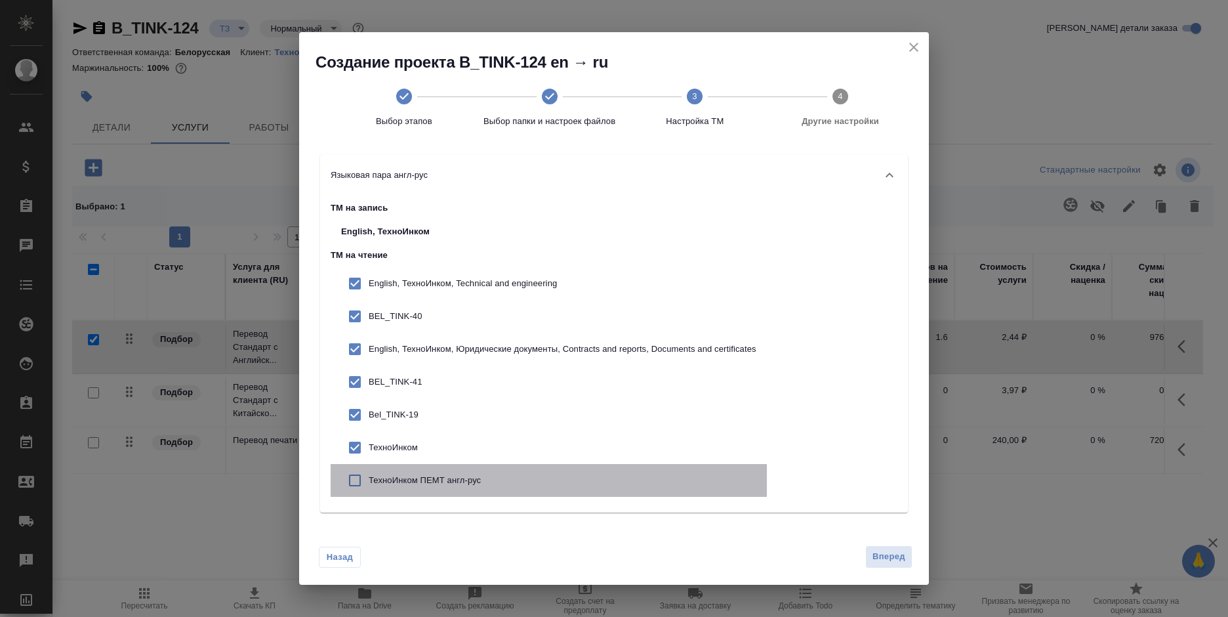
click at [387, 482] on p "ТехноИнком ПЕМТ англ-рус" at bounding box center [563, 480] width 388 height 13
checkbox input "true"
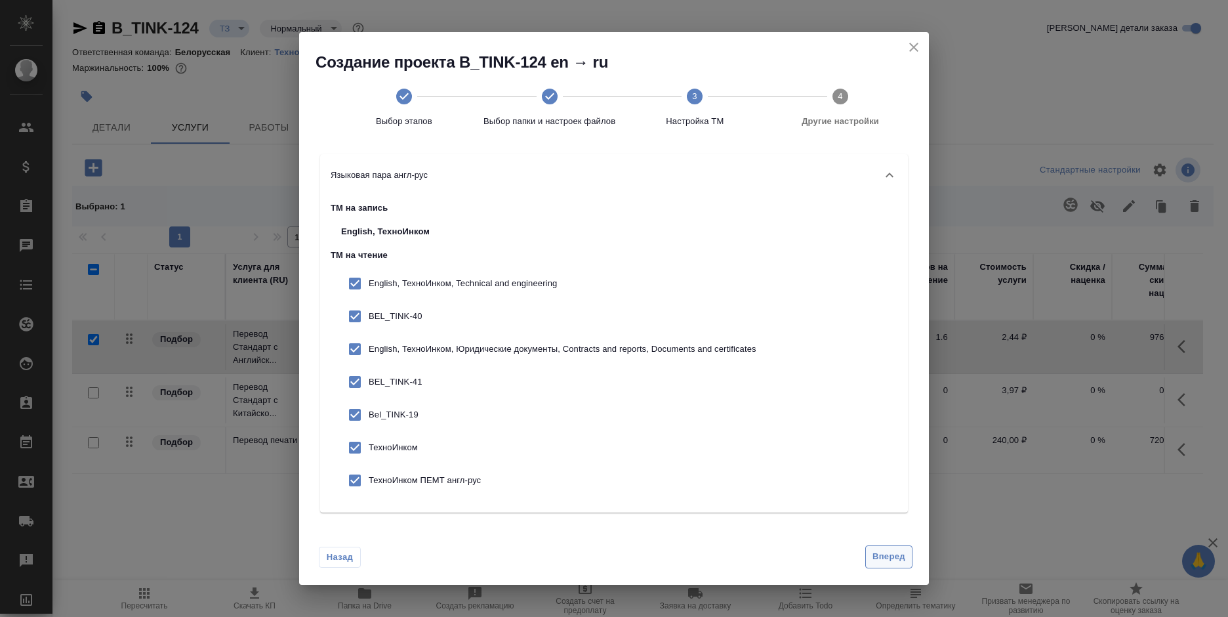
click at [882, 555] on span "Вперед" at bounding box center [888, 556] width 33 height 15
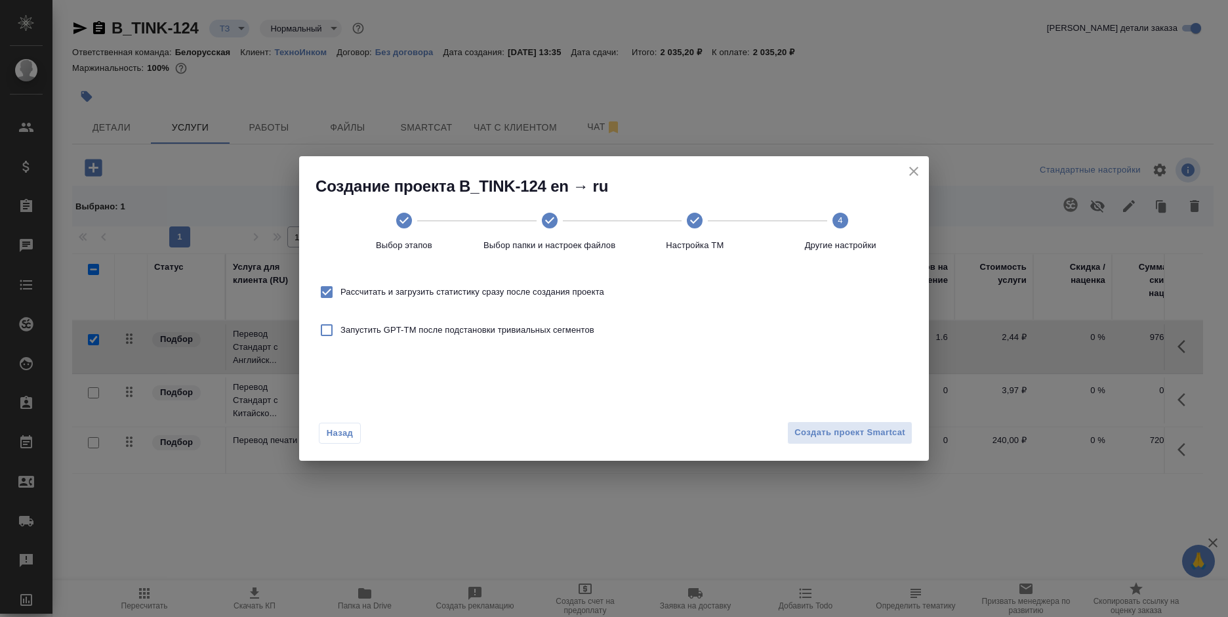
click at [488, 293] on span "Рассчитать и загрузить статистику сразу после создания проекта" at bounding box center [472, 291] width 264 height 13
click at [340, 293] on input "Рассчитать и загрузить статистику сразу после создания проекта" at bounding box center [327, 292] width 28 height 28
checkbox input "false"
click at [834, 424] on button "Создать проект Smartcat" at bounding box center [849, 432] width 125 height 23
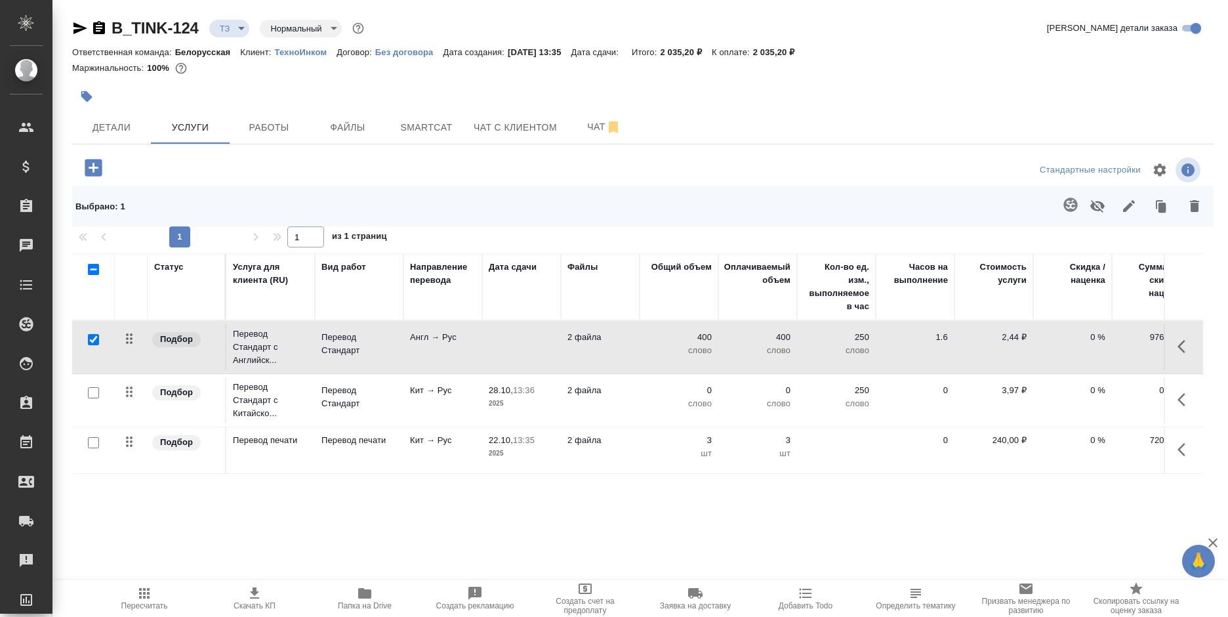
click at [291, 49] on p "ТехноИнком" at bounding box center [305, 52] width 62 height 10
click at [89, 390] on input "checkbox" at bounding box center [93, 392] width 11 height 11
checkbox input "true"
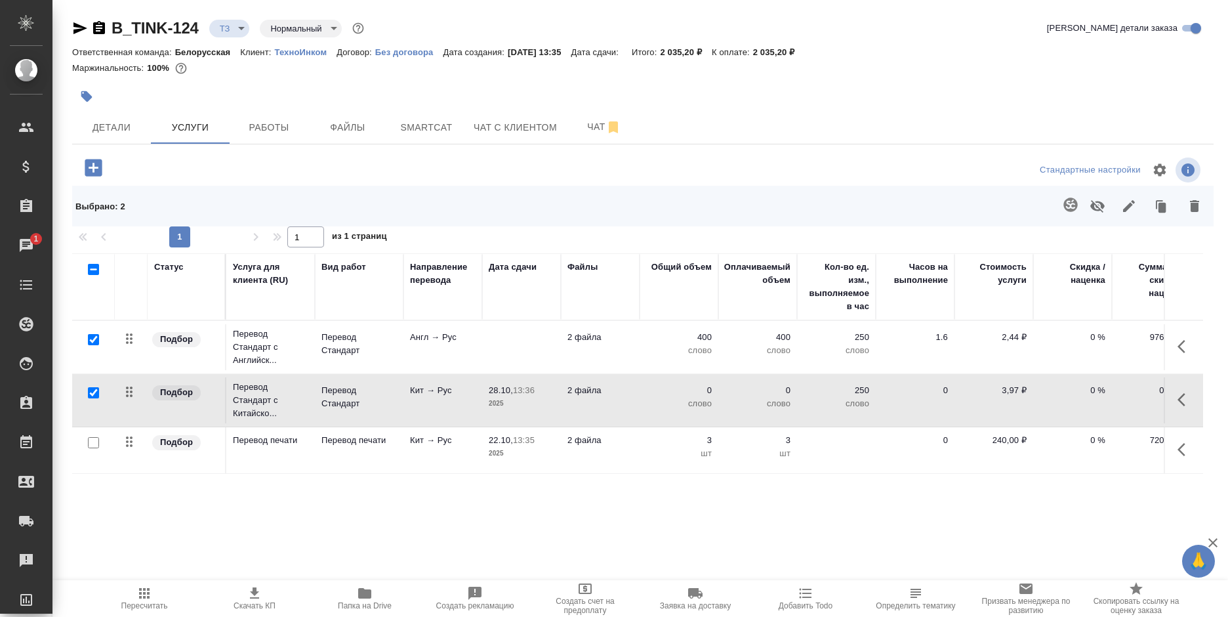
click at [91, 339] on input "checkbox" at bounding box center [93, 339] width 11 height 11
checkbox input "false"
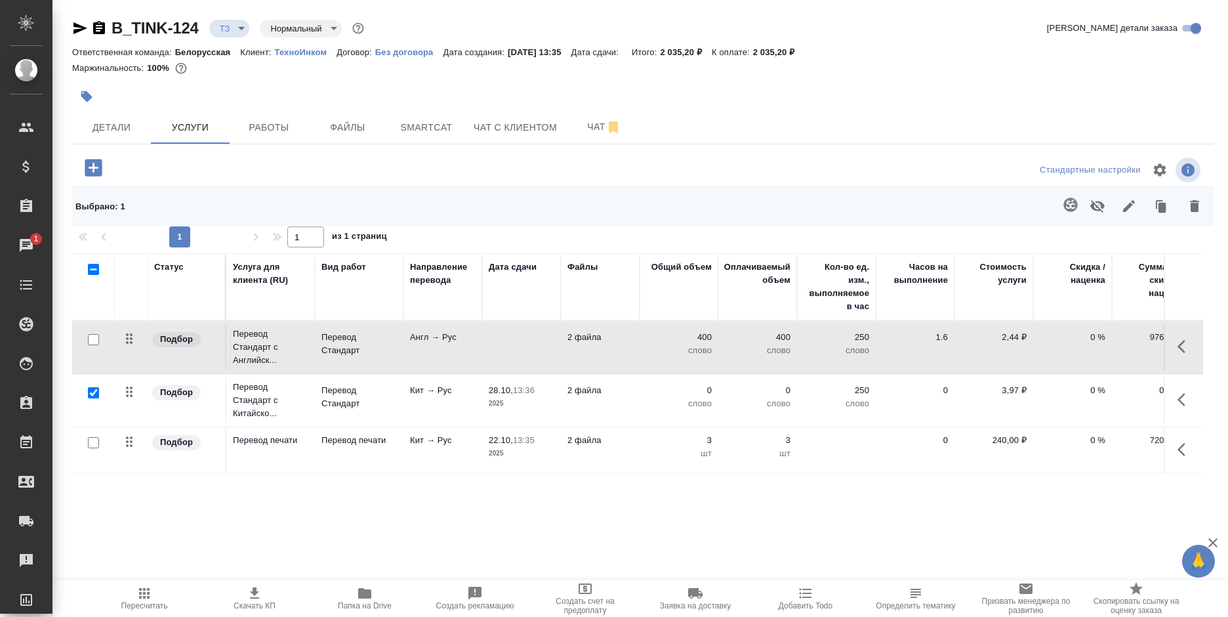
click at [1074, 205] on icon "button" at bounding box center [1070, 205] width 16 height 16
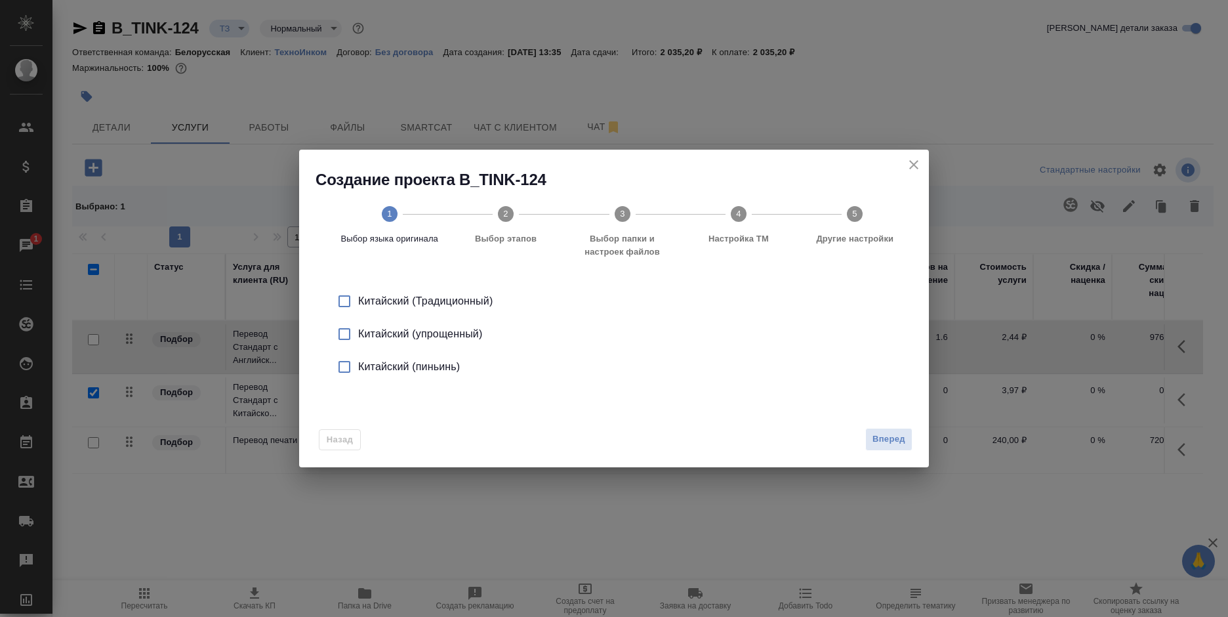
click at [445, 333] on div "Китайский (упрощенный)" at bounding box center [627, 334] width 539 height 16
click at [870, 430] on button "Вперед" at bounding box center [888, 439] width 47 height 23
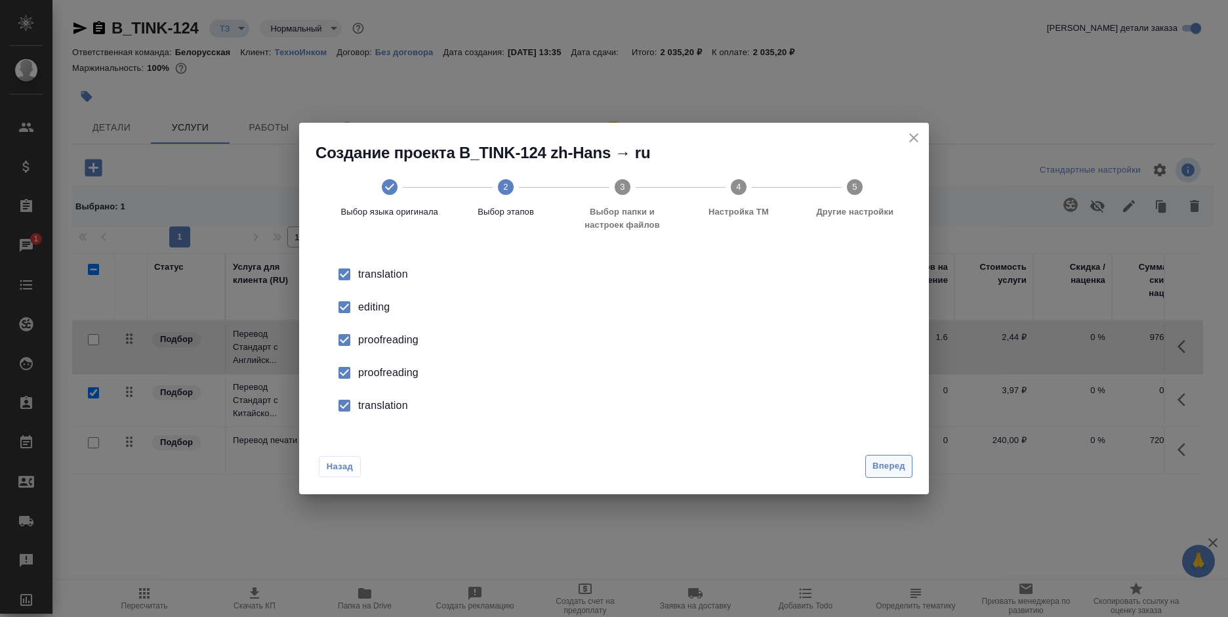
click at [896, 456] on button "Вперед" at bounding box center [888, 466] width 47 height 23
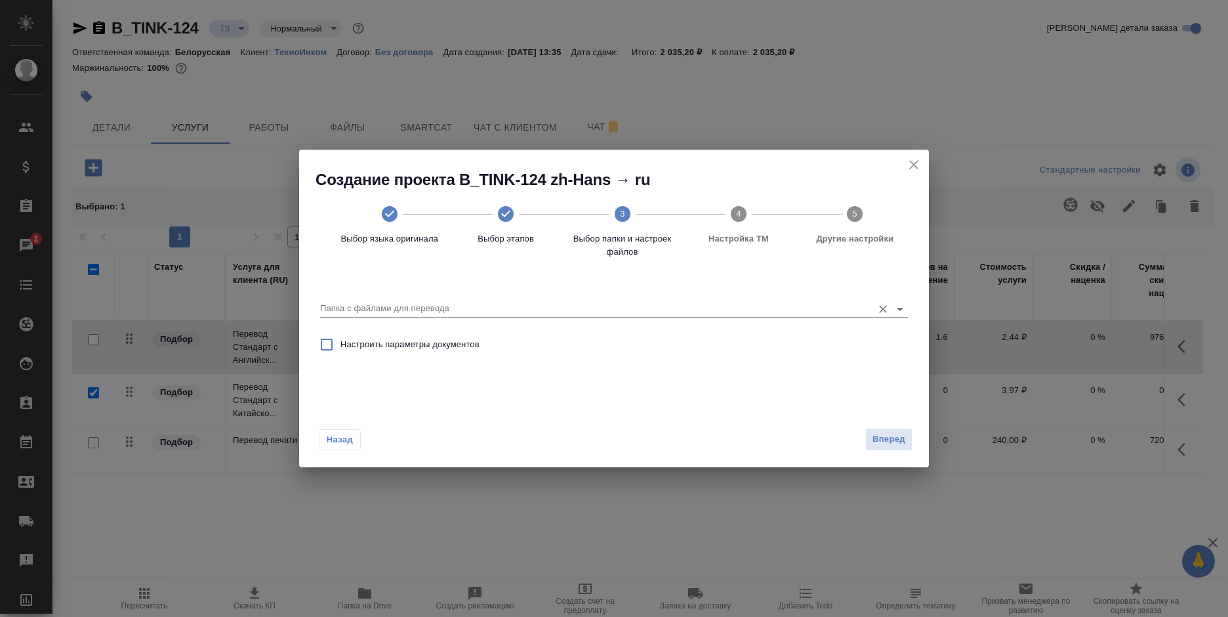
click at [529, 312] on input "Папка с файлами для перевода" at bounding box center [593, 308] width 546 height 16
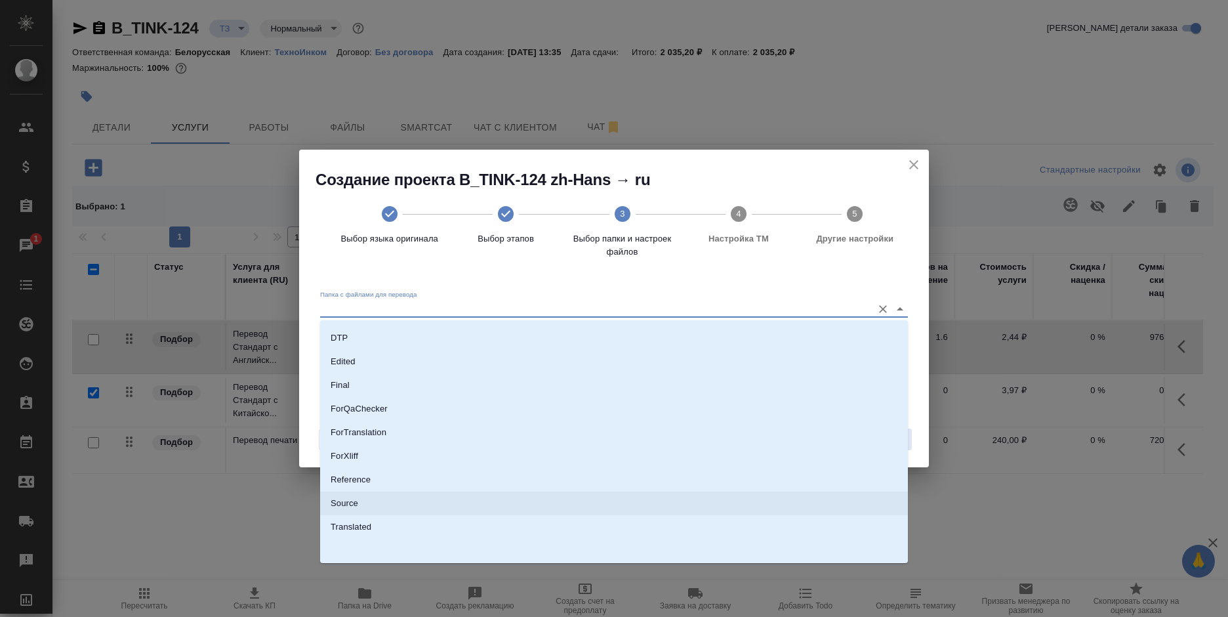
click at [391, 495] on li "Source" at bounding box center [614, 503] width 588 height 24
type input "Source"
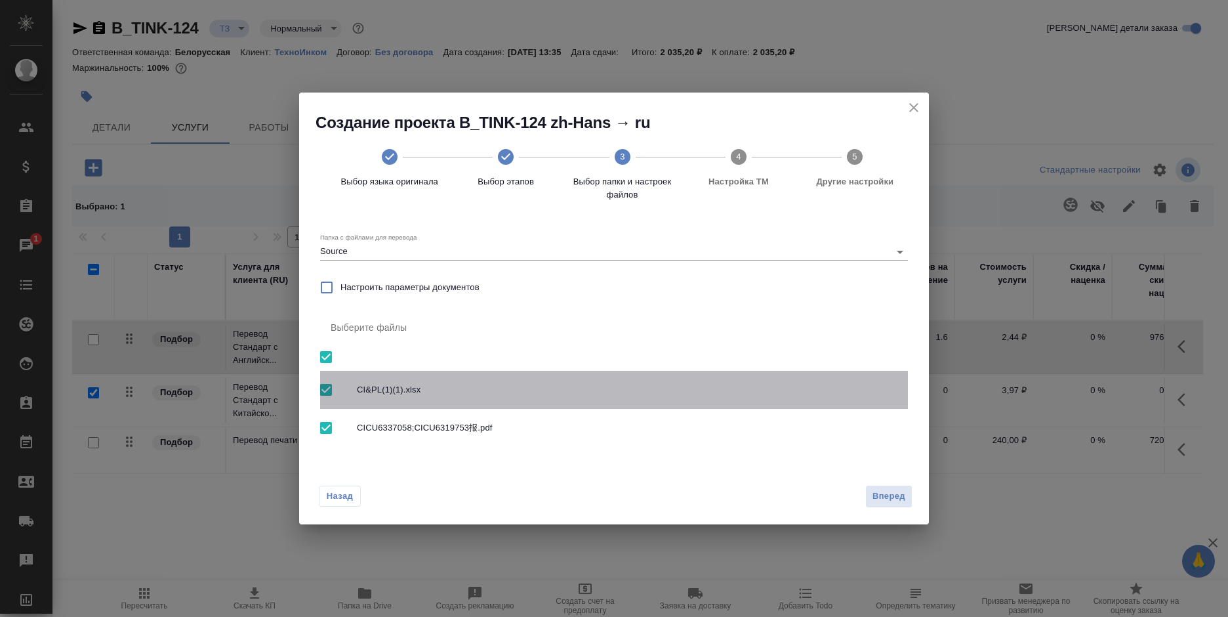
click at [470, 394] on span "CI&PL(1)(1).xlsx" at bounding box center [627, 389] width 540 height 13
checkbox input "false"
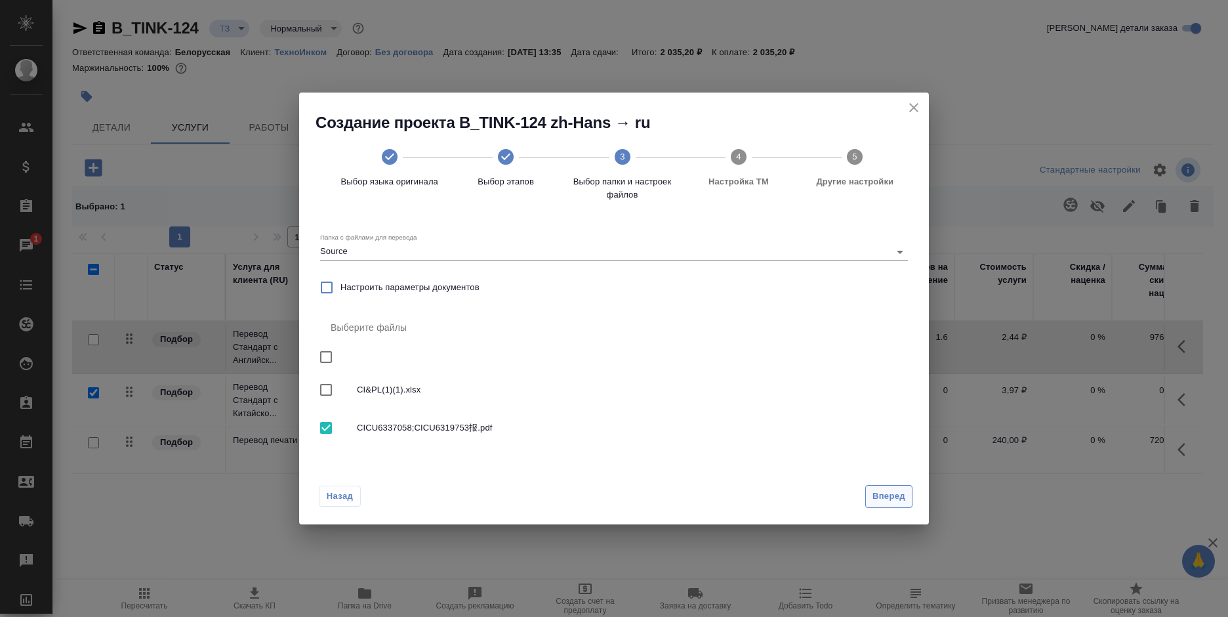
click at [880, 486] on button "Вперед" at bounding box center [888, 496] width 47 height 23
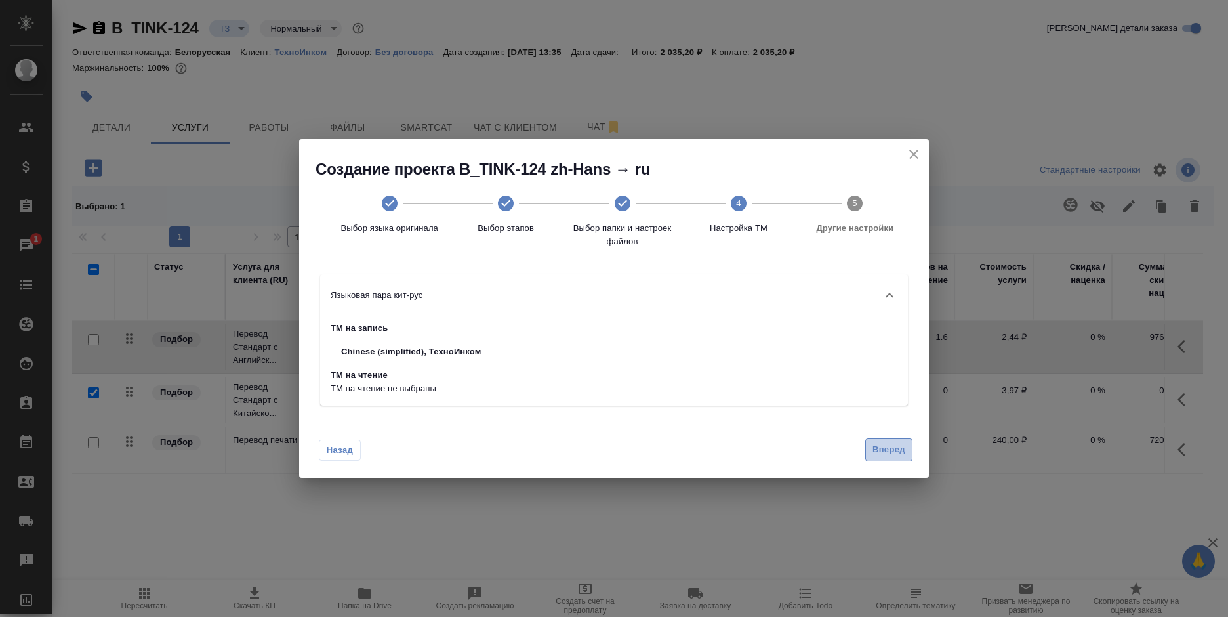
click at [886, 439] on button "Вперед" at bounding box center [888, 449] width 47 height 23
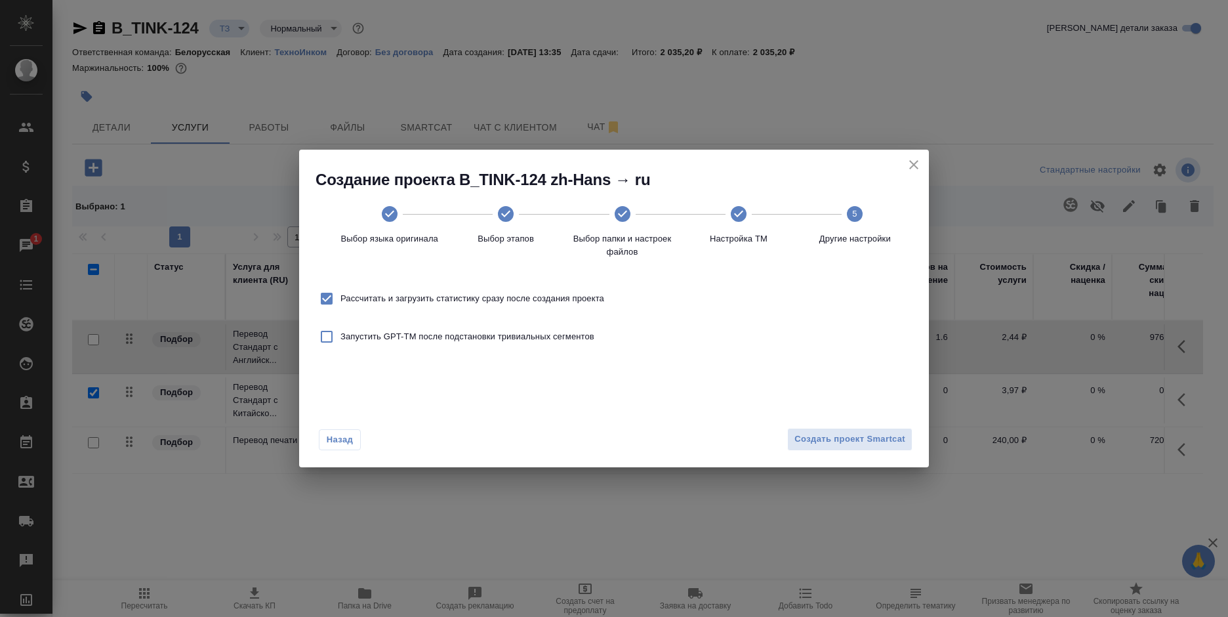
click at [522, 294] on span "Рассчитать и загрузить статистику сразу после создания проекта" at bounding box center [472, 298] width 264 height 13
click at [340, 294] on input "Рассчитать и загрузить статистику сразу после создания проекта" at bounding box center [327, 299] width 28 height 28
checkbox input "false"
click at [862, 435] on span "Создать проект Smartcat" at bounding box center [849, 439] width 111 height 15
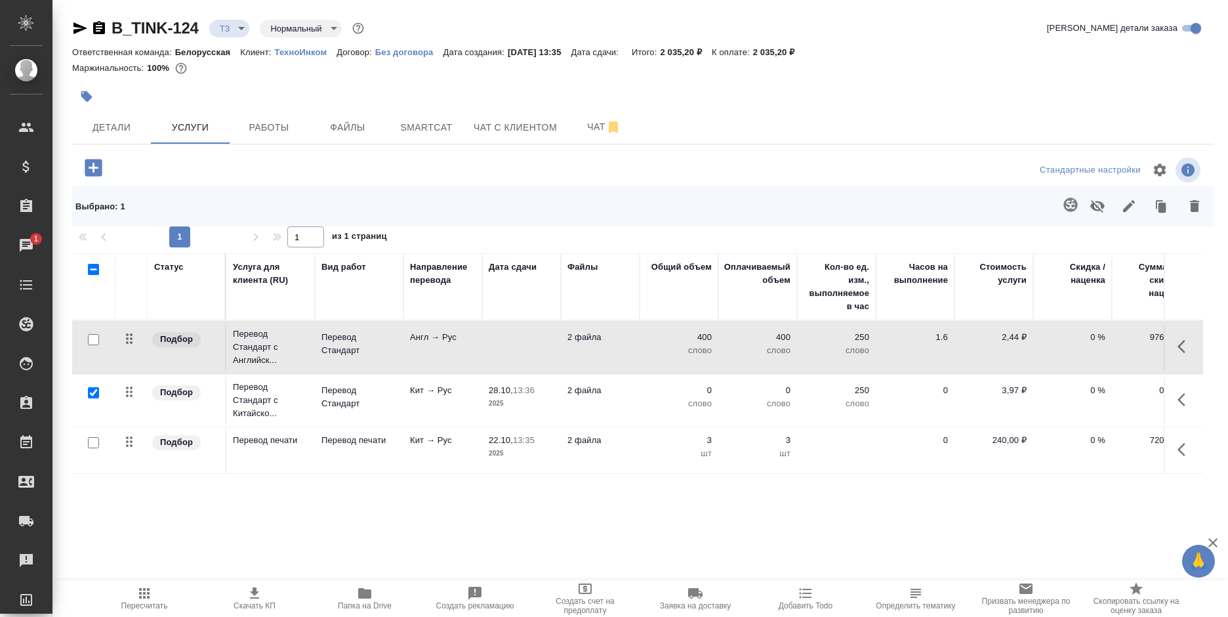
click at [532, 62] on div "Маржинальность: 100%" at bounding box center [642, 68] width 1141 height 17
click at [664, 140] on div "Детали Услуги Работы Файлы Smartcat Чат с клиентом Чат" at bounding box center [642, 127] width 1141 height 33
click at [580, 132] on span "Чат" at bounding box center [604, 127] width 63 height 16
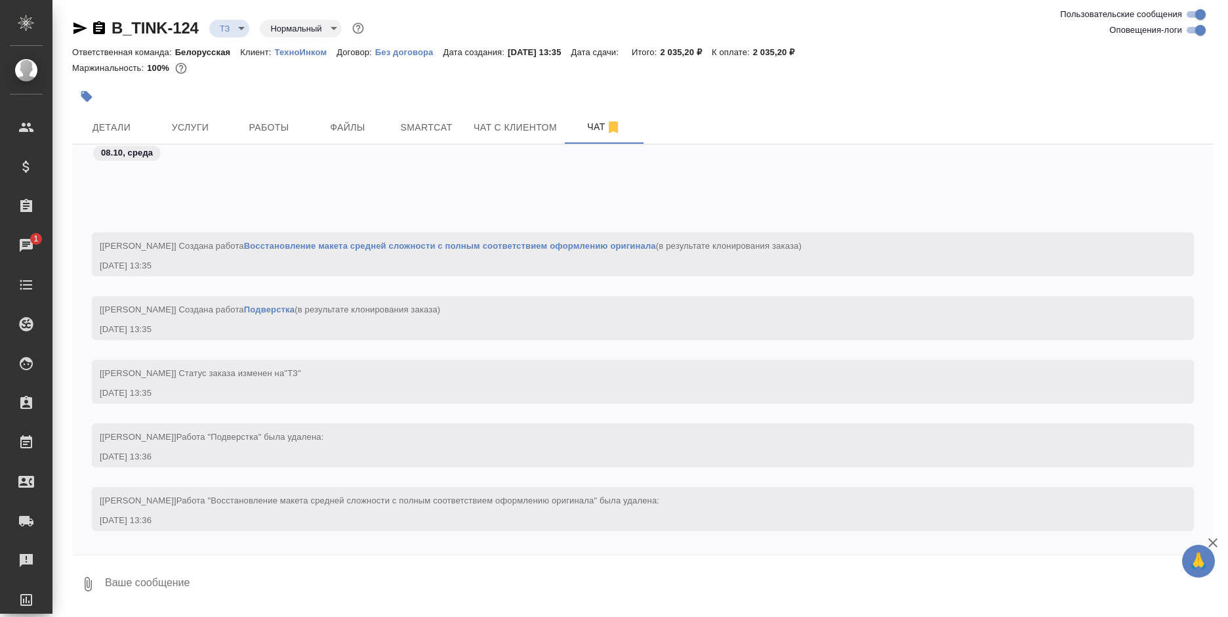
scroll to position [186, 0]
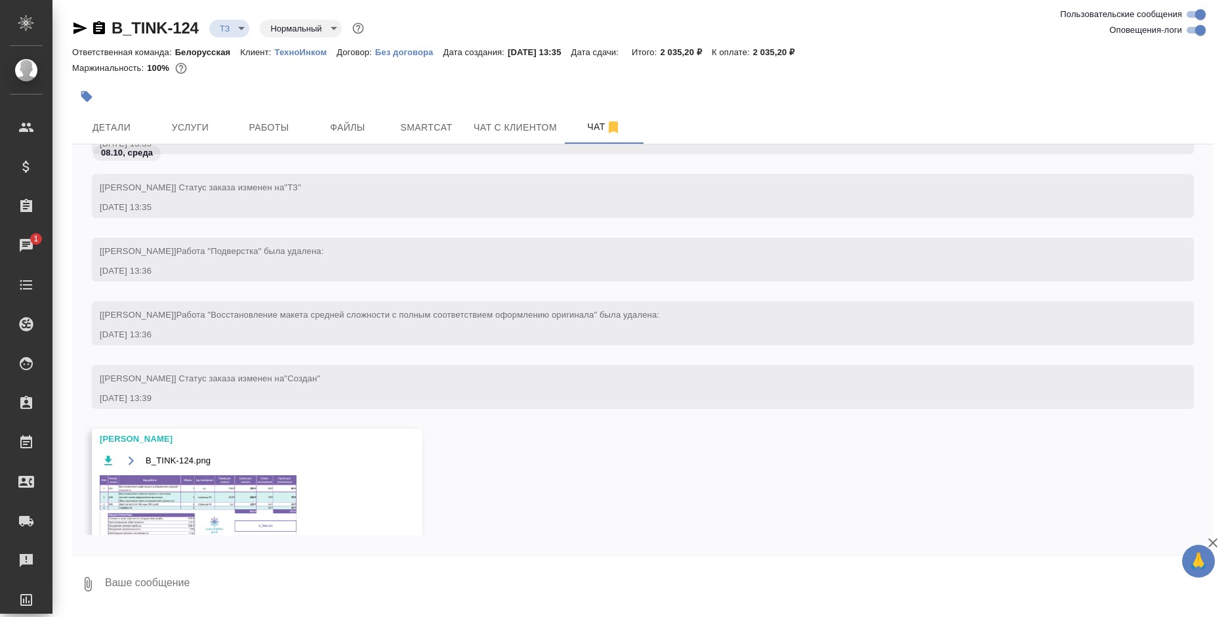
click at [217, 481] on img at bounding box center [198, 508] width 197 height 67
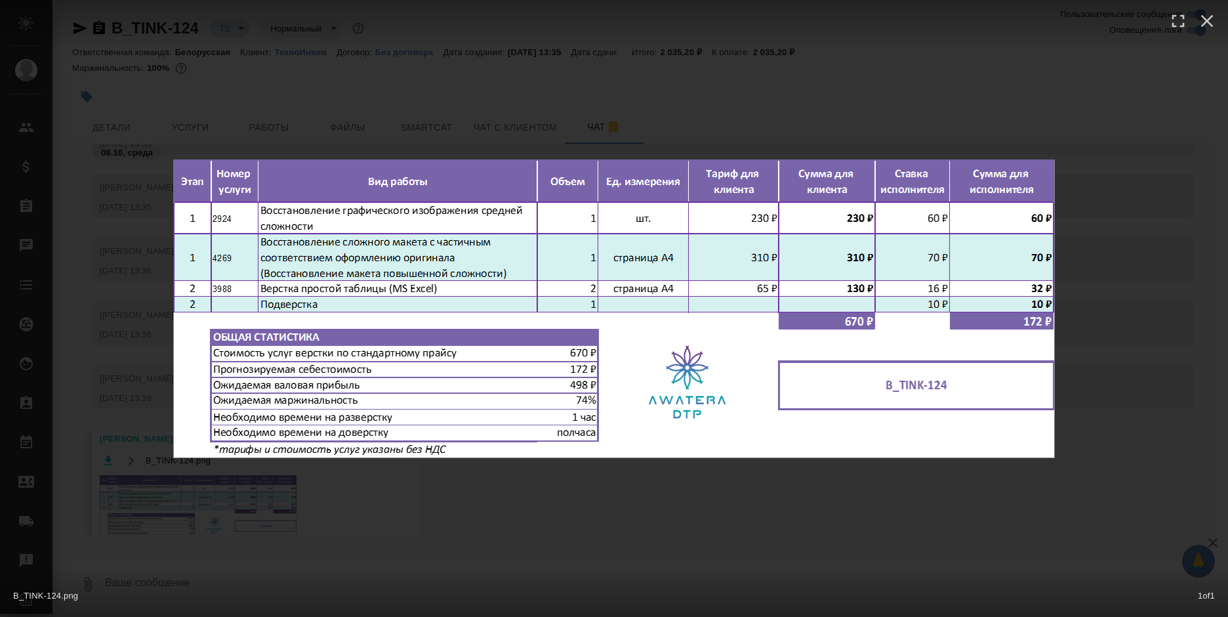
click at [339, 507] on div "B_TINK-124.png 1 of 1" at bounding box center [614, 308] width 1228 height 617
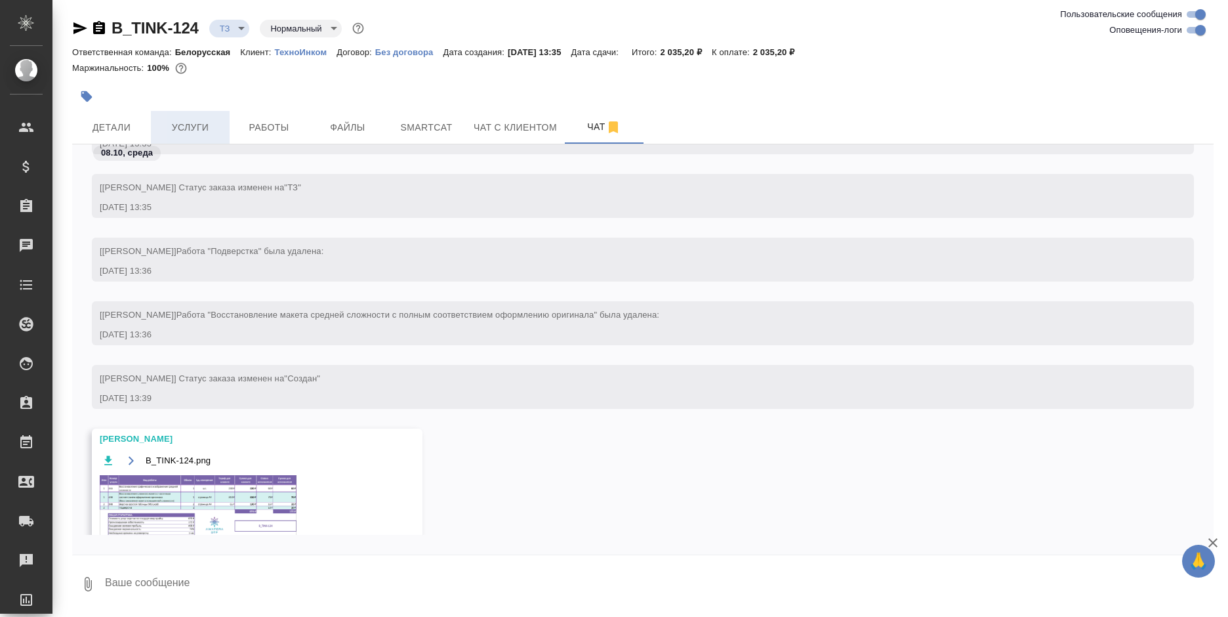
click at [163, 139] on button "Услуги" at bounding box center [190, 127] width 79 height 33
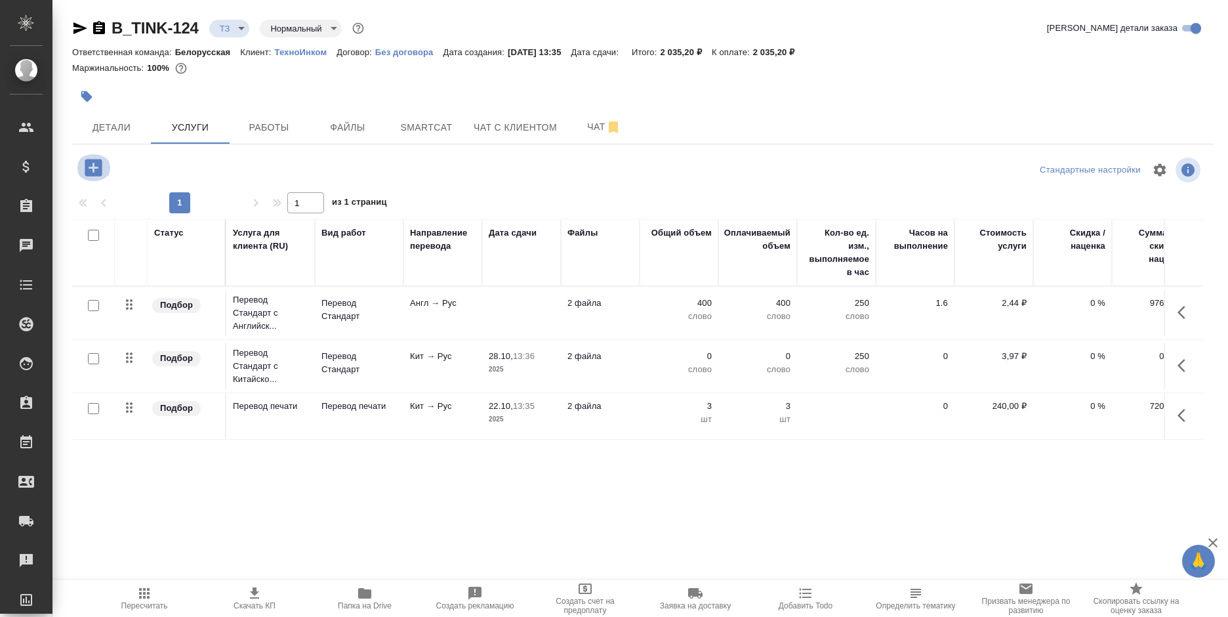
click at [93, 172] on icon "button" at bounding box center [93, 167] width 23 height 23
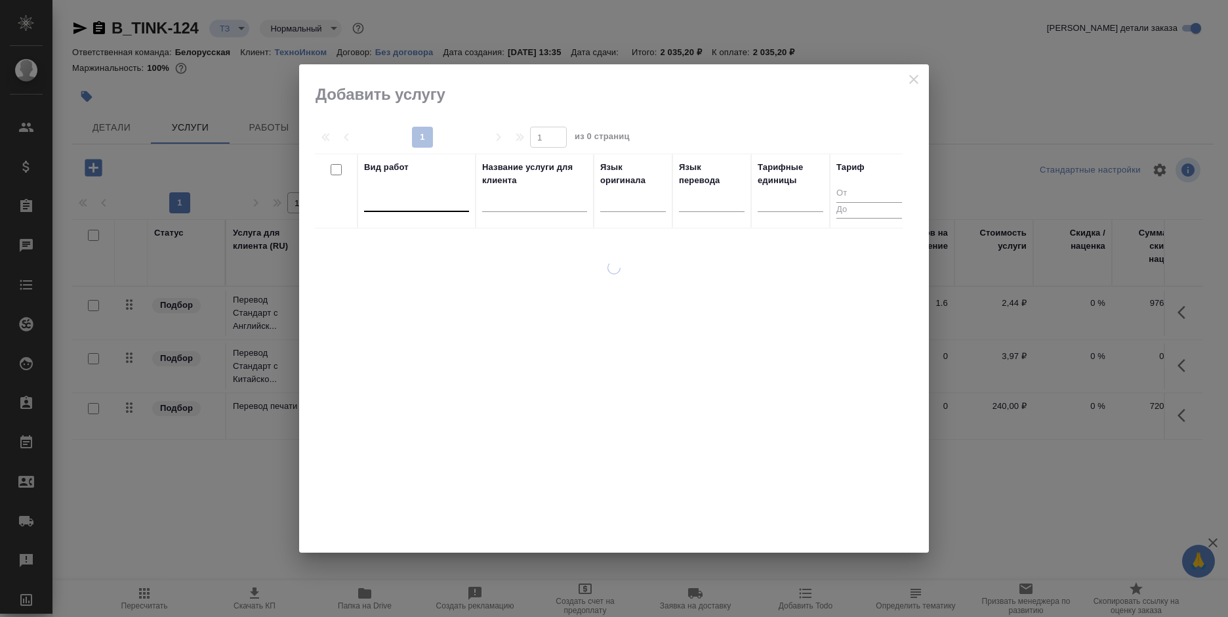
click at [392, 209] on div at bounding box center [416, 199] width 105 height 25
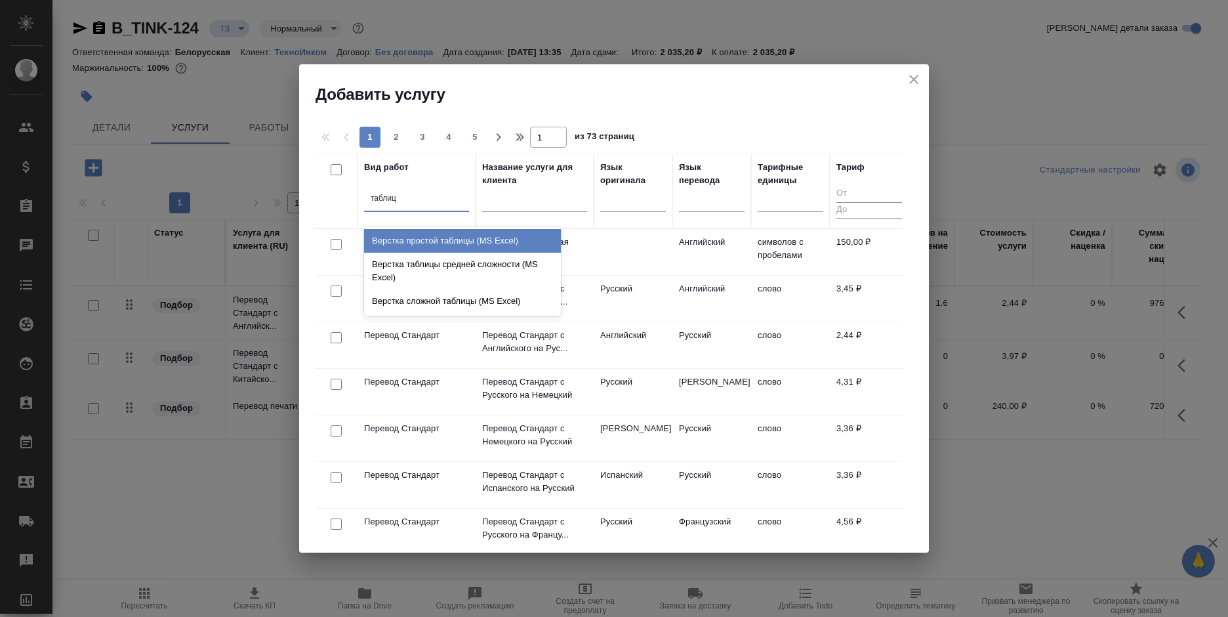
type input "таблицы"
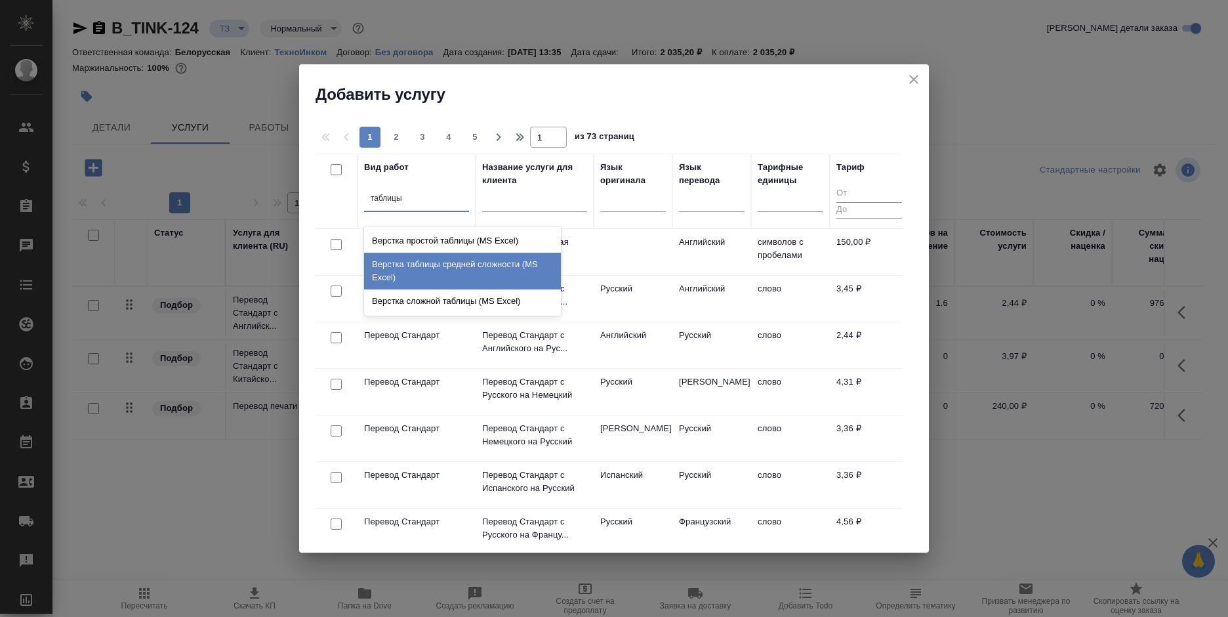
click at [474, 277] on div "Верстка таблицы средней сложности (MS Excel)" at bounding box center [462, 271] width 197 height 37
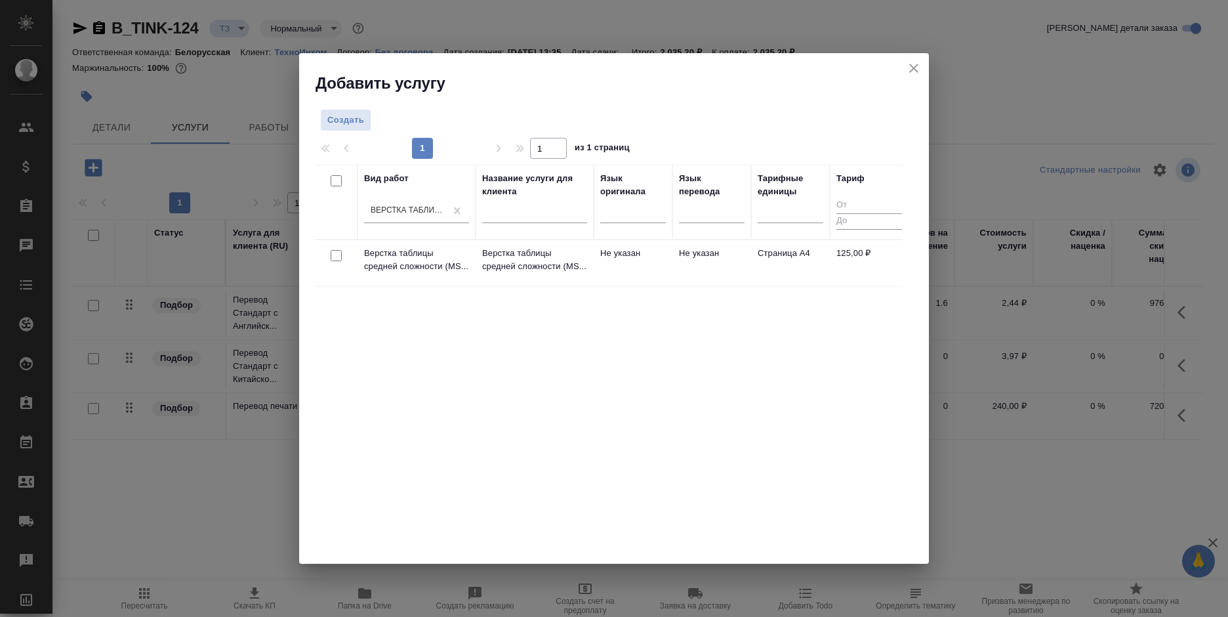
click at [686, 252] on td "Не указан" at bounding box center [711, 263] width 79 height 46
click at [687, 252] on td "Не указан" at bounding box center [711, 263] width 79 height 46
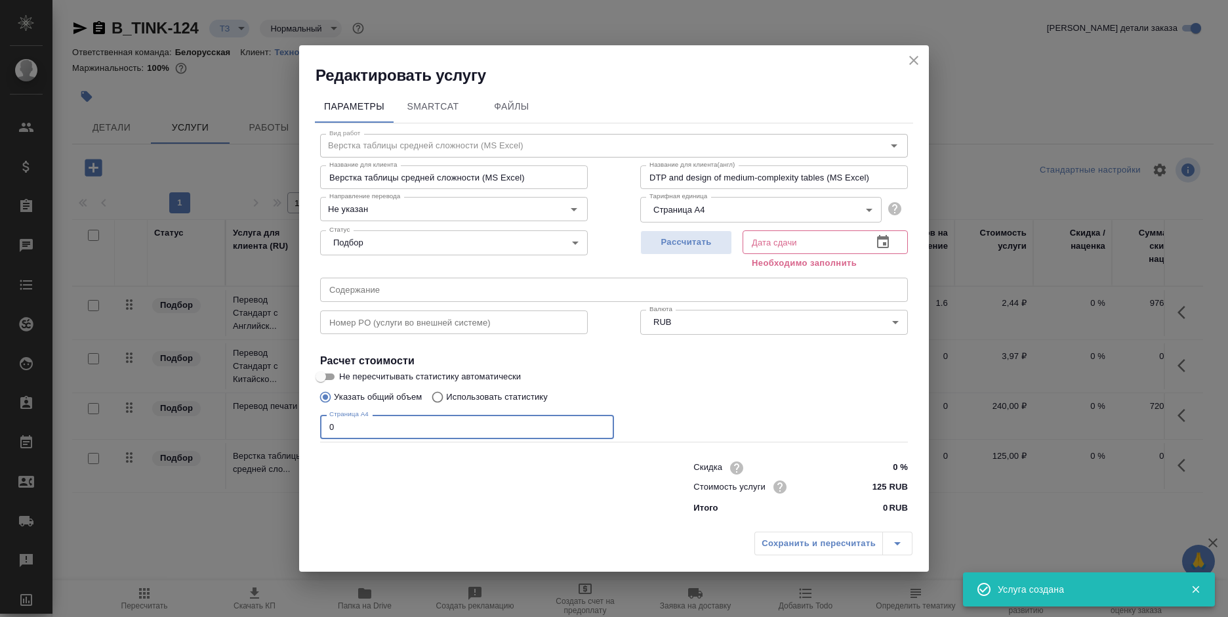
click at [329, 420] on input "0" at bounding box center [467, 427] width 294 height 24
drag, startPoint x: 416, startPoint y: 428, endPoint x: 313, endPoint y: 424, distance: 102.4
click at [313, 424] on div "Параметры SmartCat Файлы Вид работ Верстка таблицы средней сложности (MS Excel)…" at bounding box center [614, 305] width 630 height 439
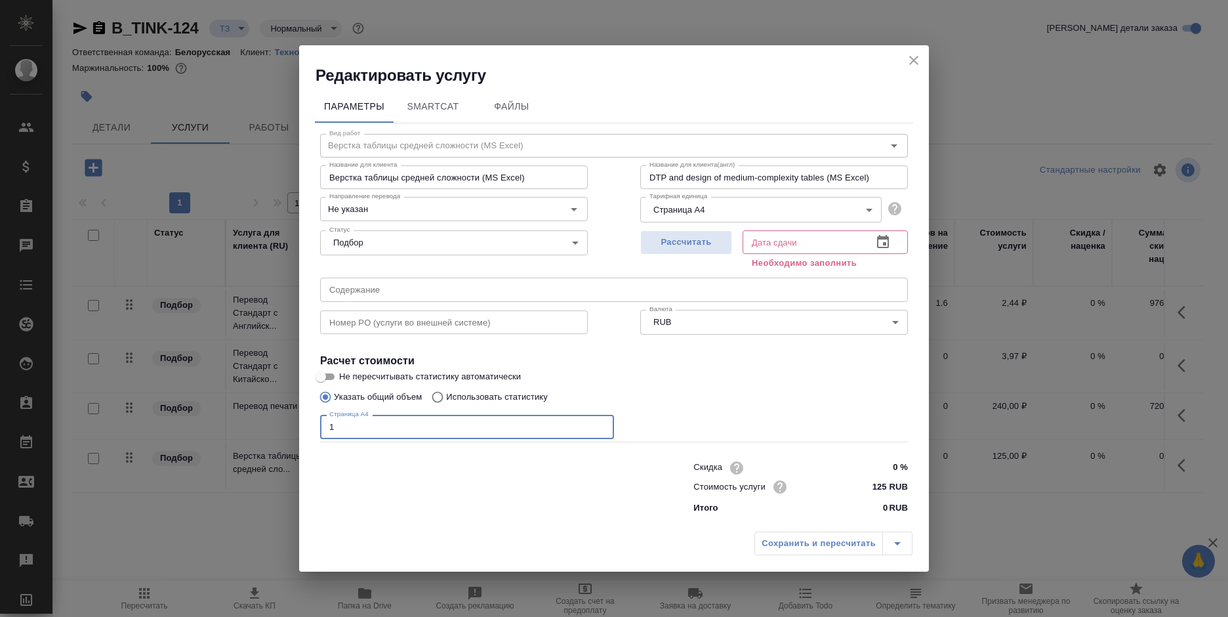
type input "1"
click at [903, 245] on div "Дата сдачи" at bounding box center [824, 242] width 165 height 24
click at [885, 244] on icon "button" at bounding box center [883, 241] width 12 height 13
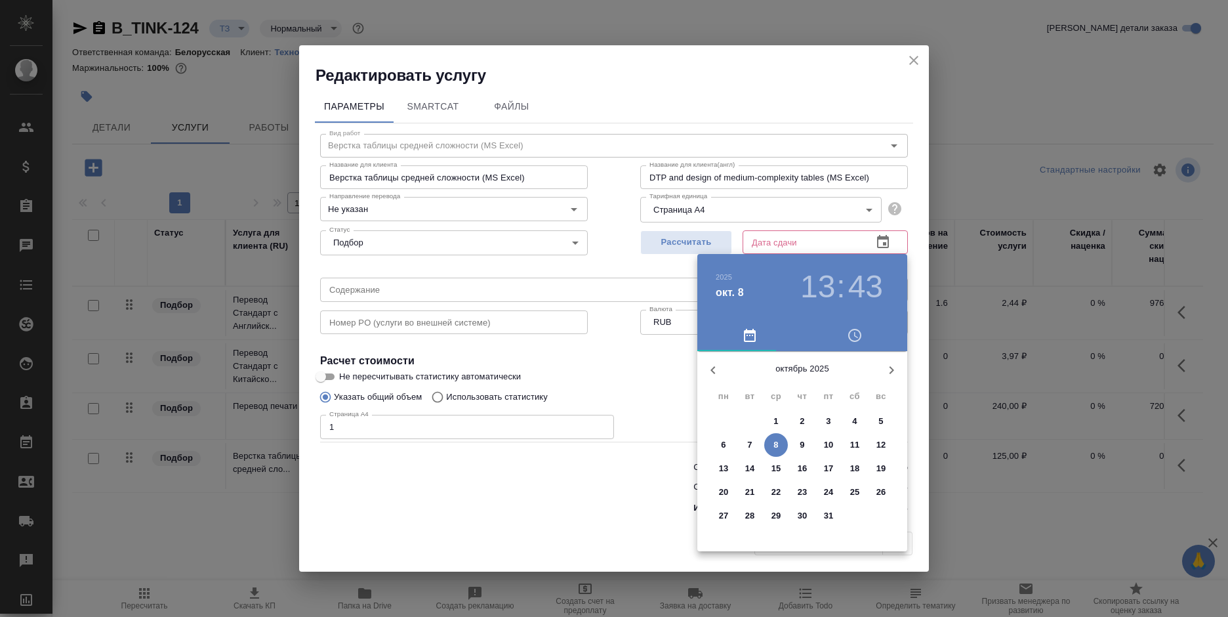
click at [743, 481] on button "21" at bounding box center [750, 492] width 24 height 24
type input "21.10.2025 13:43"
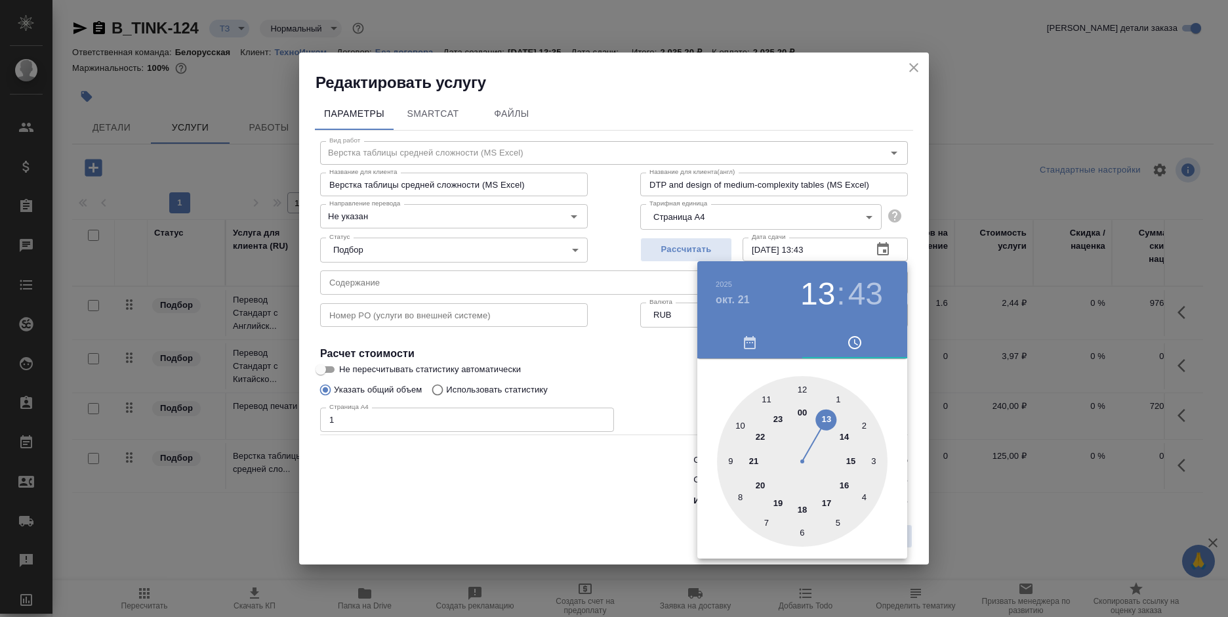
click at [637, 474] on div at bounding box center [614, 308] width 1228 height 617
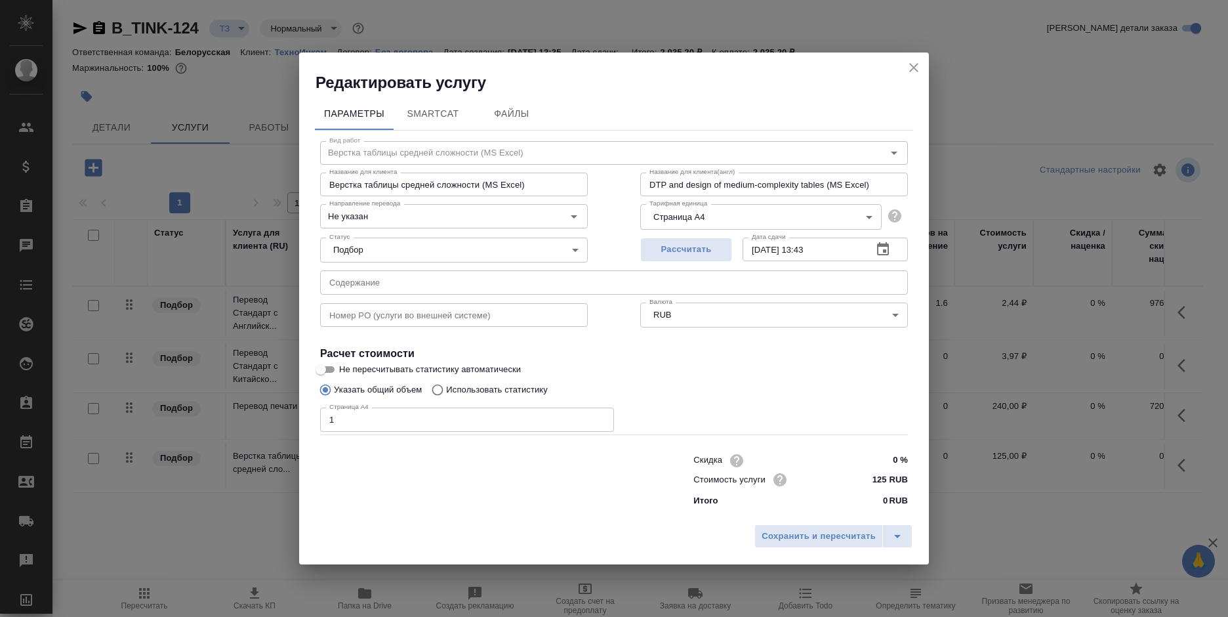
click at [800, 534] on span "Сохранить и пересчитать" at bounding box center [818, 536] width 114 height 15
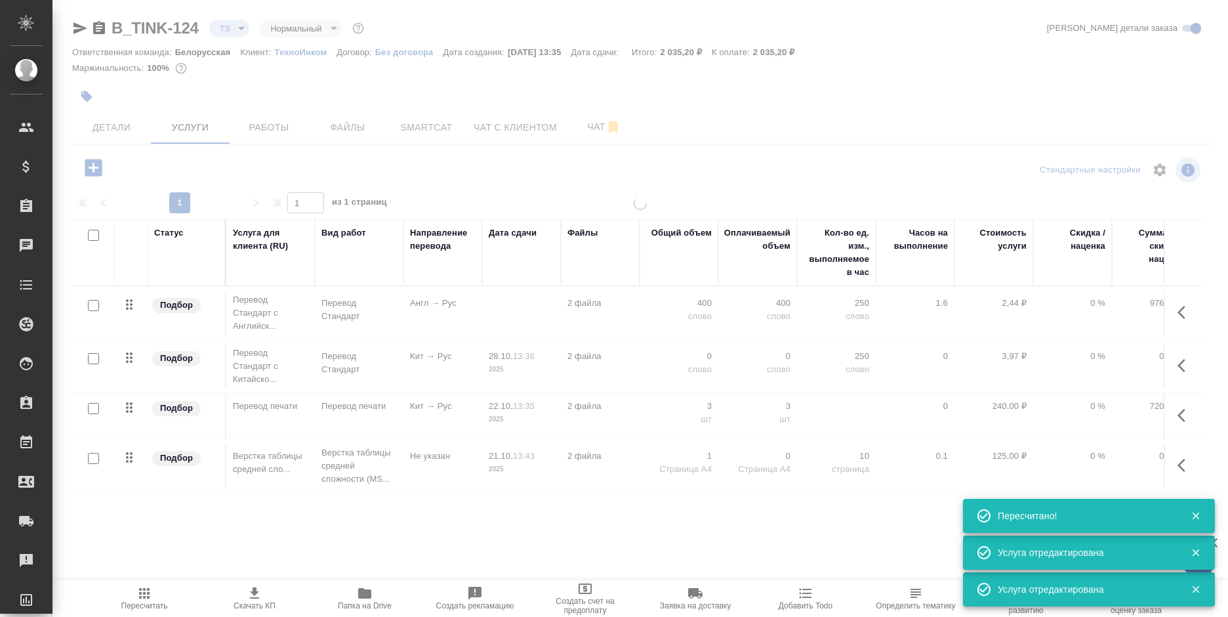
type input "new"
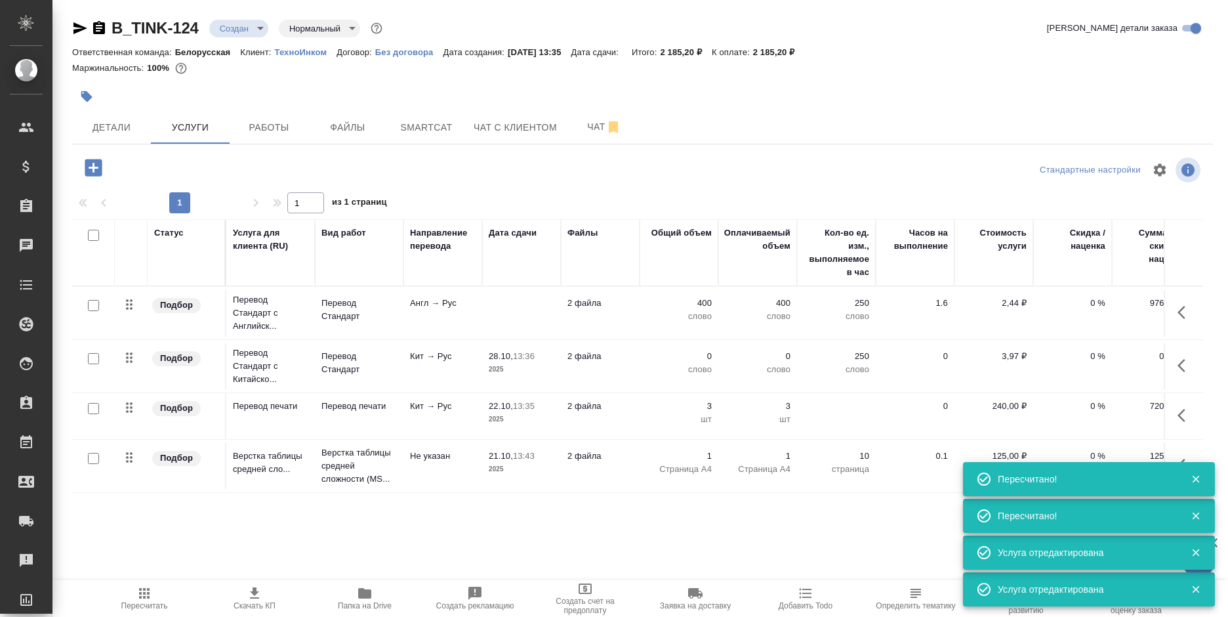
click at [93, 169] on icon "button" at bounding box center [93, 167] width 23 height 23
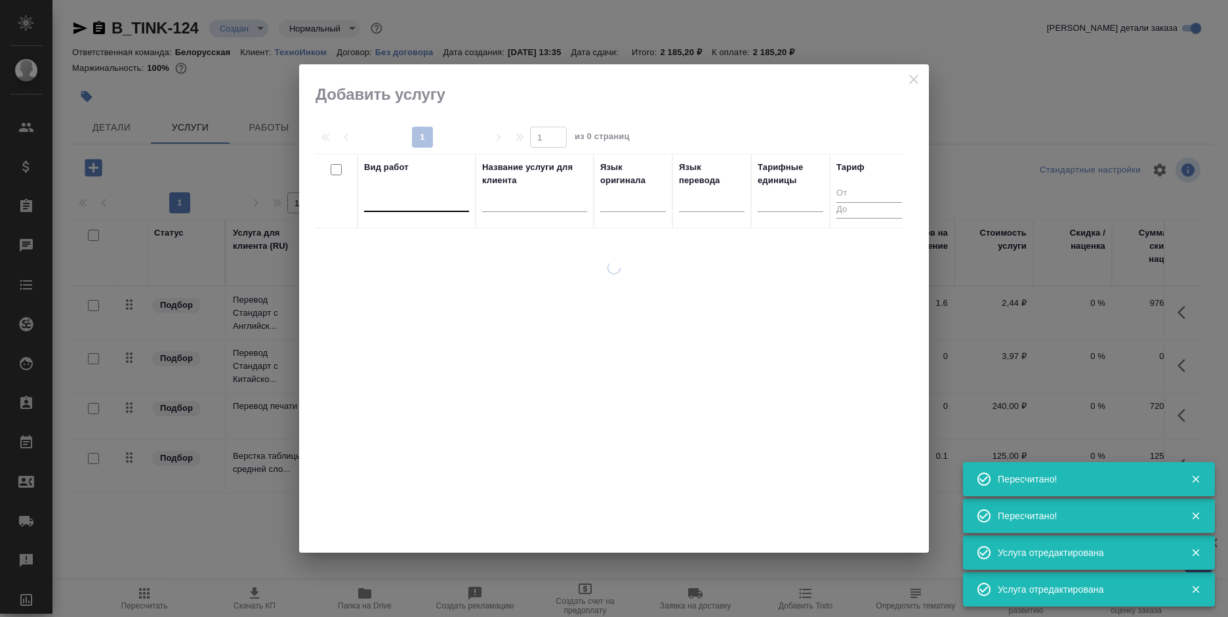
click at [419, 199] on div at bounding box center [416, 198] width 105 height 19
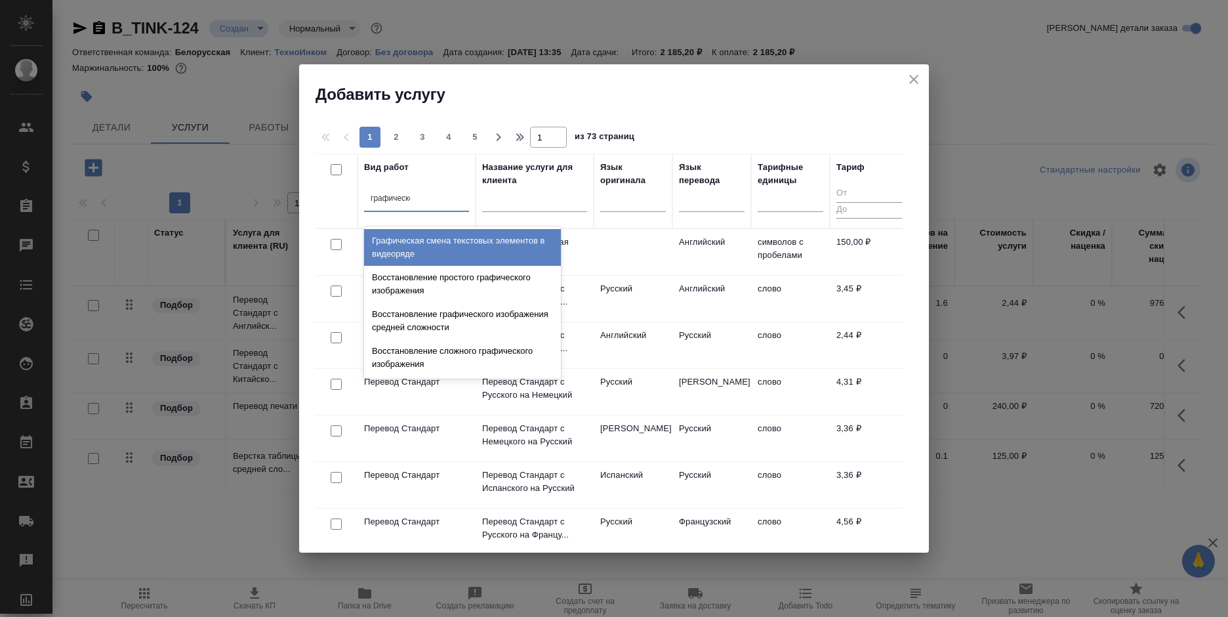
type input "графическог"
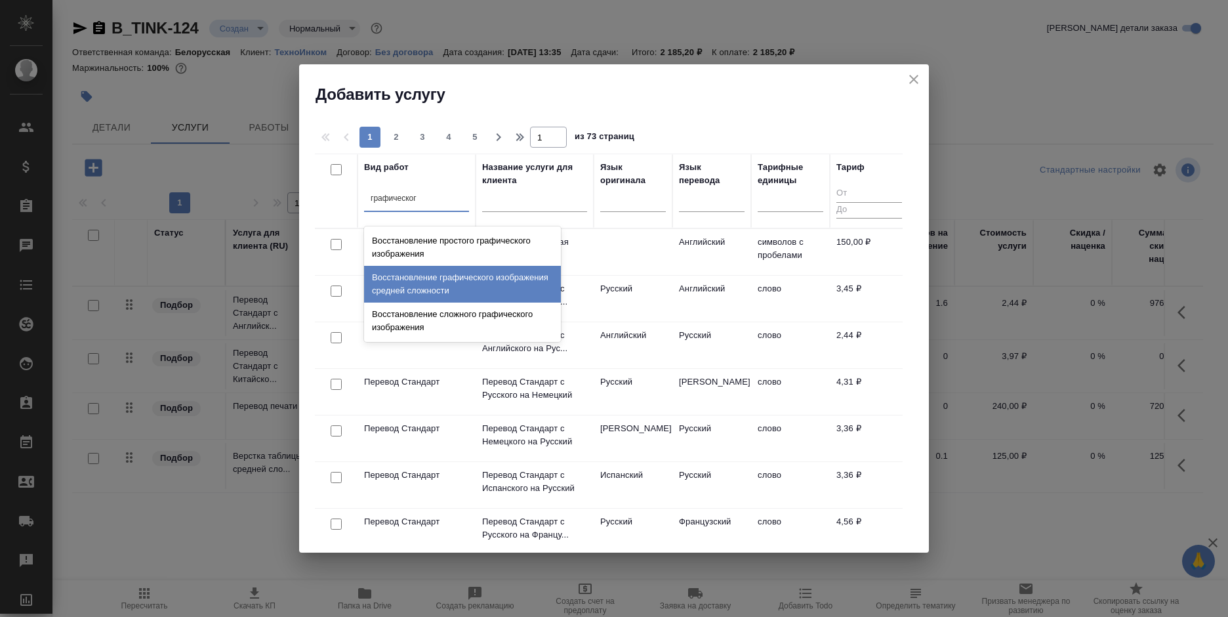
click at [477, 282] on div "Восстановление графического изображения средней сложности" at bounding box center [462, 284] width 197 height 37
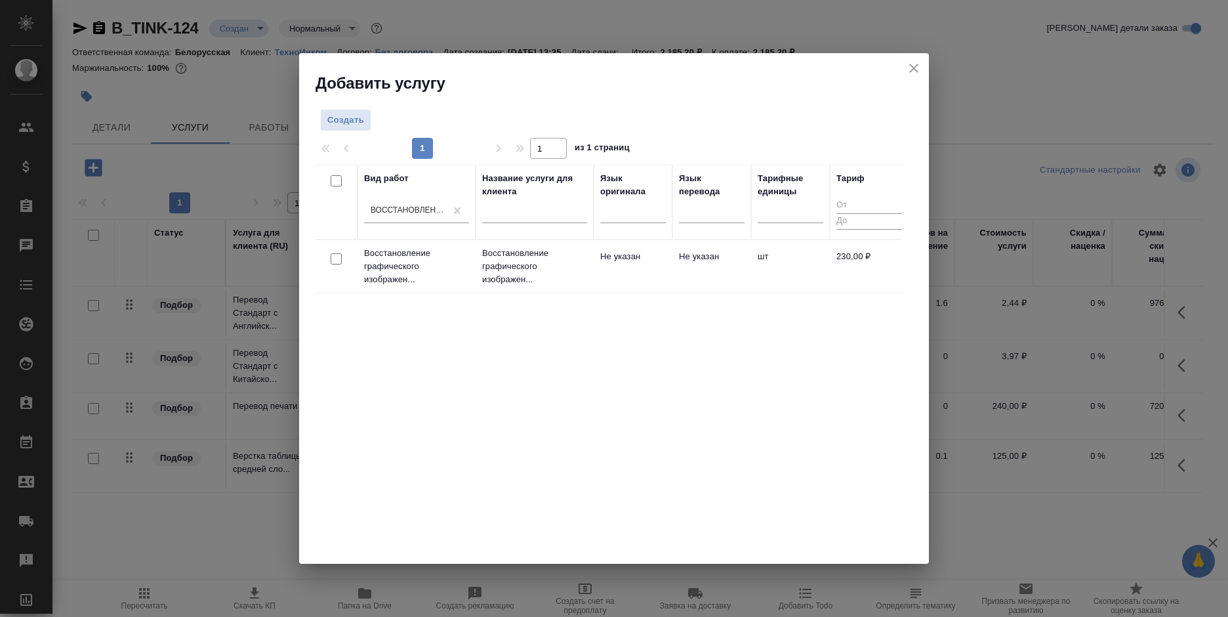
click at [652, 278] on td "Не указан" at bounding box center [633, 266] width 79 height 46
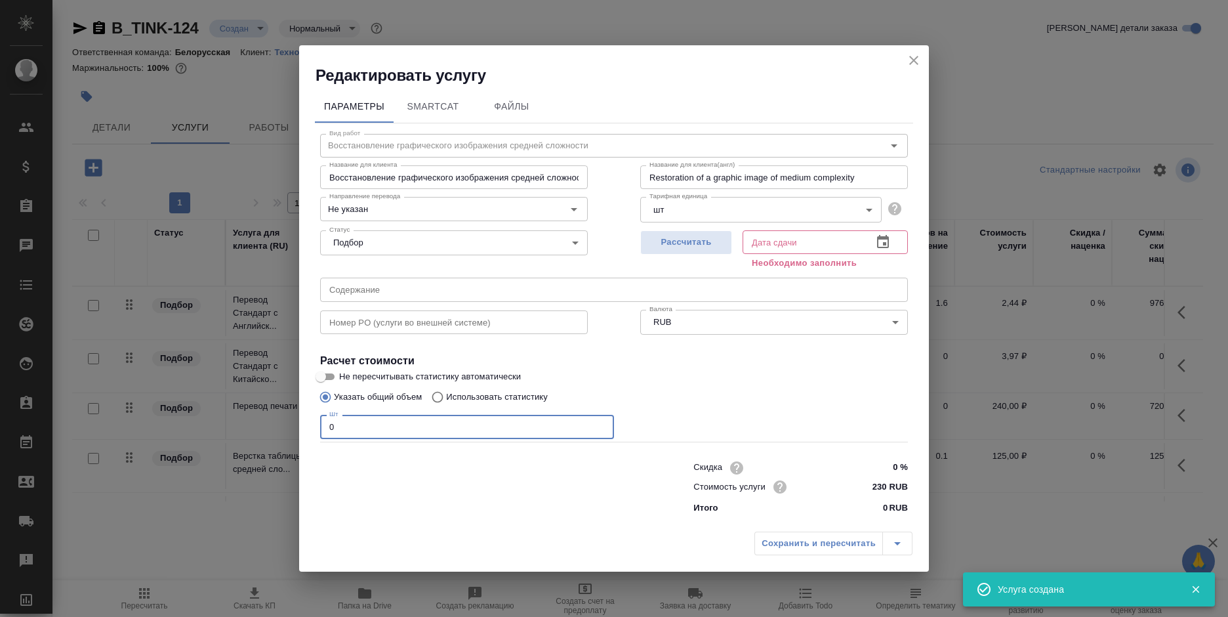
drag, startPoint x: 341, startPoint y: 427, endPoint x: 324, endPoint y: 432, distance: 17.7
click at [324, 432] on input "0" at bounding box center [467, 427] width 294 height 24
type input "1"
click at [882, 244] on icon "button" at bounding box center [883, 242] width 16 height 16
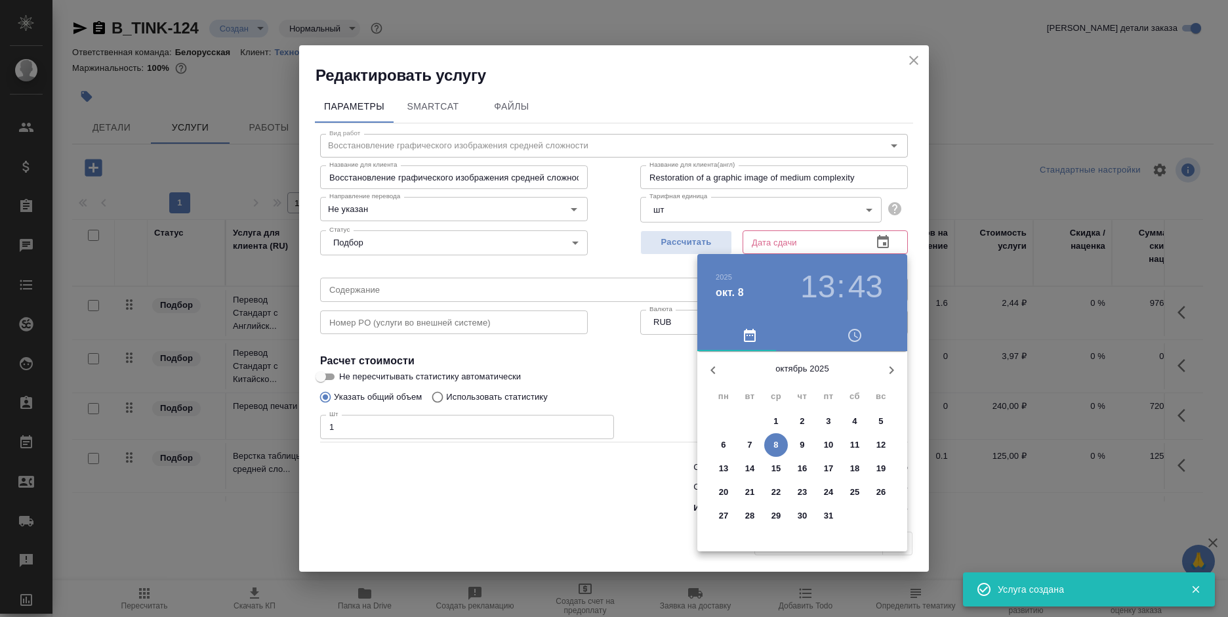
click at [795, 491] on span "23" at bounding box center [802, 491] width 24 height 13
type input "23.10.2025 13:43"
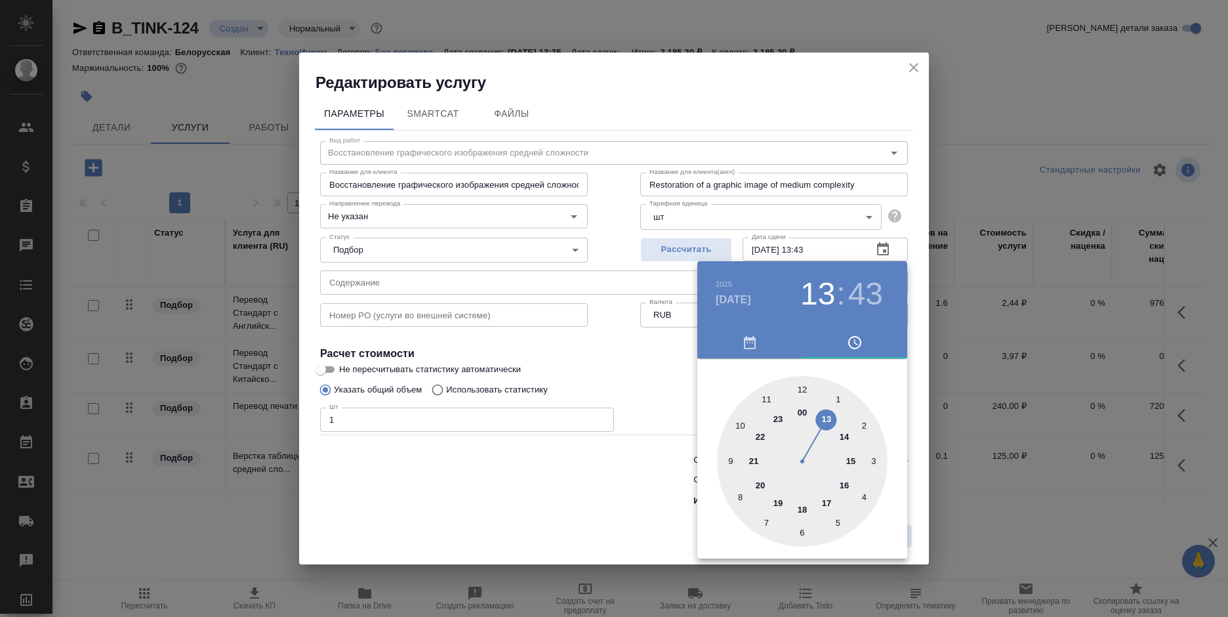
click at [663, 483] on div at bounding box center [614, 308] width 1228 height 617
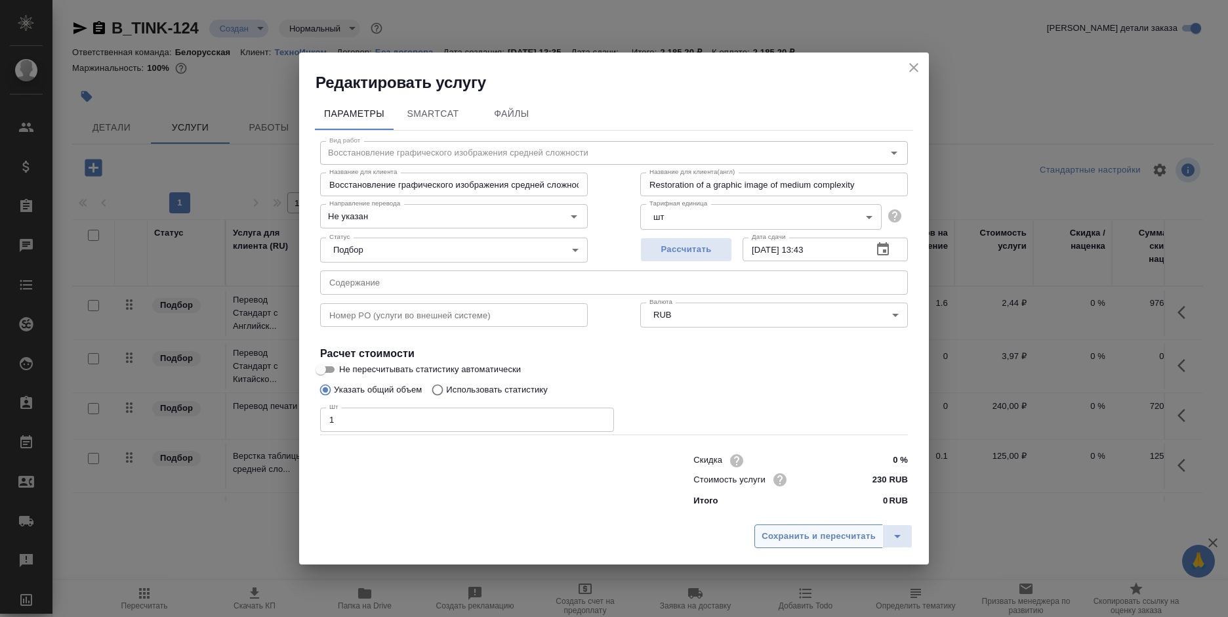
click at [809, 533] on span "Сохранить и пересчитать" at bounding box center [818, 536] width 114 height 15
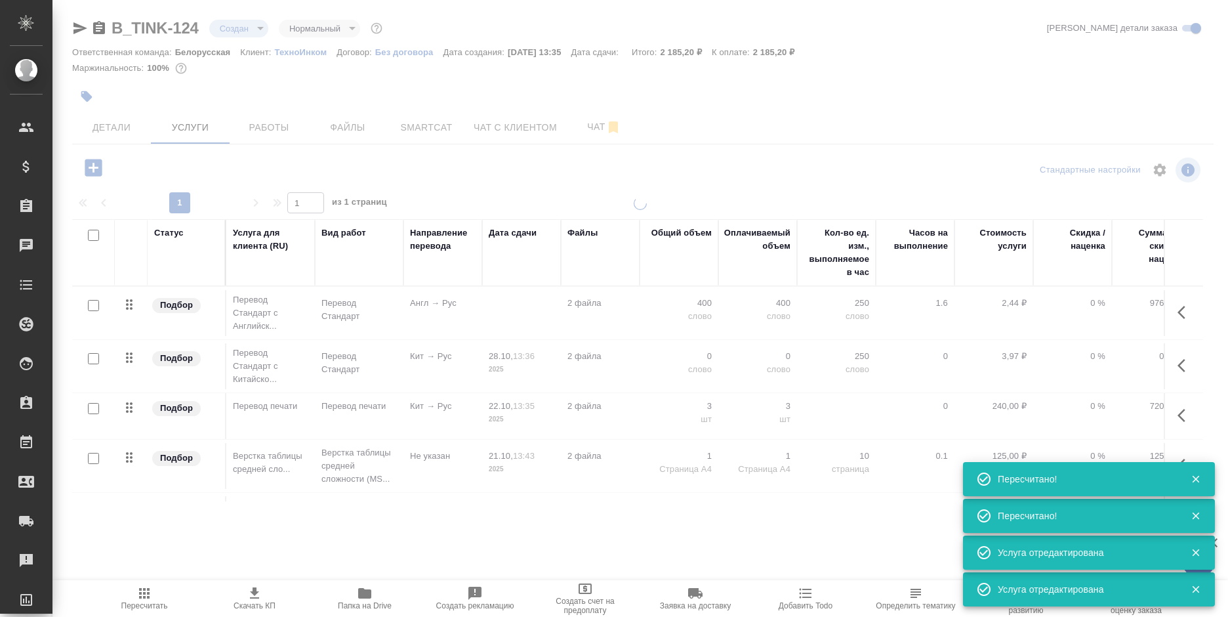
click at [96, 171] on div at bounding box center [639, 267] width 1175 height 535
click at [87, 171] on icon "button" at bounding box center [93, 167] width 17 height 17
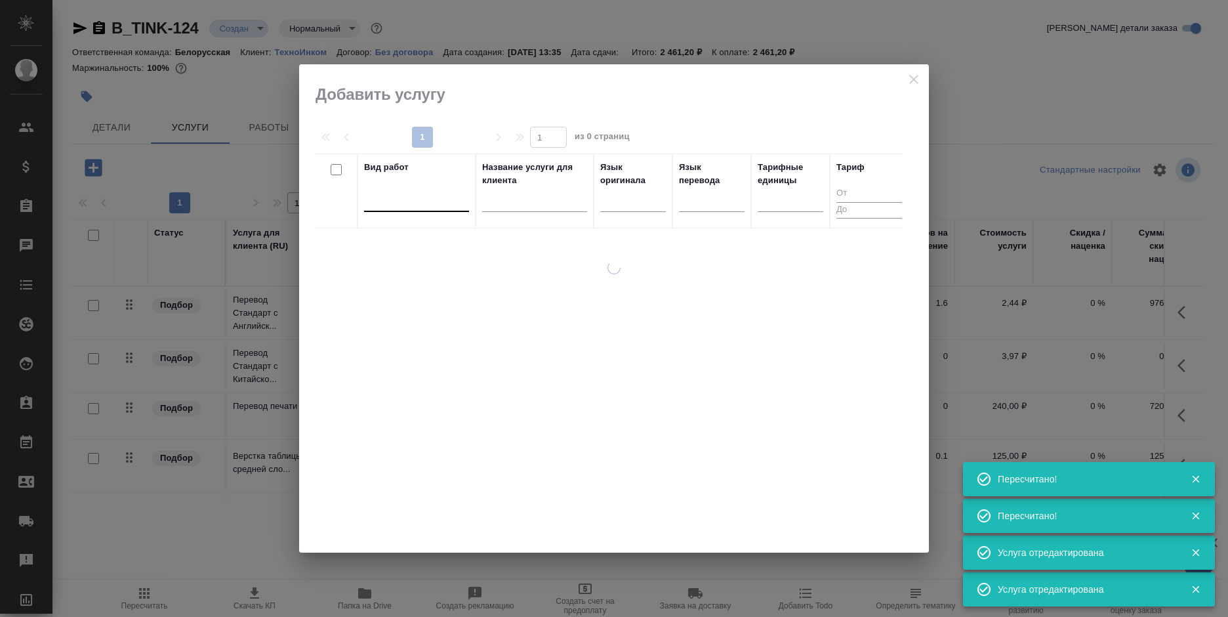
click at [416, 203] on div at bounding box center [416, 198] width 105 height 19
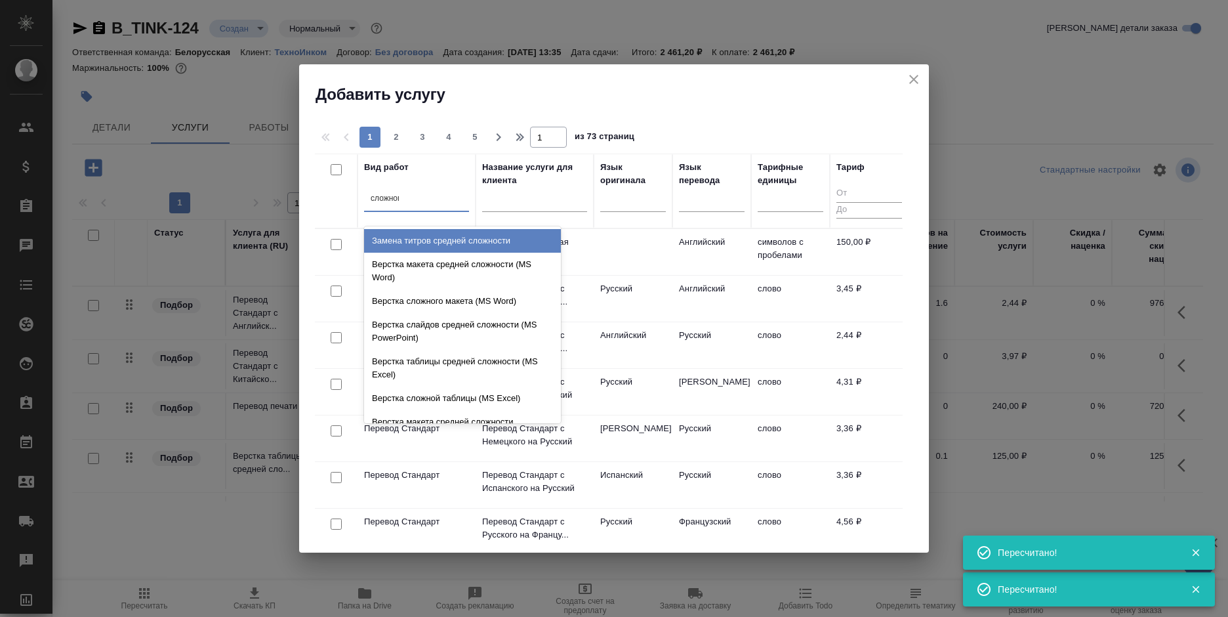
type input "сложного"
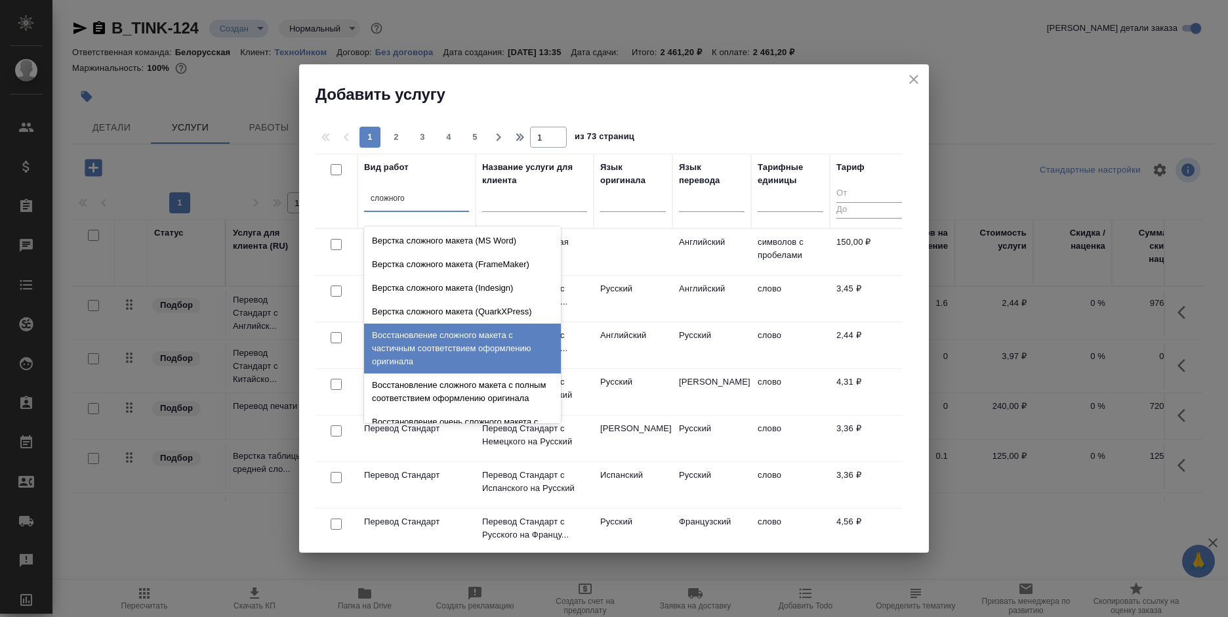
click at [448, 354] on div "Восстановление сложного макета с частичным соответствием оформлению оригинала" at bounding box center [462, 348] width 197 height 50
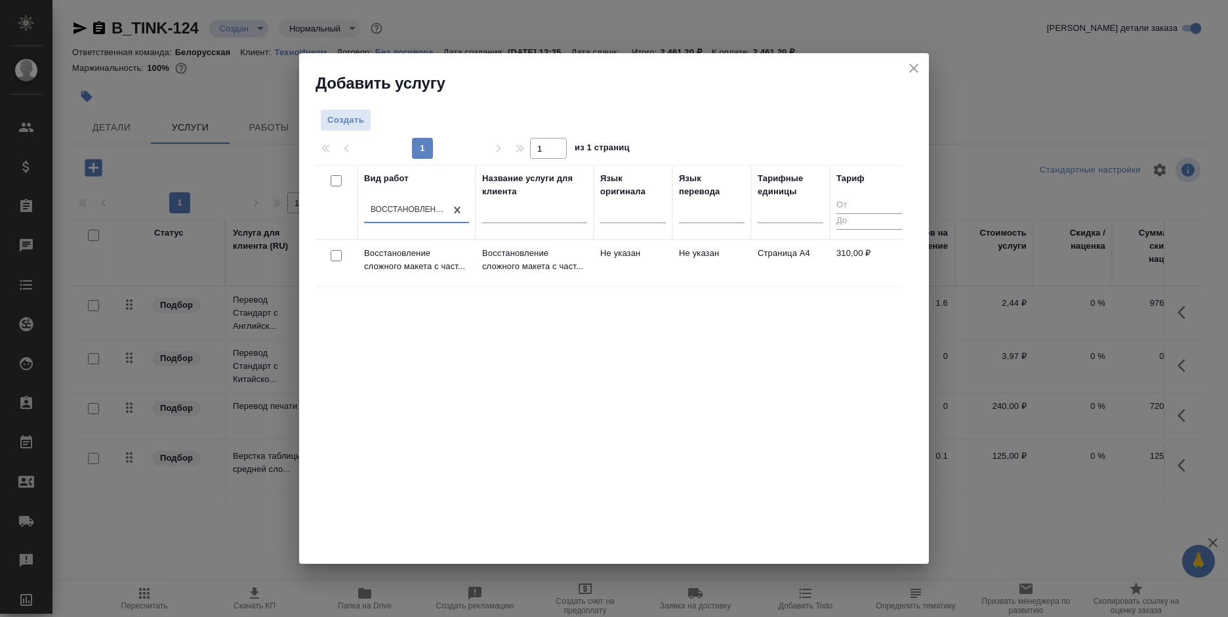
click at [747, 258] on td "Не указан" at bounding box center [711, 263] width 79 height 46
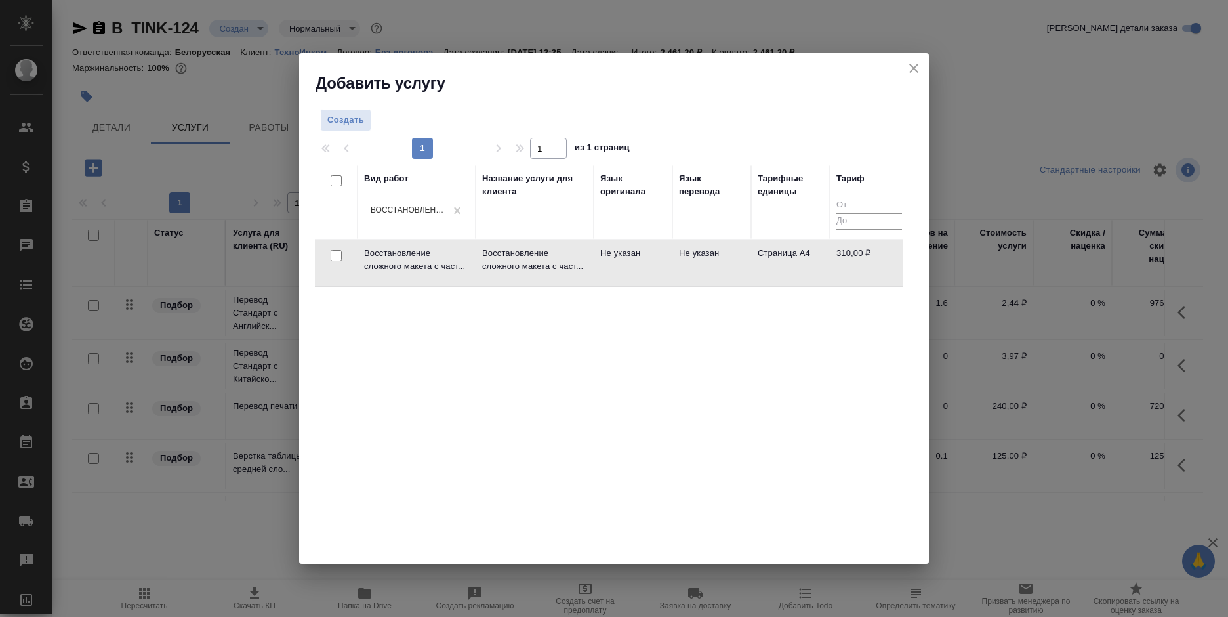
click at [747, 258] on td "Не указан" at bounding box center [711, 263] width 79 height 46
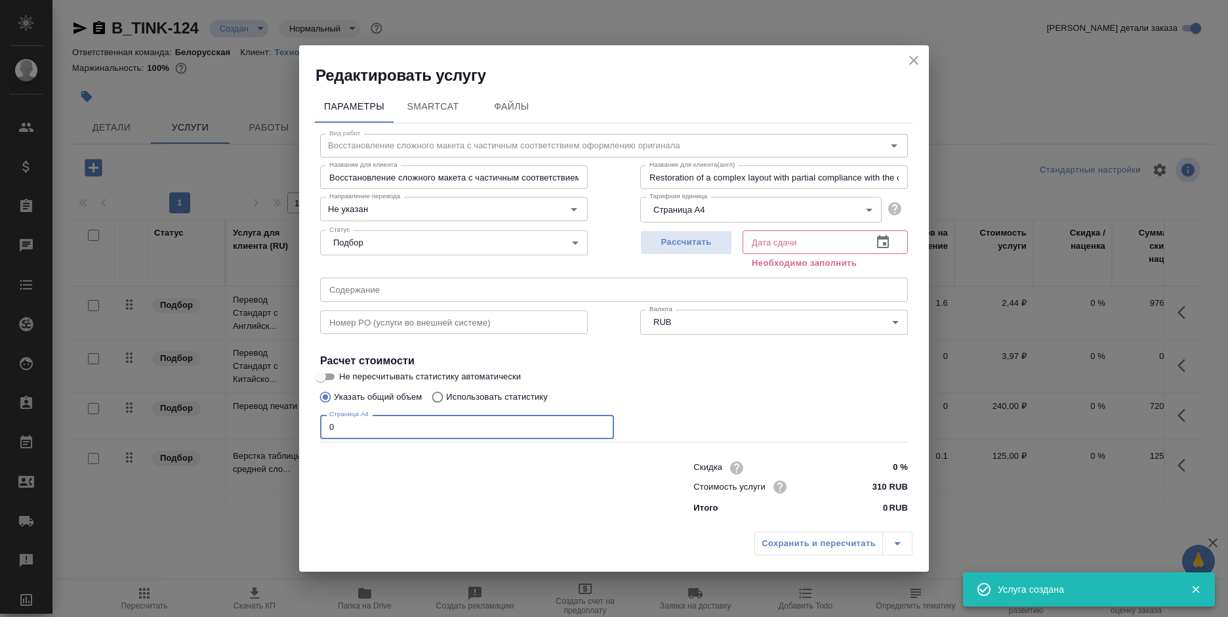
drag, startPoint x: 340, startPoint y: 433, endPoint x: 319, endPoint y: 434, distance: 21.7
click at [319, 434] on div "Вид работ Восстановление сложного макета с частичным соответствием оформлению о…" at bounding box center [614, 321] width 598 height 397
type input "1"
click at [881, 243] on icon "button" at bounding box center [883, 242] width 16 height 16
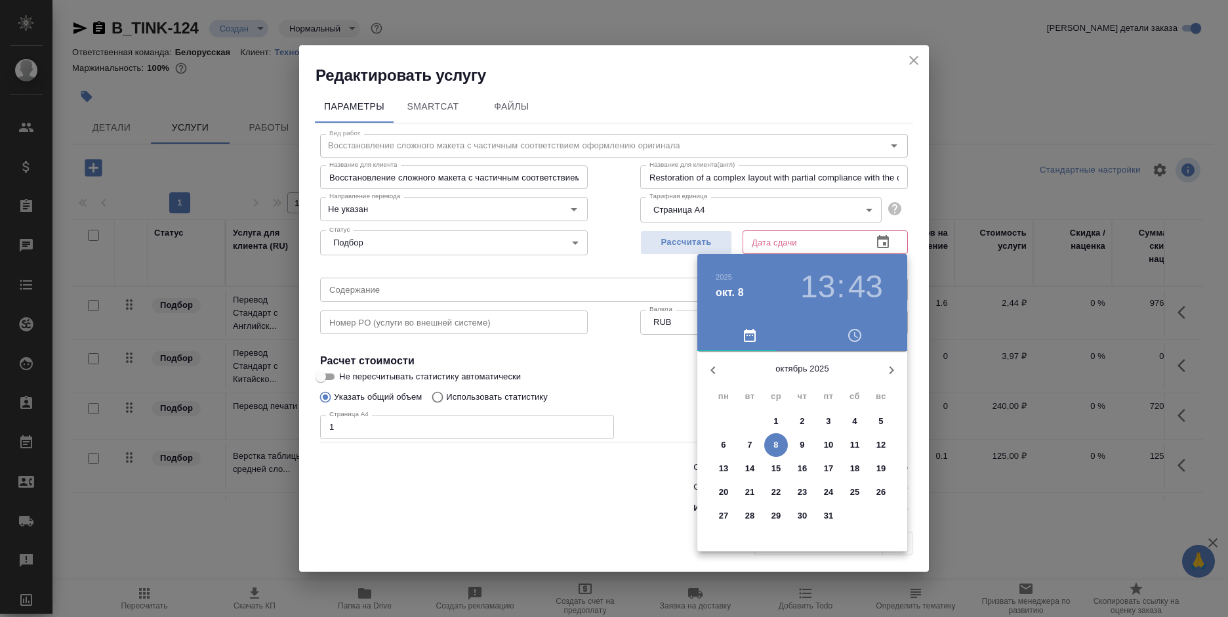
click at [774, 492] on p "22" at bounding box center [776, 491] width 10 height 13
type input "22.10.2025 13:43"
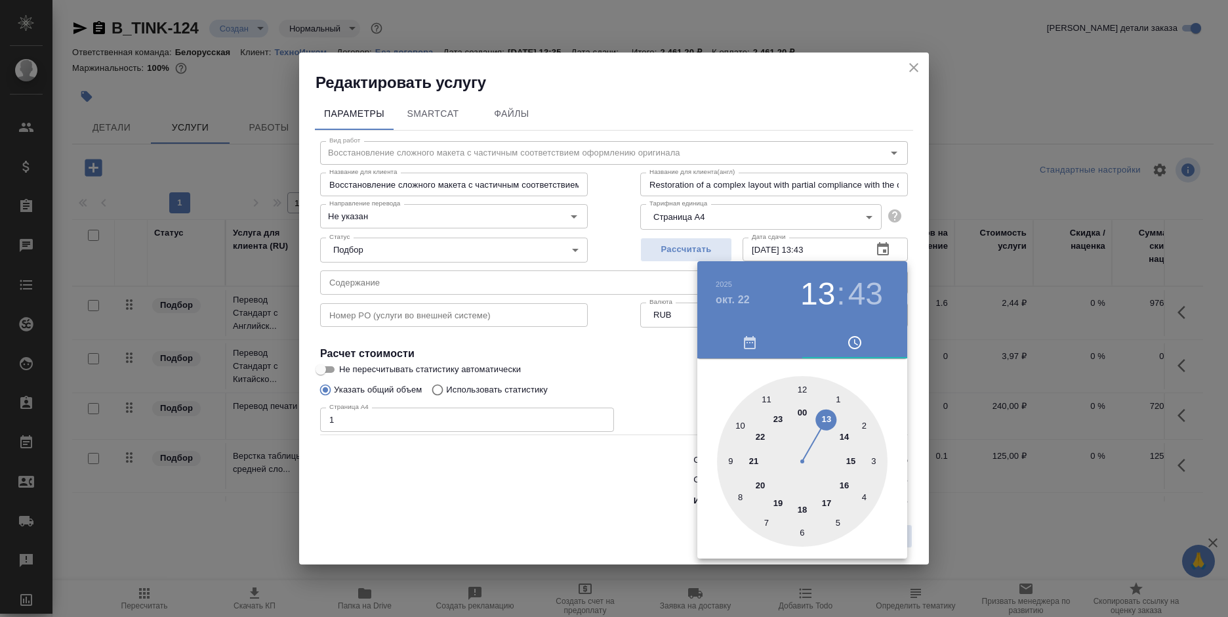
click at [613, 469] on div at bounding box center [614, 308] width 1228 height 617
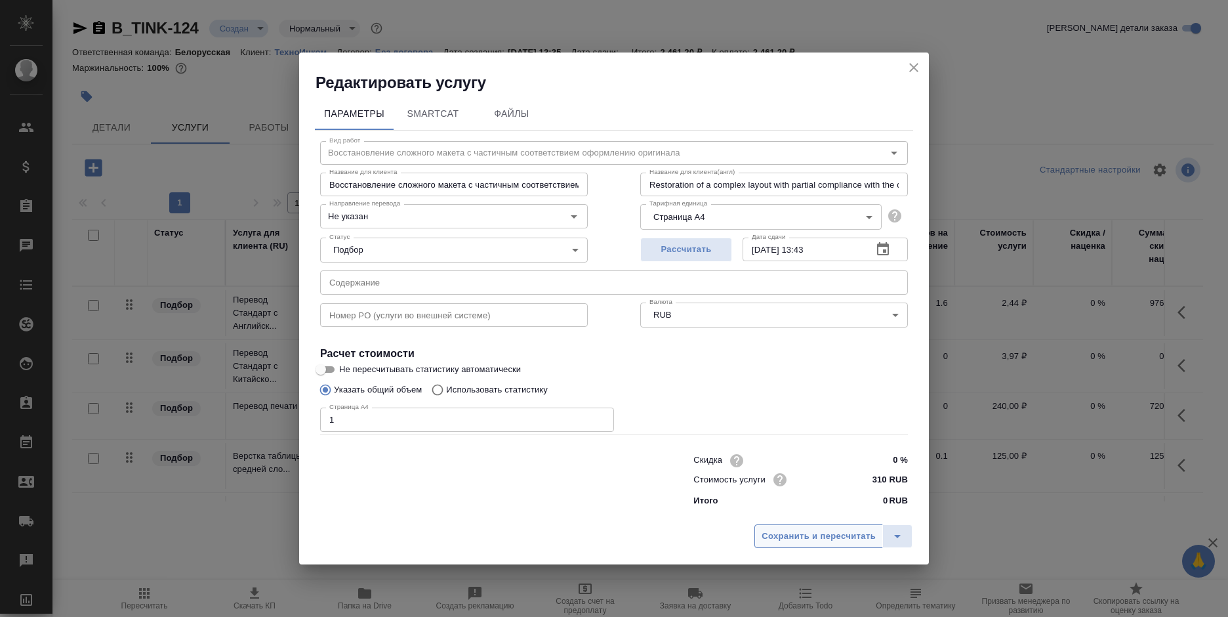
click at [815, 531] on span "Сохранить и пересчитать" at bounding box center [818, 536] width 114 height 15
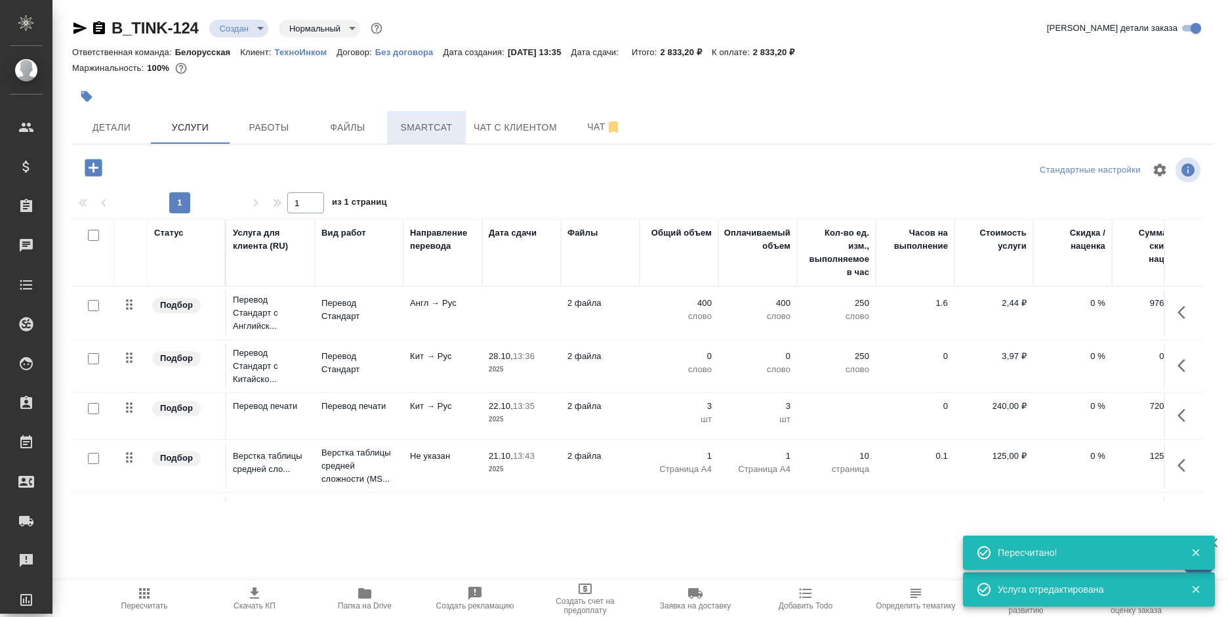
click at [427, 138] on button "Smartcat" at bounding box center [426, 127] width 79 height 33
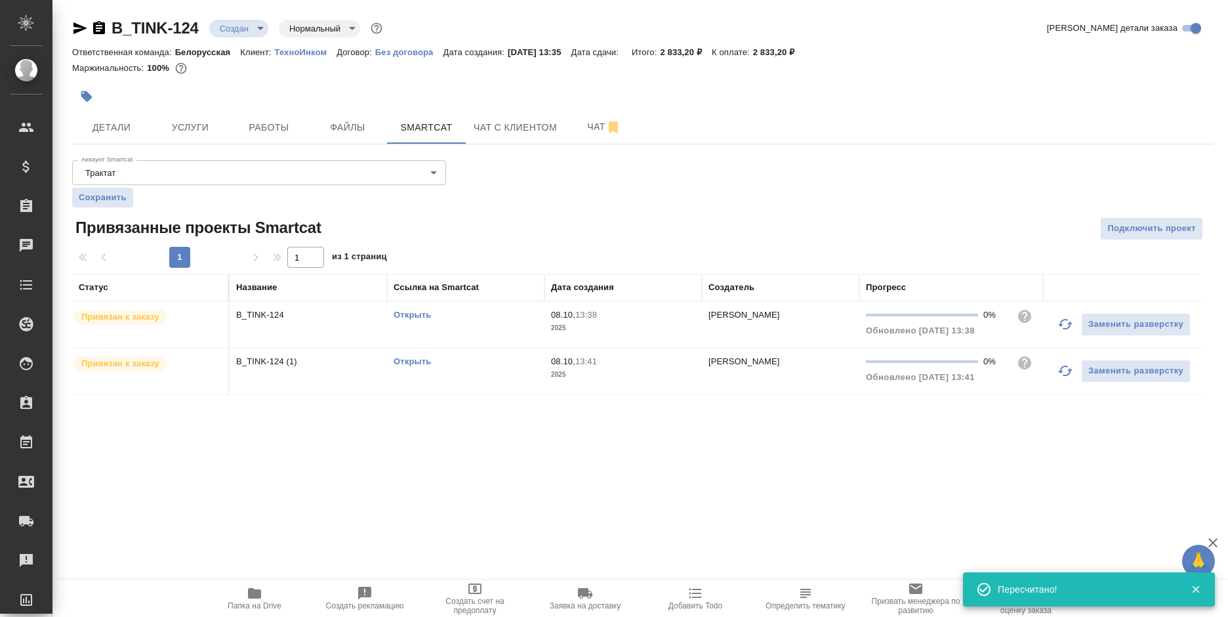
click at [413, 312] on link "Открыть" at bounding box center [412, 315] width 37 height 10
click at [416, 359] on link "Открыть" at bounding box center [412, 361] width 37 height 10
click at [169, 131] on span "Услуги" at bounding box center [190, 127] width 63 height 16
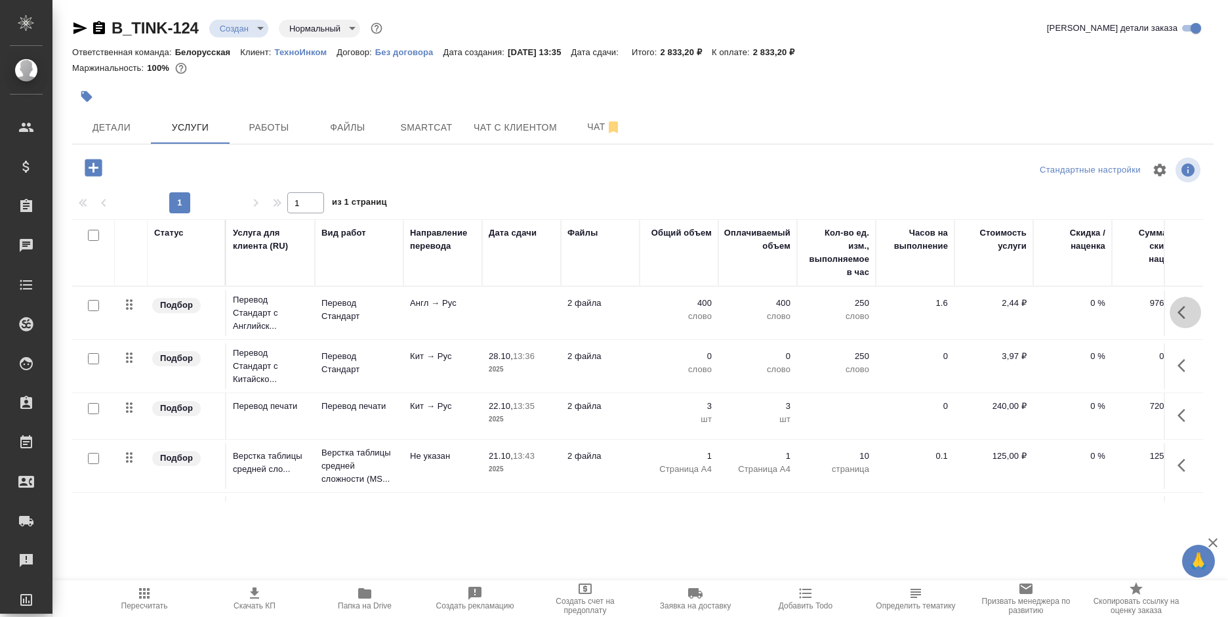
click at [1169, 313] on button "button" at bounding box center [1184, 311] width 31 height 31
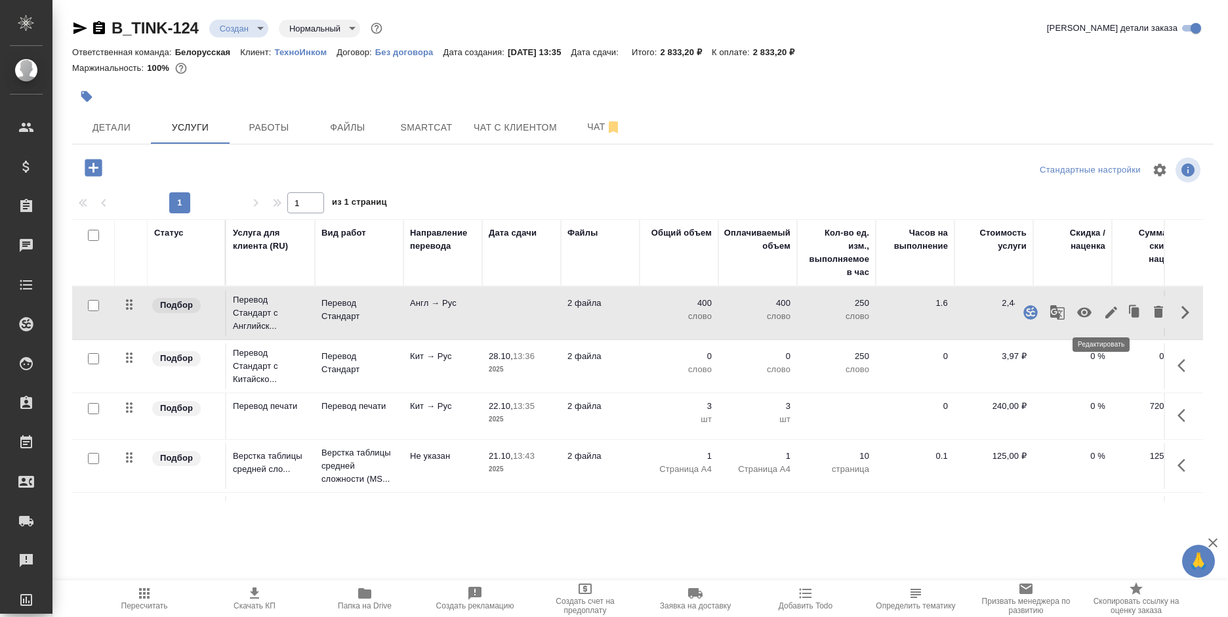
click at [1105, 310] on icon "button" at bounding box center [1111, 312] width 12 height 12
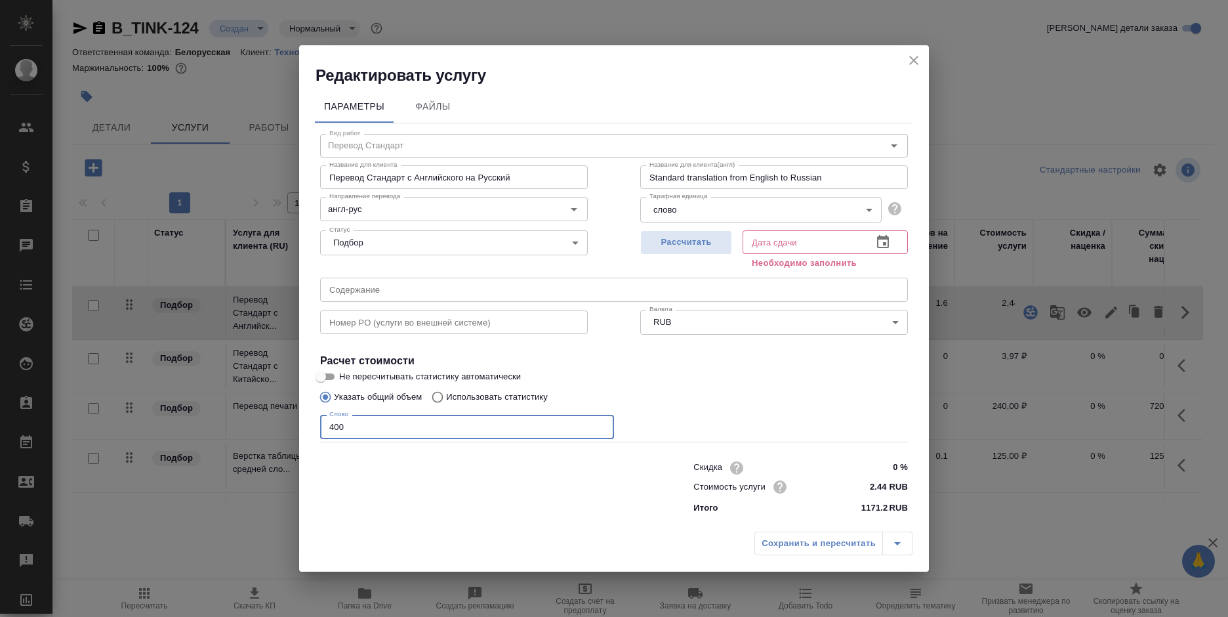
drag, startPoint x: 353, startPoint y: 422, endPoint x: 313, endPoint y: 428, distance: 39.8
click at [313, 428] on div "Параметры Файлы Вид работ Перевод Стандарт Вид работ Название для клиента Перев…" at bounding box center [614, 305] width 630 height 439
drag, startPoint x: 405, startPoint y: 424, endPoint x: 294, endPoint y: 437, distance: 111.5
click at [294, 437] on div "Редактировать услугу Параметры Файлы Вид работ Перевод Стандарт Вид работ Назва…" at bounding box center [614, 308] width 1228 height 617
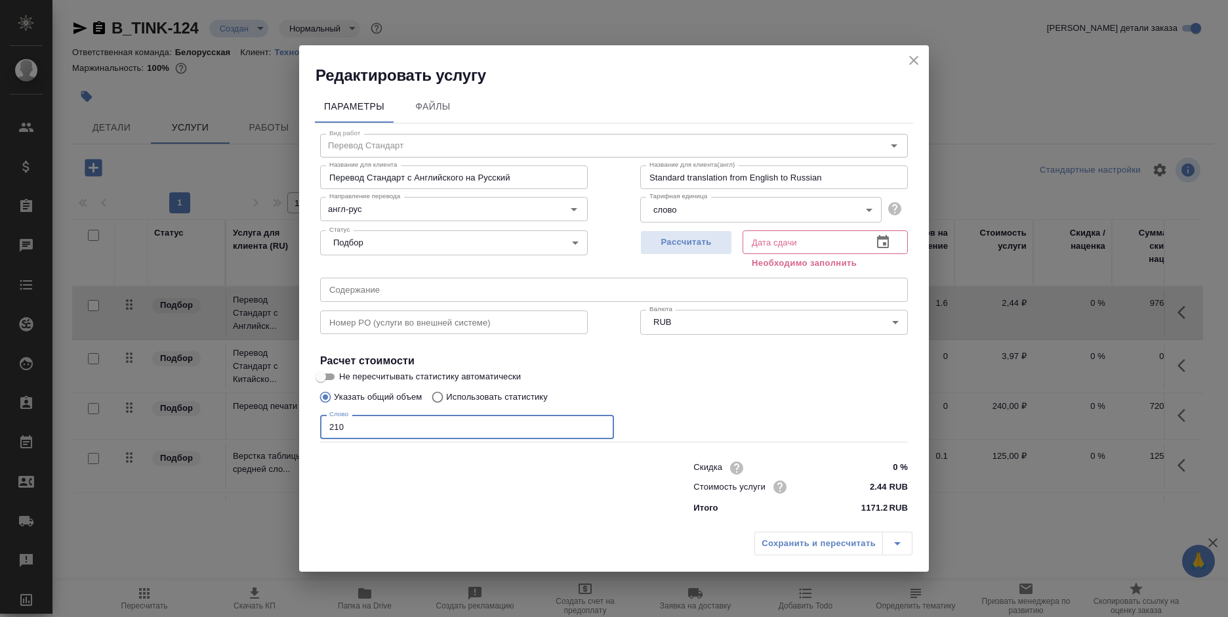
type input "210"
click at [888, 242] on icon "button" at bounding box center [883, 241] width 12 height 13
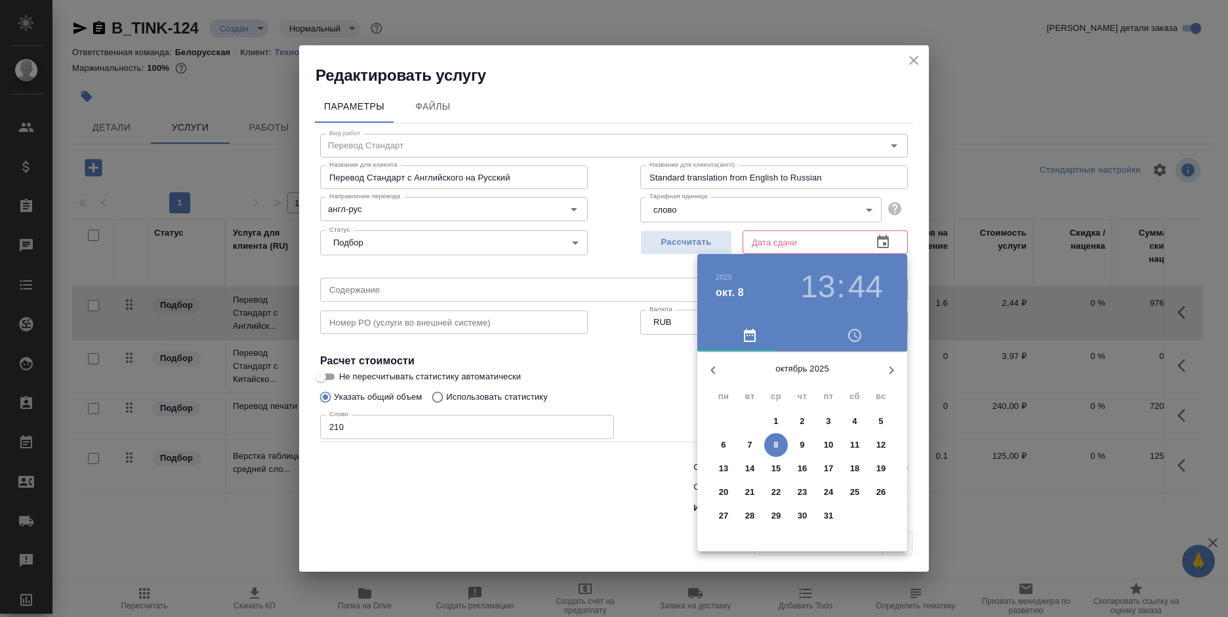
click at [774, 487] on p "22" at bounding box center [776, 491] width 10 height 13
type input "22.10.2025 13:44"
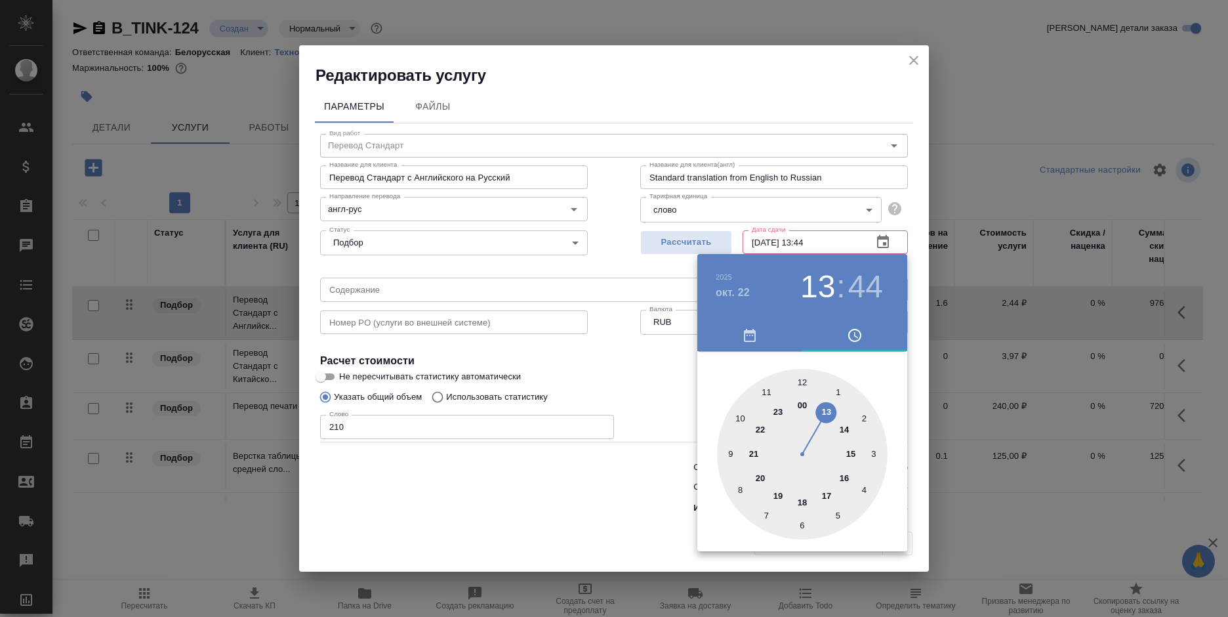
click at [636, 491] on div at bounding box center [614, 308] width 1228 height 617
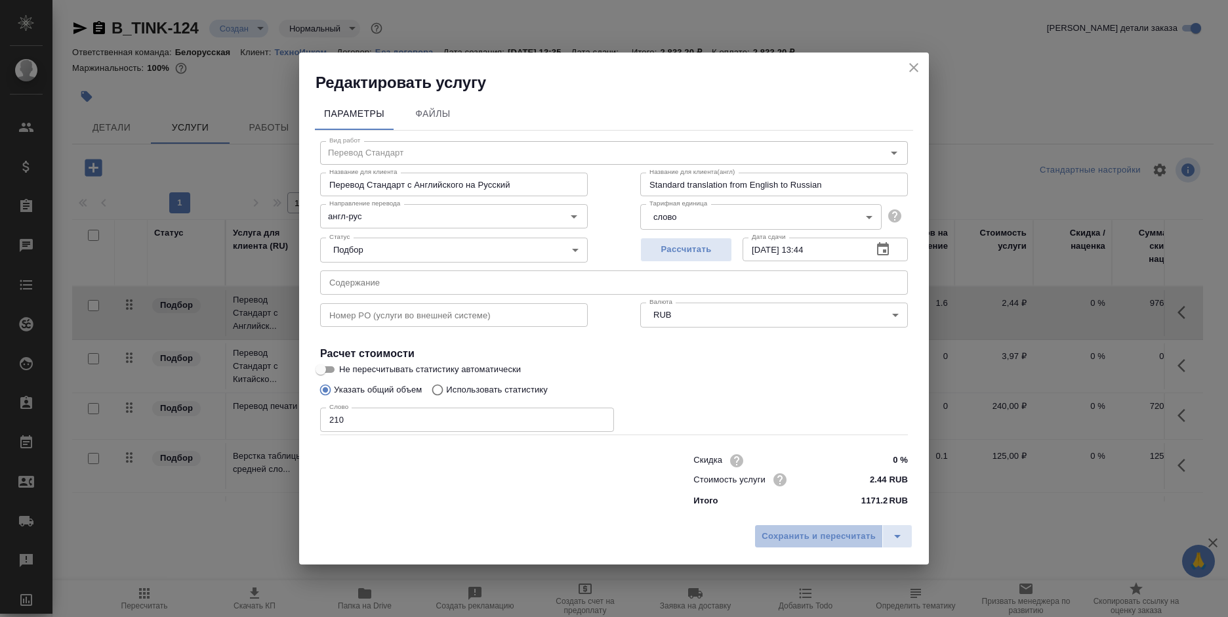
click at [789, 540] on span "Сохранить и пересчитать" at bounding box center [818, 536] width 114 height 15
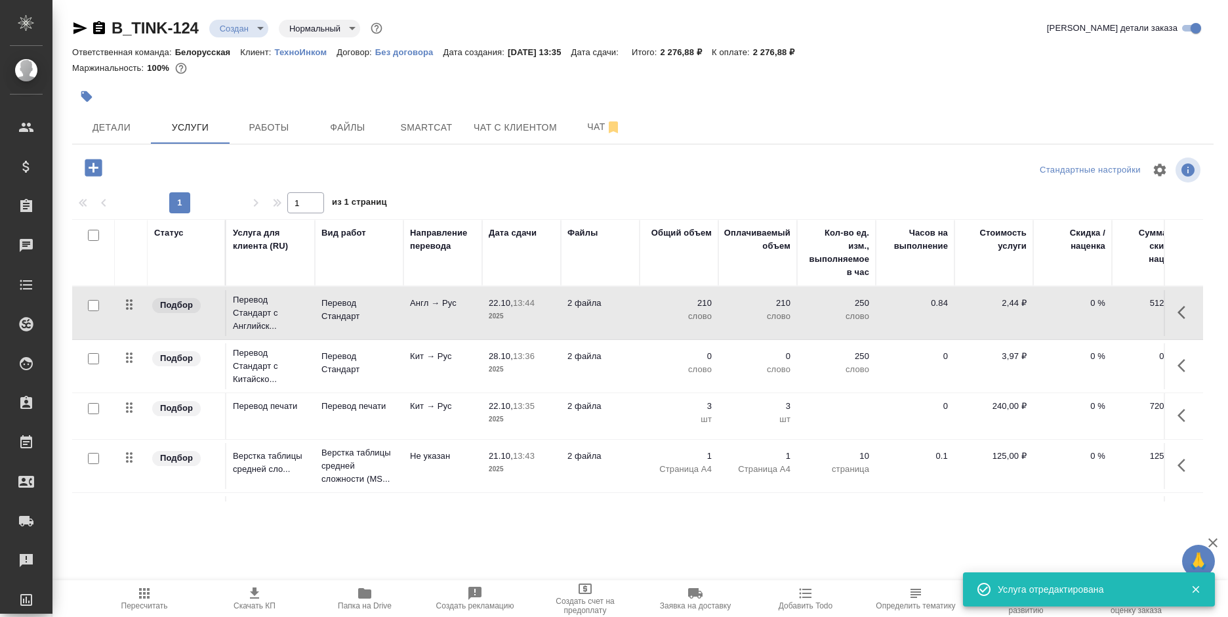
click at [1177, 361] on icon "button" at bounding box center [1185, 365] width 16 height 16
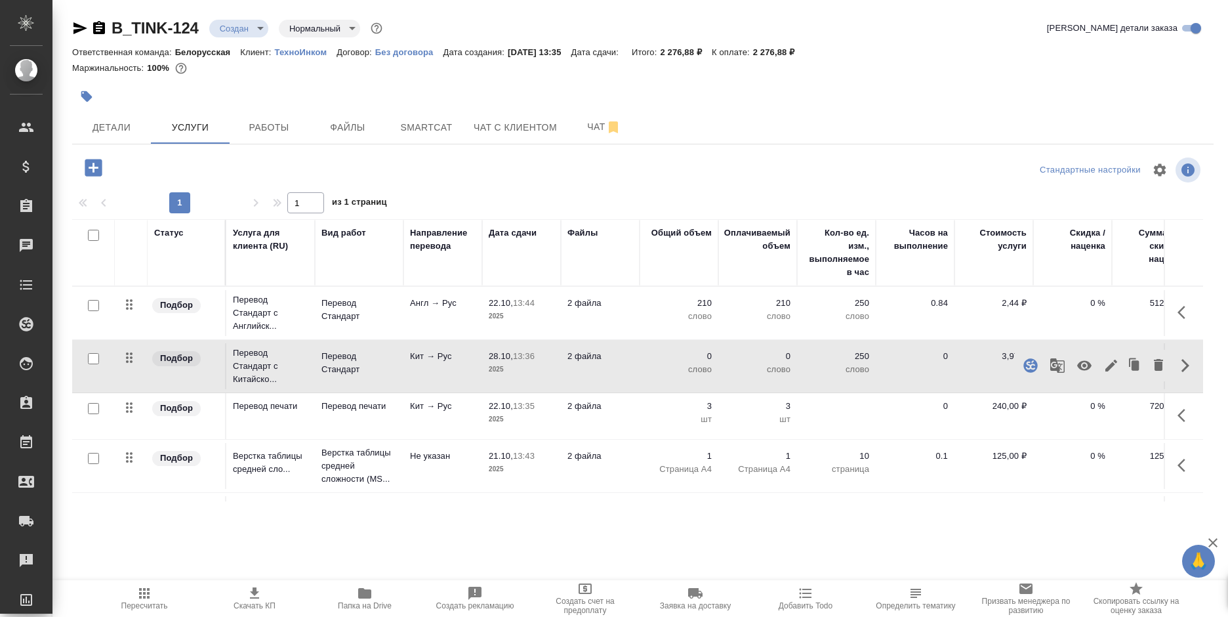
click at [1105, 369] on icon "button" at bounding box center [1111, 365] width 12 height 12
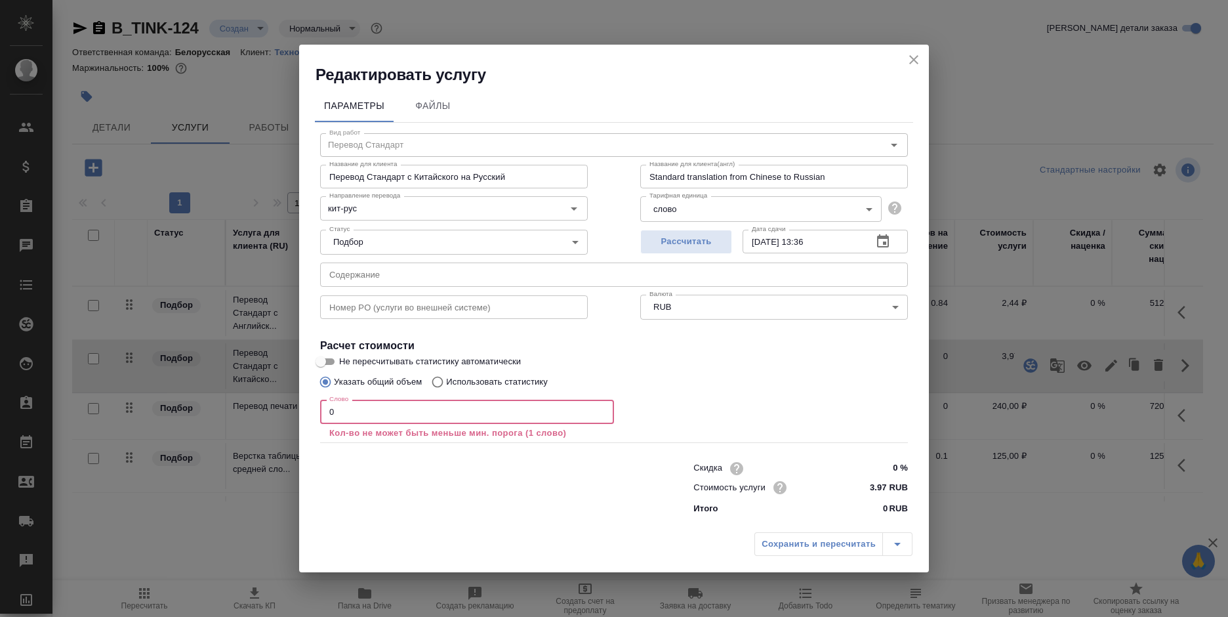
drag, startPoint x: 386, startPoint y: 422, endPoint x: 314, endPoint y: 421, distance: 72.1
click at [314, 421] on div "Параметры Файлы Вид работ Перевод Стандарт Вид работ Название для клиента Перев…" at bounding box center [614, 305] width 630 height 441
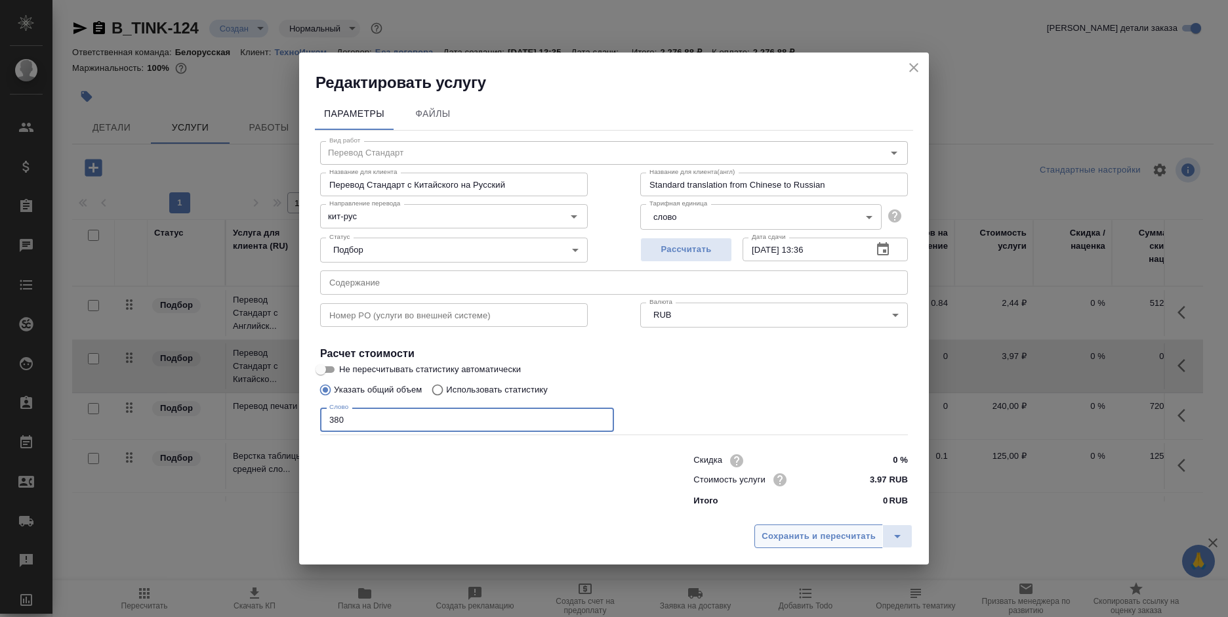
type input "380"
click at [788, 536] on span "Сохранить и пересчитать" at bounding box center [818, 536] width 114 height 15
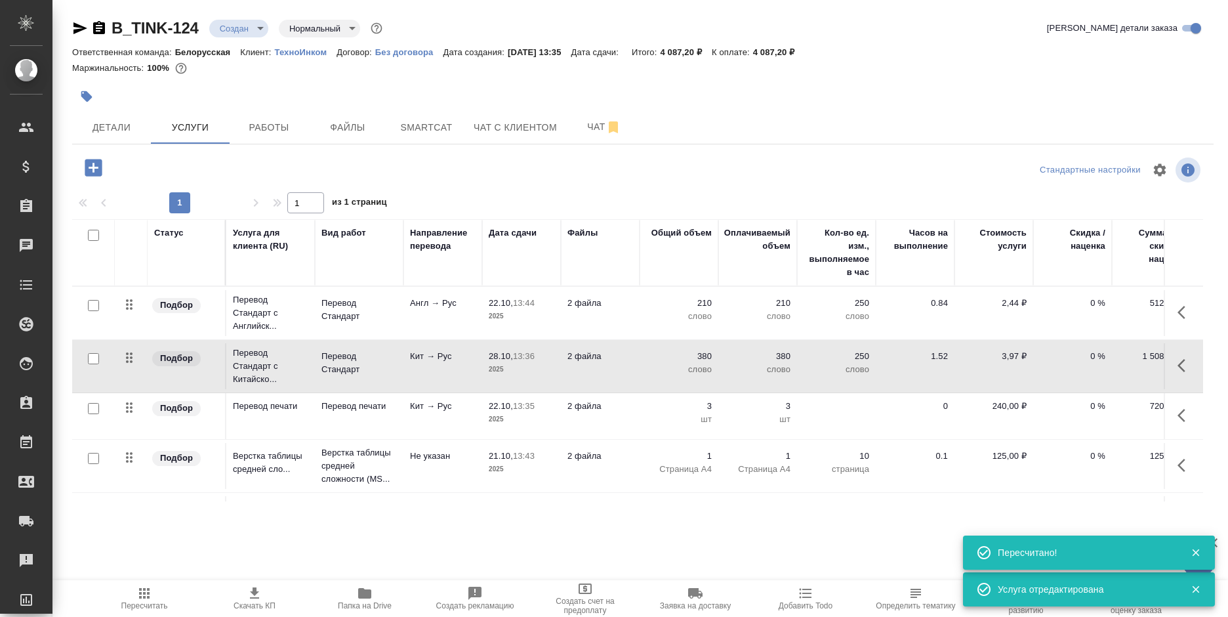
click at [1177, 368] on icon "button" at bounding box center [1185, 365] width 16 height 16
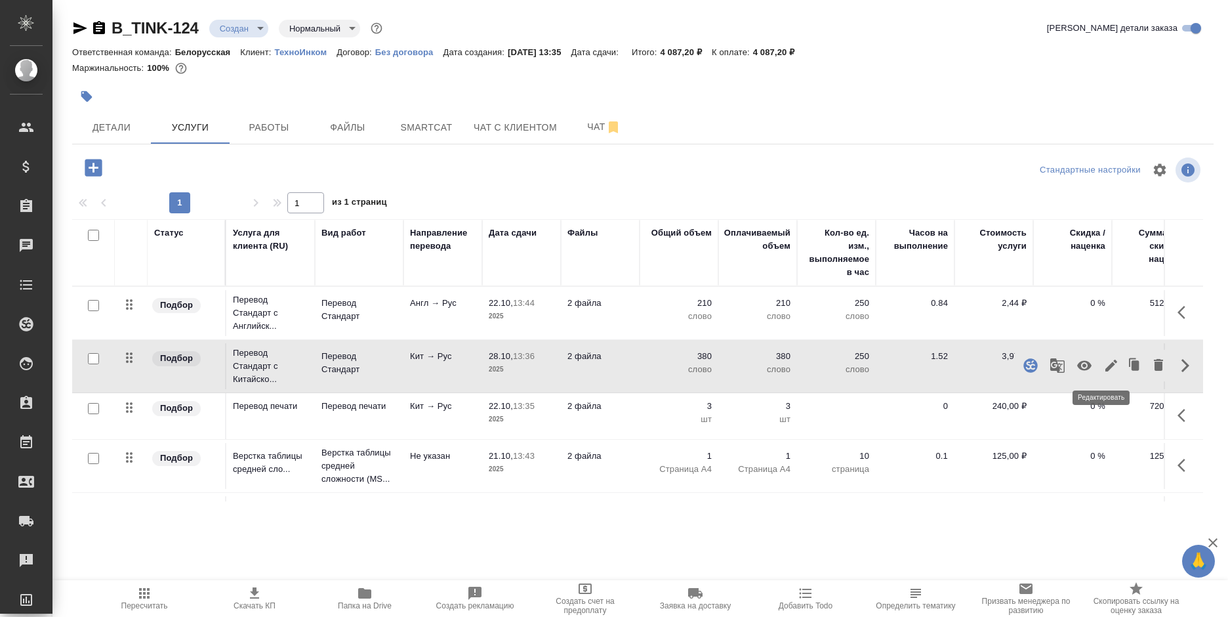
click at [1103, 366] on icon "button" at bounding box center [1111, 365] width 16 height 16
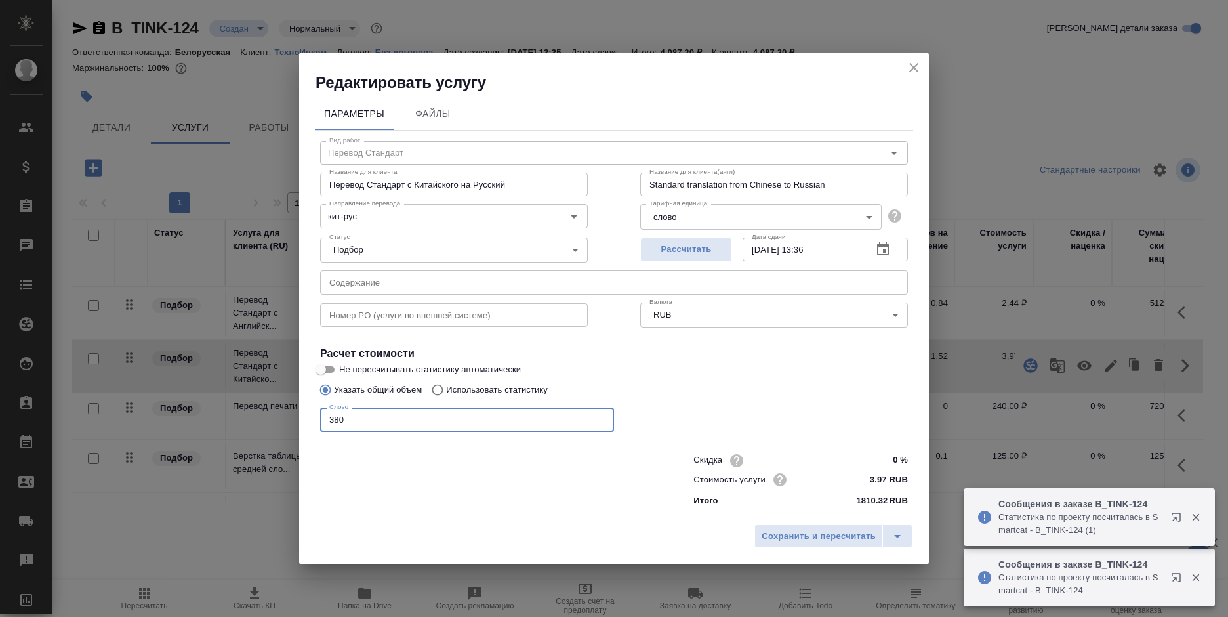
drag, startPoint x: 344, startPoint y: 423, endPoint x: 335, endPoint y: 424, distance: 8.6
click at [335, 424] on input "380" at bounding box center [467, 419] width 294 height 24
type input "360"
click at [840, 535] on span "Сохранить и пересчитать" at bounding box center [818, 536] width 114 height 15
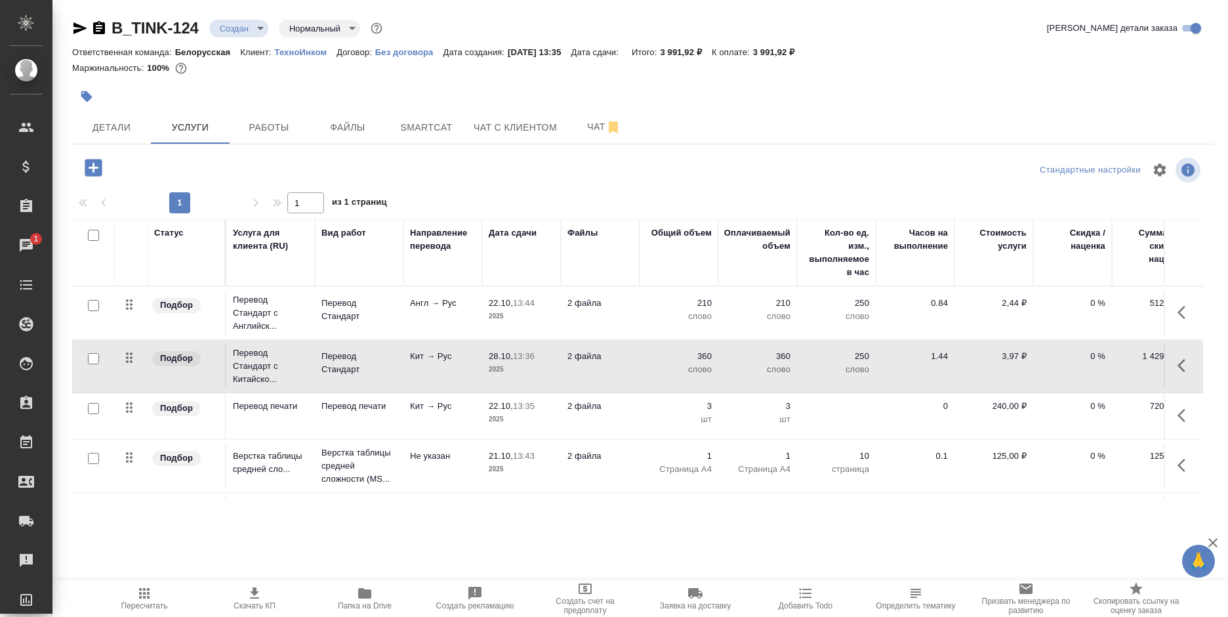
click at [152, 598] on icon "button" at bounding box center [144, 593] width 16 height 16
click at [146, 594] on icon "button" at bounding box center [144, 593] width 16 height 16
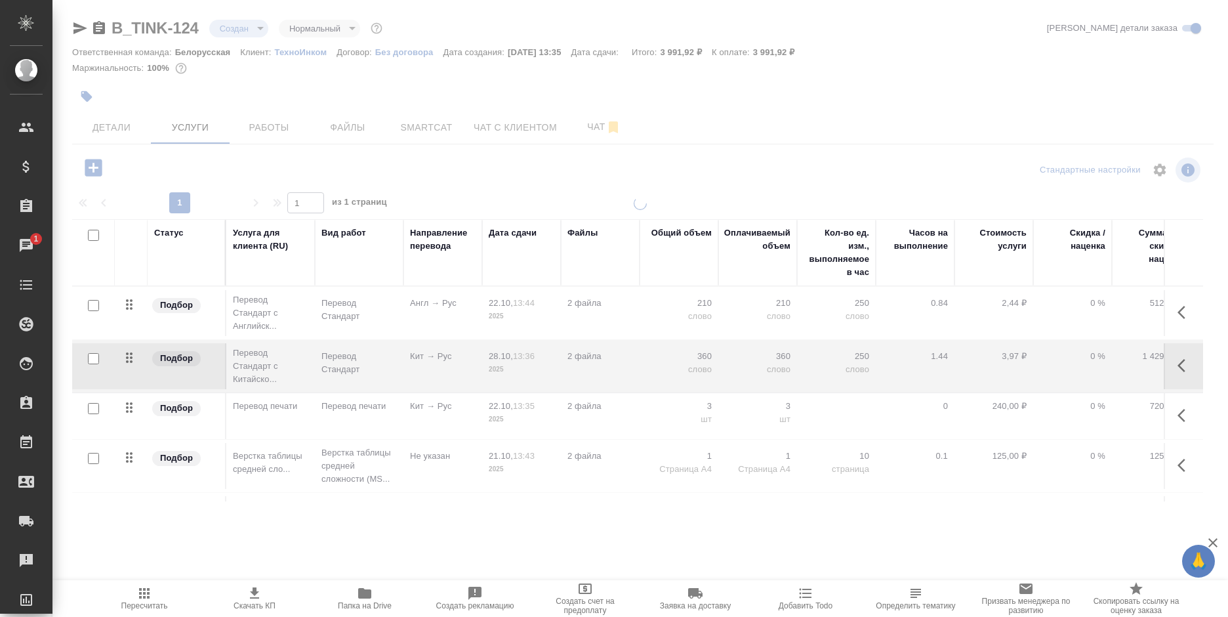
click at [146, 594] on icon "button" at bounding box center [144, 593] width 16 height 16
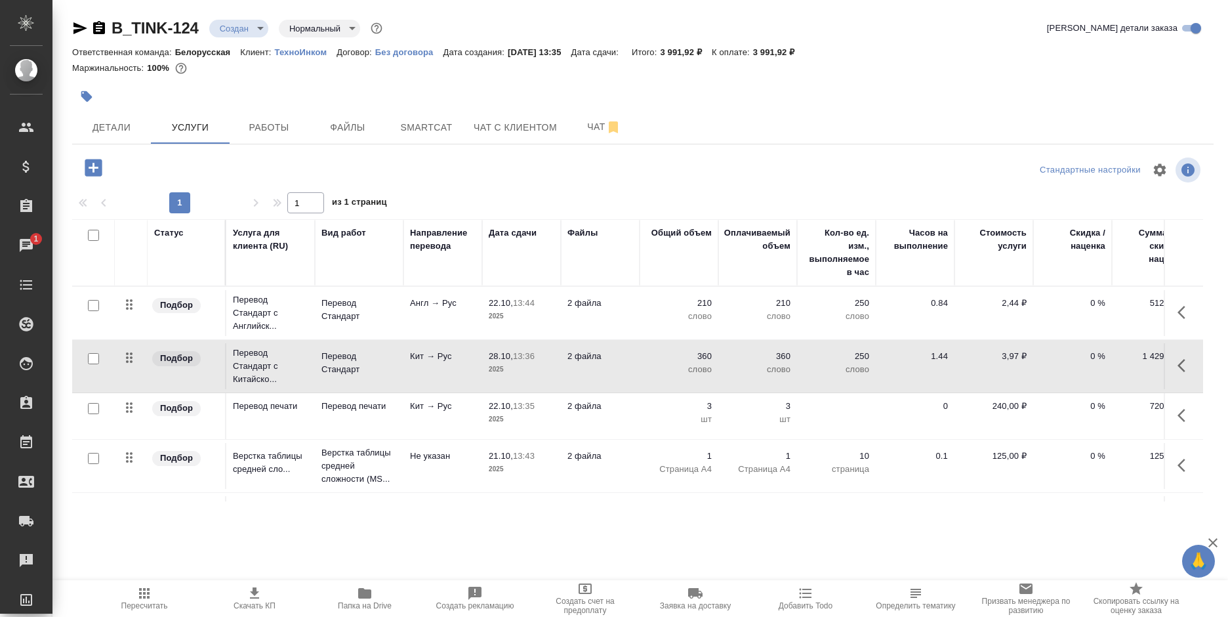
click at [142, 599] on icon "button" at bounding box center [144, 593] width 16 height 16
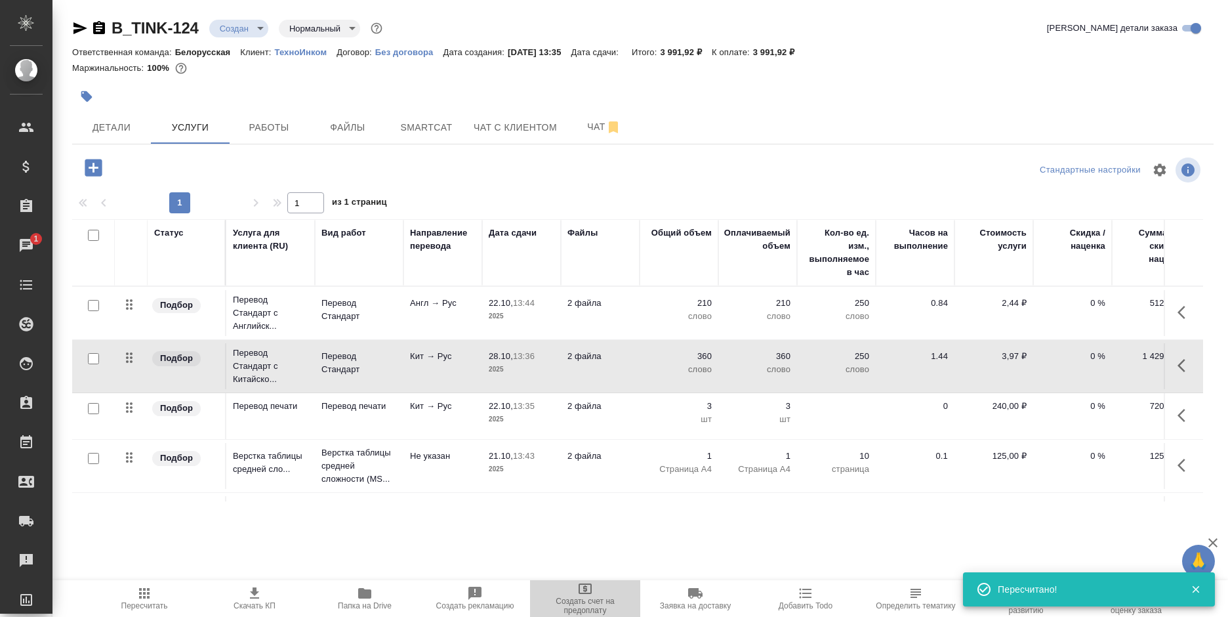
click at [585, 597] on span "Создать счет на предоплату" at bounding box center [585, 605] width 94 height 18
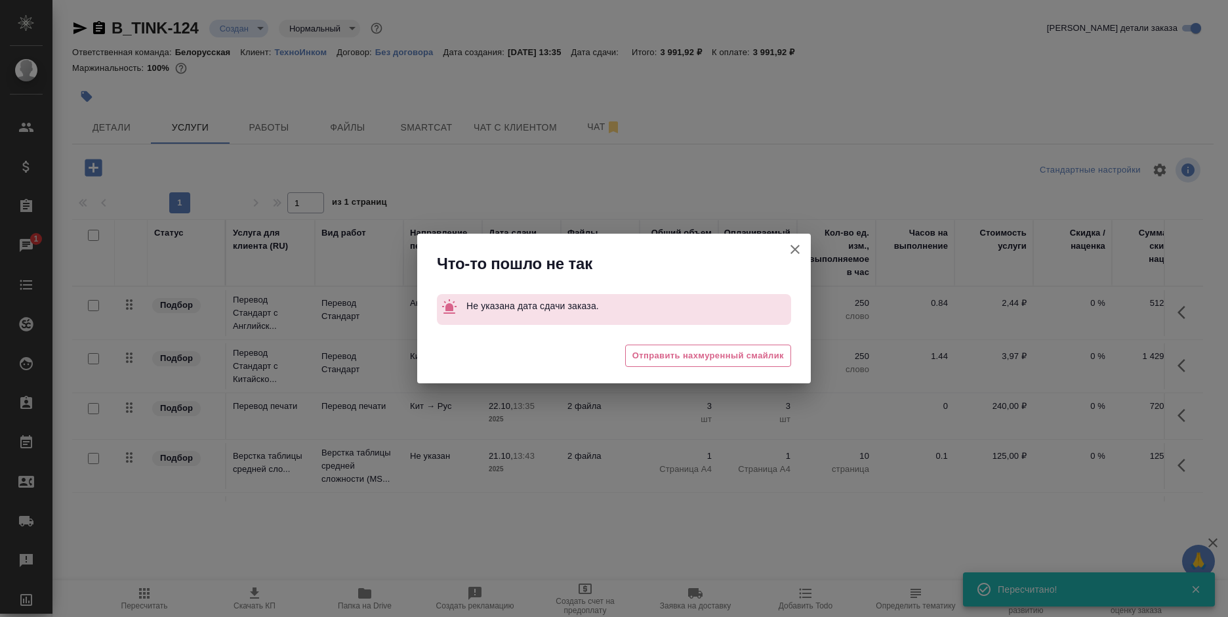
click at [786, 247] on button "Кратко детали заказа" at bounding box center [794, 248] width 31 height 31
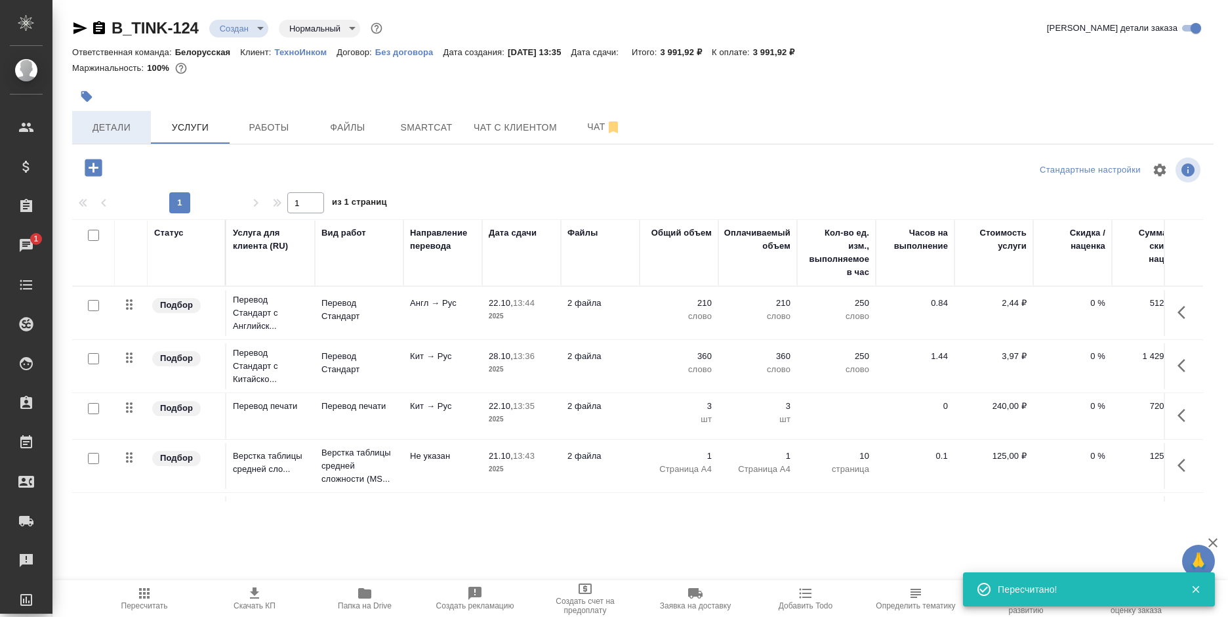
click at [113, 119] on span "Детали" at bounding box center [111, 127] width 63 height 16
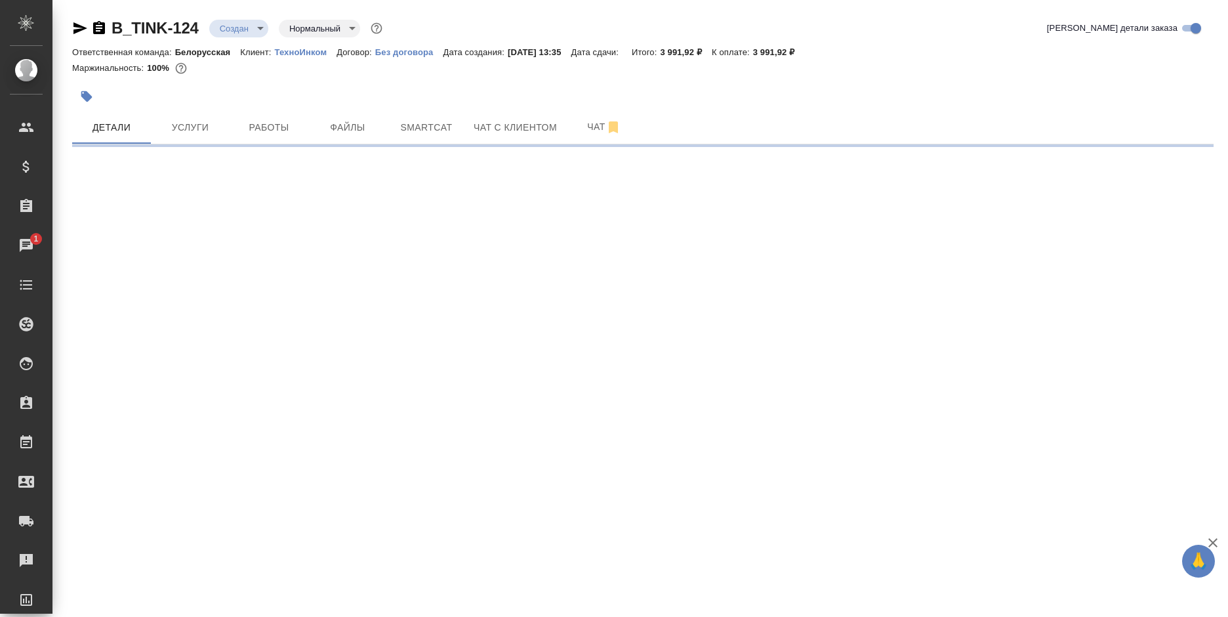
select select "RU"
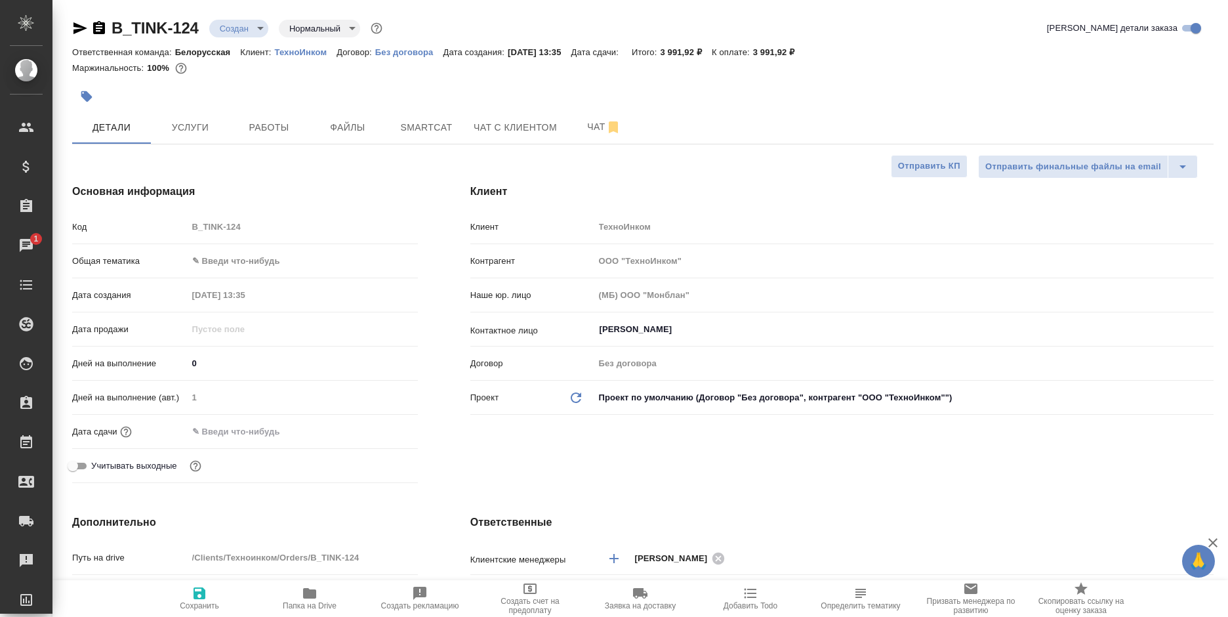
type textarea "x"
click at [280, 254] on body "🙏 .cls-1 fill:#fff; AWATERA Bogomolova Anastasiya Клиенты Спецификации Заказы 1…" at bounding box center [614, 308] width 1228 height 617
click at [241, 386] on li "Юридическая/Финансовая" at bounding box center [303, 386] width 230 height 21
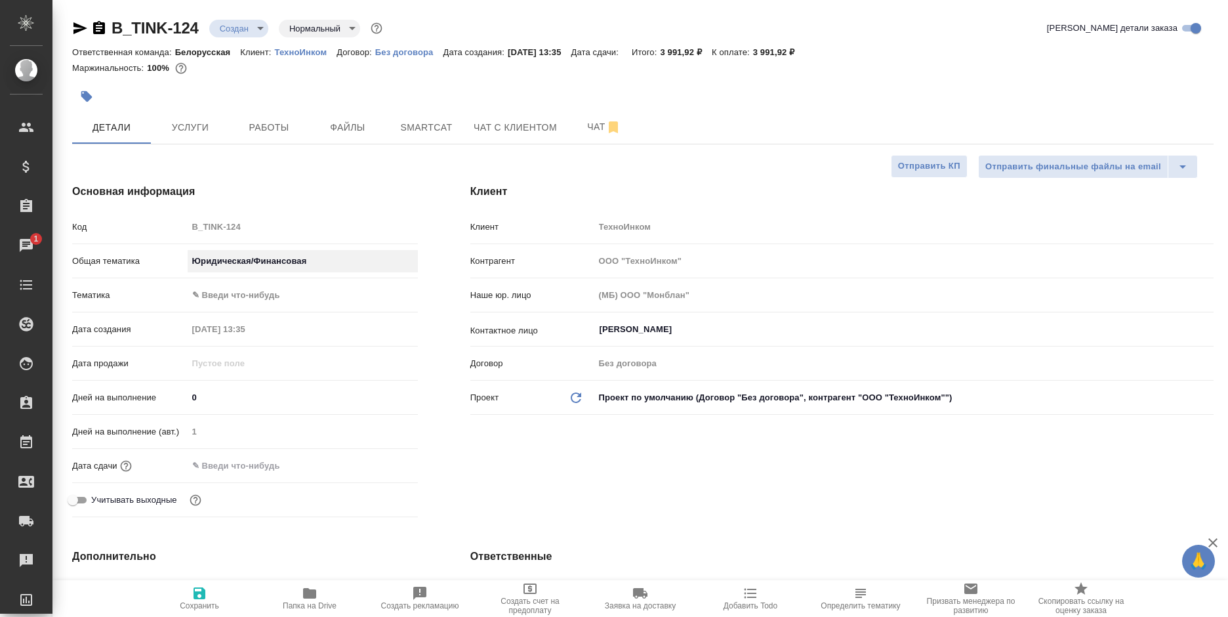
type input "yr-fn"
type textarea "x"
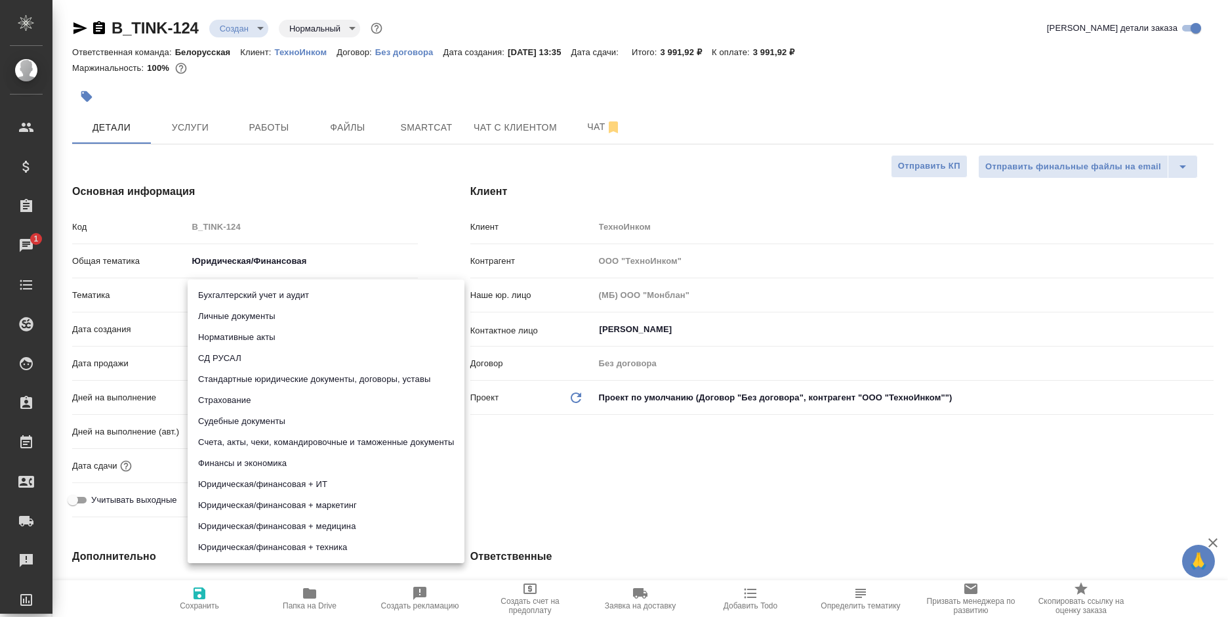
click at [262, 283] on body "🙏 .cls-1 fill:#fff; AWATERA Bogomolova Anastasiya Клиенты Спецификации Заказы 1…" at bounding box center [614, 308] width 1228 height 617
click at [317, 441] on li "Счета, акты, чеки, командировочные и таможенные документы" at bounding box center [326, 442] width 277 height 21
type textarea "x"
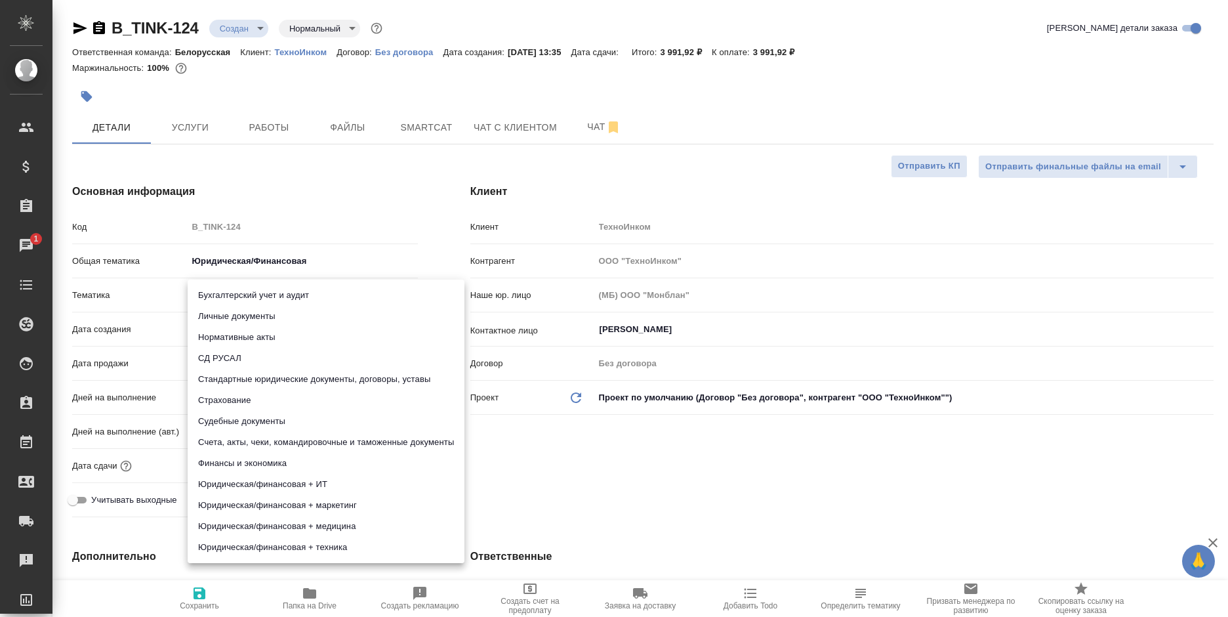
type input "5f647205b73bc97568ca66c0"
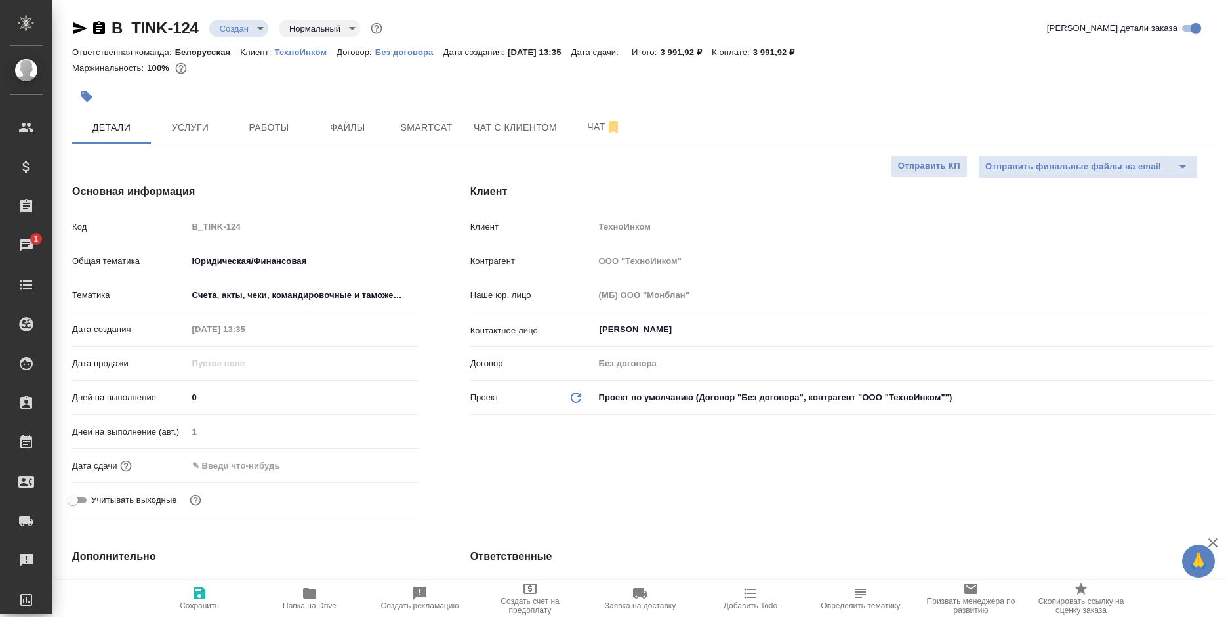
click at [245, 460] on input "text" at bounding box center [245, 465] width 115 height 19
click at [376, 460] on icon "button" at bounding box center [380, 464] width 12 height 13
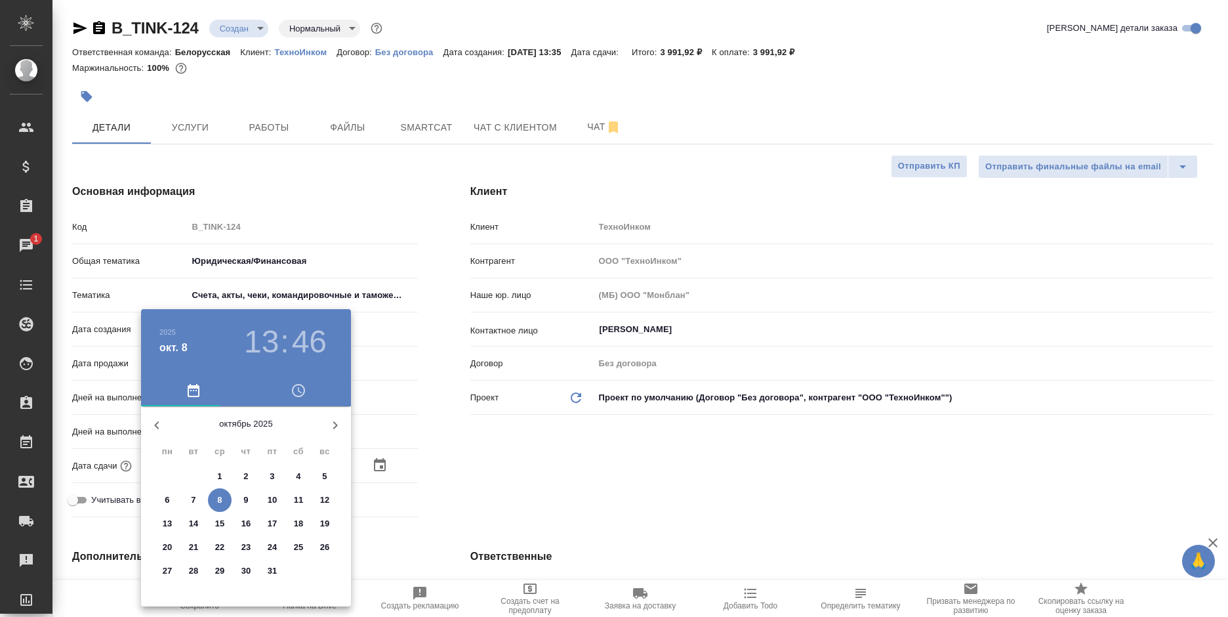
click at [167, 523] on p "13" at bounding box center [168, 523] width 10 height 13
type input "13.10.2025 13:46"
type textarea "x"
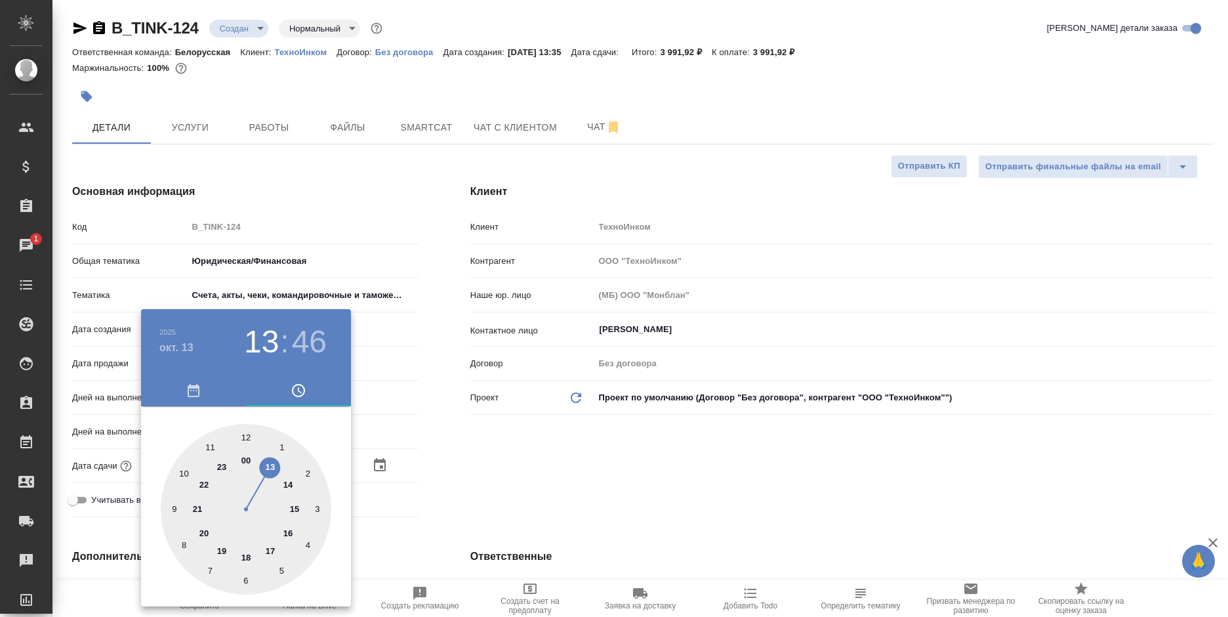
click at [244, 428] on div at bounding box center [246, 509] width 171 height 171
type input "13.10.2025 12:46"
type textarea "x"
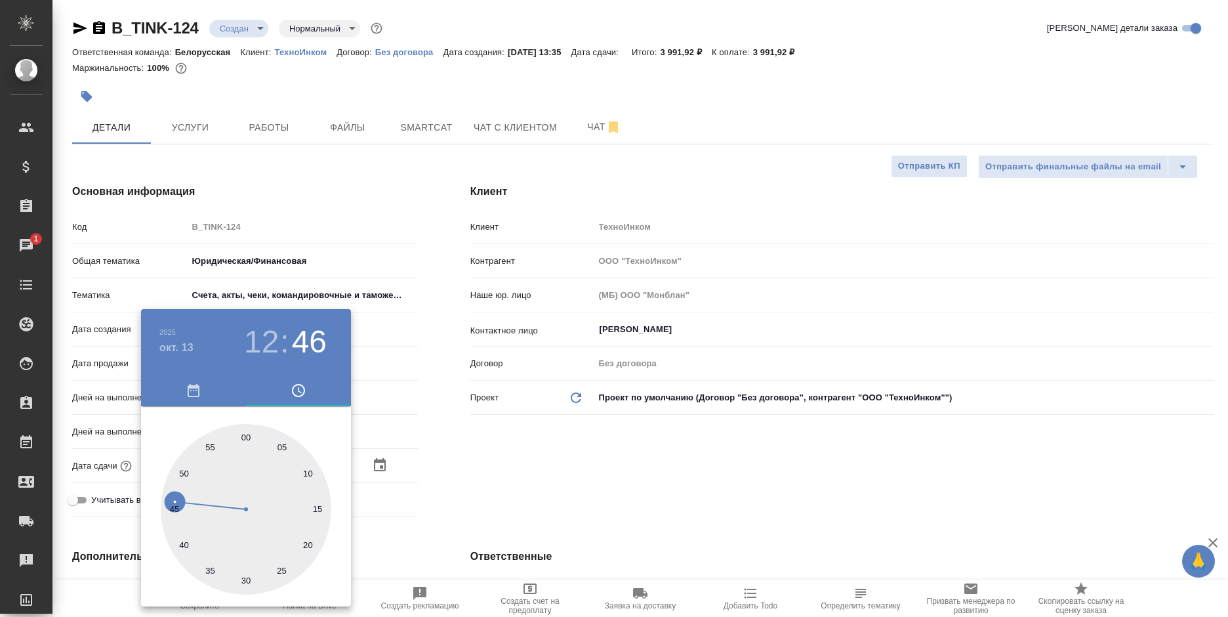
click at [246, 434] on div at bounding box center [246, 509] width 171 height 171
type input "13.10.2025 12:00"
type textarea "x"
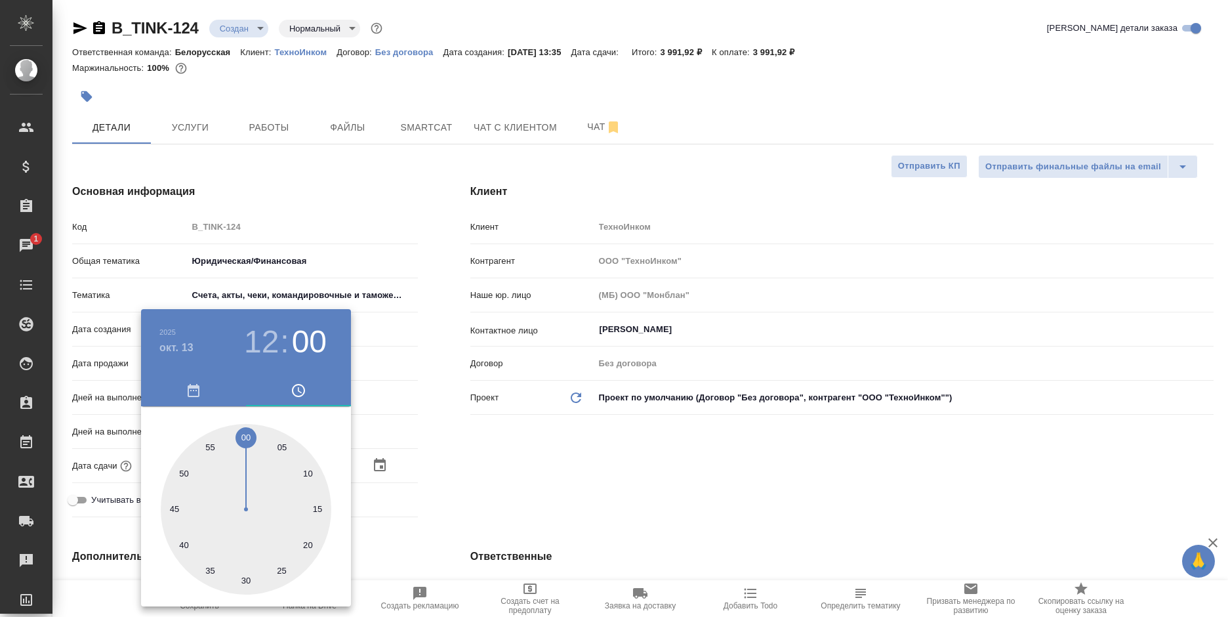
click at [603, 476] on div at bounding box center [614, 308] width 1228 height 617
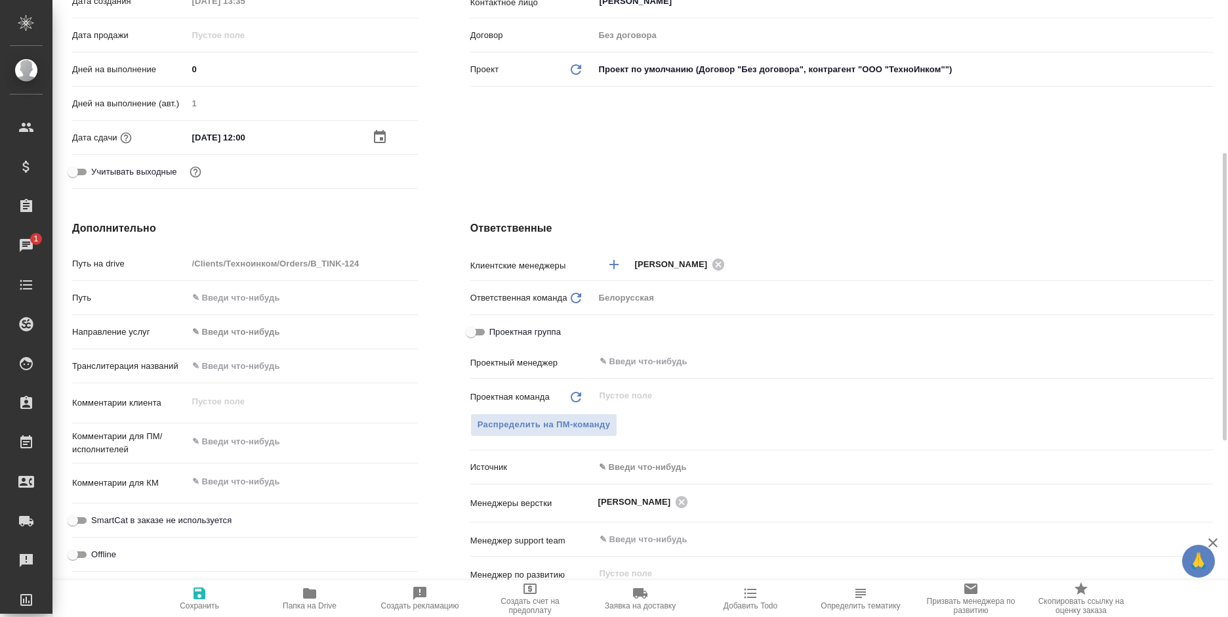
scroll to position [590, 0]
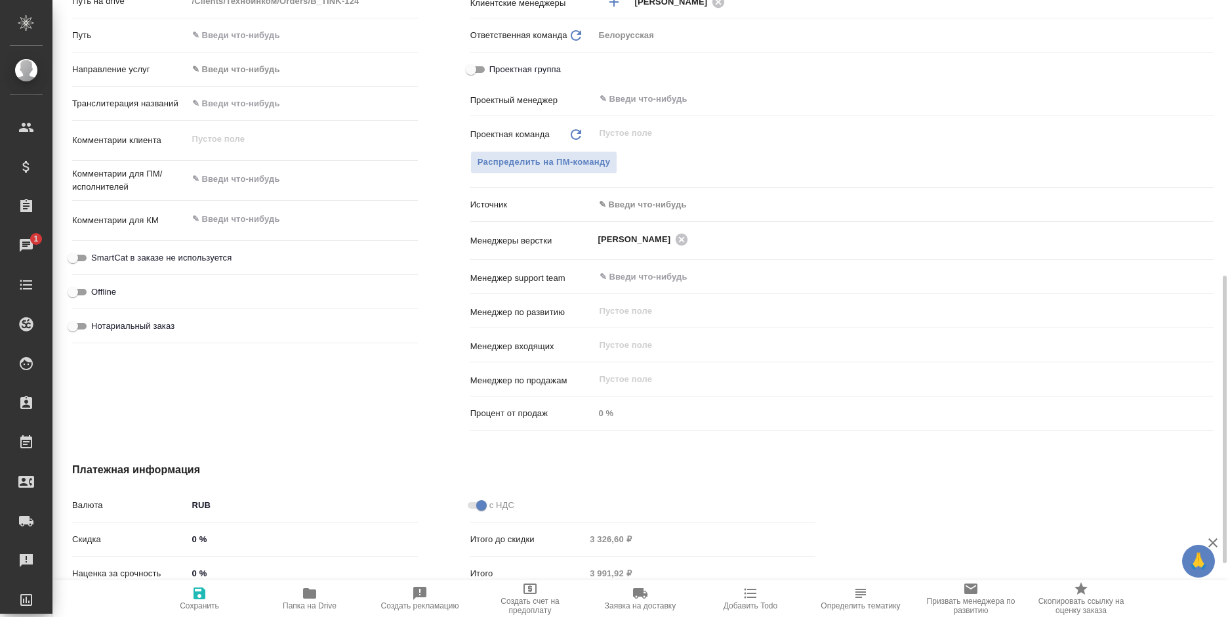
click at [649, 204] on body "🙏 .cls-1 fill:#fff; AWATERA Bogomolova Anastasiya Клиенты Спецификации Заказы 1…" at bounding box center [614, 308] width 1228 height 617
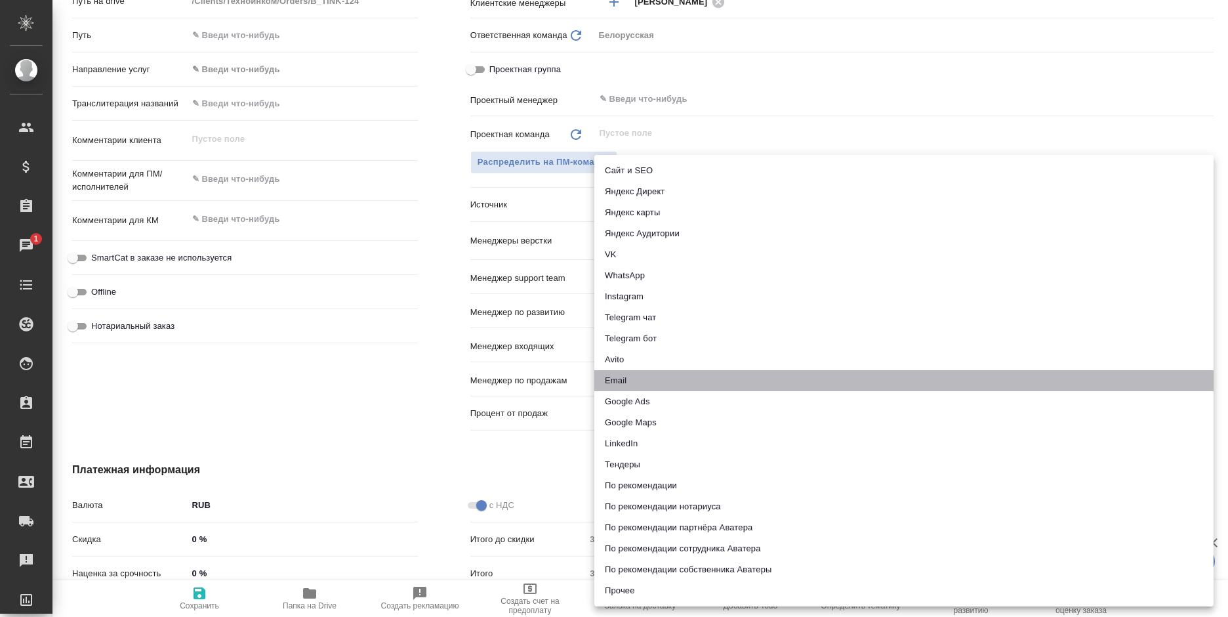
click at [618, 372] on li "Email" at bounding box center [903, 380] width 619 height 21
type textarea "x"
type input "emailAds"
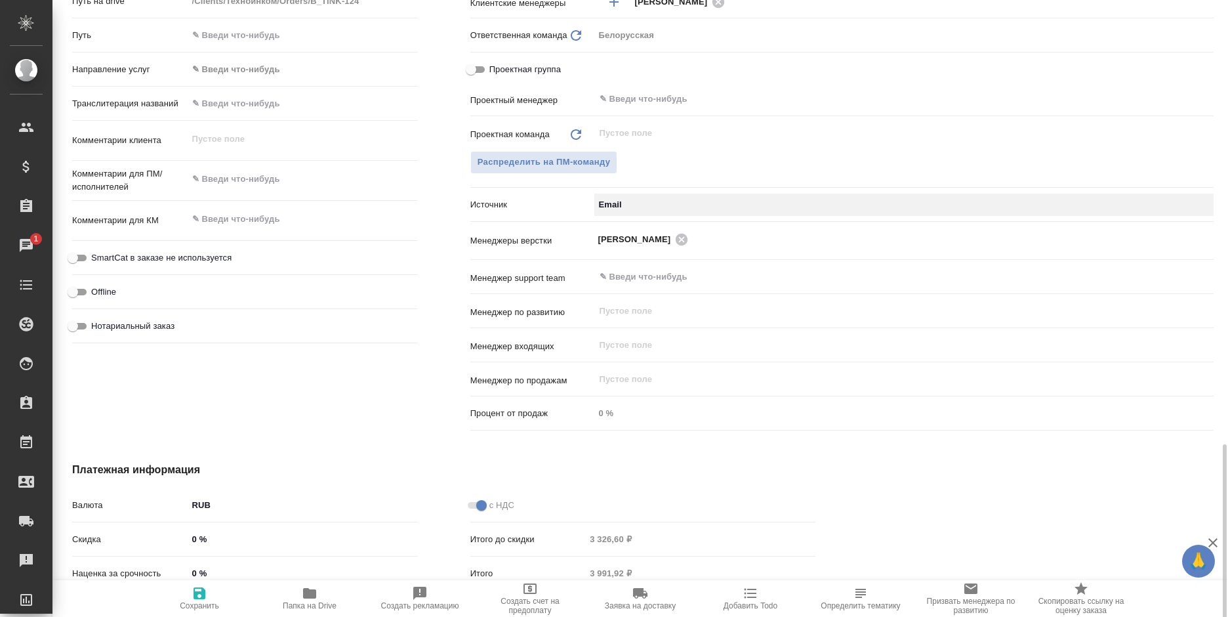
scroll to position [705, 0]
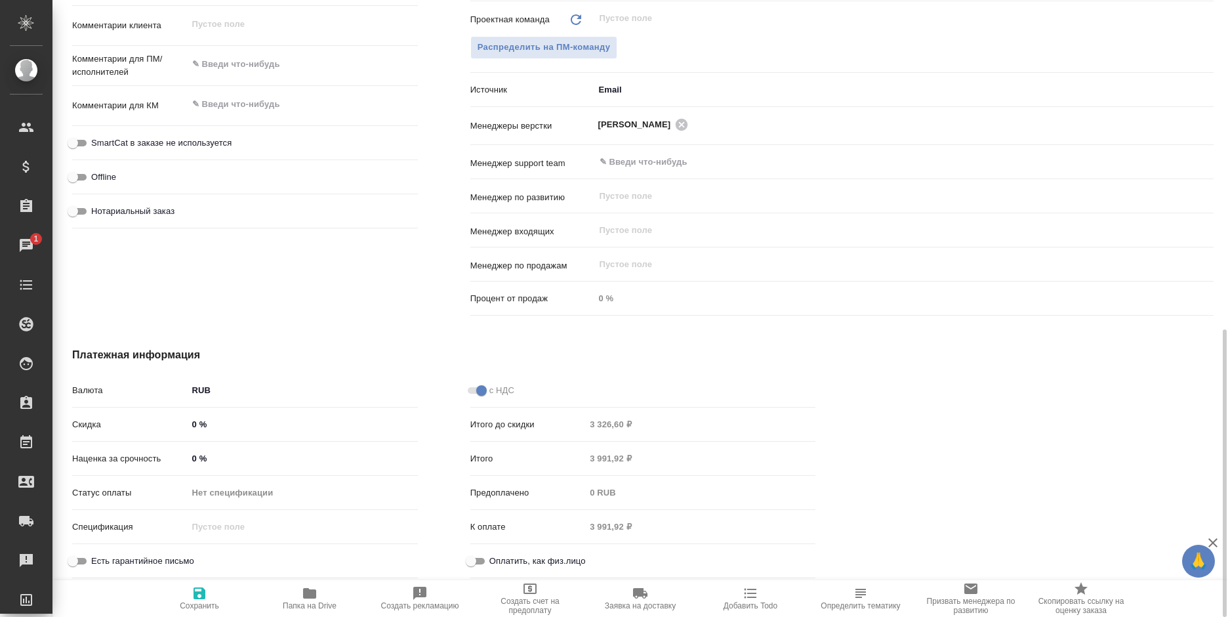
click at [212, 601] on span "Сохранить" at bounding box center [199, 605] width 39 height 9
type textarea "x"
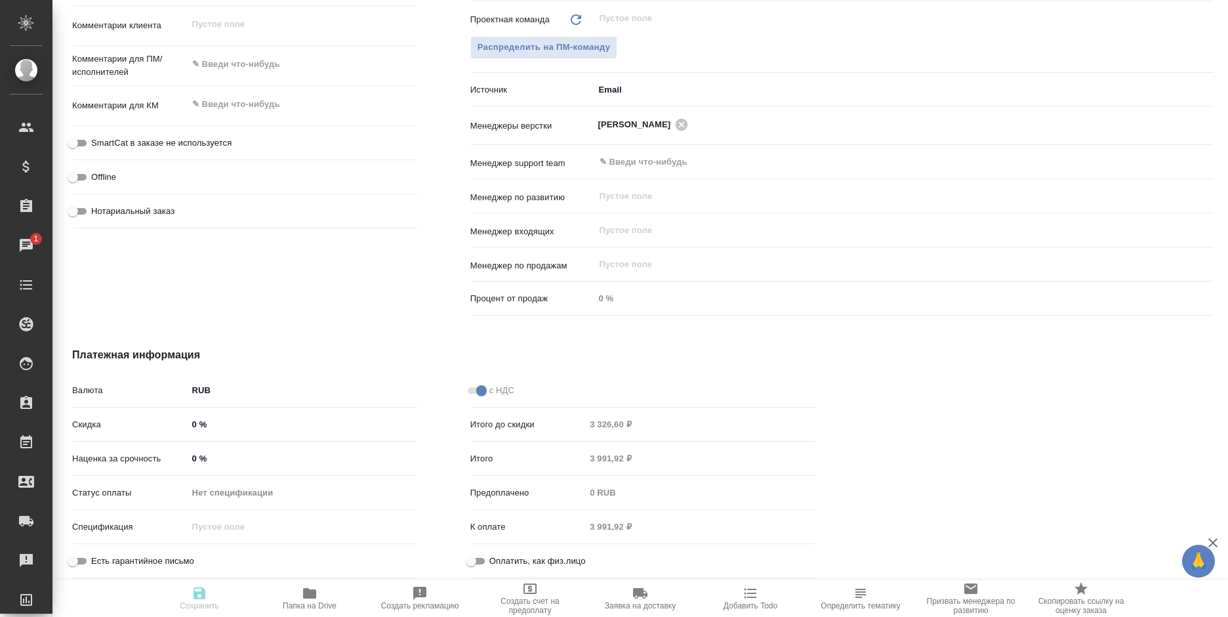
type textarea "x"
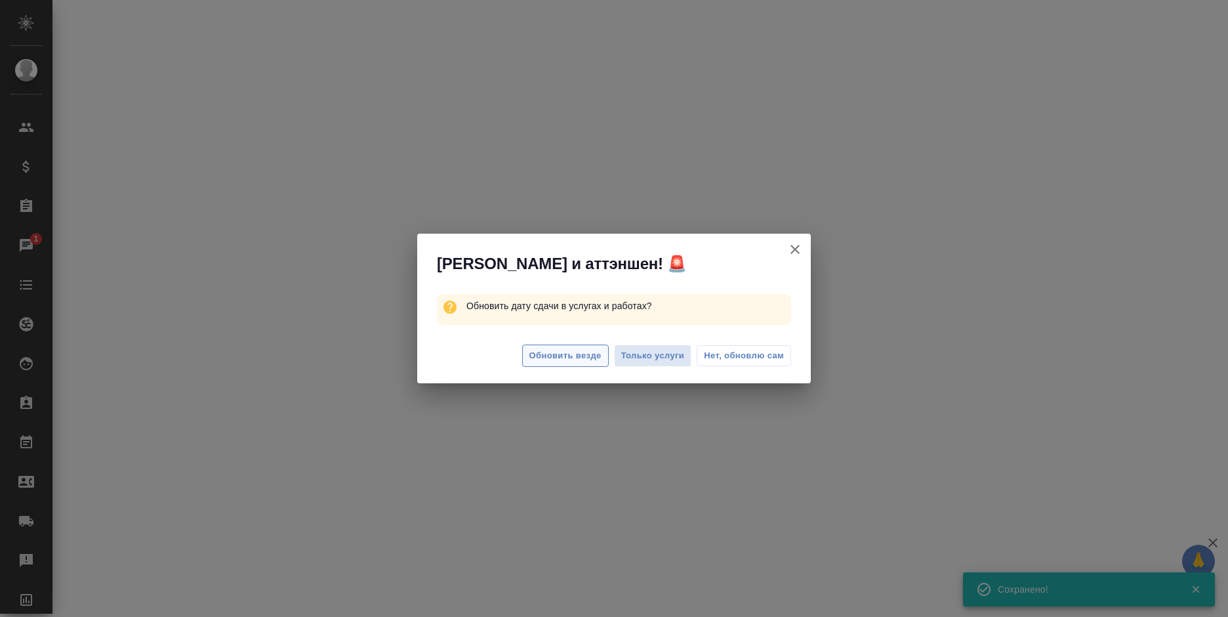
click at [569, 354] on span "Обновить везде" at bounding box center [565, 355] width 72 height 15
select select "RU"
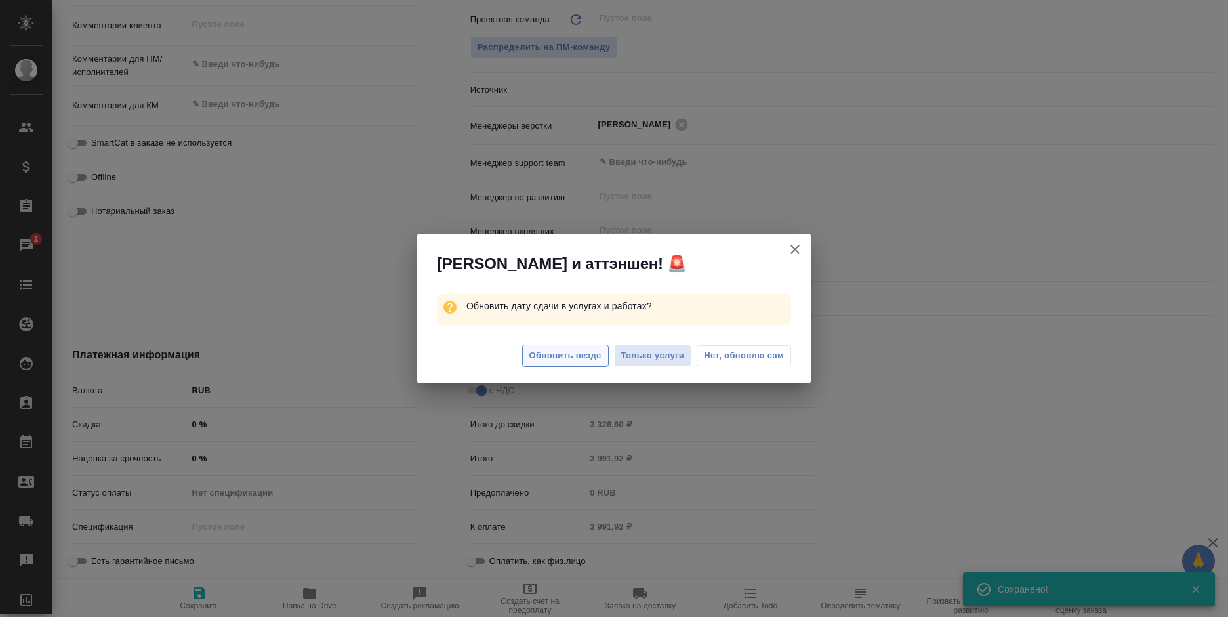
type textarea "x"
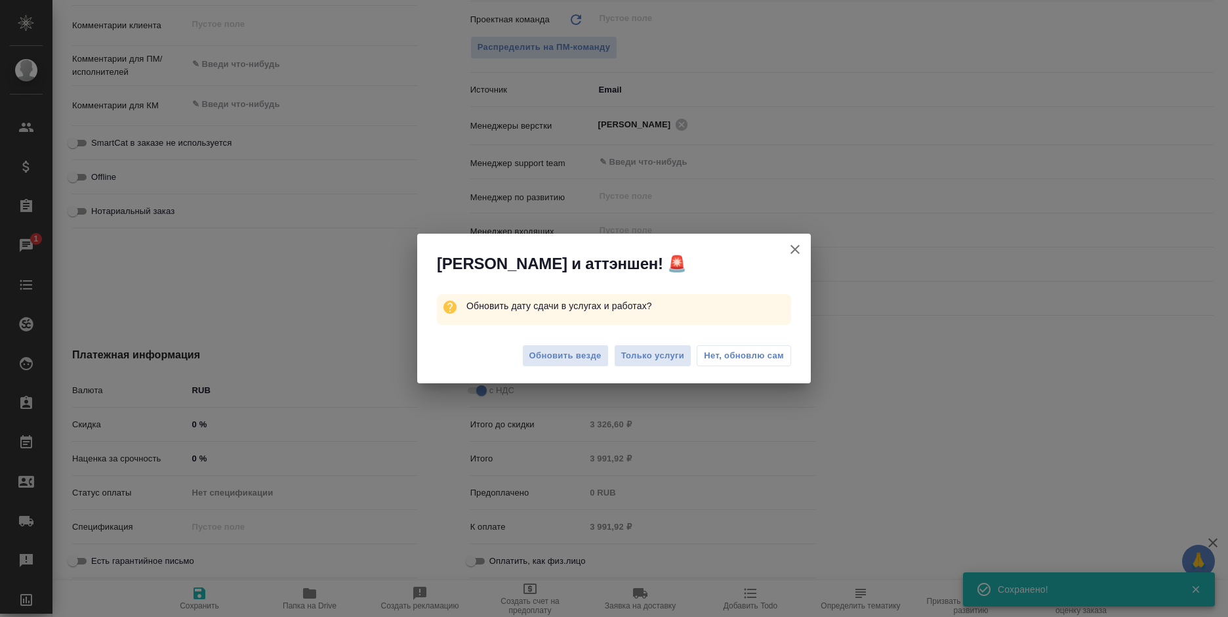
type textarea "x"
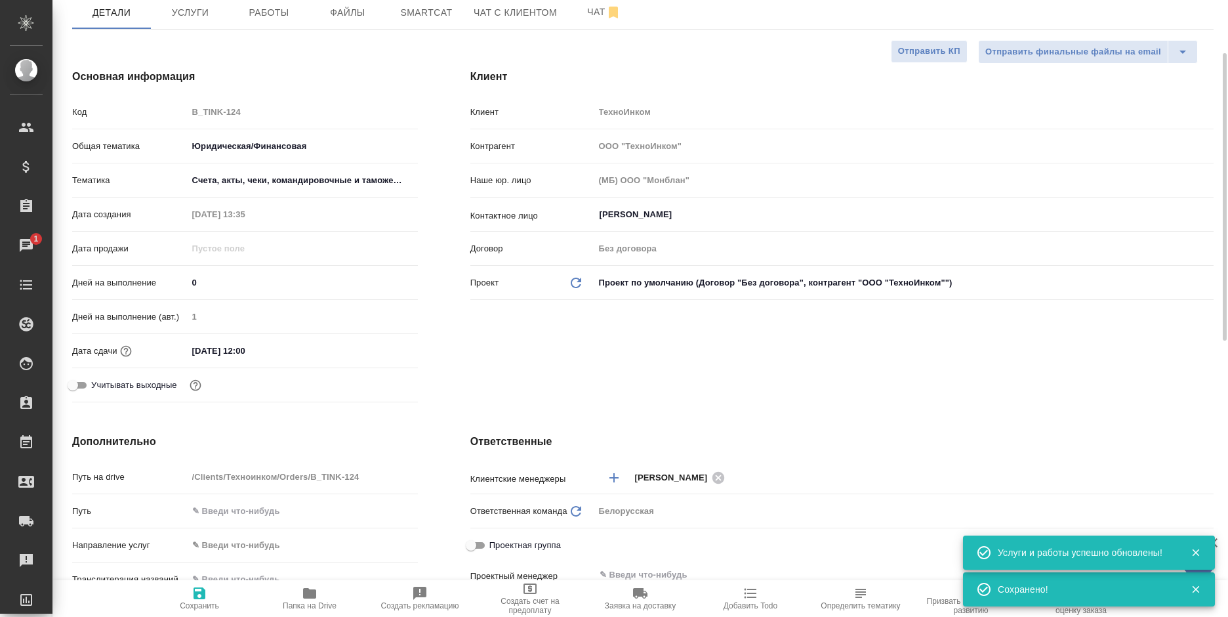
scroll to position [0, 0]
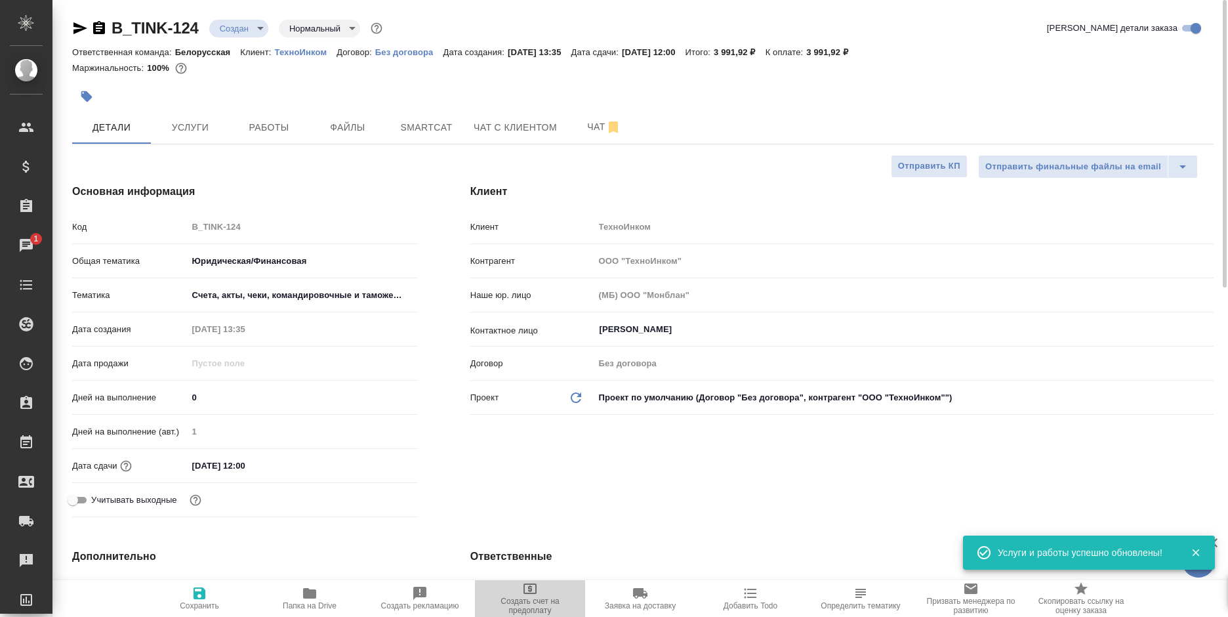
click at [524, 596] on span "Создать счет на предоплату" at bounding box center [530, 605] width 94 height 18
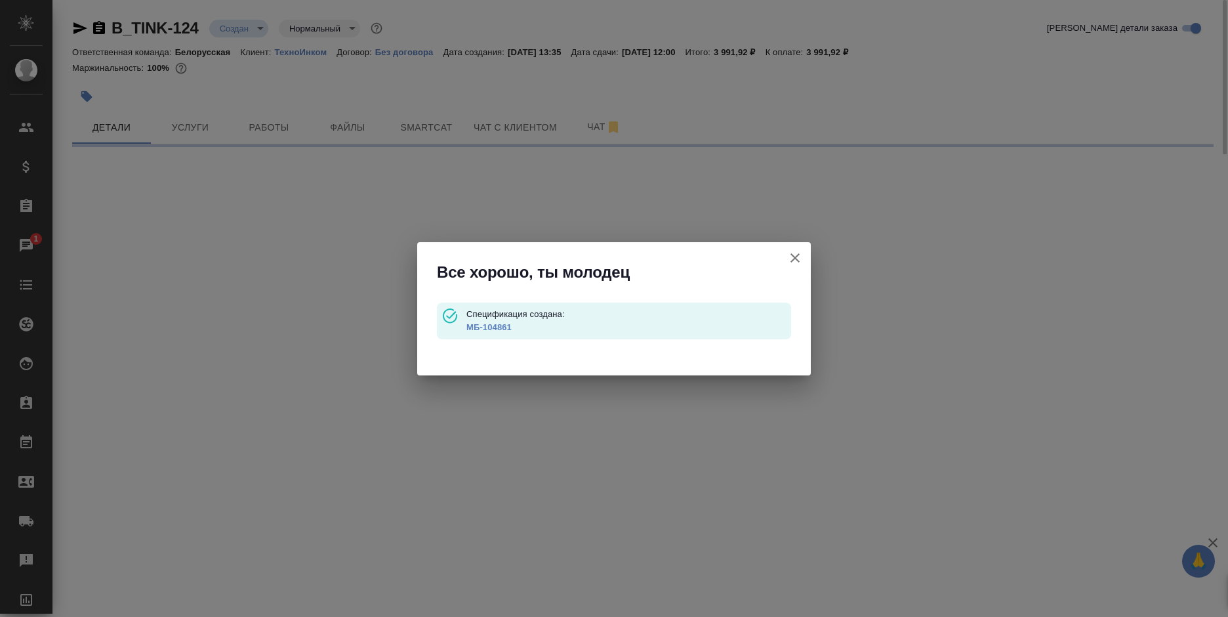
type input "waitingForPrepayment"
select select "RU"
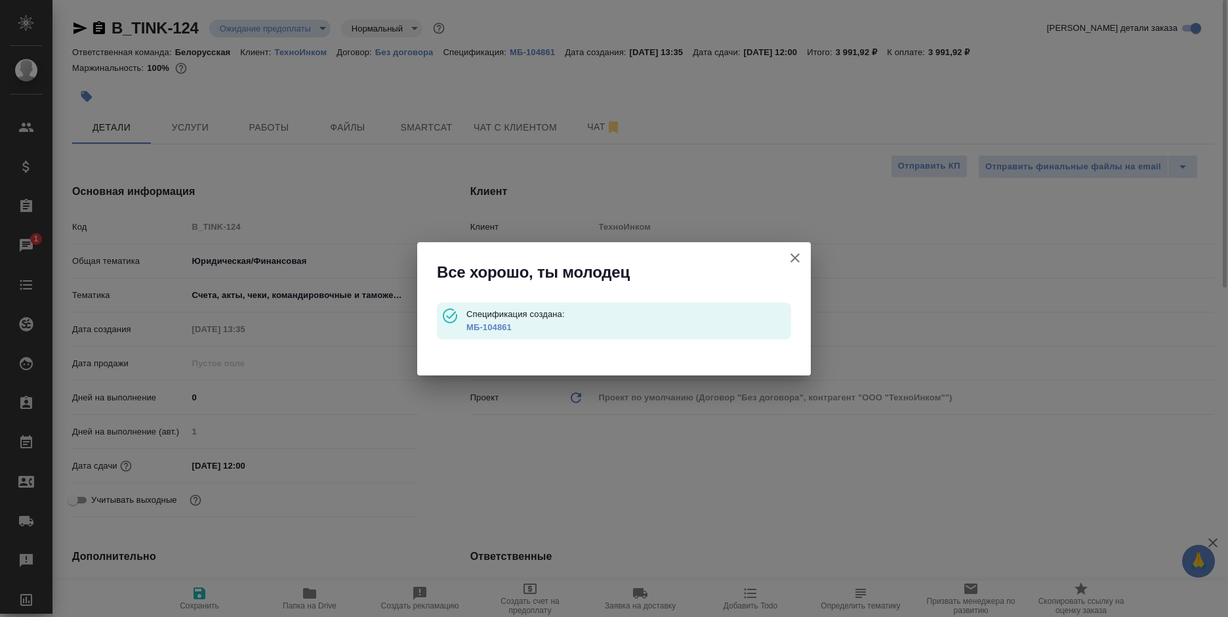
type textarea "x"
click at [490, 328] on link "МБ-104861" at bounding box center [488, 327] width 45 height 10
type textarea "x"
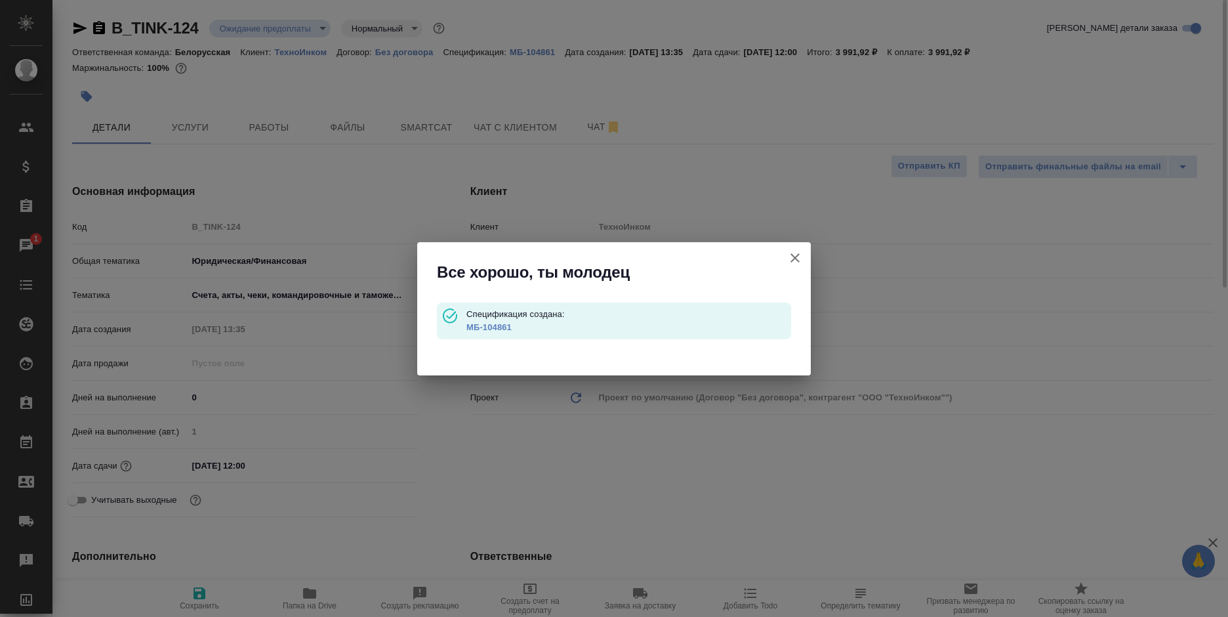
type textarea "x"
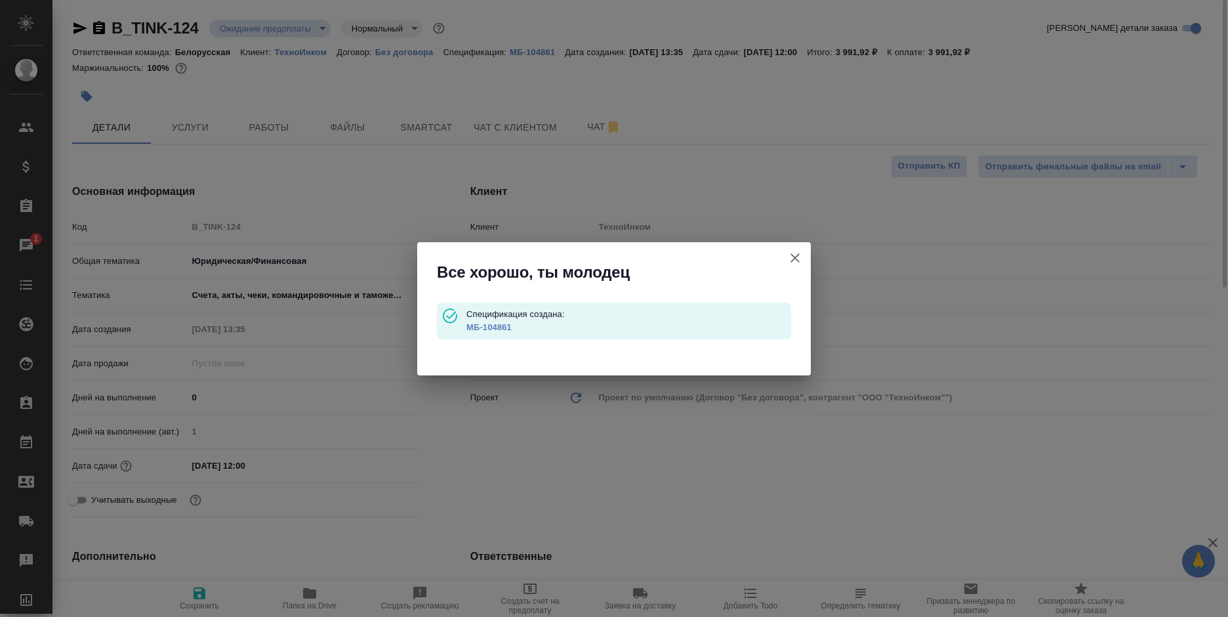
click at [785, 254] on button "Клиент не указал номер" at bounding box center [794, 257] width 31 height 31
type textarea "x"
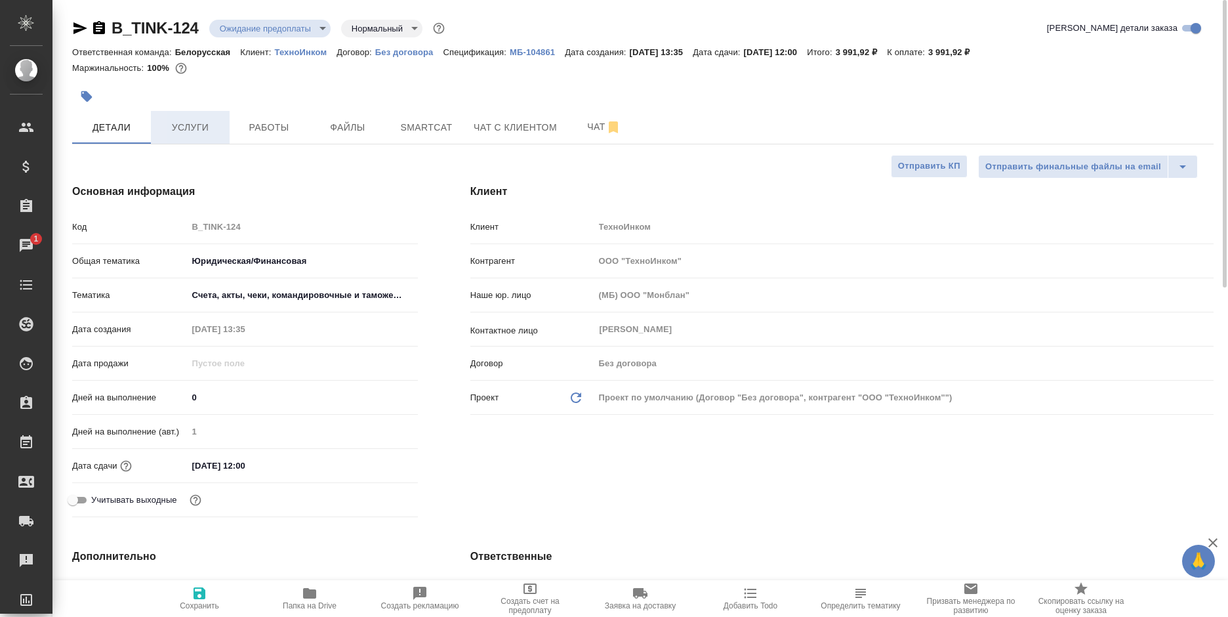
click at [215, 122] on span "Услуги" at bounding box center [190, 127] width 63 height 16
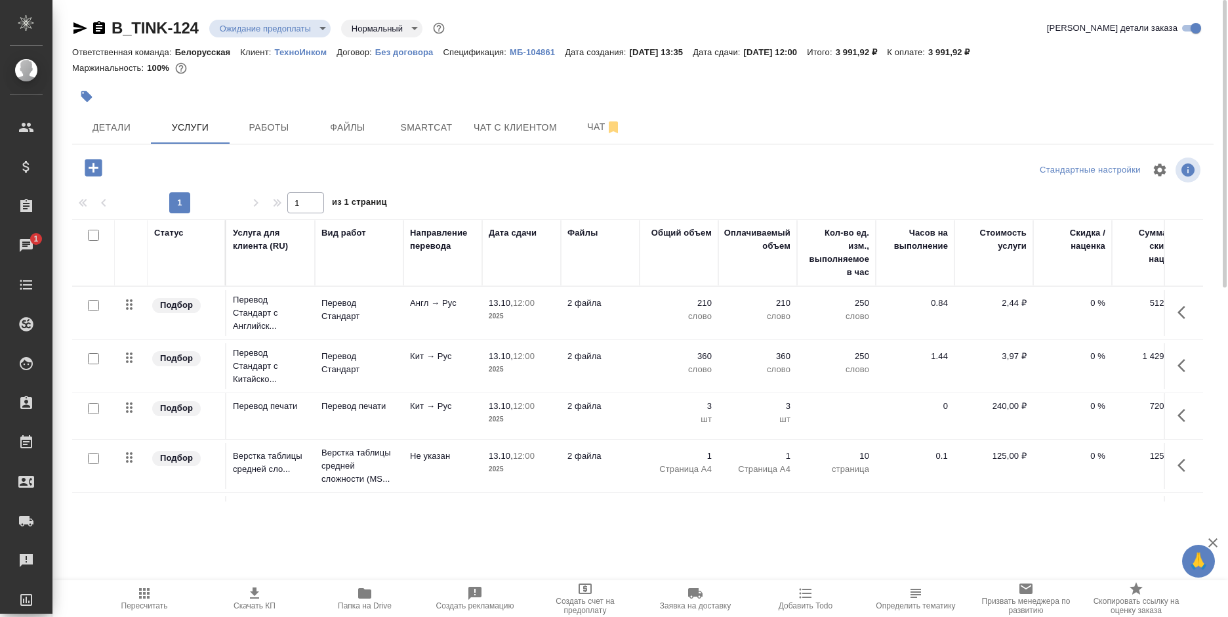
click at [254, 598] on icon "button" at bounding box center [254, 592] width 9 height 11
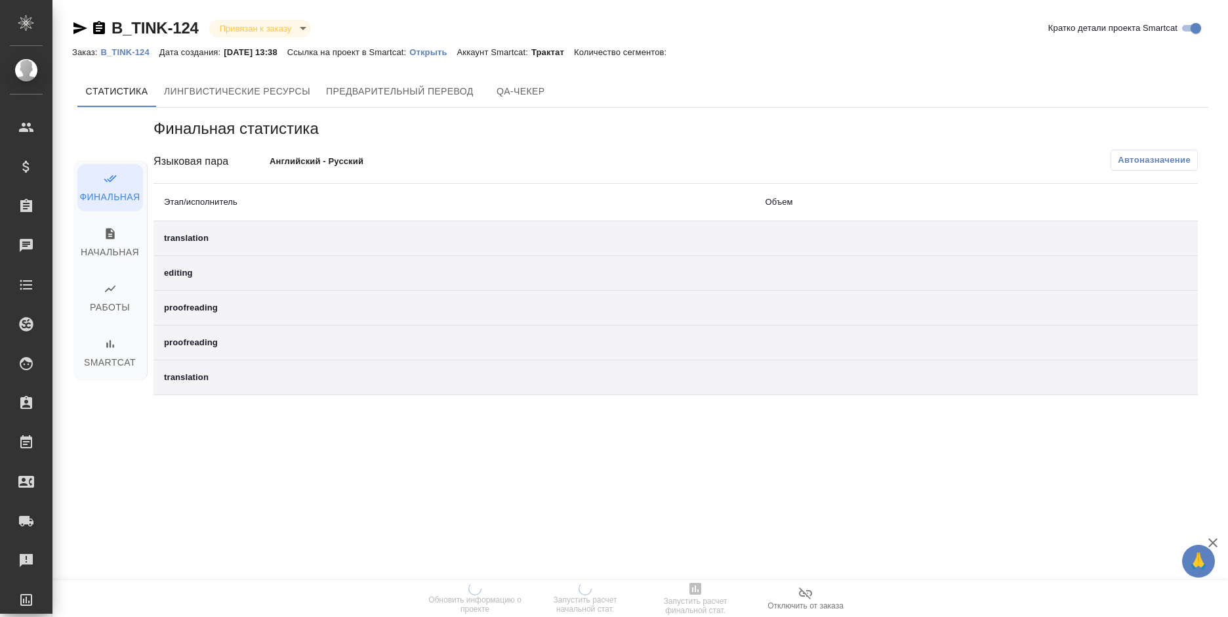
click at [441, 51] on p "Открыть" at bounding box center [432, 52] width 47 height 10
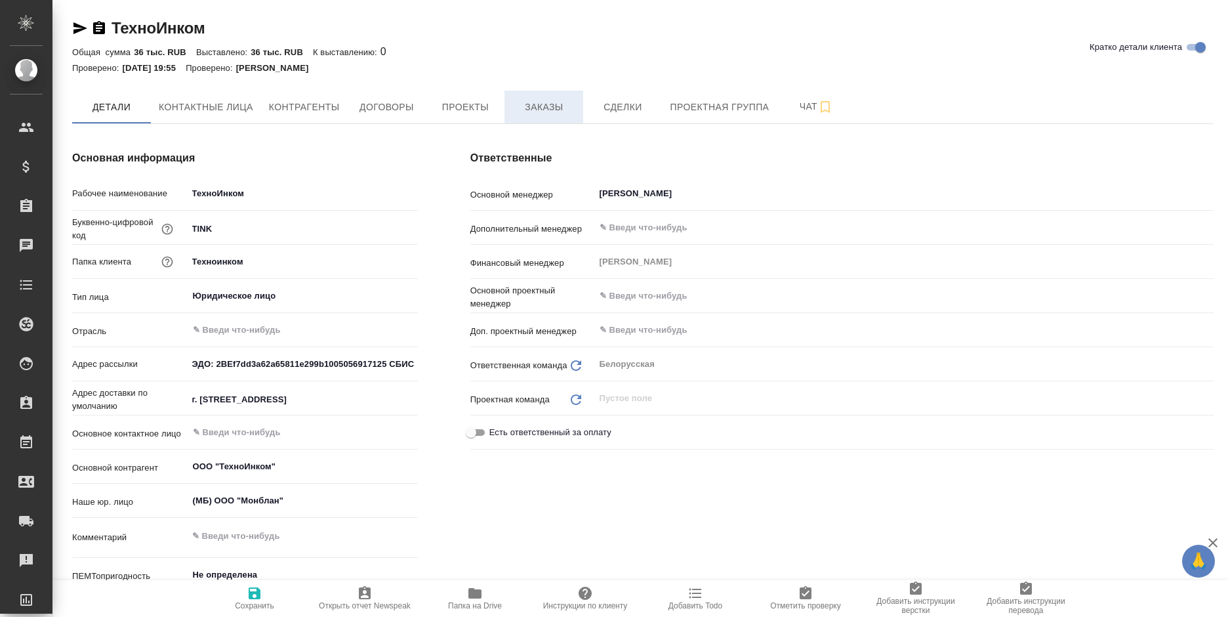
type textarea "x"
click at [502, 117] on button "Проекты" at bounding box center [465, 107] width 79 height 33
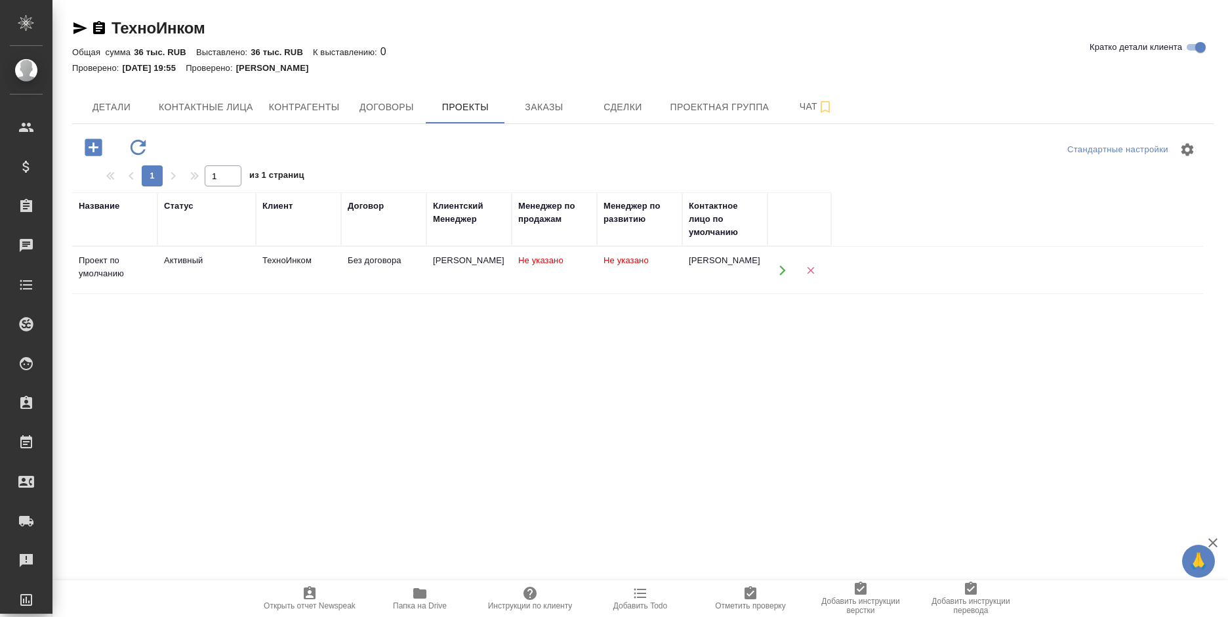
click at [418, 267] on td "Без договора" at bounding box center [383, 270] width 85 height 46
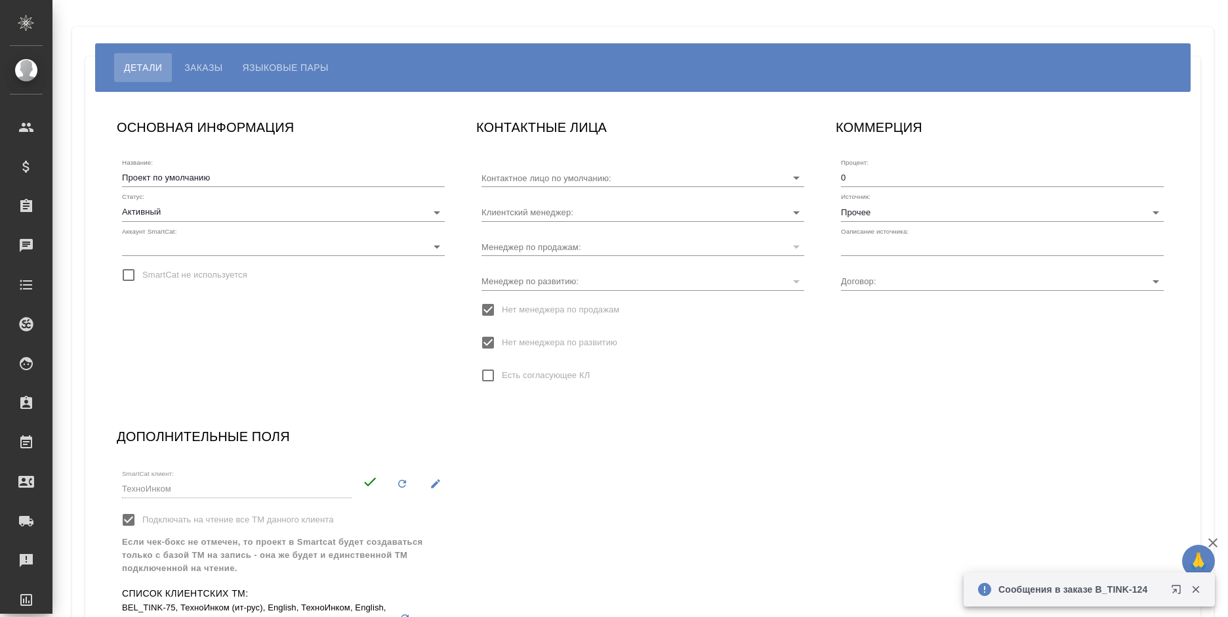
type input "[PERSON_NAME]"
type input "Без договора"
type input "[PERSON_NAME]"
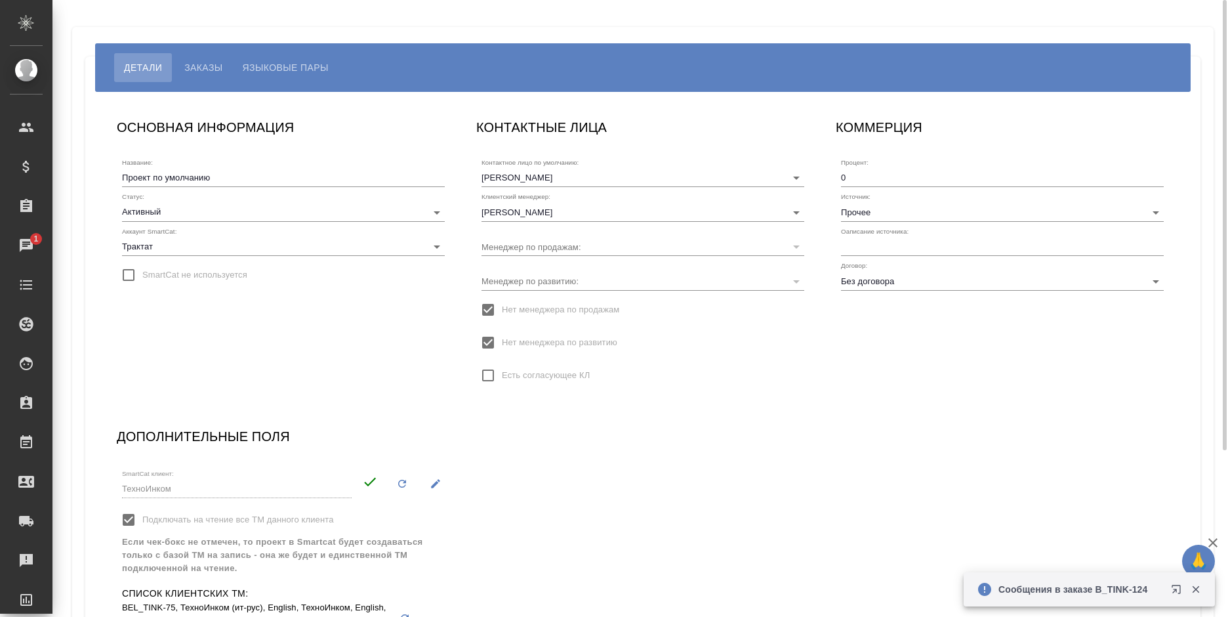
click at [311, 70] on span "Языковые пары" at bounding box center [286, 68] width 86 height 16
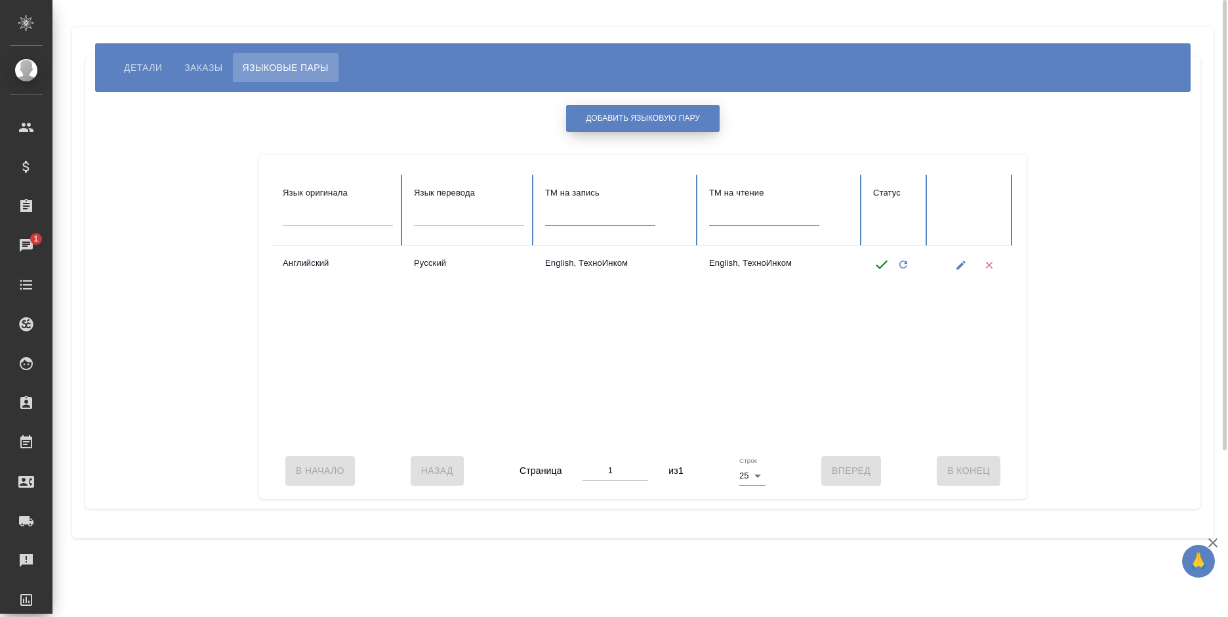
click at [612, 119] on span "Добавить языковую пару" at bounding box center [643, 118] width 114 height 11
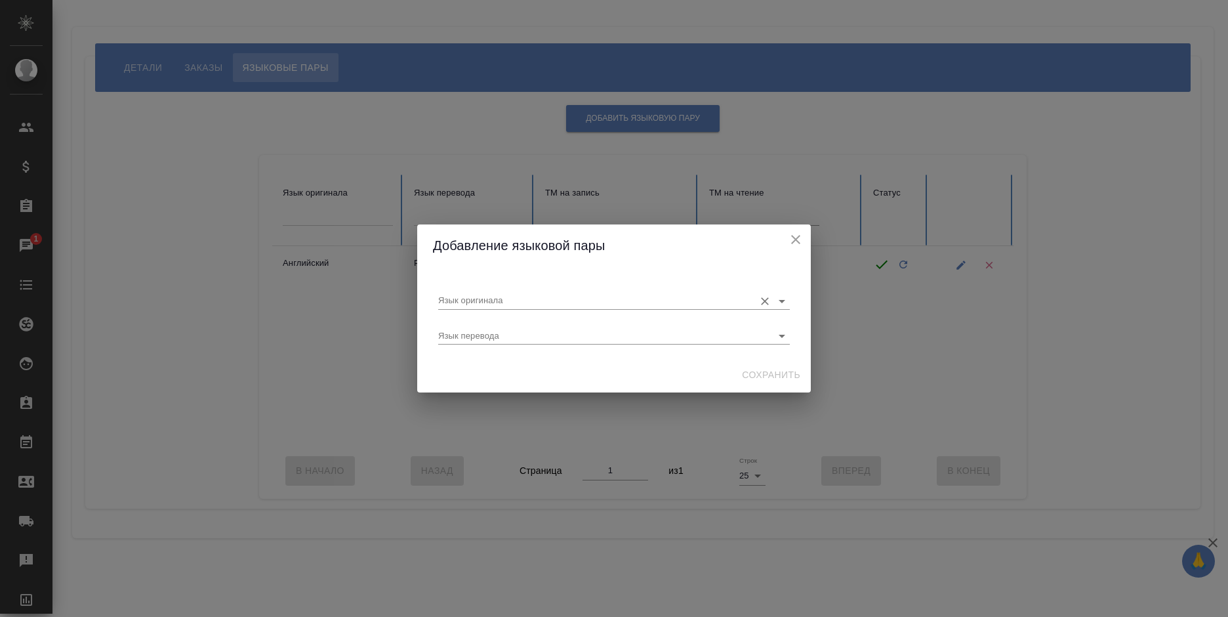
click at [523, 301] on input "Язык оригинала" at bounding box center [593, 301] width 310 height 16
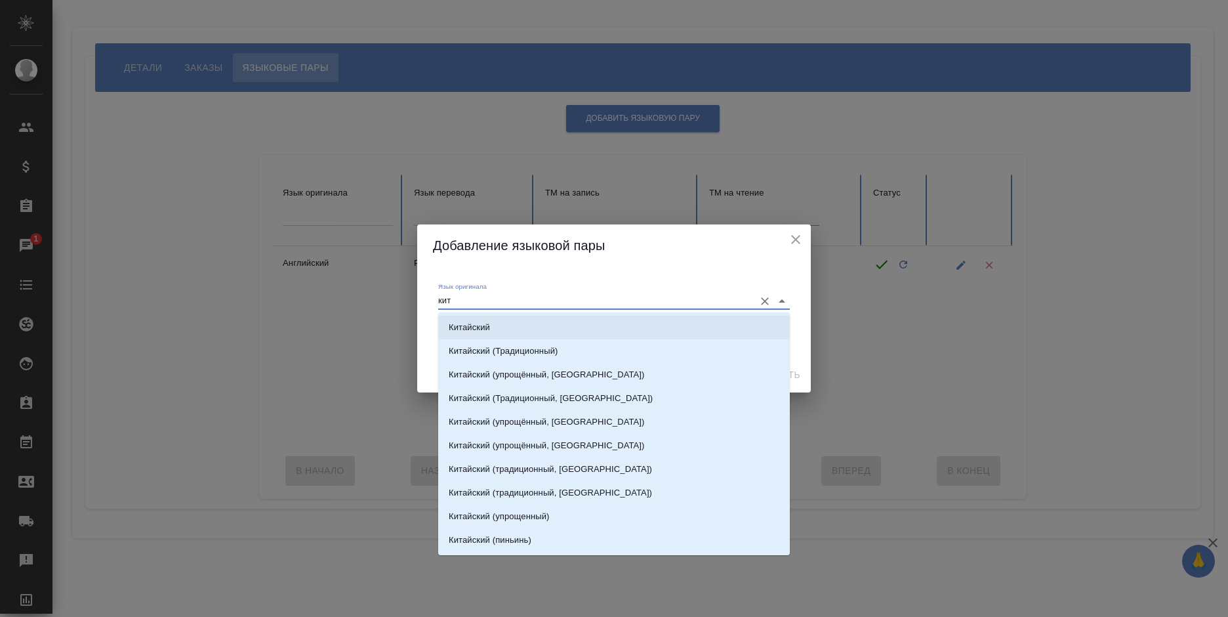
click at [525, 324] on li "Китайский" at bounding box center [614, 327] width 352 height 24
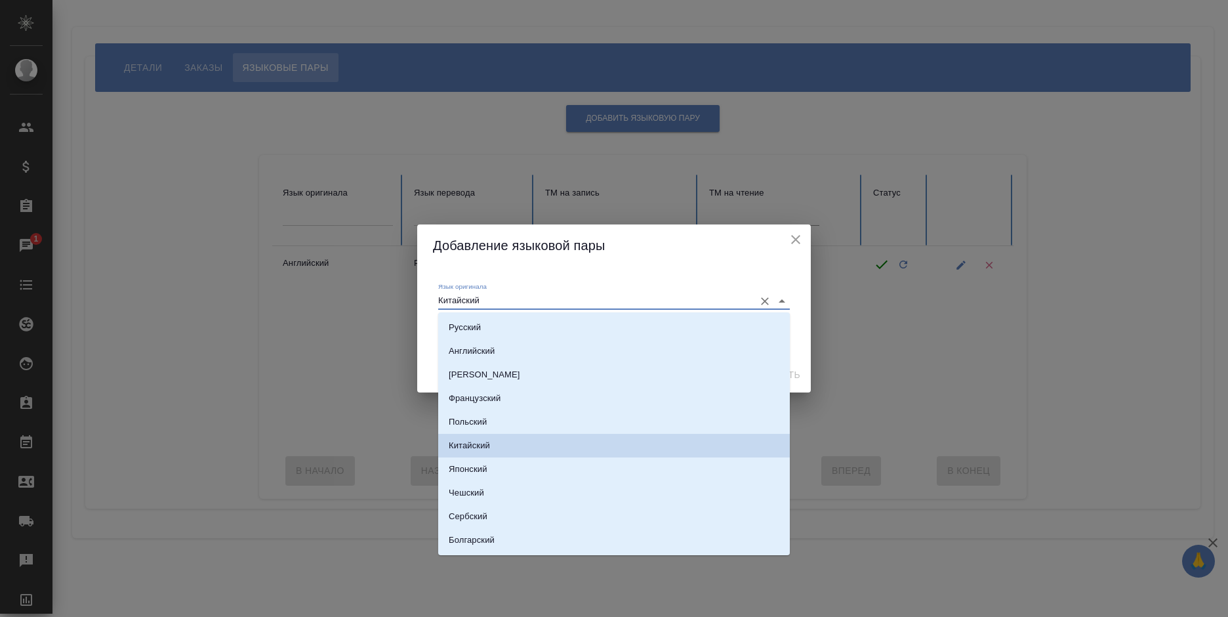
click at [527, 300] on input "Китайский" at bounding box center [593, 301] width 310 height 16
click at [466, 443] on p "Китайский" at bounding box center [469, 445] width 41 height 13
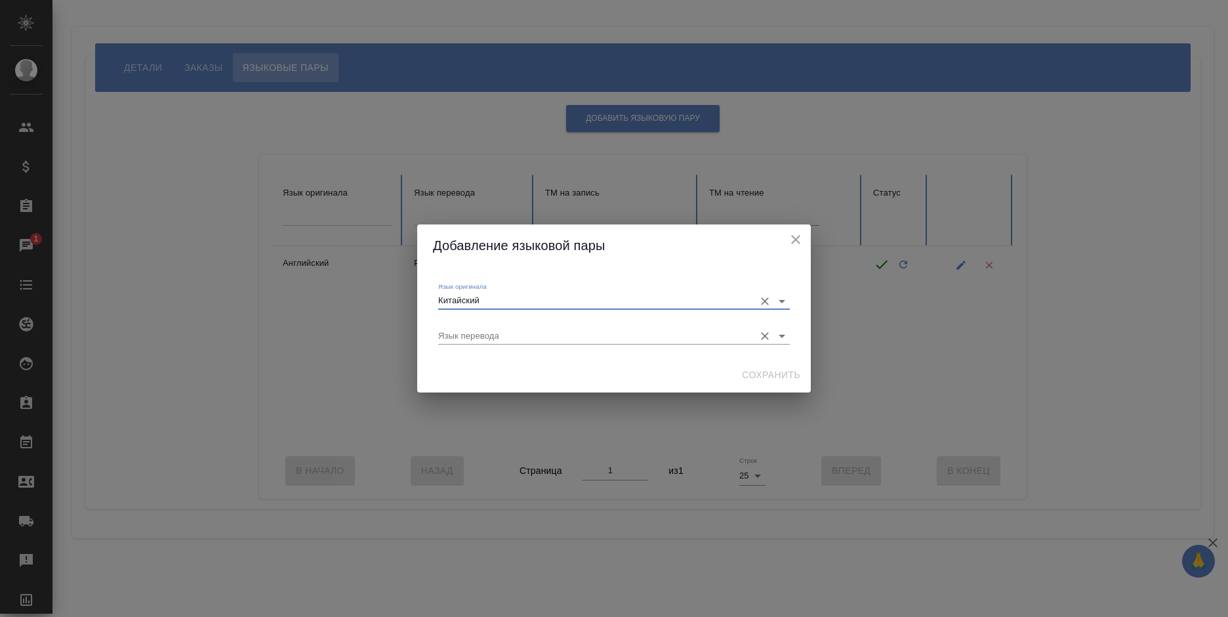
type input "Китайский"
click at [489, 336] on input "Язык перевода" at bounding box center [593, 336] width 310 height 16
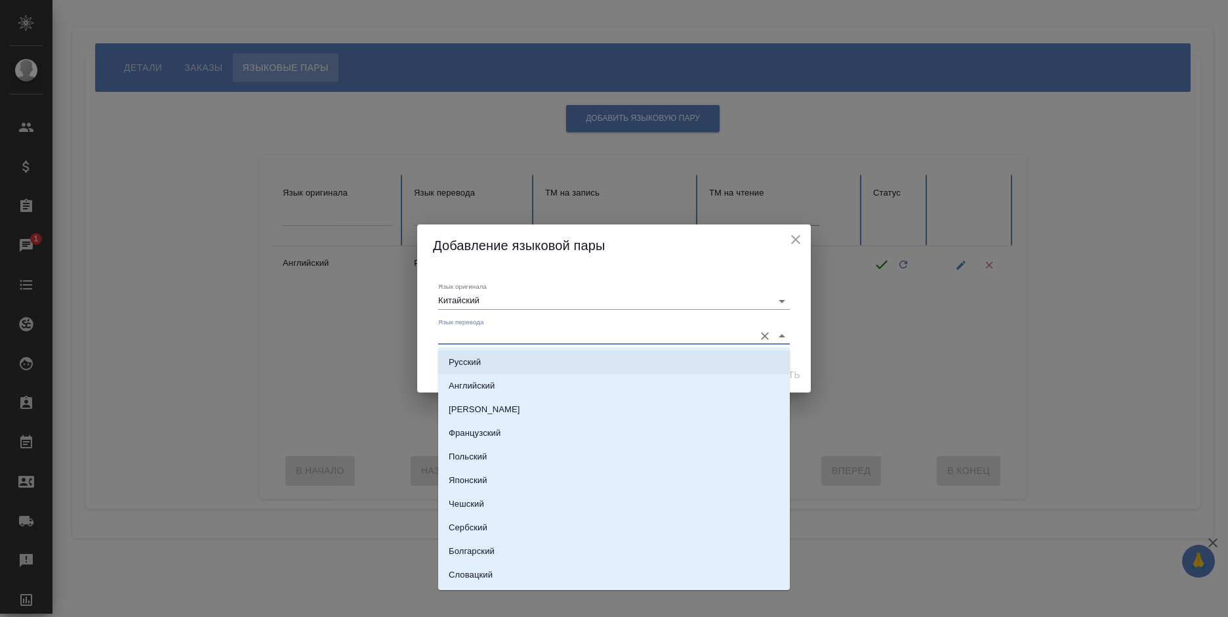
click at [509, 361] on li "Русский" at bounding box center [614, 362] width 352 height 24
type input "Русский"
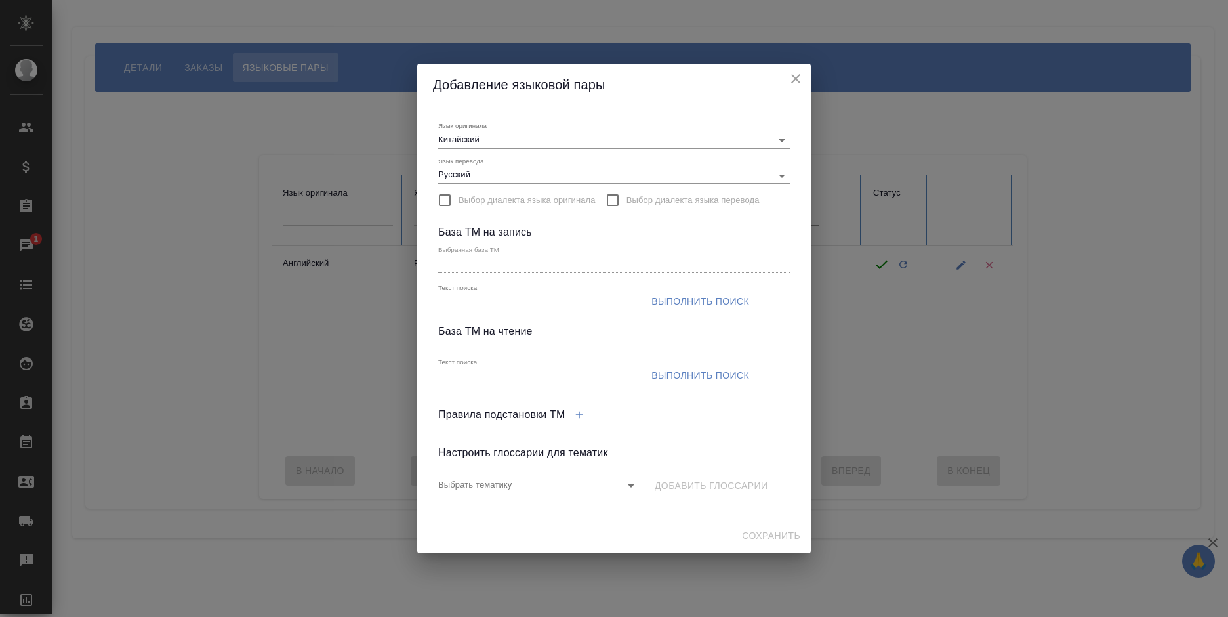
click at [683, 294] on span "Выполнить поиск" at bounding box center [700, 301] width 98 height 16
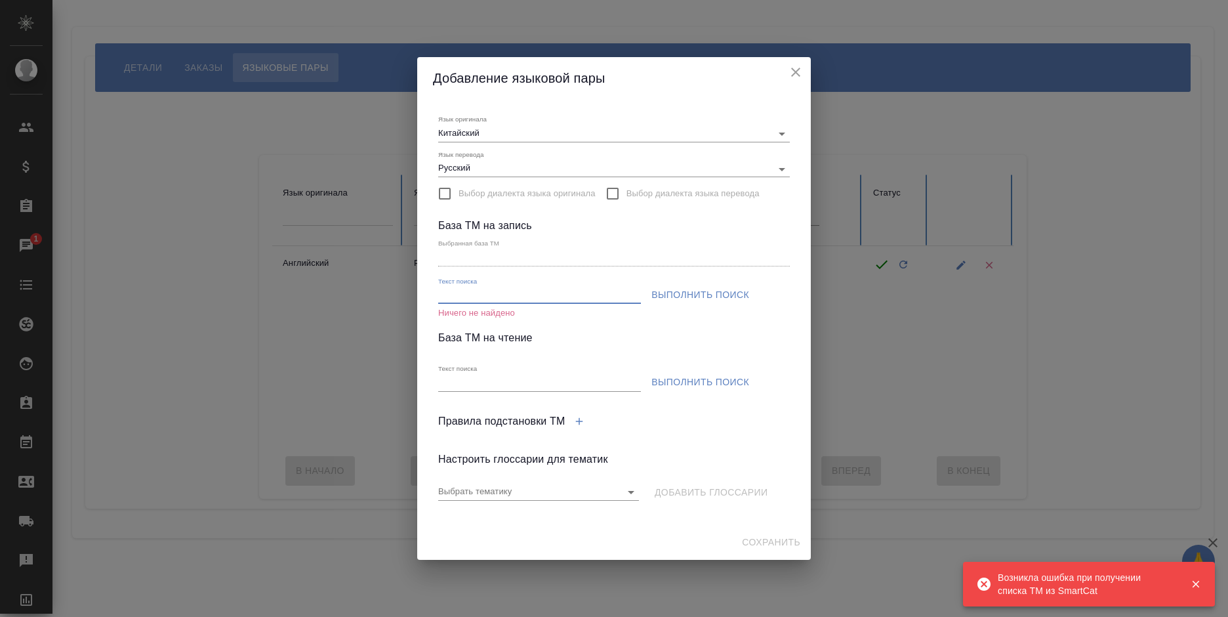
click at [546, 298] on input "Текст поиска" at bounding box center [539, 295] width 203 height 16
click at [476, 298] on input "Текст поиска" at bounding box center [539, 295] width 203 height 16
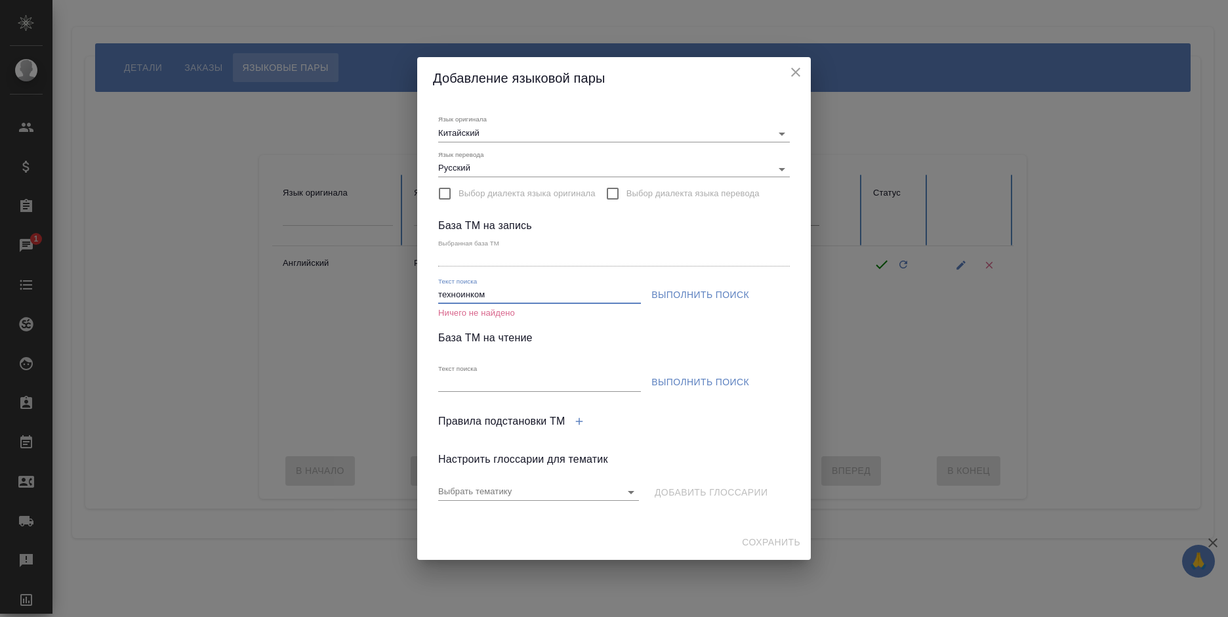
type input "техноинком"
click at [685, 293] on span "Выполнить поиск" at bounding box center [700, 295] width 98 height 16
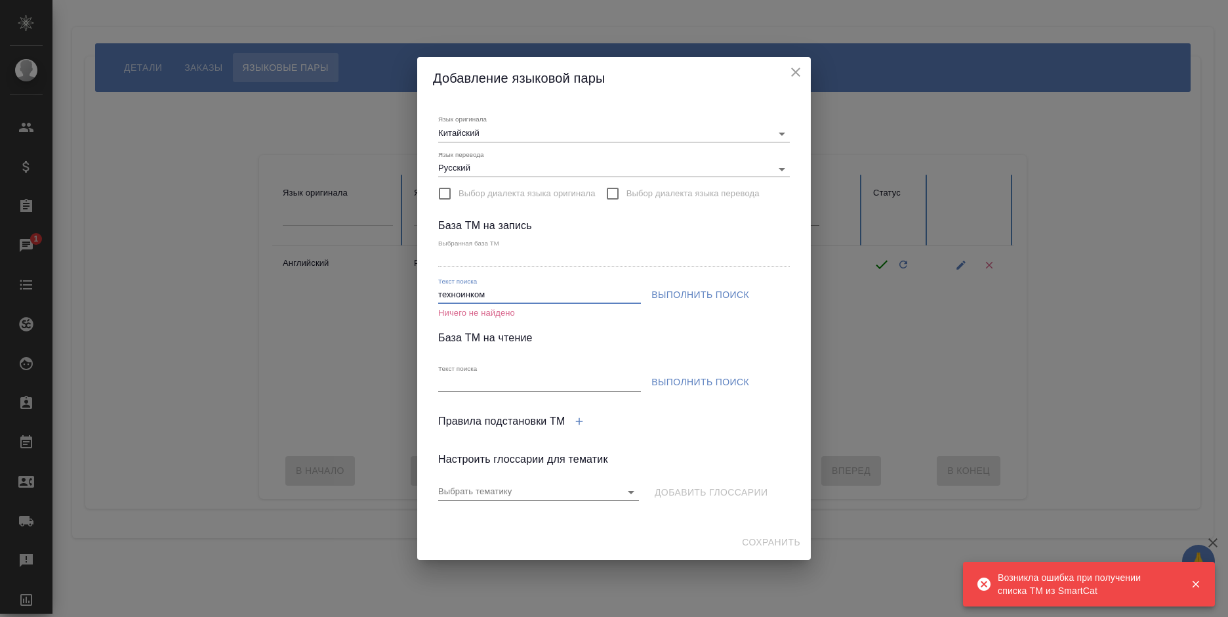
click at [508, 294] on input "техноинком" at bounding box center [539, 295] width 203 height 16
click at [784, 70] on h2 "Добавление языковой пары" at bounding box center [614, 78] width 362 height 21
click at [788, 75] on icon "close" at bounding box center [796, 72] width 16 height 16
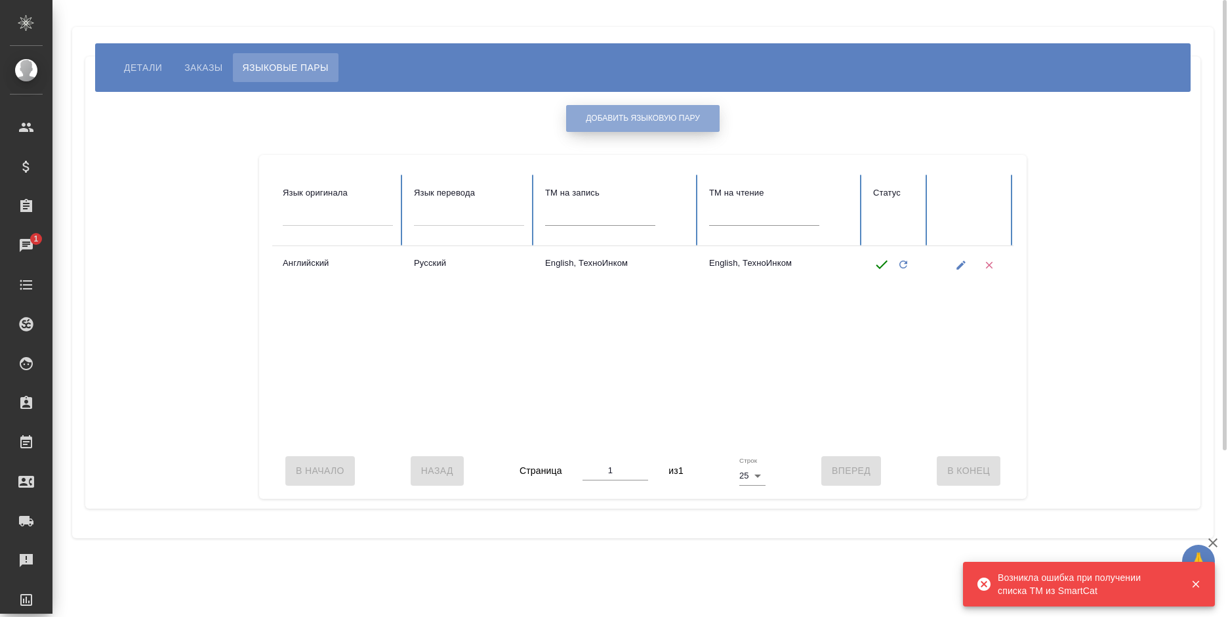
click at [608, 127] on button "Добавить языковую пару" at bounding box center [642, 118] width 153 height 27
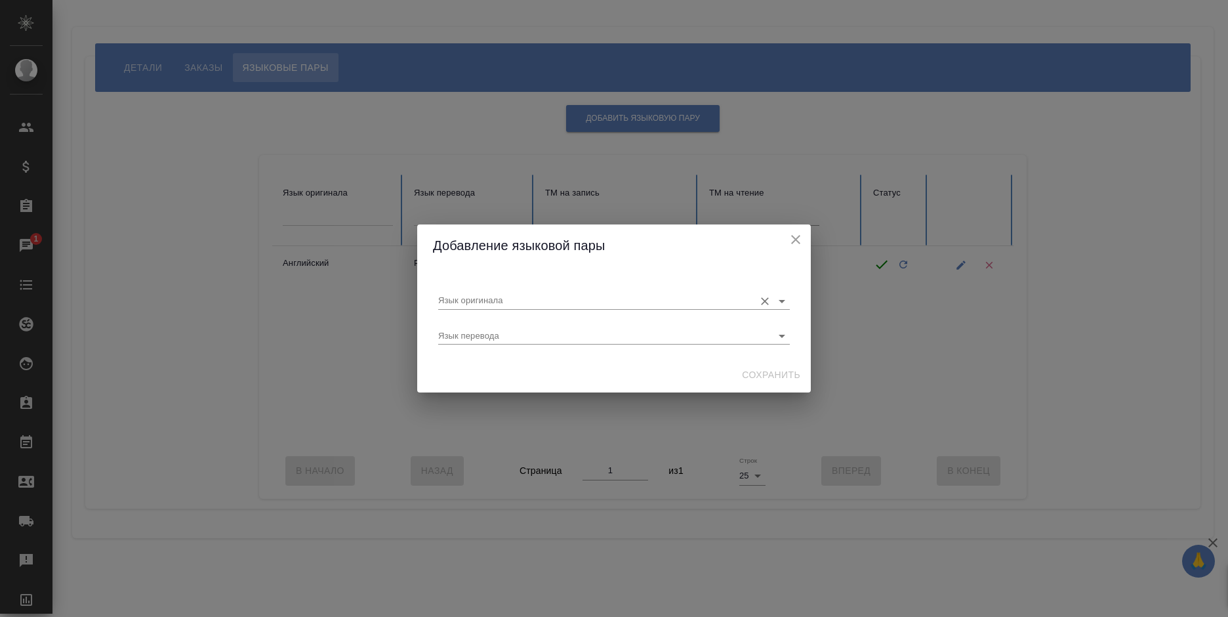
click at [561, 298] on input "Язык оригинала" at bounding box center [593, 301] width 310 height 16
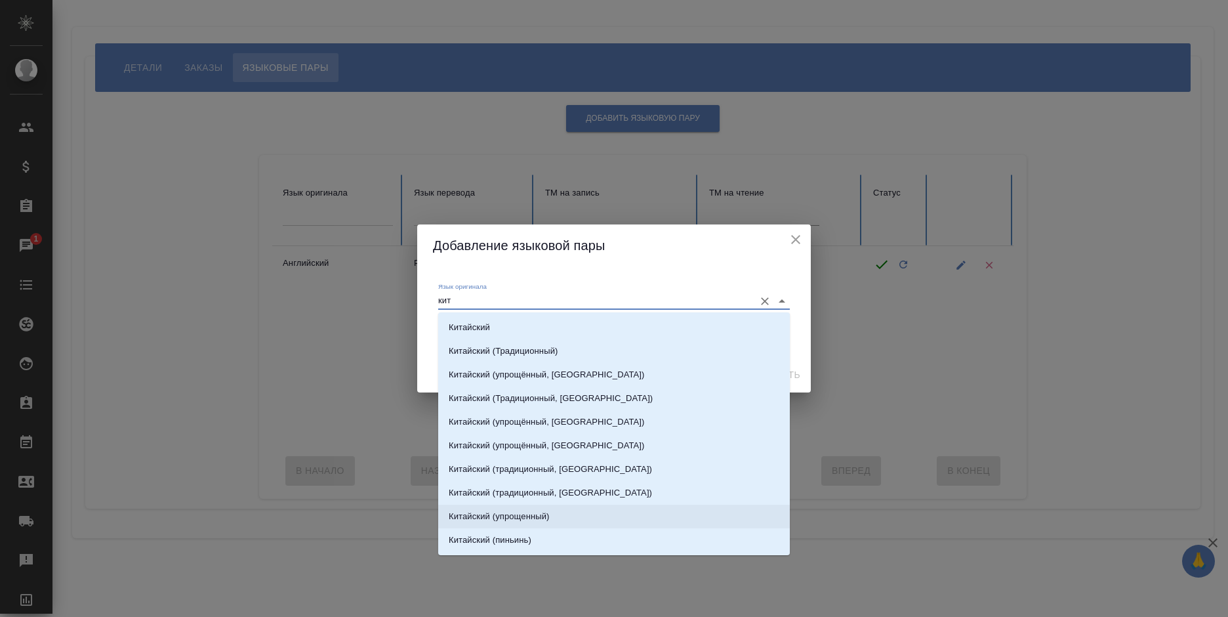
click at [554, 523] on li "Китайский (упрощенный)" at bounding box center [614, 516] width 352 height 24
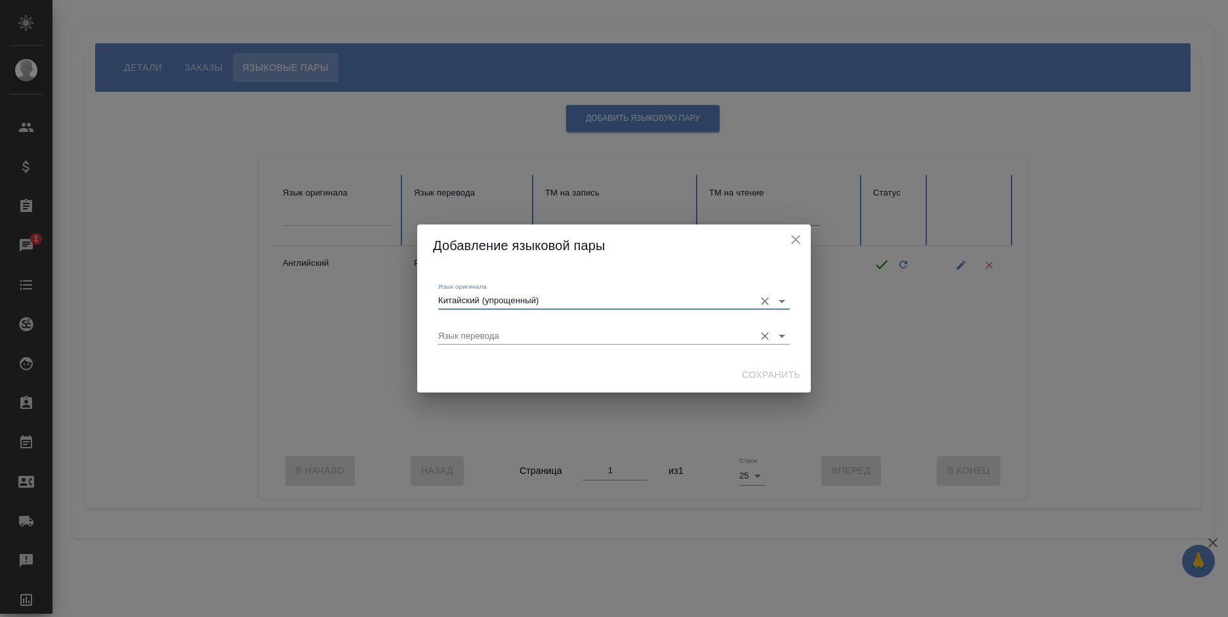
type input "Китайский (упрощенный)"
click at [501, 333] on input "Язык перевода" at bounding box center [593, 336] width 310 height 16
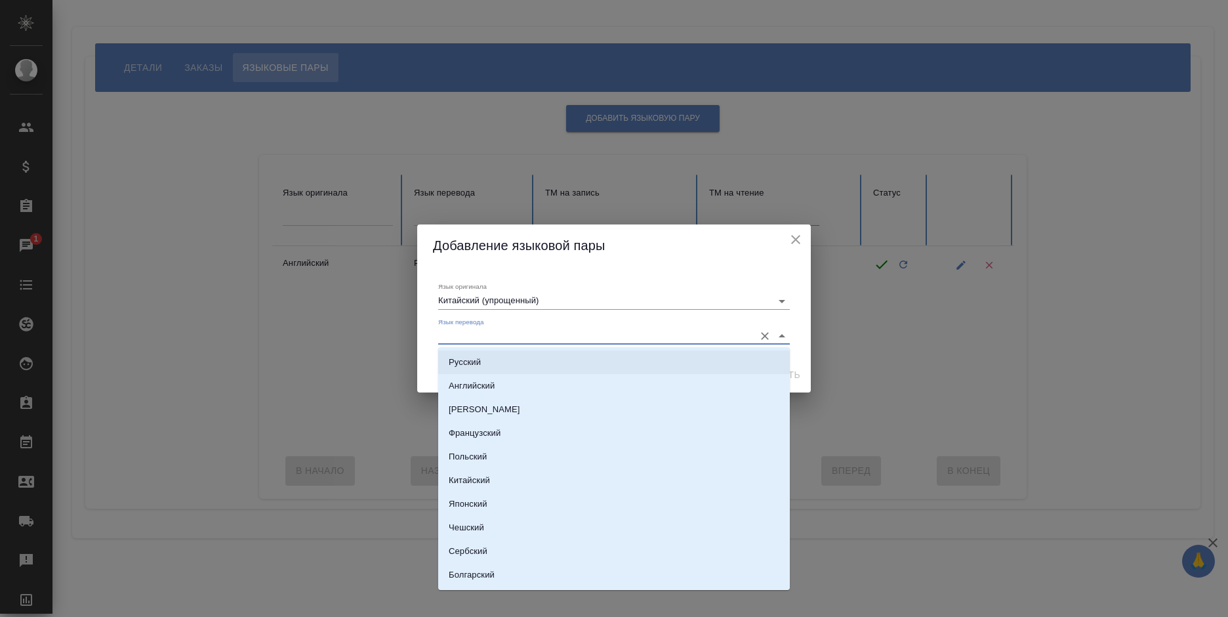
click at [506, 367] on li "Русский" at bounding box center [614, 362] width 352 height 24
type input "Русский"
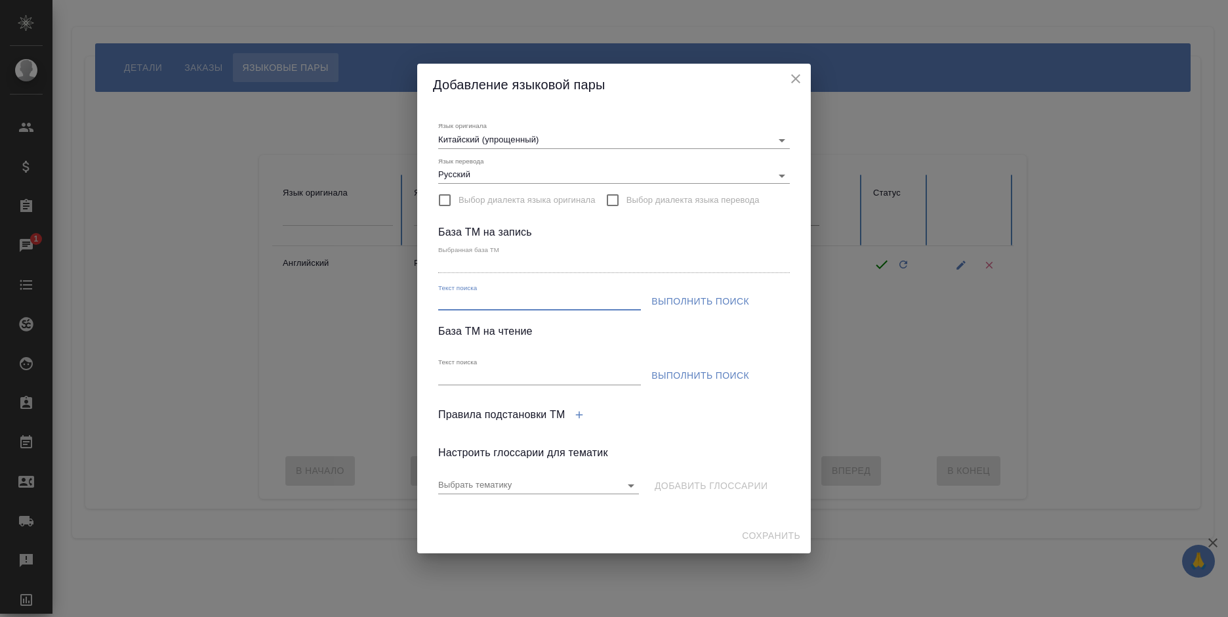
click at [595, 307] on input "Текст поиска" at bounding box center [539, 302] width 203 height 16
type input "техноинком"
click at [672, 296] on span "Выполнить поиск" at bounding box center [700, 301] width 98 height 16
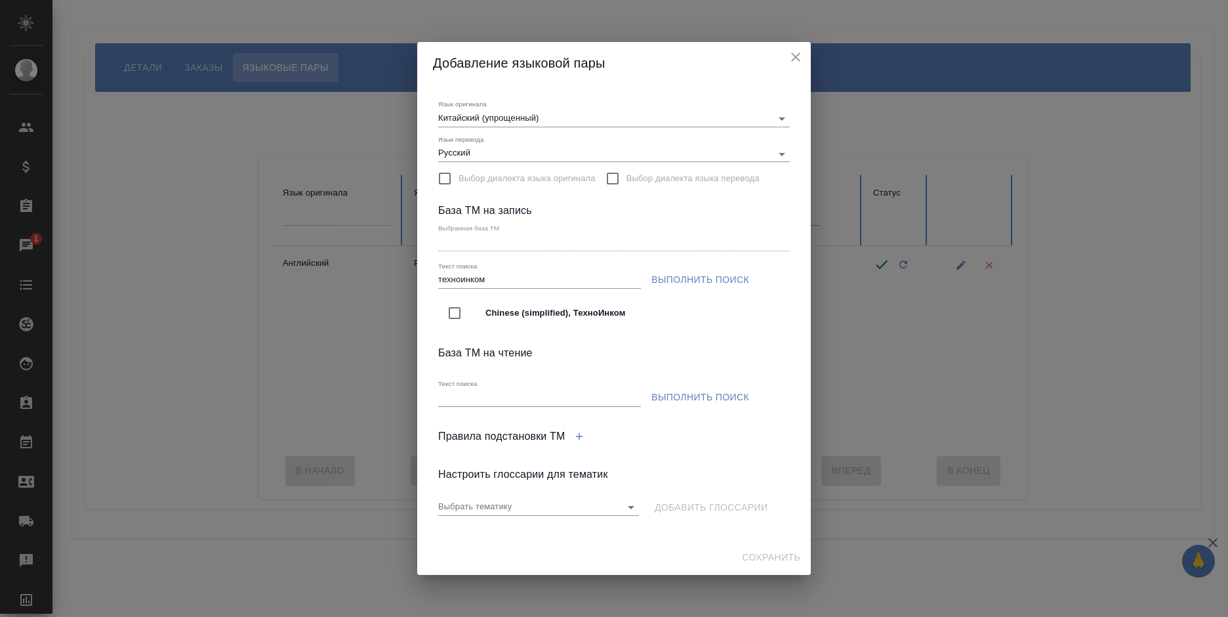
click at [579, 309] on span "Chinese (simplified), ТехноИнком" at bounding box center [632, 312] width 294 height 13
type input "Chinese (simplified), ТехноИнком"
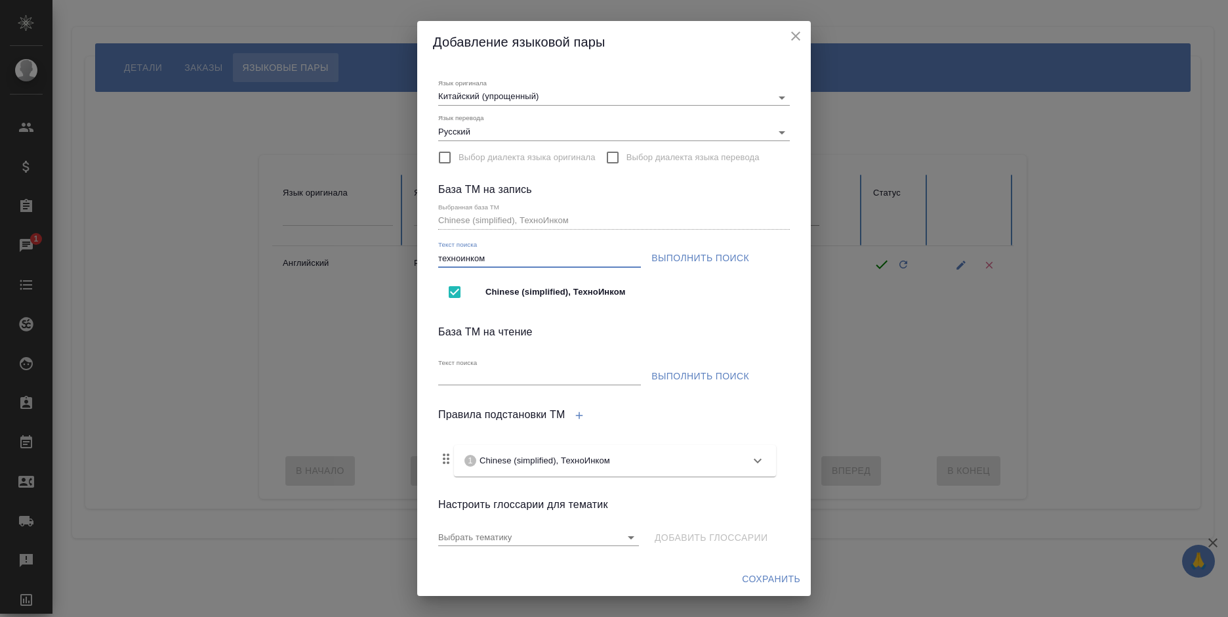
drag, startPoint x: 506, startPoint y: 260, endPoint x: 428, endPoint y: 260, distance: 78.0
click at [428, 260] on div "Язык оригинала Китайский (упрощенный) Язык перевода Русский Выбор диалекта язык…" at bounding box center [614, 312] width 394 height 498
click at [530, 374] on input "Текст поиска" at bounding box center [539, 377] width 203 height 16
paste input "техноинком"
type input "техноинком"
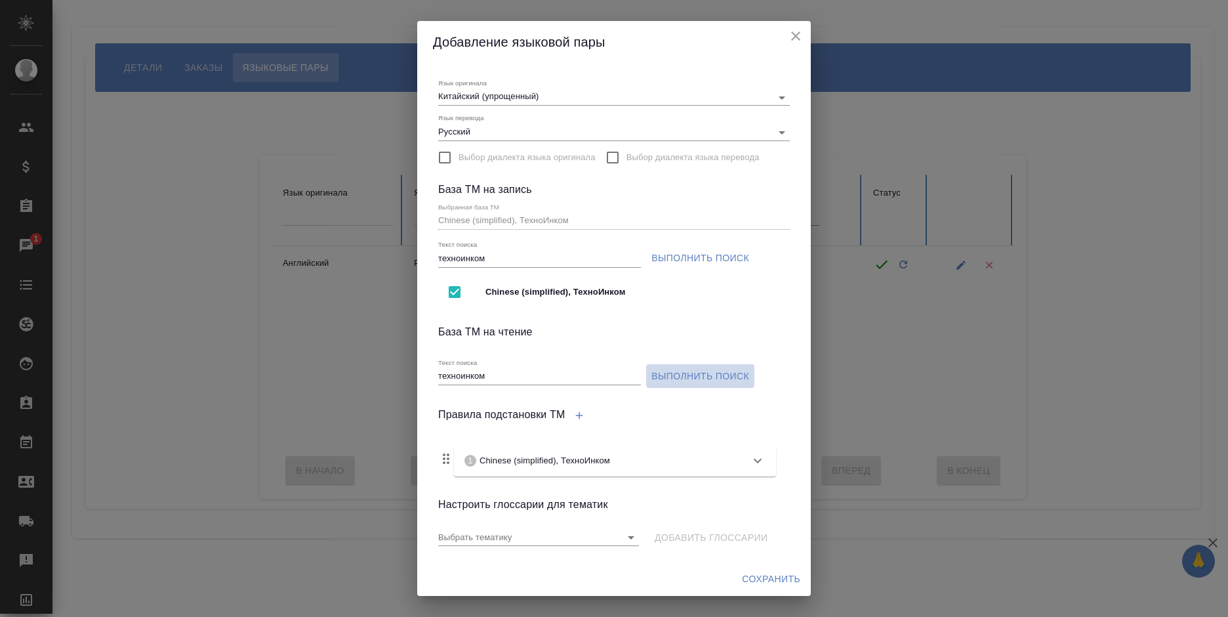
click at [673, 378] on span "Выполнить поиск" at bounding box center [700, 376] width 98 height 16
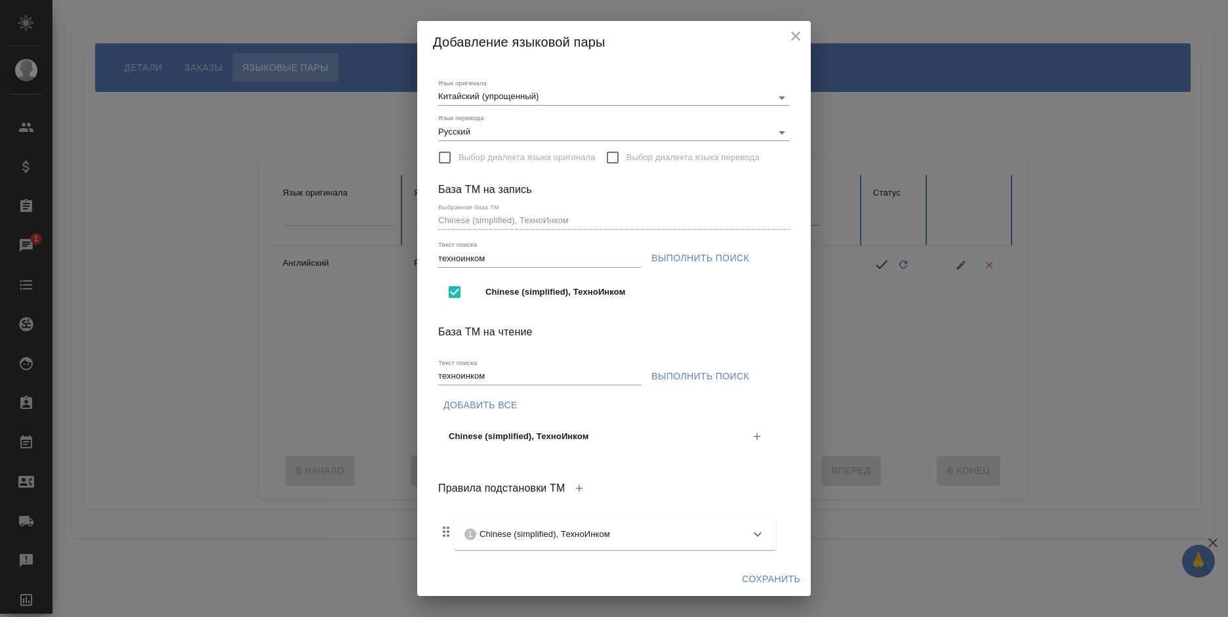
click at [743, 432] on button "button" at bounding box center [756, 436] width 27 height 27
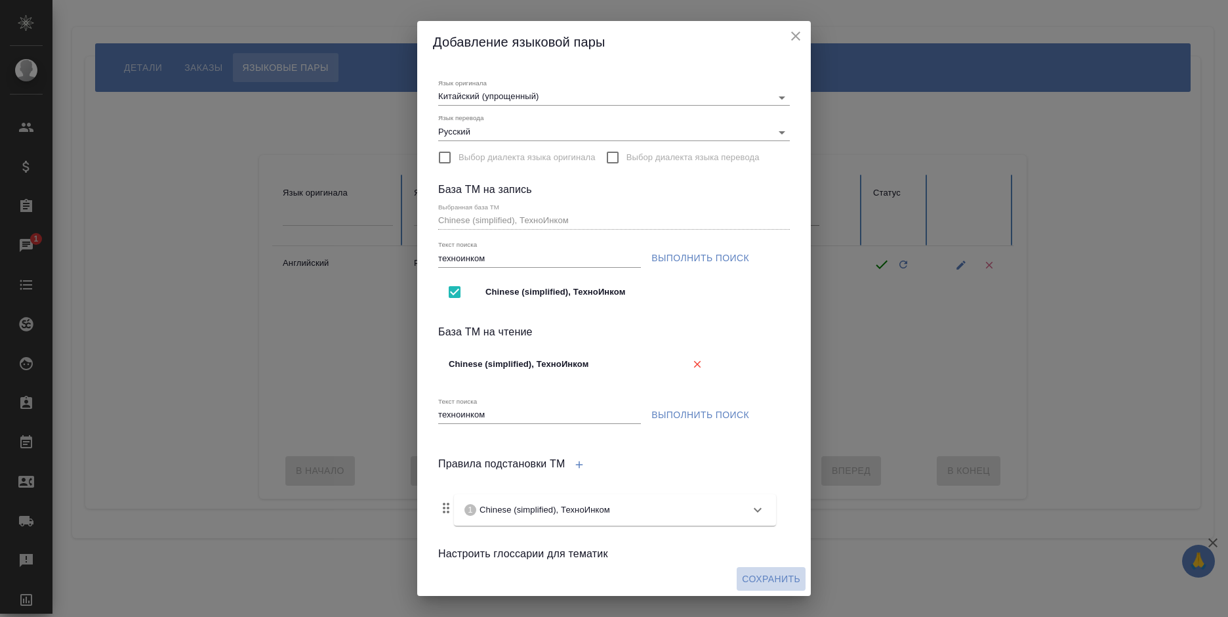
click at [765, 577] on span "Сохранить" at bounding box center [771, 579] width 58 height 16
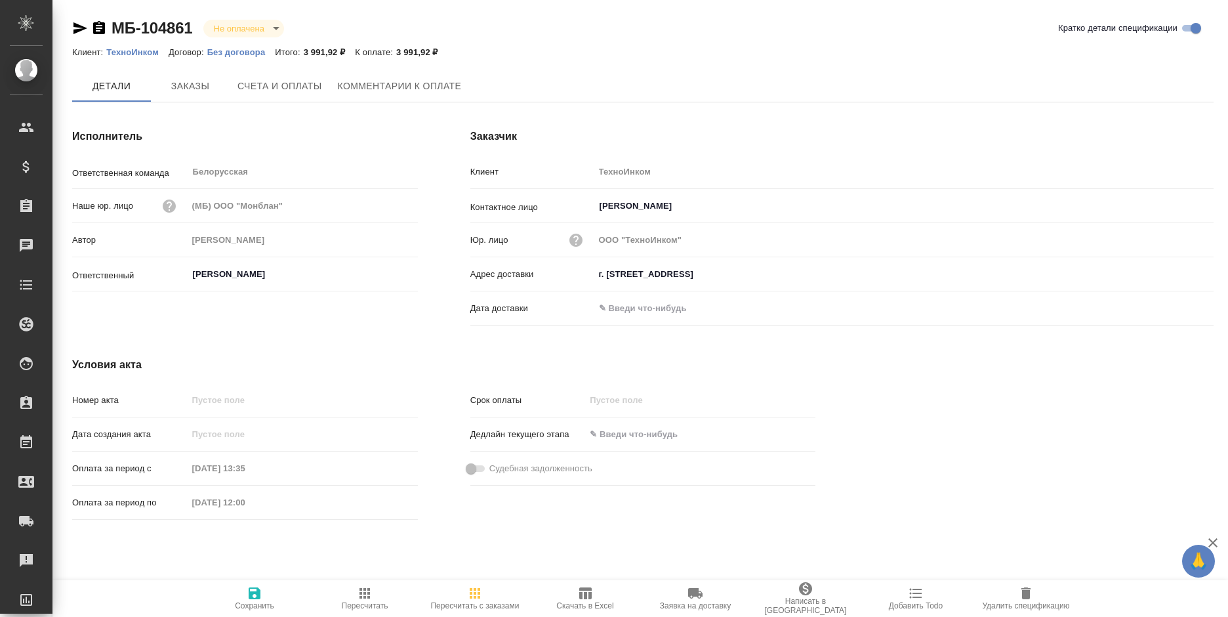
click at [276, 79] on span "Счета и оплаты" at bounding box center [279, 86] width 85 height 16
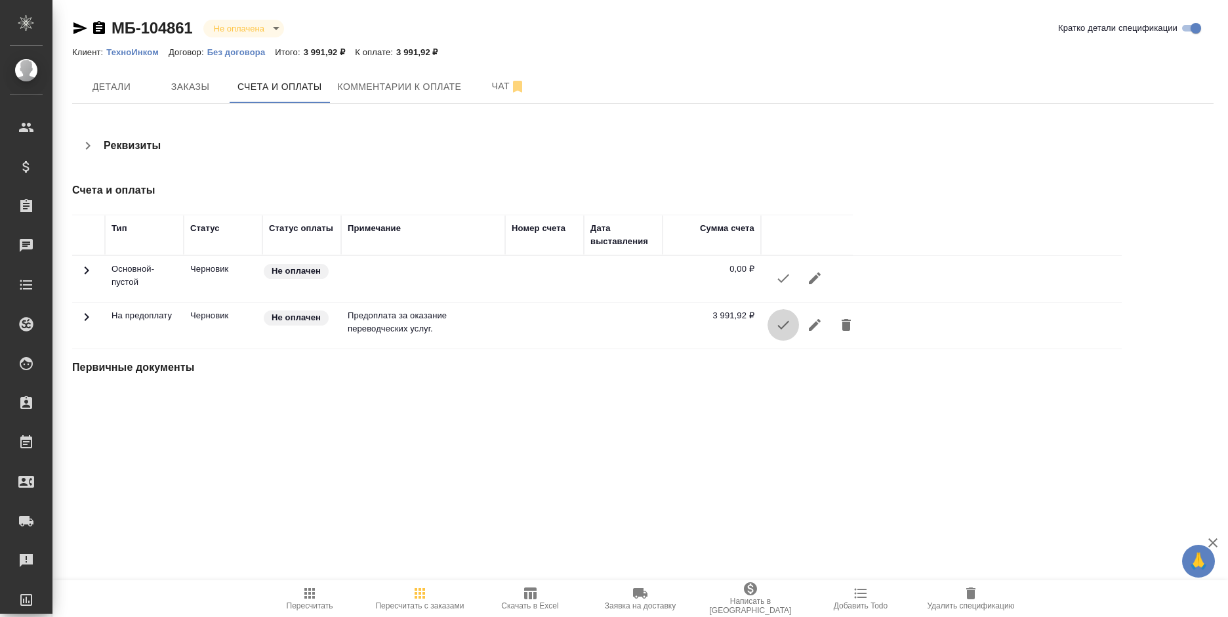
click at [779, 326] on icon "button" at bounding box center [783, 325] width 12 height 9
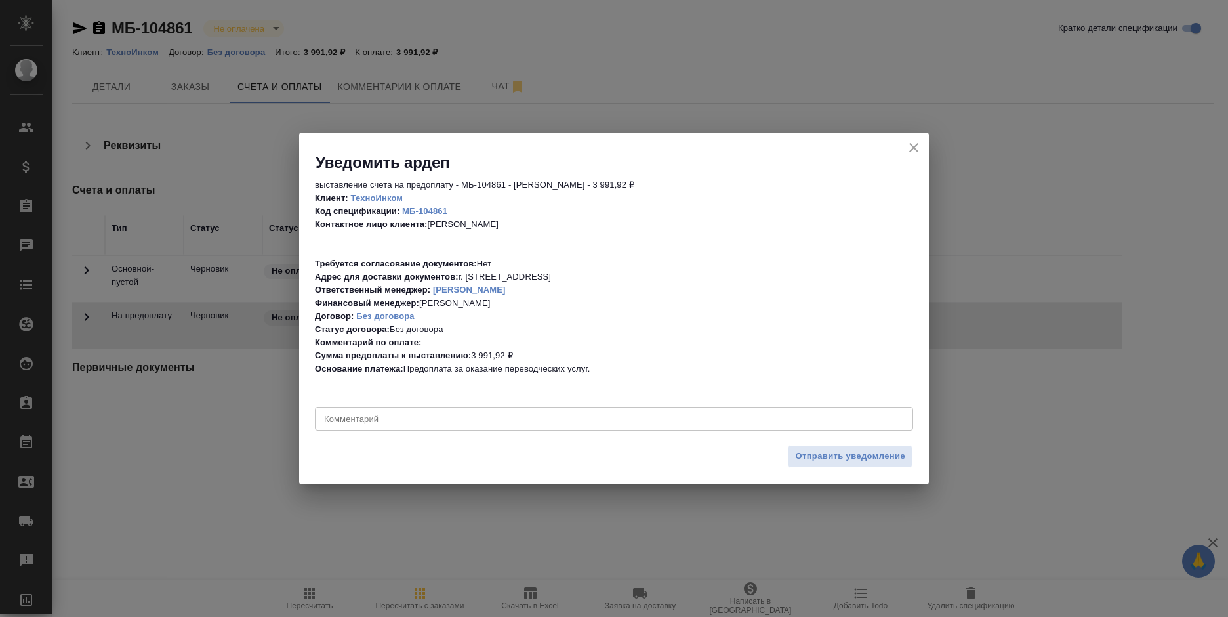
click at [847, 448] on button "Отправить уведомление" at bounding box center [850, 456] width 125 height 23
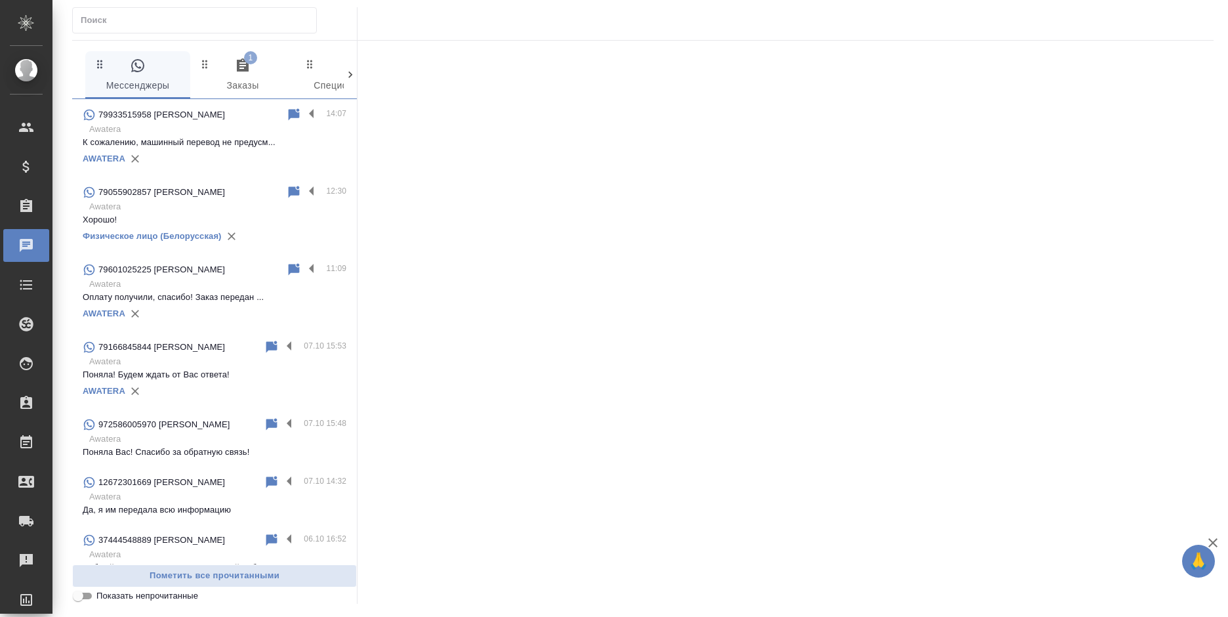
click at [178, 97] on span at bounding box center [137, 97] width 105 height 1
click at [193, 115] on div "79933515958 [PERSON_NAME]" at bounding box center [184, 115] width 203 height 16
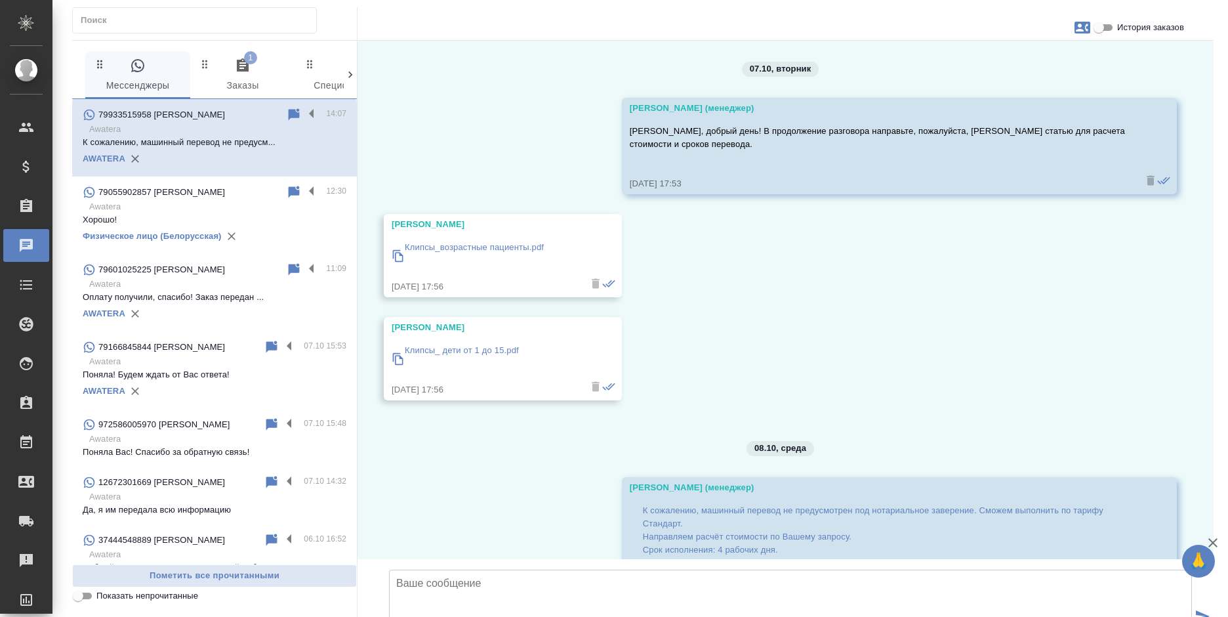
click at [304, 115] on label at bounding box center [315, 114] width 22 height 15
click at [0, 0] on input "checkbox" at bounding box center [0, 0] width 0 height 0
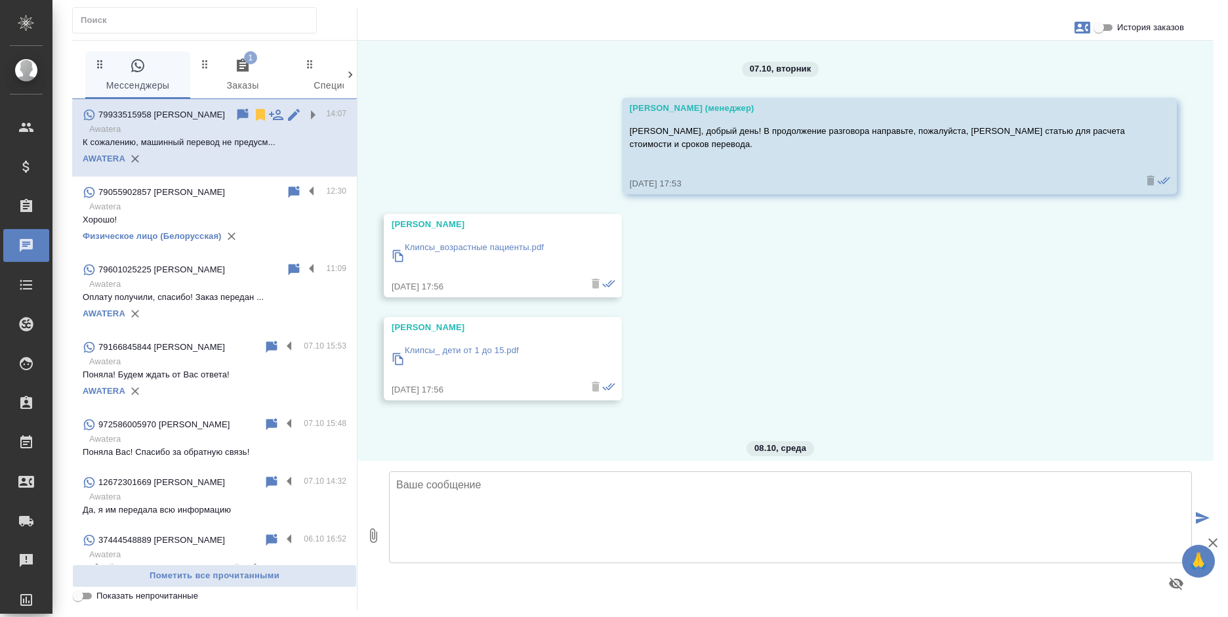
scroll to position [296, 0]
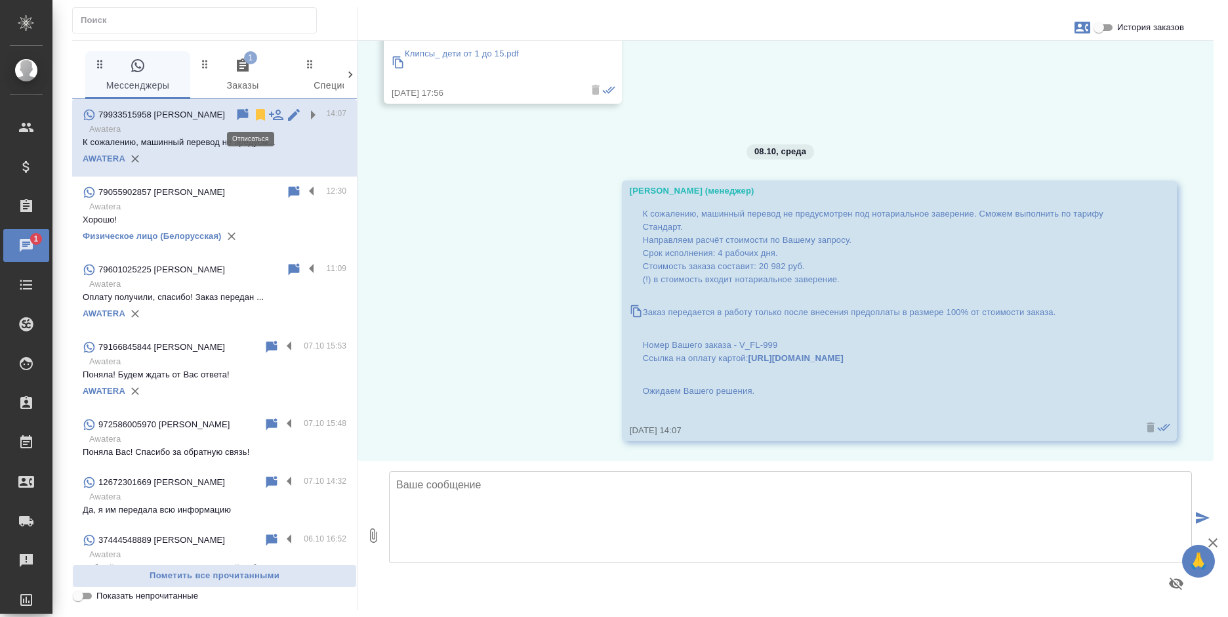
click at [256, 117] on icon at bounding box center [260, 115] width 9 height 12
click at [235, 81] on span "1 Заказы" at bounding box center [242, 76] width 89 height 36
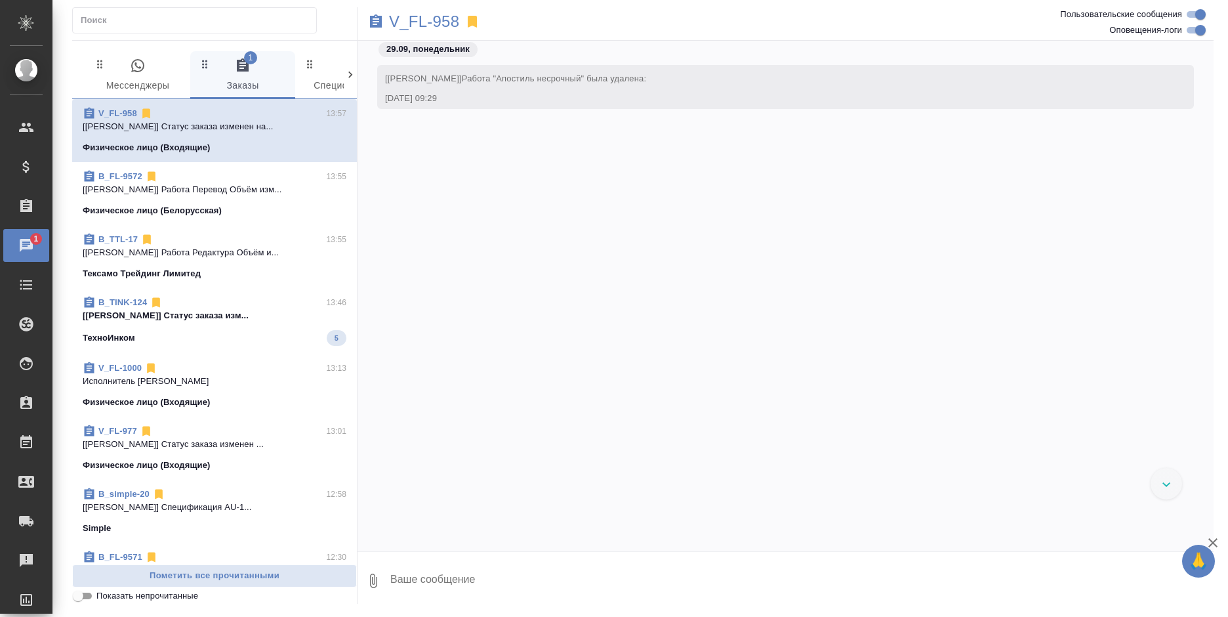
scroll to position [3231, 0]
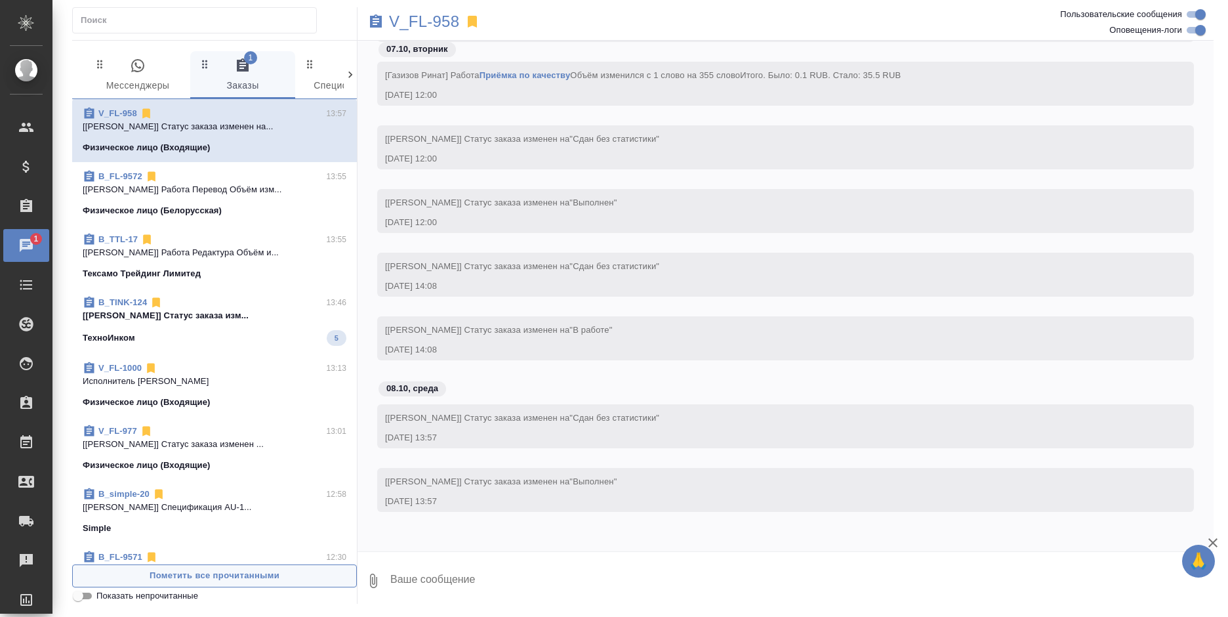
click at [265, 573] on span "Пометить все прочитанными" at bounding box center [214, 575] width 270 height 15
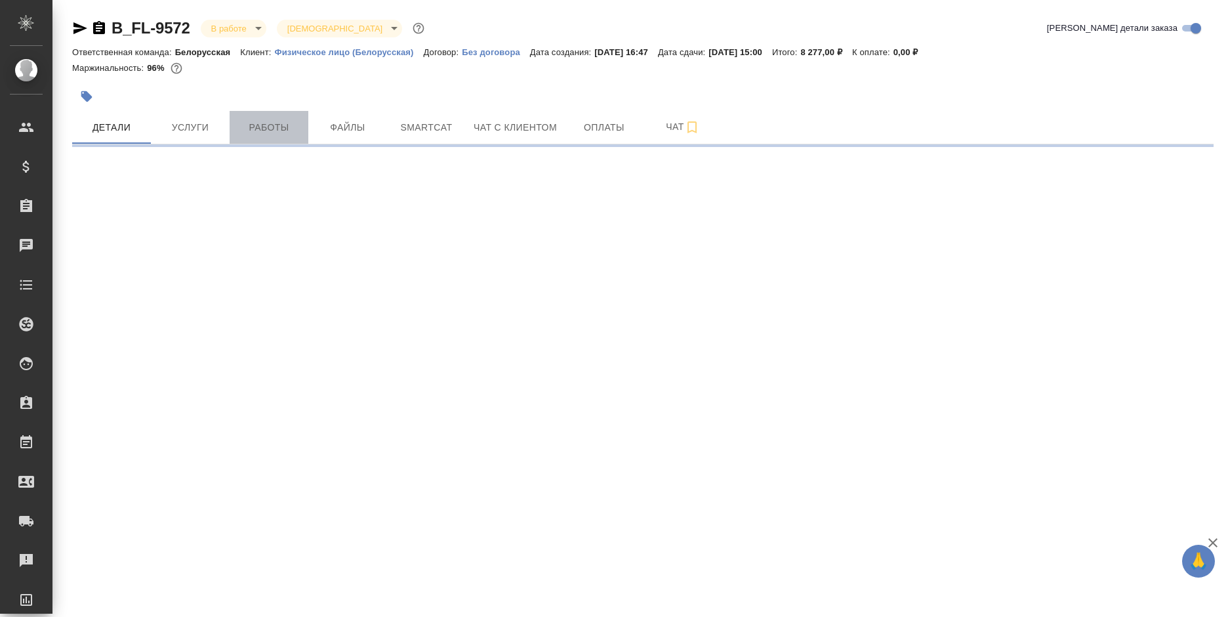
click at [258, 112] on button "Работы" at bounding box center [269, 127] width 79 height 33
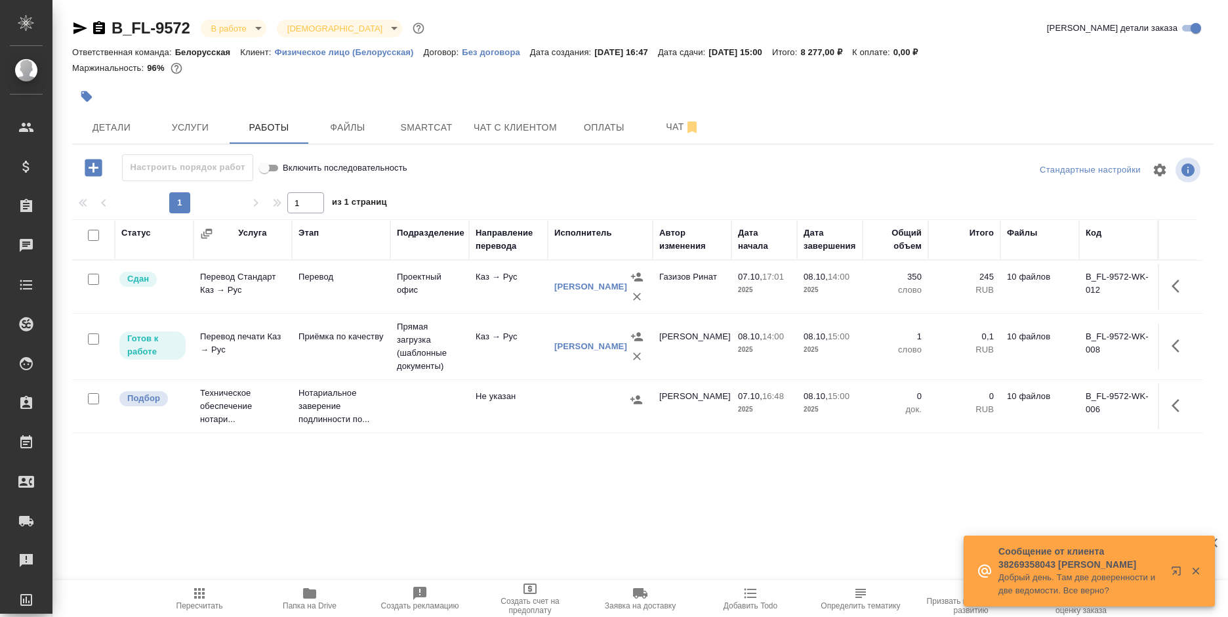
click at [1007, 574] on p "Добрый день. Там две доверенности и две ведомости. Все верно?" at bounding box center [1080, 584] width 164 height 26
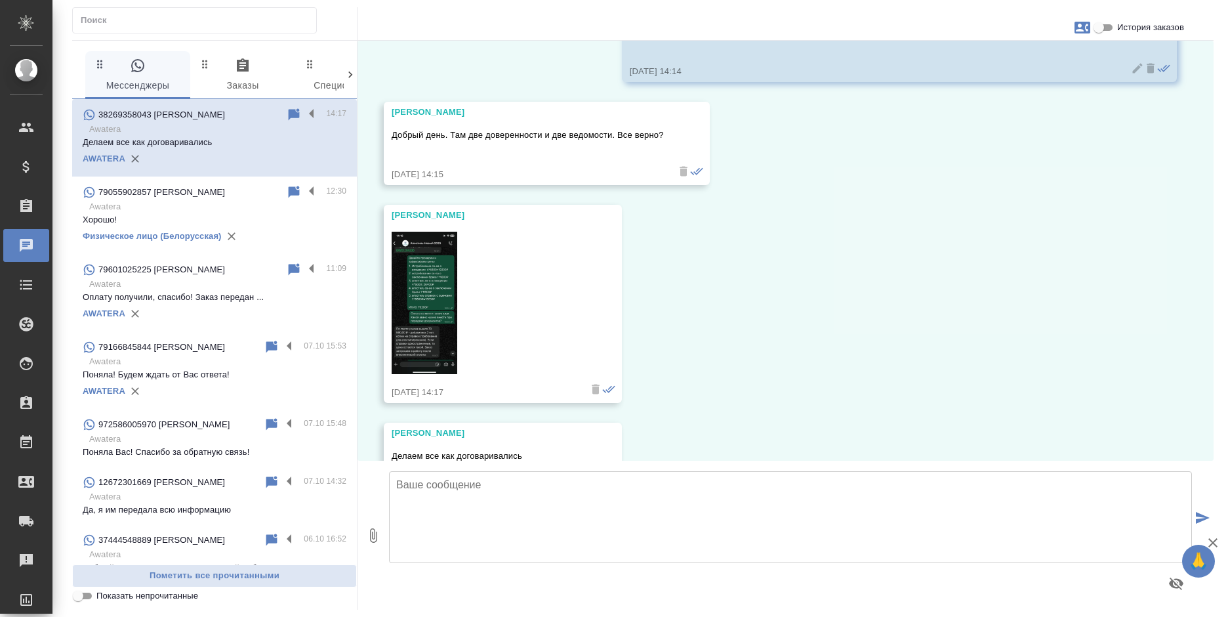
scroll to position [9969, 0]
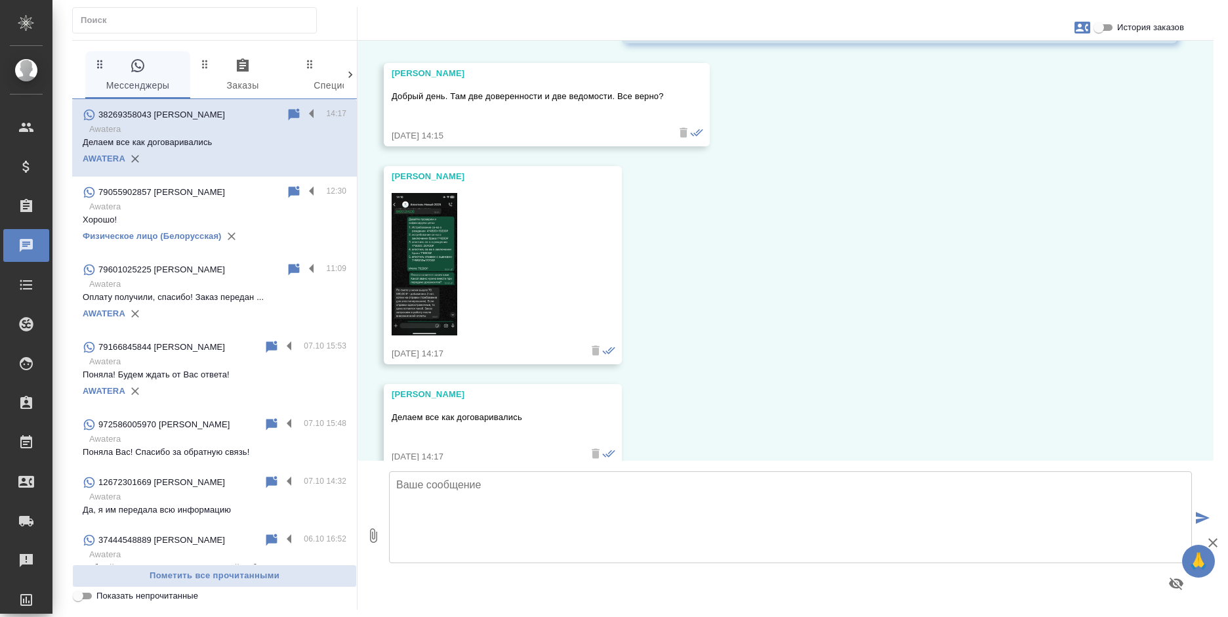
click at [422, 251] on img at bounding box center [425, 264] width 66 height 142
click at [1141, 27] on span "История заказов" at bounding box center [1150, 27] width 67 height 13
click at [1122, 27] on input "История заказов" at bounding box center [1098, 28] width 47 height 16
checkbox input "true"
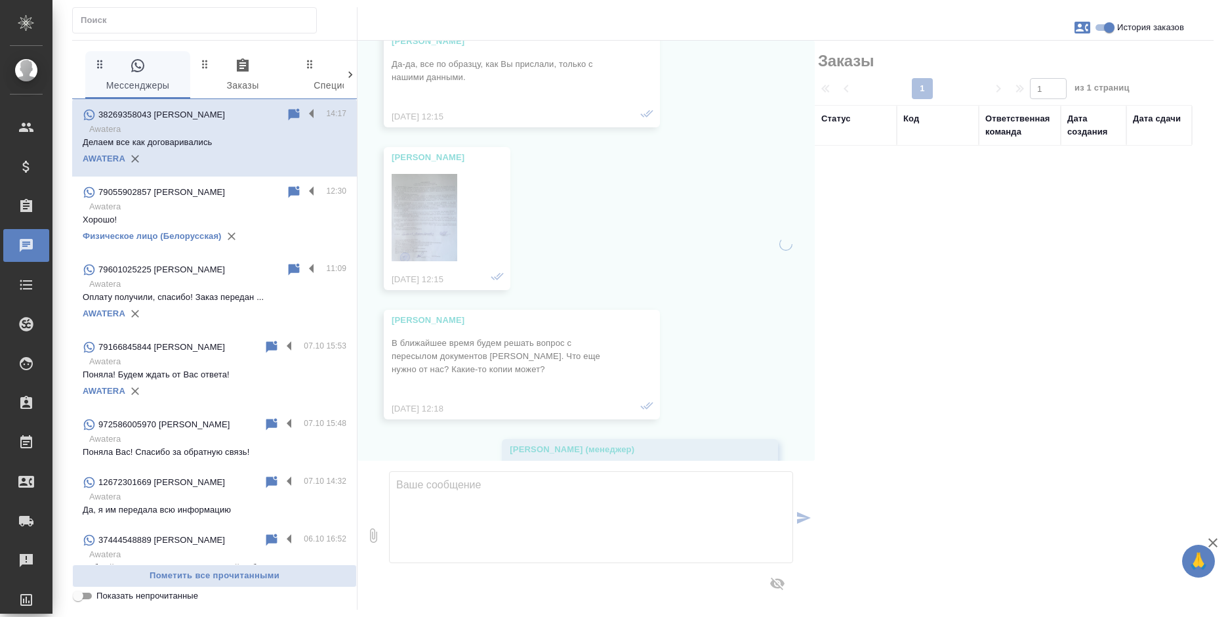
scroll to position [11635, 0]
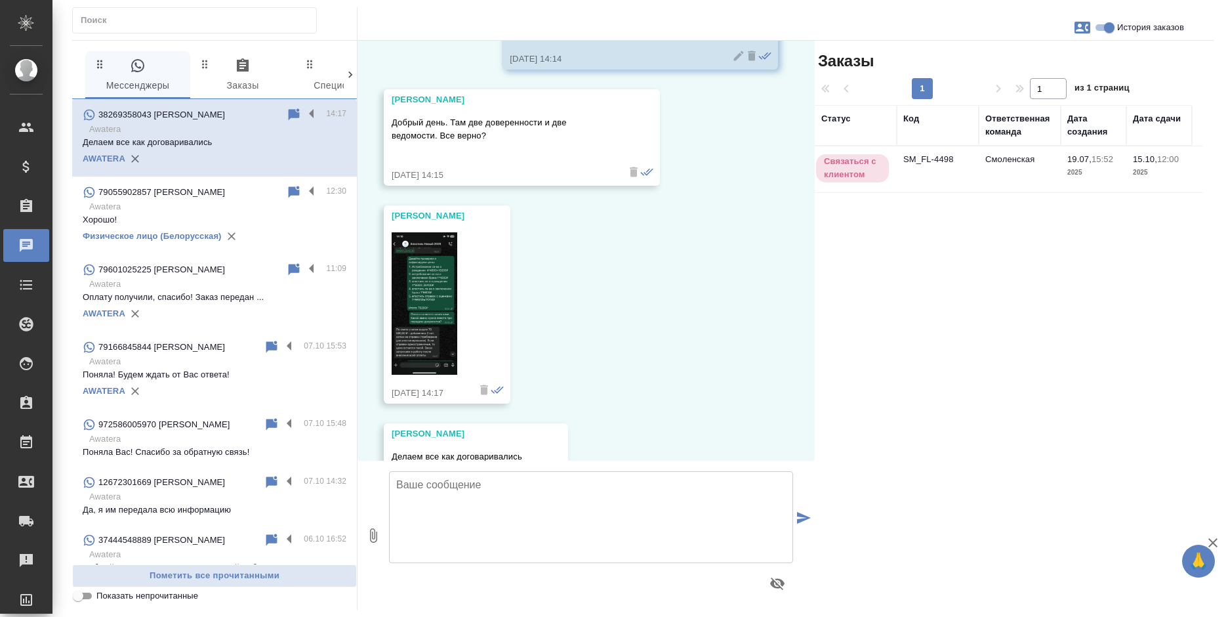
click at [1018, 170] on td "Смоленская" at bounding box center [1020, 169] width 82 height 46
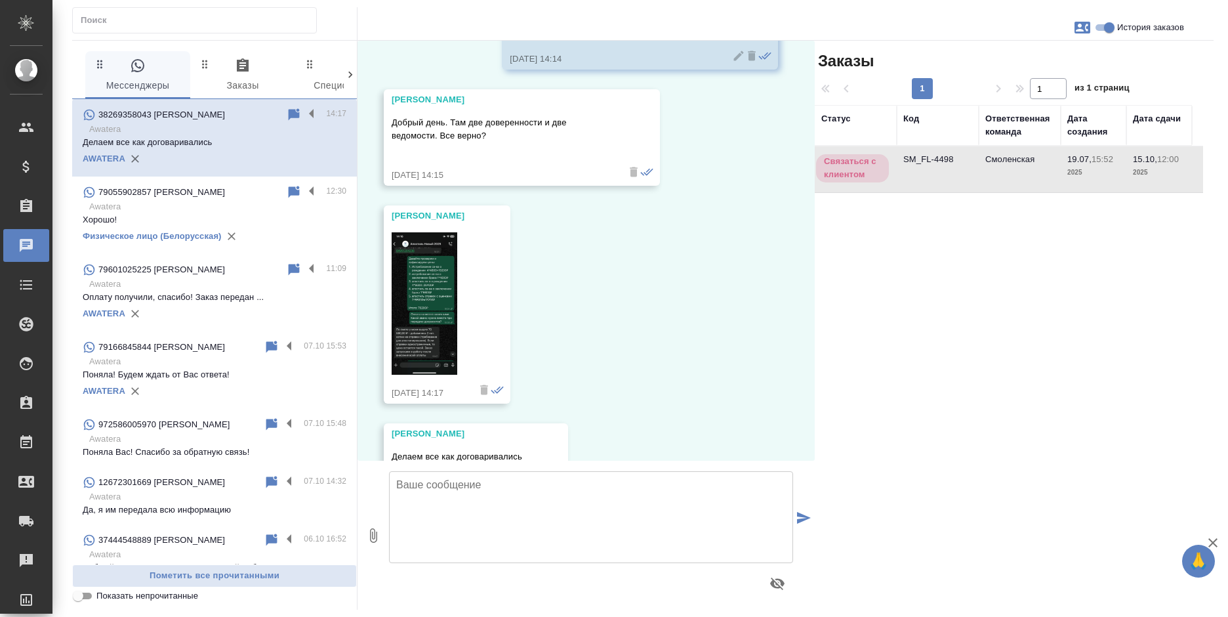
click at [1018, 170] on td "Смоленская" at bounding box center [1020, 169] width 82 height 46
click at [304, 112] on label at bounding box center [315, 114] width 22 height 15
click at [0, 0] on input "checkbox" at bounding box center [0, 0] width 0 height 0
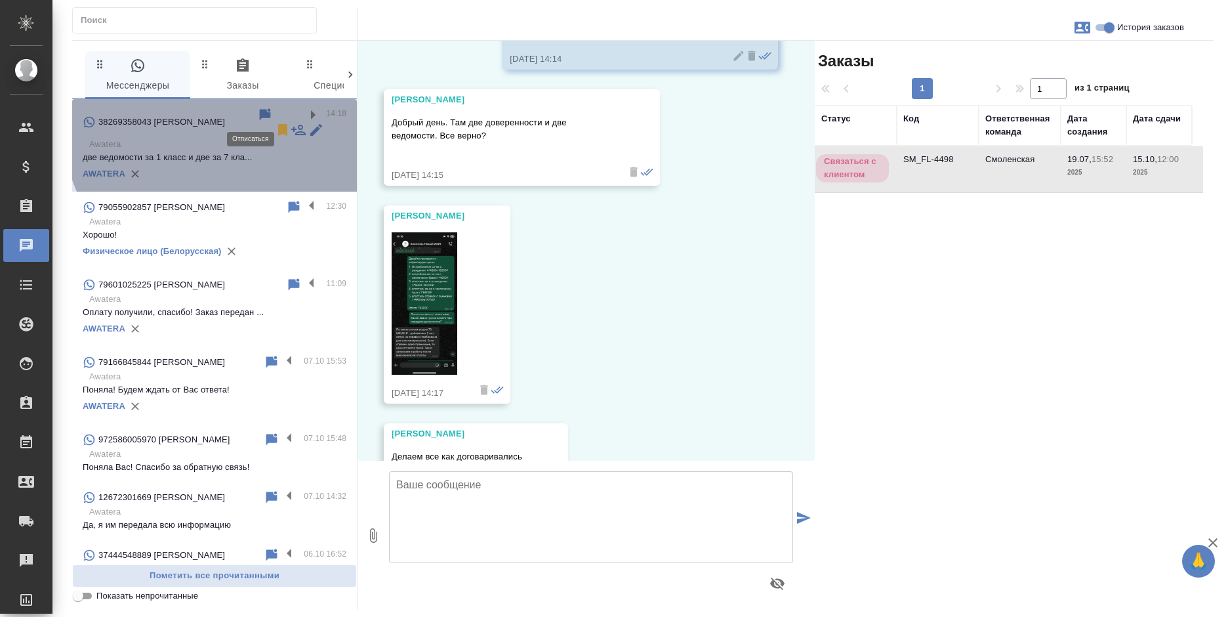
click at [278, 124] on icon at bounding box center [282, 130] width 9 height 12
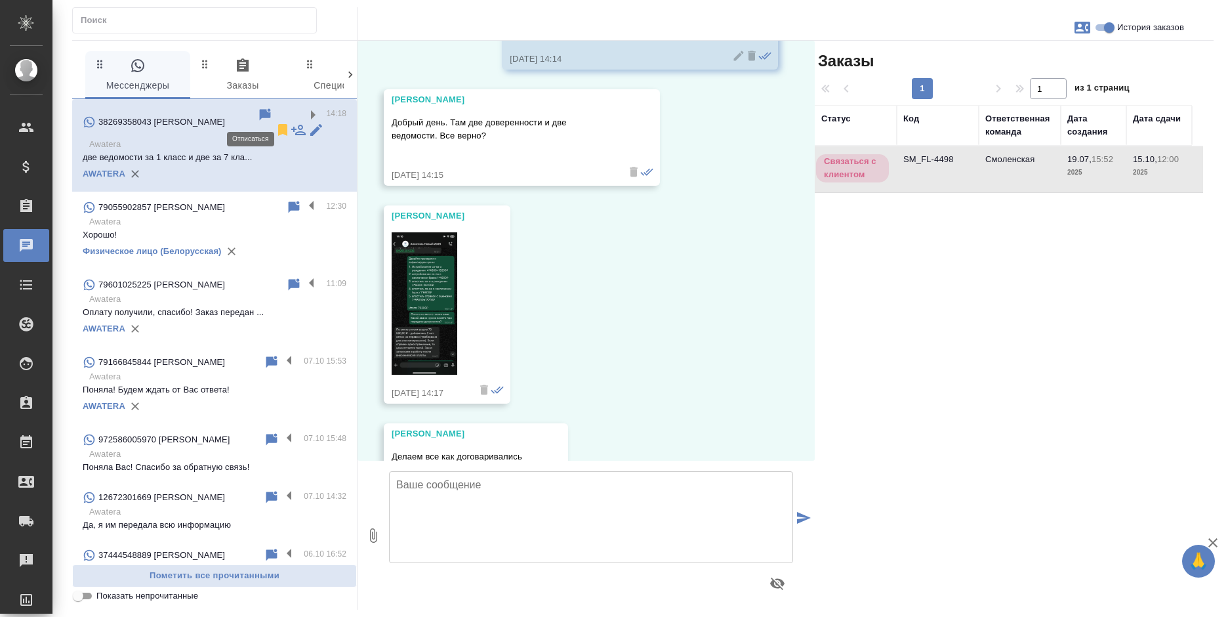
scroll to position [11751, 0]
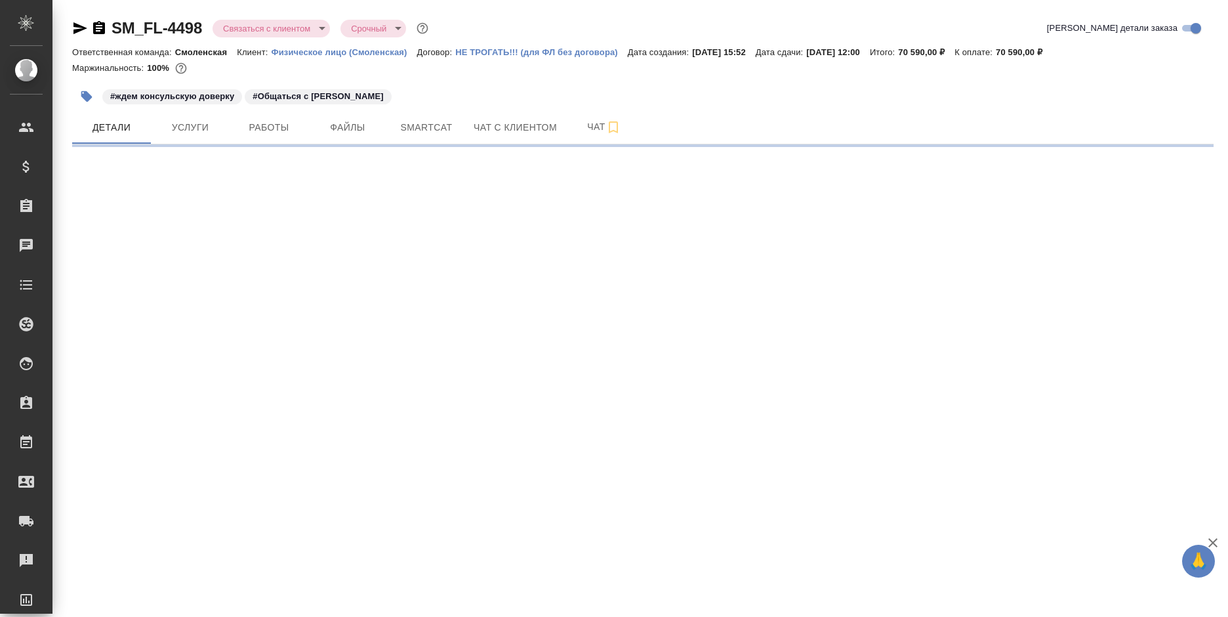
select select "RU"
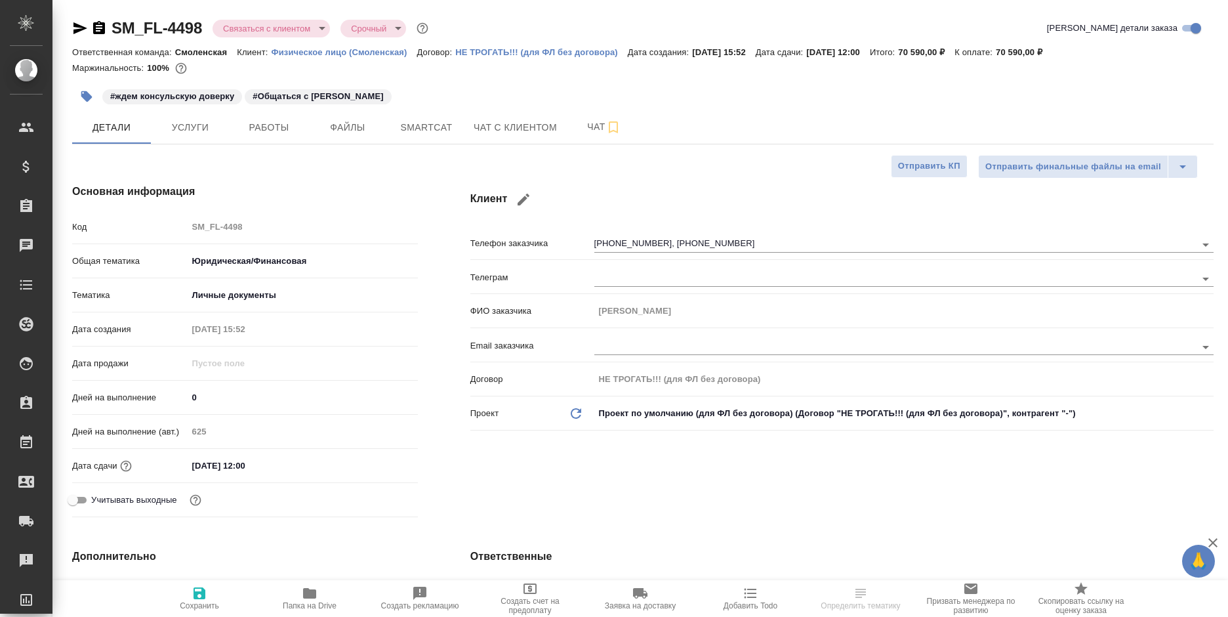
type textarea "x"
click at [194, 129] on span "Услуги" at bounding box center [190, 127] width 63 height 16
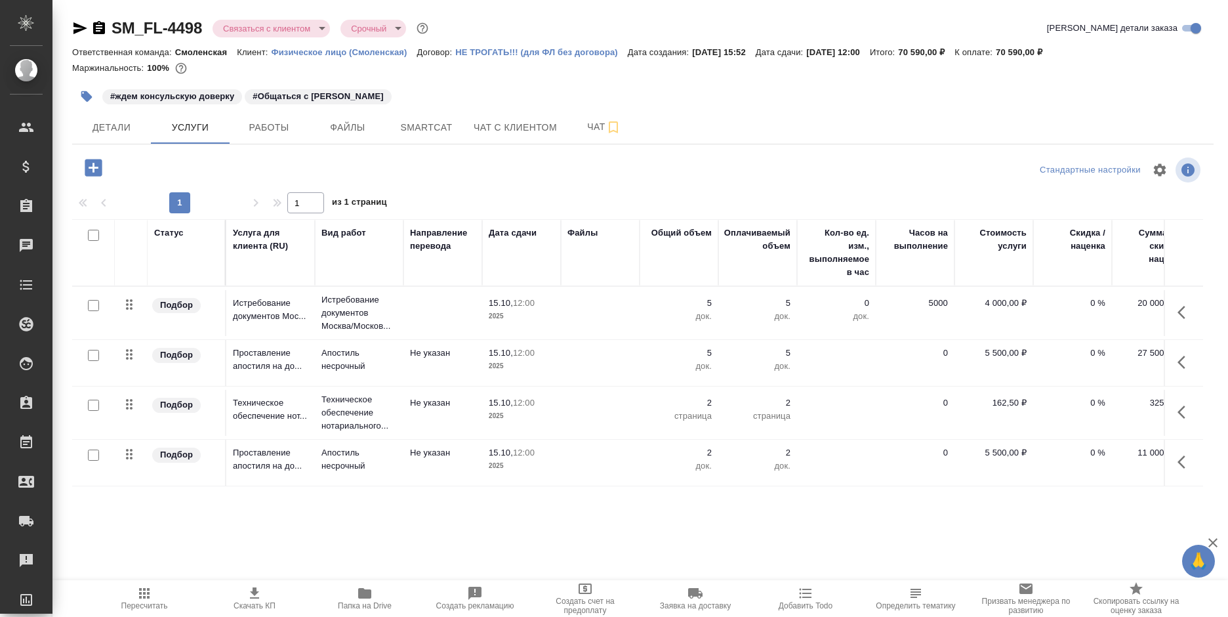
scroll to position [0, 106]
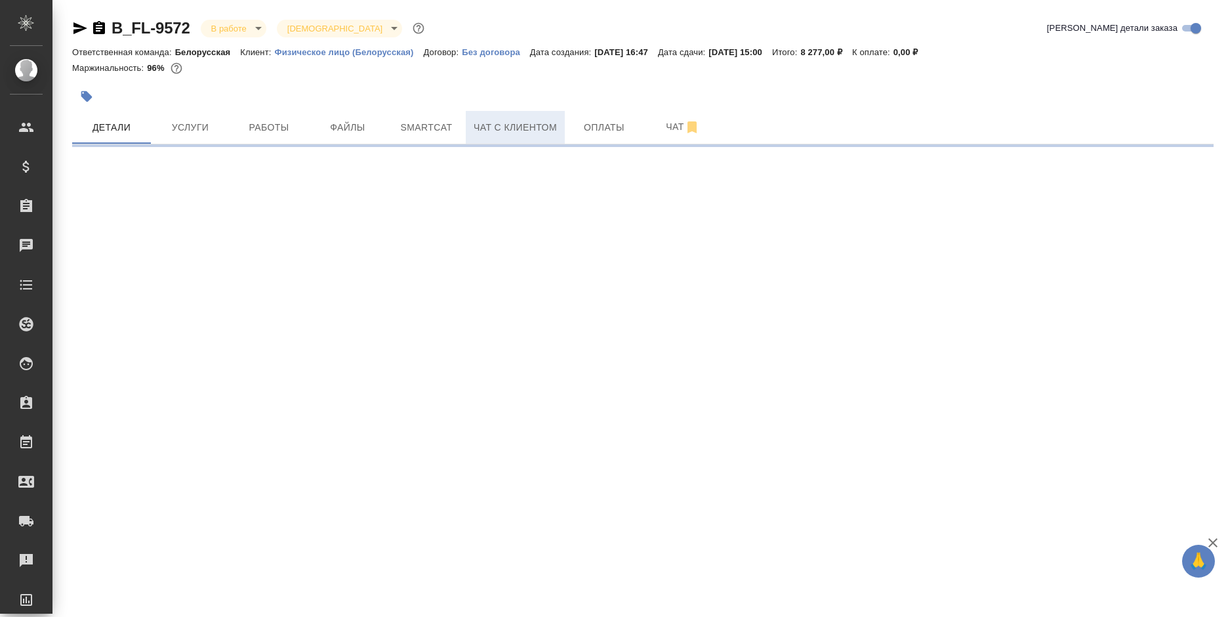
select select "RU"
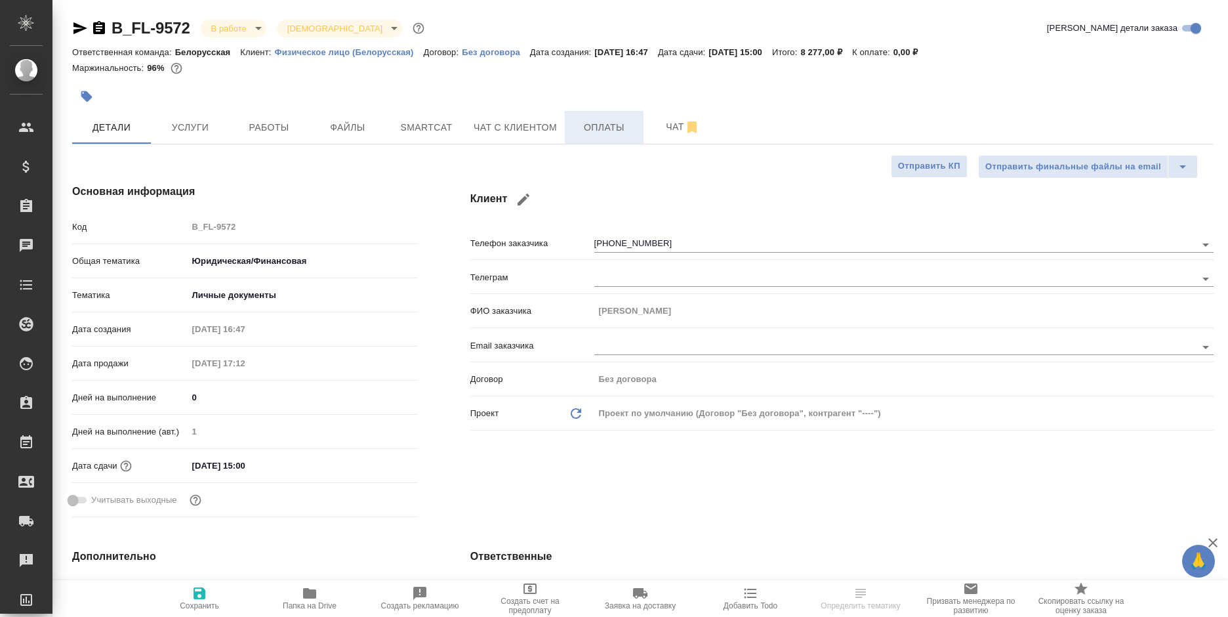
type textarea "x"
click at [538, 134] on span "Чат с клиентом" at bounding box center [515, 127] width 83 height 16
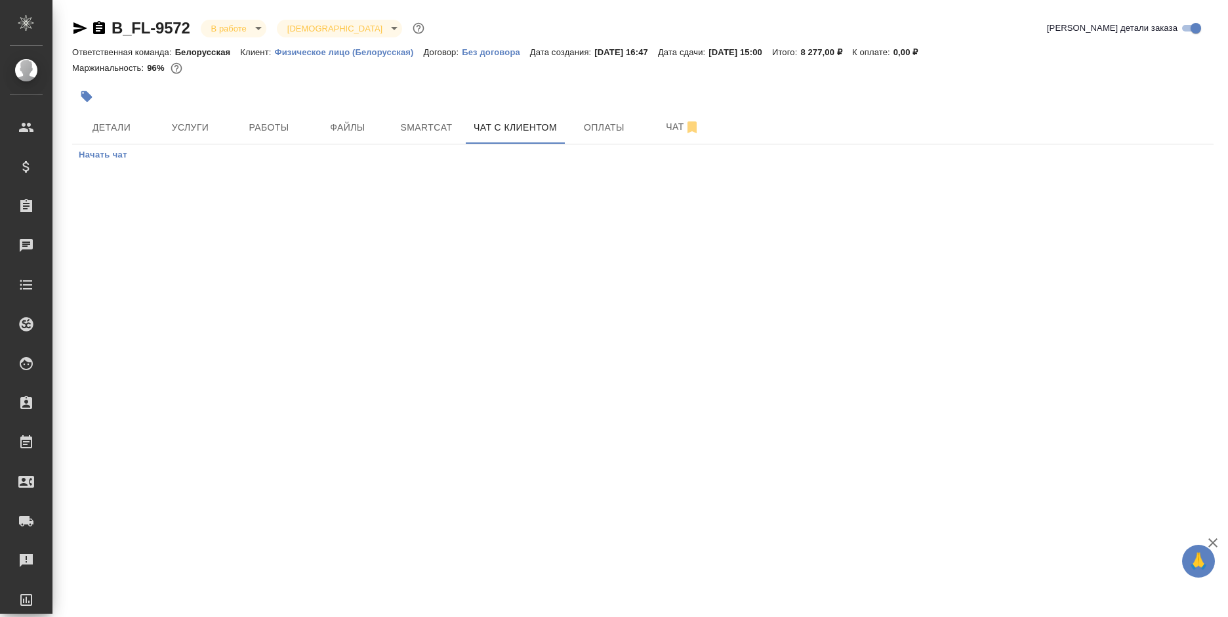
click at [108, 148] on span "Начать чат" at bounding box center [103, 155] width 49 height 15
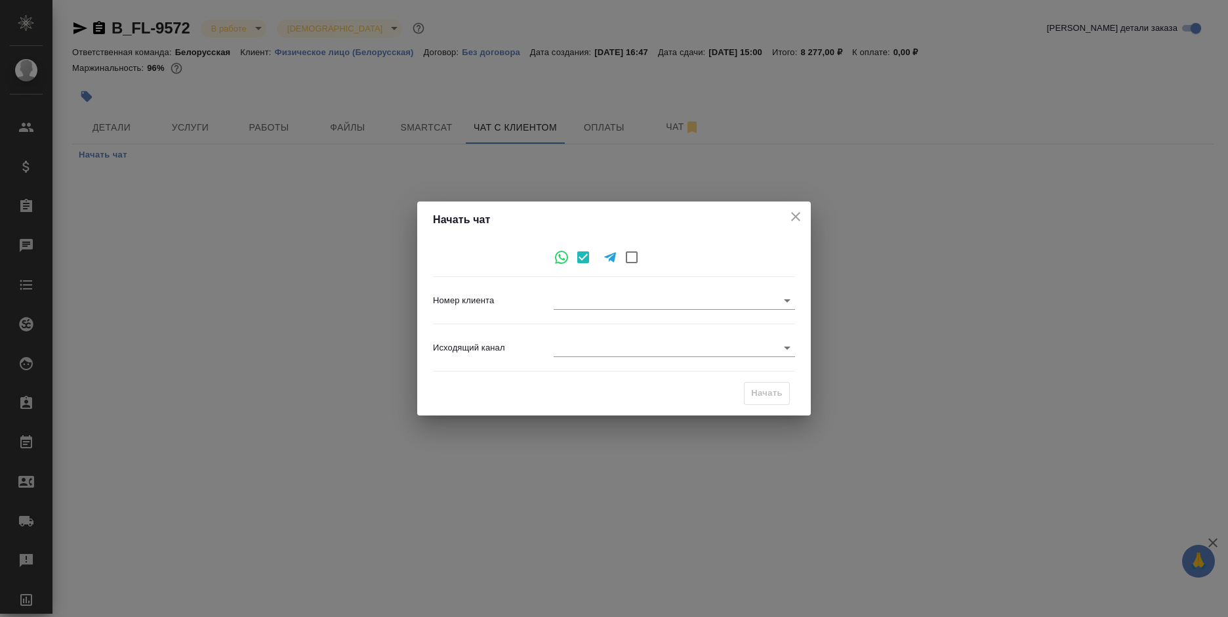
type input "[PHONE_NUMBER]"
click at [609, 349] on body "🙏 .cls-1 fill:#fff; AWATERA [PERSON_NAME] Спецификации Заказы 0 Чаты Todo Проек…" at bounding box center [614, 308] width 1228 height 617
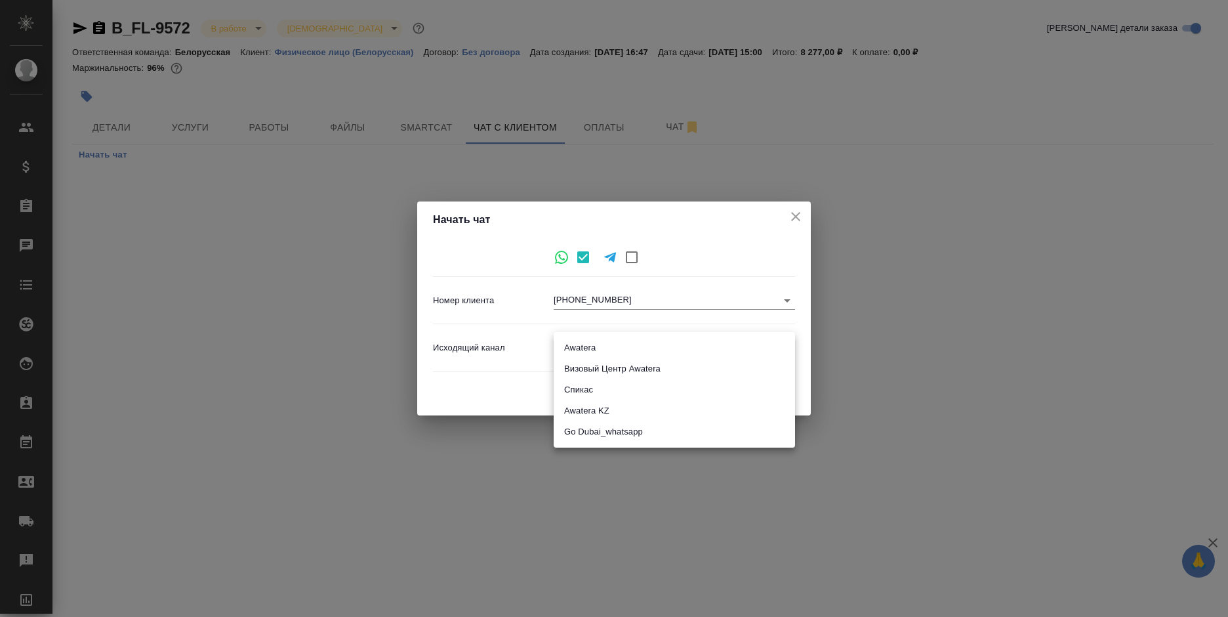
click at [620, 348] on li "Awatera" at bounding box center [674, 347] width 241 height 21
type input "2"
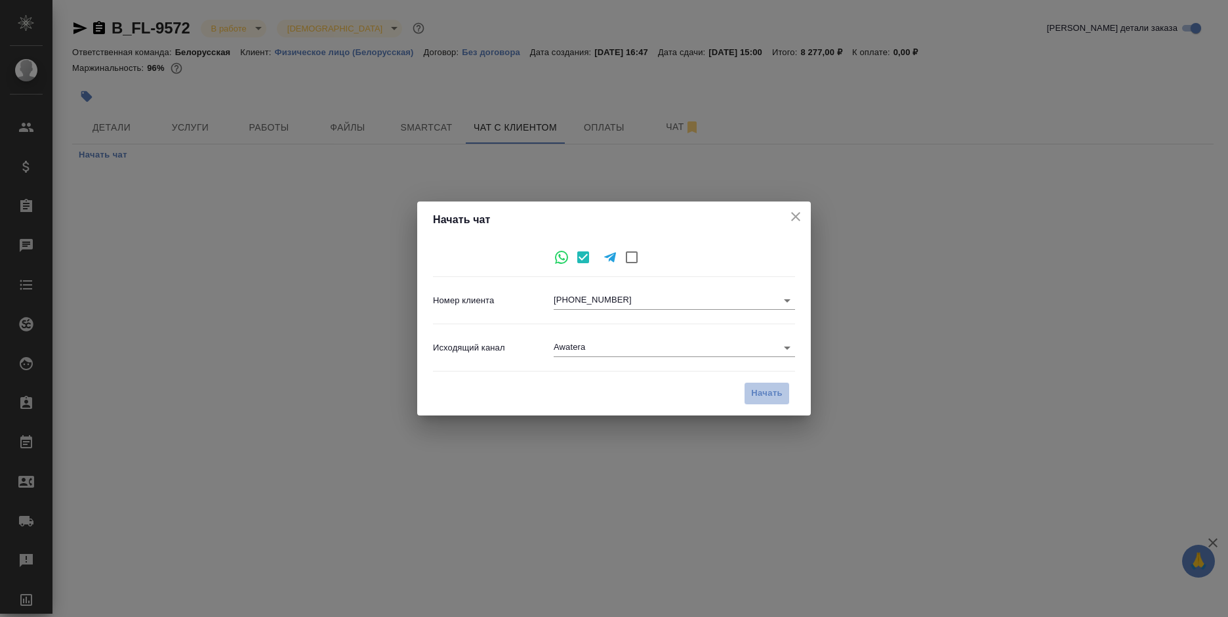
click at [767, 393] on span "Начать" at bounding box center [766, 393] width 31 height 15
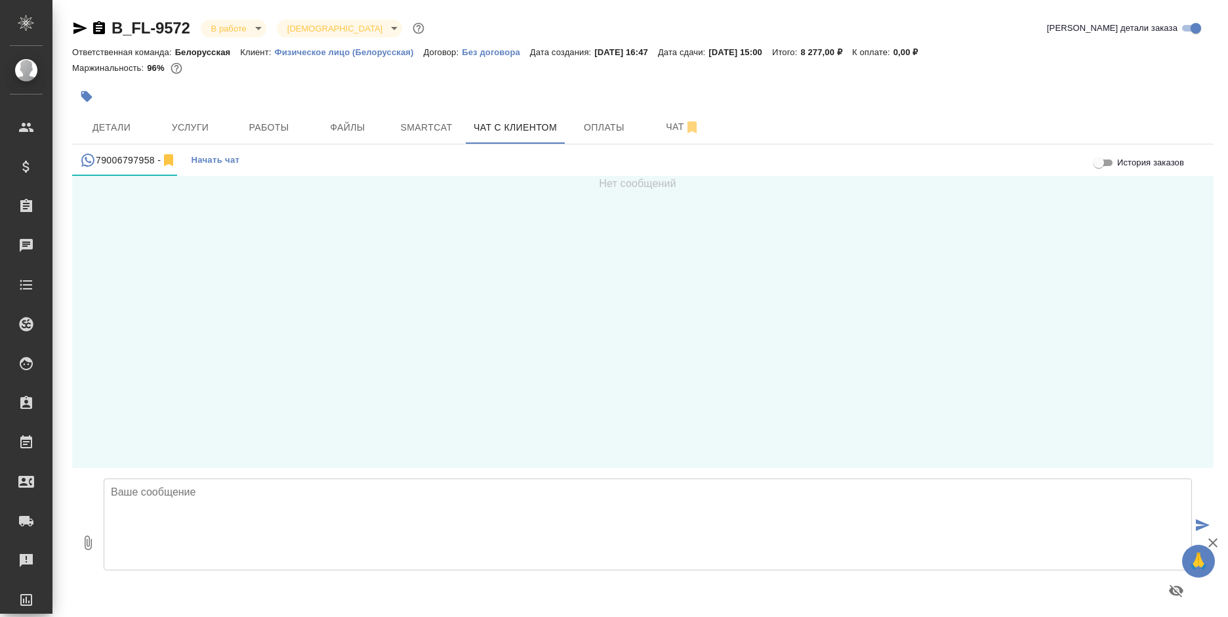
click at [478, 531] on textarea at bounding box center [648, 524] width 1088 height 92
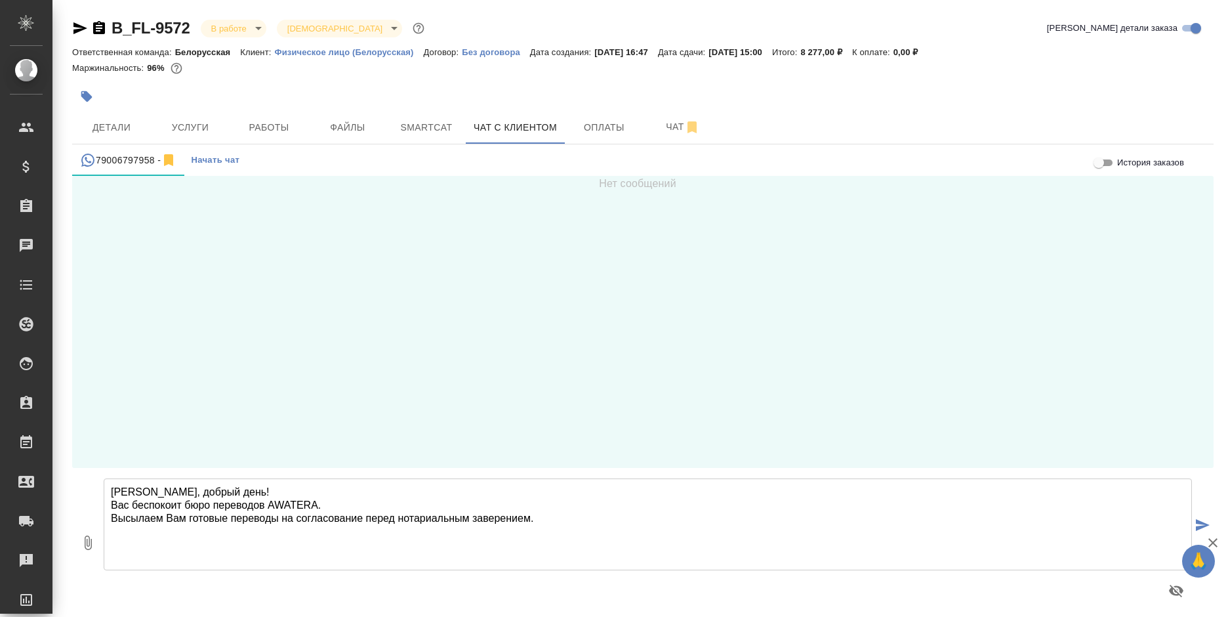
drag, startPoint x: 573, startPoint y: 521, endPoint x: 70, endPoint y: 421, distance: 513.5
click at [70, 421] on div "B_FL-9572 В работе inProgress Святая троица holyTrinity Кратко детали заказа От…" at bounding box center [643, 312] width 1156 height 624
type textarea "[PERSON_NAME], добрый день! Вас беспокоит бюро переводов AWATERA. Высылаем Вам …"
click at [127, 120] on span "Детали" at bounding box center [111, 127] width 63 height 16
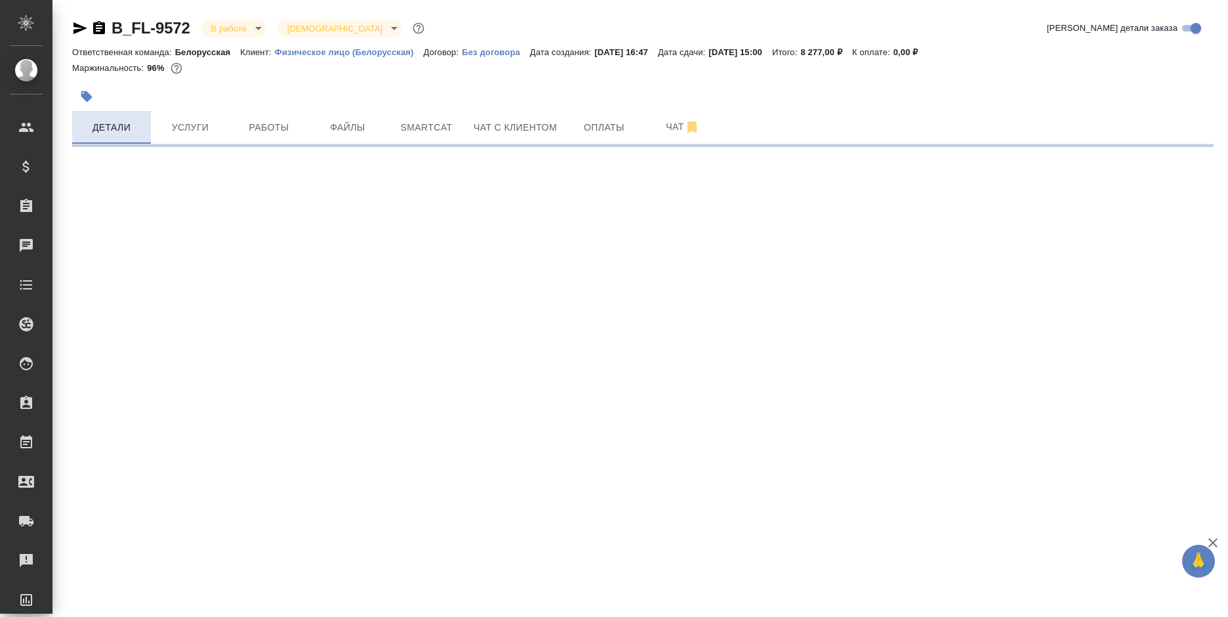
select select "RU"
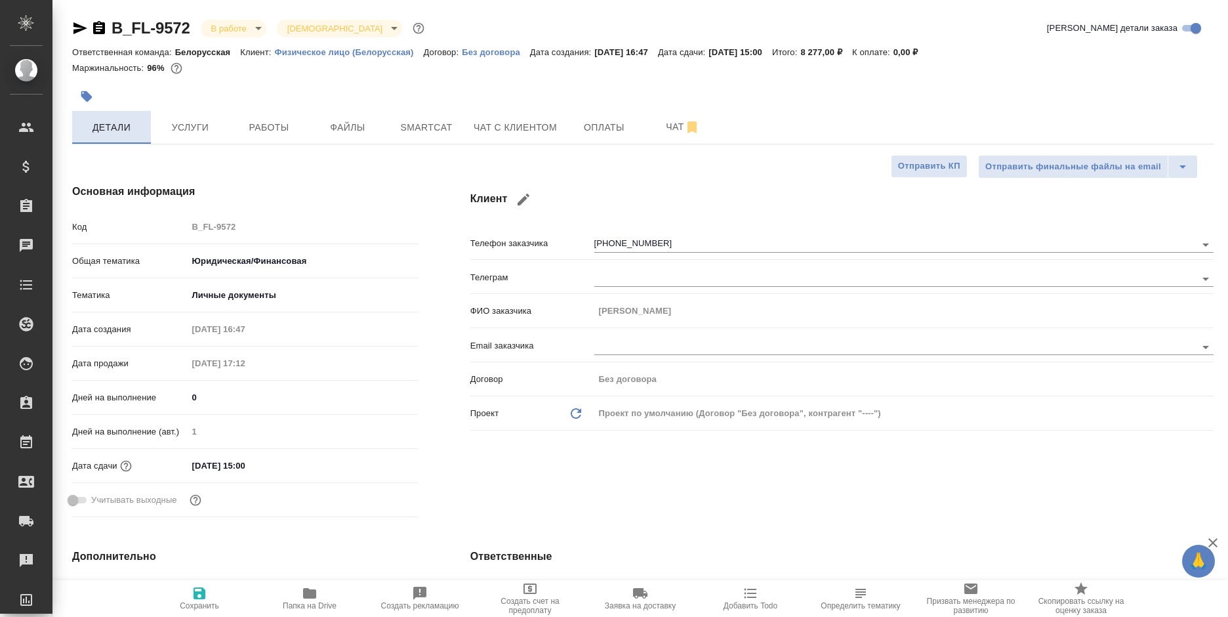
type textarea "x"
click at [485, 134] on span "Чат с клиентом" at bounding box center [515, 127] width 83 height 16
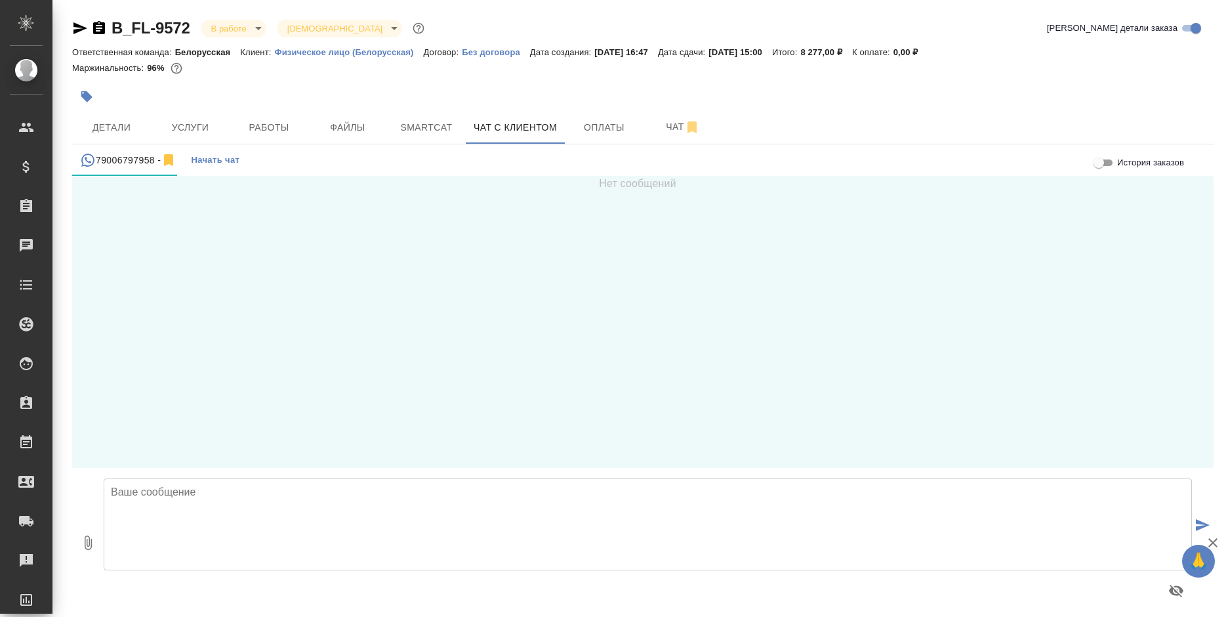
click at [341, 506] on textarea at bounding box center [648, 524] width 1088 height 92
paste textarea "[PERSON_NAME], добрый день! Вас беспокоит бюро переводов AWATERA. Высылаем Вам …"
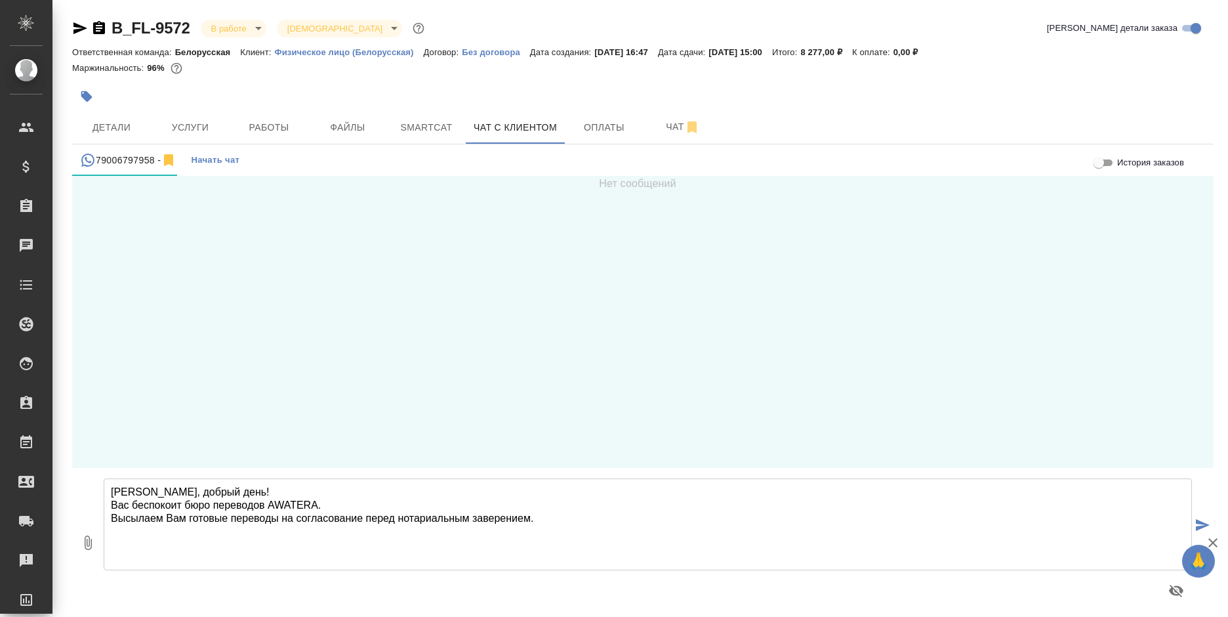
type textarea "[PERSON_NAME], добрый день! Вас беспокоит бюро переводов AWATERA. Высылаем Вам …"
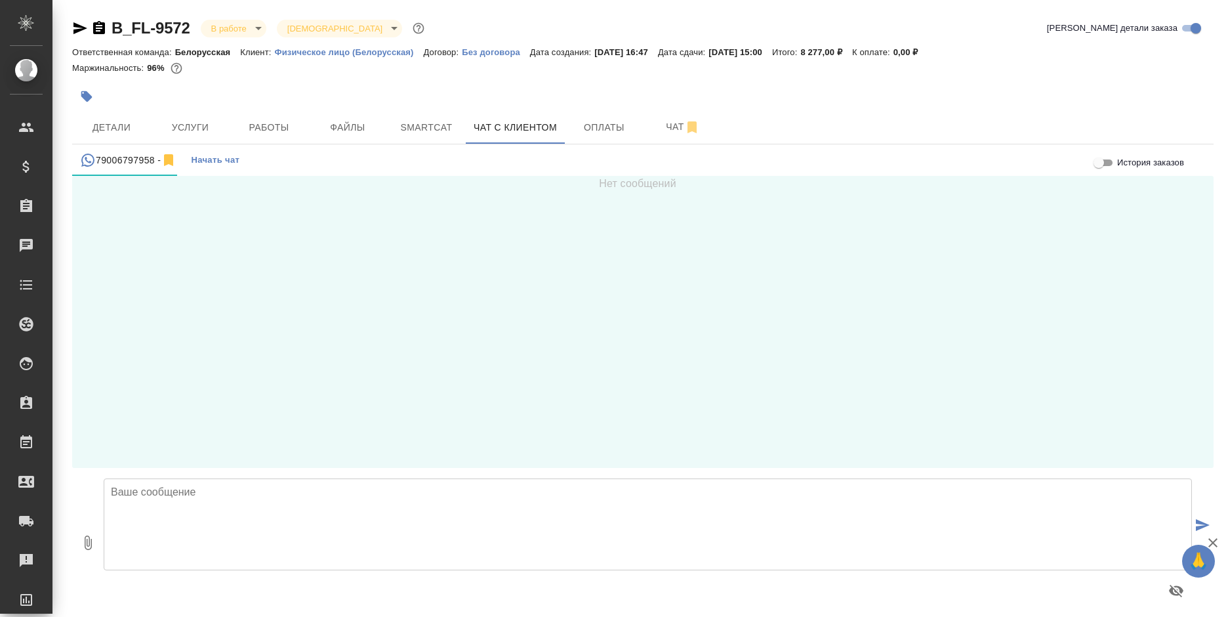
click at [87, 540] on icon "button" at bounding box center [88, 542] width 7 height 14
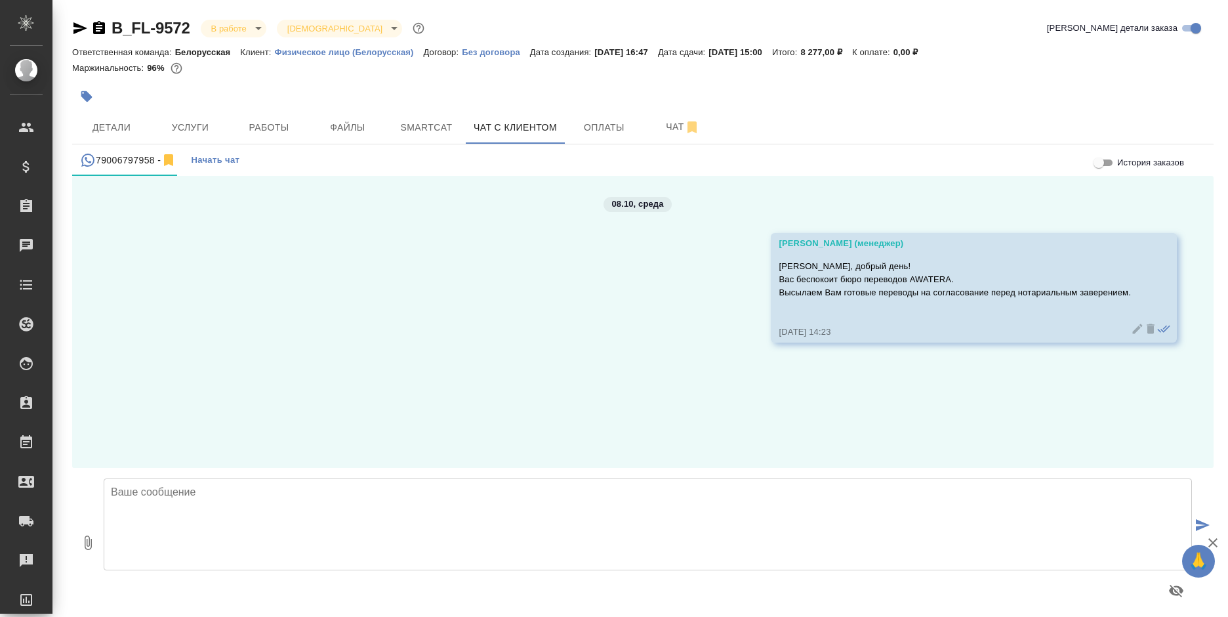
type input "C:\fakepath\СОБ Зимовец_rus.docx"
click at [283, 521] on textarea at bounding box center [648, 524] width 1088 height 92
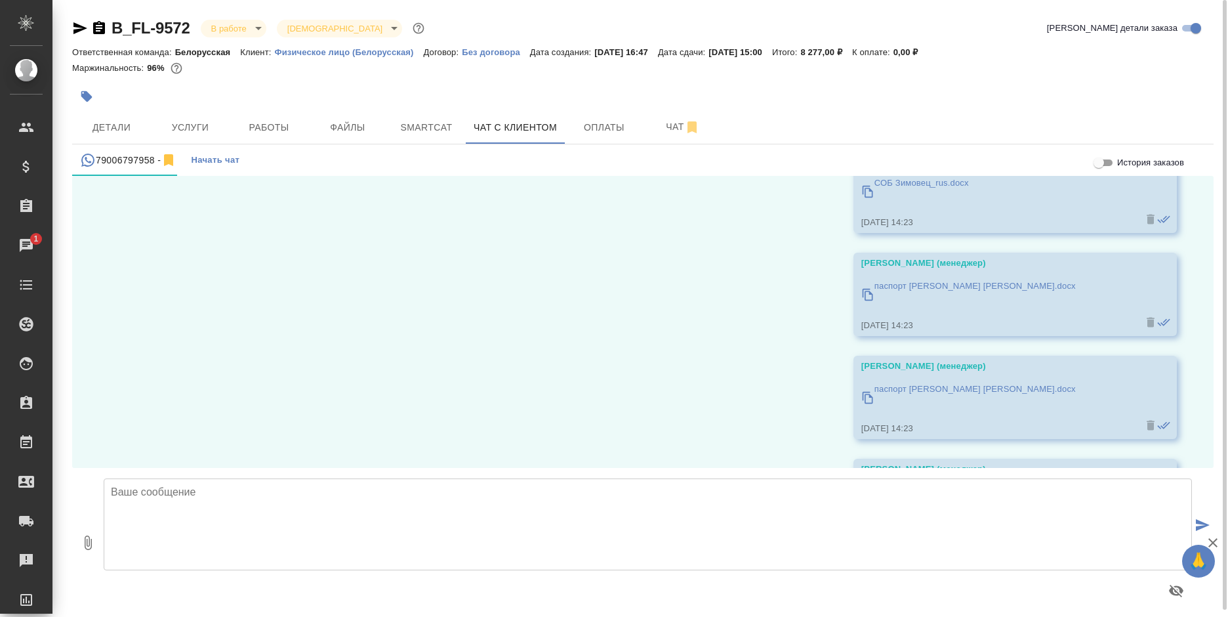
scroll to position [147, 0]
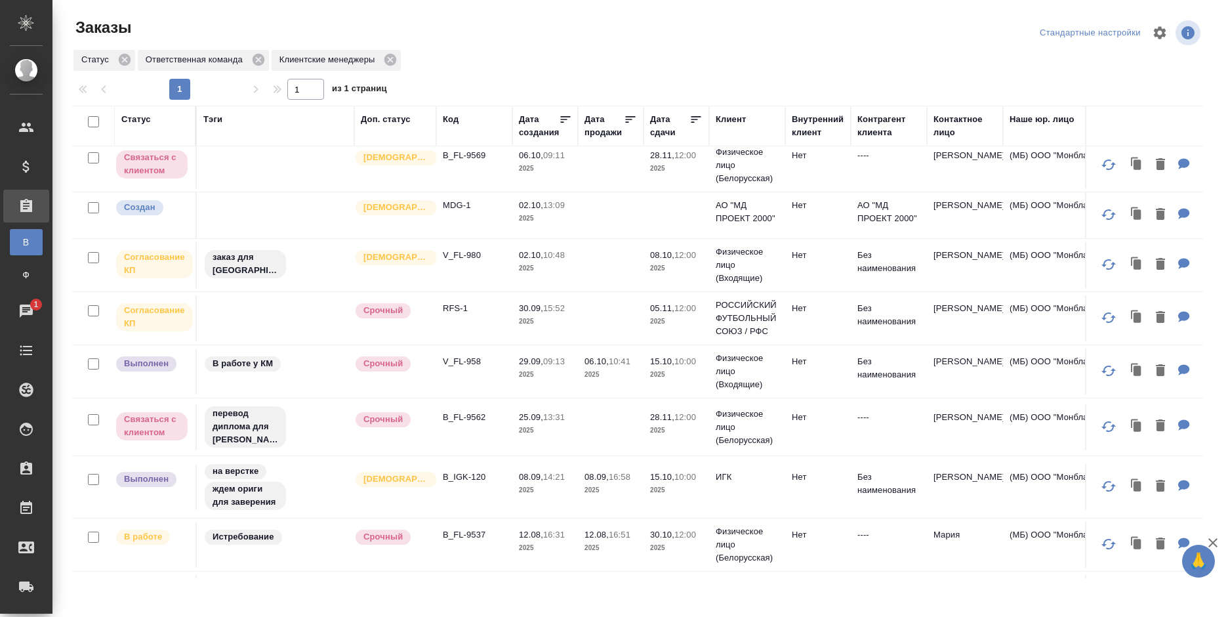
scroll to position [394, 0]
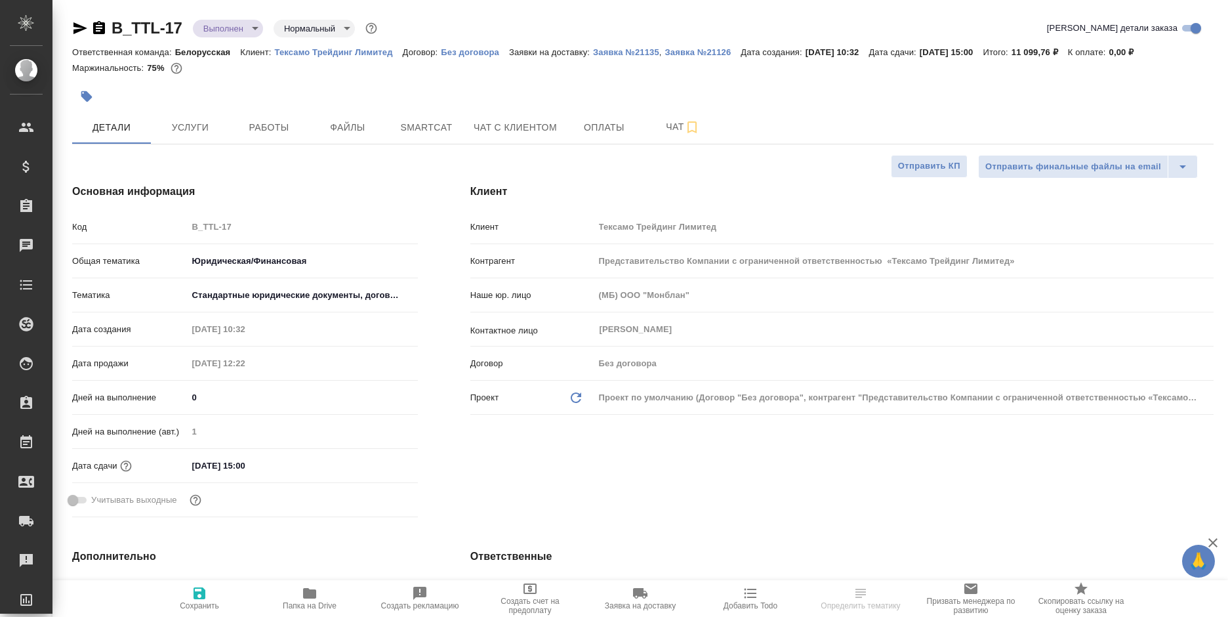
select select "RU"
type textarea "x"
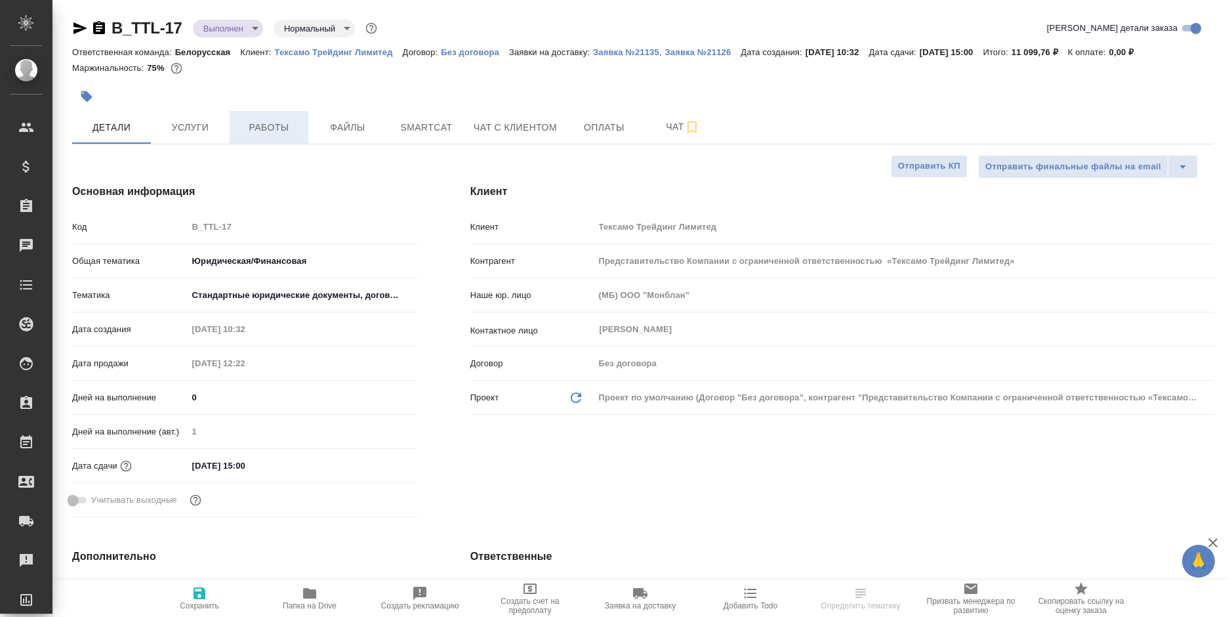
type textarea "x"
click at [264, 117] on button "Работы" at bounding box center [269, 127] width 79 height 33
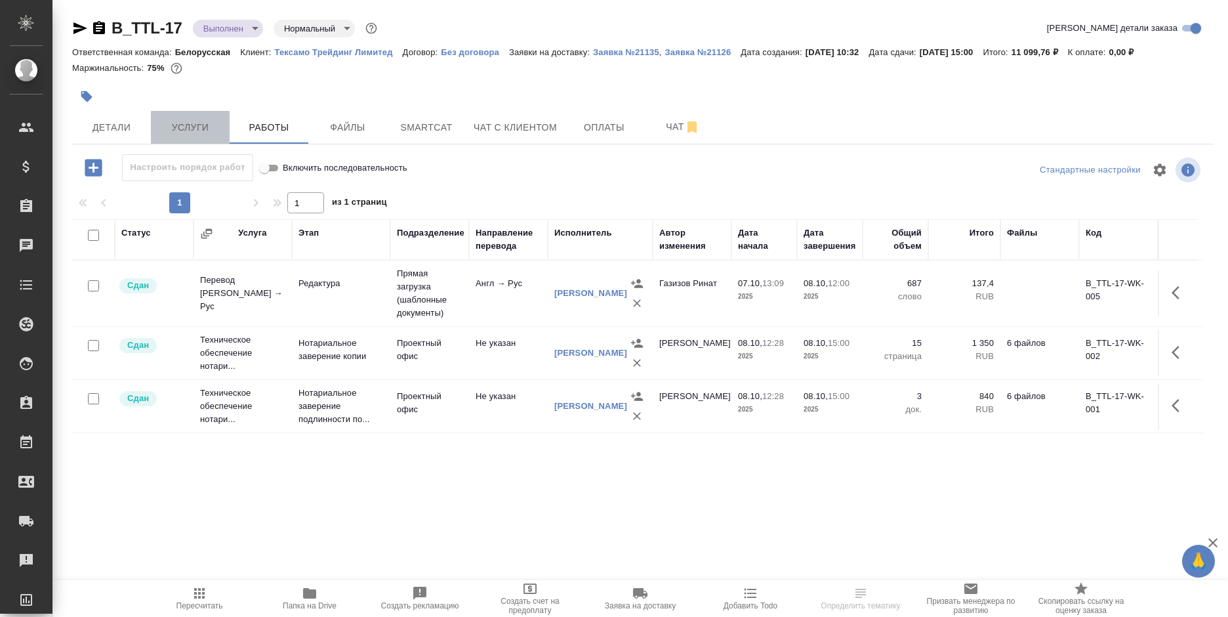
click at [212, 121] on span "Услуги" at bounding box center [190, 127] width 63 height 16
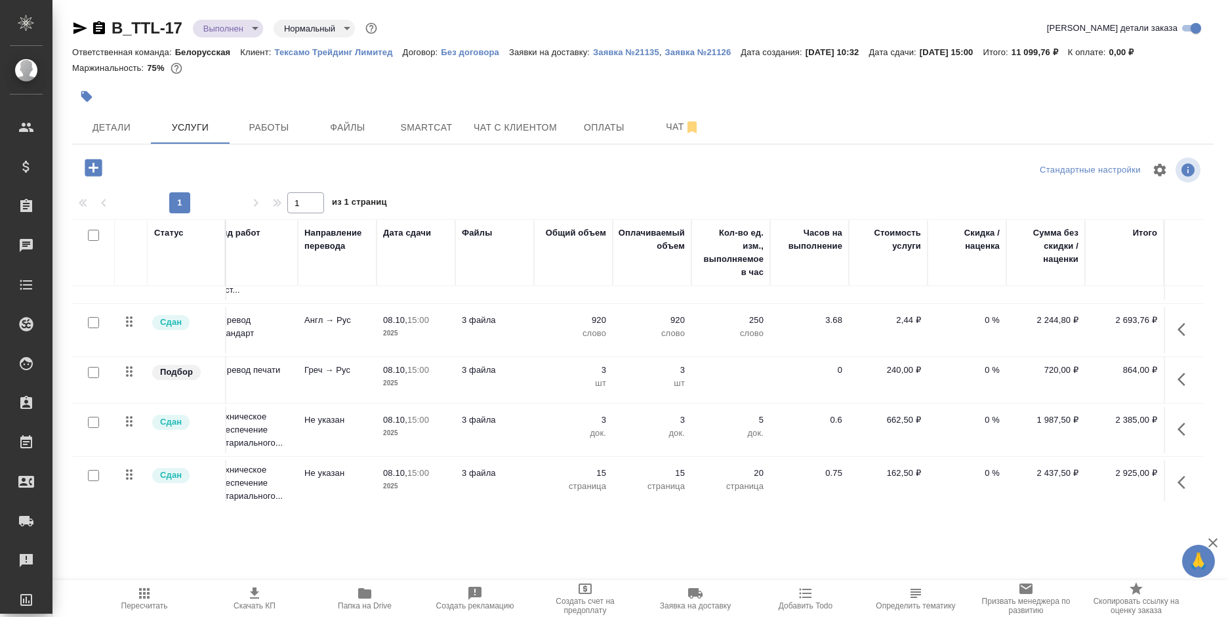
scroll to position [54, 115]
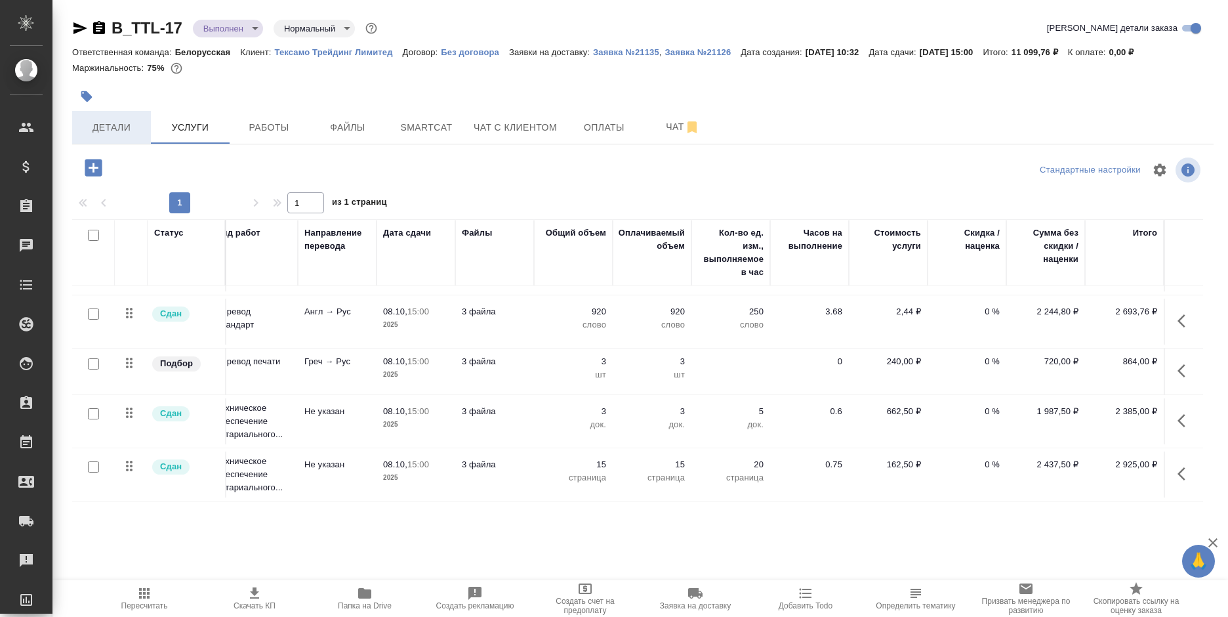
click at [106, 127] on span "Детали" at bounding box center [111, 127] width 63 height 16
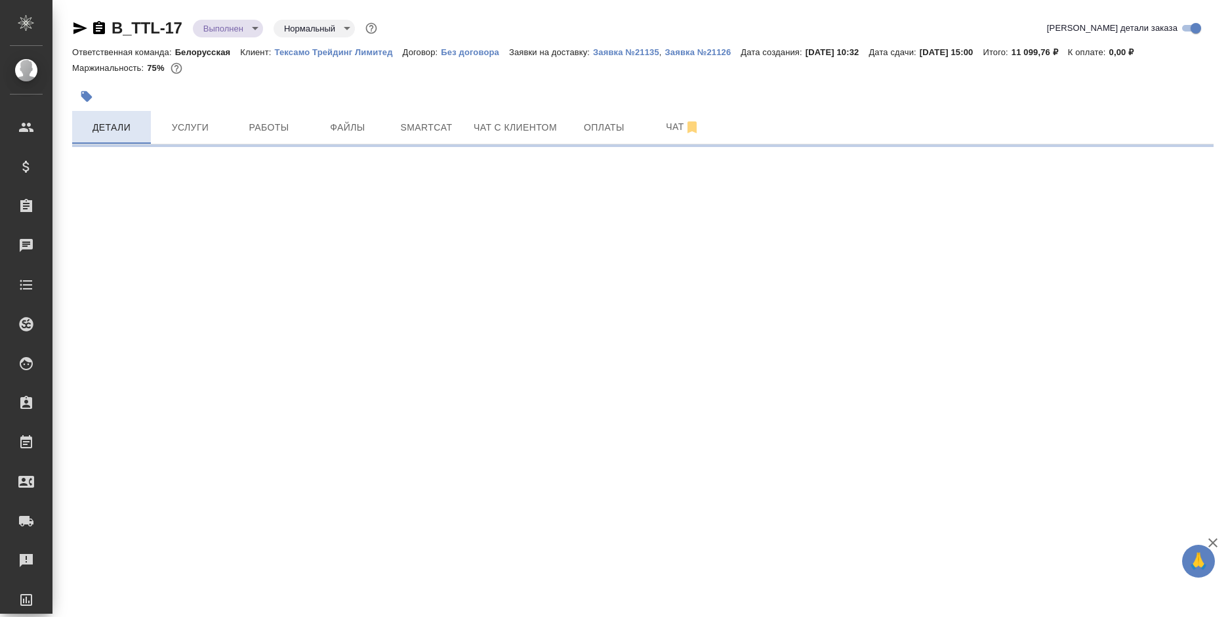
select select "RU"
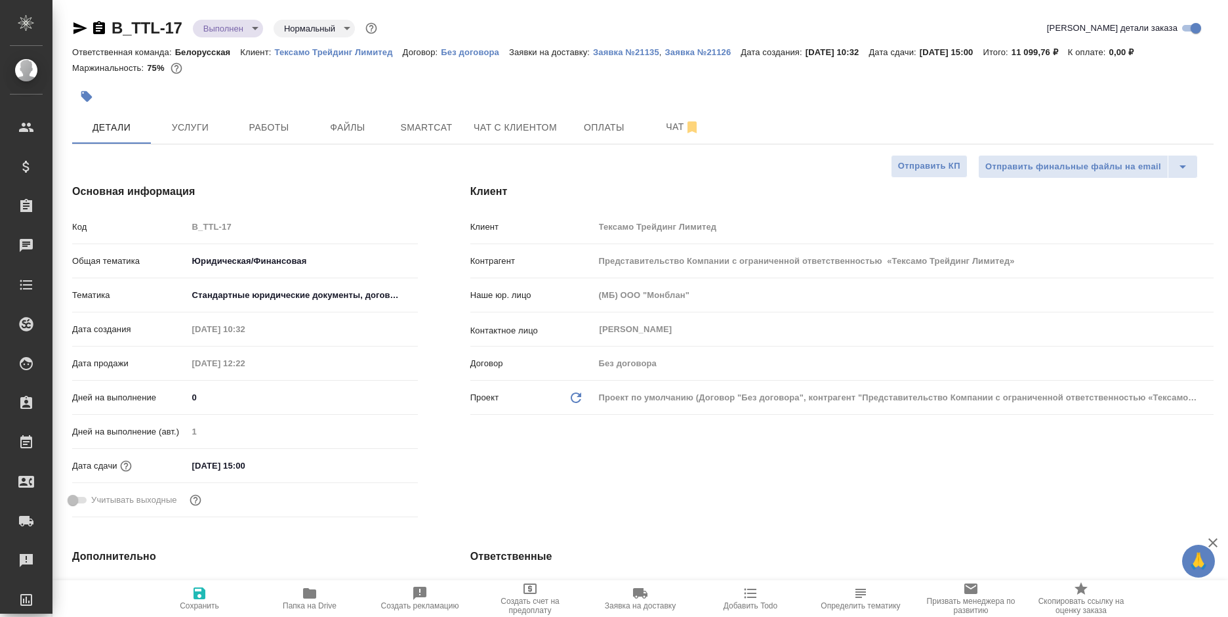
type textarea "x"
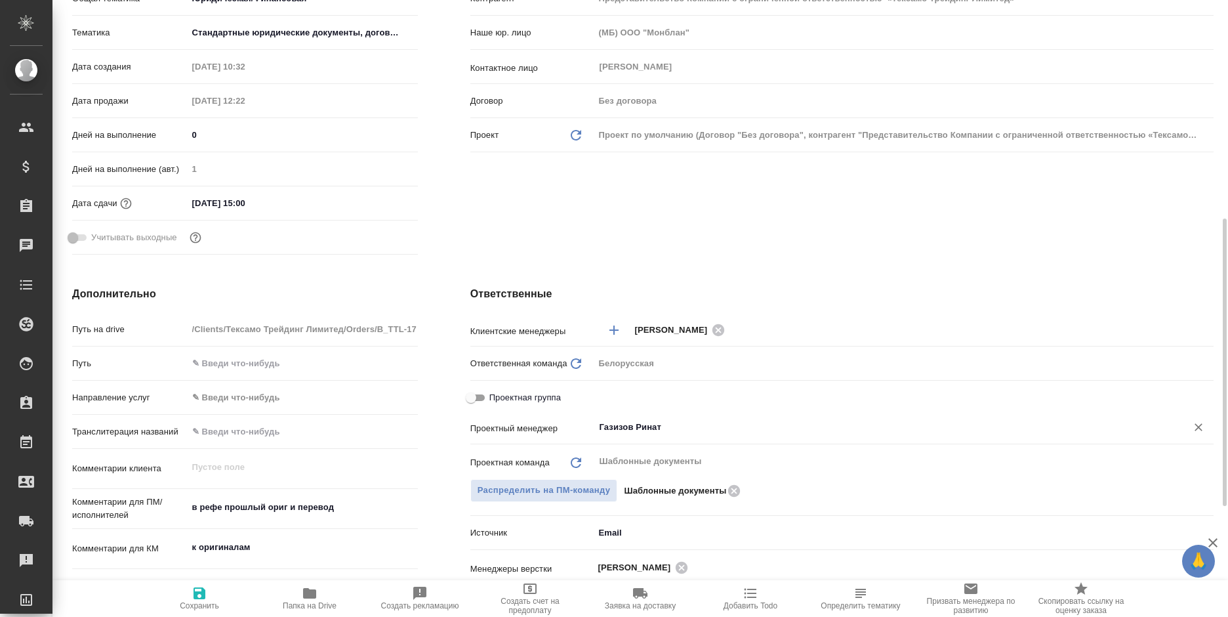
scroll to position [328, 0]
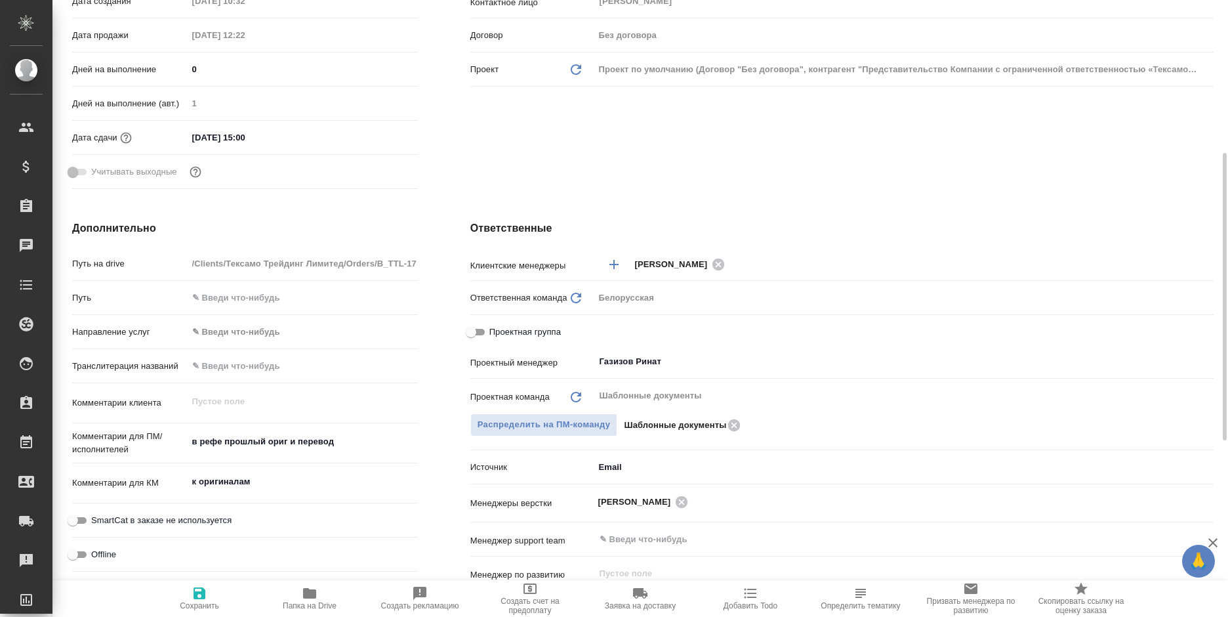
click at [496, 331] on span "Проектная группа" at bounding box center [524, 331] width 71 height 13
click at [495, 331] on input "Проектная группа" at bounding box center [470, 332] width 47 height 16
checkbox input "true"
type textarea "x"
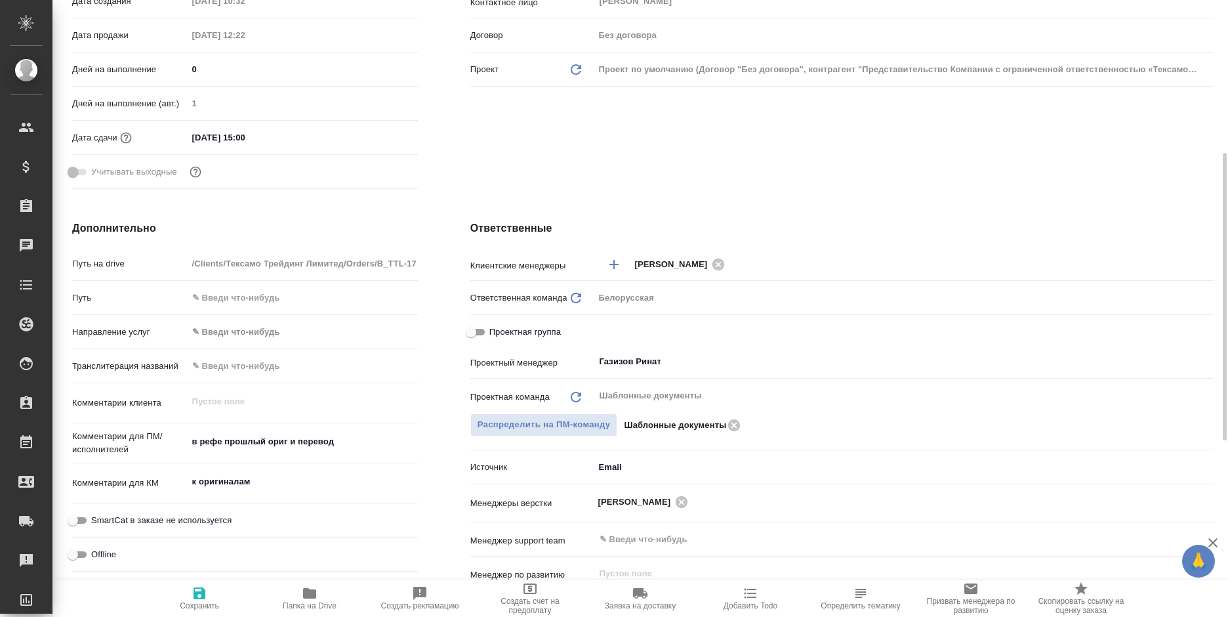
type textarea "x"
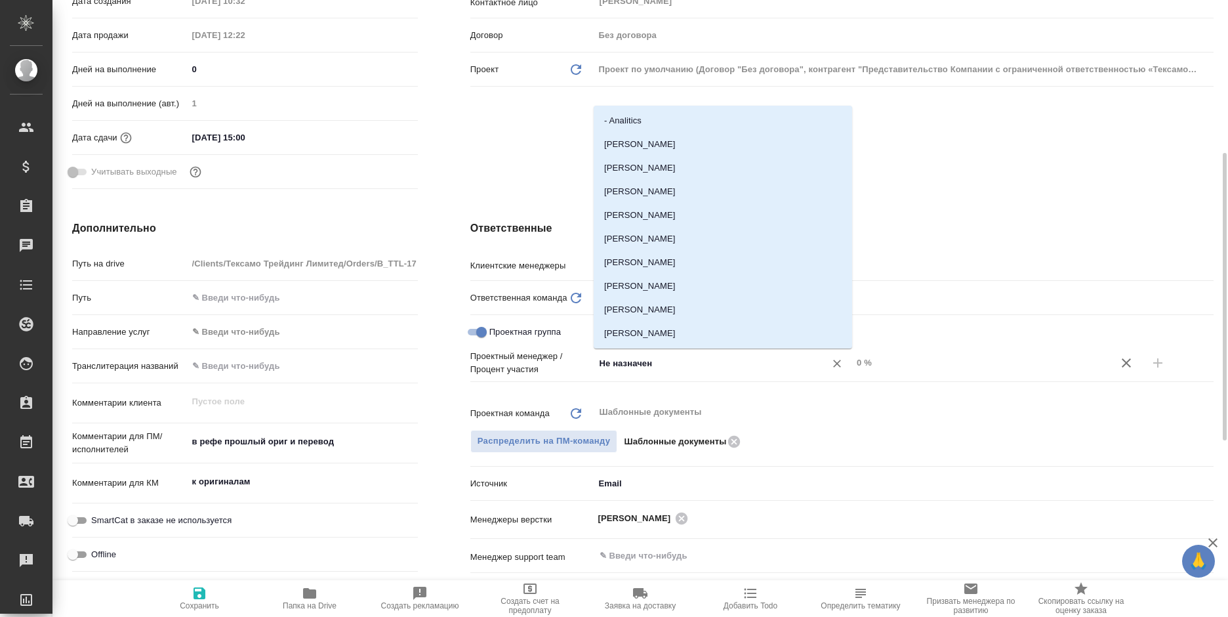
click at [702, 365] on input "Не назначен" at bounding box center [701, 363] width 207 height 16
type input "ринат"
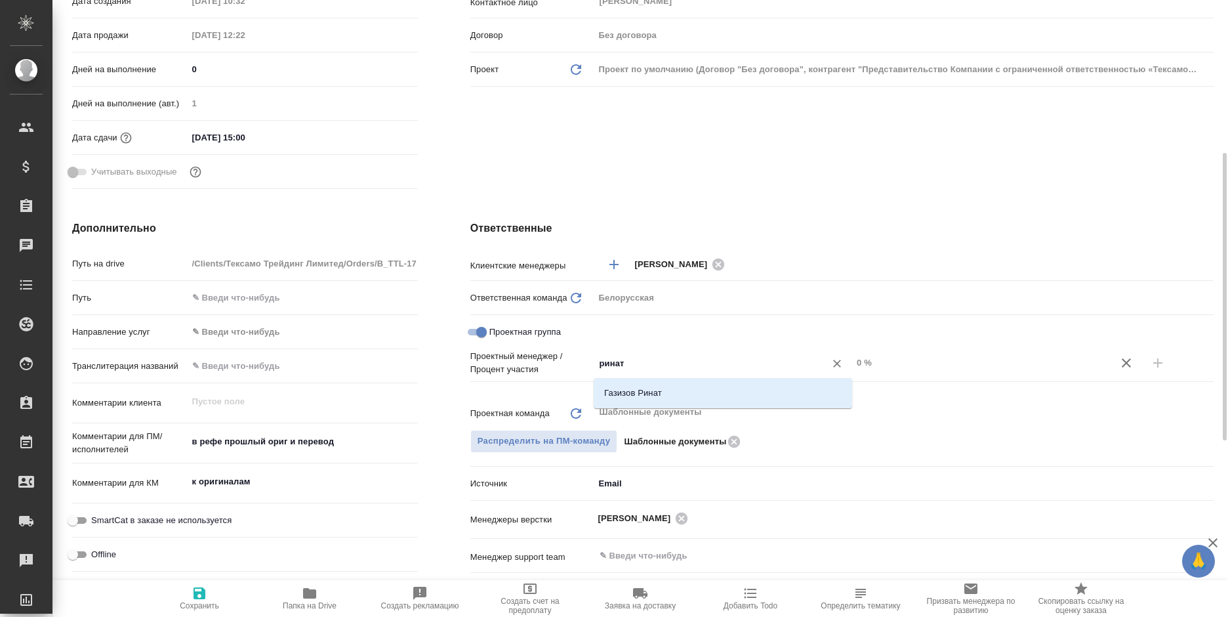
click at [699, 392] on li "Газизов Ринат" at bounding box center [723, 393] width 258 height 24
type textarea "x"
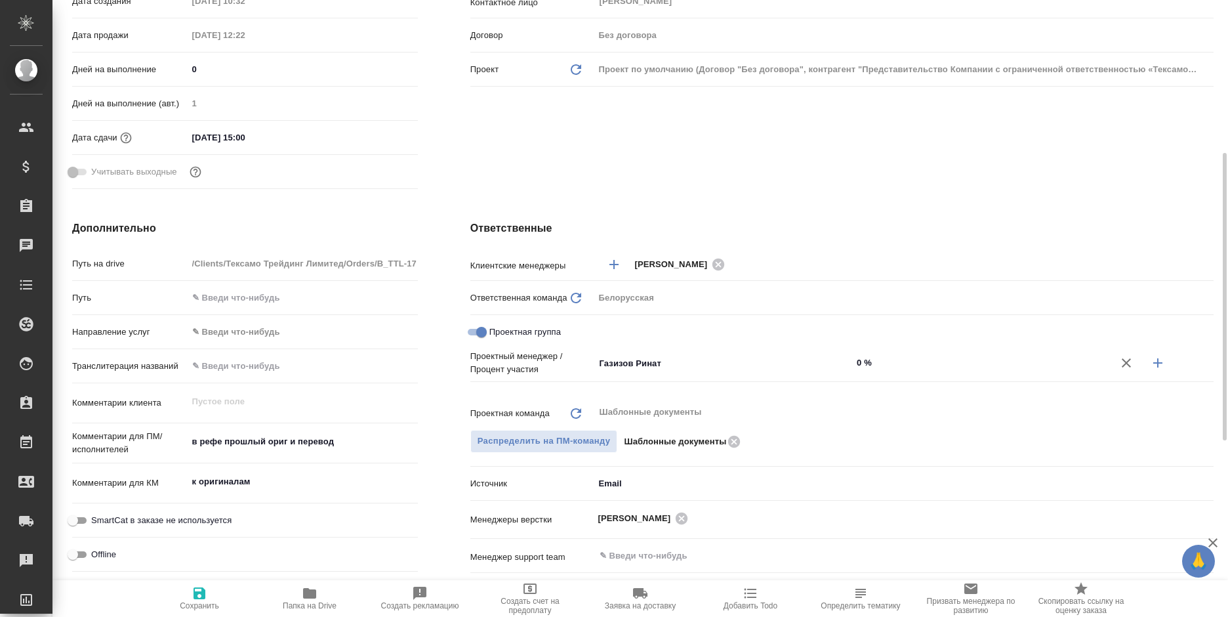
click at [1158, 362] on icon "button" at bounding box center [1157, 362] width 9 height 9
type textarea "x"
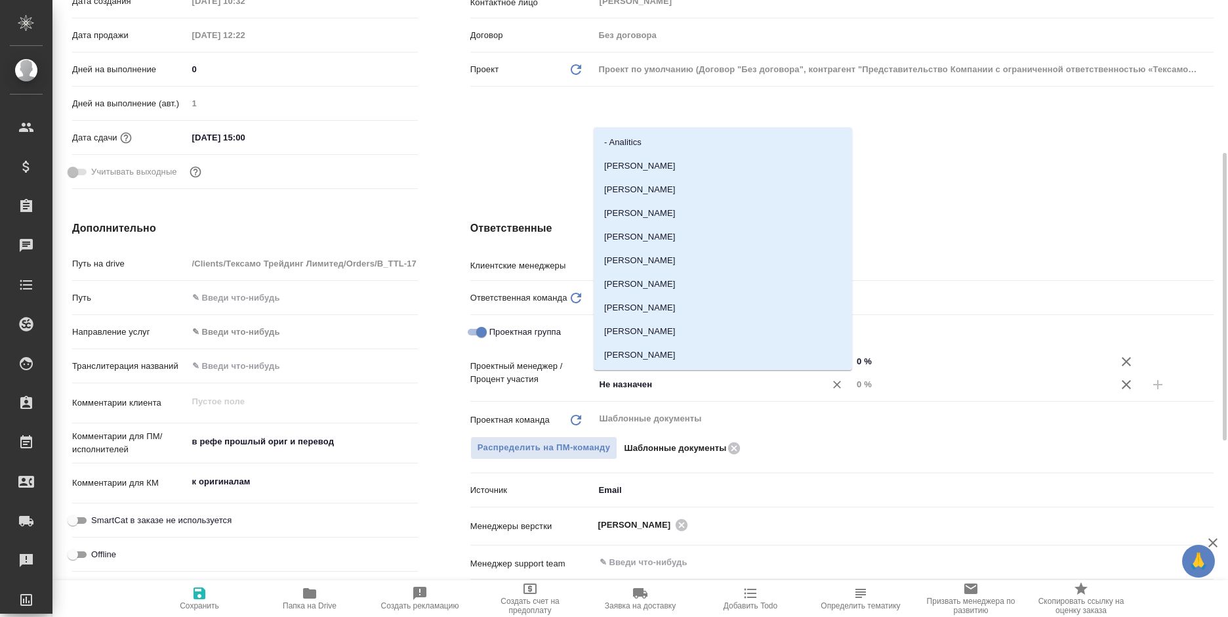
click at [687, 387] on input "Не назначен" at bounding box center [701, 384] width 207 height 16
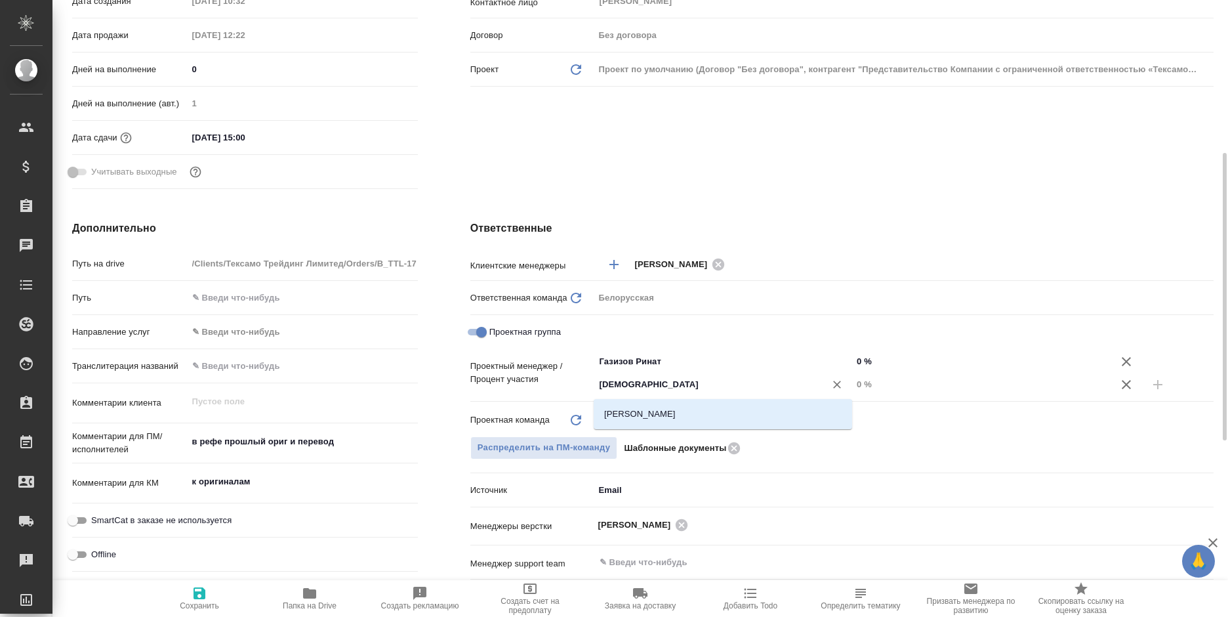
type input "бого"
click at [693, 408] on li "Богомолова Анастасия" at bounding box center [723, 414] width 258 height 24
type textarea "x"
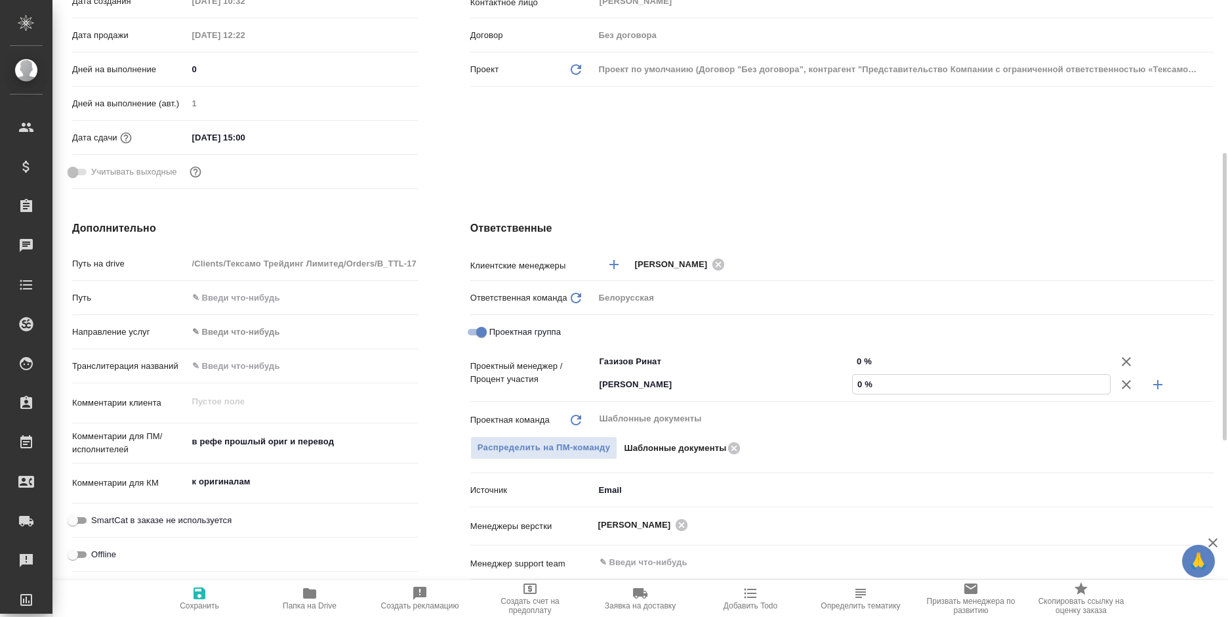
drag, startPoint x: 858, startPoint y: 382, endPoint x: 883, endPoint y: 386, distance: 25.2
click at [883, 386] on input "0 %" at bounding box center [981, 383] width 257 height 19
type input "47 %"
type textarea "x"
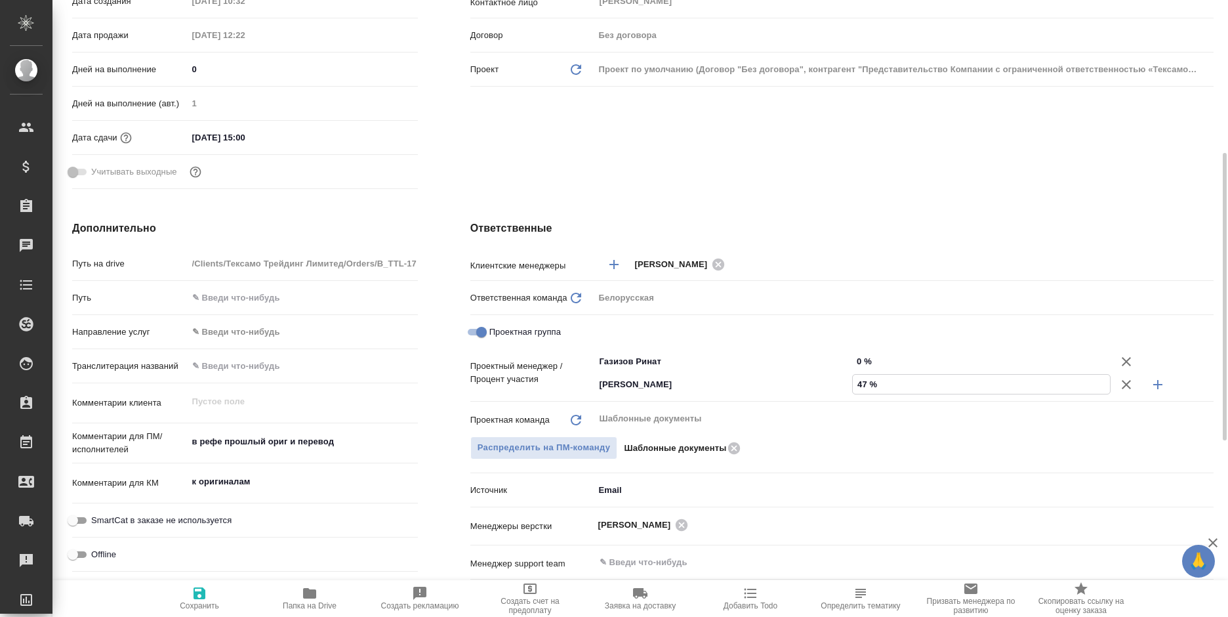
type textarea "x"
type input "47 %"
drag, startPoint x: 855, startPoint y: 358, endPoint x: 868, endPoint y: 357, distance: 13.2
click at [868, 357] on input "0 %" at bounding box center [981, 361] width 257 height 19
type textarea "x"
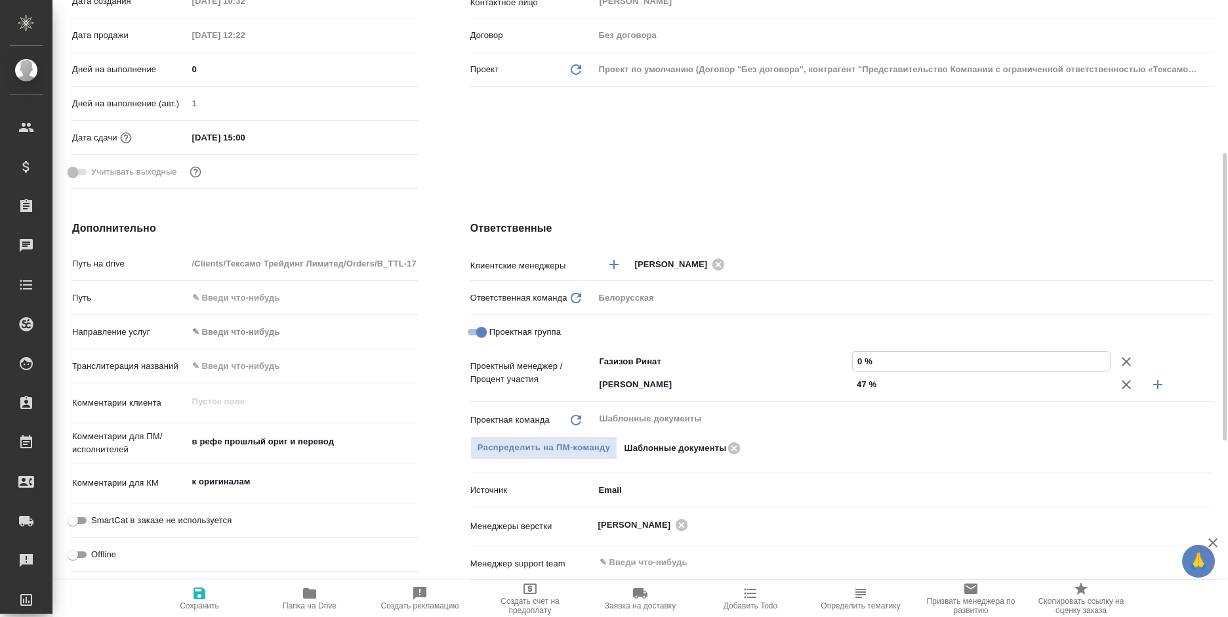
type textarea "x"
type input "53 %"
type textarea "x"
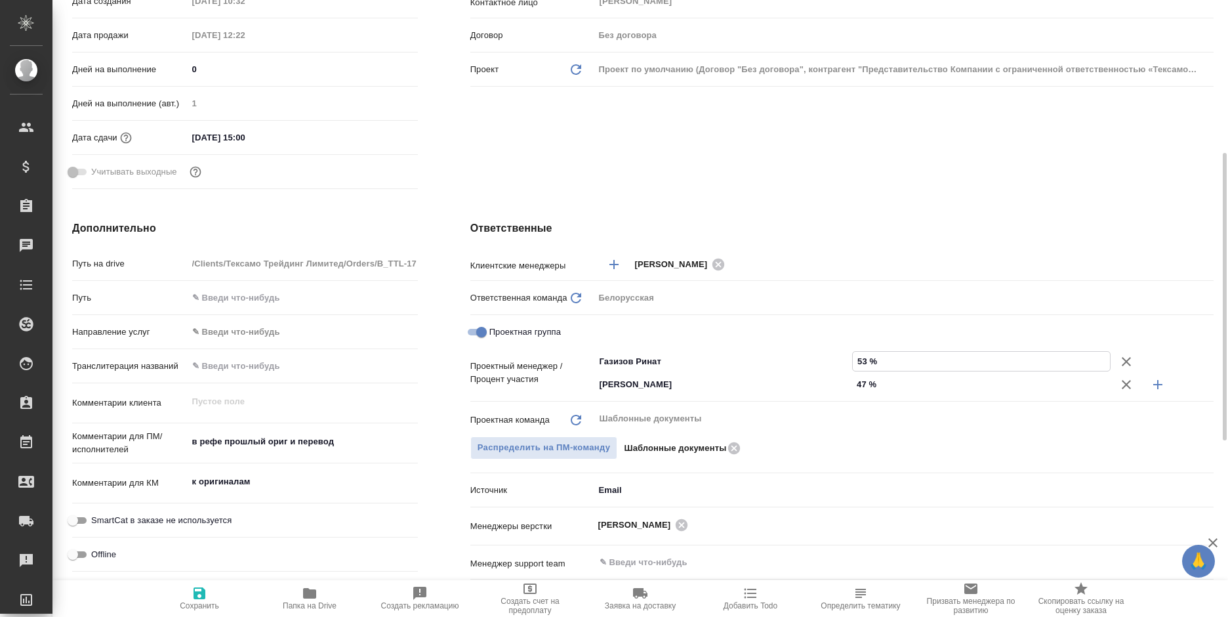
type textarea "x"
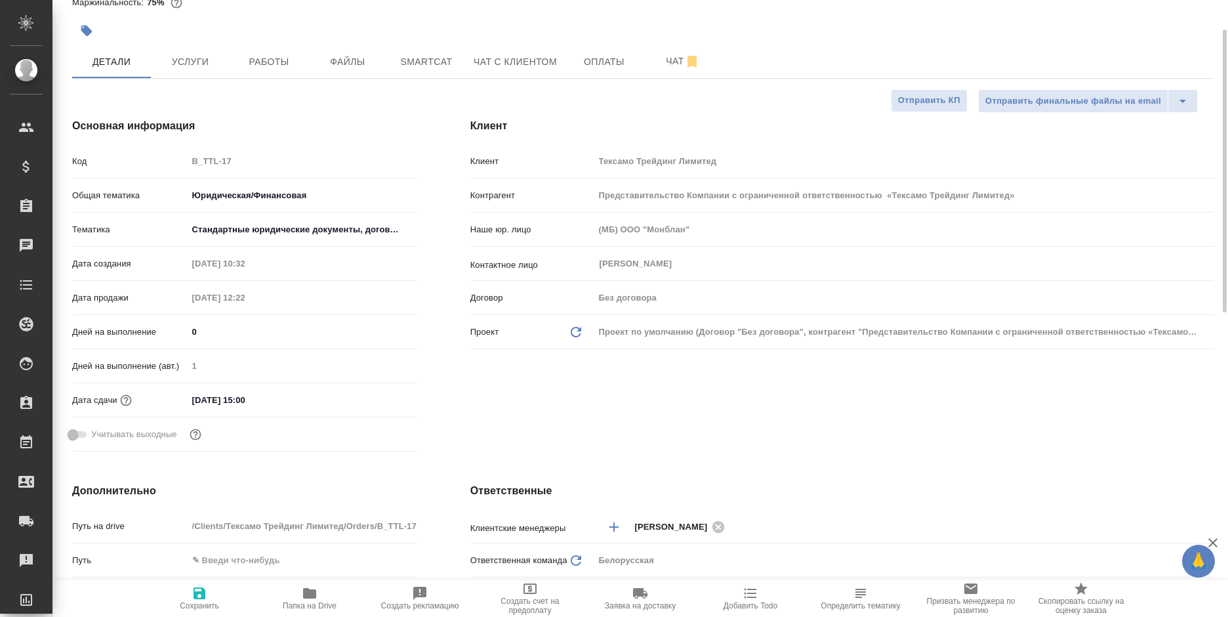
scroll to position [0, 0]
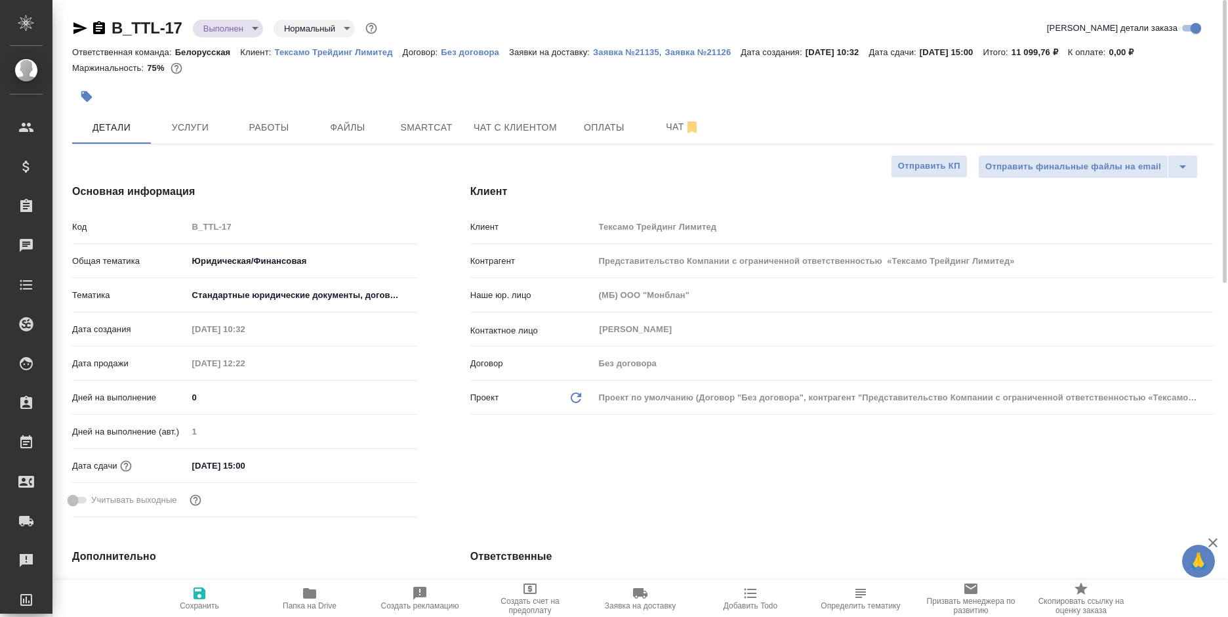
type input "53 %"
click at [209, 590] on span "Сохранить" at bounding box center [199, 597] width 94 height 25
type textarea "x"
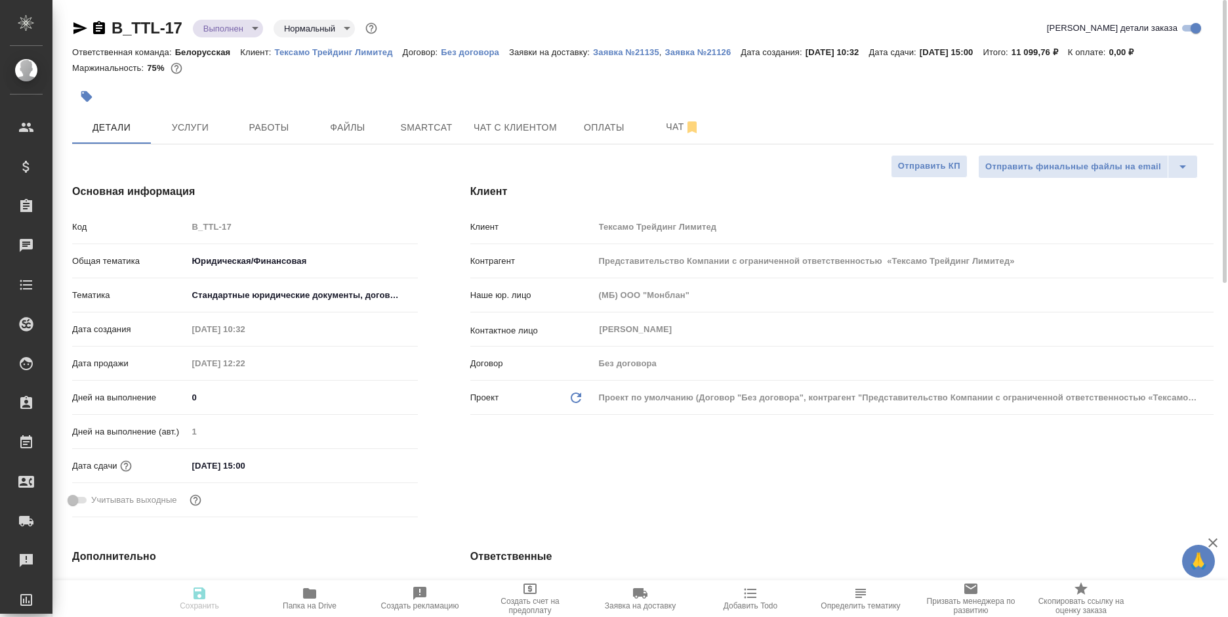
type textarea "x"
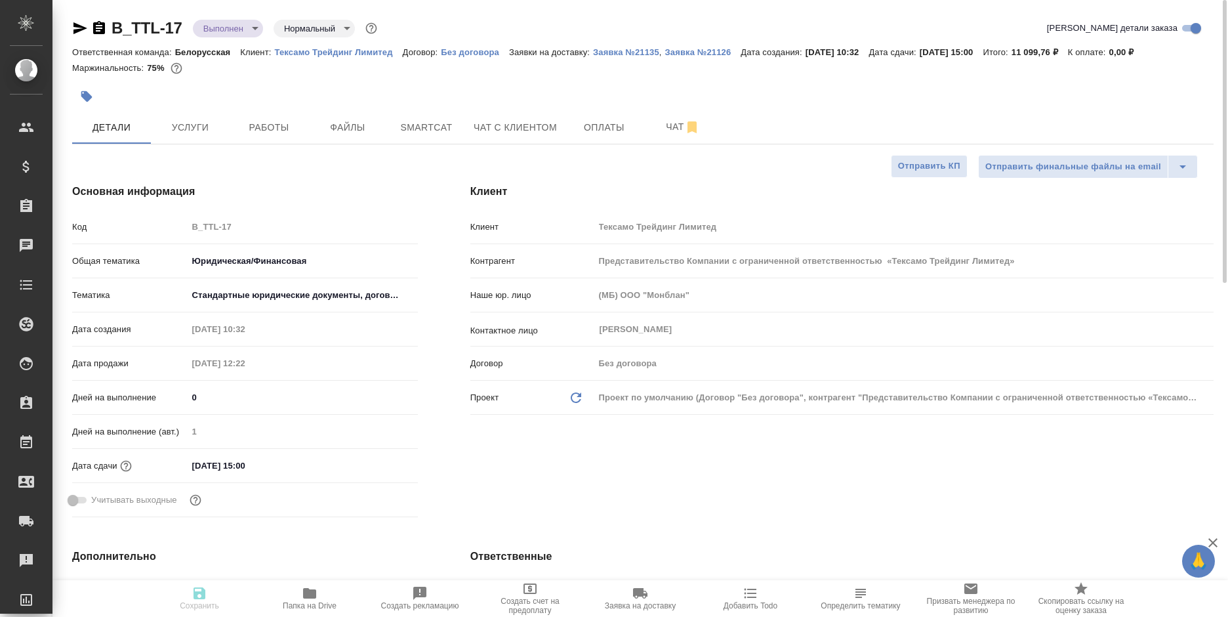
type textarea "x"
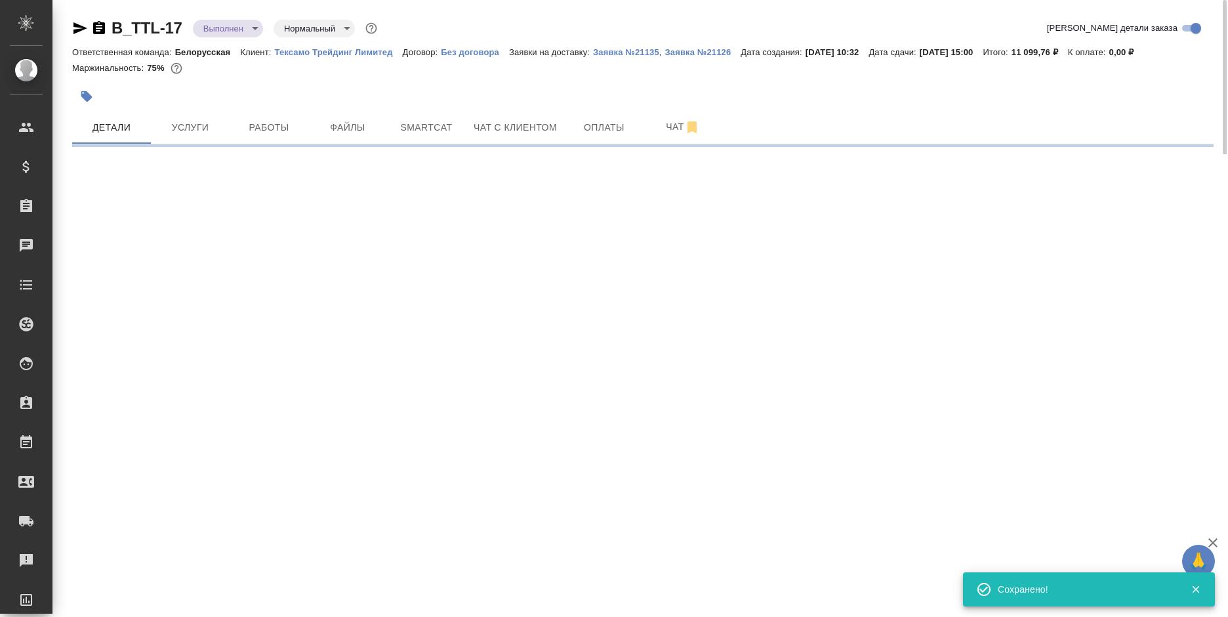
select select "RU"
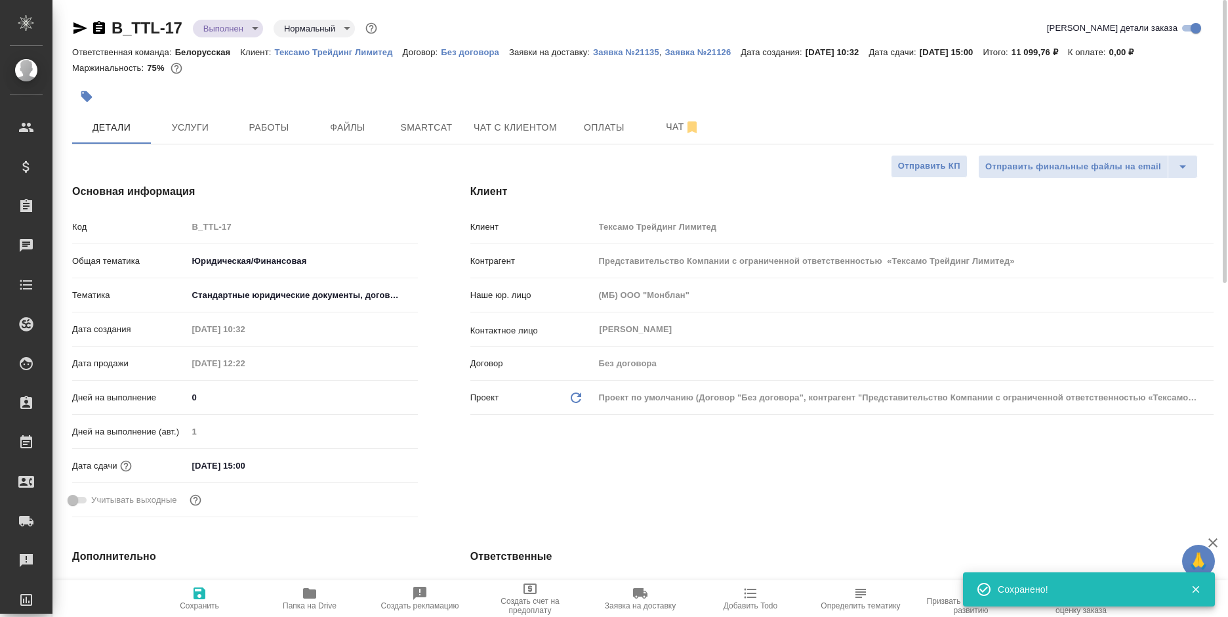
type textarea "x"
click at [263, 132] on span "Работы" at bounding box center [268, 127] width 63 height 16
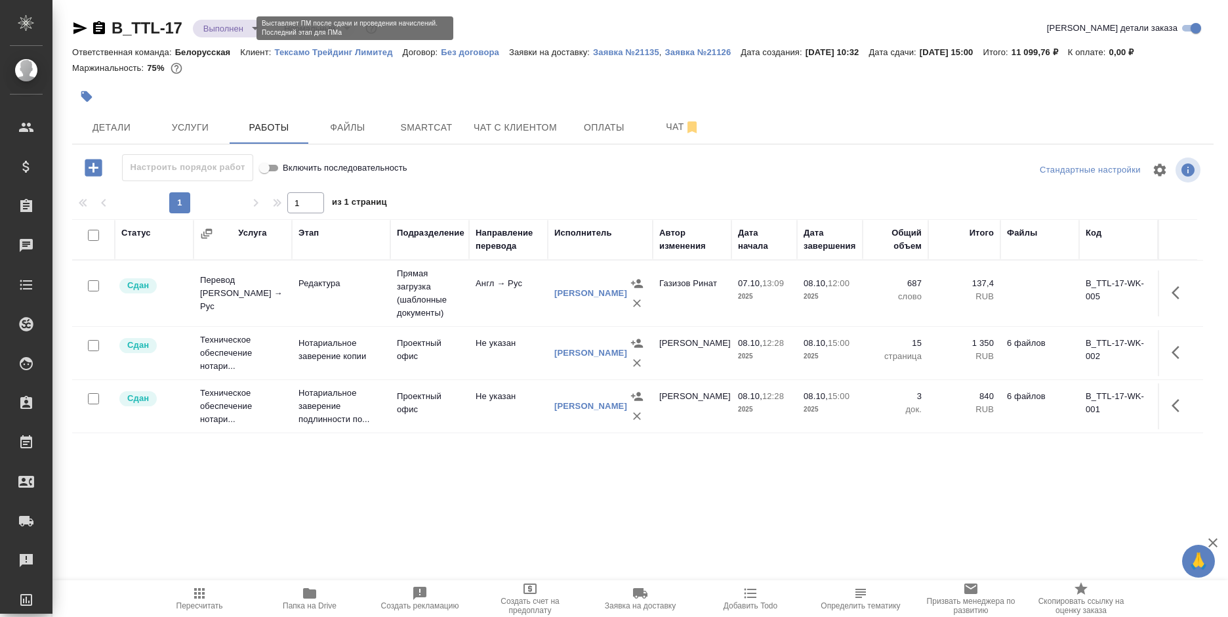
click at [237, 24] on body "🙏 .cls-1 fill:#fff; AWATERA Bogomolova Anastasiya Клиенты Спецификации Заказы 0…" at bounding box center [614, 308] width 1228 height 617
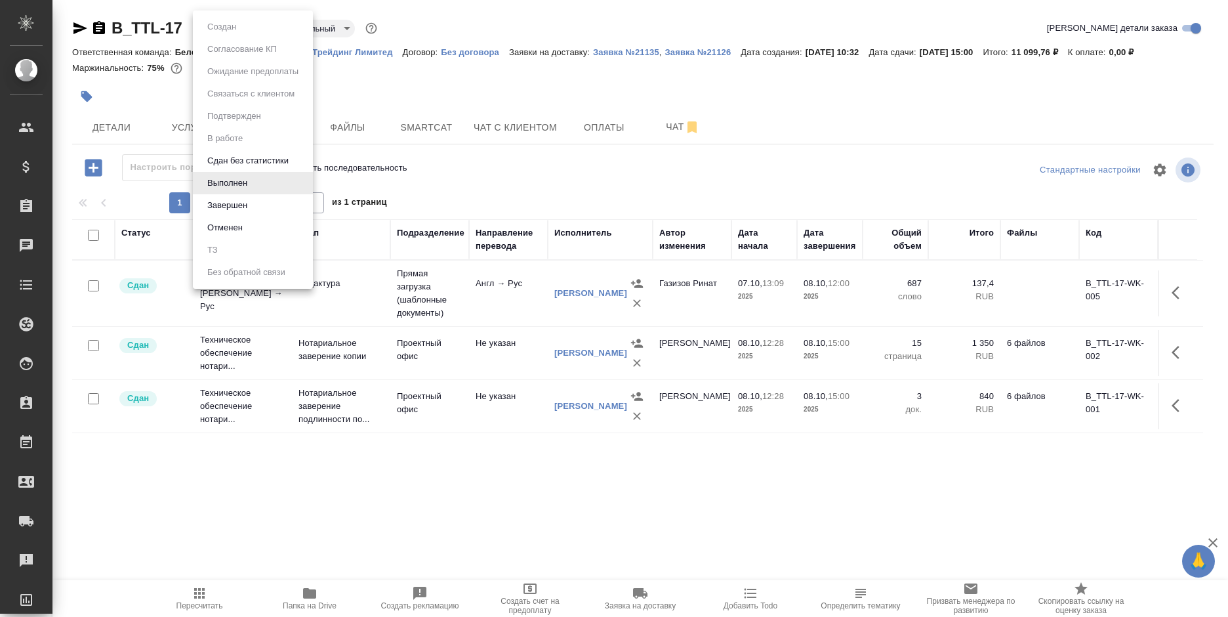
click at [258, 208] on li "Завершен" at bounding box center [253, 205] width 120 height 22
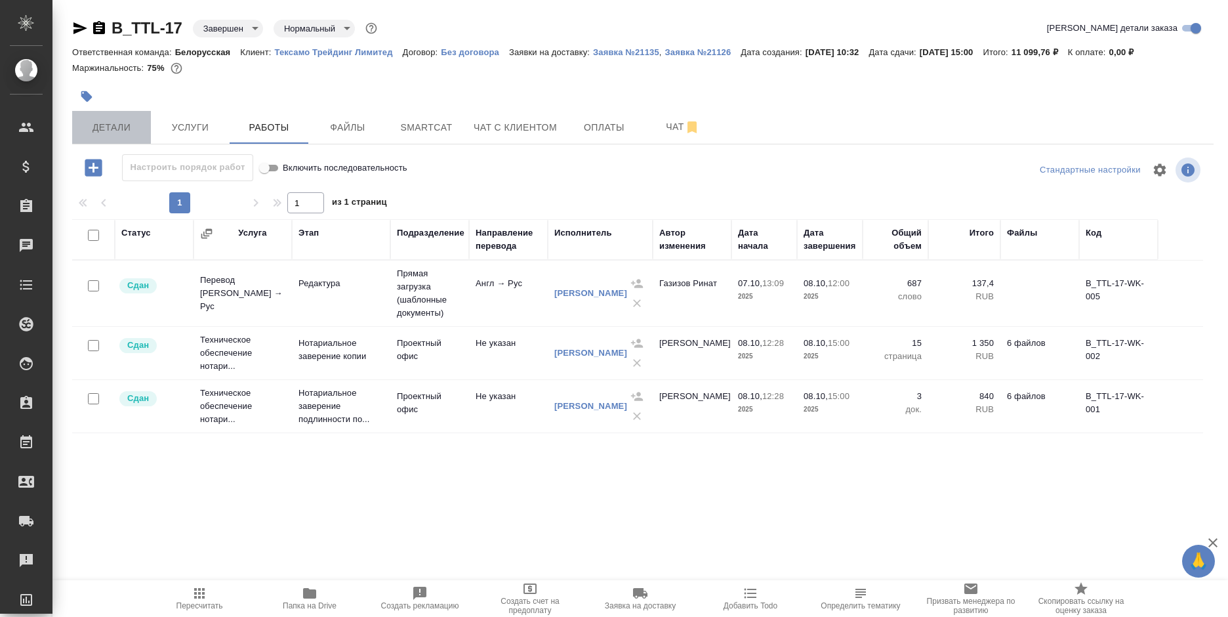
click at [118, 137] on button "Детали" at bounding box center [111, 127] width 79 height 33
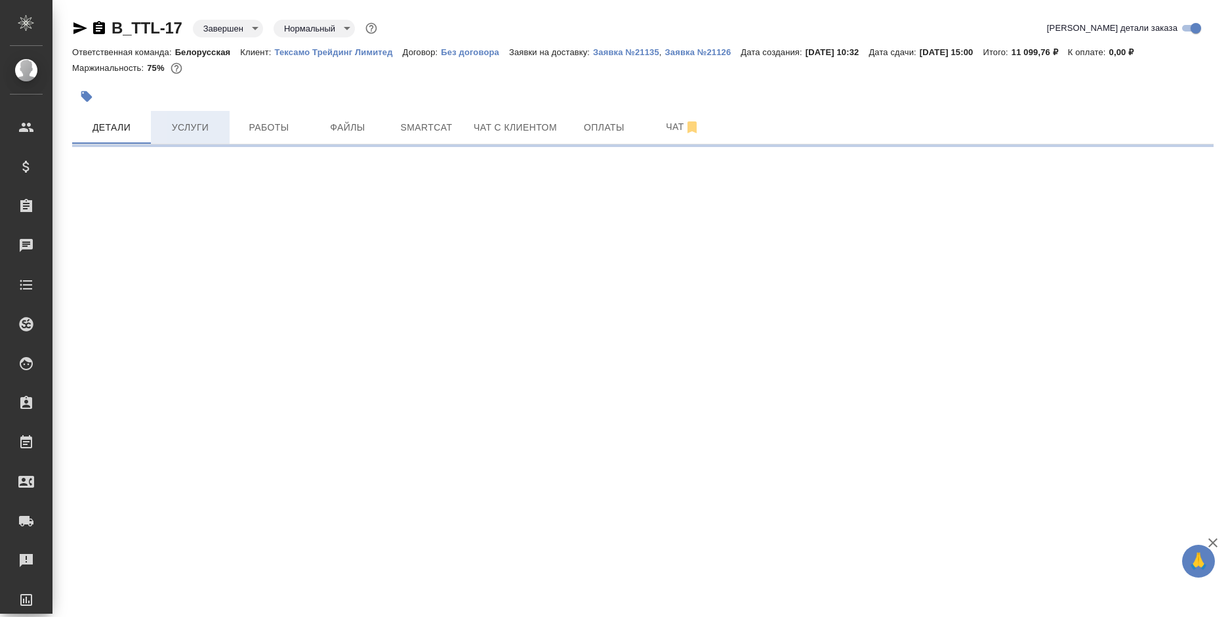
select select "RU"
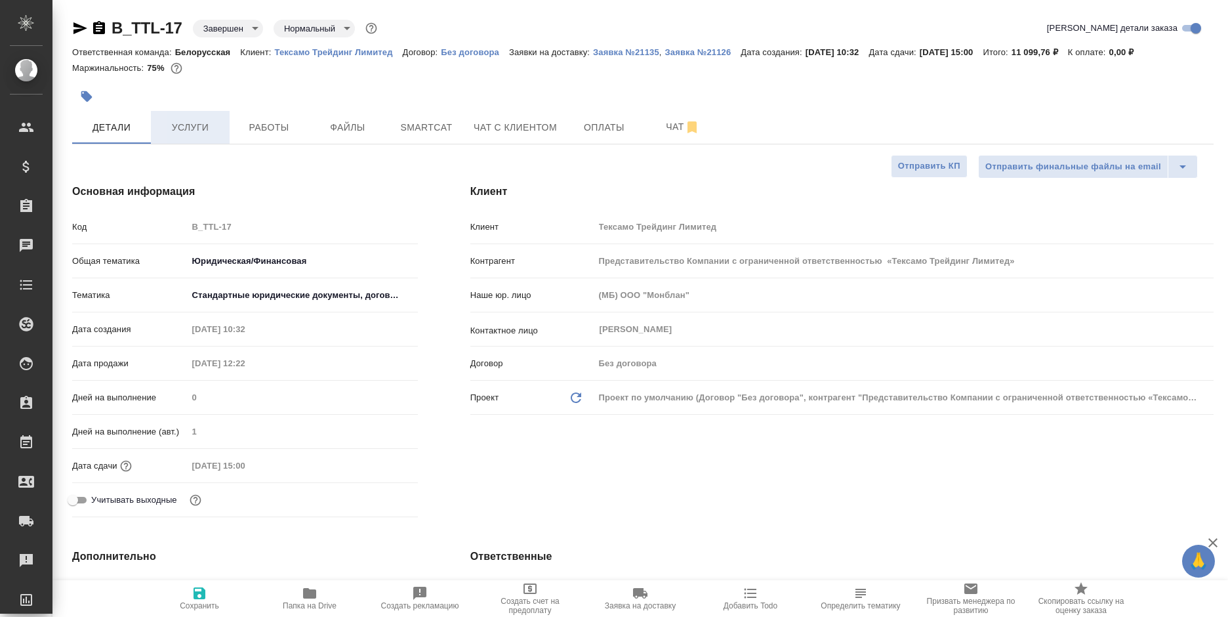
type textarea "x"
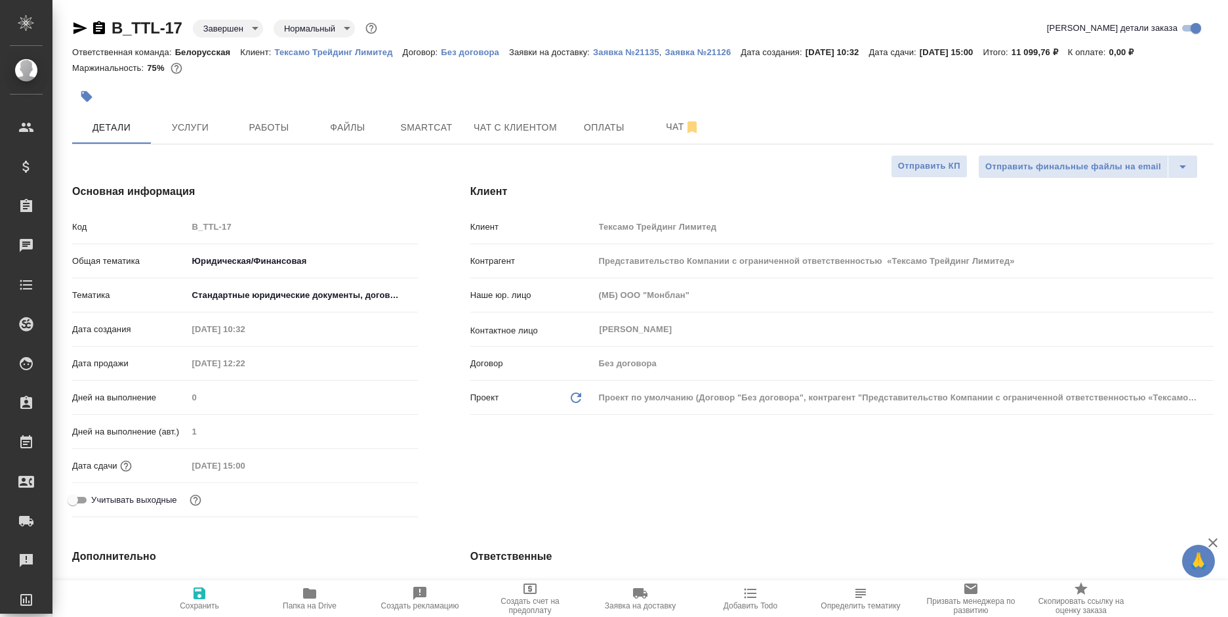
type textarea "x"
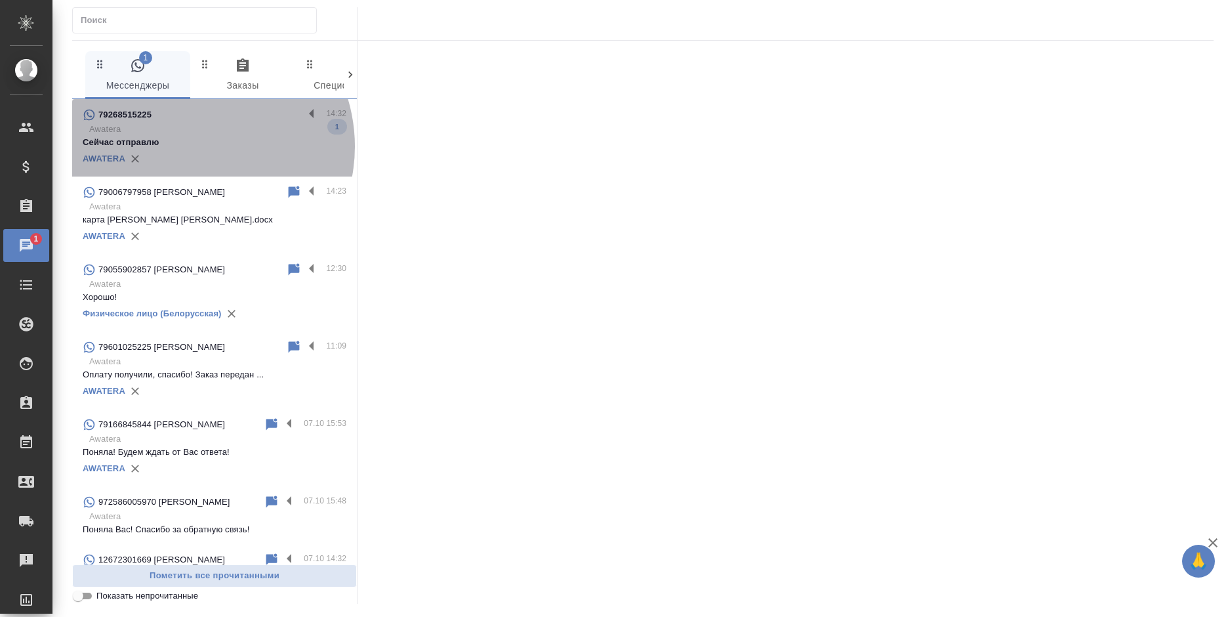
click at [190, 146] on p "Сейчас отправлю" at bounding box center [215, 142] width 264 height 13
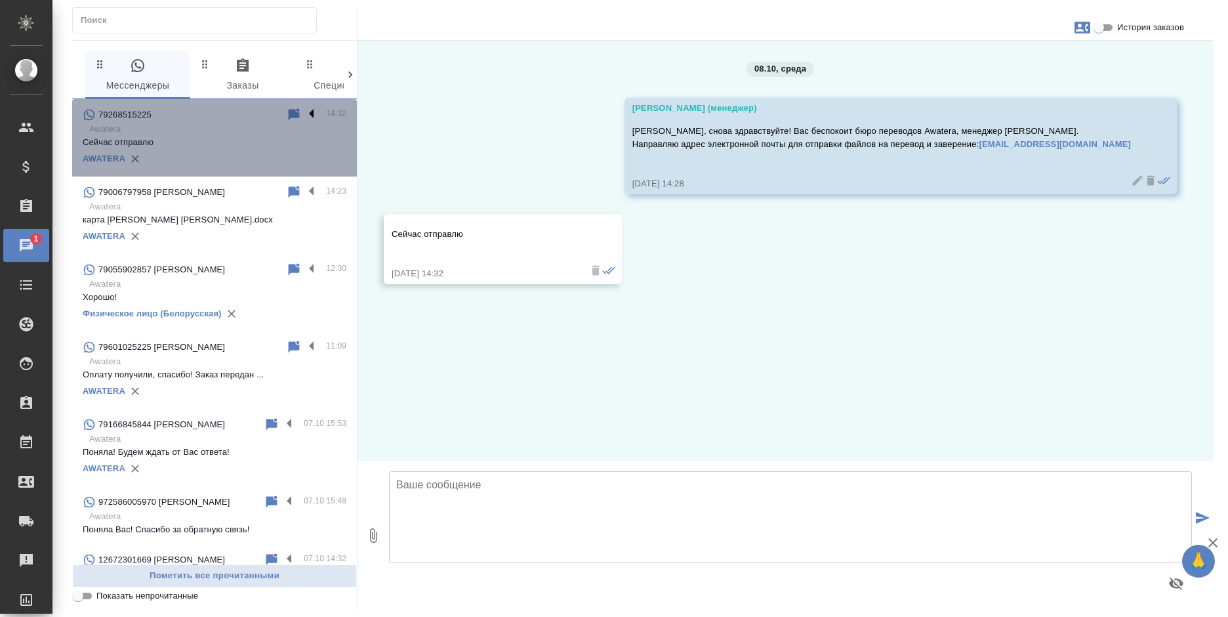
click at [304, 112] on label at bounding box center [315, 114] width 22 height 15
click at [0, 0] on input "checkbox" at bounding box center [0, 0] width 0 height 0
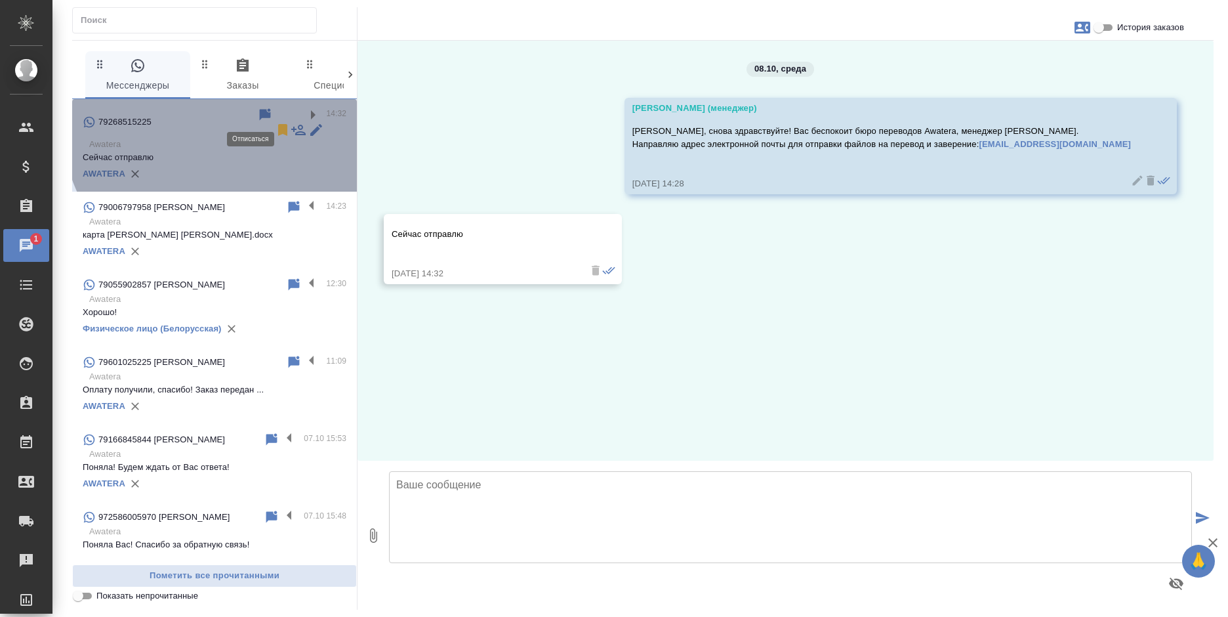
click at [278, 124] on icon at bounding box center [282, 130] width 9 height 12
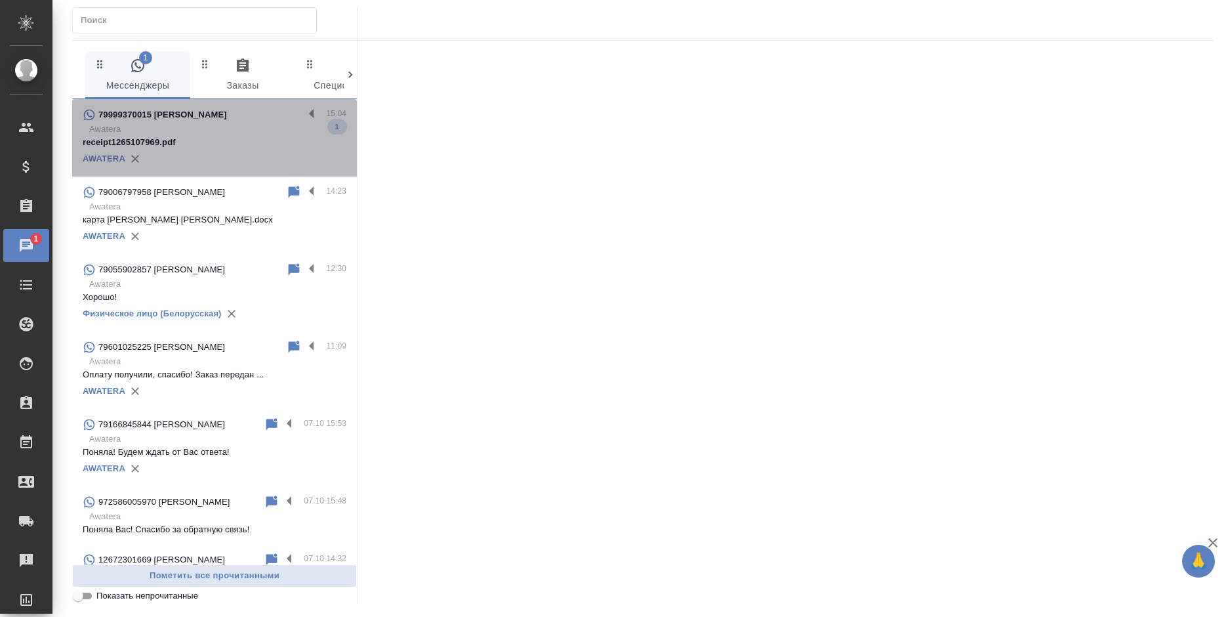
click at [228, 139] on p "receipt1265107969.pdf" at bounding box center [215, 142] width 264 height 13
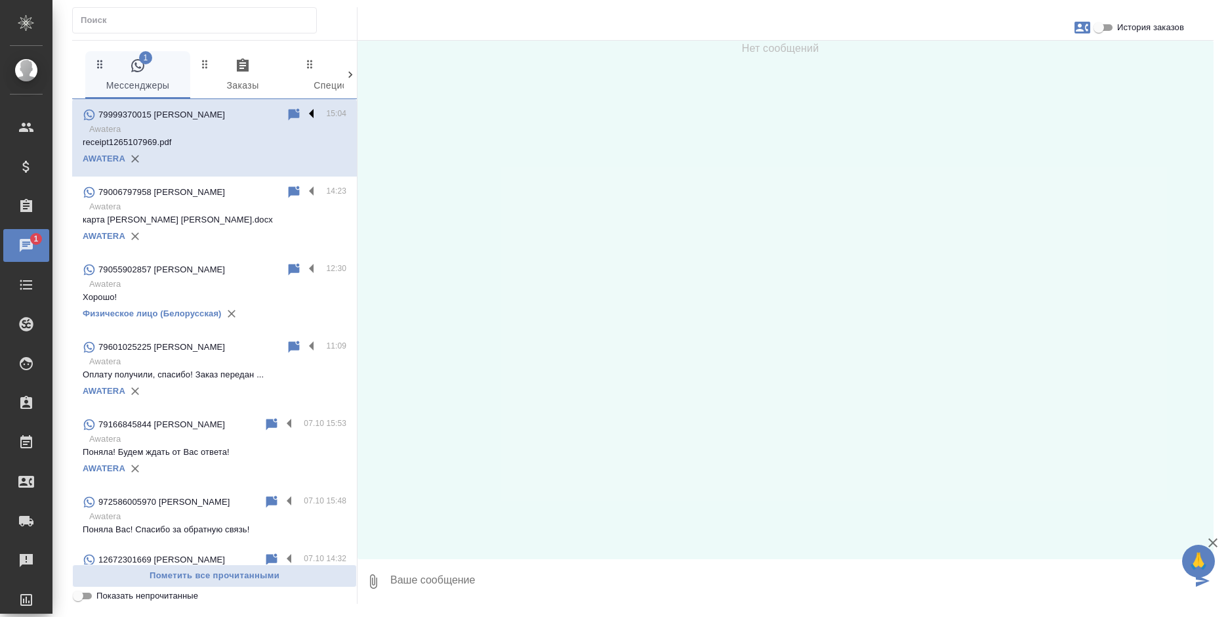
click at [304, 110] on label at bounding box center [315, 114] width 22 height 15
click at [0, 0] on input "checkbox" at bounding box center [0, 0] width 0 height 0
click at [256, 117] on icon at bounding box center [260, 115] width 9 height 12
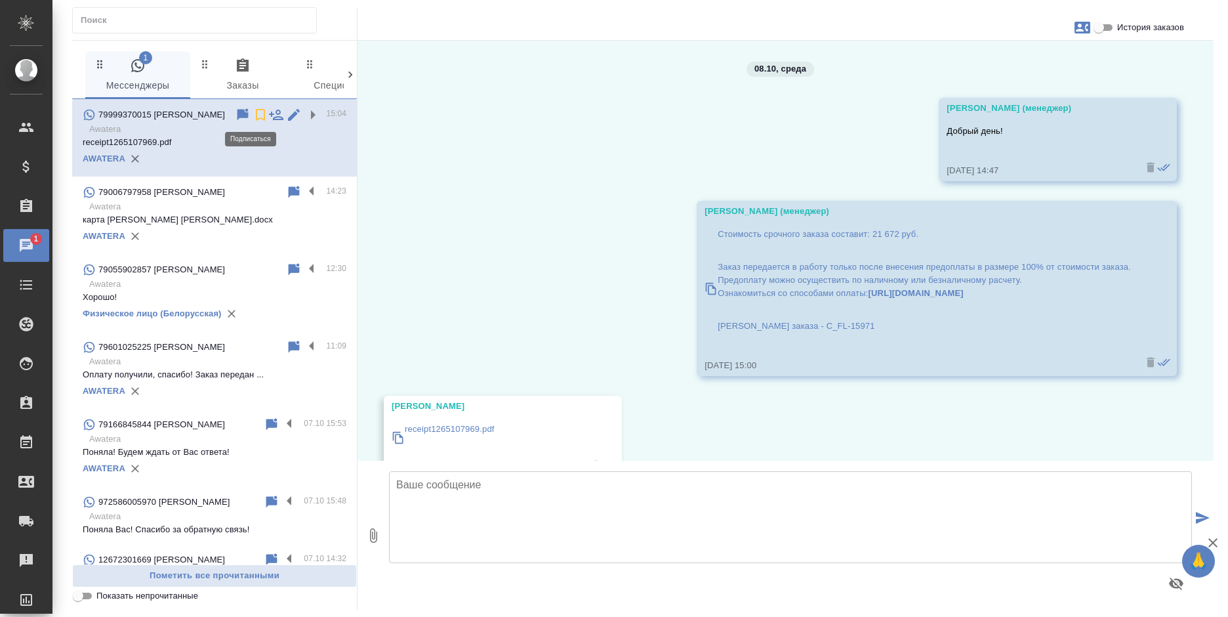
scroll to position [38, 0]
